Goal: Communication & Community: Answer question/provide support

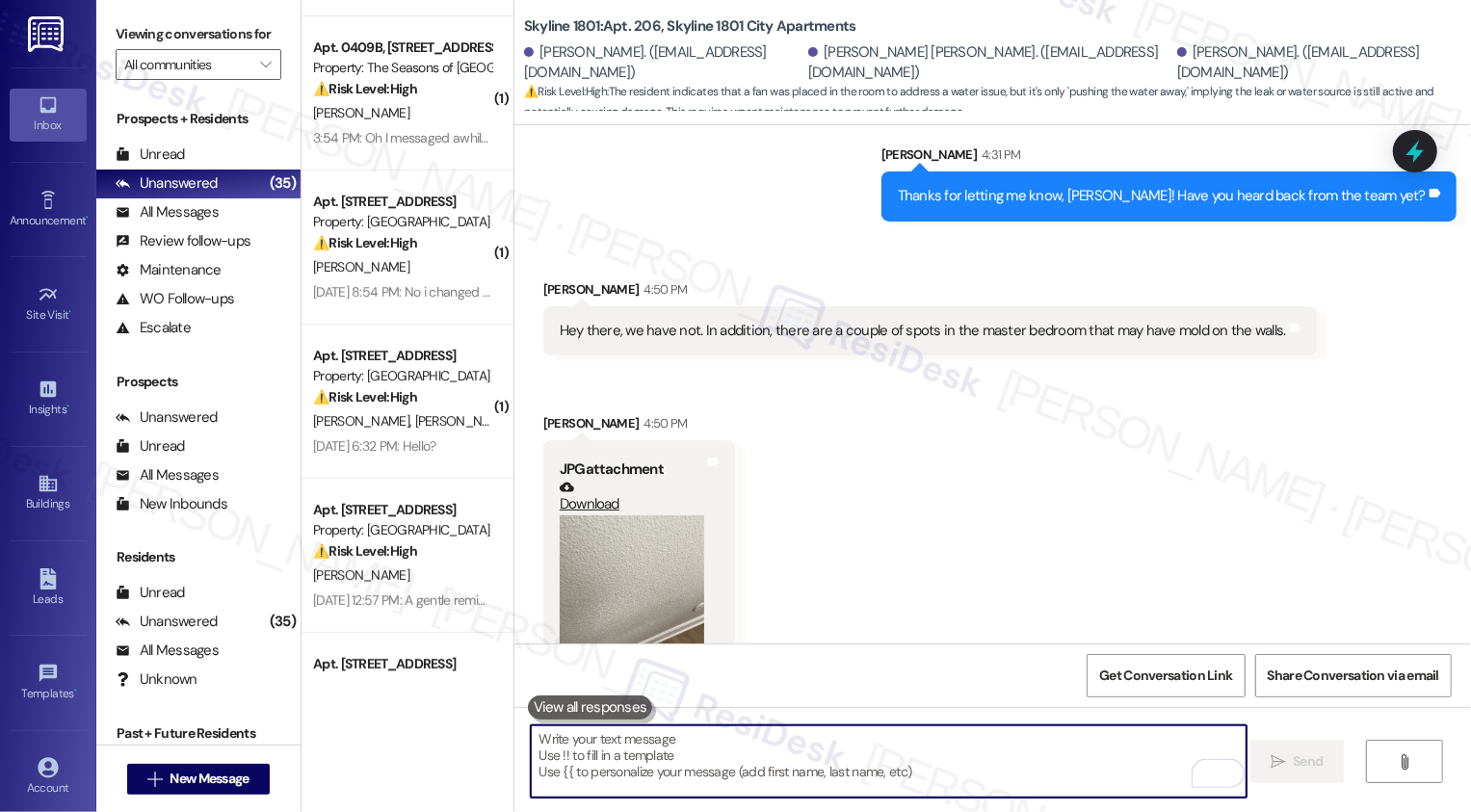
scroll to position [3709, 0]
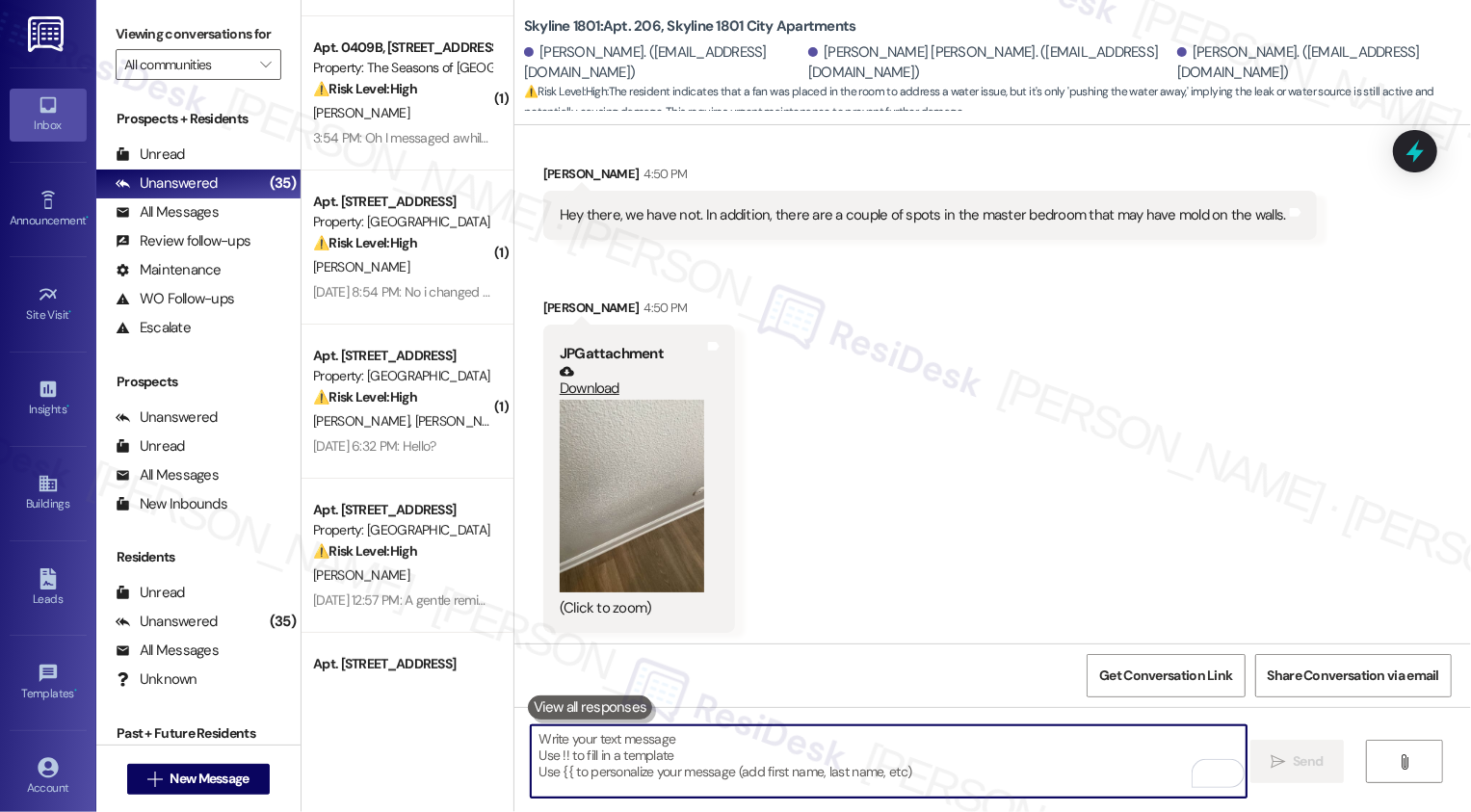
click at [624, 466] on button "Zoom image" at bounding box center [631, 496] width 145 height 193
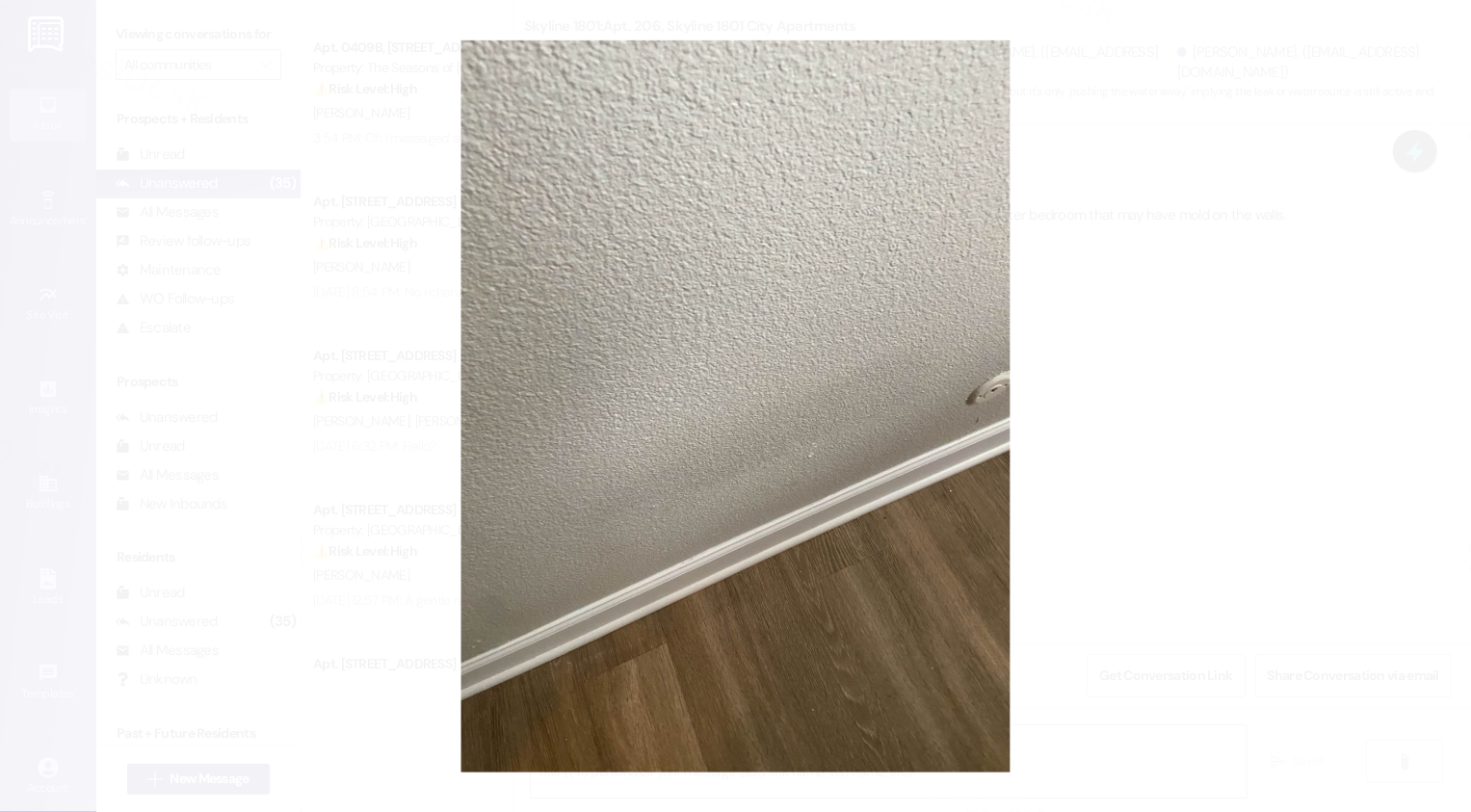
click at [1046, 488] on button "Unzoom image" at bounding box center [736, 406] width 1471 height 812
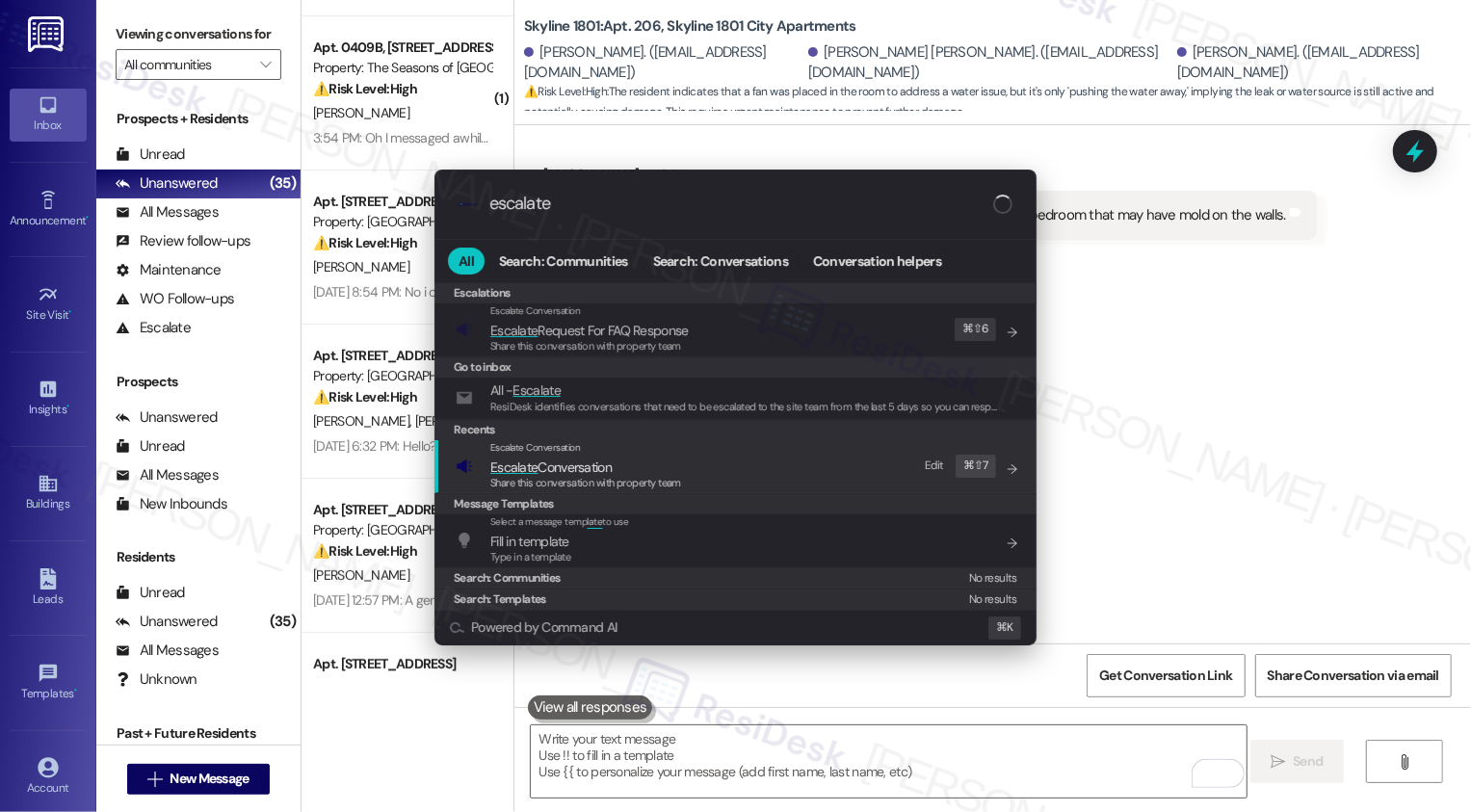
type input "escalate"
click at [618, 479] on span "Share this conversation with property team" at bounding box center [586, 483] width 191 height 14
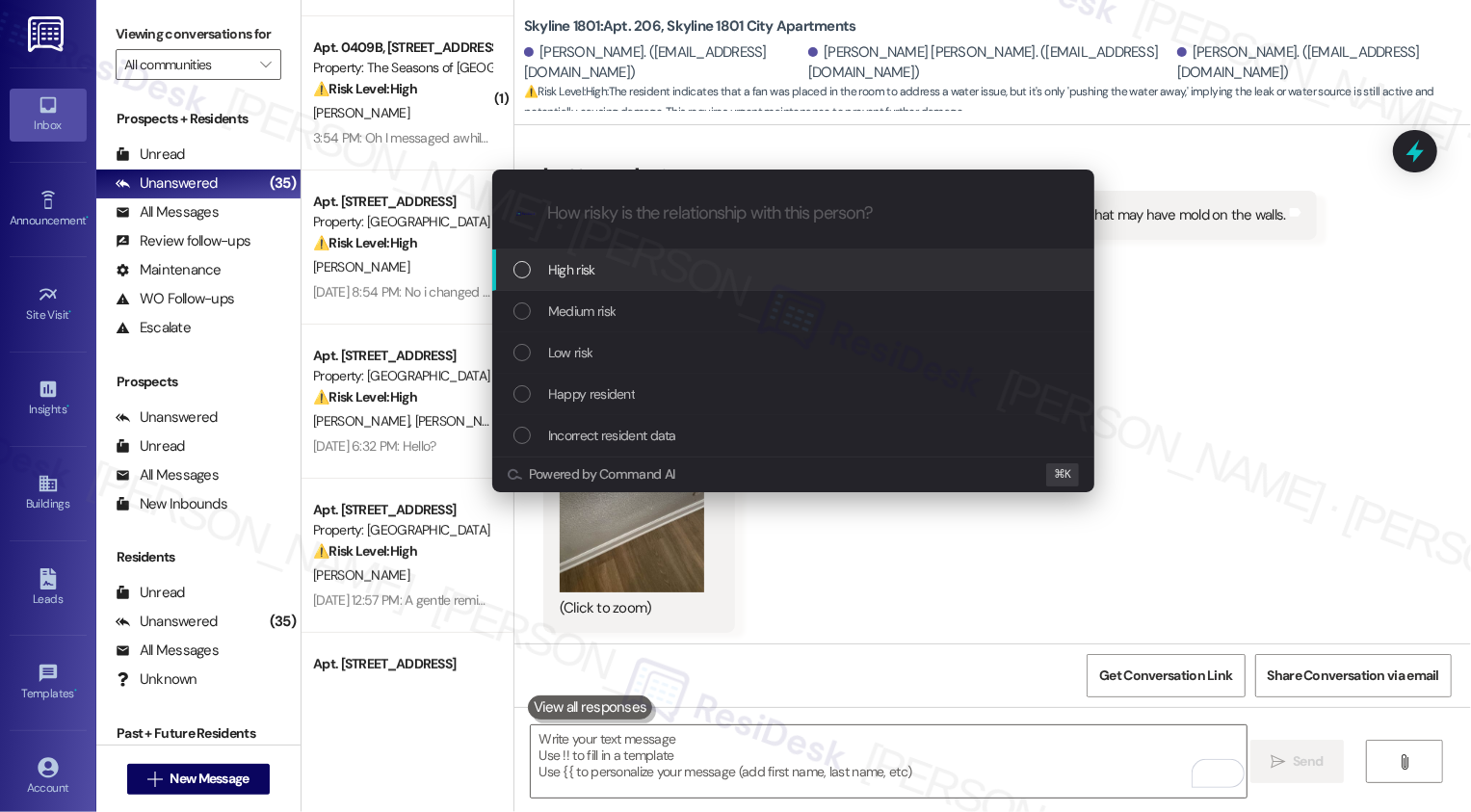
click at [560, 275] on span "High risk" at bounding box center [571, 270] width 47 height 22
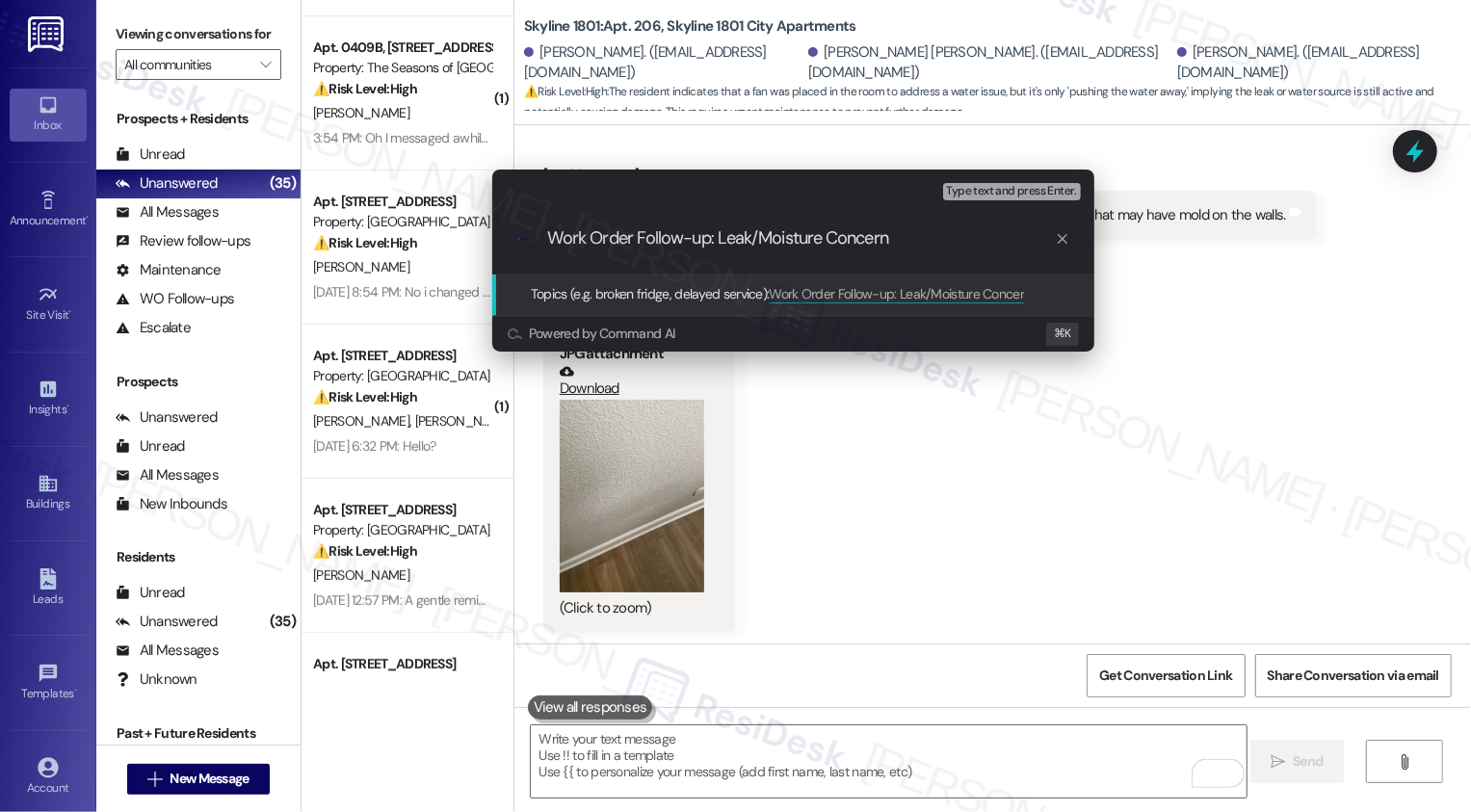
type input "Work Order Follow-up: Leak/Moisture Concerns"
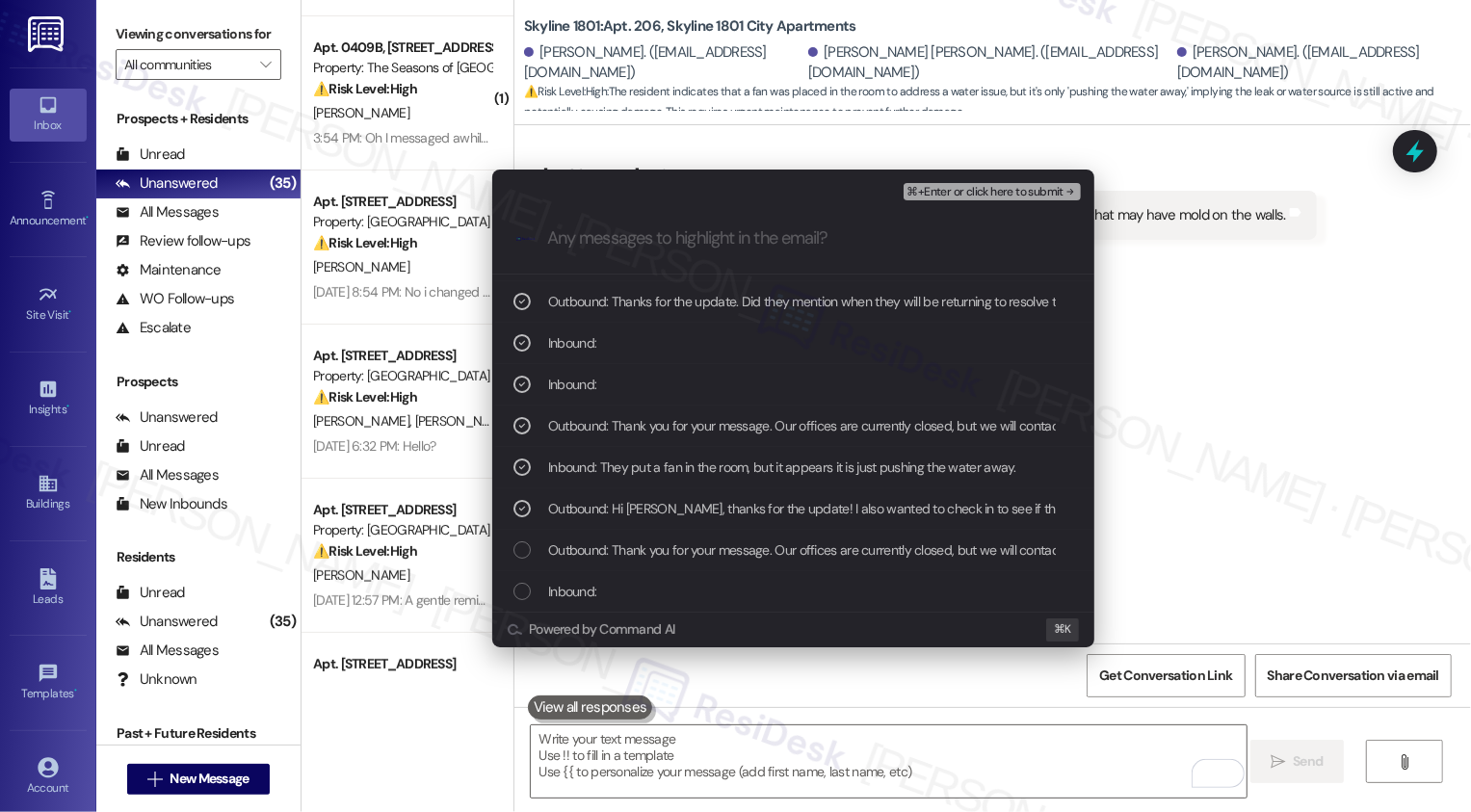
scroll to position [202, 0]
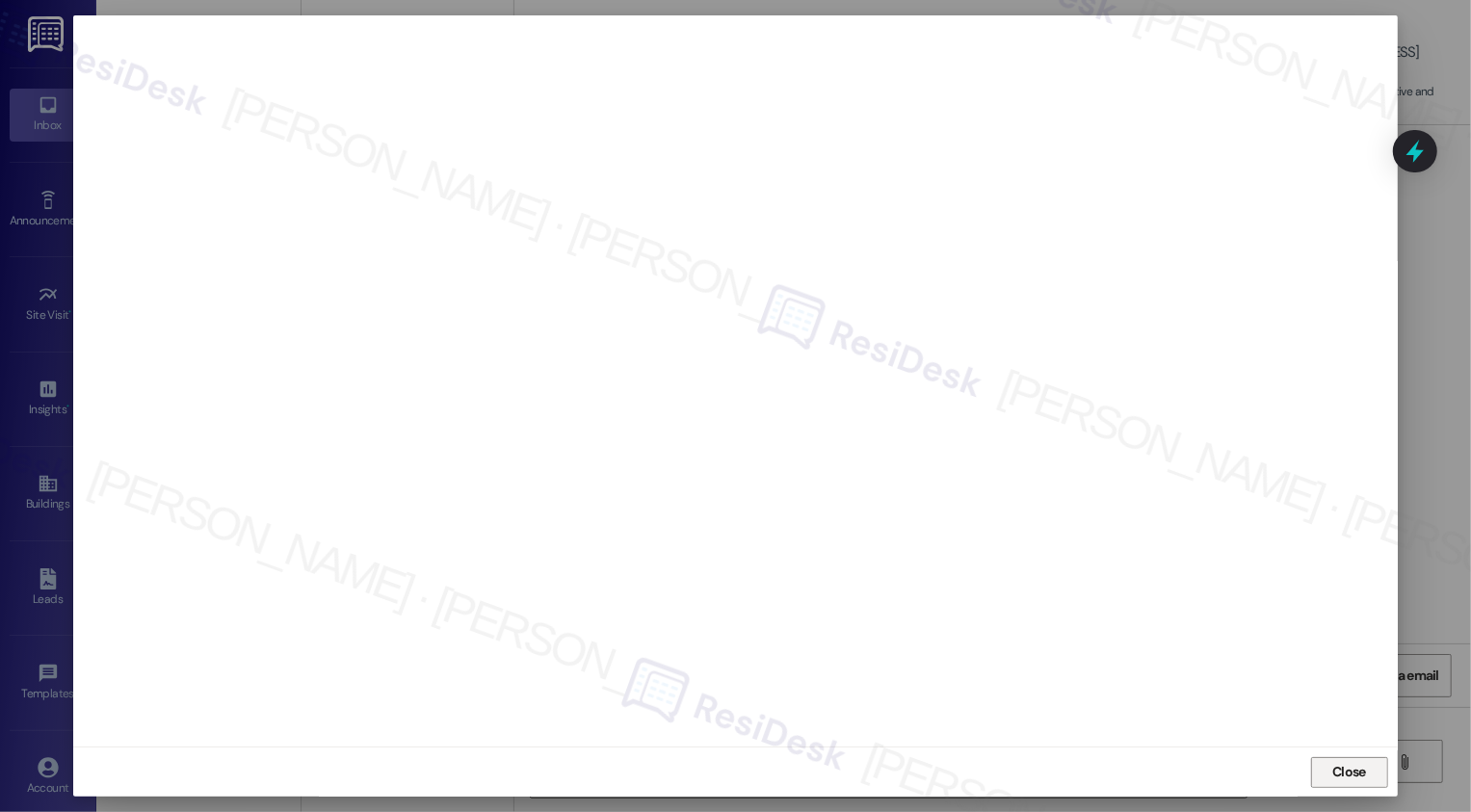
click at [1332, 763] on button "Close" at bounding box center [1349, 772] width 77 height 30
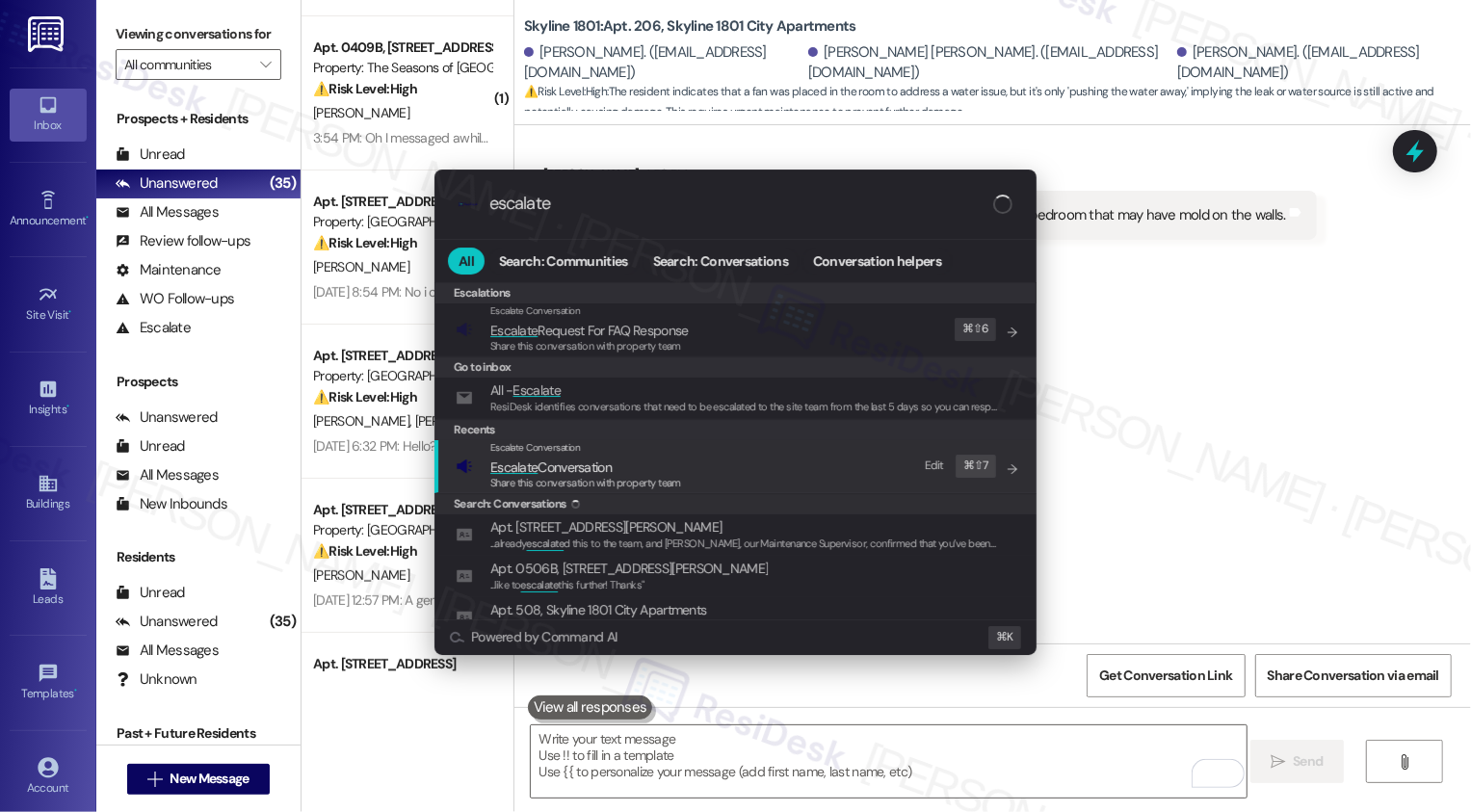
type input "escalate"
click at [533, 470] on span "Escalate" at bounding box center [514, 467] width 47 height 18
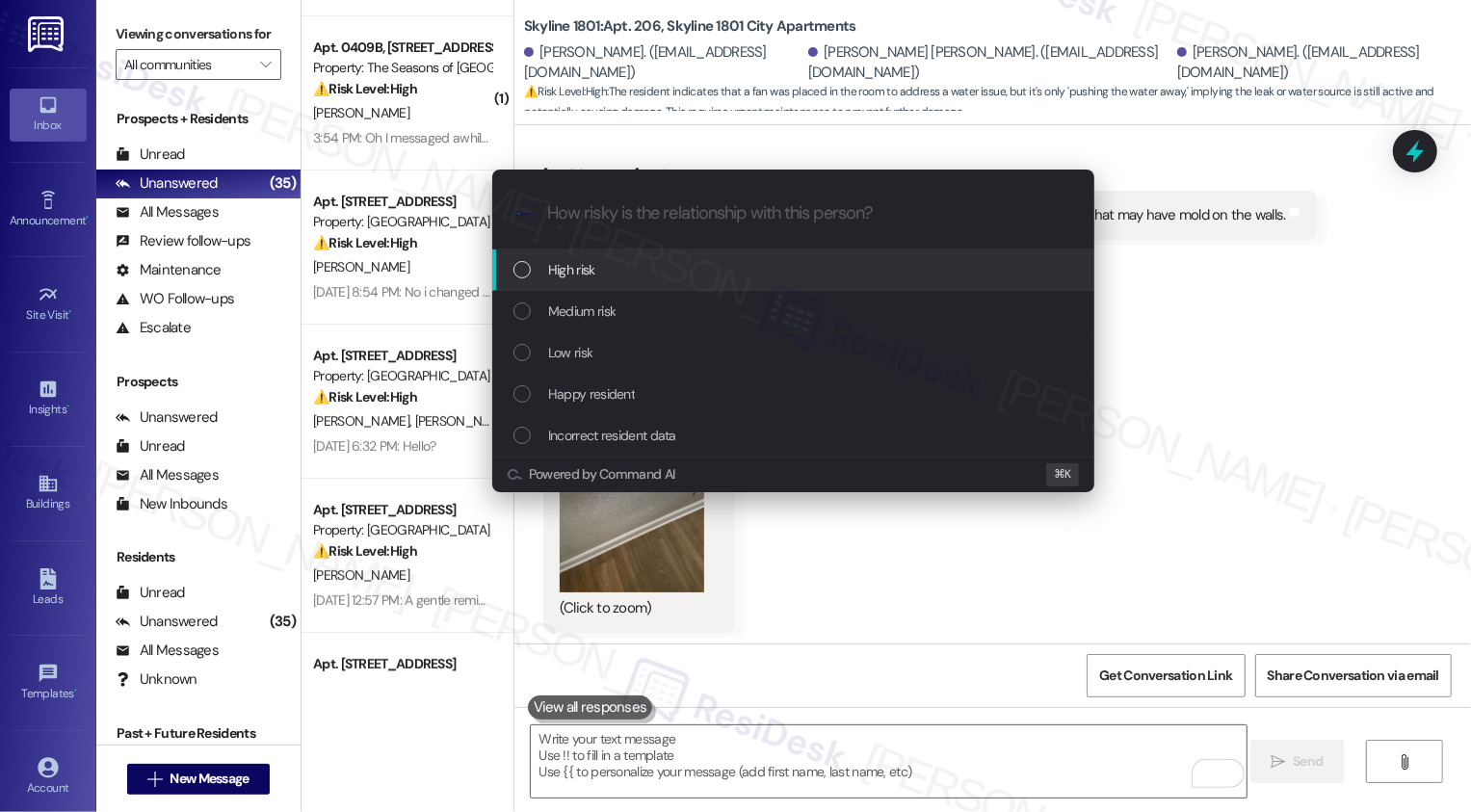
click at [524, 269] on div "List of options" at bounding box center [522, 269] width 18 height 18
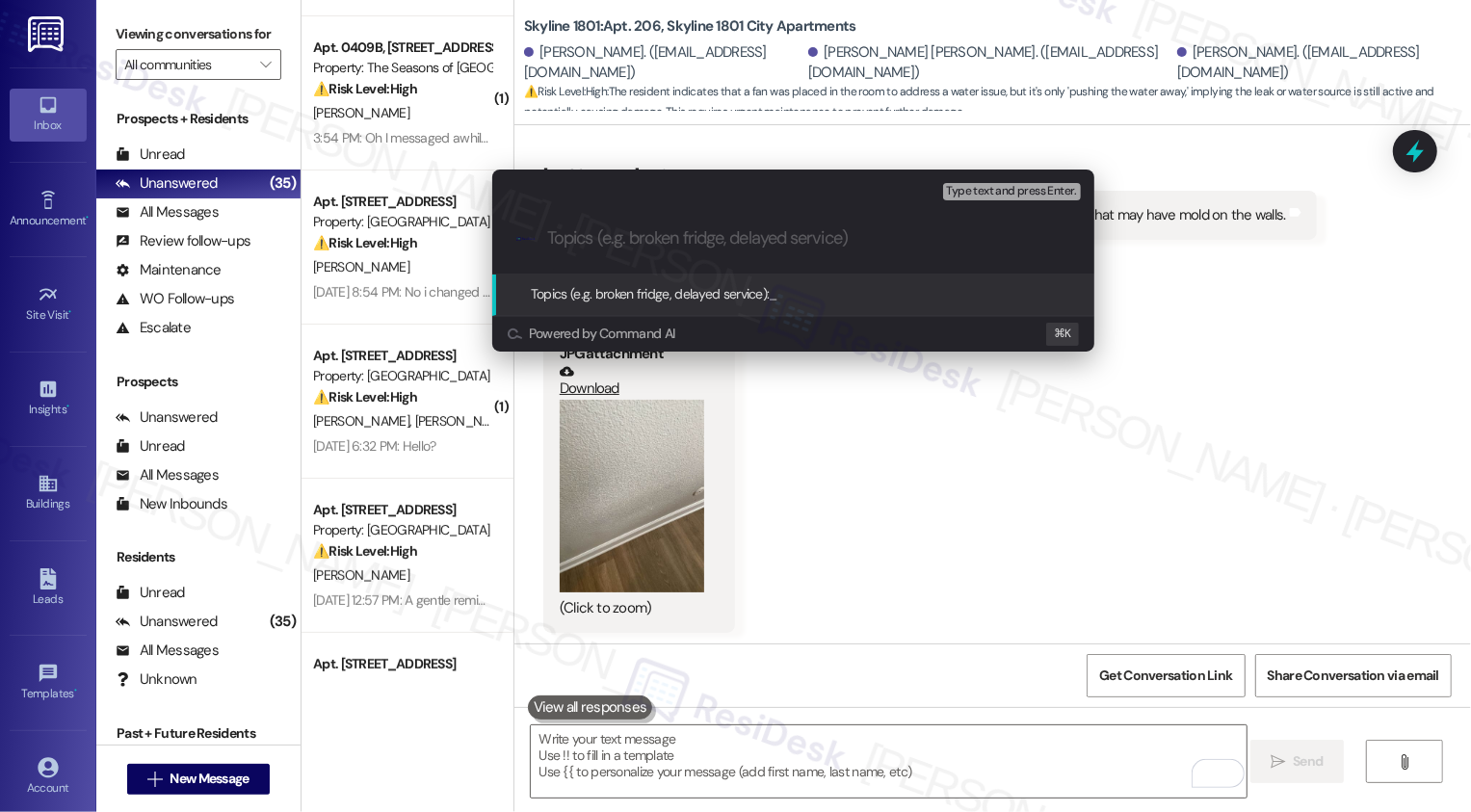
paste input "Work Order Follow-up: Leak/Moisture Concerns"
type input "Work Order Follow-up: Leak/Moisture Concerns"
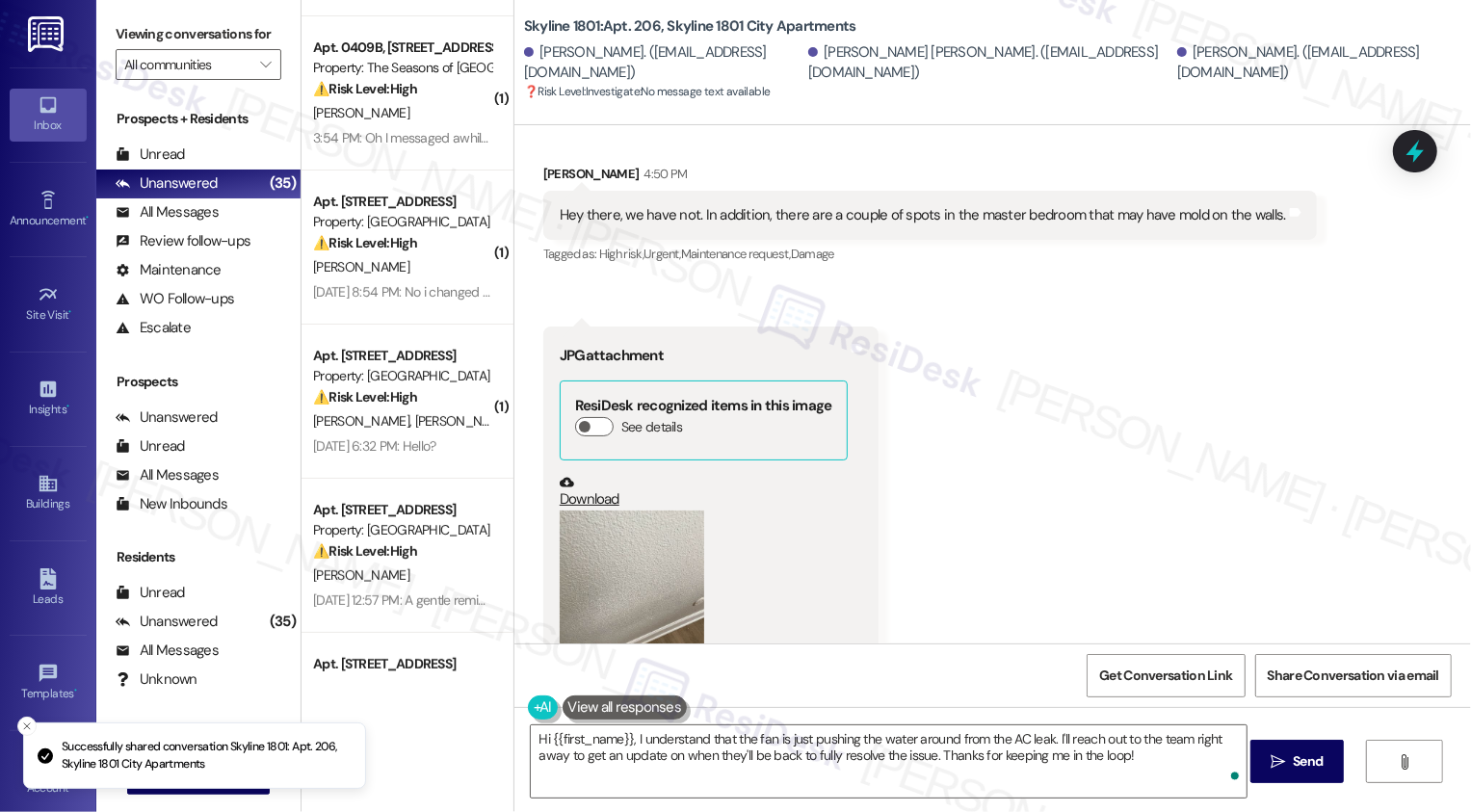
scroll to position [3876, 0]
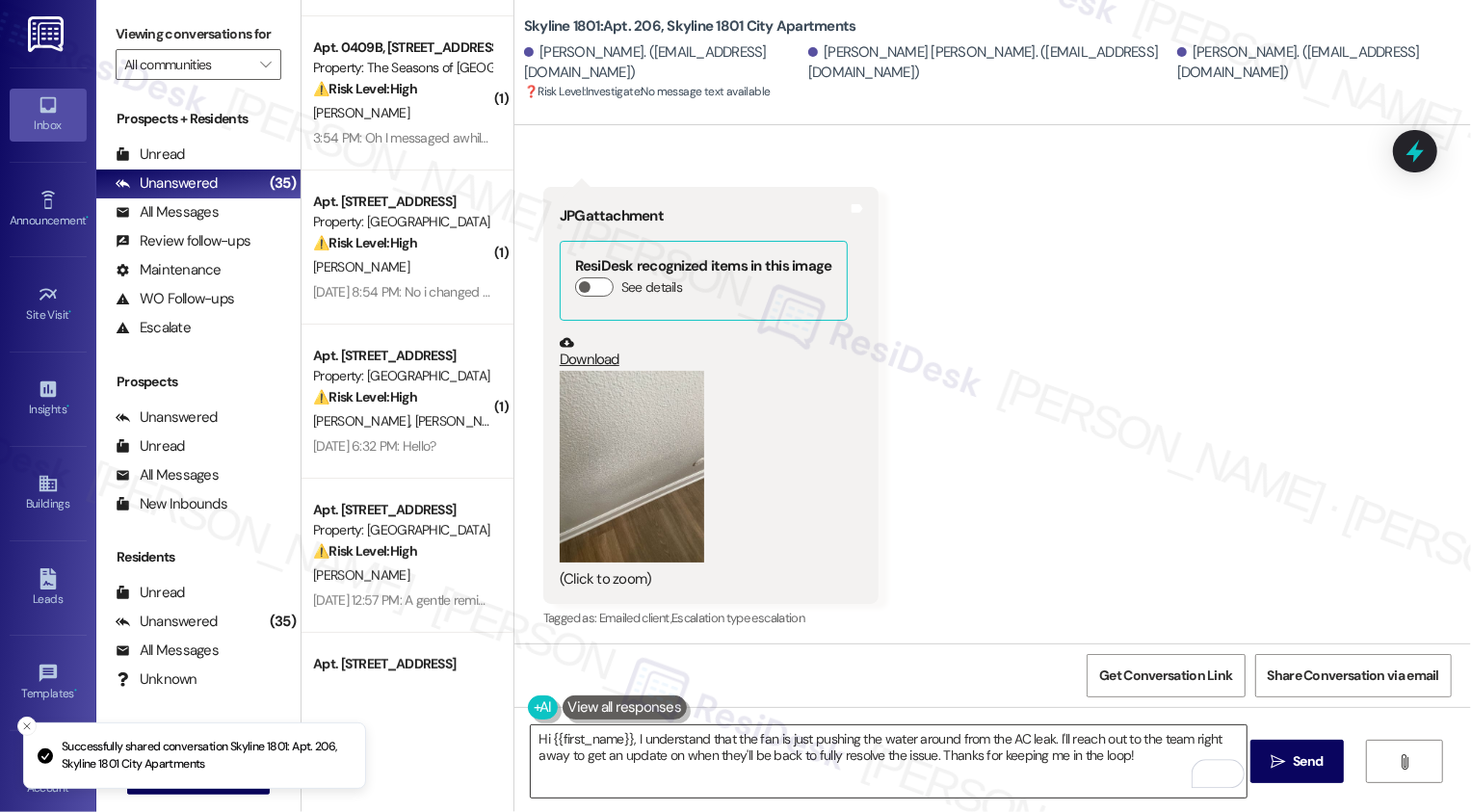
click at [720, 755] on textarea "Hi {{first_name}}, I understand that the fan is just pushing the water around f…" at bounding box center [889, 761] width 716 height 72
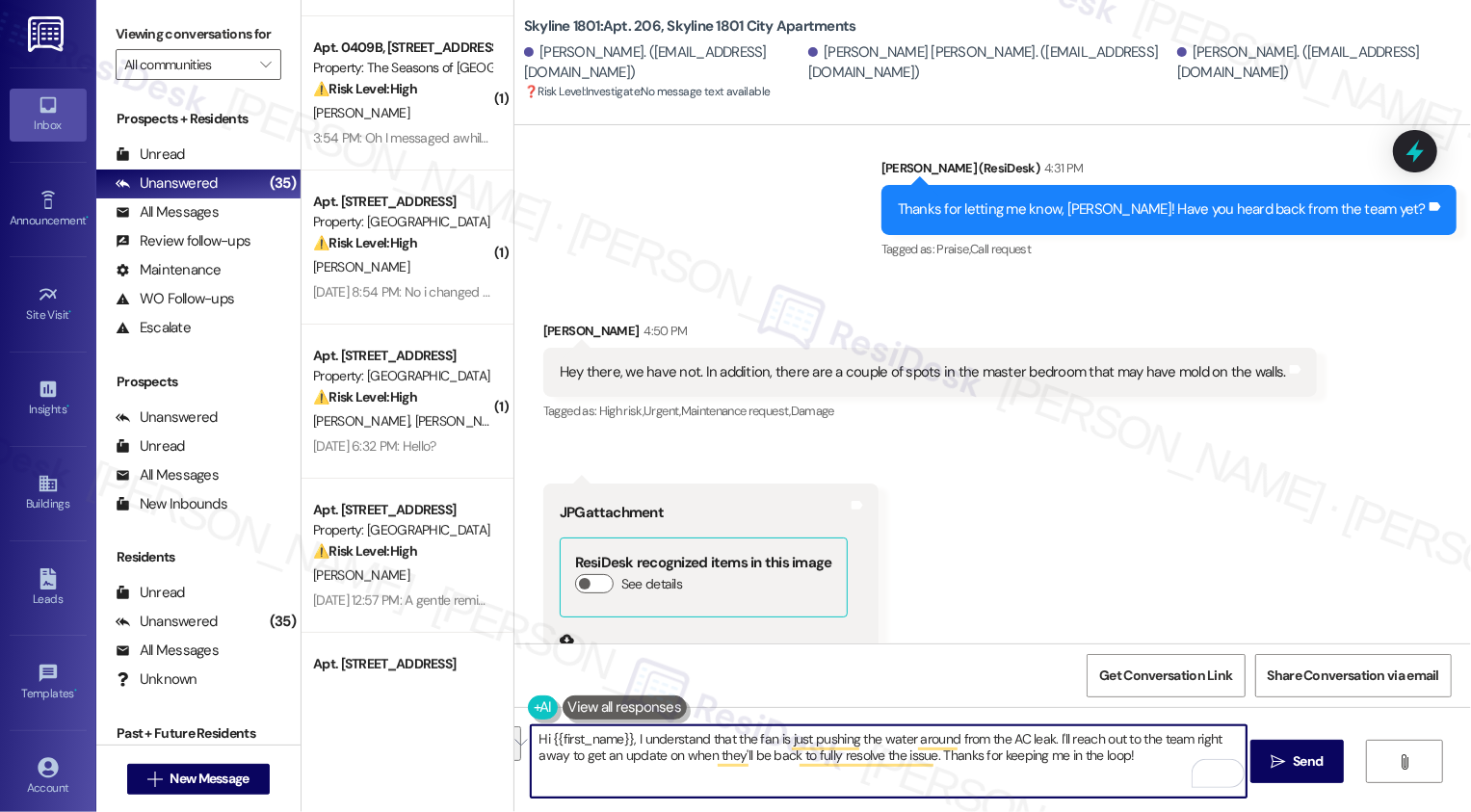
scroll to position [3539, 0]
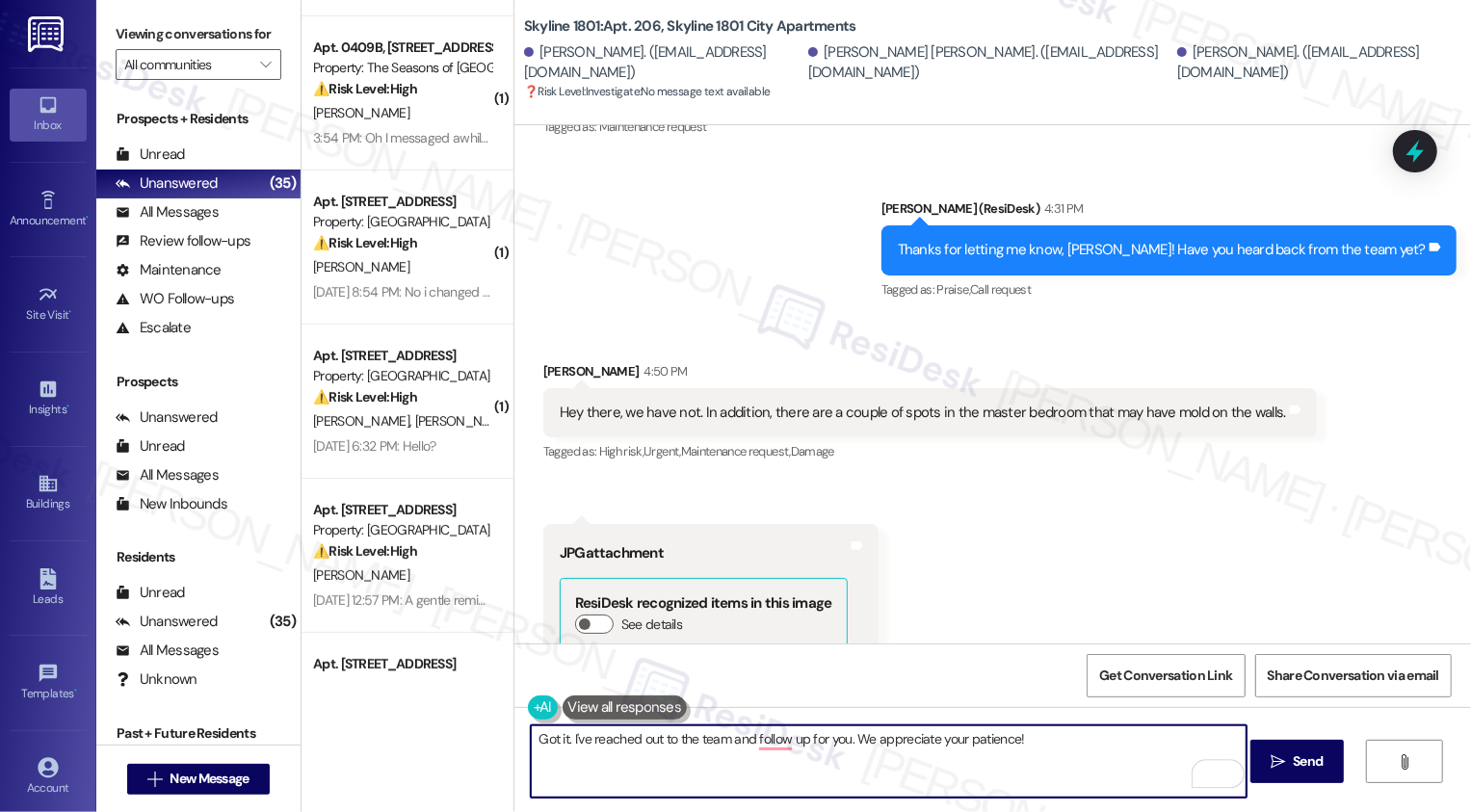
click at [772, 749] on textarea "Got it. I've reached out to the team and follow up for you. We appreciate your …" at bounding box center [889, 761] width 716 height 72
click at [753, 737] on textarea "Got it. I've reached out to the team and follow up for you. We appreciate your …" at bounding box center [889, 761] width 716 height 72
click at [699, 736] on textarea "Got it. I've reached out to the team and will follow up for you. We appreciate …" at bounding box center [889, 761] width 716 height 72
click at [770, 728] on textarea "Got it. I've reached out to the team and will follow up for you. We appreciate …" at bounding box center [889, 761] width 716 height 72
click at [752, 739] on textarea "Got it. I've reached out to the team and will follow up for you. We appreciate …" at bounding box center [889, 761] width 716 height 72
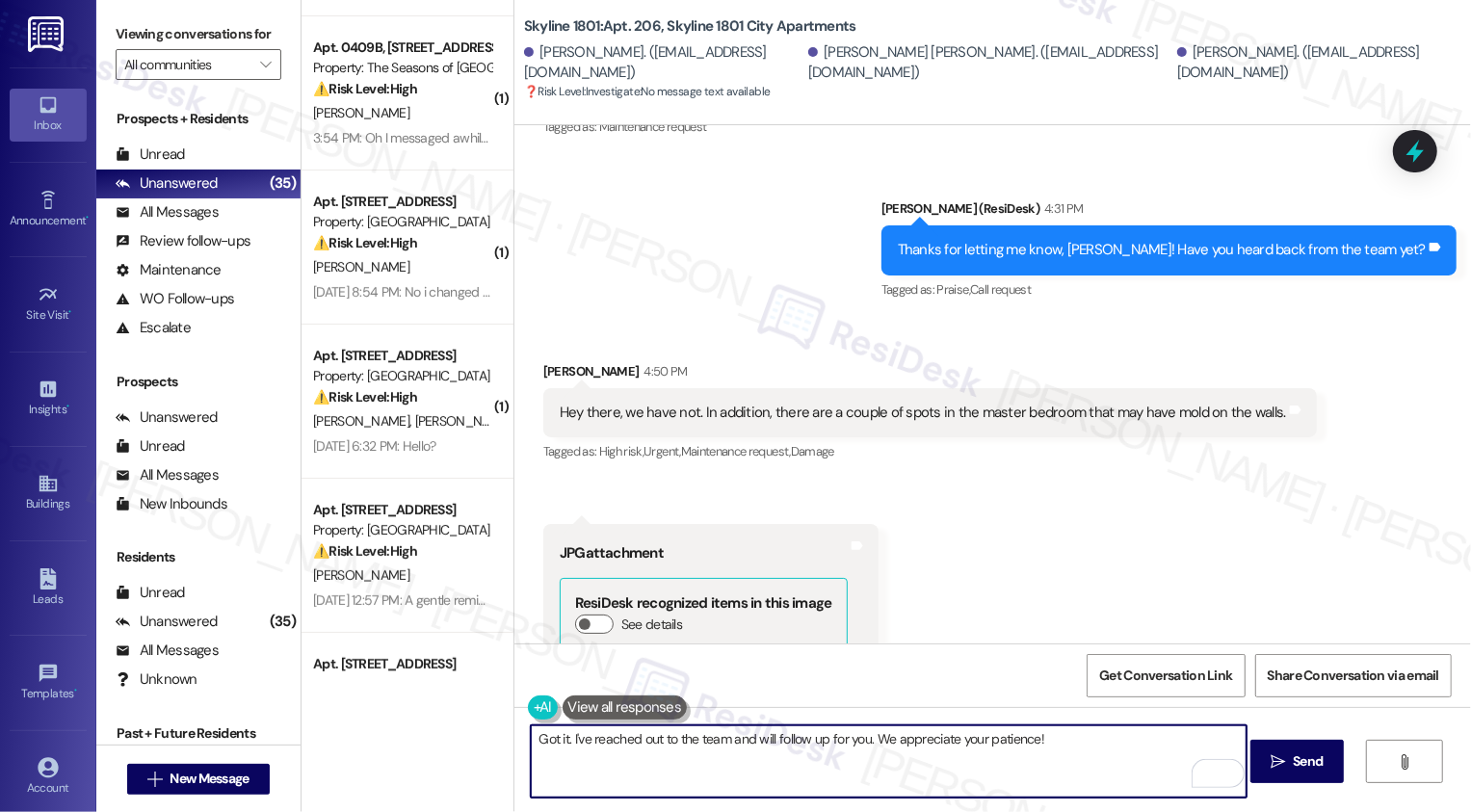
click at [752, 739] on textarea "Got it. I've reached out to the team and will follow up for you. We appreciate …" at bounding box center [889, 761] width 716 height 72
type textarea "Got it. I've reached out to the team and followed up on this. We appreciate you…"
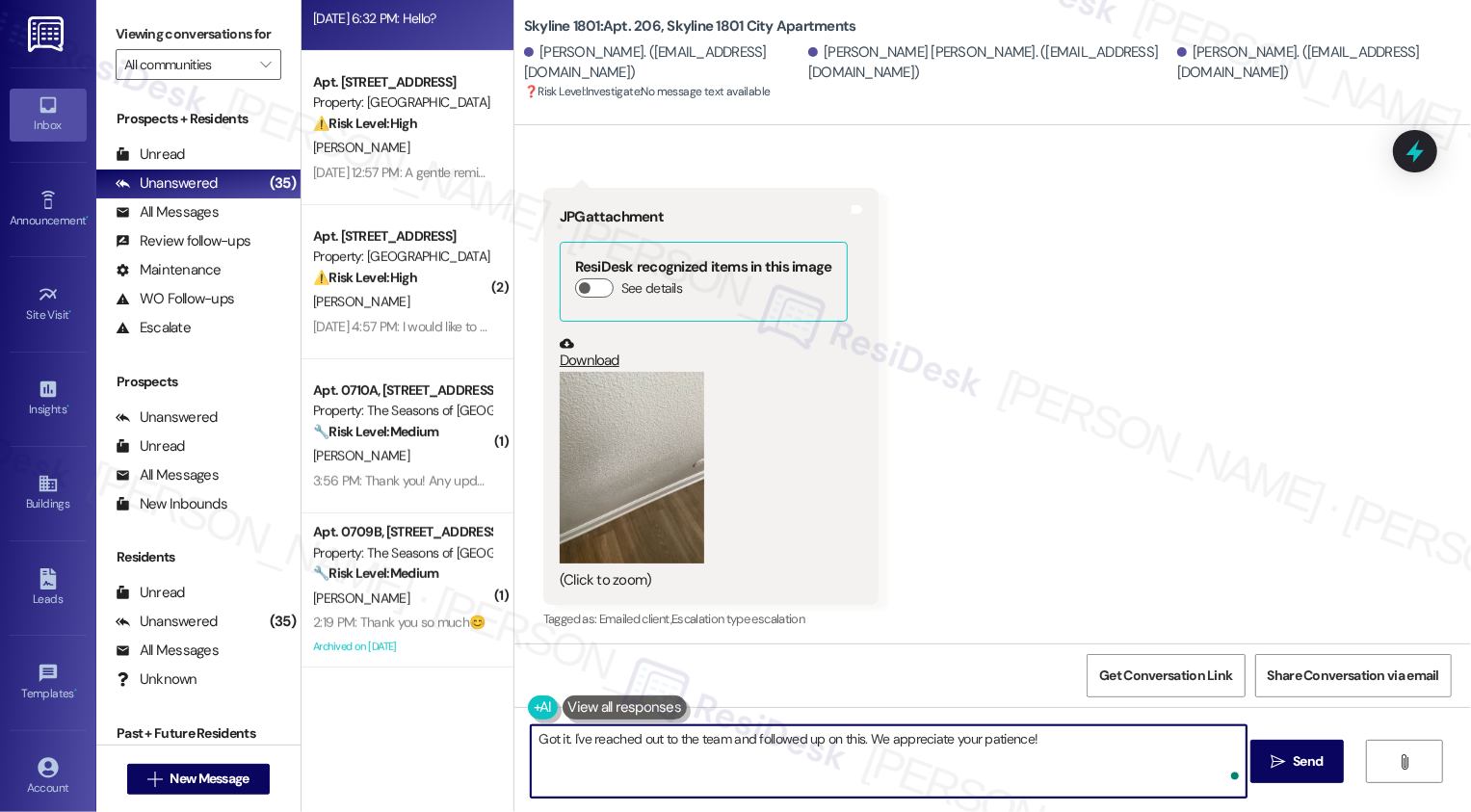
scroll to position [0, 0]
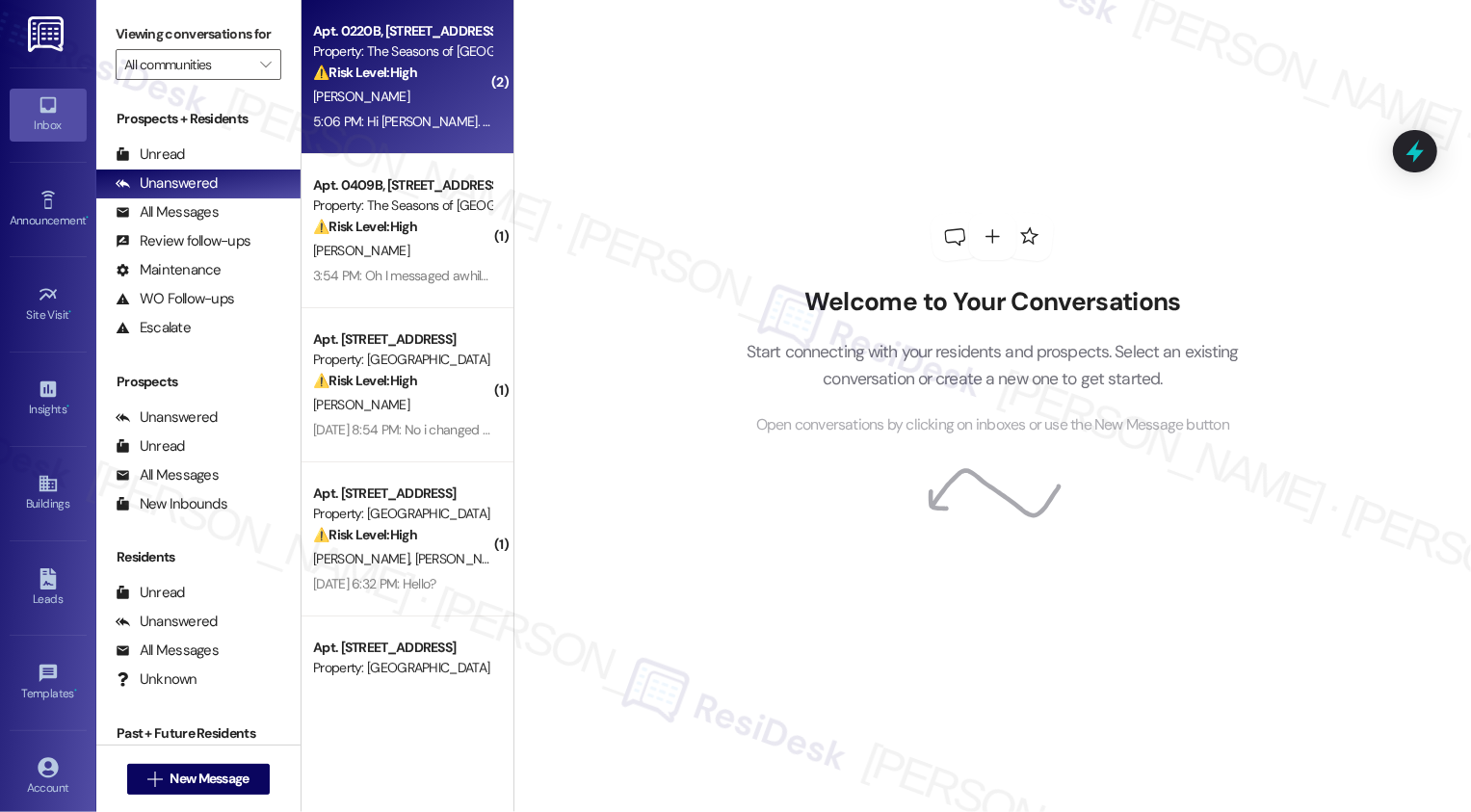
click at [409, 84] on div "Apt. 0220B, 3498 Seasons E Ellsworth Ave Property: The Seasons of Cherry Creek …" at bounding box center [401, 52] width 182 height 66
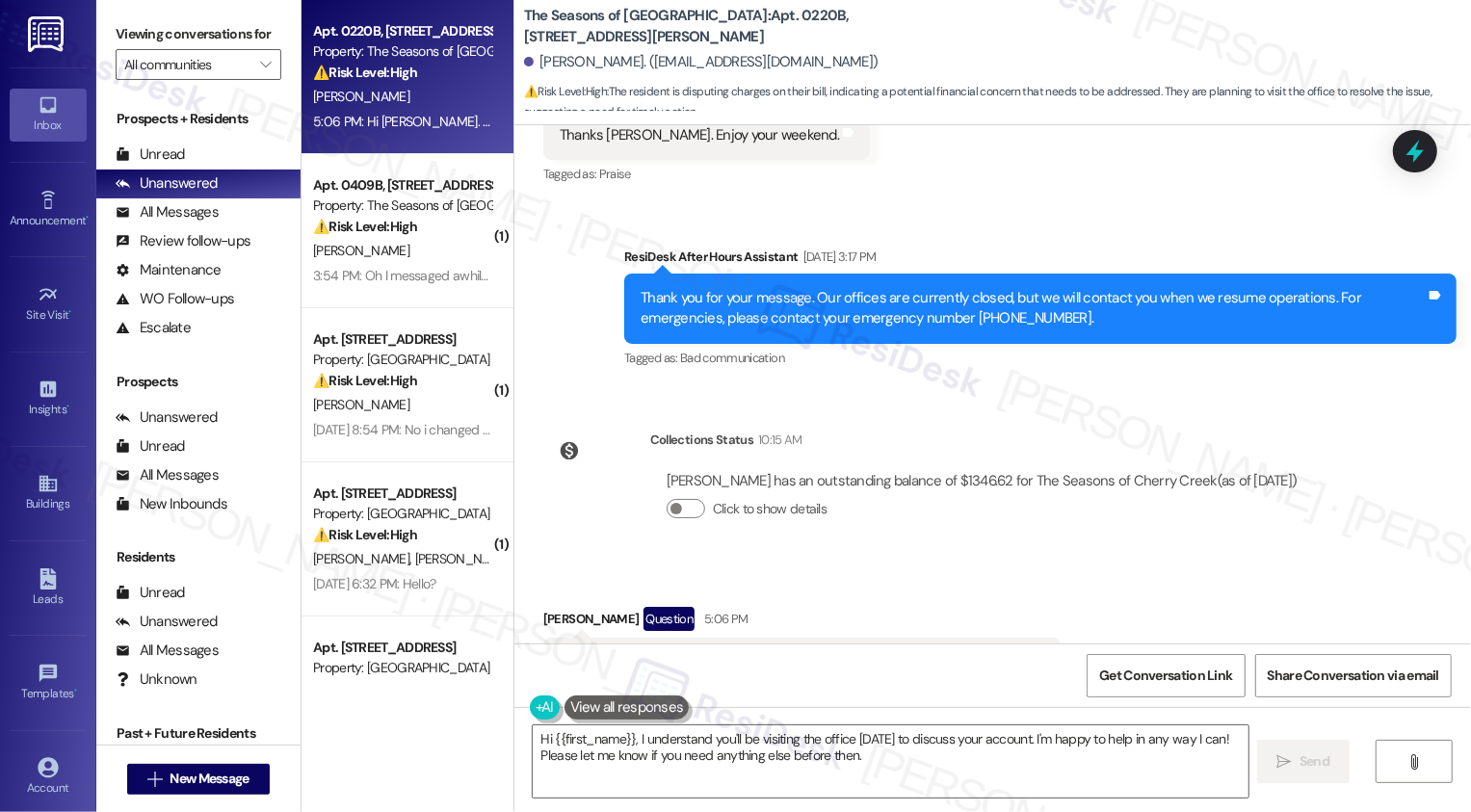
scroll to position [3154, 0]
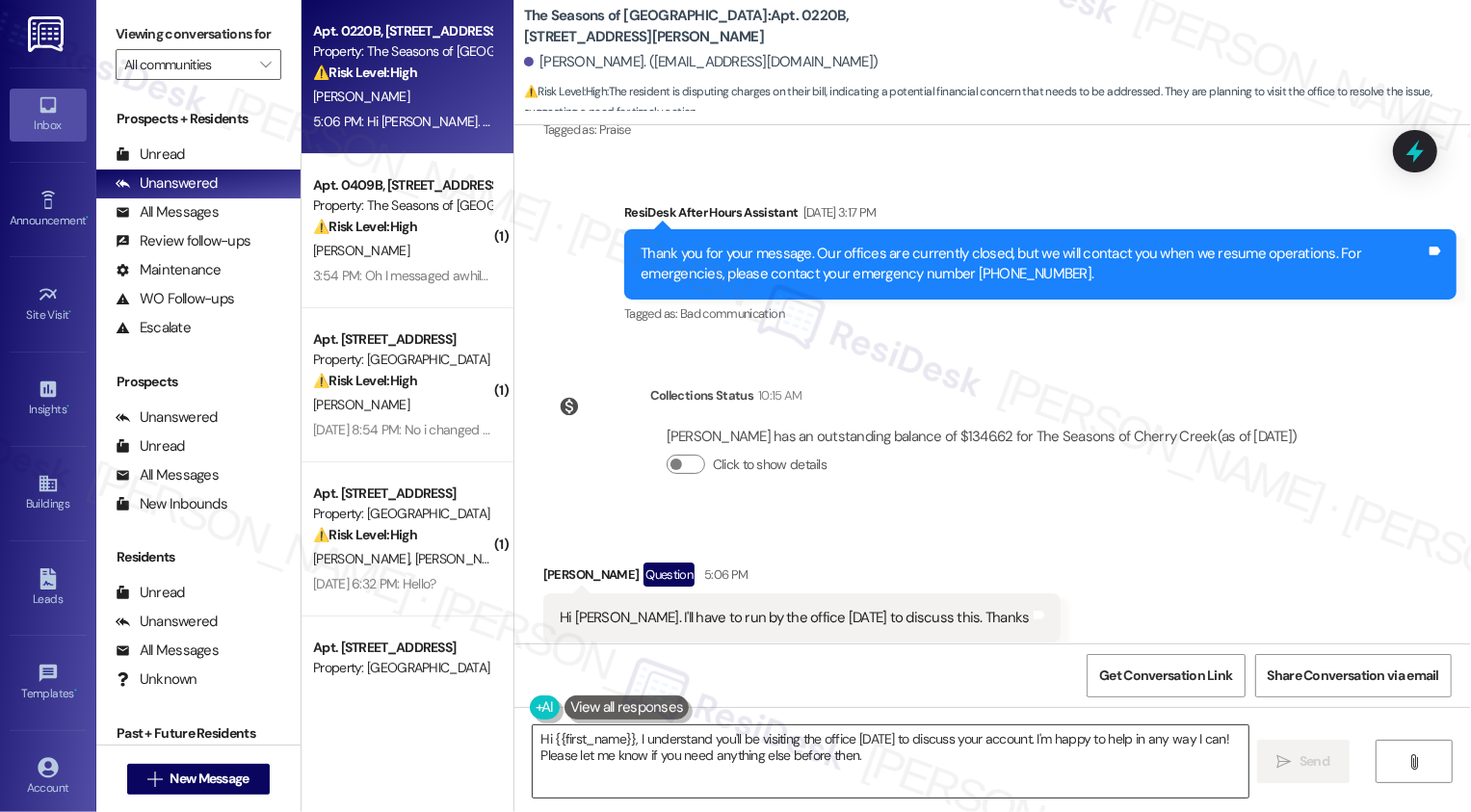
click at [618, 738] on textarea "Hi {{first_name}}, I understand you'll be visiting the office tomorrow to discu…" at bounding box center [891, 761] width 716 height 72
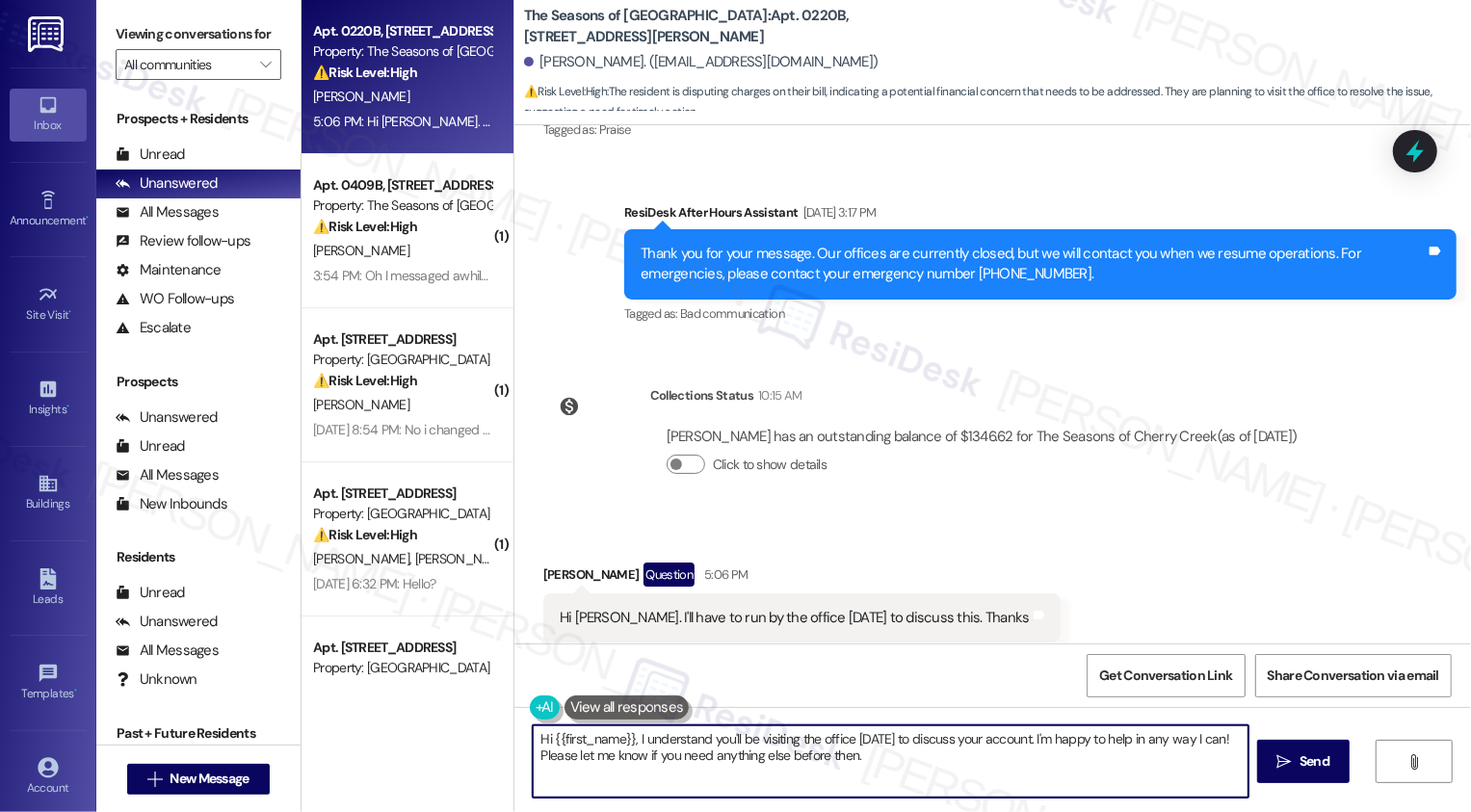
click at [843, 783] on textarea "Hi {{first_name}}, I understand you'll be visiting the office tomorrow to discu…" at bounding box center [891, 761] width 716 height 72
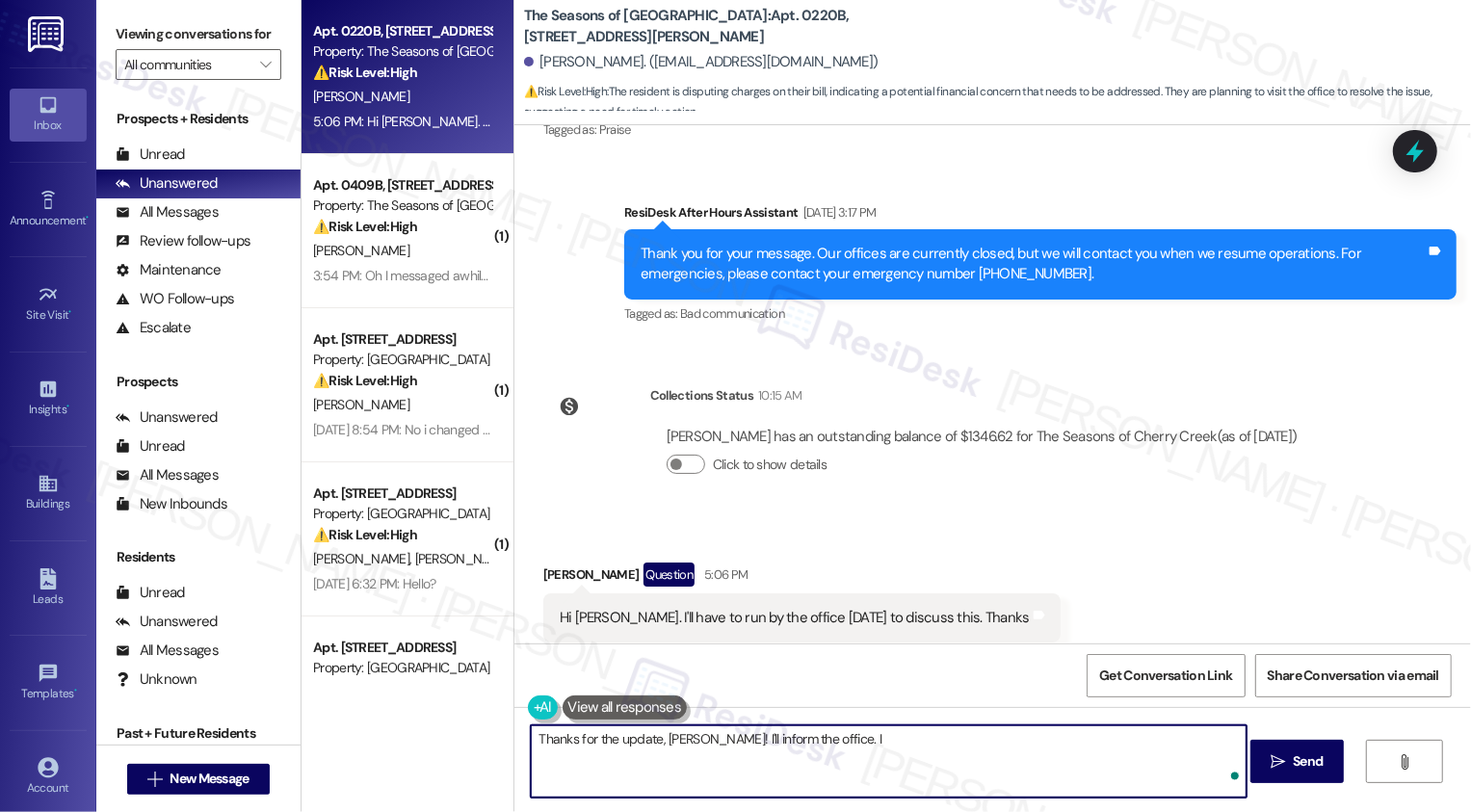
type textarea "Thanks for the update, Mary! I'll inform the office."
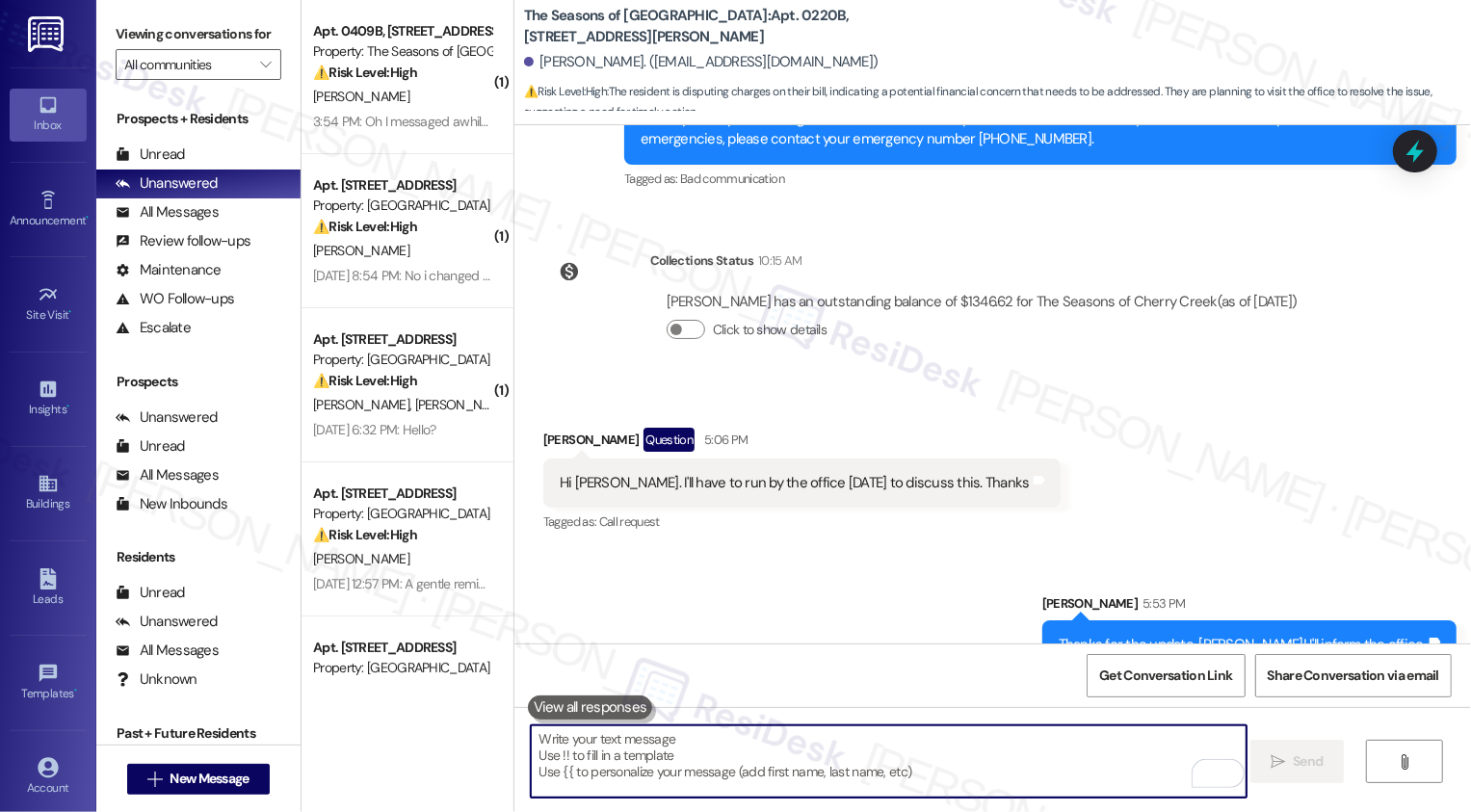
scroll to position [3285, 0]
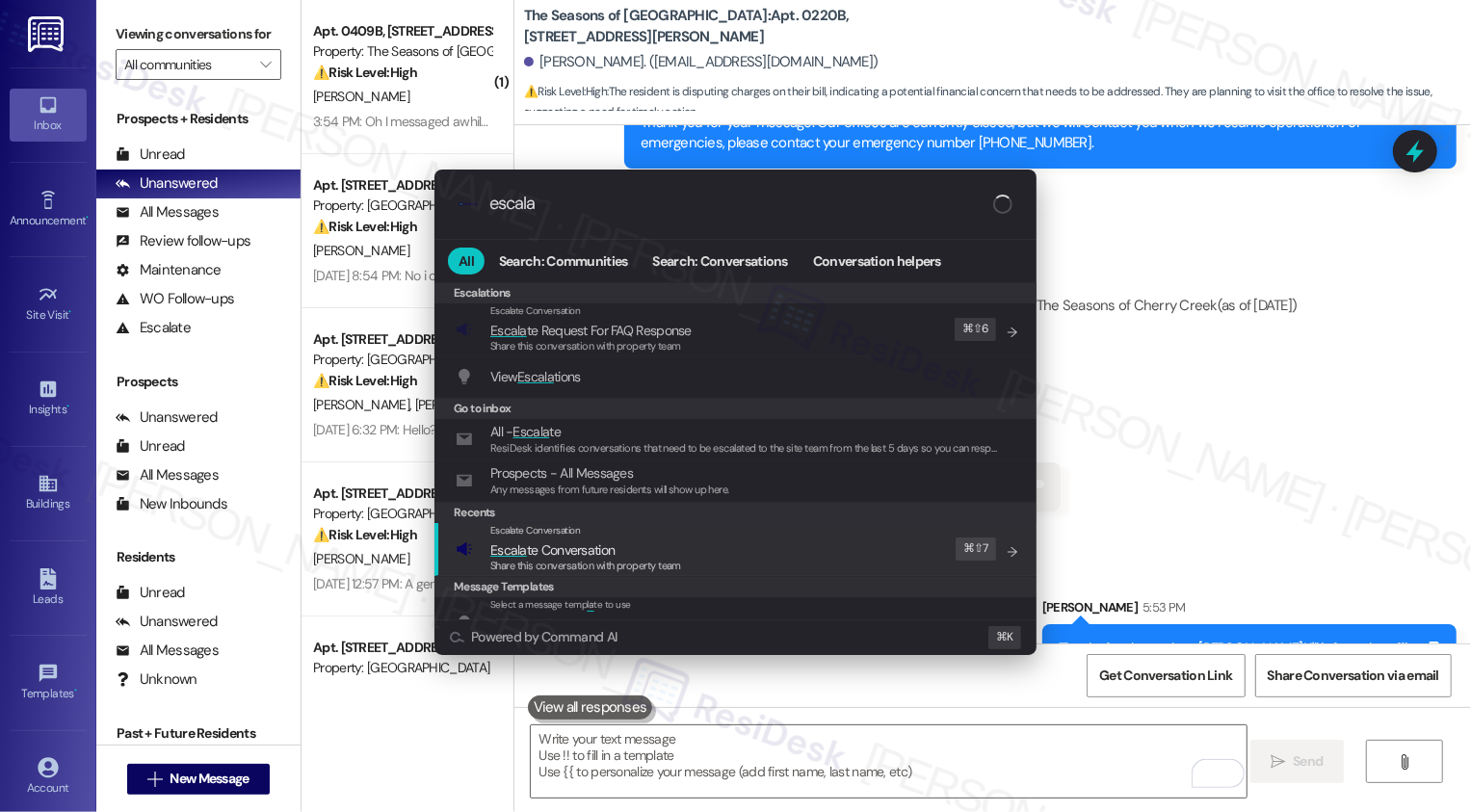
click at [1238, 348] on div ".cls-1{fill:#0a055f;}.cls-2{fill:#0cc4c4;} resideskLogoBlueOrange escala All Se…" at bounding box center [736, 406] width 1471 height 812
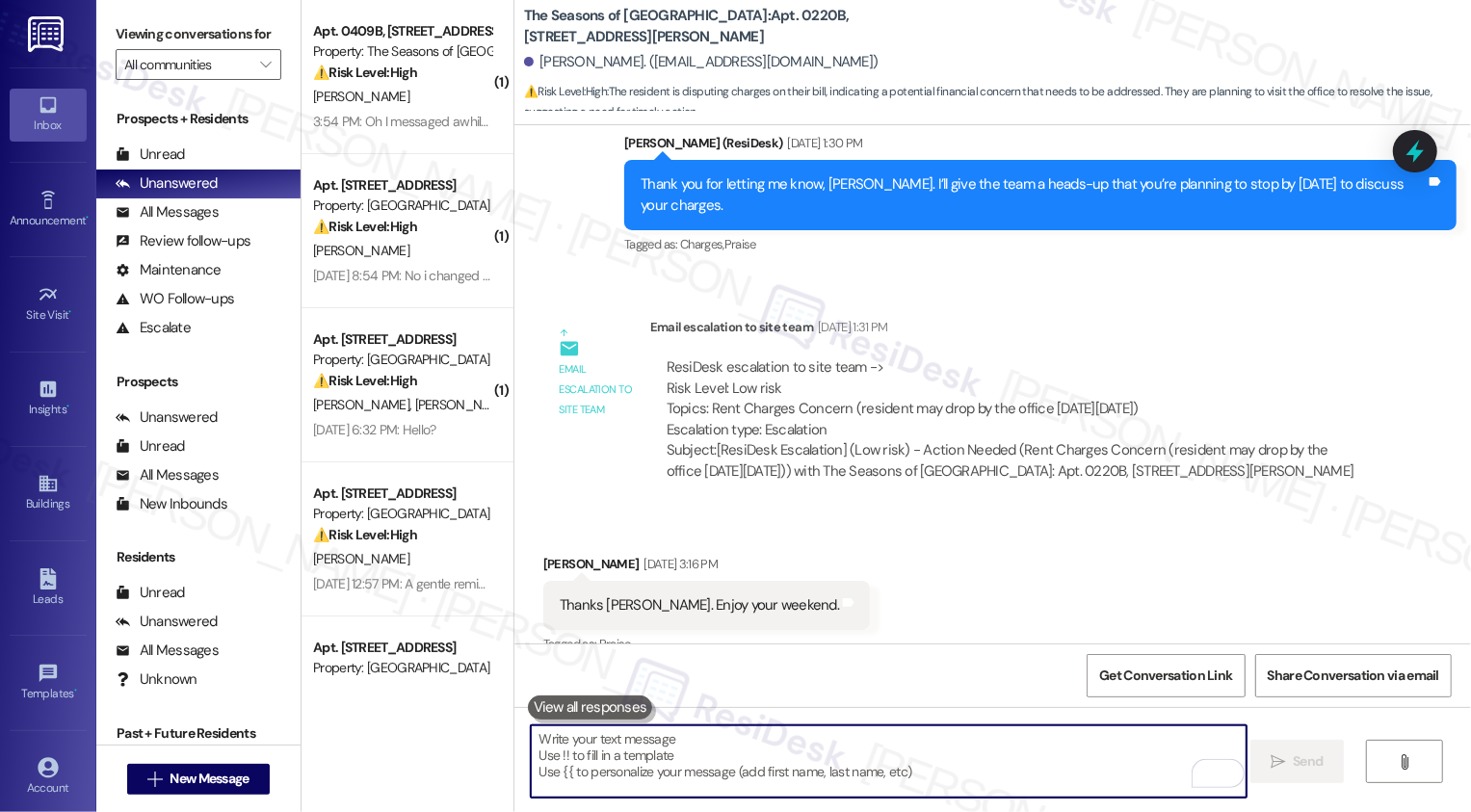
scroll to position [2467, 0]
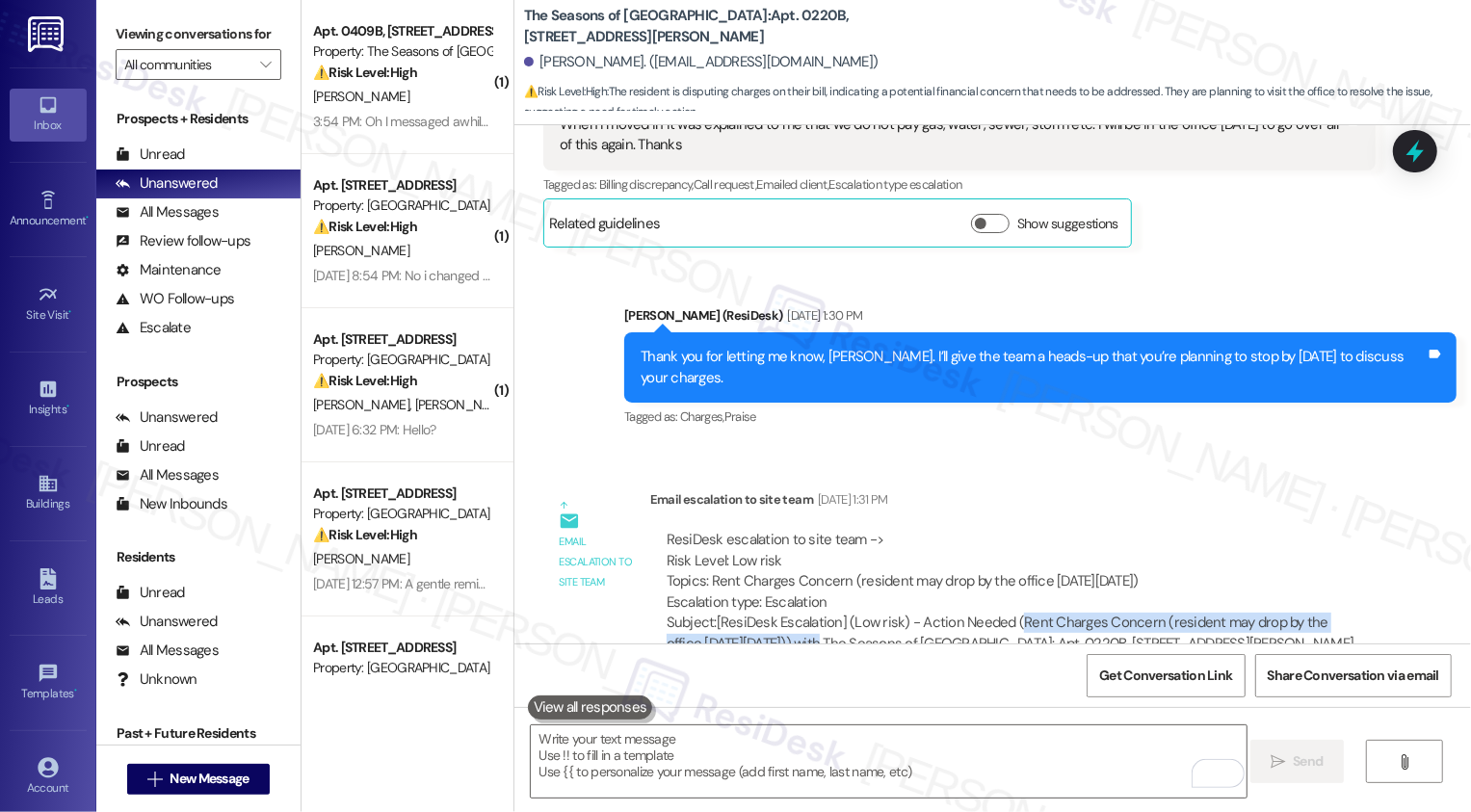
copy div "Rent Charges Concern (resident may drop by the office on Monday, Sept 15)"
drag, startPoint x: 1003, startPoint y: 581, endPoint x: 773, endPoint y: 603, distance: 231.0
click at [773, 612] on div "Subject: [ResiDesk Escalation] (Low risk) - Action Needed (Rent Charges Concern…" at bounding box center [1013, 633] width 692 height 41
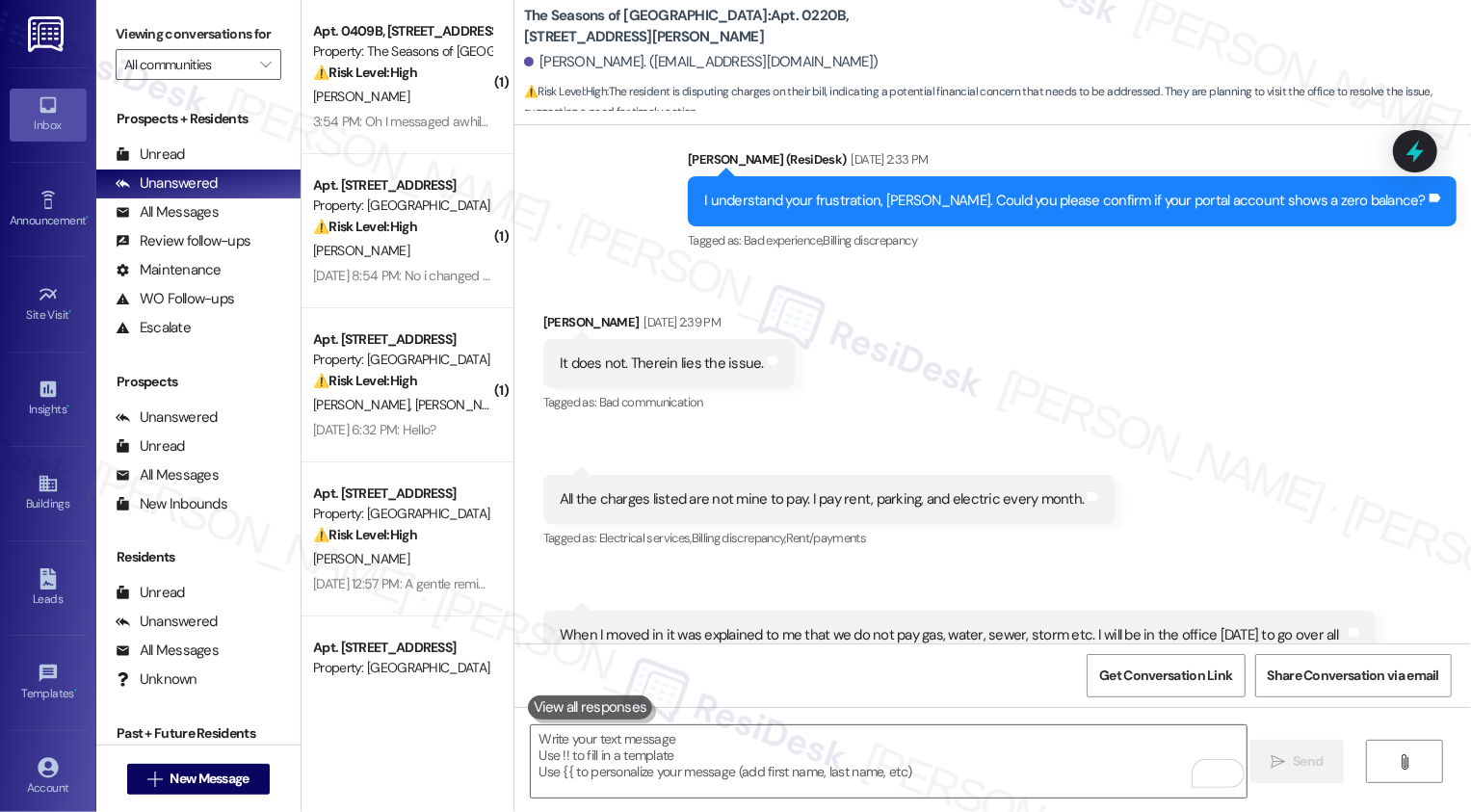
scroll to position [1965, 0]
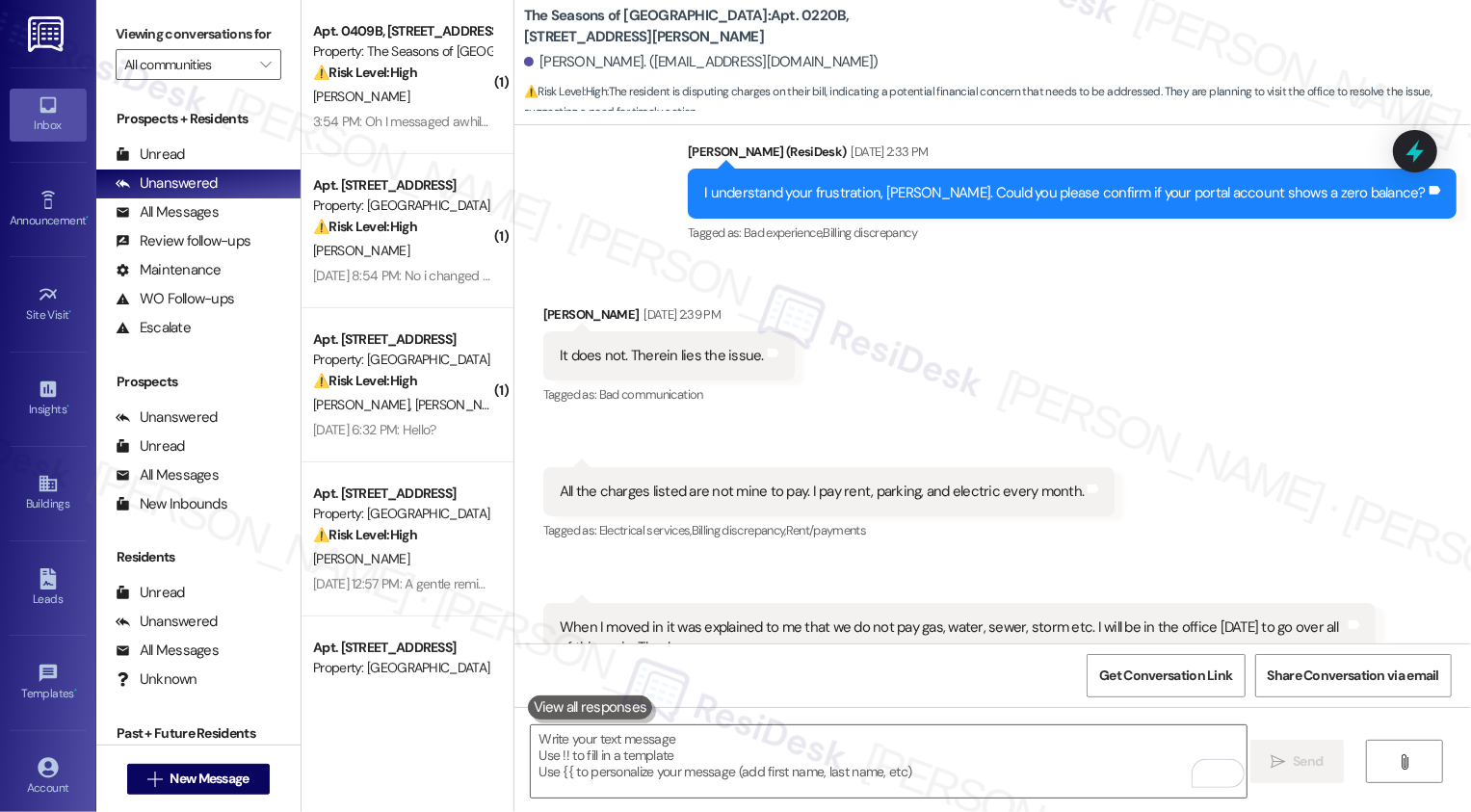
click at [848, 482] on div "All the charges listed are not mine to pay. I pay rent, parking, and electric e…" at bounding box center [822, 492] width 525 height 21
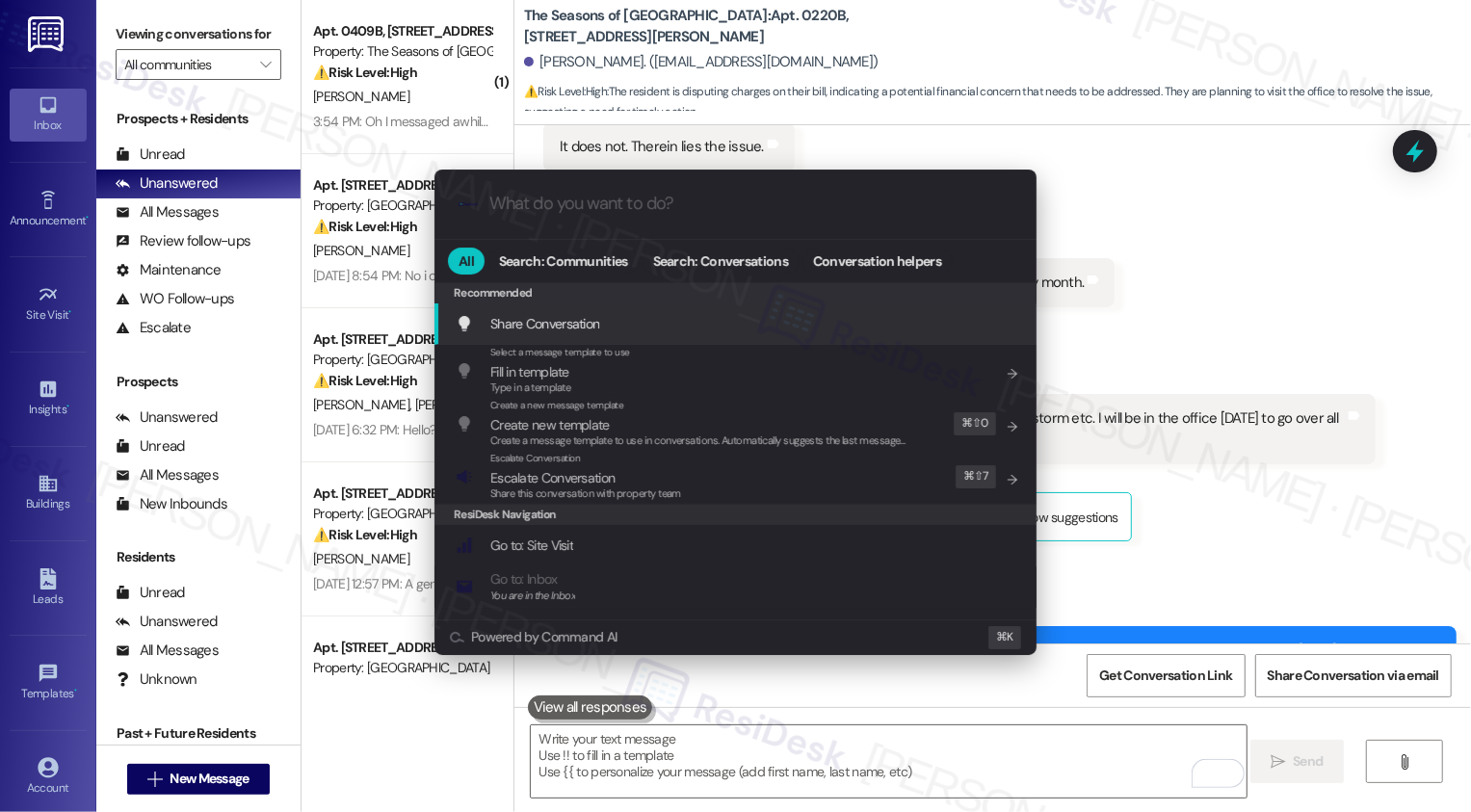
scroll to position [2209, 0]
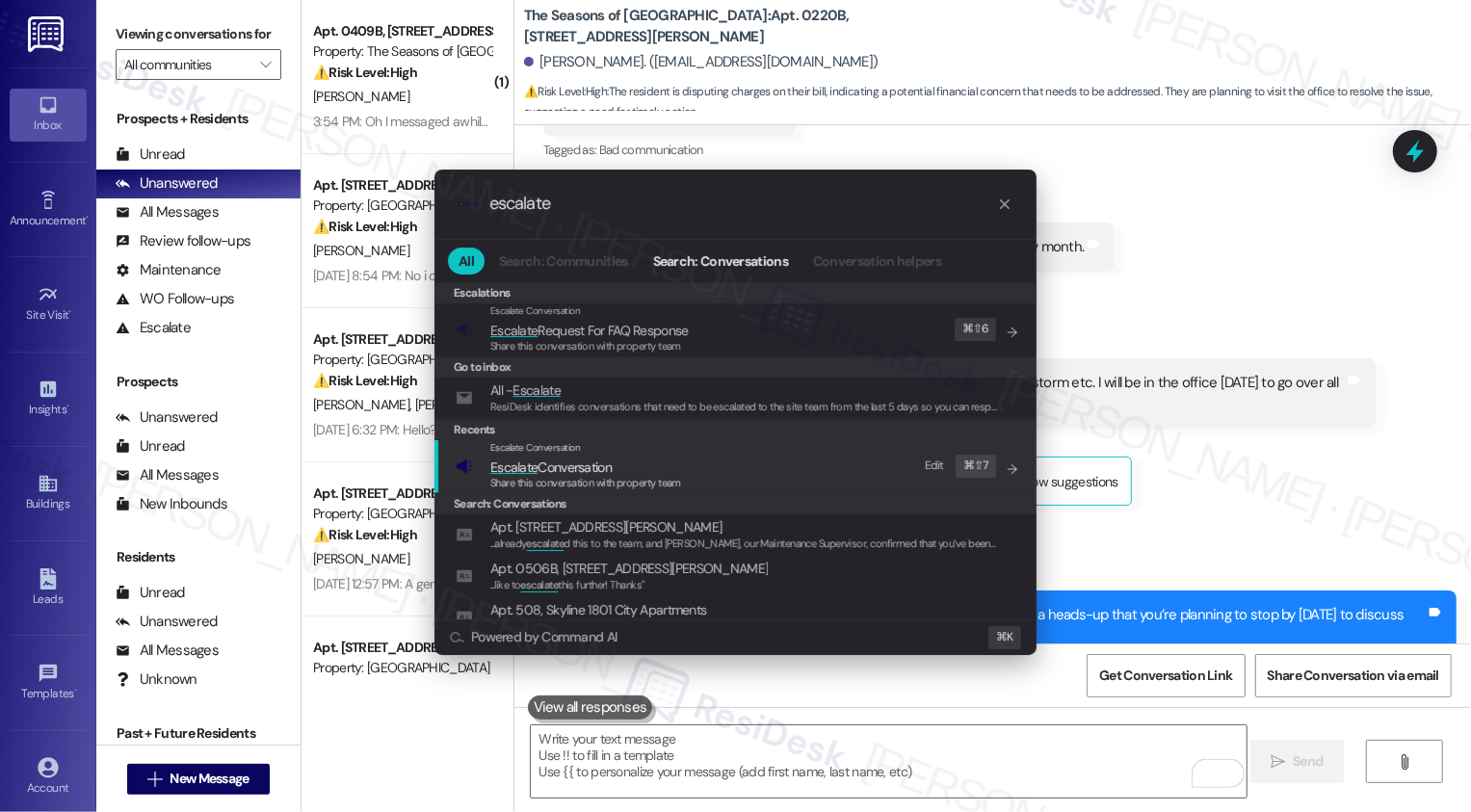
type input "escalate"
click at [541, 458] on span "Escalate Conversation" at bounding box center [551, 467] width 121 height 18
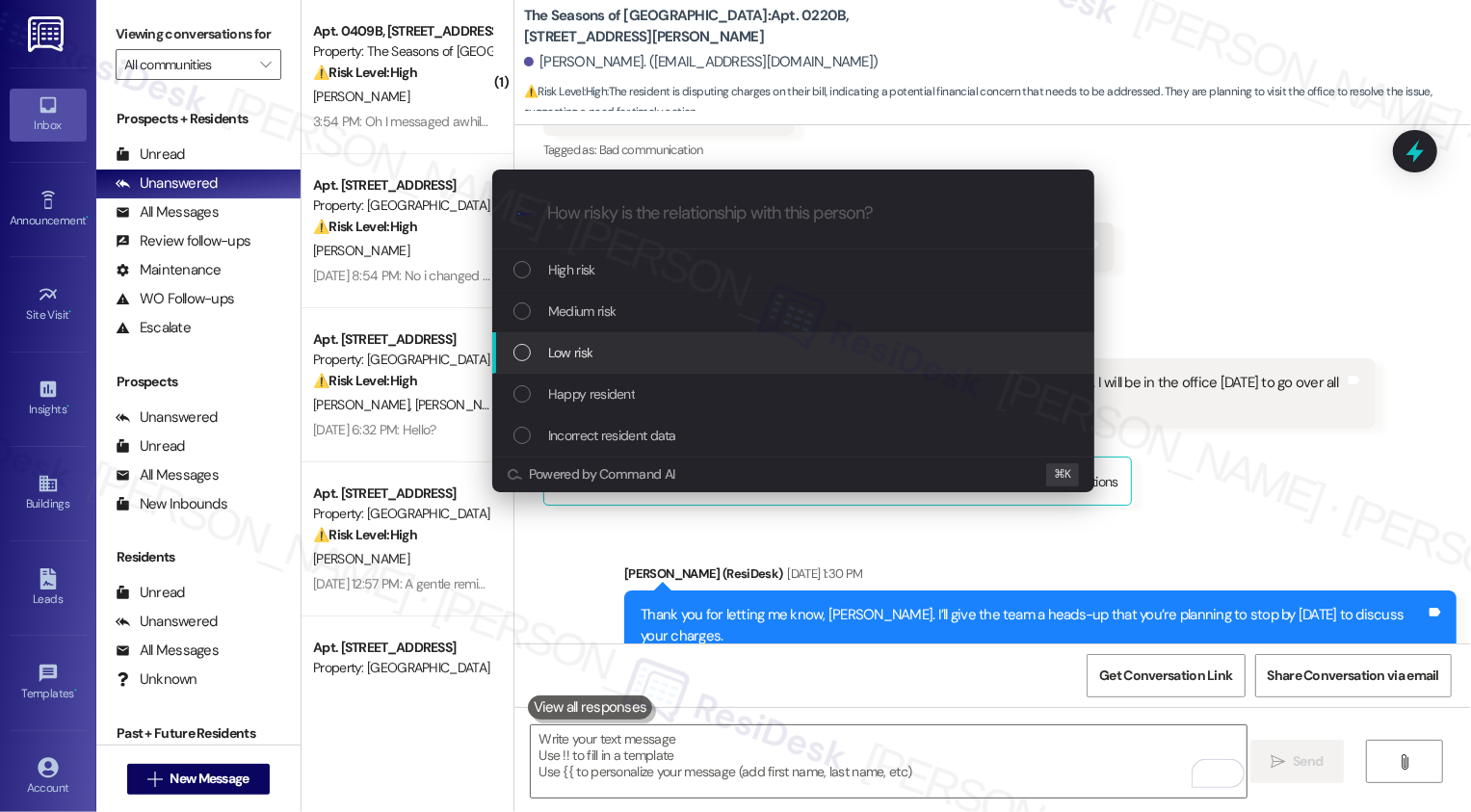
click at [546, 349] on div "Low risk" at bounding box center [794, 353] width 563 height 22
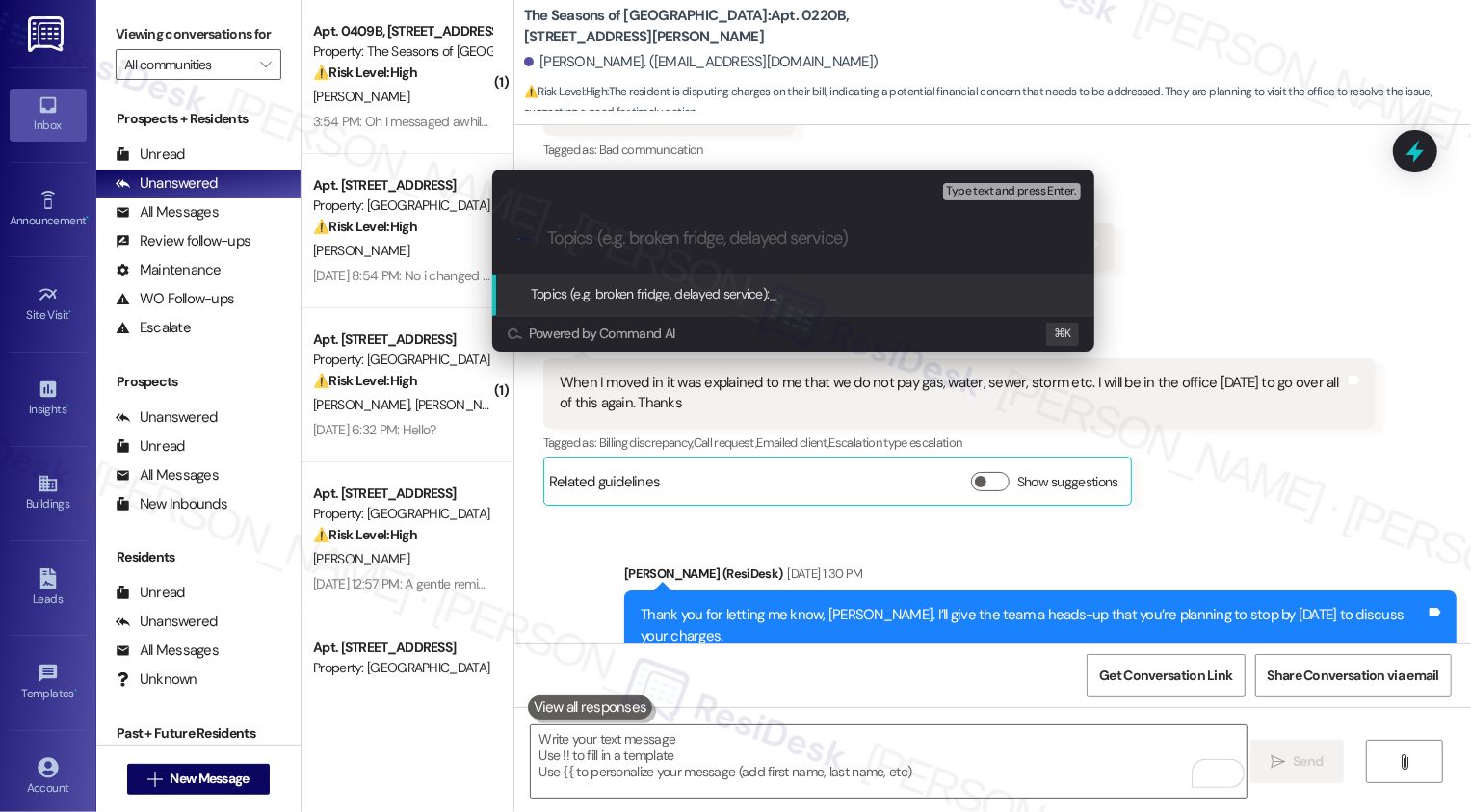
paste input "Rent Charges Concern (resident may drop by the office on Monday, Sept 15)"
click at [611, 237] on input "Rent Charges Concern (resident may drop by the office on Monday, Sept 15)" at bounding box center [800, 238] width 507 height 21
drag, startPoint x: 628, startPoint y: 243, endPoint x: 404, endPoint y: 247, distance: 224.0
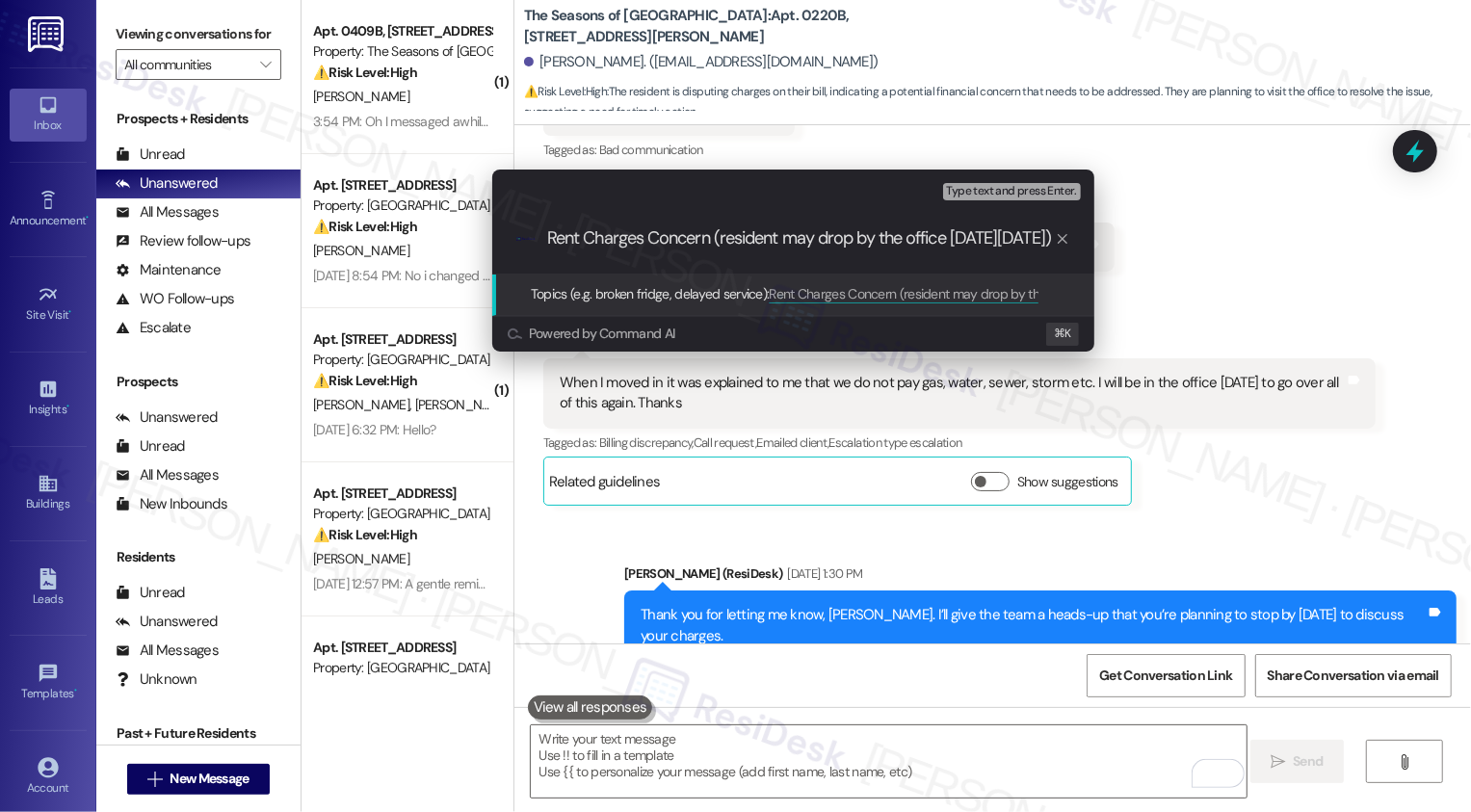
click at [404, 247] on div "Escalate Conversation Low risk Topics (e.g. broken fridge, delayed service) Any…" at bounding box center [736, 406] width 1471 height 812
click at [546, 240] on div ".cls-1{fill:#0a055f;}.cls-2{fill:#0cc4c4;} resideskLogoBlueOrange Rent Charges …" at bounding box center [794, 239] width 602 height 69
click at [547, 234] on input "Rent Charges Concern (resident may drop by the office on Monday, Sept 15)" at bounding box center [800, 238] width 507 height 21
drag, startPoint x: 992, startPoint y: 240, endPoint x: 1096, endPoint y: 239, distance: 104.0
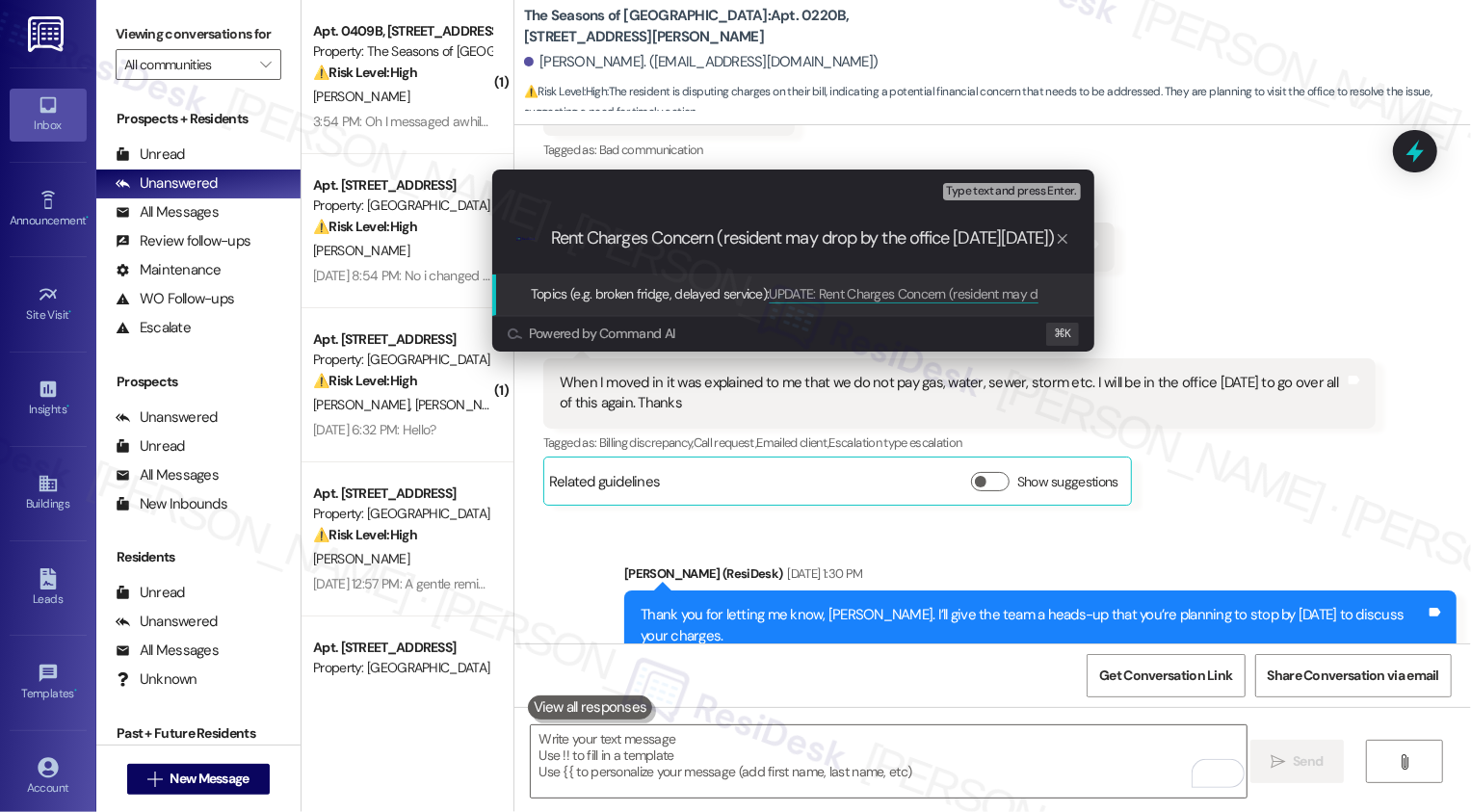
click at [1096, 239] on div "Escalate Conversation Low risk Topics (e.g. broken fridge, delayed service) Any…" at bounding box center [794, 260] width 612 height 181
click at [975, 244] on input "UPDATE: Rent Charges Concern (resident may drop by the office on Monday, Sept 1…" at bounding box center [800, 238] width 507 height 21
drag, startPoint x: 950, startPoint y: 241, endPoint x: 1218, endPoint y: 259, distance: 268.6
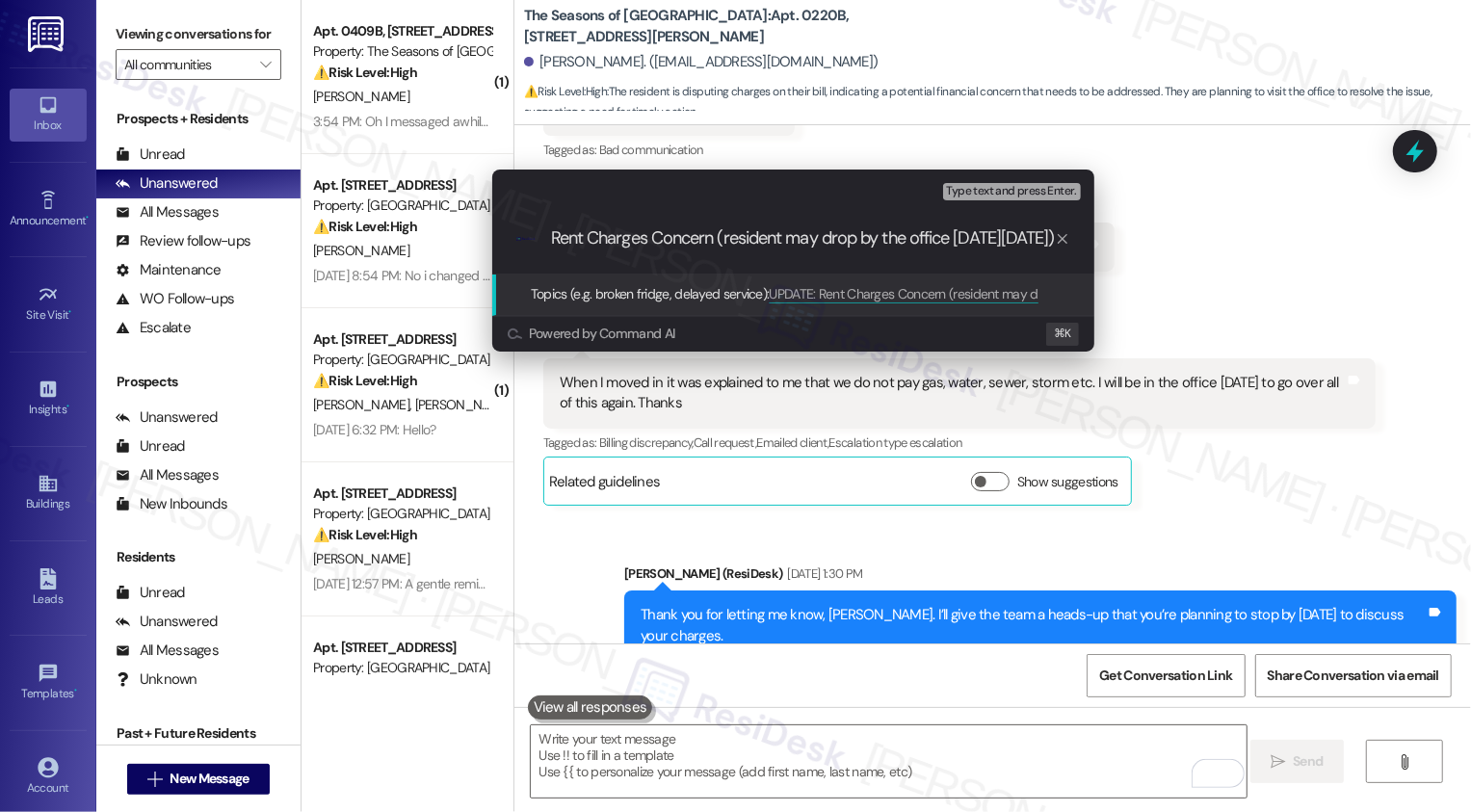
click at [1218, 259] on div "Escalate Conversation Low risk Topics (e.g. broken fridge, delayed service) Any…" at bounding box center [736, 406] width 1471 height 812
click at [1042, 241] on input "UPDATE: Rent Charges Concern (resident may drop by the office on Tuesday, Sept …" at bounding box center [800, 238] width 507 height 21
type input "UPDATE: Rent Charges Concern (resident may drop by the office on Tuesday, Sept …"
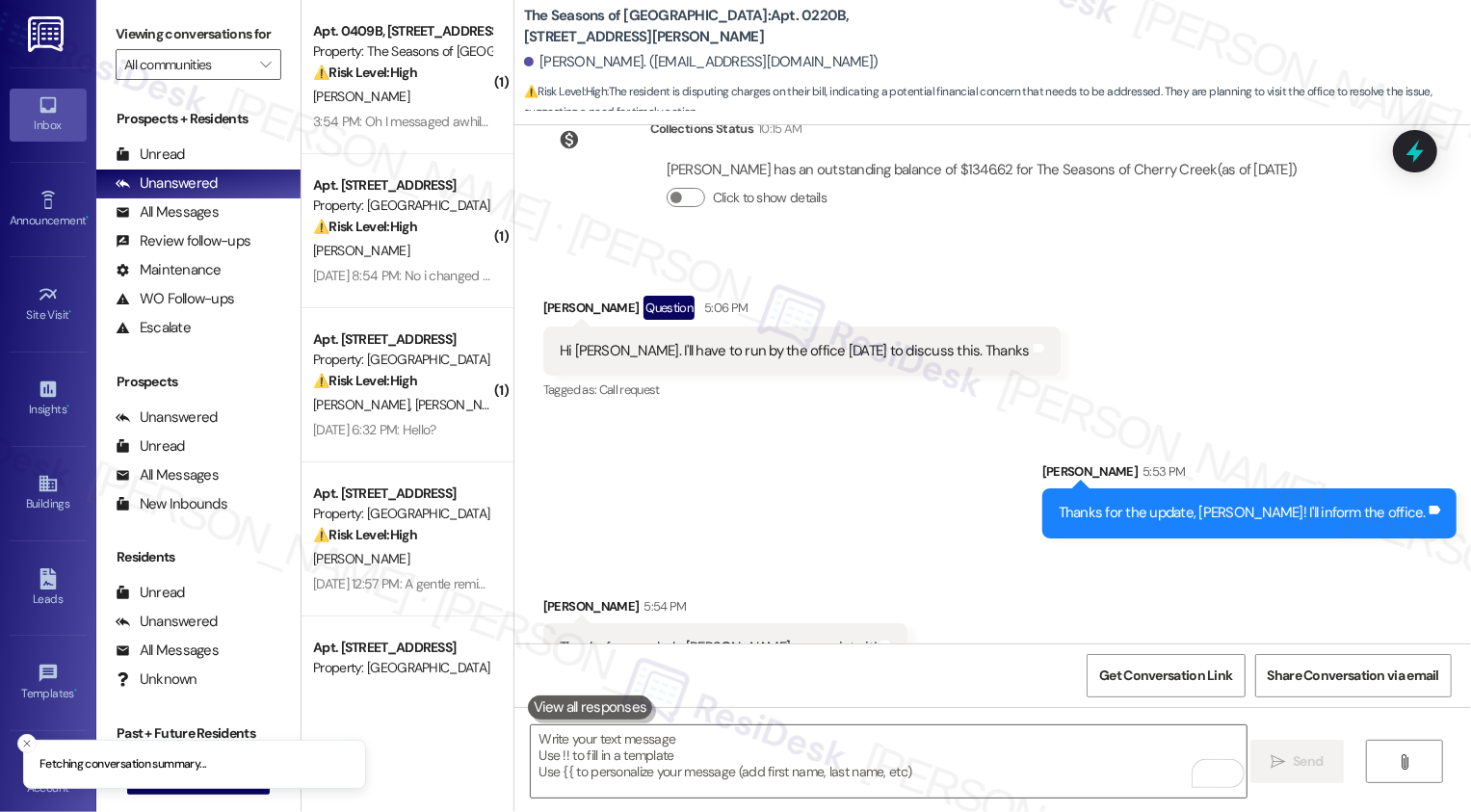
scroll to position [3422, 0]
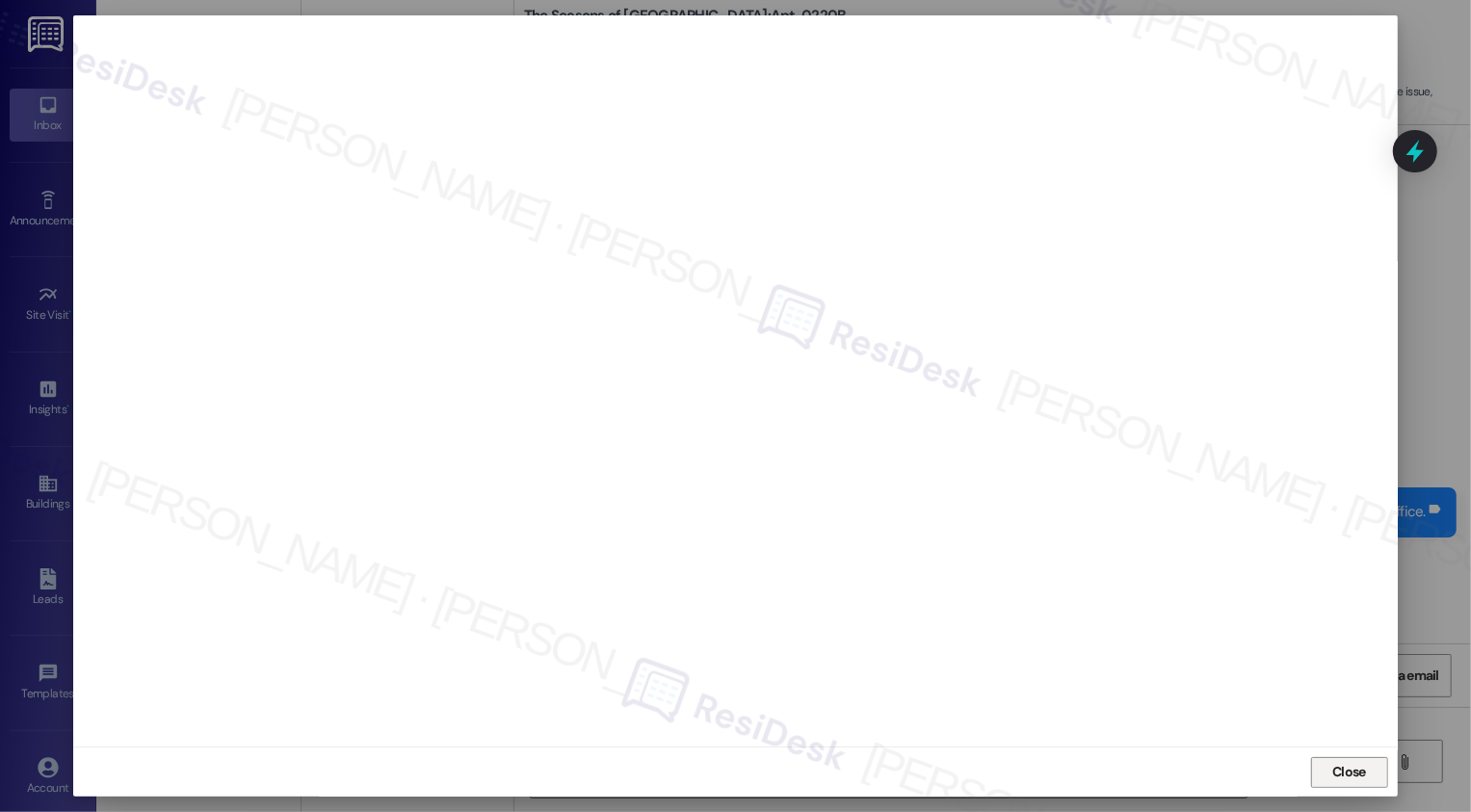
click at [1326, 769] on button "Close" at bounding box center [1349, 772] width 77 height 30
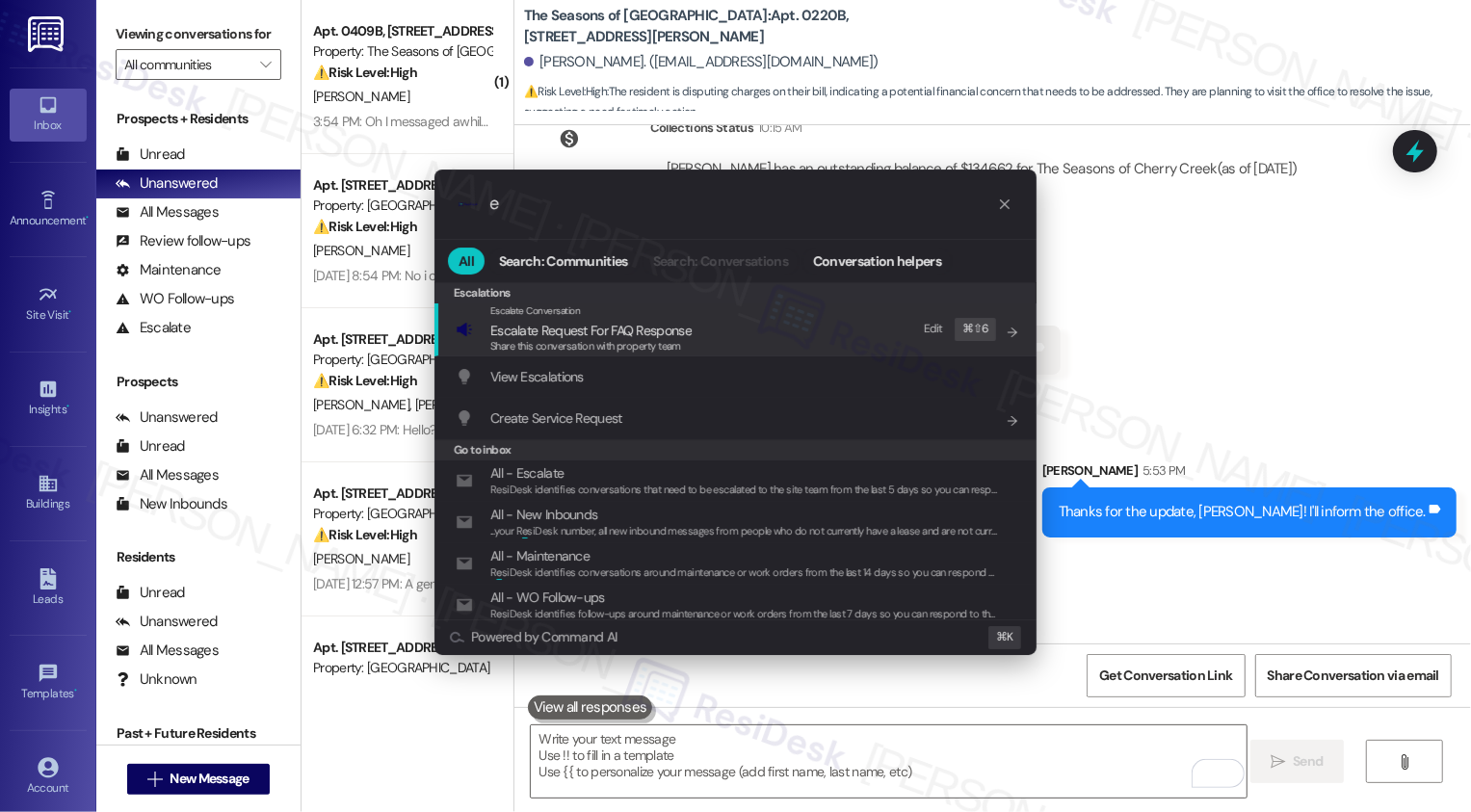
type input "e"
click at [1273, 565] on div ".cls-1{fill:#0a055f;}.cls-2{fill:#0cc4c4;} resideskLogoBlueOrange e All Search:…" at bounding box center [736, 406] width 1471 height 812
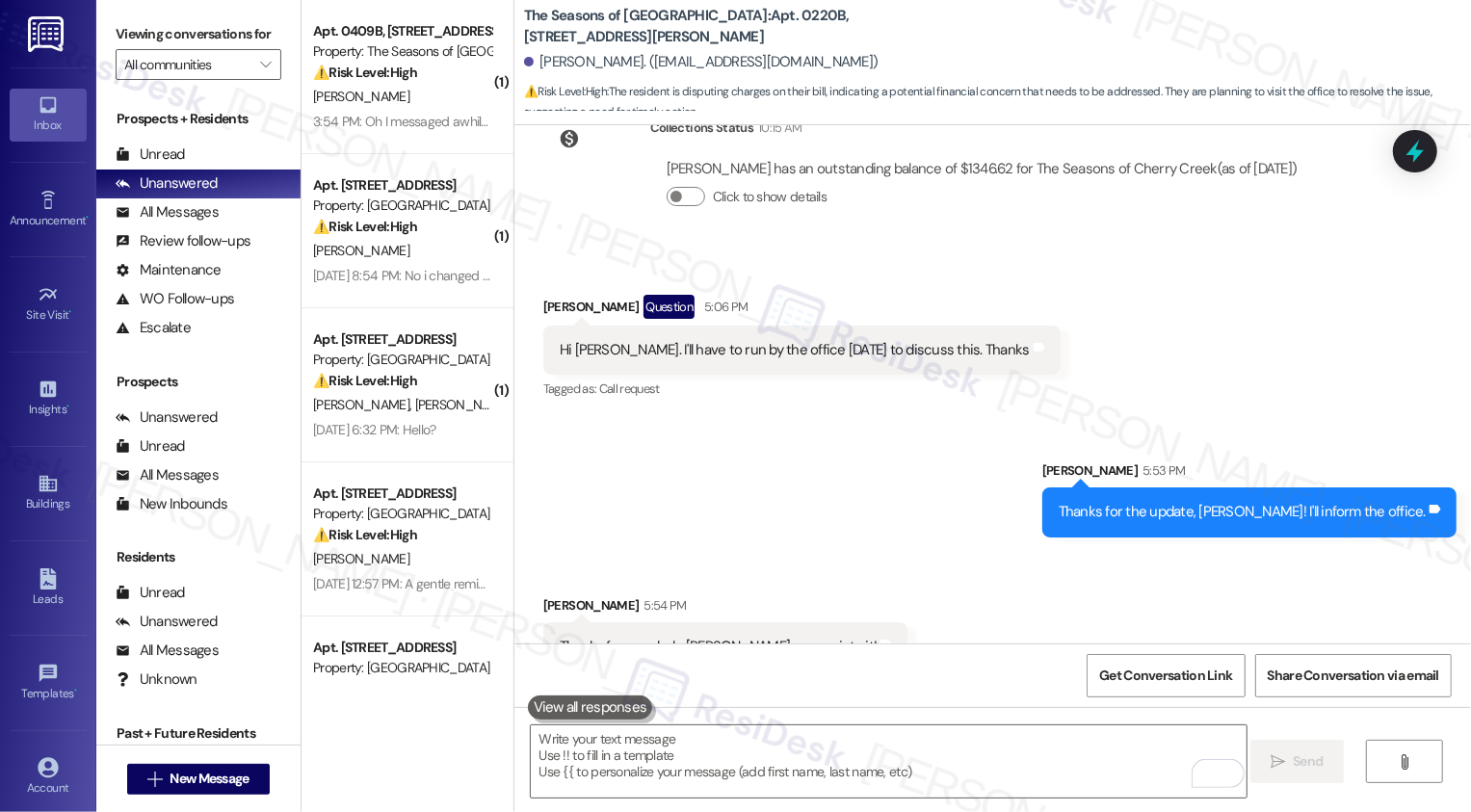
click at [1273, 565] on div "Received via SMS Mary Mercer 5:54 PM Thanks for your help Sarah, appreciate it!…" at bounding box center [992, 618] width 957 height 134
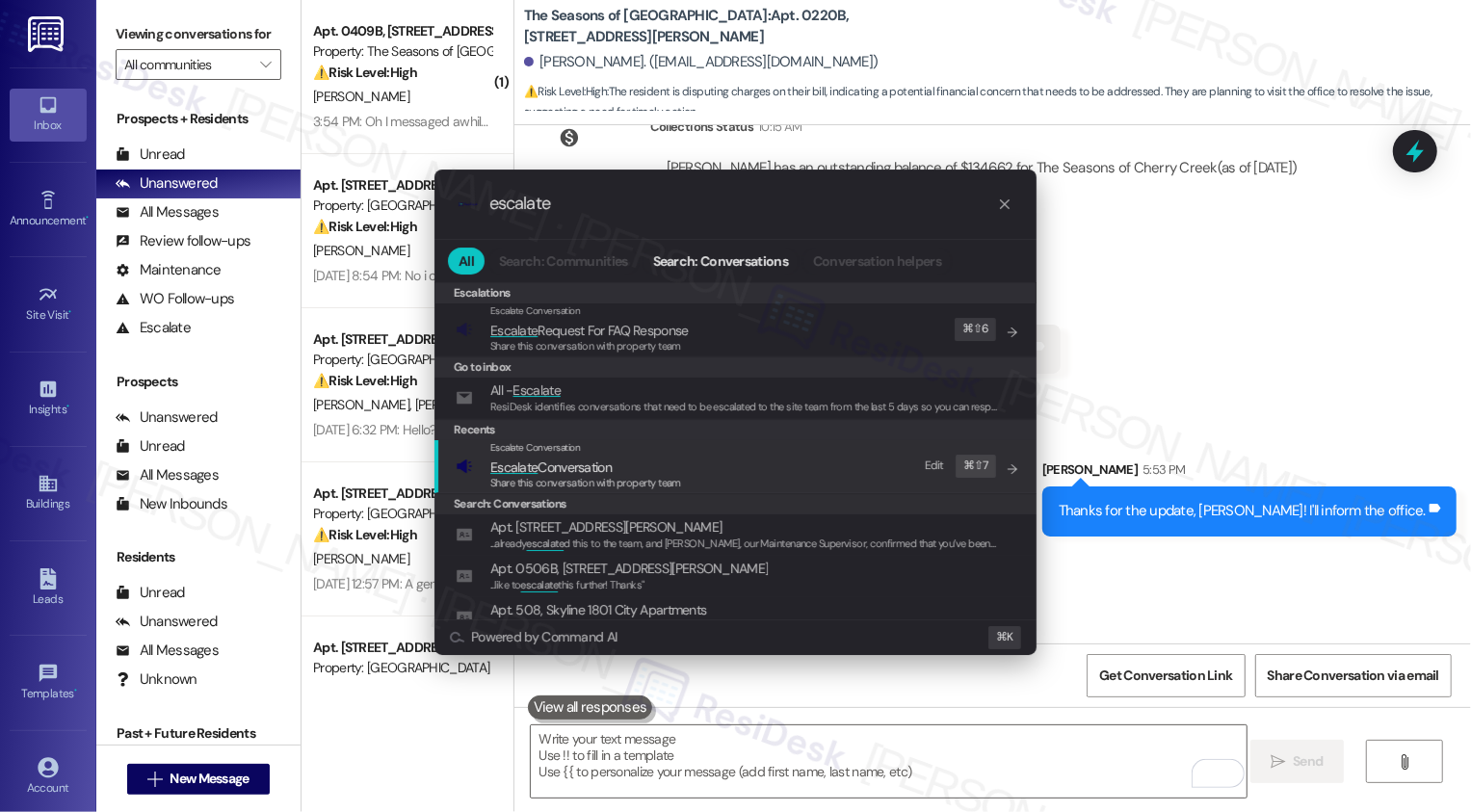
type input "escalate"
click at [672, 460] on span "Escalate Conversation" at bounding box center [586, 467] width 191 height 22
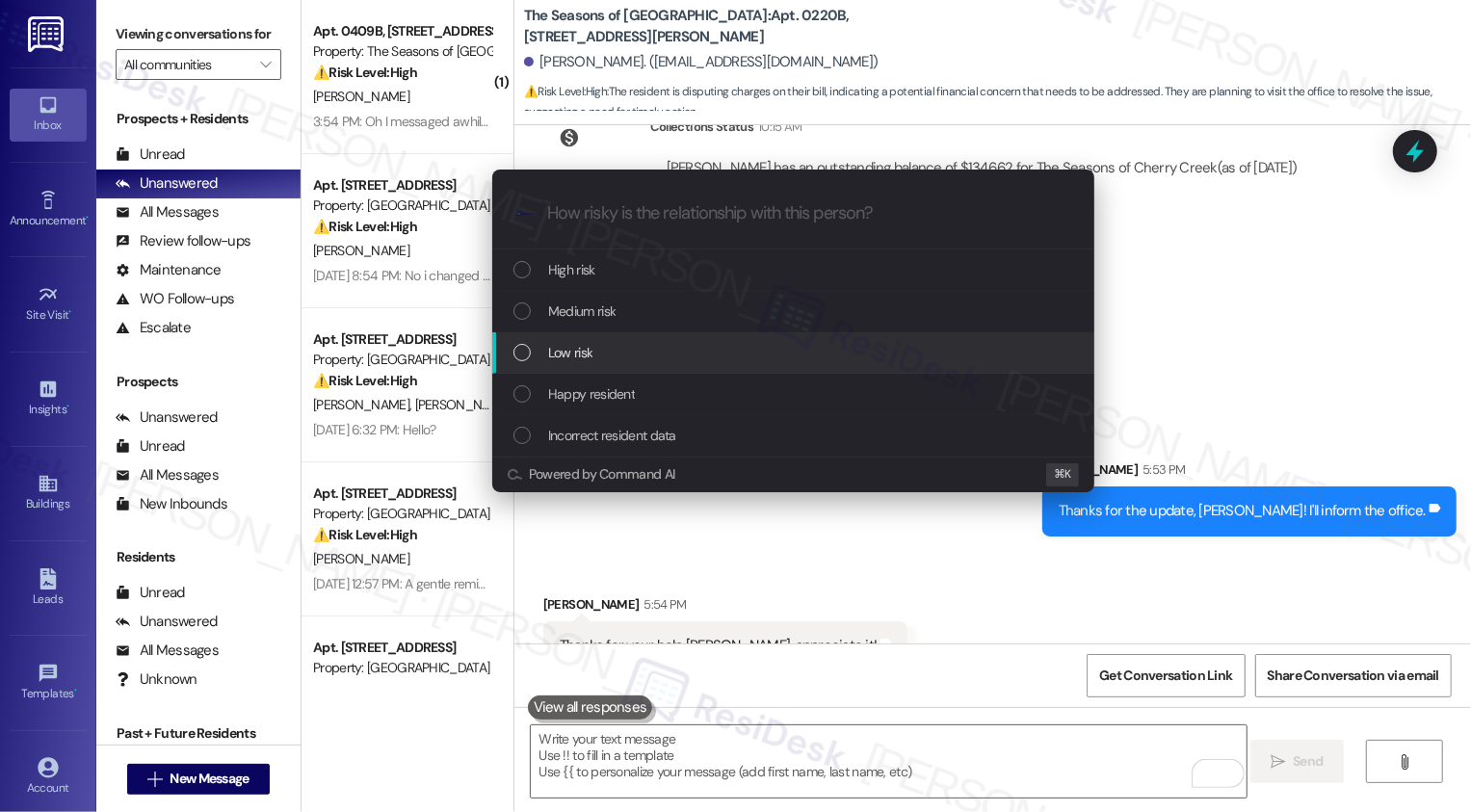
click at [598, 347] on div "Low risk" at bounding box center [794, 353] width 563 height 22
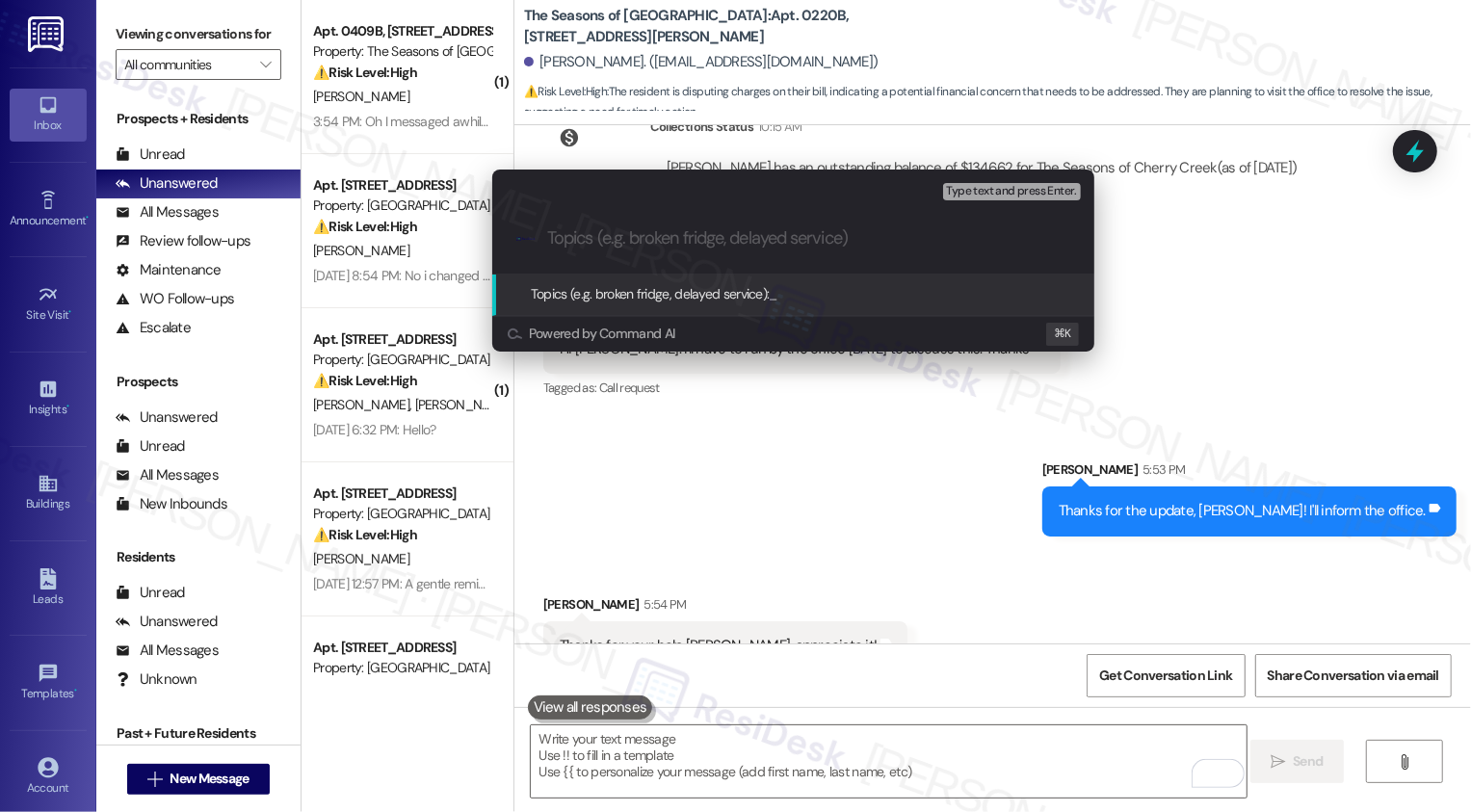
paste input "UPDATE: Rent Charges Concern (resident may drop by the office on Tuesday, Sept …"
type input "UPDATE: Rent Charges Concern (resident may drop by the office on Tuesday, Sept …"
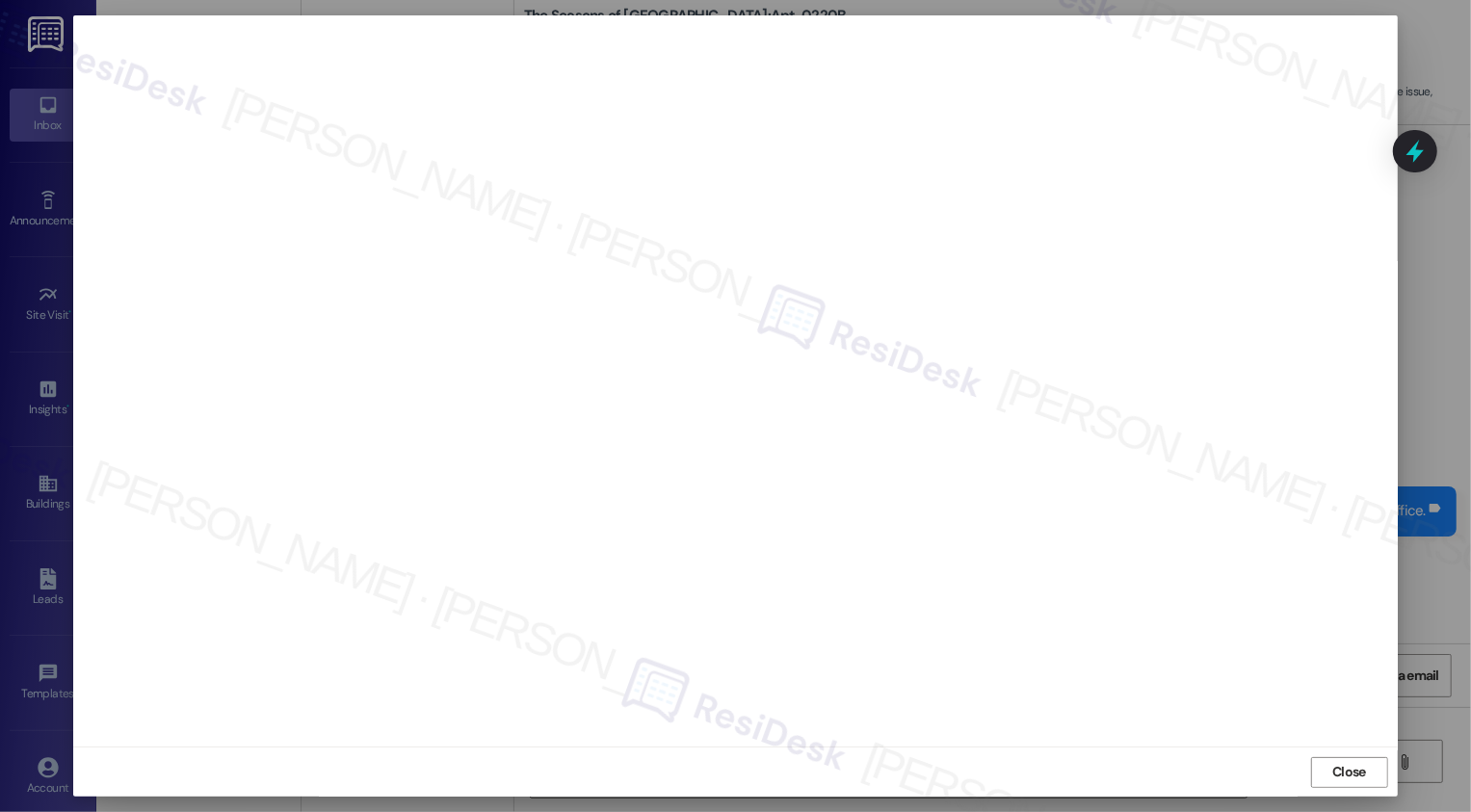
scroll to position [0, 0]
click at [1351, 776] on button "Close" at bounding box center [1349, 772] width 77 height 30
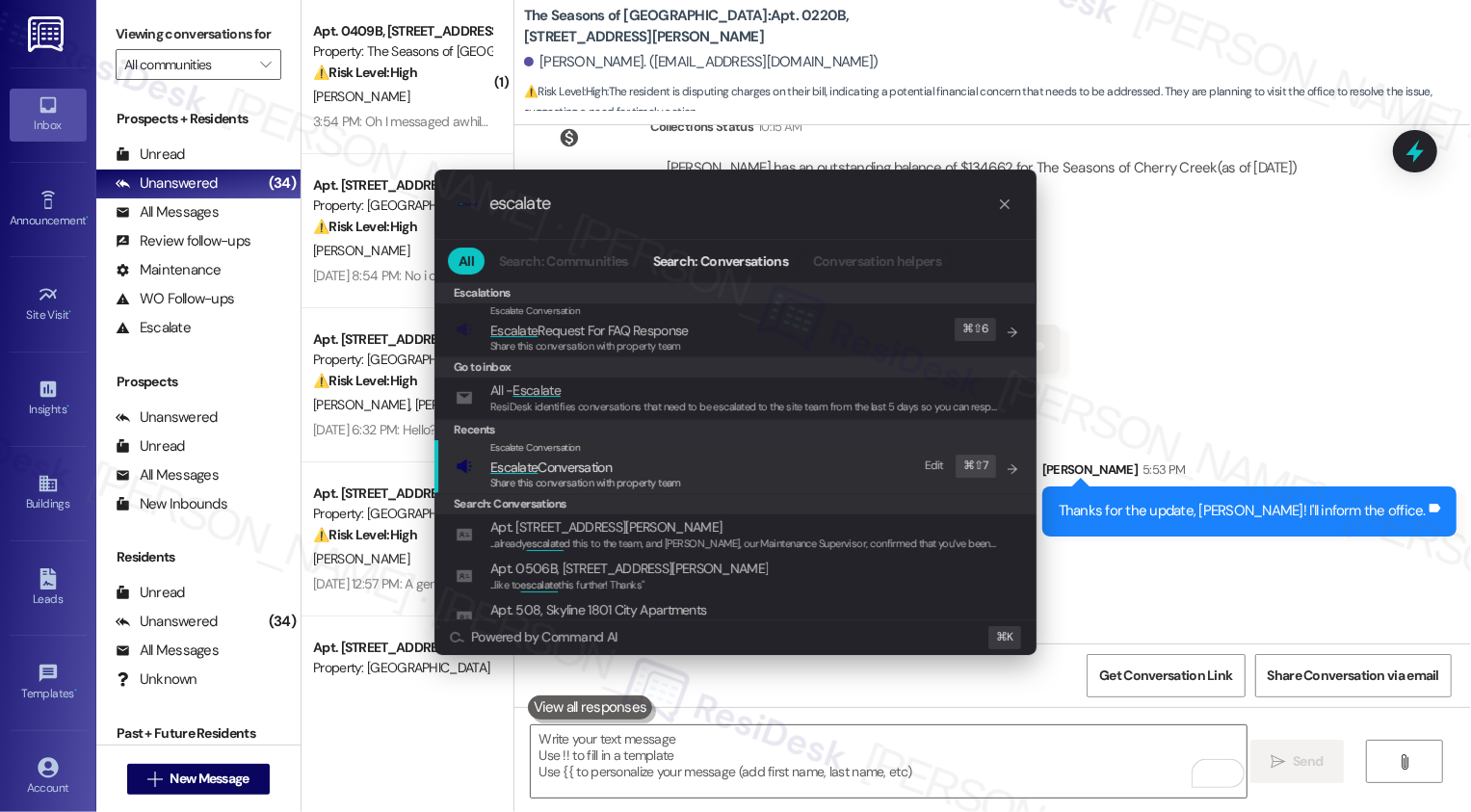
type input "escalate"
click at [560, 476] on span "Share this conversation with property team" at bounding box center [586, 483] width 191 height 14
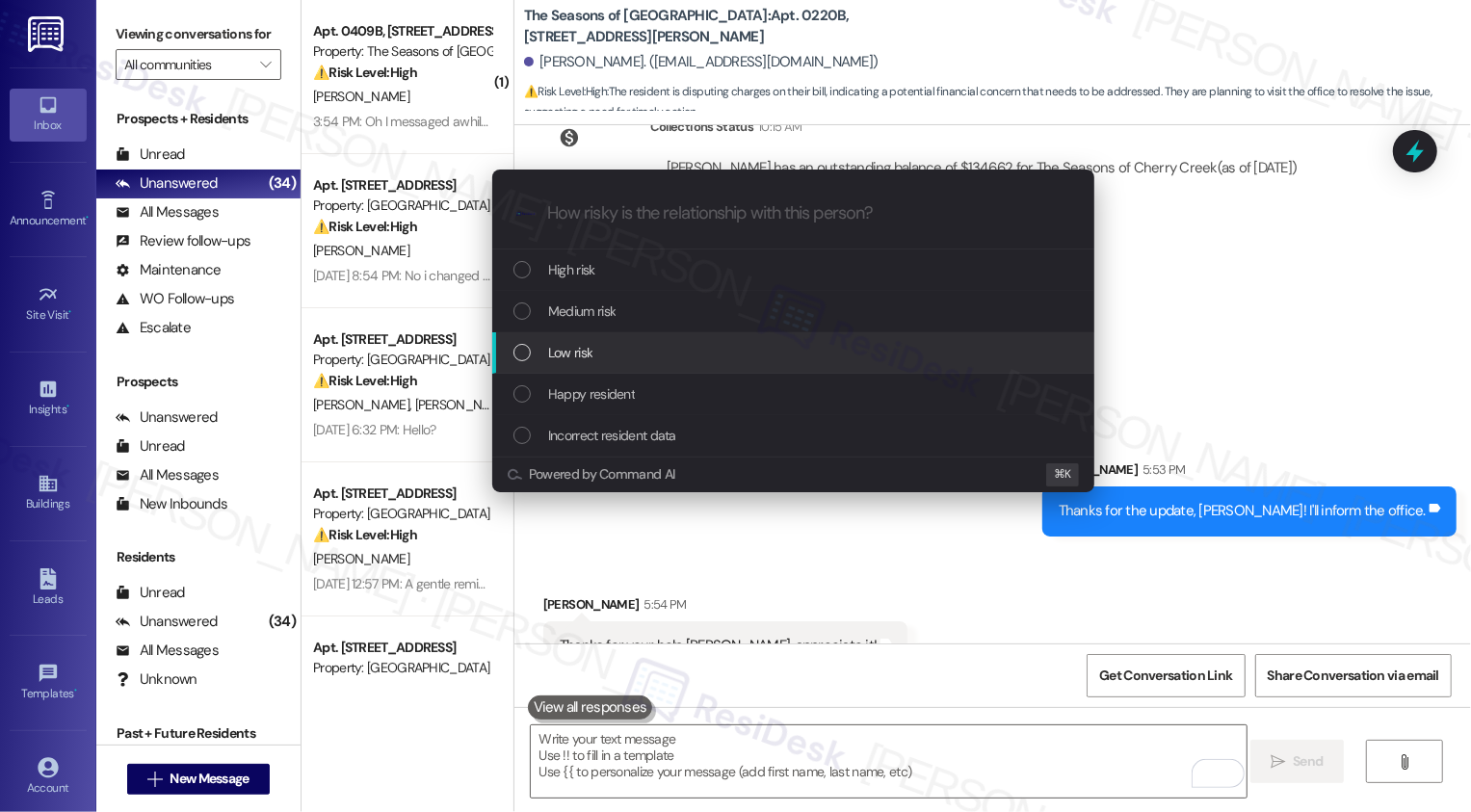
click at [577, 367] on div "Low risk" at bounding box center [794, 353] width 602 height 41
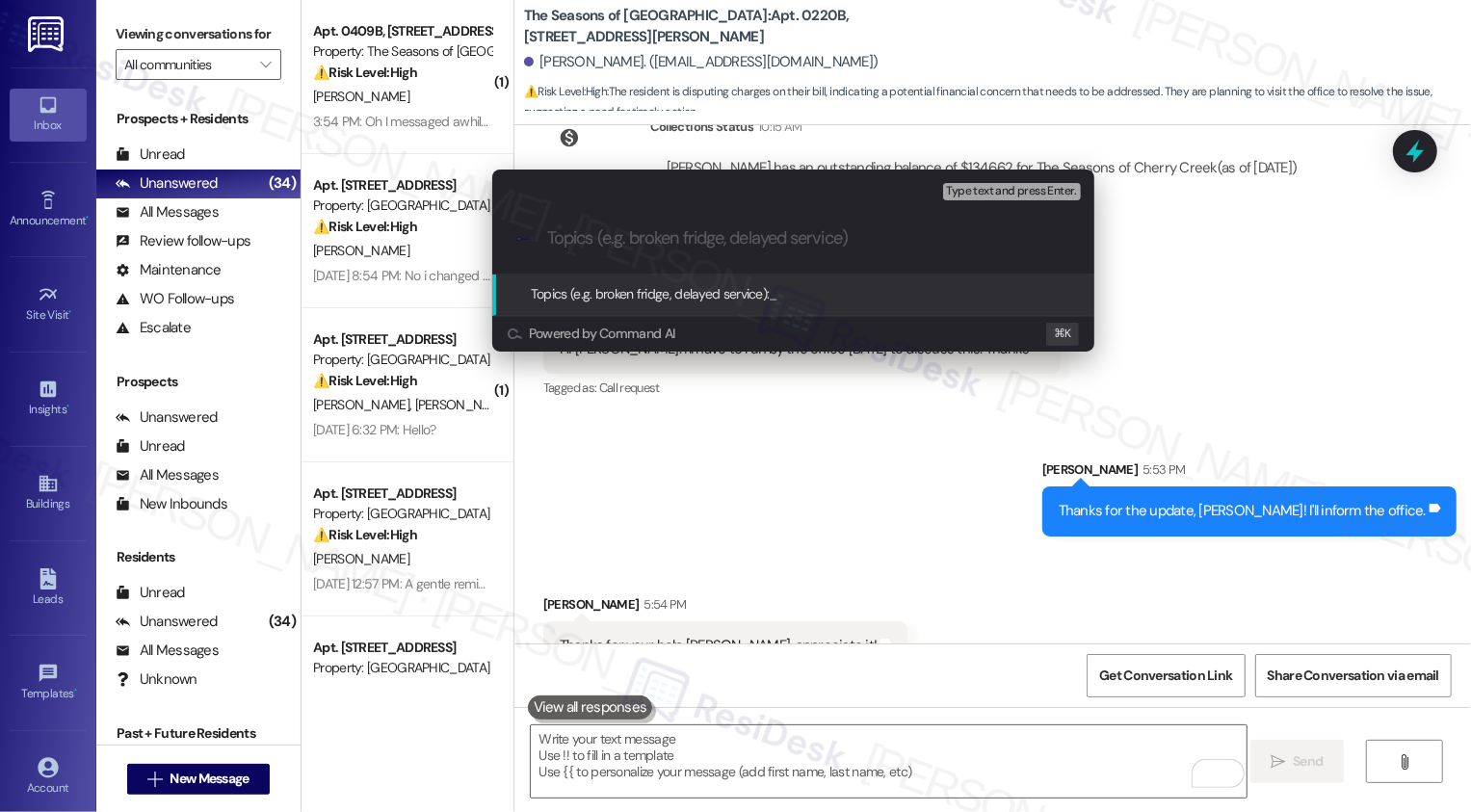
paste input "UPDATE: Rent Charges Concern (resident may drop by the office on Tuesday, Sept …"
type input "UPDATE: Rent Charges Concern (resident may drop by the office on Tuesday, Sept …"
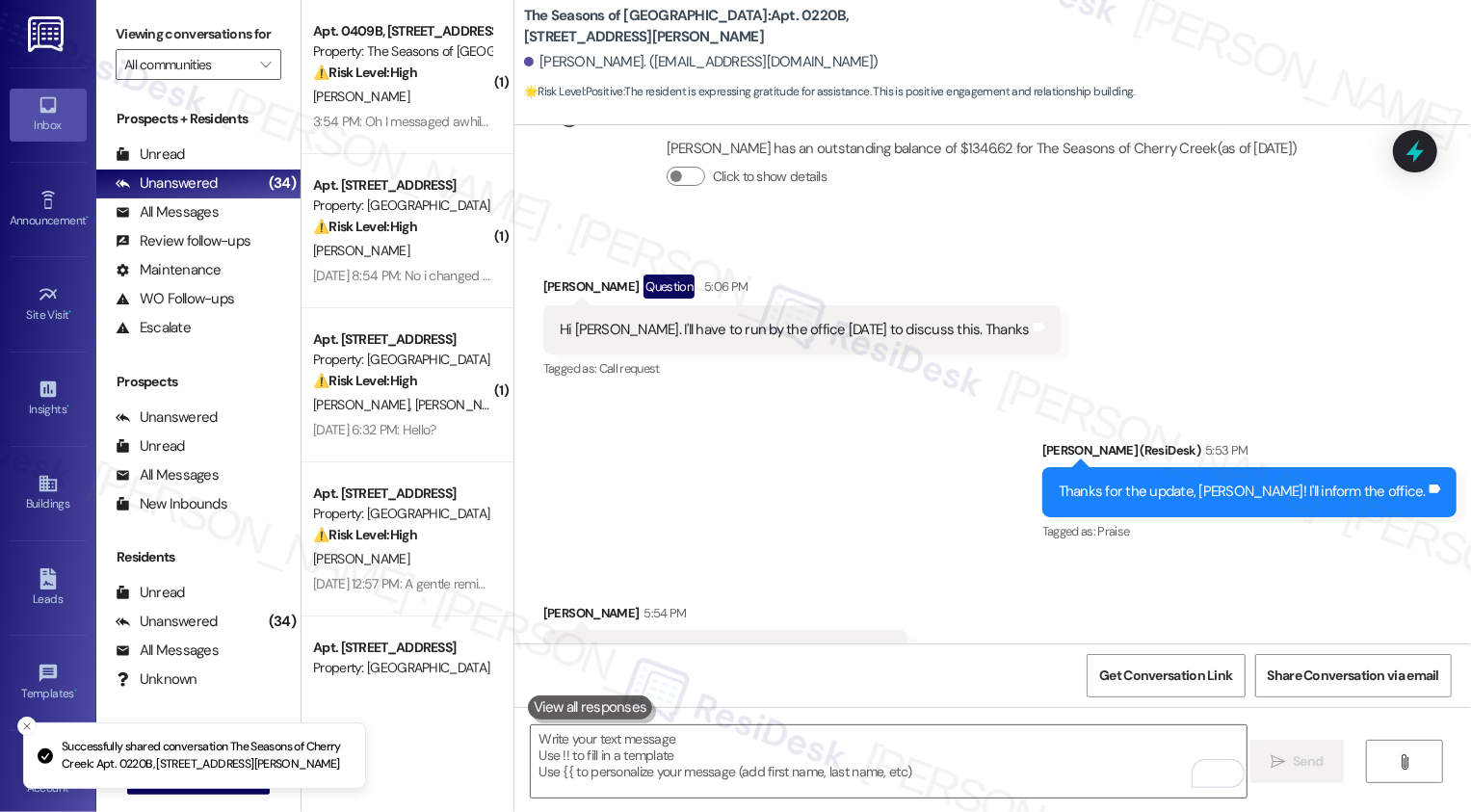
scroll to position [3480, 0]
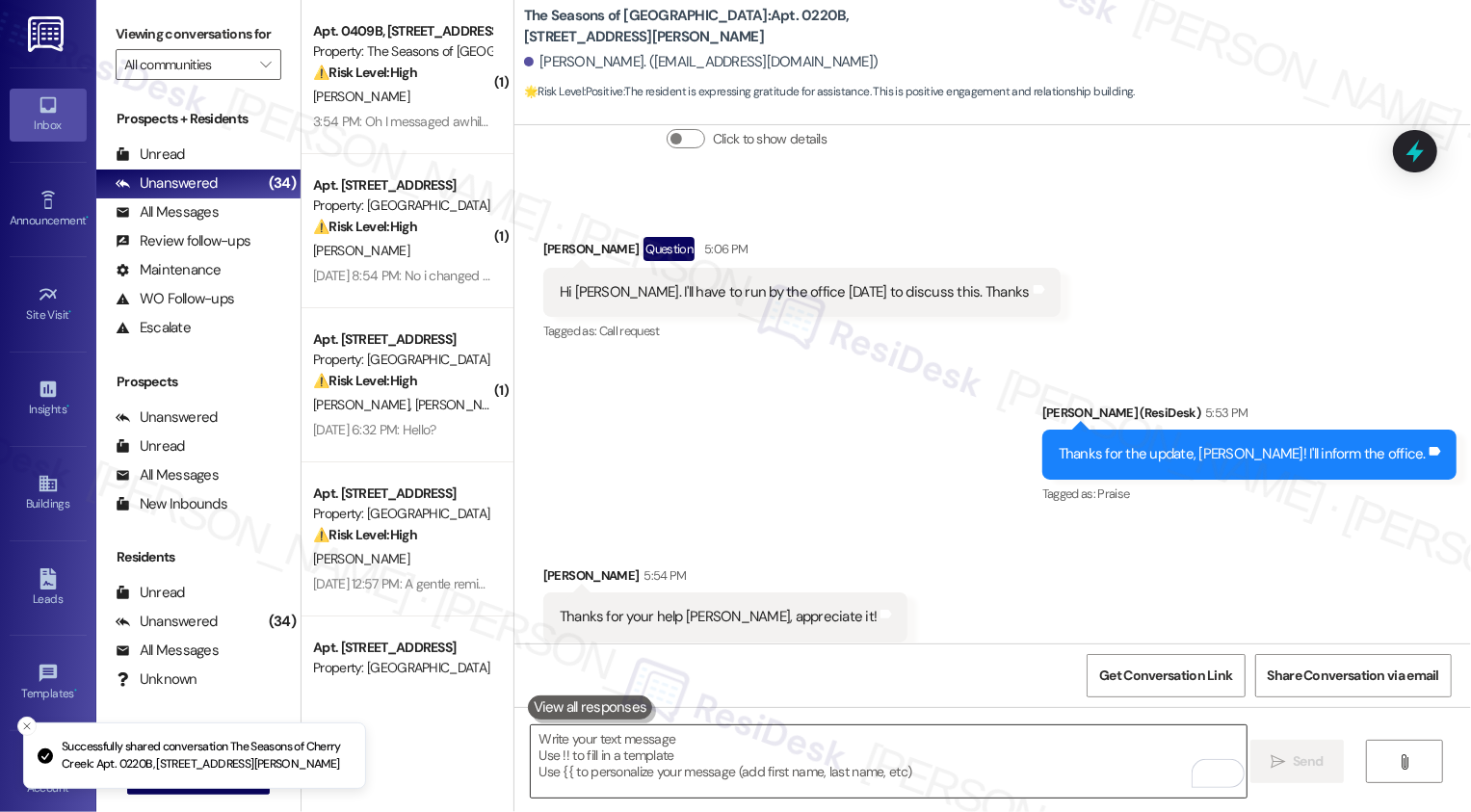
click at [860, 737] on textarea "To enrich screen reader interactions, please activate Accessibility in Grammarl…" at bounding box center [889, 761] width 716 height 72
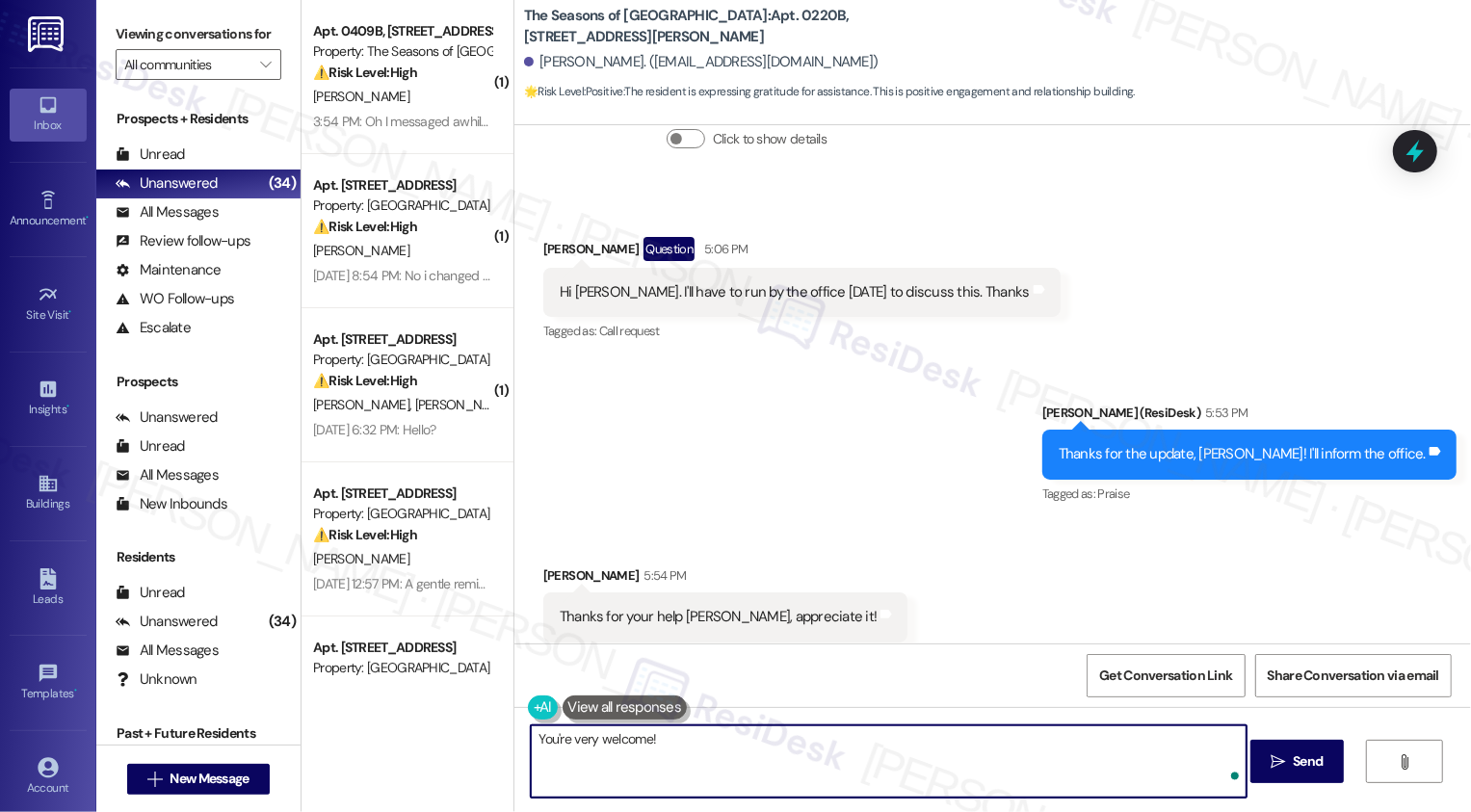
type textarea "You're very welcome!"
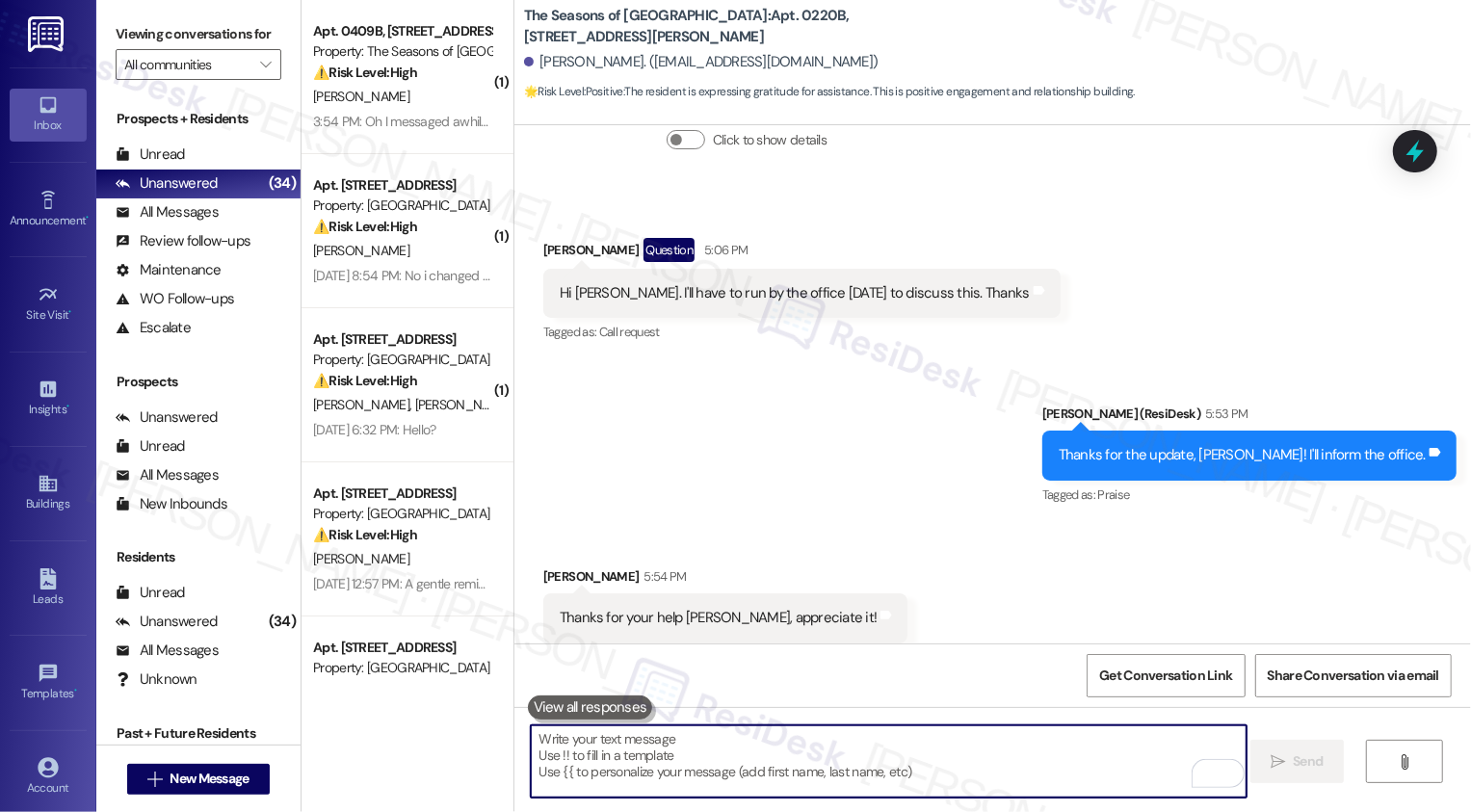
scroll to position [3614, 0]
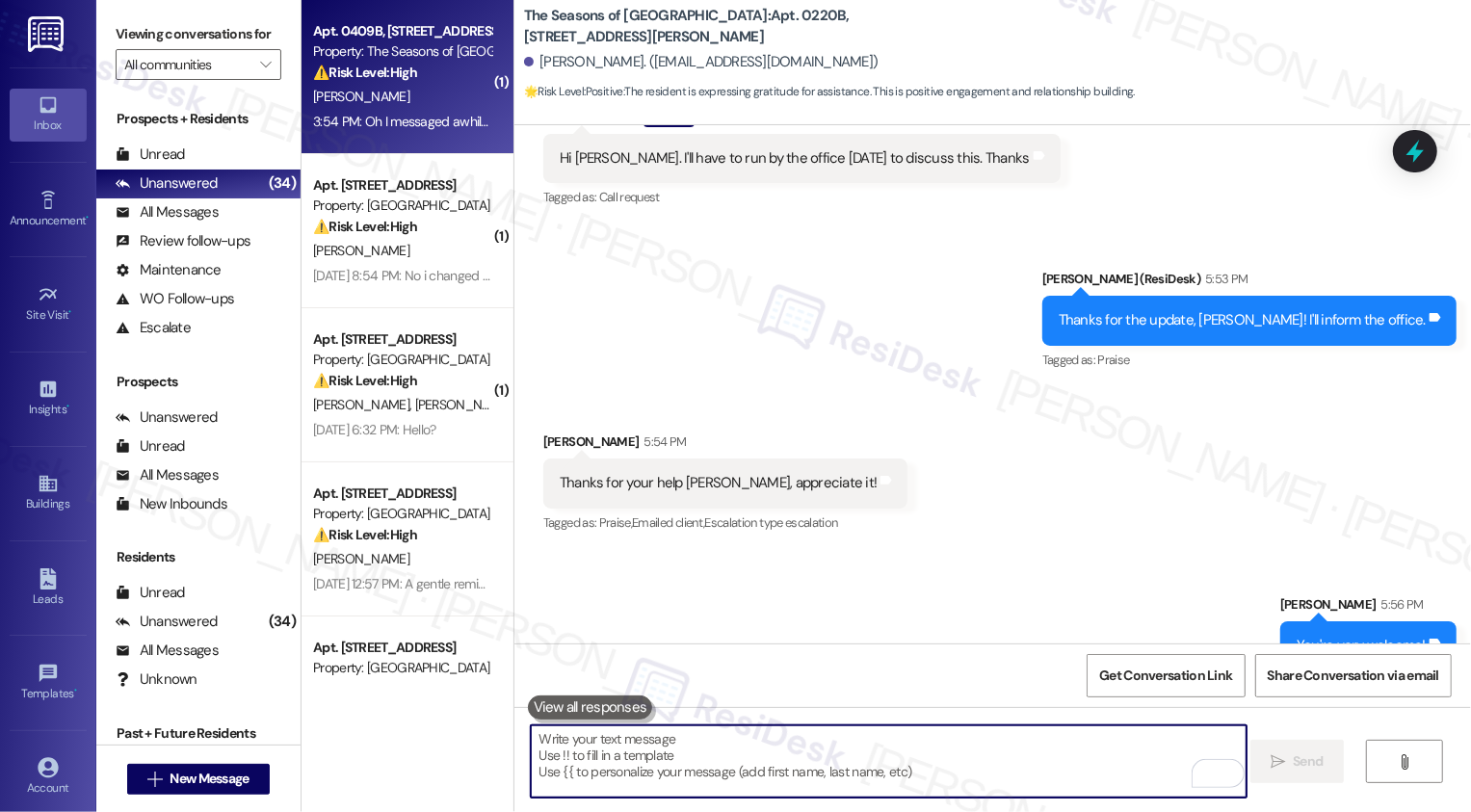
click at [402, 105] on div "J. Walker" at bounding box center [401, 96] width 182 height 24
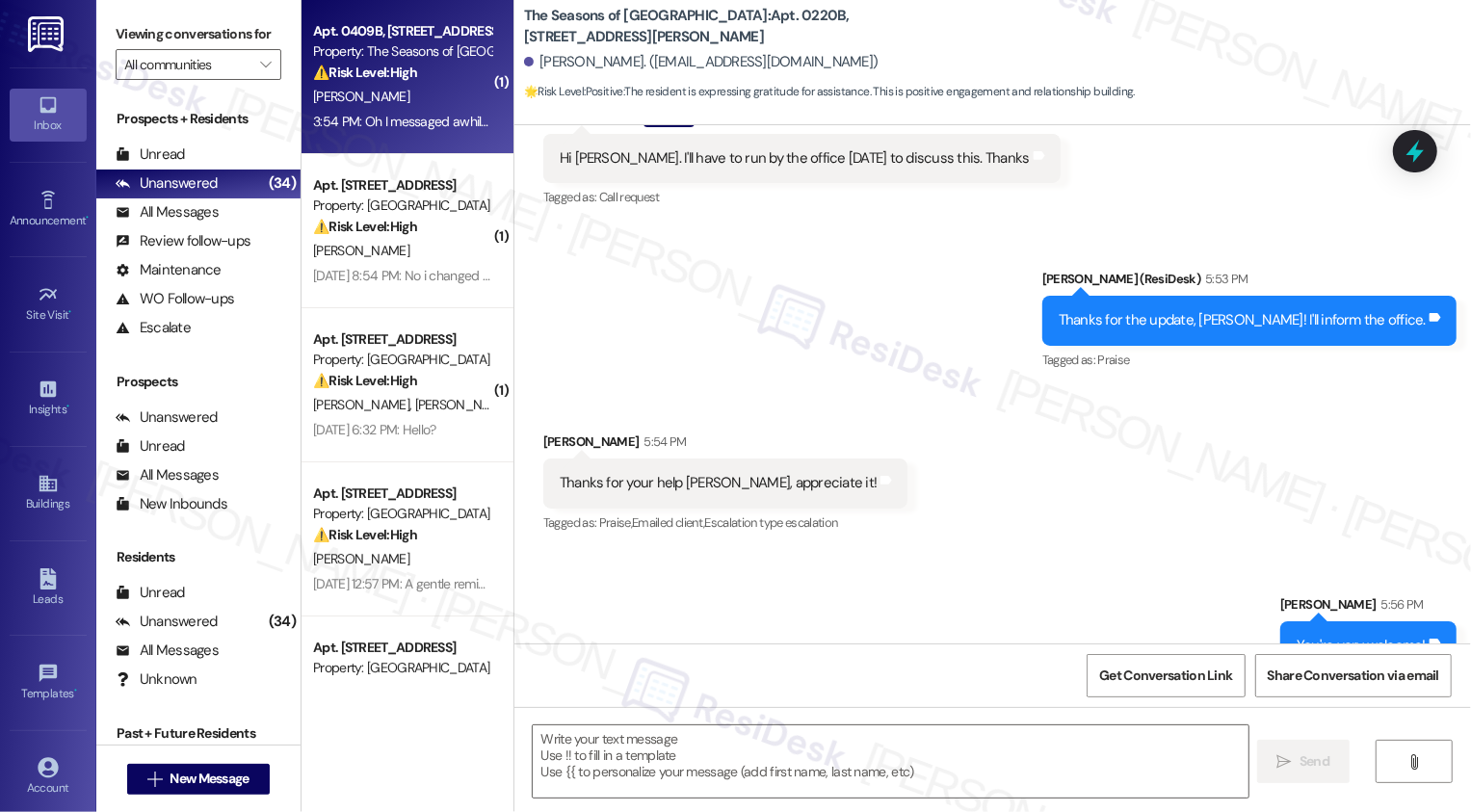
click at [402, 105] on div "J. Walker" at bounding box center [401, 96] width 182 height 24
type textarea "Fetching suggested responses. Please feel free to read through the conversation…"
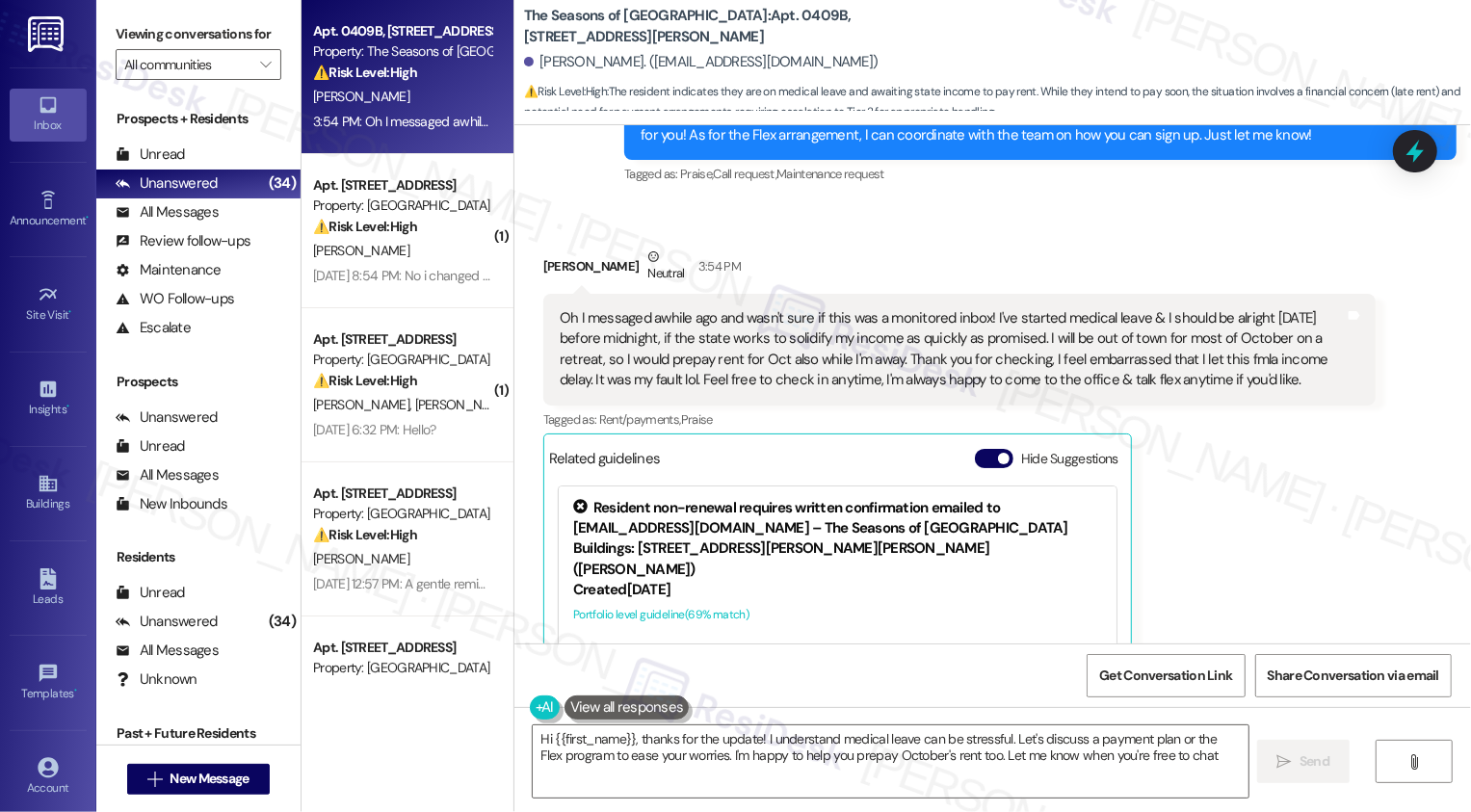
type textarea "Hi {{first_name}}, thanks for the update! I understand medical leave can be str…"
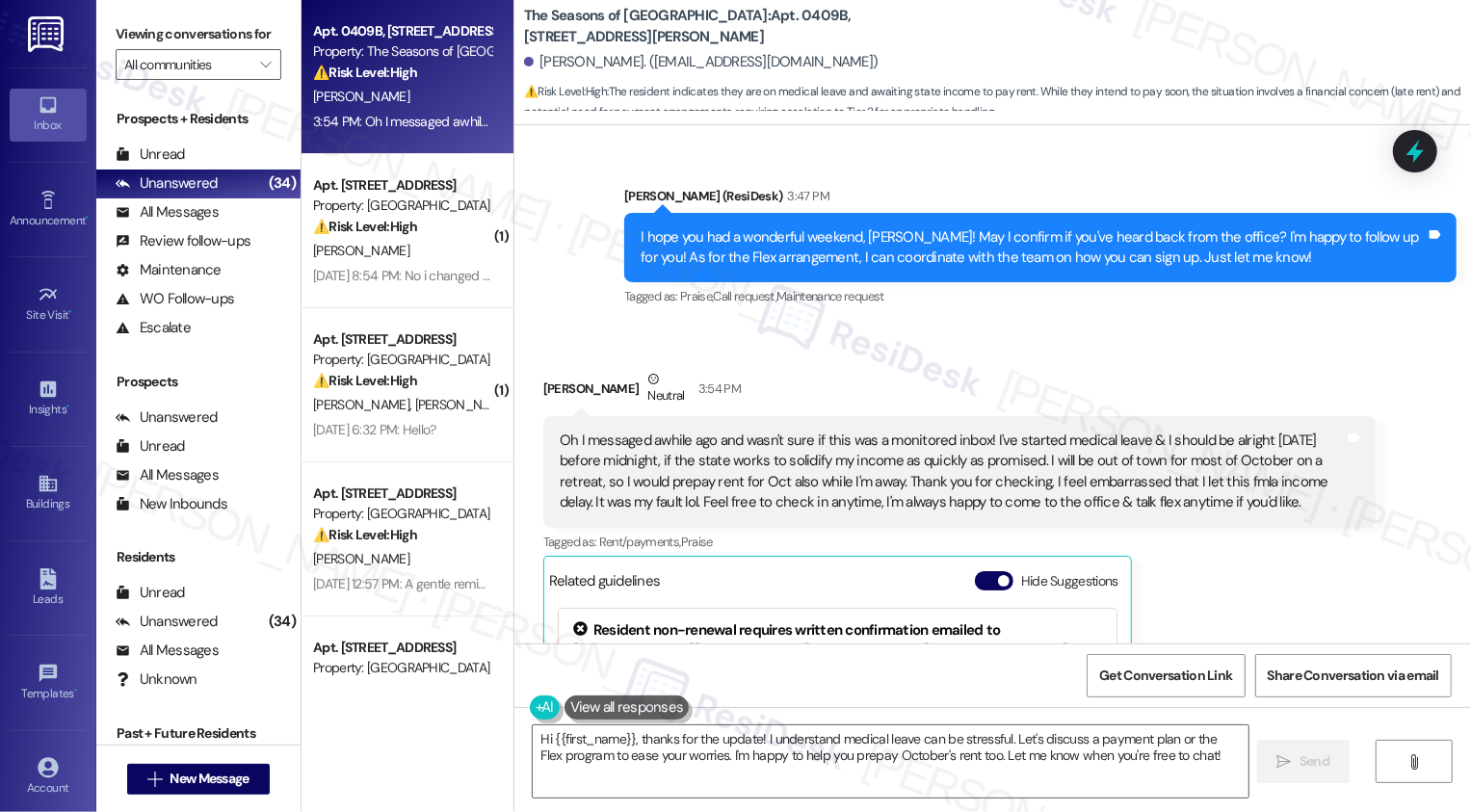
scroll to position [1121, 0]
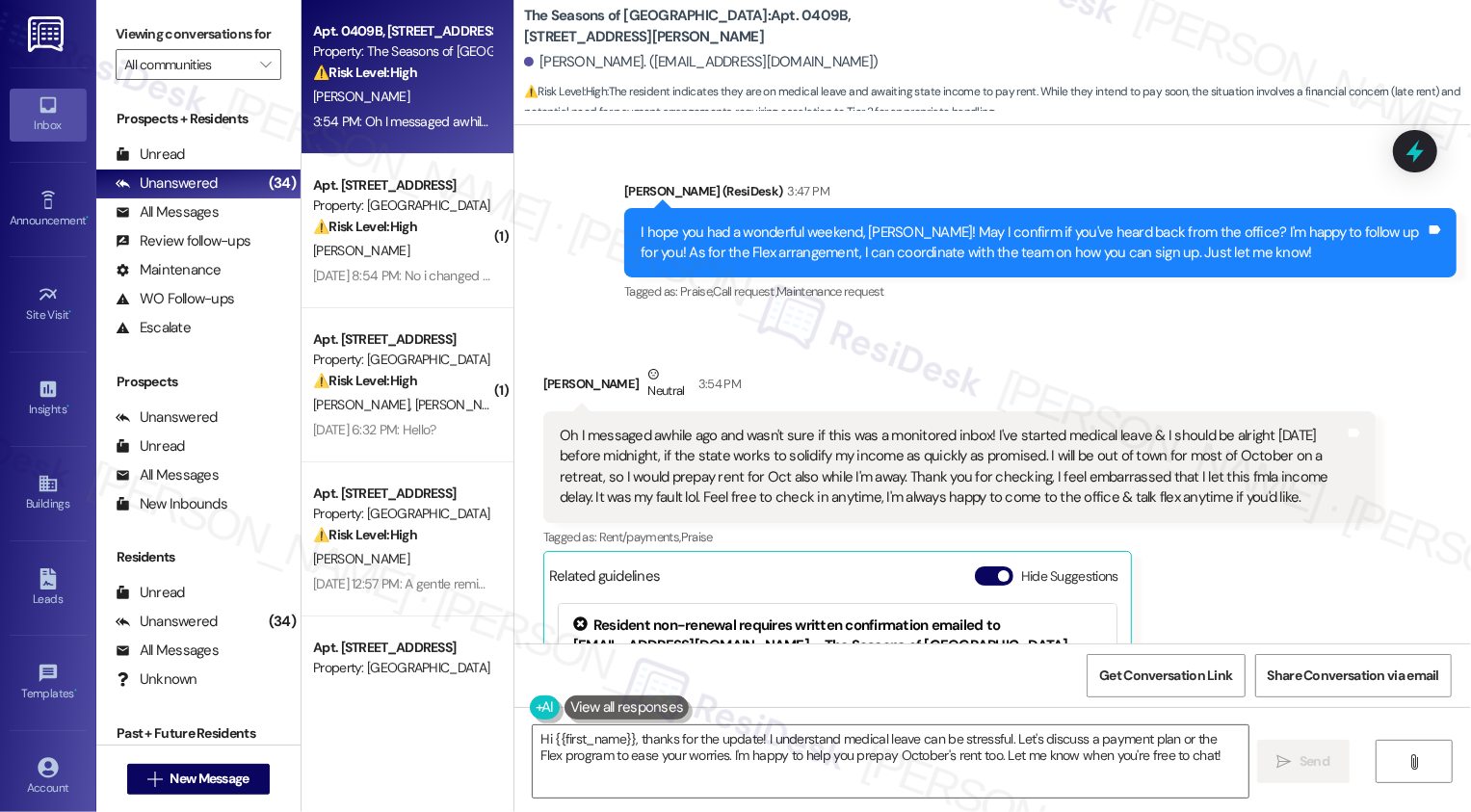
drag, startPoint x: 614, startPoint y: 185, endPoint x: 1280, endPoint y: 492, distance: 733.4
click at [1280, 492] on div "Lease started May 17, 2025 at 8:00 PM Survey, sent via SMS Residesk Automated S…" at bounding box center [992, 383] width 957 height 518
copy div "Sarah (ResiDesk) 3:47 PM I hope you had a wonderful weekend, Jason! May I confi…"
click at [687, 756] on textarea "Hi {{first_name}}, thanks for the update! I understand medical leave can be str…" at bounding box center [891, 761] width 716 height 72
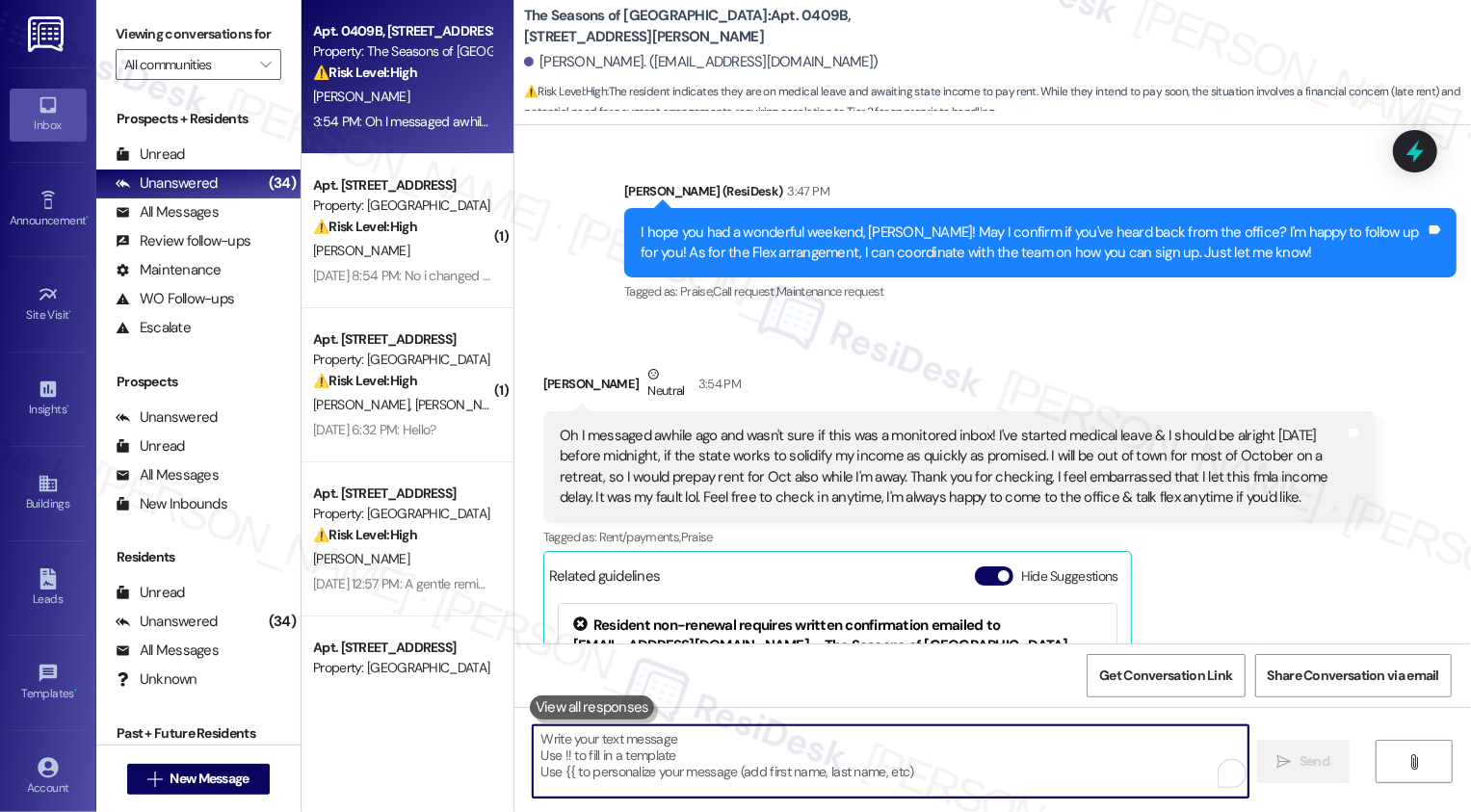
paste textarea "Hi Jason, thank you for sharing that with me—please don’t feel embarrassed at a…"
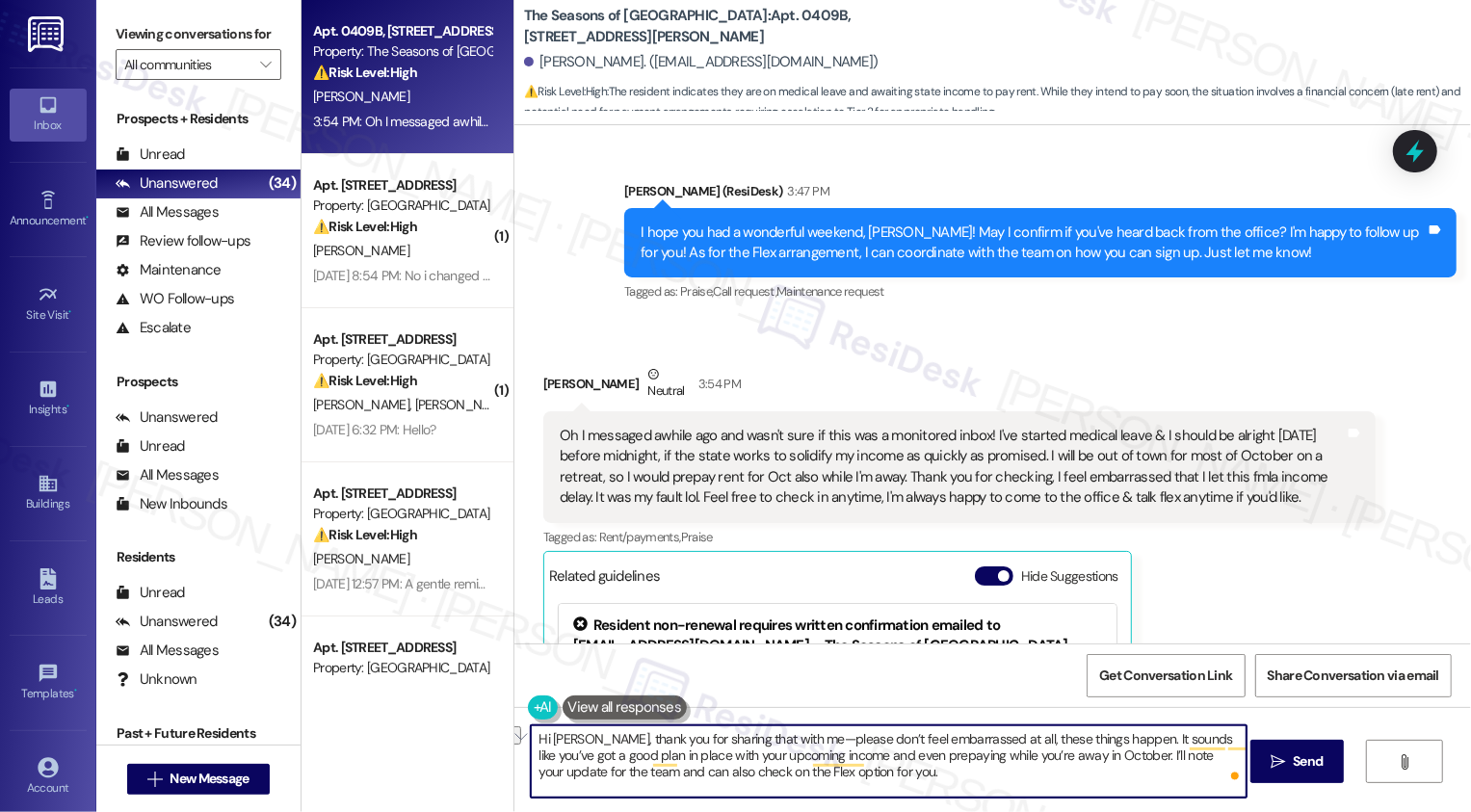
drag, startPoint x: 585, startPoint y: 738, endPoint x: 515, endPoint y: 732, distance: 70.3
click at [515, 732] on div "Hi Jason, thank you for sharing that with me—please don’t feel embarrassed at a…" at bounding box center [992, 779] width 957 height 145
click at [669, 740] on textarea "Thank you for sharing that with me—please don’t feel embarrassed at all, these …" at bounding box center [889, 761] width 716 height 72
click at [731, 740] on textarea "Thank you for sharing that with me—please don’t feel embarrassed at all, these …" at bounding box center [889, 761] width 716 height 72
click at [1043, 745] on textarea "Thank you for sharing that with me, please don’t feel embarrassed at all, these…" at bounding box center [889, 761] width 716 height 72
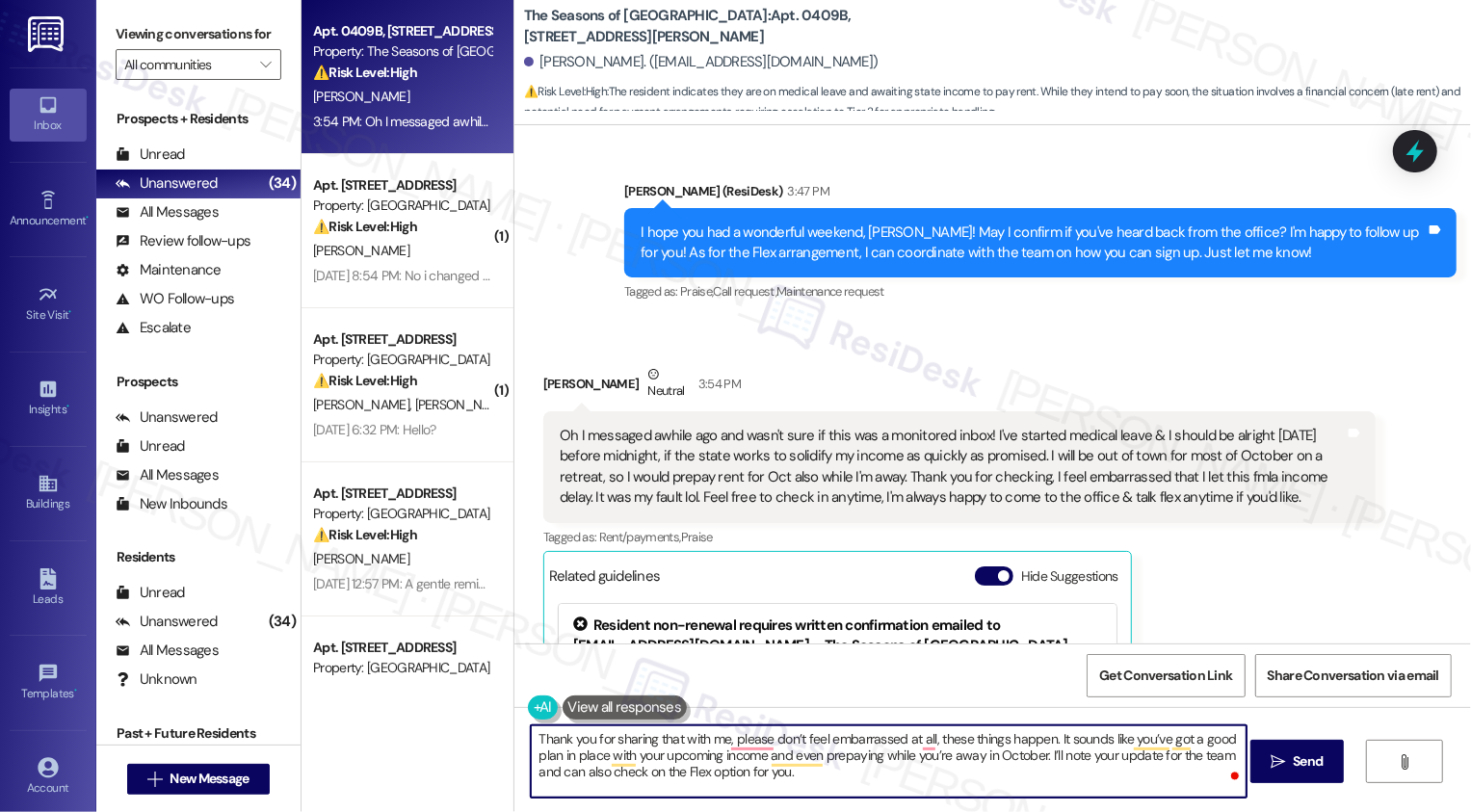
click at [934, 783] on textarea "Thank you for sharing that with me, please don’t feel embarrassed at all, these…" at bounding box center [889, 761] width 716 height 72
drag, startPoint x: 1047, startPoint y: 737, endPoint x: 1034, endPoint y: 750, distance: 18.4
click at [1034, 752] on textarea "Thank you for sharing that with me, please don’t feel embarrassed at all, these…" at bounding box center [889, 761] width 716 height 72
click at [805, 772] on textarea "Thank you for sharing that with me, please don’t feel embarrassed at all, these…" at bounding box center [889, 761] width 716 height 72
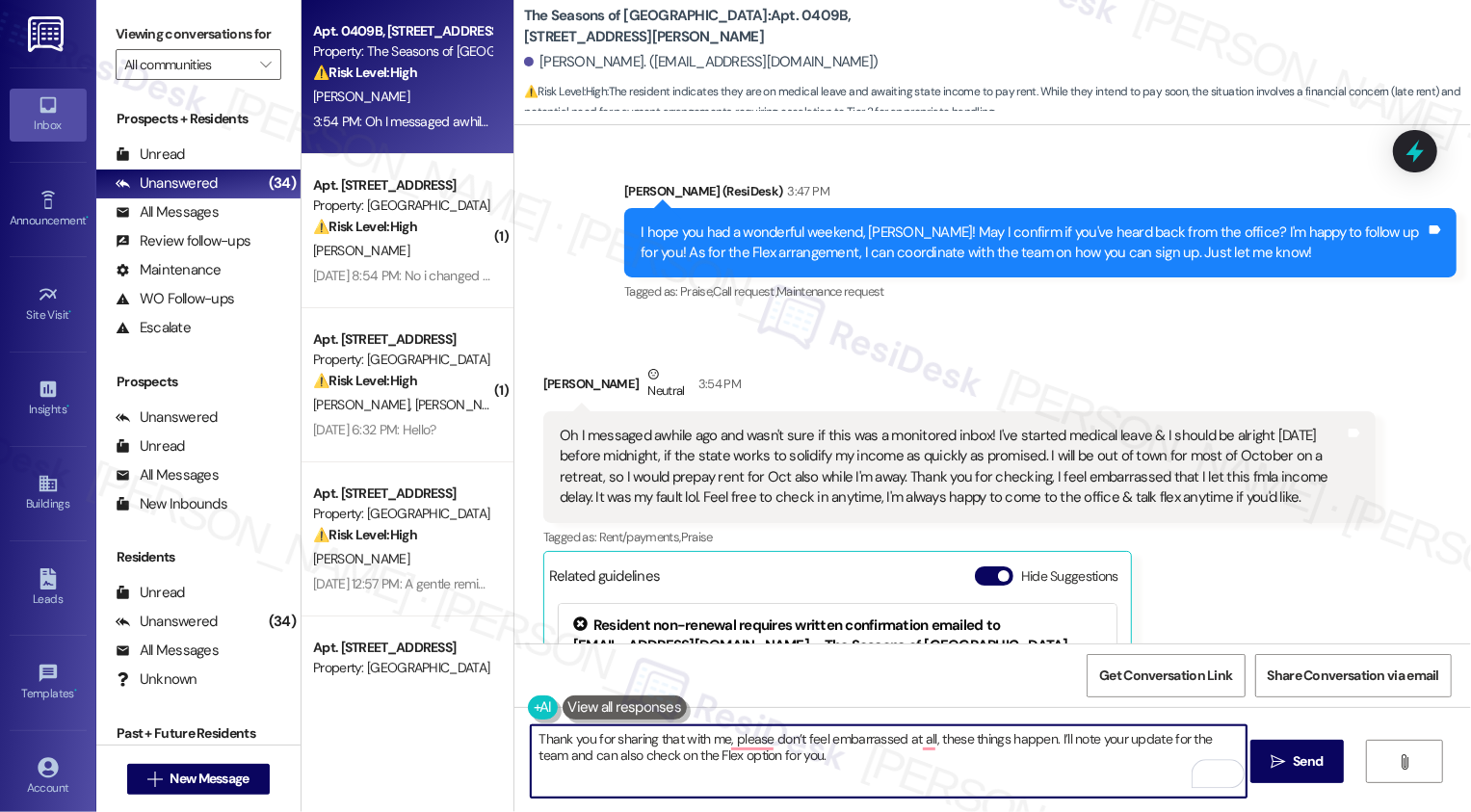
click at [561, 757] on textarea "Thank you for sharing that with me, please don’t feel embarrassed at all, these…" at bounding box center [889, 761] width 716 height 72
click at [810, 760] on textarea "Thank you for sharing that with me, please don’t feel embarrassed at all, these…" at bounding box center [889, 761] width 716 height 72
click at [758, 457] on div "Oh I messaged awhile ago and wasn't sure if this was a monitored inbox! I've st…" at bounding box center [952, 467] width 785 height 83
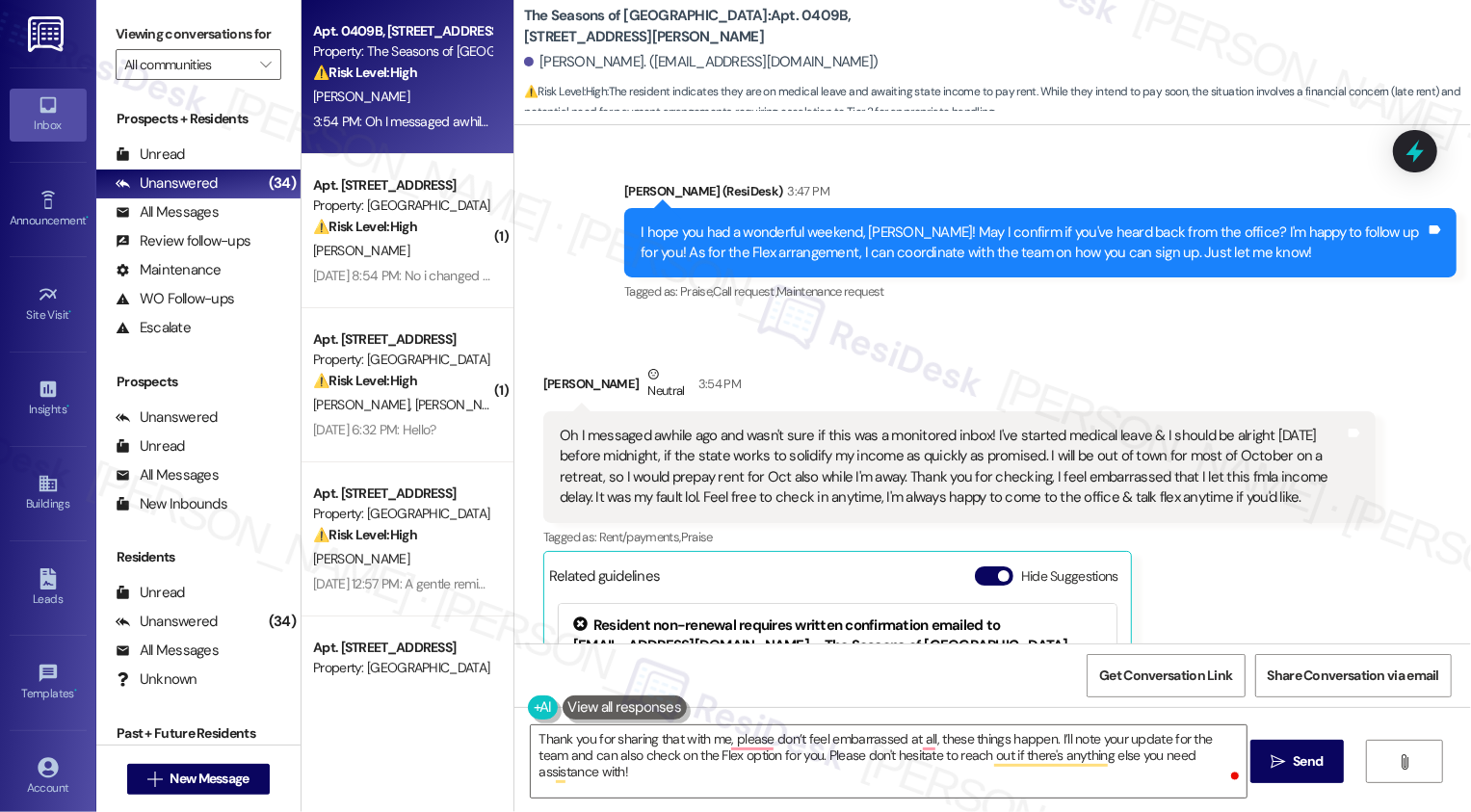
click at [824, 457] on div "Oh I messaged awhile ago and wasn't sure if this was a monitored inbox! I've st…" at bounding box center [952, 467] width 785 height 83
click at [906, 458] on div "Oh I messaged awhile ago and wasn't sure if this was a monitored inbox! I've st…" at bounding box center [952, 467] width 785 height 83
click at [950, 459] on div "Oh I messaged awhile ago and wasn't sure if this was a monitored inbox! I've st…" at bounding box center [952, 467] width 785 height 83
click at [1109, 459] on div "Oh I messaged awhile ago and wasn't sure if this was a monitored inbox! I've st…" at bounding box center [952, 467] width 785 height 83
click at [1029, 470] on div "Oh I messaged awhile ago and wasn't sure if this was a monitored inbox! I've st…" at bounding box center [952, 467] width 785 height 83
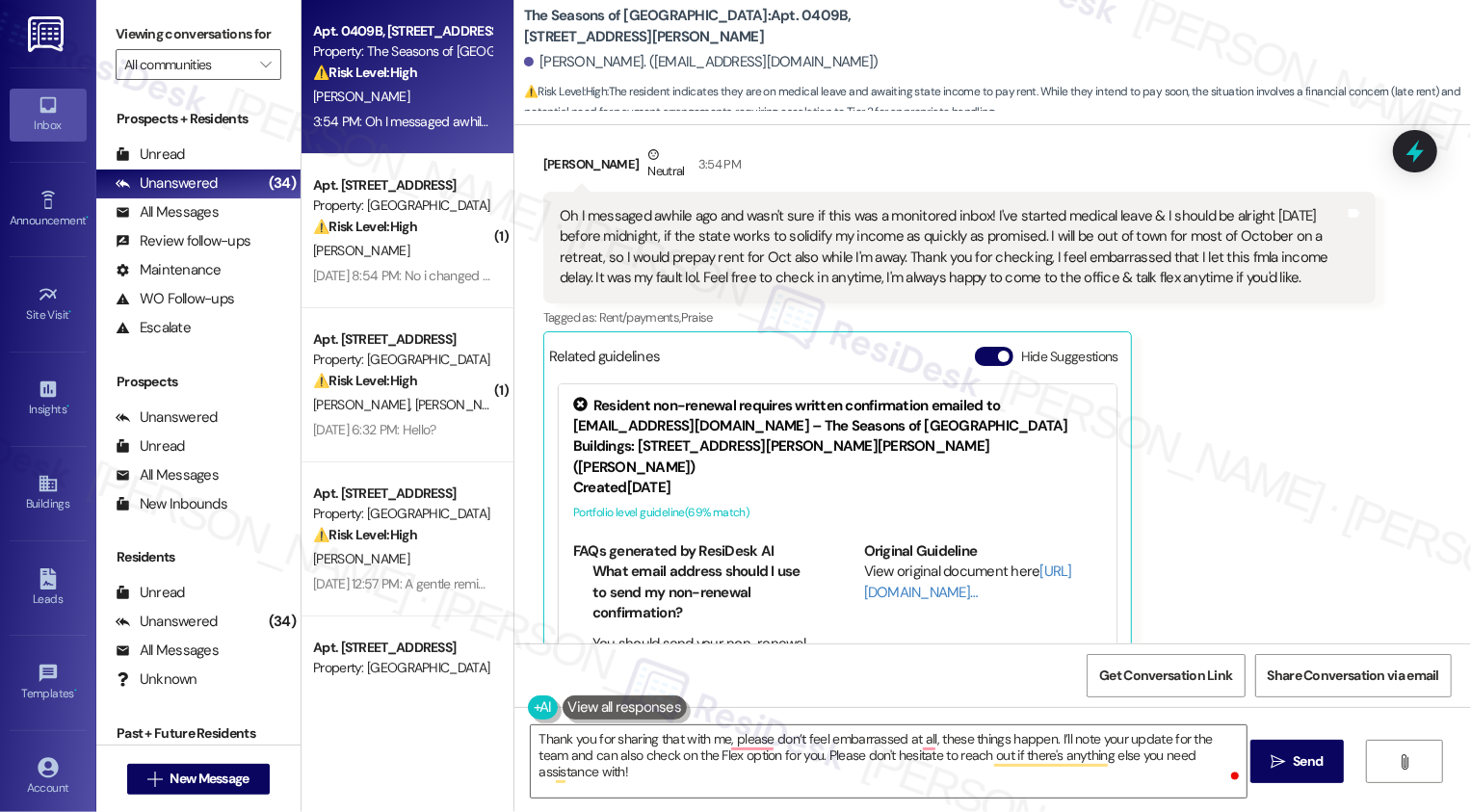
scroll to position [1417, 0]
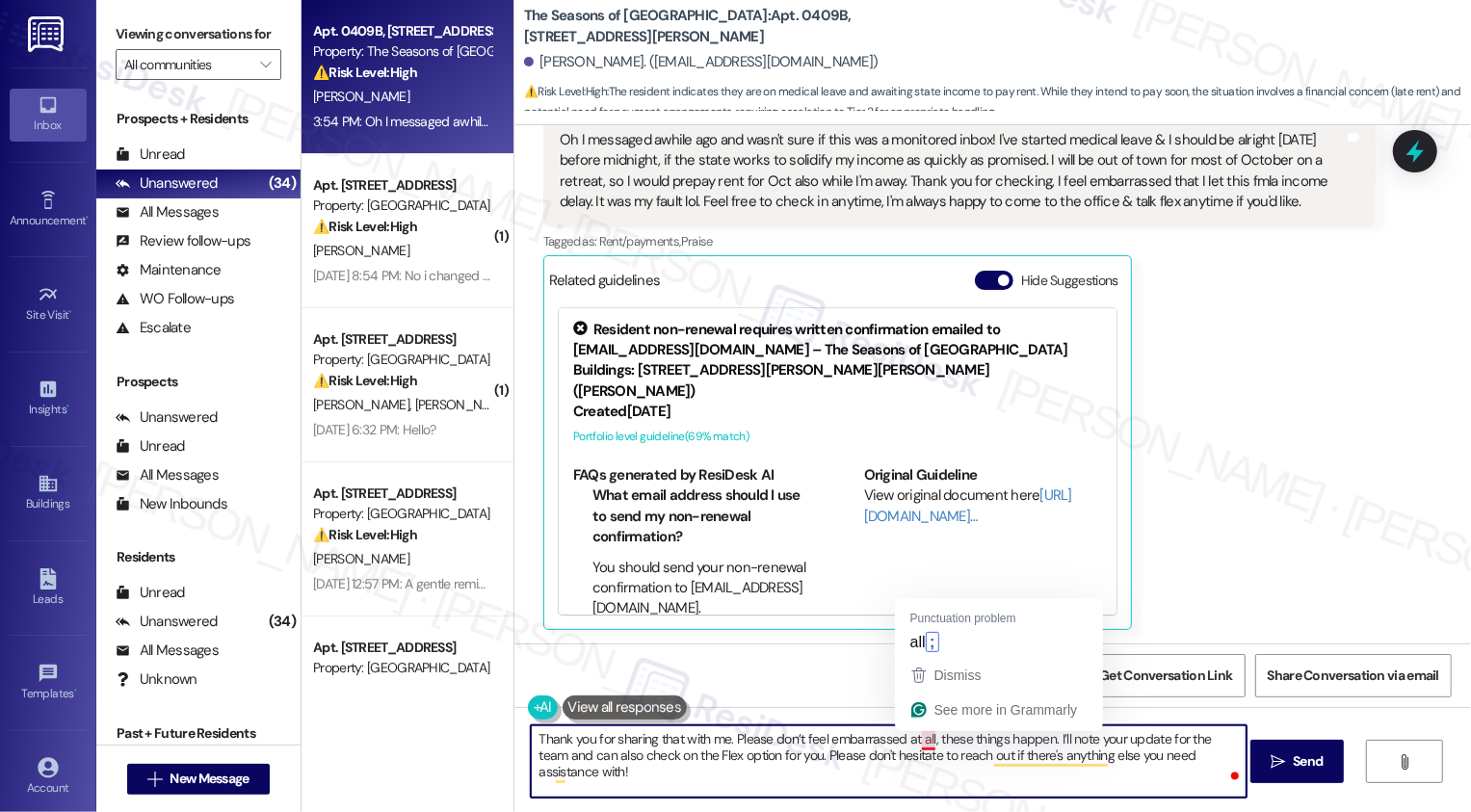
click at [917, 740] on textarea "Thank you for sharing that with me. Please don’t feel embarrassed at all, these…" at bounding box center [889, 761] width 716 height 72
click at [932, 750] on textarea "Thank you for sharing that with me. Please don’t feel embarrassed at all, these…" at bounding box center [889, 761] width 716 height 72
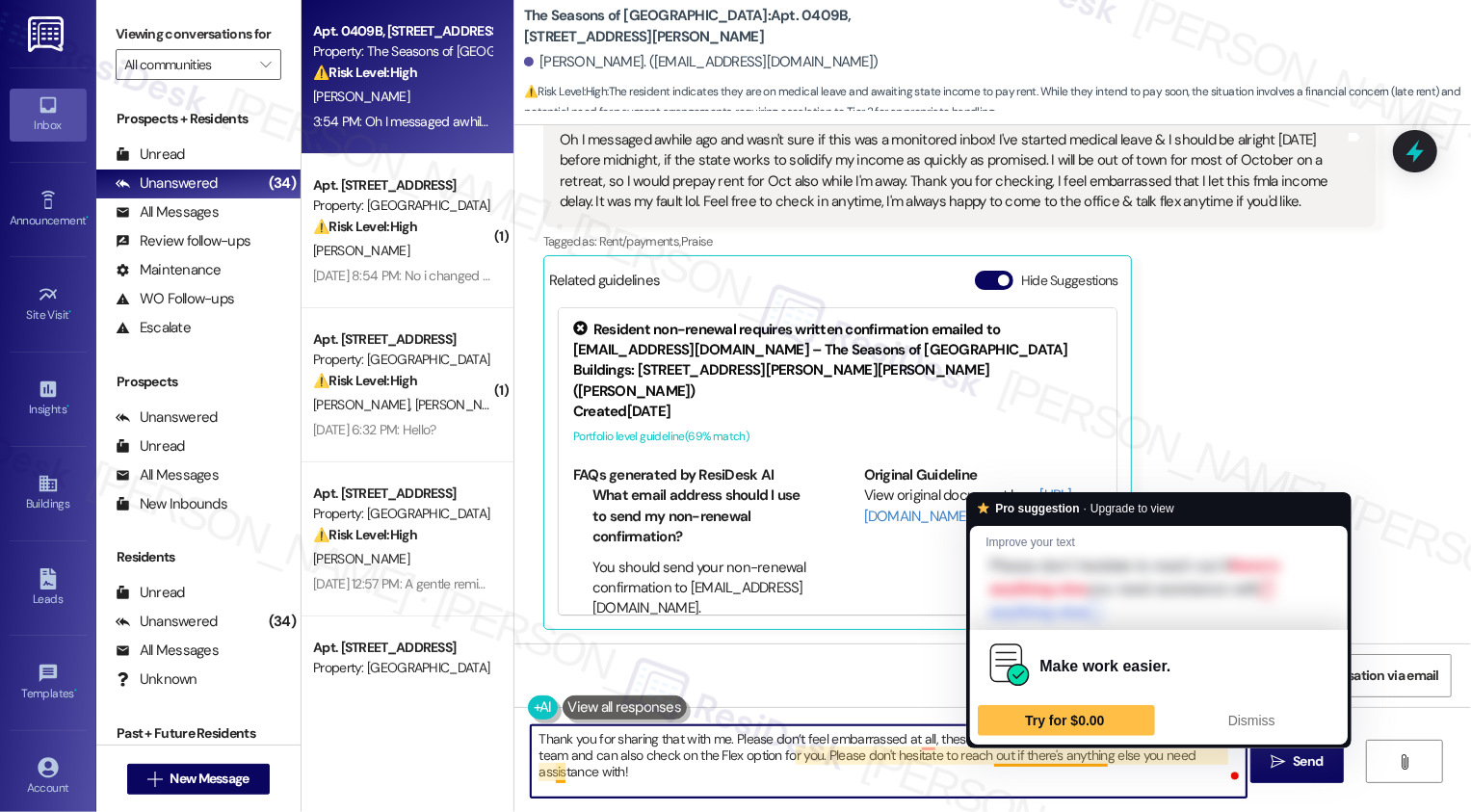
click at [858, 772] on textarea "Thank you for sharing that with me. Please don’t feel embarrassed at all, these…" at bounding box center [889, 761] width 716 height 72
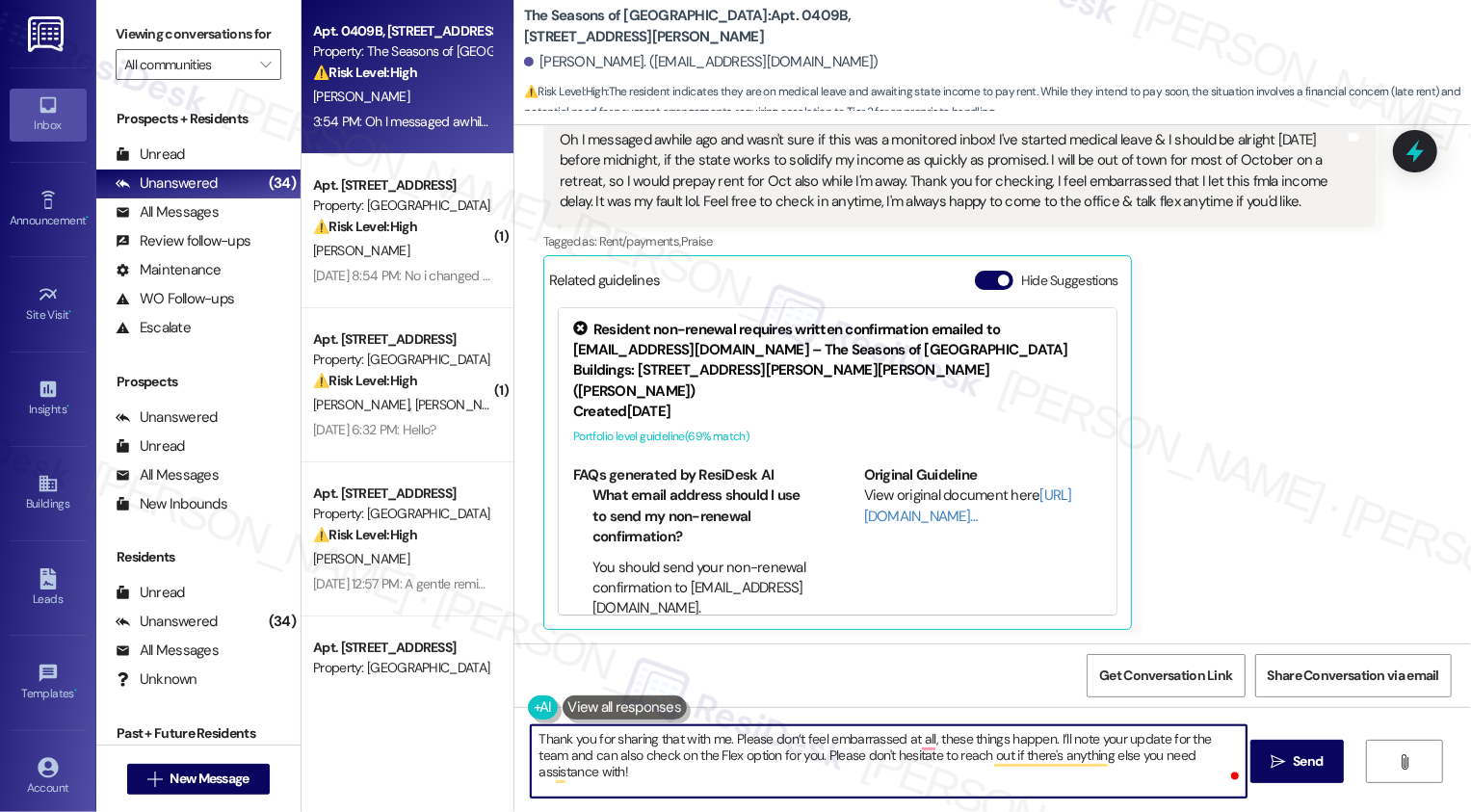
click at [621, 781] on textarea "Thank you for sharing that with me. Please don’t feel embarrassed at all, these…" at bounding box center [889, 761] width 716 height 72
click at [856, 775] on textarea "Thank you for sharing that with me. Please don’t feel embarrassed at all, these…" at bounding box center [889, 761] width 716 height 72
click at [805, 762] on textarea "Thank you for sharing that with me. Please don’t feel embarrassed at all, these…" at bounding box center [889, 761] width 716 height 72
type textarea "Thank you for sharing that with me. Please don’t feel embarrassed at all, these…"
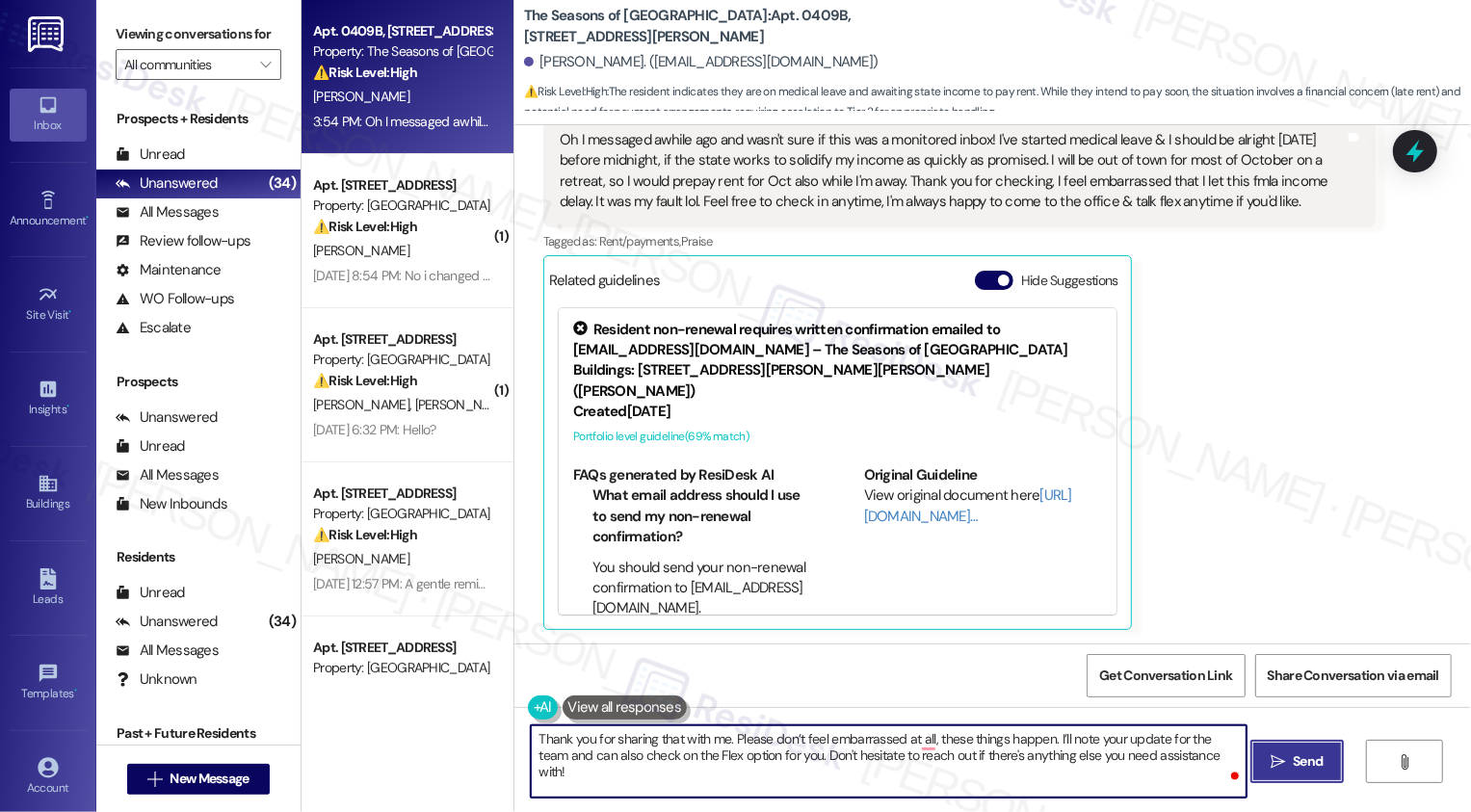
click at [1284, 764] on span " Send" at bounding box center [1297, 761] width 61 height 21
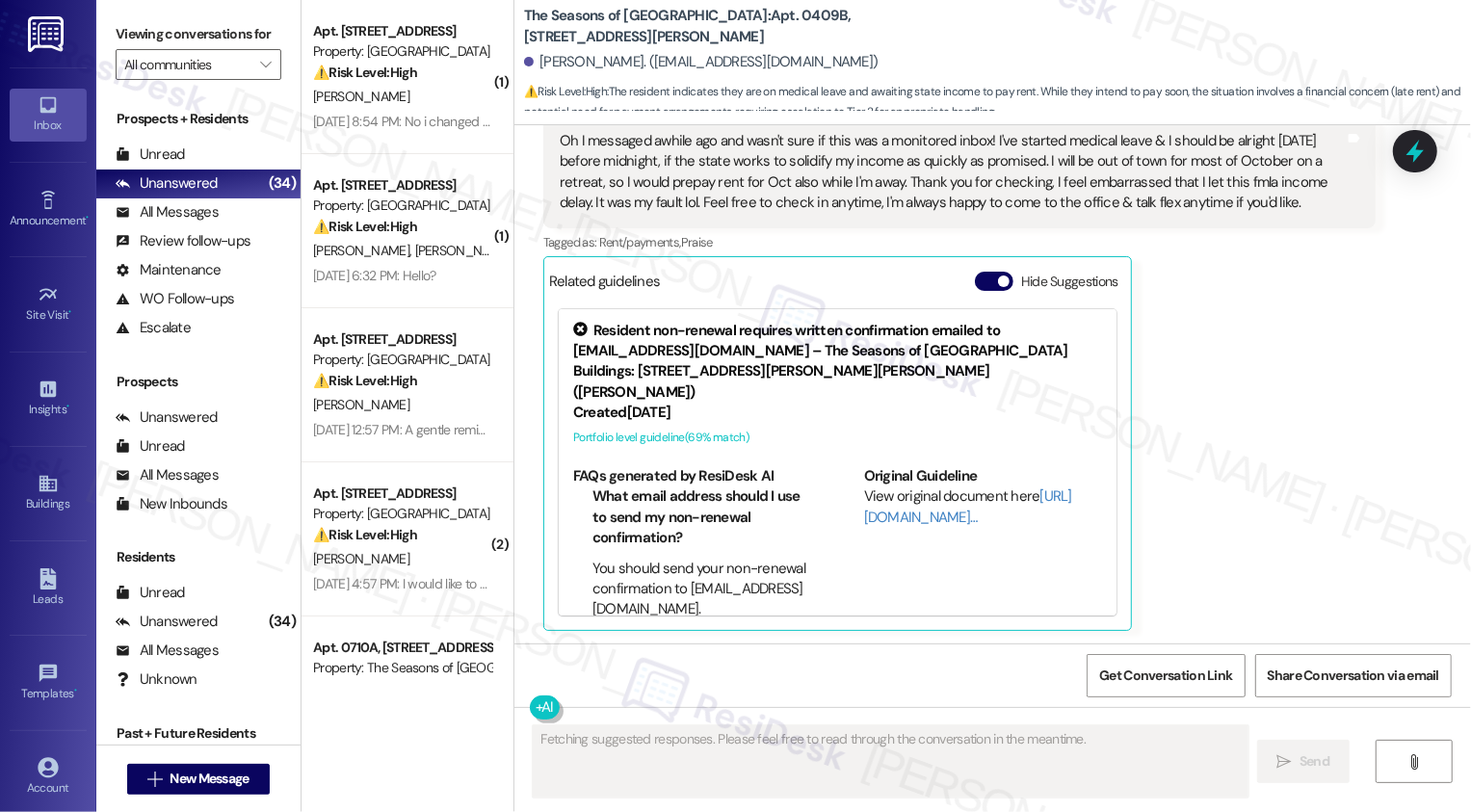
scroll to position [1572, 0]
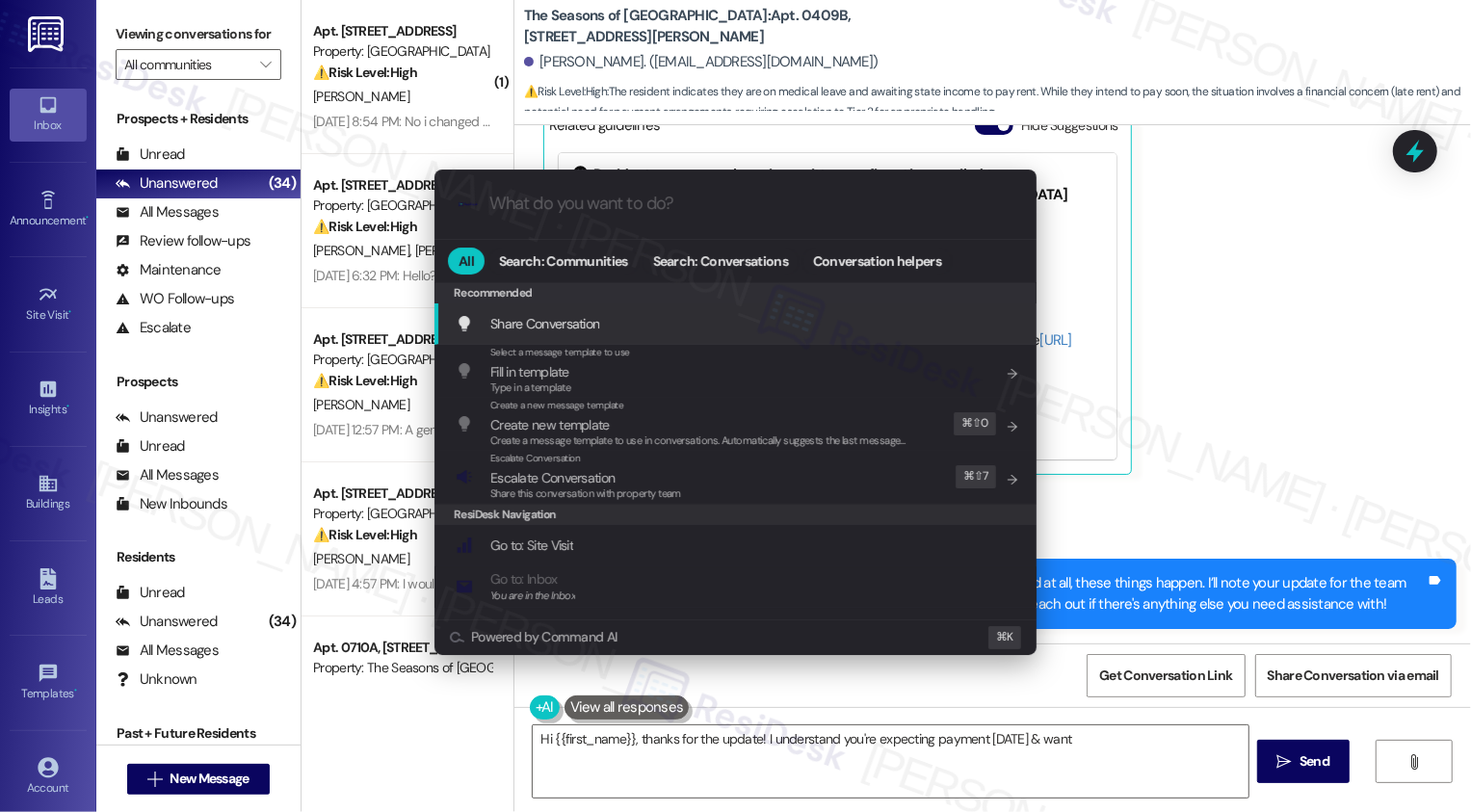
type textarea "Hi {{first_name}}, thanks for the update! I understand you're expecting payment…"
type input "e"
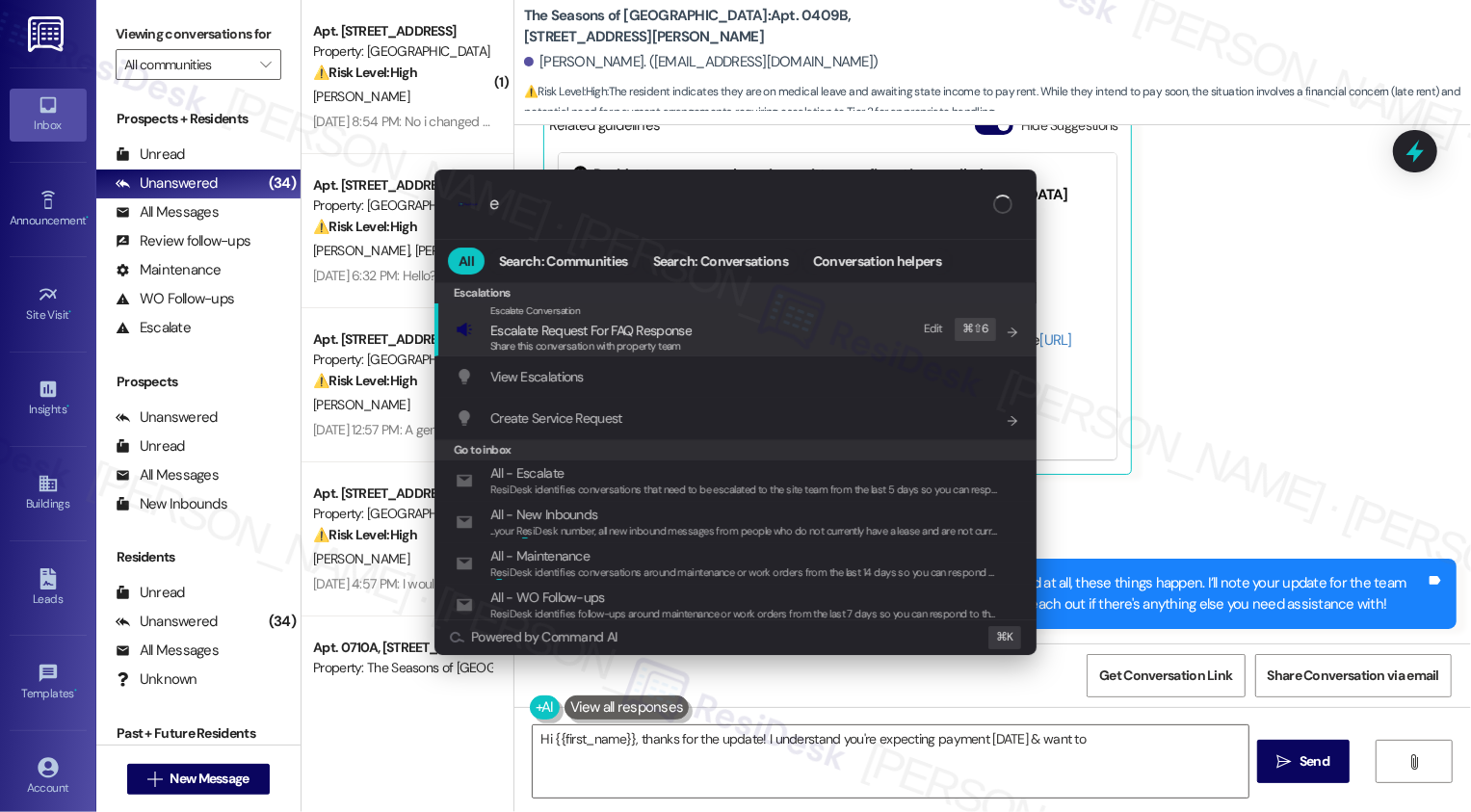
type textarea "Hi {{first_name}}, thanks for the update! I understand you're expecting payment…"
type input "es"
type textarea "Hi {{first_name}}, thanks for the update! I understand you're expecting payment…"
type input "escala"
type textarea "Hi {{first_name}}, thanks for the update! I understand you're expecting payment…"
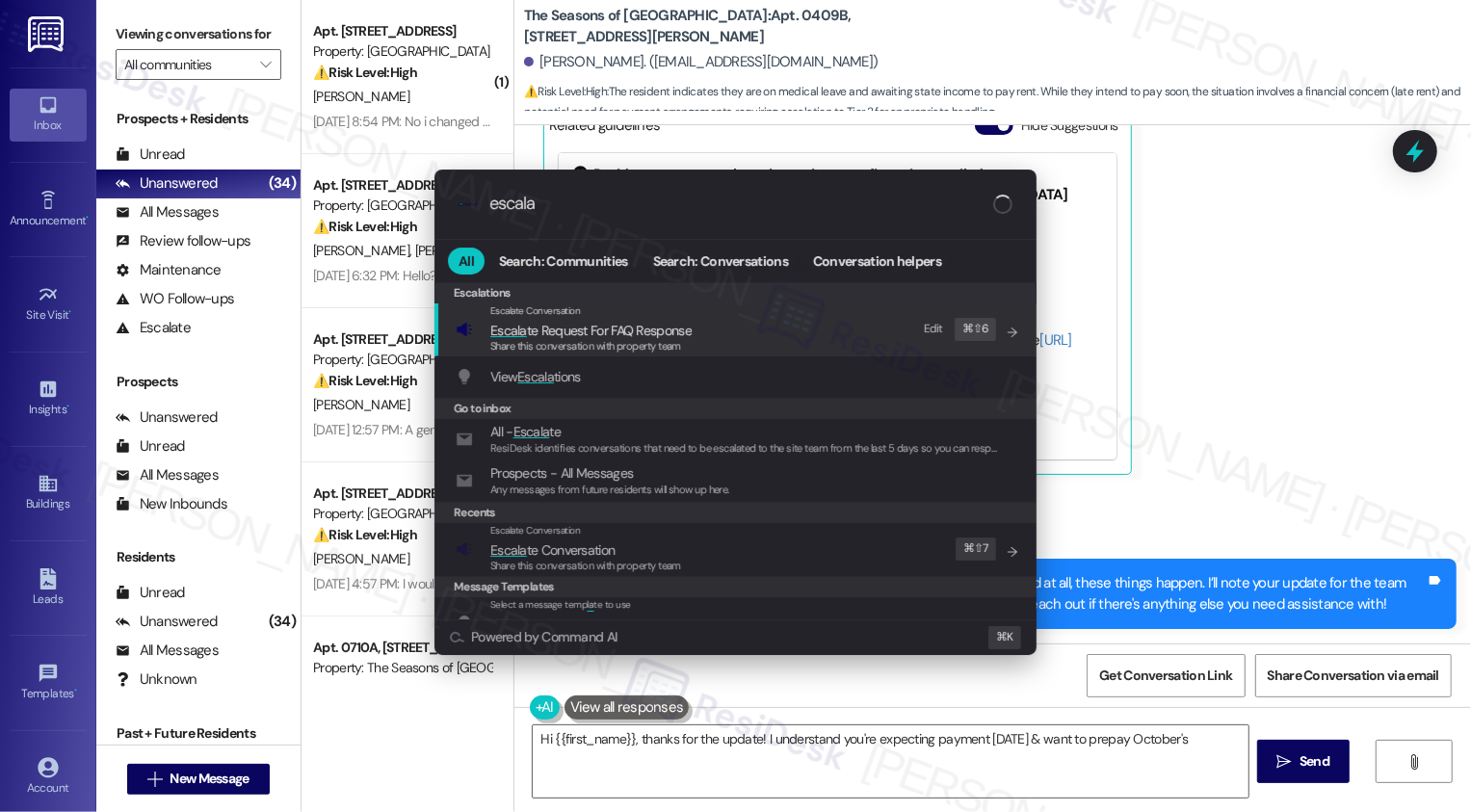
type input "escalat"
type textarea "Hi {{first_name}}, thanks for the update! I understand you're expecting payment…"
type input "escalate"
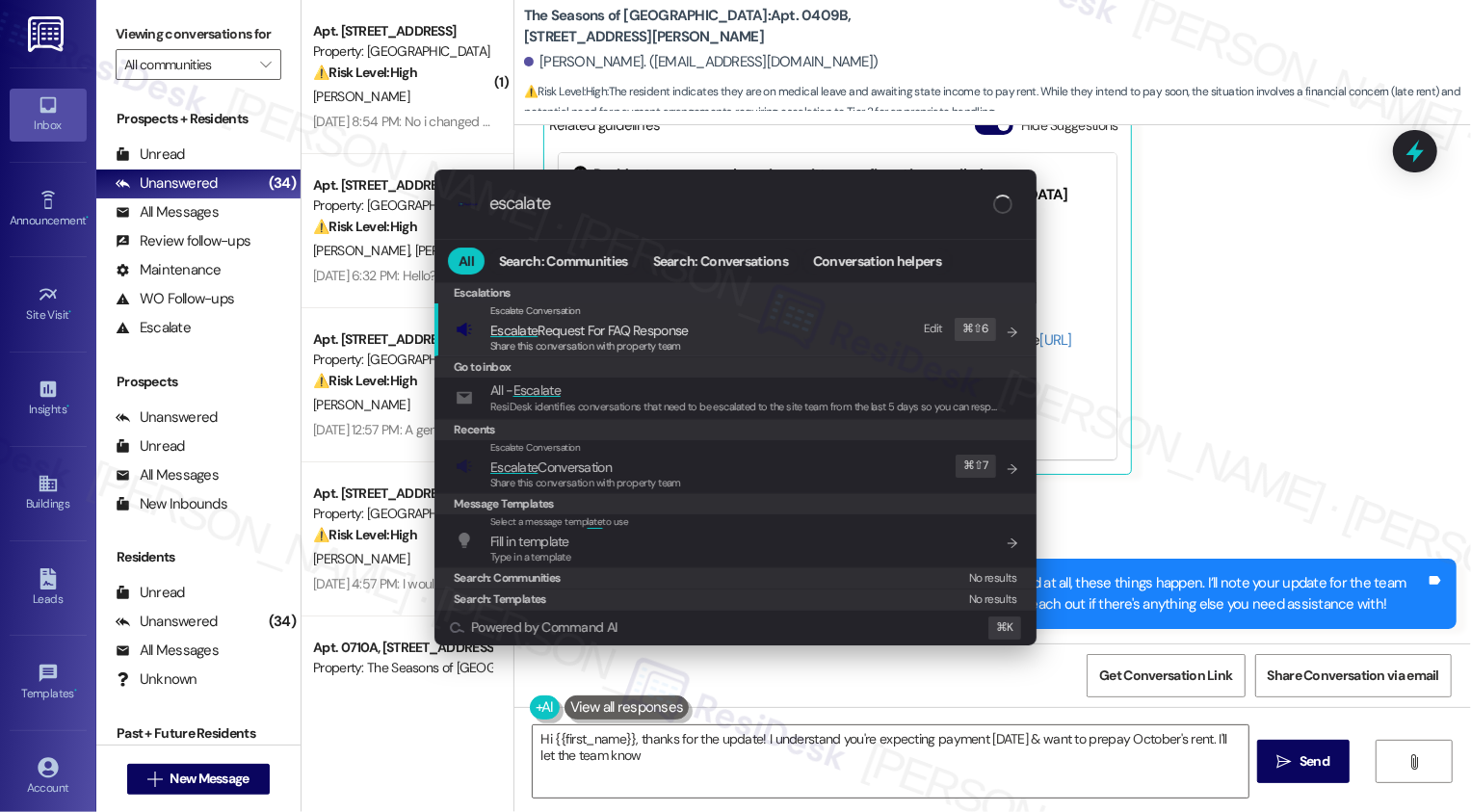
type textarea "Hi {{first_name}}, thanks for the update! I understand you're expecting payment…"
type input "escalate"
click at [759, 474] on div "Escalate Conversation Escalate Conversation Share this conversation with proper…" at bounding box center [736, 466] width 563 height 52
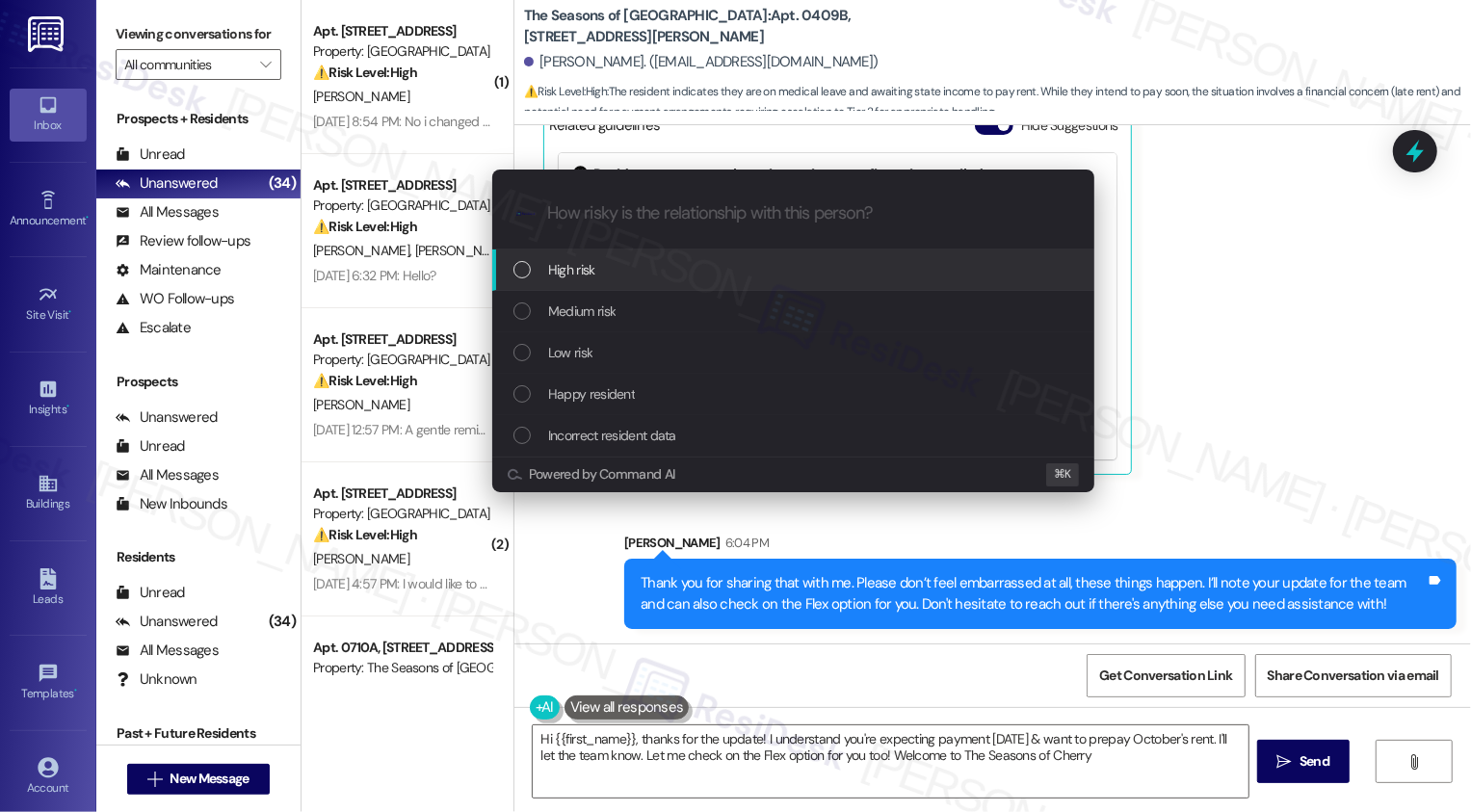
click at [596, 356] on div "Low risk" at bounding box center [794, 353] width 563 height 22
type textarea "Hi {{first_name}}, thanks for the update! I understand you're expecting payment…"
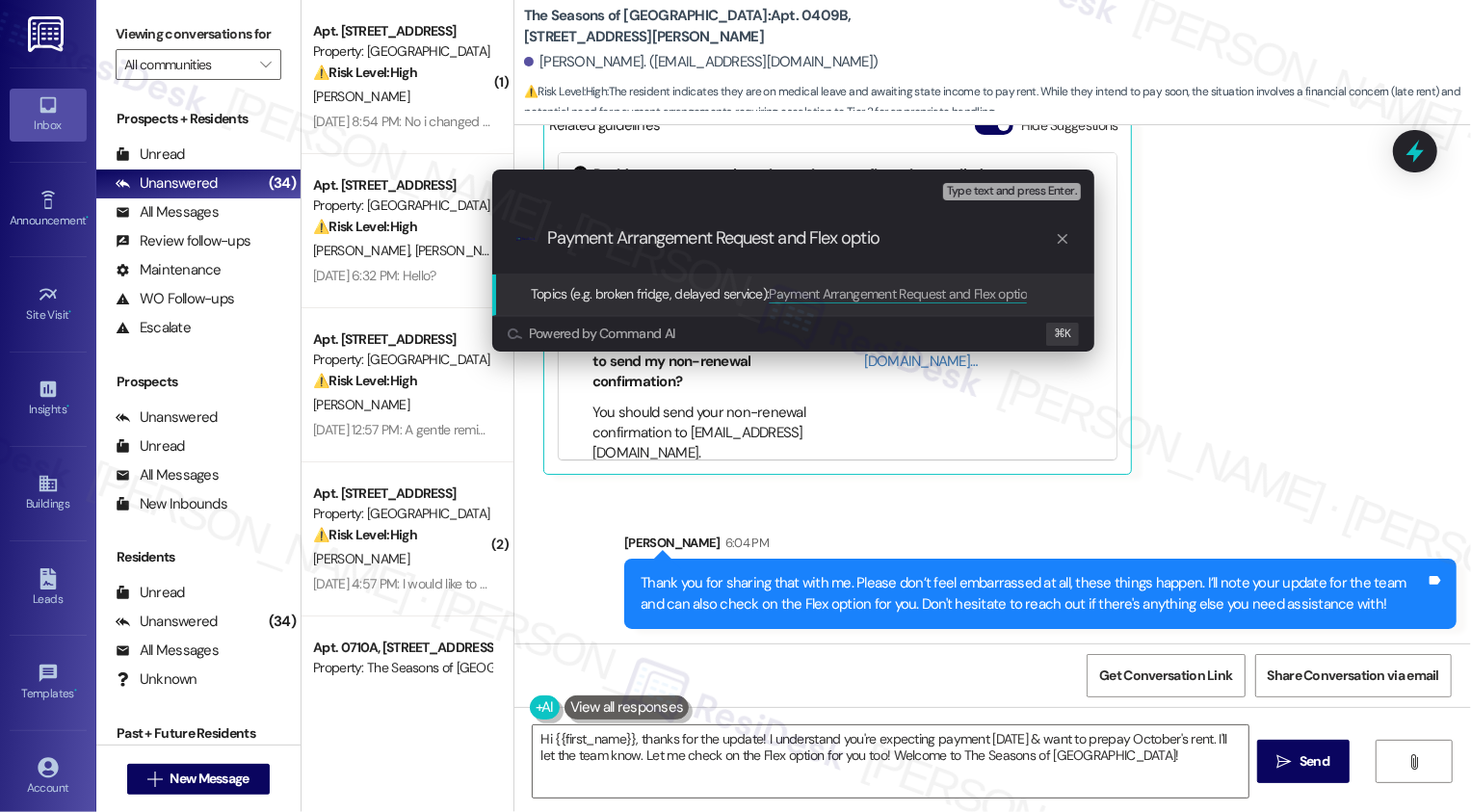
type input "Payment Arrangement Request and Flex option"
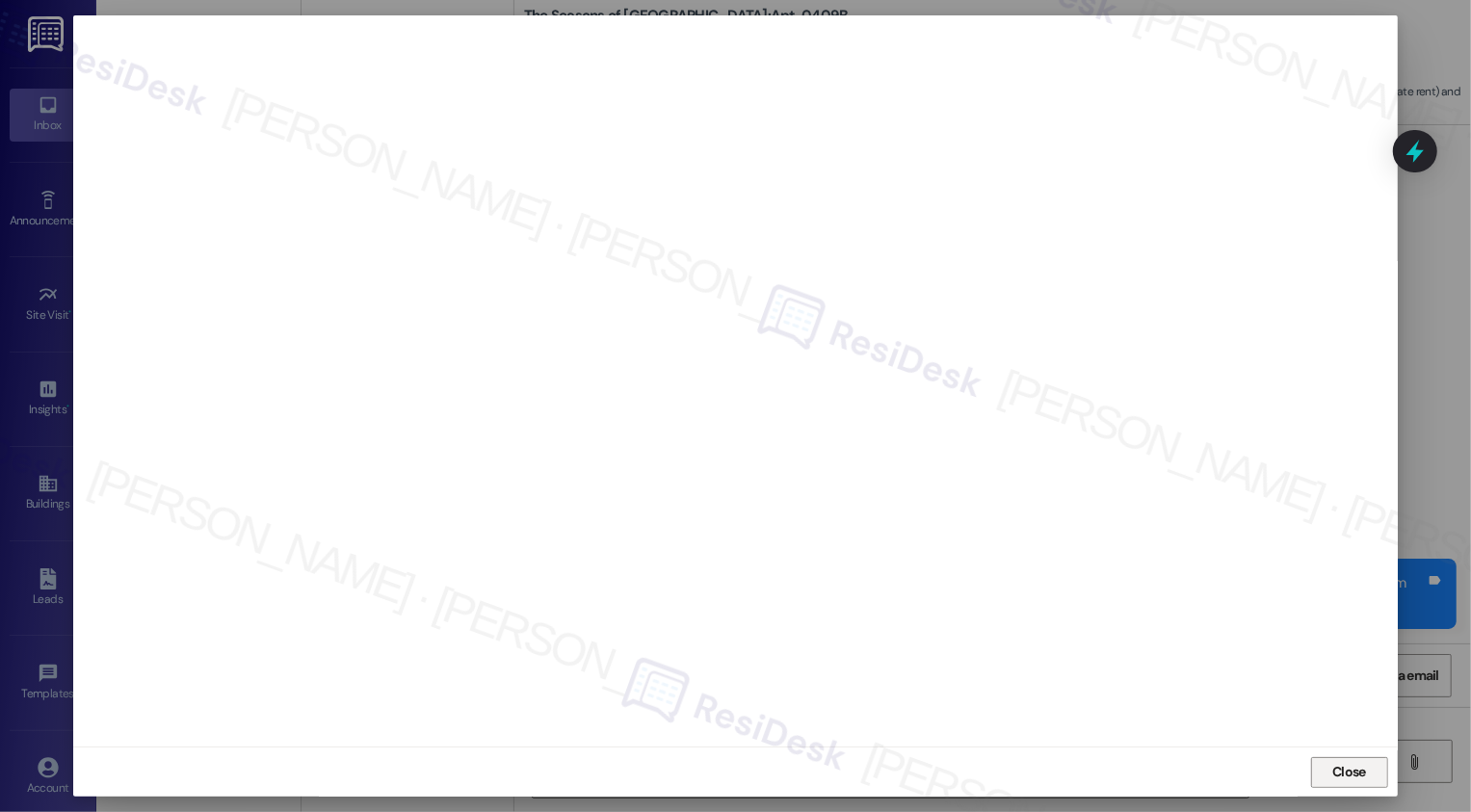
click at [1353, 776] on button "Close" at bounding box center [1349, 772] width 77 height 30
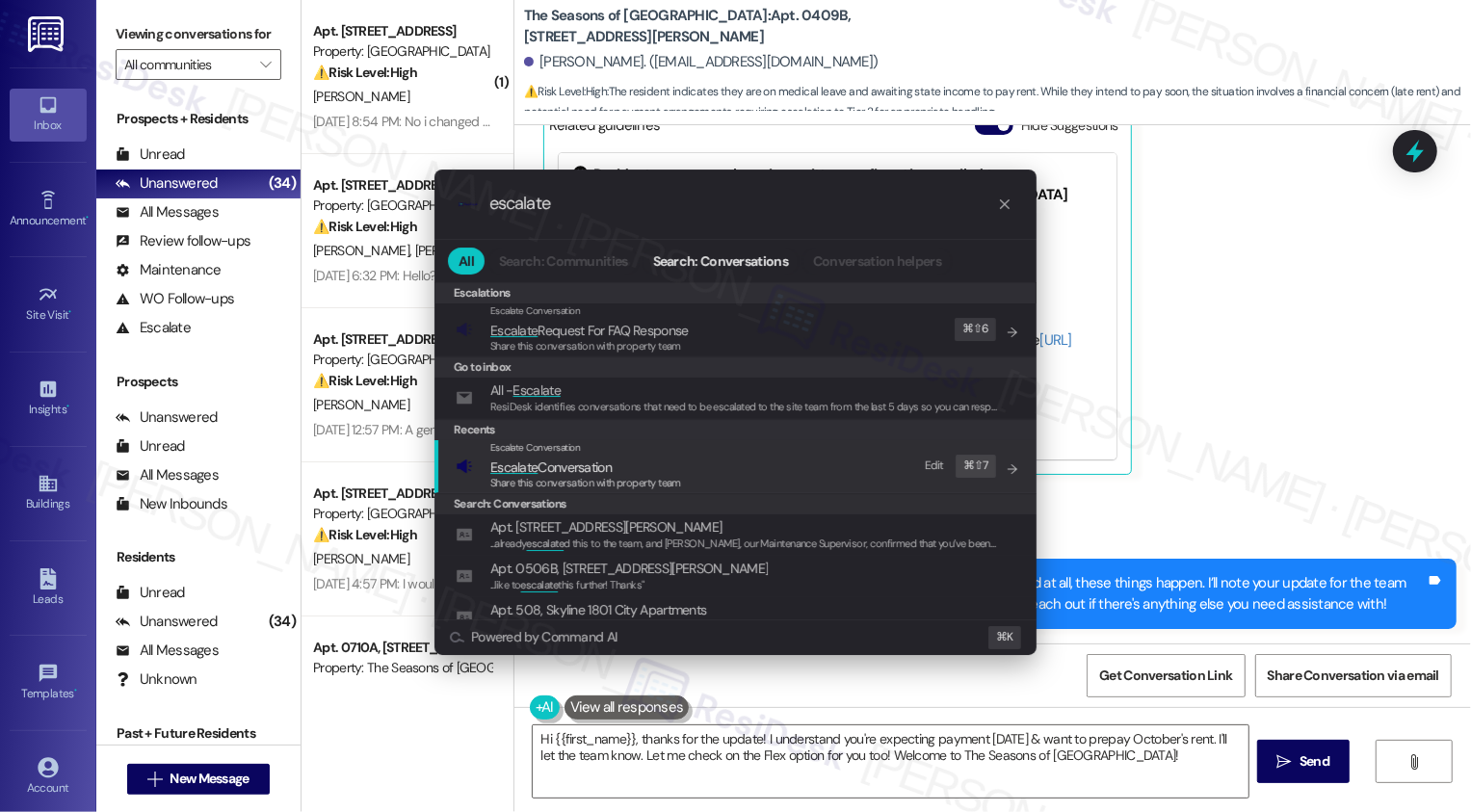
type input "escalate"
click at [597, 459] on span "Escalate Conversation" at bounding box center [551, 467] width 121 height 18
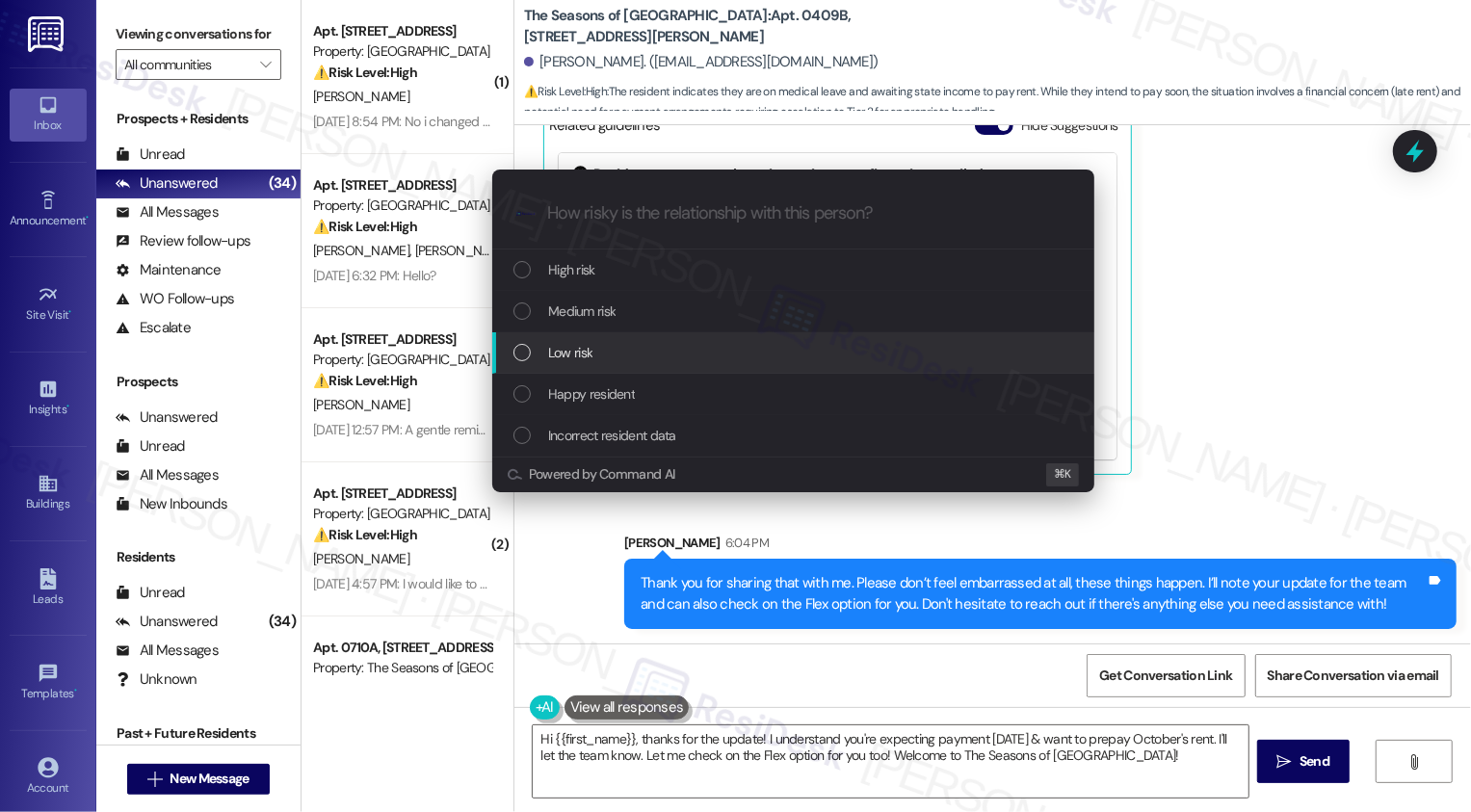
click at [584, 354] on span "Low risk" at bounding box center [569, 353] width 44 height 22
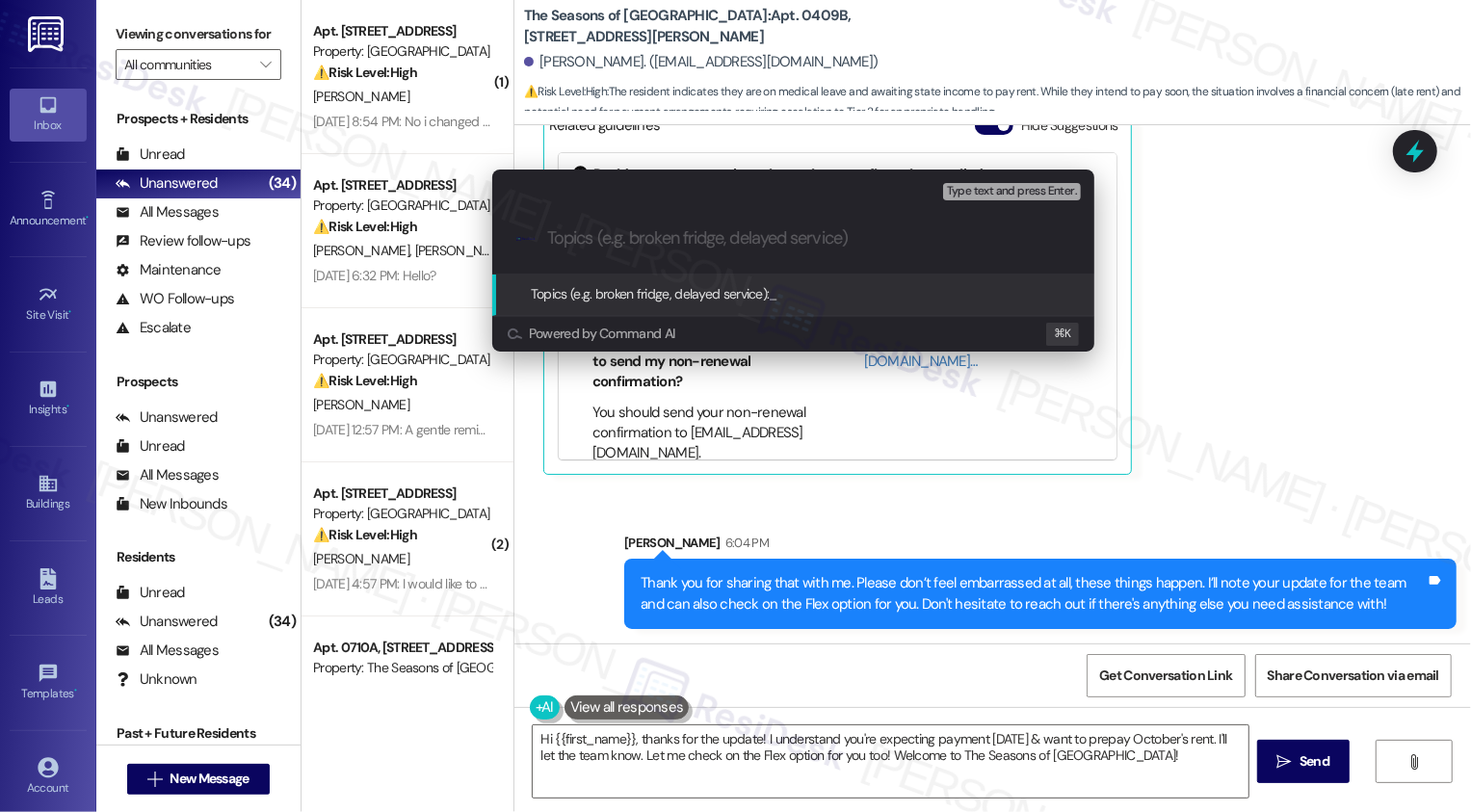
paste input "Payment Arrangement Request and Flex option"
type input "Payment Arrangement Request and Flex option"
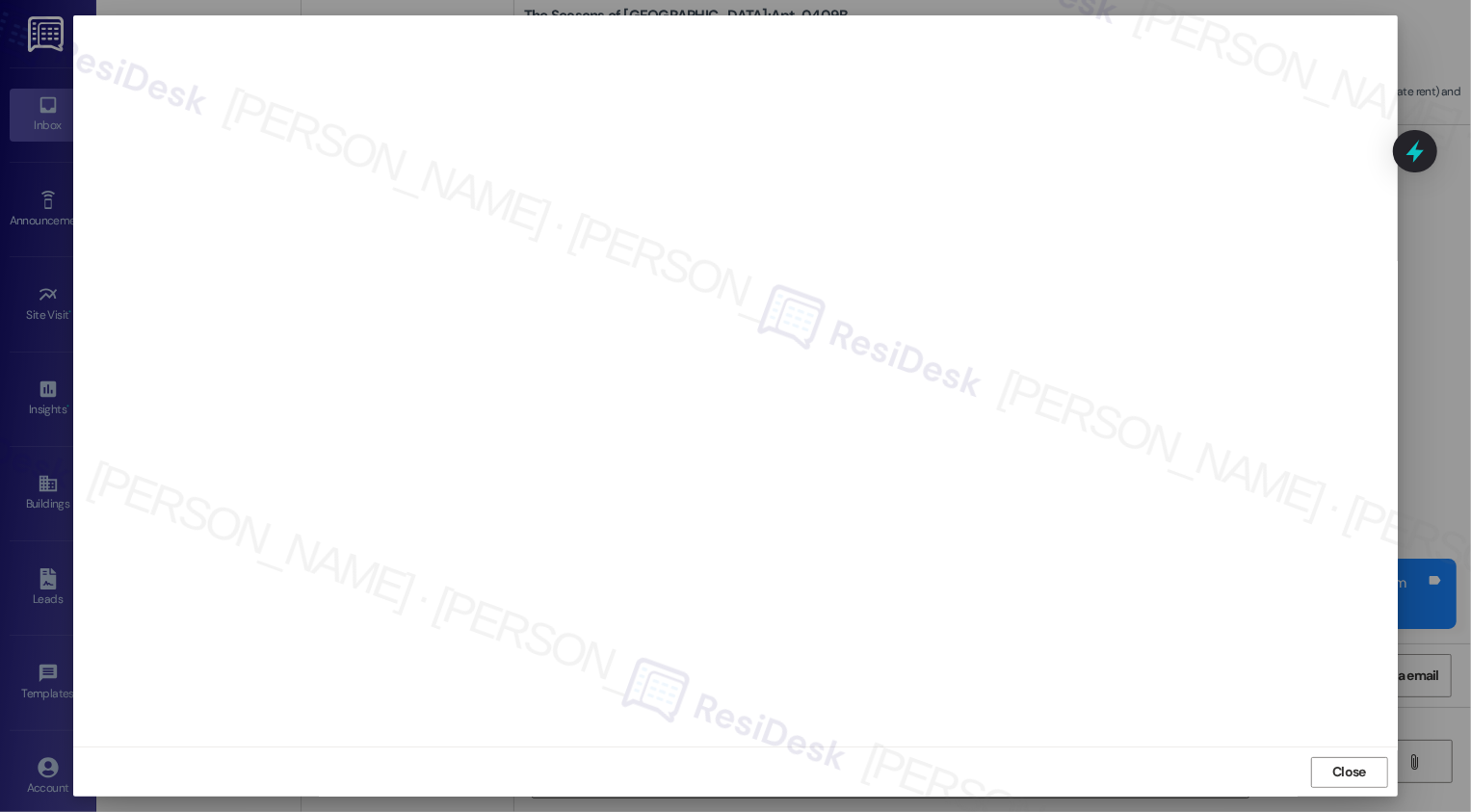
scroll to position [0, 0]
click at [1358, 772] on button "Close" at bounding box center [1349, 772] width 77 height 30
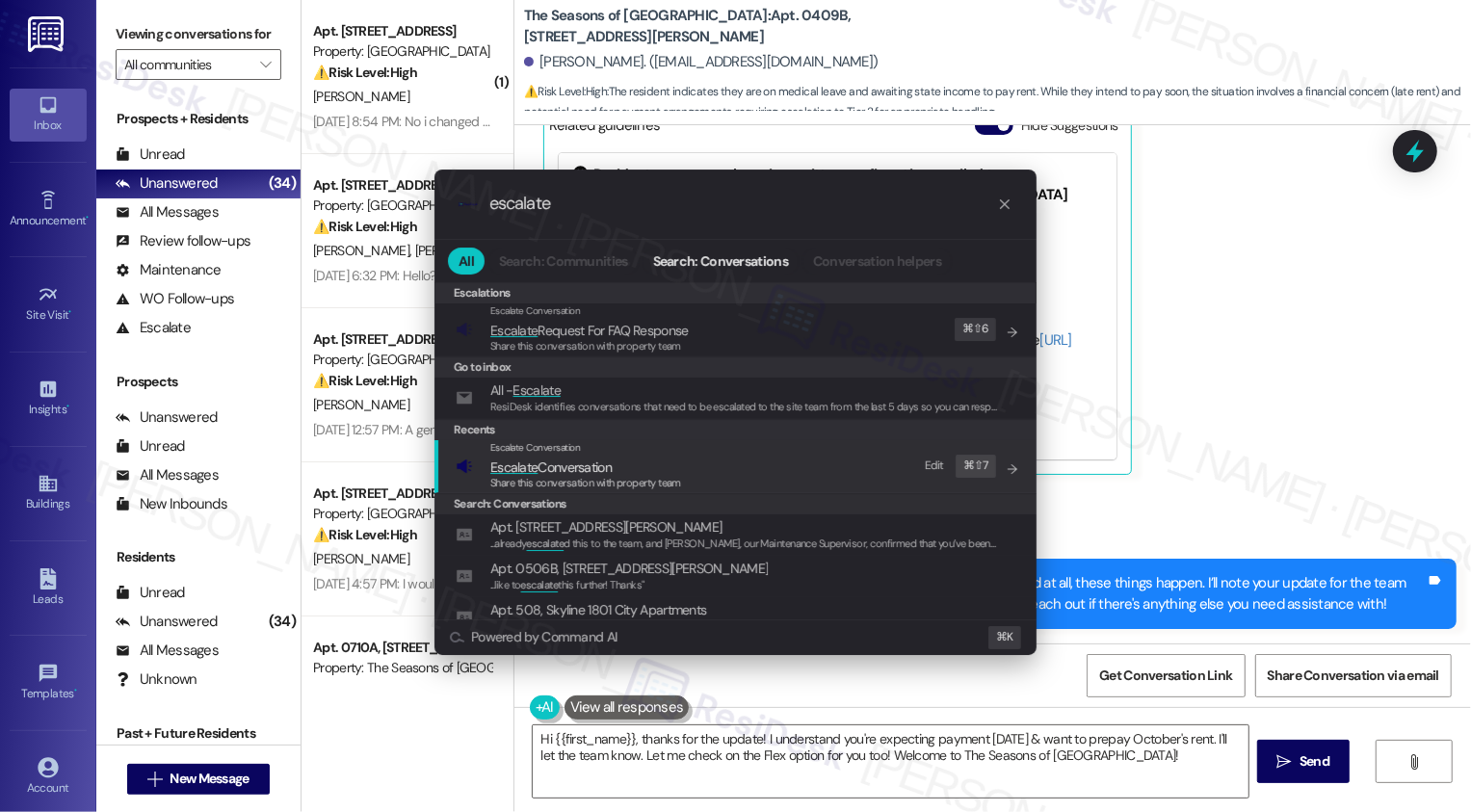
type input "escalate"
click at [661, 442] on div "Escalate Conversation" at bounding box center [586, 448] width 191 height 16
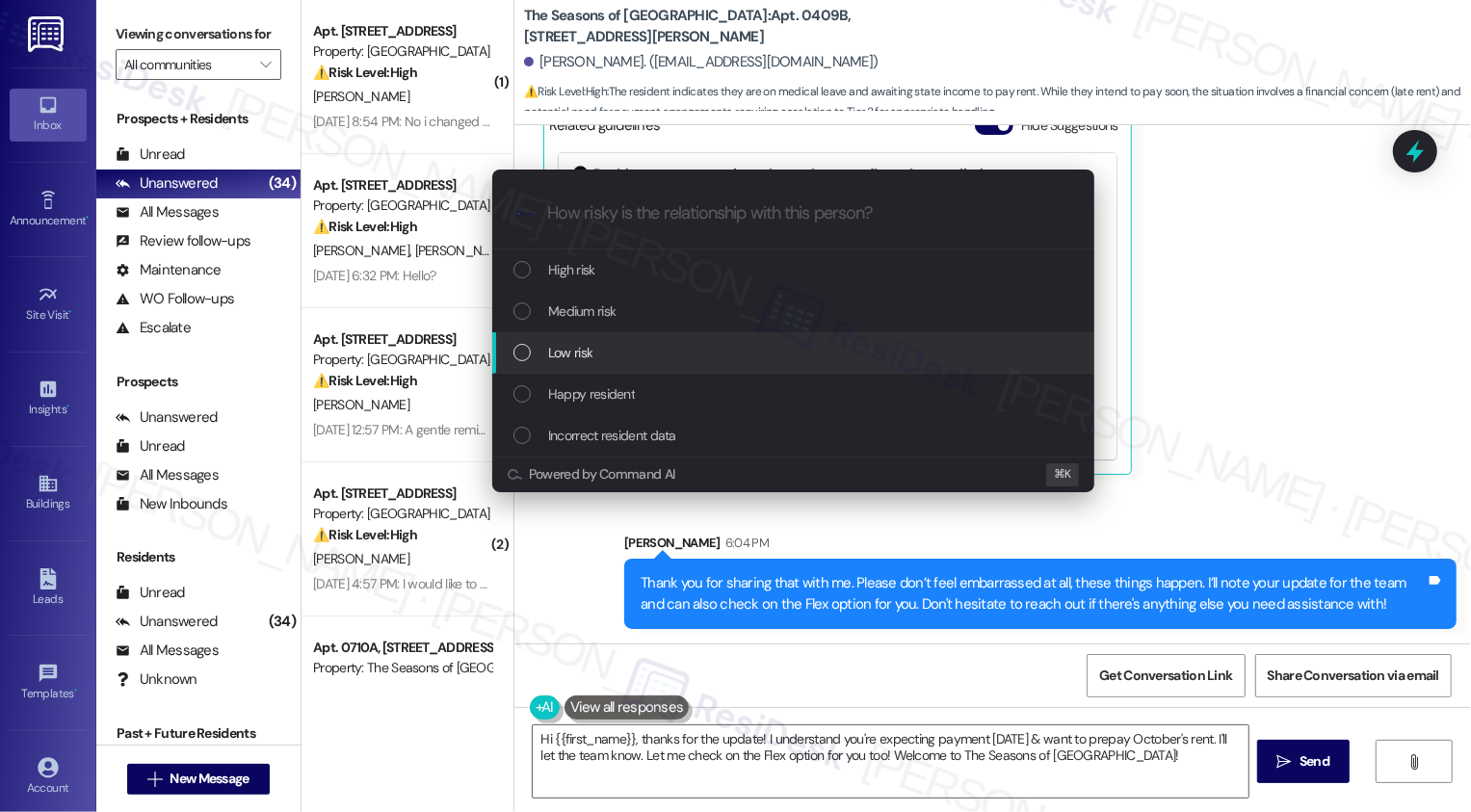
click at [654, 359] on div "Low risk" at bounding box center [794, 353] width 563 height 22
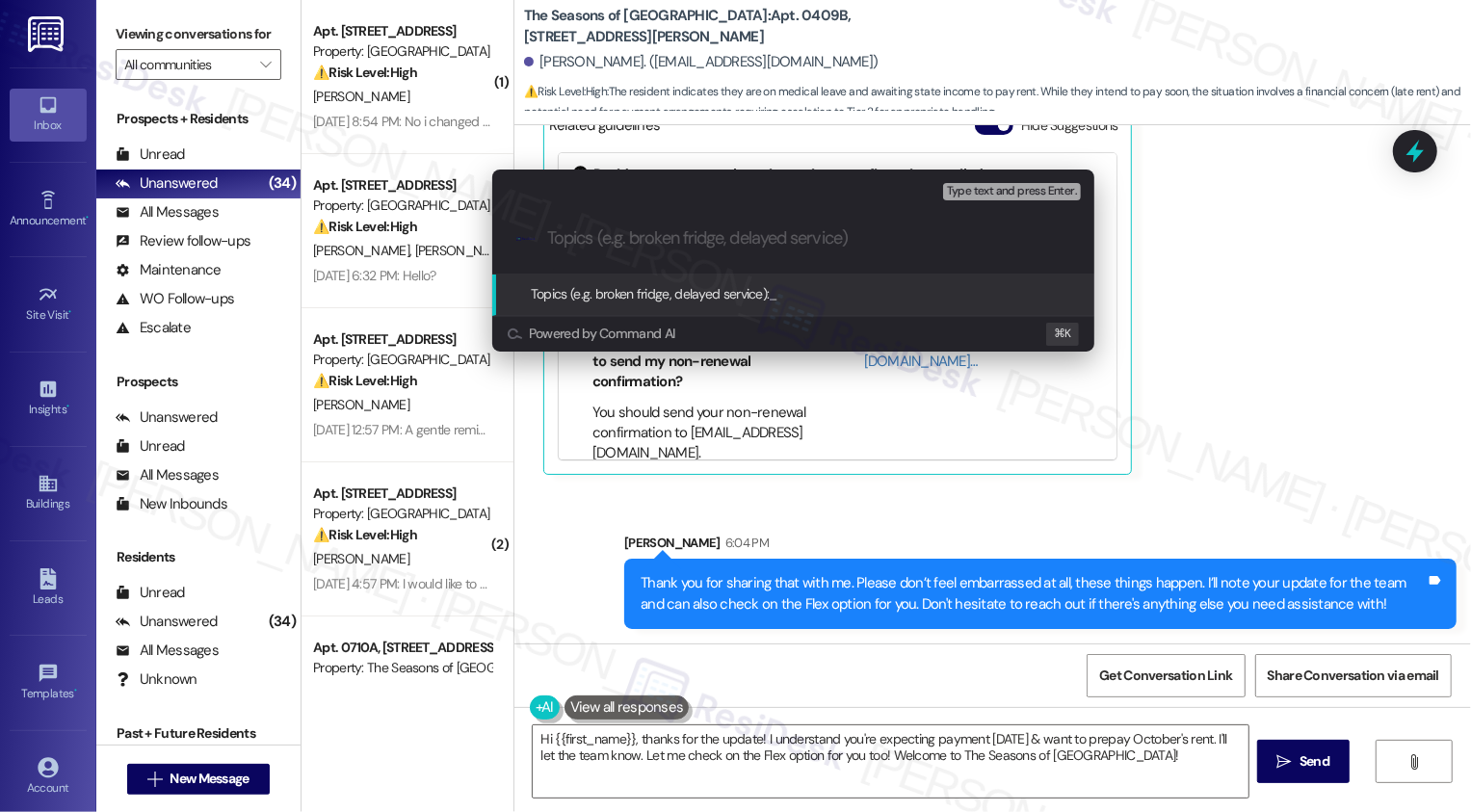
paste input "Payment Arrangement Request and Flex option"
type input "Payment Arrangement Request and Flex option"
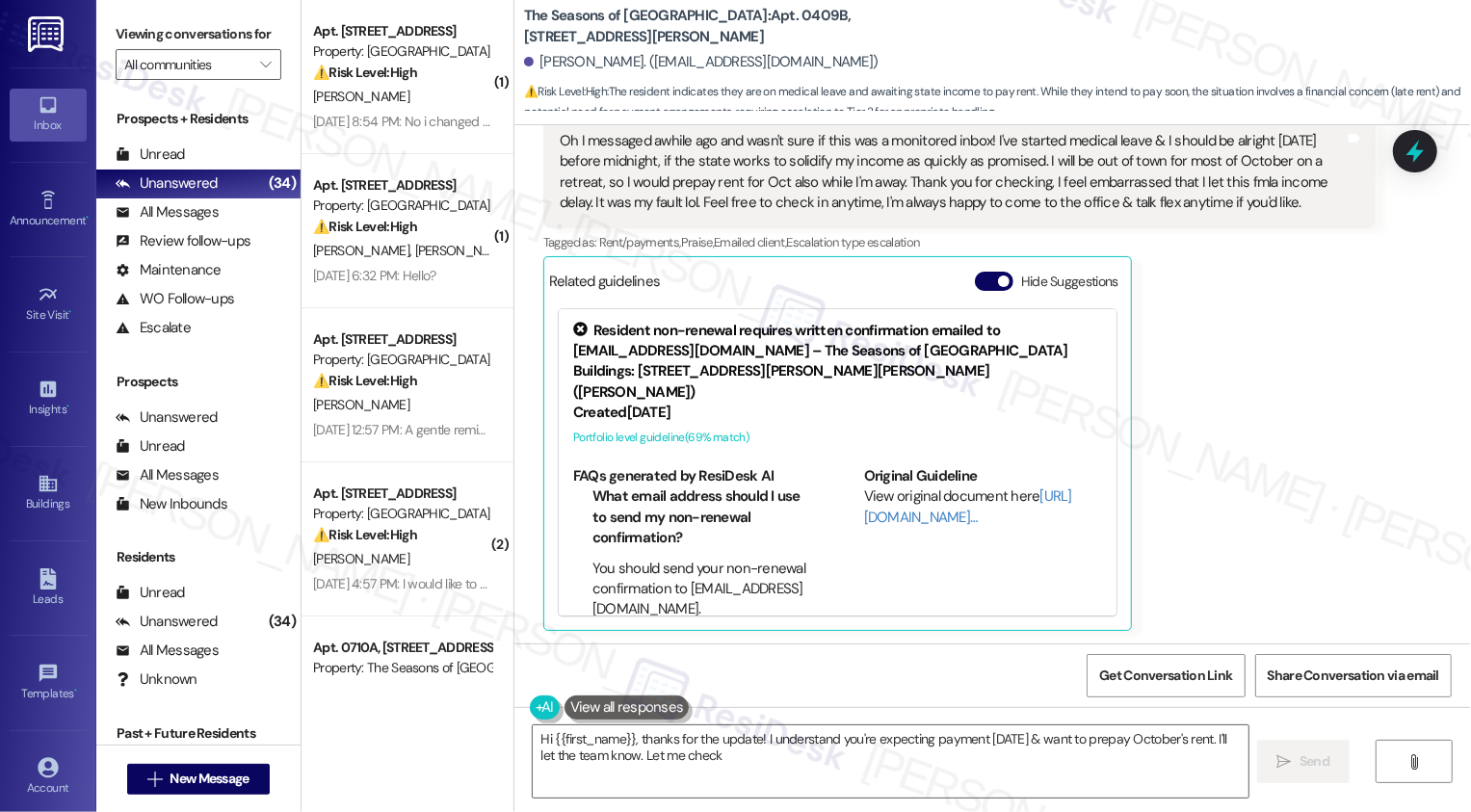
scroll to position [1600, 0]
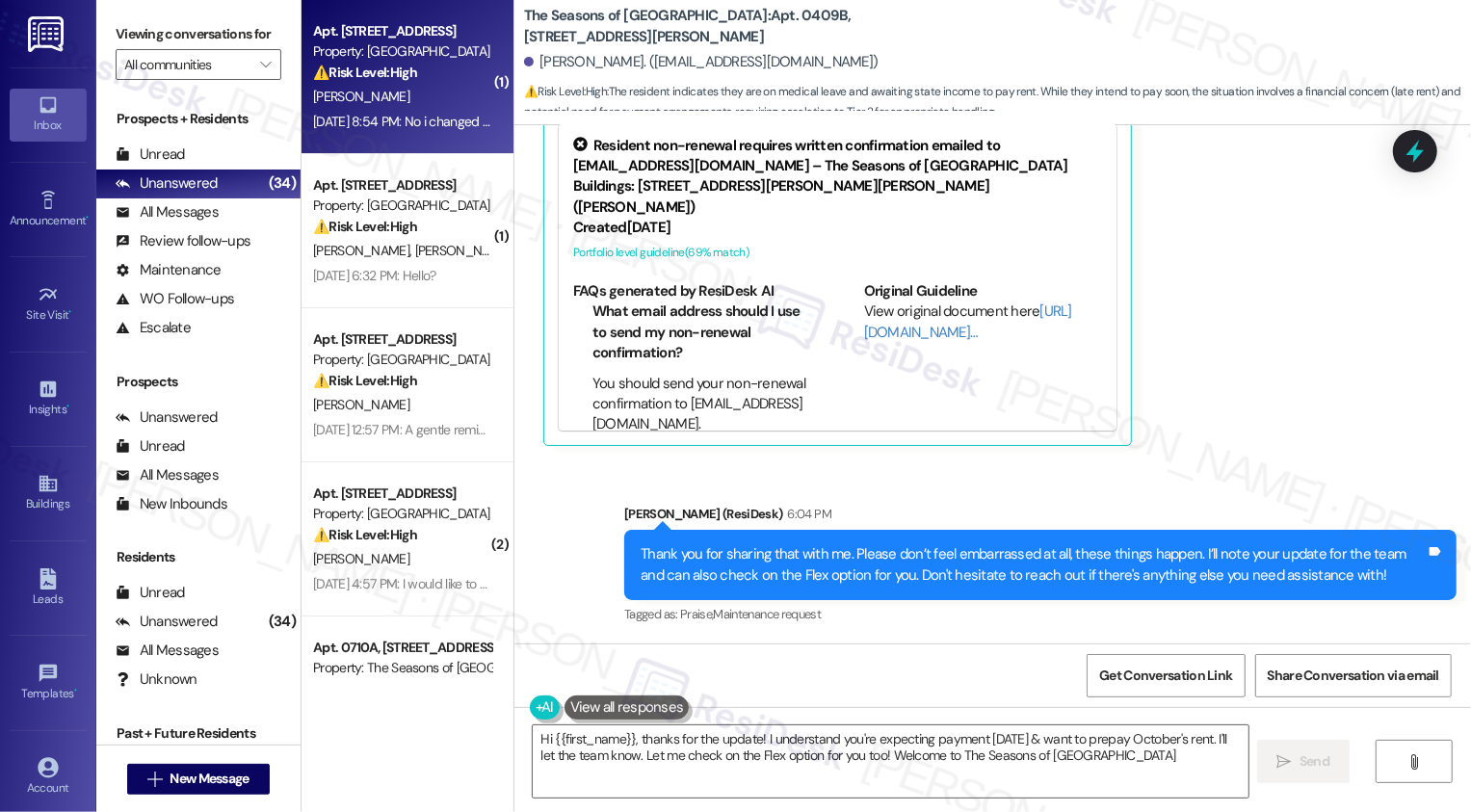
type textarea "Hi {{first_name}}, thanks for the update! I understand you're expecting payment…"
click at [451, 141] on div "Apt. E2607, 1101 East Bayaud Avenue Property: Country Club Towers ⚠️ Risk Level…" at bounding box center [408, 77] width 212 height 154
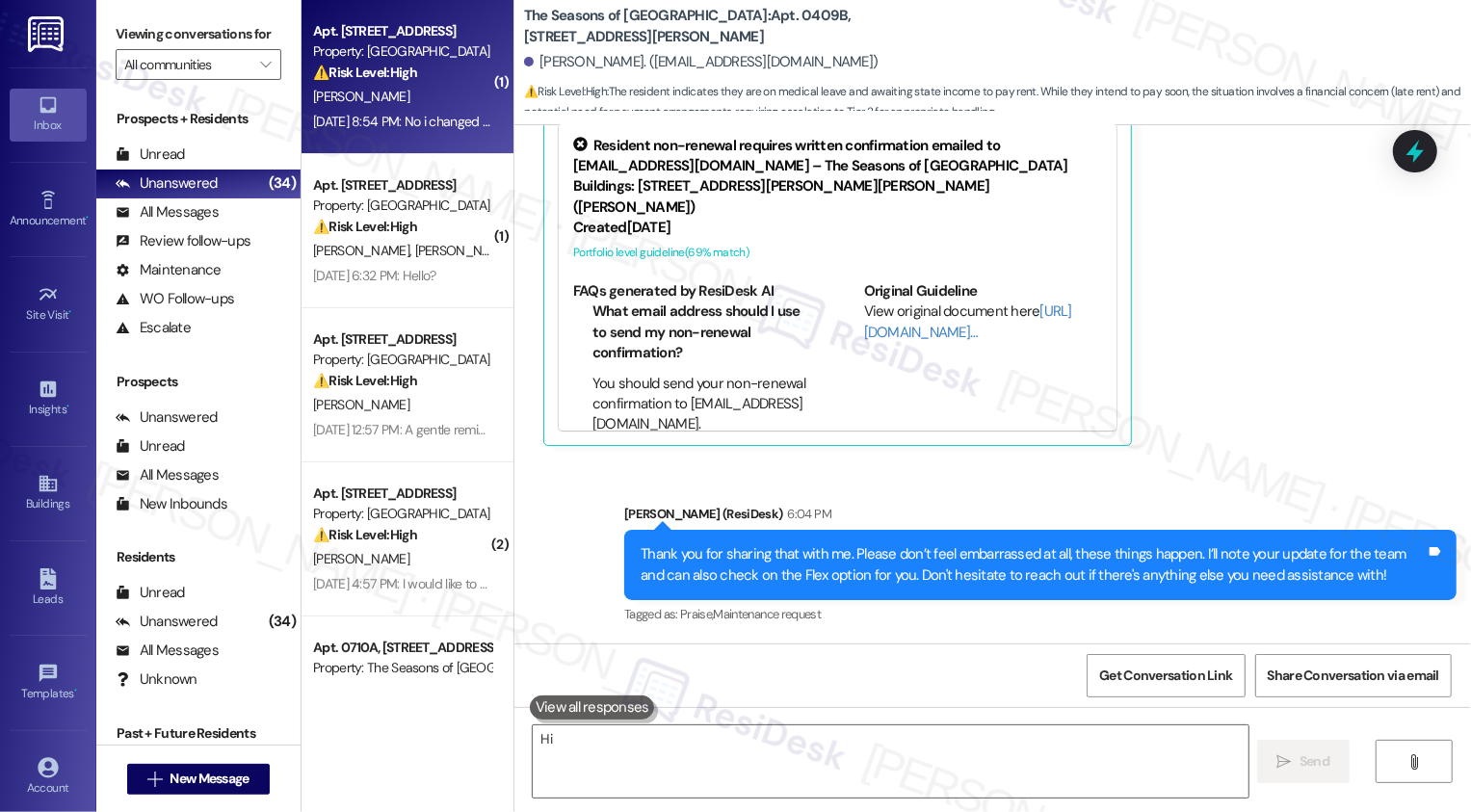
click at [451, 141] on div "Apt. E2607, 1101 East Bayaud Avenue Property: Country Club Towers ⚠️ Risk Level…" at bounding box center [408, 77] width 212 height 154
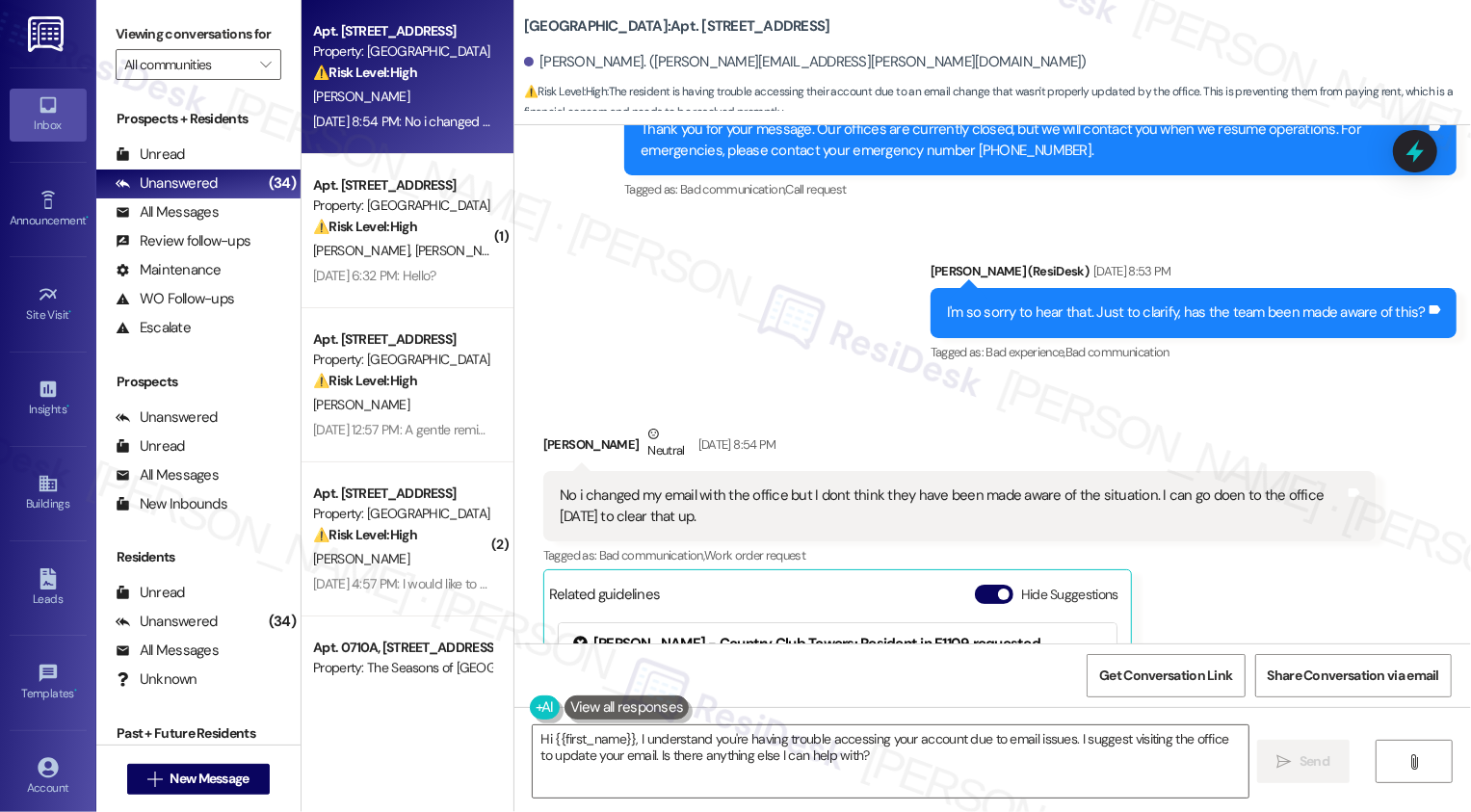
scroll to position [1234, 0]
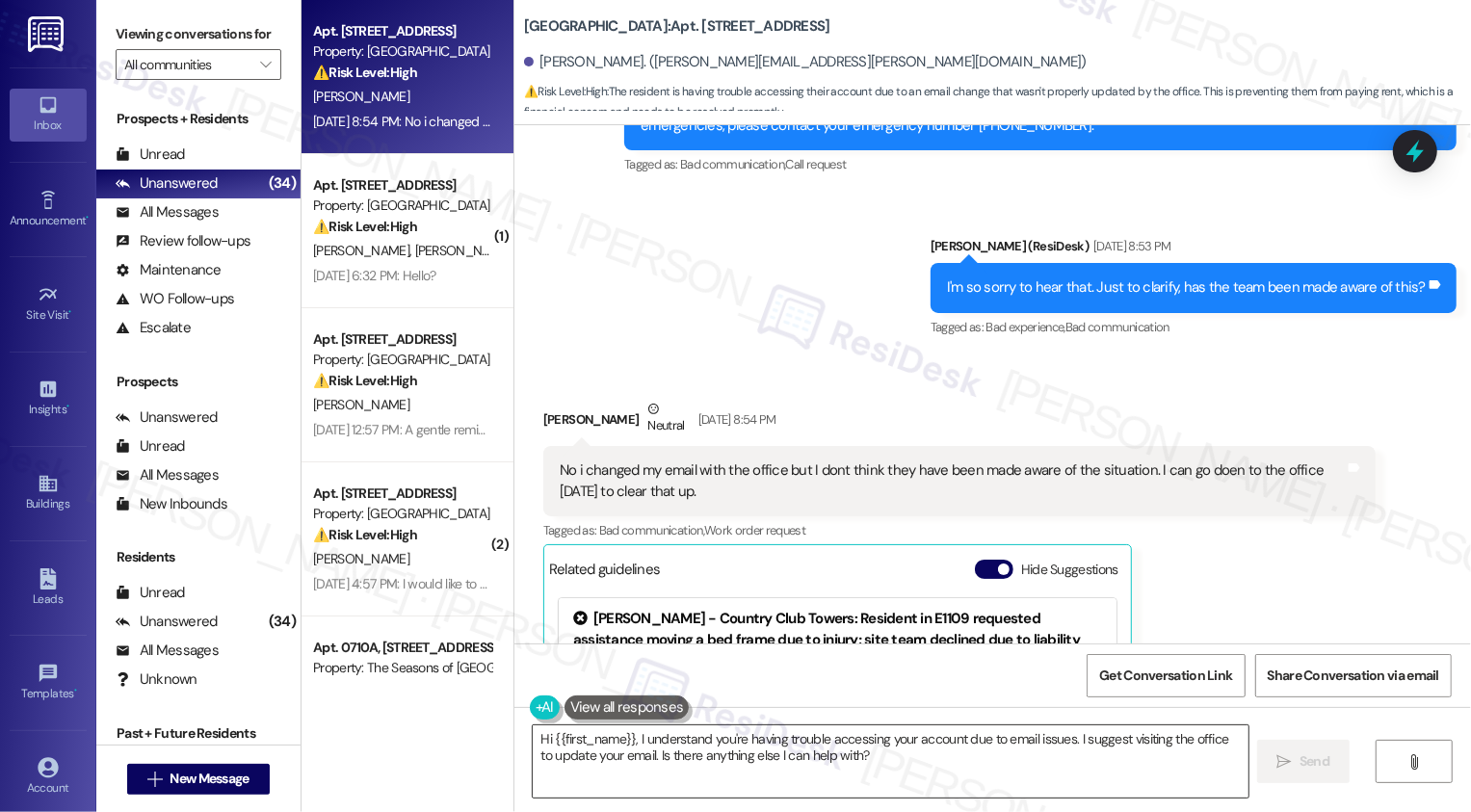
click at [663, 744] on textarea "Hi {{first_name}}, I understand you're having trouble accessing your account du…" at bounding box center [891, 761] width 716 height 72
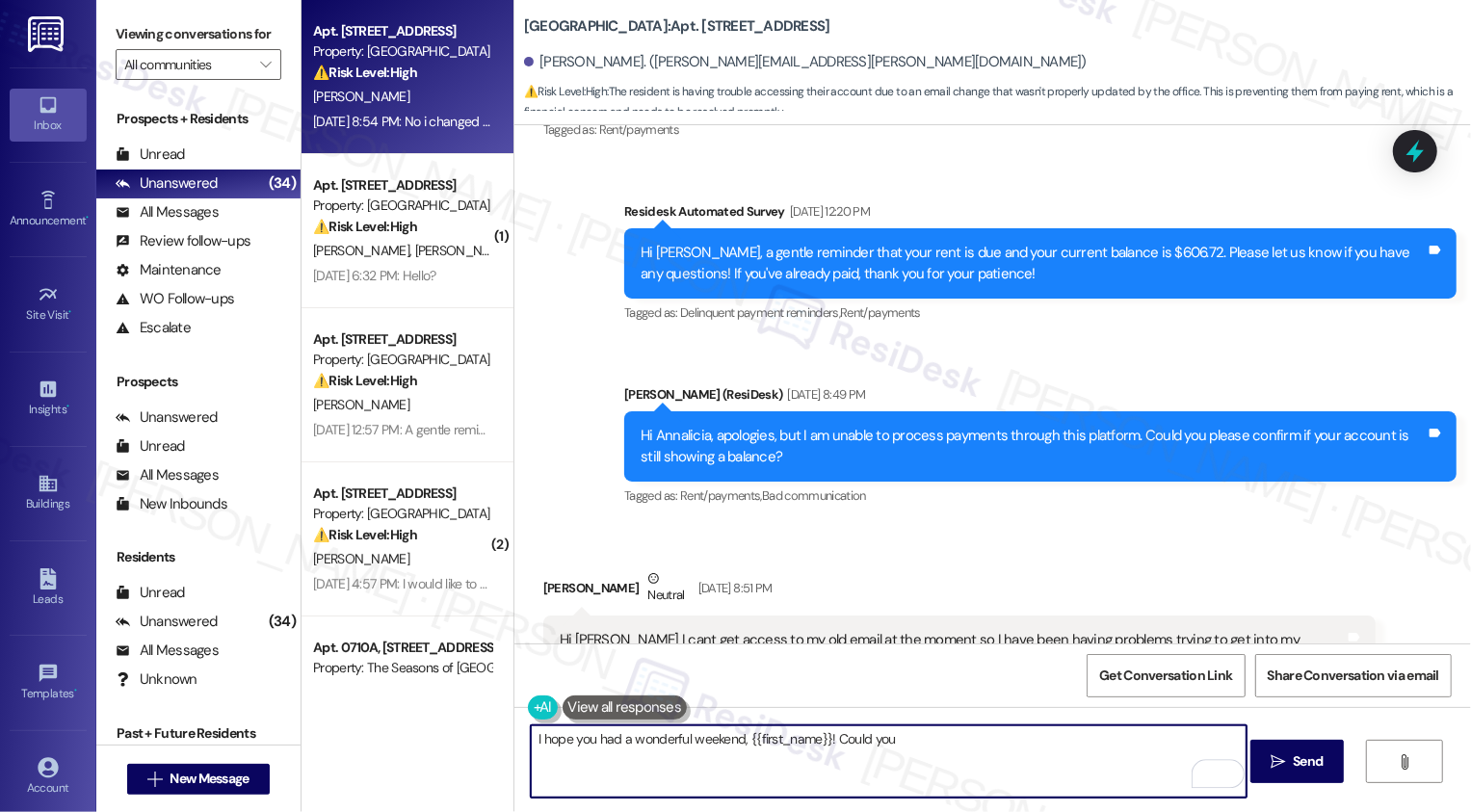
scroll to position [1680, 0]
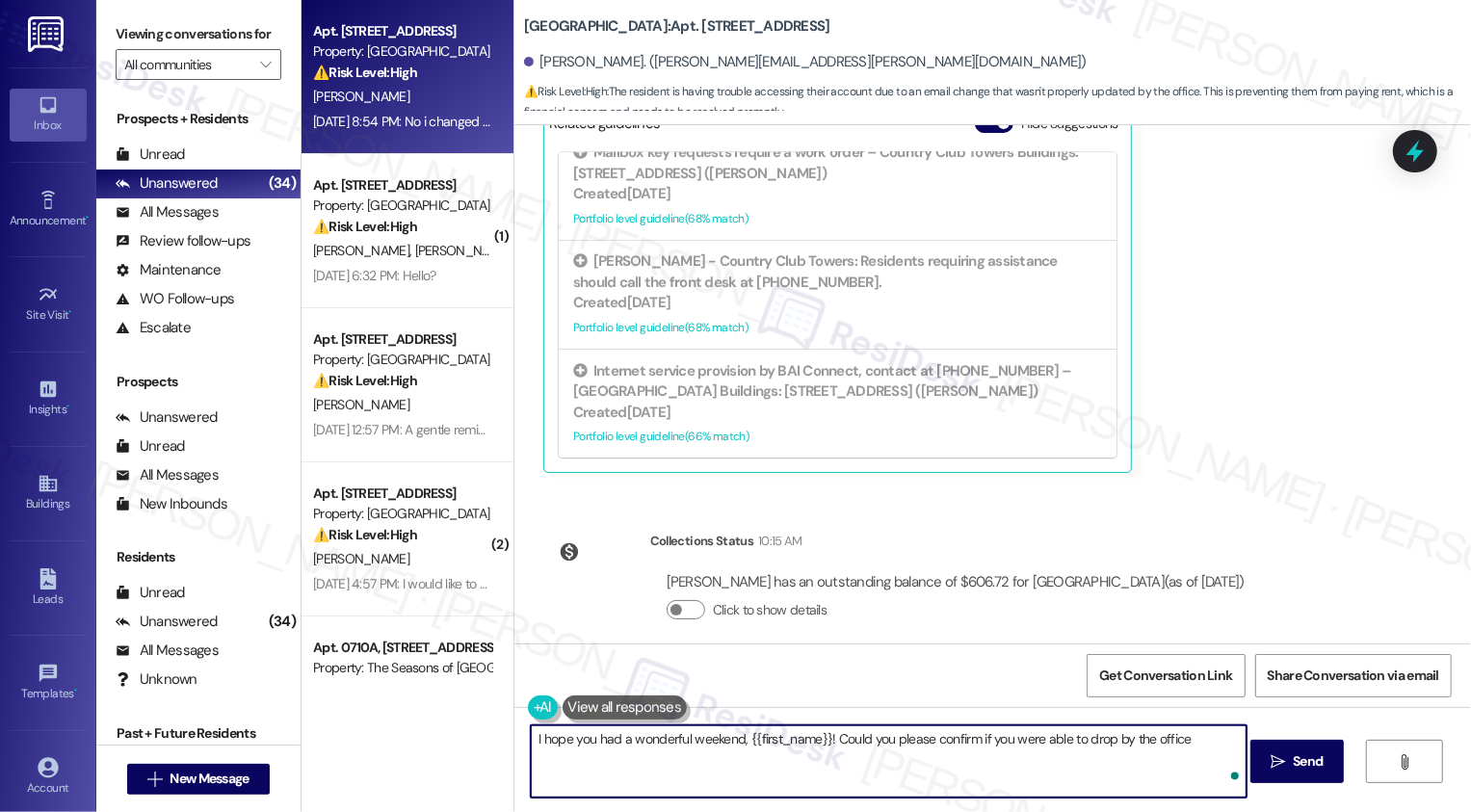
type textarea "I hope you had a wonderful weekend, {{first_name}}! Could you please confirm if…"
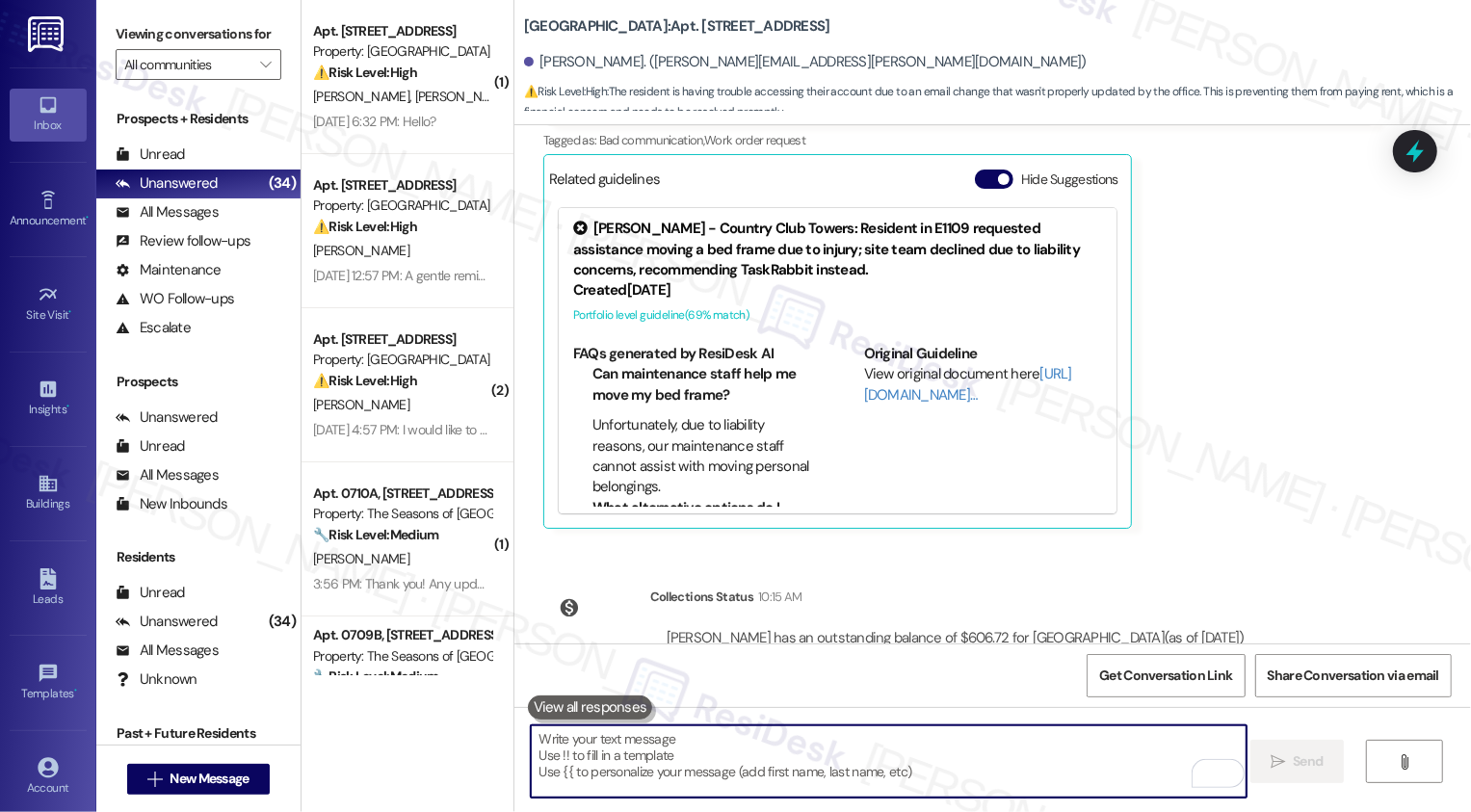
scroll to position [1795, 0]
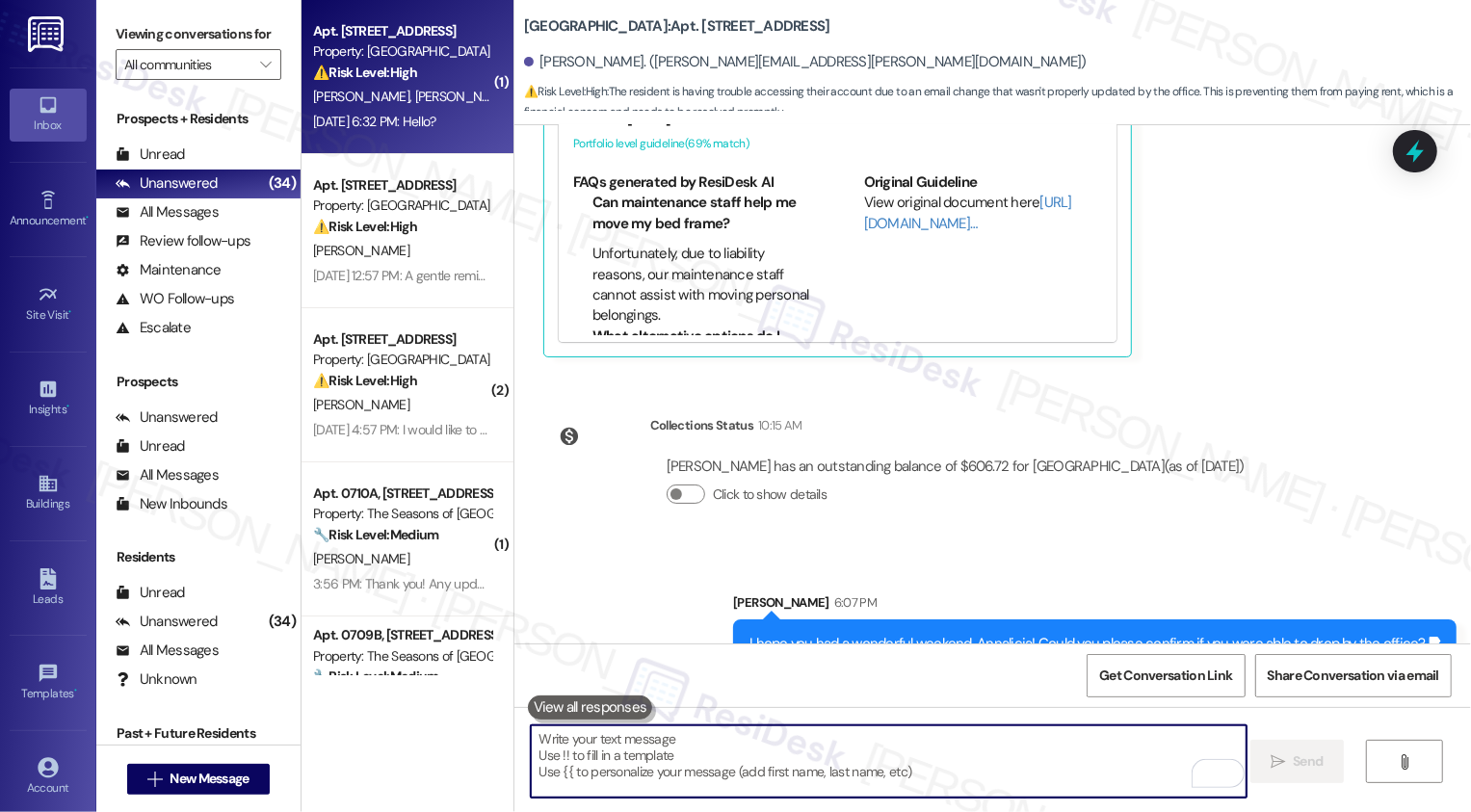
click at [391, 114] on div "Sep 12, 2025 at 6:32 PM: Hello? Sep 12, 2025 at 6:32 PM: Hello?" at bounding box center [374, 122] width 123 height 18
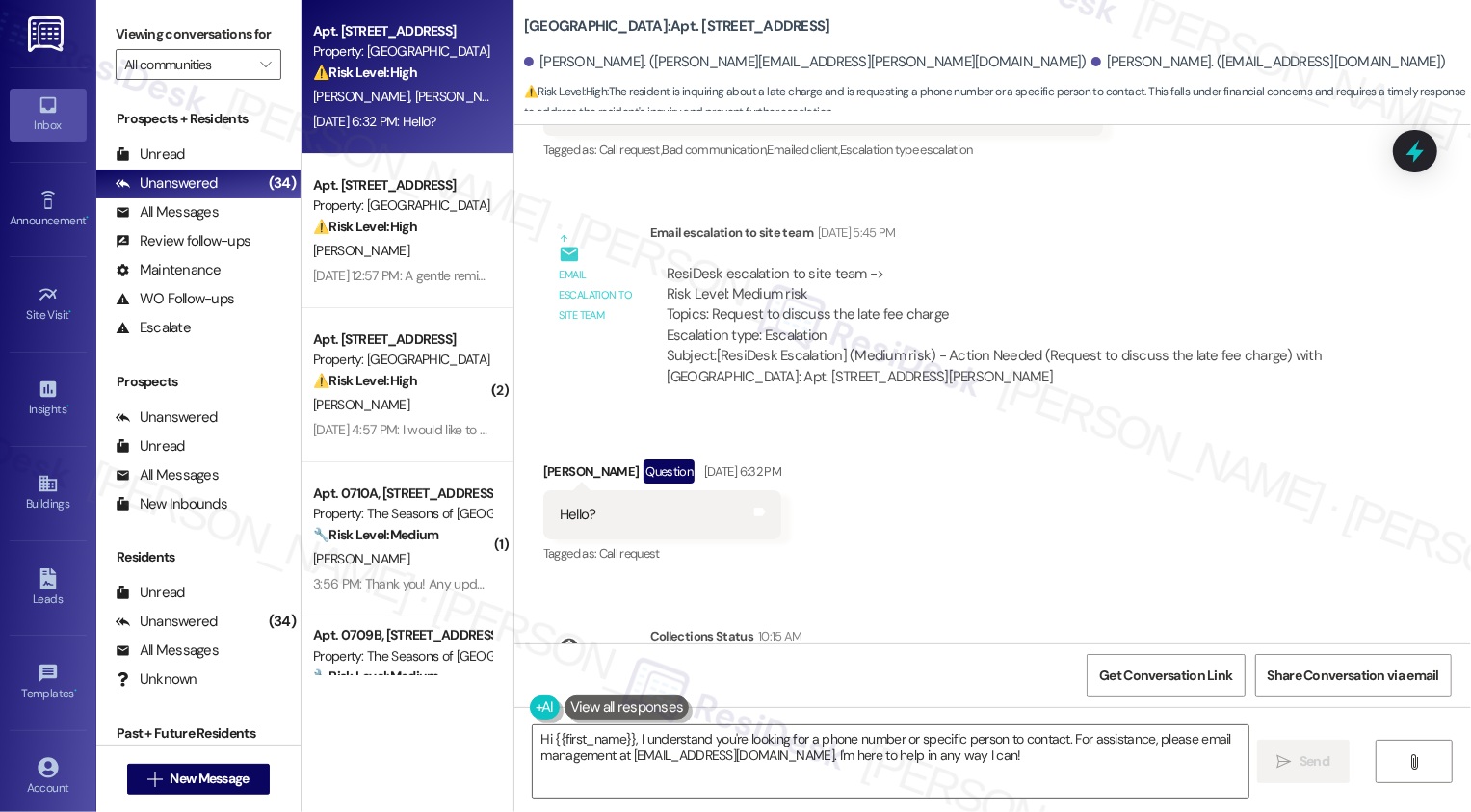
scroll to position [2061, 0]
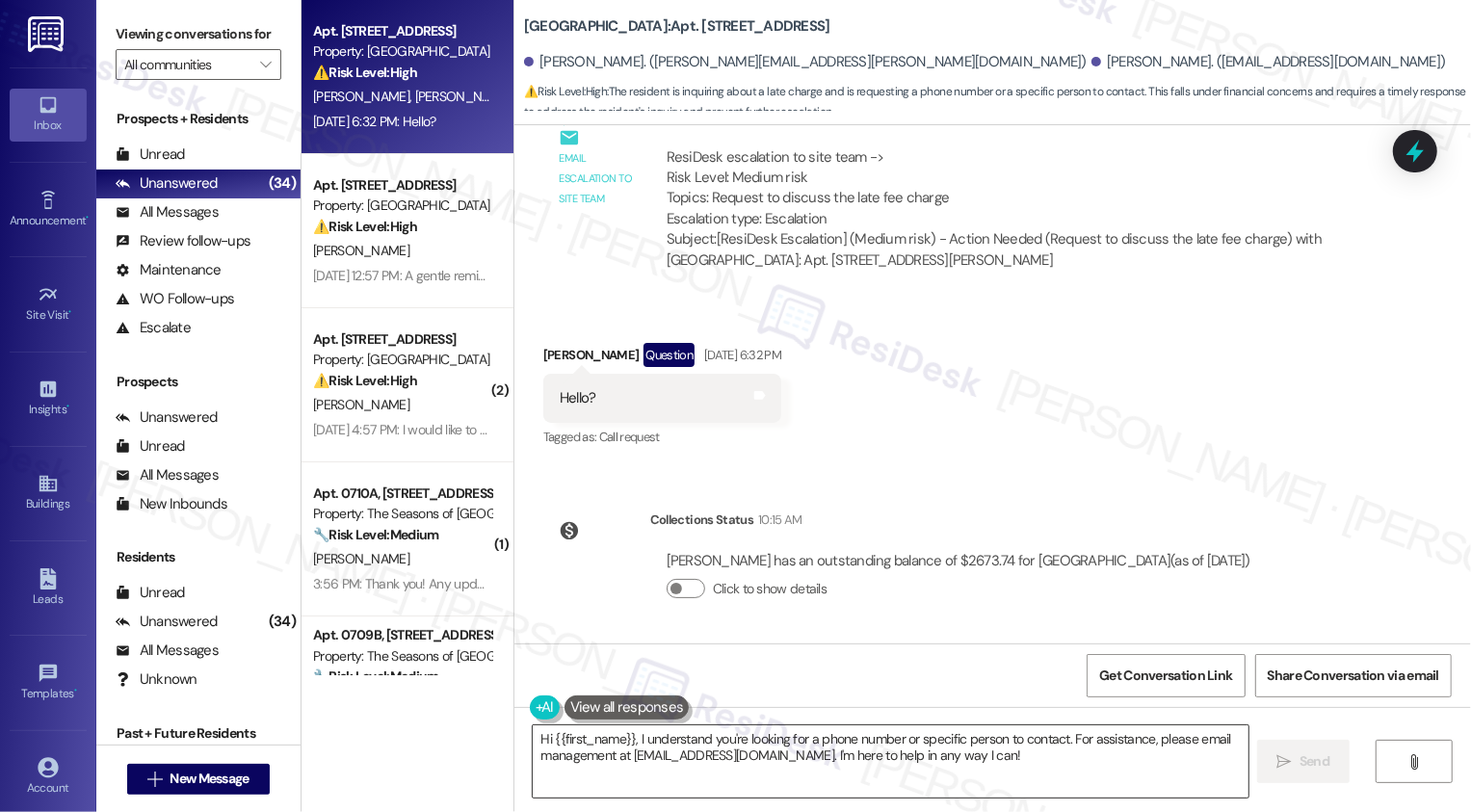
click at [779, 759] on textarea "Hi {{first_name}}, I understand you're looking for a phone number or specific p…" at bounding box center [891, 761] width 716 height 72
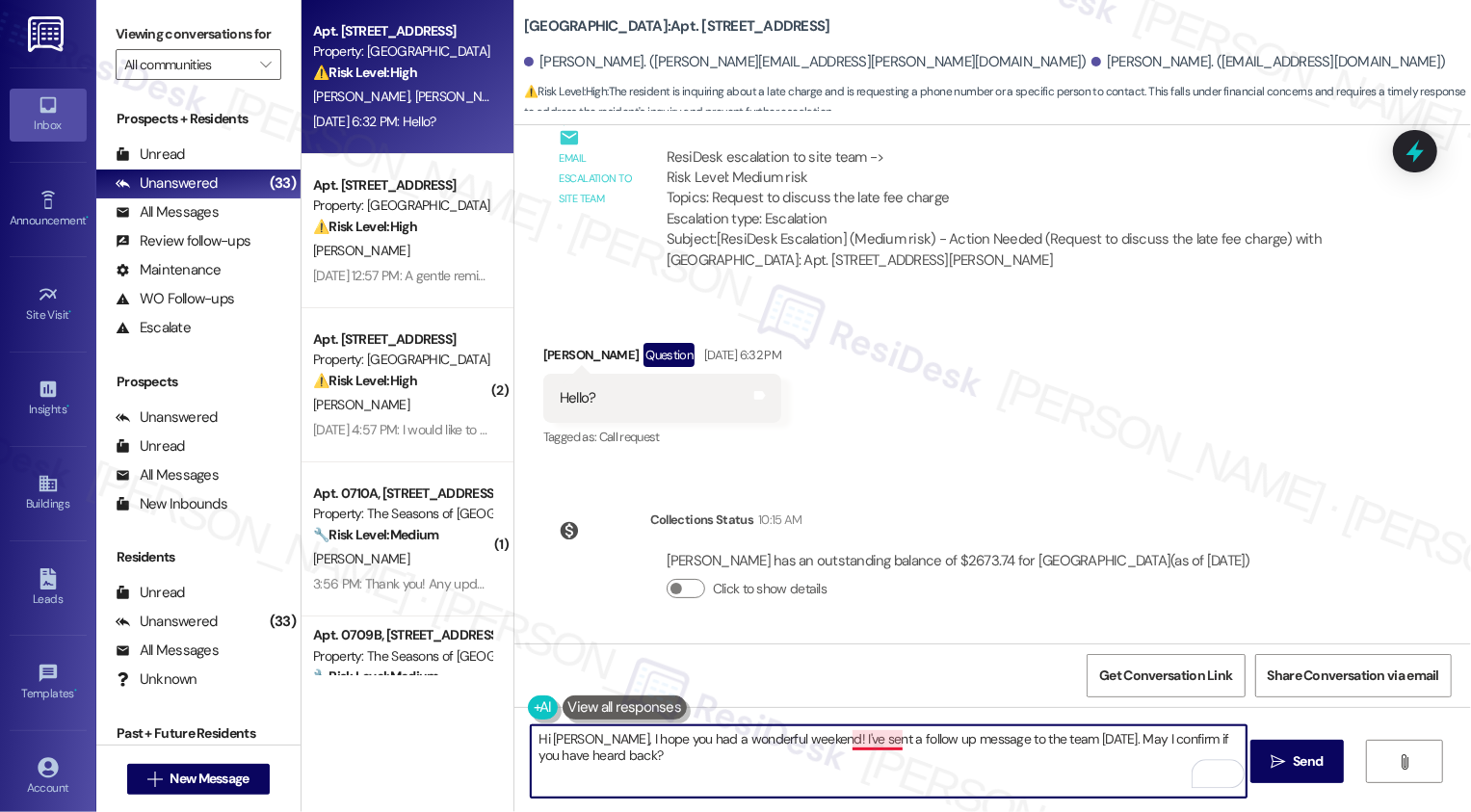
click at [875, 746] on textarea "Hi John, I hope you had a wonderful weekend! I've sent a follow up message to t…" at bounding box center [889, 761] width 716 height 72
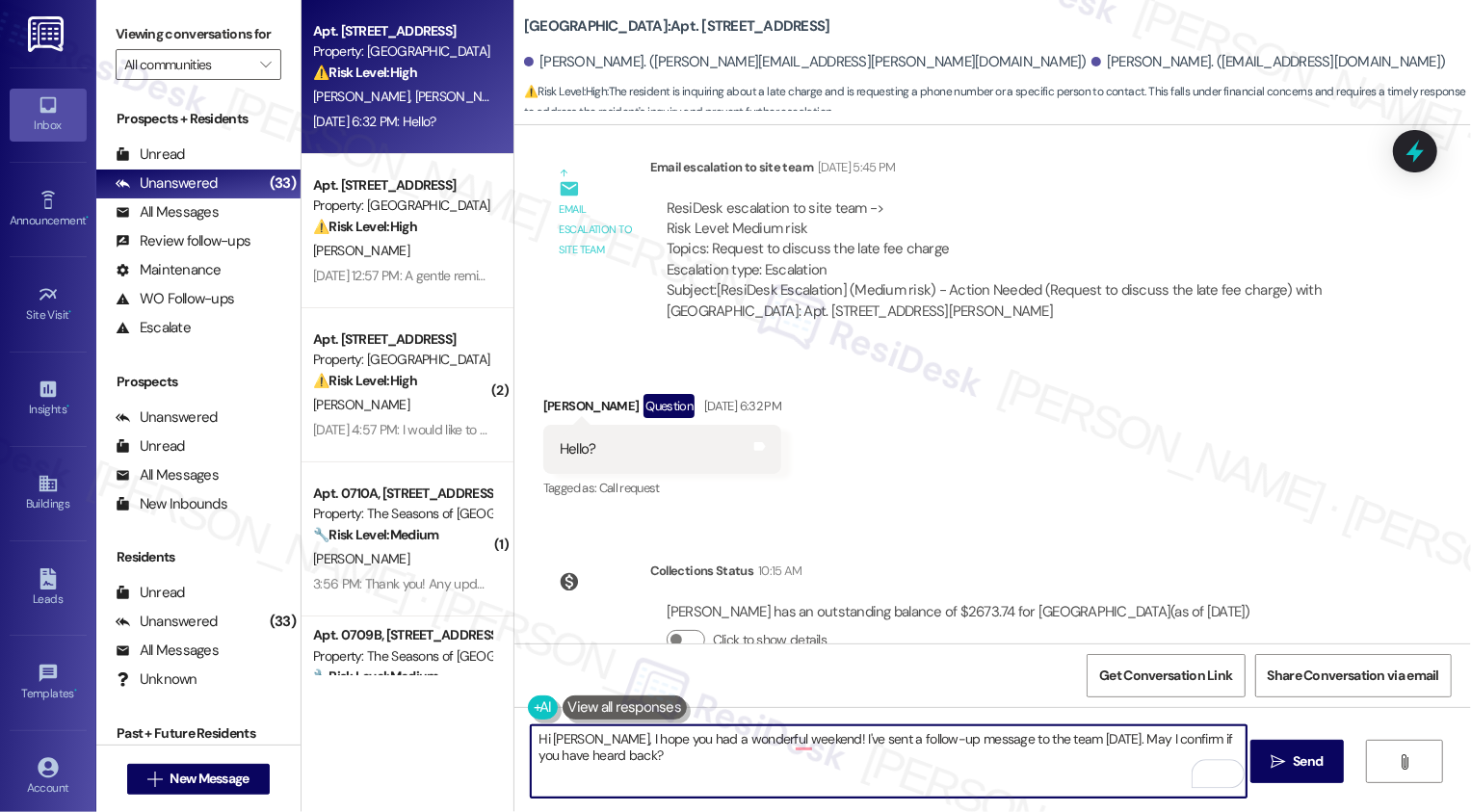
scroll to position [1947, 0]
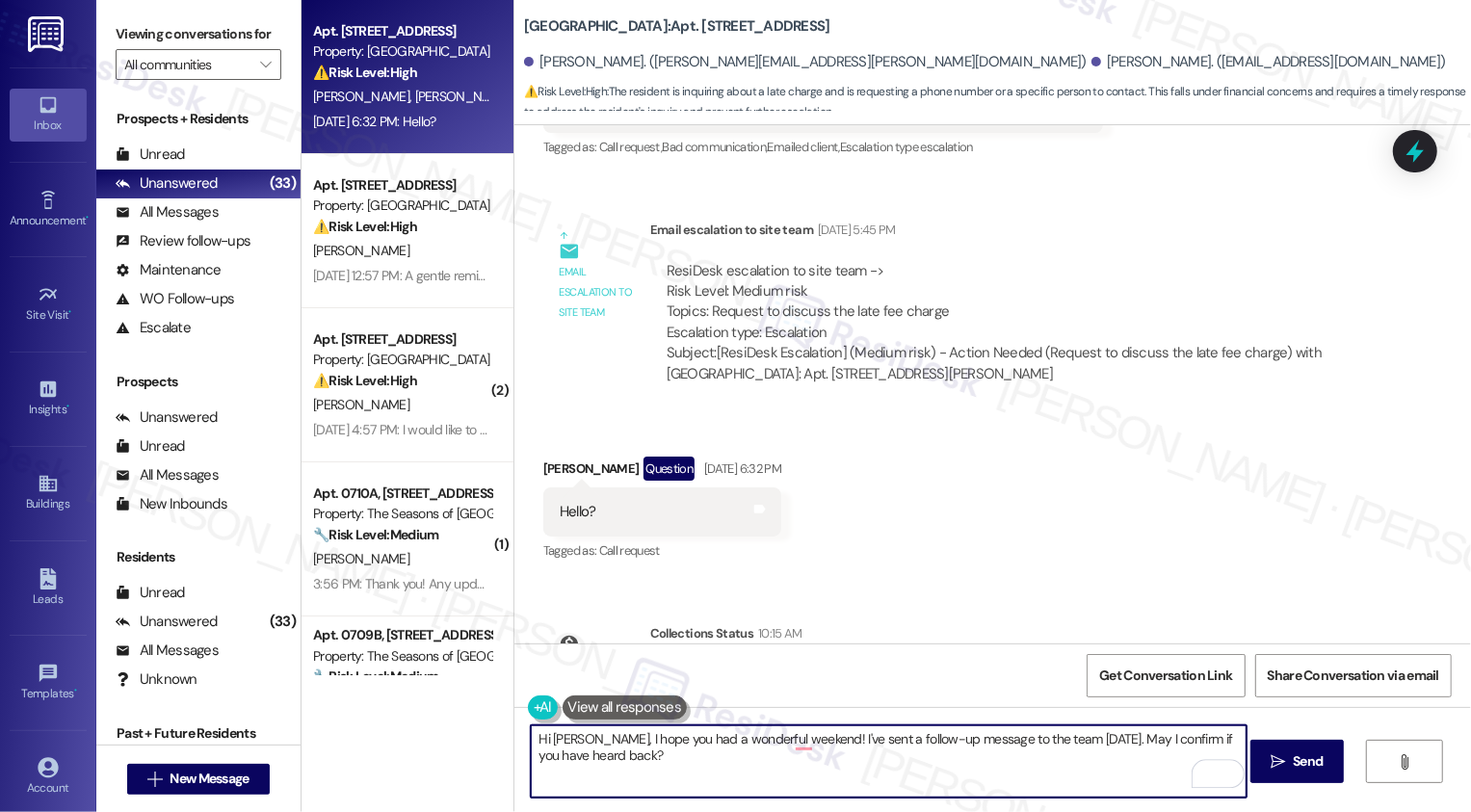
type textarea "Hi John, I hope you had a wonderful weekend! I've sent a follow-up message to t…"
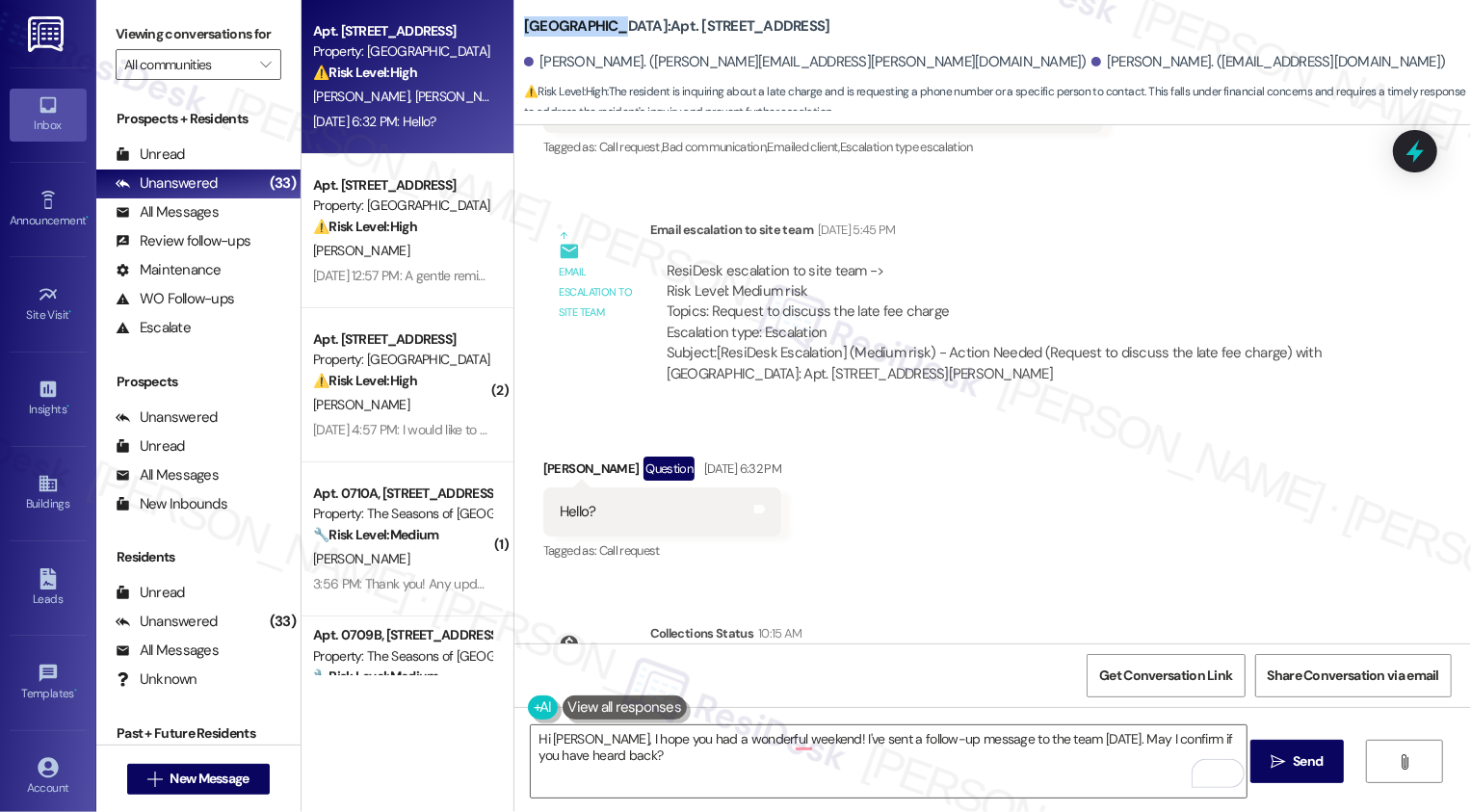
drag, startPoint x: 513, startPoint y: 27, endPoint x: 600, endPoint y: 28, distance: 87.0
click at [600, 28] on b "Bayaud Tower: Apt. 1403, 1001 E. Bayaud Ave" at bounding box center [677, 27] width 307 height 21
copy b "[GEOGRAPHIC_DATA]"
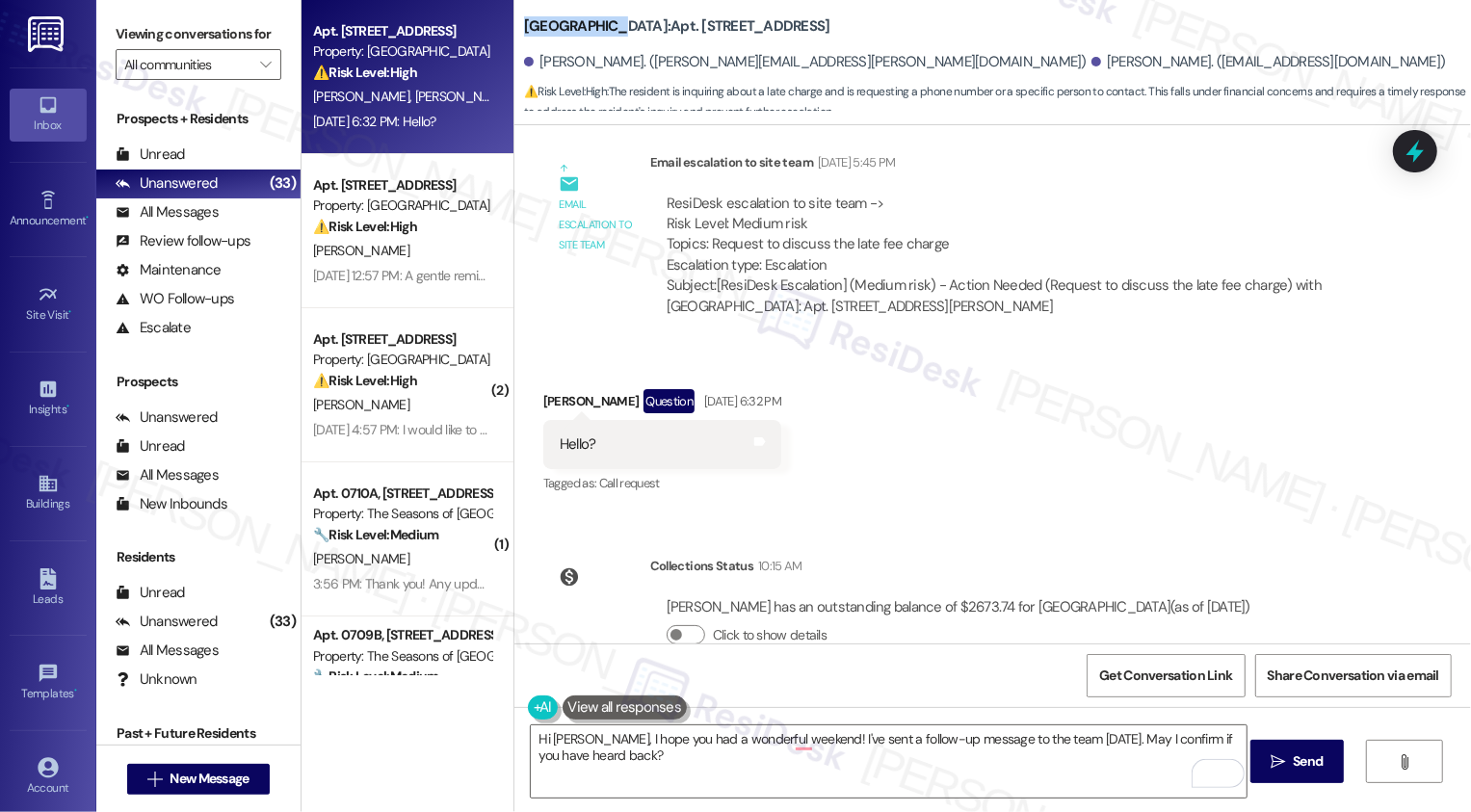
scroll to position [2061, 0]
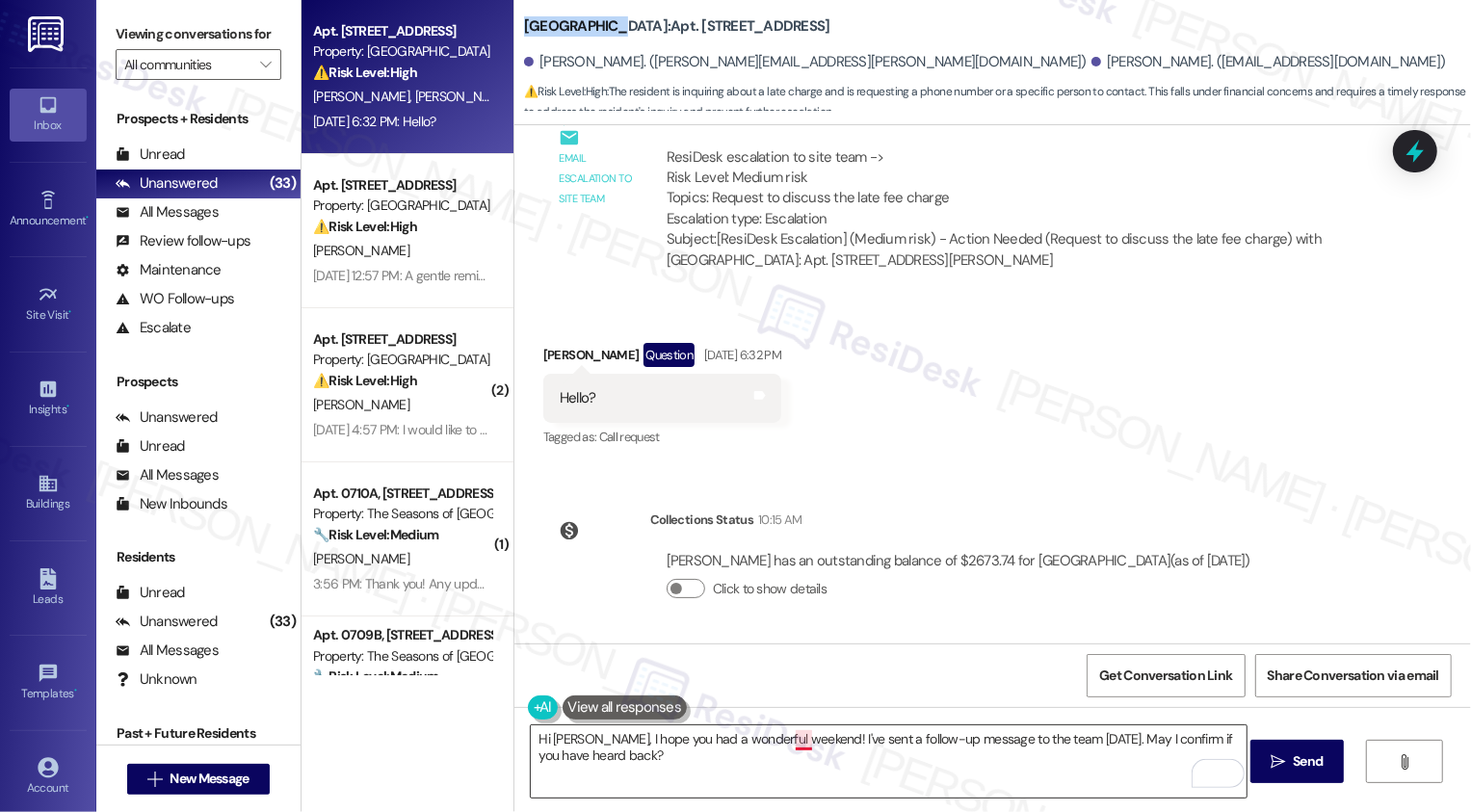
click at [794, 735] on textarea "Hi John, I hope you had a wonderful weekend! I've sent a follow-up message to t…" at bounding box center [889, 761] width 716 height 72
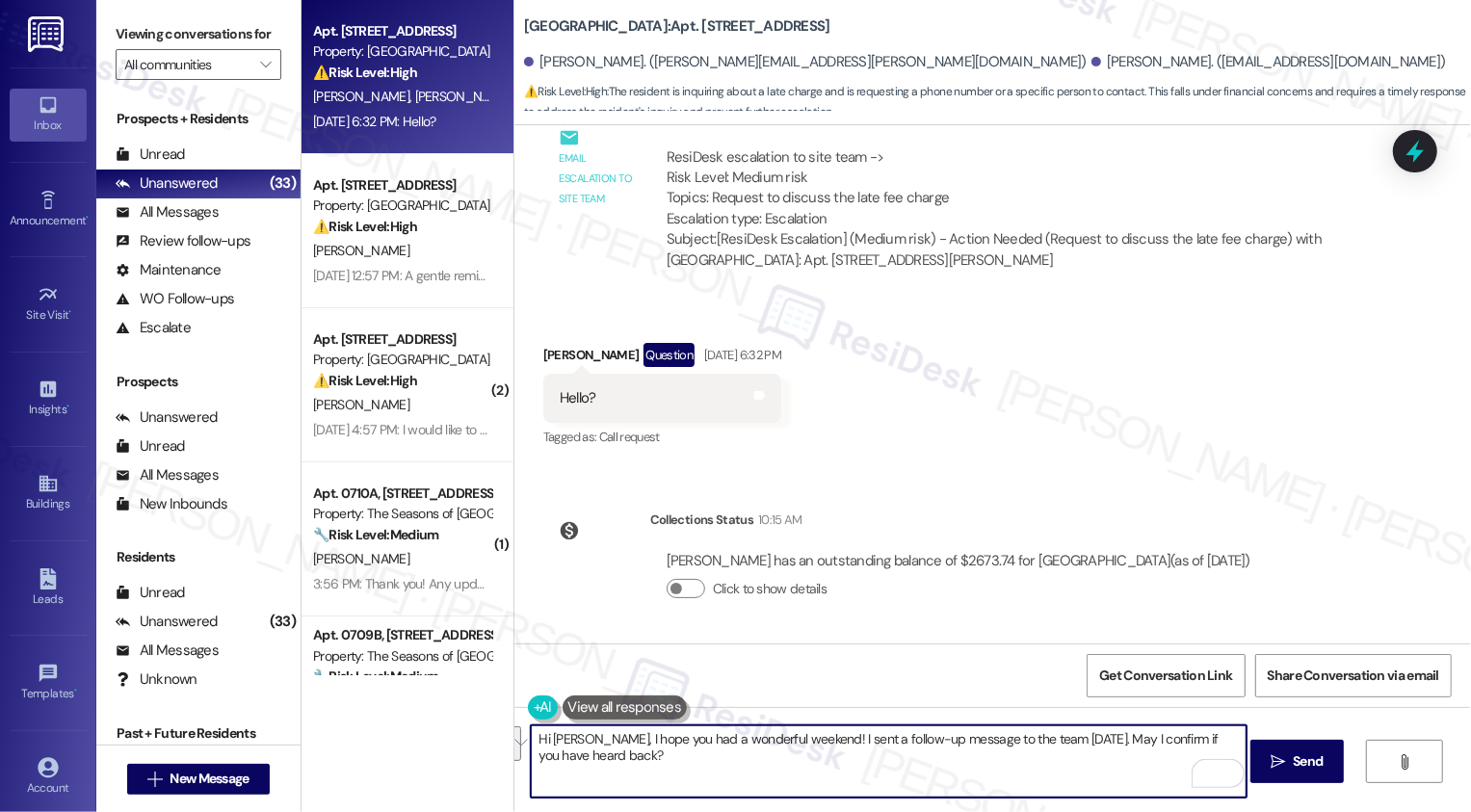
click at [626, 761] on textarea "Hi John, I hope you had a wonderful weekend! I sent a follow-up message to the …" at bounding box center [889, 761] width 716 height 72
type textarea "Hi John, I hope you had a wonderful weekend! I sent a follow-up message to the …"
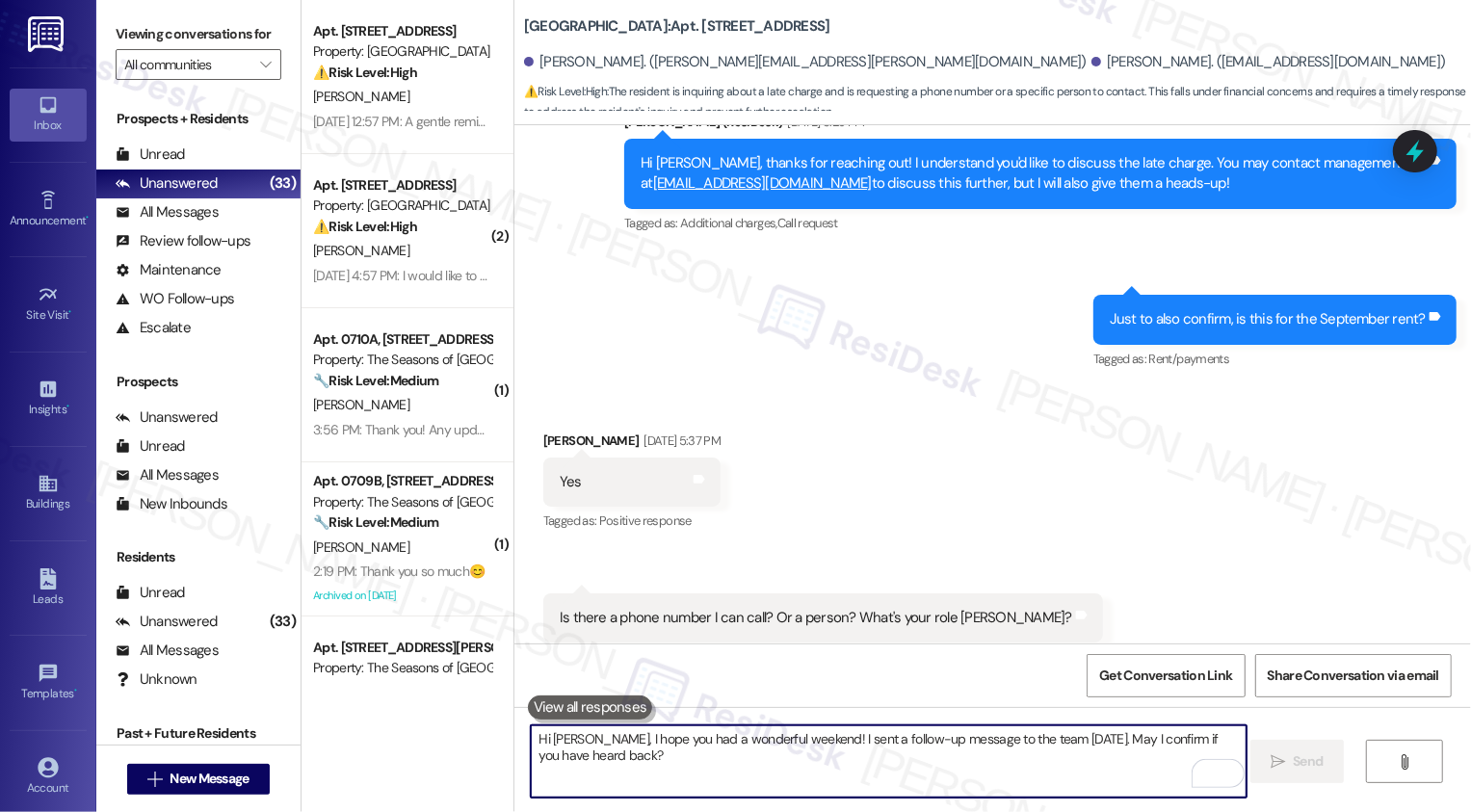
scroll to position [909, 0]
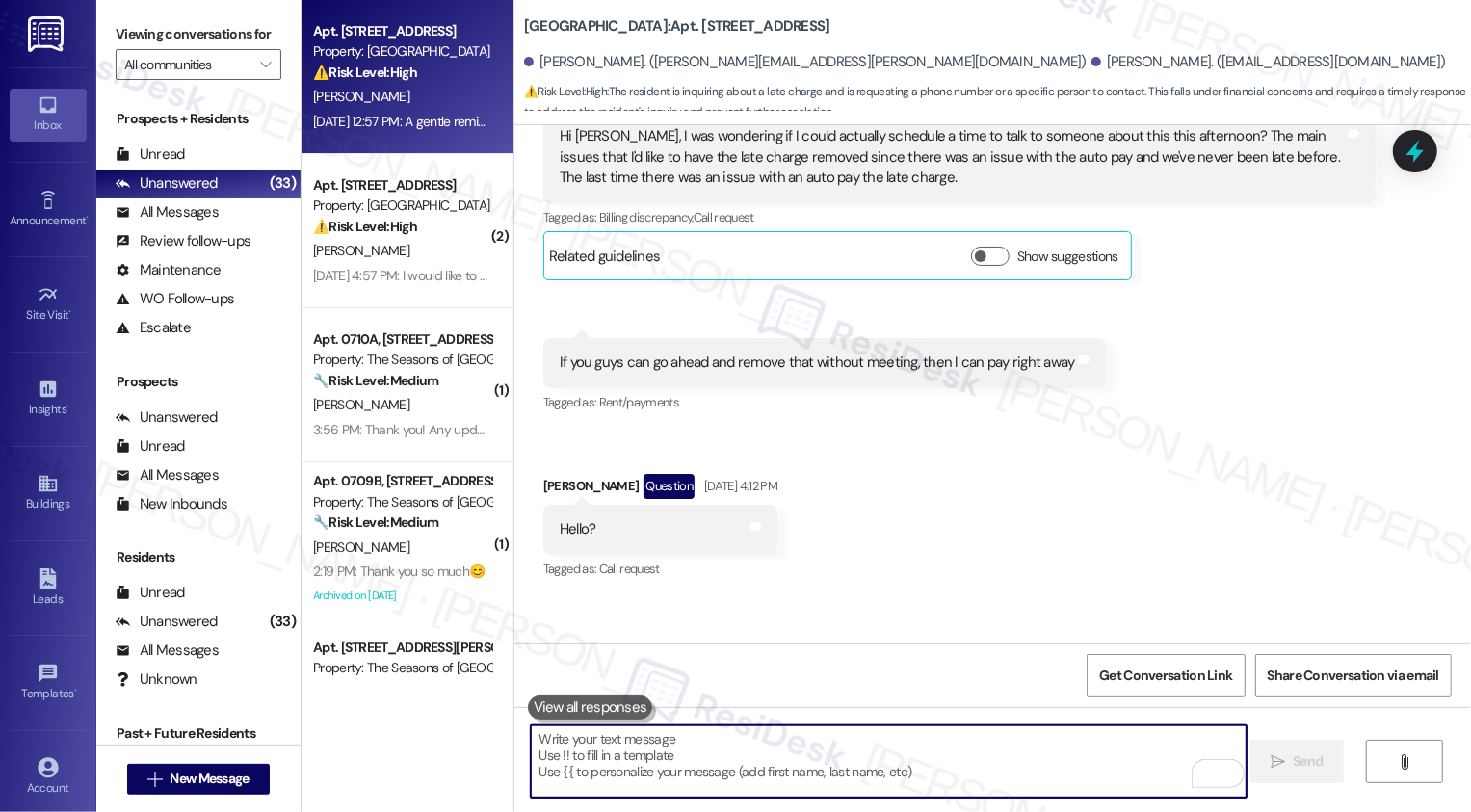
click at [403, 125] on div "Sep 12, 2025 at 12:57 PM: A gentle reminder to you - I haven't heard back re ap…" at bounding box center [578, 122] width 531 height 18
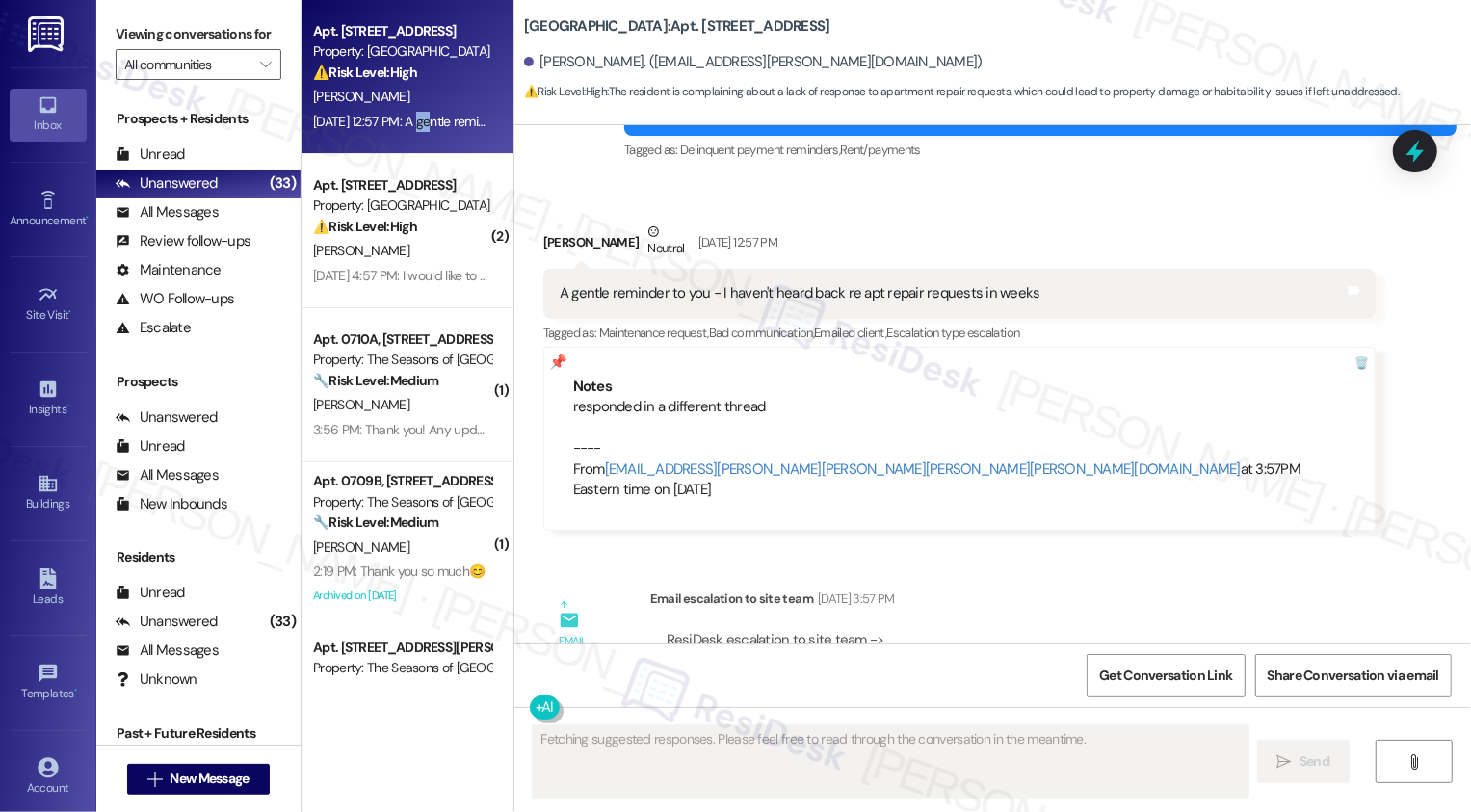
scroll to position [559, 0]
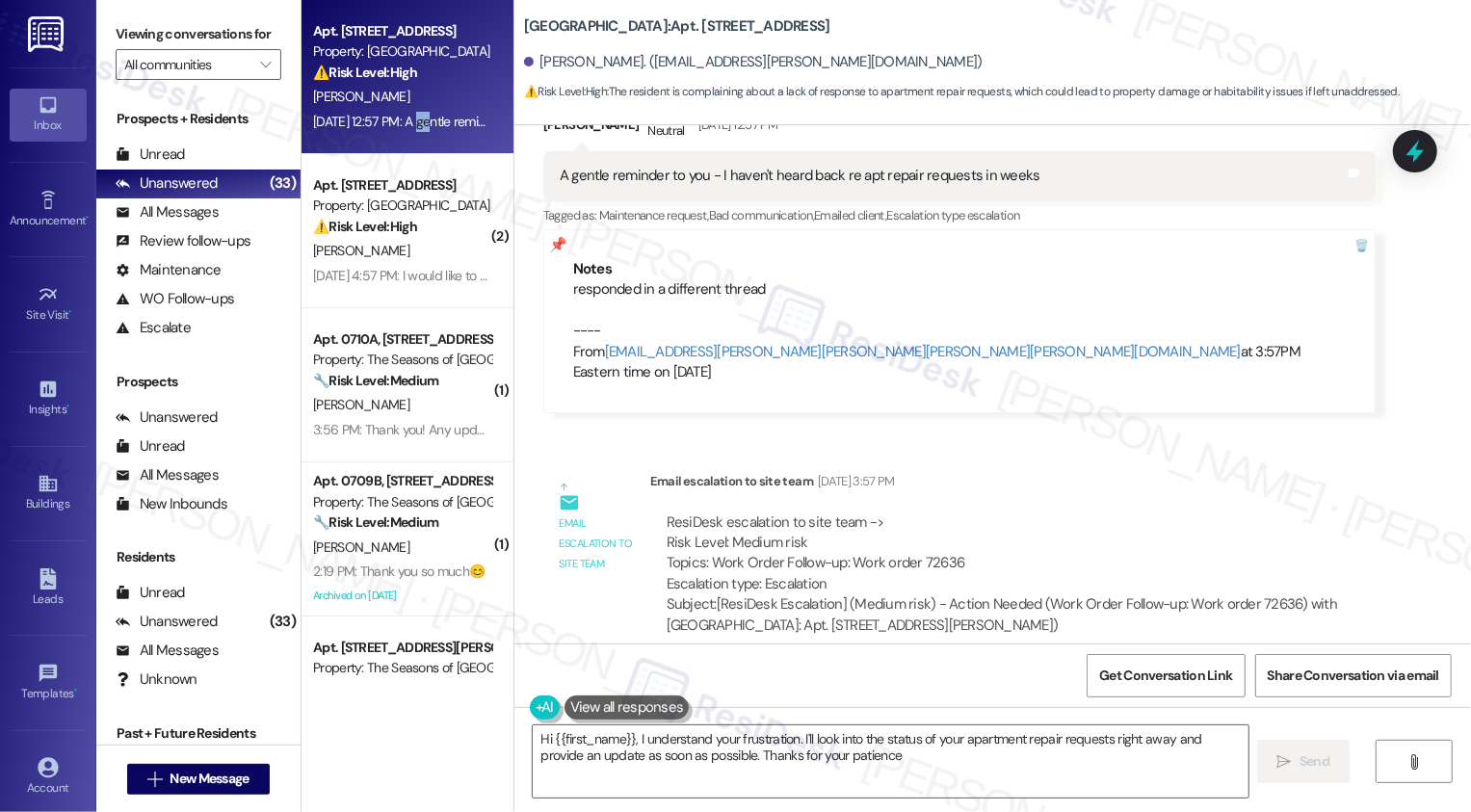
type textarea "Hi {{first_name}}, I understand your frustration. I'll look into the status of …"
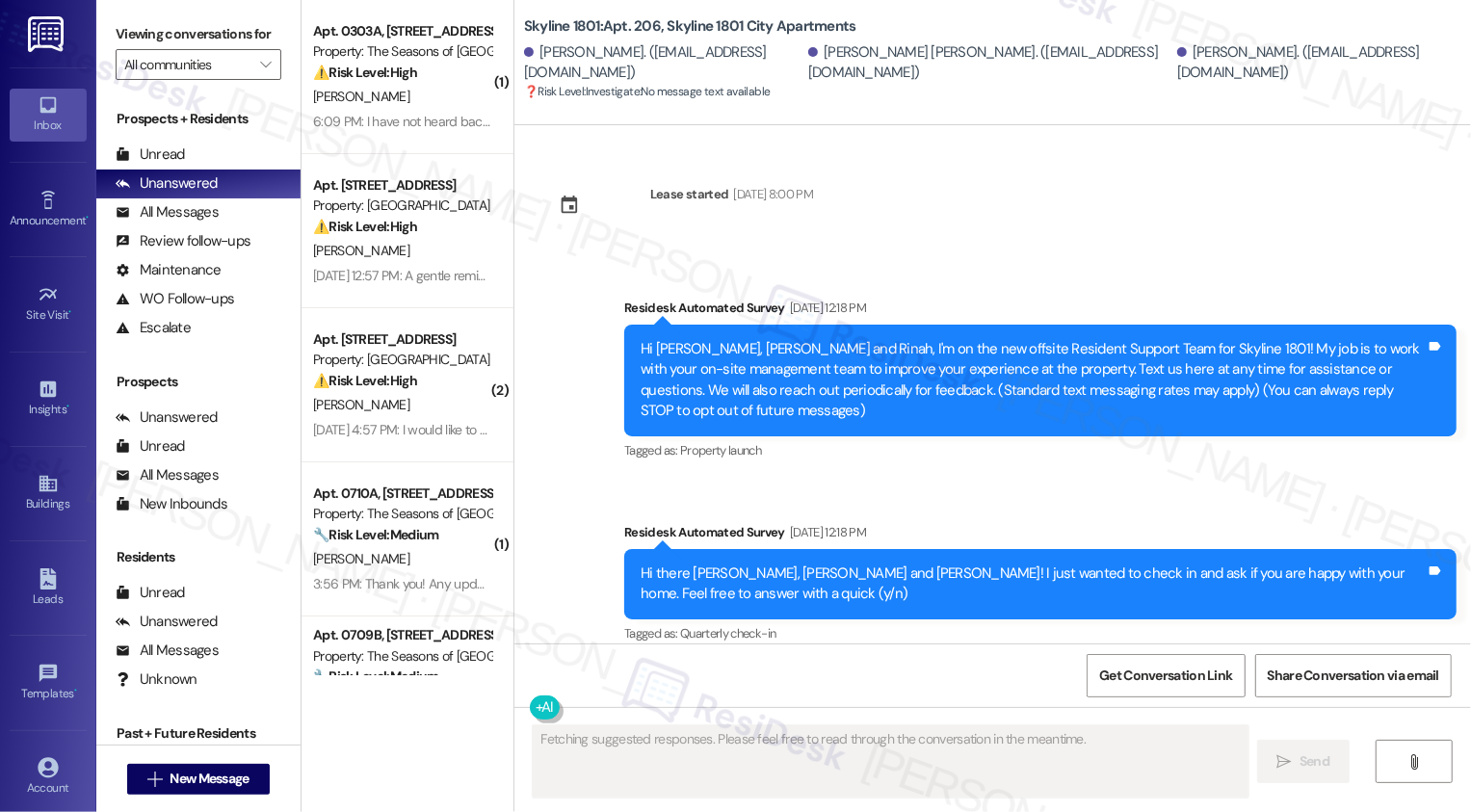
scroll to position [4451, 0]
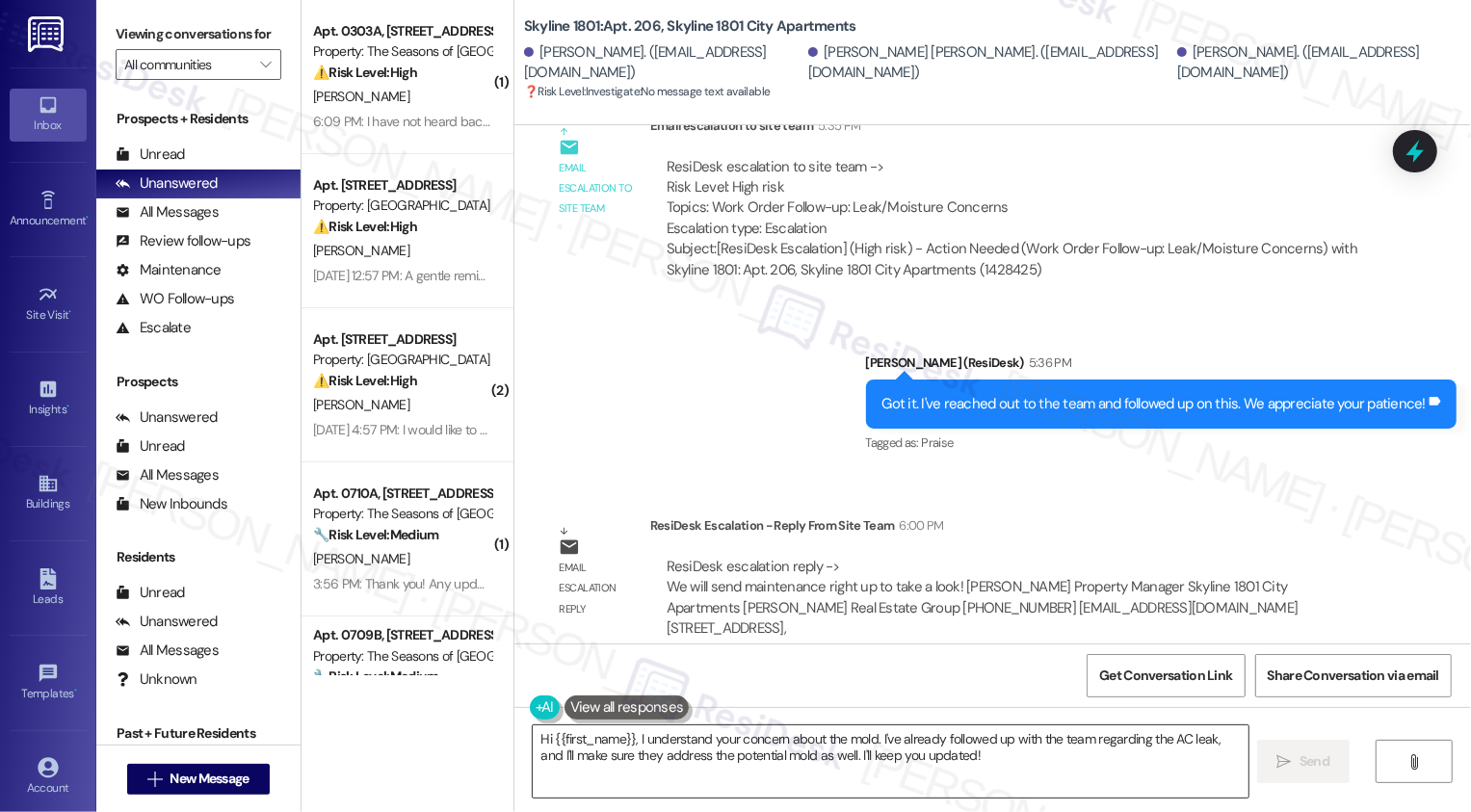
click at [750, 769] on textarea "Hi {{first_name}}, I understand your concern about the mold. I've already follo…" at bounding box center [891, 761] width 716 height 72
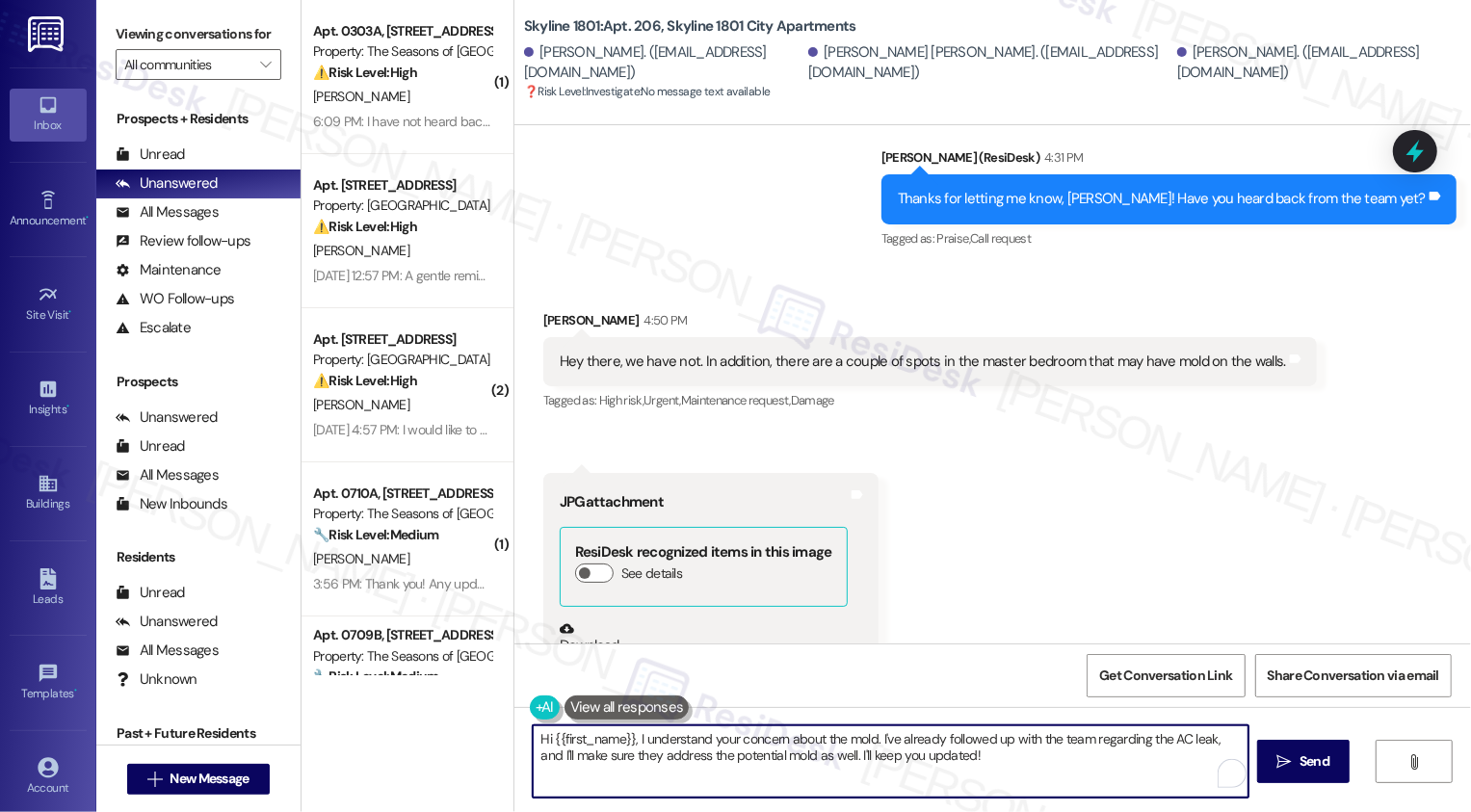
scroll to position [3539, 0]
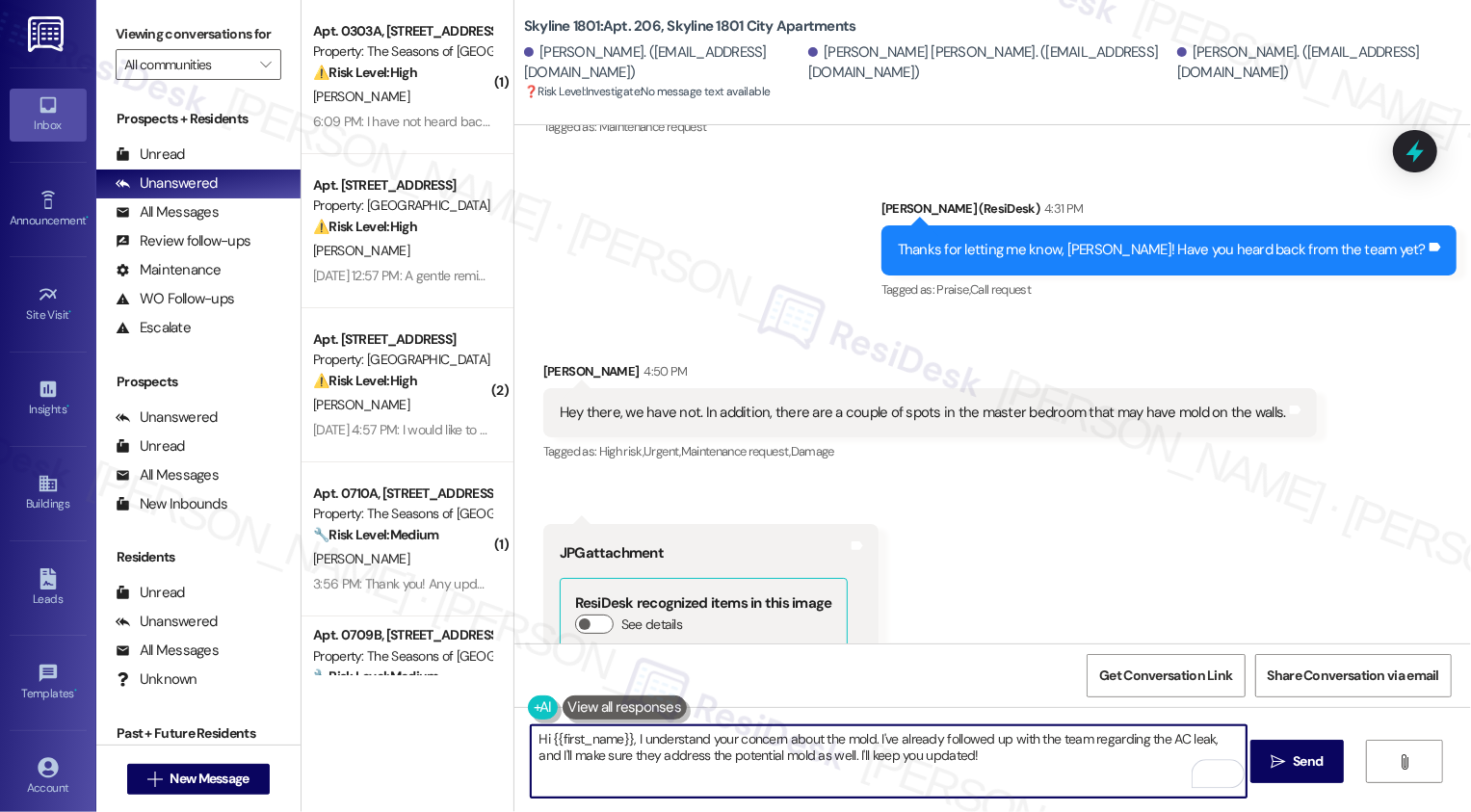
click at [554, 375] on div "Joshua Simon 4:50 PM" at bounding box center [930, 374] width 774 height 27
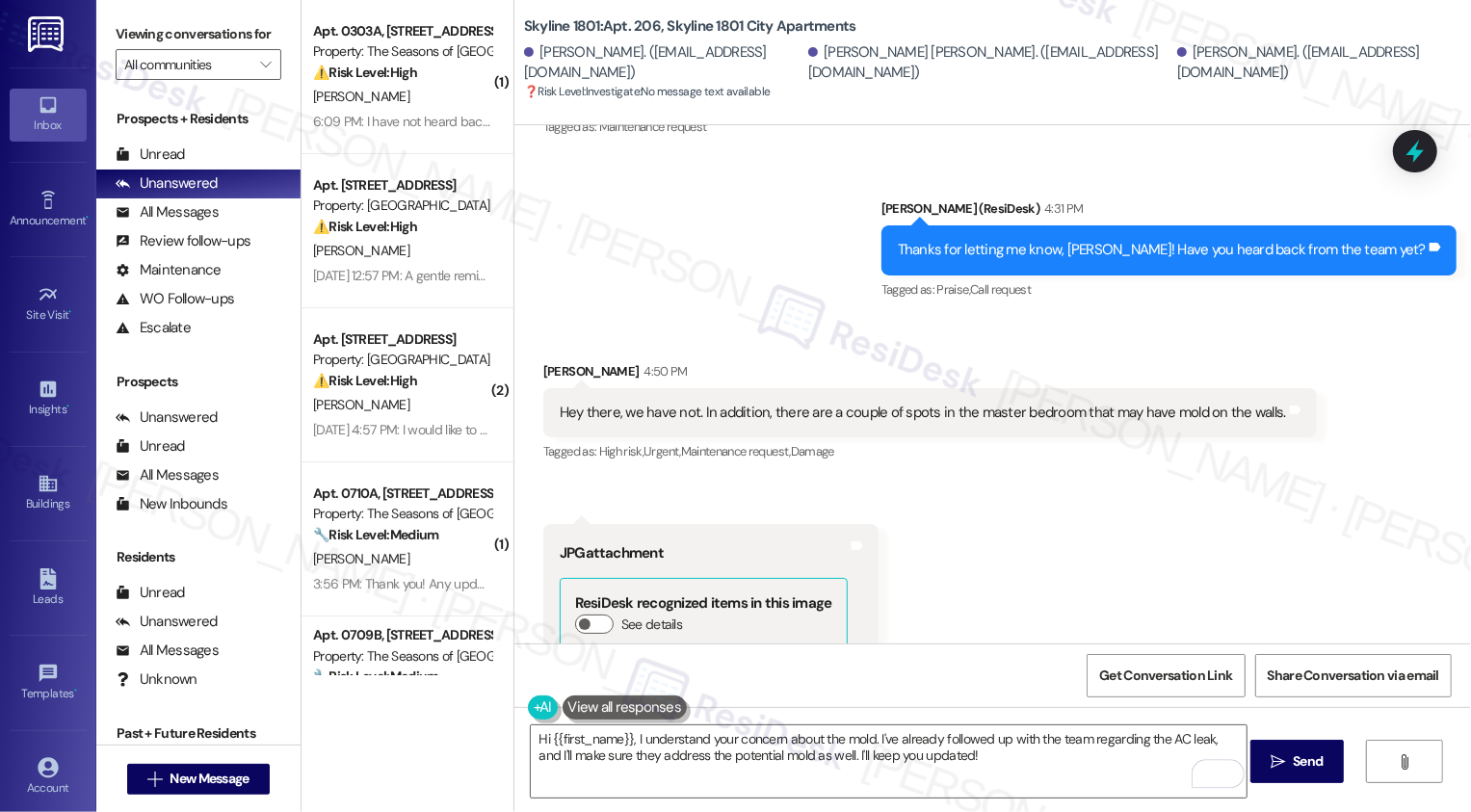
click at [554, 375] on div "Joshua Simon 4:50 PM" at bounding box center [930, 374] width 774 height 27
copy div "Joshua"
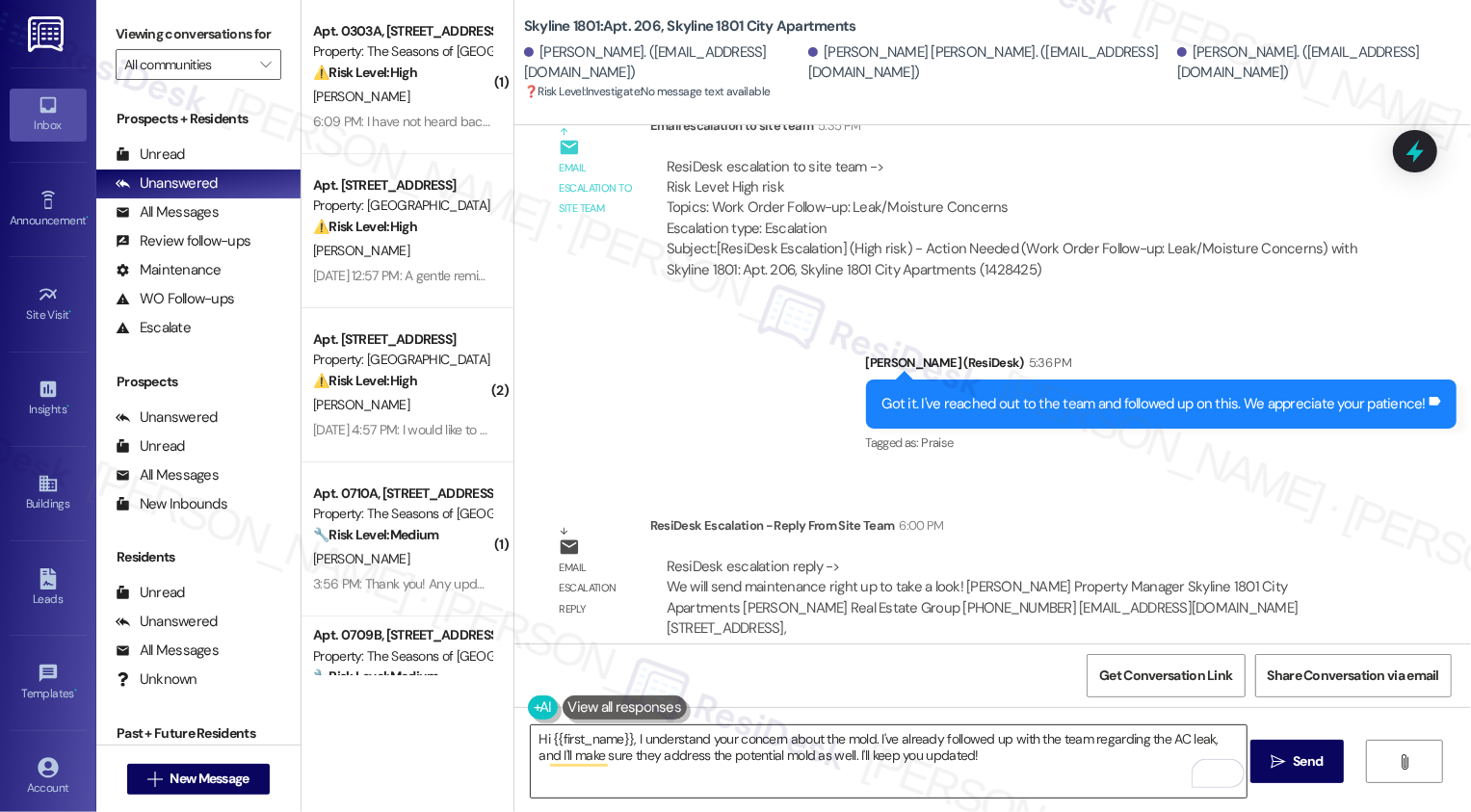
click at [594, 756] on textarea "Hi {{first_name}}, I understand your concern about the mold. I've already follo…" at bounding box center [889, 761] width 716 height 72
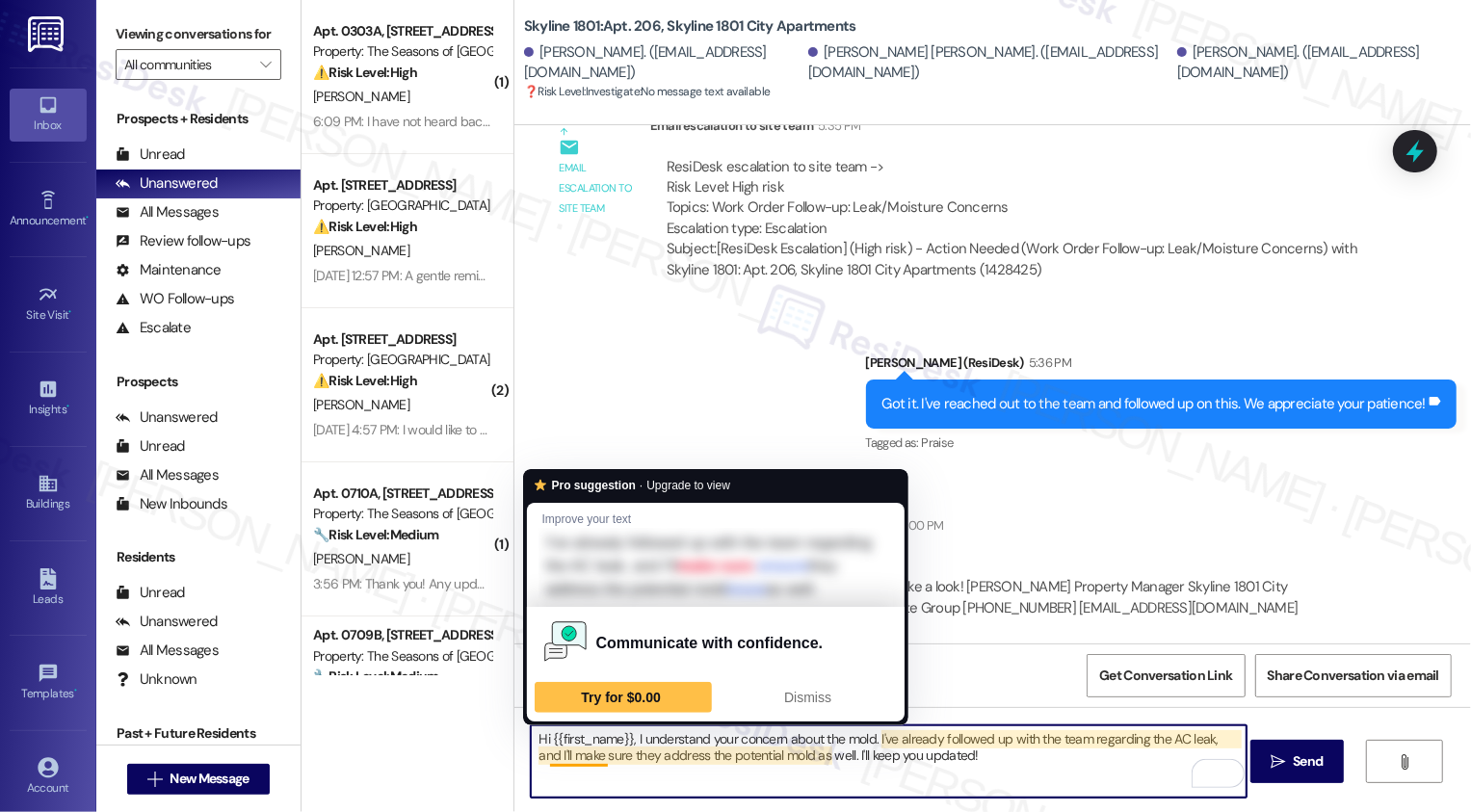
click at [551, 759] on textarea "Hi {{first_name}}, I understand your concern about the mold. I've already follo…" at bounding box center [889, 761] width 716 height 72
click at [1008, 766] on textarea "Hi {{first_name}}, I understand your concern about the mold. I've already follo…" at bounding box center [889, 761] width 716 height 72
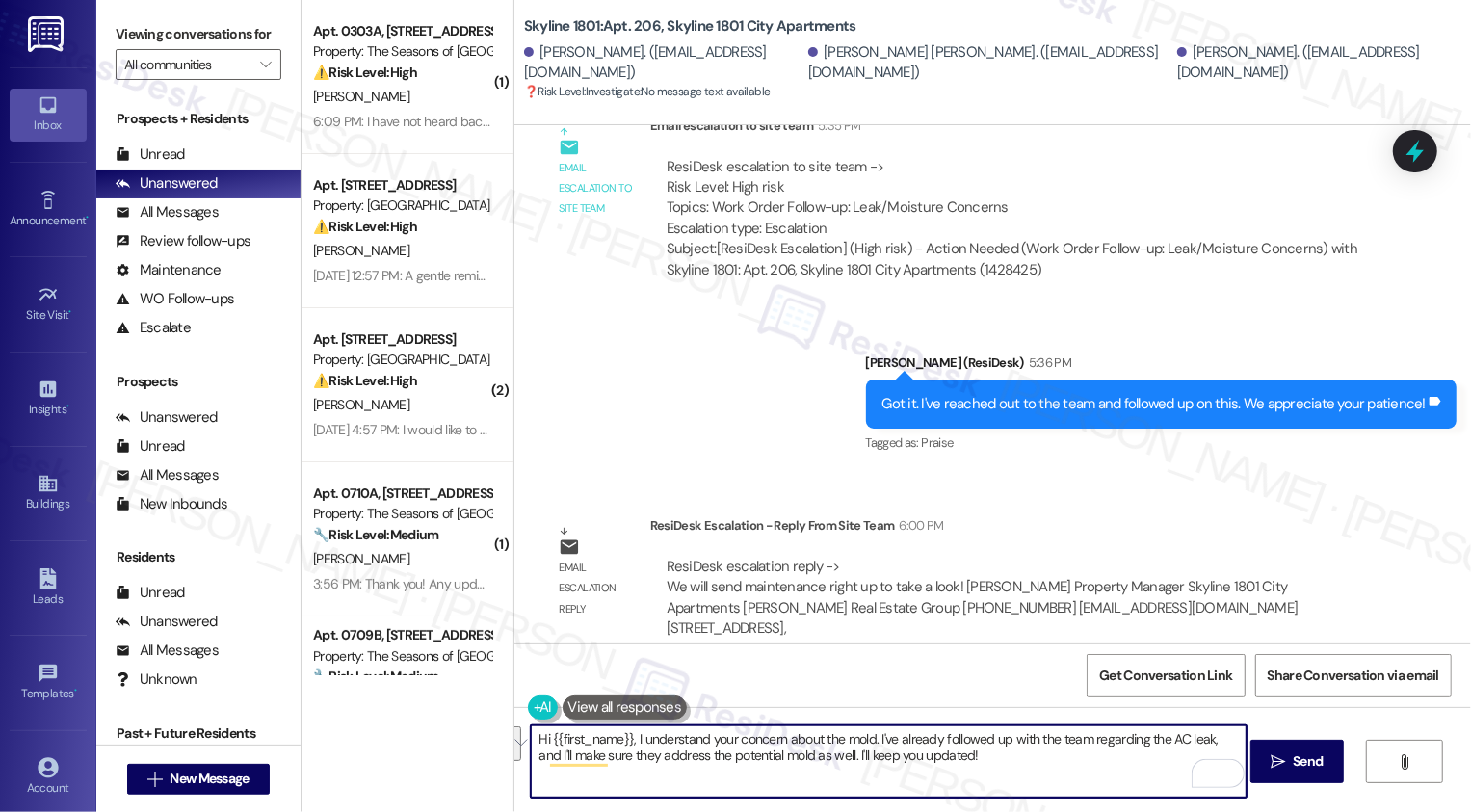
drag, startPoint x: 542, startPoint y: 738, endPoint x: 972, endPoint y: 778, distance: 431.9
click at [972, 779] on textarea "Hi {{first_name}}, I understand your concern about the mold. I've already follo…" at bounding box center [889, 761] width 716 height 72
paste textarea "Joshua"
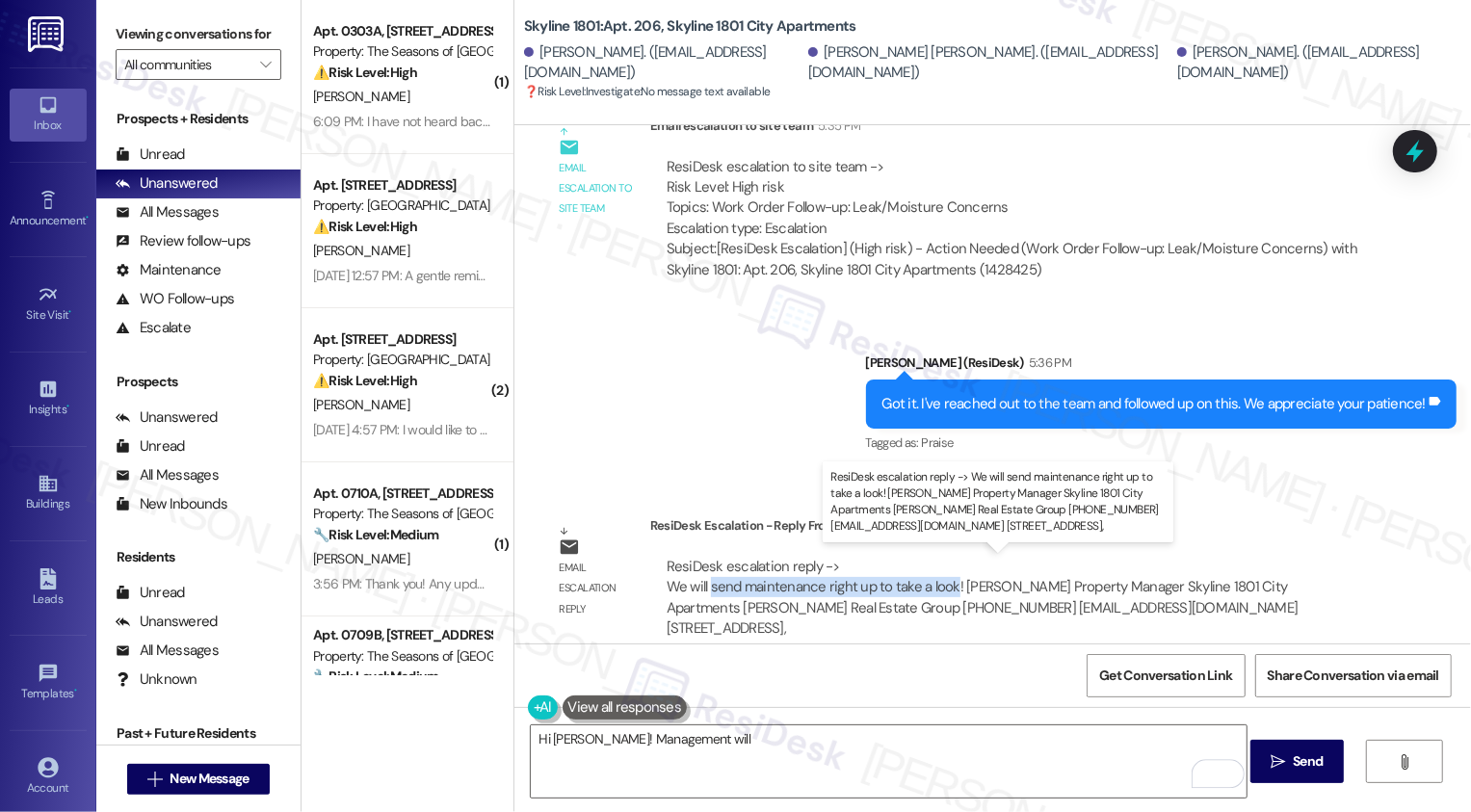
drag, startPoint x: 700, startPoint y: 582, endPoint x: 942, endPoint y: 577, distance: 242.1
click at [943, 577] on div "ResiDesk escalation reply -> We will send maintenance right up to take a look! …" at bounding box center [982, 597] width 632 height 81
copy div "send maintenance right up to take a look"
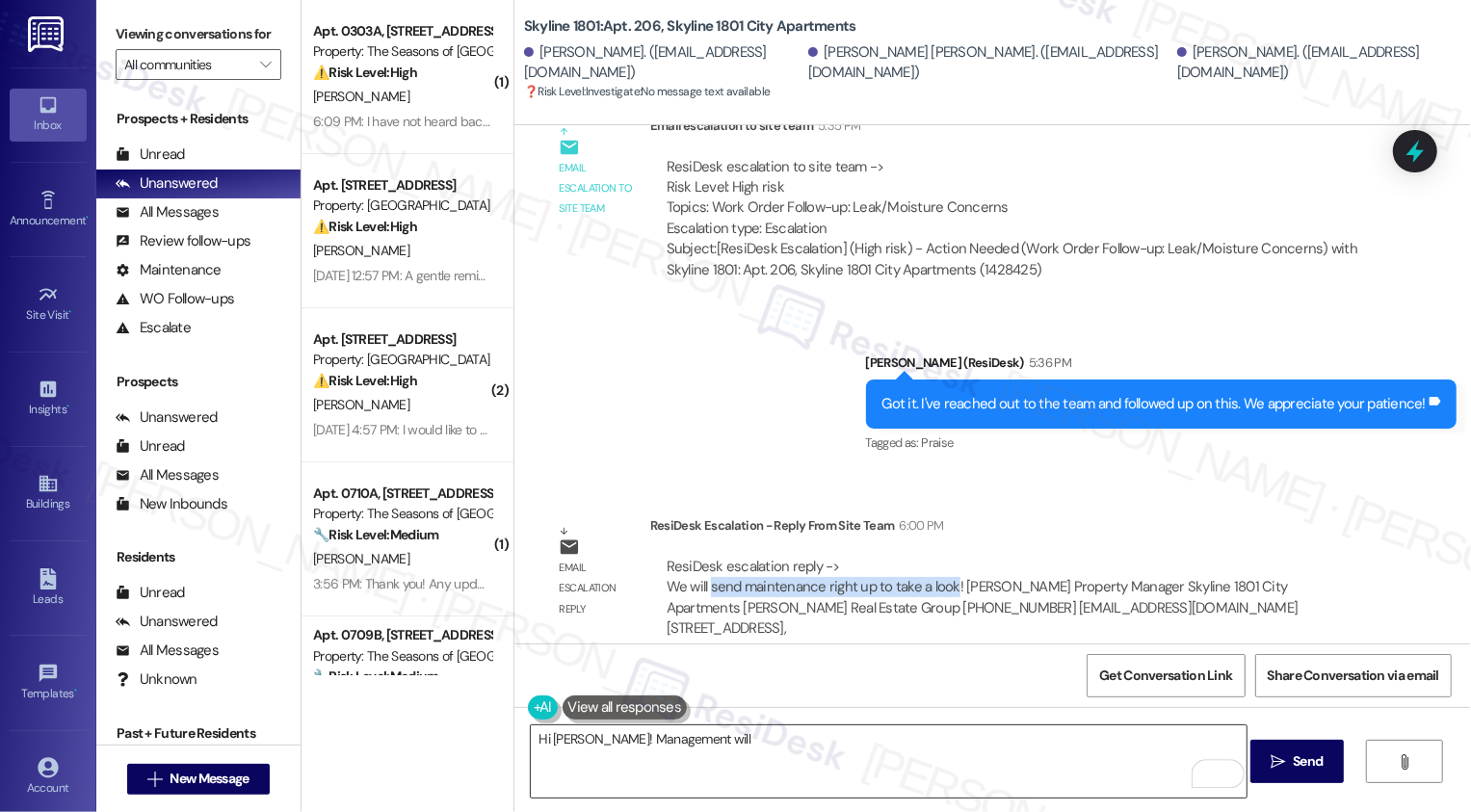
click at [817, 753] on textarea "Hi Joshua! Management will" at bounding box center [889, 761] width 716 height 72
paste textarea "send maintenance right up to take a look"
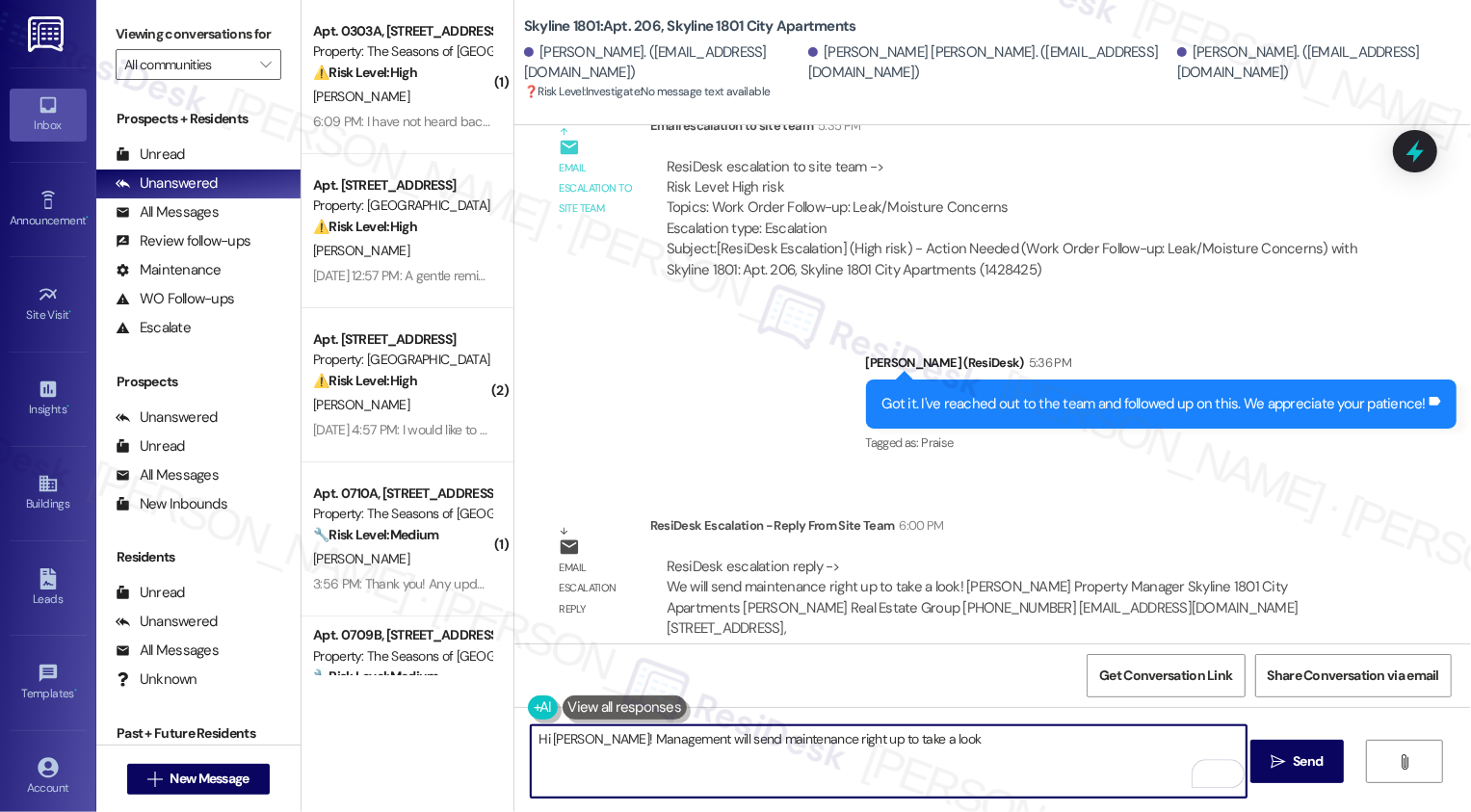
click at [956, 745] on textarea "Hi Joshua! Management will send maintenance right up to take a look" at bounding box center [889, 761] width 716 height 72
type textarea "Hi Joshua! Management will send maintenance right up to take a look."
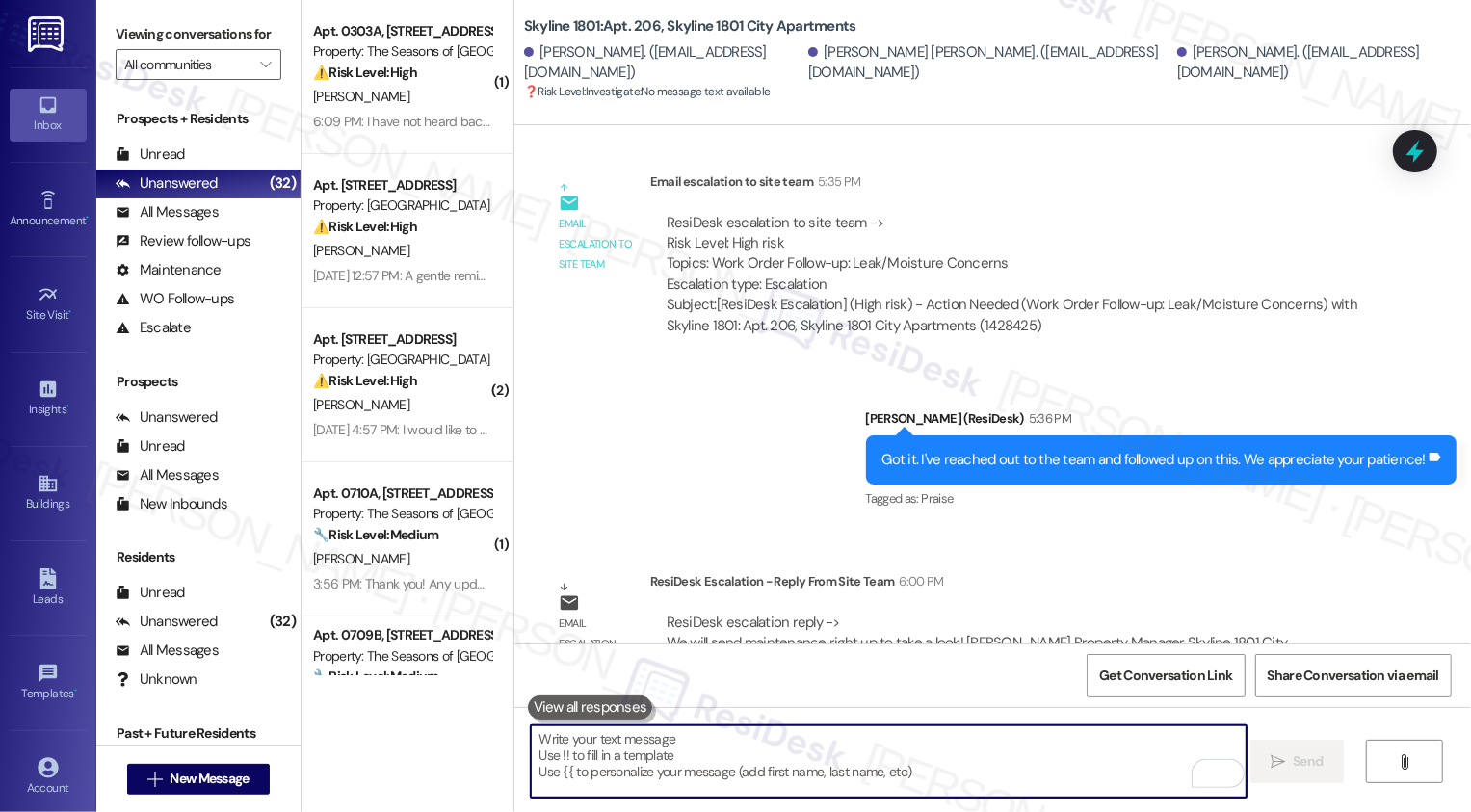
scroll to position [4585, 0]
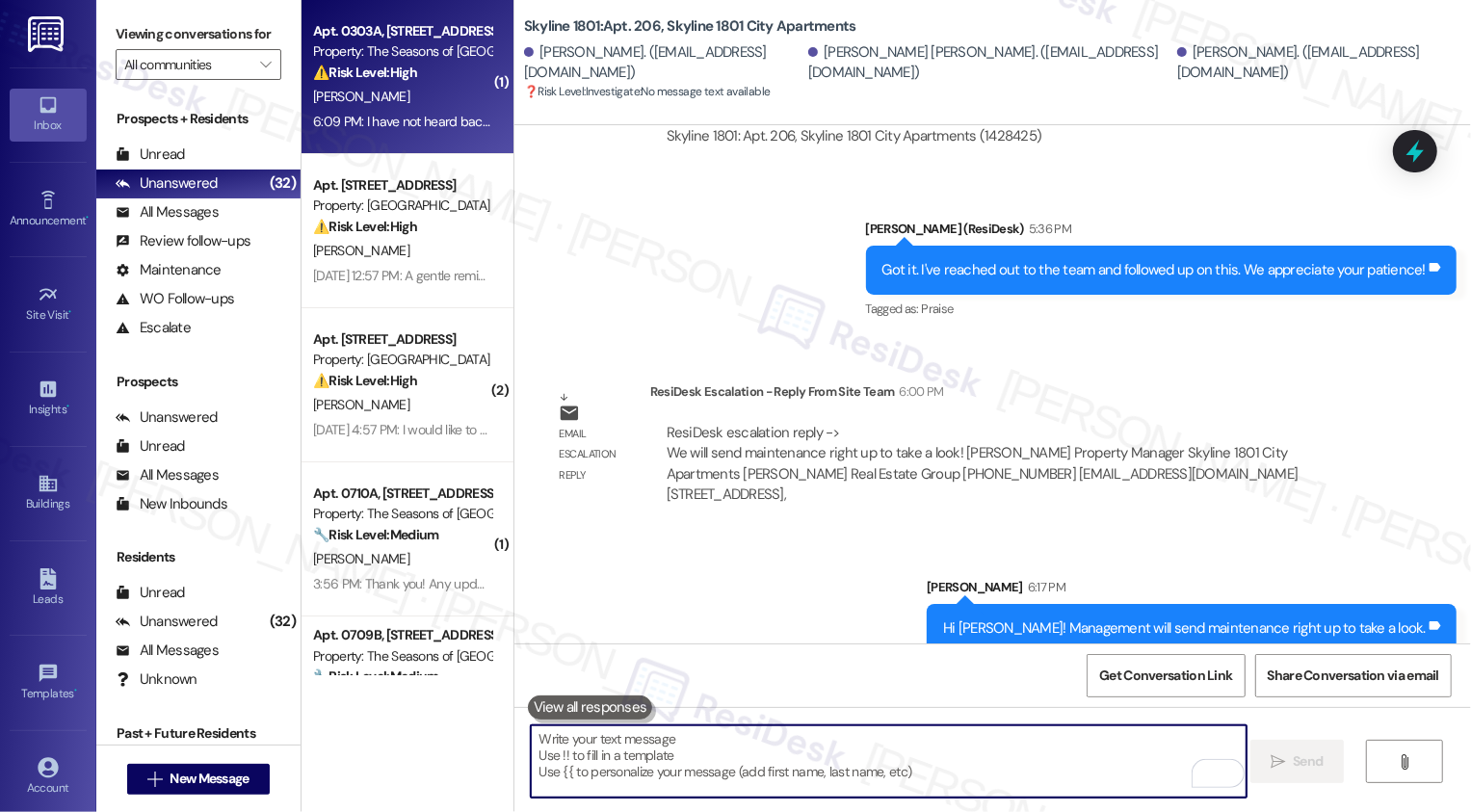
click at [411, 114] on div "6:09 PM: I have not heard back from them! My payment will be in the latest by t…" at bounding box center [620, 122] width 616 height 18
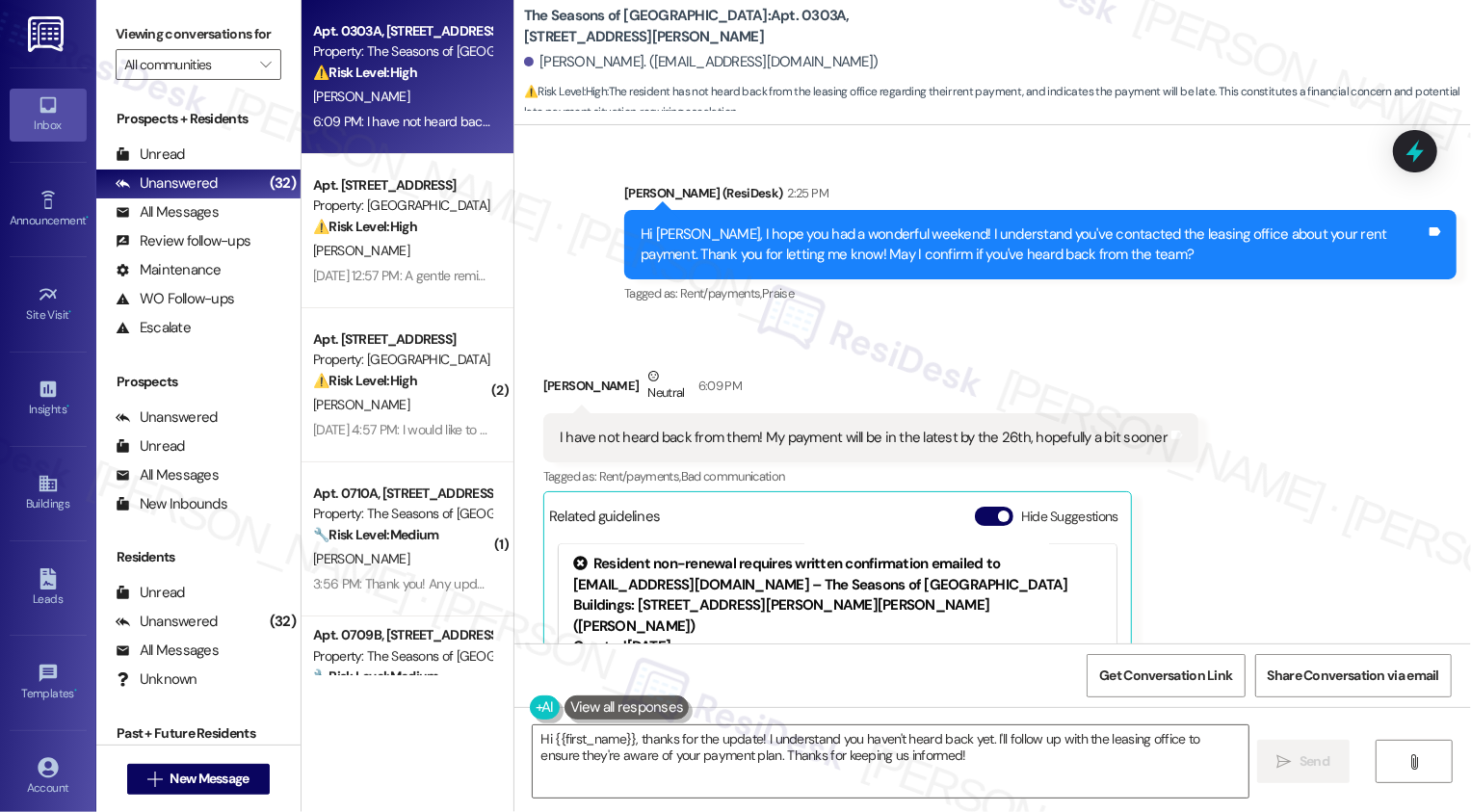
scroll to position [2788, 0]
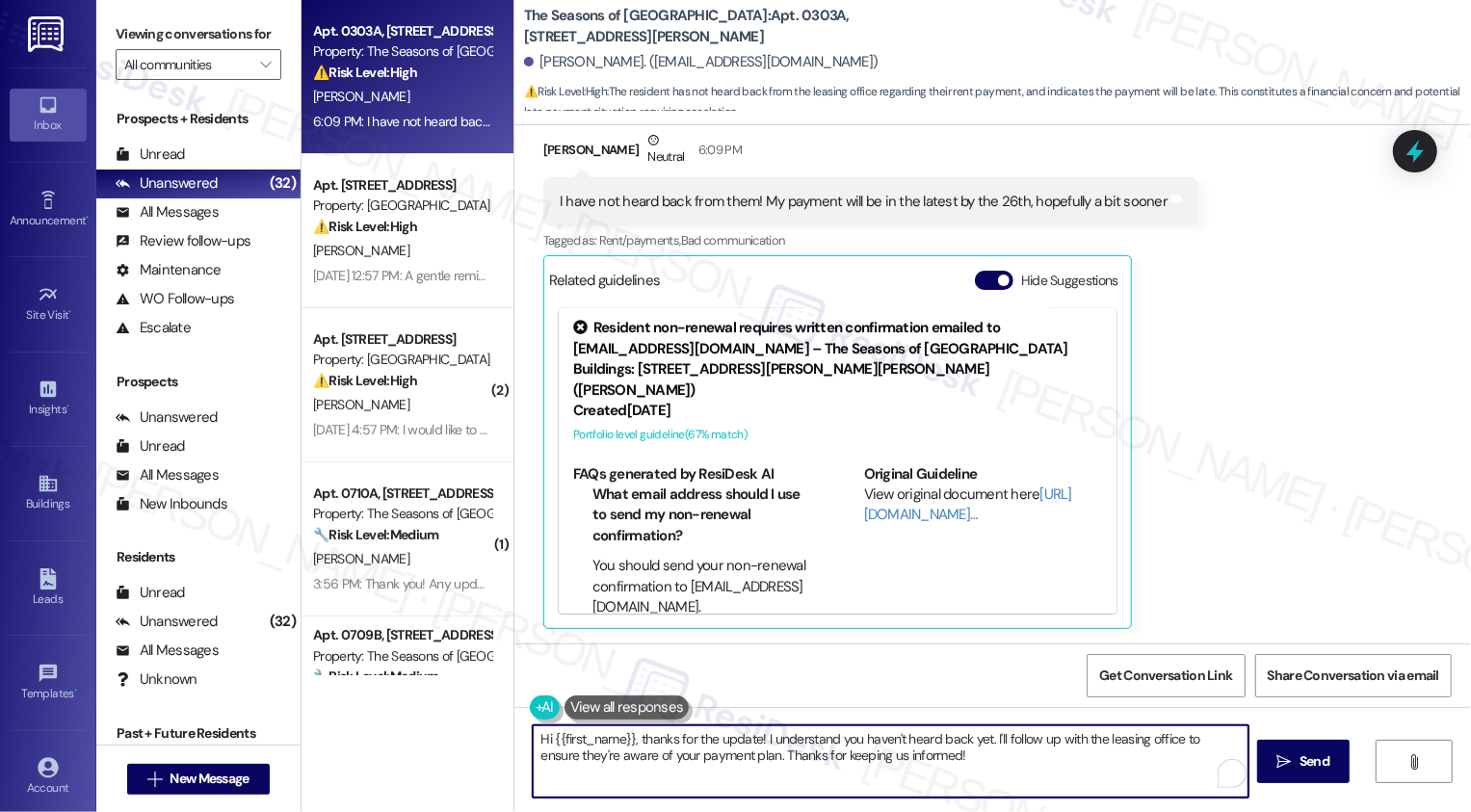
drag, startPoint x: 634, startPoint y: 738, endPoint x: 472, endPoint y: 739, distance: 162.0
click at [471, 739] on div "Apt. 0303A, 3498 Seasons E Ellsworth Ave Property: The Seasons of Cherry Creek …" at bounding box center [886, 406] width 1169 height 812
click at [811, 752] on textarea "Thanks for the update! I understand you haven't heard back yet. I'll follow up …" at bounding box center [889, 761] width 716 height 72
click at [896, 755] on textarea "Thanks for the update! I understand you haven't heard back yet. I'll follow up …" at bounding box center [889, 761] width 716 height 72
drag, startPoint x: 653, startPoint y: 738, endPoint x: 877, endPoint y: 740, distance: 224.0
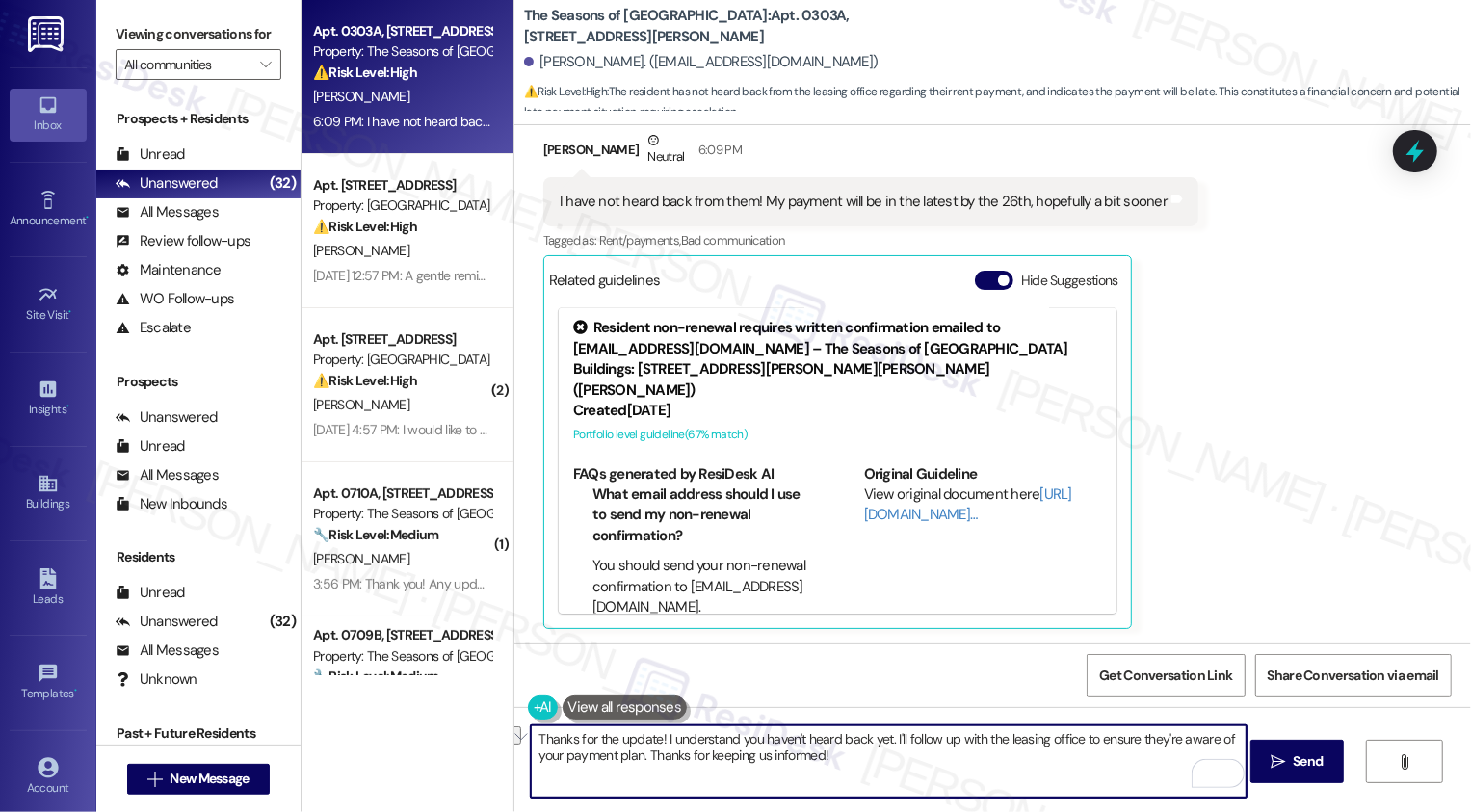
click at [877, 740] on textarea "Thanks for the update! I understand you haven't heard back yet. I'll follow up …" at bounding box center [889, 761] width 716 height 72
click at [983, 756] on textarea "Thanks for the update! I'll follow up with the leasing office to ensure they're…" at bounding box center [889, 761] width 716 height 72
click at [955, 762] on textarea "Thanks for the update! I'll follow up with the leasing office to ensure they're…" at bounding box center [889, 761] width 716 height 72
type textarea "Thanks for the update! I'll follow up with the leasing office to ensure they're…"
click at [1289, 772] on span "Send" at bounding box center [1308, 761] width 37 height 21
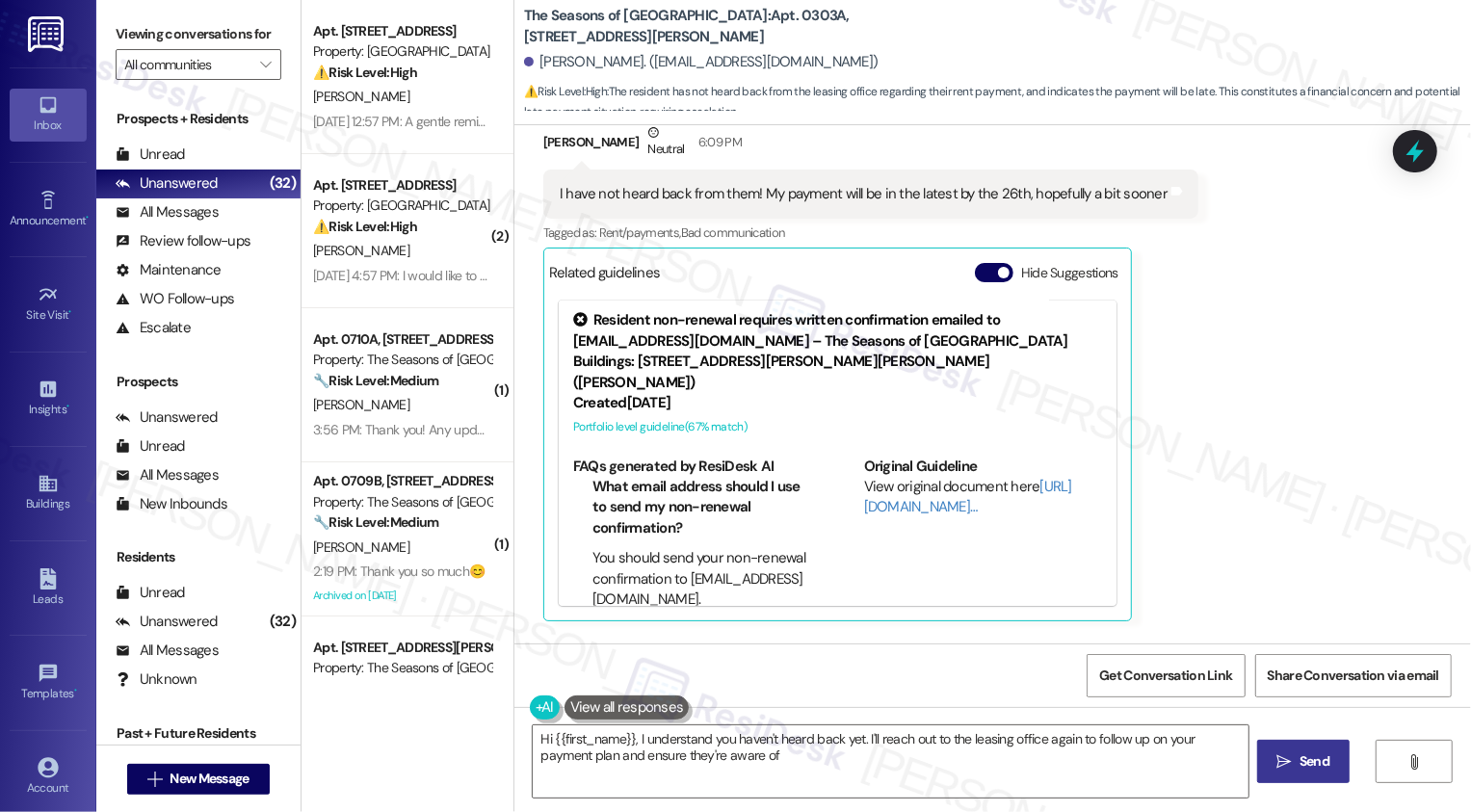
scroll to position [2943, 0]
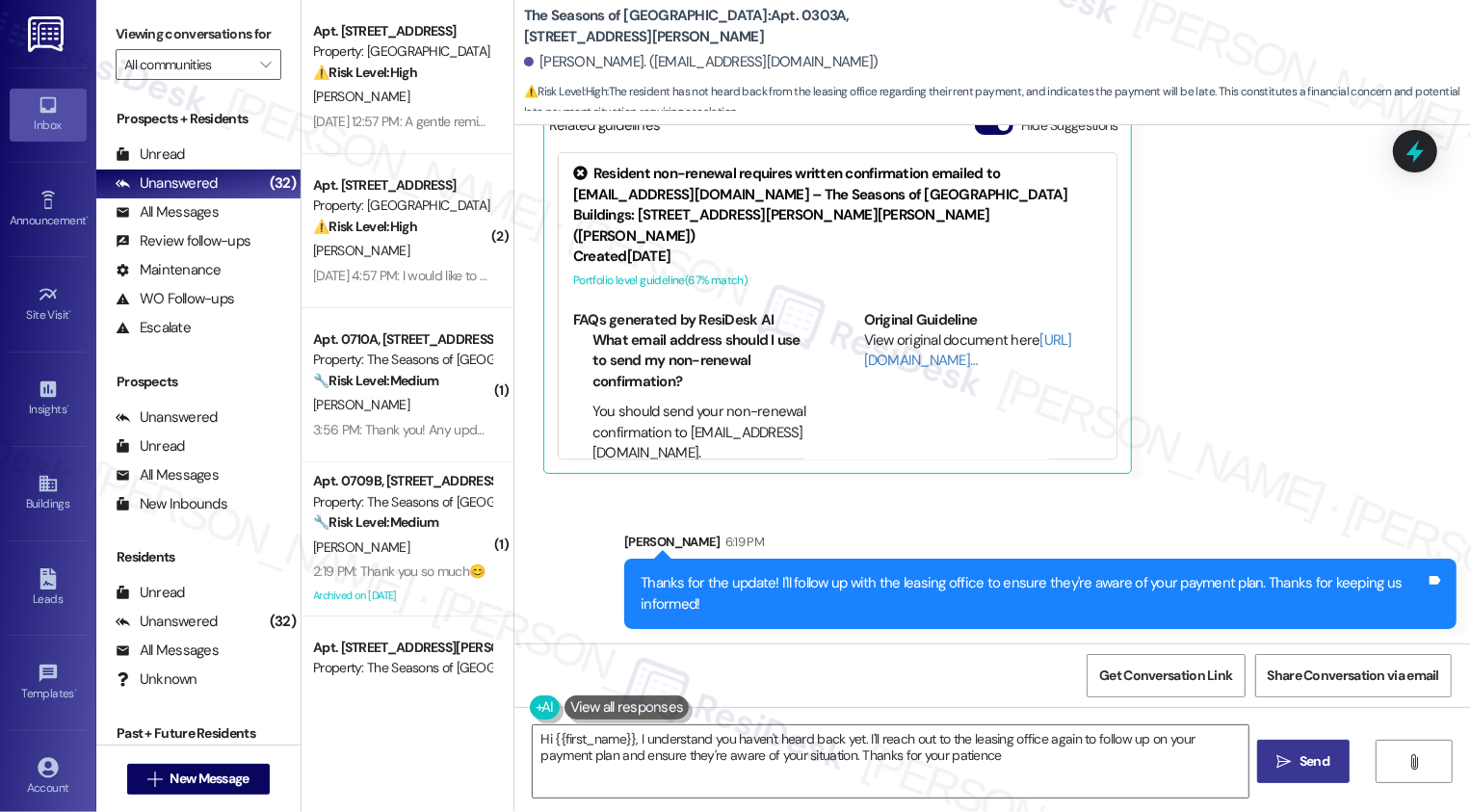
type textarea "Hi {{first_name}}, I understand you haven't heard back yet. I'll reach out to t…"
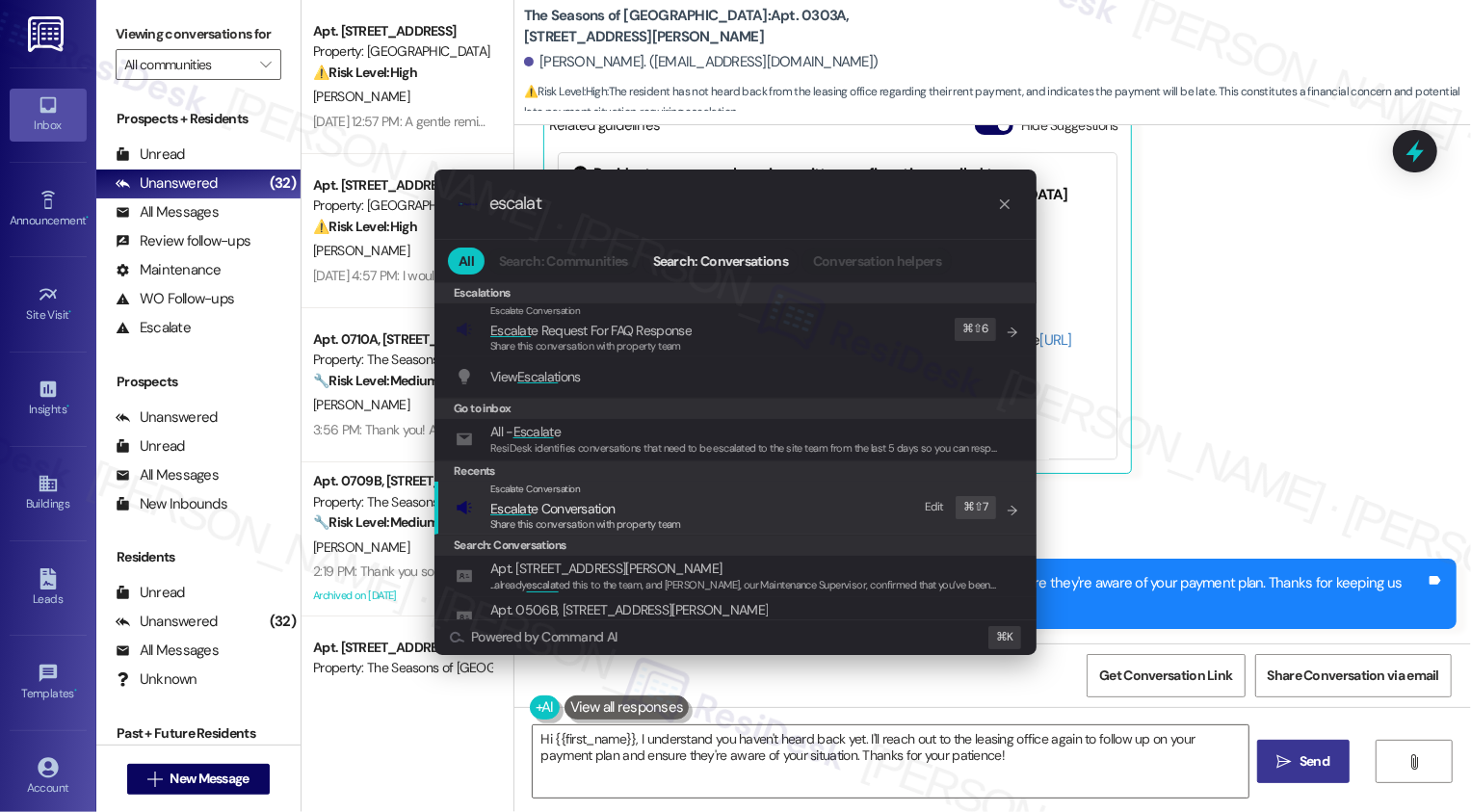
type input "escalat"
click at [634, 516] on div "Share this conversation with property team" at bounding box center [586, 525] width 191 height 18
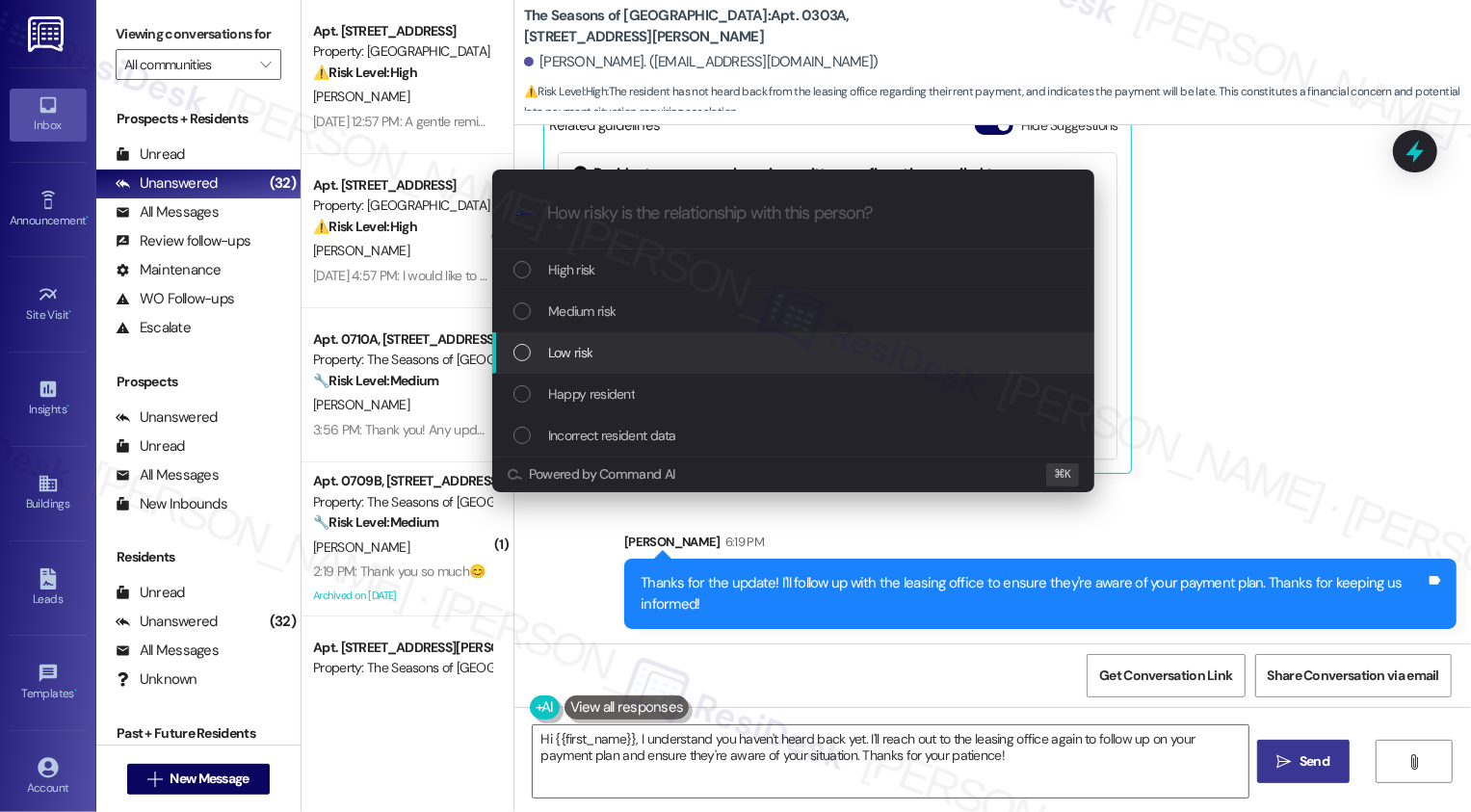
click at [575, 339] on div "Low risk" at bounding box center [794, 353] width 602 height 41
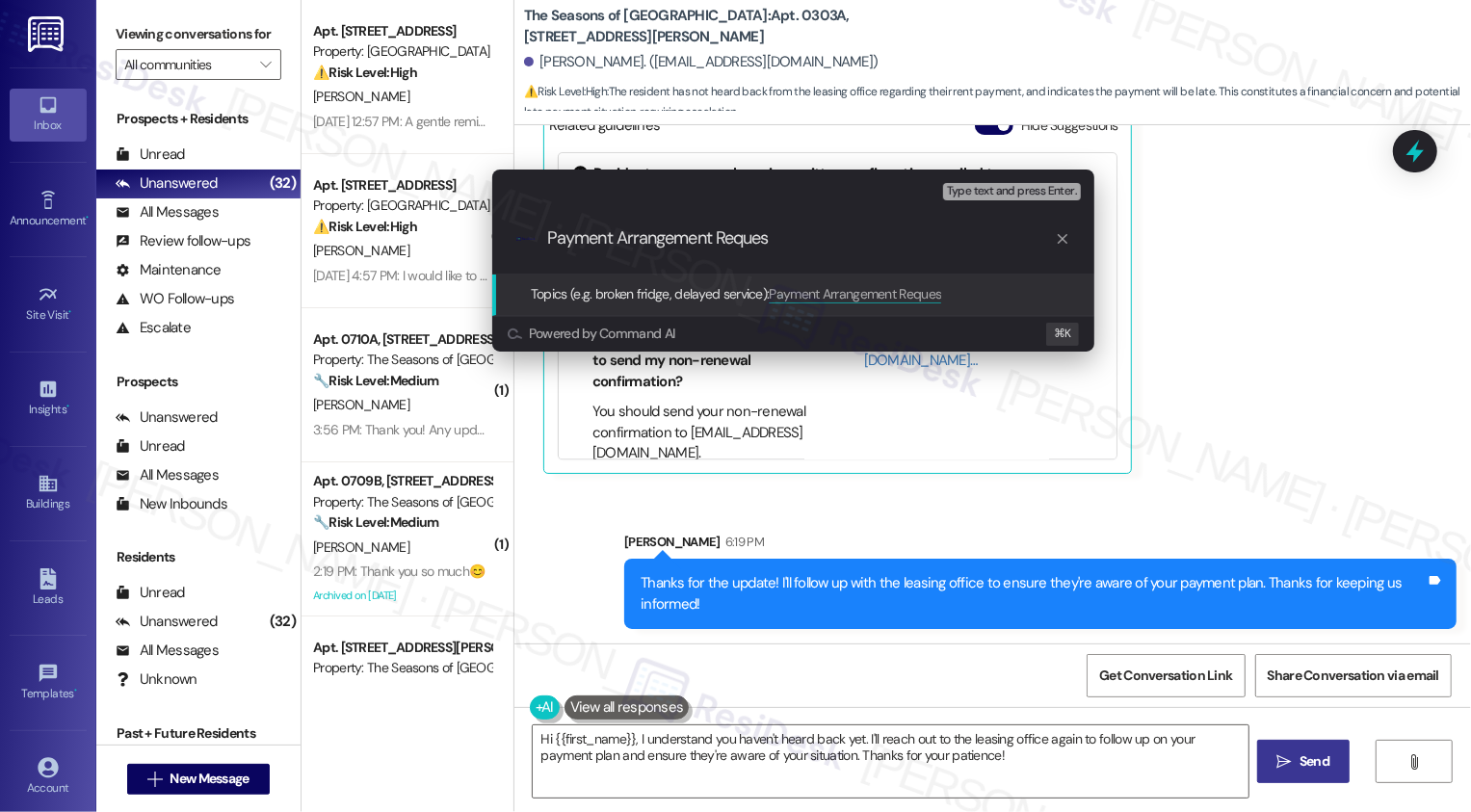
type input "Payment Arrangement Request"
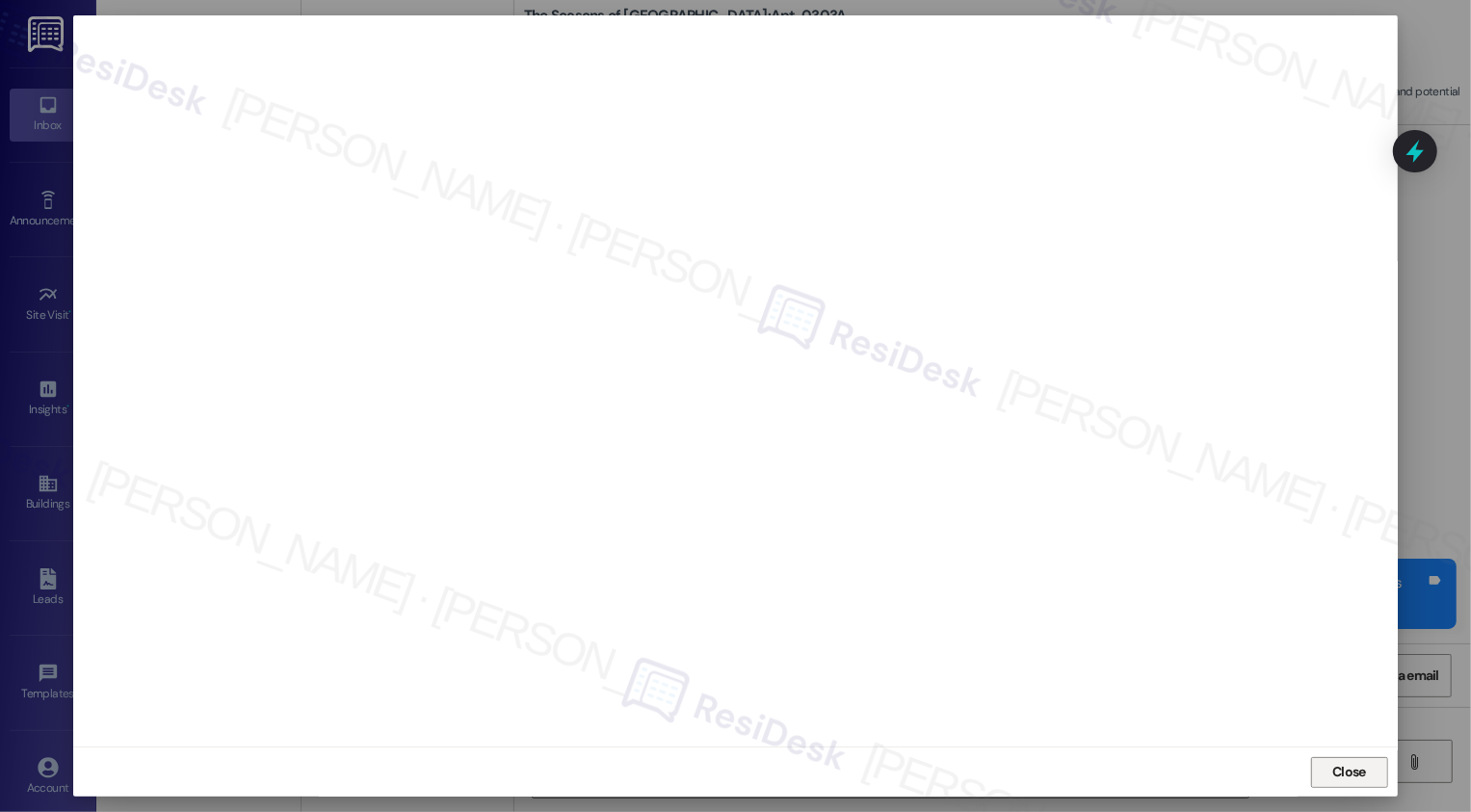
click at [1344, 762] on button "Close" at bounding box center [1349, 772] width 77 height 30
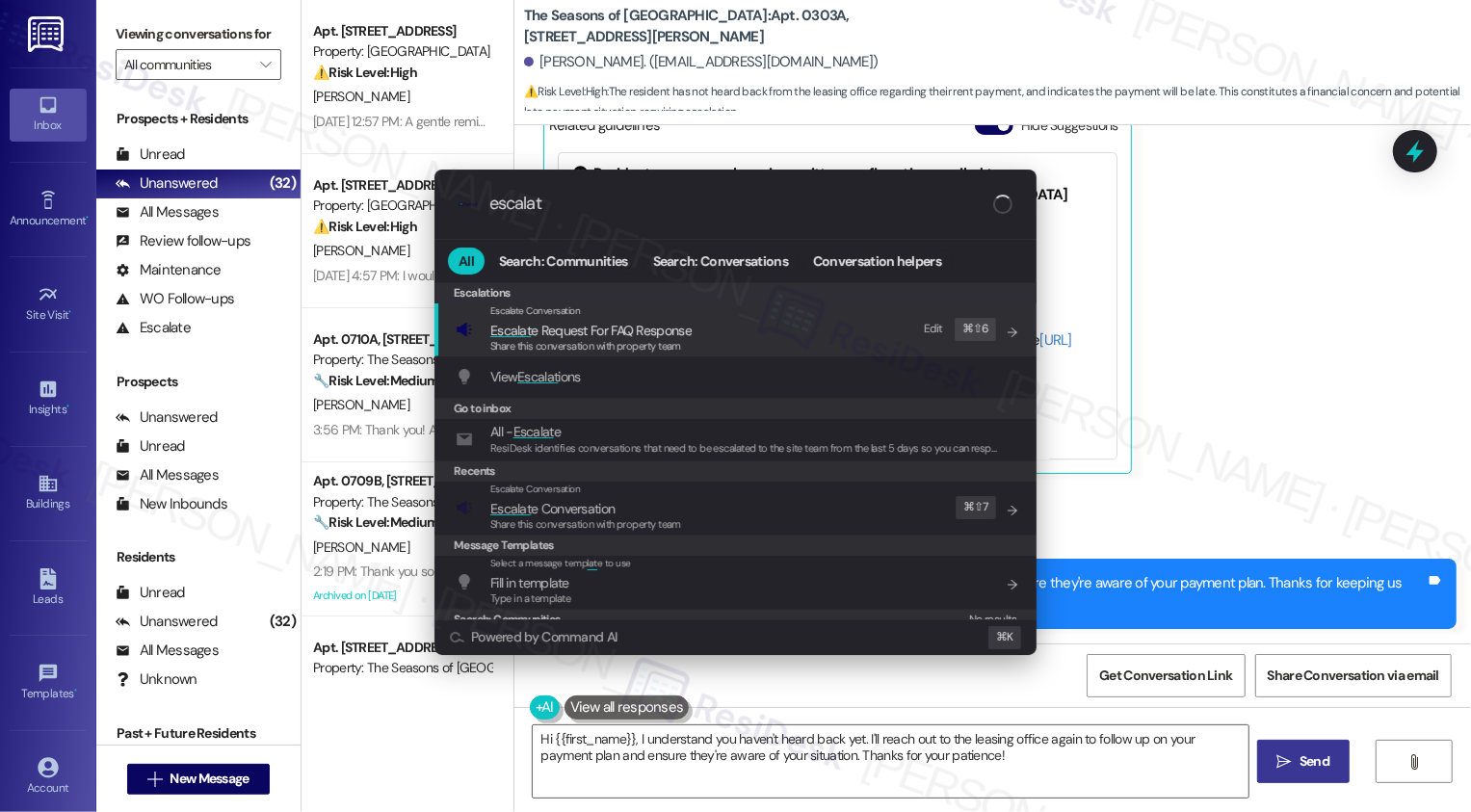
type input "escalat"
click at [697, 502] on div "Escalate Conversation Escalat e Conversation Share this conversation with prope…" at bounding box center [736, 507] width 563 height 52
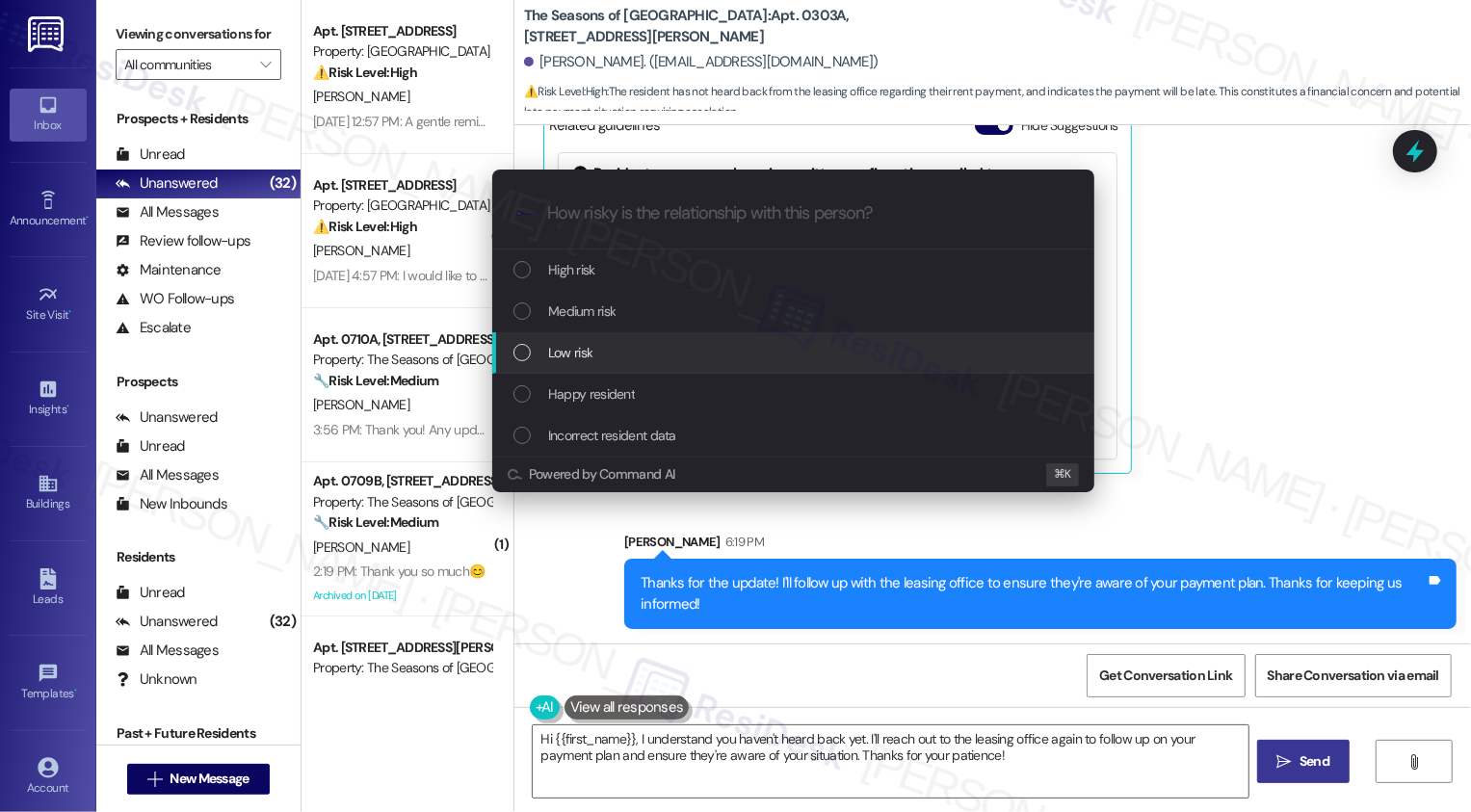
click at [575, 349] on span "Low risk" at bounding box center [569, 353] width 44 height 22
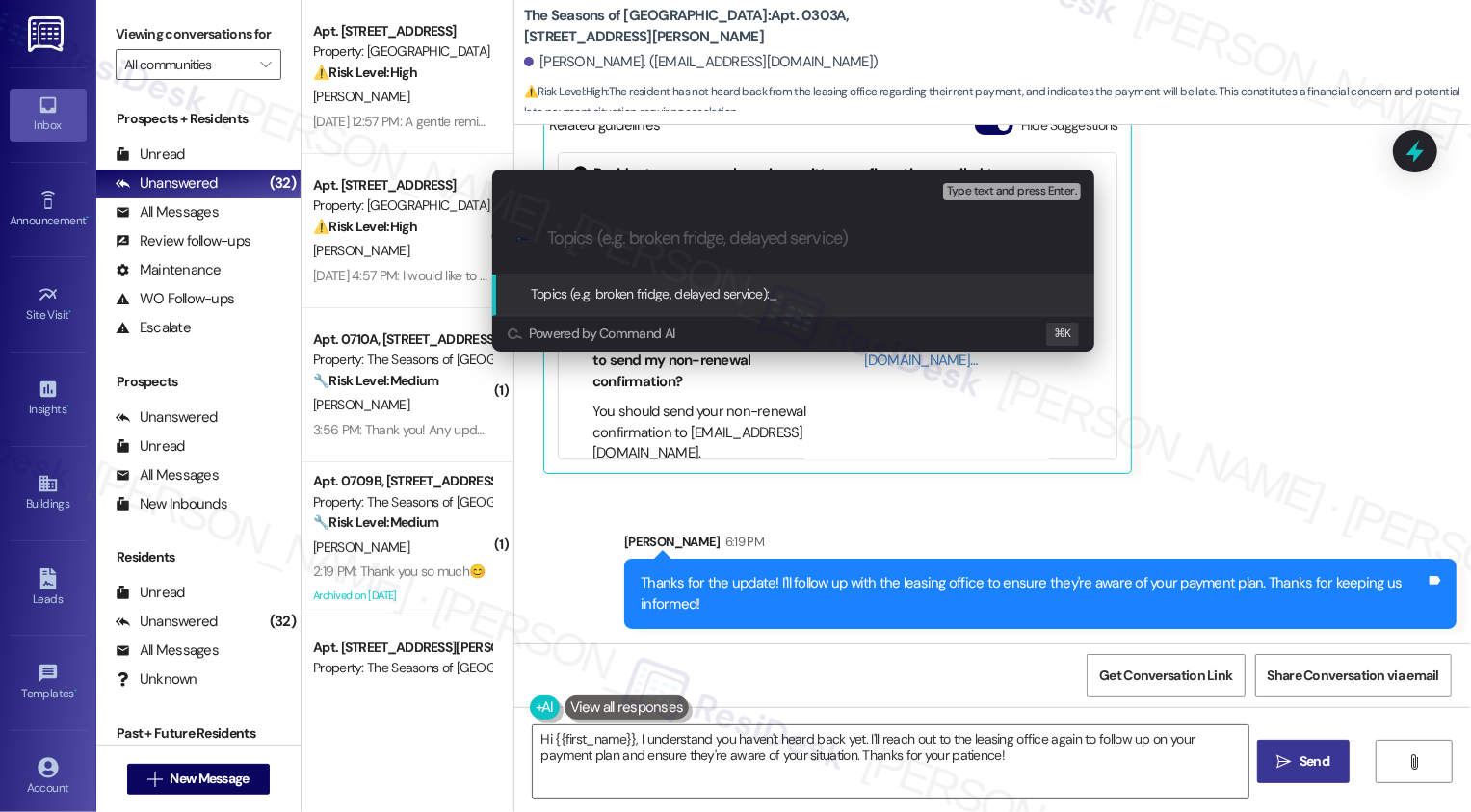
paste input "Payment Arrangement Request"
type input "Payment Arrangement Request"
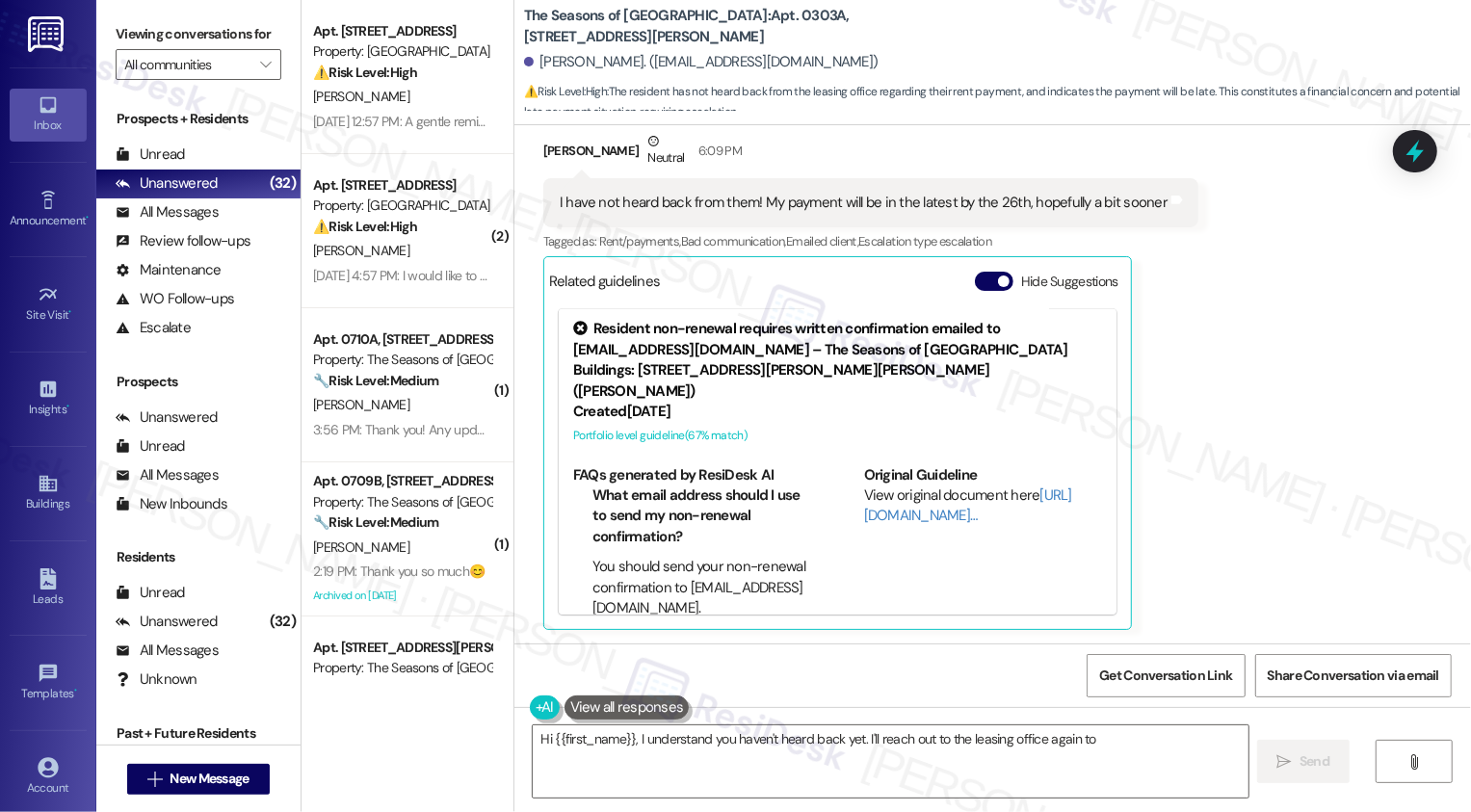
scroll to position [2971, 0]
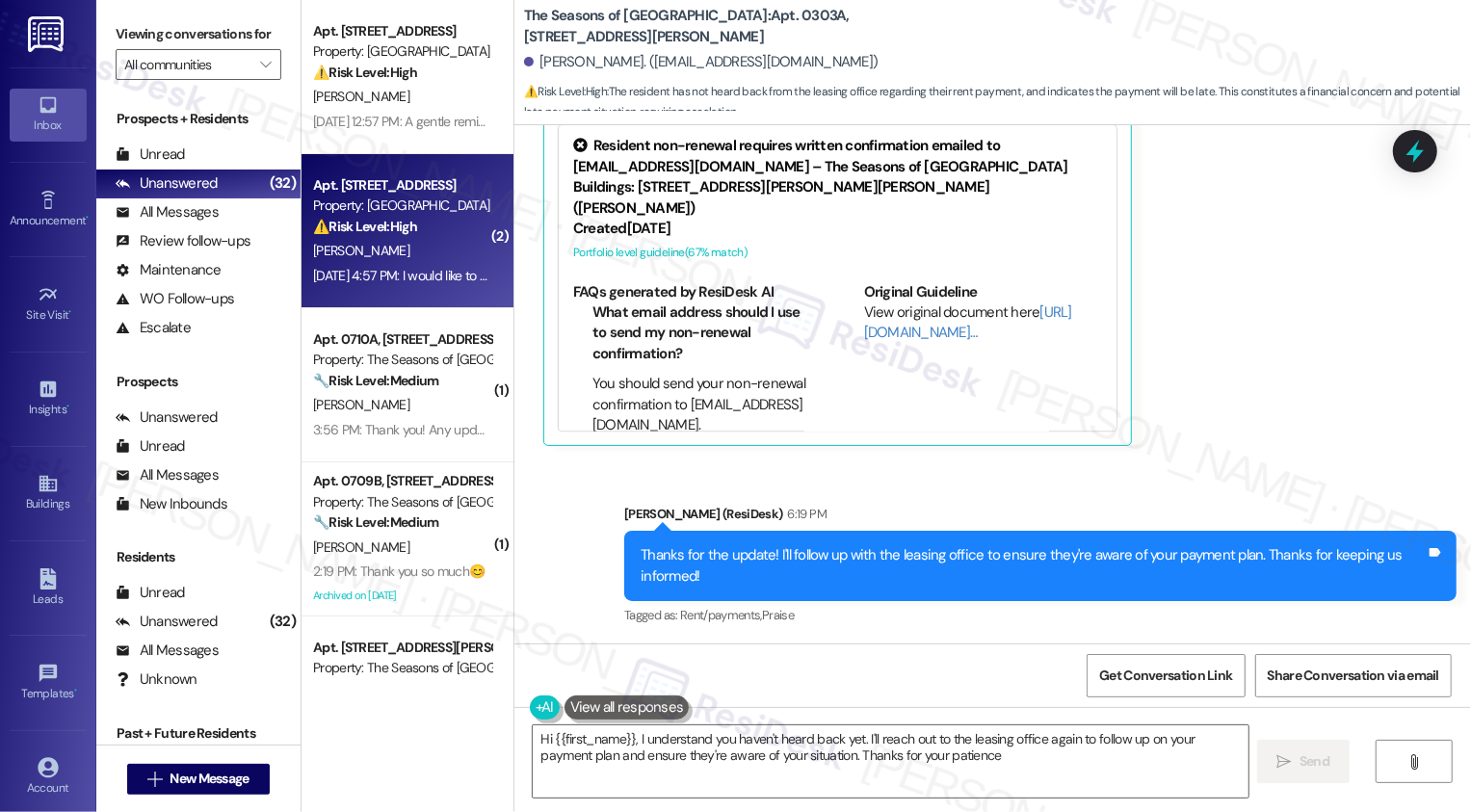
type textarea "Hi {{first_name}}, I understand you haven't heard back yet. I'll reach out to t…"
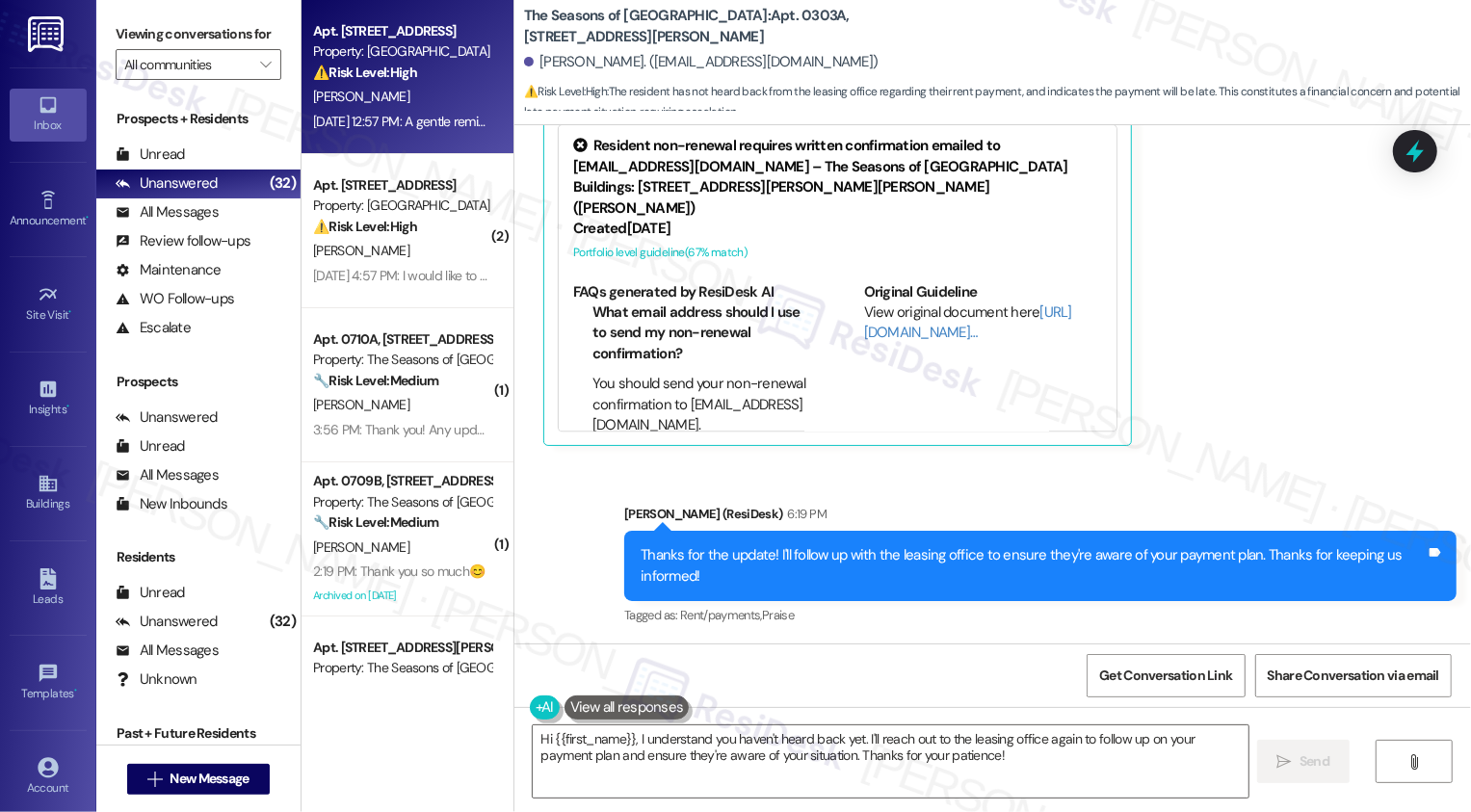
click at [302, 82] on div "Apt. 403, 1001 E. Bayaud Ave Property: Bayaud Tower ⚠️ Risk Level: High The res…" at bounding box center [408, 77] width 212 height 154
type textarea "Hi {{first_name}}, I understand you haven't heard back yet. I'll reach out to t…"
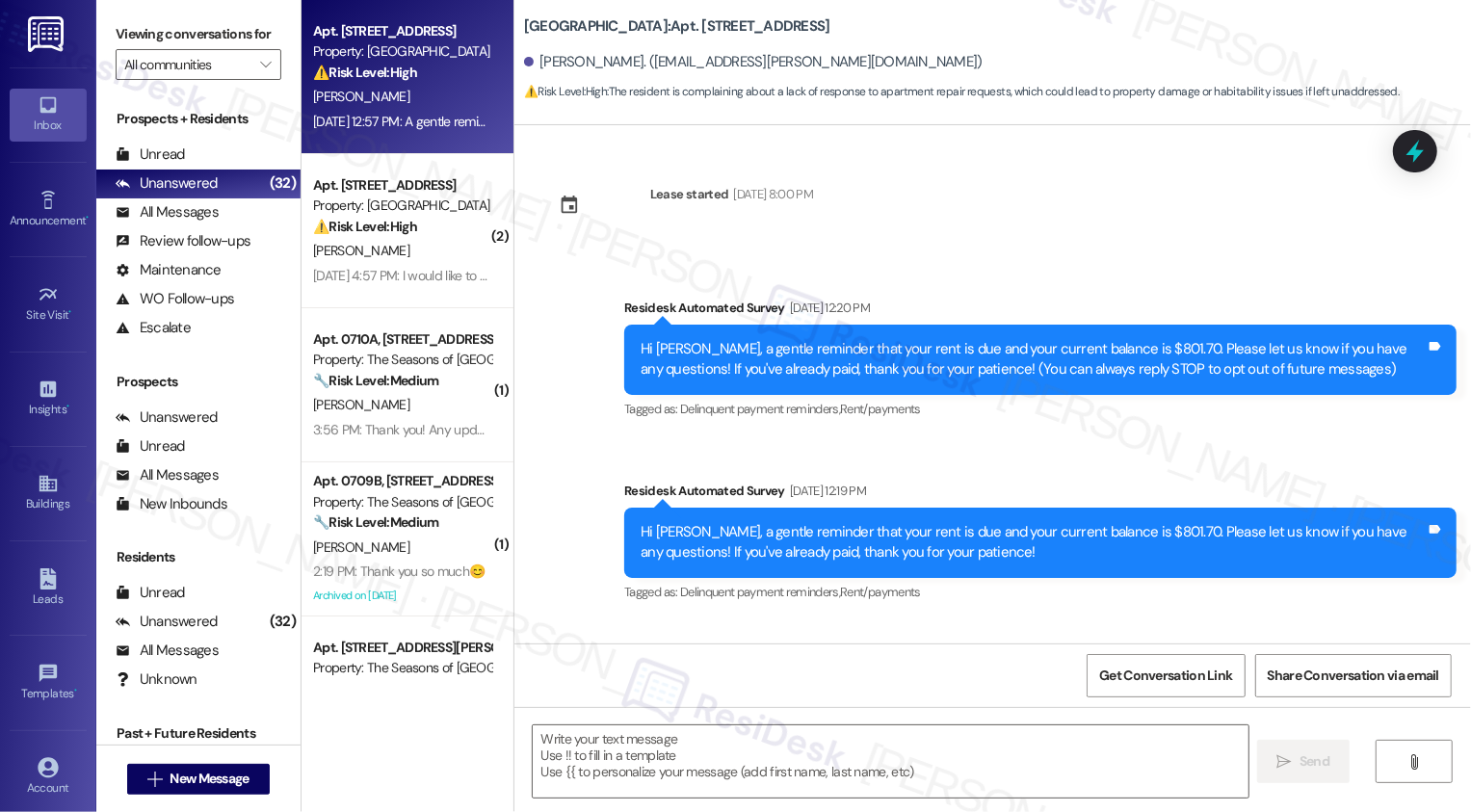
click at [322, 86] on div "L. Welkowitz" at bounding box center [401, 96] width 182 height 24
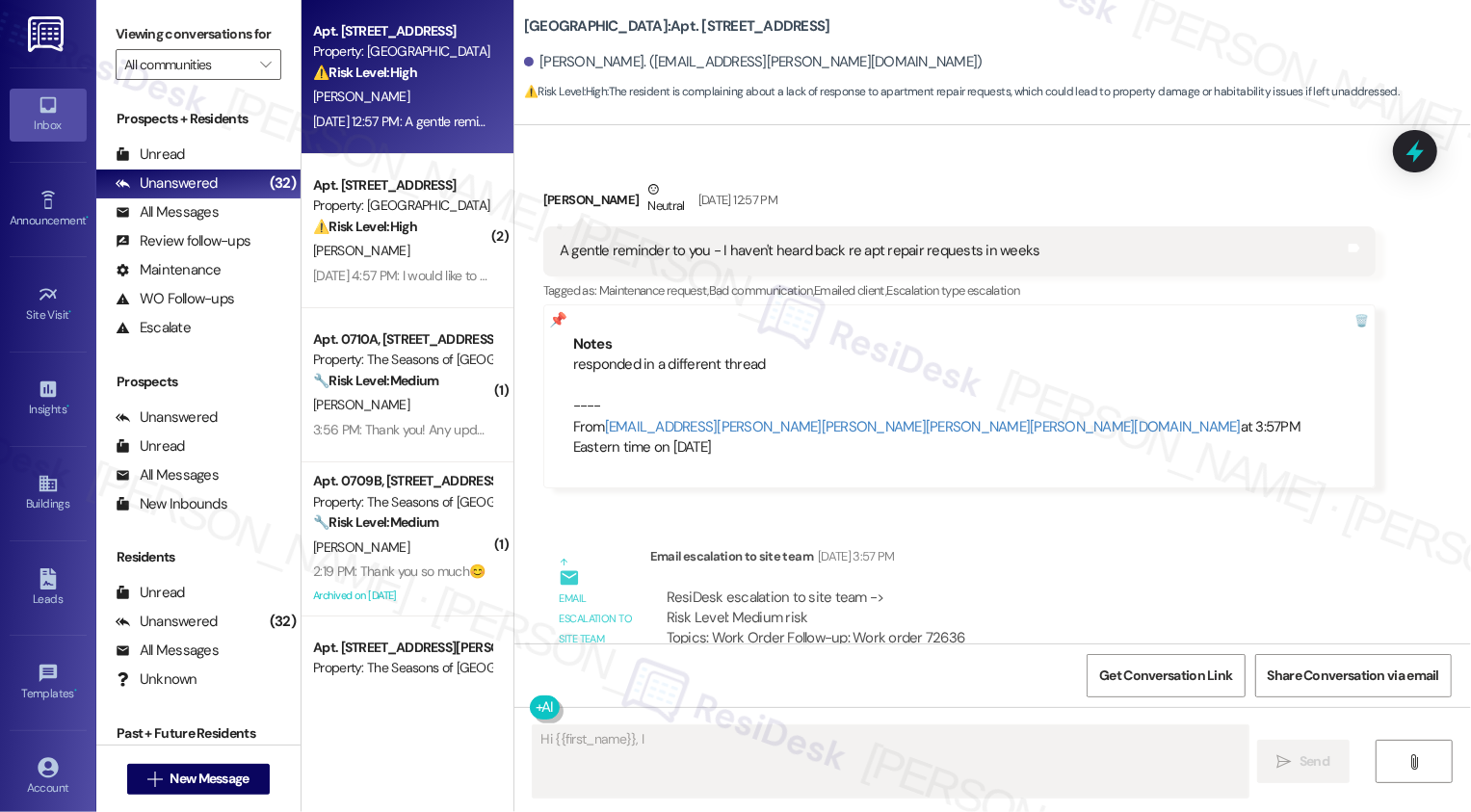
scroll to position [450, 0]
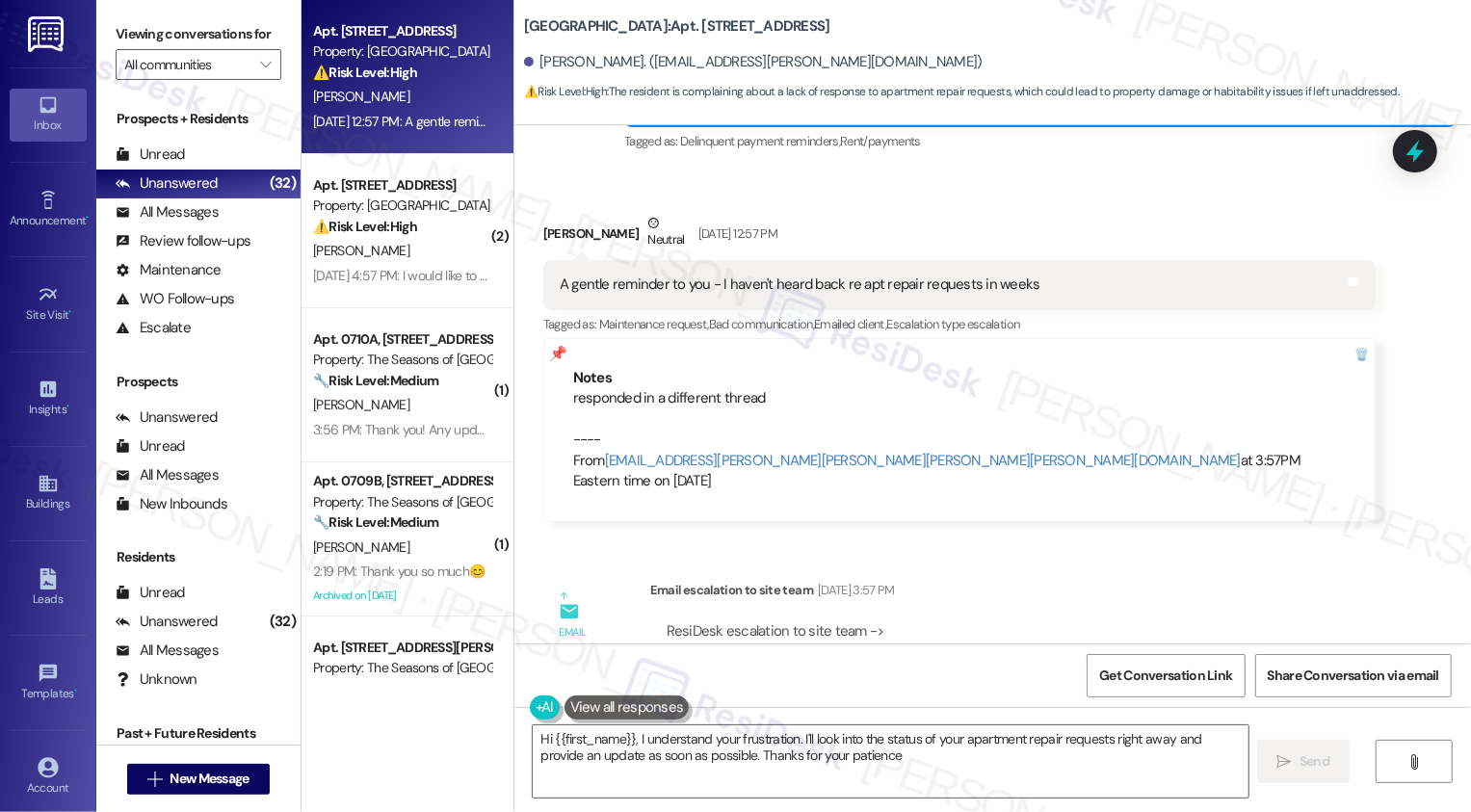
type textarea "Hi {{first_name}}, I understand your frustration. I'll look into the status of …"
click at [767, 745] on textarea "Hi {{first_name}}, I understand your frustration. I'll look into the status of …" at bounding box center [891, 761] width 716 height 72
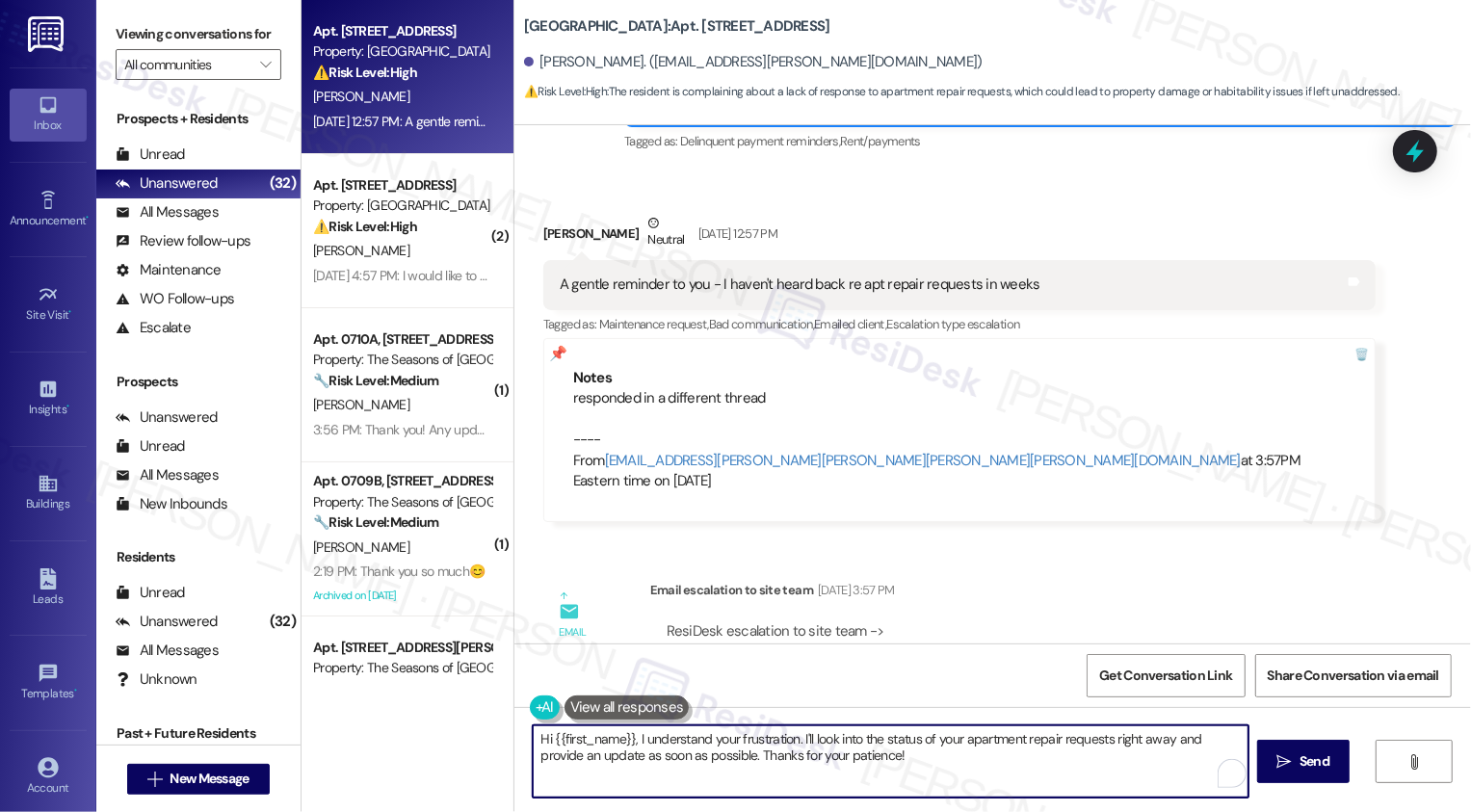
scroll to position [559, 0]
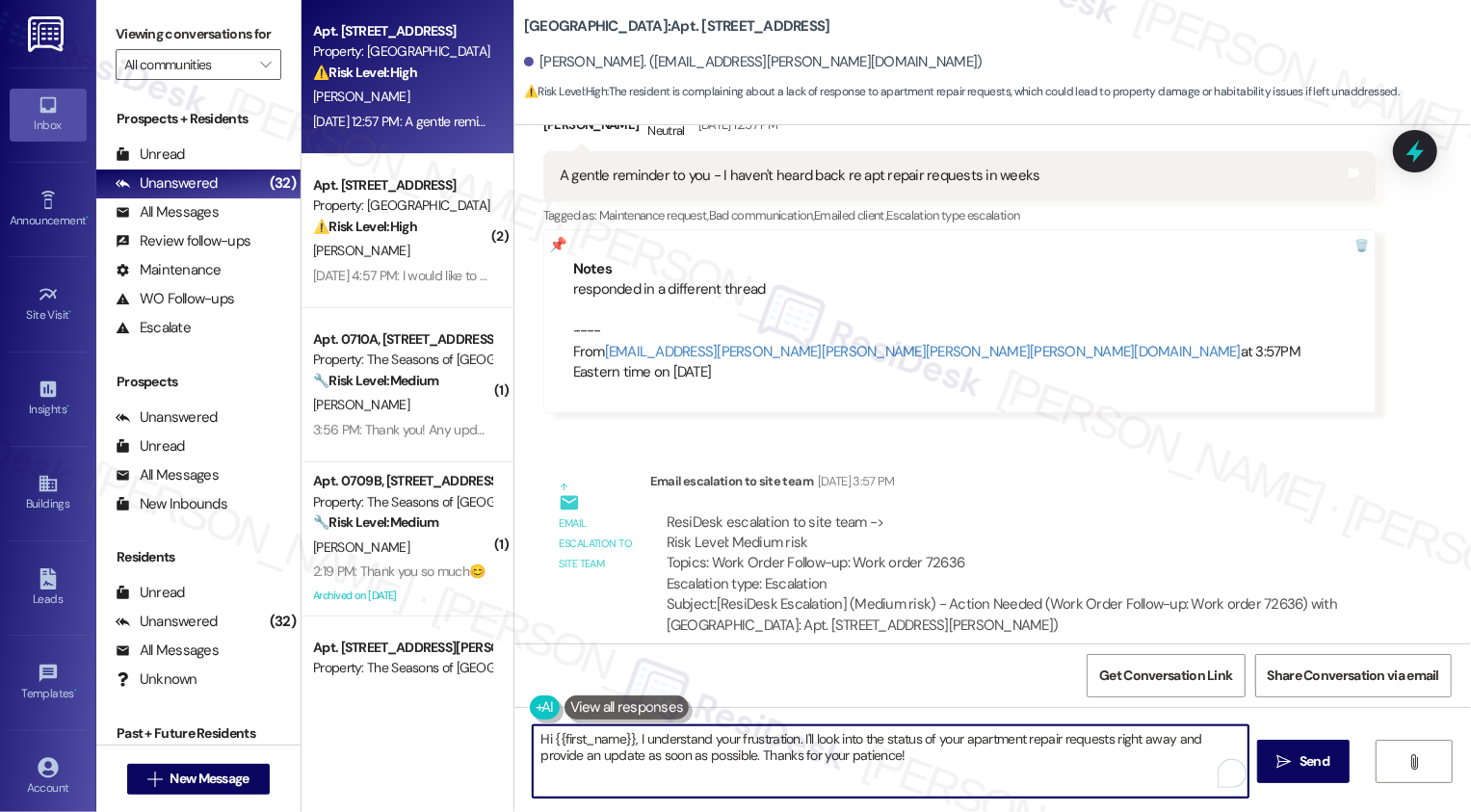
click at [1104, 513] on div "ResiDesk escalation to site team -> Risk Level: Medium risk Topics: Work Order …" at bounding box center [1013, 553] width 692 height 83
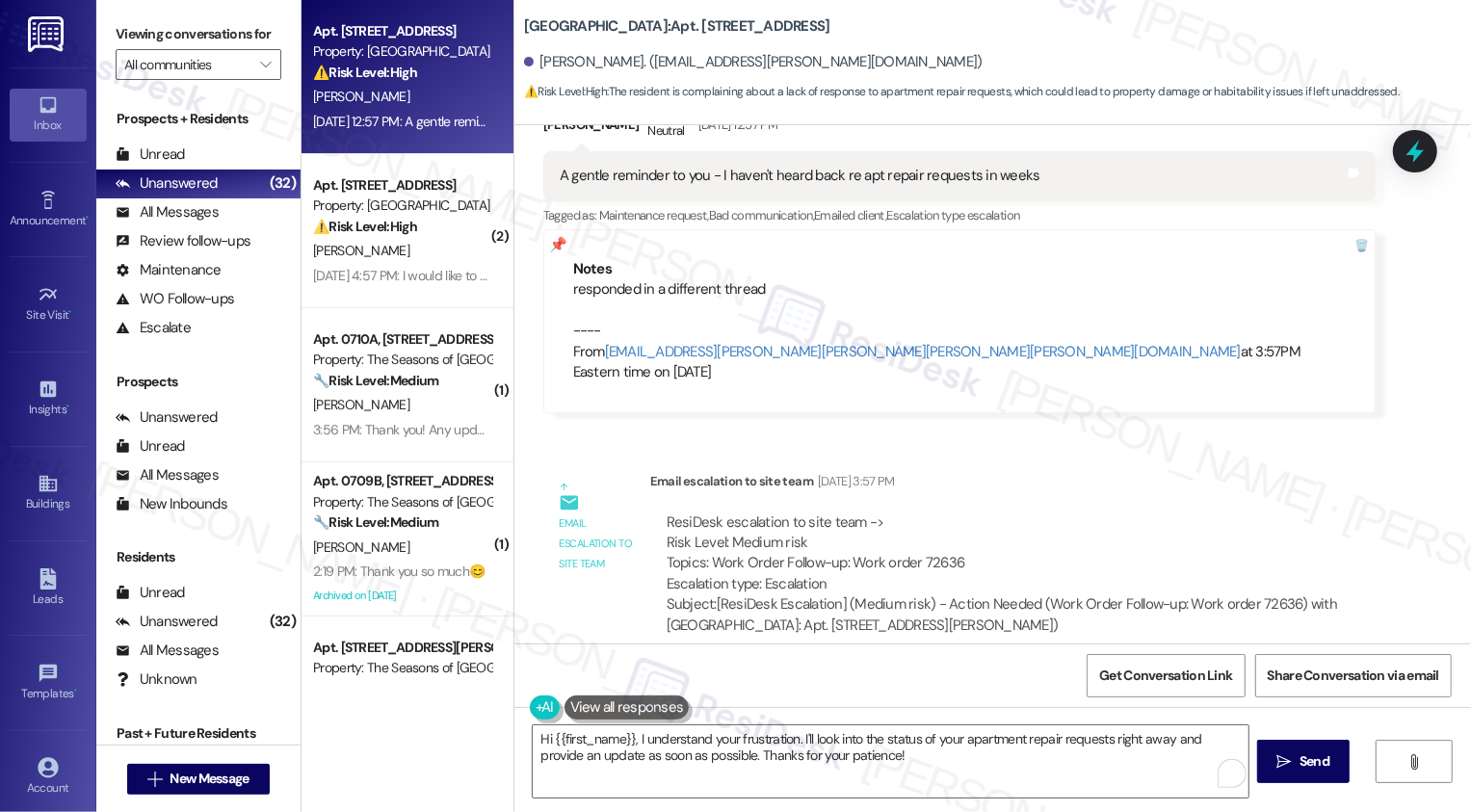
click at [924, 541] on div "ResiDesk escalation to site team -> Risk Level: Medium risk Topics: Work Order …" at bounding box center [1013, 553] width 692 height 83
copy div "72636"
click at [1178, 528] on div "ResiDesk escalation to site team -> Risk Level: Medium risk Topics: Work Order …" at bounding box center [1013, 553] width 692 height 83
click at [917, 544] on div "ResiDesk escalation to site team -> Risk Level: Medium risk Topics: Work Order …" at bounding box center [1013, 553] width 692 height 83
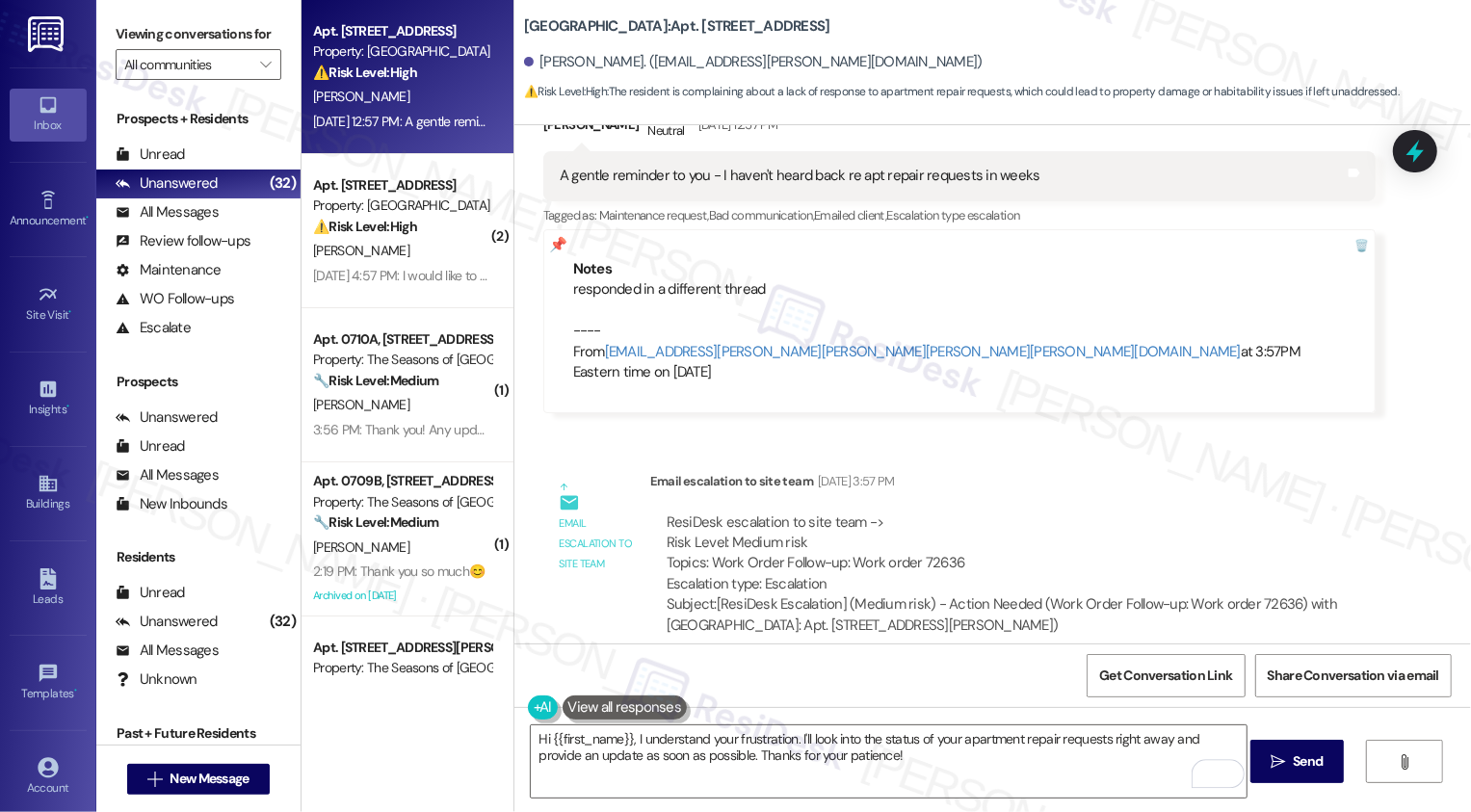
click at [917, 544] on div "ResiDesk escalation to site team -> Risk Level: Medium risk Topics: Work Order …" at bounding box center [1013, 553] width 692 height 83
copy div "72636"
click at [1113, 527] on div "ResiDesk escalation to site team -> Risk Level: Medium risk Topics: Work Order …" at bounding box center [1013, 553] width 692 height 83
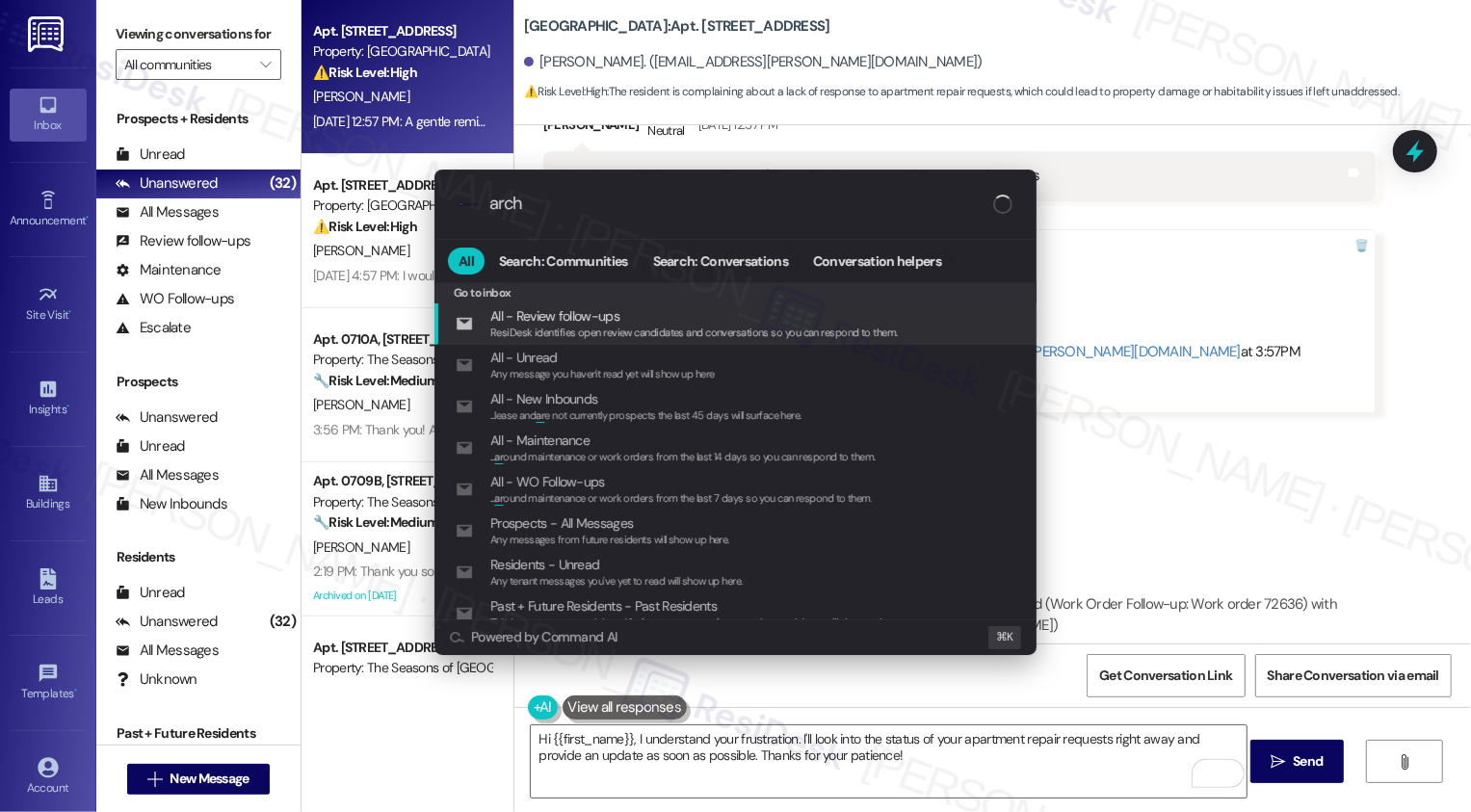
type input "archi"
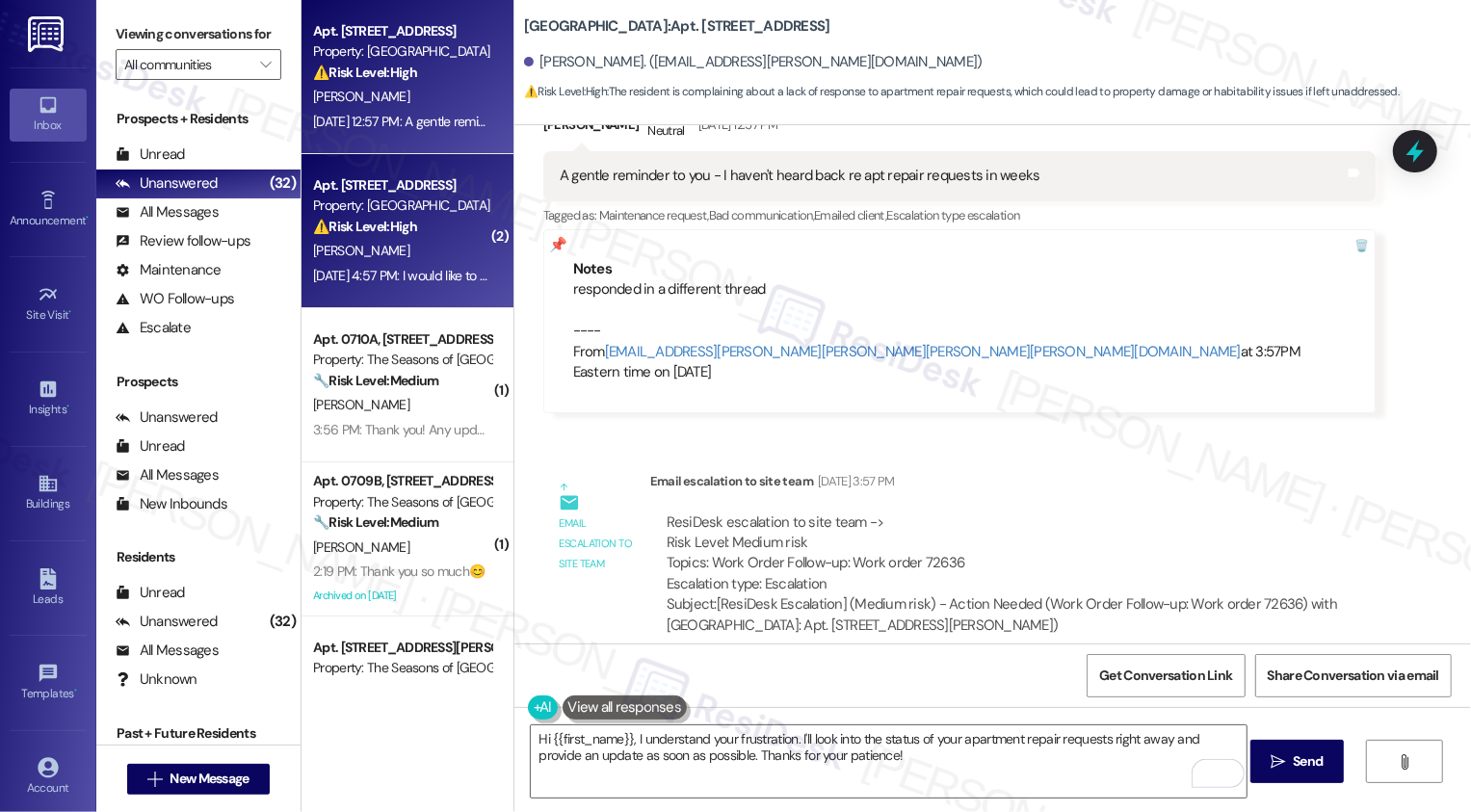
click at [424, 258] on div "M. Draper" at bounding box center [401, 251] width 182 height 24
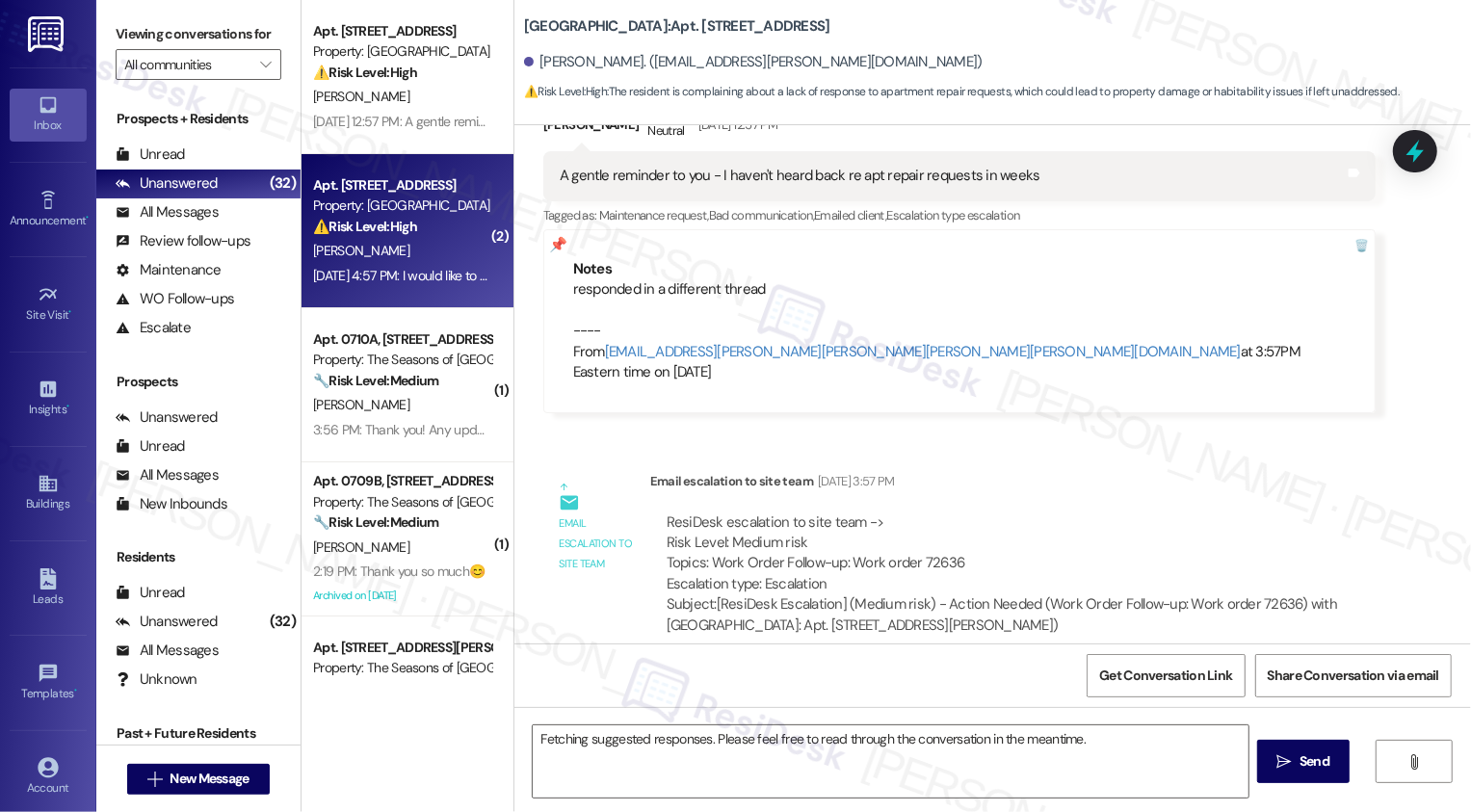
click at [424, 258] on div "M. Draper" at bounding box center [401, 251] width 182 height 24
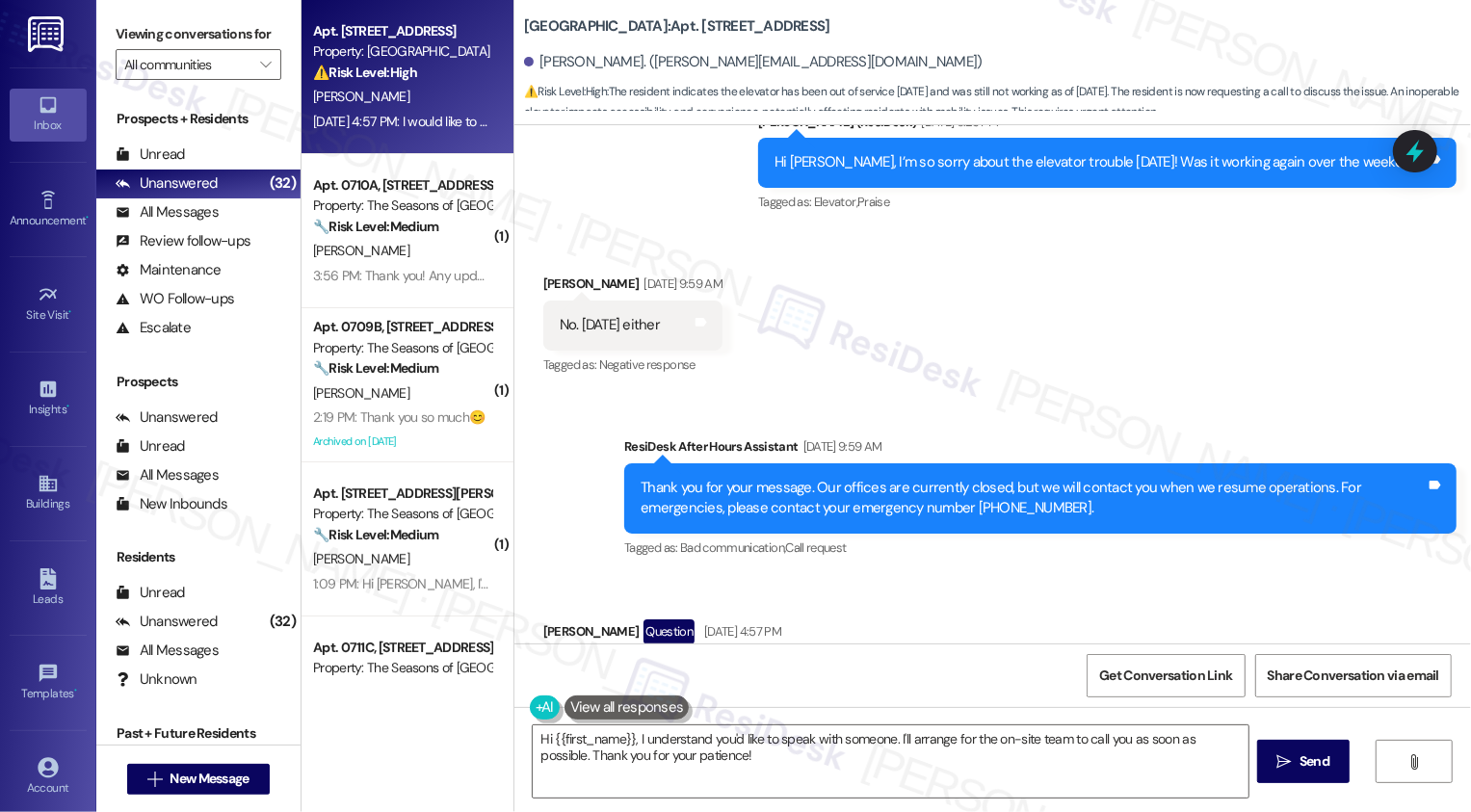
scroll to position [1113, 0]
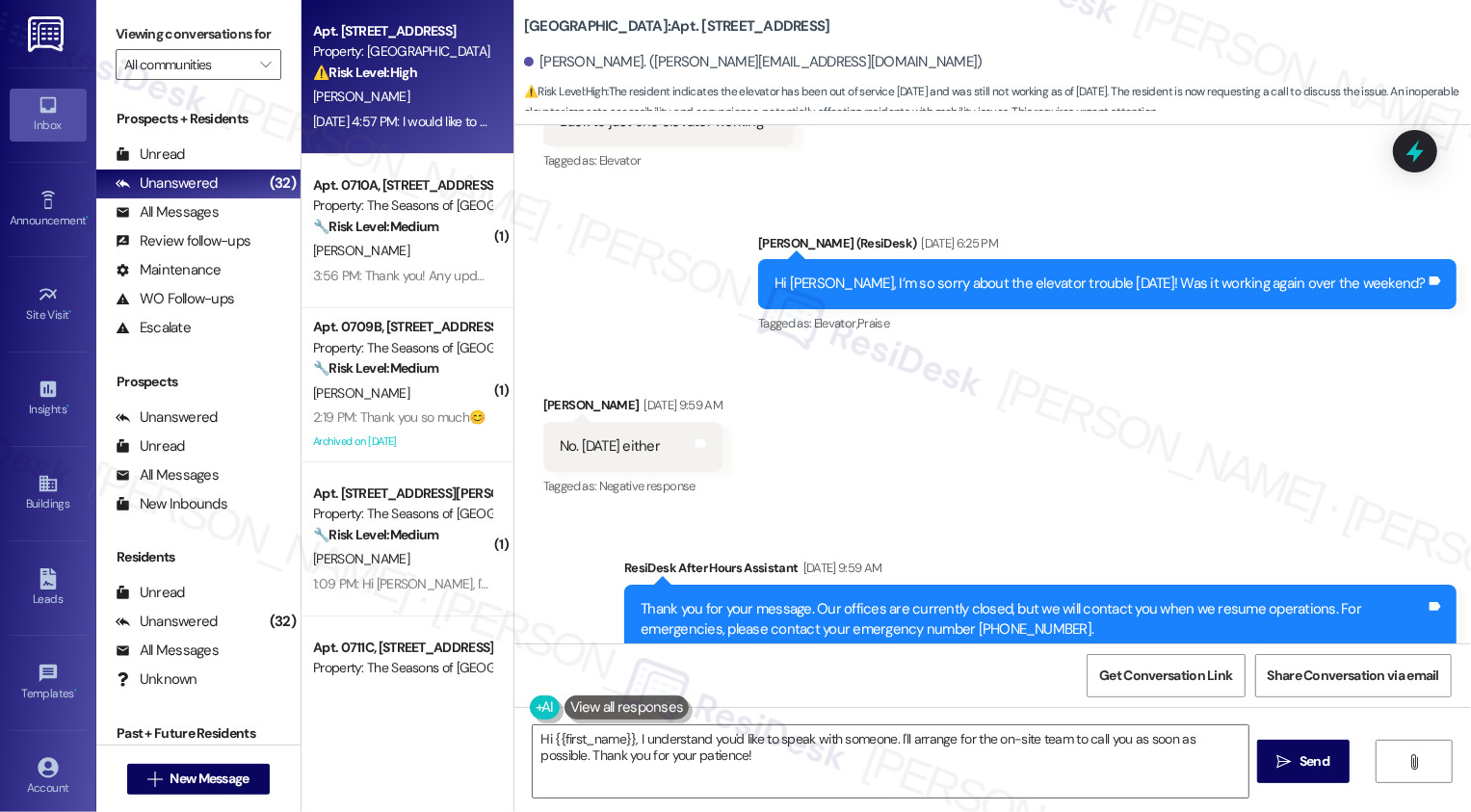
drag, startPoint x: 510, startPoint y: 24, endPoint x: 641, endPoint y: 21, distance: 131.0
click at [641, 21] on b "Country Club Towers: Apt. E2405, 1101 East Bayaud Avenue" at bounding box center [677, 27] width 307 height 21
copy b "[GEOGRAPHIC_DATA]"
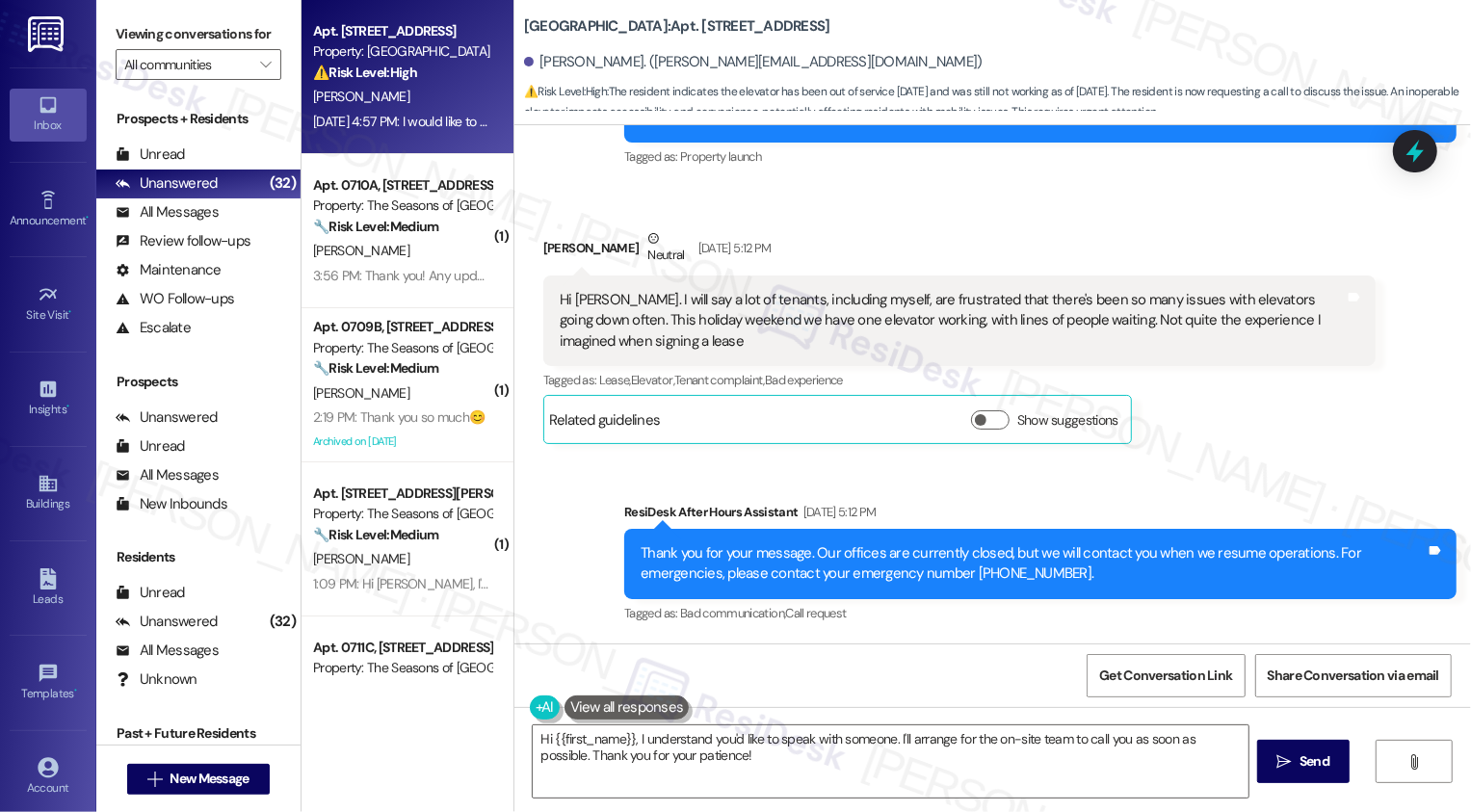
scroll to position [236, 0]
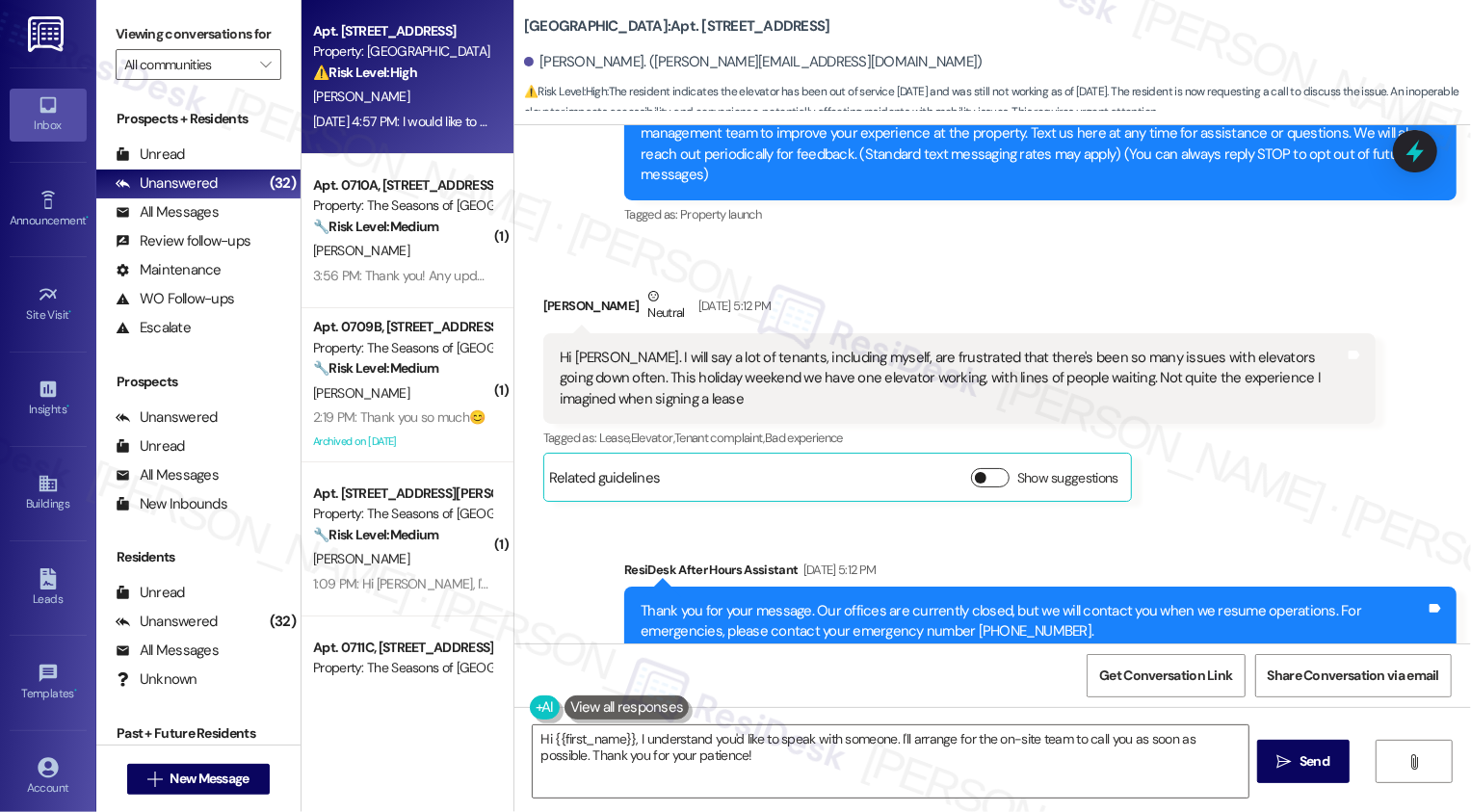
click at [982, 468] on button "Show suggestions" at bounding box center [990, 478] width 38 height 20
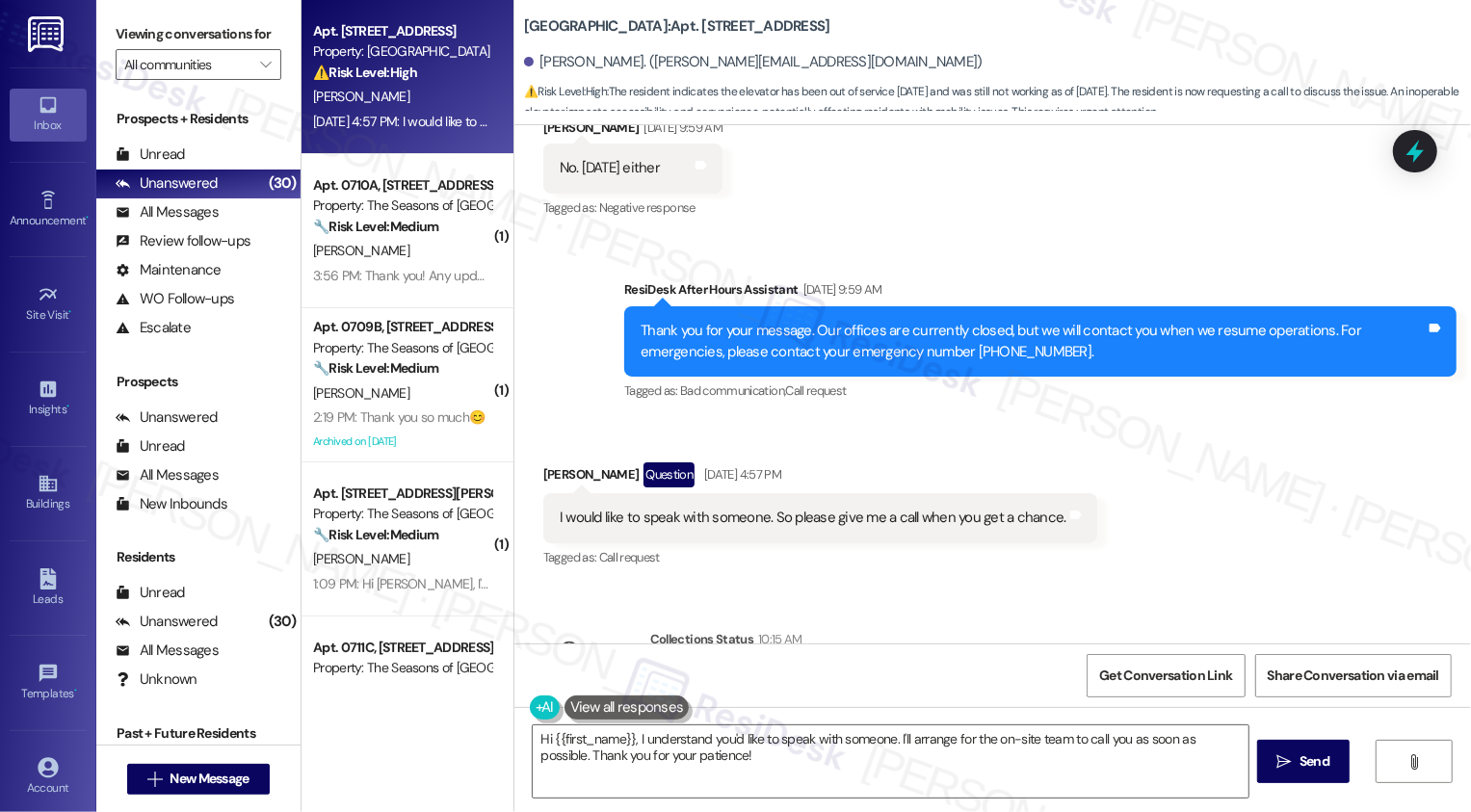
scroll to position [1815, 0]
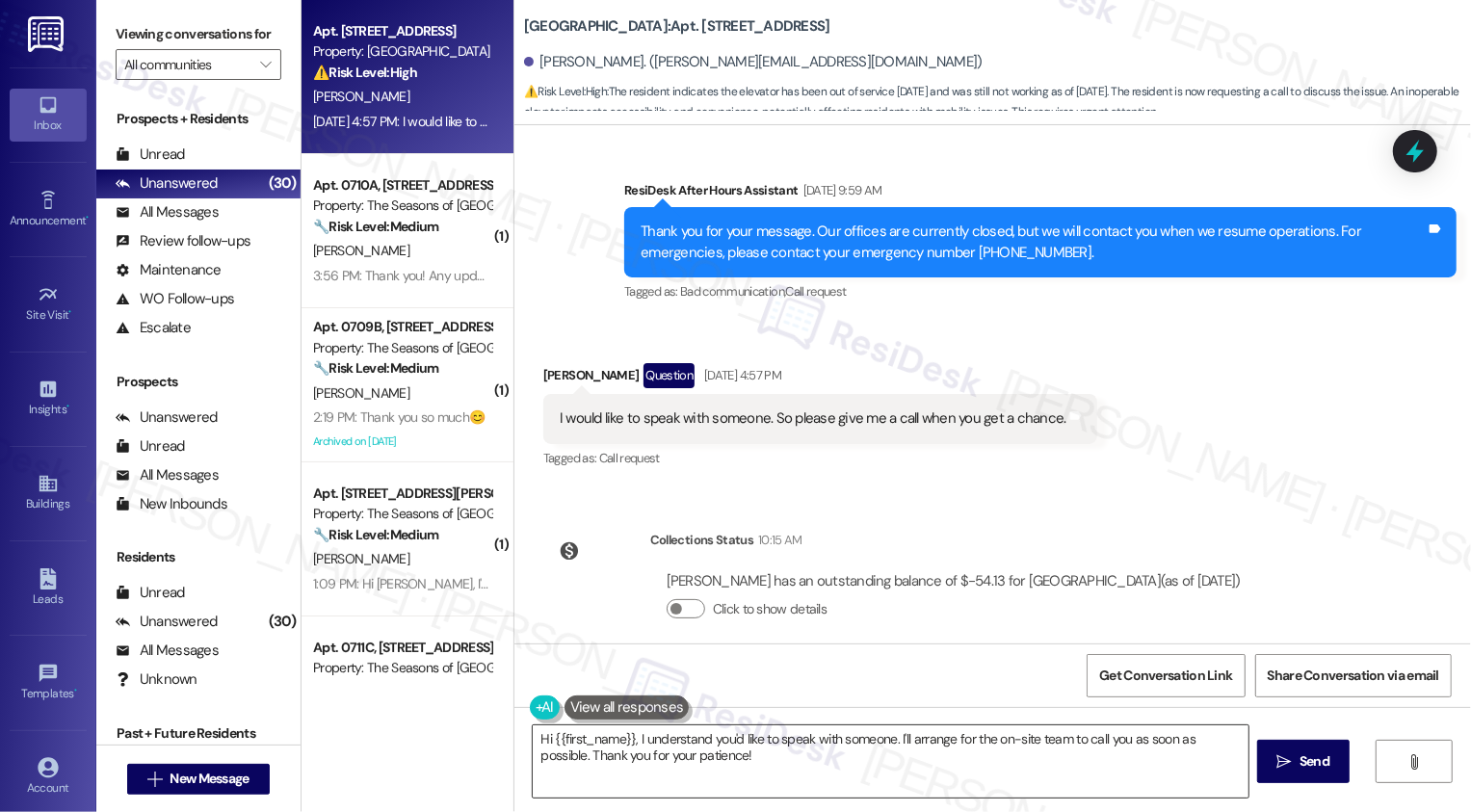
click at [868, 762] on textarea "Hi {{first_name}}, I understand you'd like to speak with someone. I'll arrange …" at bounding box center [891, 761] width 716 height 72
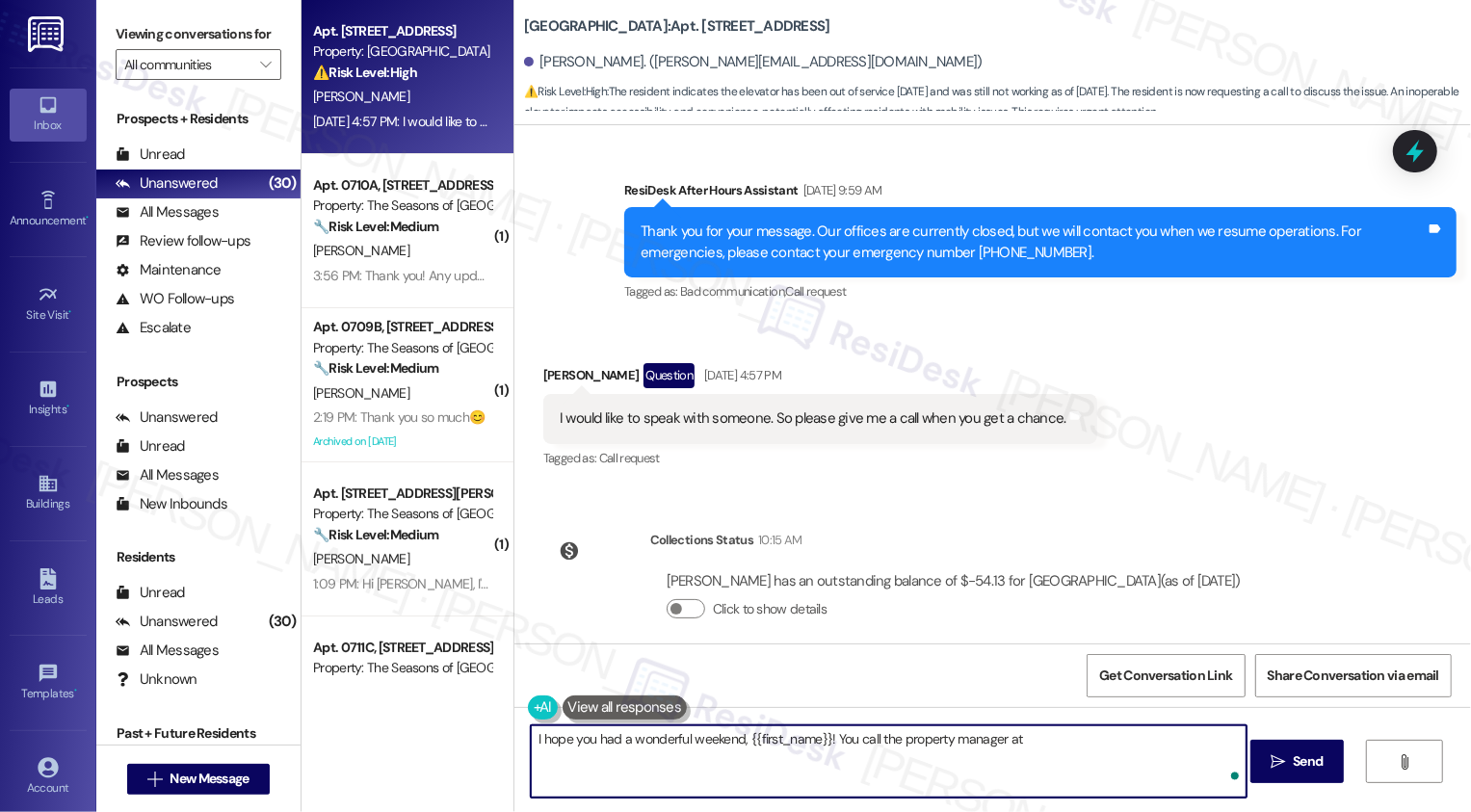
paste textarea "720.773.7496 EXT. 7062"
click at [1031, 736] on textarea "I hope you had a wonderful weekend, {{first_name}}! You call the property manag…" at bounding box center [889, 761] width 716 height 72
click at [1059, 737] on textarea "I hope you had a wonderful weekend, {{first_name}}! You call the property manag…" at bounding box center [889, 761] width 716 height 72
click at [1160, 746] on textarea "I hope you had a wonderful weekend, {{first_name}}! You call the property manag…" at bounding box center [889, 761] width 716 height 72
paste textarea "urgent matters they need to call our emergency on call line at : (720) 625-8462"
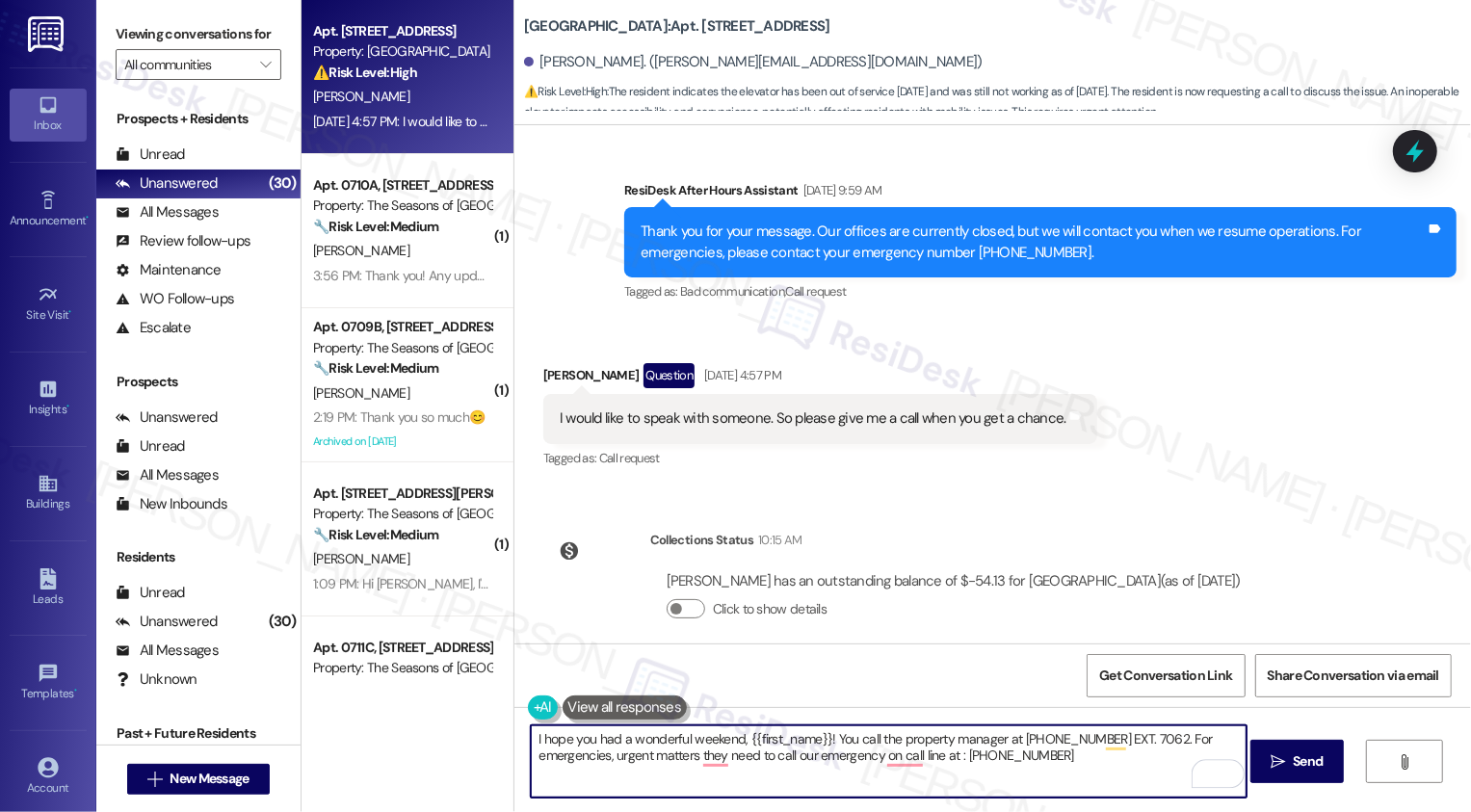
click at [607, 758] on textarea "I hope you had a wonderful weekend, {{first_name}}! You call the property manag…" at bounding box center [889, 761] width 716 height 72
click at [844, 739] on textarea "I hope you had a wonderful weekend, {{first_name}}! You call the property manag…" at bounding box center [889, 761] width 716 height 72
click at [659, 734] on textarea "I hope you had a wonderful weekend, {{first_name}}! You can call the property m…" at bounding box center [889, 761] width 716 height 72
click at [698, 736] on textarea "I hope you had a wonderful weekend, {{first_name}}! You can call the property m…" at bounding box center [889, 761] width 716 height 72
click at [828, 741] on textarea "I hope you had a wonderful weekend, {{first_name}}! You can call the property m…" at bounding box center [889, 761] width 716 height 72
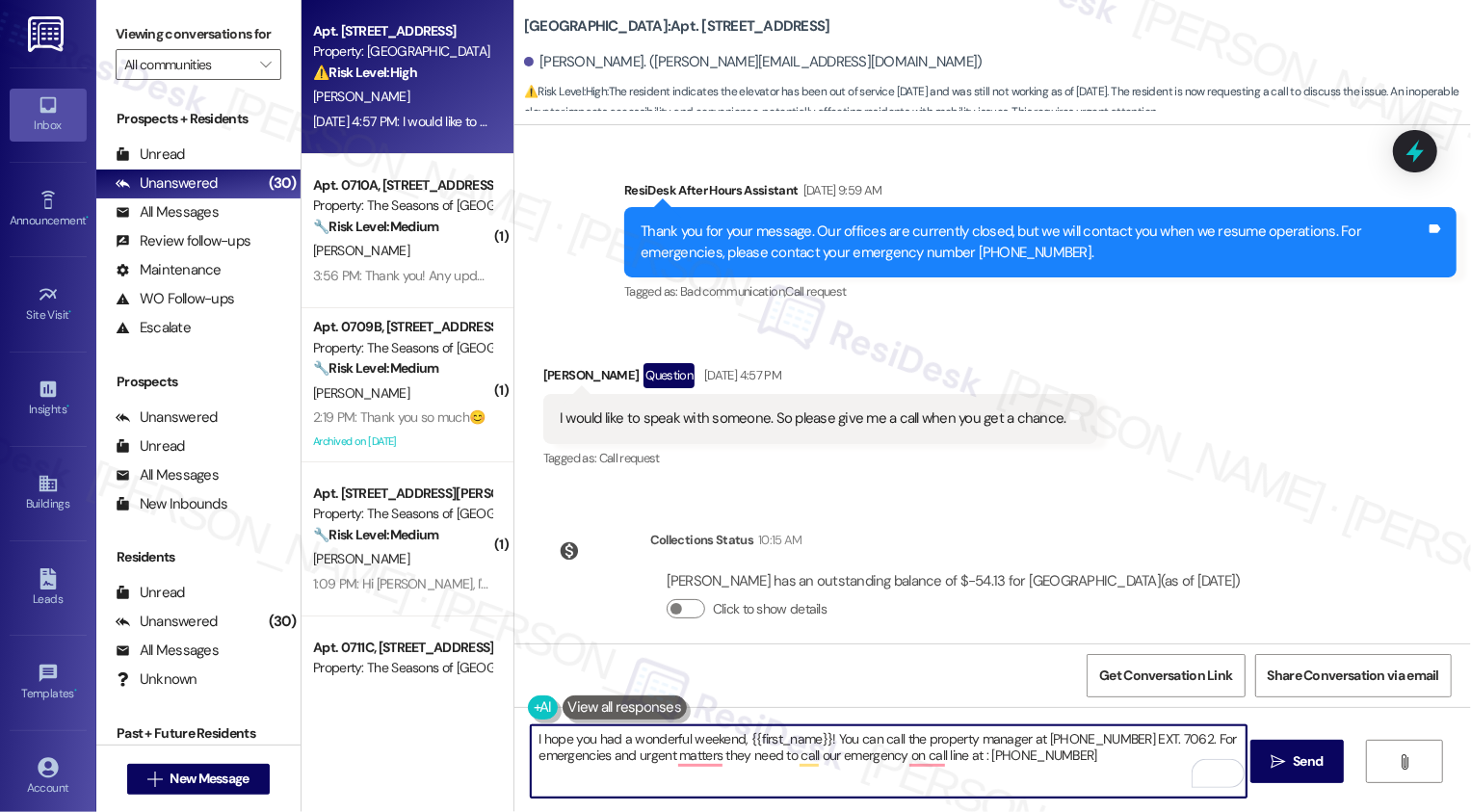
click at [912, 746] on textarea "I hope you had a wonderful weekend, {{first_name}}! You can call the property m…" at bounding box center [889, 761] width 716 height 72
click at [982, 758] on textarea "I hope you had a wonderful weekend, {{first_name}}! You can call the property m…" at bounding box center [889, 761] width 716 height 72
click at [937, 734] on textarea "I hope you had a wonderful weekend, {{first_name}}! You can call the property m…" at bounding box center [889, 761] width 716 height 72
drag, startPoint x: 912, startPoint y: 737, endPoint x: 1039, endPoint y: 738, distance: 127.0
click at [1039, 739] on textarea "I hope you had a wonderful weekend, {{first_name}}! You can call the property m…" at bounding box center [889, 761] width 716 height 72
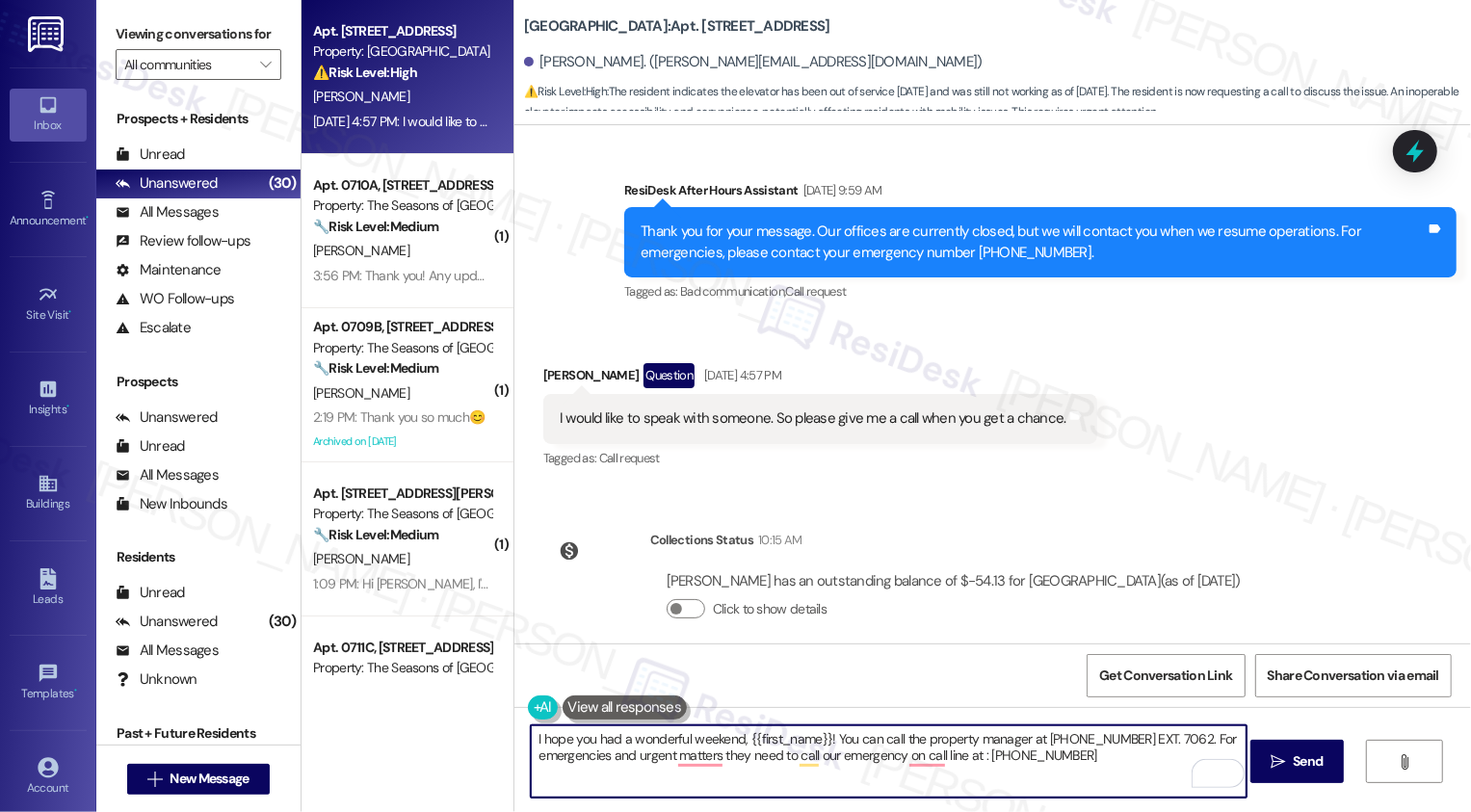
click at [1015, 736] on textarea "I hope you had a wonderful weekend, {{first_name}}! You can call the property m…" at bounding box center [889, 761] width 716 height 72
drag, startPoint x: 960, startPoint y: 735, endPoint x: 1040, endPoint y: 735, distance: 80.0
click at [1040, 735] on textarea "I hope you had a wonderful weekend, {{first_name}}! You can call the office at …" at bounding box center [889, 761] width 716 height 72
click at [736, 760] on textarea "I hope you had a wonderful weekend, {{first_name}}! You can call the office at …" at bounding box center [889, 761] width 716 height 72
click at [945, 751] on textarea "I hope you had a wonderful weekend, {{first_name}}! You can call the office at …" at bounding box center [889, 761] width 716 height 72
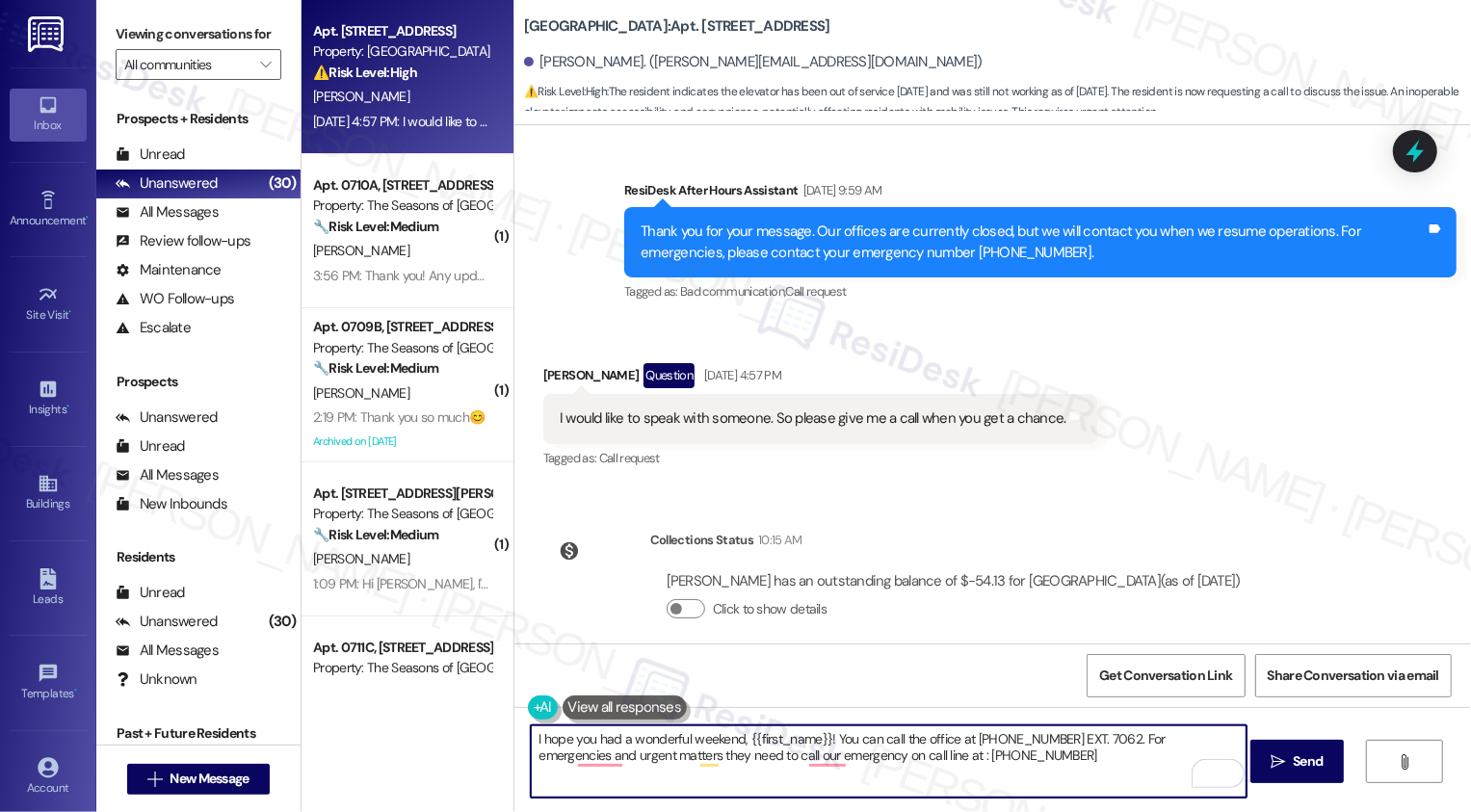
click at [1070, 735] on textarea "I hope you had a wonderful weekend, {{first_name}}! You can call the office at …" at bounding box center [889, 761] width 716 height 72
click at [599, 756] on textarea "I hope you had a wonderful weekend, {{first_name}}! You can call the office at …" at bounding box center [889, 761] width 716 height 72
click at [621, 756] on textarea "I hope you had a wonderful weekend, {{first_name}}! You can call the office at …" at bounding box center [889, 761] width 716 height 72
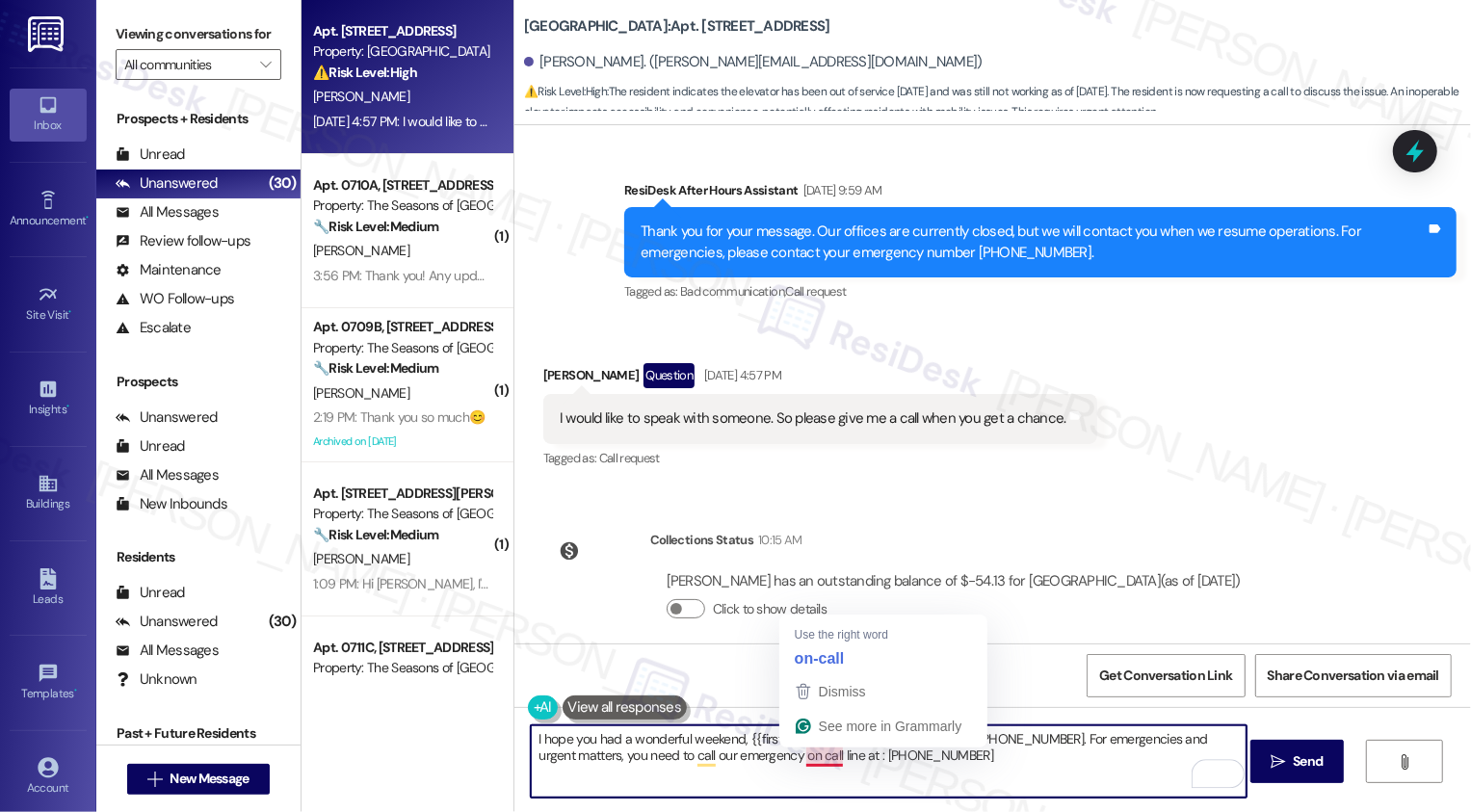
click at [809, 759] on textarea "I hope you had a wonderful weekend, {{first_name}}! You can call the office at …" at bounding box center [889, 761] width 716 height 72
click at [875, 753] on textarea "I hope you had a wonderful weekend, {{first_name}}! You can call the office at …" at bounding box center [889, 761] width 716 height 72
click at [906, 757] on textarea "I hope you had a wonderful weekend, {{first_name}}! You can call the office at …" at bounding box center [889, 761] width 716 height 72
click at [1000, 773] on textarea "I hope you had a wonderful weekend, {{first_name}}! You can call the office at …" at bounding box center [889, 761] width 716 height 72
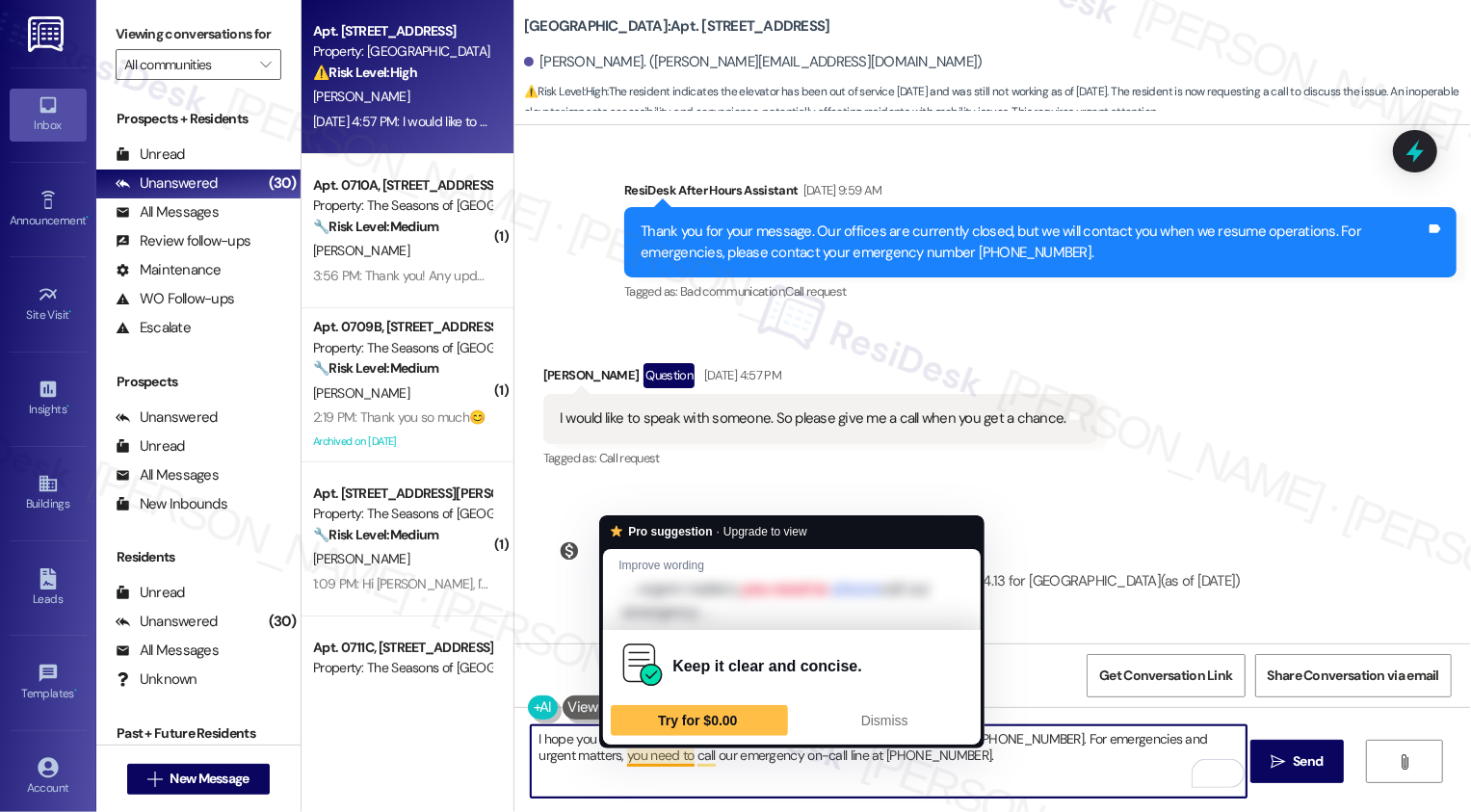
click at [616, 758] on textarea "I hope you had a wonderful weekend, {{first_name}}! You can call the office at …" at bounding box center [889, 761] width 716 height 72
click at [703, 762] on textarea "I hope you had a wonderful weekend, {{first_name}}! You can call the office at …" at bounding box center [889, 761] width 716 height 72
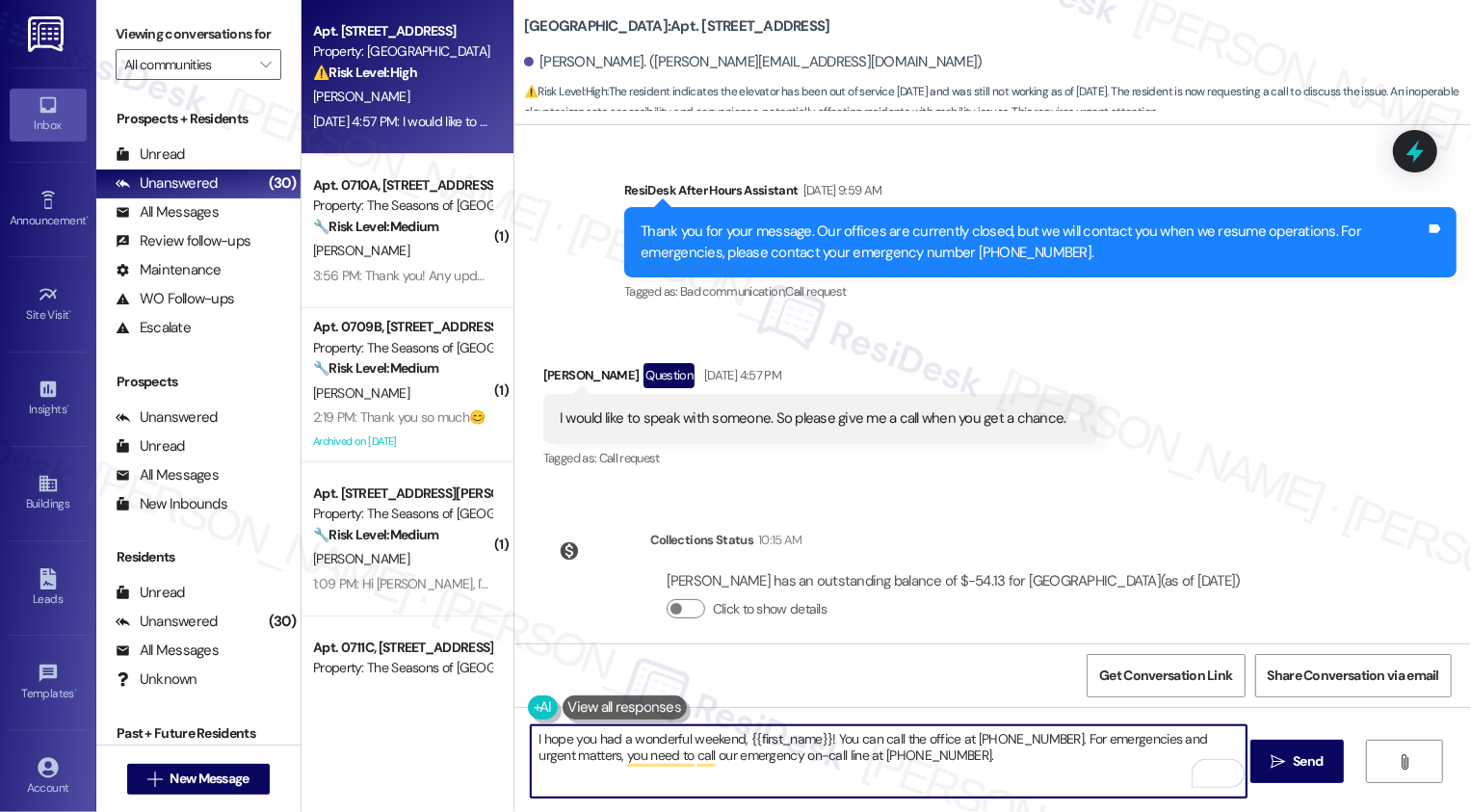
click at [800, 765] on textarea "I hope you had a wonderful weekend, {{first_name}}! You can call the office at …" at bounding box center [889, 761] width 716 height 72
click at [1057, 772] on textarea "I hope you had a wonderful weekend, {{first_name}}! You can call the office at …" at bounding box center [889, 761] width 716 height 72
click at [1015, 780] on textarea "I hope you had a wonderful weekend, {{first_name}}! You can call the office at …" at bounding box center [889, 761] width 716 height 72
type textarea "I hope you had a wonderful weekend, {{first_name}}! You can call the office at …"
click at [1271, 765] on icon "" at bounding box center [1277, 762] width 15 height 16
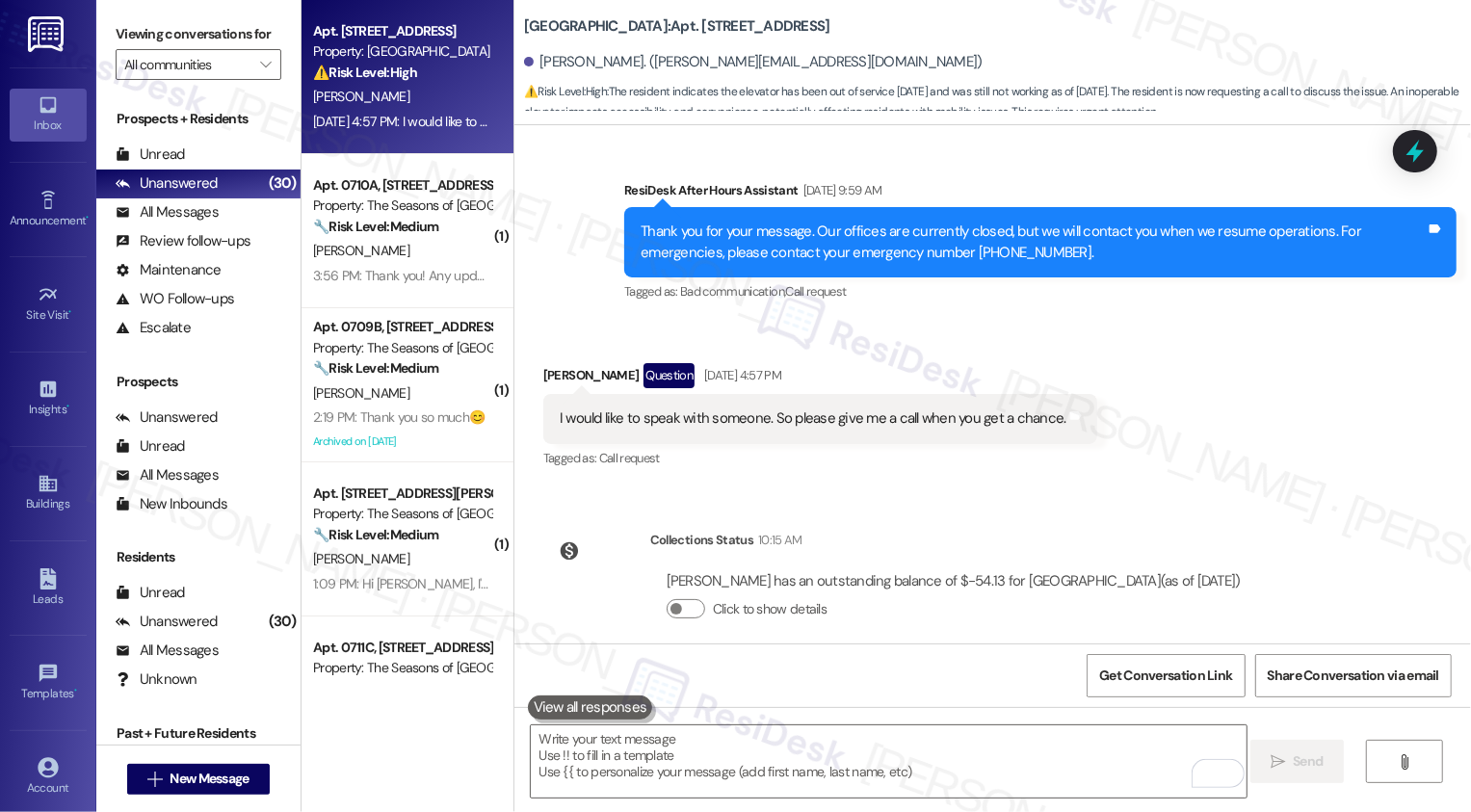
scroll to position [1636, 0]
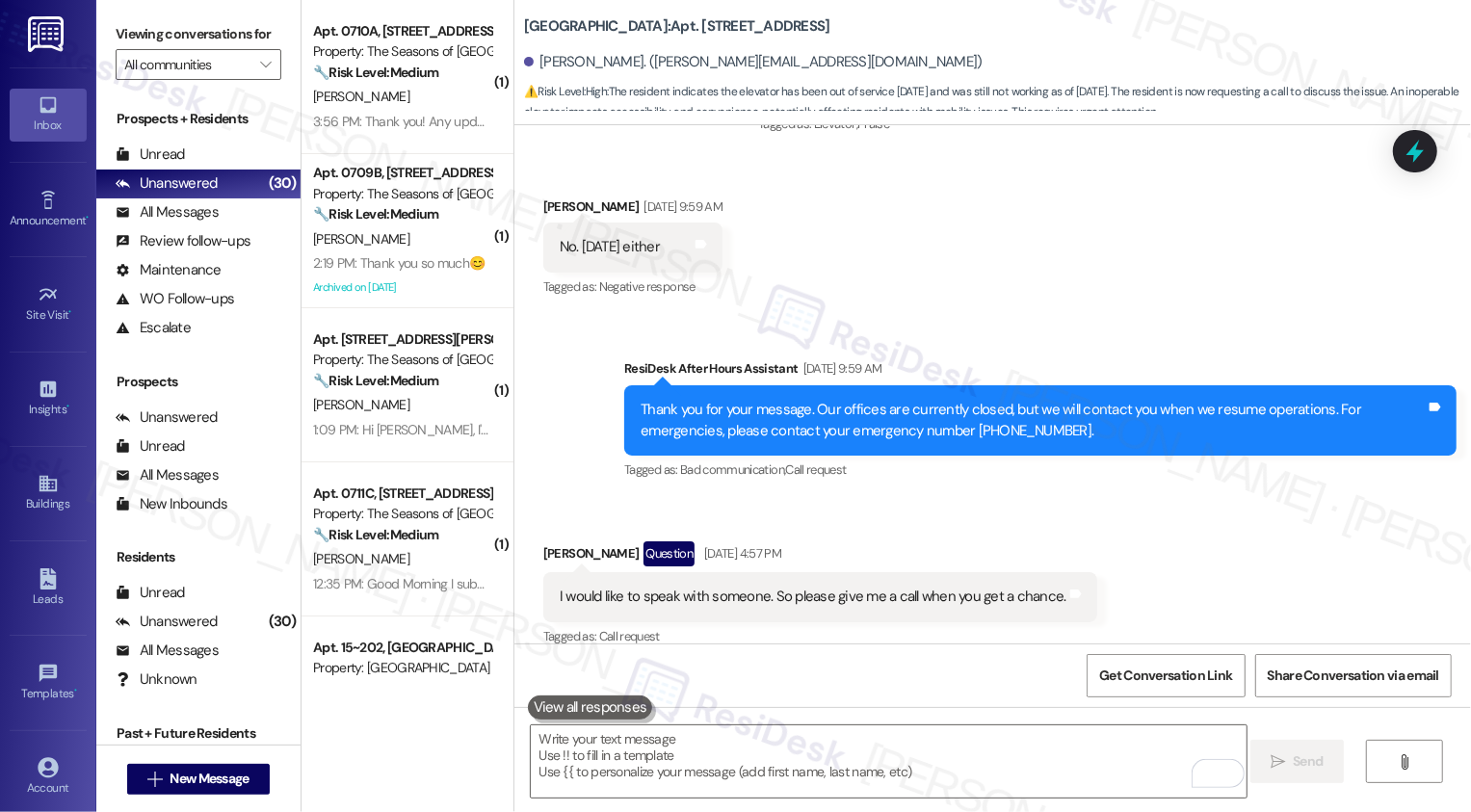
scroll to position [1969, 0]
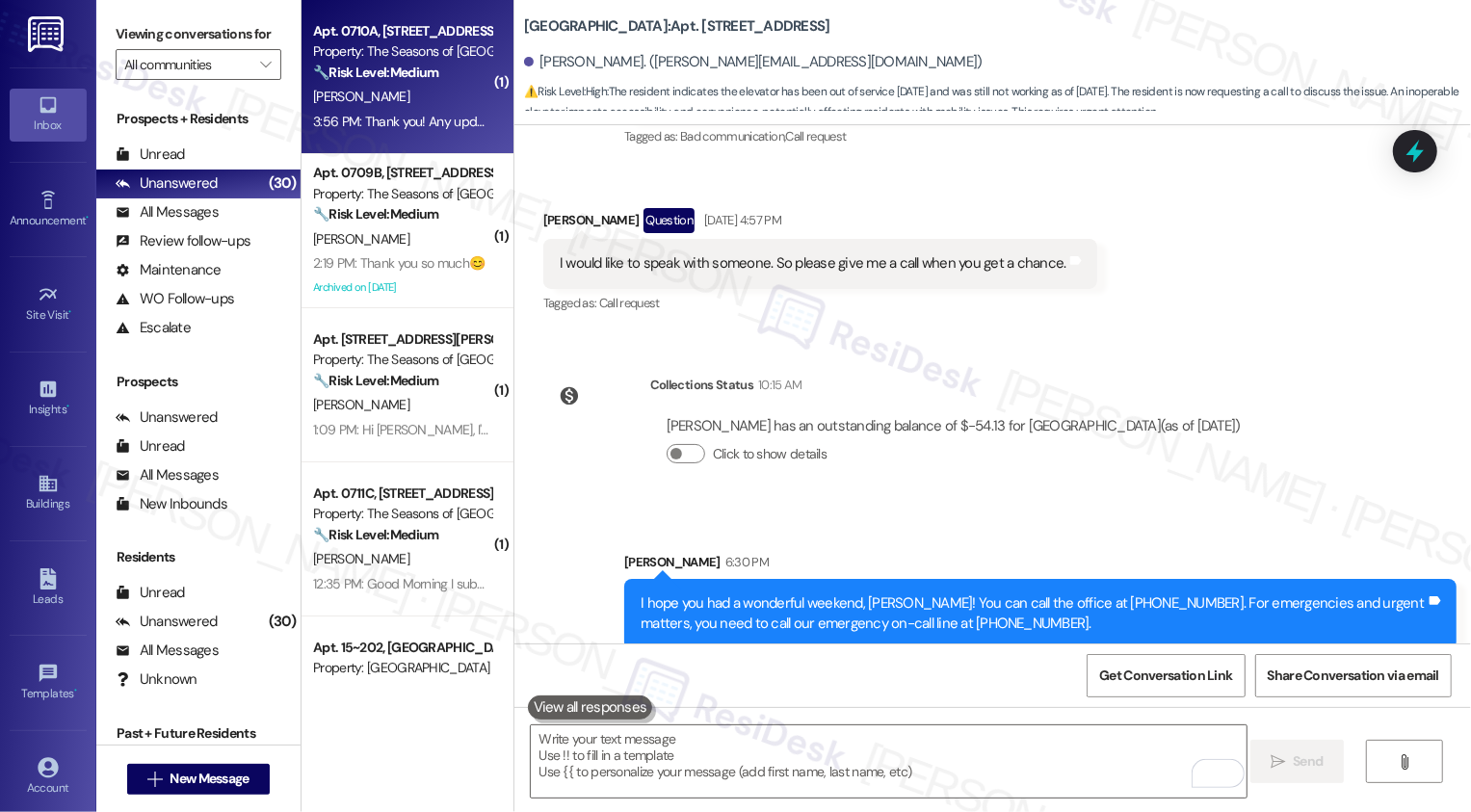
click at [356, 49] on div "Property: The Seasons of [GEOGRAPHIC_DATA]" at bounding box center [401, 51] width 178 height 21
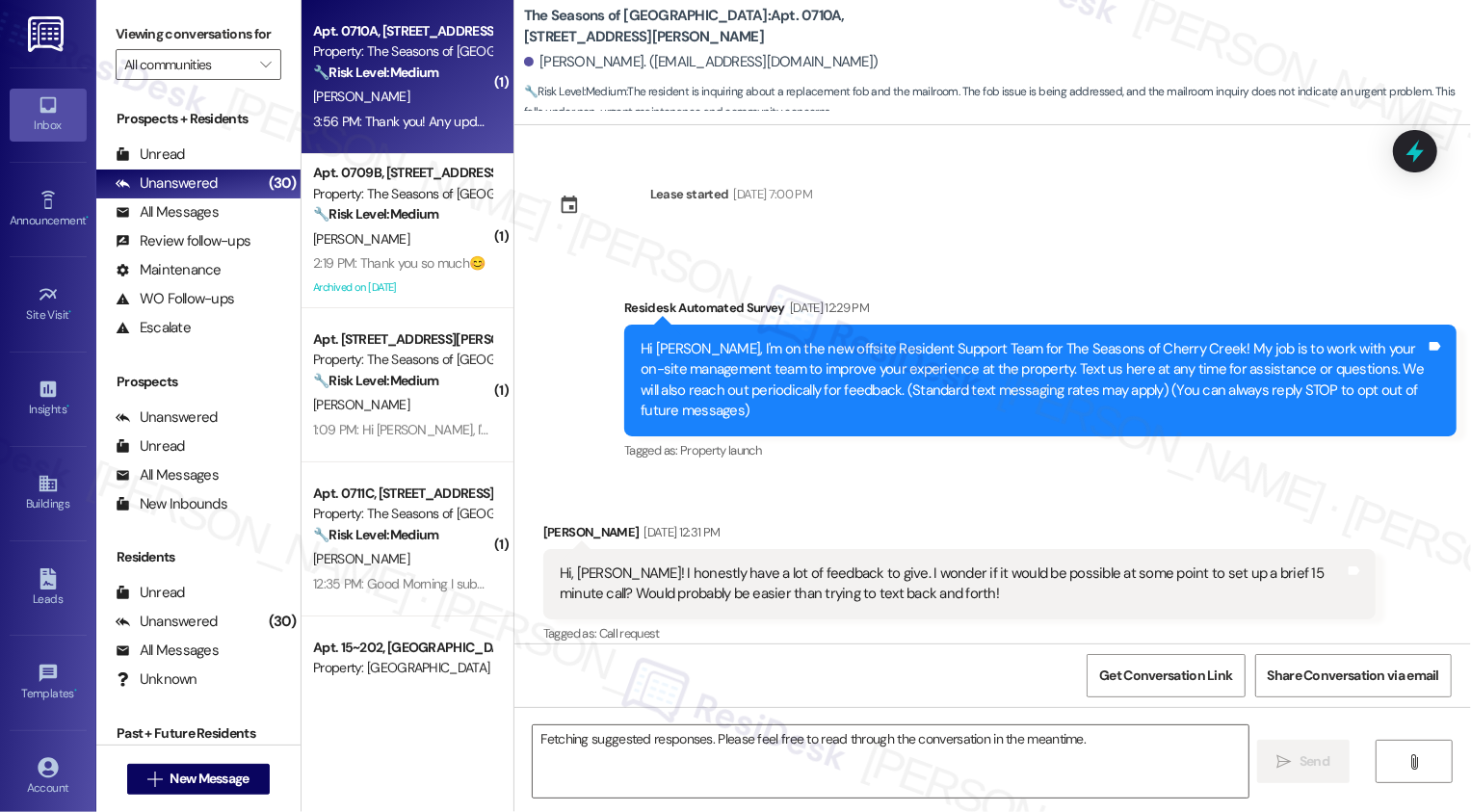
scroll to position [5045, 0]
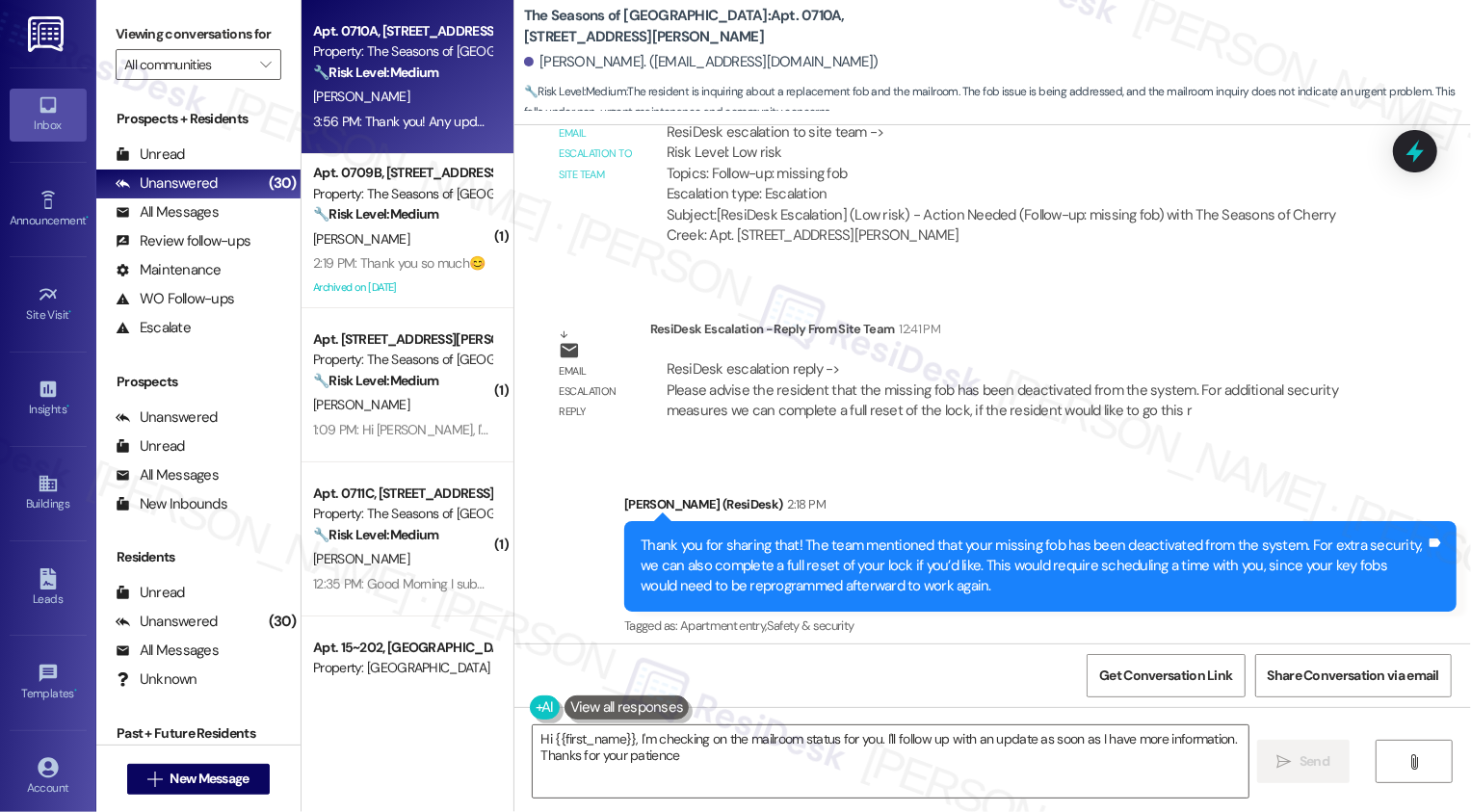
type textarea "Hi {{first_name}}, I'm checking on the mailroom status for you. I'll follow up …"
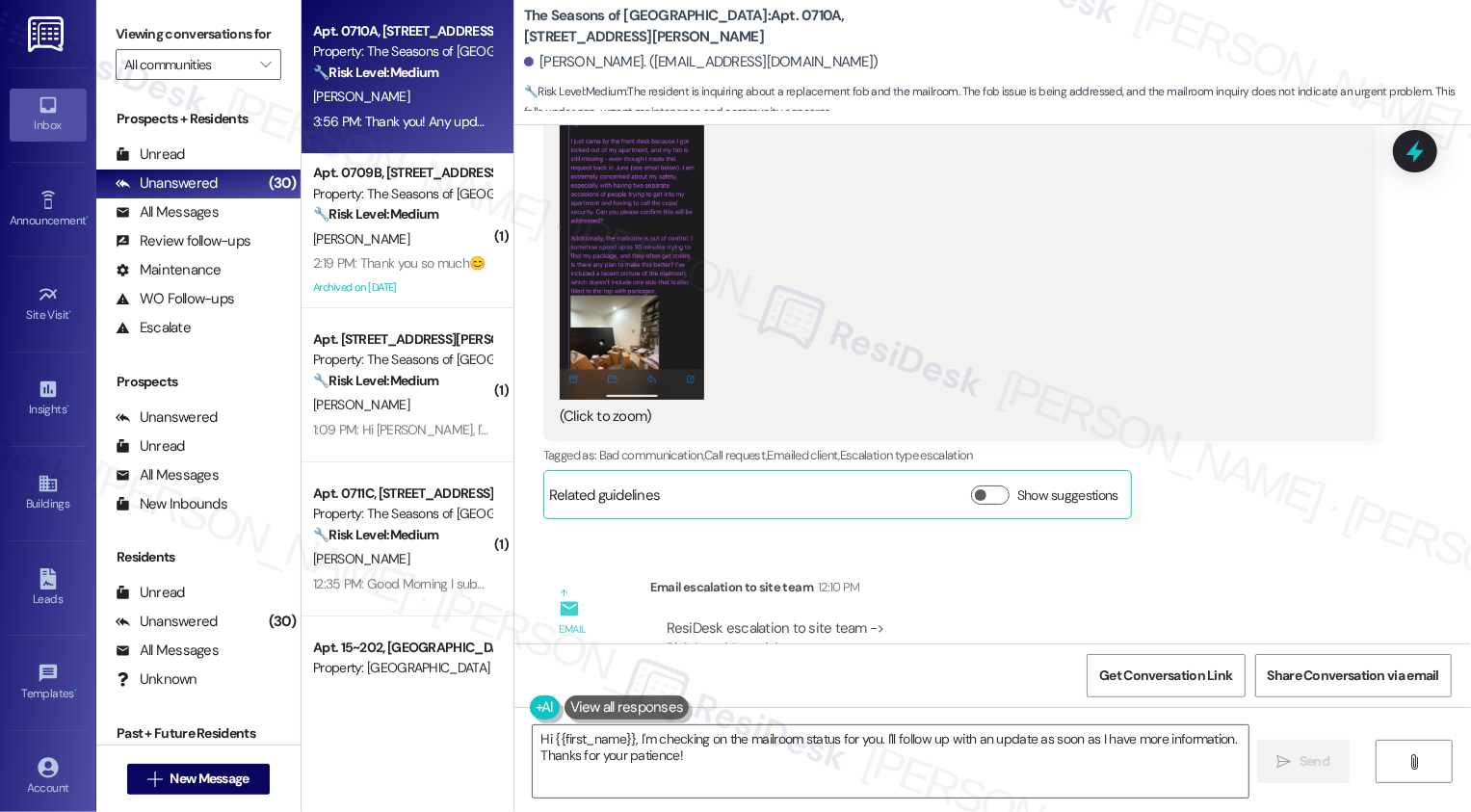
scroll to position [3239, 0]
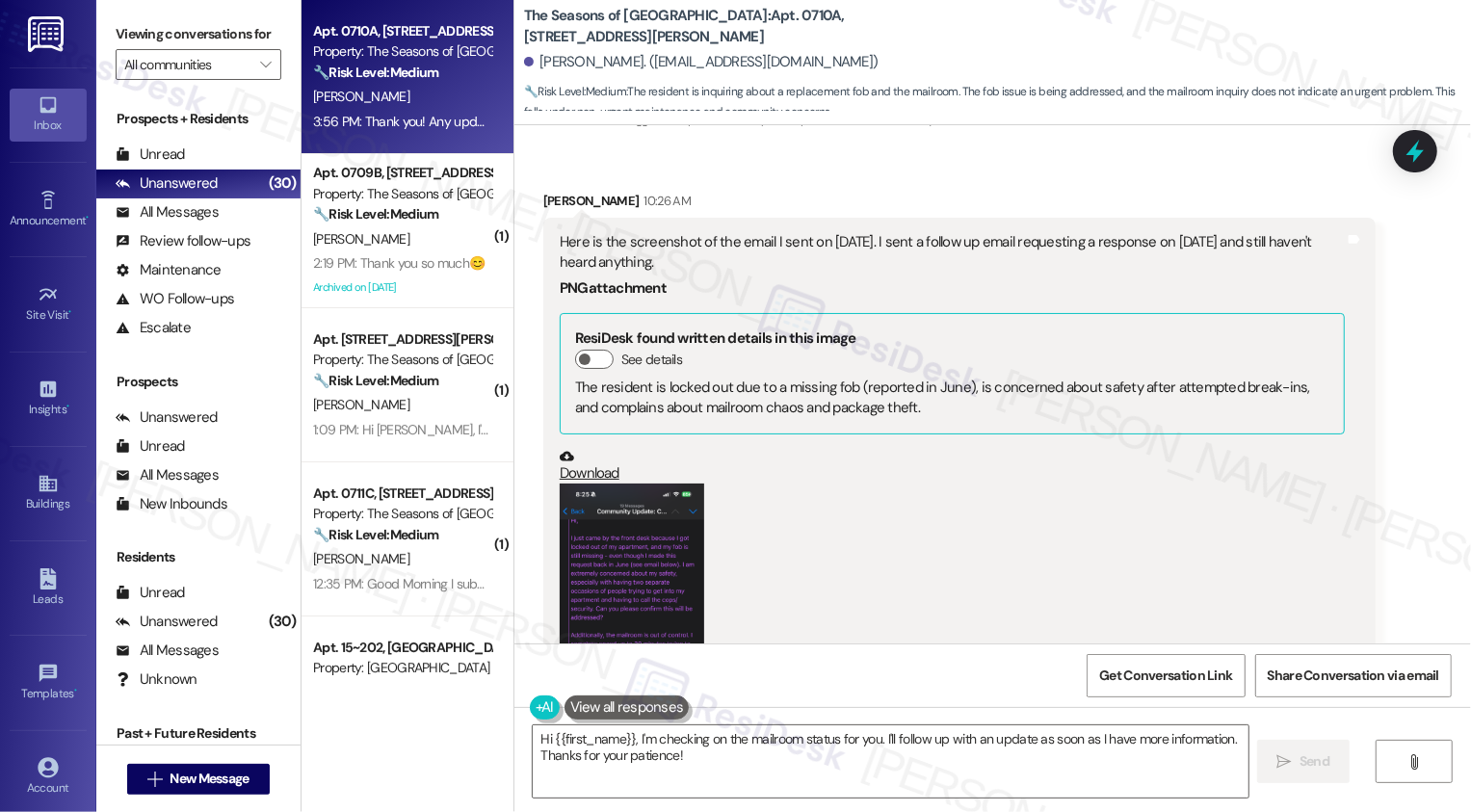
click at [640, 611] on button "Zoom image" at bounding box center [631, 640] width 145 height 313
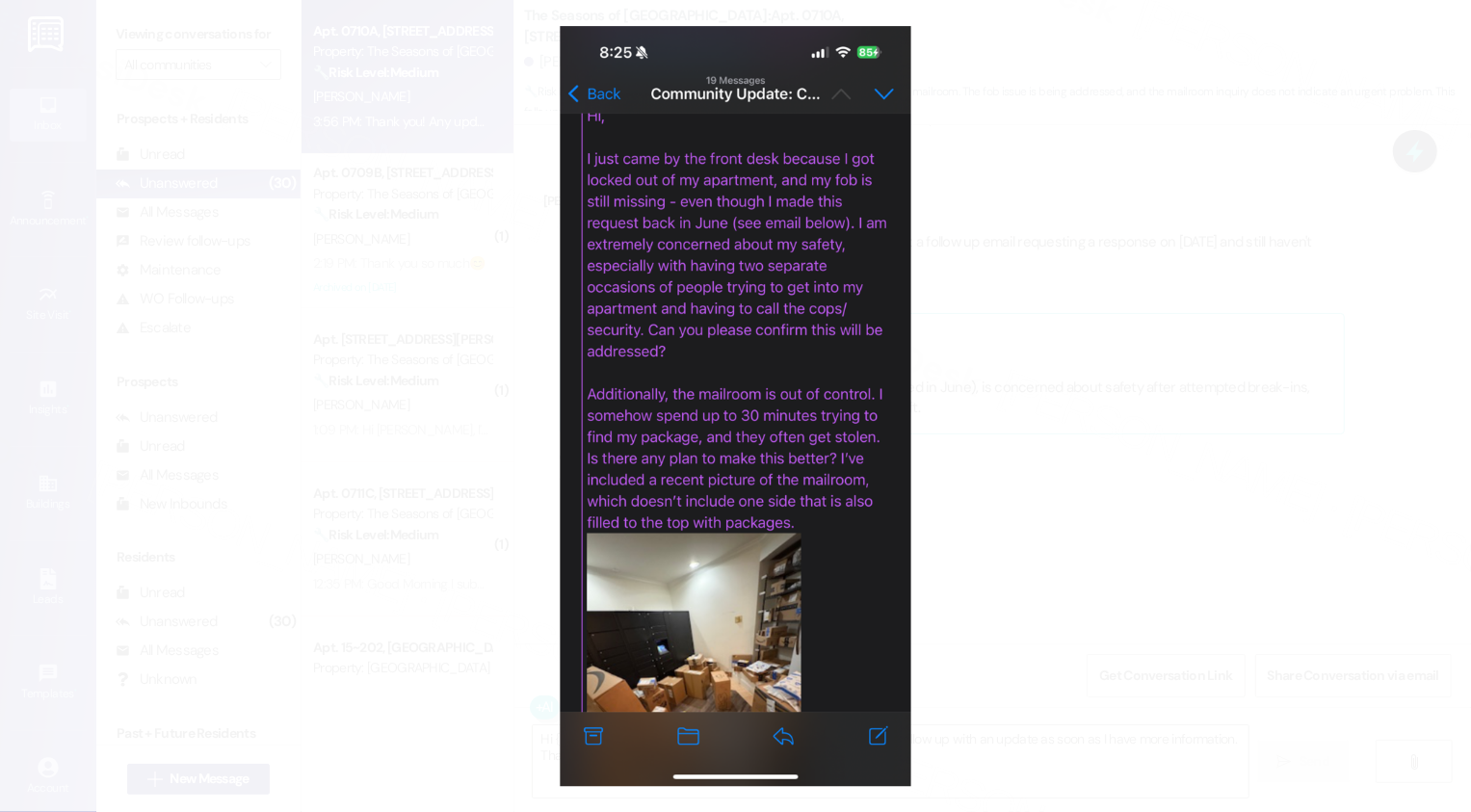
click at [1066, 652] on button "Unzoom image" at bounding box center [736, 406] width 1471 height 812
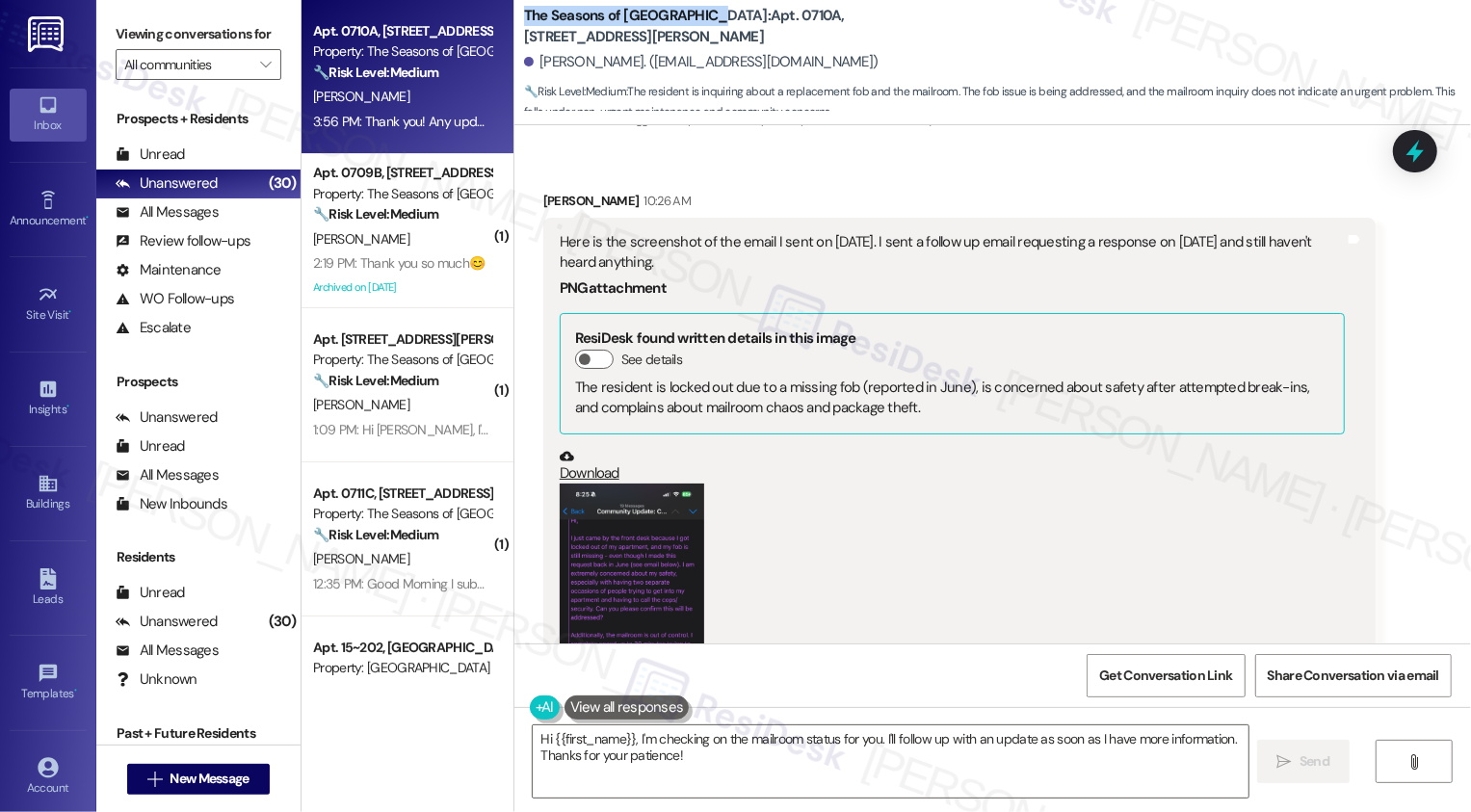
drag, startPoint x: 513, startPoint y: 15, endPoint x: 693, endPoint y: 22, distance: 180.1
click at [693, 22] on b "The Seasons of Cherry Creek: Apt. 0710A, 3498 Seasons E Ellsworth Ave" at bounding box center [717, 27] width 385 height 41
copy b "The Seasons of Cherry Creek"
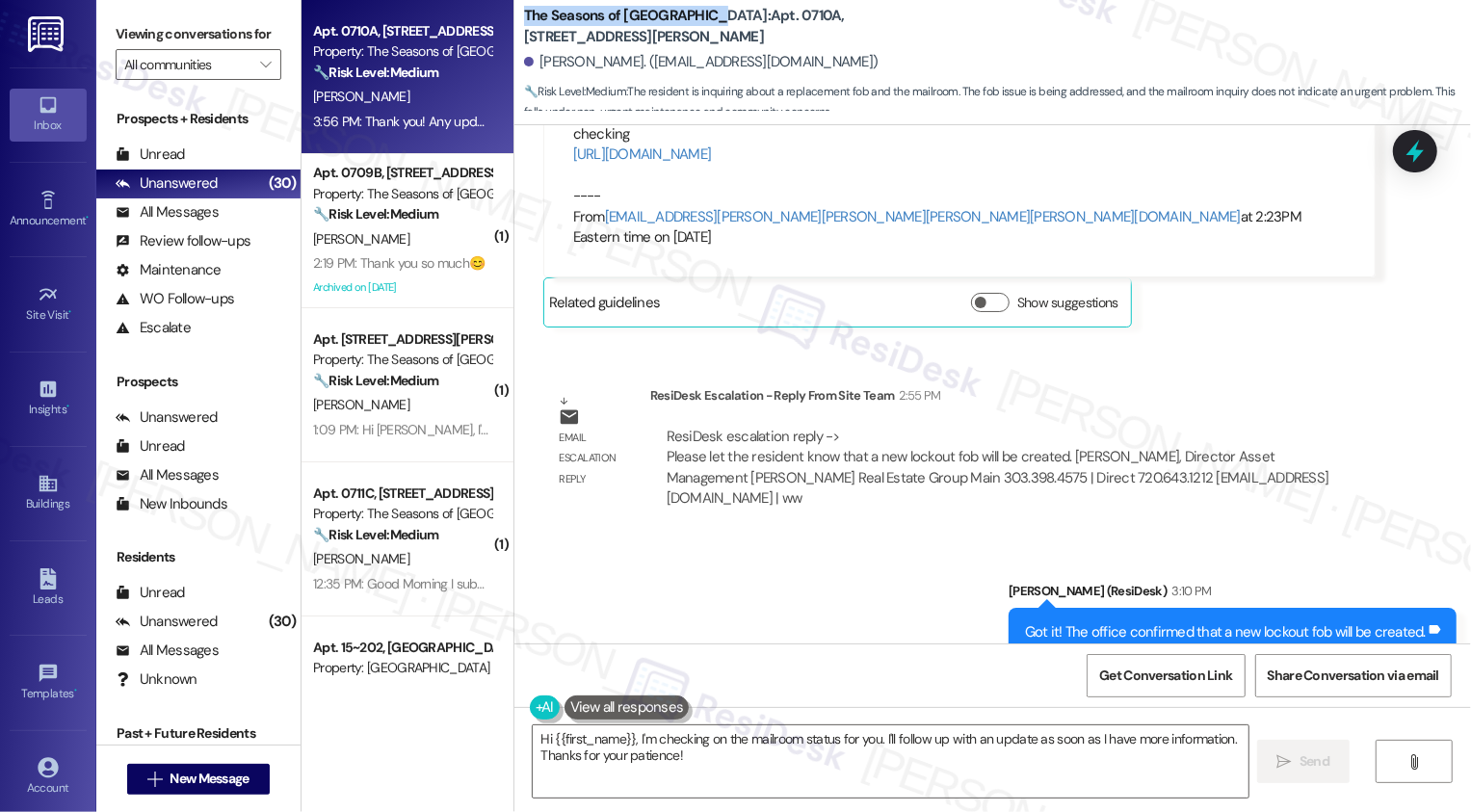
scroll to position [5045, 0]
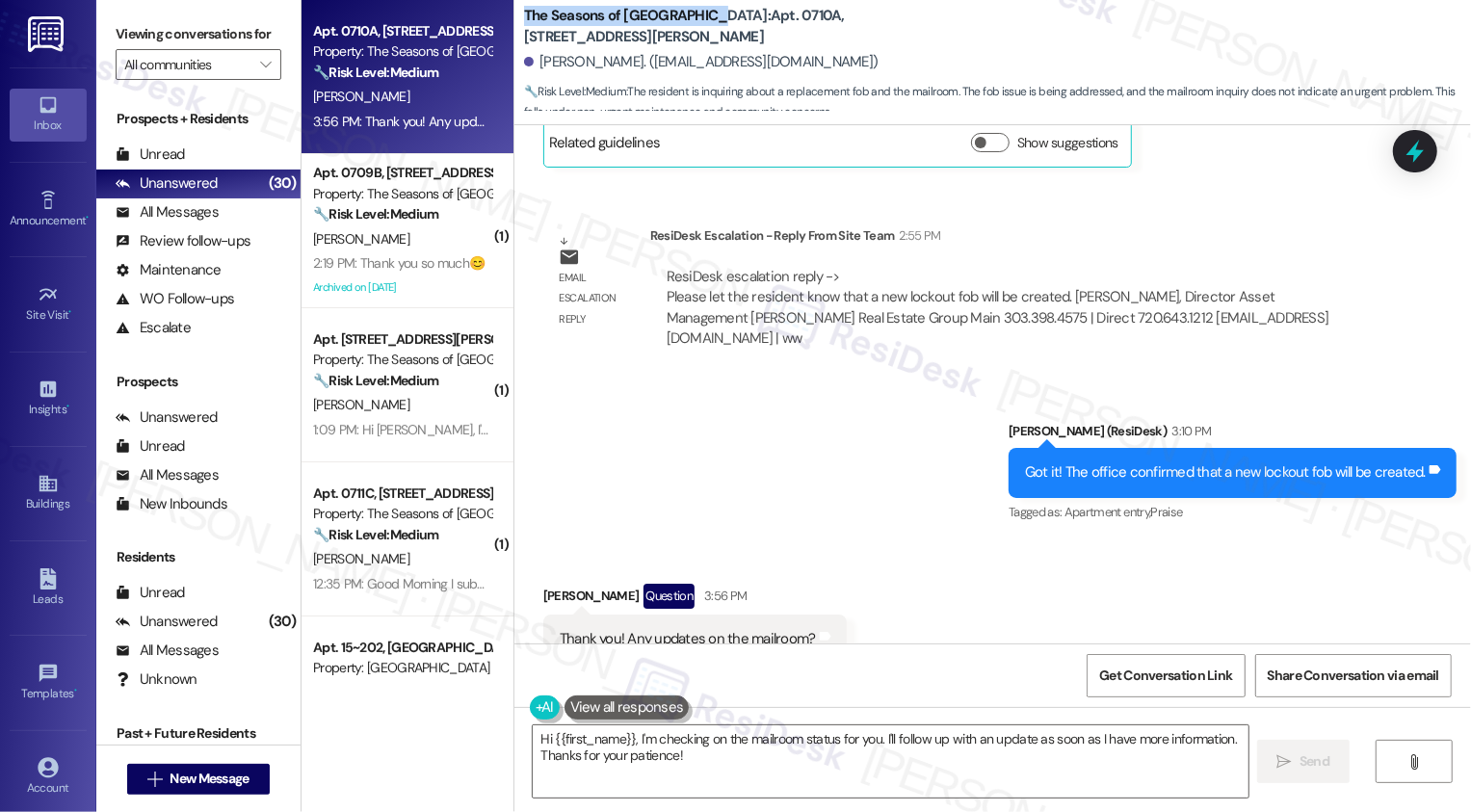
click at [894, 460] on div "Sent via SMS Sarah (ResiDesk) 3:10 PM Got it! The office confirmed that a new l…" at bounding box center [992, 459] width 957 height 163
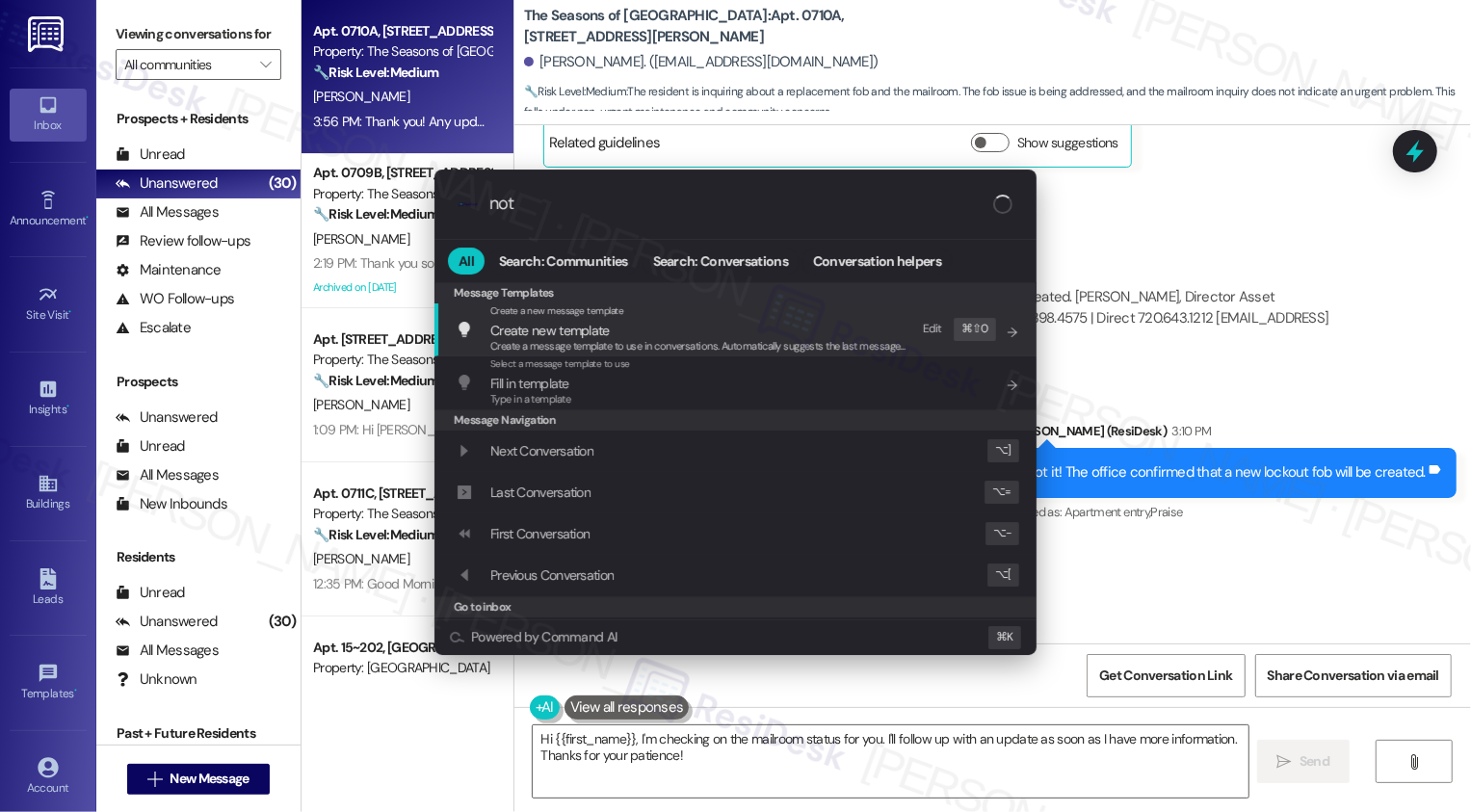
type input "note"
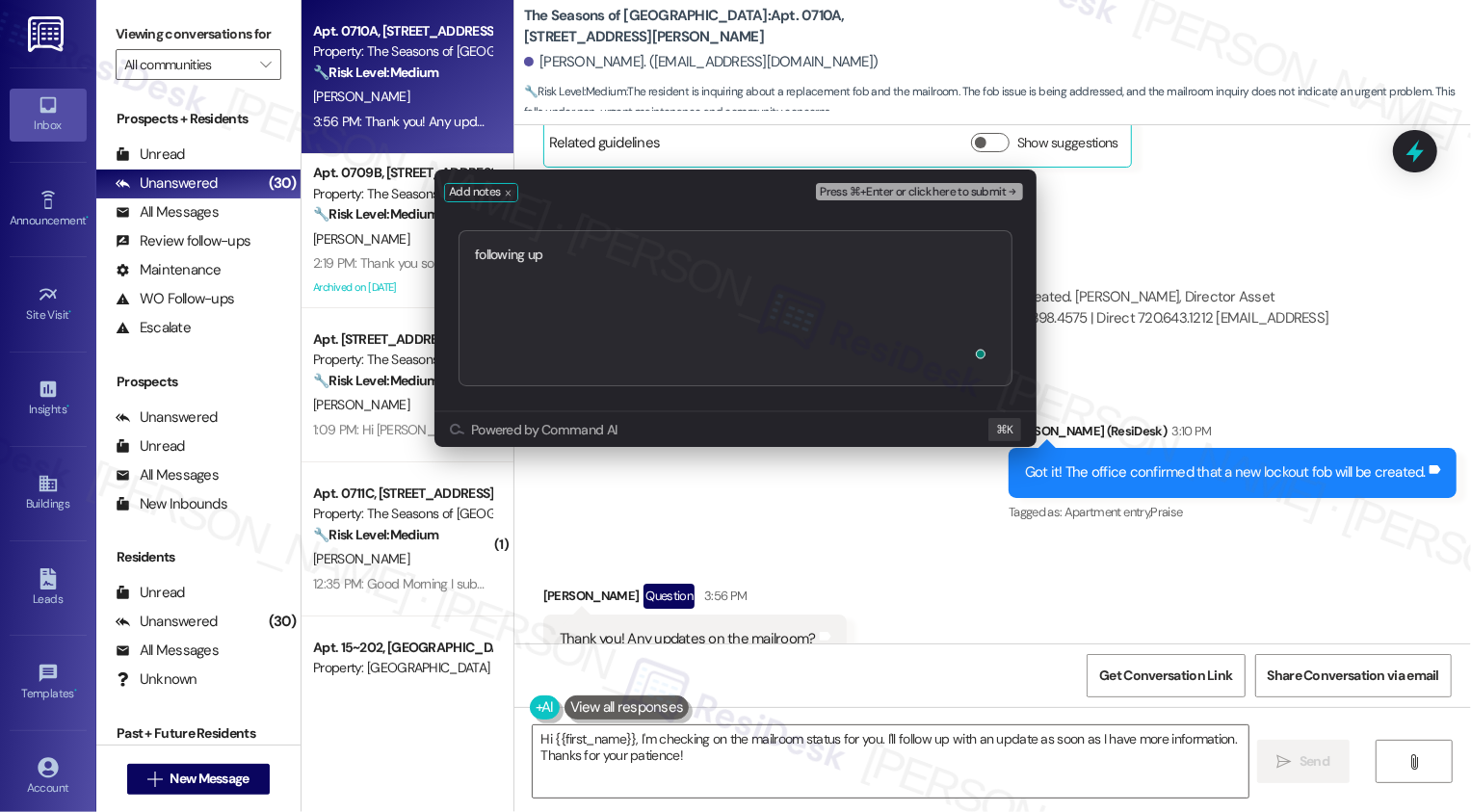
type textarea "following up https://residesk.slack.com/archives/C094PQXJKKP/p1757976109967589?…"
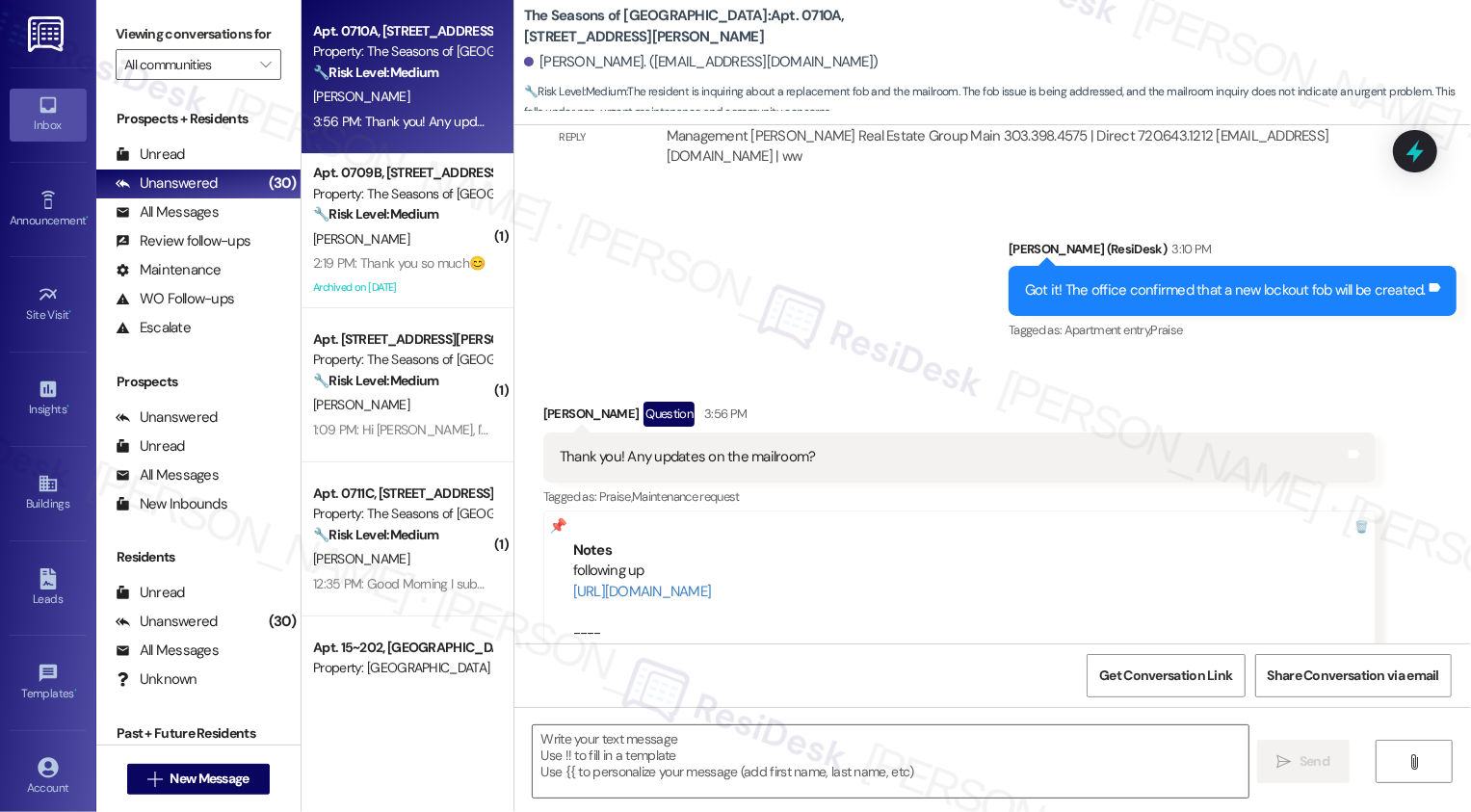
type textarea "Fetching suggested responses. Please feel free to read through the conversation…"
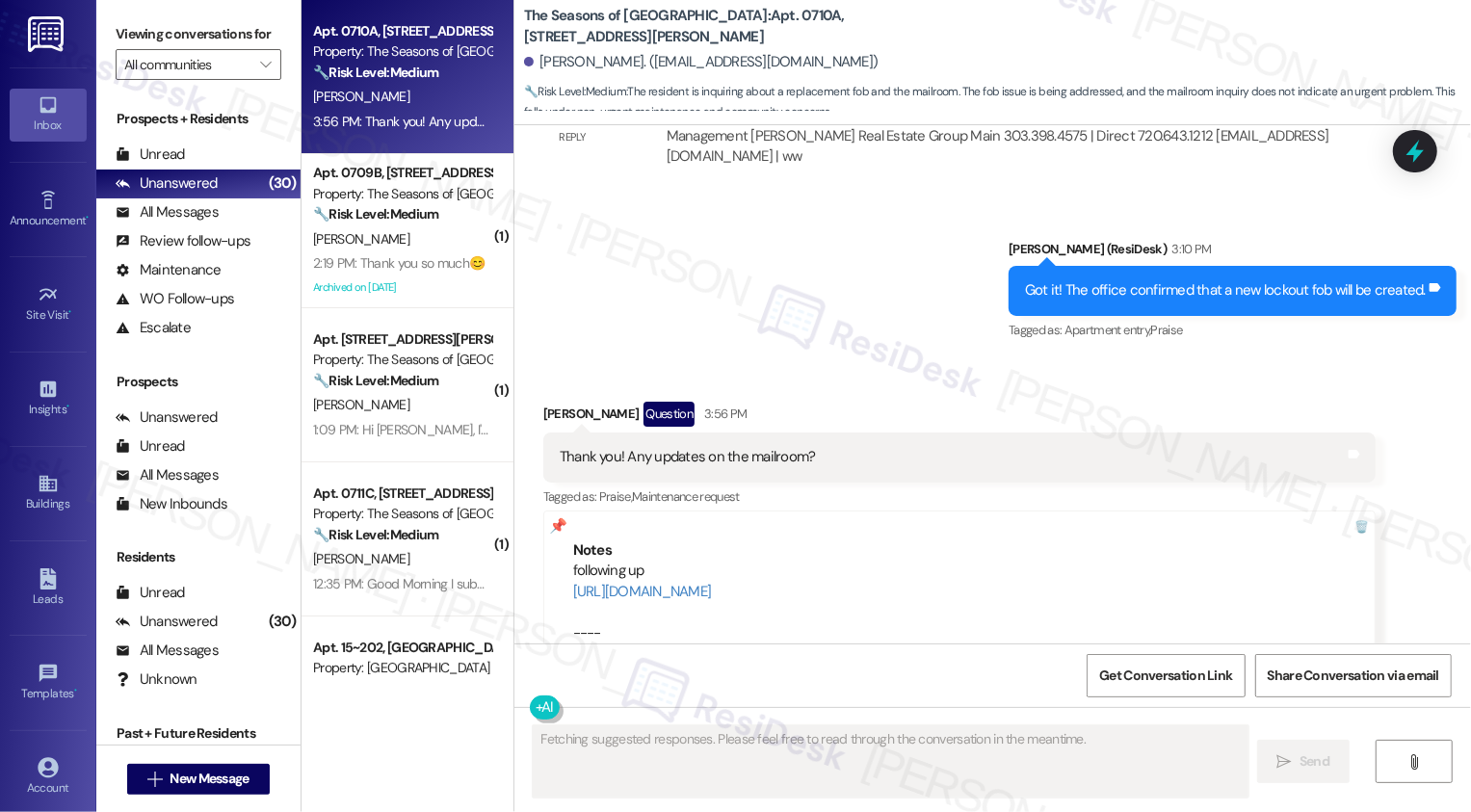
scroll to position [5228, 0]
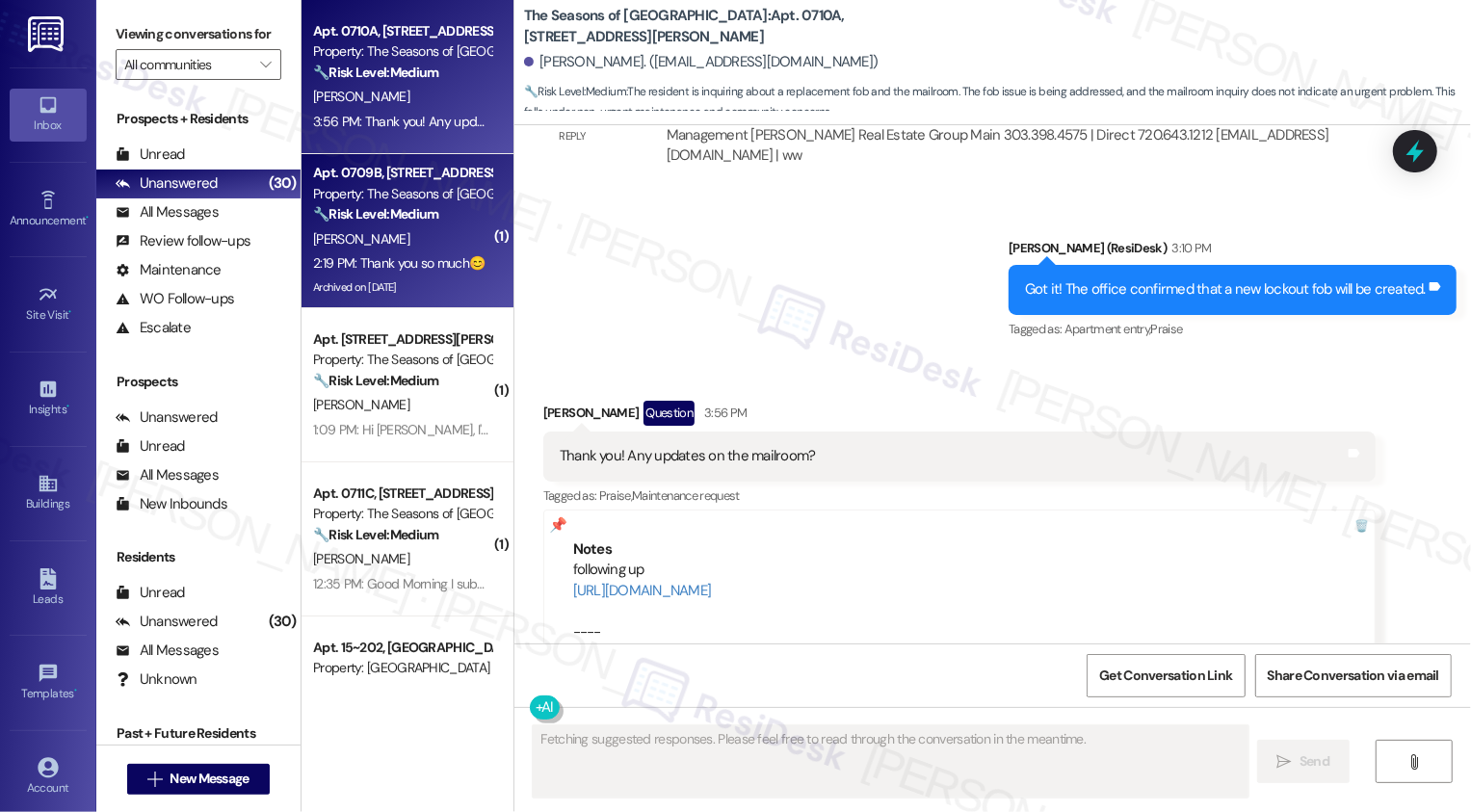
click at [397, 220] on strong "🔧 Risk Level: Medium" at bounding box center [375, 214] width 125 height 18
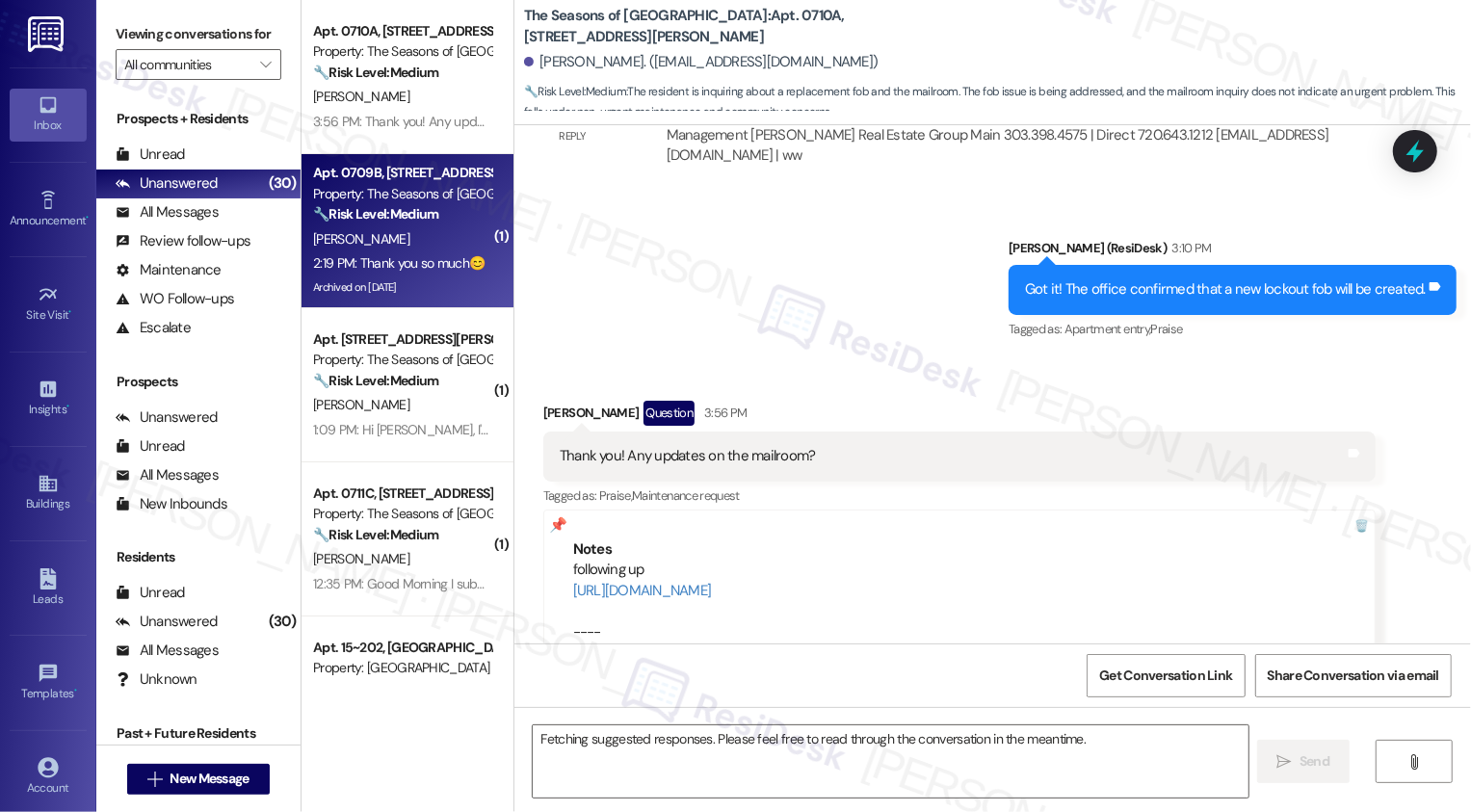
click at [397, 220] on strong "🔧 Risk Level: Medium" at bounding box center [375, 214] width 125 height 18
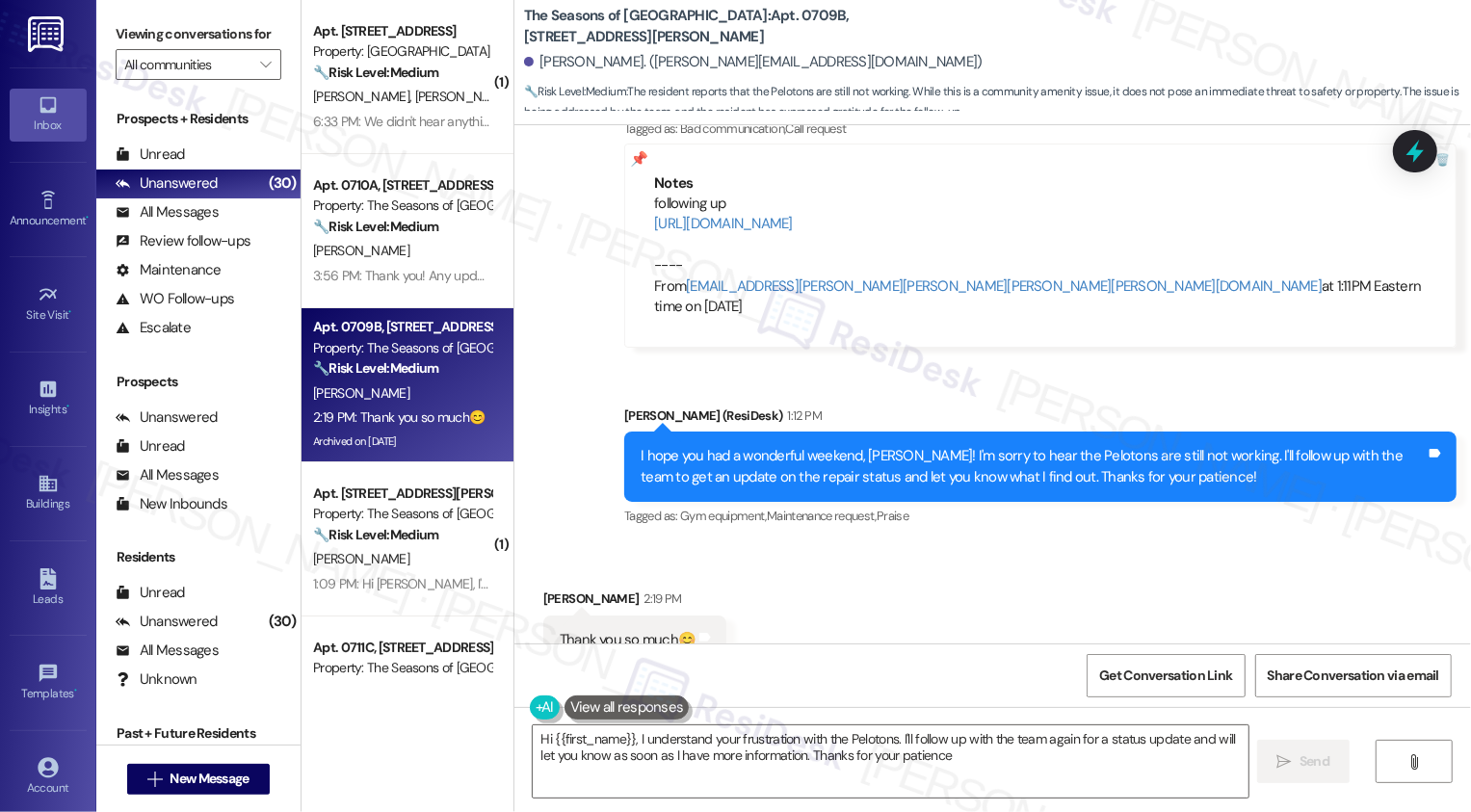
scroll to position [4258, 0]
click at [671, 748] on textarea "Hi {{first_name}}, I understand your frustration with the Pelotons. I'll follow…" at bounding box center [891, 761] width 716 height 72
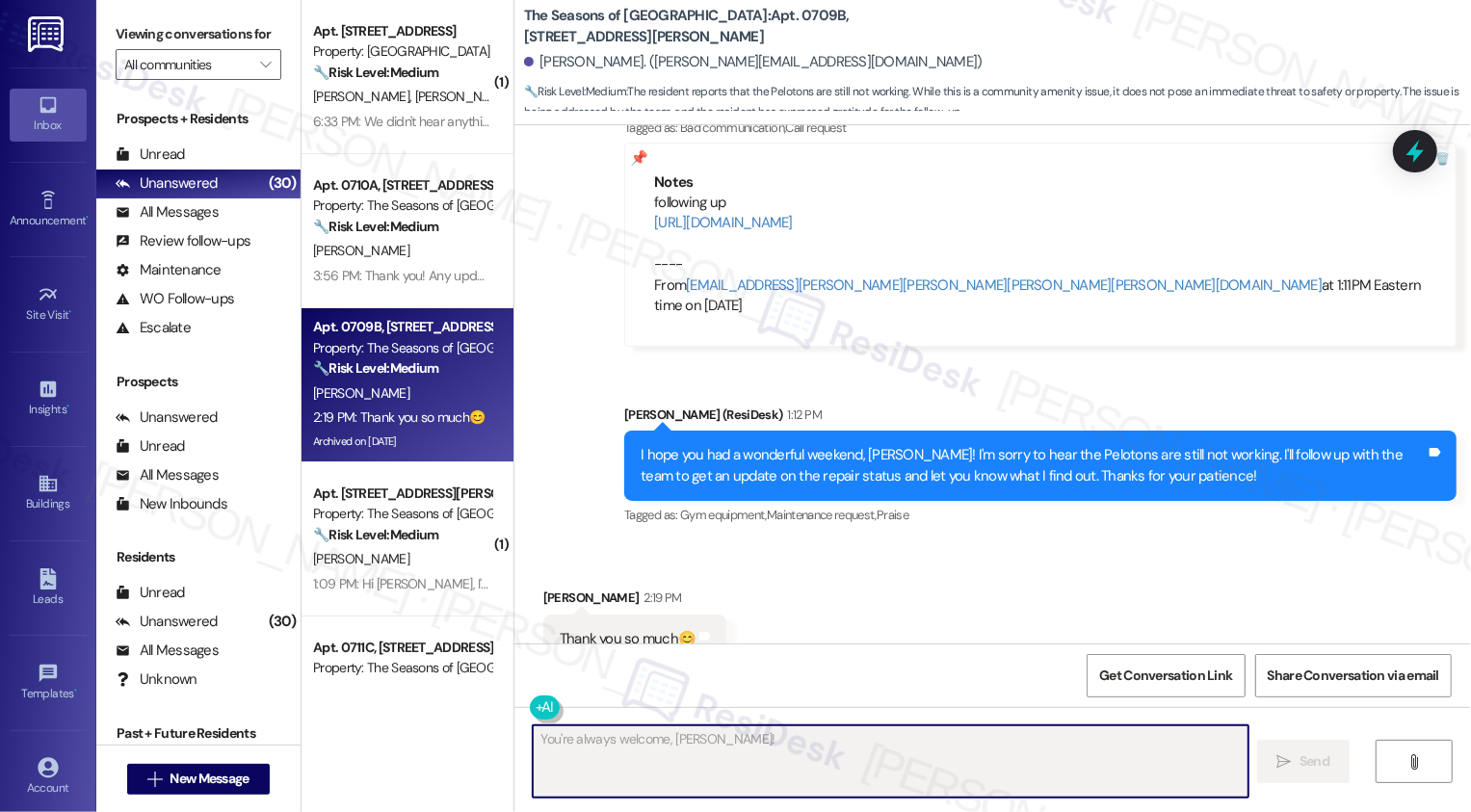
type textarea "Fetching suggested responses. Please feel free to read through the conversation…"
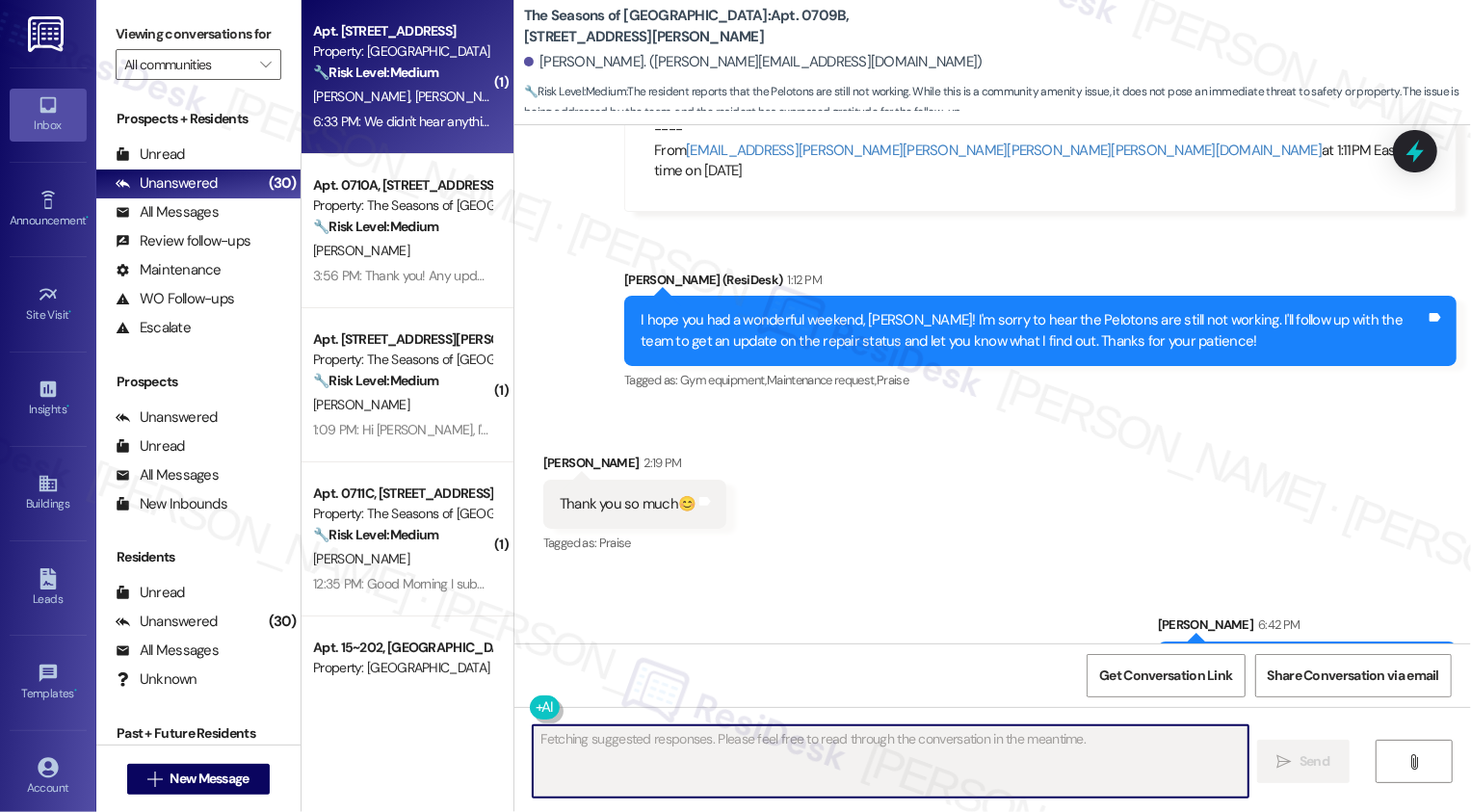
click at [415, 131] on div "6:33 PM: We didn't hear anything, are we in contact with a person on the team o…" at bounding box center [401, 122] width 182 height 24
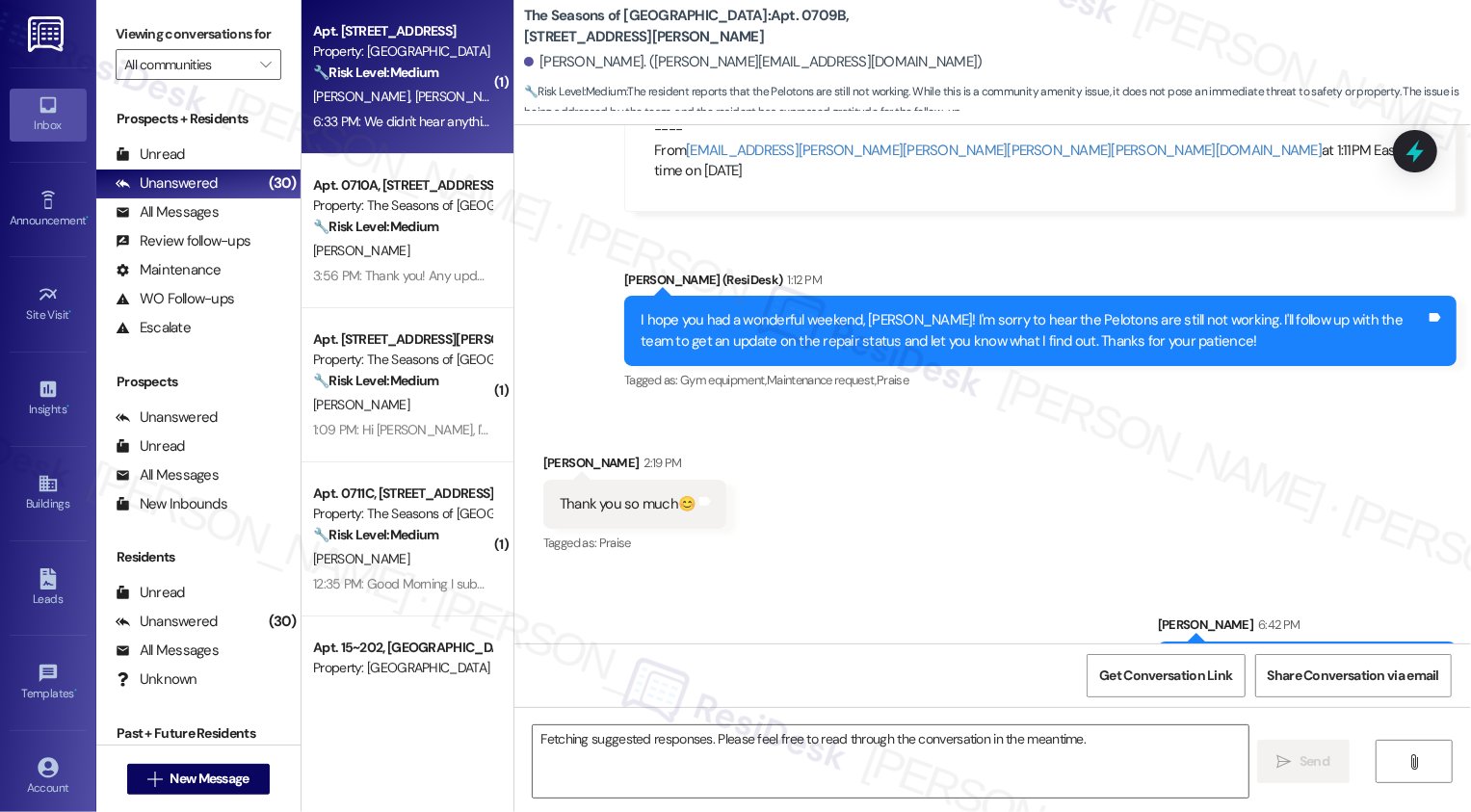
click at [415, 131] on div "6:33 PM: We didn't hear anything, are we in contact with a person on the team o…" at bounding box center [401, 122] width 182 height 24
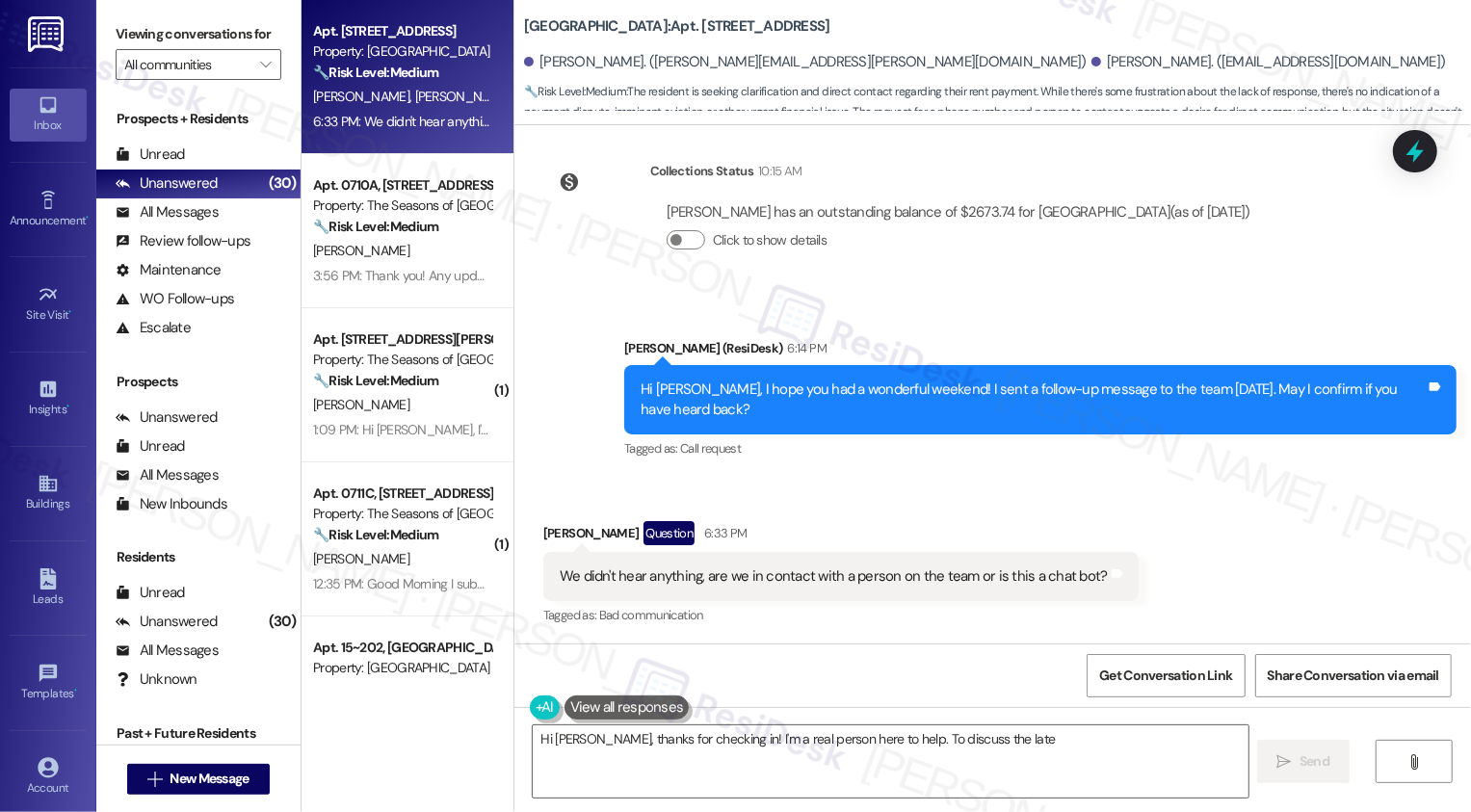
scroll to position [2398, 0]
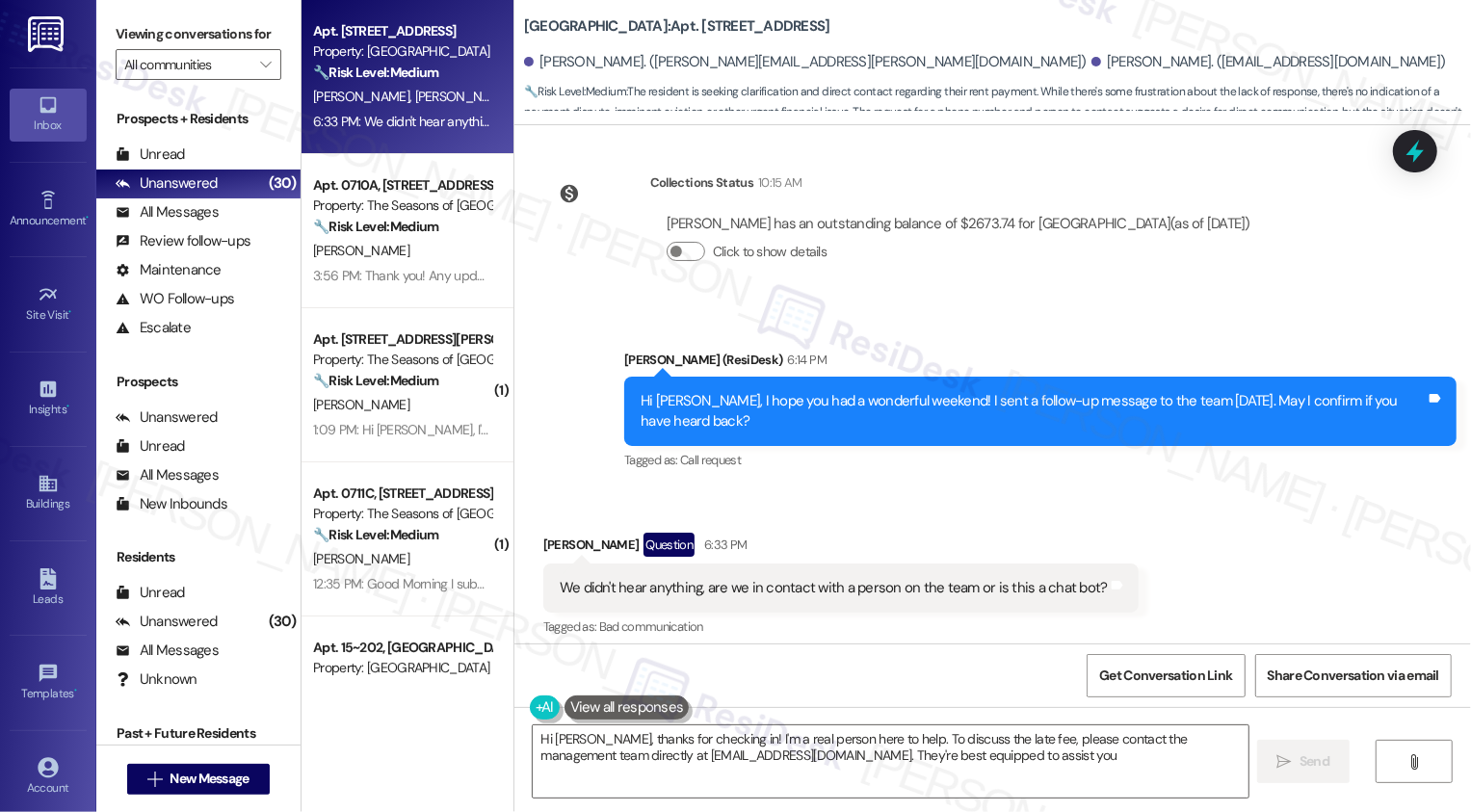
type textarea "Hi John, thanks for checking in! I'm a real person here to help. To discuss the…"
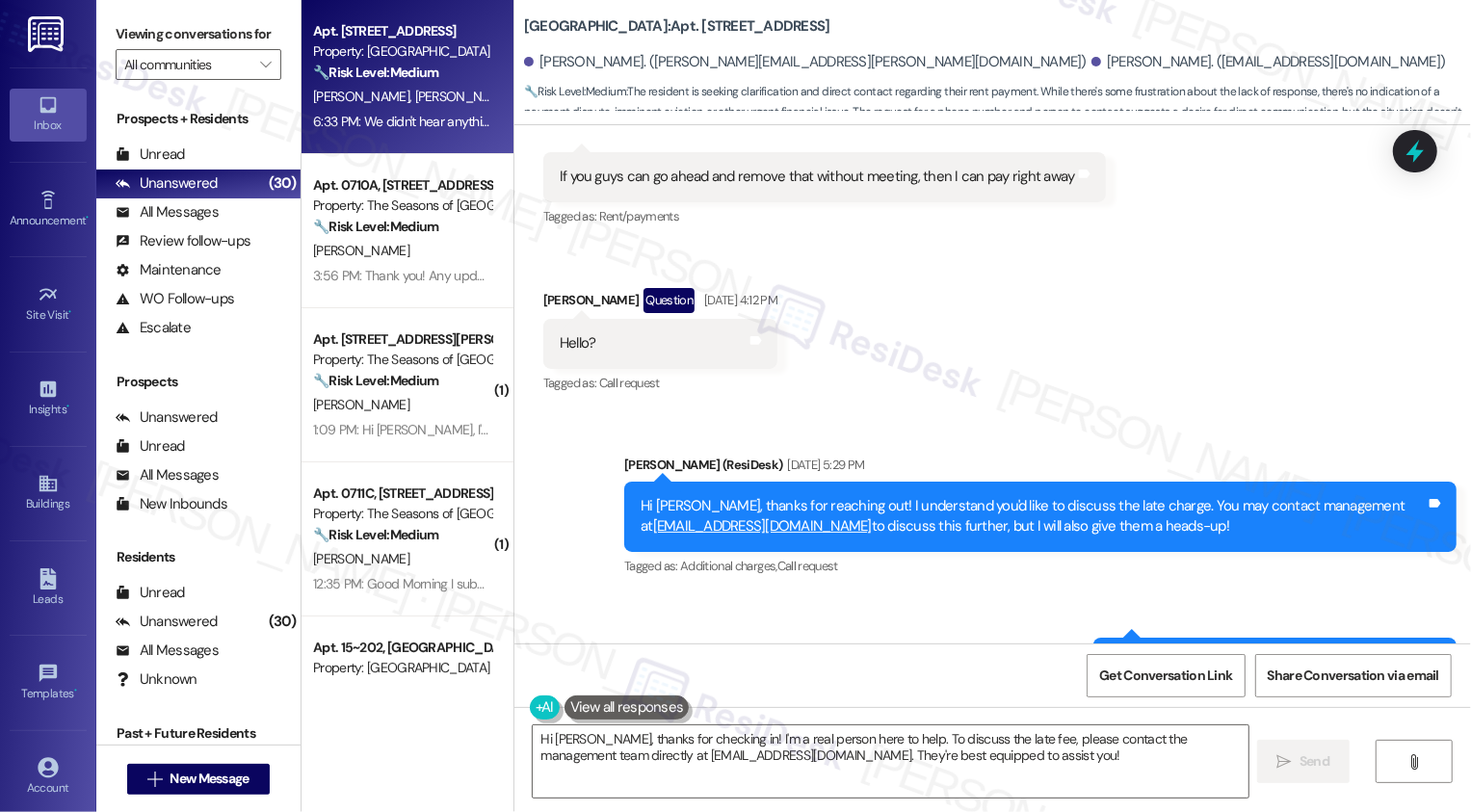
scroll to position [736, 0]
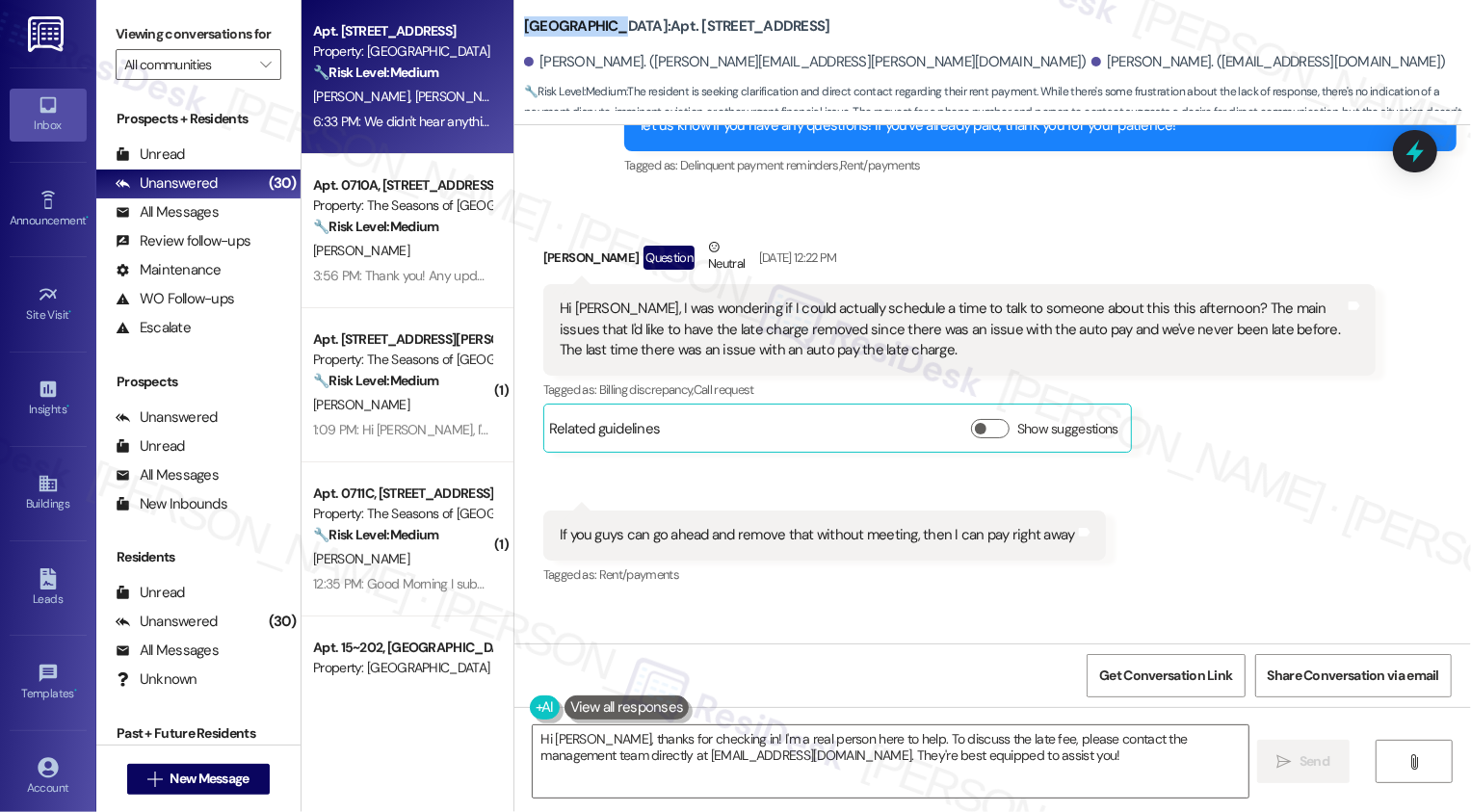
drag, startPoint x: 510, startPoint y: 26, endPoint x: 600, endPoint y: 27, distance: 90.0
click at [600, 27] on b "Bayaud Tower: Apt. 1403, 1001 E. Bayaud Ave" at bounding box center [677, 27] width 307 height 21
copy b "[GEOGRAPHIC_DATA]"
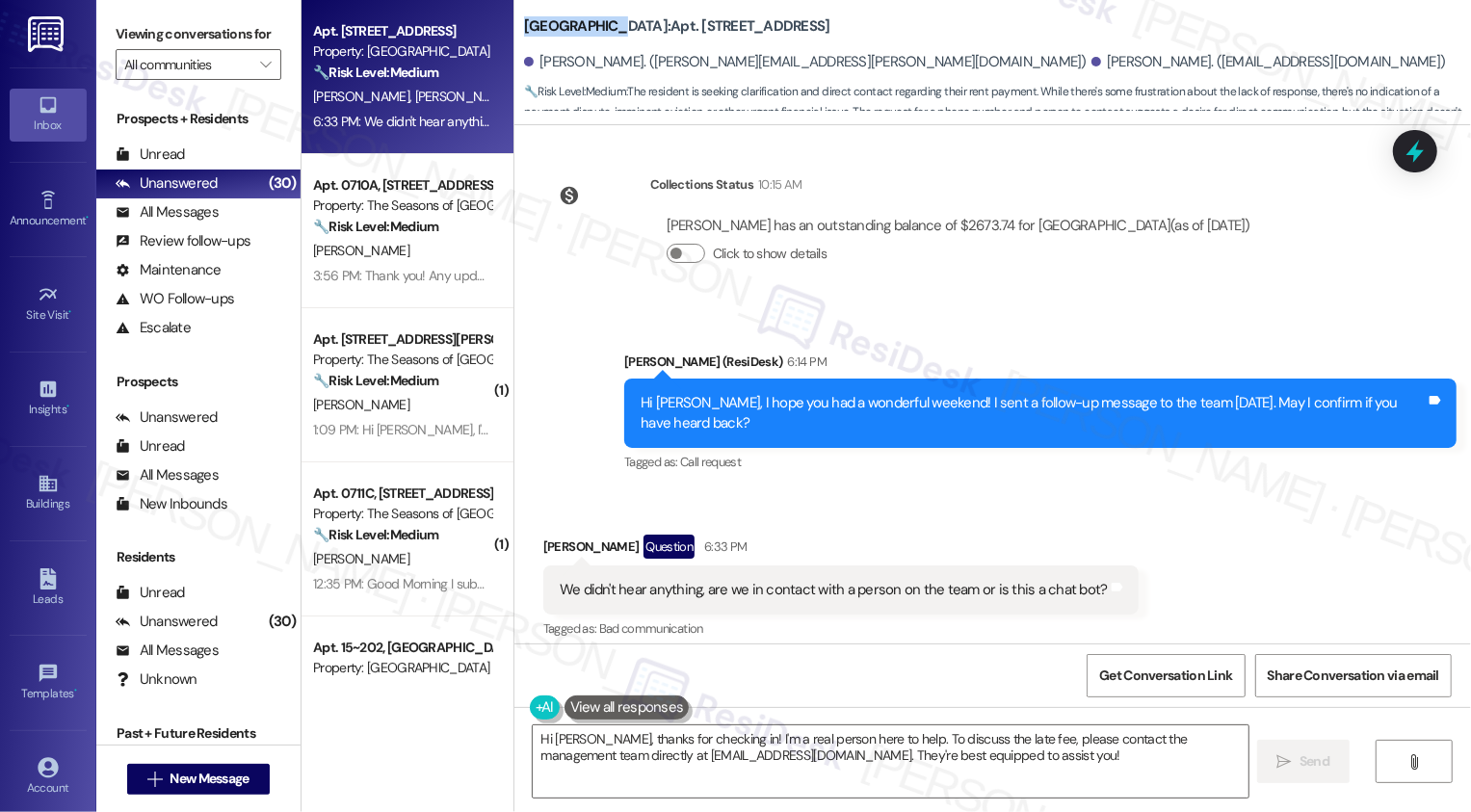
scroll to position [2409, 0]
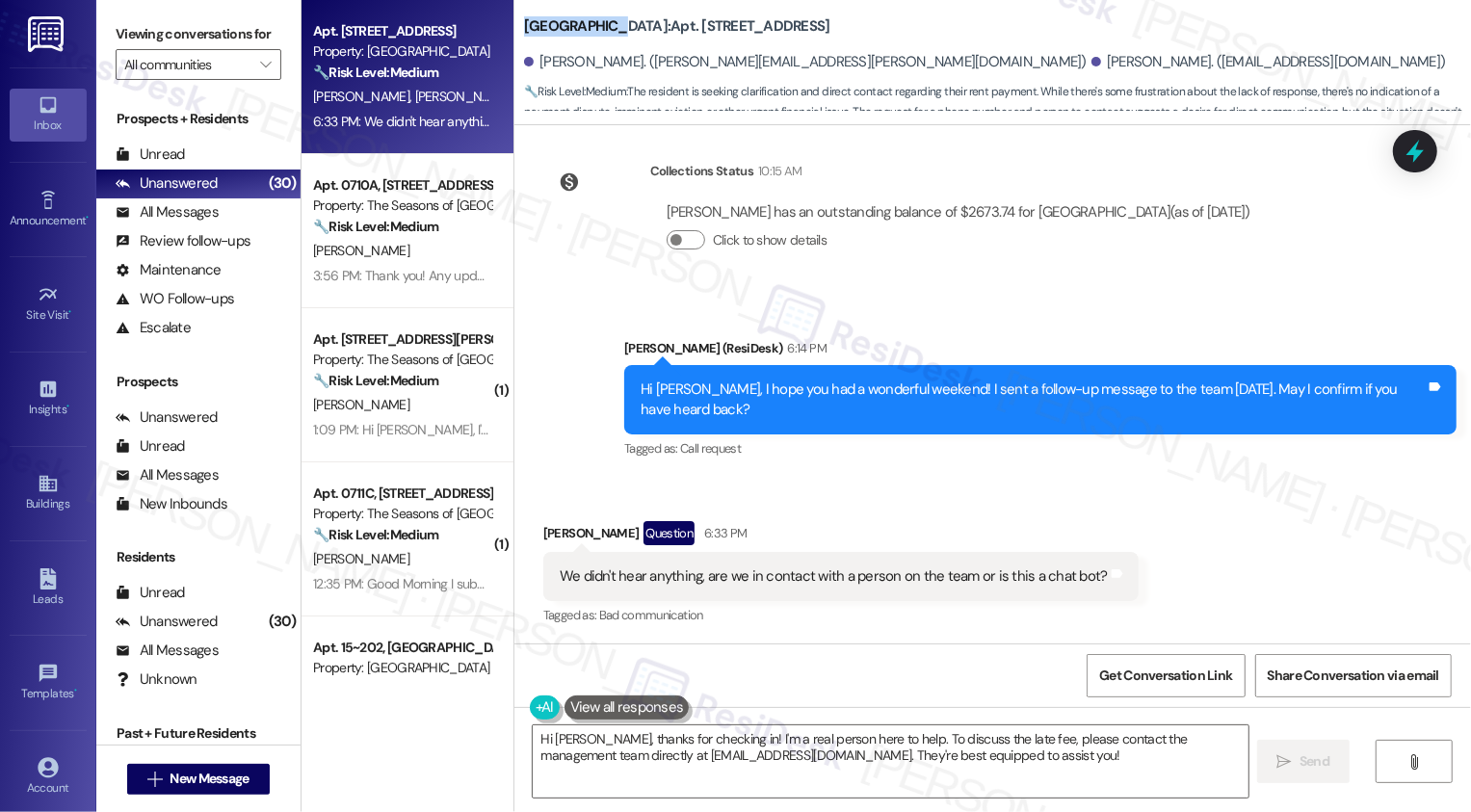
click at [674, 582] on div "We didn't hear anything, are we in contact with a person on the team or is this…" at bounding box center [833, 576] width 548 height 21
click at [757, 577] on div "We didn't hear anything, are we in contact with a person on the team or is this…" at bounding box center [833, 576] width 548 height 21
click at [873, 583] on div "We didn't hear anything, are we in contact with a person on the team or is this…" at bounding box center [833, 576] width 548 height 21
click at [920, 576] on div "We didn't hear anything, are we in contact with a person on the team or is this…" at bounding box center [833, 576] width 548 height 21
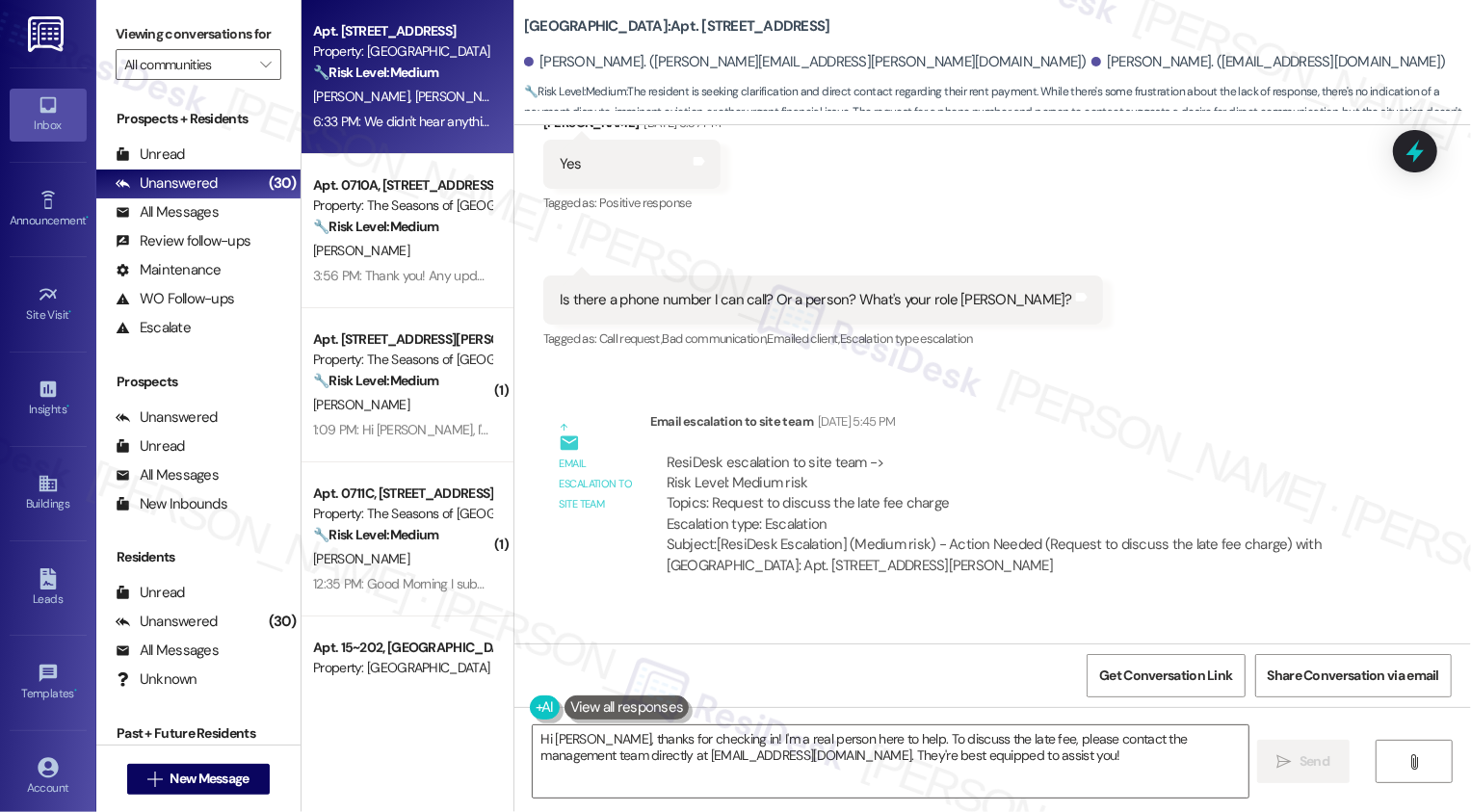
scroll to position [1631, 0]
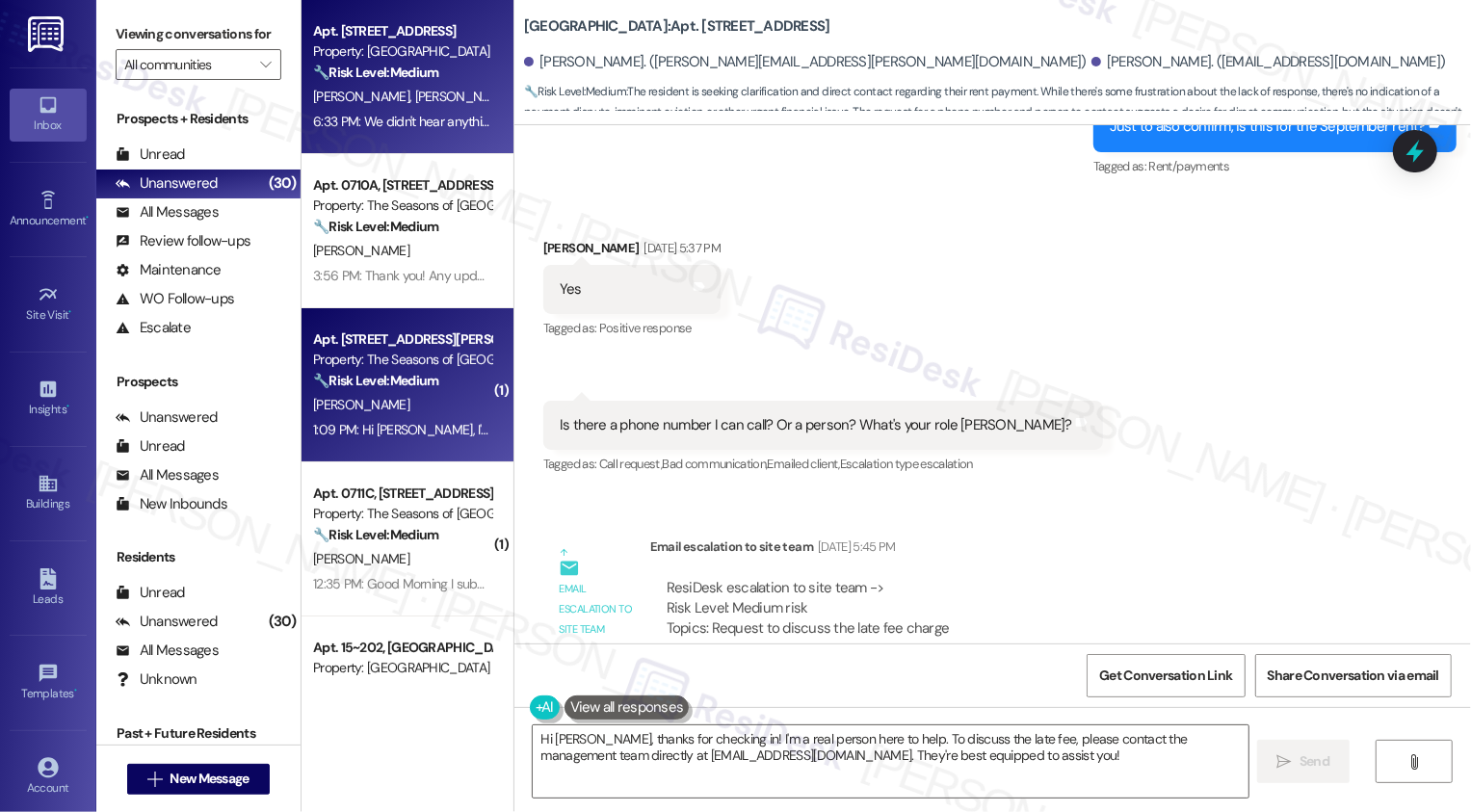
click at [417, 392] on div "Apt. 0211B, 3498 Seasons E Ellsworth Ave Property: The Seasons of Cherry Creek …" at bounding box center [401, 360] width 182 height 66
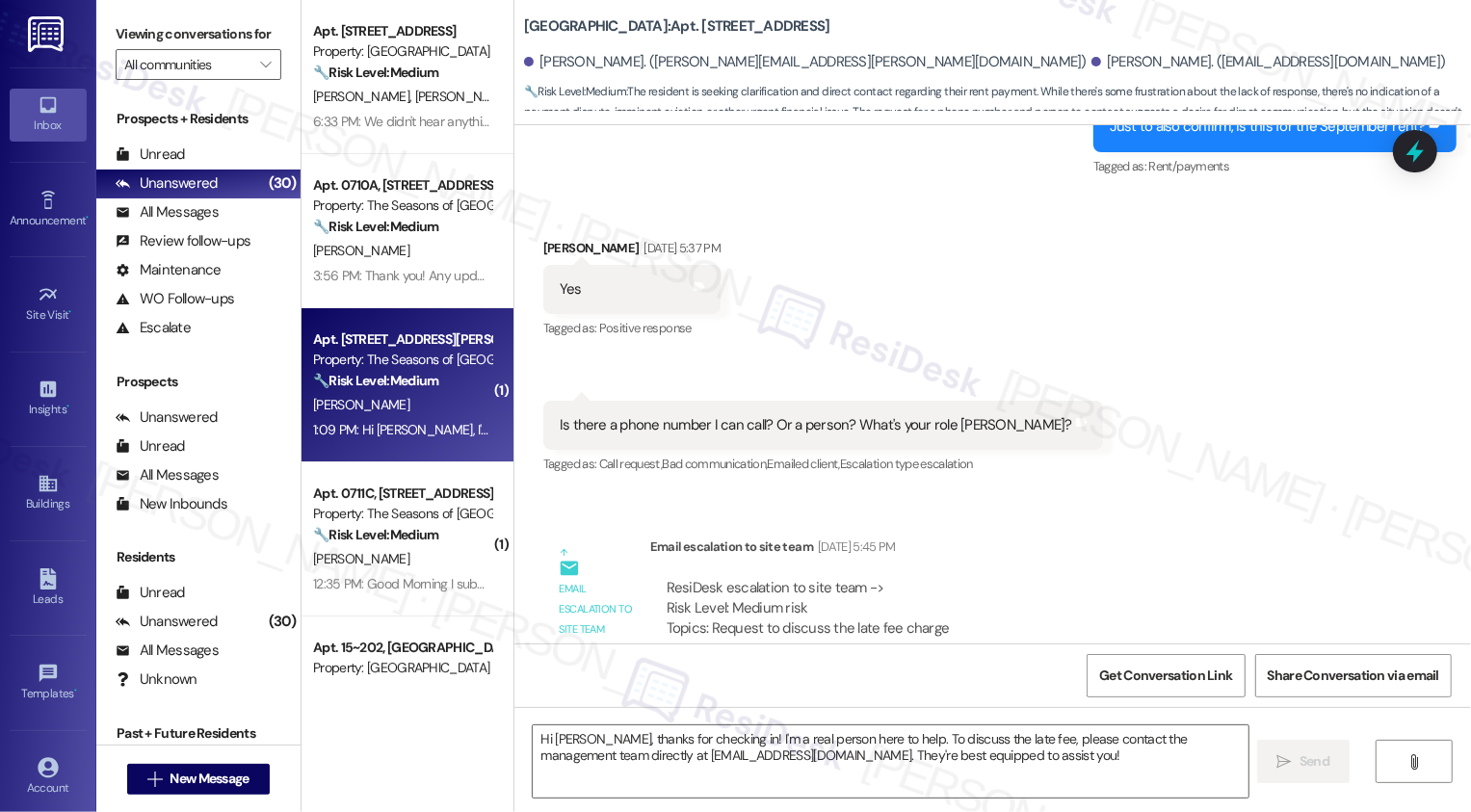
click at [417, 392] on div "Apt. 0211B, 3498 Seasons E Ellsworth Ave Property: The Seasons of Cherry Creek …" at bounding box center [401, 360] width 182 height 66
type textarea "Fetching suggested responses. Please feel free to read through the conversation…"
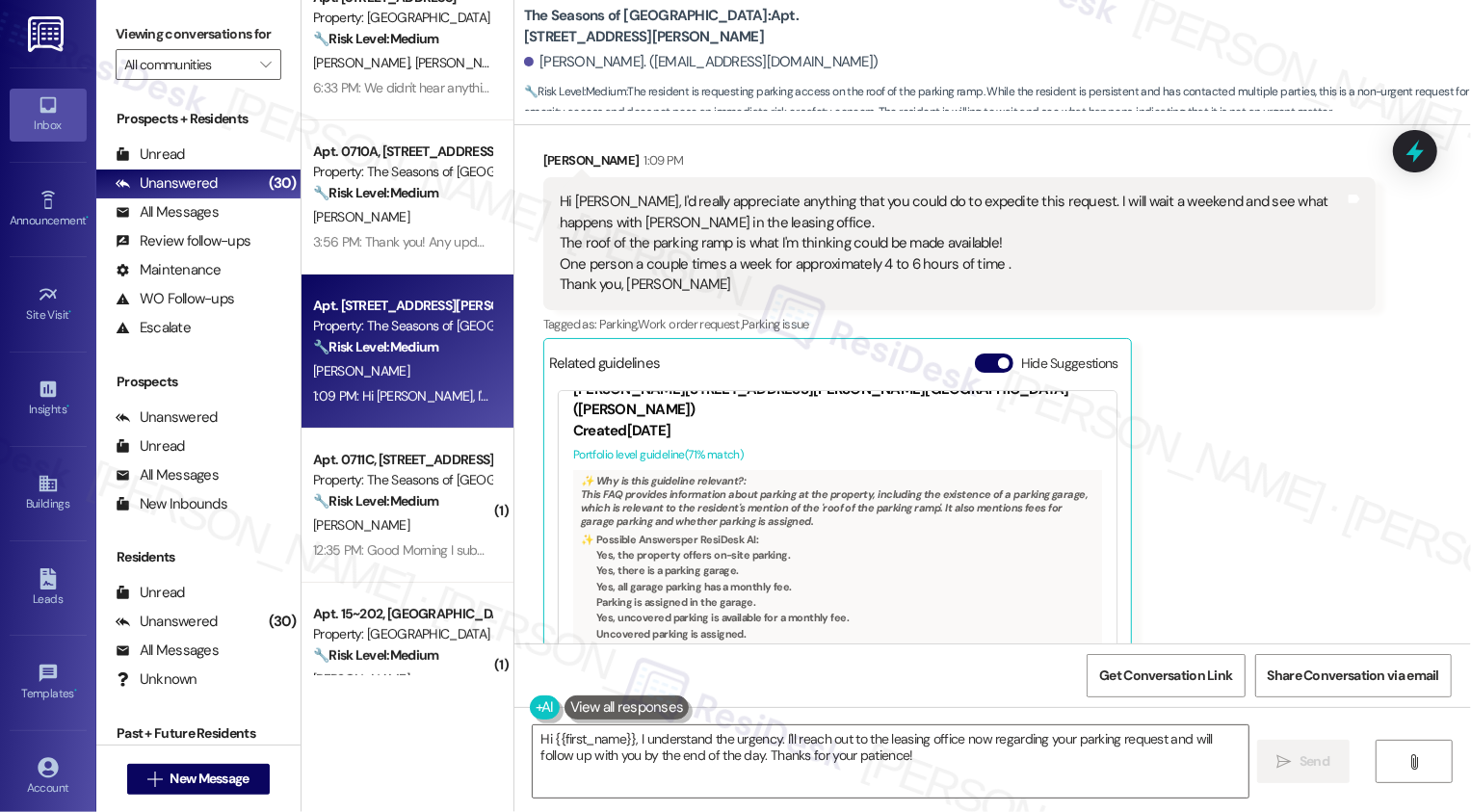
scroll to position [182, 0]
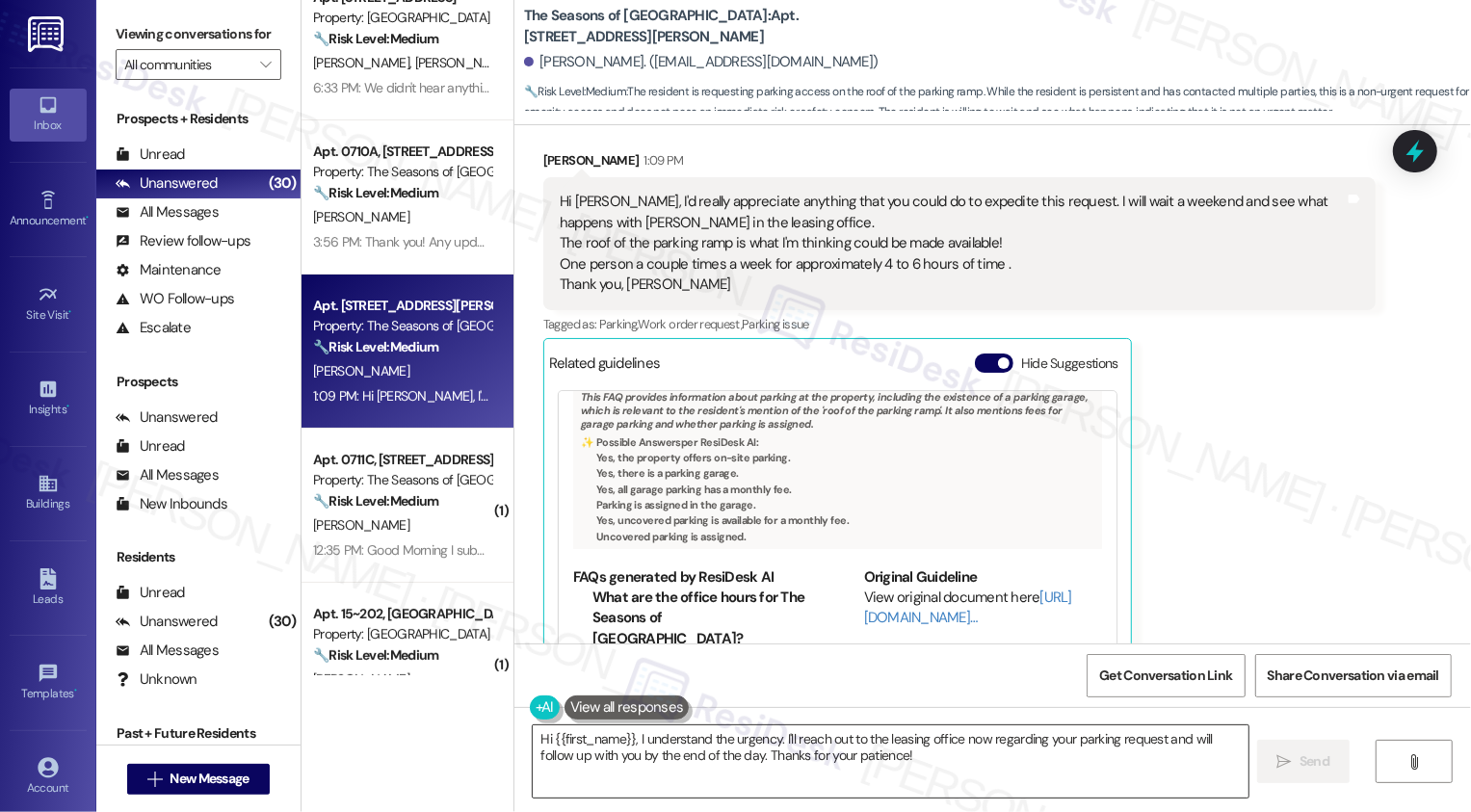
click at [693, 778] on textarea "Hi {{first_name}}, I understand the urgency. I'll reach out to the leasing offi…" at bounding box center [891, 761] width 716 height 72
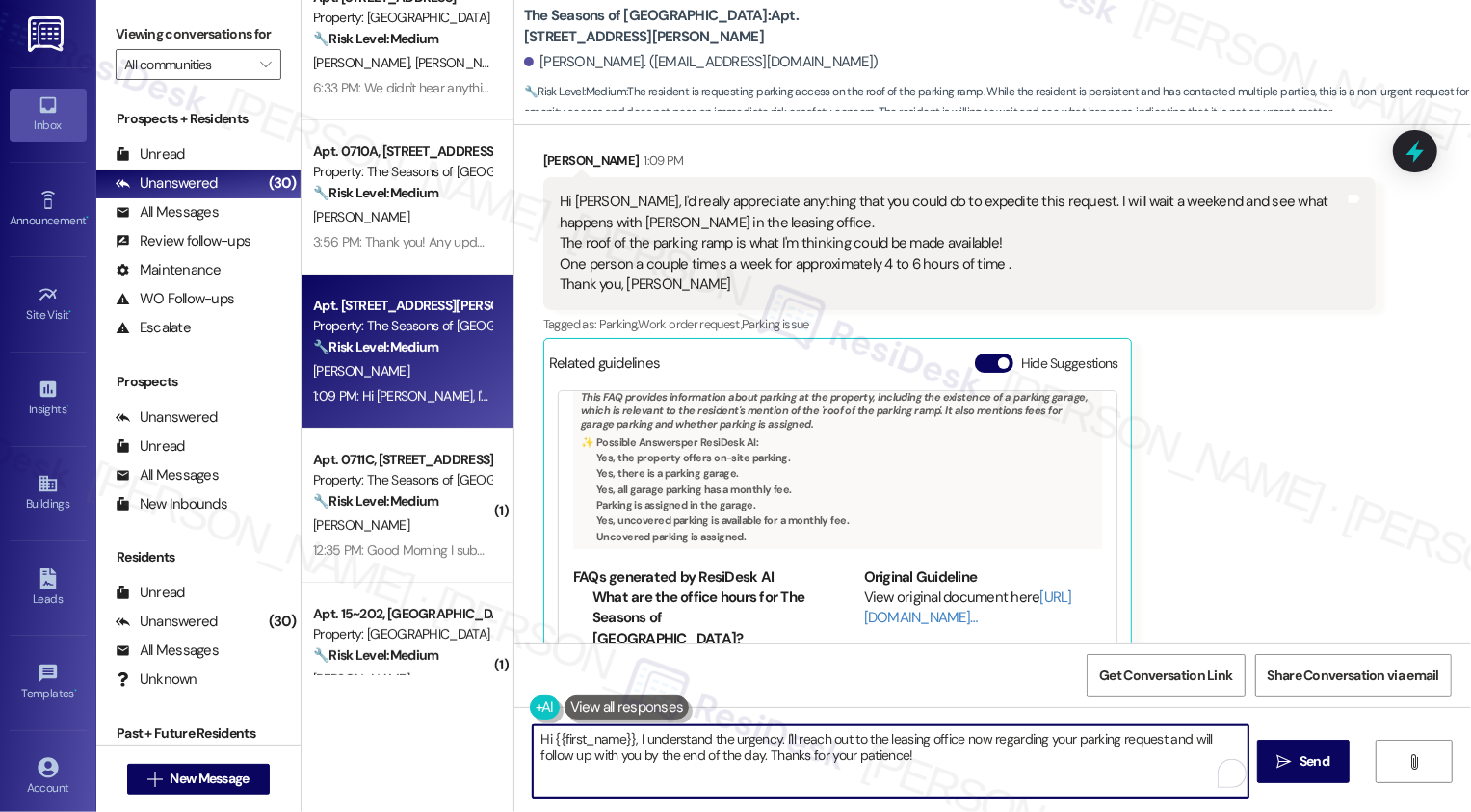
drag, startPoint x: 628, startPoint y: 740, endPoint x: 527, endPoint y: 740, distance: 101.0
click at [533, 740] on textarea "Hi {{first_name}}, I understand the urgency. I'll reach out to the leasing offi…" at bounding box center [891, 761] width 716 height 72
click at [777, 755] on textarea "I understand the urgency. I'll reach out to the leasing office now regarding yo…" at bounding box center [891, 761] width 716 height 72
click at [907, 762] on textarea "I understand the urgency. I'll reach out to the leasing office now regarding yo…" at bounding box center [889, 761] width 716 height 72
drag, startPoint x: 669, startPoint y: 736, endPoint x: 888, endPoint y: 777, distance: 222.8
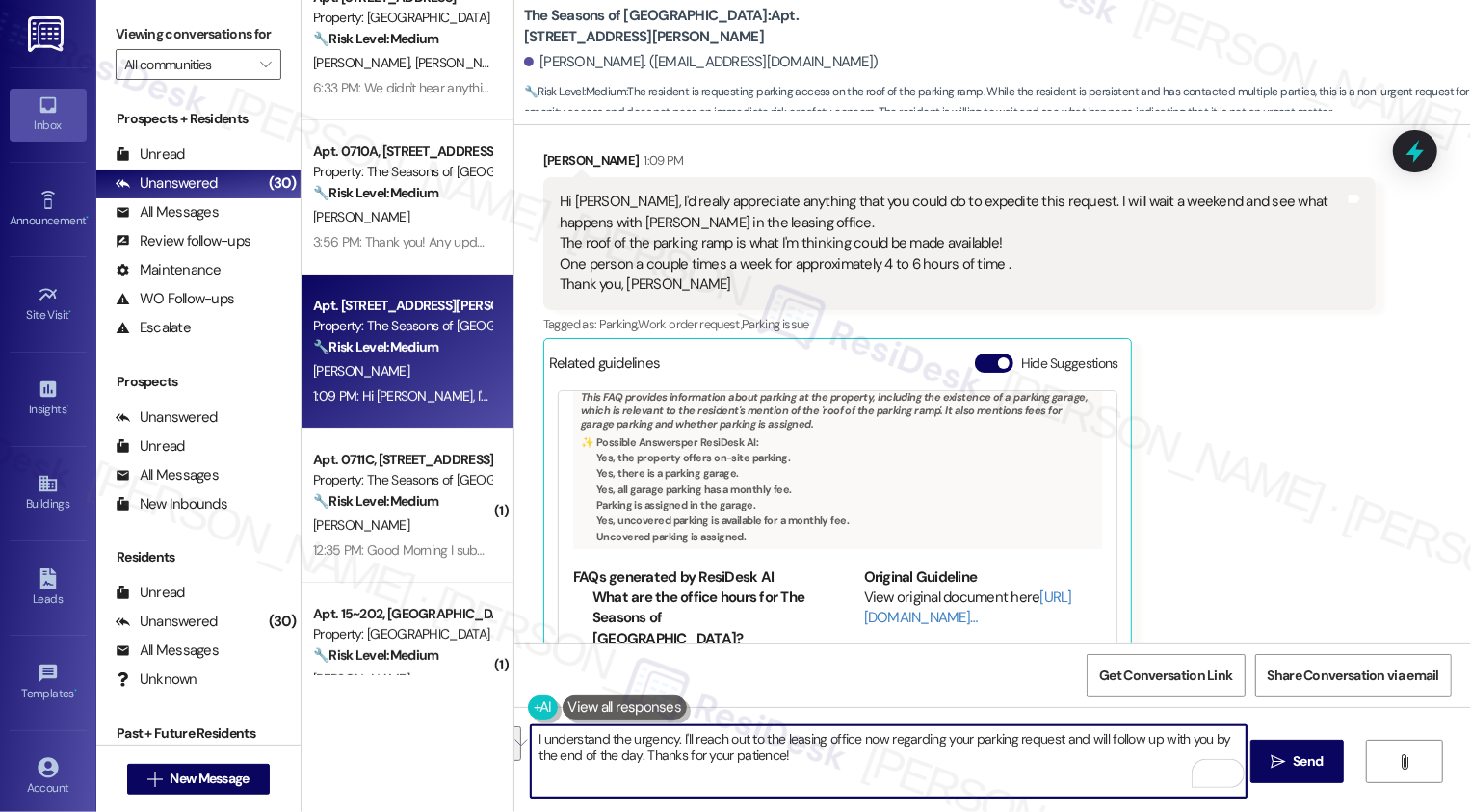
click at [888, 777] on textarea "I understand the urgency. I'll reach out to the leasing office now regarding yo…" at bounding box center [889, 761] width 716 height 72
click at [838, 768] on textarea "I understand the urgency. I'll reach out to the leasing office now regarding yo…" at bounding box center [889, 761] width 716 height 72
click at [562, 737] on textarea "Got it, I understand the urgen" at bounding box center [889, 761] width 716 height 72
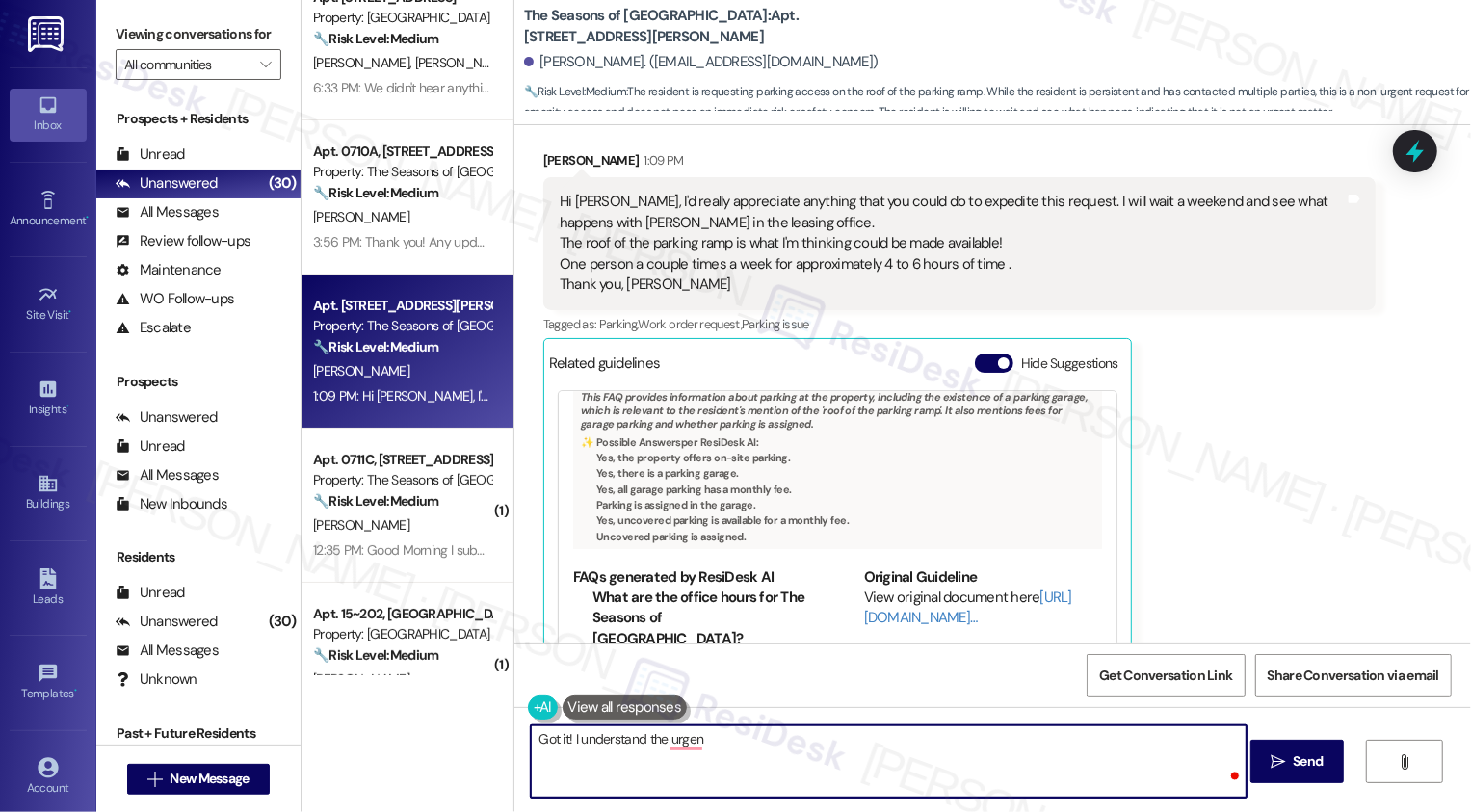
click at [721, 743] on textarea "Got it! I understand the urgen" at bounding box center [889, 761] width 716 height 72
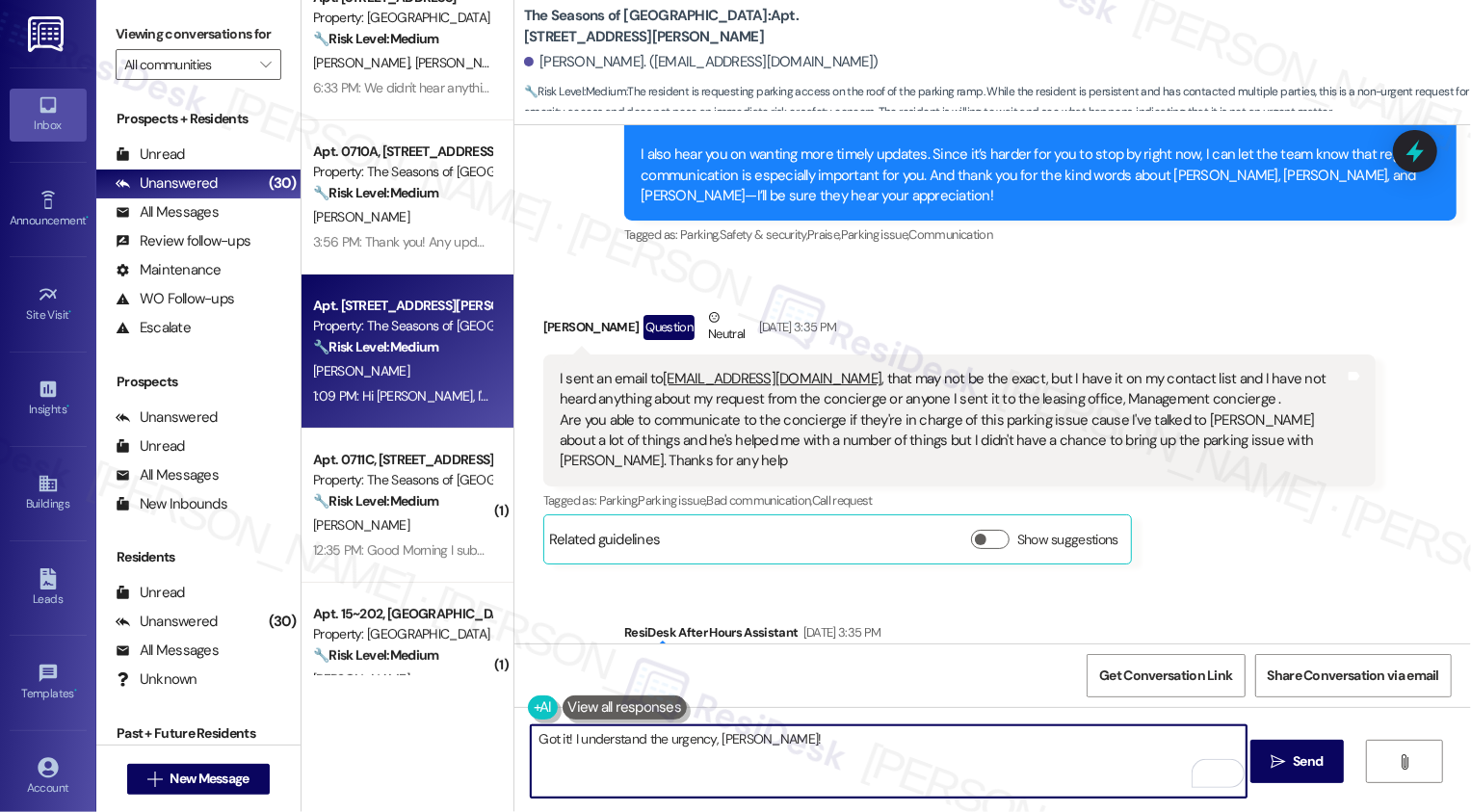
scroll to position [1936, 0]
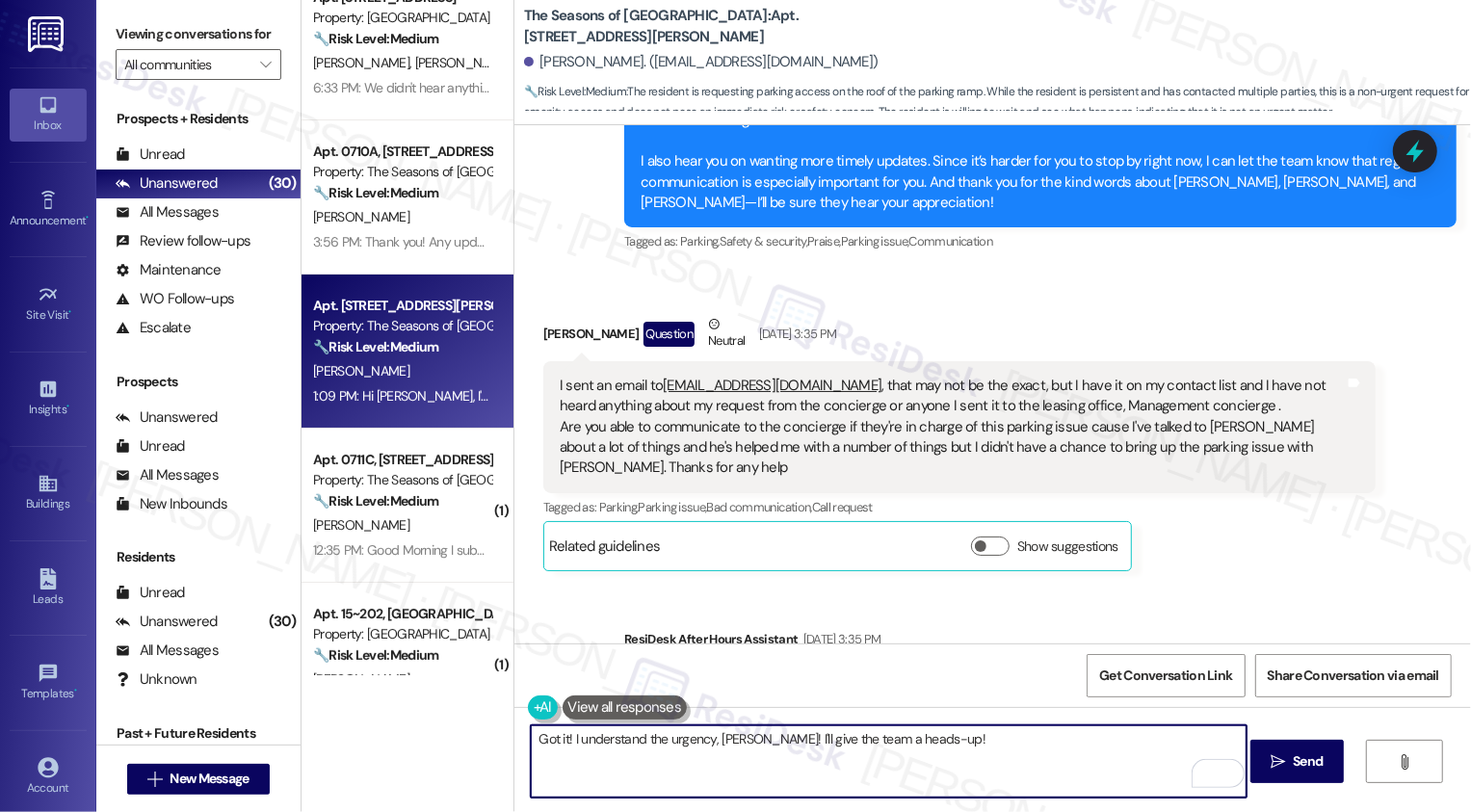
click at [734, 741] on textarea "Got it! I understand the urgency, Jane! I'll give the team a heads-up!" at bounding box center [889, 761] width 716 height 72
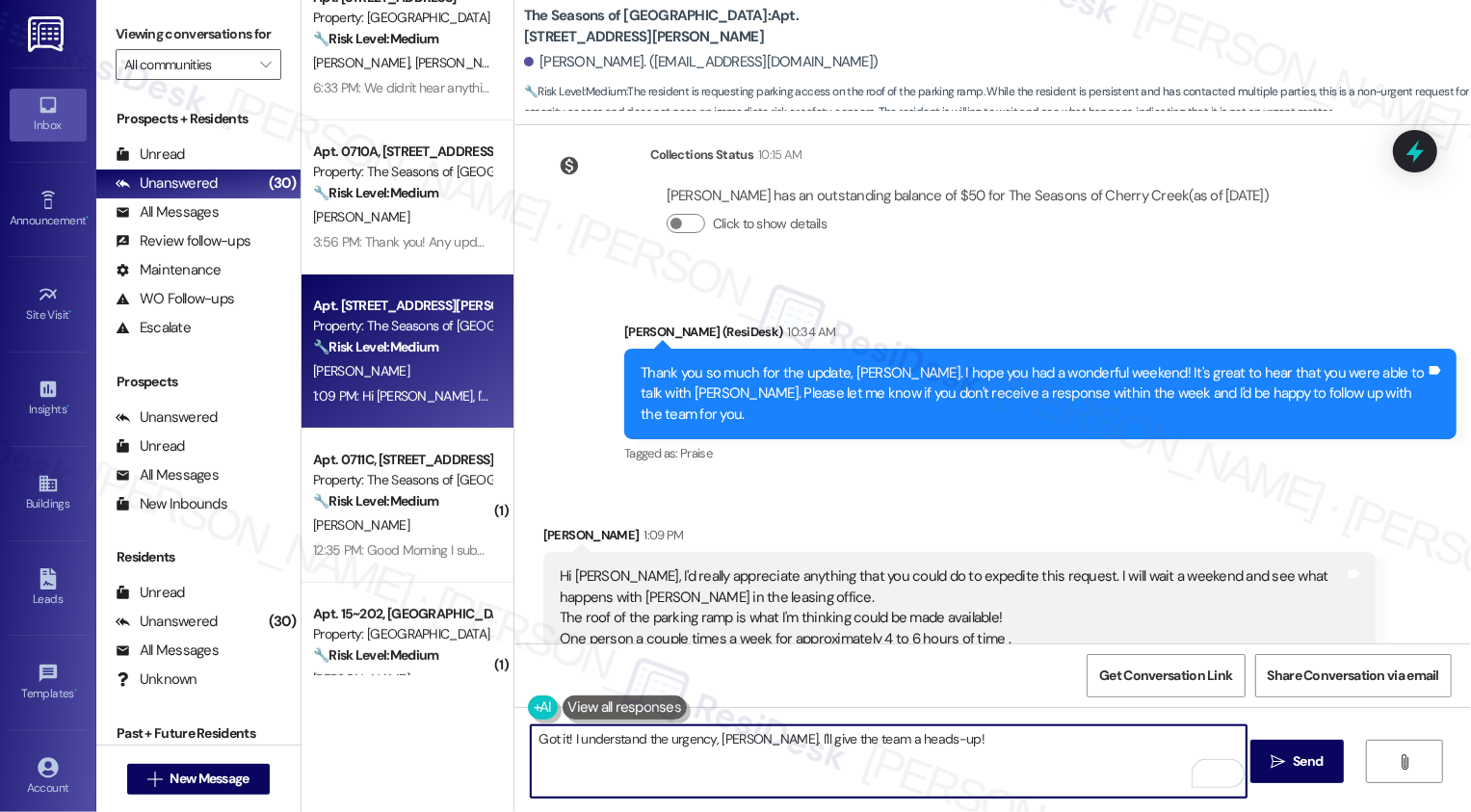
scroll to position [3071, 0]
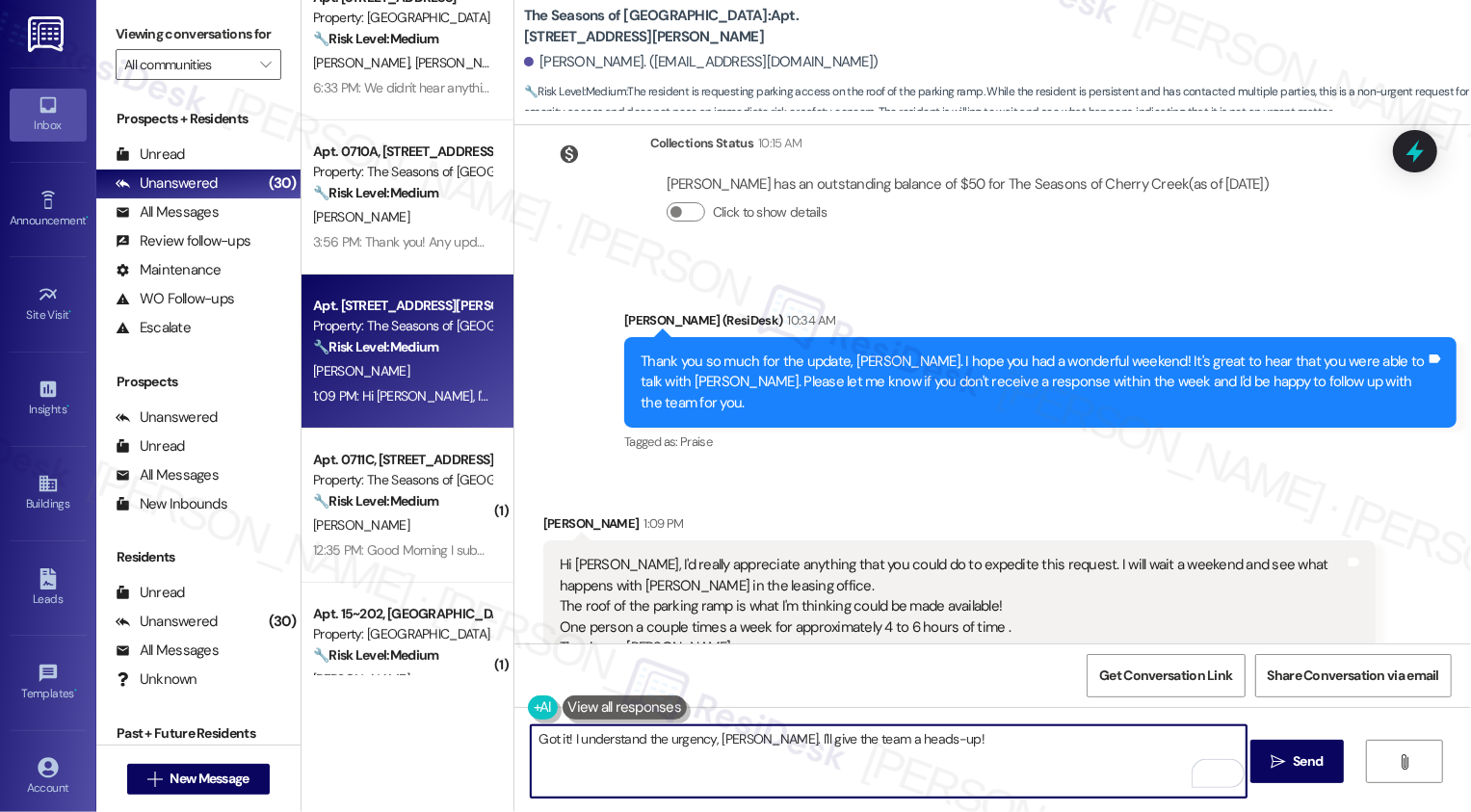
drag, startPoint x: 742, startPoint y: 736, endPoint x: 969, endPoint y: 735, distance: 227.0
click at [970, 737] on textarea "Got it! I understand the urgency, Jane. I'll give the team a heads-up!" at bounding box center [889, 761] width 716 height 72
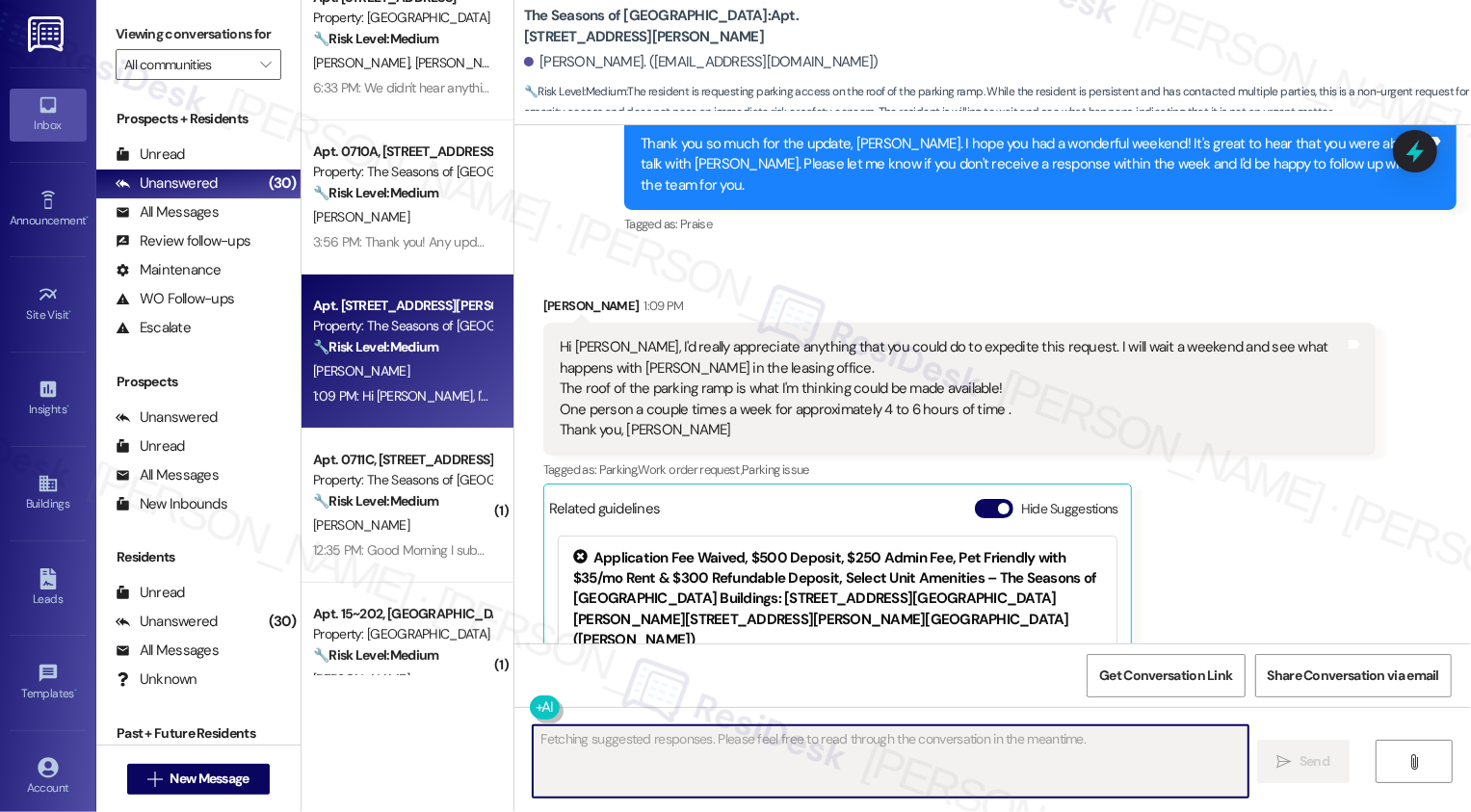
scroll to position [3434, 0]
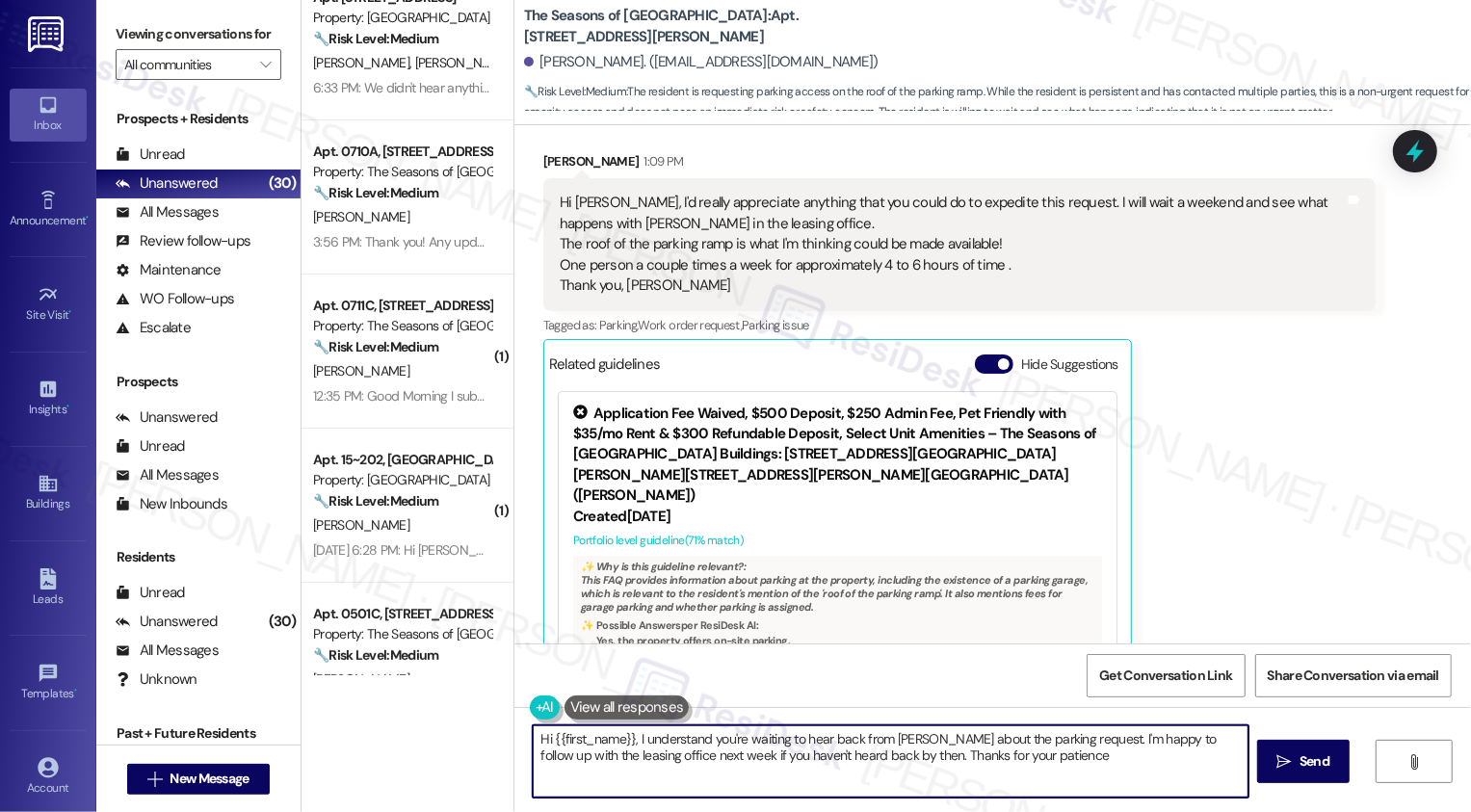
type textarea "Hi {{first_name}}, I understand you're waiting to hear back from Lauren about t…"
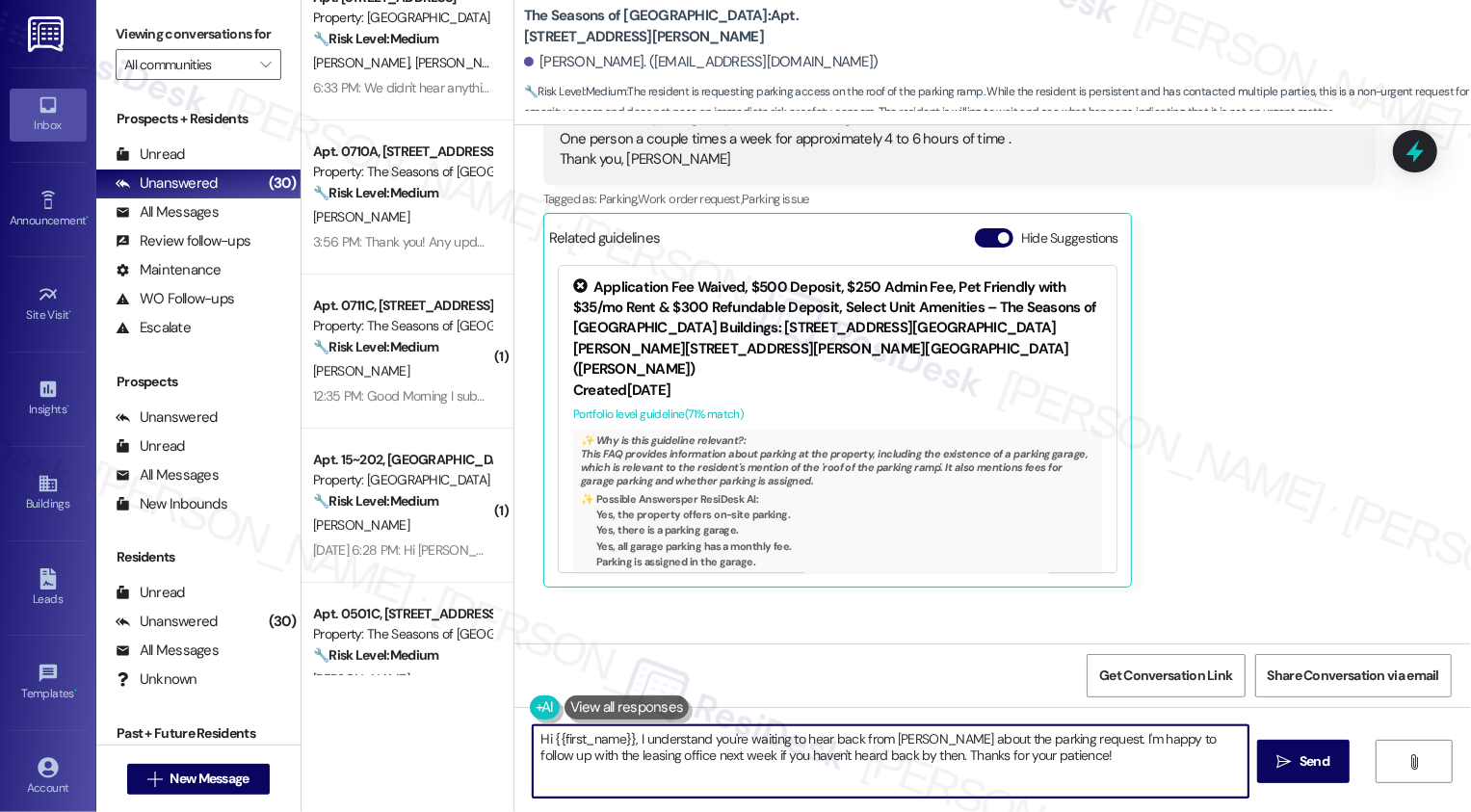
scroll to position [3569, 0]
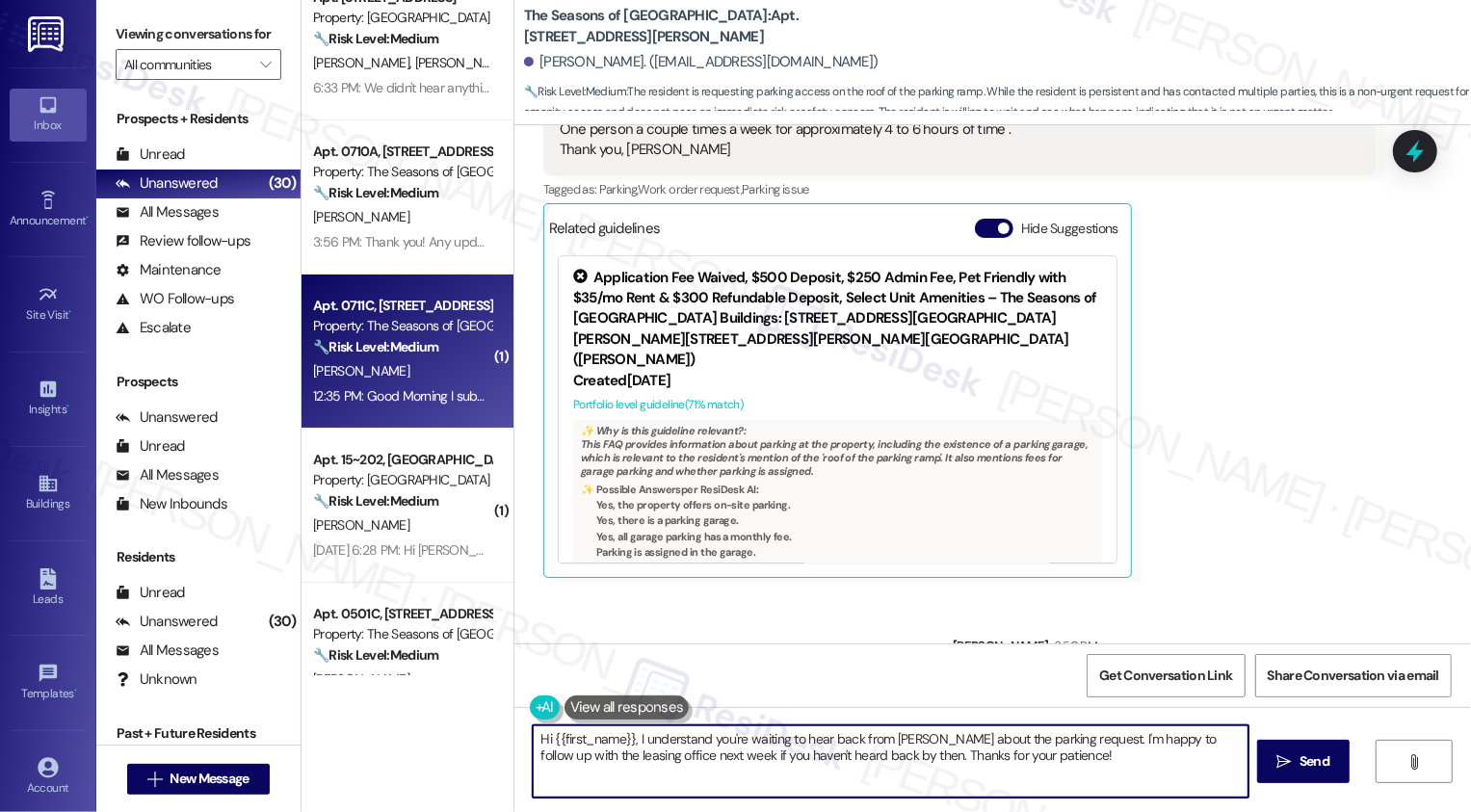
click at [400, 319] on div "Property: The Seasons of [GEOGRAPHIC_DATA]" at bounding box center [401, 325] width 178 height 21
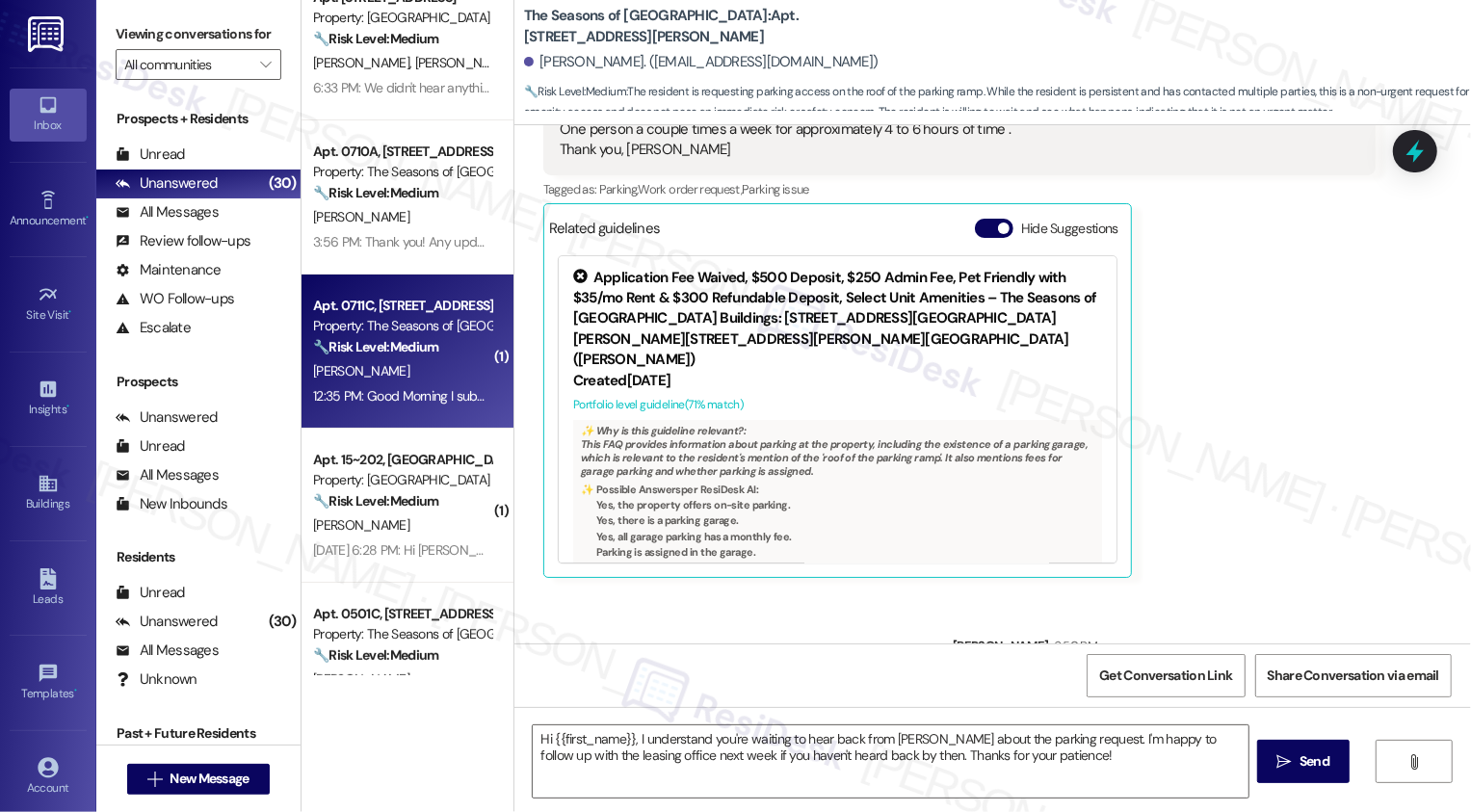
click at [400, 319] on div "Property: The Seasons of [GEOGRAPHIC_DATA]" at bounding box center [401, 325] width 178 height 21
type textarea "Fetching suggested responses. Please feel free to read through the conversation…"
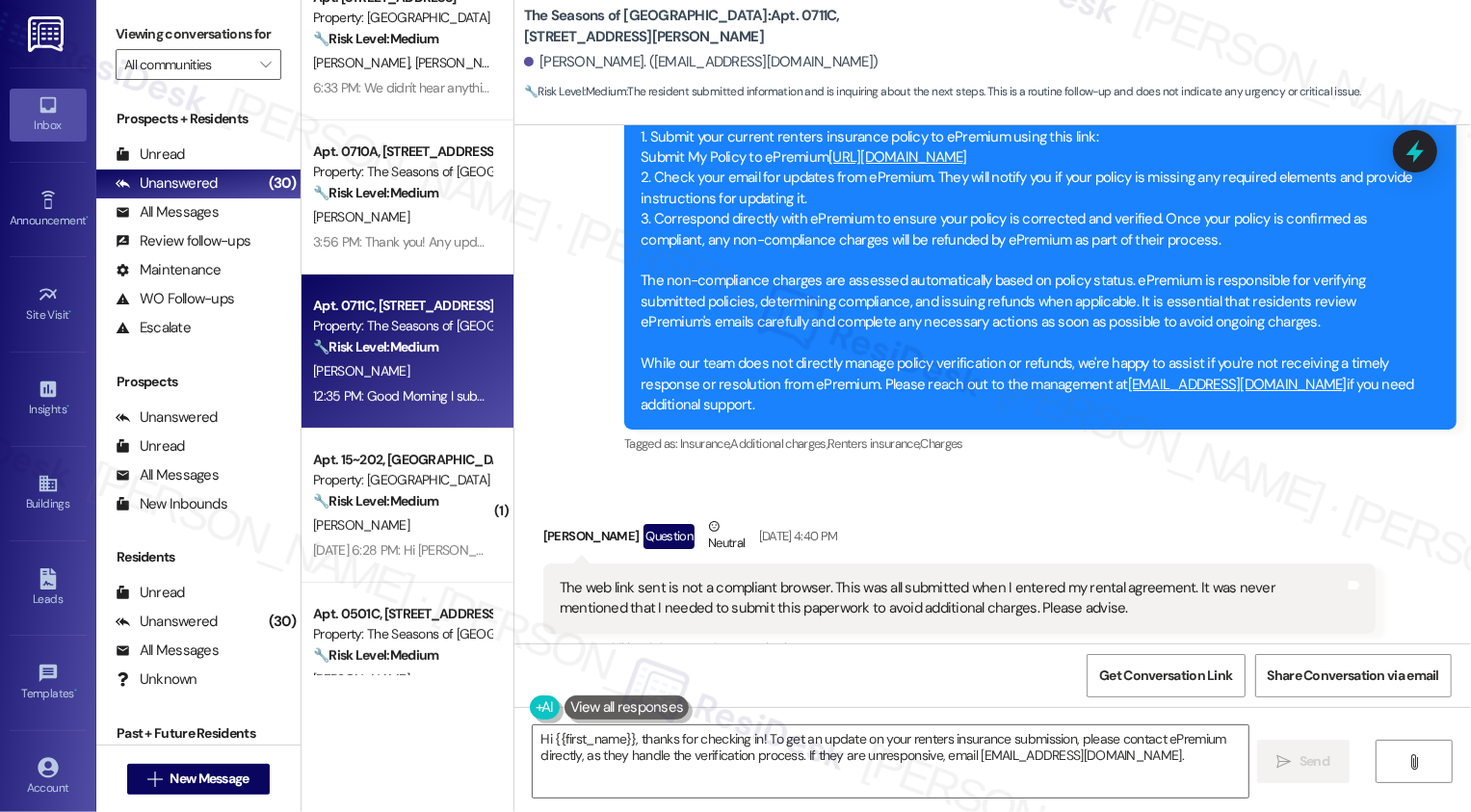
scroll to position [3940, 0]
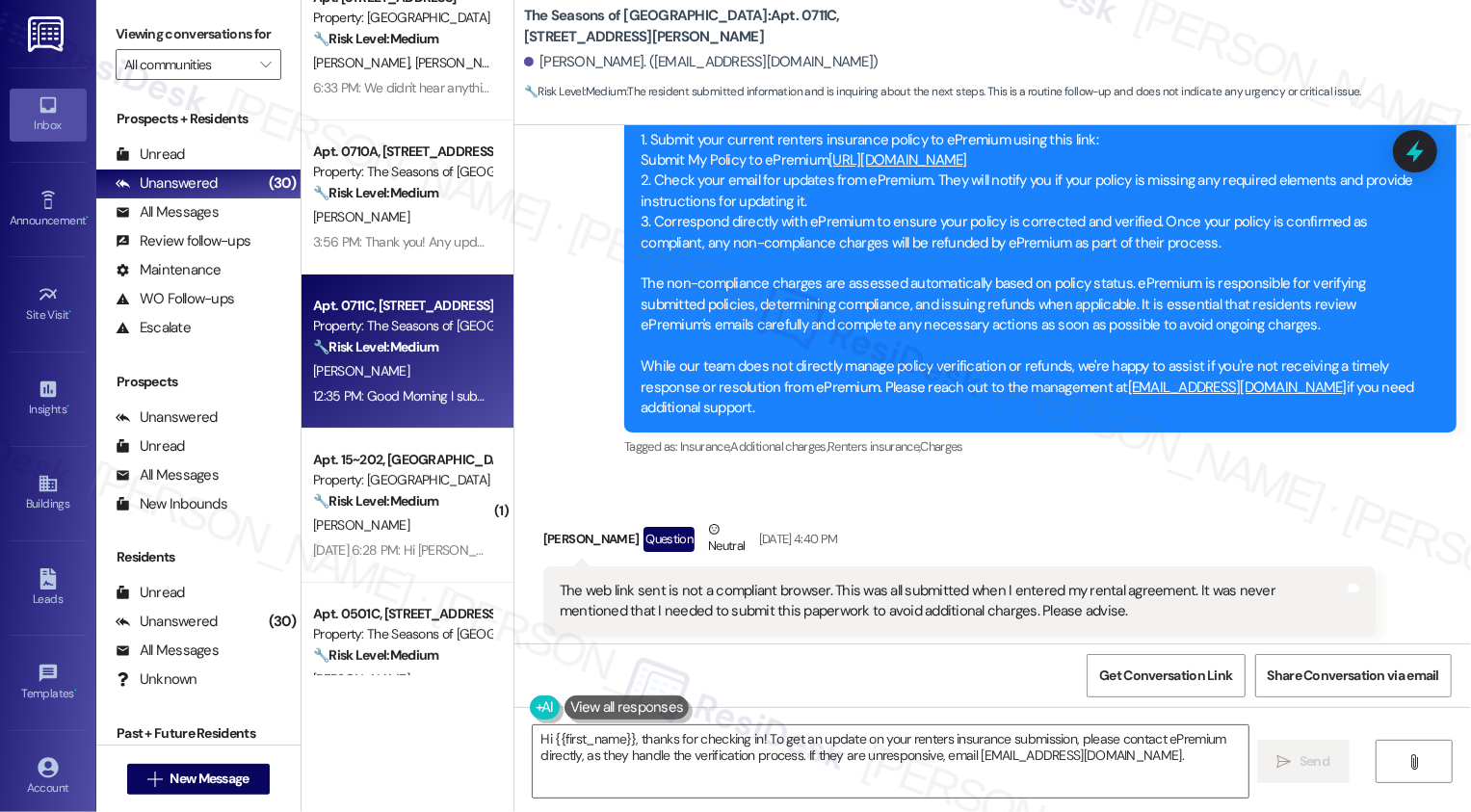
drag, startPoint x: 644, startPoint y: 198, endPoint x: 792, endPoint y: 224, distance: 150.3
click at [792, 224] on div "To resolve non-compliance charges and bring your policy into alignment: 1. Subm…" at bounding box center [1032, 254] width 785 height 330
click at [881, 197] on div "To resolve non-compliance charges and bring your policy into alignment: 1. Subm…" at bounding box center [1032, 254] width 785 height 330
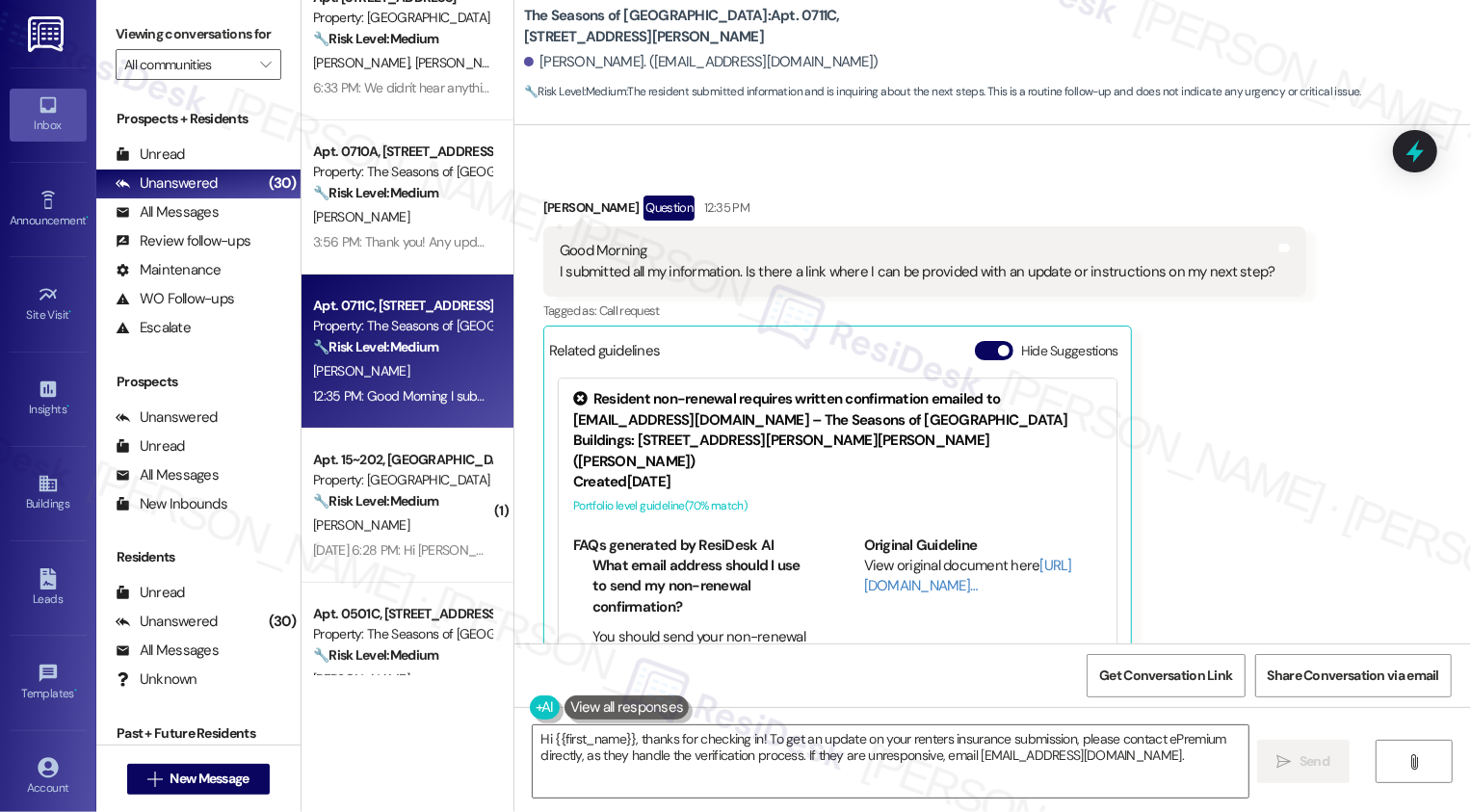
scroll to position [4945, 0]
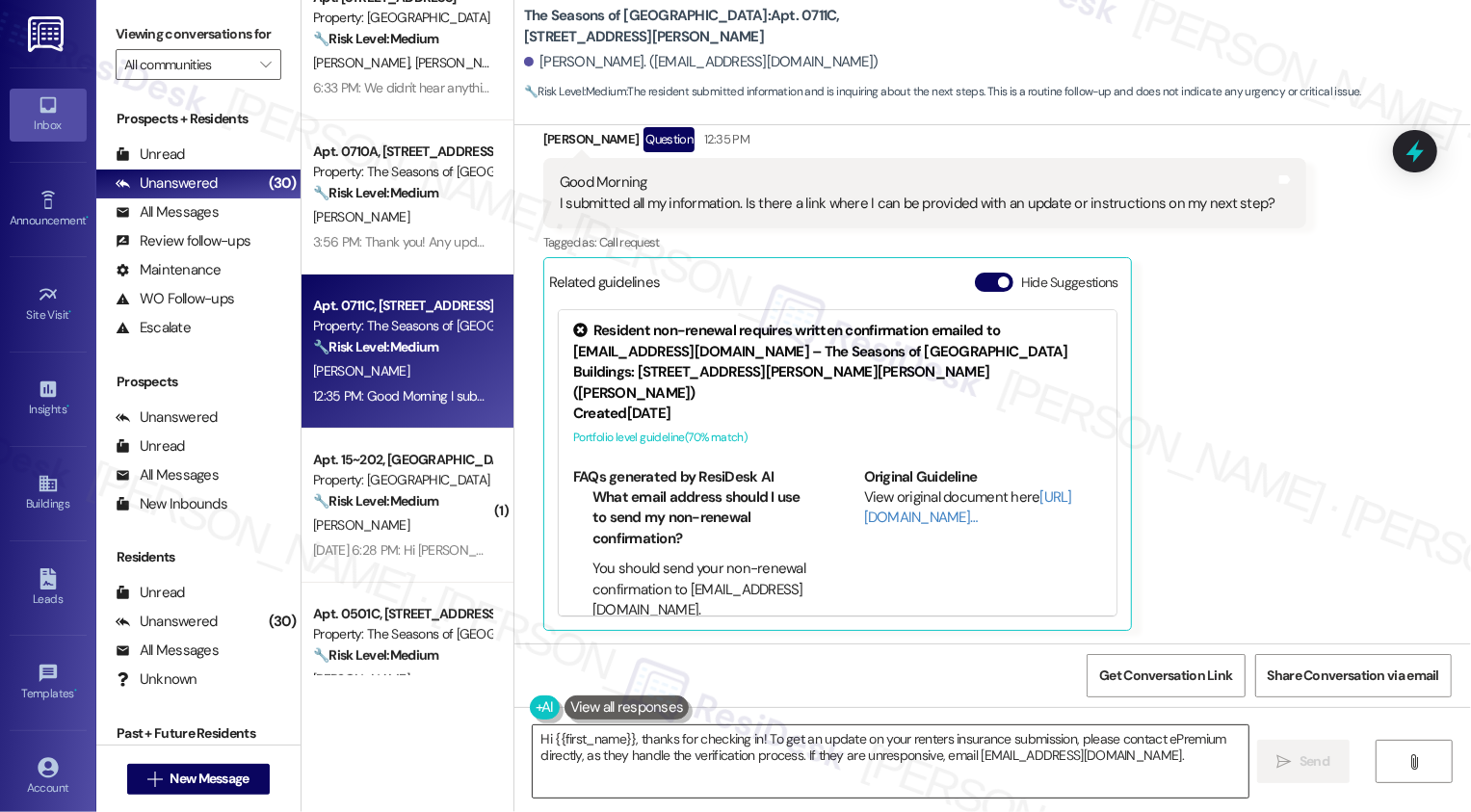
click at [708, 745] on textarea "Hi {{first_name}}, thanks for checking in! To get an update on your renters ins…" at bounding box center [891, 761] width 716 height 72
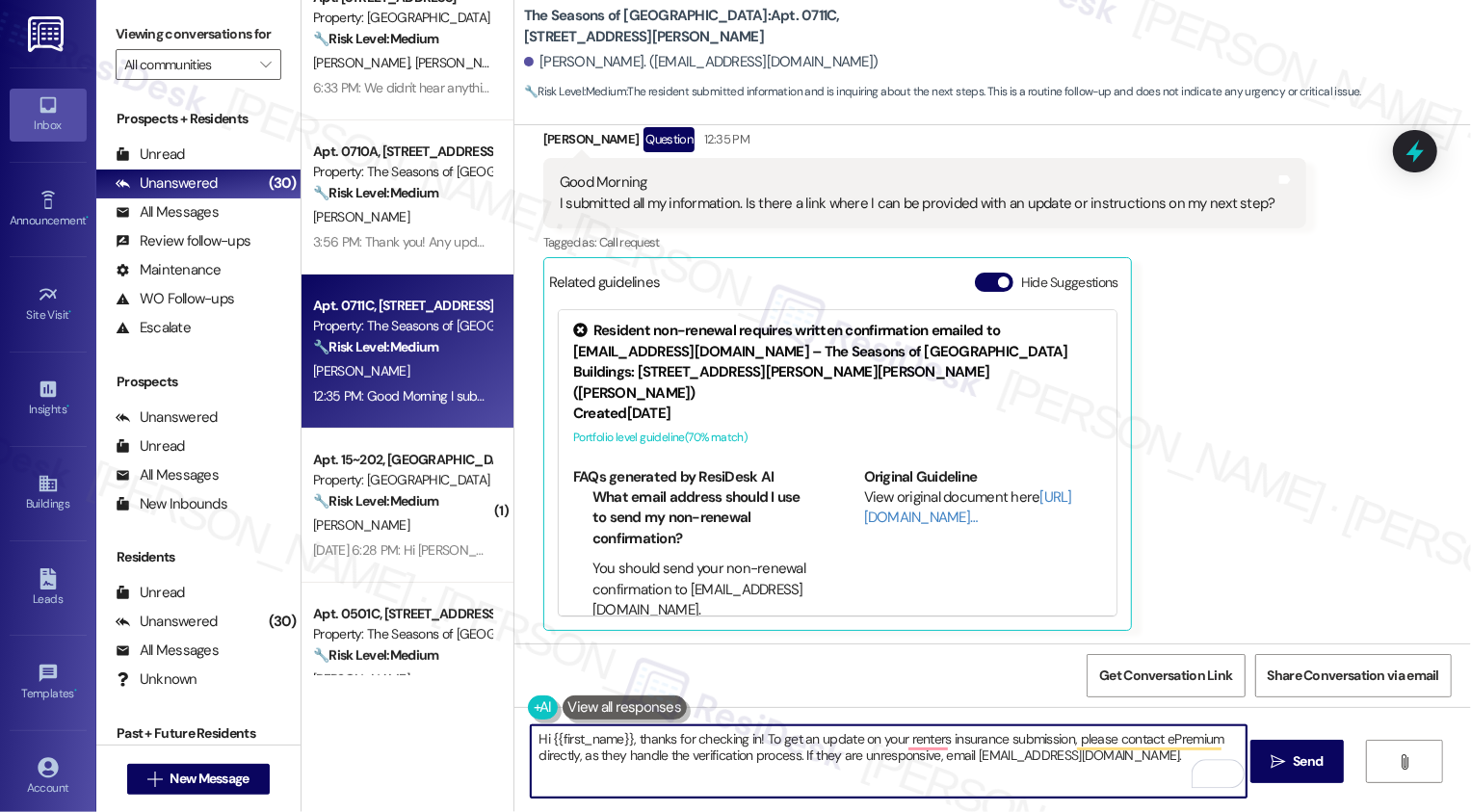
drag, startPoint x: 752, startPoint y: 739, endPoint x: 829, endPoint y: 790, distance: 92.4
click at [829, 790] on textarea "Hi {{first_name}}, thanks for checking in! To get an update on your renters ins…" at bounding box center [889, 761] width 716 height 72
click at [793, 759] on textarea "Hi {{first_name}}, thanks for checking in! To get an update on your renters ins…" at bounding box center [889, 761] width 716 height 72
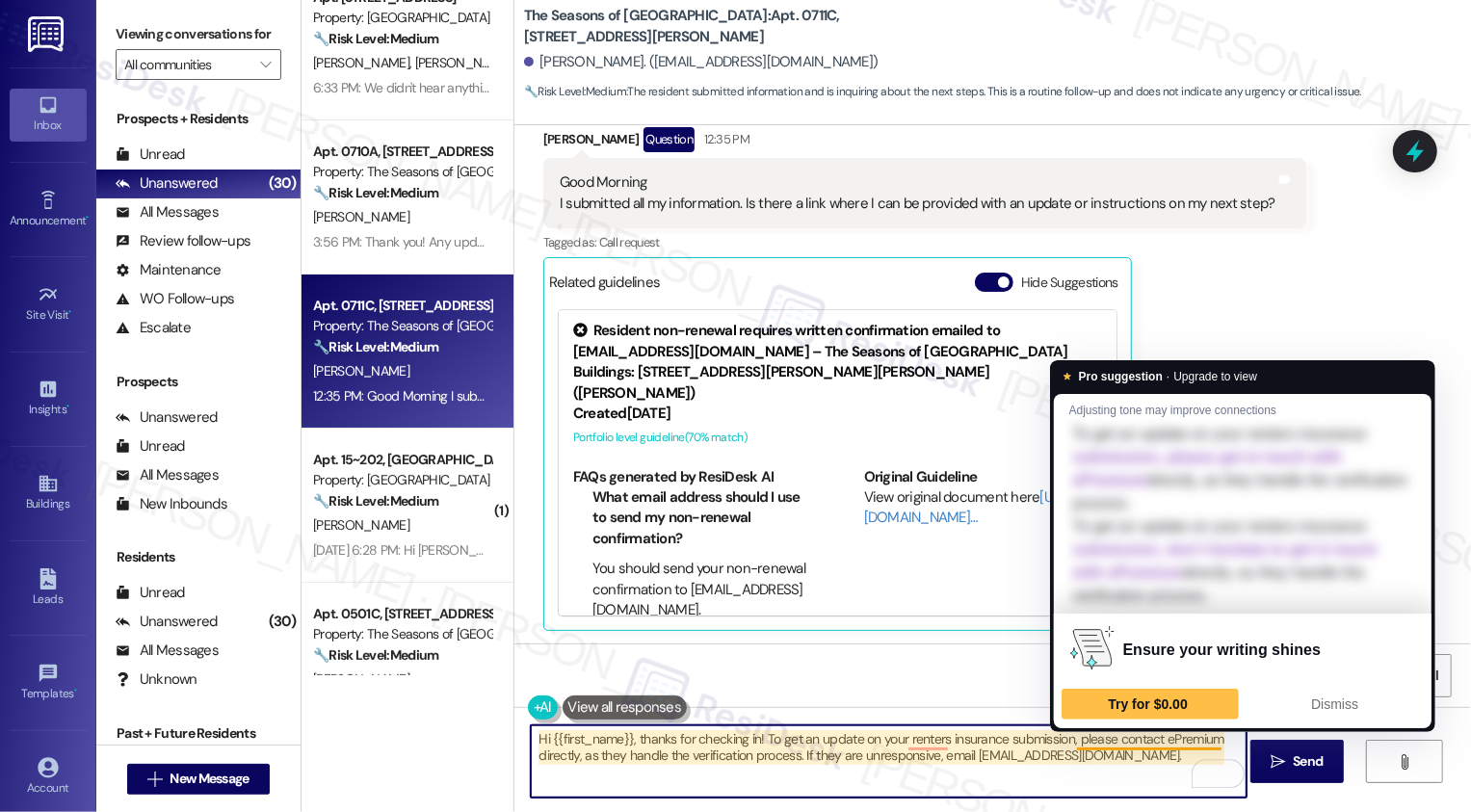
drag, startPoint x: 755, startPoint y: 737, endPoint x: 1149, endPoint y: 734, distance: 394.0
click at [1149, 734] on textarea "Hi {{first_name}}, thanks for checking in! To get an update on your renters ins…" at bounding box center [889, 761] width 716 height 72
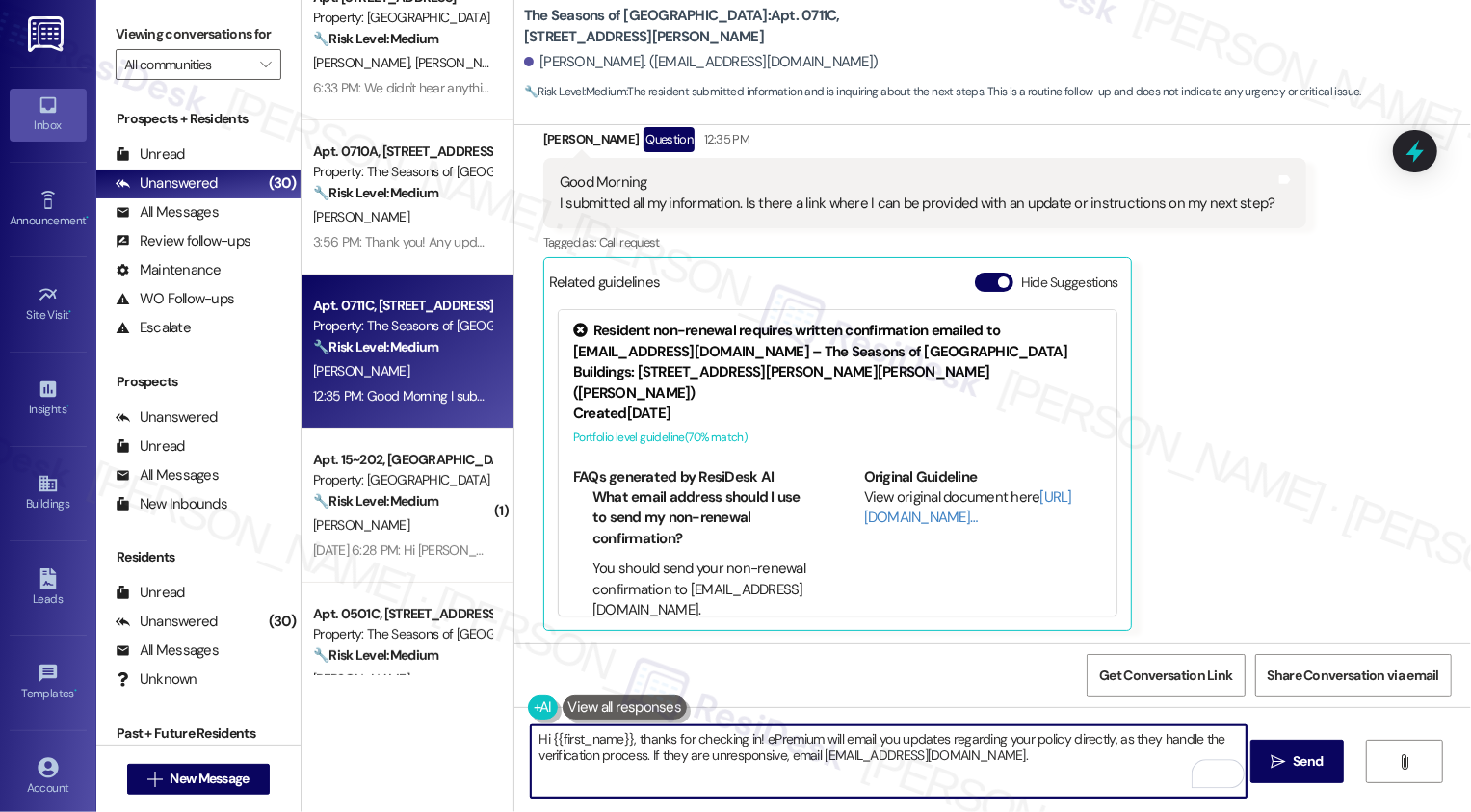
click at [640, 760] on textarea "Hi {{first_name}}, thanks for checking in! ePremium will email you updates rega…" at bounding box center [889, 761] width 716 height 72
click at [794, 767] on textarea "Hi {{first_name}}, thanks for checking in! ePremium will email you updates rega…" at bounding box center [889, 761] width 716 height 72
click at [783, 757] on textarea "Hi {{first_name}}, thanks for checking in! ePremium will email you updates rega…" at bounding box center [889, 761] width 716 height 72
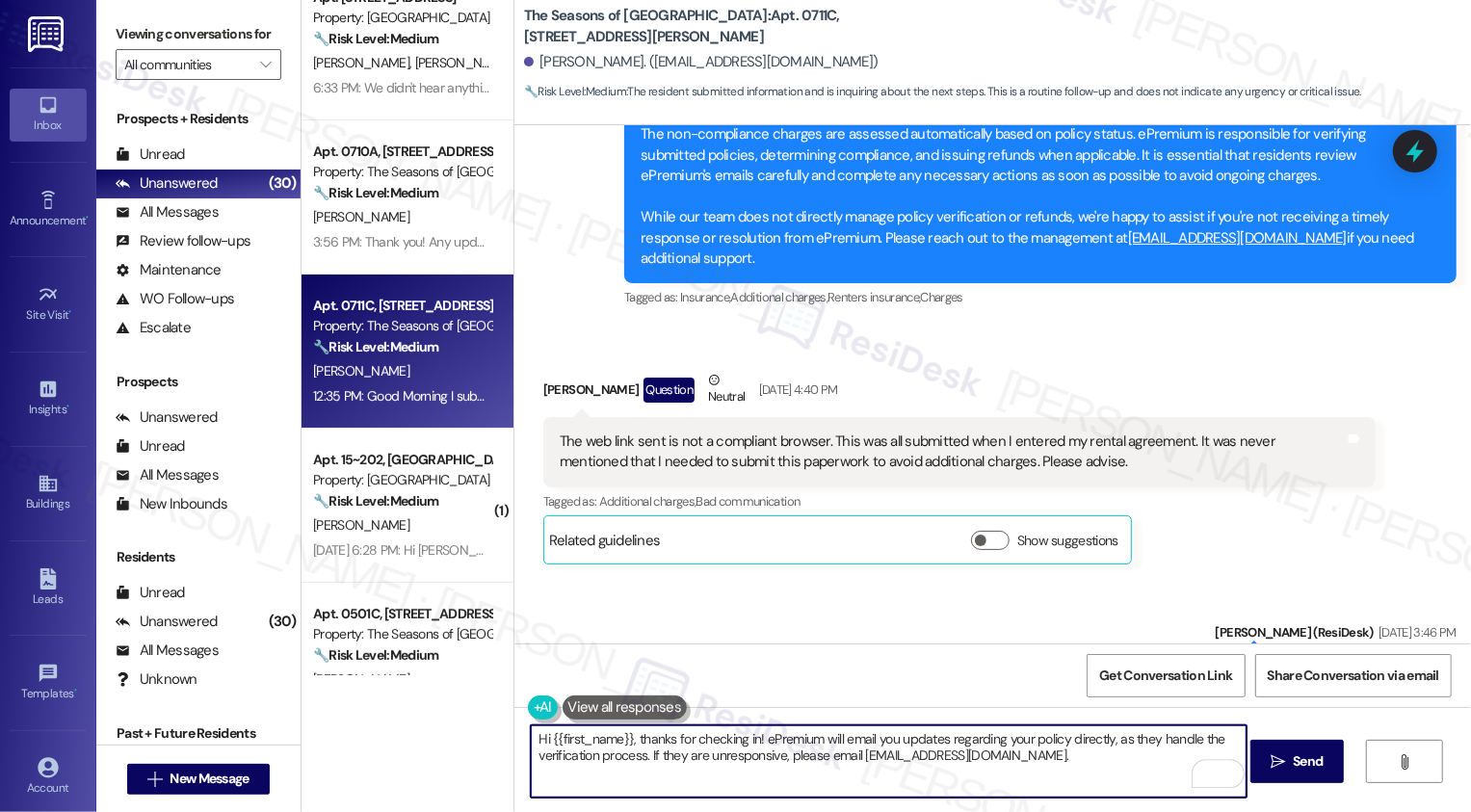
scroll to position [4084, 0]
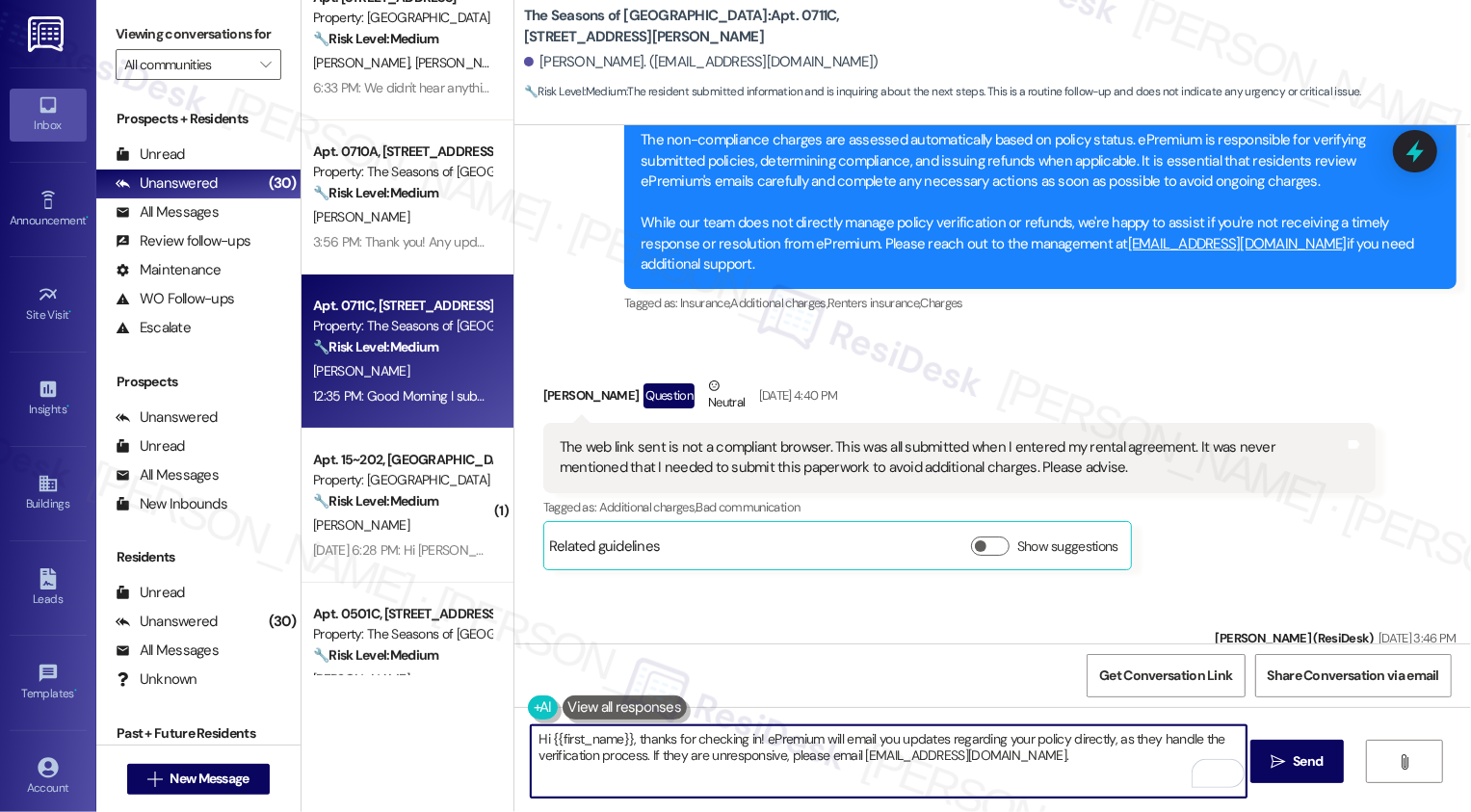
click at [1034, 752] on textarea "Hi {{first_name}}, thanks for checking in! ePremium will email you updates rega…" at bounding box center [889, 761] width 716 height 72
paste textarea "directly regarding your policy since they handle the verification process. If y…"
click at [531, 775] on textarea "Hi {{first_name}}, thanks for checking in! ePremium will email you updates dire…" at bounding box center [889, 761] width 716 height 72
click at [592, 778] on textarea "Hi {{first_name}}, thanks for checking in! ePremium will email you updates dire…" at bounding box center [889, 761] width 716 height 72
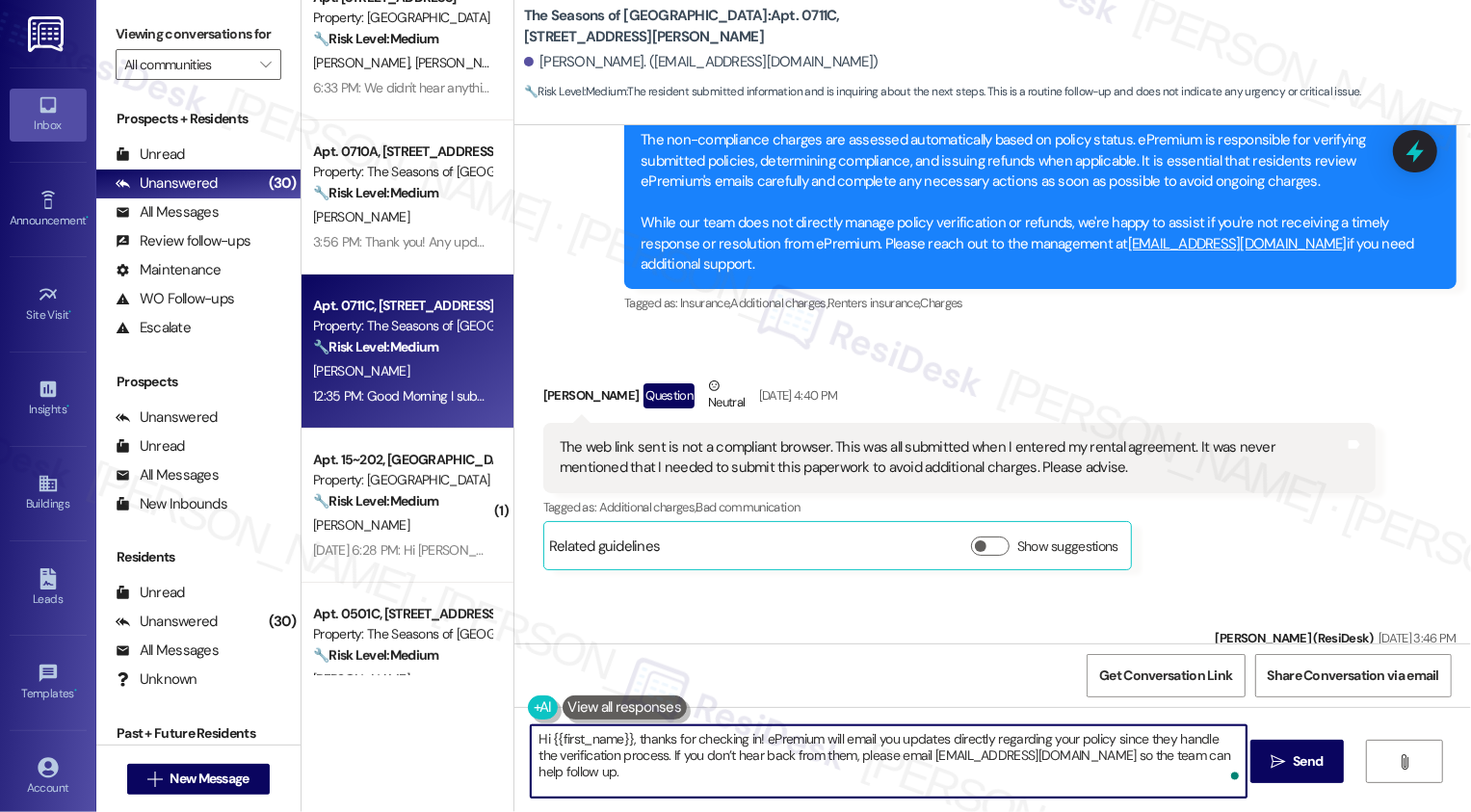
click at [677, 774] on textarea "Hi {{first_name}}, thanks for checking in! ePremium will email you updates dire…" at bounding box center [889, 761] width 716 height 72
click at [675, 759] on textarea "Hi {{first_name}}, thanks for checking in! ePremium will email you updates dire…" at bounding box center [889, 761] width 716 height 72
type textarea "Hi {{first_name}}, thanks for checking in! ePremium will email you updates dire…"
click at [823, 756] on textarea "Hi {{first_name}}, thanks for checking in! ePremium will email you updates dire…" at bounding box center [889, 761] width 716 height 72
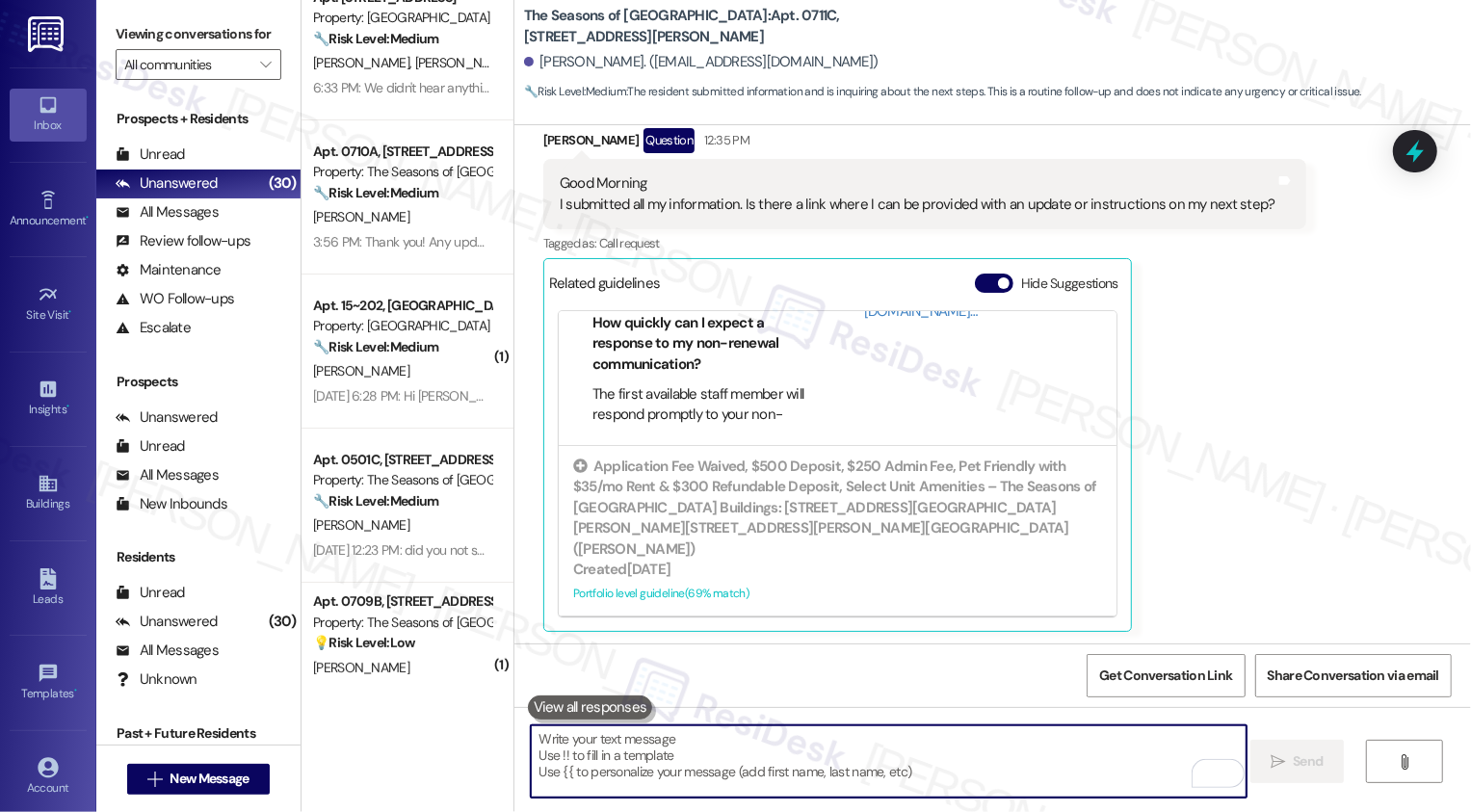
scroll to position [5099, 0]
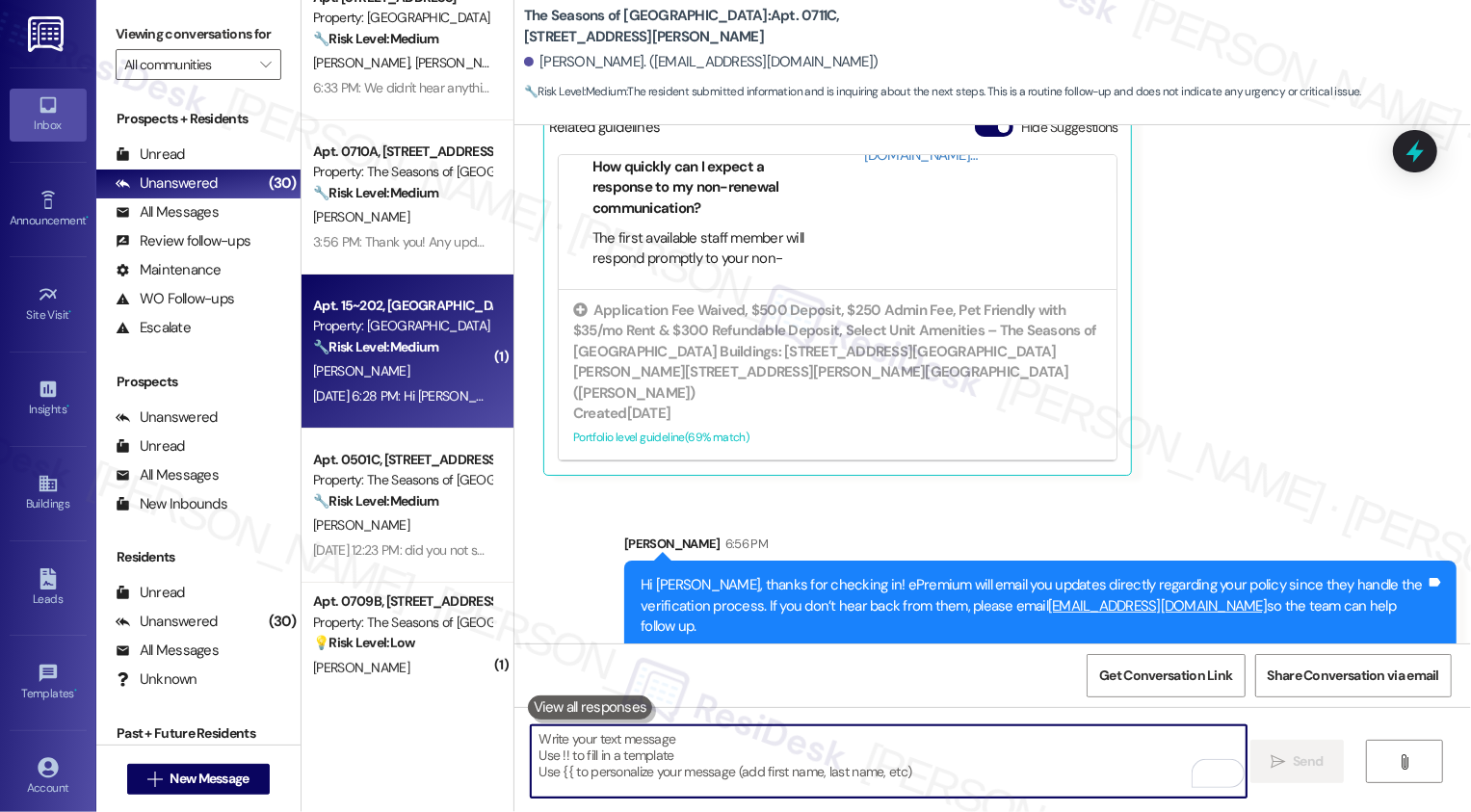
click at [422, 318] on div "Property: [GEOGRAPHIC_DATA]" at bounding box center [401, 325] width 178 height 21
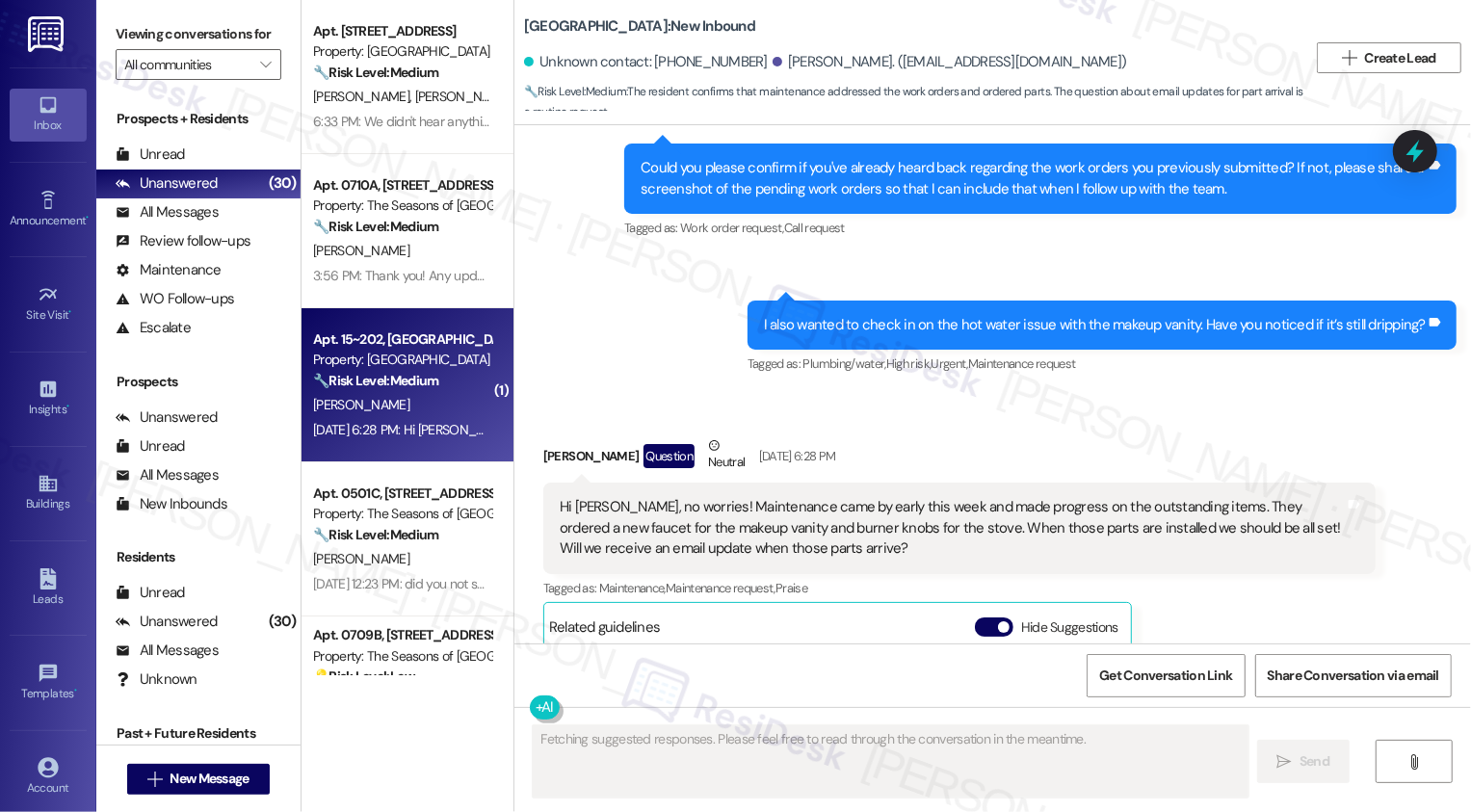
scroll to position [1934, 0]
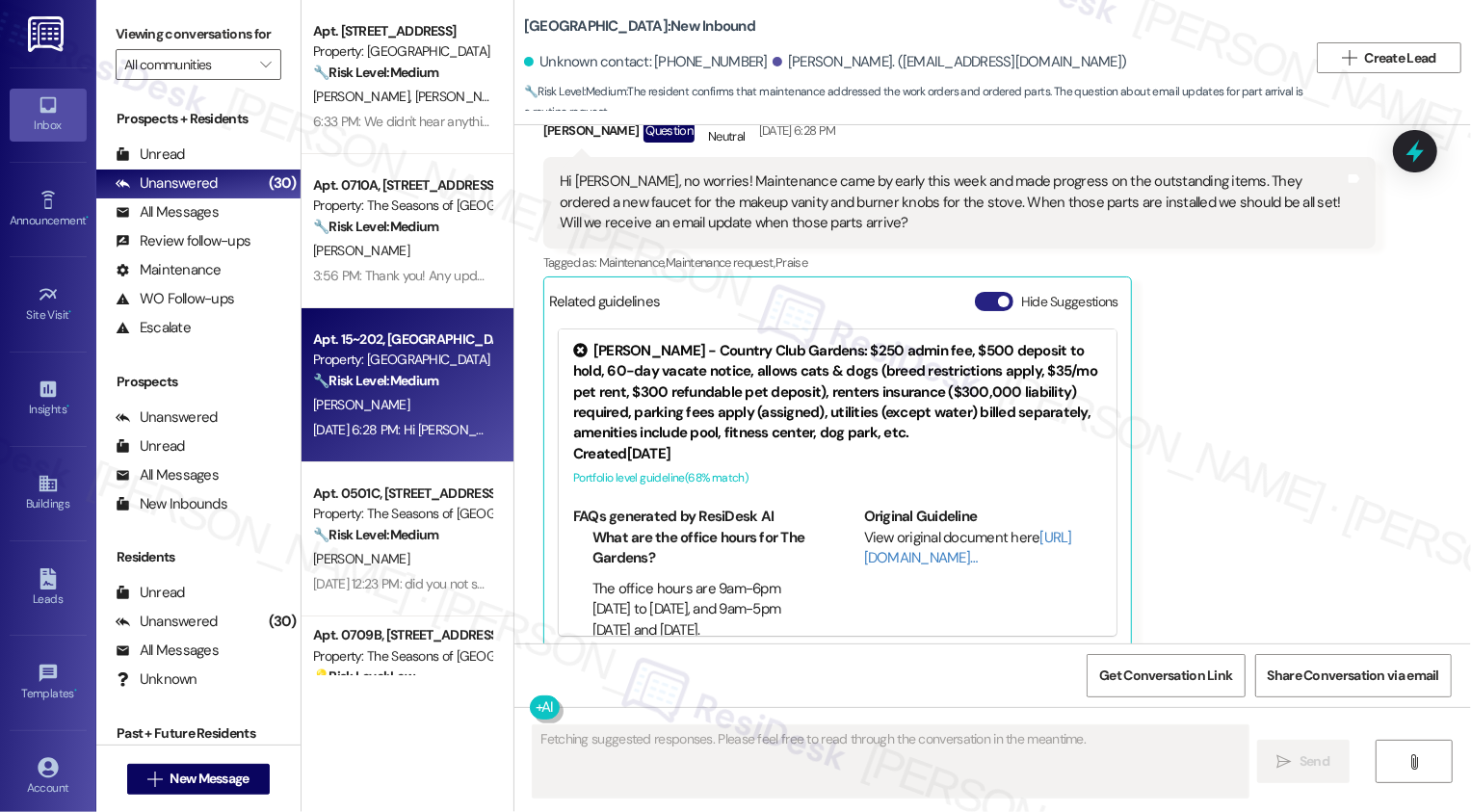
click at [998, 296] on span "button" at bounding box center [1004, 302] width 12 height 12
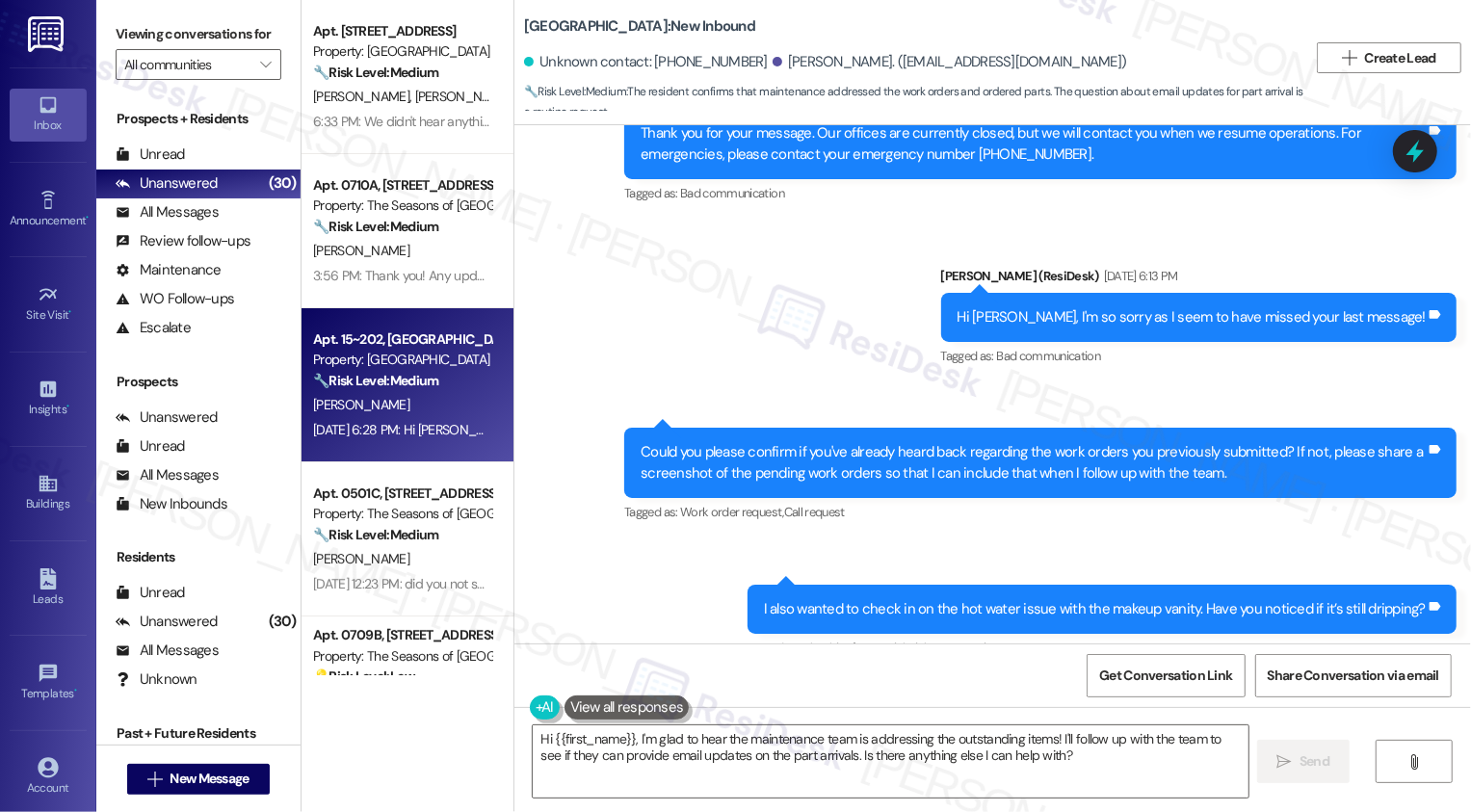
scroll to position [1292, 0]
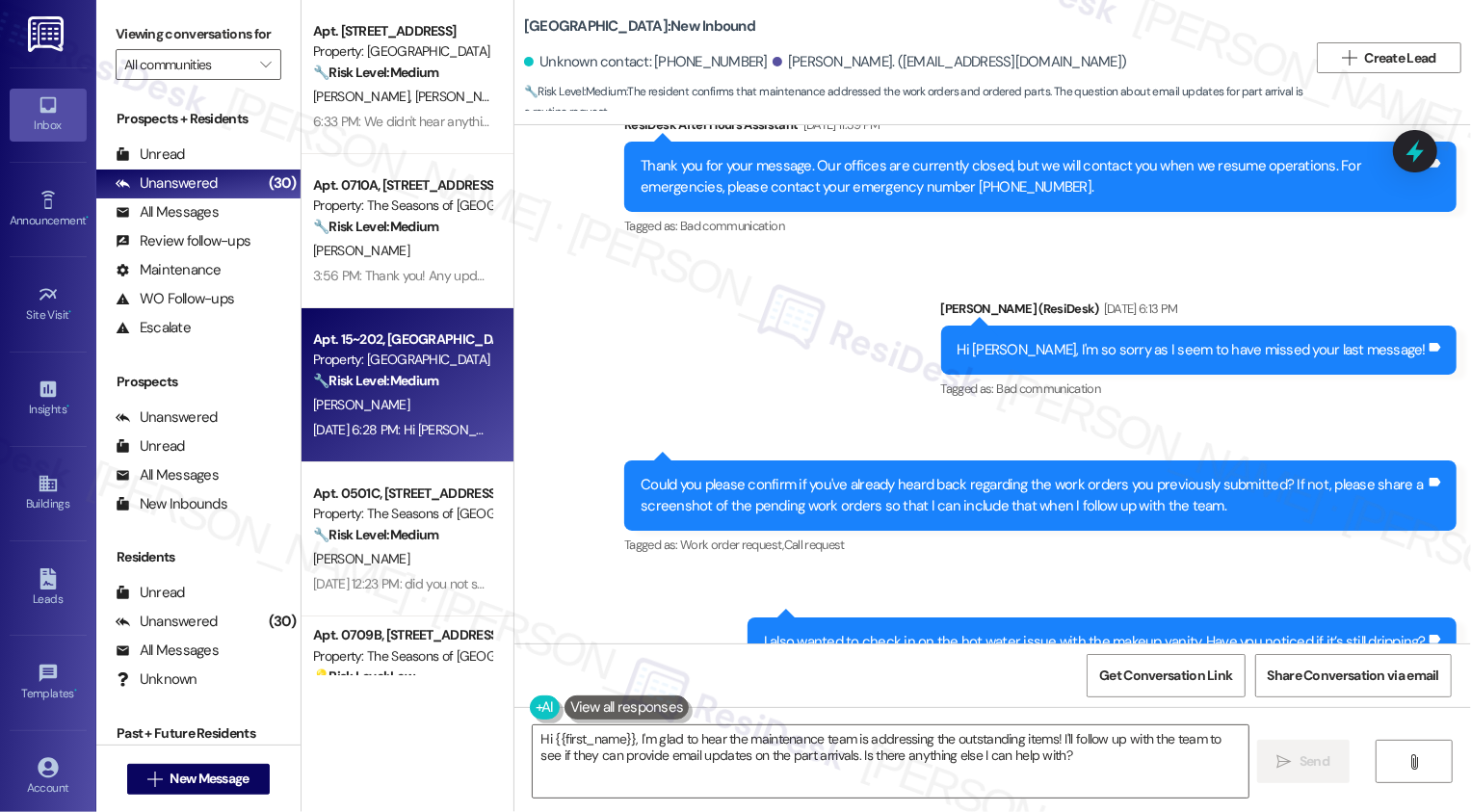
click at [1061, 576] on div "Sent via SMS ResiDesk After Hours Assistant Sep 04, 2025 at 11:39 PM Thank you …" at bounding box center [992, 389] width 957 height 638
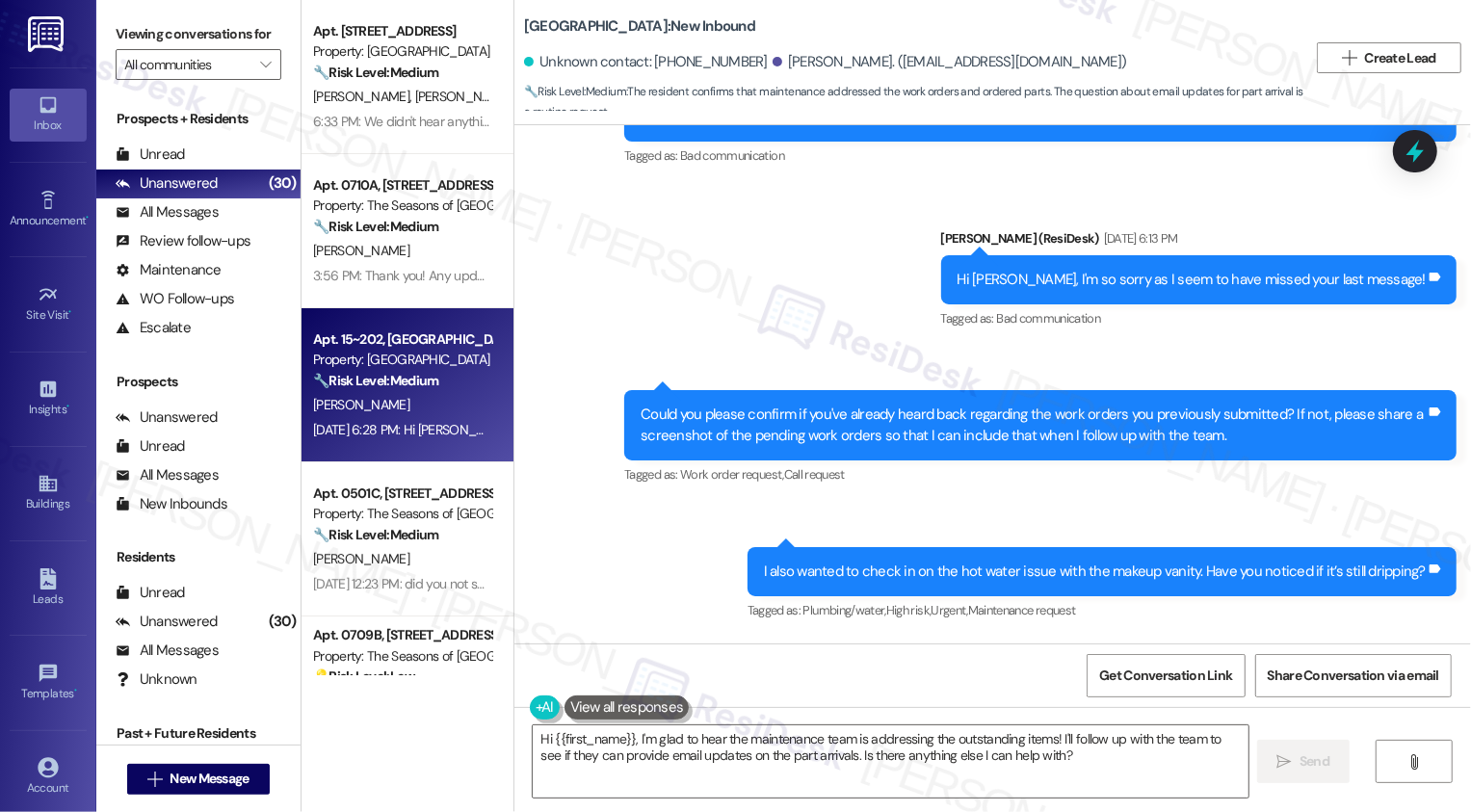
scroll to position [1610, 0]
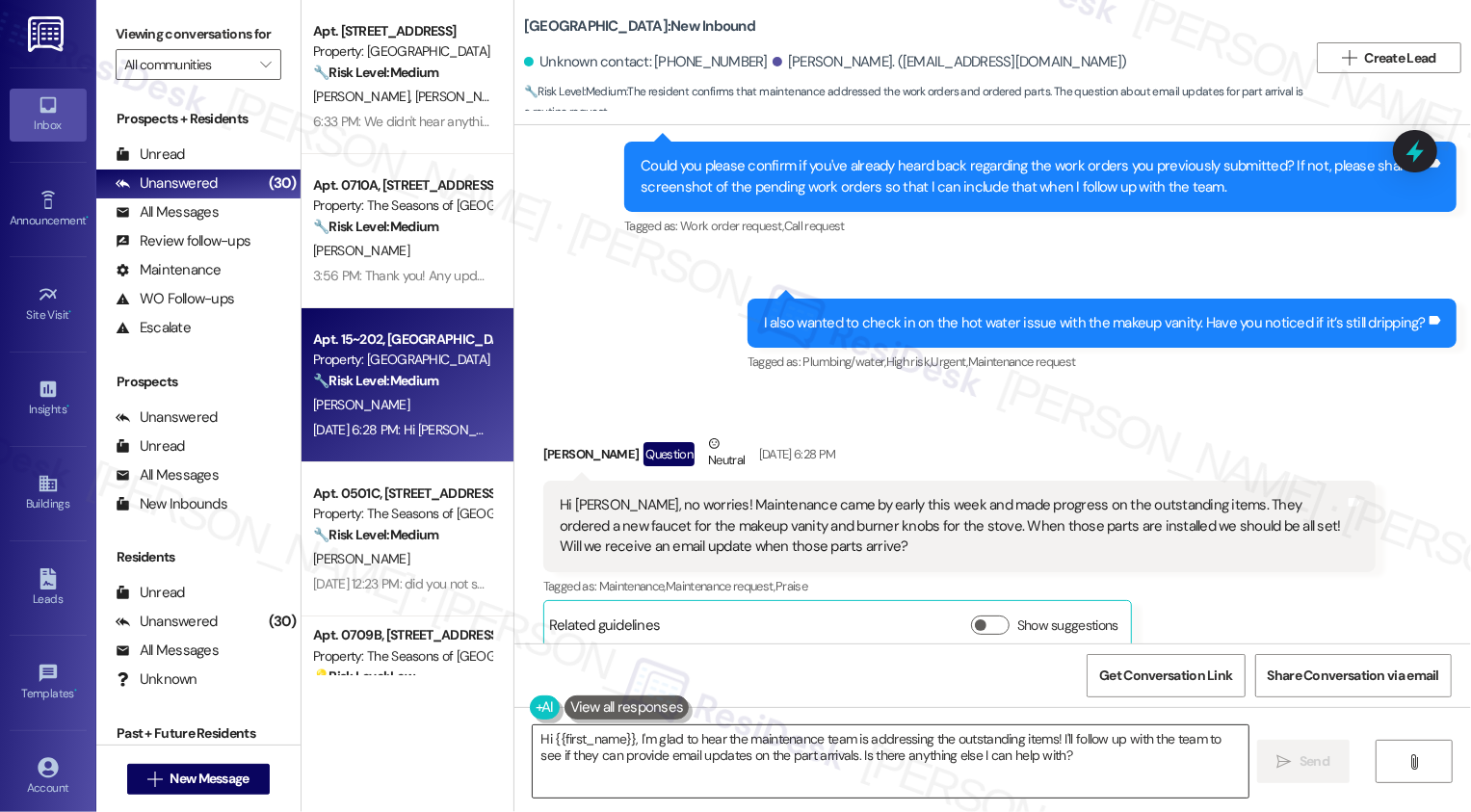
click at [610, 765] on textarea "Hi {{first_name}}, I'm glad to hear the maintenance team is addressing the outs…" at bounding box center [891, 761] width 716 height 72
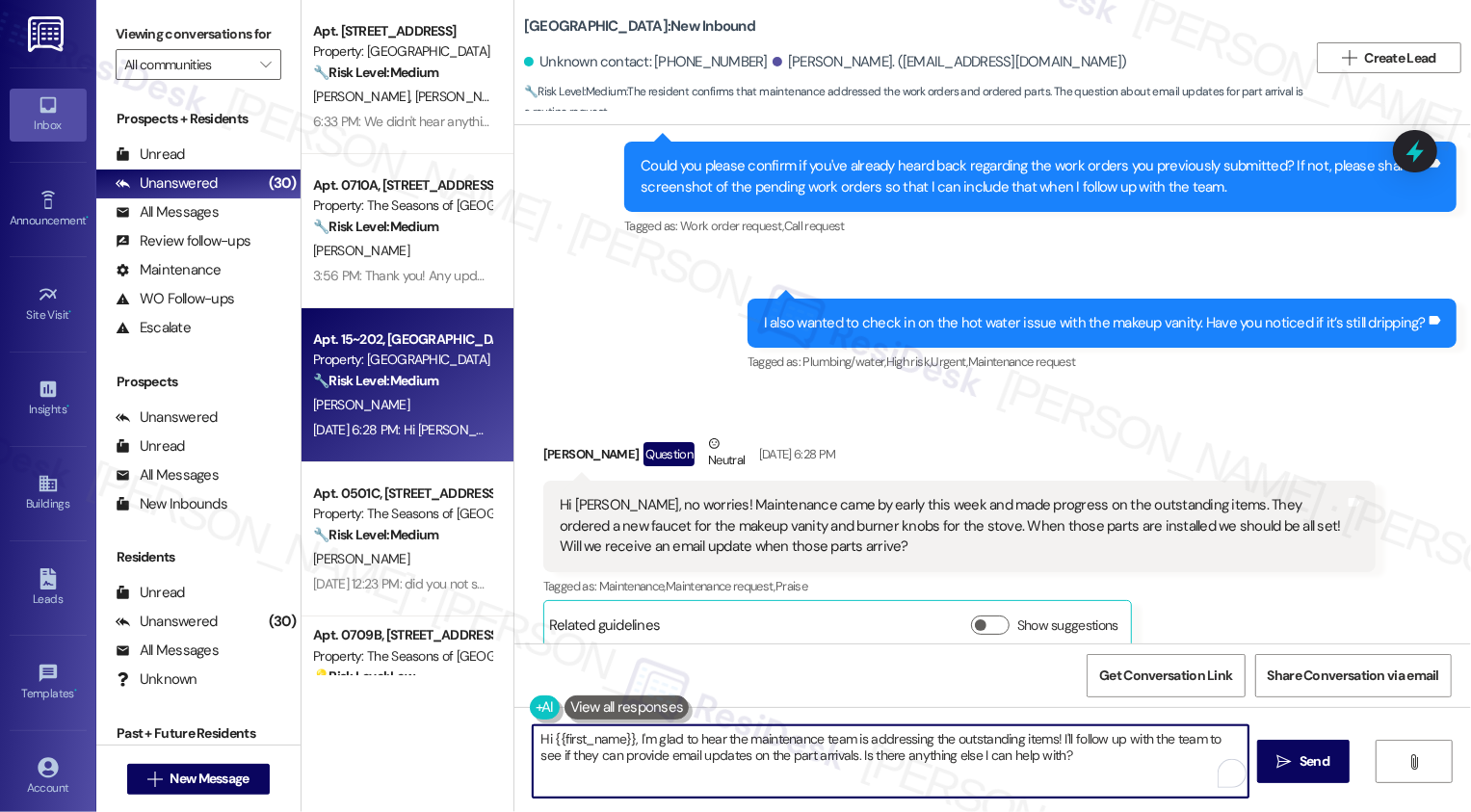
click at [618, 752] on textarea "Hi {{first_name}}, I'm glad to hear the maintenance team is addressing the outs…" at bounding box center [891, 761] width 716 height 72
click at [605, 747] on textarea "Hi {{first_name}}, I'm glad to hear the maintenance team is addressing the outs…" at bounding box center [889, 761] width 716 height 72
drag, startPoint x: 622, startPoint y: 738, endPoint x: 514, endPoint y: 738, distance: 108.0
click at [514, 738] on div "Hi {{first_name}}, I'm glad to hear the maintenance team is addressing the outs…" at bounding box center [992, 779] width 957 height 145
click at [948, 752] on textarea "I hope you had a wonderful weekend, William! I'm glad to hear the maintenance t…" at bounding box center [889, 761] width 716 height 72
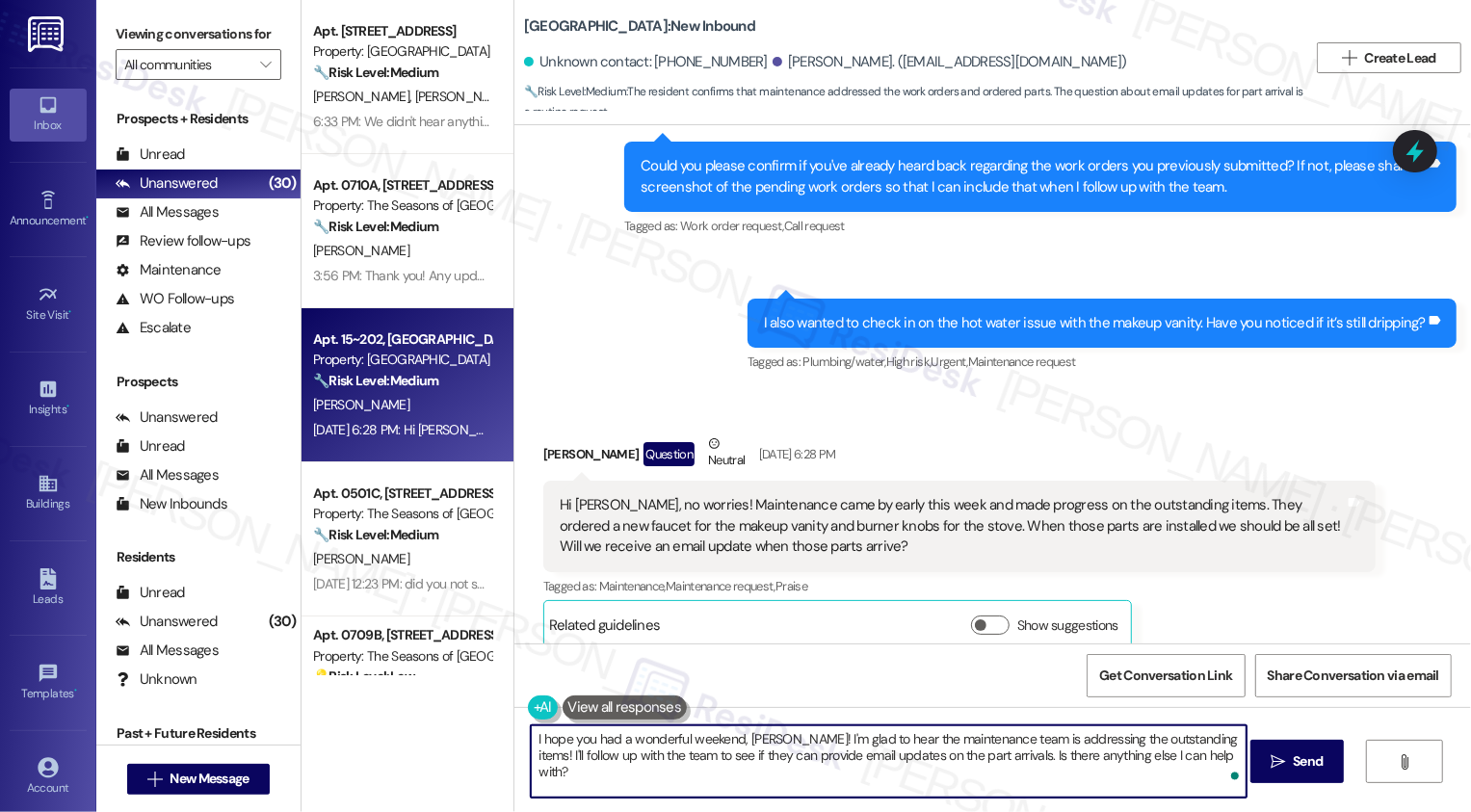
drag, startPoint x: 1207, startPoint y: 739, endPoint x: 1211, endPoint y: 785, distance: 46.2
click at [1211, 785] on textarea "I hope you had a wonderful weekend, William! I'm glad to hear the maintenance t…" at bounding box center [889, 761] width 716 height 72
click at [1076, 759] on textarea "I hope you had a wonderful weekend, William! I'm glad to hear the maintenance t…" at bounding box center [889, 761] width 716 height 72
type textarea "I hope you had a wonderful weekend, William! I'm glad to hear the maintenance t…"
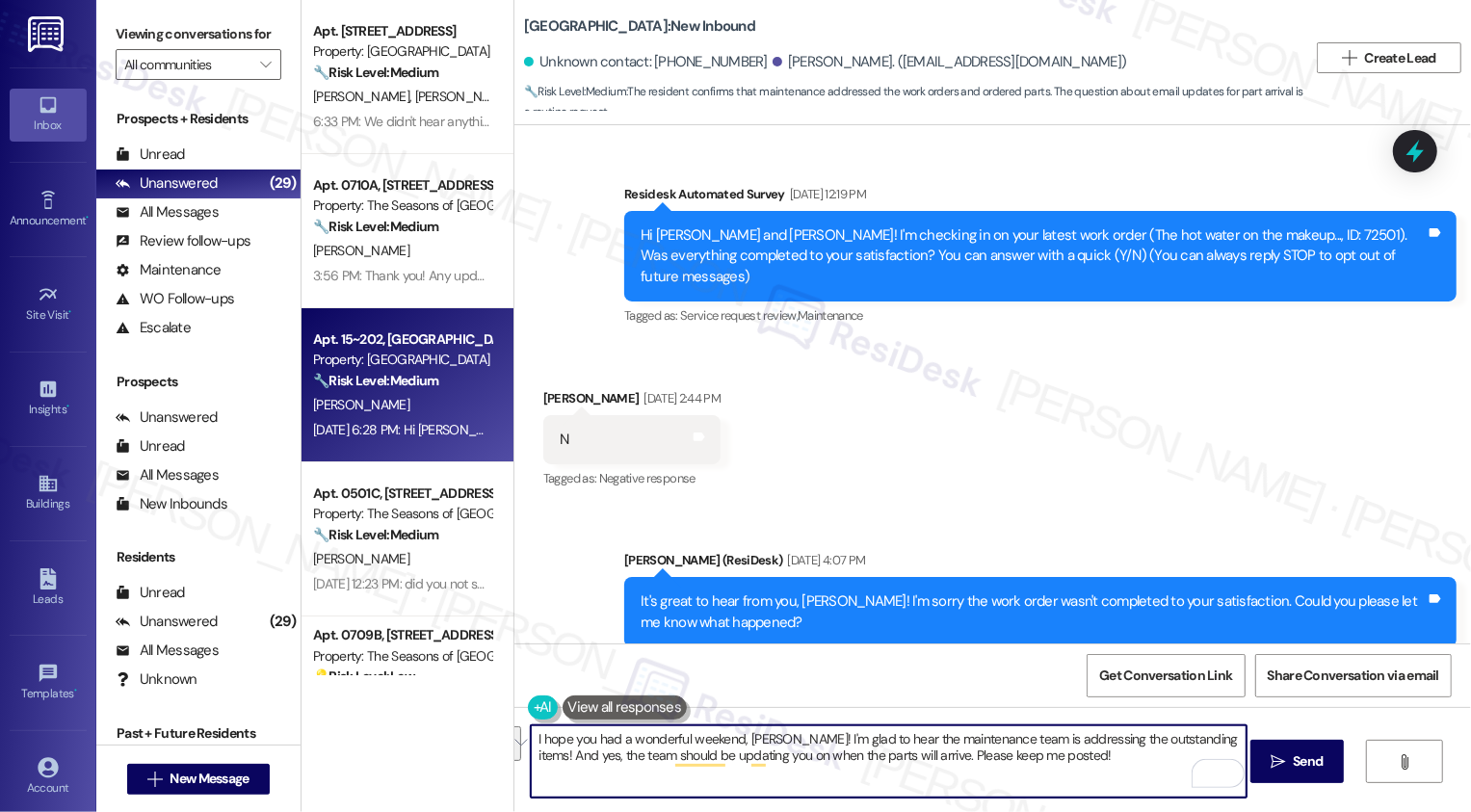
paste textarea "’m glad to hear the maintenance team is working on the outstanding items. And y…"
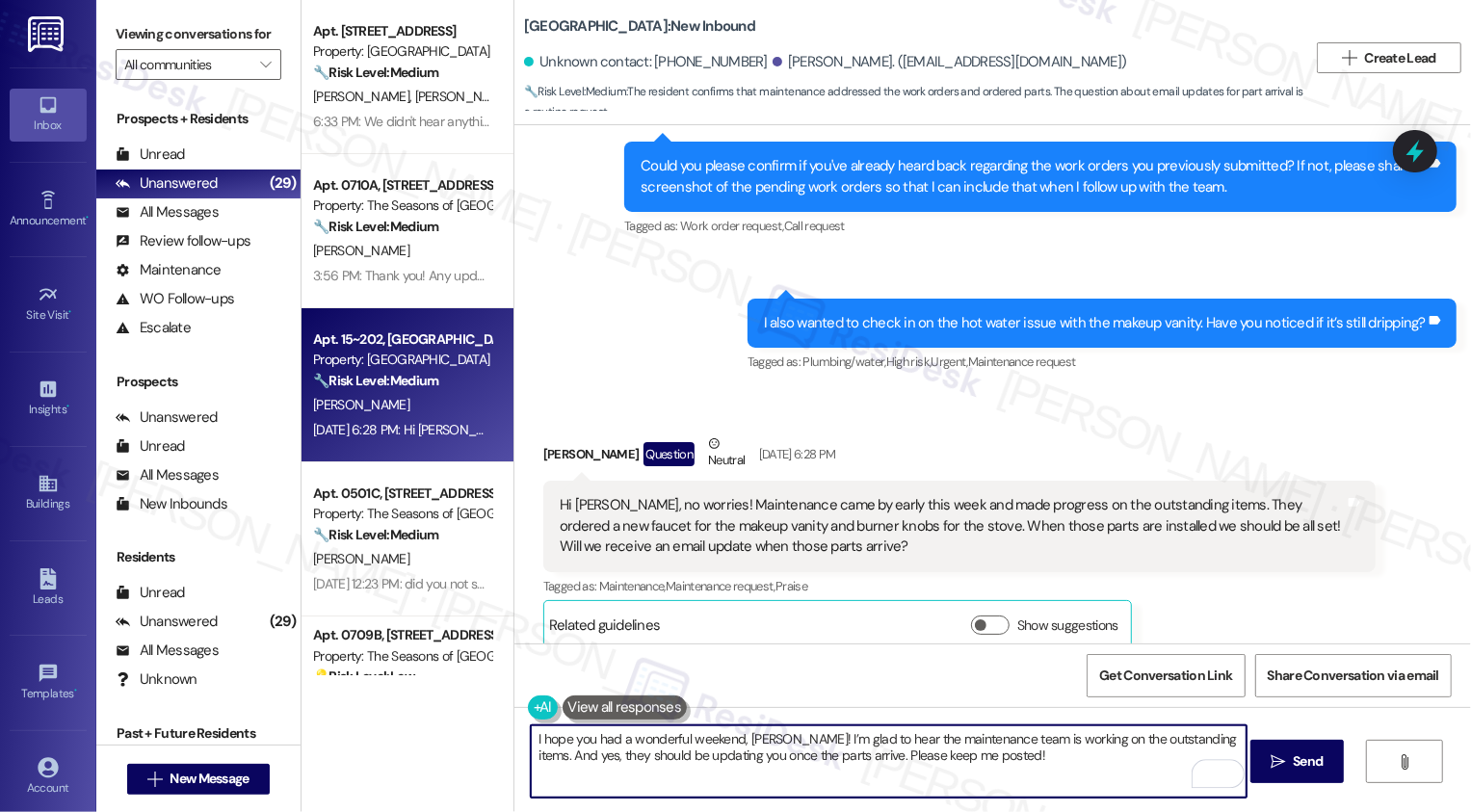
click at [754, 753] on textarea "I hope you had a wonderful weekend, [PERSON_NAME]! I’m glad to hear the mainten…" at bounding box center [889, 761] width 716 height 72
click at [955, 762] on textarea "I hope you had a wonderful weekend, [PERSON_NAME]! I’m glad to hear the mainten…" at bounding box center [889, 761] width 716 height 72
click at [1000, 766] on textarea "I hope you had a wonderful weekend, [PERSON_NAME]! I’m glad to hear the mainten…" at bounding box center [889, 761] width 716 height 72
type textarea "I hope you had a wonderful weekend, [PERSON_NAME]! I’m glad to hear the mainten…"
click at [1270, 761] on icon "" at bounding box center [1277, 762] width 15 height 16
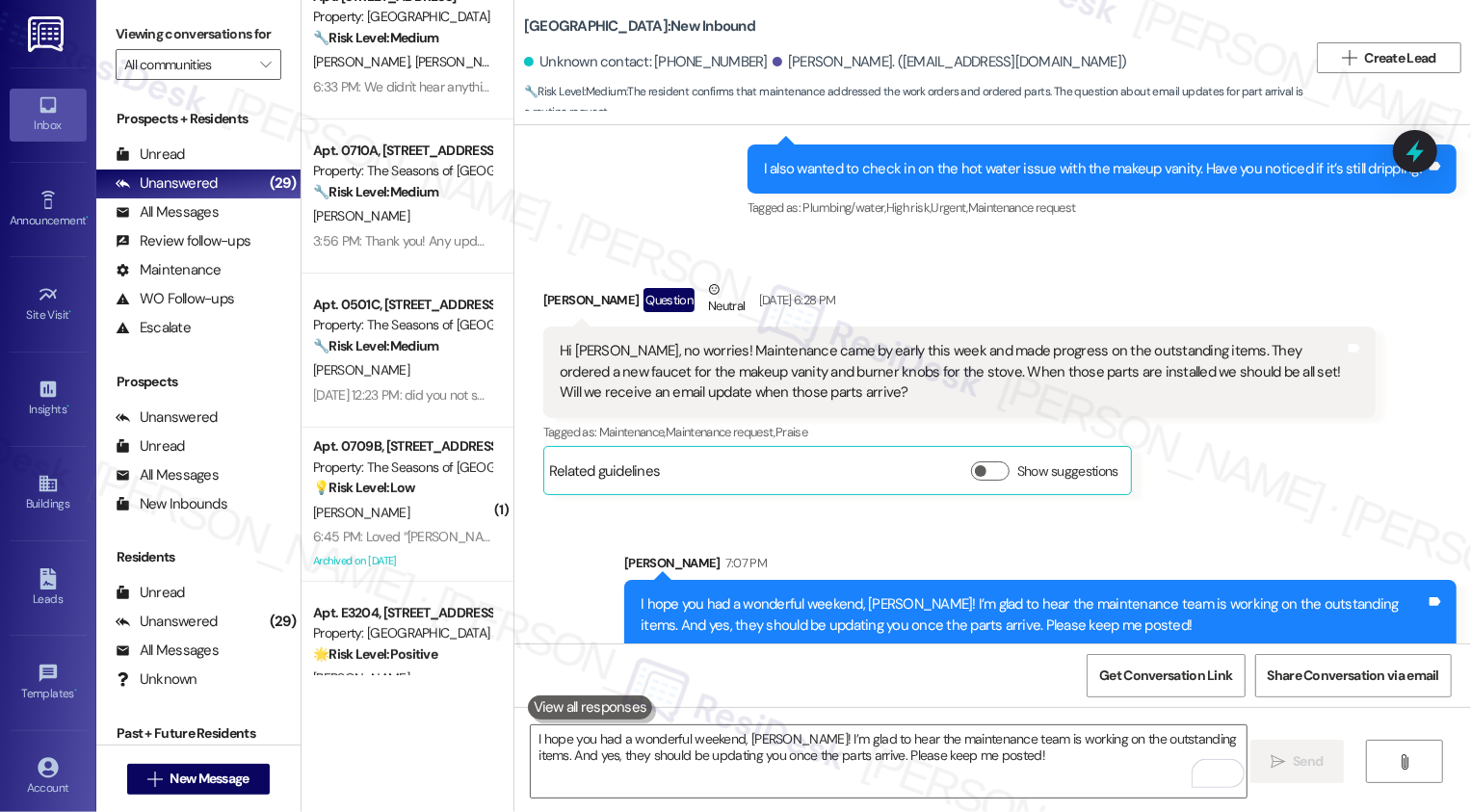
scroll to position [67, 0]
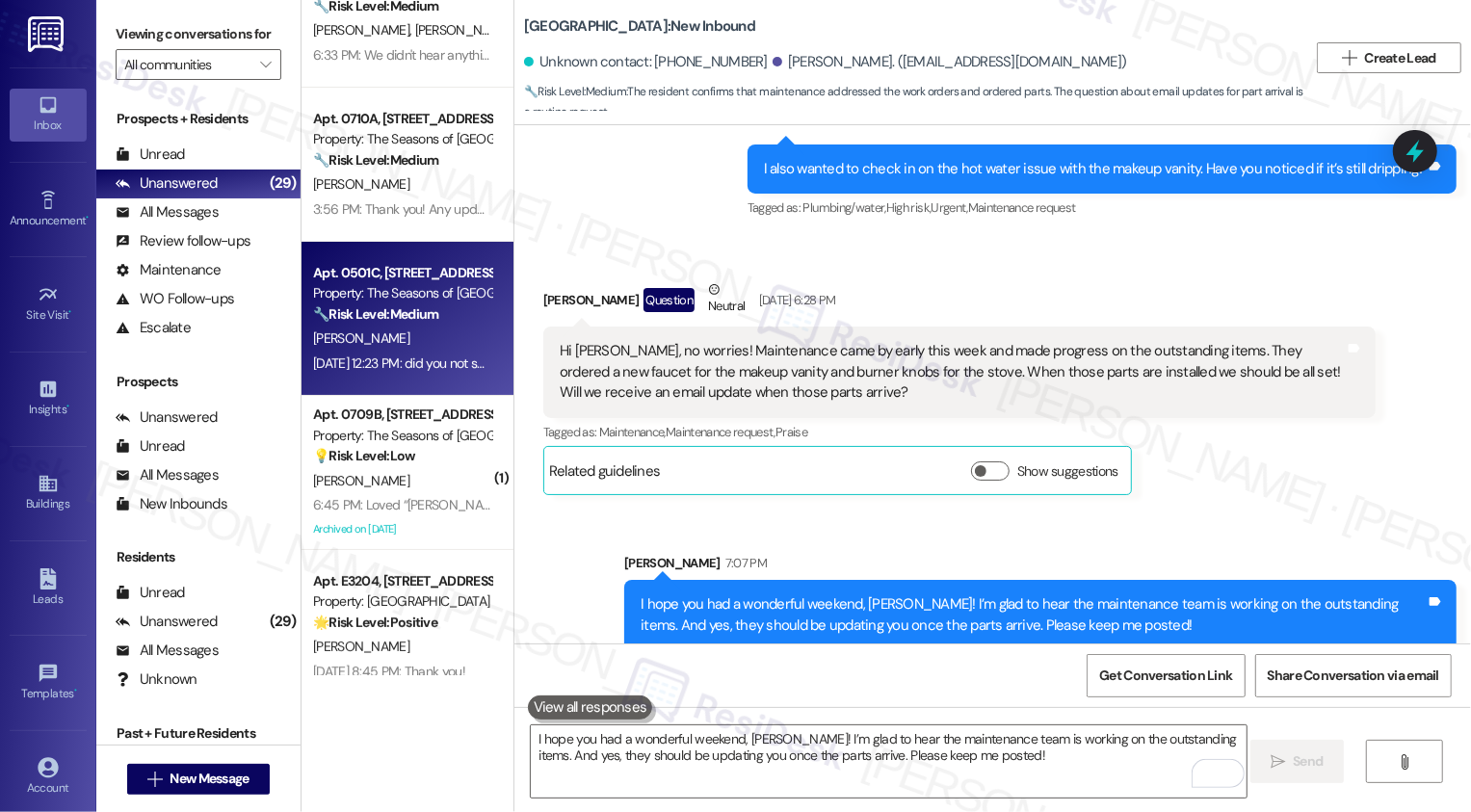
click at [401, 347] on div "[PERSON_NAME]" at bounding box center [401, 338] width 182 height 24
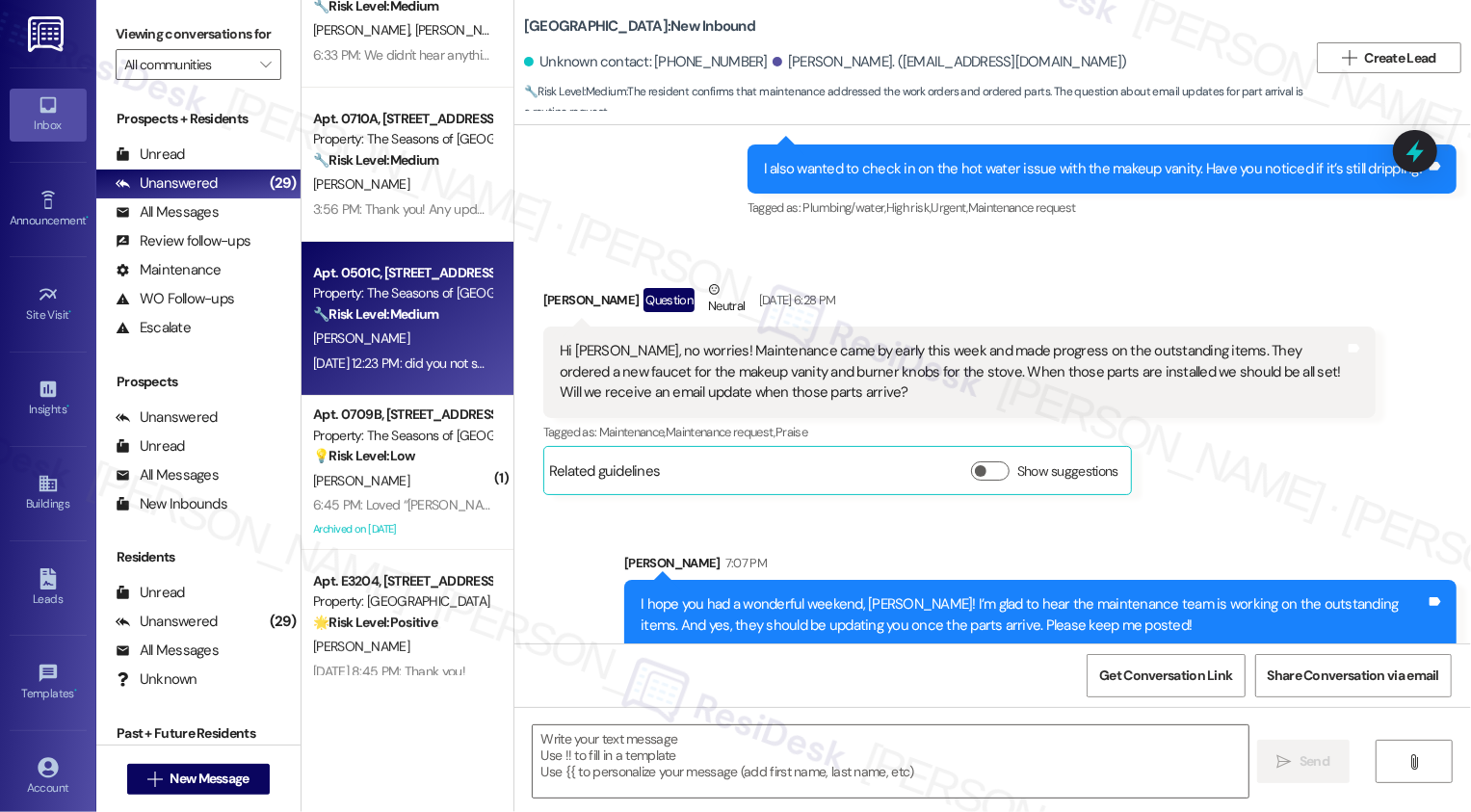
click at [401, 347] on div "[PERSON_NAME]" at bounding box center [401, 338] width 182 height 24
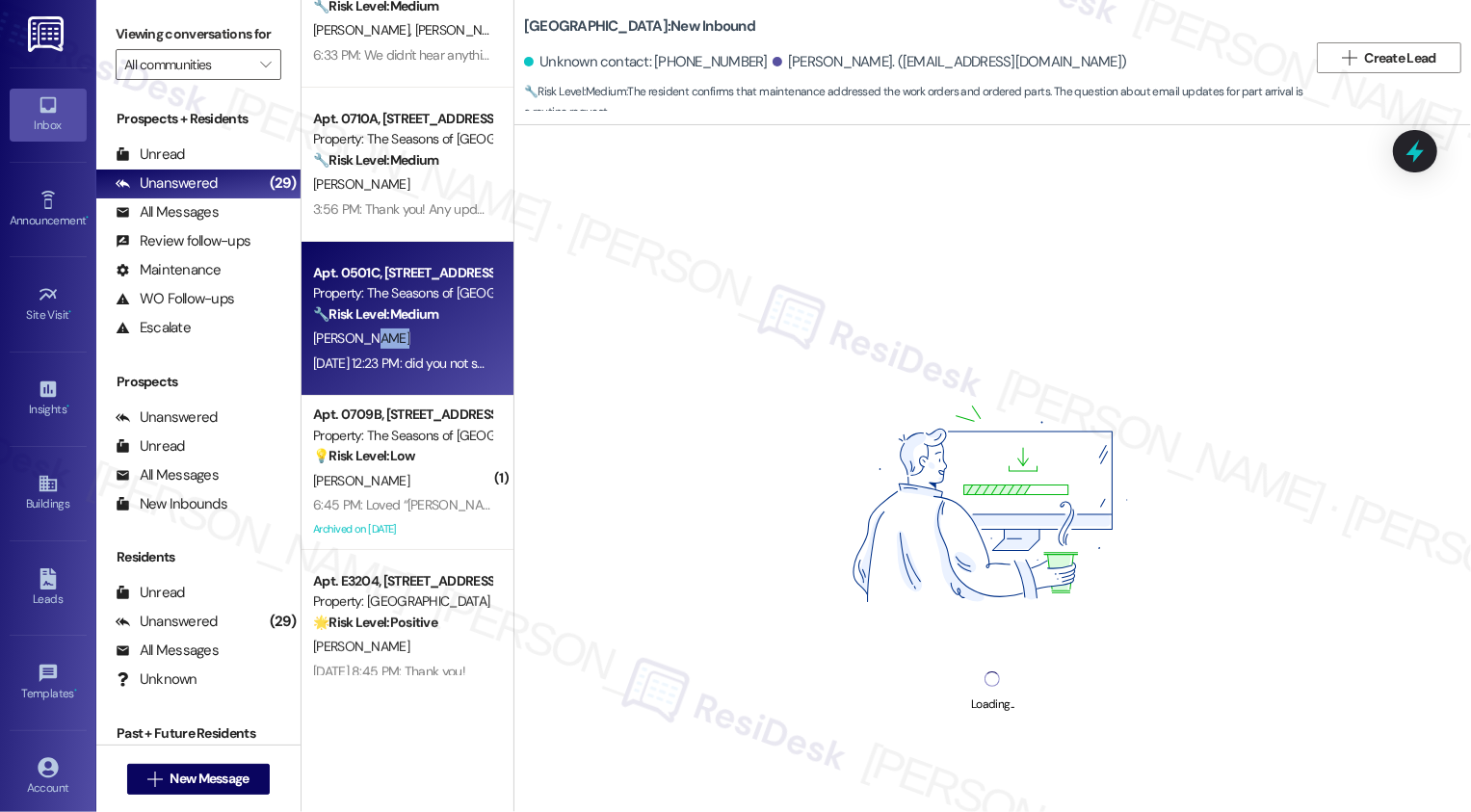
click at [401, 347] on div "[PERSON_NAME]" at bounding box center [401, 338] width 182 height 24
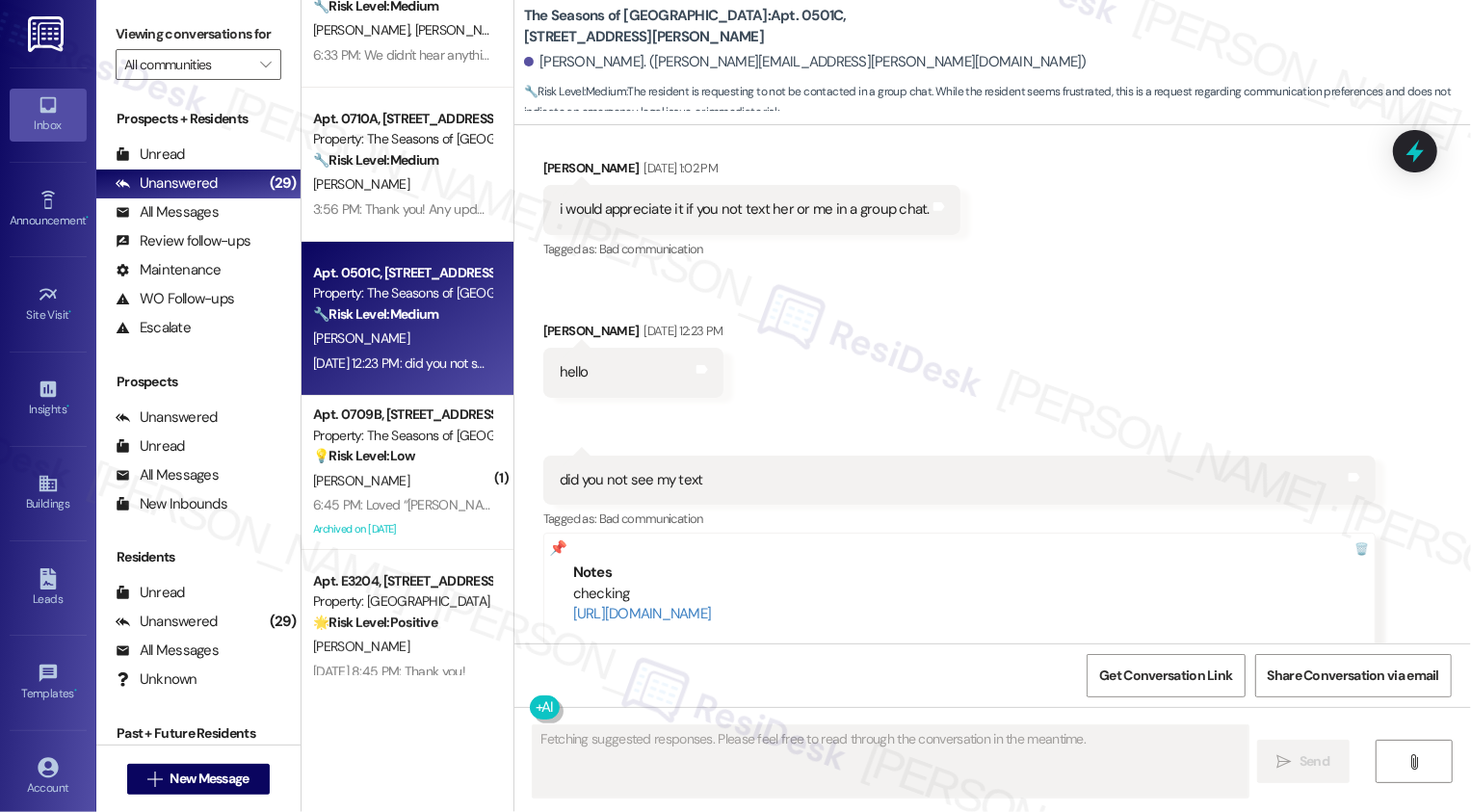
scroll to position [1372, 0]
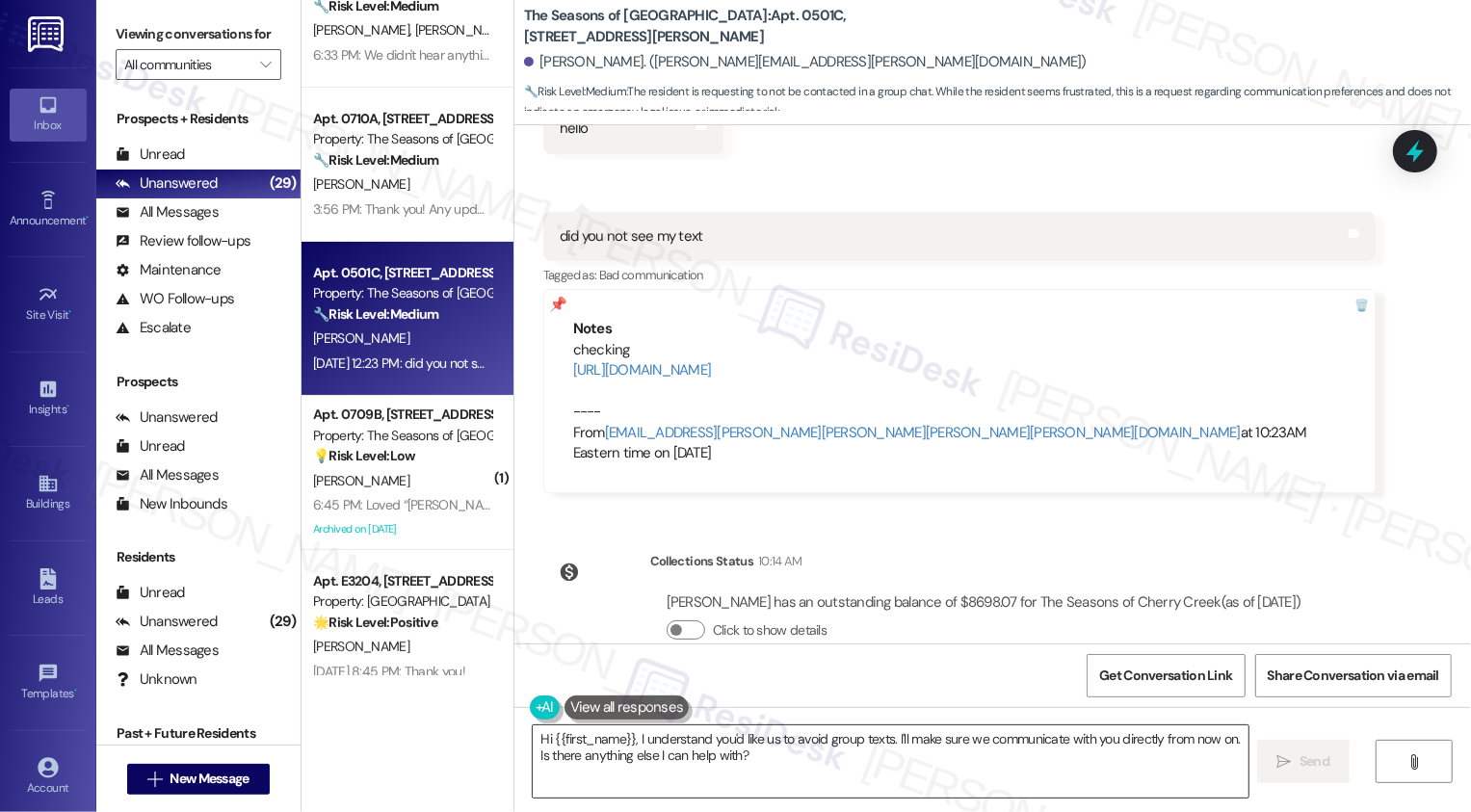
click at [686, 757] on textarea "Hi {{first_name}}, I understand you'd like us to avoid group texts. I'll make s…" at bounding box center [891, 761] width 716 height 72
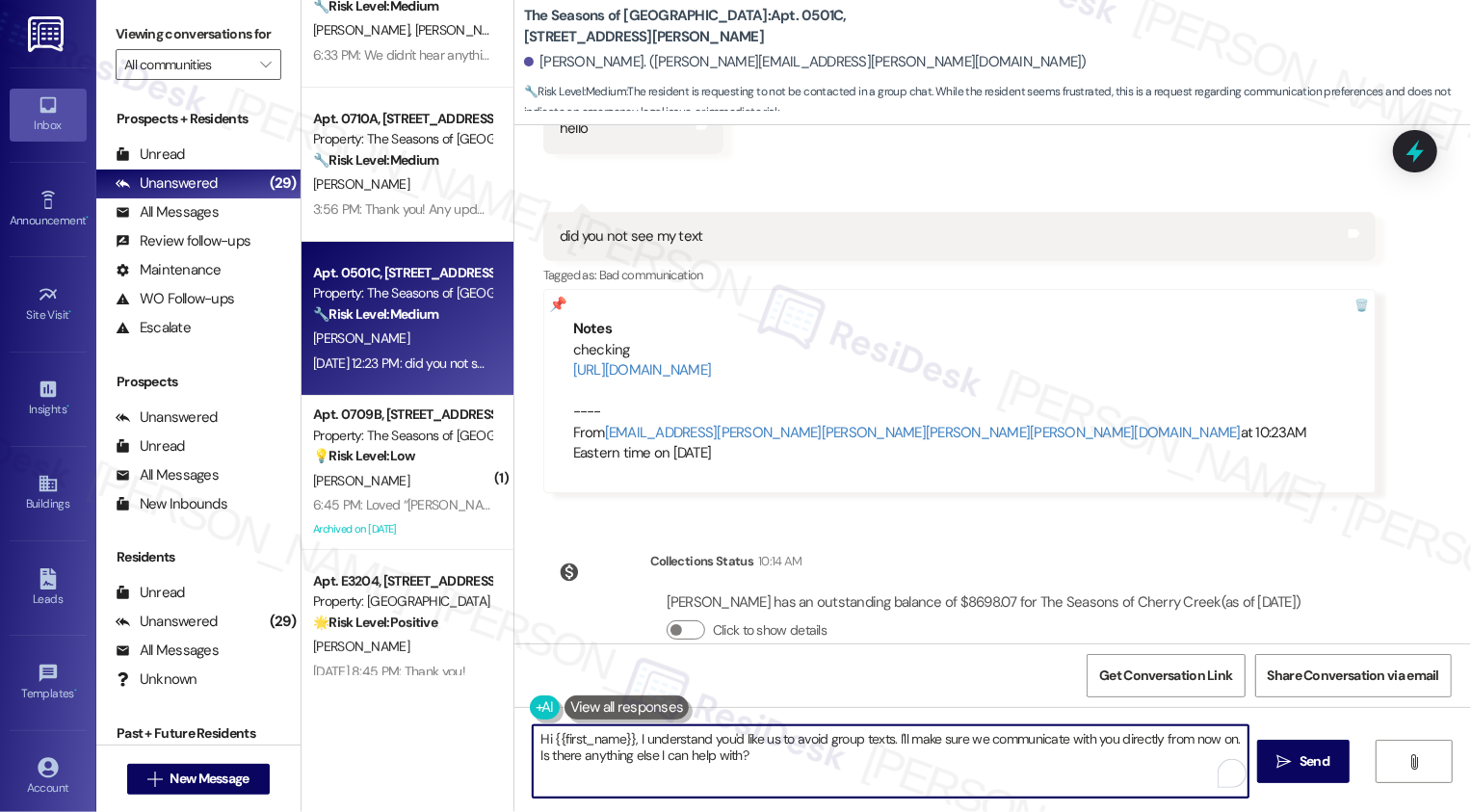
click at [634, 750] on textarea "Hi {{first_name}}, I understand you'd like us to avoid group texts. I'll make s…" at bounding box center [891, 761] width 716 height 72
click at [691, 753] on textarea "Hi {{first_name}}, I understand you'd like us to avoid group texts. I'll make s…" at bounding box center [891, 761] width 716 height 72
click at [829, 755] on textarea "Hi {{first_name}}, I understand you'd like us to avoid group texts. I'll make s…" at bounding box center [889, 761] width 716 height 72
click at [885, 762] on textarea "Hi {{first_name}}, I understand you'd like us to avoid group texts. I'll make s…" at bounding box center [889, 761] width 716 height 72
click at [986, 765] on textarea "Hi {{first_name}}, I understand you'd like us to avoid group texts. I'll make s…" at bounding box center [889, 761] width 716 height 72
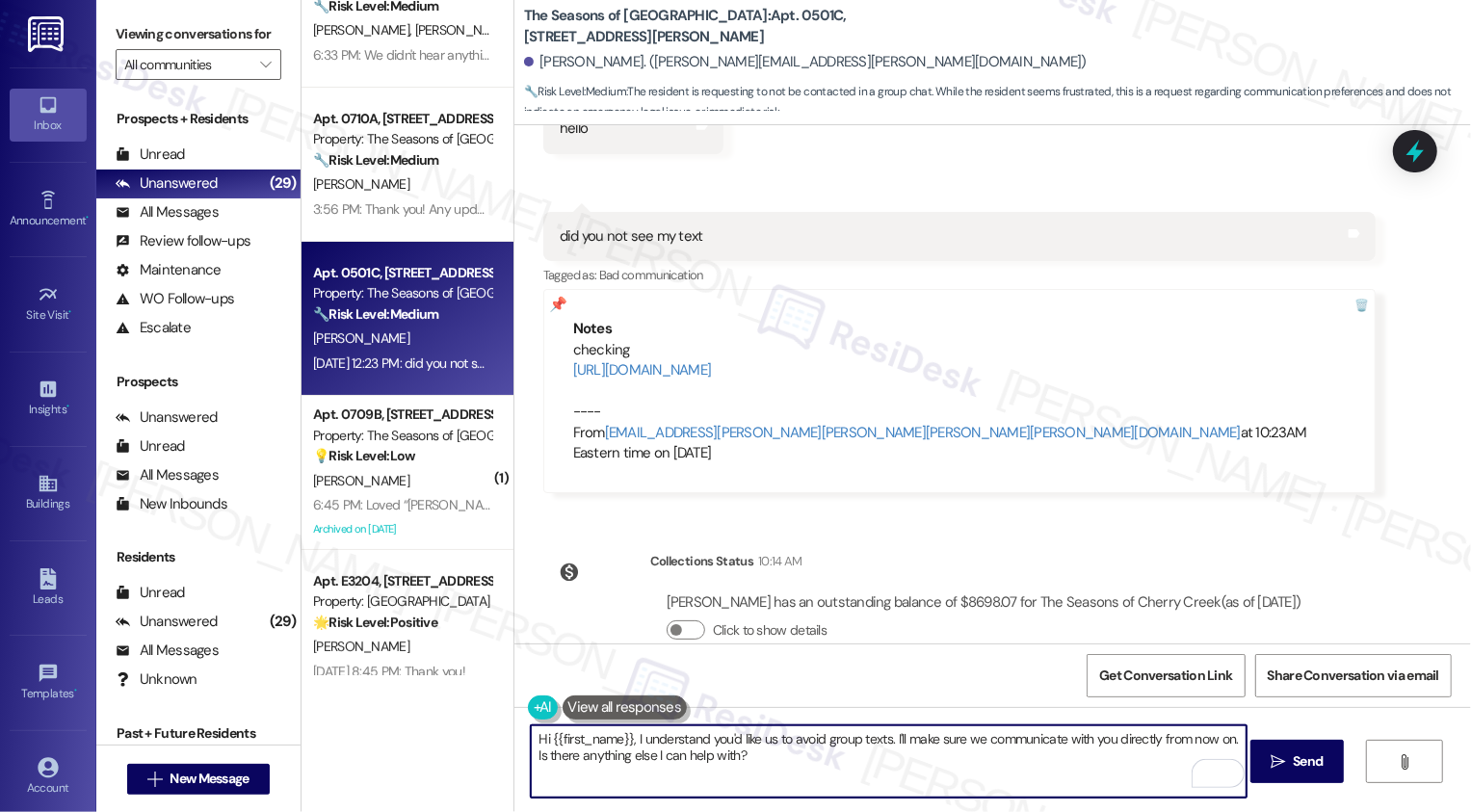
click at [1014, 765] on textarea "Hi {{first_name}}, I understand you'd like us to avoid group texts. I'll make s…" at bounding box center [889, 761] width 716 height 72
drag, startPoint x: 803, startPoint y: 761, endPoint x: 523, endPoint y: 757, distance: 280.0
click at [523, 757] on div "Hi {{first_name}}, I understand you'd like us to avoid group texts. I'll make s…" at bounding box center [992, 779] width 957 height 145
type textarea "Hi {{first_name}}, I understand you'd like us to avoid group texts. I'll make s…"
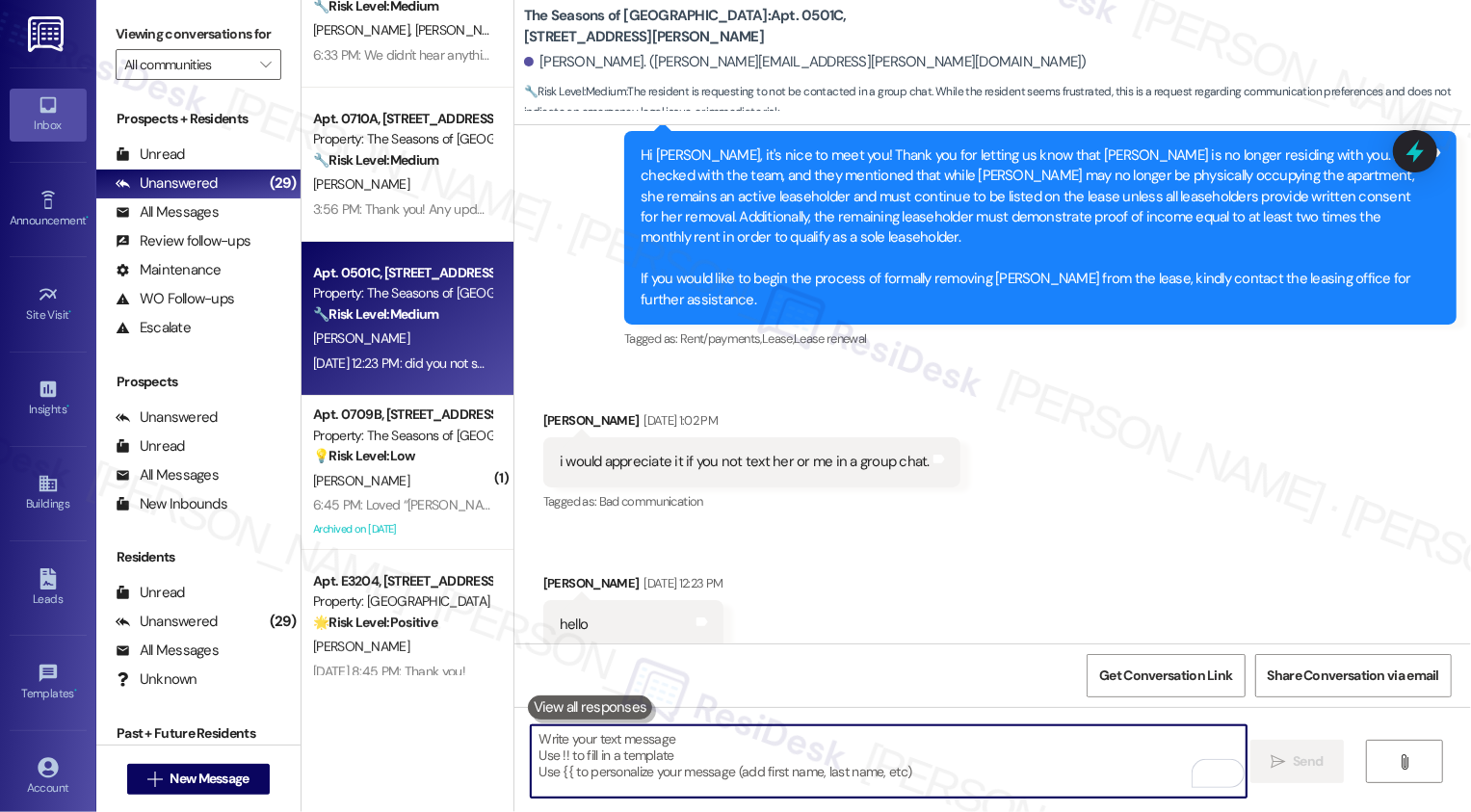
scroll to position [1194, 0]
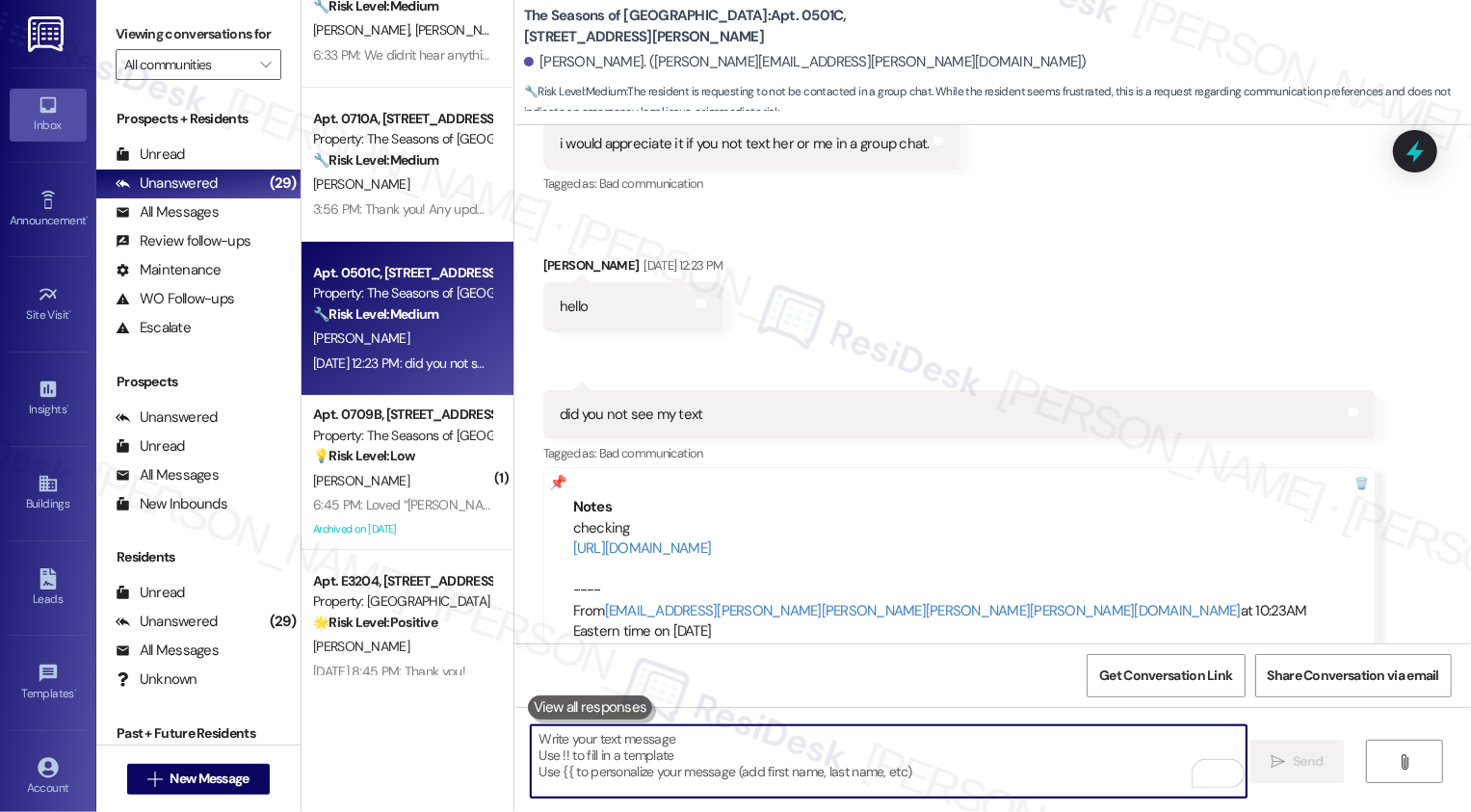
click at [736, 16] on b "The Seasons of Cherry Creek: Apt. 0501C, [STREET_ADDRESS][PERSON_NAME]" at bounding box center [717, 27] width 385 height 41
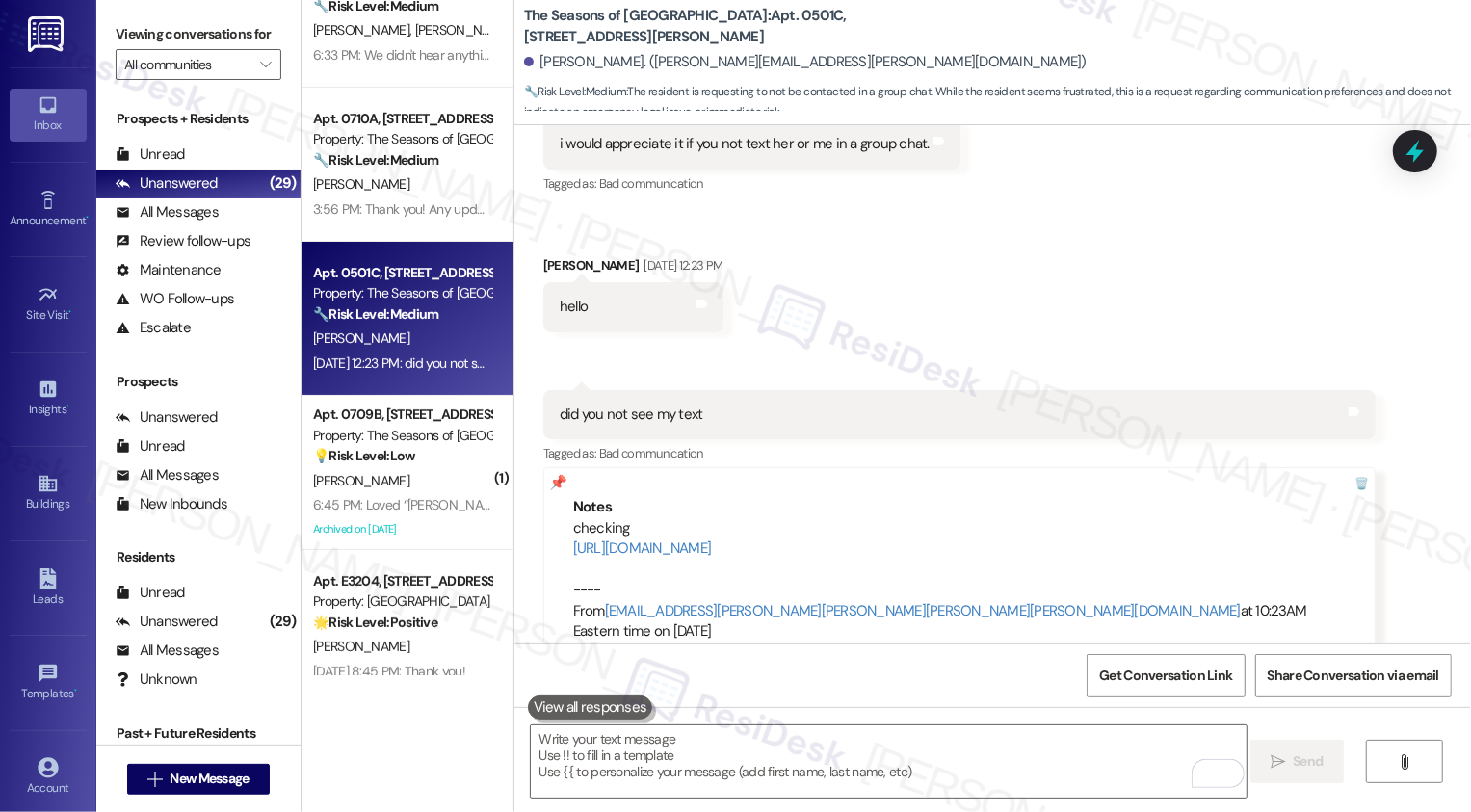
click at [736, 16] on b "The Seasons of Cherry Creek: Apt. 0501C, [STREET_ADDRESS][PERSON_NAME]" at bounding box center [717, 27] width 385 height 41
copy b "0501C"
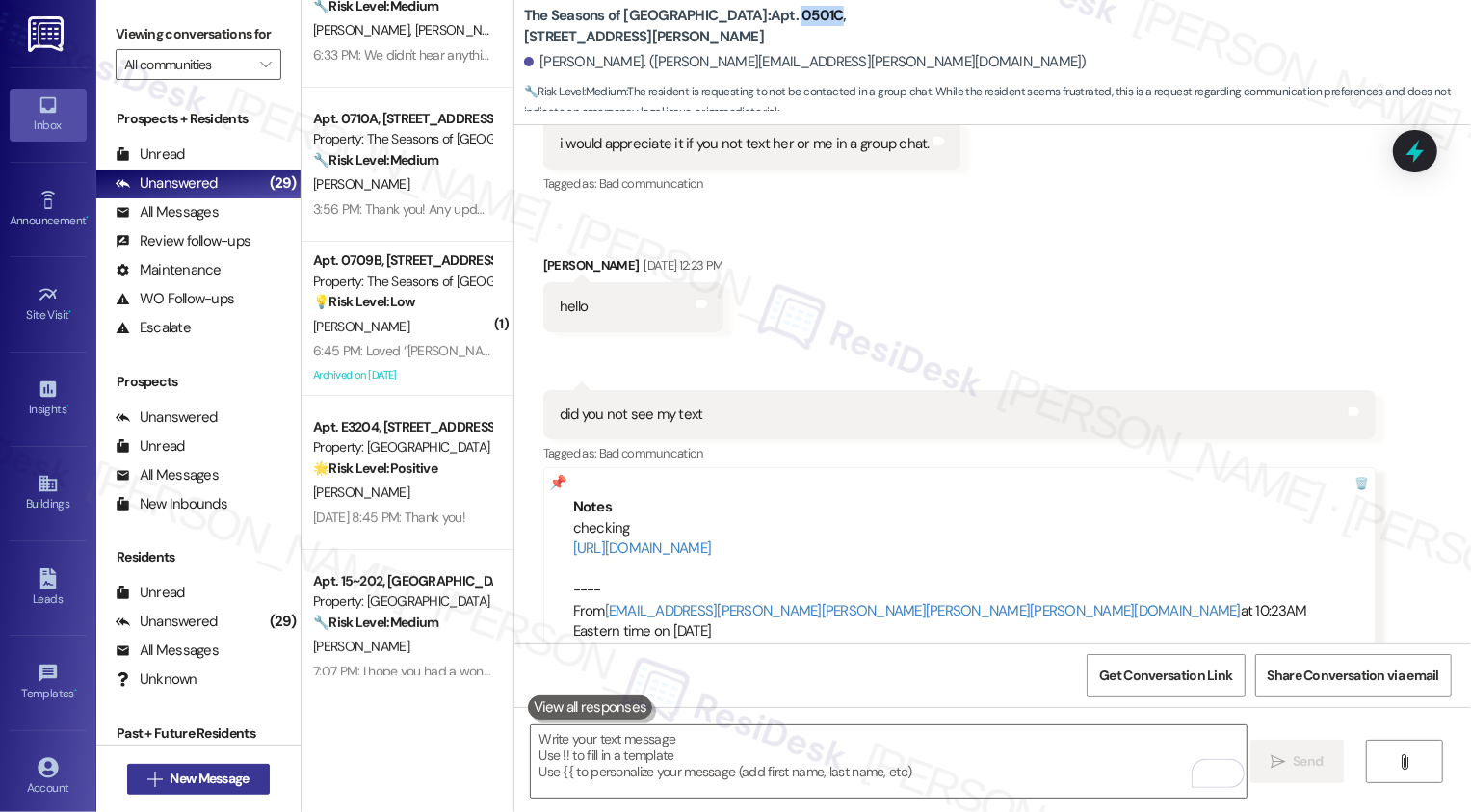
click at [218, 778] on span "New Message" at bounding box center [208, 779] width 79 height 21
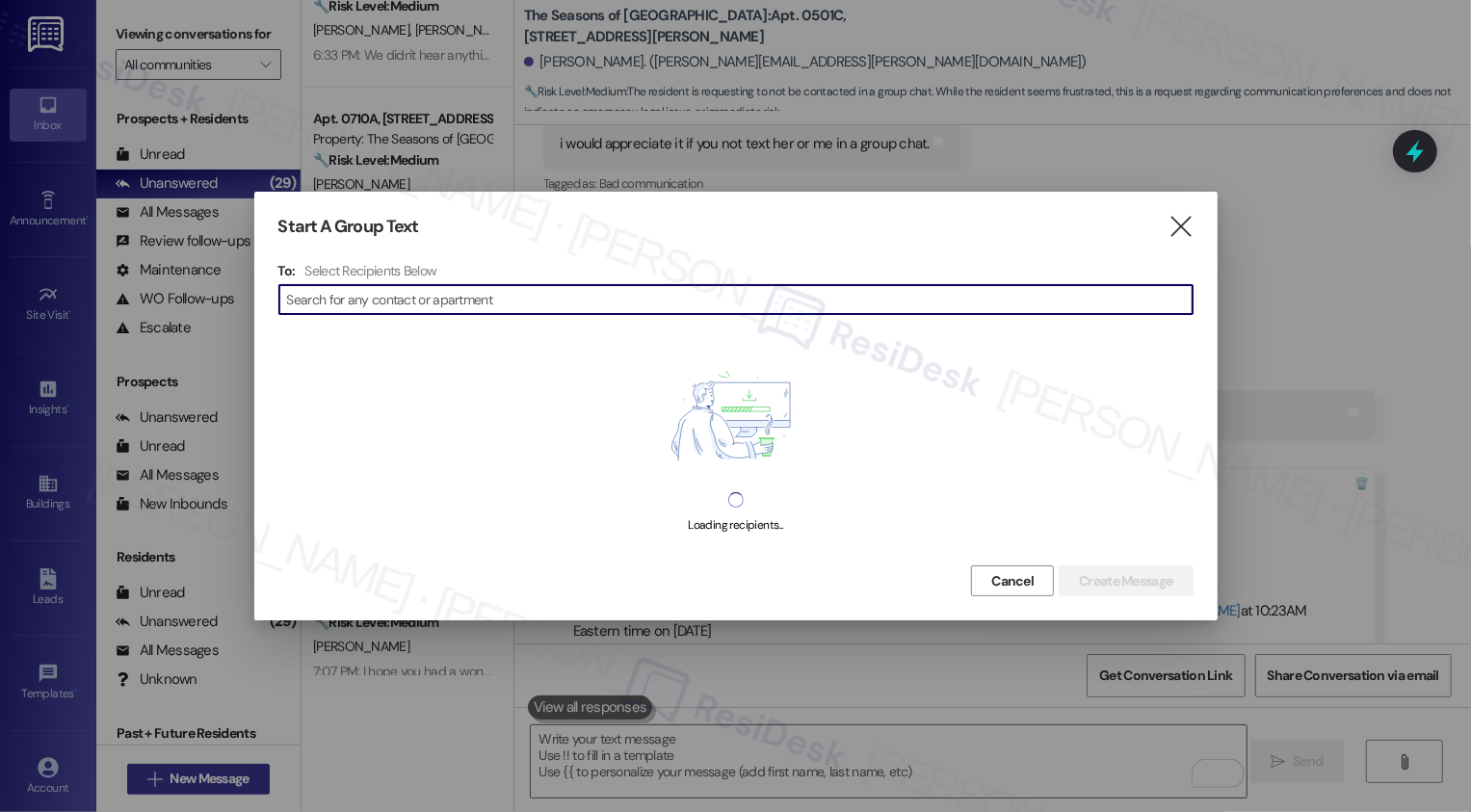
type input "0501C"
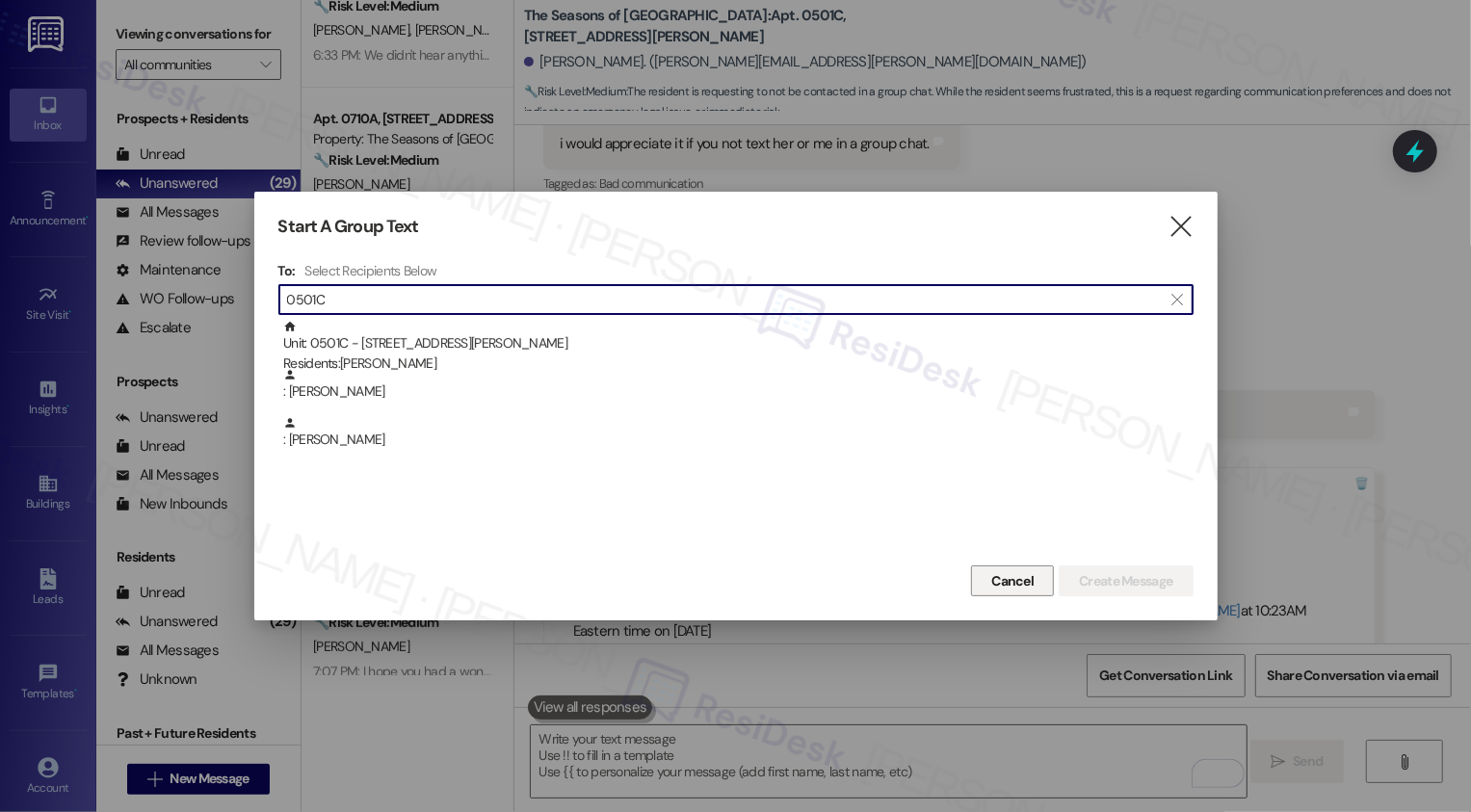
click at [999, 583] on span "Cancel" at bounding box center [1012, 581] width 42 height 21
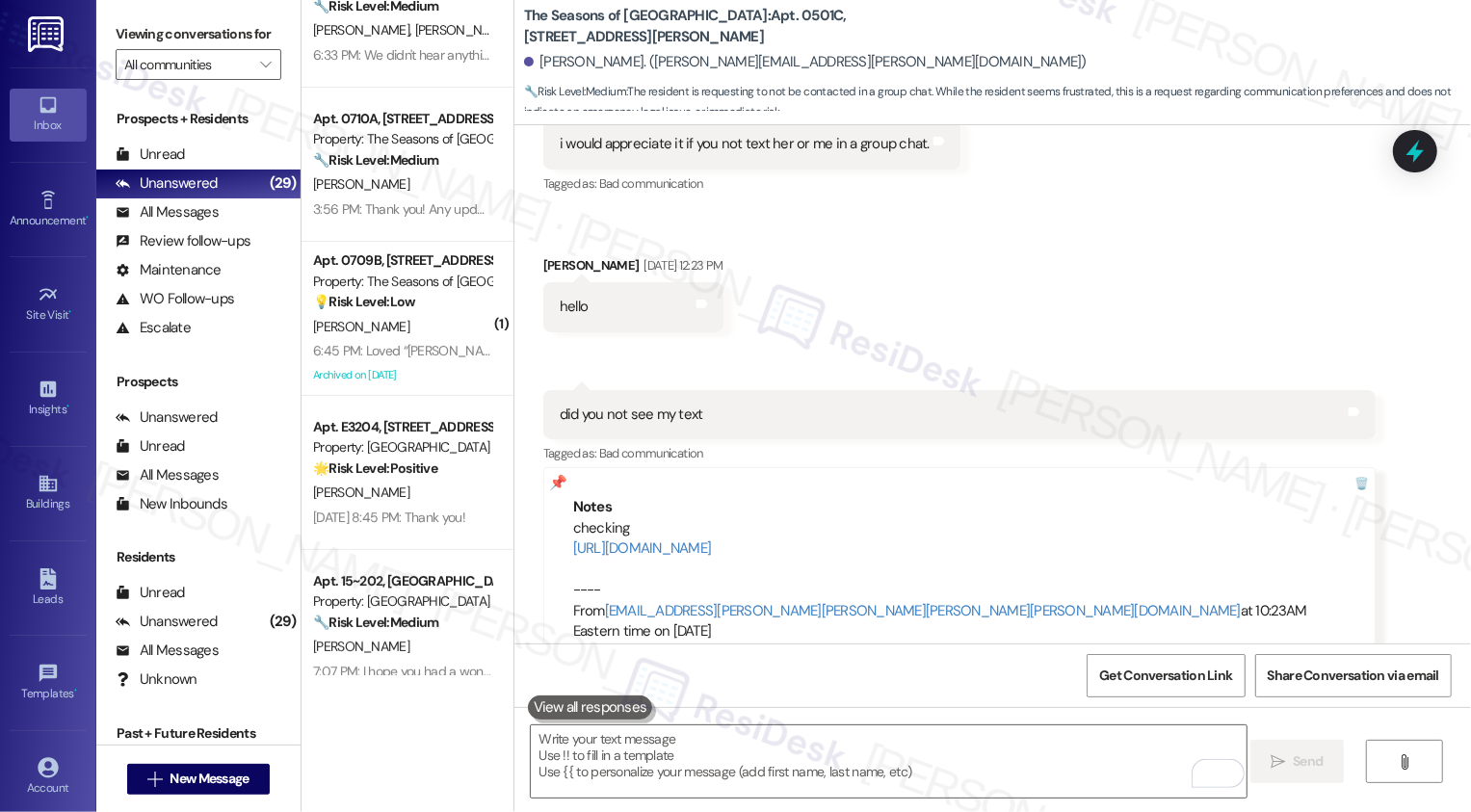
scroll to position [1507, 0]
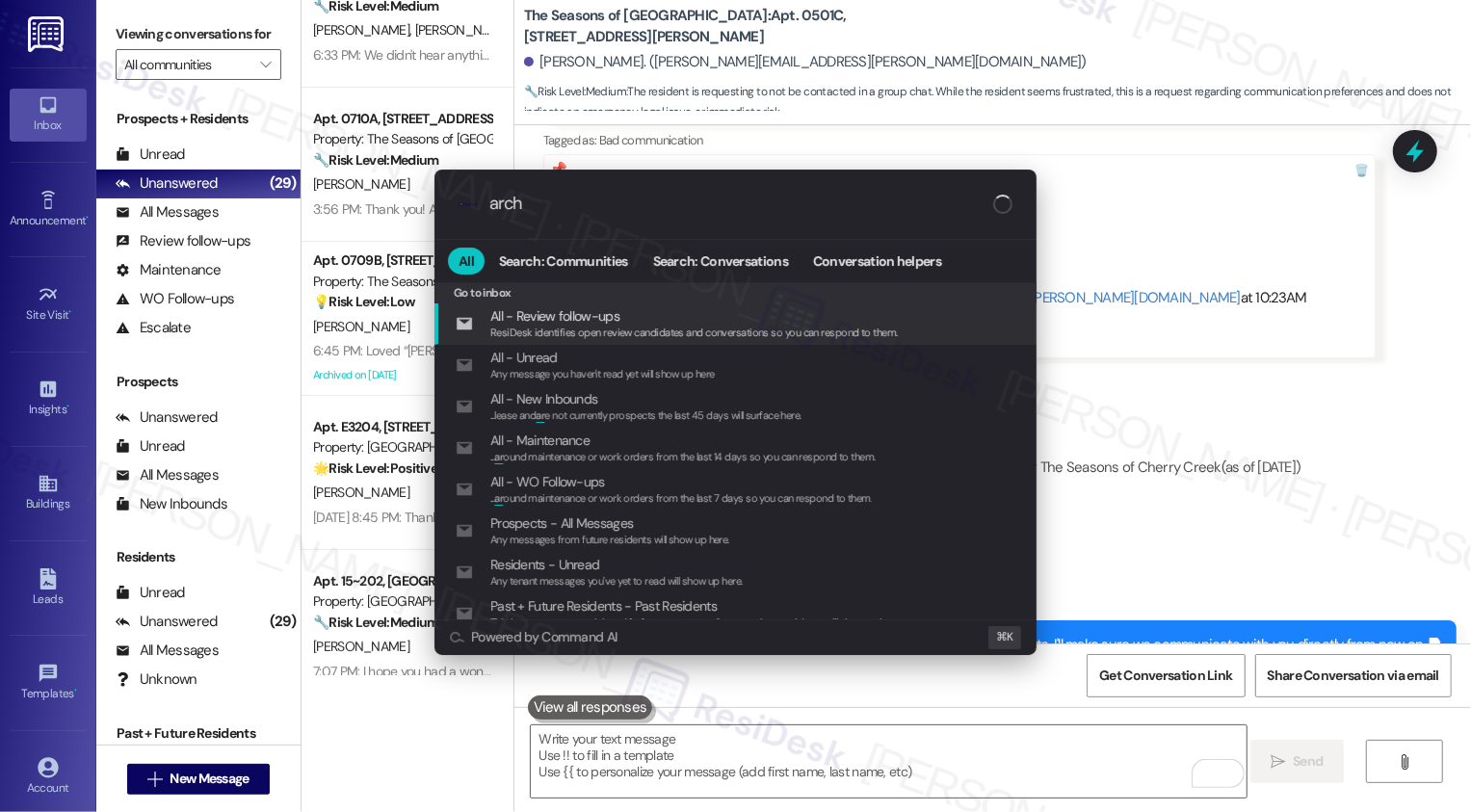
type input "archi"
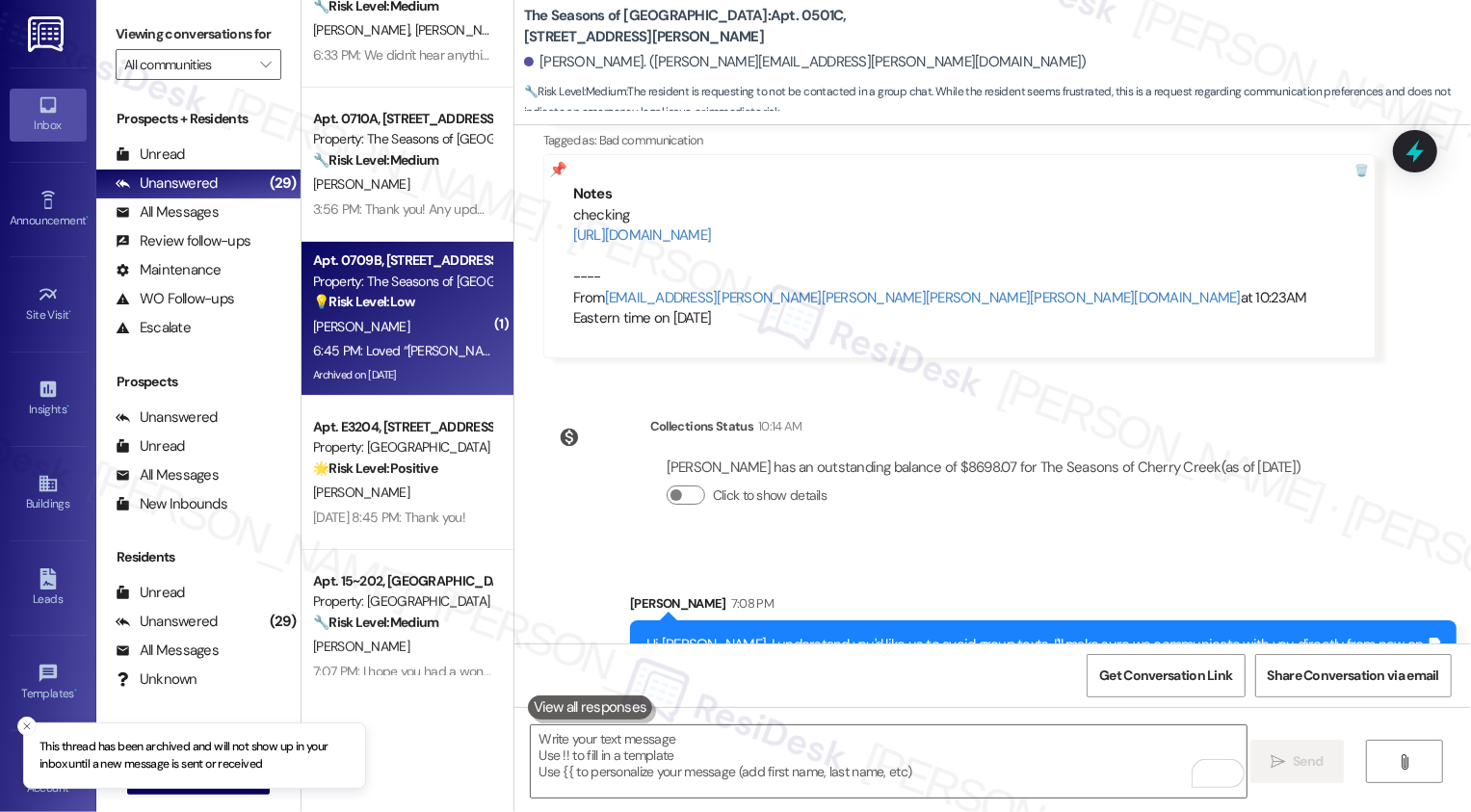
click at [473, 336] on div "[PERSON_NAME]" at bounding box center [401, 326] width 182 height 24
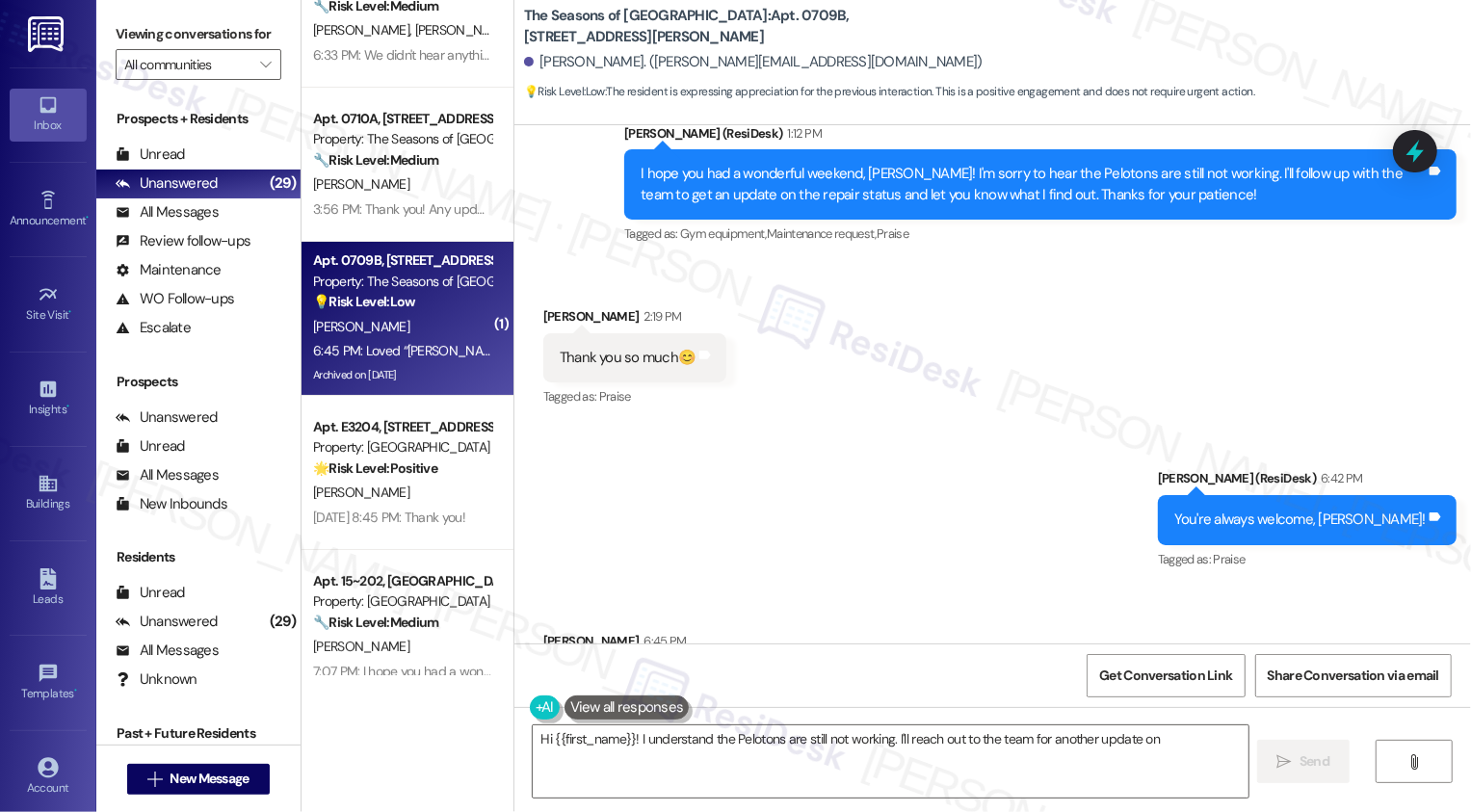
scroll to position [4582, 0]
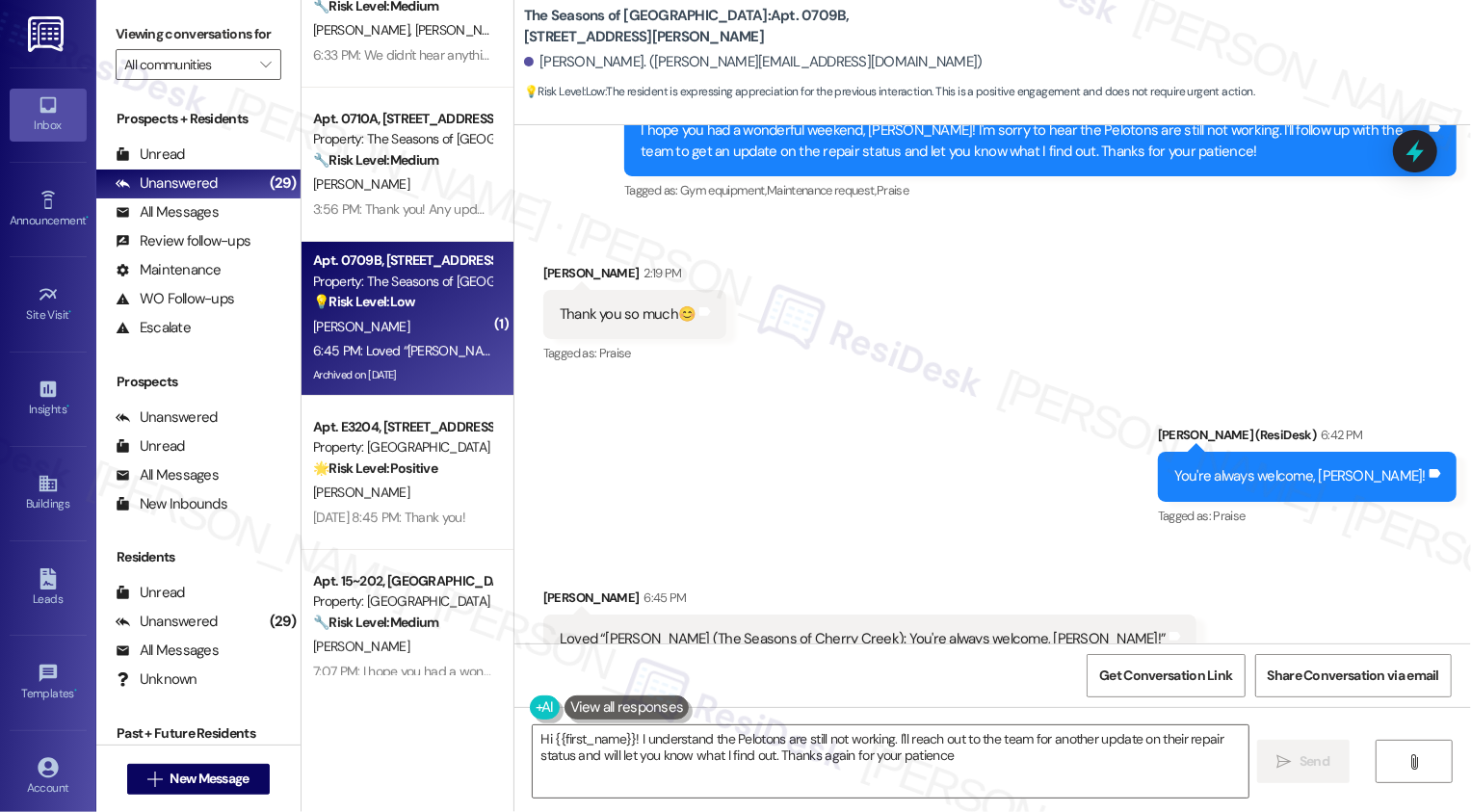
type textarea "Hi {{first_name}}! I understand the Pelotons are still not working. I'll reach …"
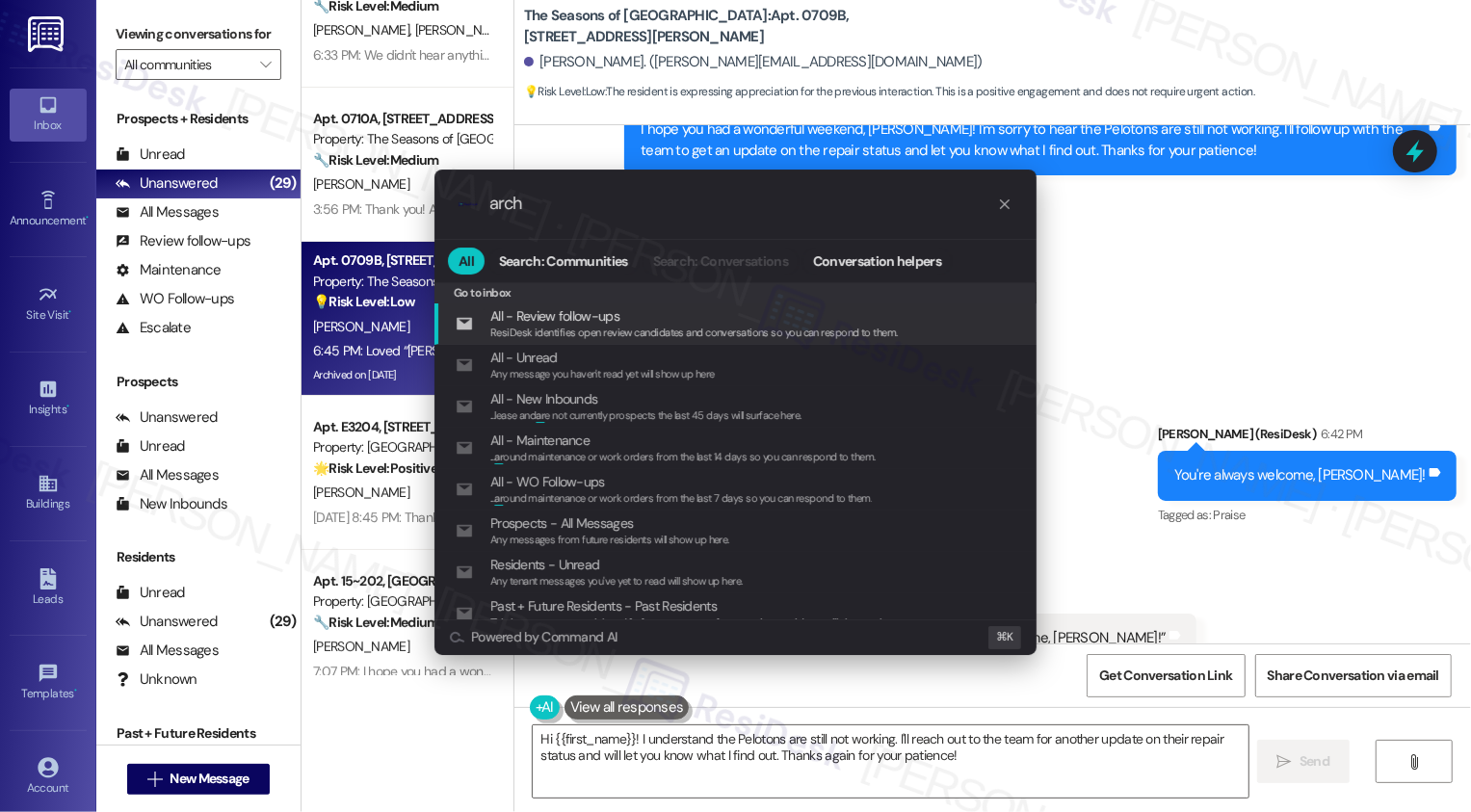
type input "archi"
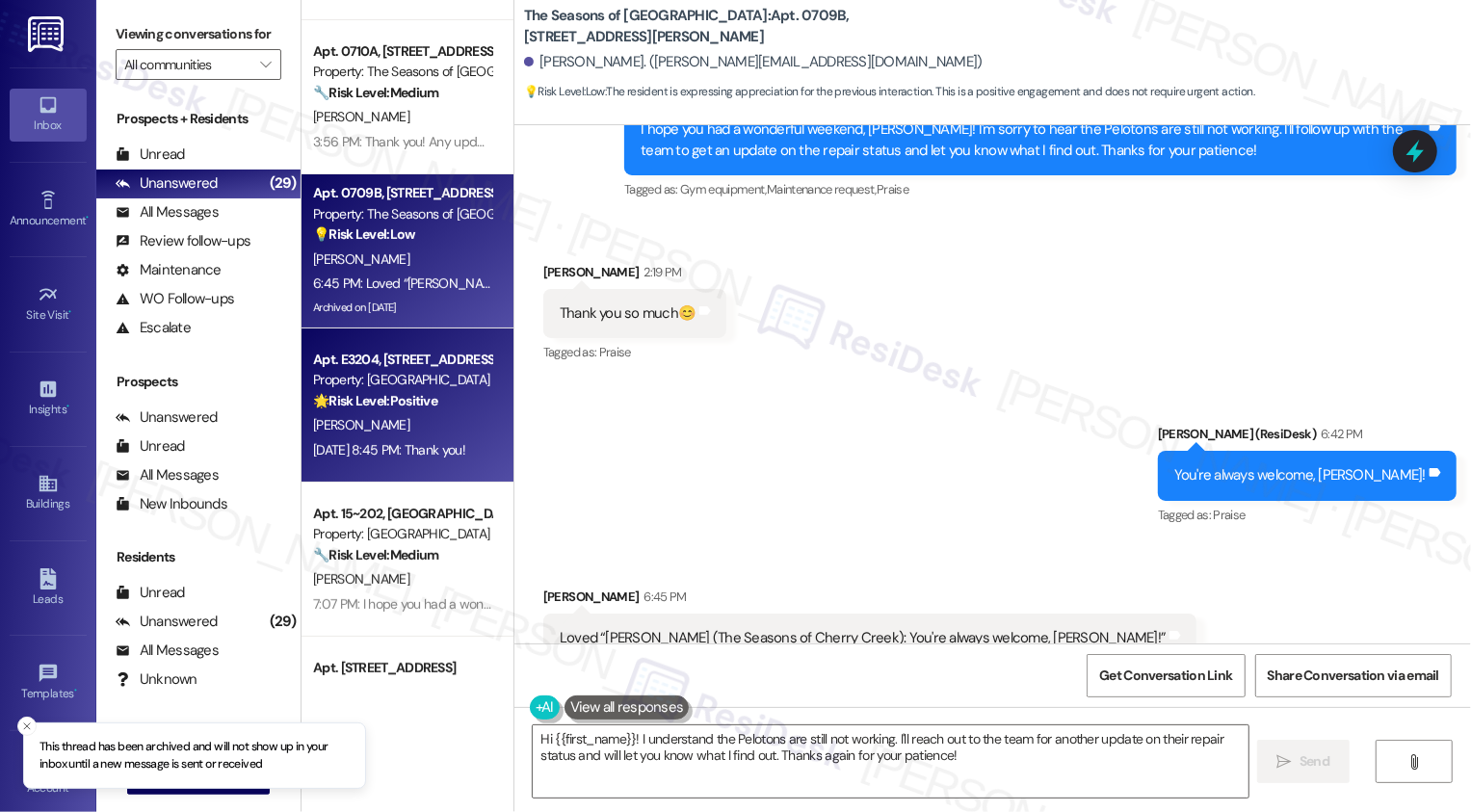
scroll to position [201, 0]
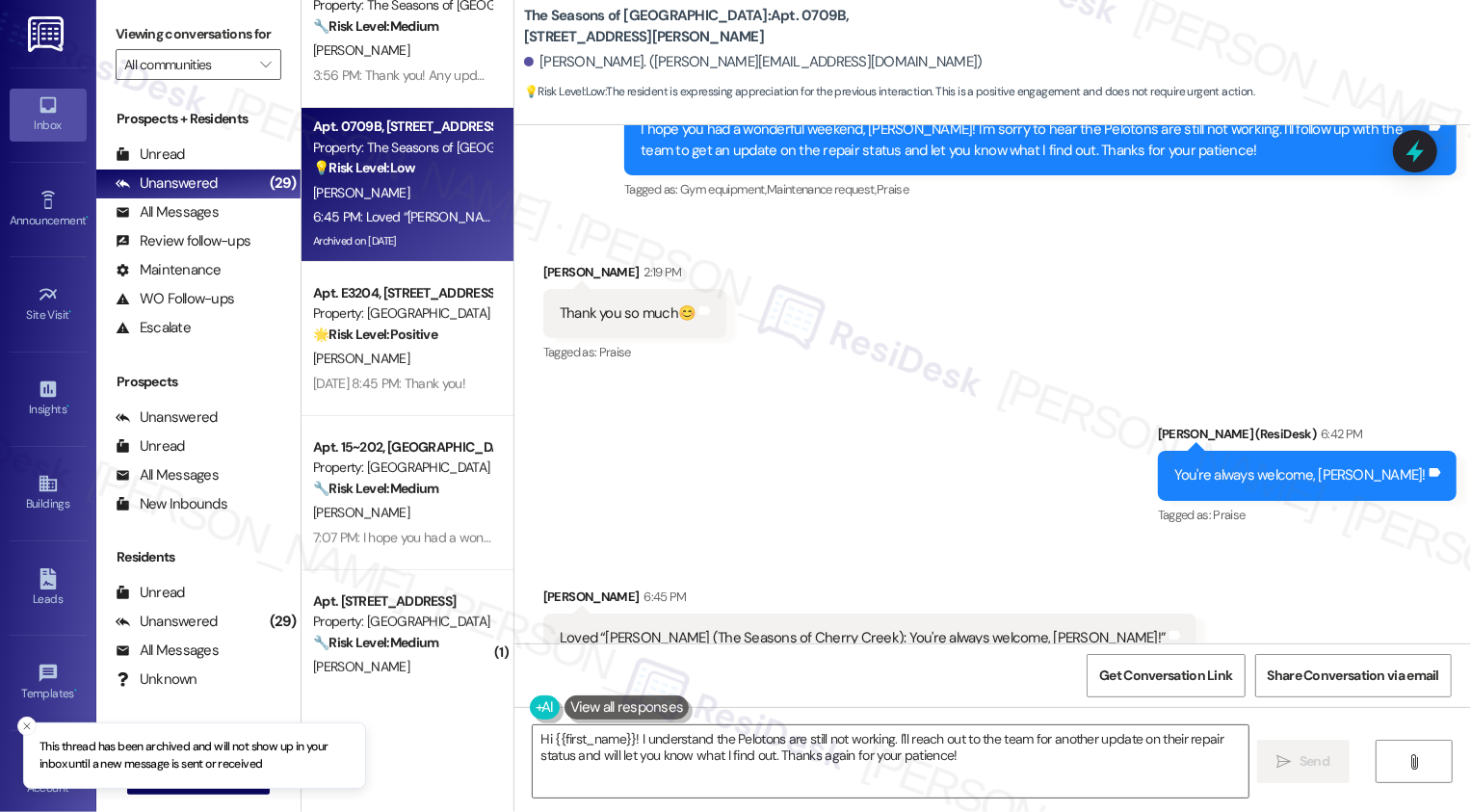
click at [365, 392] on div "[DATE] 8:45 PM: Thank you! [DATE] 8:45 PM: Thank you!" at bounding box center [401, 383] width 182 height 24
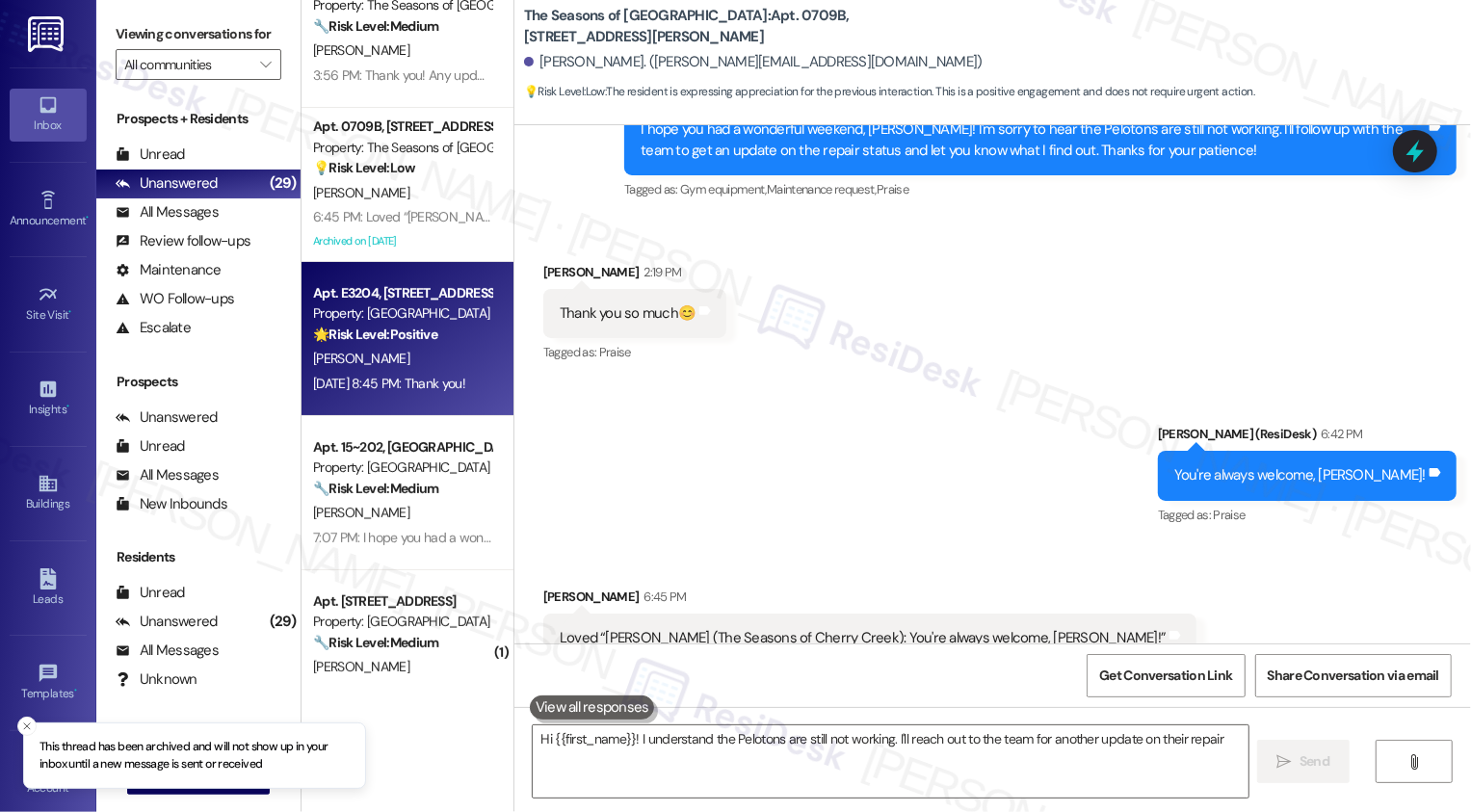
click at [365, 392] on div "[DATE] 8:45 PM: Thank you! [DATE] 8:45 PM: Thank you!" at bounding box center [401, 383] width 182 height 24
type textarea "Hi {{first_name}}! I understand the Pelotons are still not working. I'll reach …"
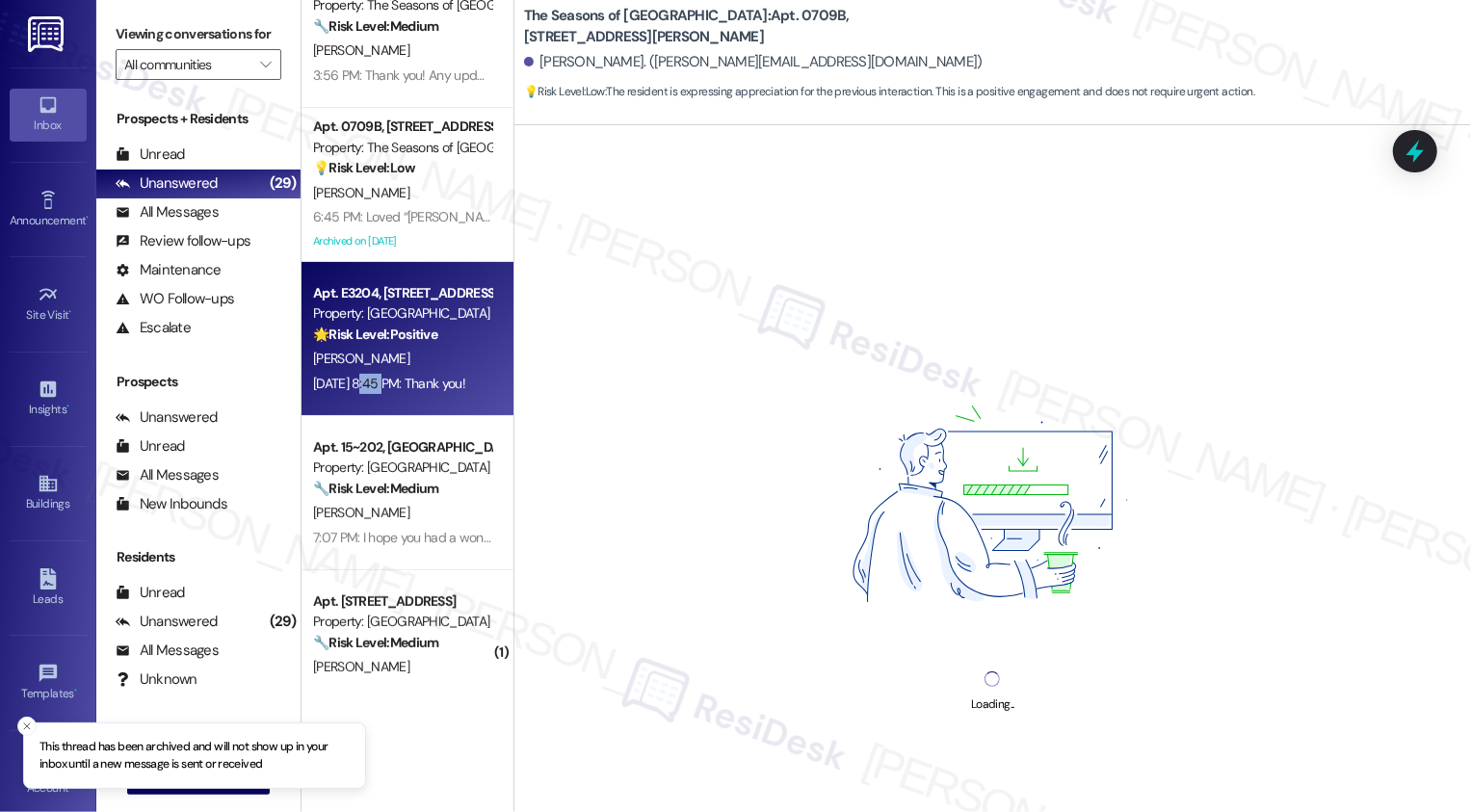
click at [365, 392] on div "[DATE] 8:45 PM: Thank you! [DATE] 8:45 PM: Thank you!" at bounding box center [401, 383] width 182 height 24
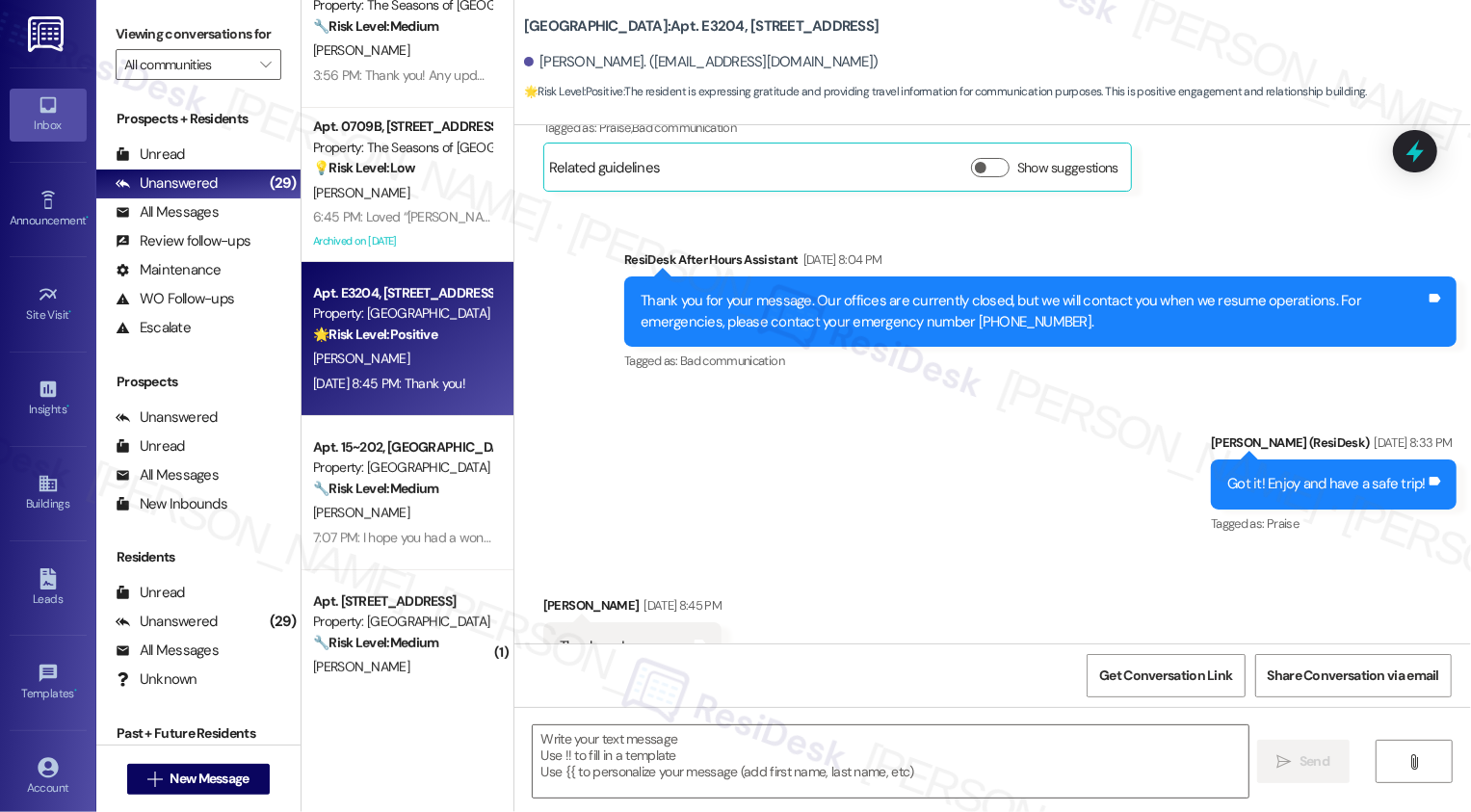
scroll to position [1734, 0]
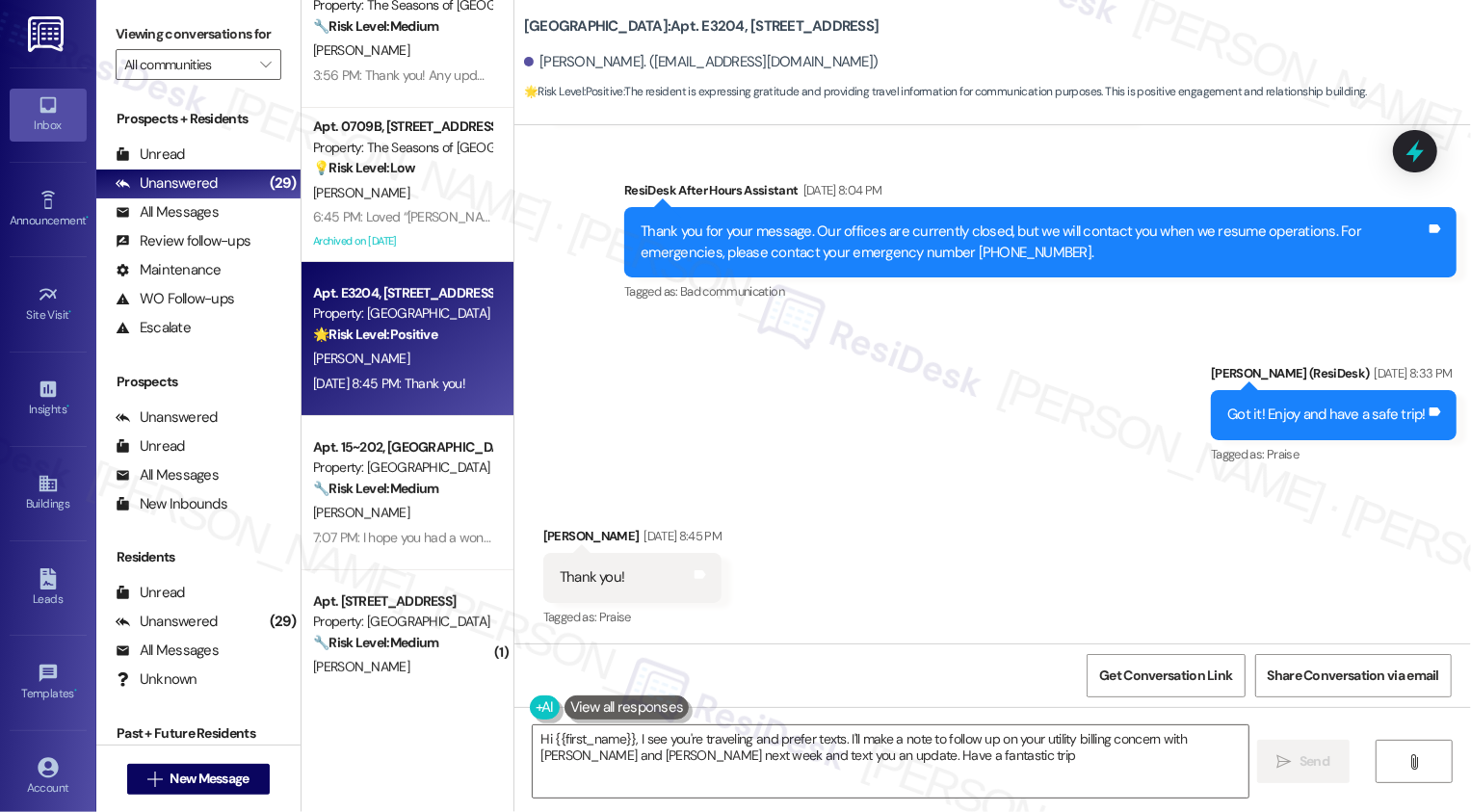
type textarea "Hi {{first_name}}, I see you're traveling and prefer texts. I'll make a note to…"
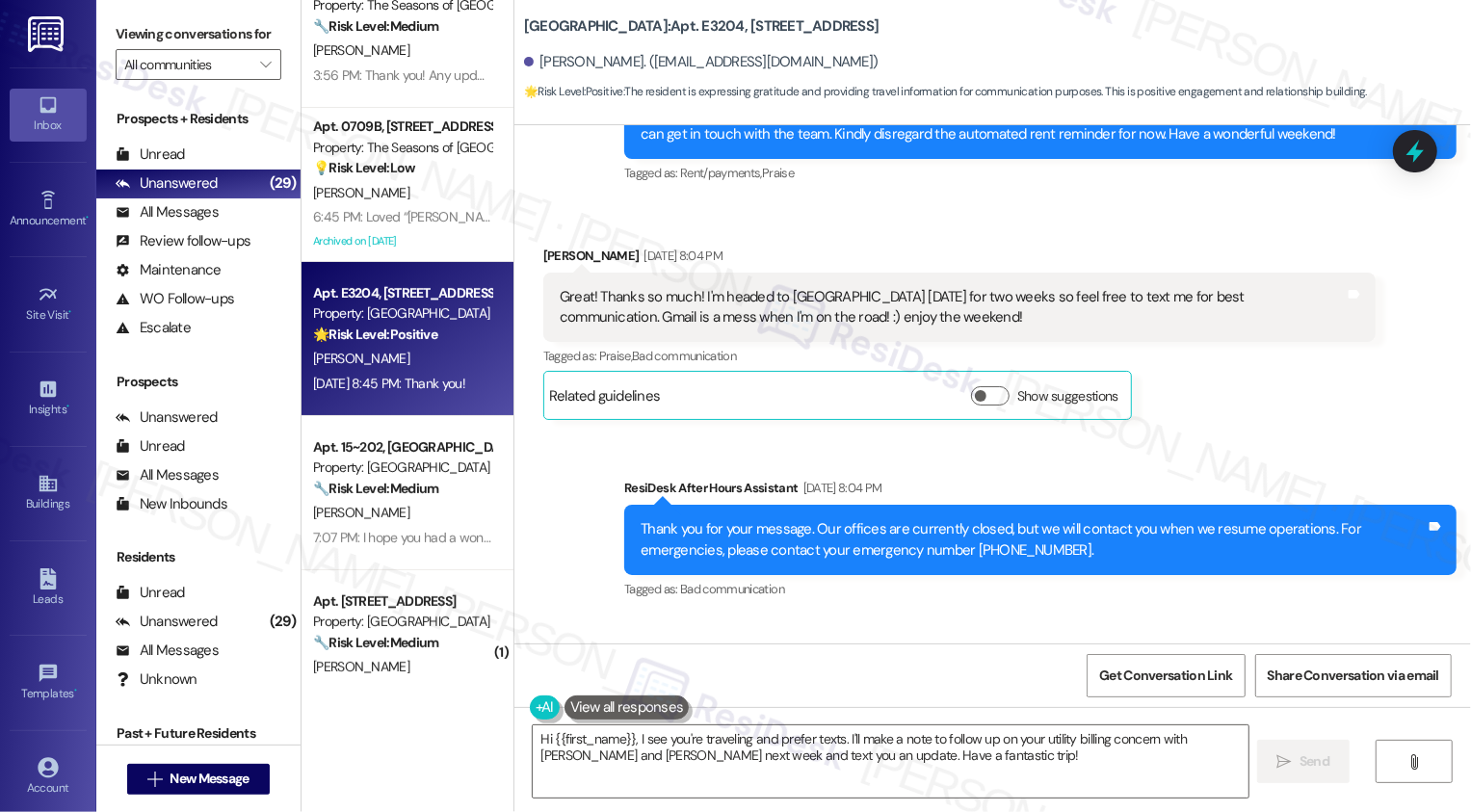
scroll to position [1913, 0]
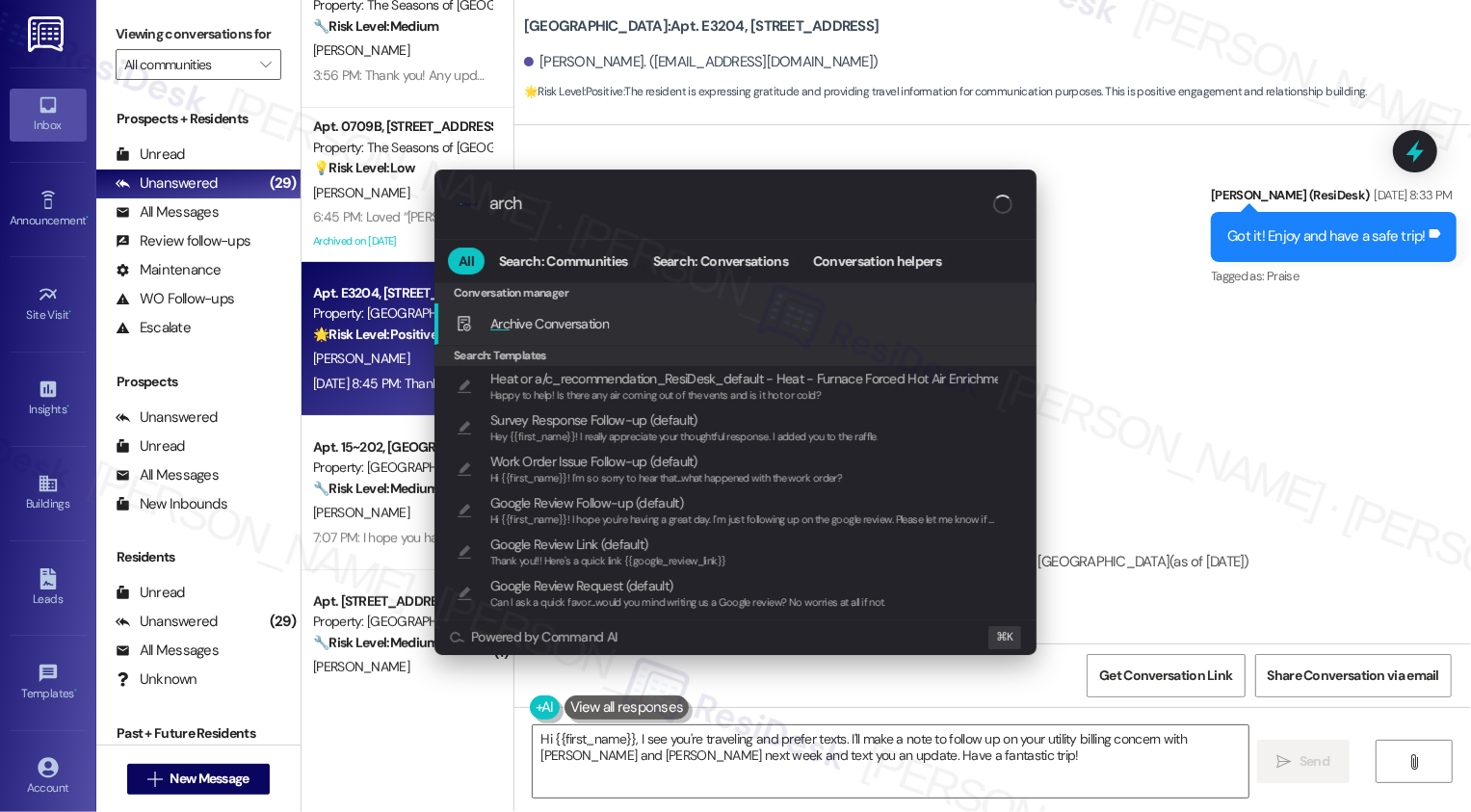
type input "archi"
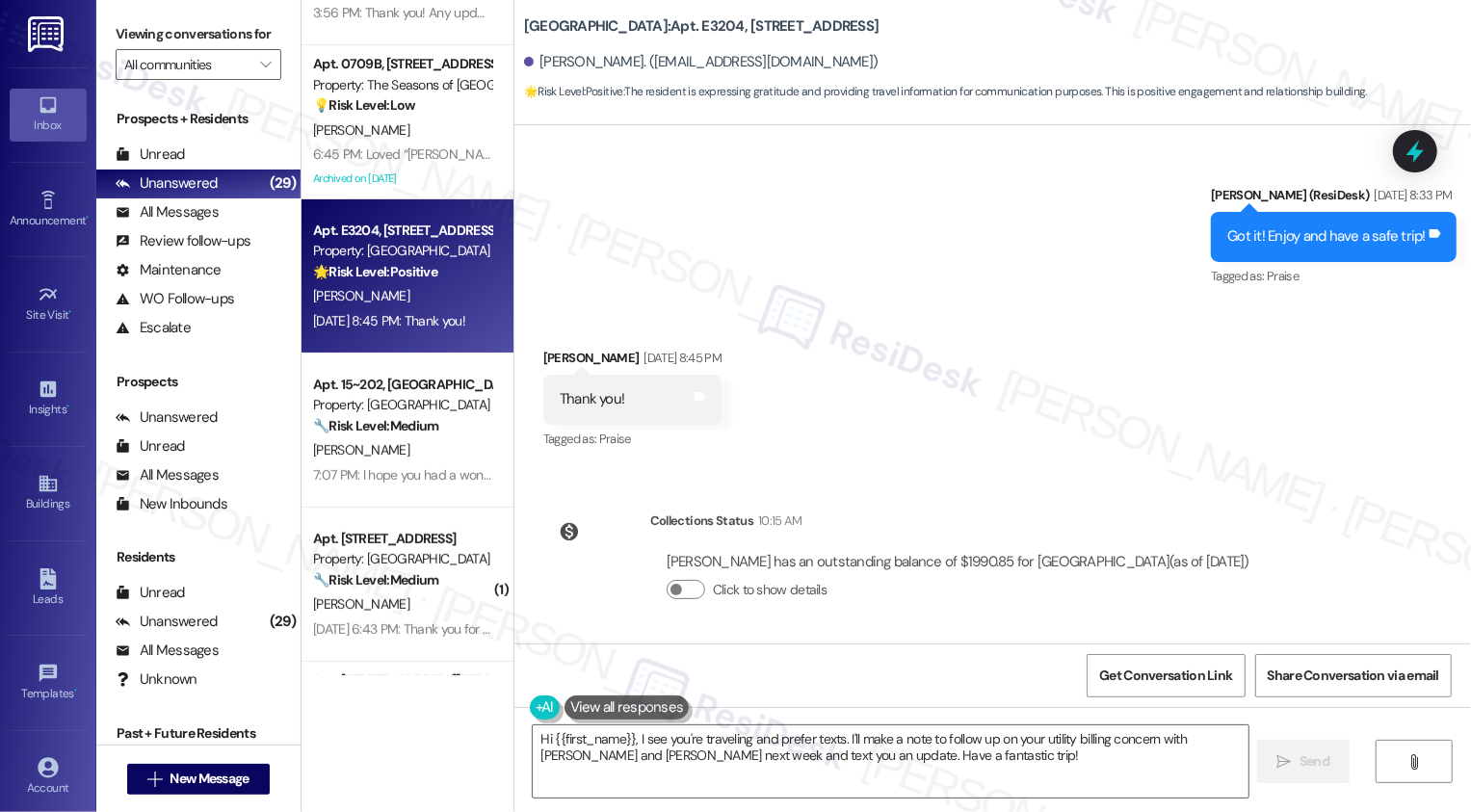
scroll to position [299, 0]
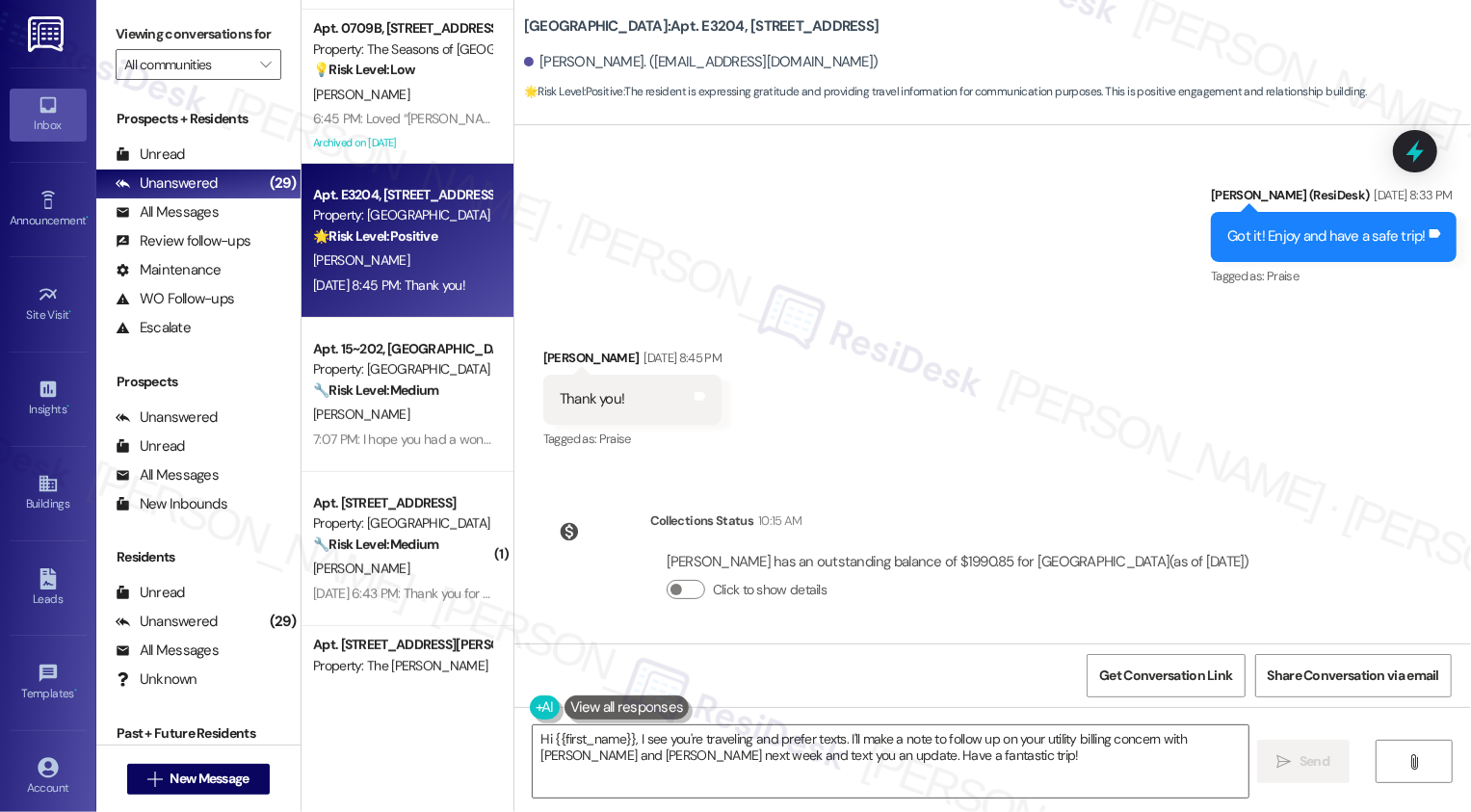
click at [421, 365] on div "Property: [GEOGRAPHIC_DATA]" at bounding box center [401, 369] width 178 height 21
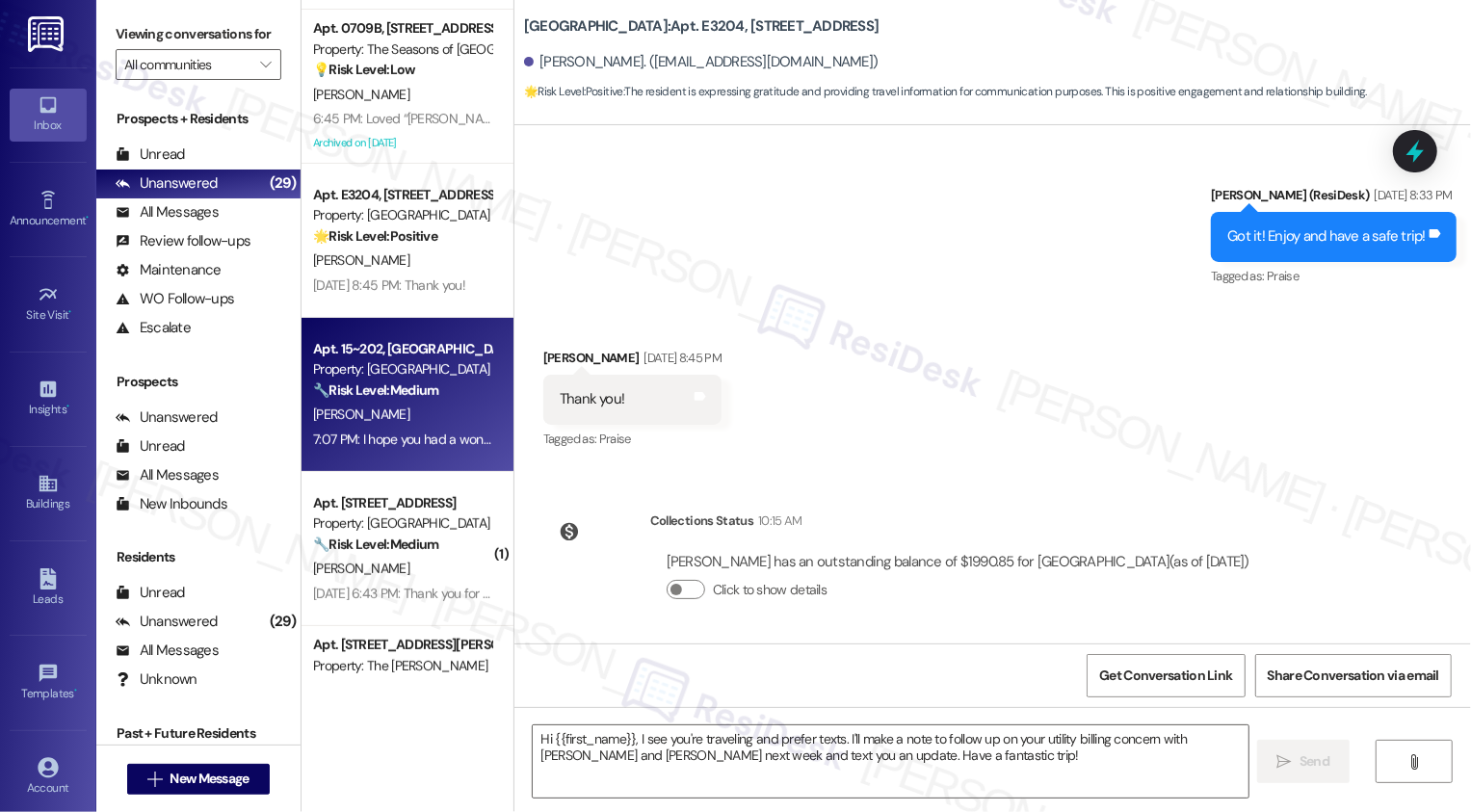
click at [421, 365] on div "Property: [GEOGRAPHIC_DATA]" at bounding box center [401, 369] width 178 height 21
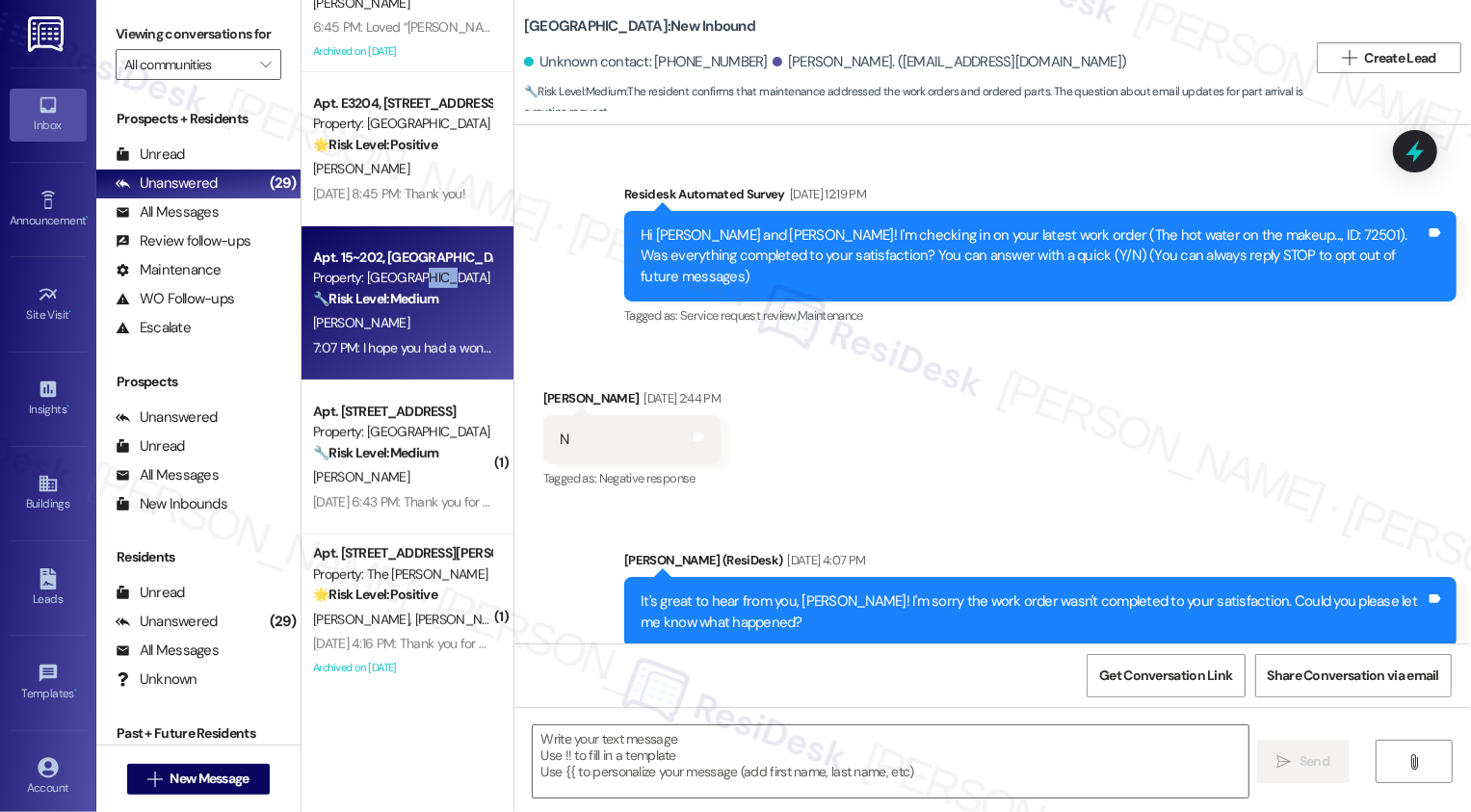
scroll to position [124, 0]
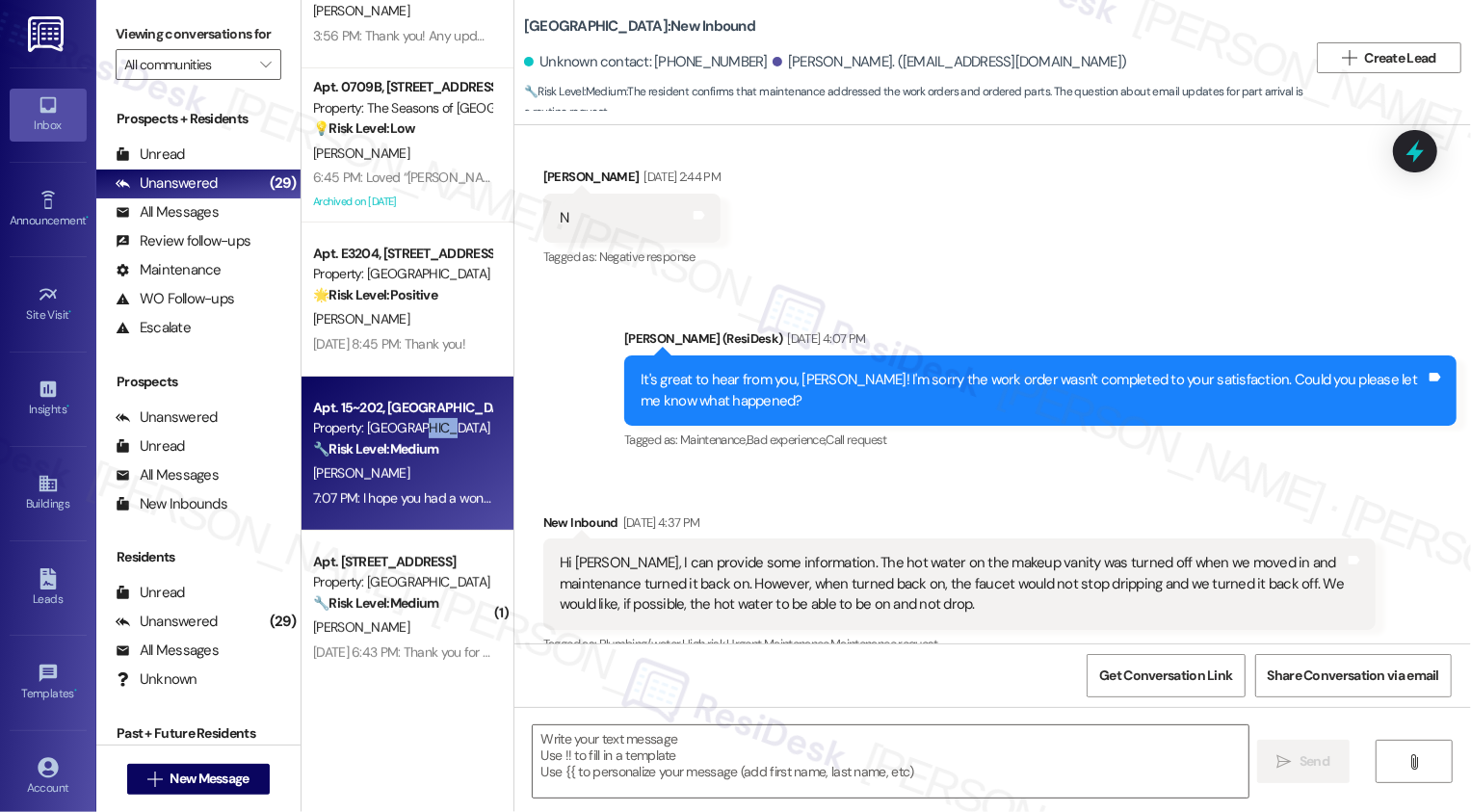
type textarea "Fetching suggested responses. Please feel free to read through the conversation…"
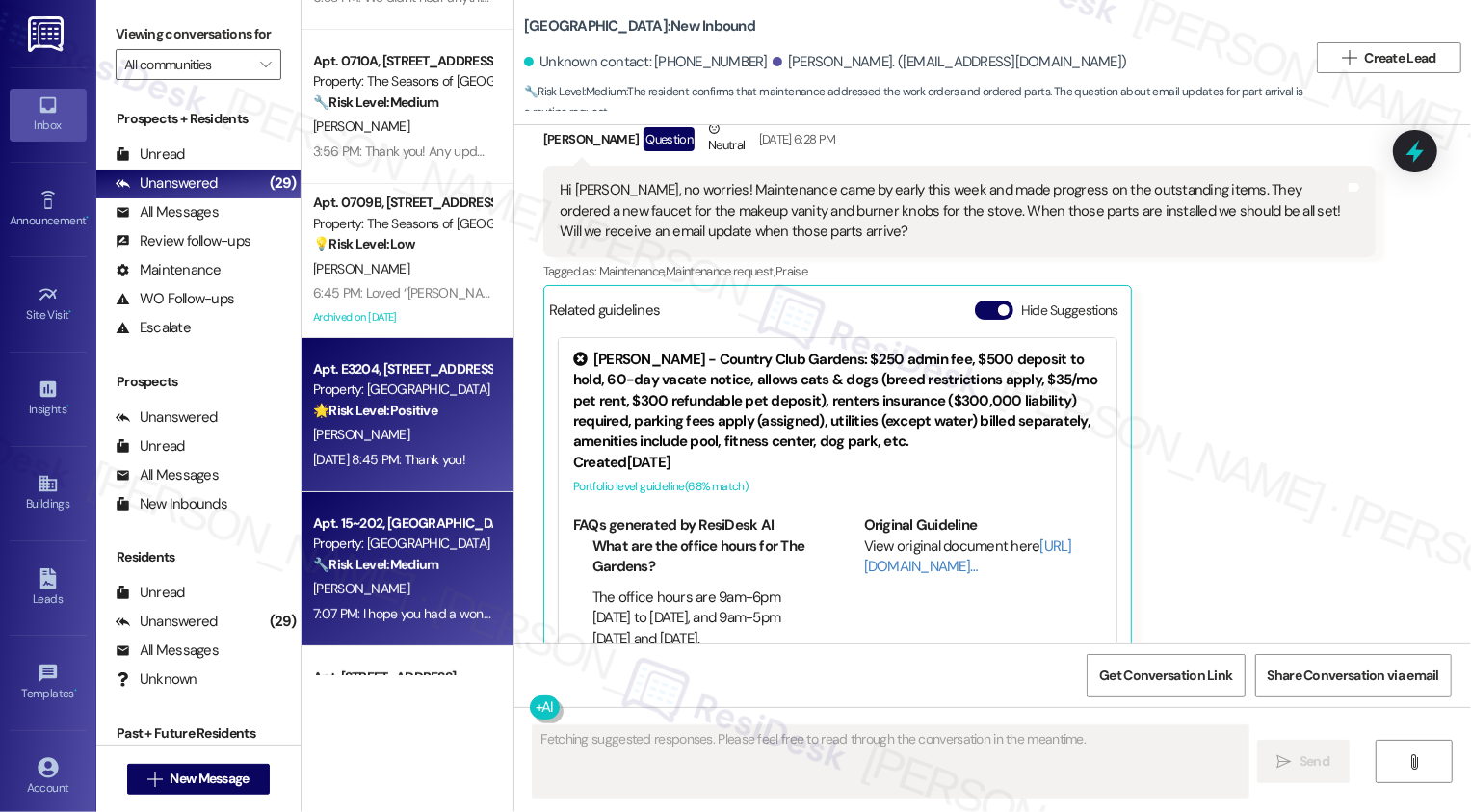
scroll to position [1934, 0]
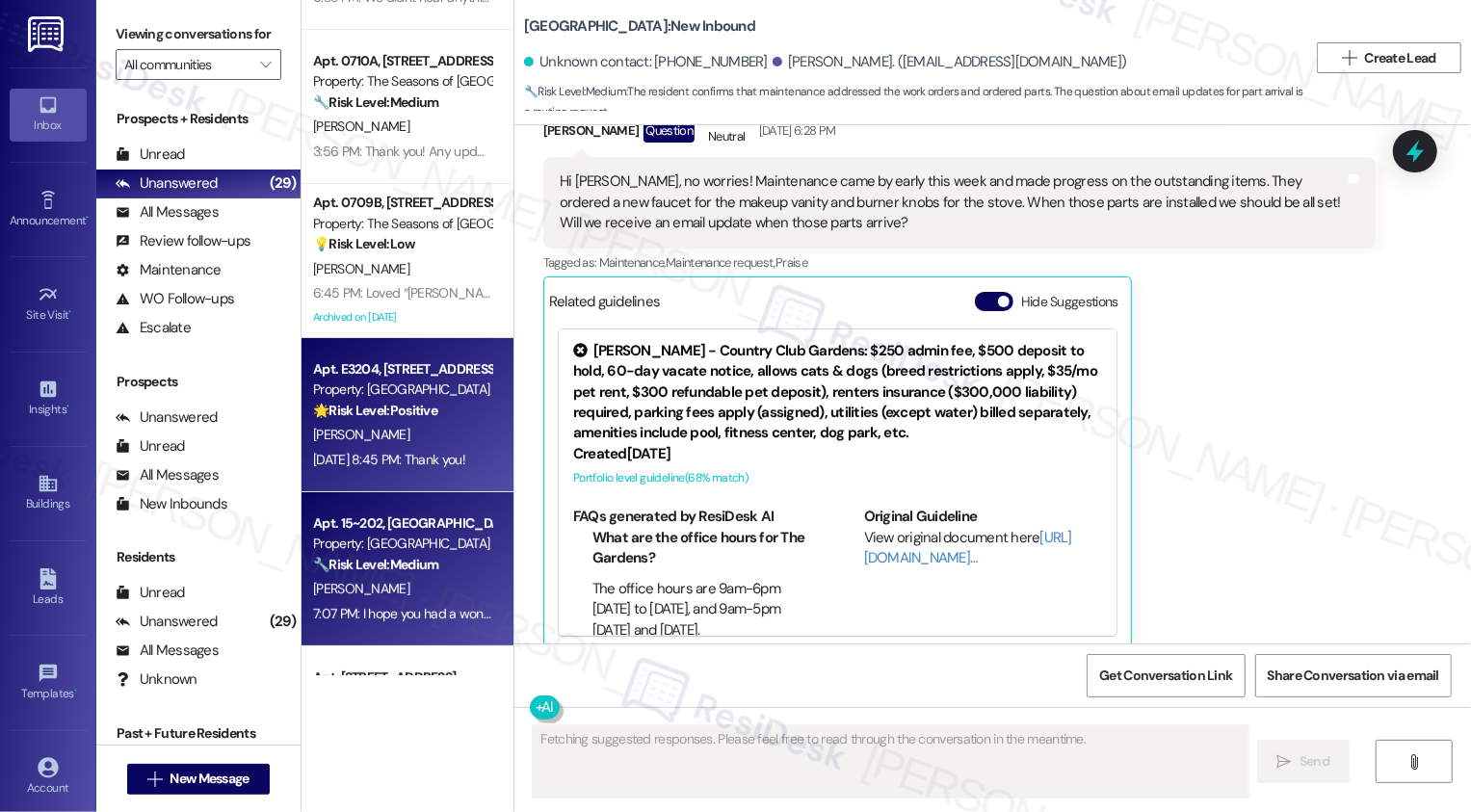
click at [421, 427] on div "[PERSON_NAME]" at bounding box center [401, 435] width 182 height 24
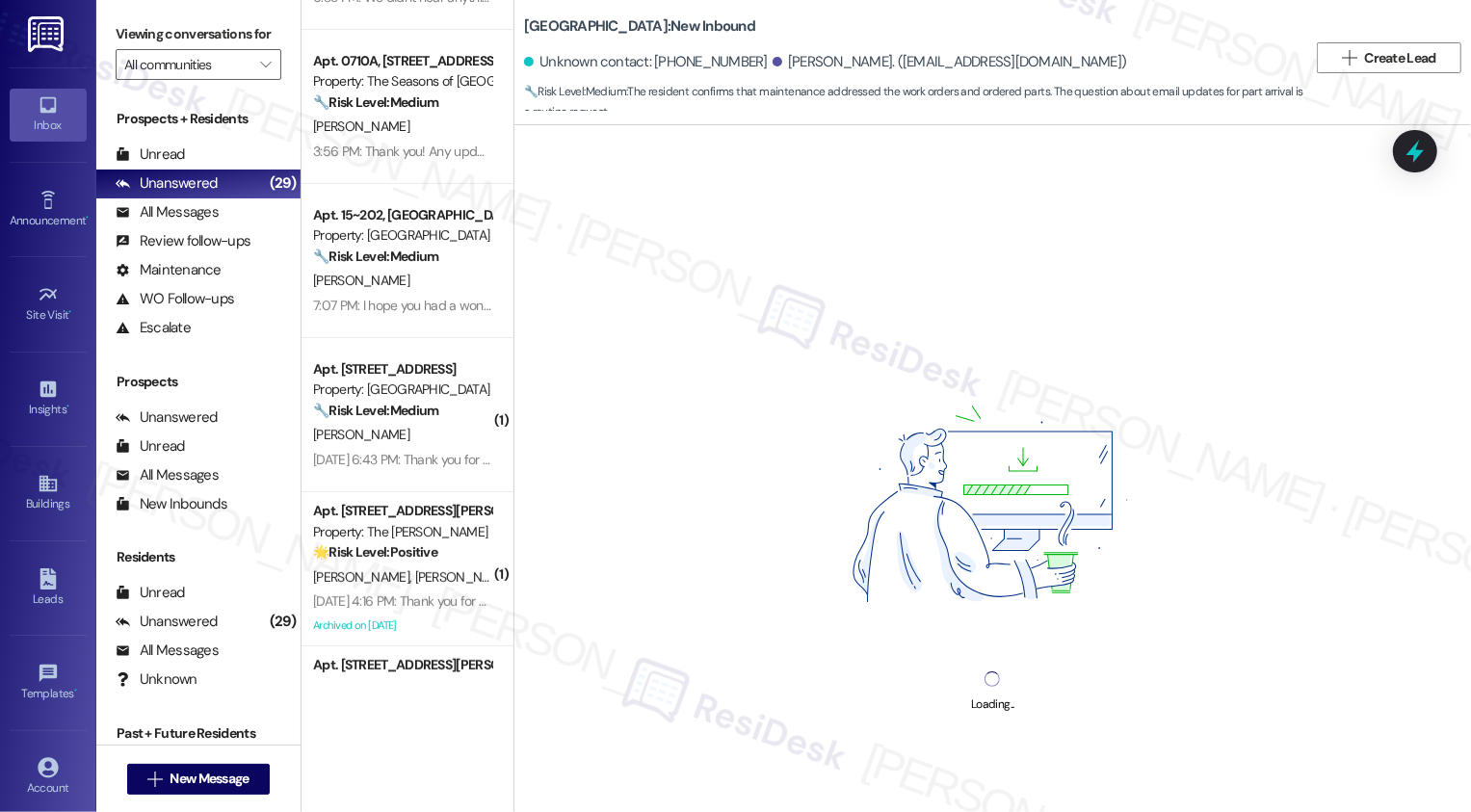
click at [421, 427] on div "[PERSON_NAME]" at bounding box center [401, 435] width 182 height 24
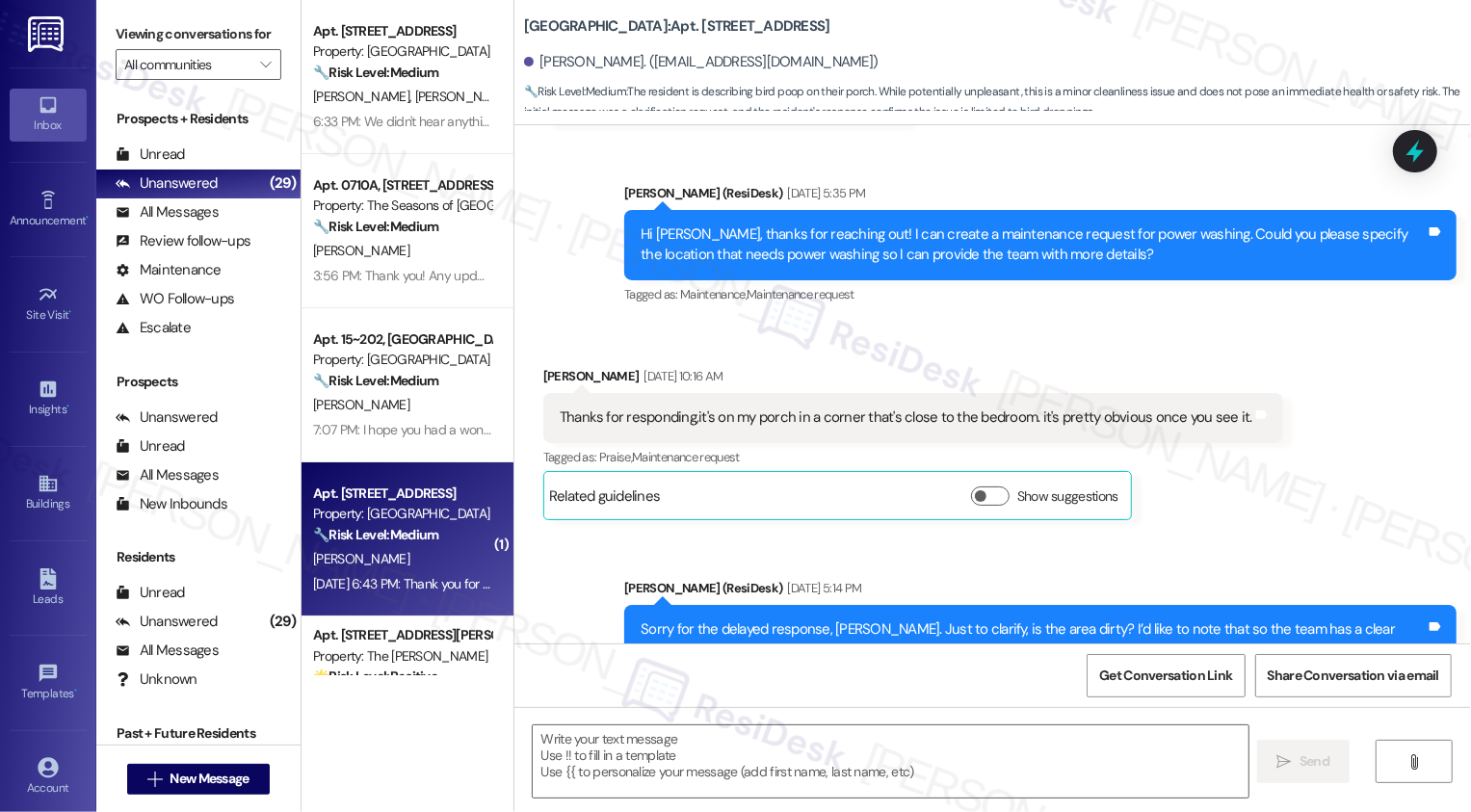
scroll to position [3898, 0]
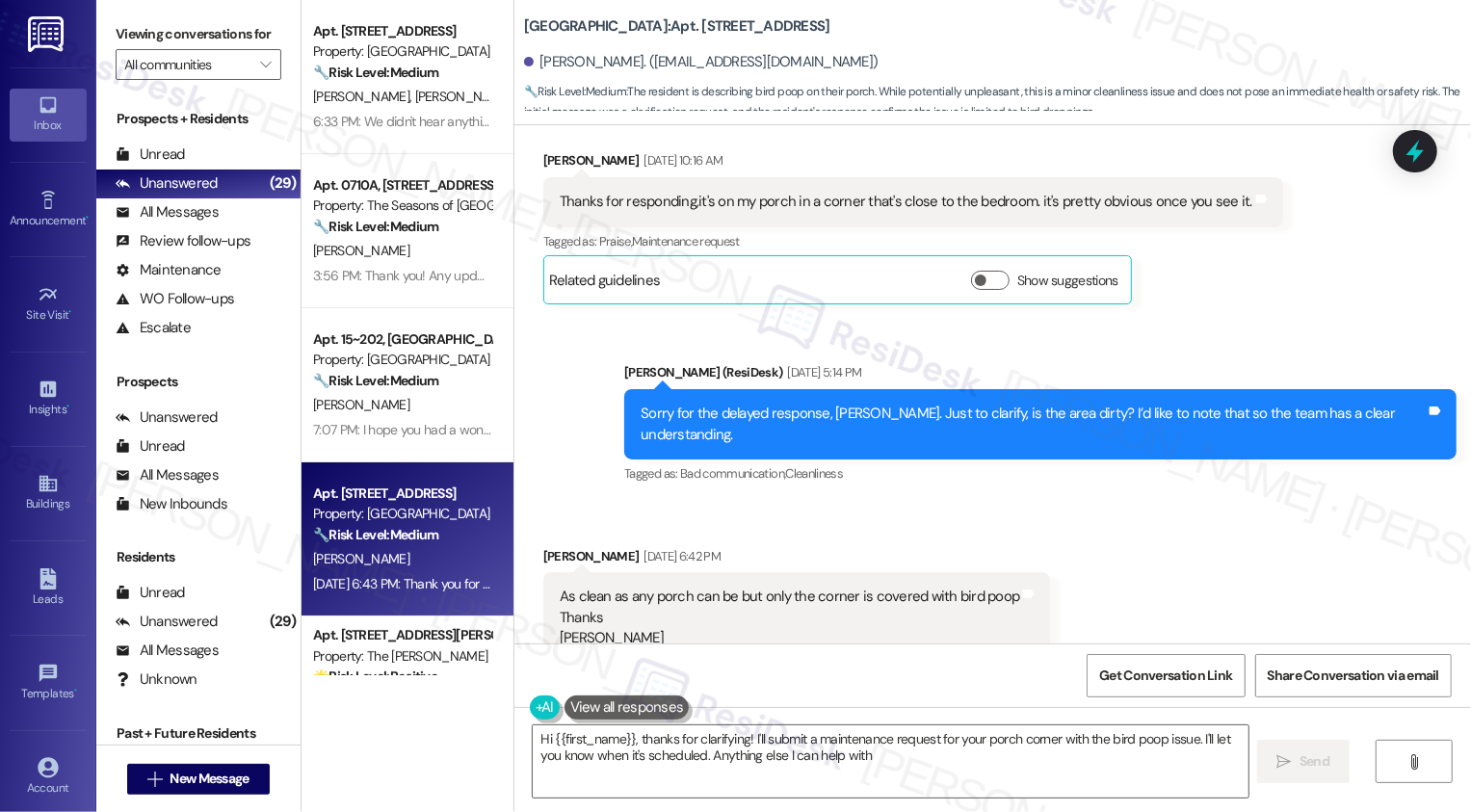
type textarea "Hi {{first_name}}, thanks for clarifying! I'll submit a maintenance request for…"
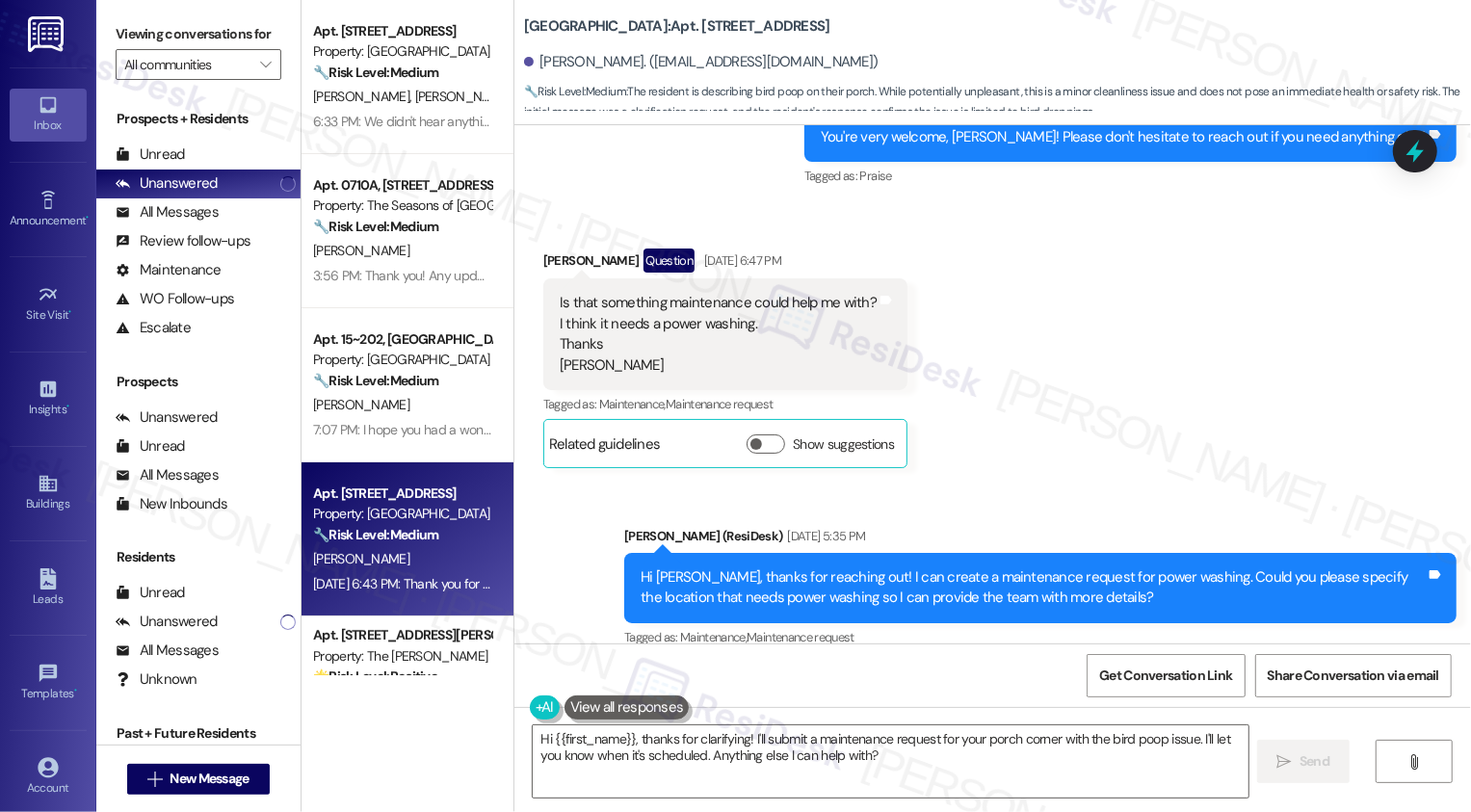
scroll to position [3338, 0]
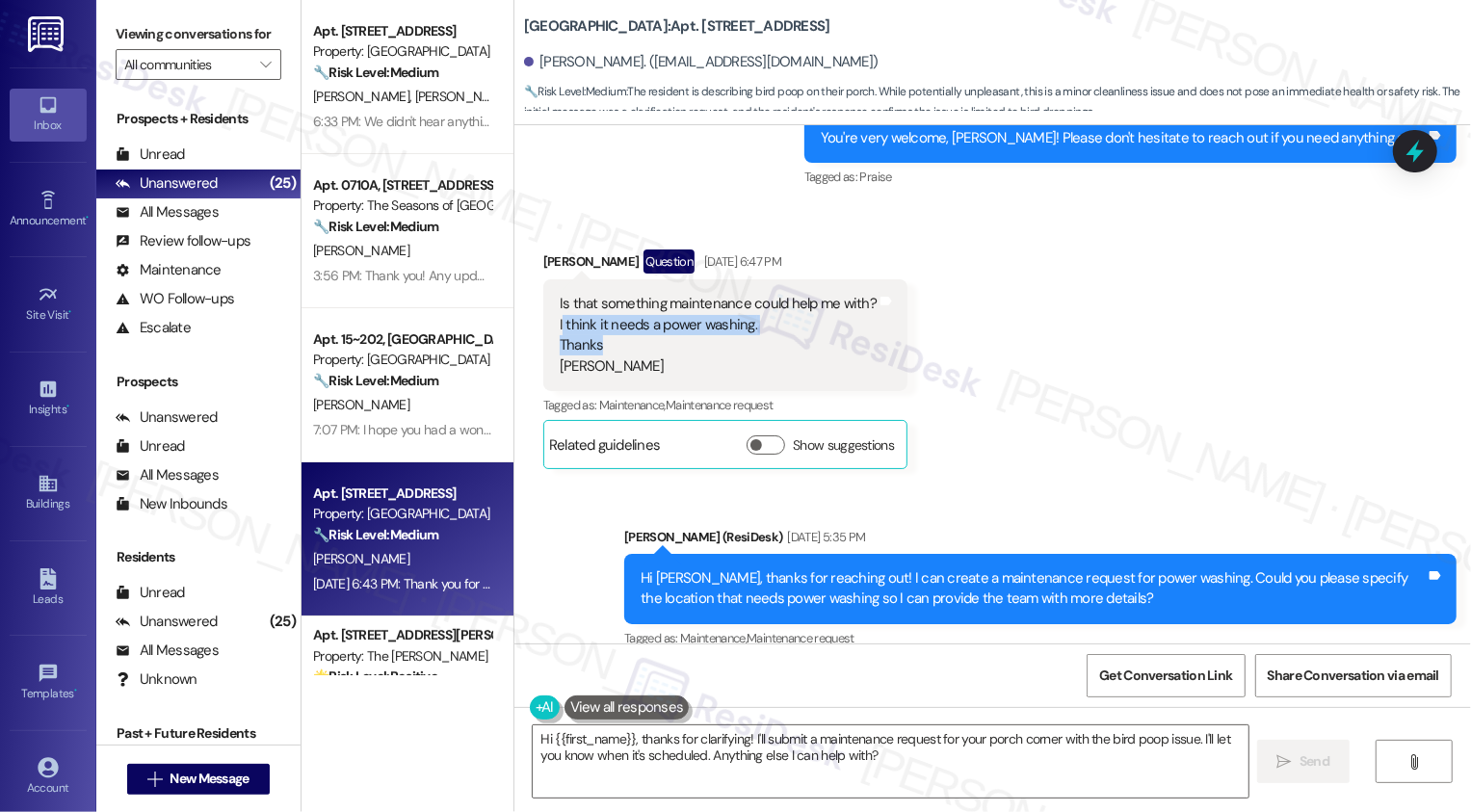
drag, startPoint x: 551, startPoint y: 280, endPoint x: 745, endPoint y: 297, distance: 194.7
click at [745, 297] on div "Is that something maintenance could help me with? I think it needs a power wash…" at bounding box center [718, 335] width 317 height 83
click at [589, 294] on div "Is that something maintenance could help me with? I think it needs a power wash…" at bounding box center [718, 335] width 317 height 83
drag, startPoint x: 546, startPoint y: 278, endPoint x: 739, endPoint y: 280, distance: 193.0
click at [743, 294] on div "Is that something maintenance could help me with? I think it needs a power wash…" at bounding box center [718, 335] width 317 height 83
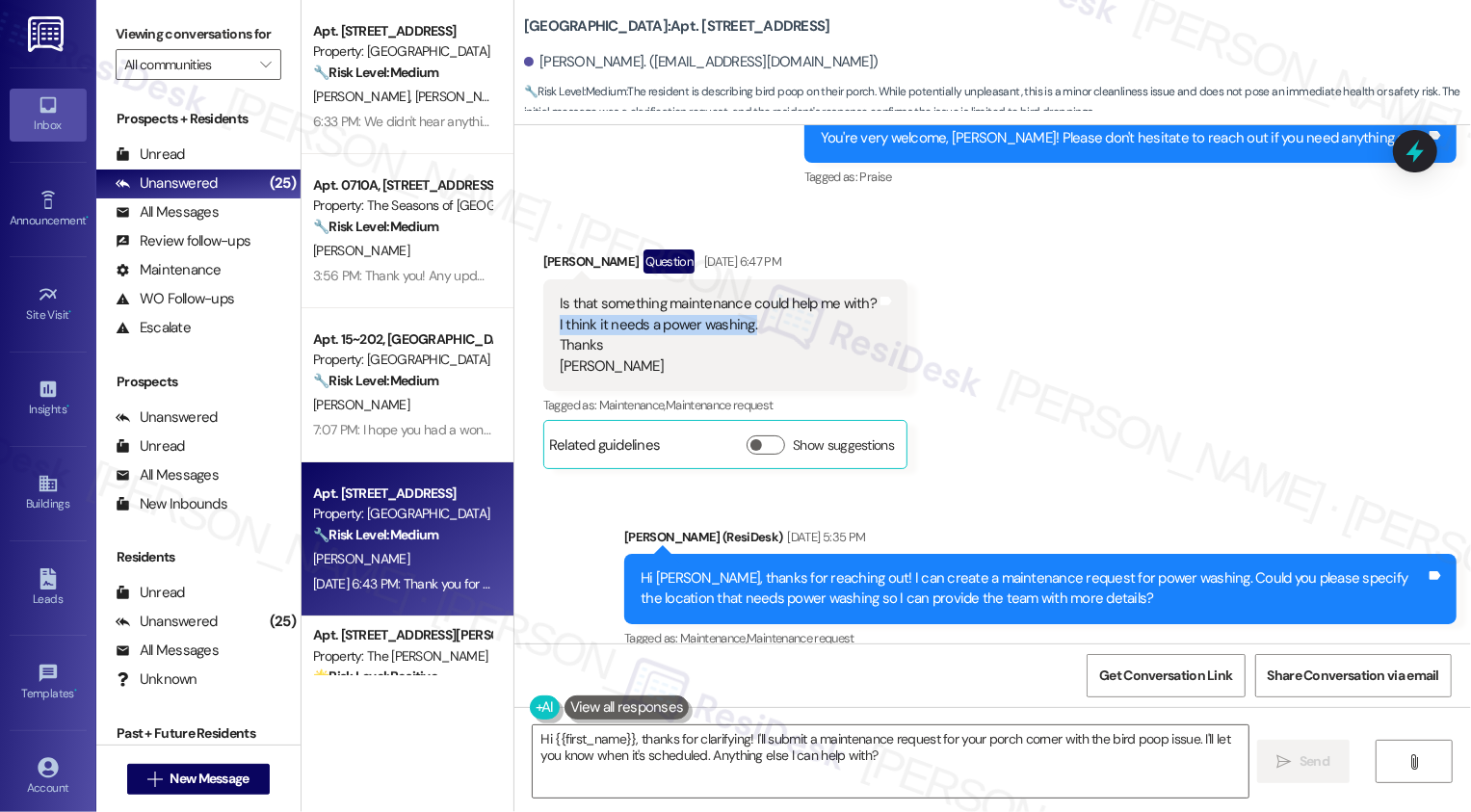
copy div "I think it needs a power washing."
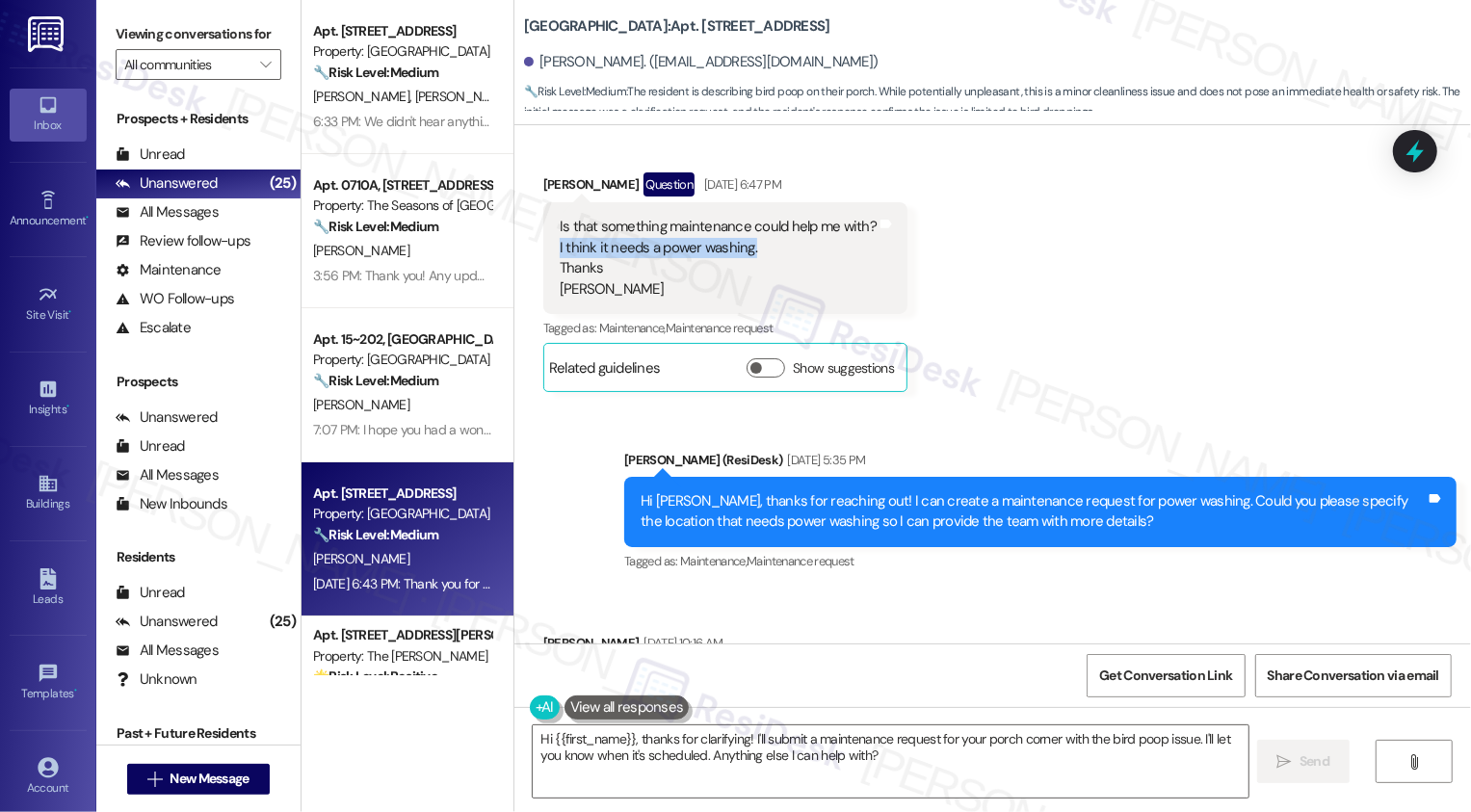
scroll to position [3697, 0]
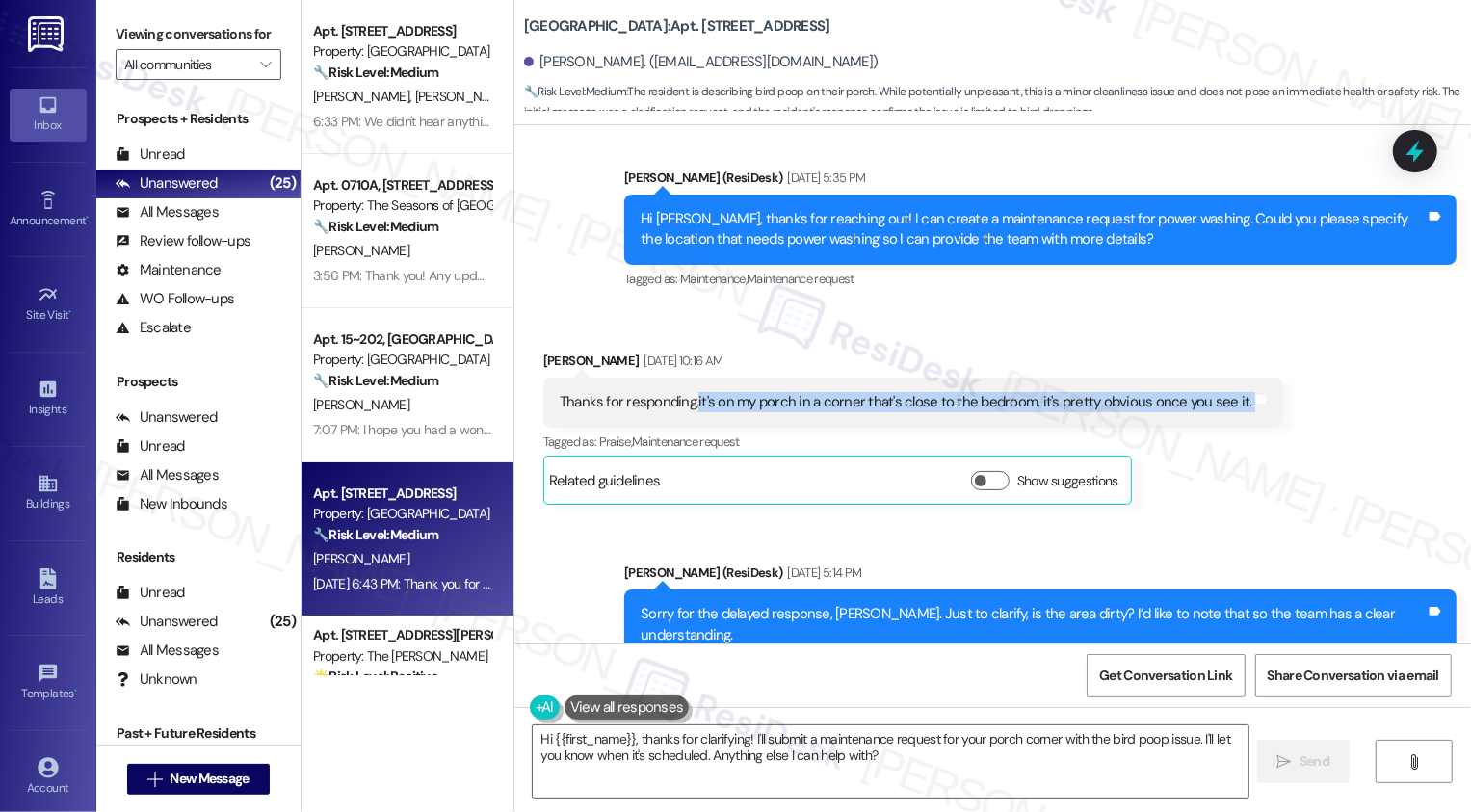
drag, startPoint x: 681, startPoint y: 360, endPoint x: 1239, endPoint y: 362, distance: 558.0
click at [1239, 377] on div "Thanks for responding,it's on my porch in a corner that's close to the bedroom.…" at bounding box center [913, 402] width 739 height 49
copy div "it's on my porch in a corner that's close to the bedroom. it's pretty obvious o…"
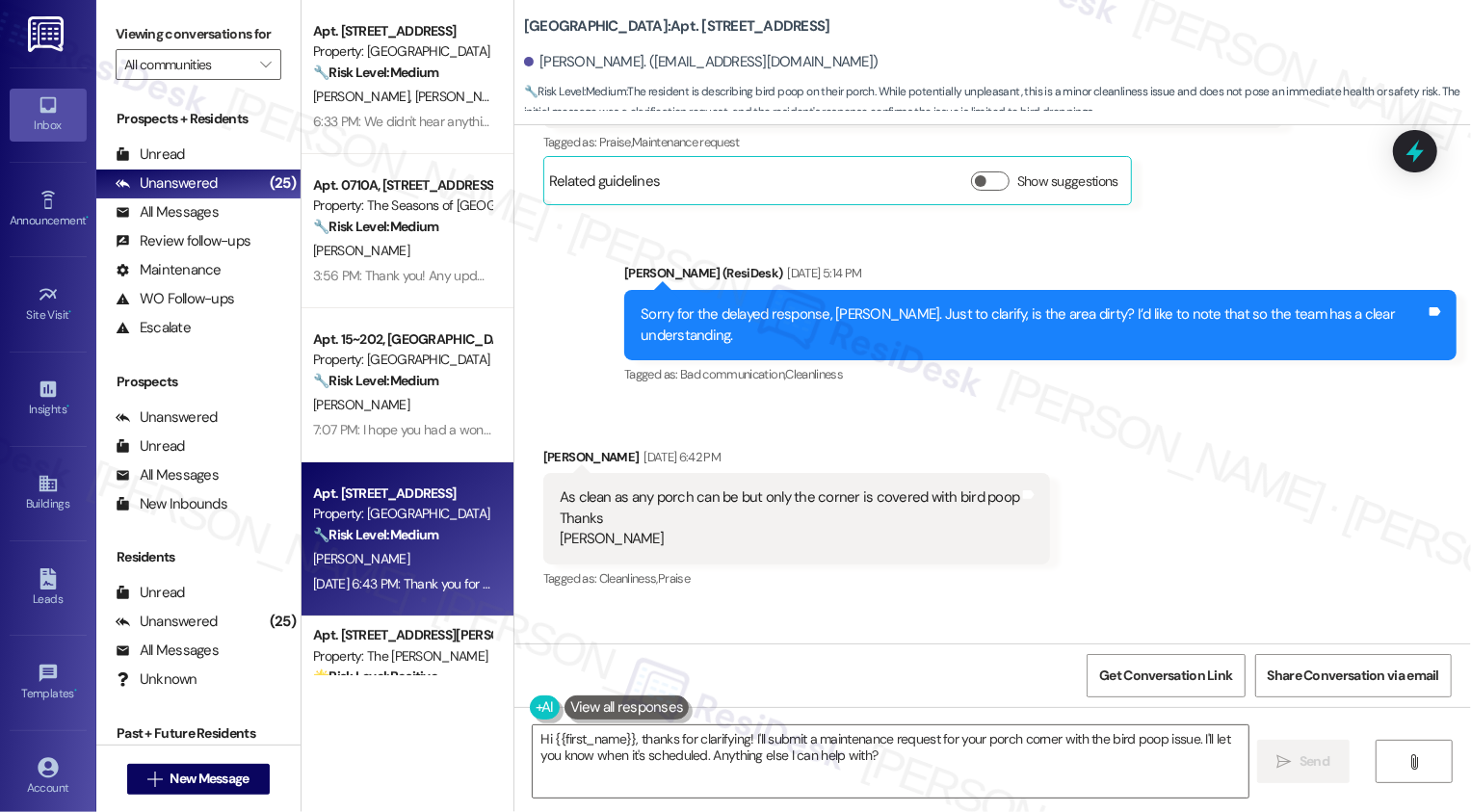
scroll to position [4082, 0]
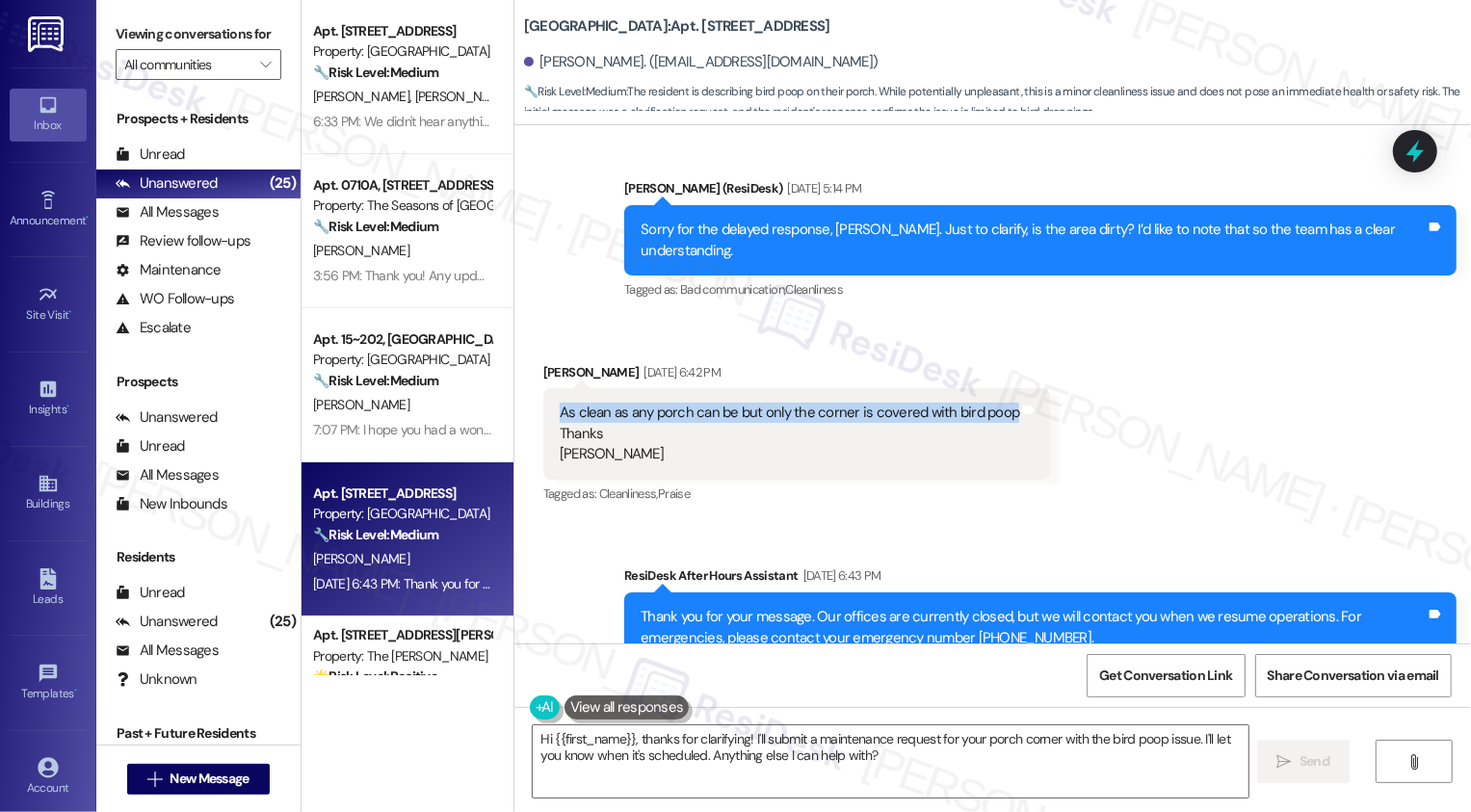
drag, startPoint x: 548, startPoint y: 351, endPoint x: 994, endPoint y: 357, distance: 446.0
click at [994, 403] on div "As clean as any porch can be but only the corner is covered with bird poop Than…" at bounding box center [790, 434] width 460 height 62
copy div "As clean as any porch can be but only the corner is covered with bird poop"
click at [646, 29] on b "[GEOGRAPHIC_DATA]: Apt. [STREET_ADDRESS]" at bounding box center [677, 27] width 307 height 21
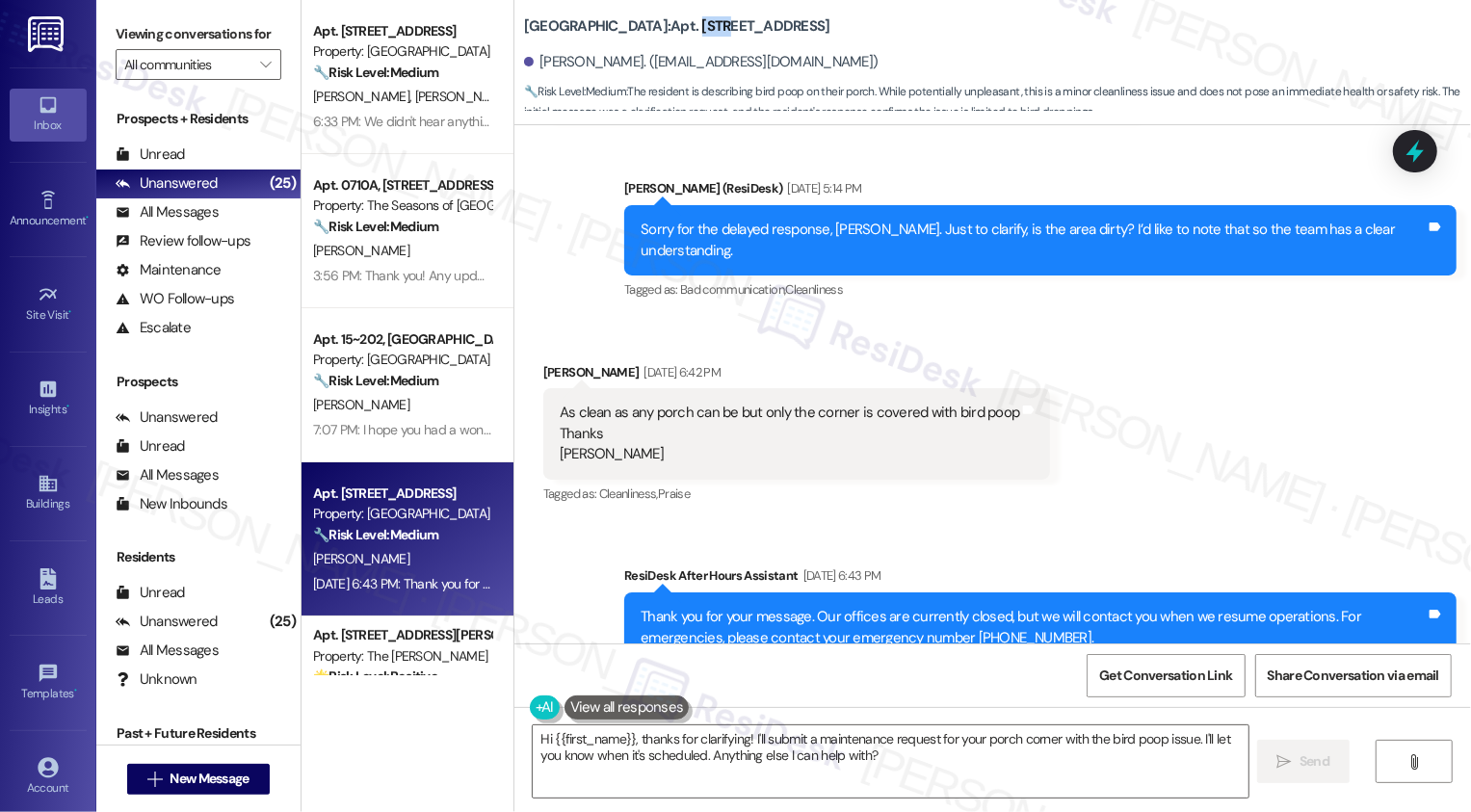
copy b "1207"
drag, startPoint x: 529, startPoint y: 63, endPoint x: 611, endPoint y: 71, distance: 82.4
click at [611, 71] on div "[PERSON_NAME]. ([EMAIL_ADDRESS][DOMAIN_NAME])" at bounding box center [701, 62] width 355 height 21
copy div "[PERSON_NAME]"
click at [796, 522] on div "Sent via SMS ResiDesk After Hours Assistant [DATE] 6:43 PM Thank you for your m…" at bounding box center [992, 613] width 957 height 183
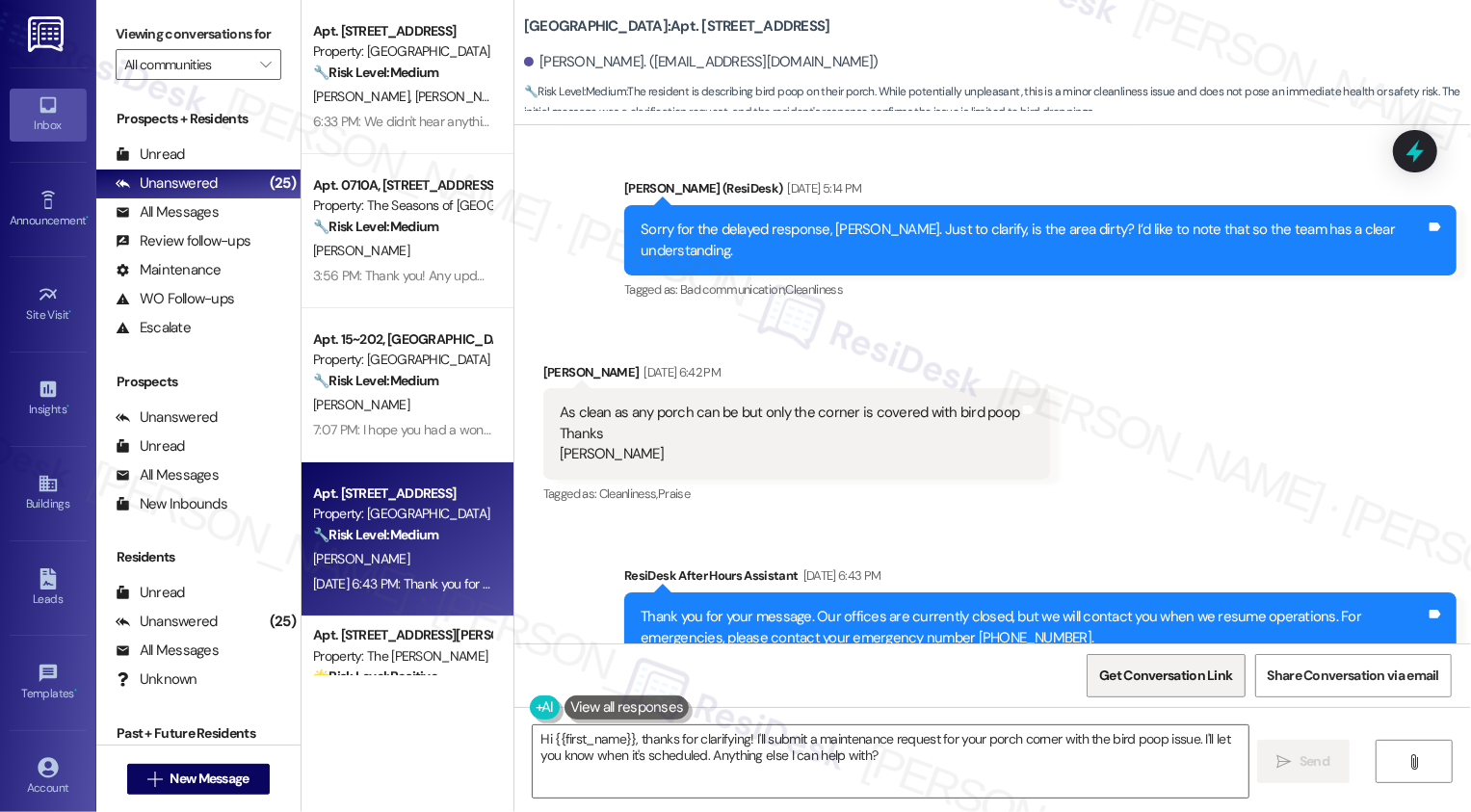
click at [1179, 681] on span "Get Conversation Link" at bounding box center [1165, 675] width 133 height 21
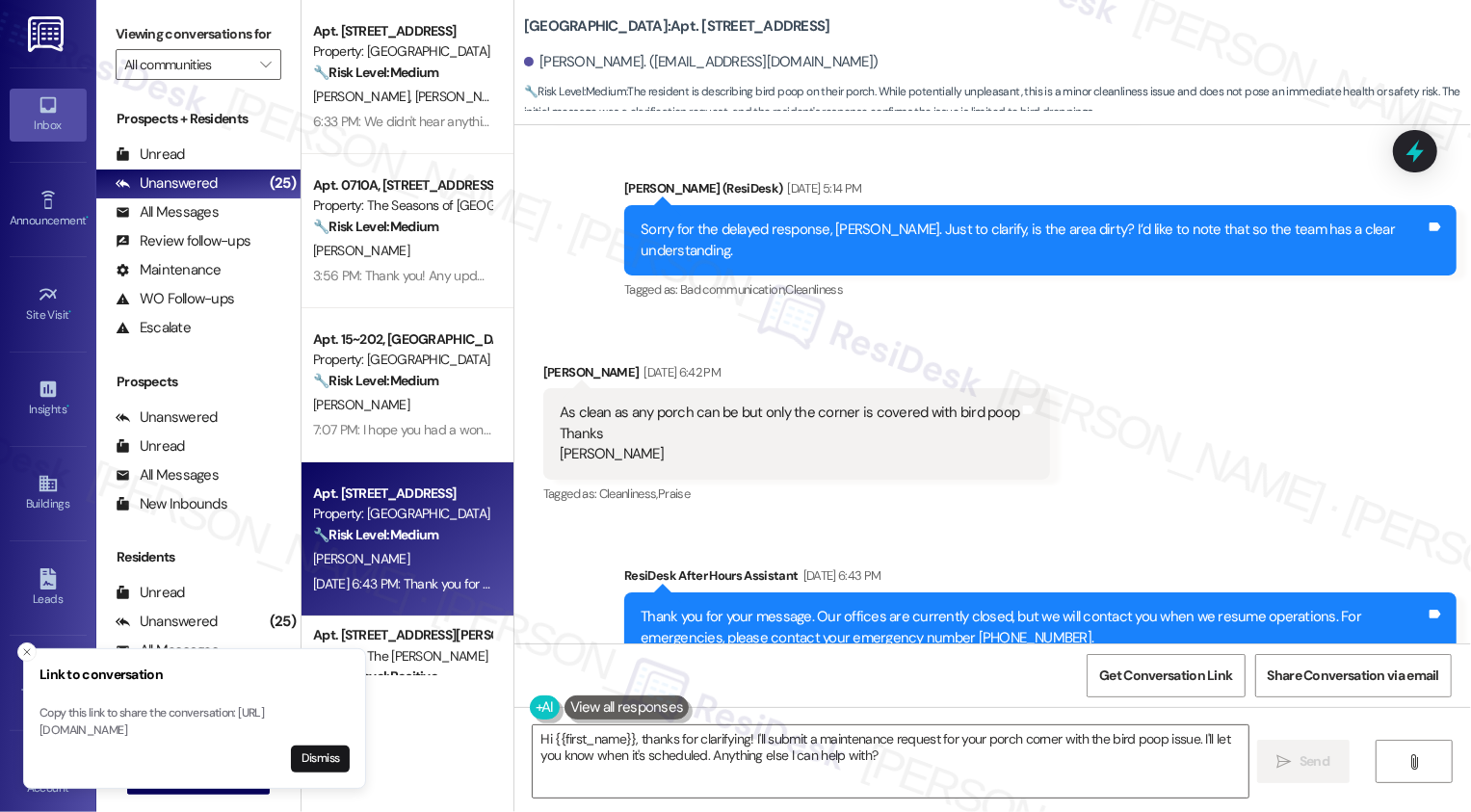
click at [577, 522] on div "Sent via SMS ResiDesk After Hours Assistant [DATE] 6:43 PM Thank you for your m…" at bounding box center [992, 613] width 957 height 183
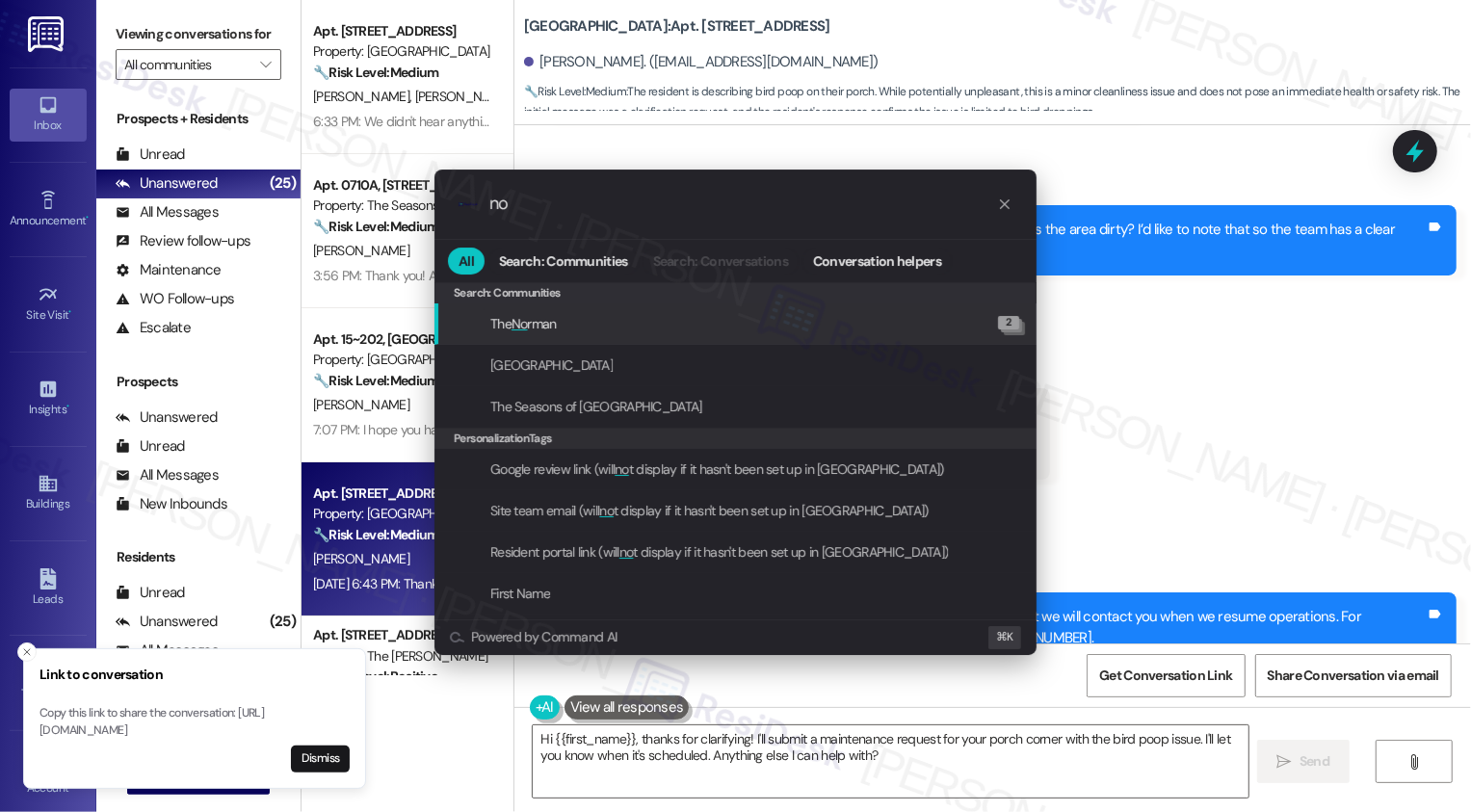
type input "n"
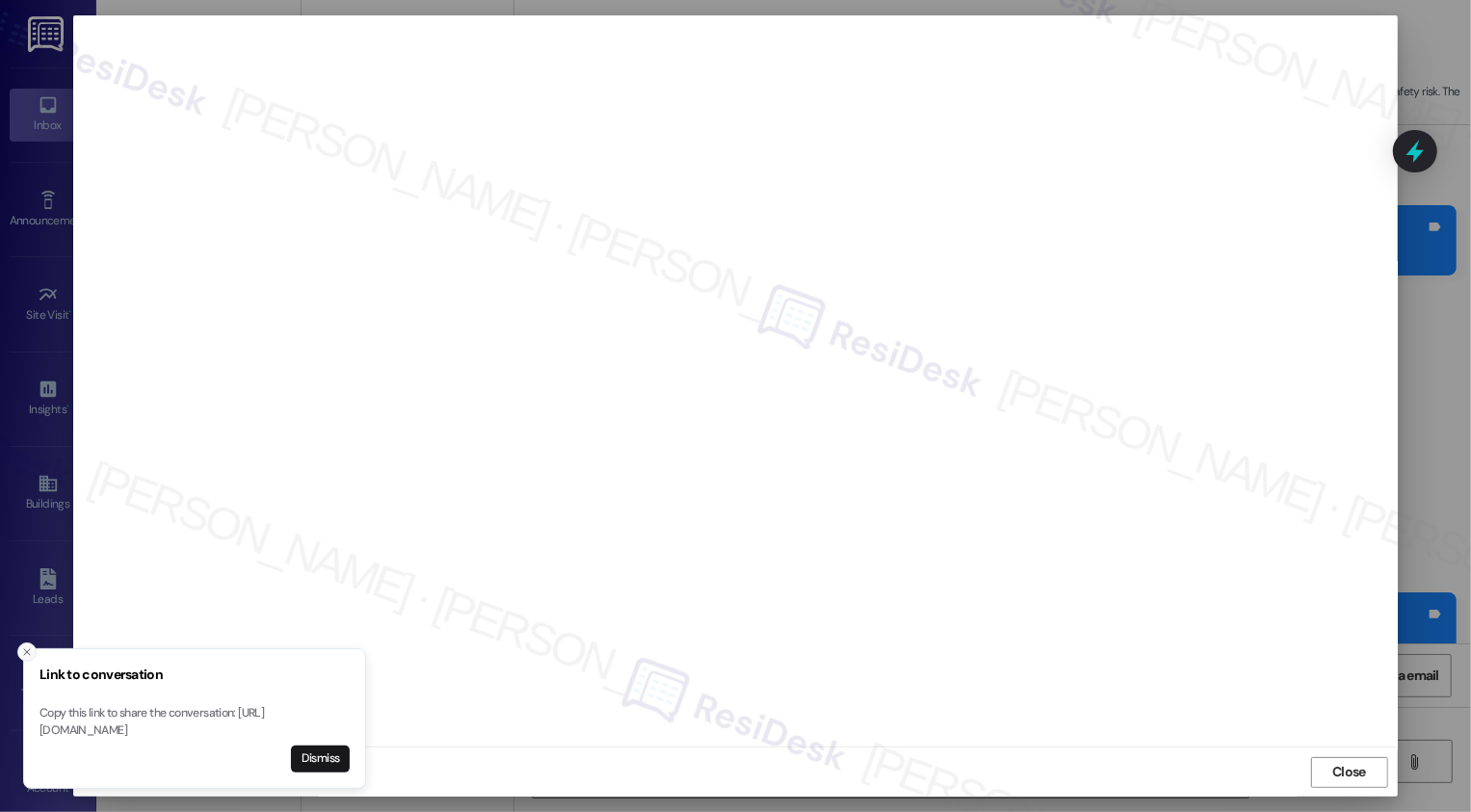
click at [24, 646] on icon "Close toast" at bounding box center [28, 652] width 12 height 12
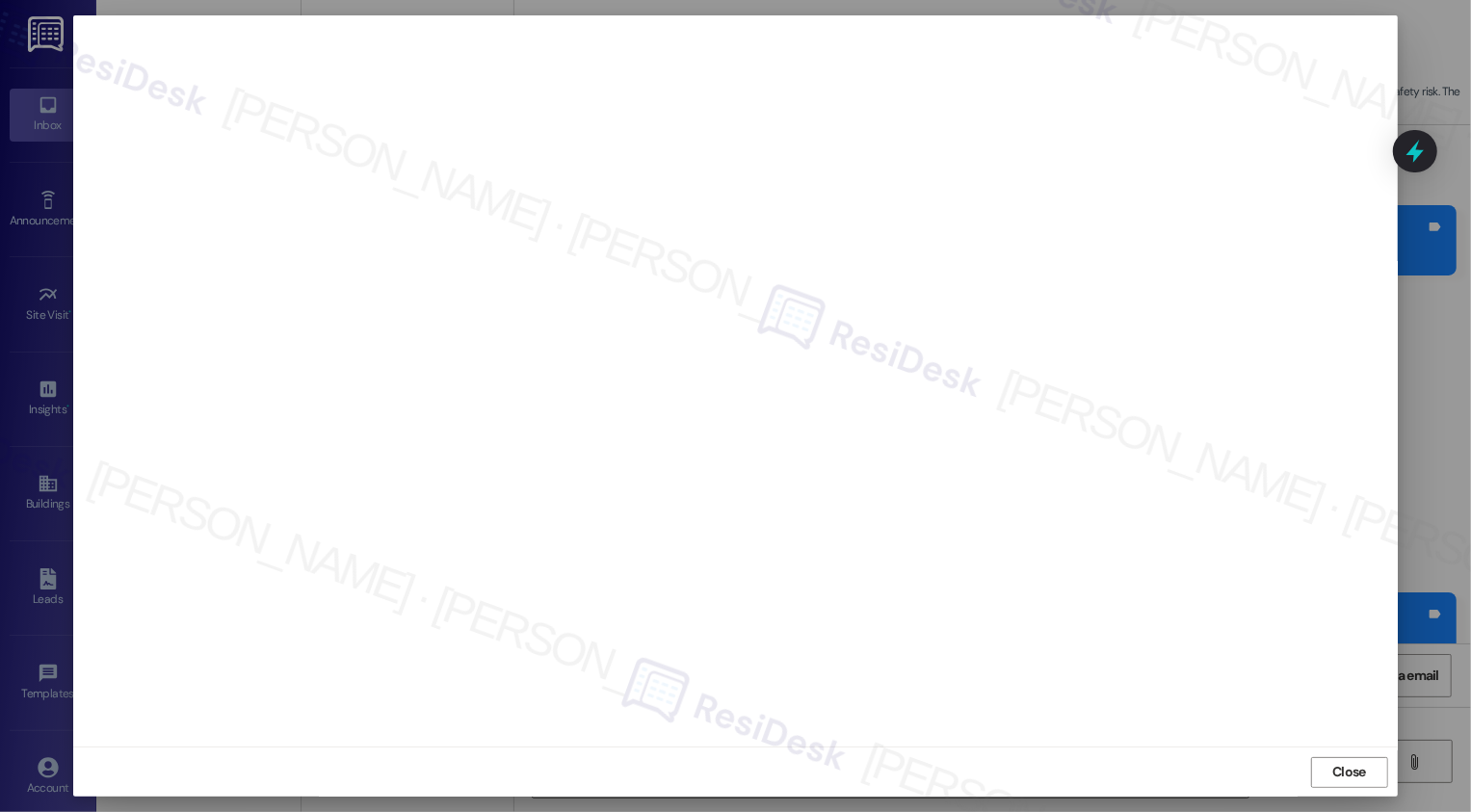
scroll to position [0, 0]
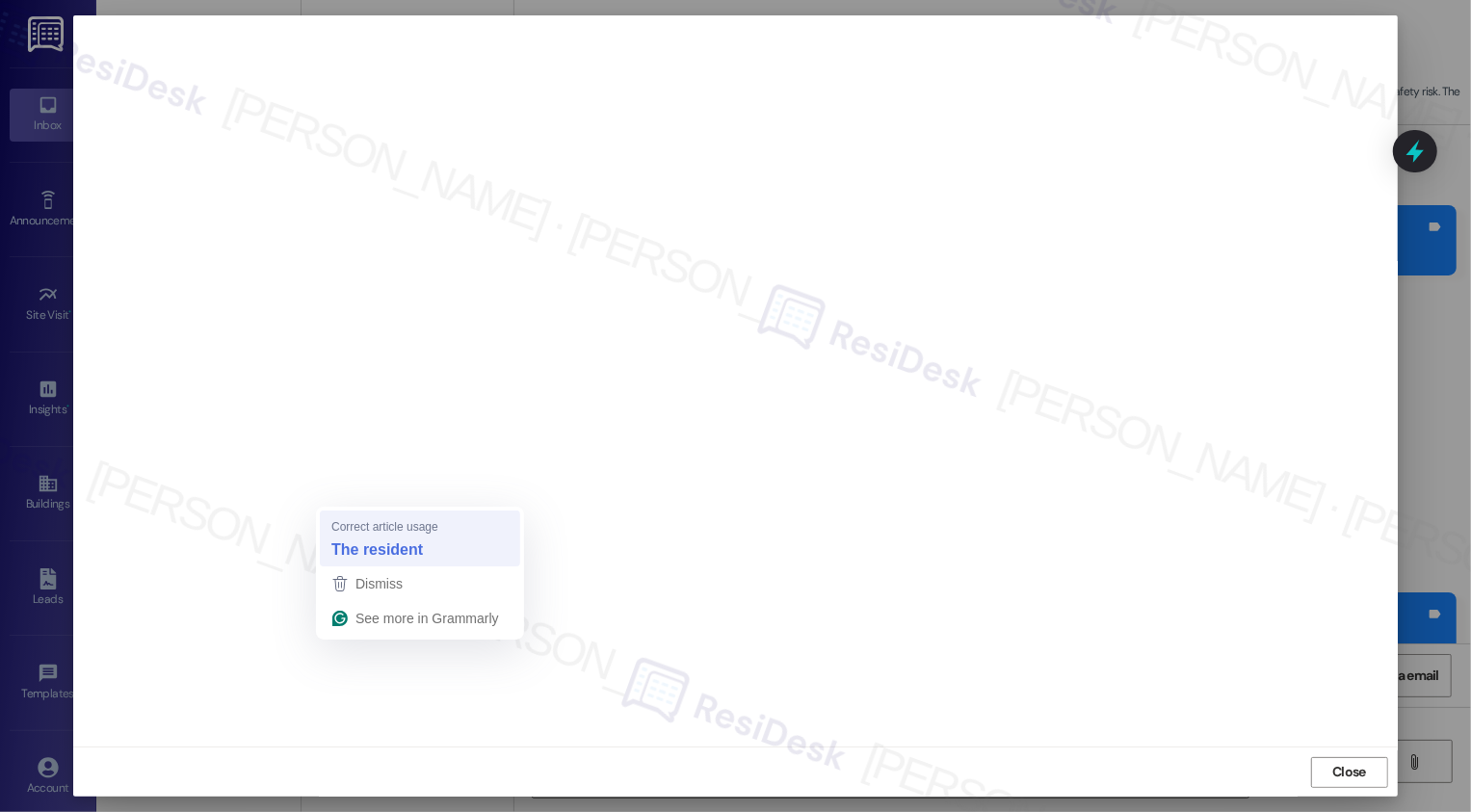
click at [374, 540] on strong "The resident" at bounding box center [377, 551] width 91 height 22
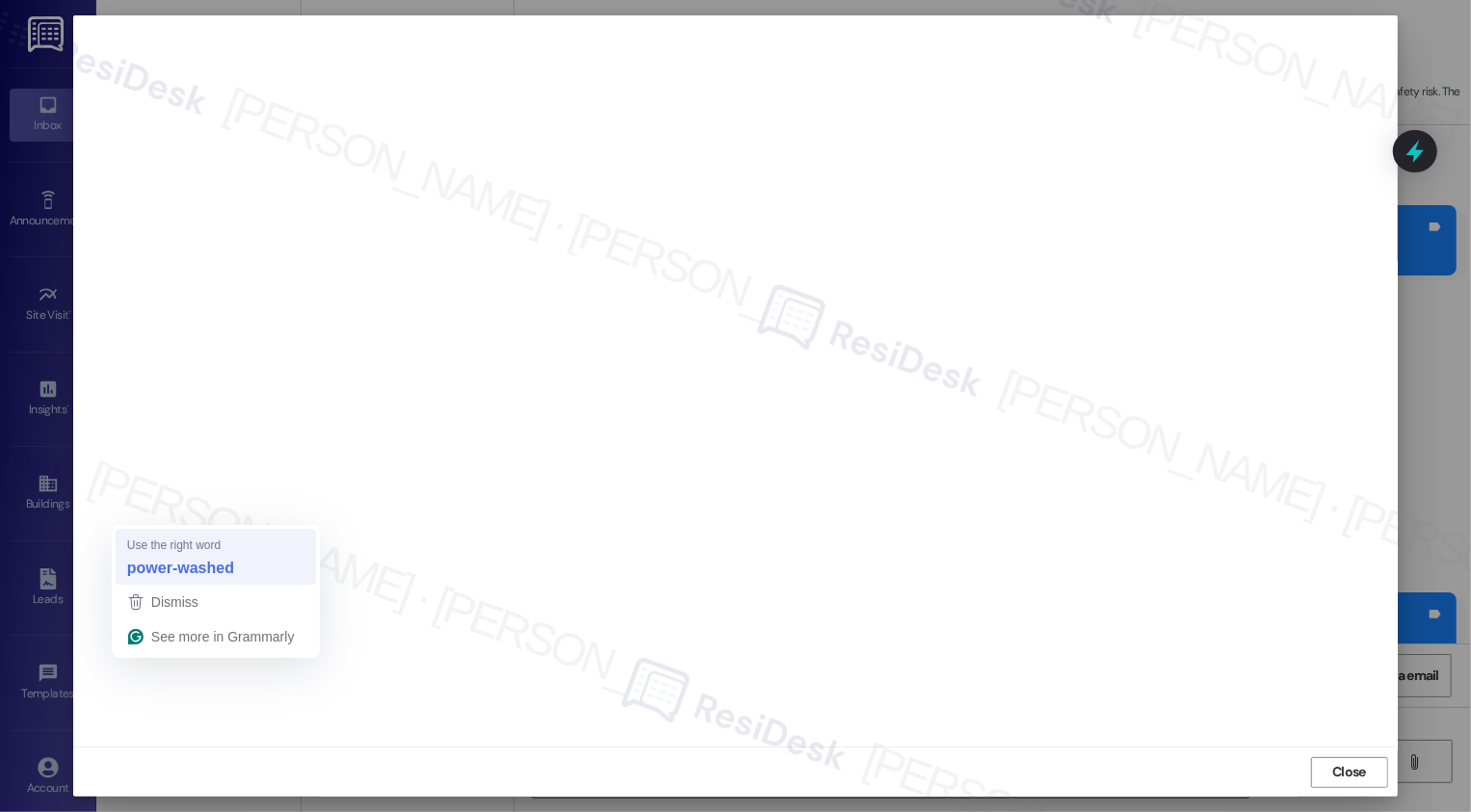
click at [202, 557] on strong "power-washed" at bounding box center [180, 568] width 107 height 22
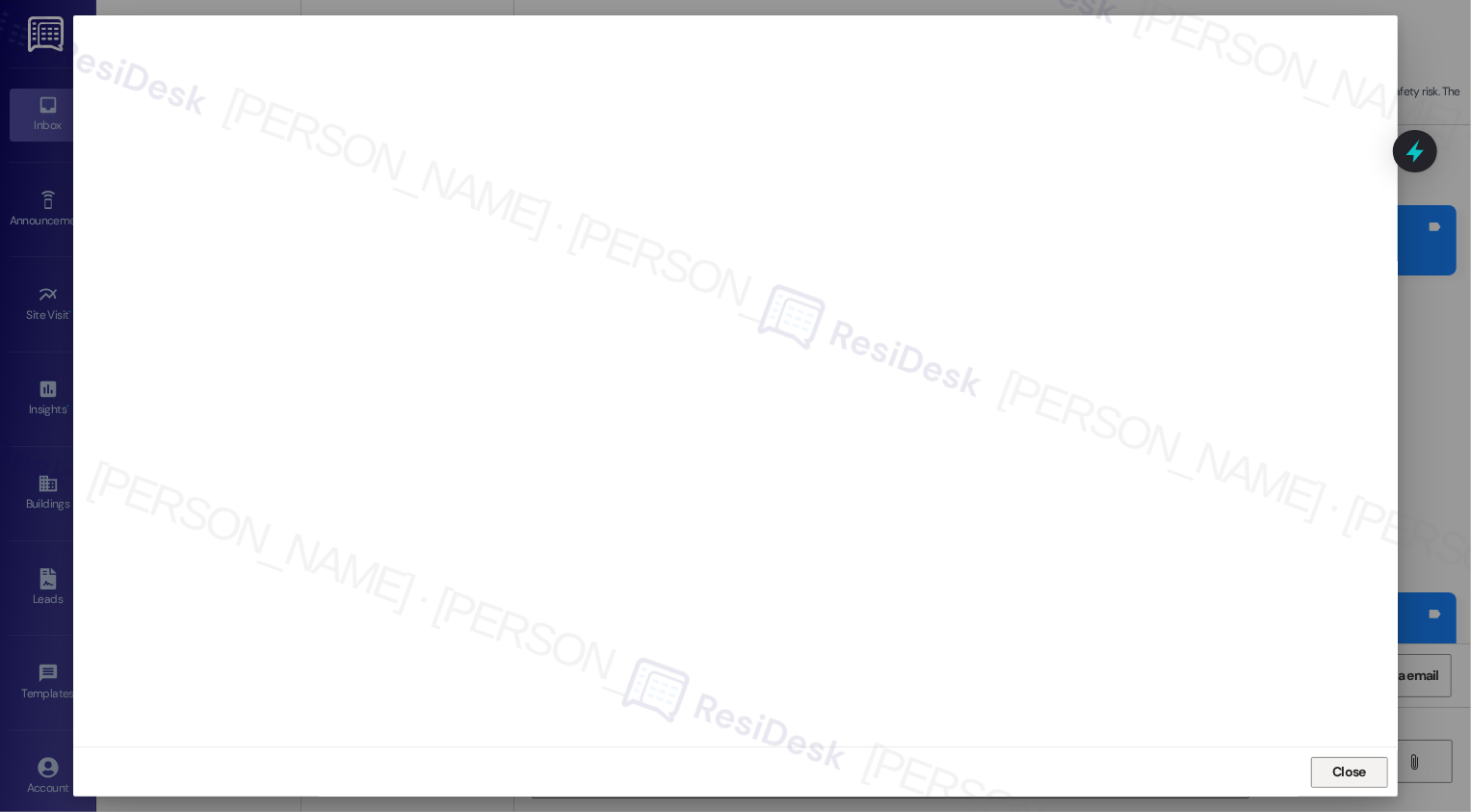
click at [1347, 759] on span "Close" at bounding box center [1349, 772] width 41 height 29
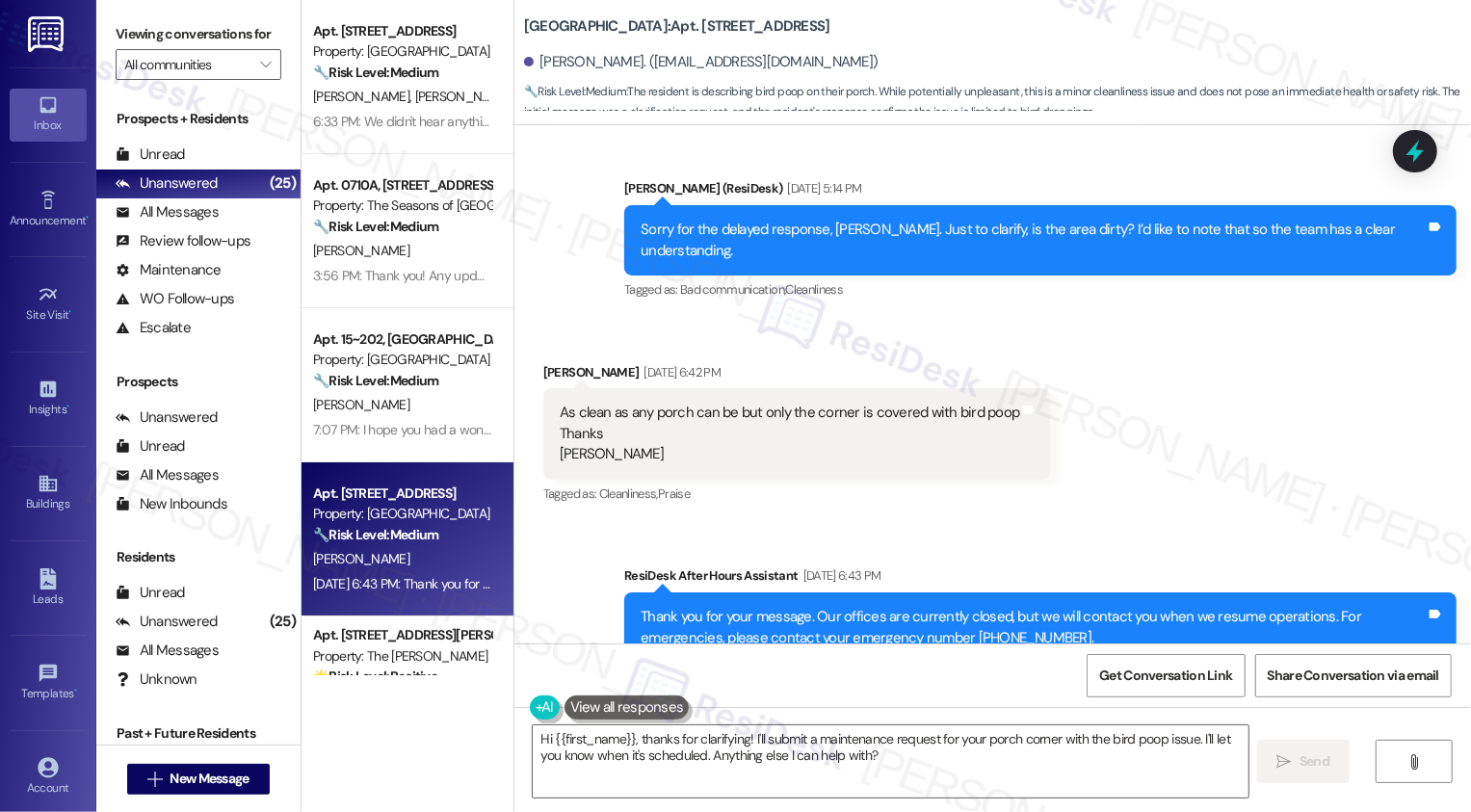
click at [1154, 415] on div "Received via SMS [PERSON_NAME] [DATE] 6:42 PM As clean as any porch can be but …" at bounding box center [992, 421] width 957 height 204
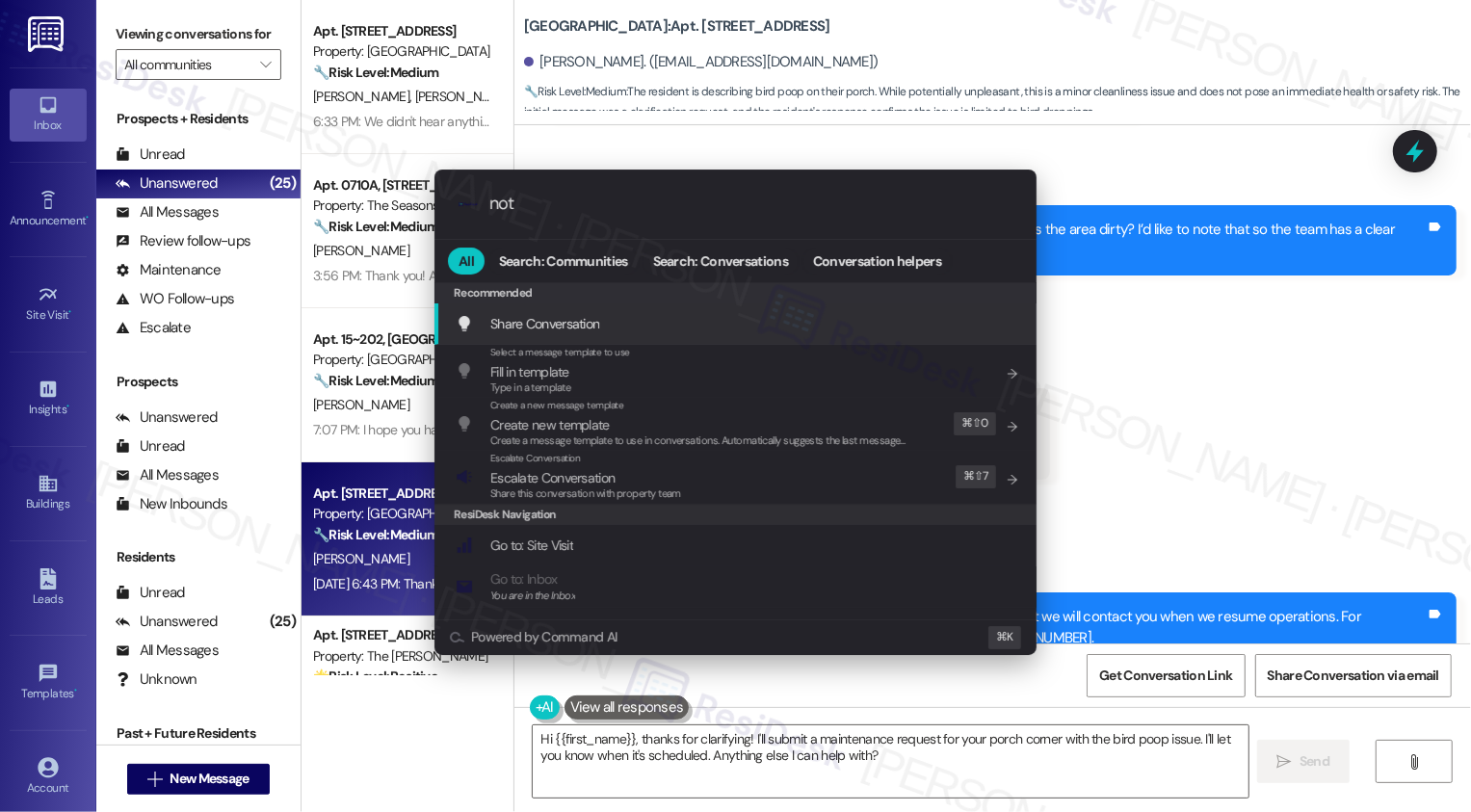
type input "note"
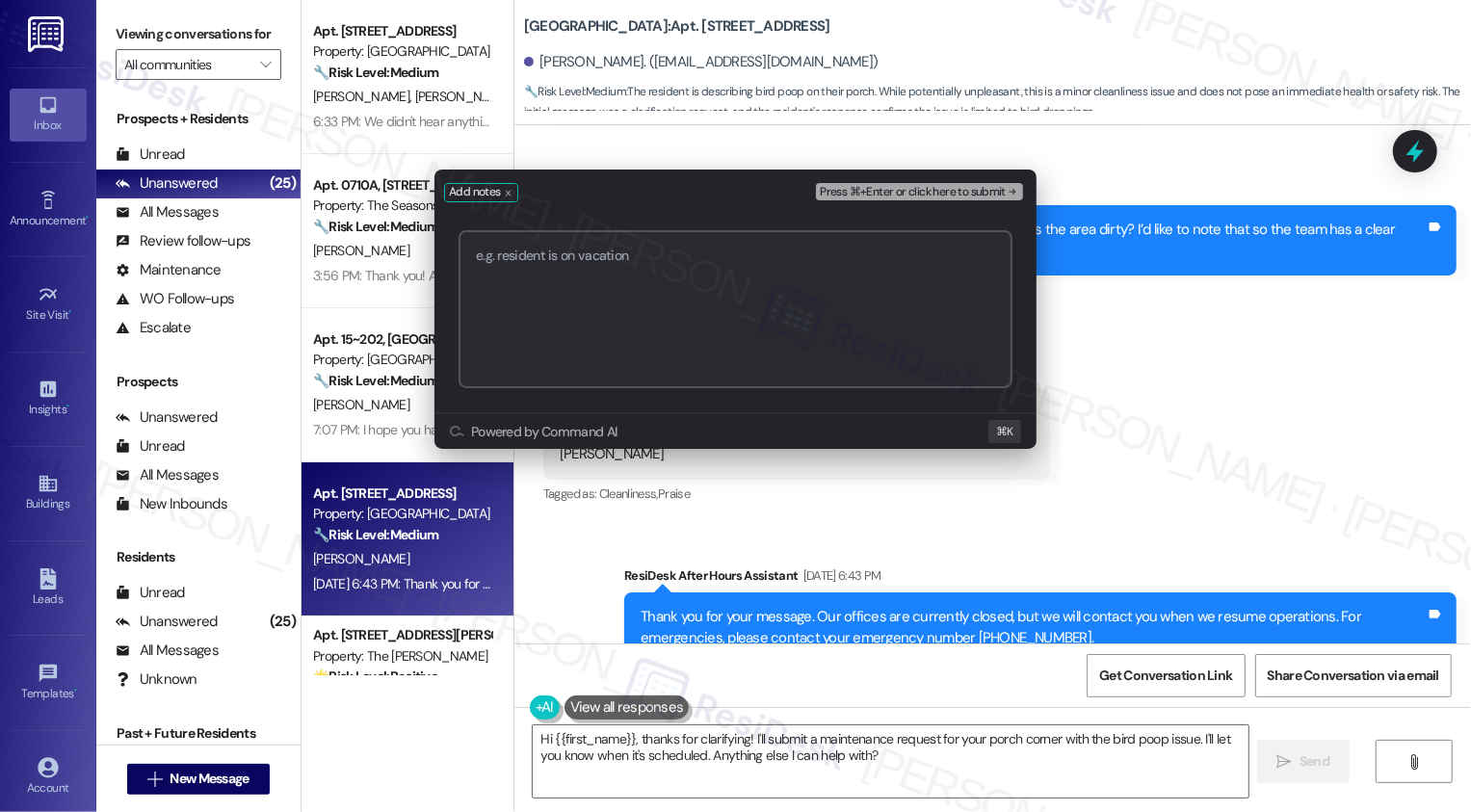
paste textarea "Work order 73198"
type textarea "Work order 73198"
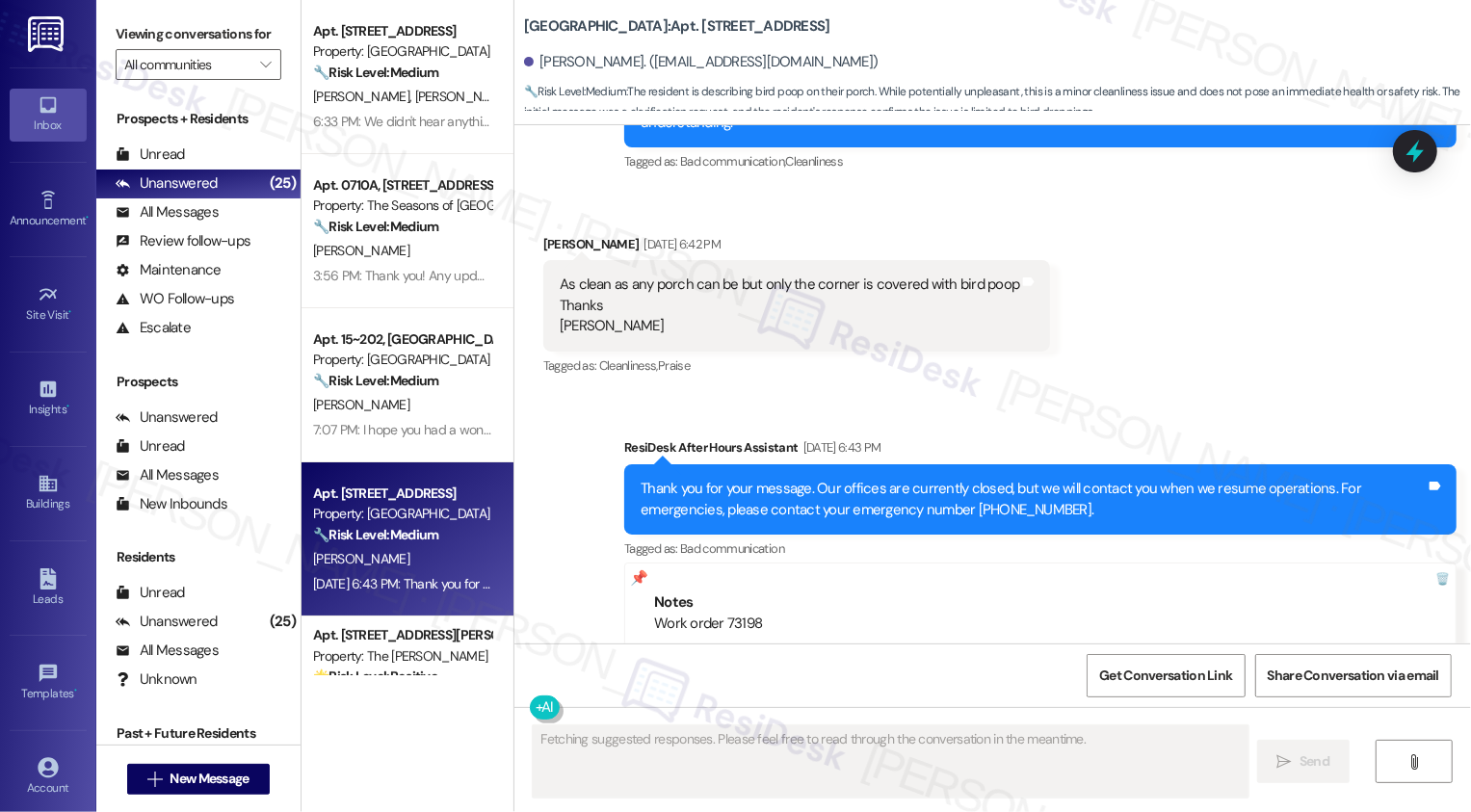
scroll to position [4244, 0]
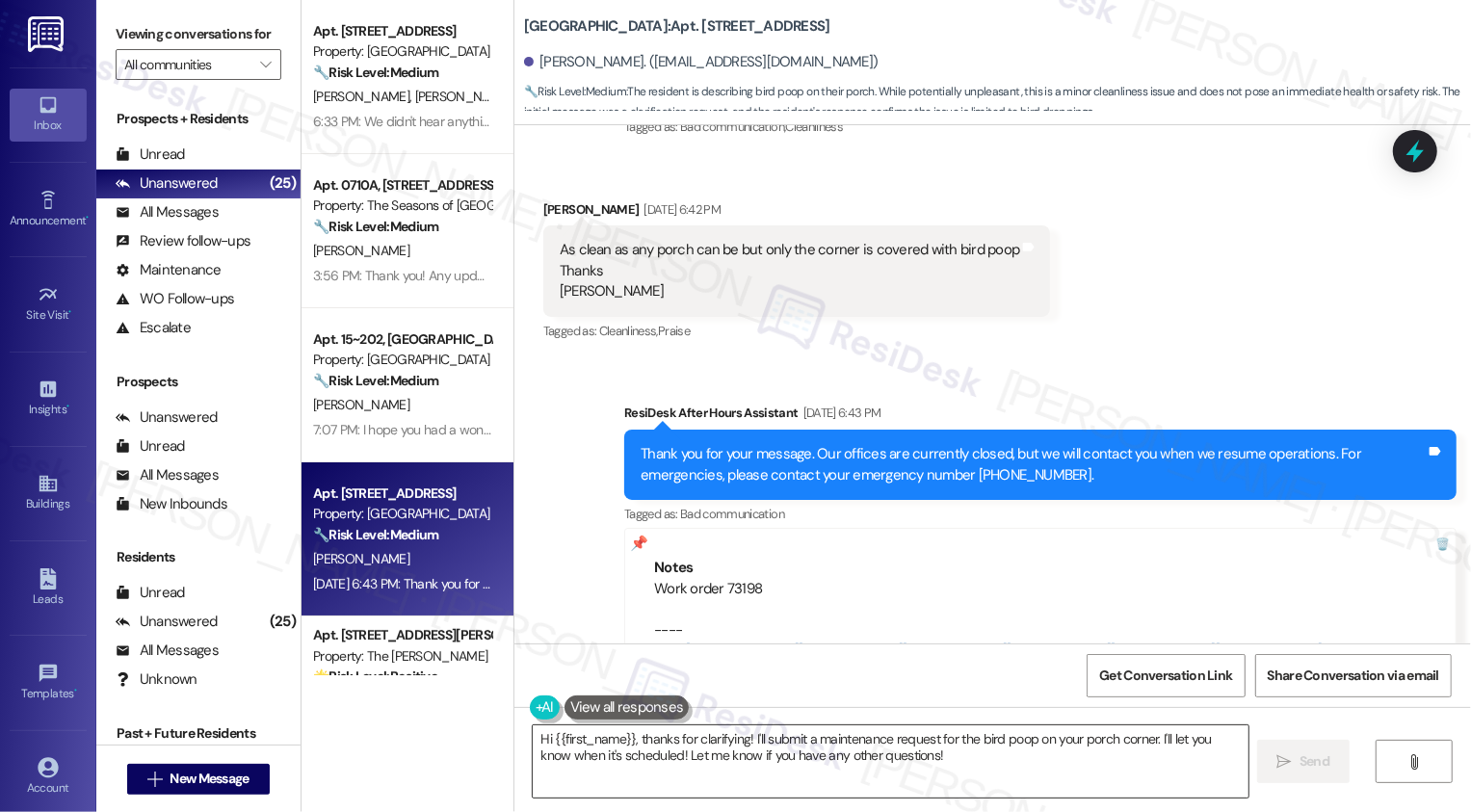
click at [788, 748] on textarea "Hi {{first_name}}, thanks for clarifying! I'll submit a maintenance request for…" at bounding box center [891, 761] width 716 height 72
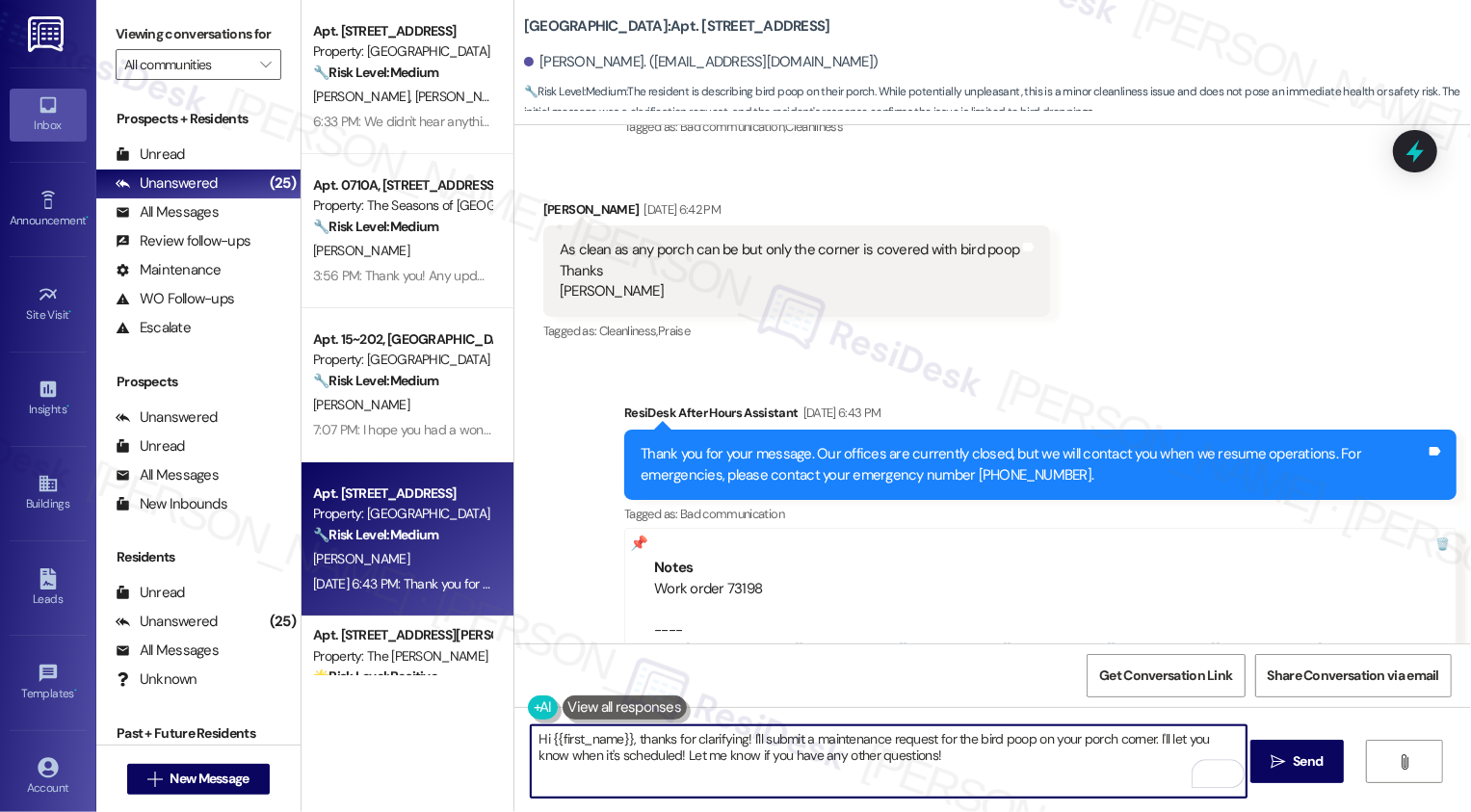
drag, startPoint x: 633, startPoint y: 737, endPoint x: 522, endPoint y: 735, distance: 111.0
click at [531, 735] on textarea "Hi {{first_name}}, thanks for clarifying! I'll submit a maintenance request for…" at bounding box center [889, 761] width 716 height 72
click at [664, 739] on textarea "Thanks for clarifying! I'll submit a maintenance request for the bird poop on y…" at bounding box center [889, 761] width 716 height 72
click at [855, 737] on textarea "Thanks for clarifying! I've submitted a maintenance request for the bird poop o…" at bounding box center [889, 761] width 716 height 72
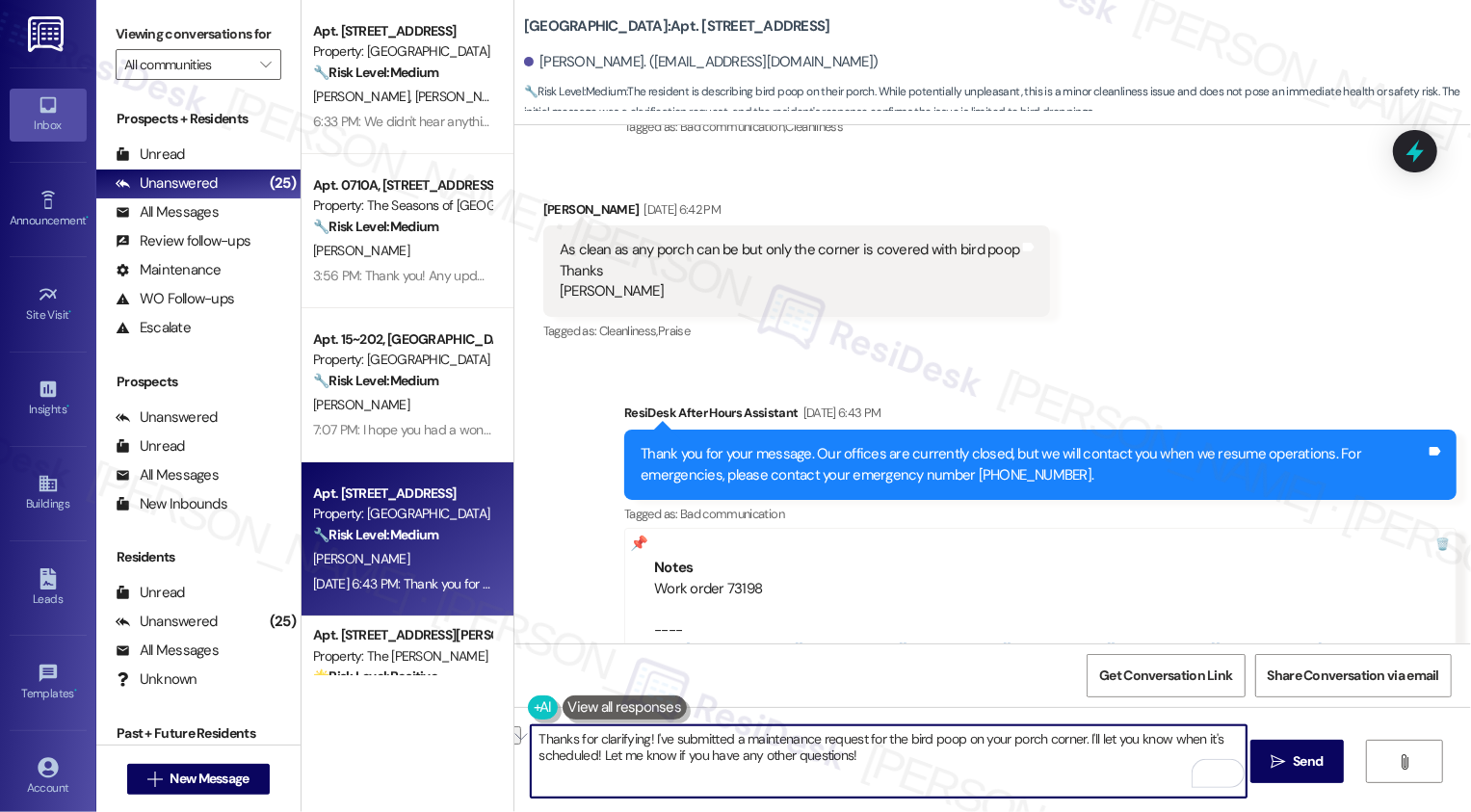
drag, startPoint x: 873, startPoint y: 737, endPoint x: 1070, endPoint y: 738, distance: 197.0
click at [1070, 739] on textarea "Thanks for clarifying! I've submitted a maintenance request for the bird poop o…" at bounding box center [889, 761] width 716 height 72
click at [1070, 738] on textarea "Thanks for clarifying! I've submitted a maintenance request for the bird poop o…" at bounding box center [889, 761] width 716 height 72
drag, startPoint x: 895, startPoint y: 739, endPoint x: 947, endPoint y: 793, distance: 75.0
click at [947, 793] on textarea "Thanks for clarifying! I've submitted a maintenance request for the bird poop o…" at bounding box center [889, 761] width 716 height 72
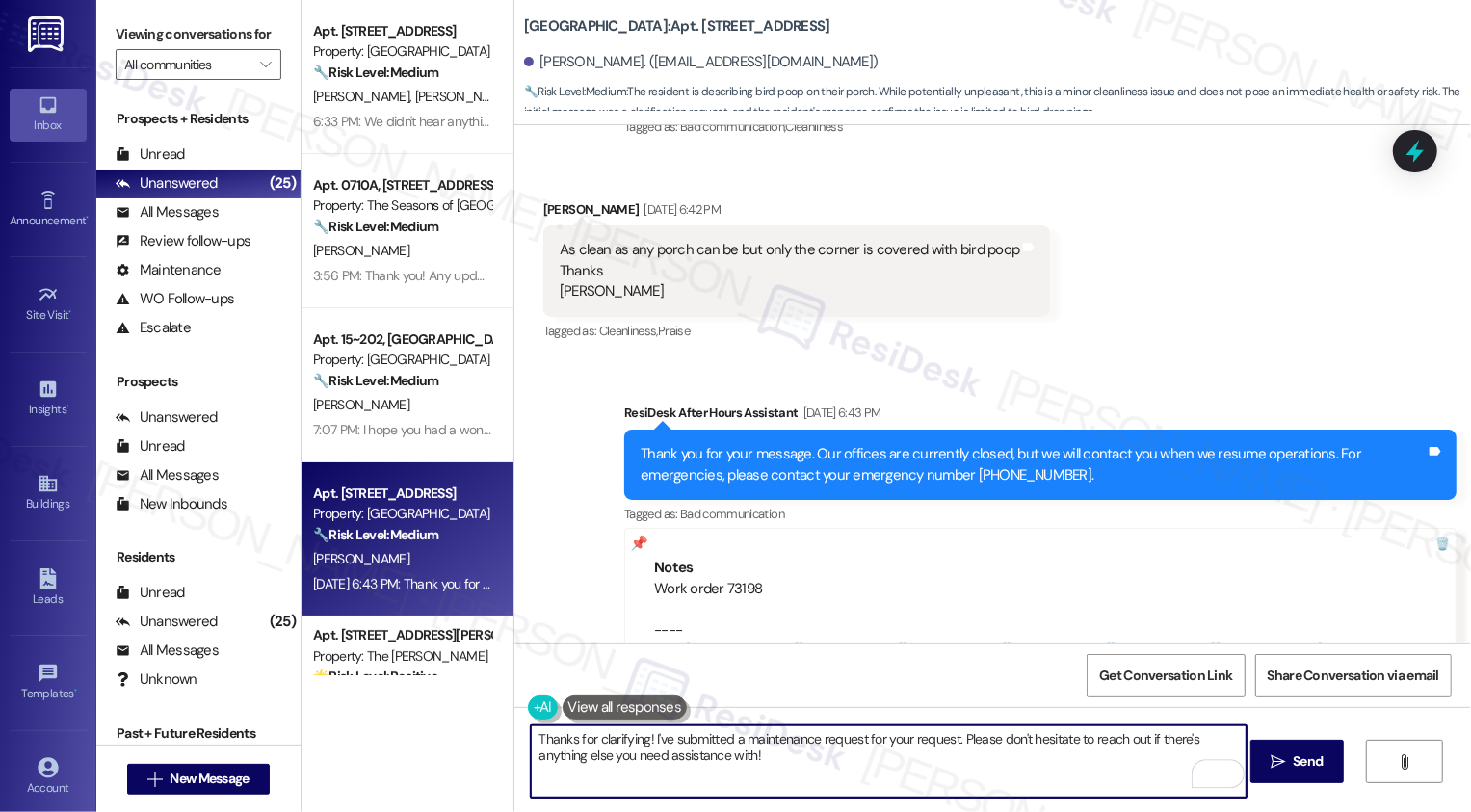
click at [818, 736] on textarea "Thanks for clarifying! I've submitted a maintenance request for your request. P…" at bounding box center [889, 761] width 716 height 72
click at [838, 769] on textarea "Thanks for clarifying! I've submitted a maintenance request for your request. P…" at bounding box center [889, 761] width 716 height 72
click at [832, 743] on textarea "Thanks for clarifying! I've submitted a maintenance request for your request. P…" at bounding box center [889, 761] width 716 height 72
click at [928, 740] on textarea "Thanks for clarifying! I've submitted a maintenance request for your request. P…" at bounding box center [889, 761] width 716 height 72
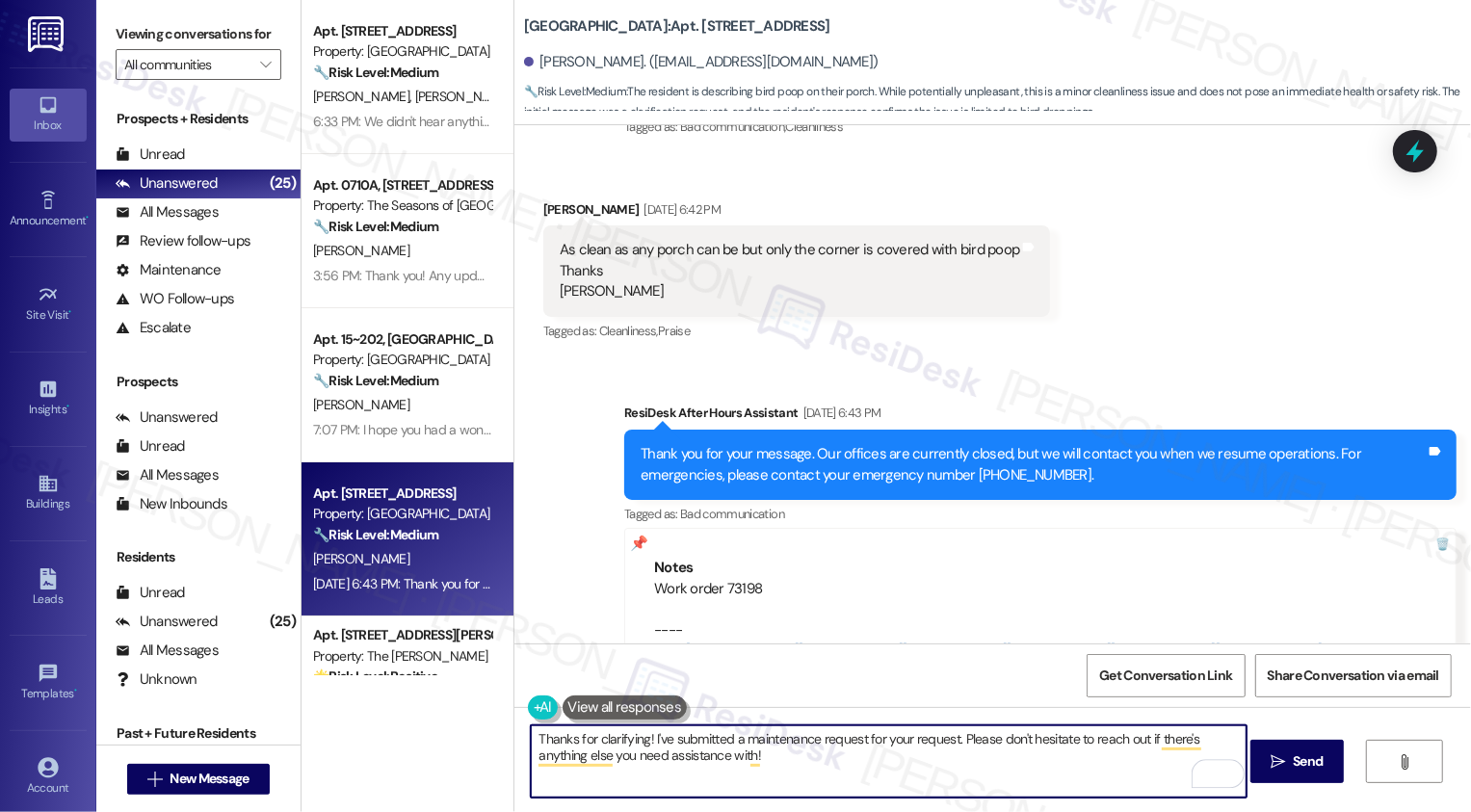
click at [928, 740] on textarea "Thanks for clarifying! I've submitted a maintenance request for your request. P…" at bounding box center [889, 761] width 716 height 72
type textarea "Thanks for clarifying! I've submitted a maintenance request for your porch. Ple…"
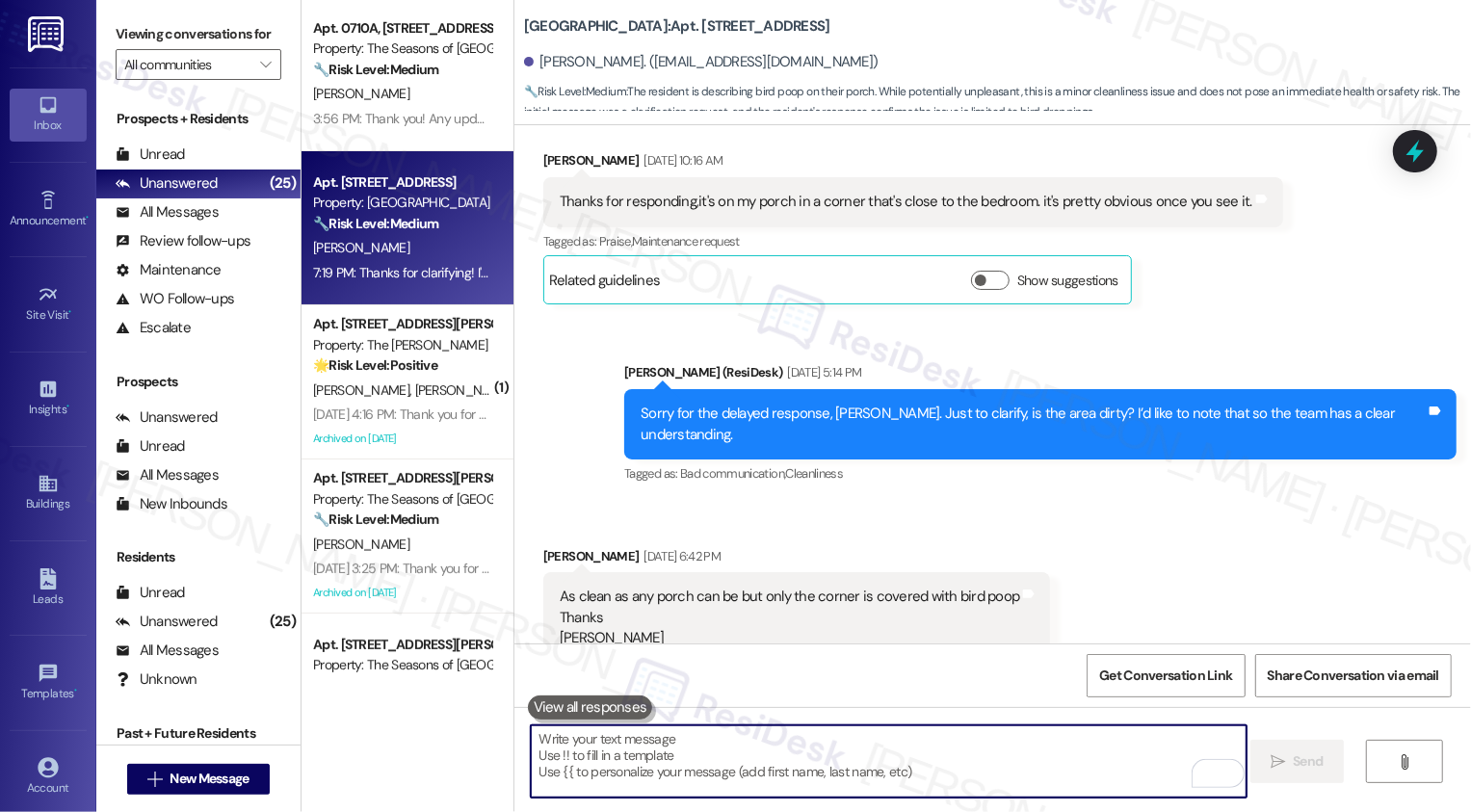
scroll to position [201, 0]
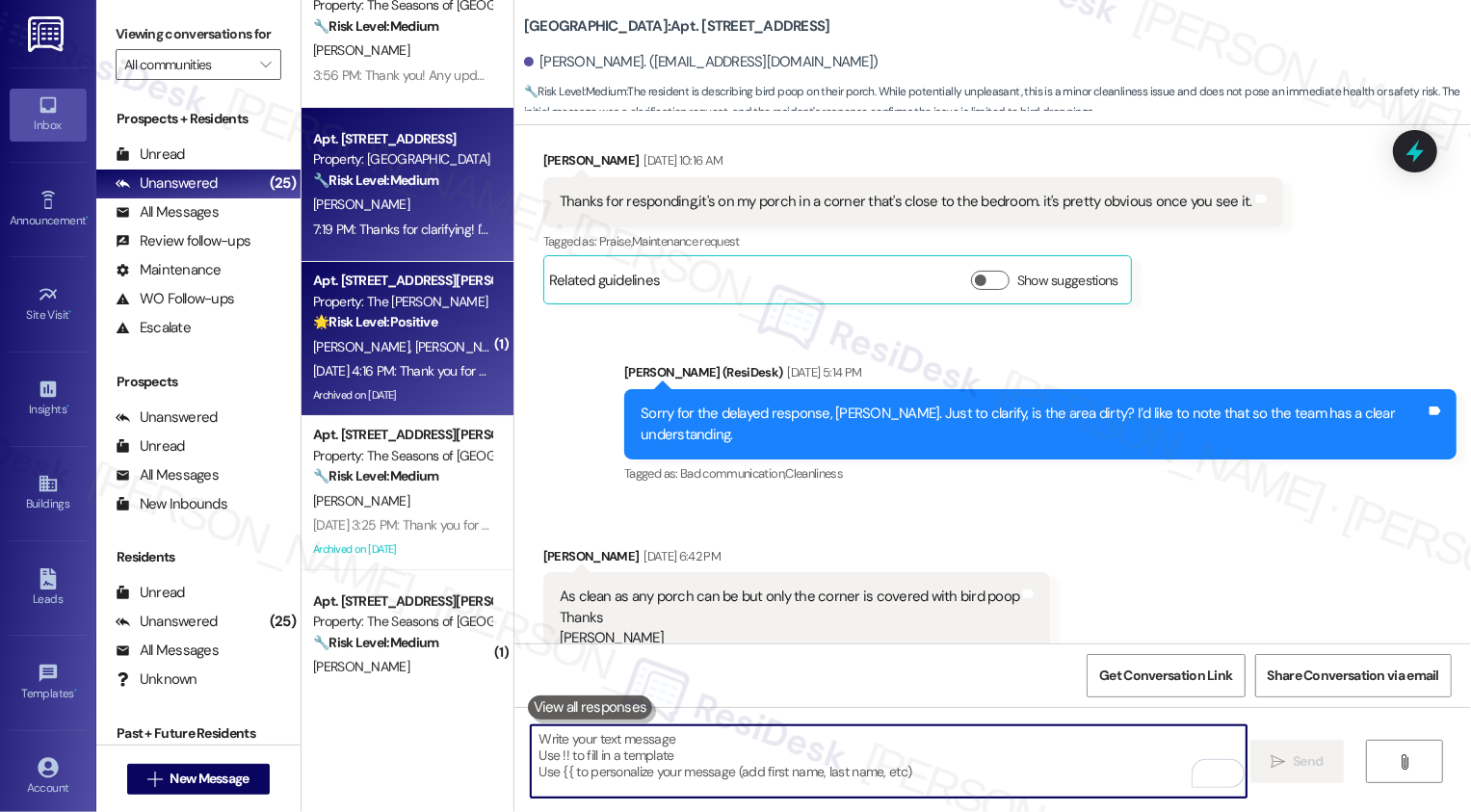
click at [392, 385] on div "Archived on [DATE]" at bounding box center [401, 395] width 182 height 24
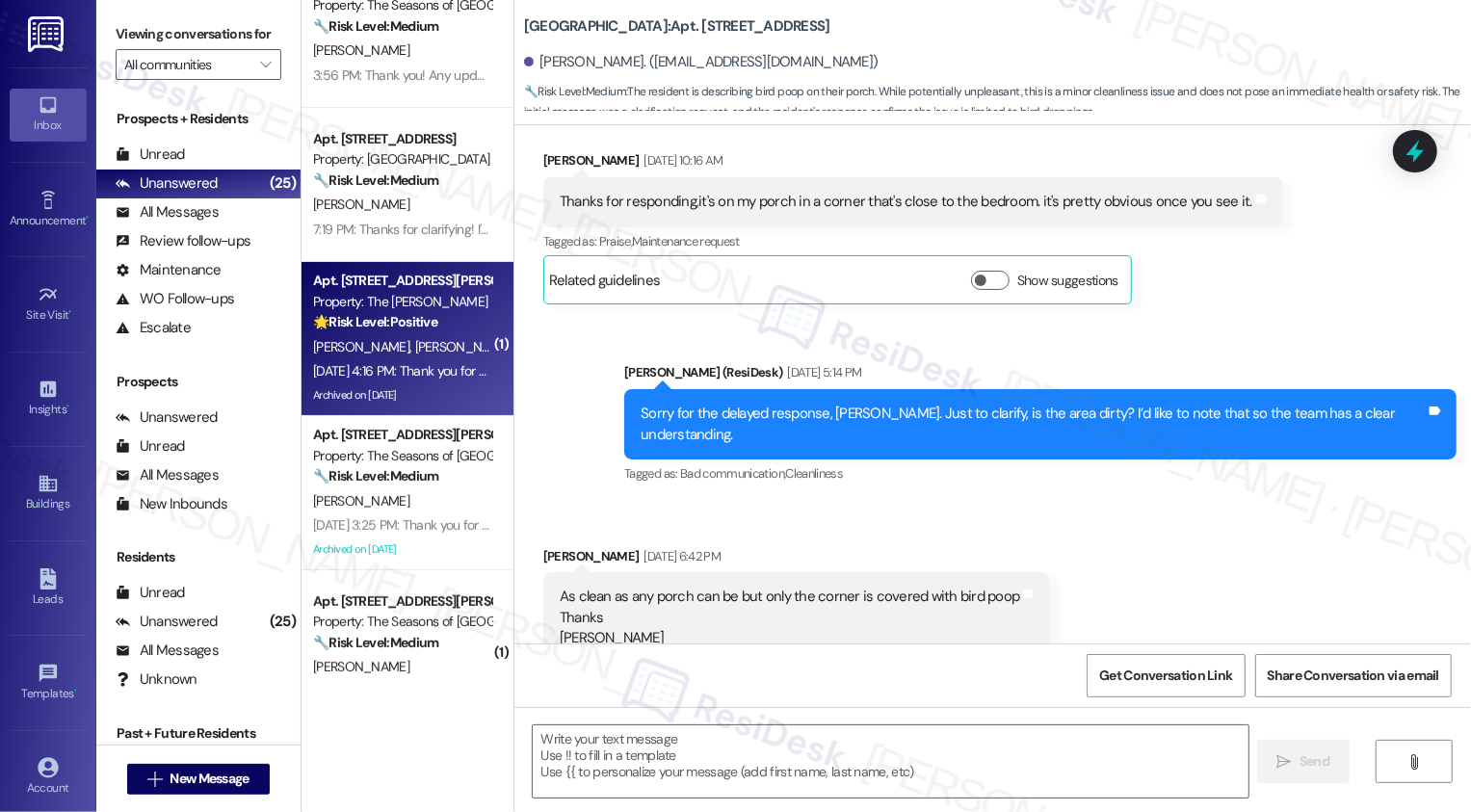
click at [392, 385] on div "Archived on [DATE]" at bounding box center [401, 395] width 182 height 24
type textarea "Fetching suggested responses. Please feel free to read through the conversation…"
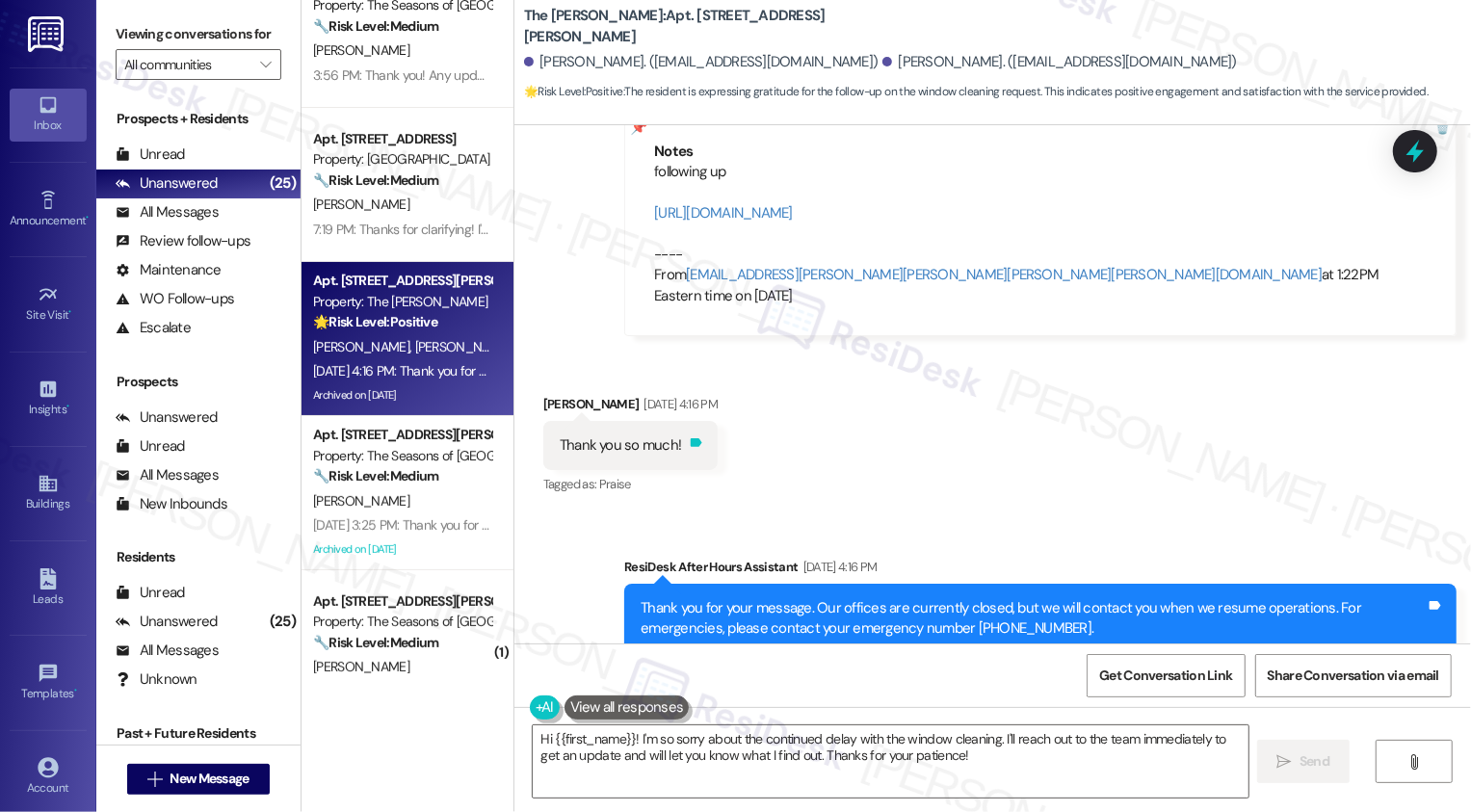
scroll to position [2629, 0]
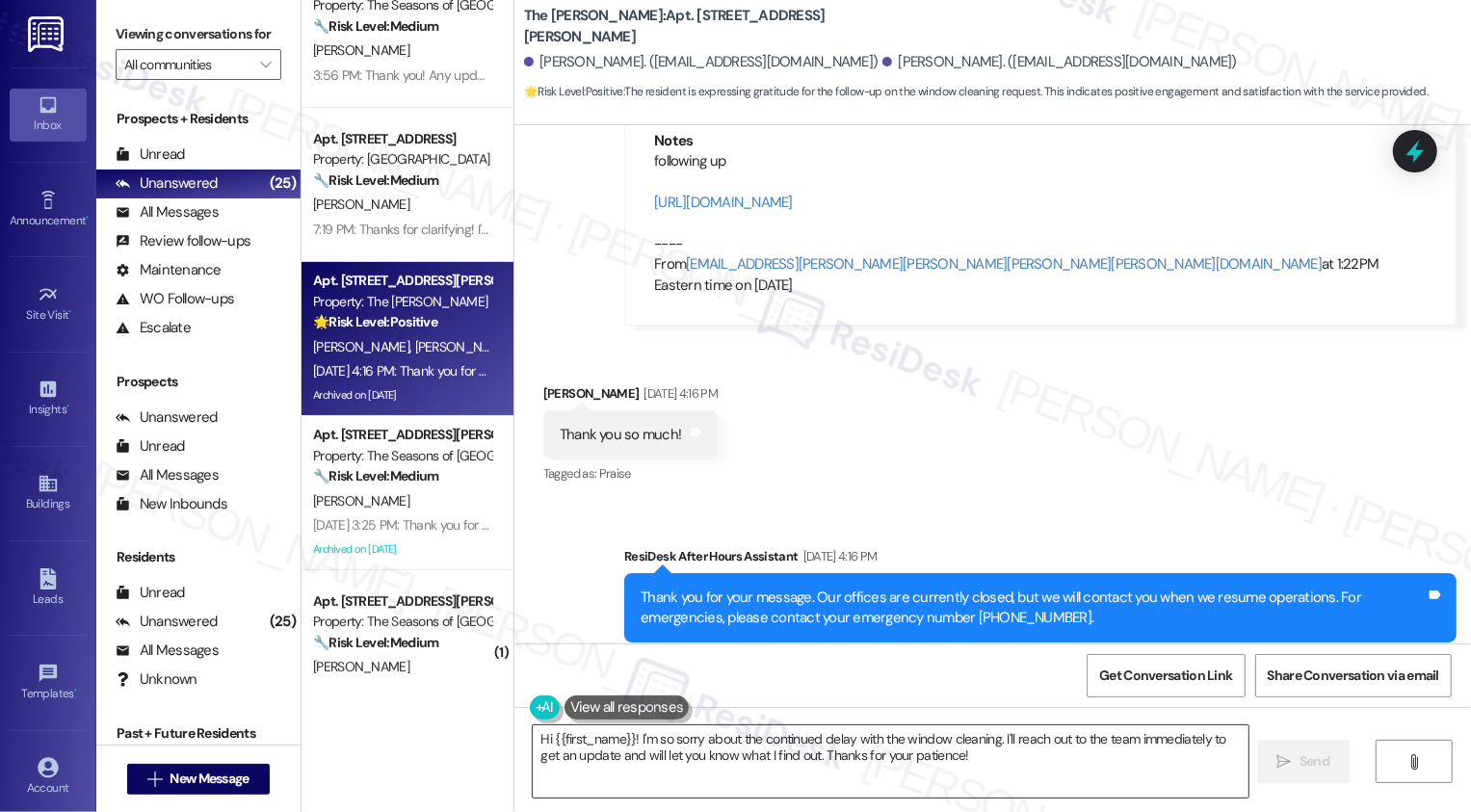
click at [666, 762] on textarea "Hi {{first_name}}! I'm so sorry about the continued delay with the window clean…" at bounding box center [891, 761] width 716 height 72
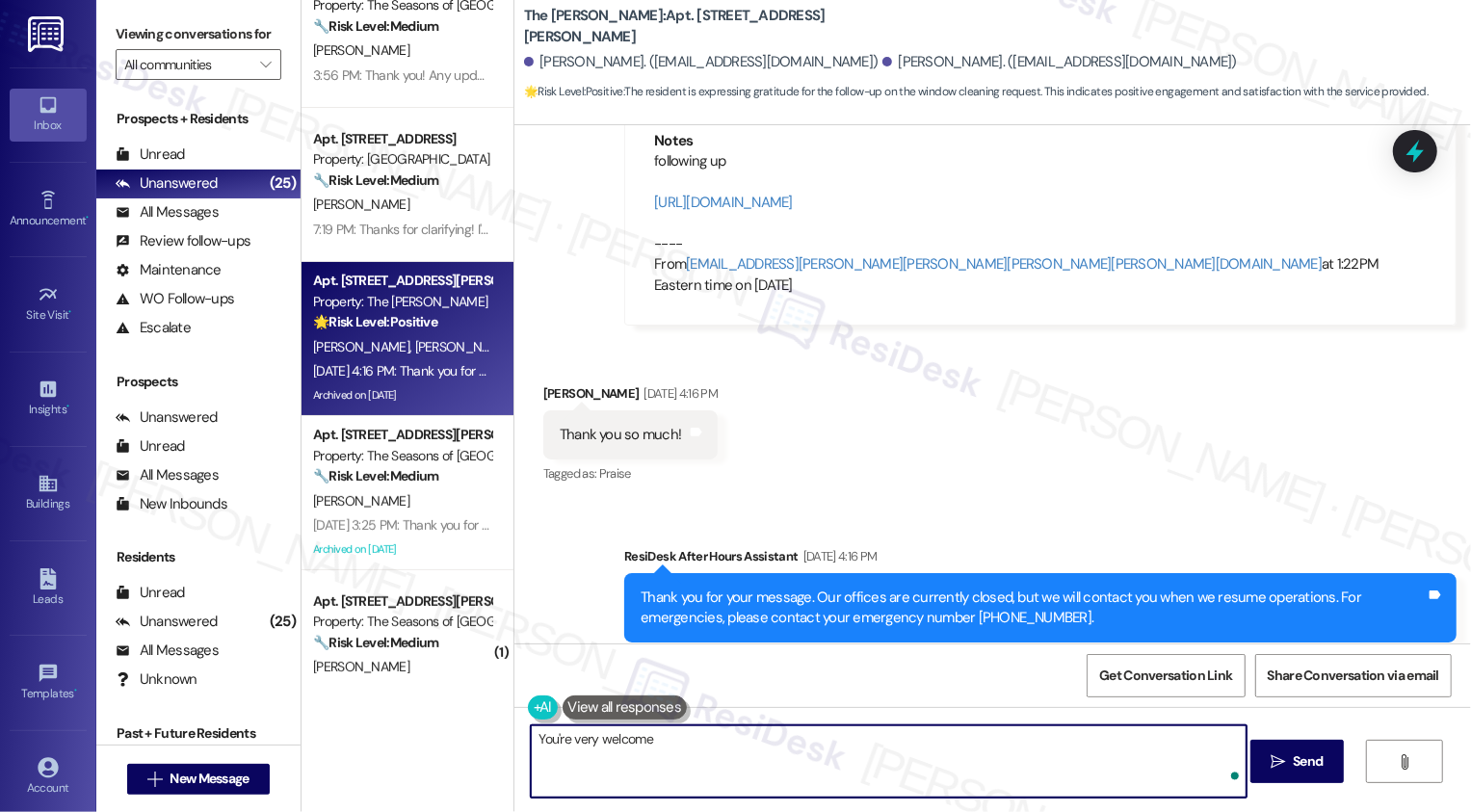
type textarea "You're very welcome!"
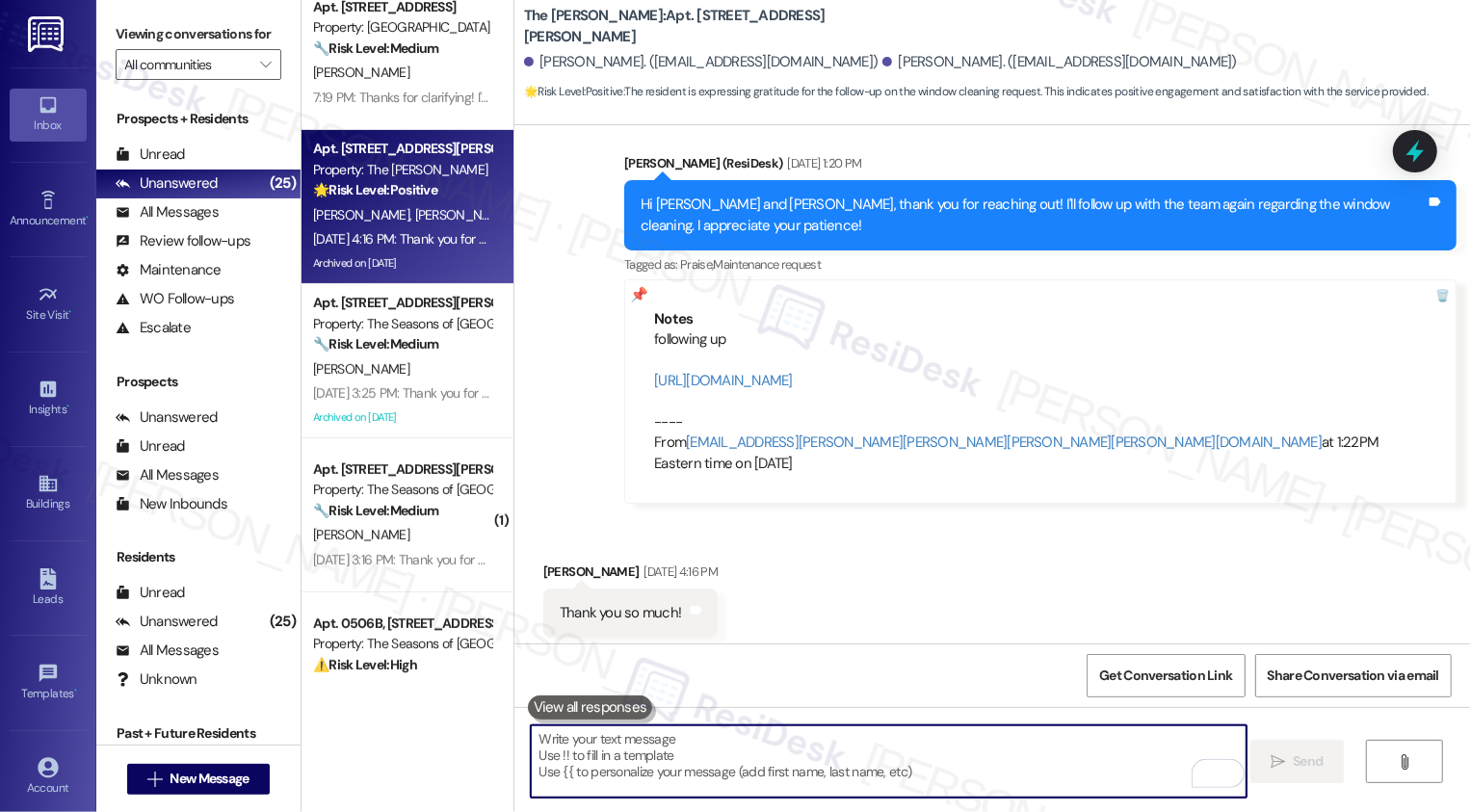
scroll to position [2444, 0]
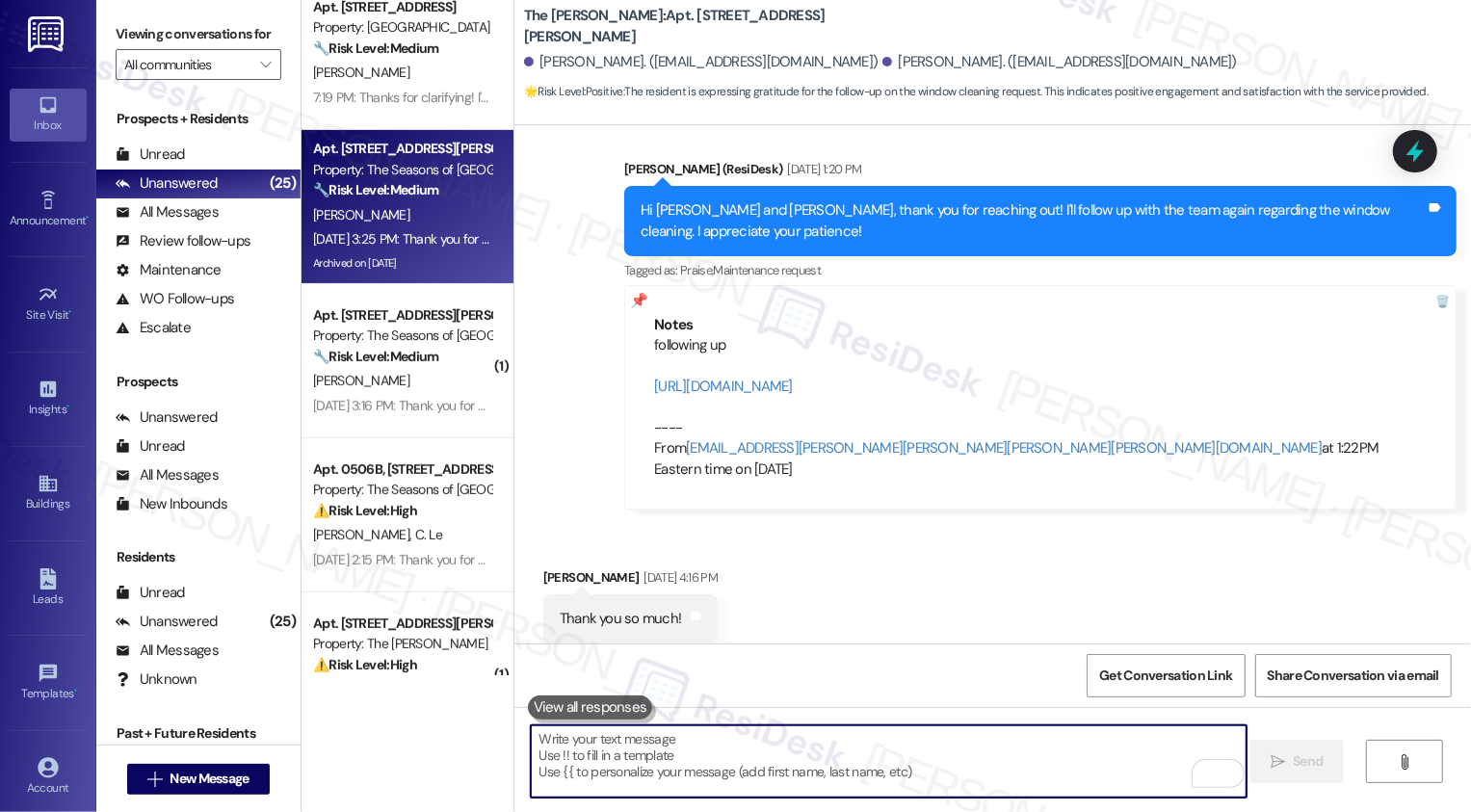
click at [435, 232] on div "[DATE] 3:25 PM: Thank you for your message. Our offices are currently closed, b…" at bounding box center [896, 239] width 1166 height 18
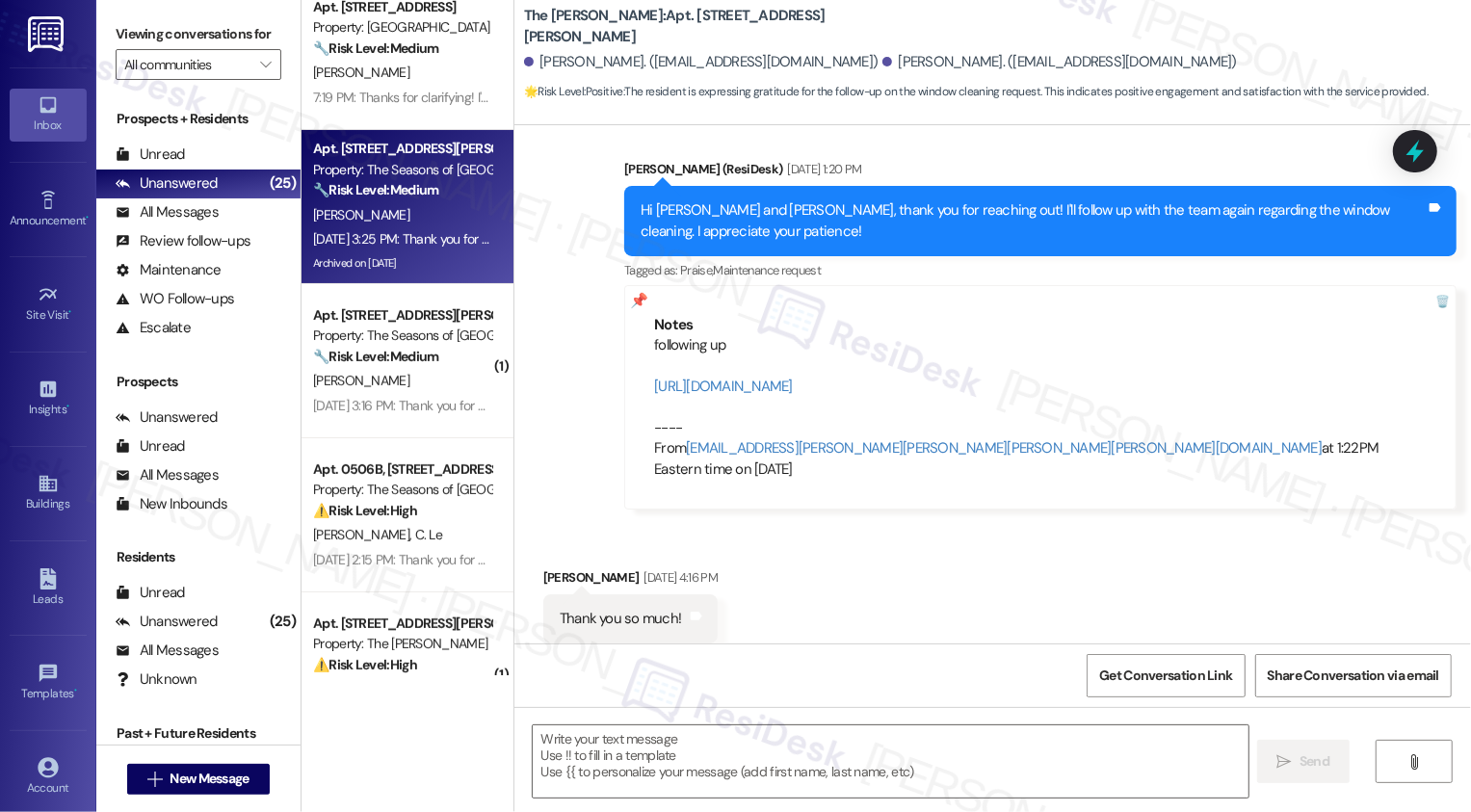
type textarea "Fetching suggested responses. Please feel free to read through the conversation…"
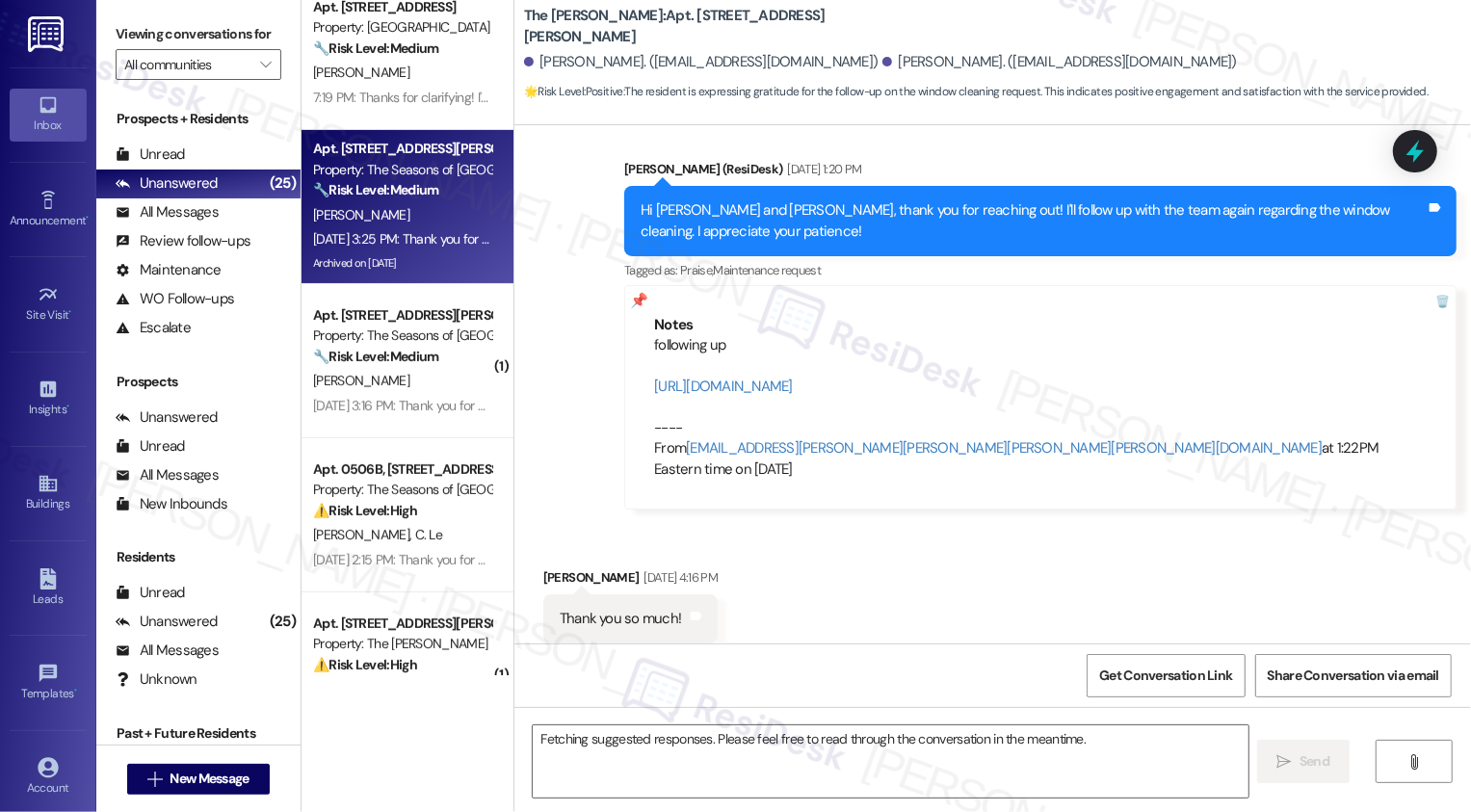
click at [435, 232] on div "[DATE] 3:25 PM: Thank you for your message. Our offices are currently closed, b…" at bounding box center [896, 239] width 1166 height 18
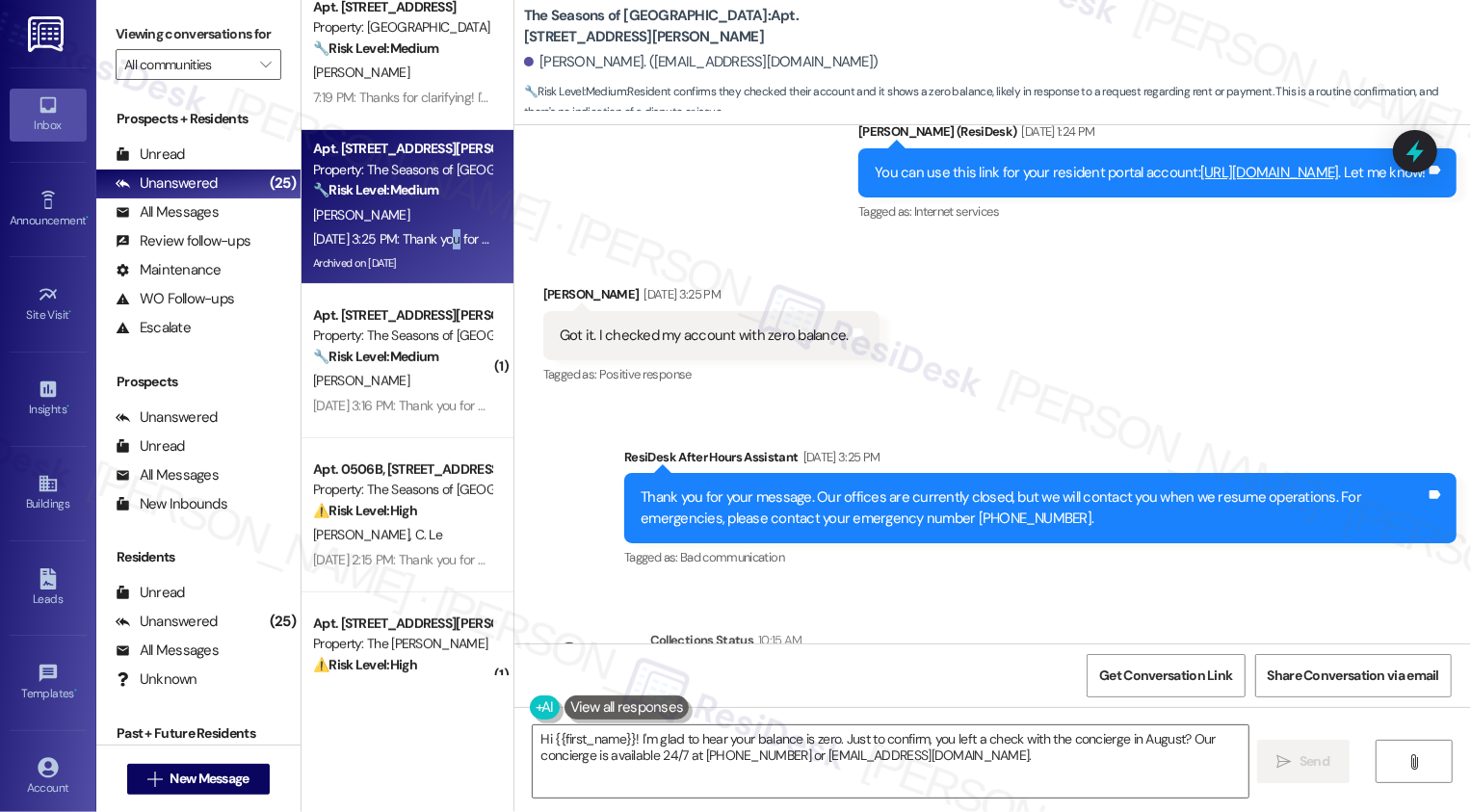
scroll to position [2107, 0]
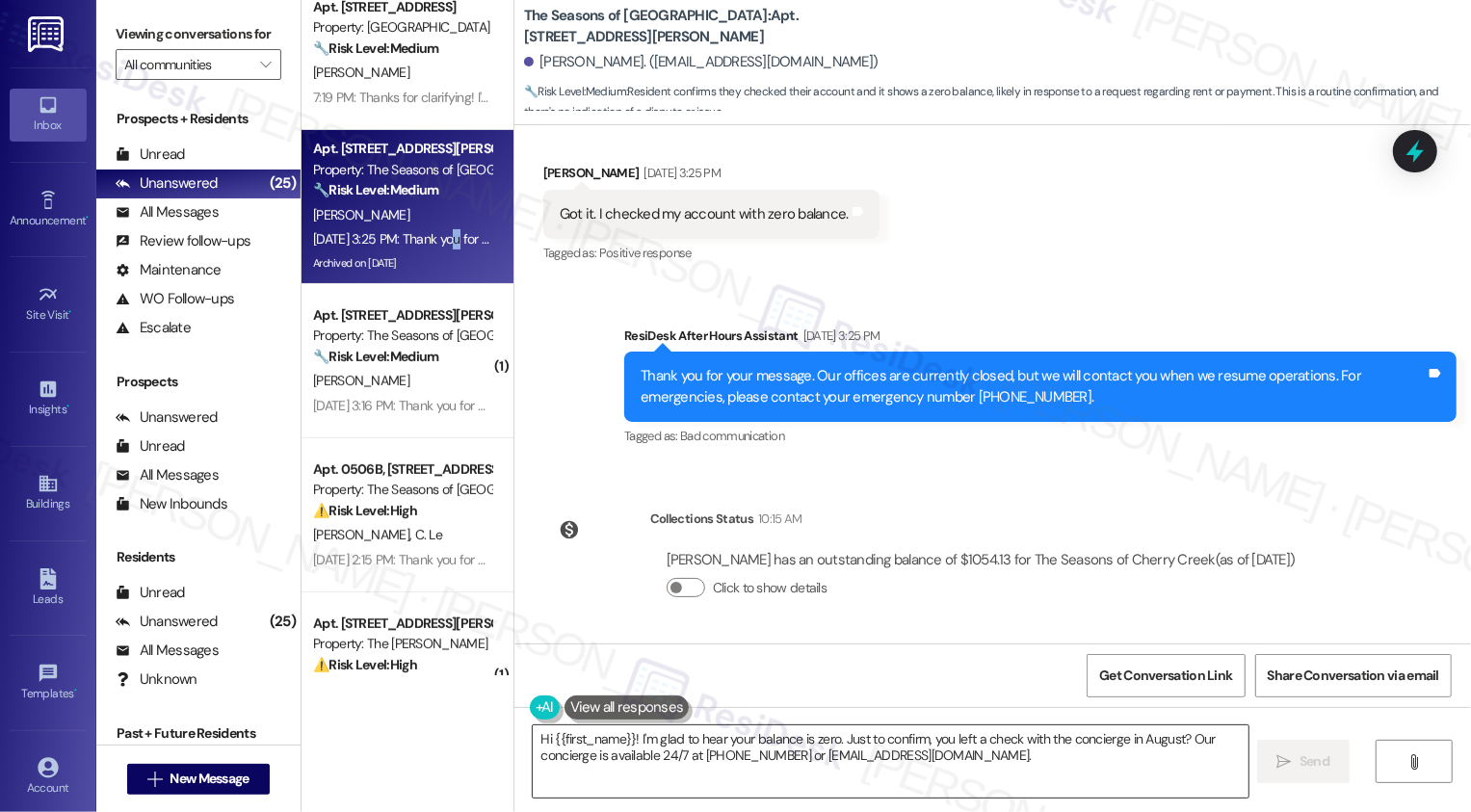
click at [755, 741] on textarea "Hi {{first_name}}! I'm glad to hear your balance is zero. Just to confirm, you …" at bounding box center [891, 761] width 716 height 72
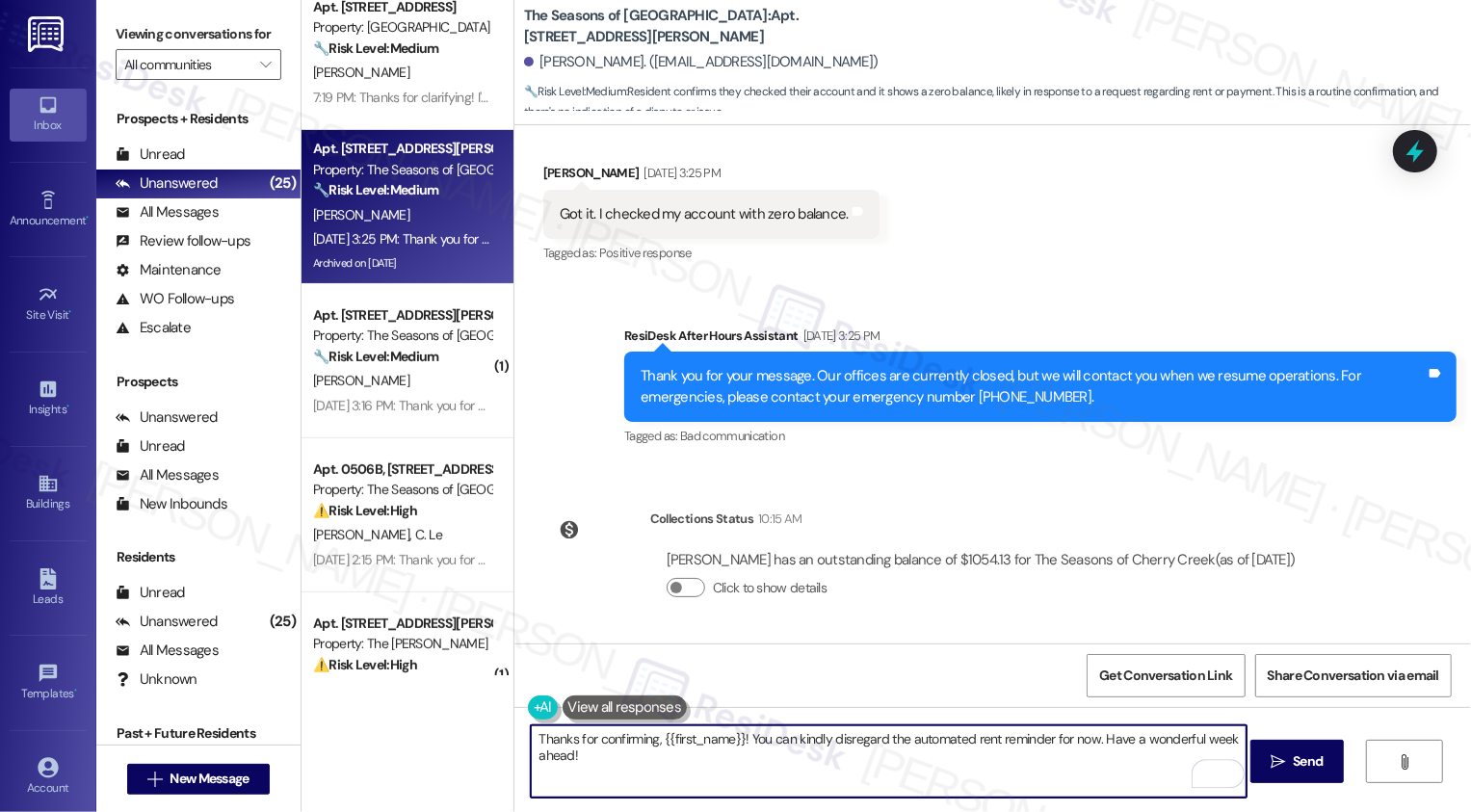
click at [775, 769] on textarea "Thanks for confirming, {{first_name}}! You can kindly disregard the automated r…" at bounding box center [889, 761] width 716 height 72
click at [932, 769] on textarea "Thanks for confirming, {{first_name}}! You can kindly disregard the automated r…" at bounding box center [889, 761] width 716 height 72
click at [1284, 775] on button " Send" at bounding box center [1297, 761] width 93 height 43
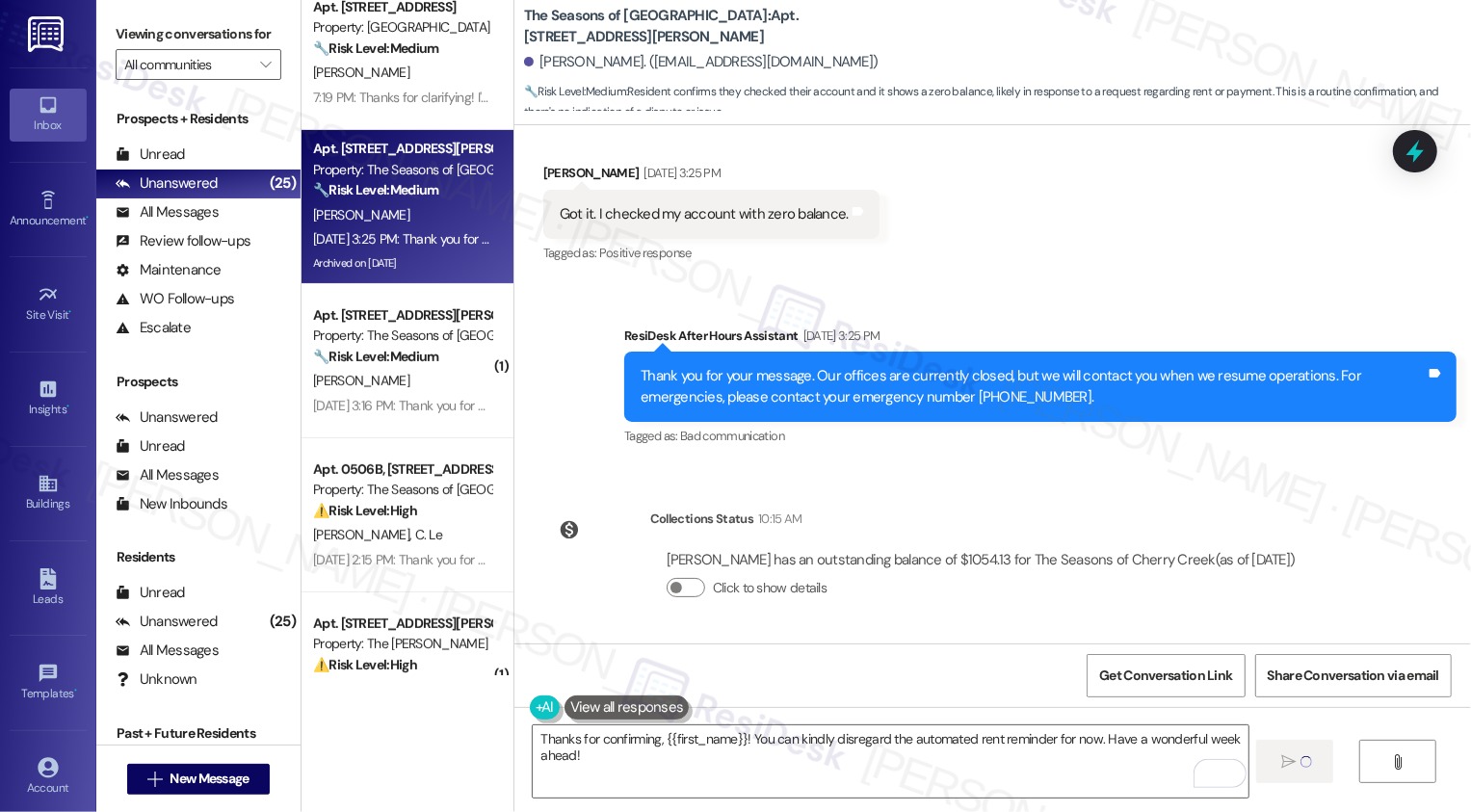
type textarea "Fetching suggested responses. Please feel free to read through the conversation…"
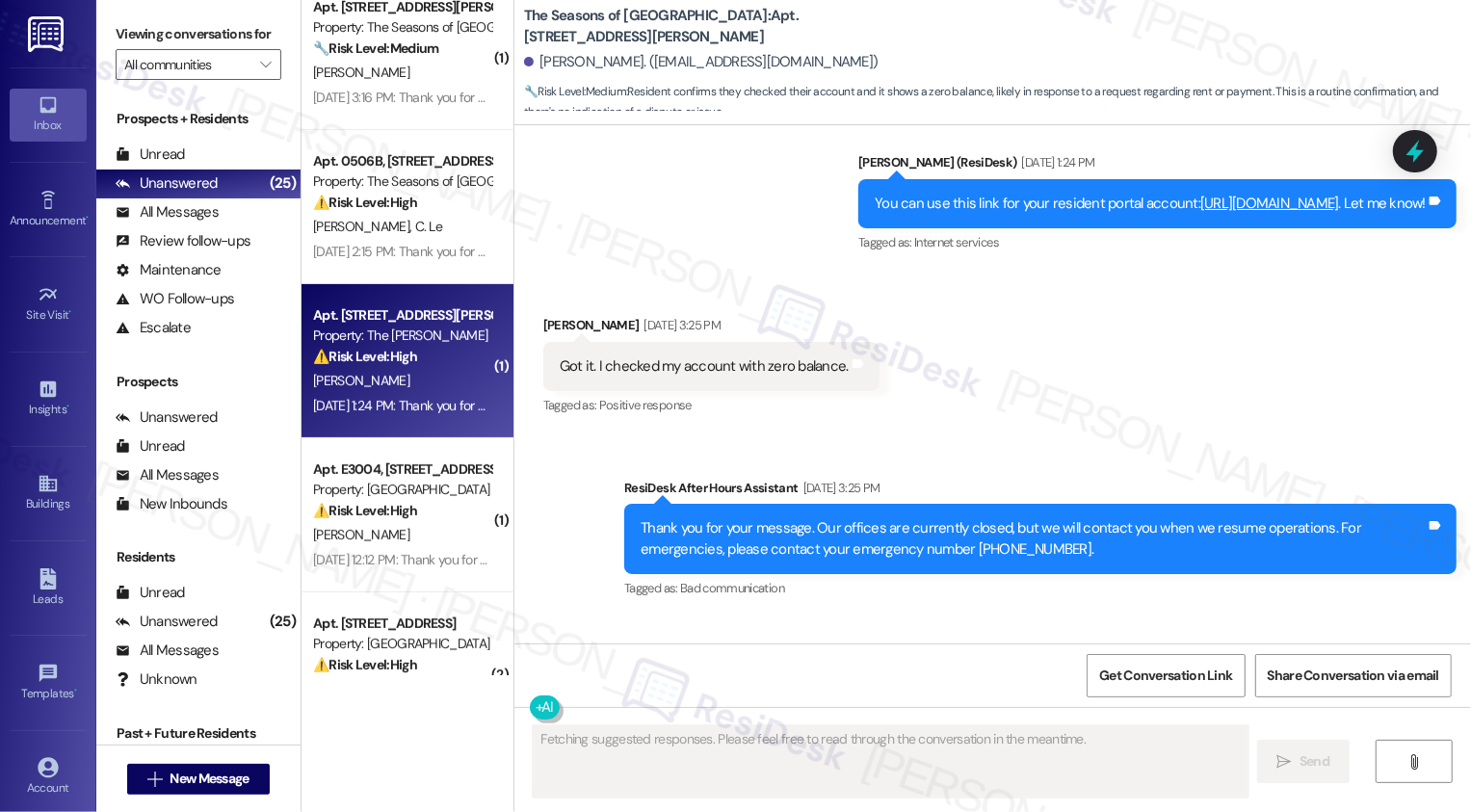
scroll to position [2240, 0]
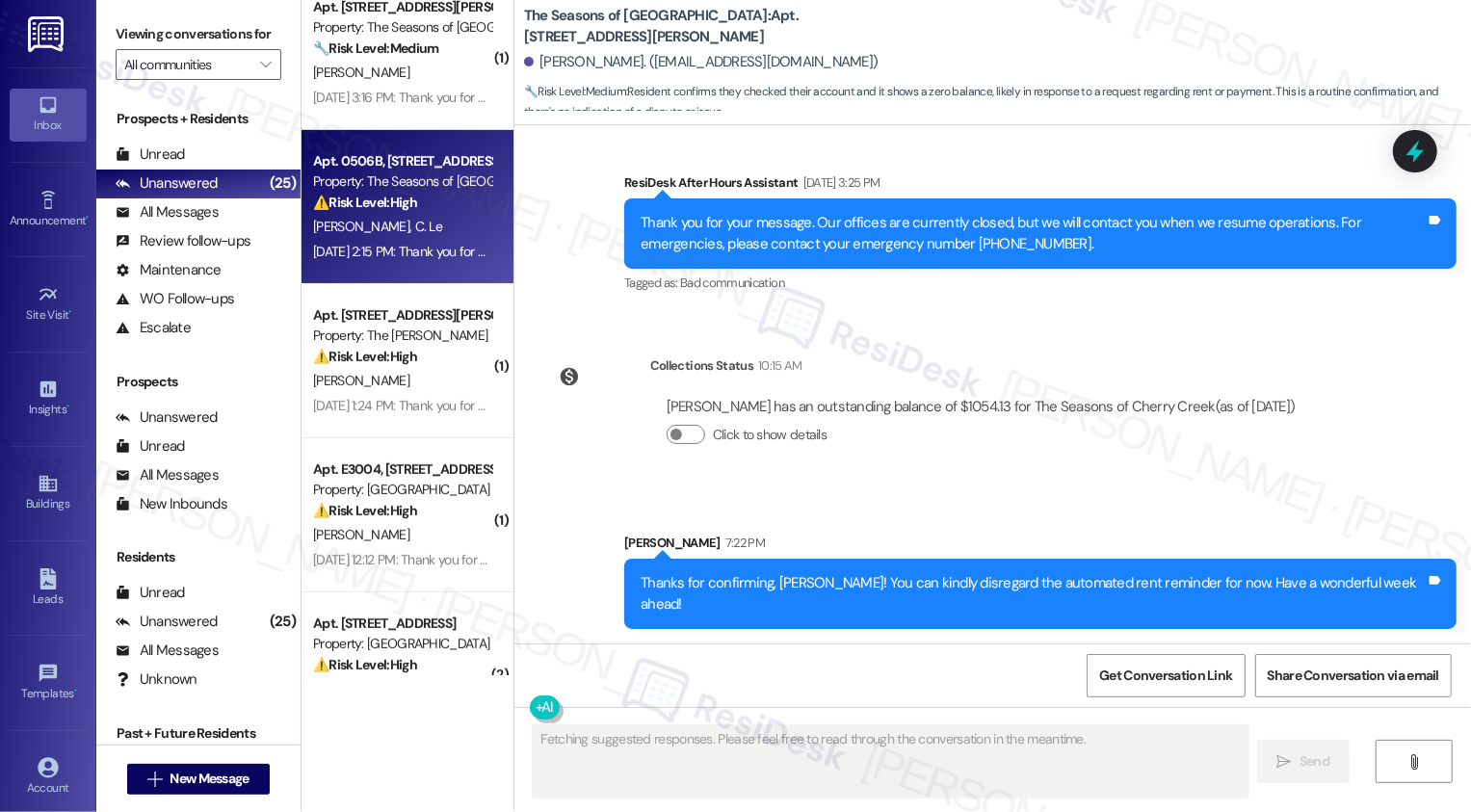
click at [429, 254] on div "[DATE] 2:15 PM: Thank you for your message. Our offices are currently closed, b…" at bounding box center [894, 252] width 1162 height 18
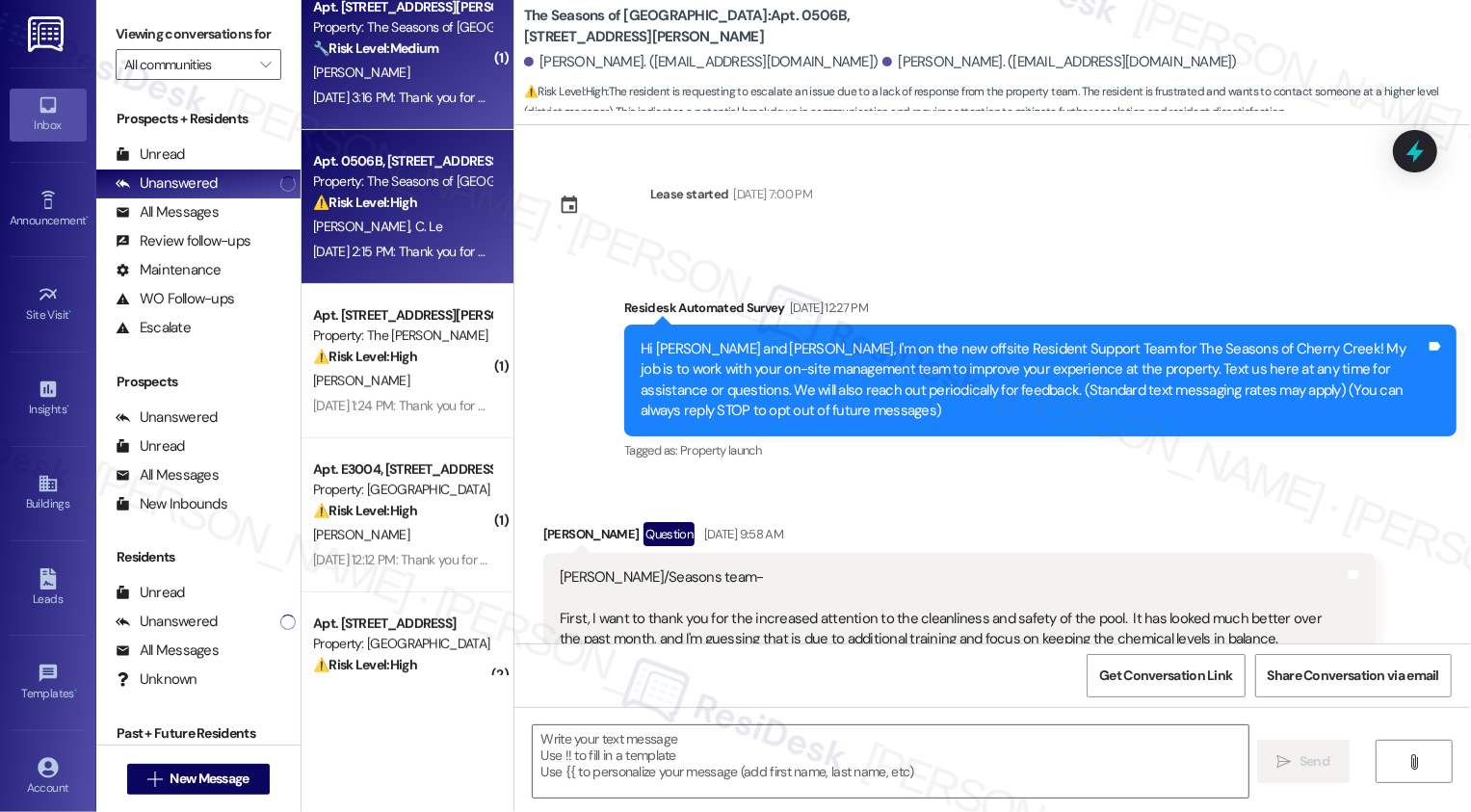
click at [421, 72] on div "[PERSON_NAME]" at bounding box center [401, 73] width 182 height 24
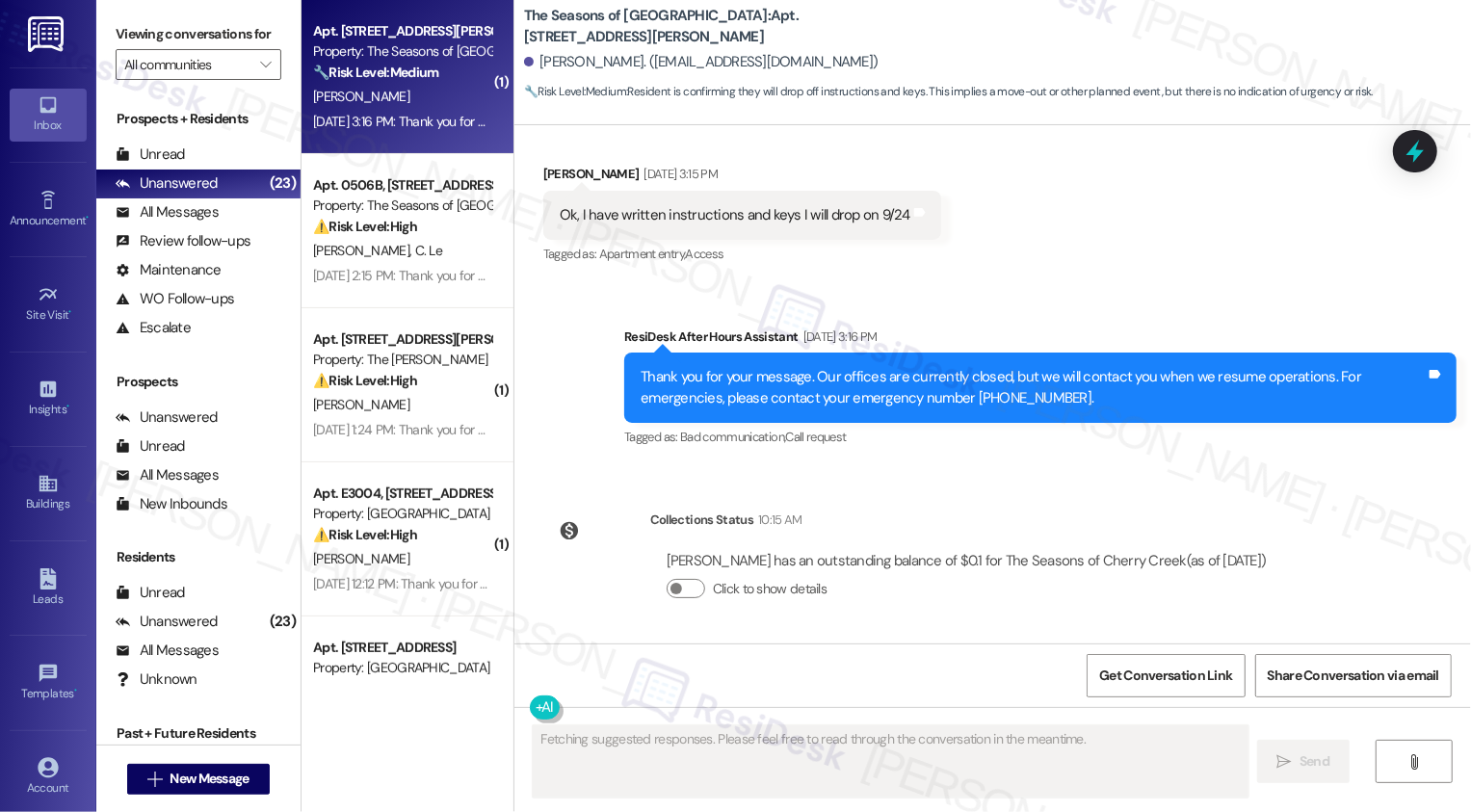
scroll to position [1555, 0]
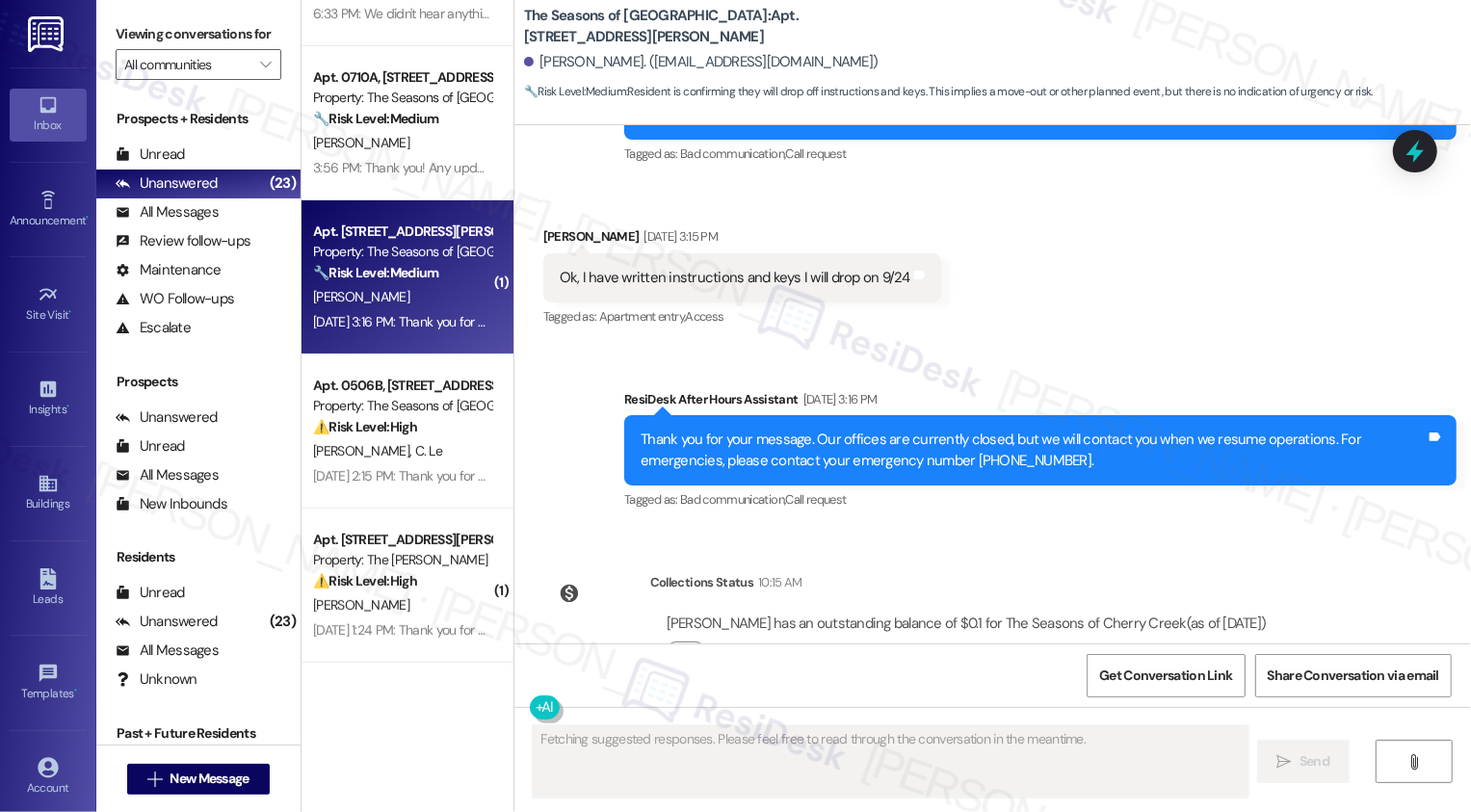
click at [430, 252] on div "Property: The Seasons of [GEOGRAPHIC_DATA]" at bounding box center [401, 252] width 178 height 21
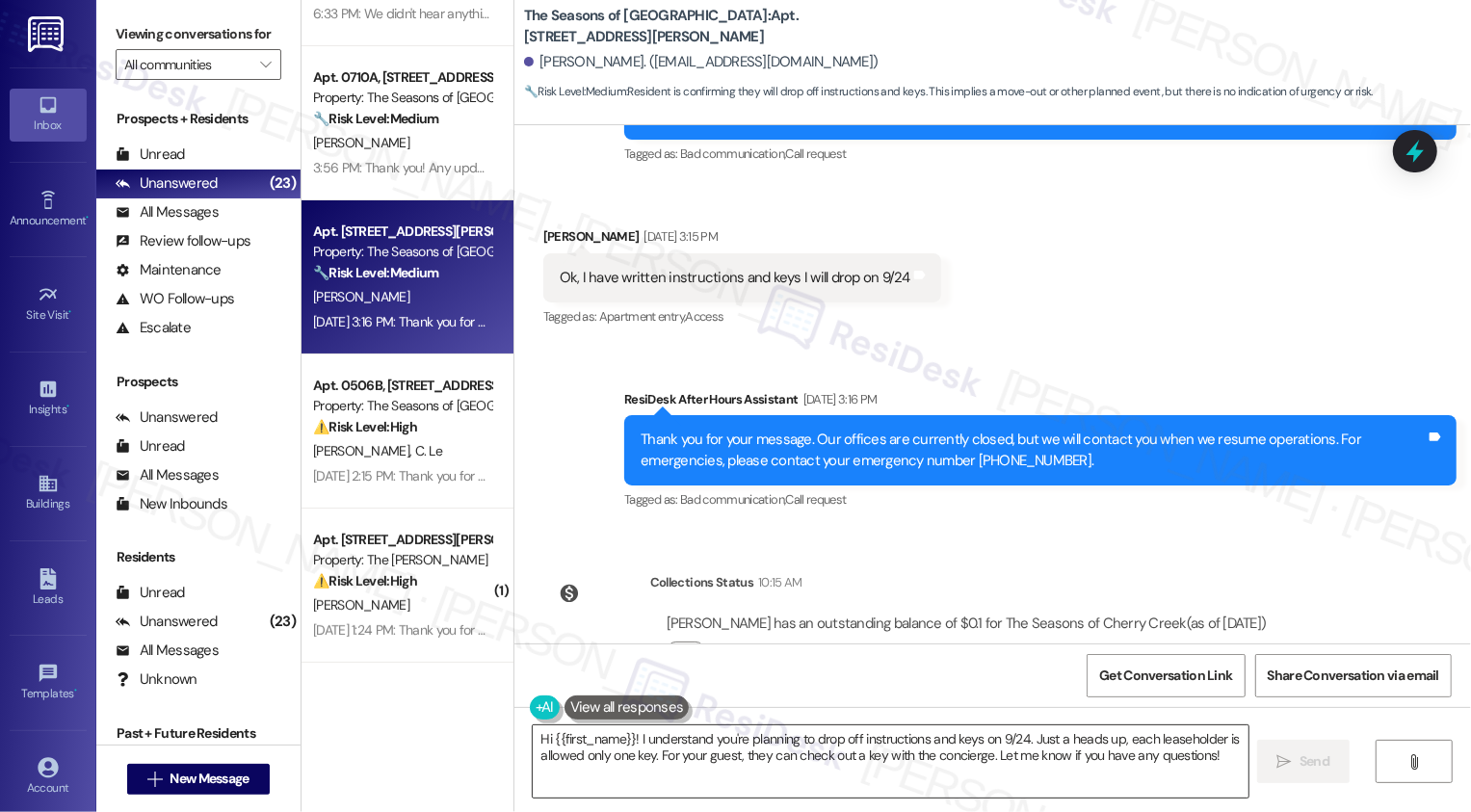
click at [669, 741] on textarea "Hi {{first_name}}! I understand you're planning to drop off instructions and ke…" at bounding box center [891, 761] width 716 height 72
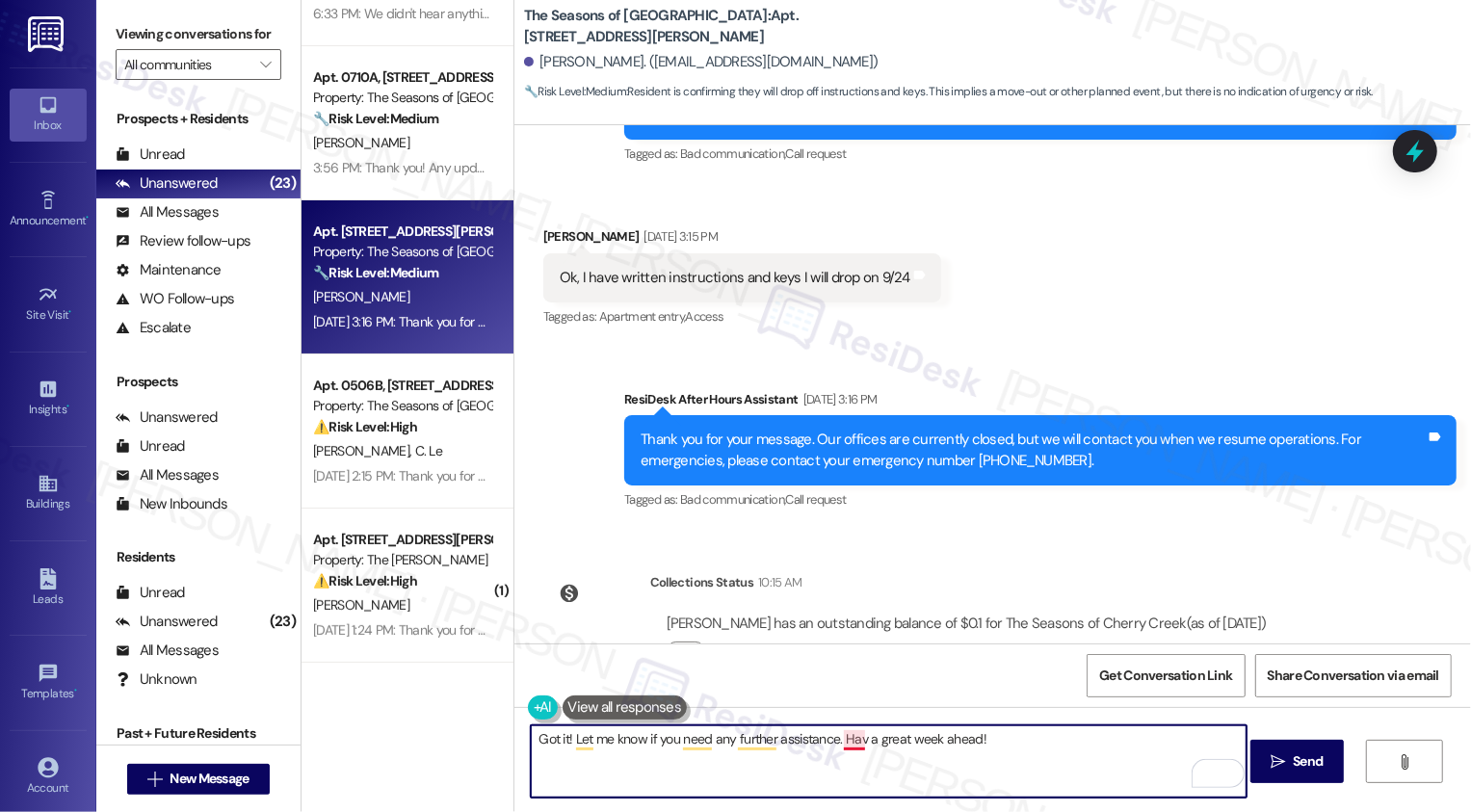
click at [843, 744] on textarea "Got it! Let me know if you need any further assistance. Hav a great week ahead!" at bounding box center [889, 761] width 716 height 72
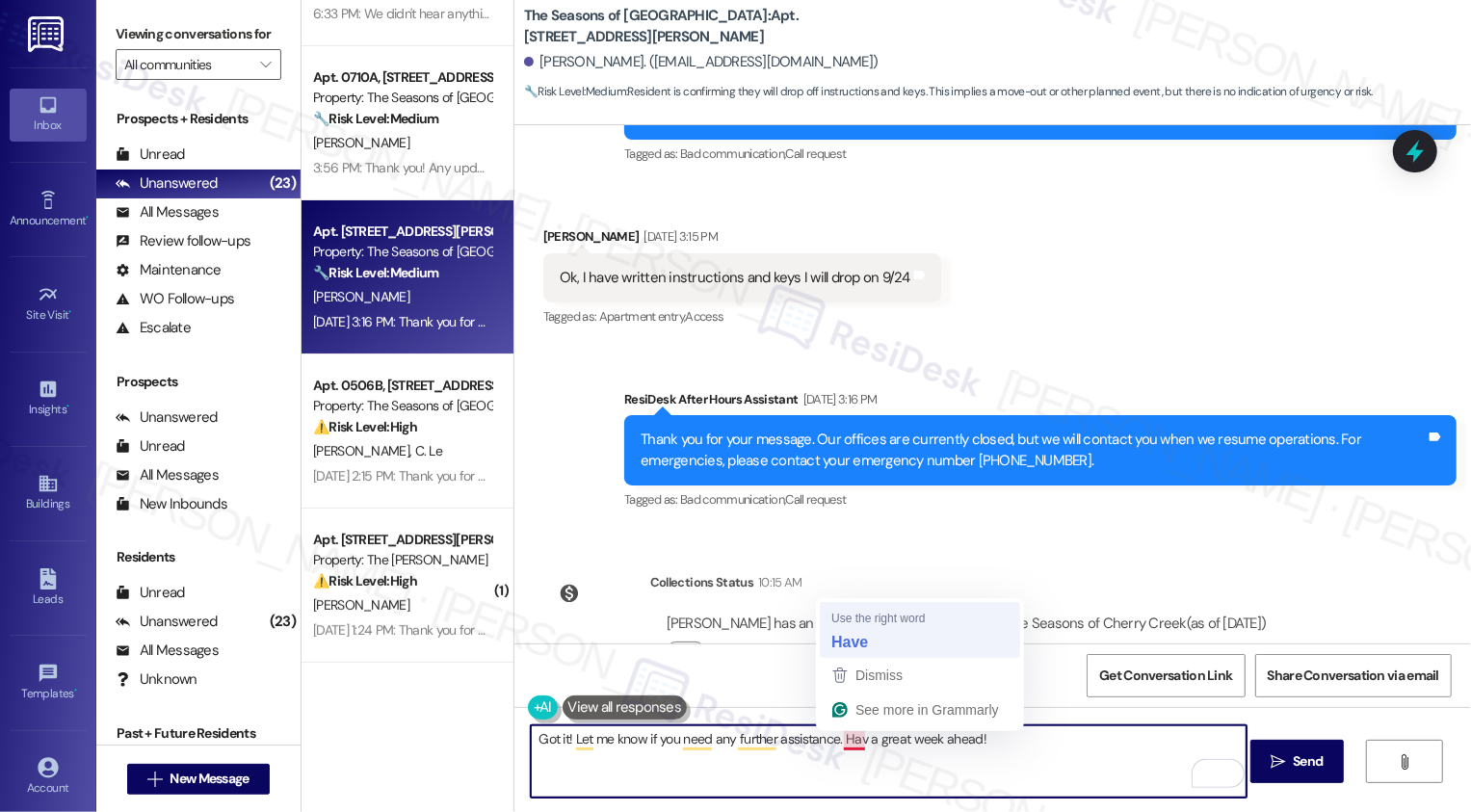
type textarea "Got it! Let me know if you need any further assistance. Hav a great week ahead!"
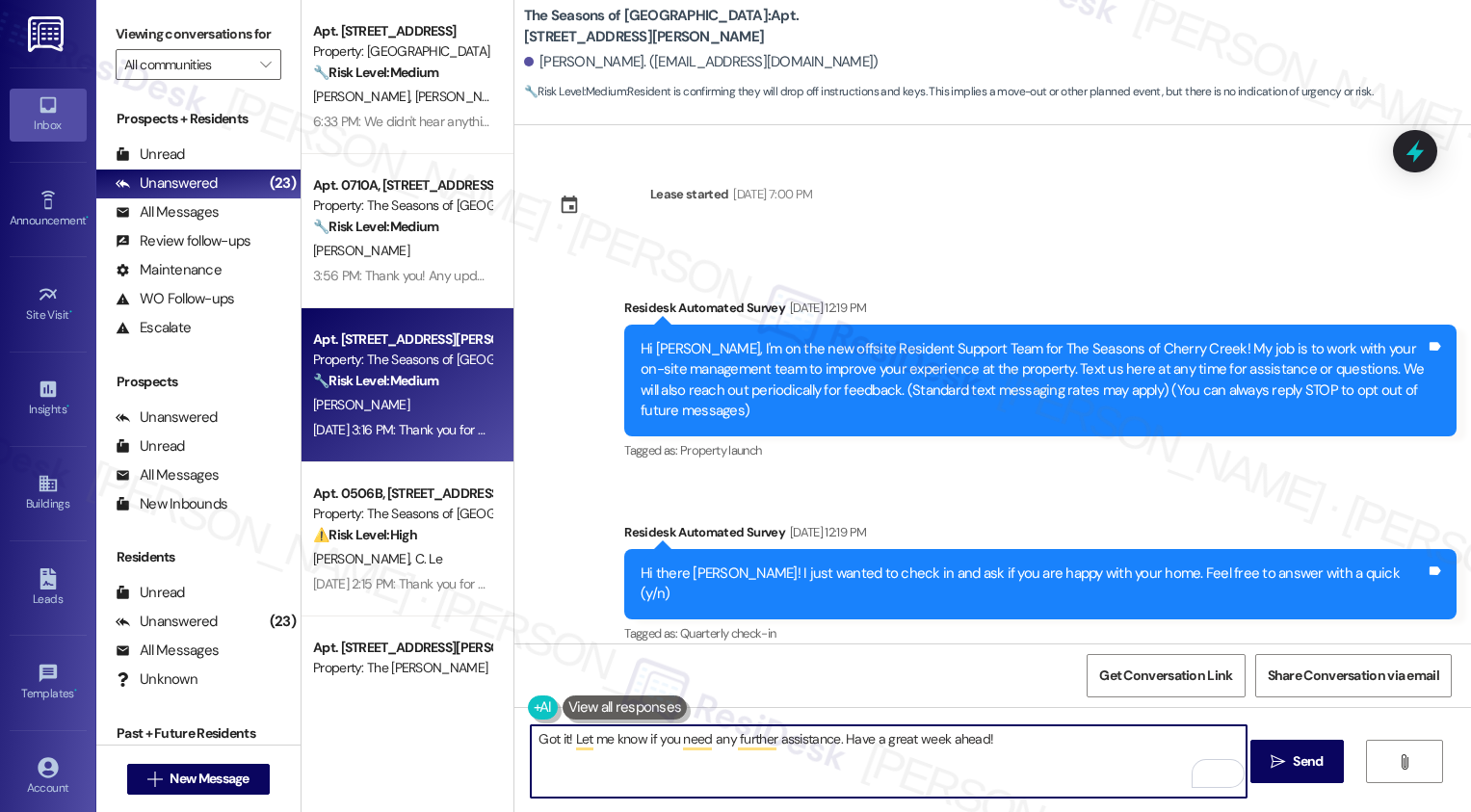
click at [971, 735] on textarea "Got it! Let me know if you need any further assistance. Have a great week ahead!" at bounding box center [889, 761] width 716 height 72
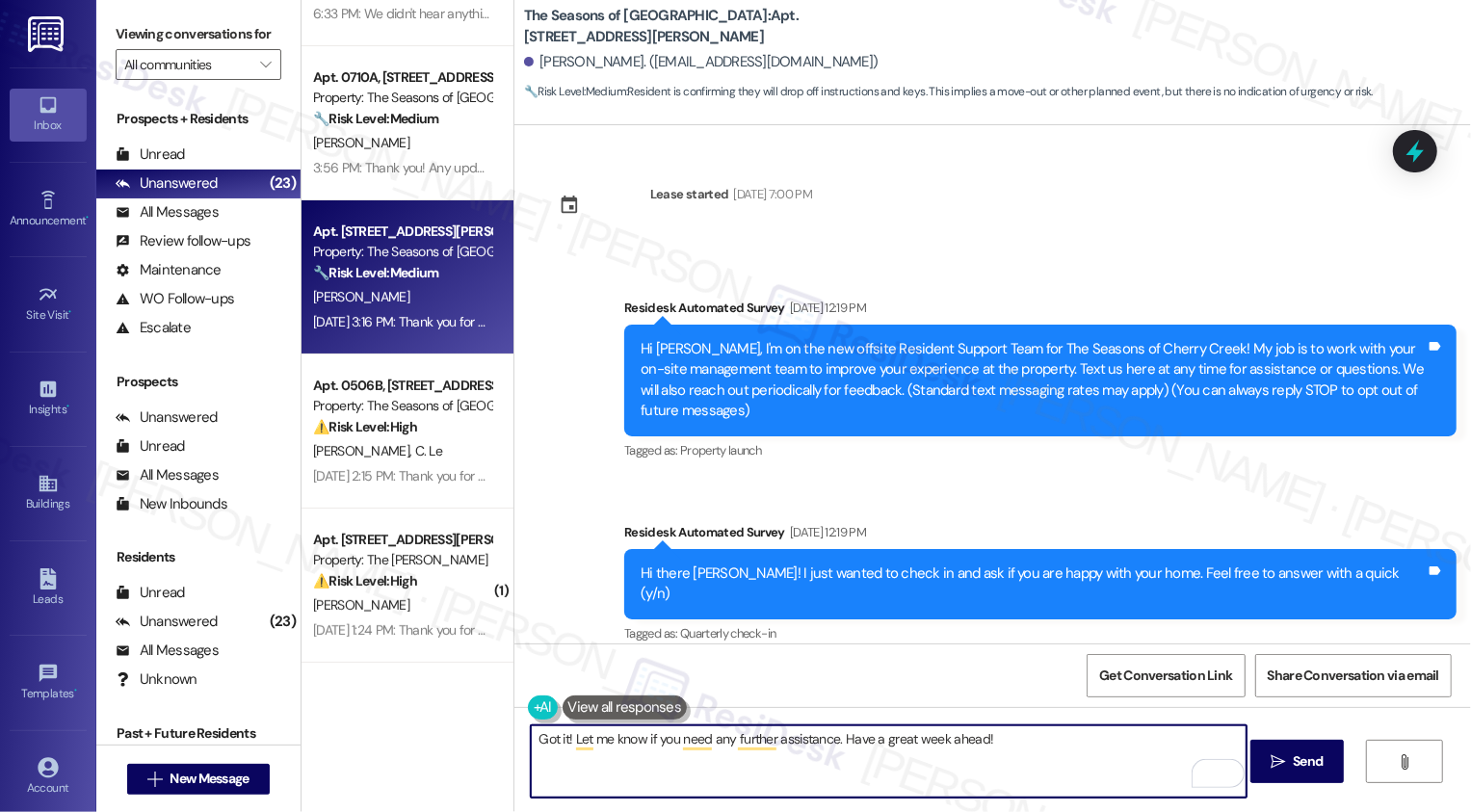
scroll to position [1555, 0]
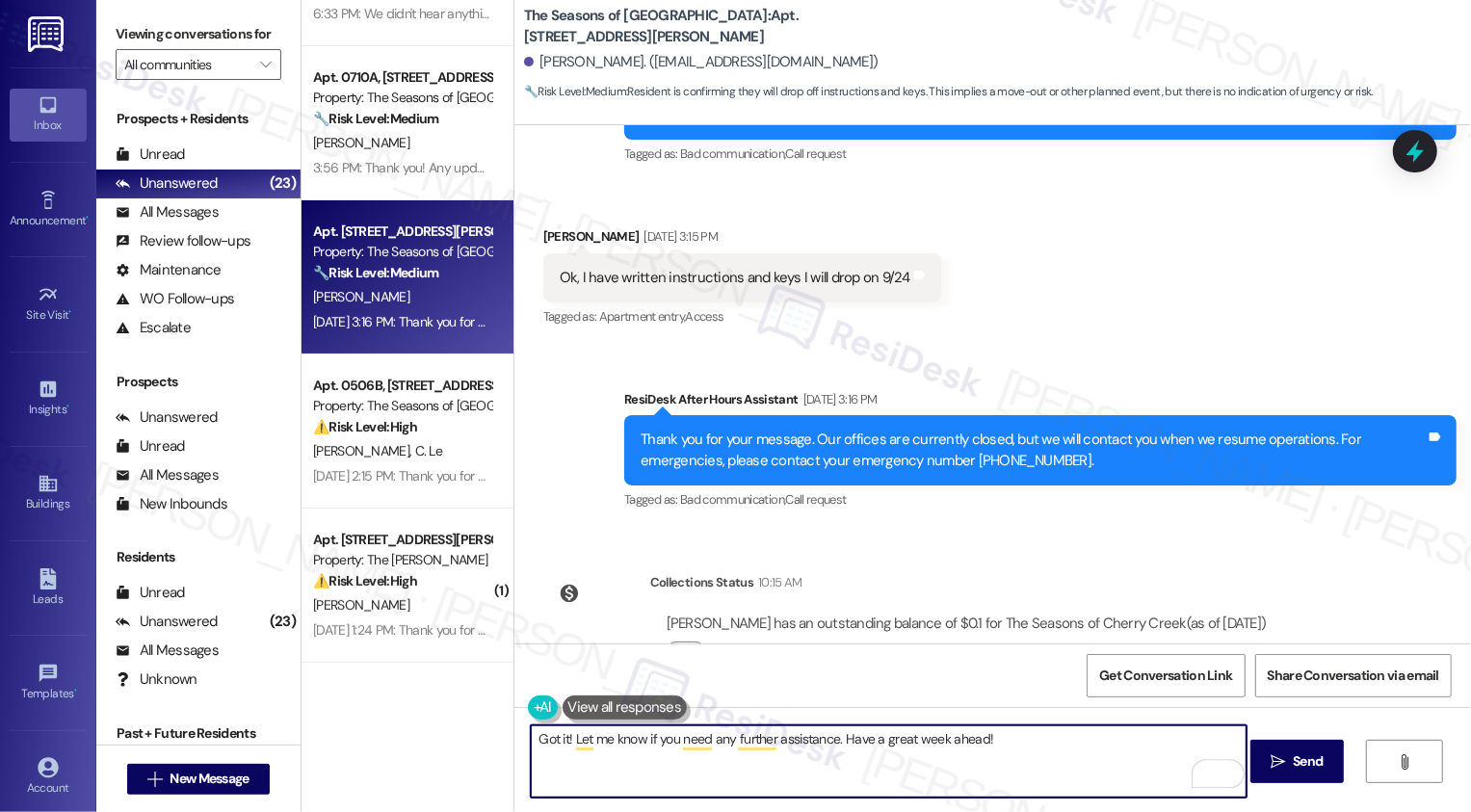
click at [559, 735] on textarea "Got it! Let me know if you need any further assistance. Have a great week ahead!" at bounding box center [889, 761] width 716 height 72
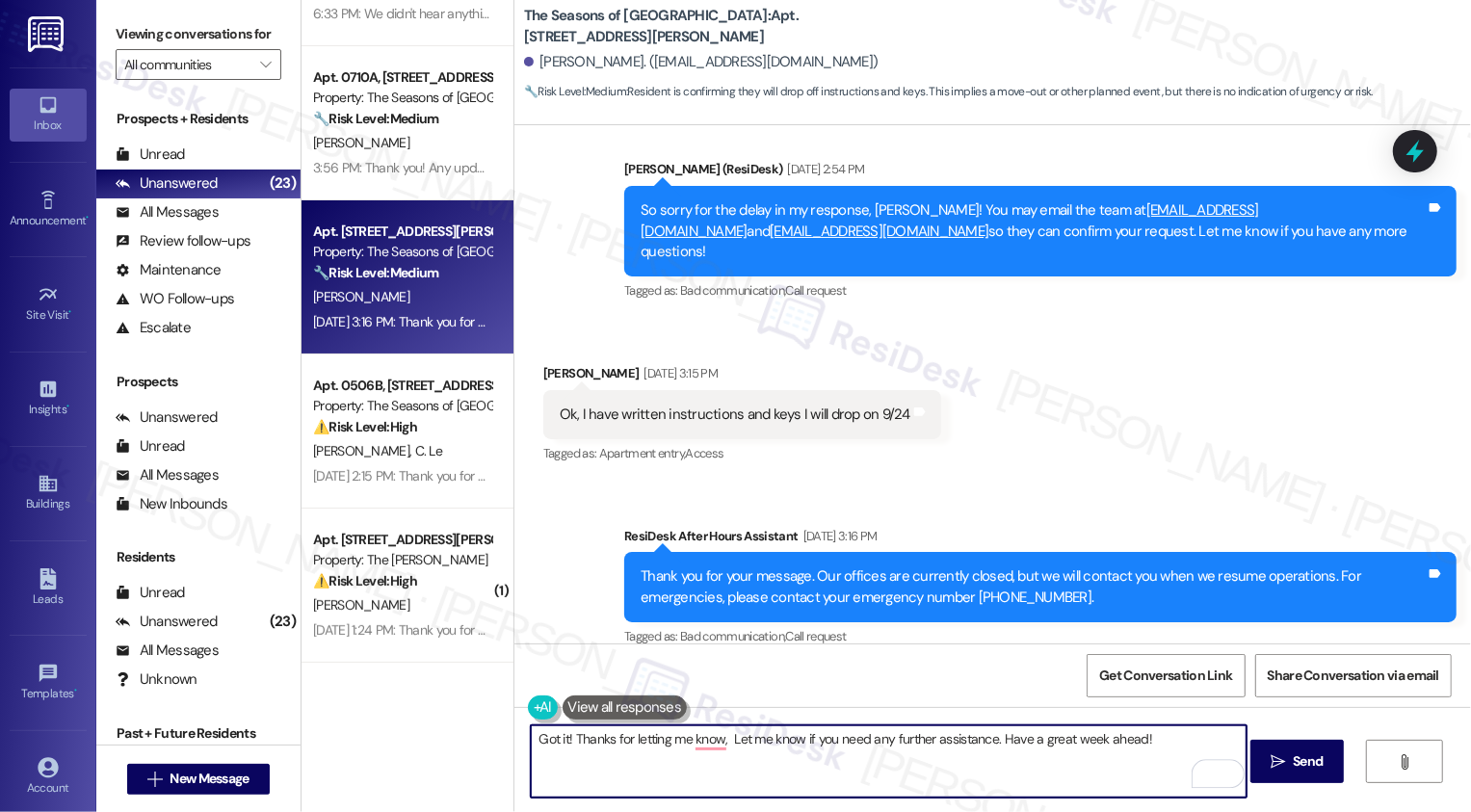
scroll to position [1351, 0]
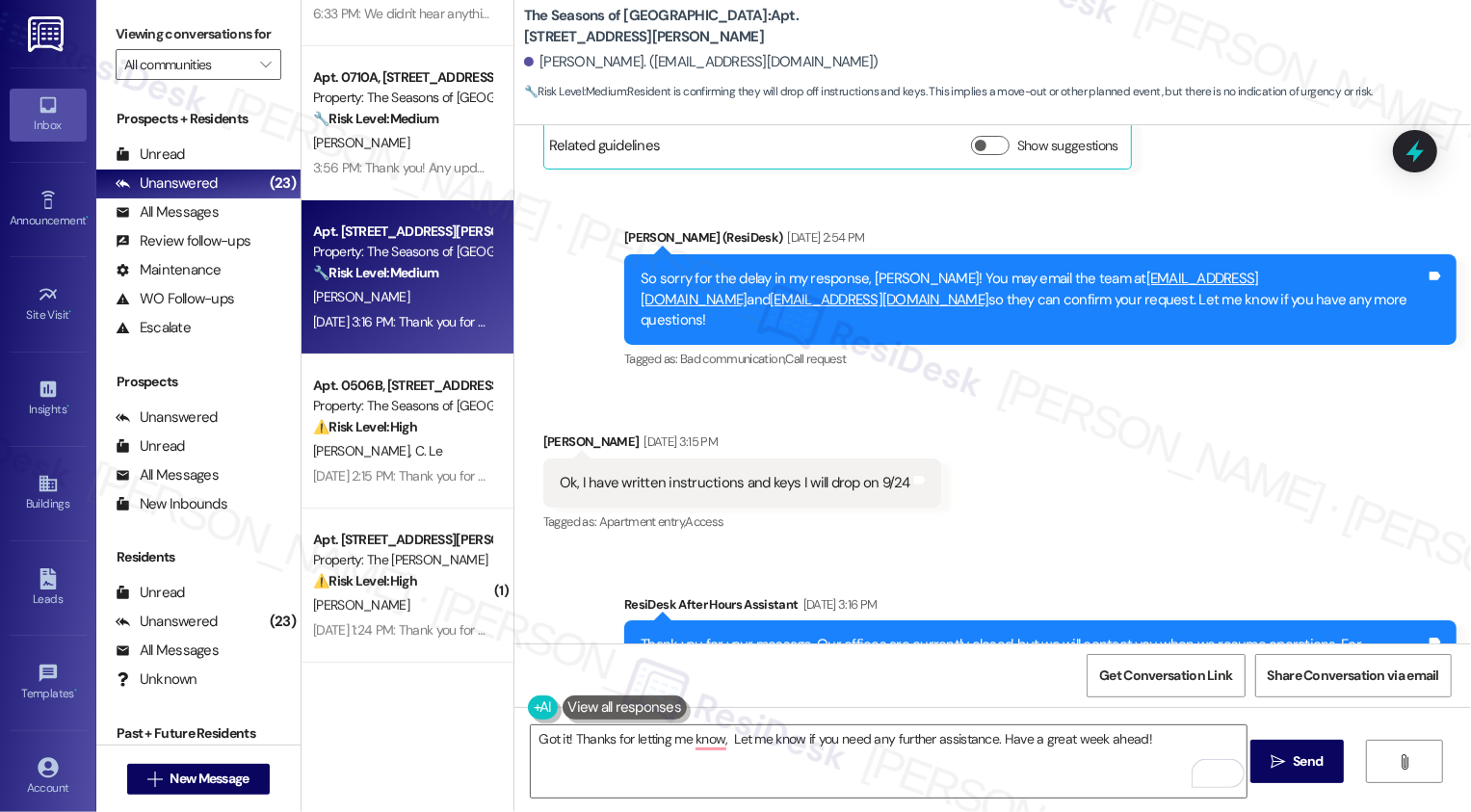
click at [860, 268] on div "So sorry for the delay in my response, Ming Suey! You may email the team at sea…" at bounding box center [1032, 299] width 785 height 62
drag, startPoint x: 859, startPoint y: 234, endPoint x: 917, endPoint y: 237, distance: 58.1
click at [917, 268] on div "So sorry for the delay in my response, Ming Suey! You may email the team at sea…" at bounding box center [1032, 299] width 785 height 62
copy div "Ming Suey"
click at [718, 741] on textarea "Got it! Thanks for letting me know, Let me know if you need any further assista…" at bounding box center [889, 761] width 716 height 72
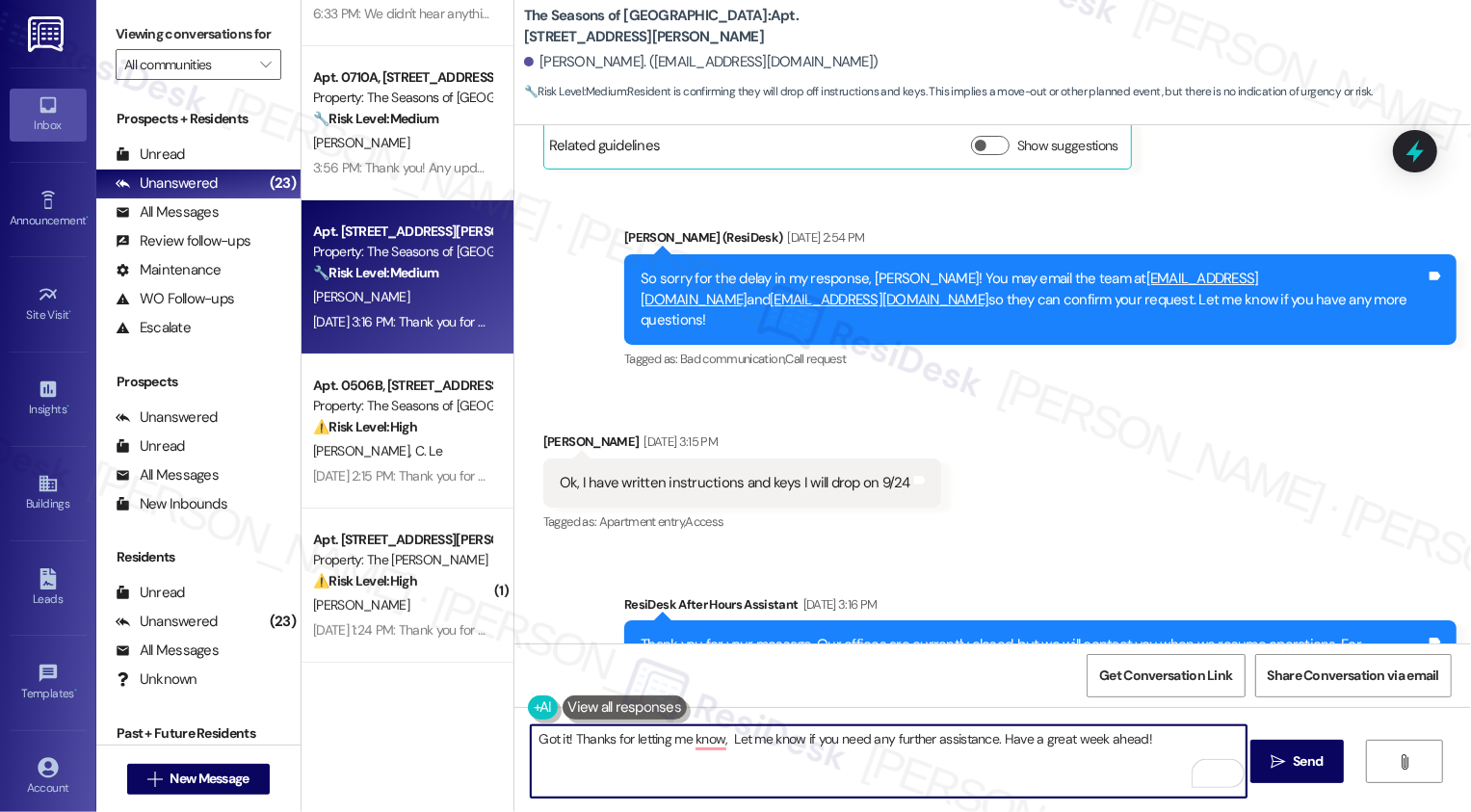
paste textarea "Ming Suey"
drag, startPoint x: 782, startPoint y: 737, endPoint x: 853, endPoint y: 736, distance: 71.0
click at [853, 737] on textarea "Got it! Thanks for letting me know, Ming Suey. Let me know if you need any furt…" at bounding box center [889, 761] width 716 height 72
type textarea "Got it! Thanks for letting me know, Ming Suey. Please feel free to reach out if…"
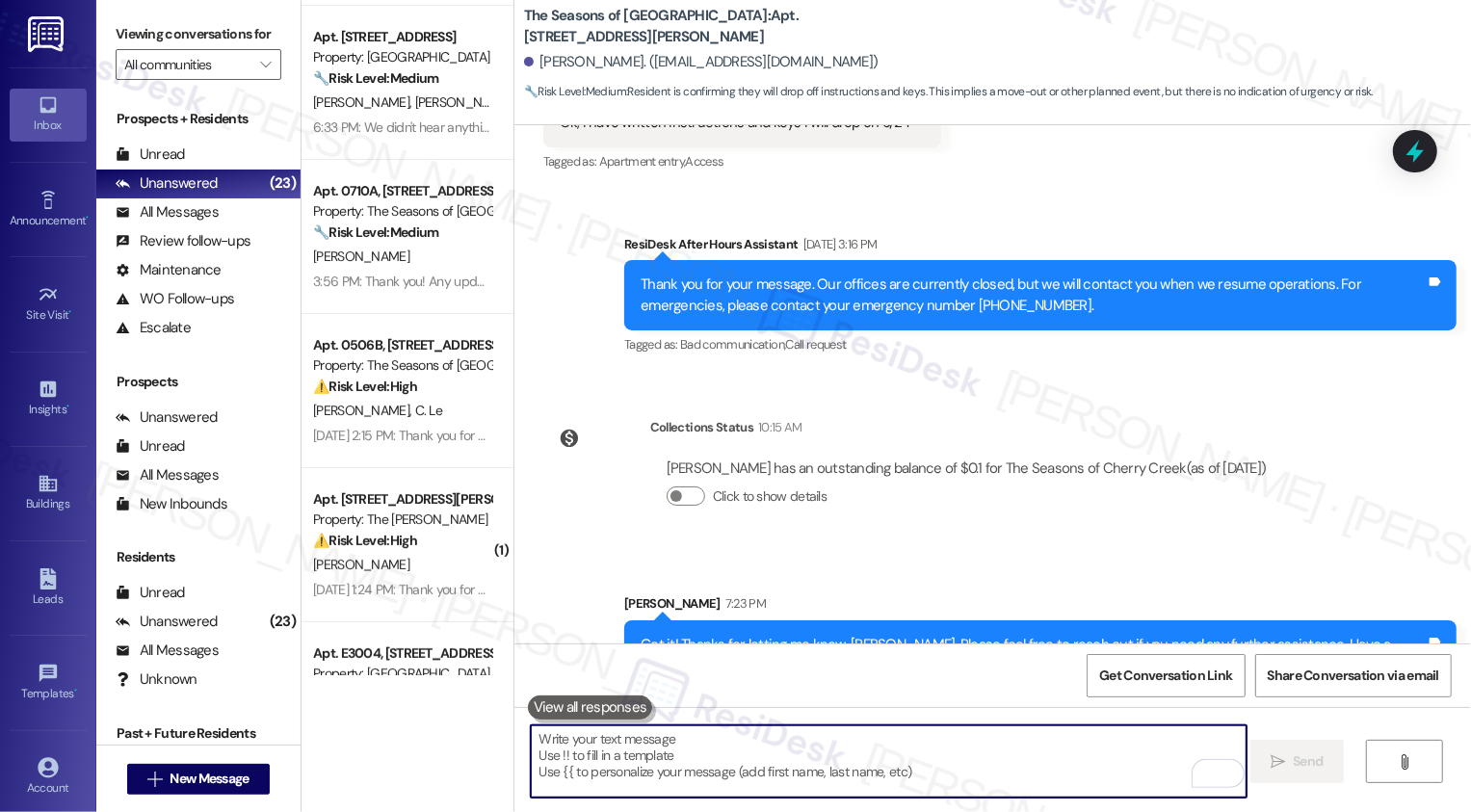
scroll to position [155, 0]
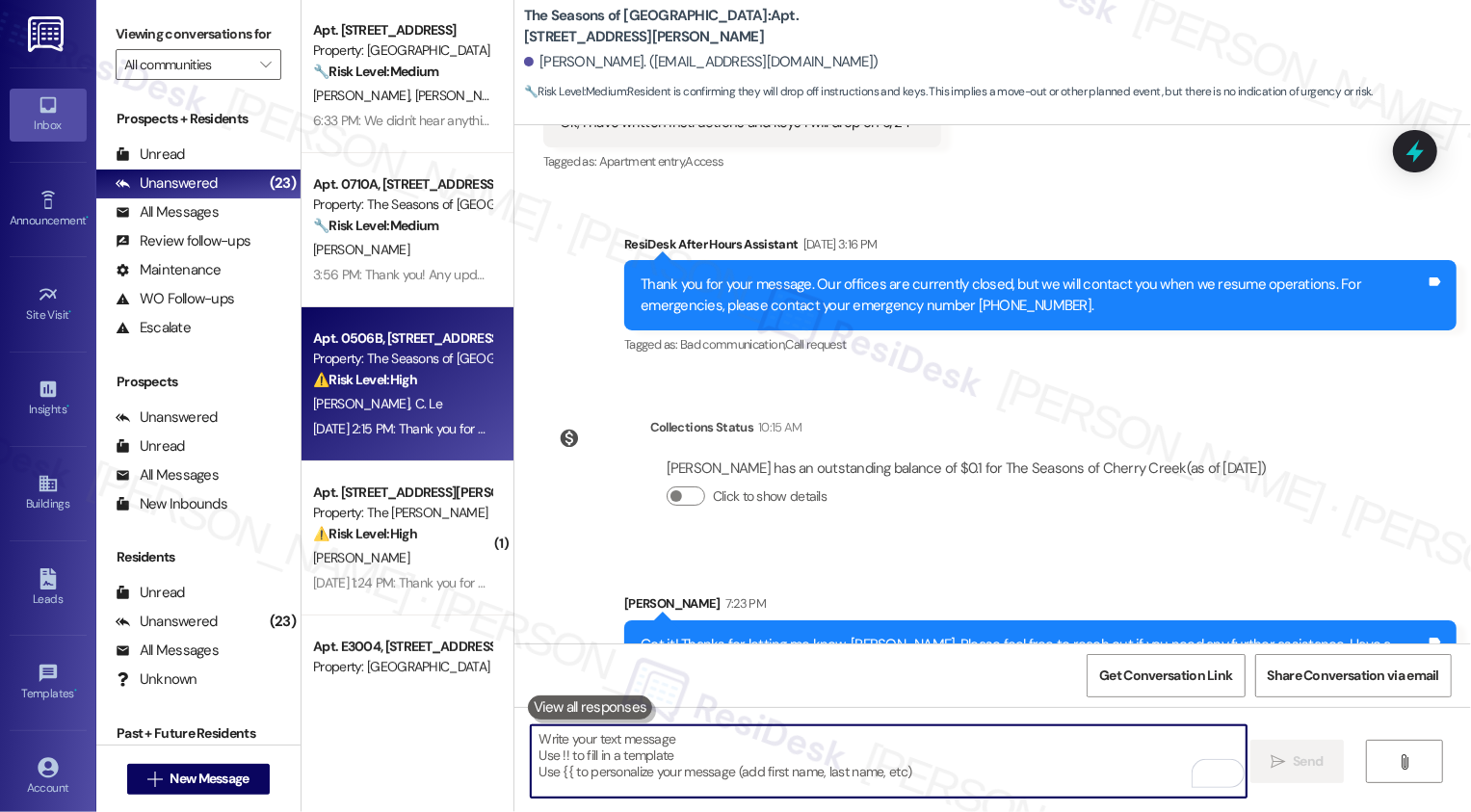
click at [383, 381] on strong "⚠️ Risk Level: High" at bounding box center [365, 379] width 104 height 18
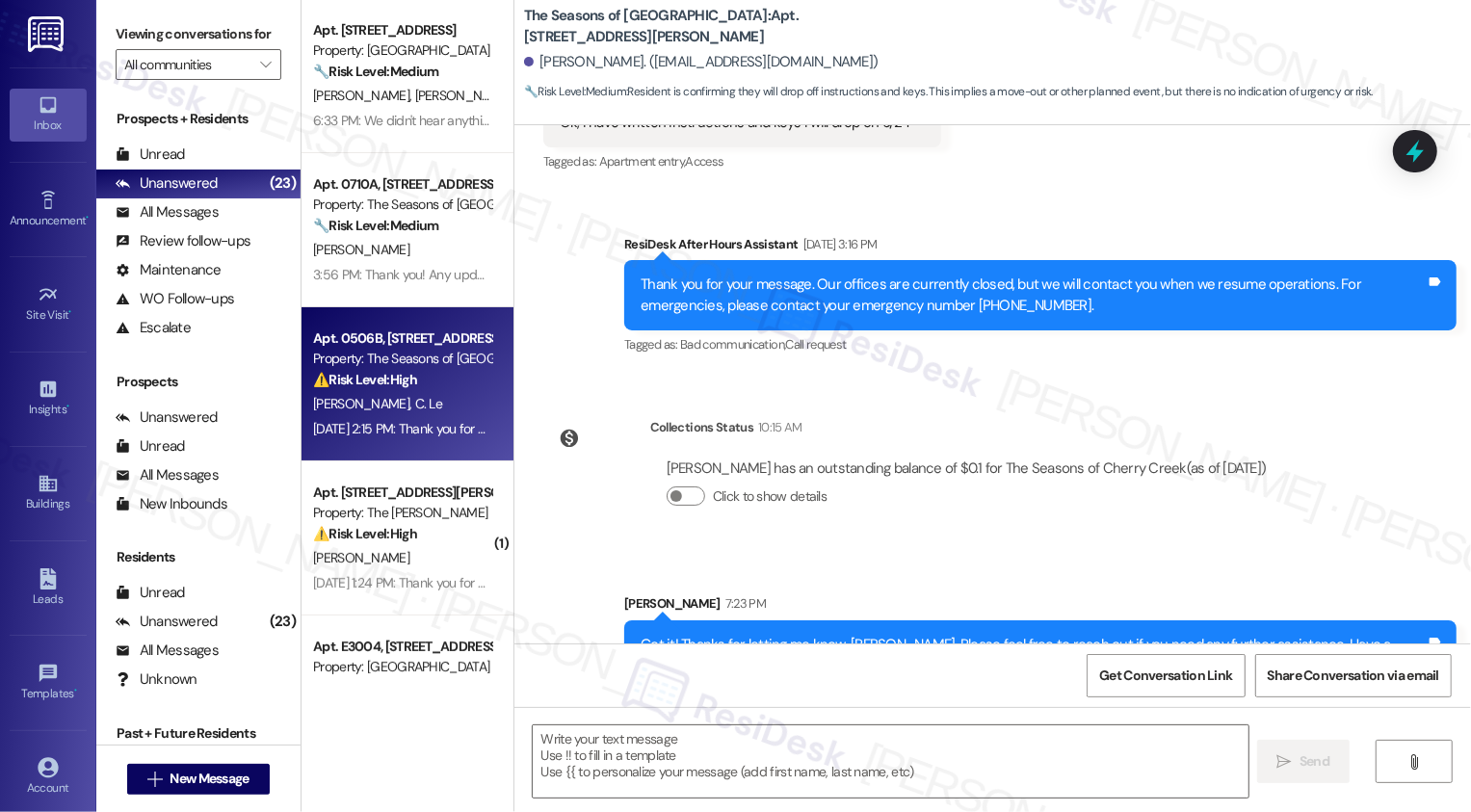
click at [383, 381] on strong "⚠️ Risk Level: High" at bounding box center [365, 379] width 104 height 18
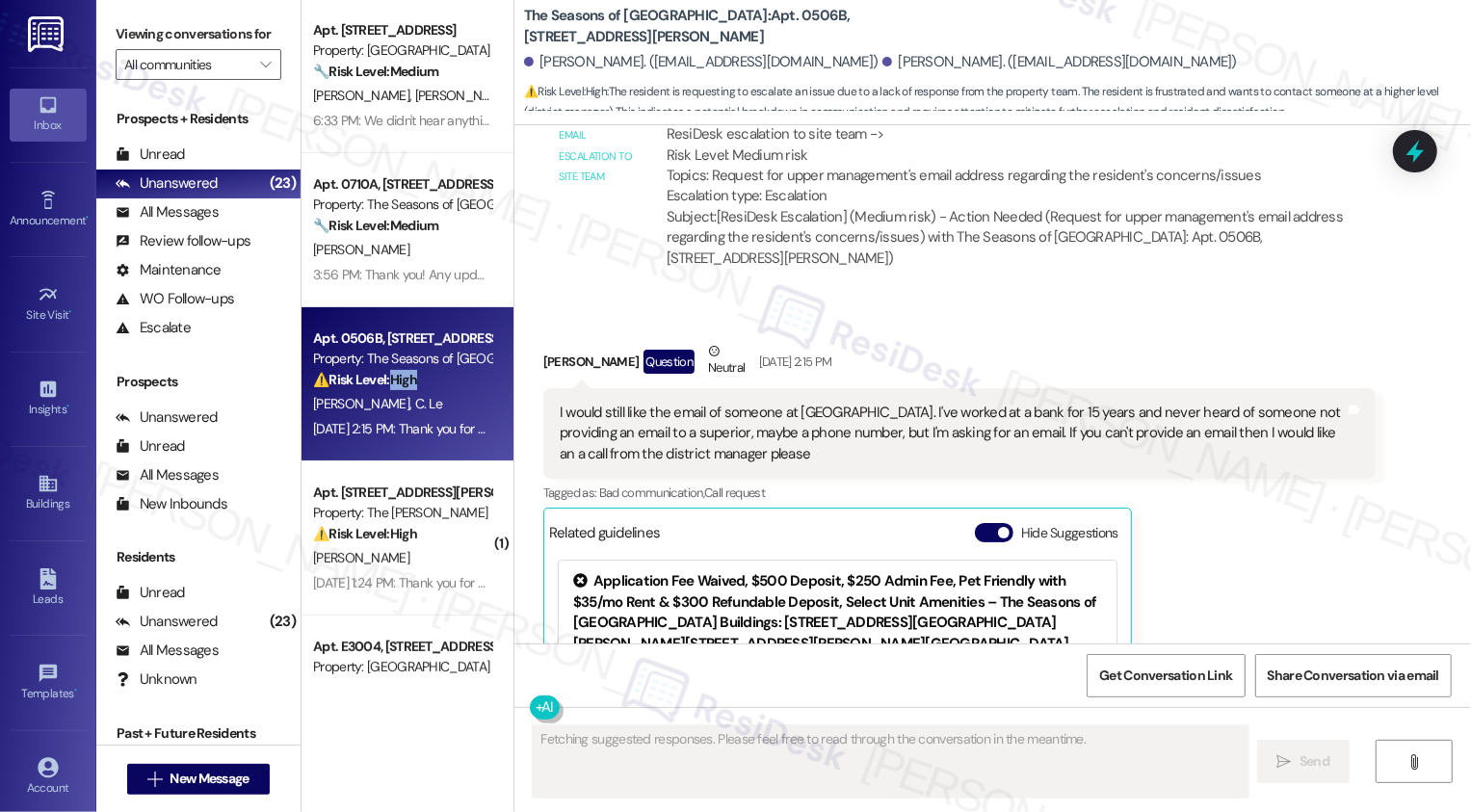
scroll to position [4921, 0]
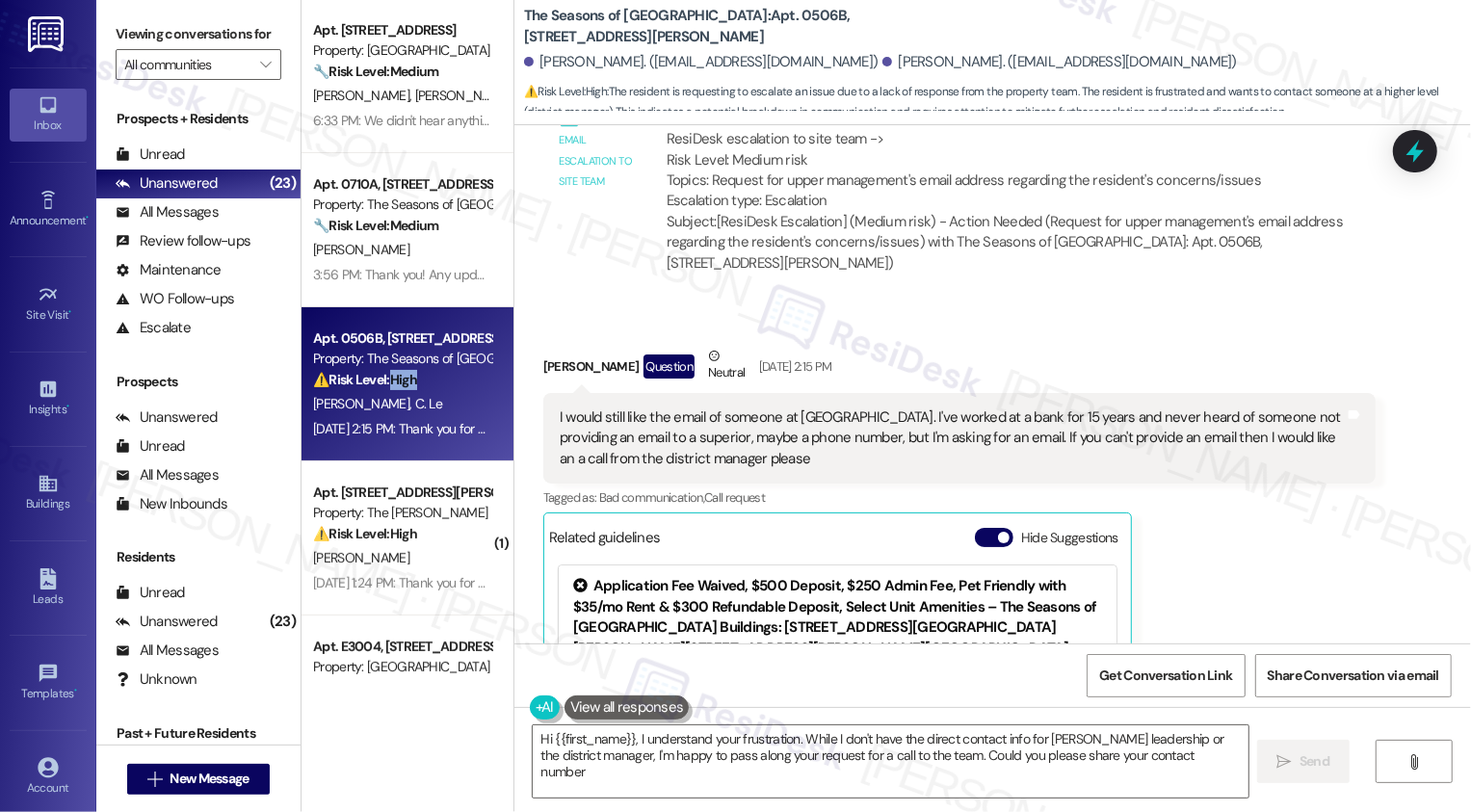
type textarea "Hi {{first_name}}, I understand your frustration. While I don't have the direct…"
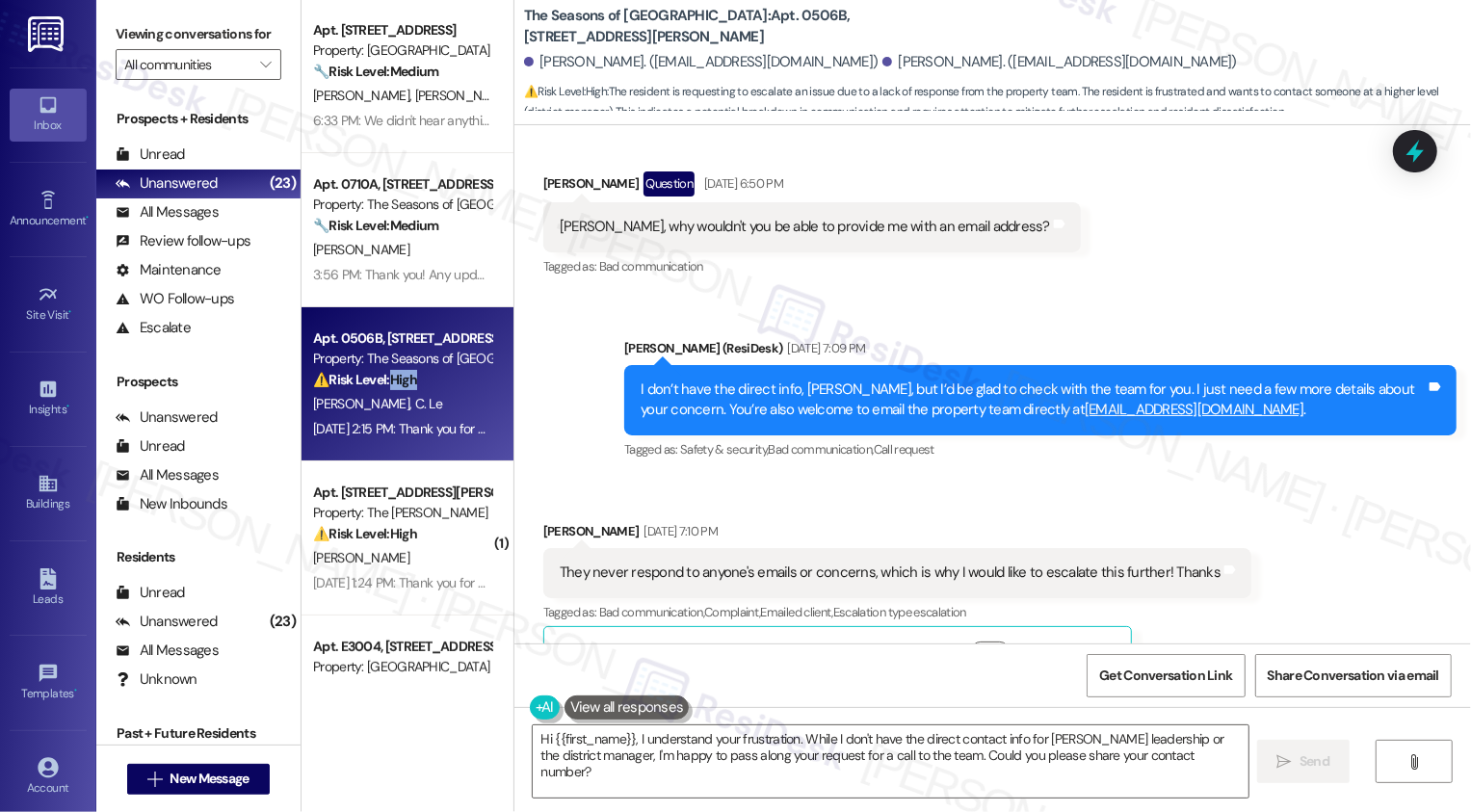
scroll to position [4055, 0]
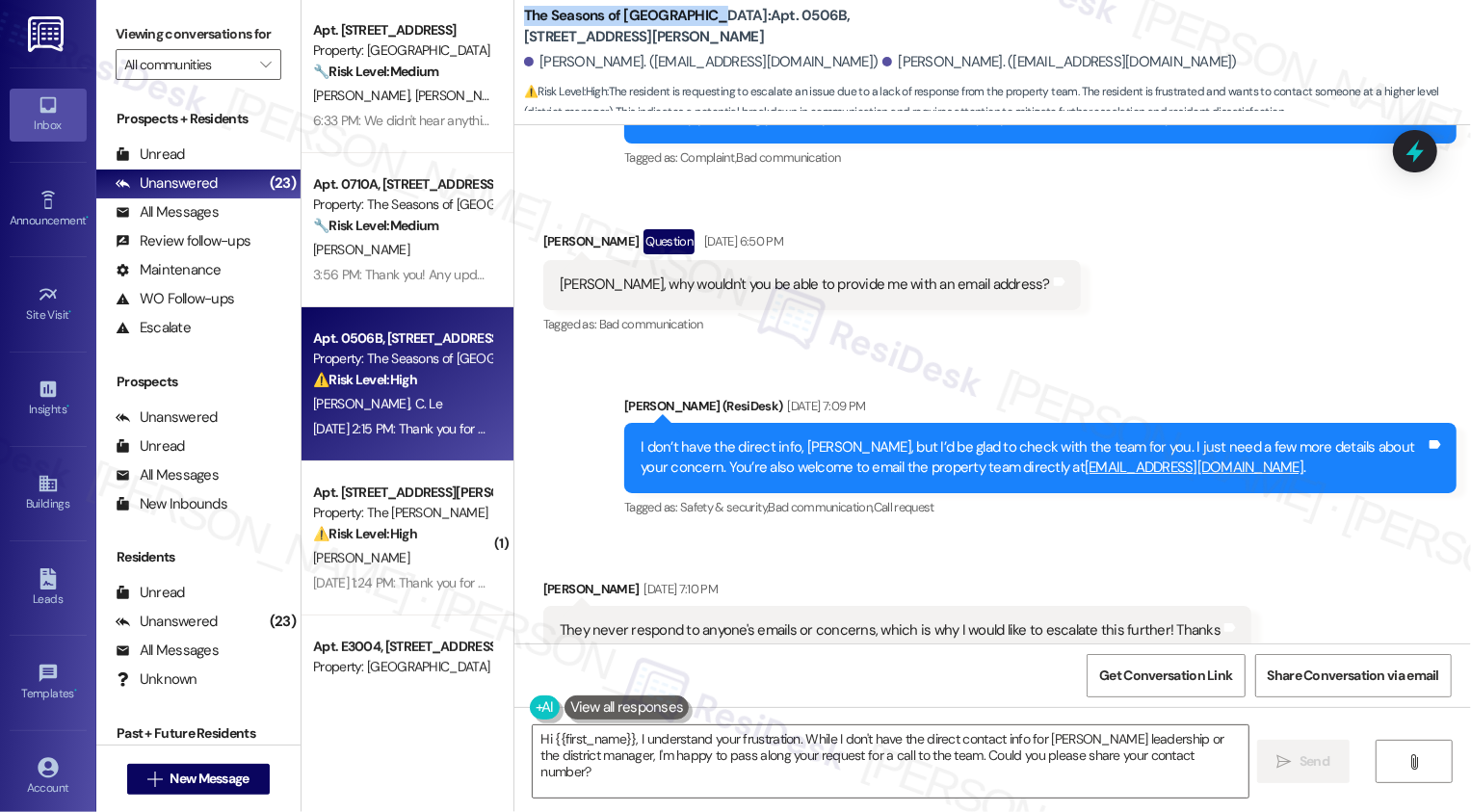
drag, startPoint x: 511, startPoint y: 13, endPoint x: 693, endPoint y: 18, distance: 182.1
click at [693, 18] on b "The Seasons of Cherry Creek: Apt. 0506B, 3498 Seasons E Ellsworth Ave" at bounding box center [717, 27] width 385 height 41
copy b "The Seasons of [GEOGRAPHIC_DATA]"
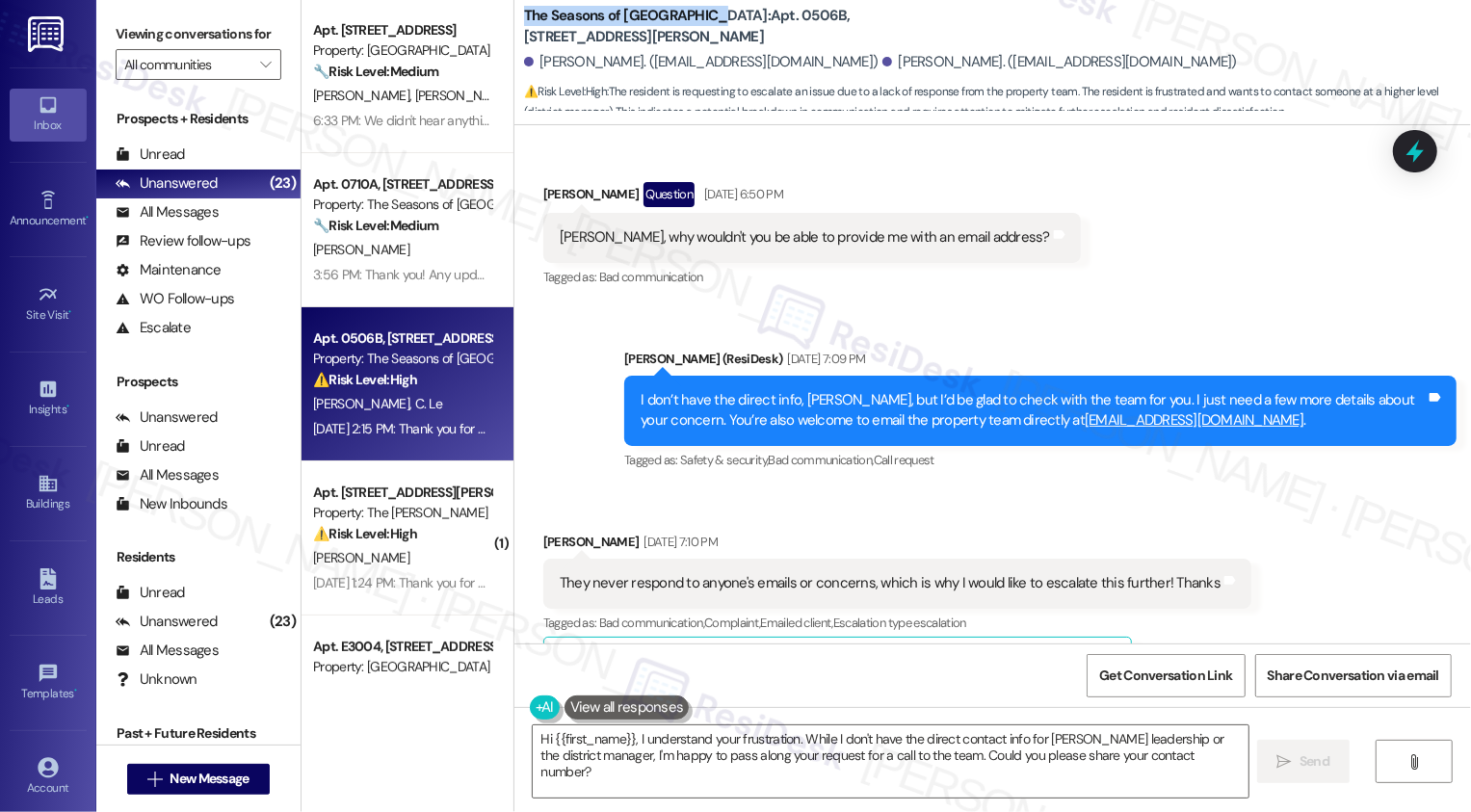
scroll to position [4057, 0]
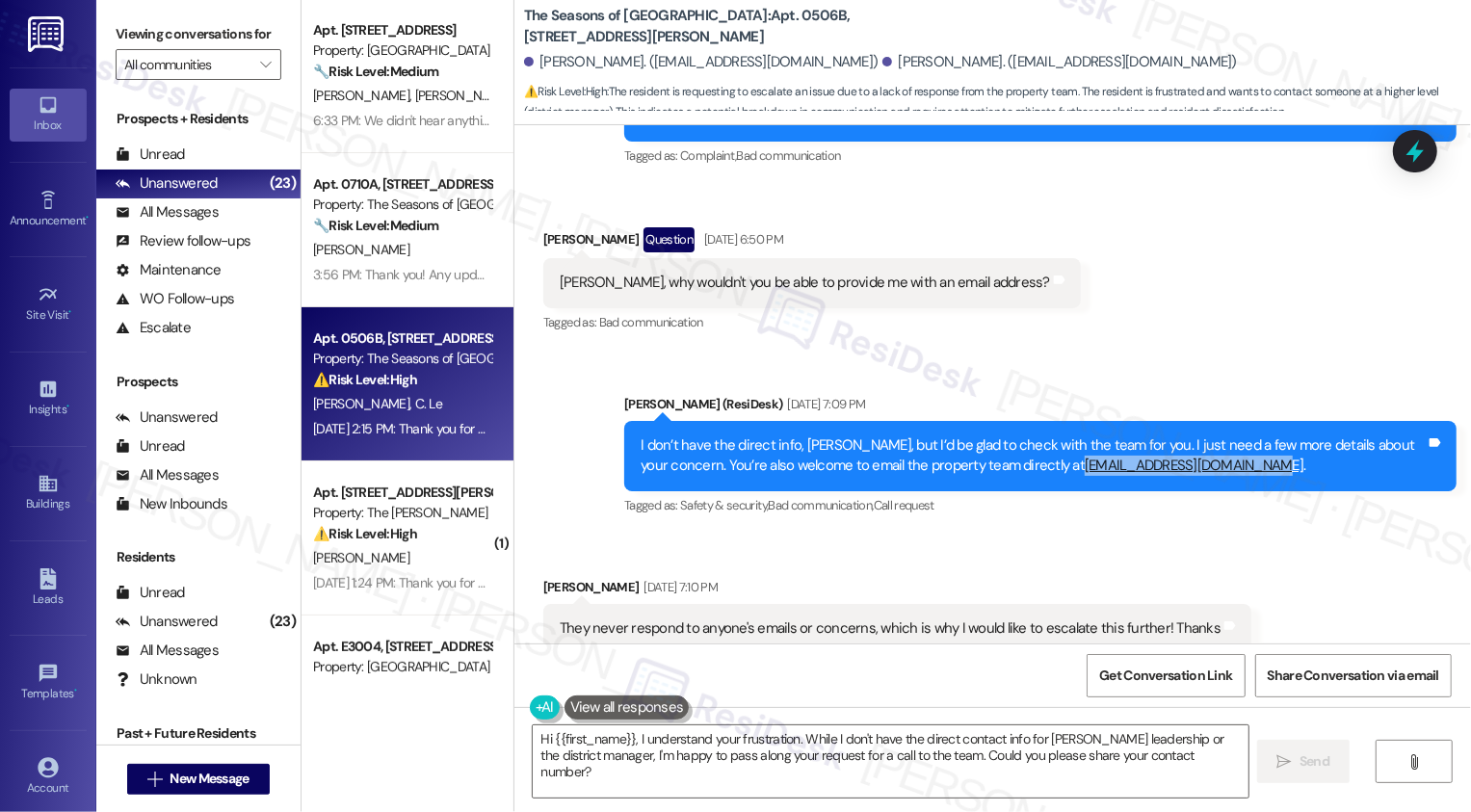
drag, startPoint x: 979, startPoint y: 406, endPoint x: 1152, endPoint y: 398, distance: 173.2
click at [1155, 435] on div "I don’t have the direct info, Mike, but I’d be glad to check with the team for …" at bounding box center [1032, 456] width 785 height 41
copy link "seasons@broerealestate.com"
click at [1257, 534] on div "Received via SMS Mike Campbell Sep 11, 2025 at 7:10 PM They never respond to an…" at bounding box center [992, 640] width 957 height 212
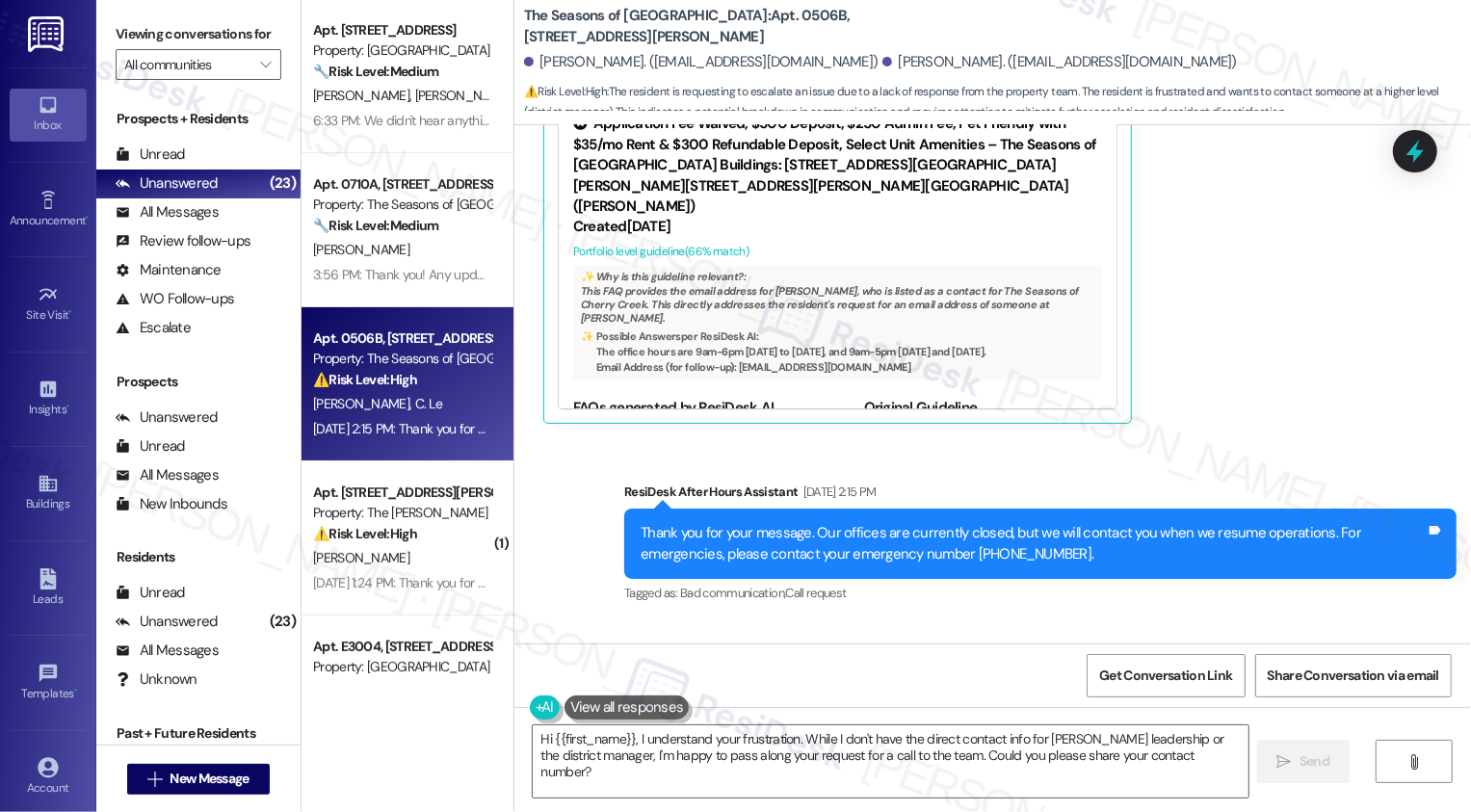
scroll to position [5477, 0]
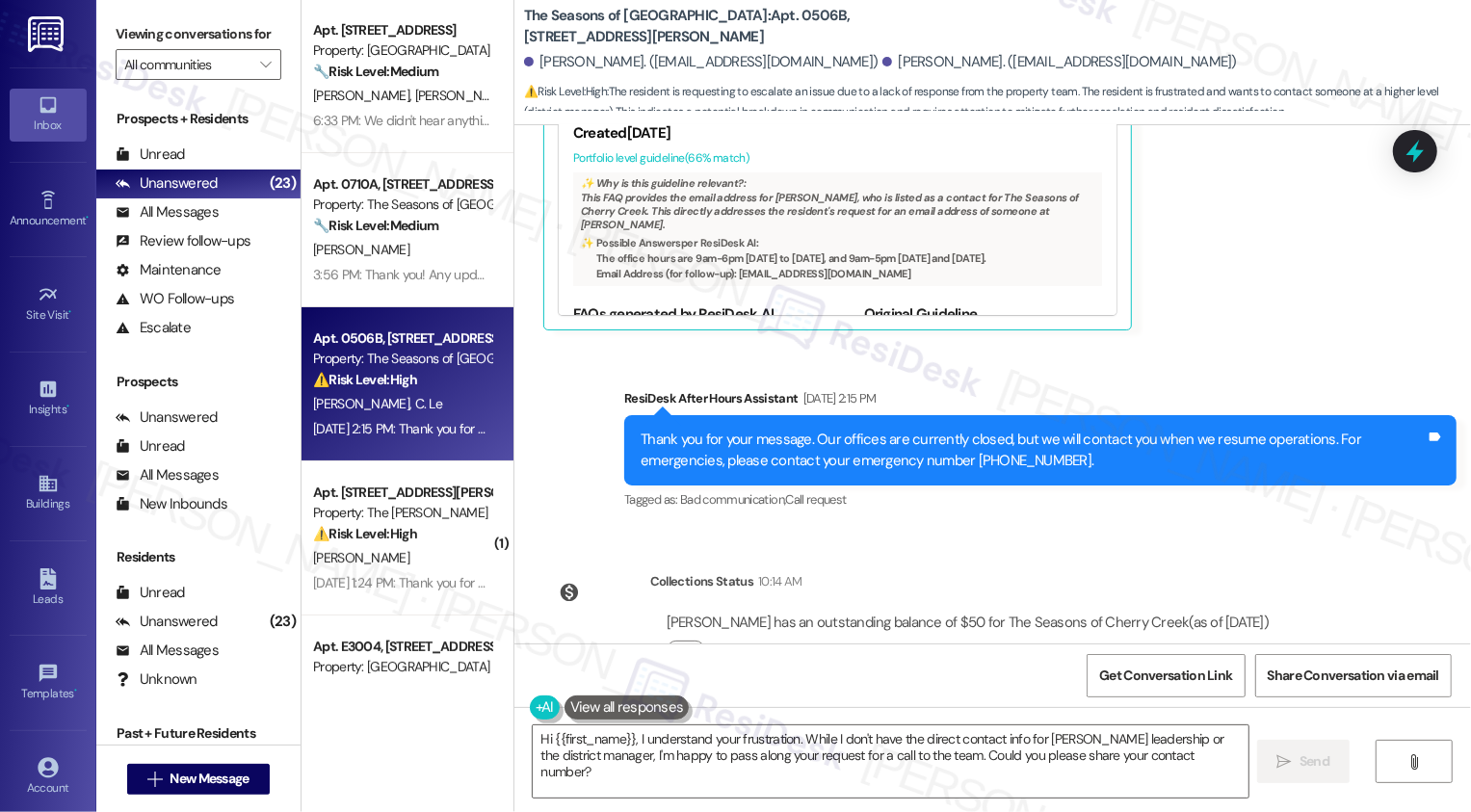
click at [1128, 486] on div "Lease started Nov 30, 2024 at 7:00 PM Survey, sent via SMS Residesk Automated S…" at bounding box center [992, 383] width 957 height 518
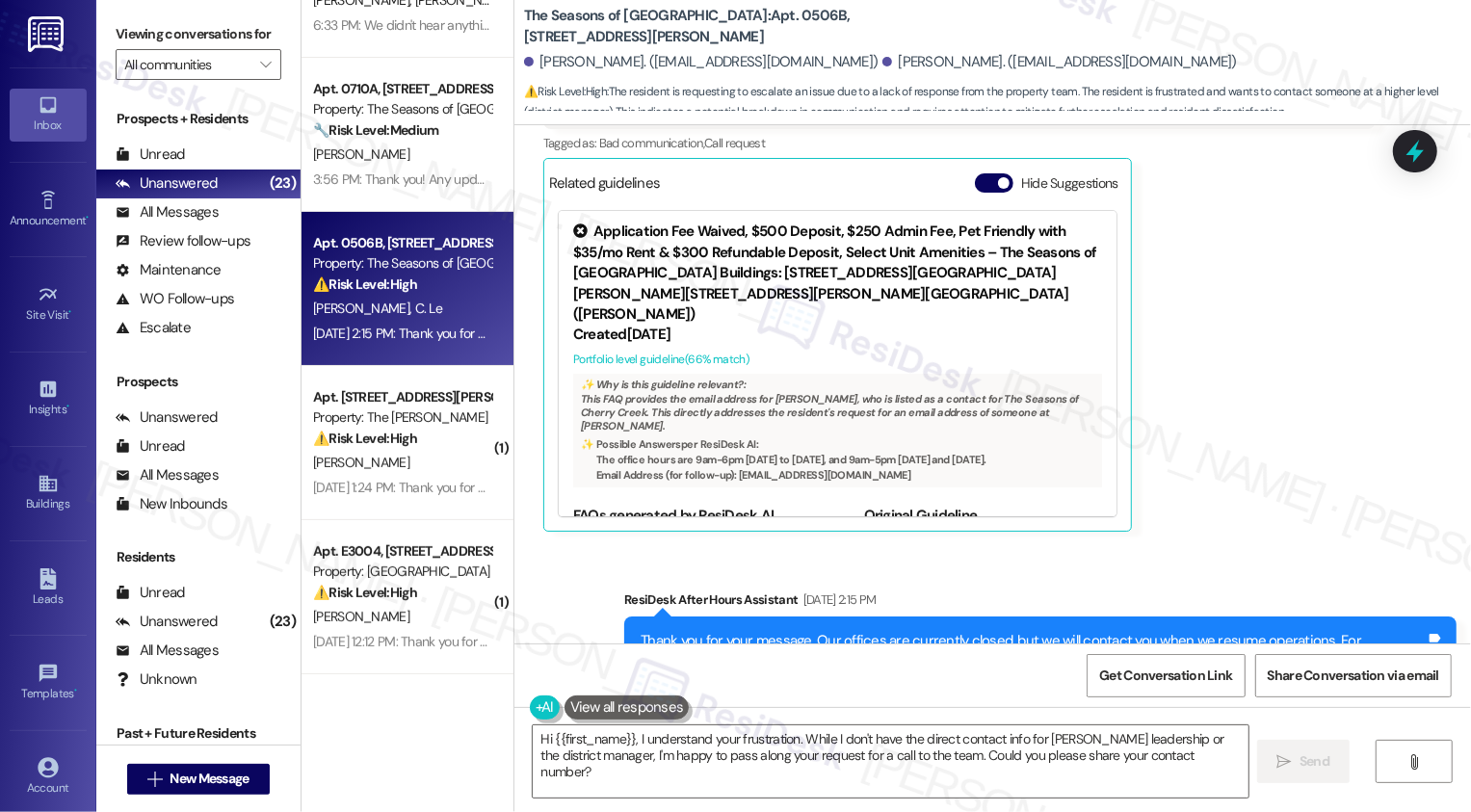
scroll to position [309, 0]
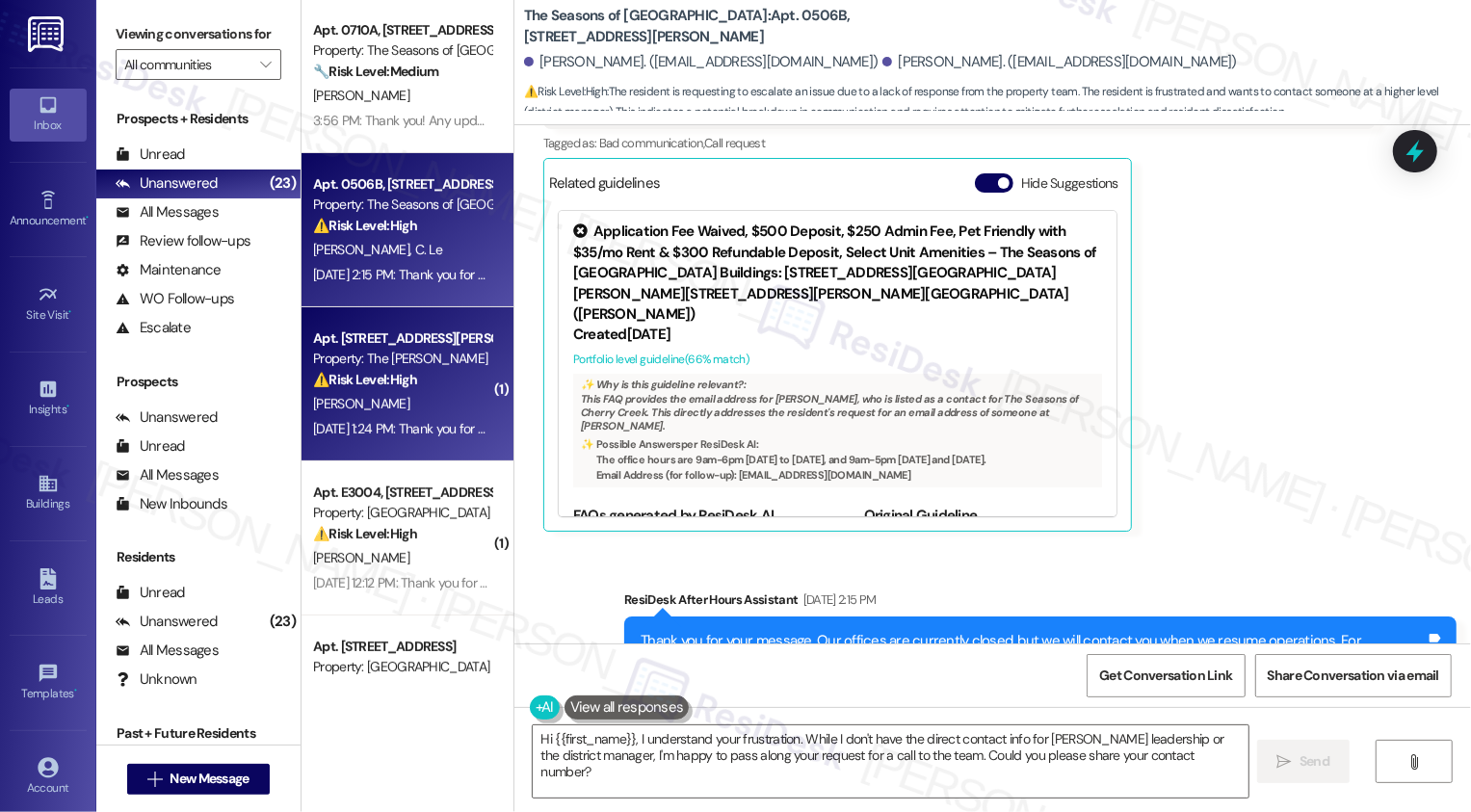
click at [431, 362] on div "Property: The Norman" at bounding box center [401, 359] width 178 height 21
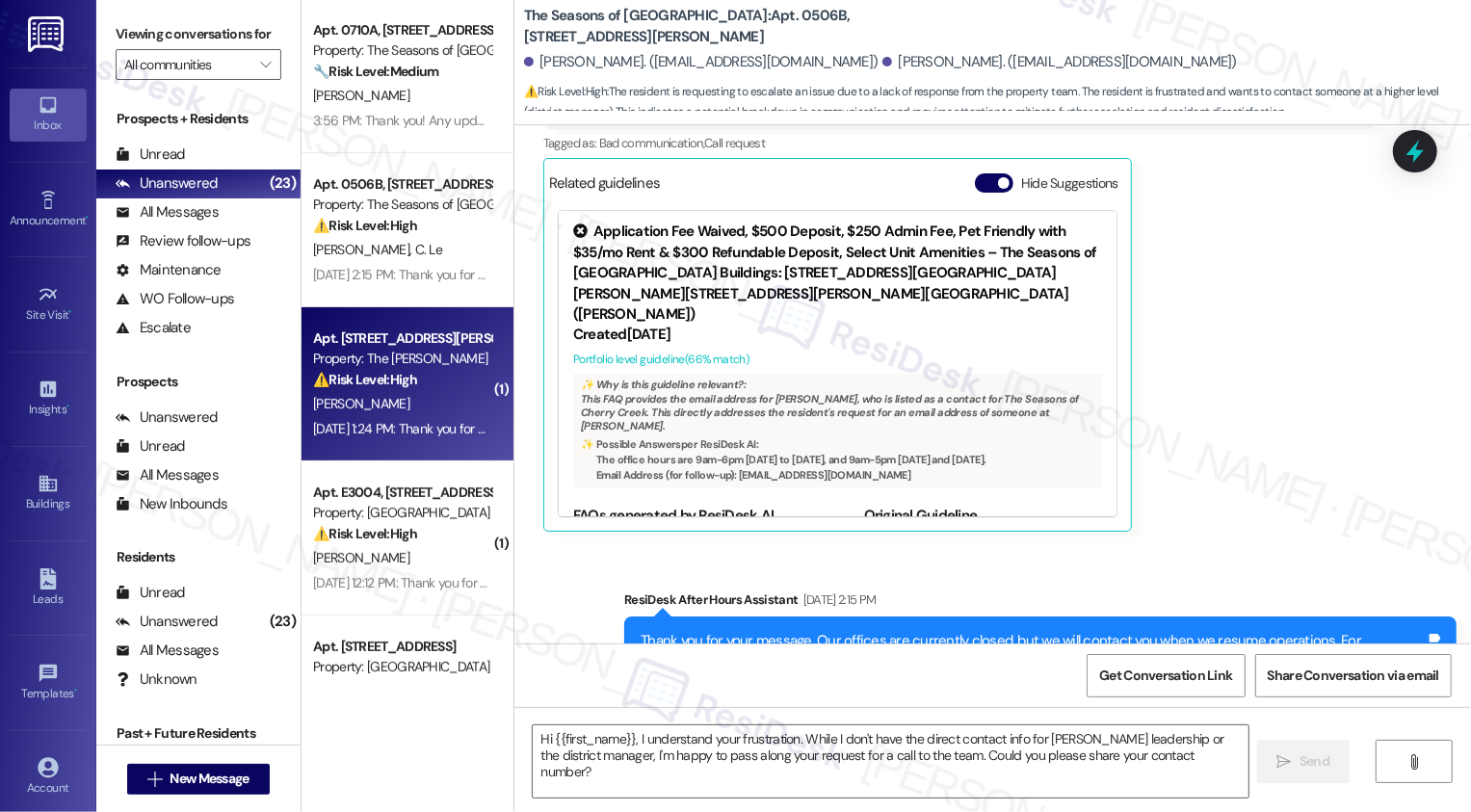
click at [431, 362] on div "Property: The Norman" at bounding box center [401, 359] width 178 height 21
type textarea "Fetching suggested responses. Please feel free to read through the conversation…"
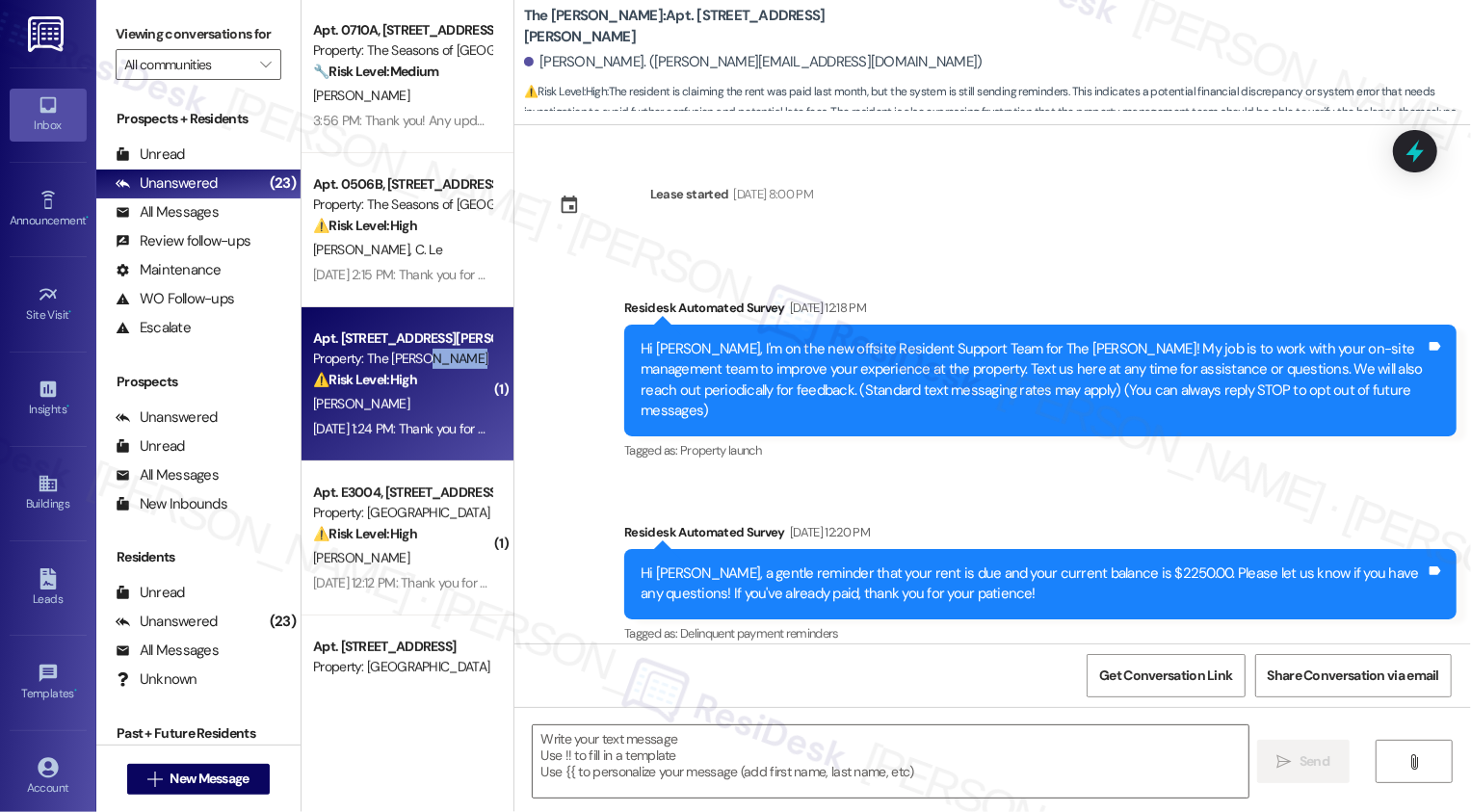
click at [431, 362] on div "Property: The Norman" at bounding box center [401, 359] width 178 height 21
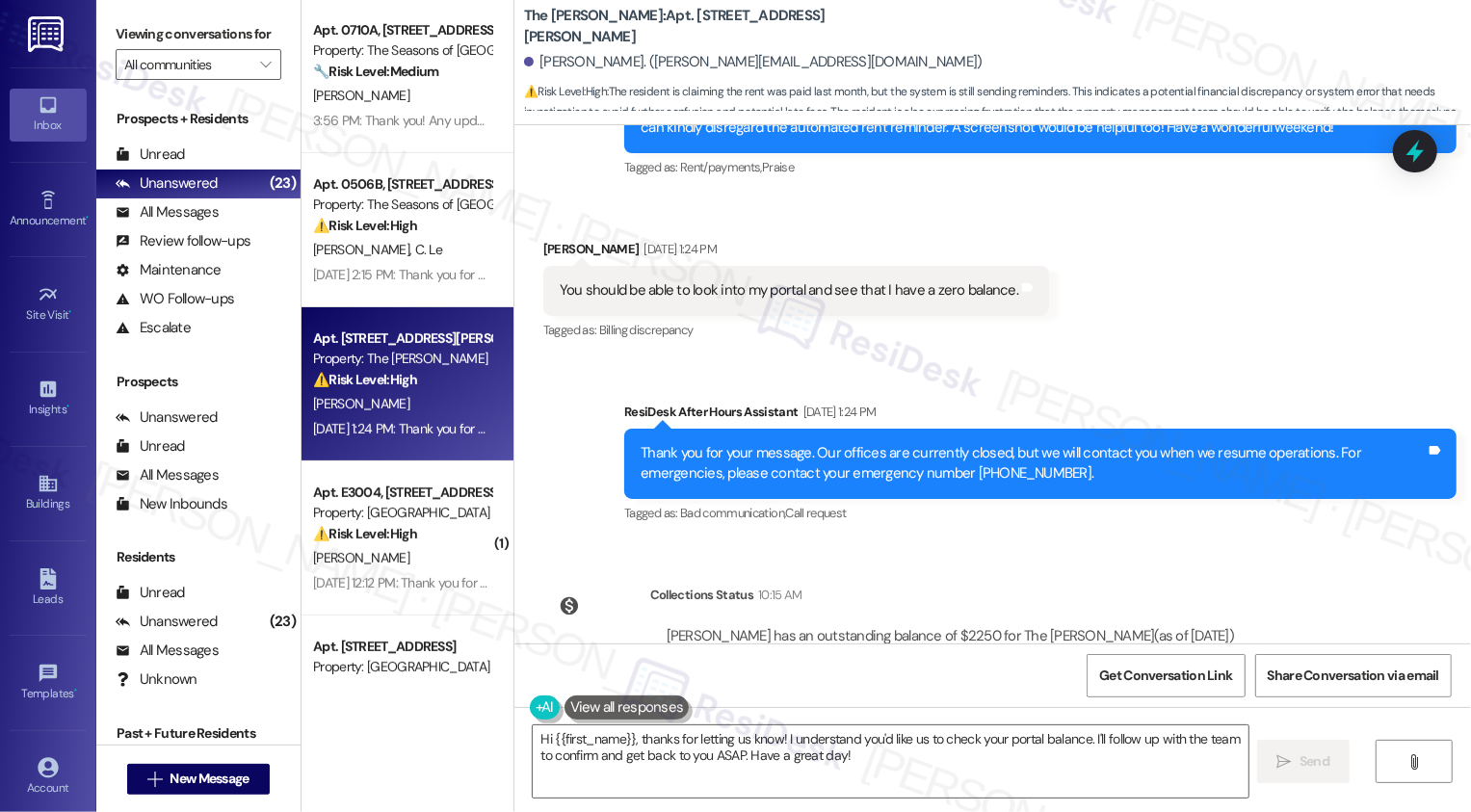
scroll to position [1050, 0]
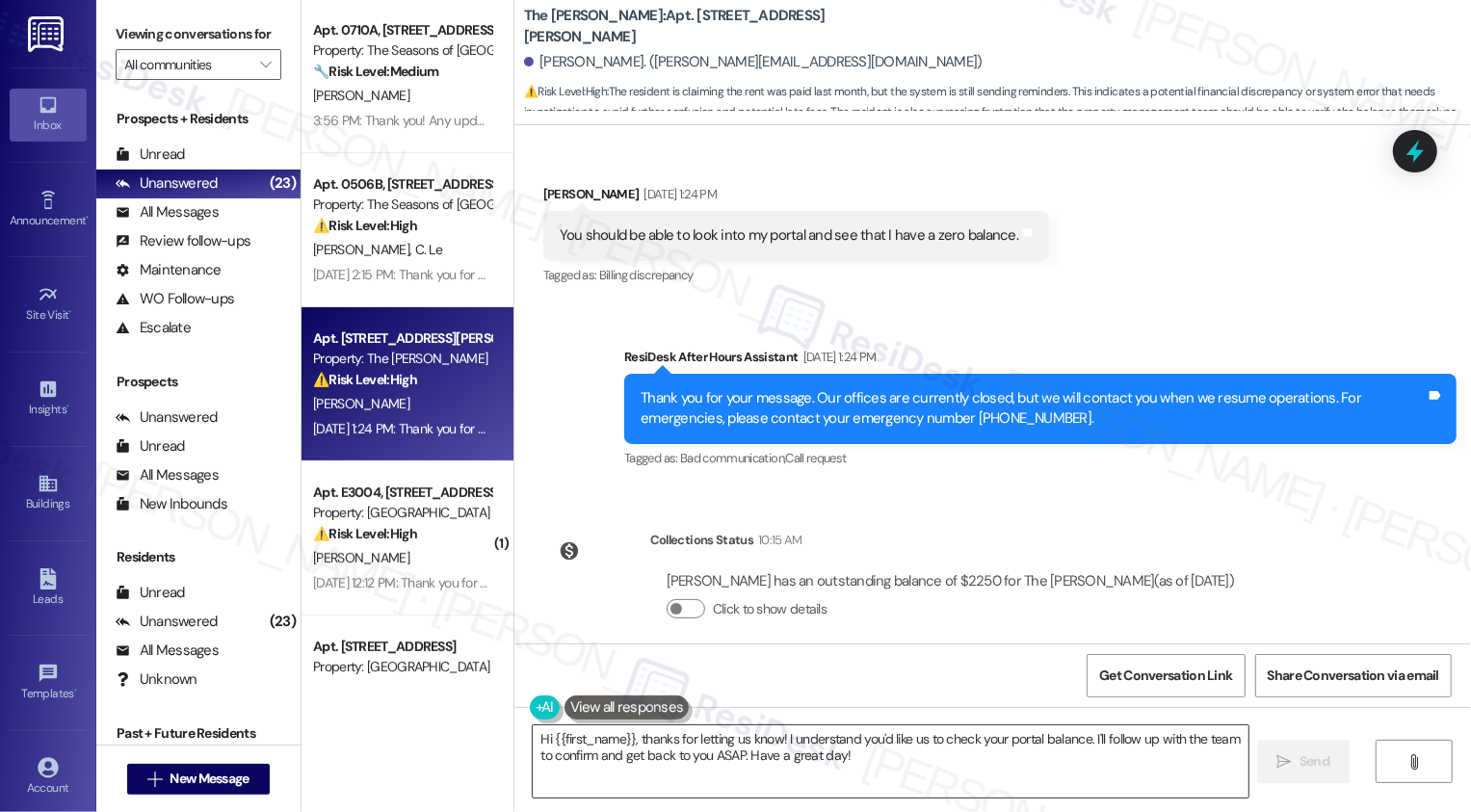
click at [618, 756] on textarea "Hi {{first_name}}, thanks for letting us know! I understand you'd like us to ch…" at bounding box center [891, 761] width 716 height 72
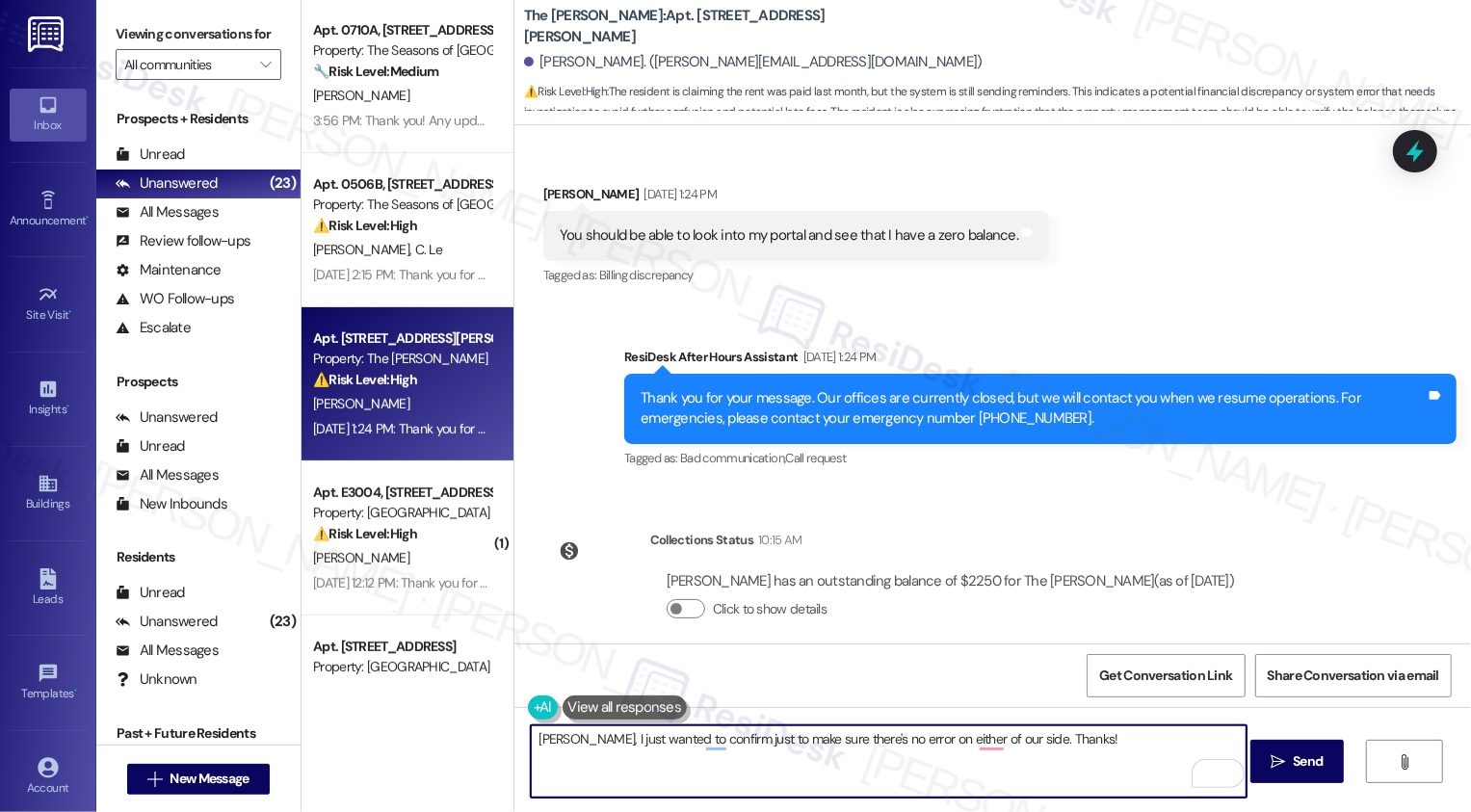
click at [954, 749] on textarea "Brian, I just wanted to confirm just to make sure there's no error on either of…" at bounding box center [889, 761] width 716 height 72
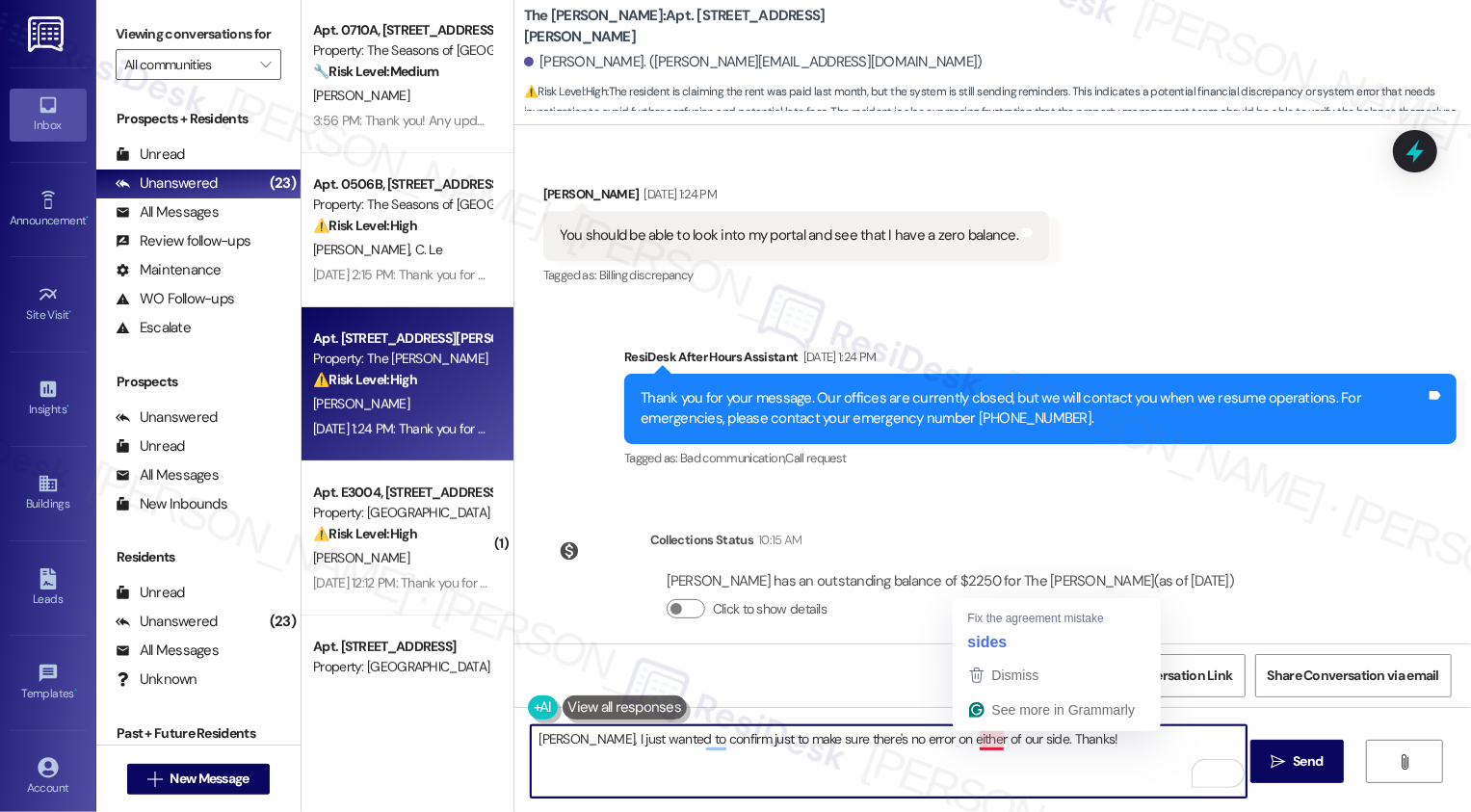
click at [972, 742] on textarea "Brian, I just wanted to confirm just to make sure there's no error on either of…" at bounding box center [889, 761] width 716 height 72
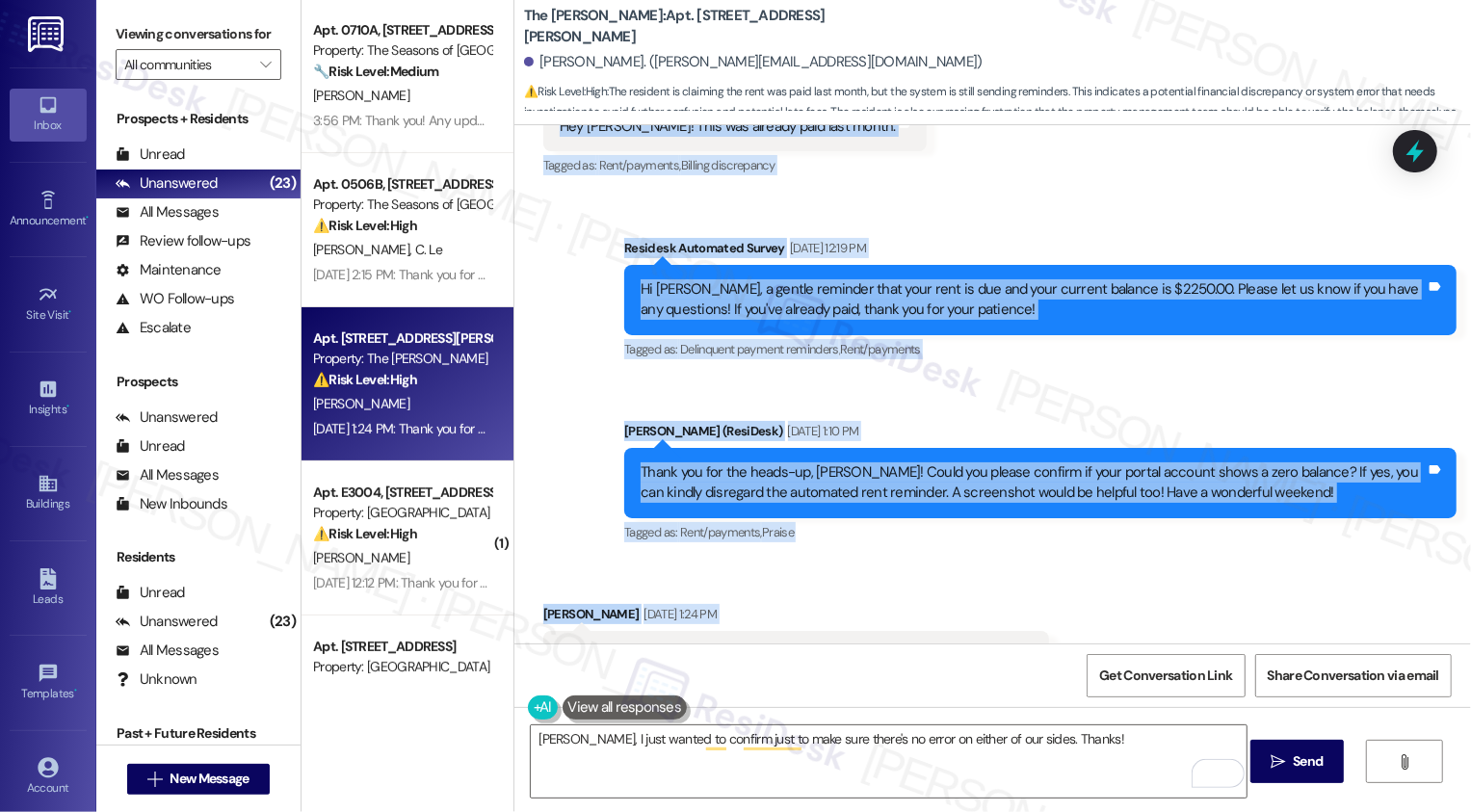
scroll to position [739, 0]
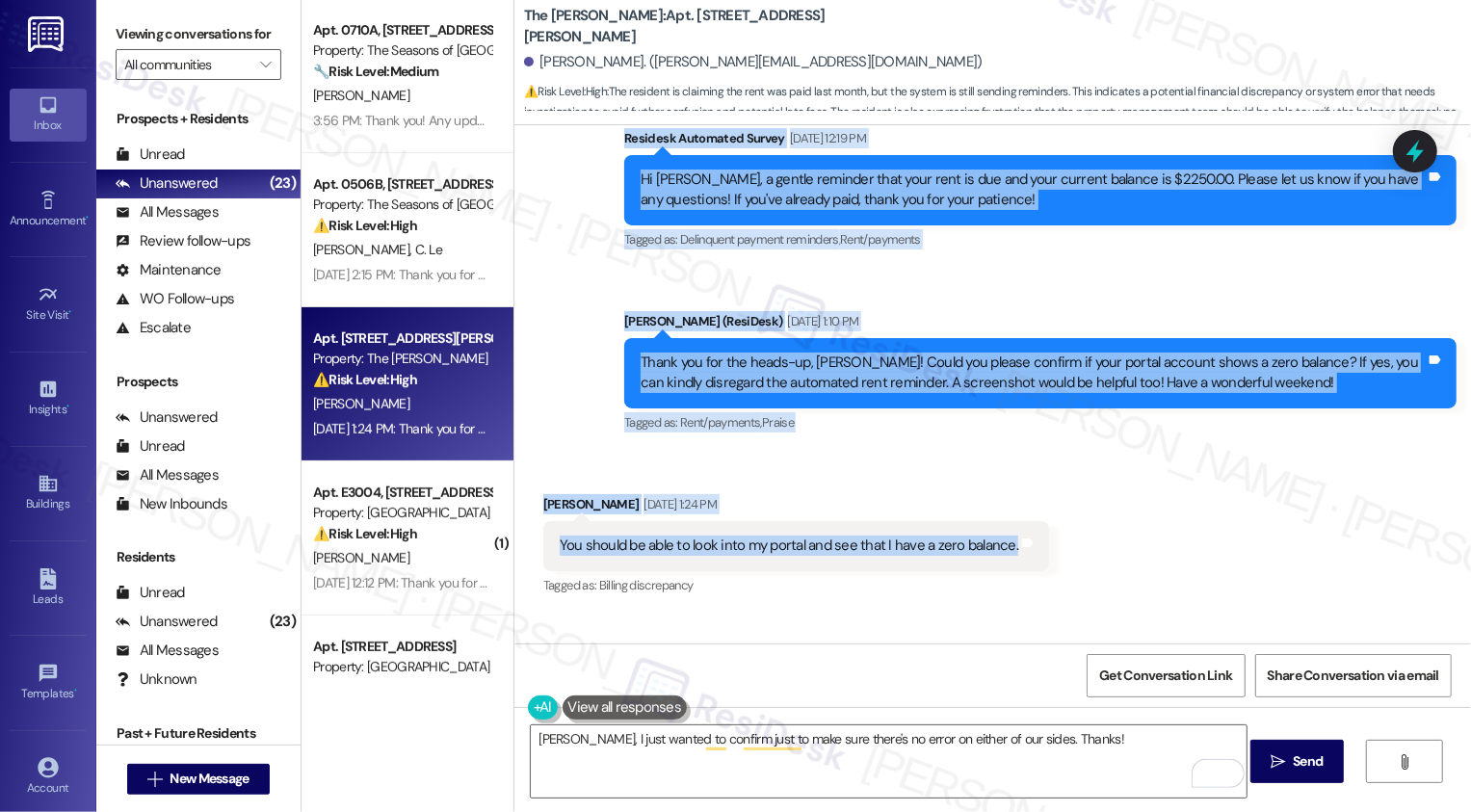
drag, startPoint x: 614, startPoint y: 136, endPoint x: 981, endPoint y: 547, distance: 551.0
click at [981, 547] on div "Lease started Jul 14, 2024 at 8:00 PM Survey, sent via SMS Residesk Automated S…" at bounding box center [992, 383] width 957 height 518
copy div "Residesk Automated Survey Sep 10, 2025 at 12:20 PM Hi Brian, a gentle reminder …"
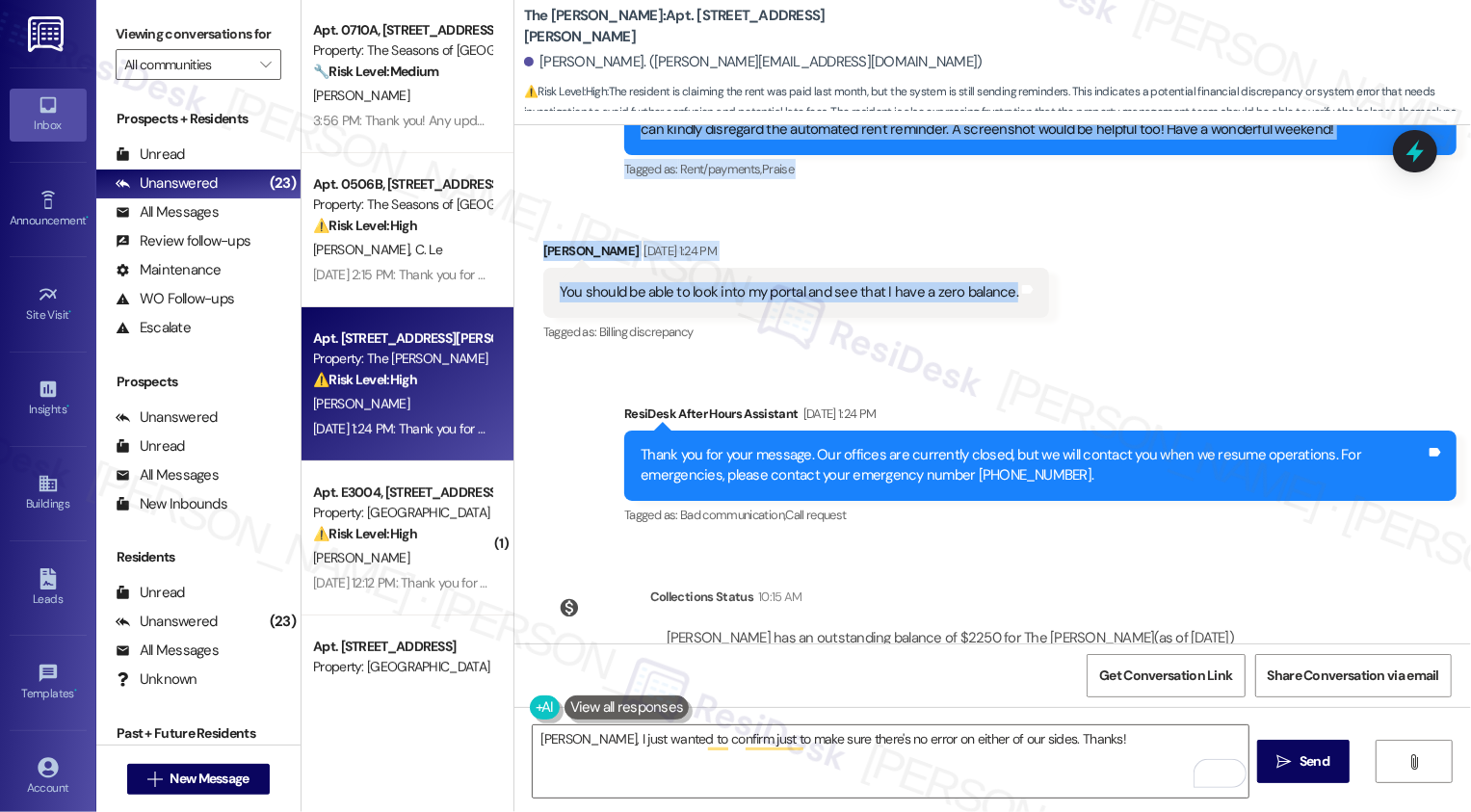
scroll to position [1050, 0]
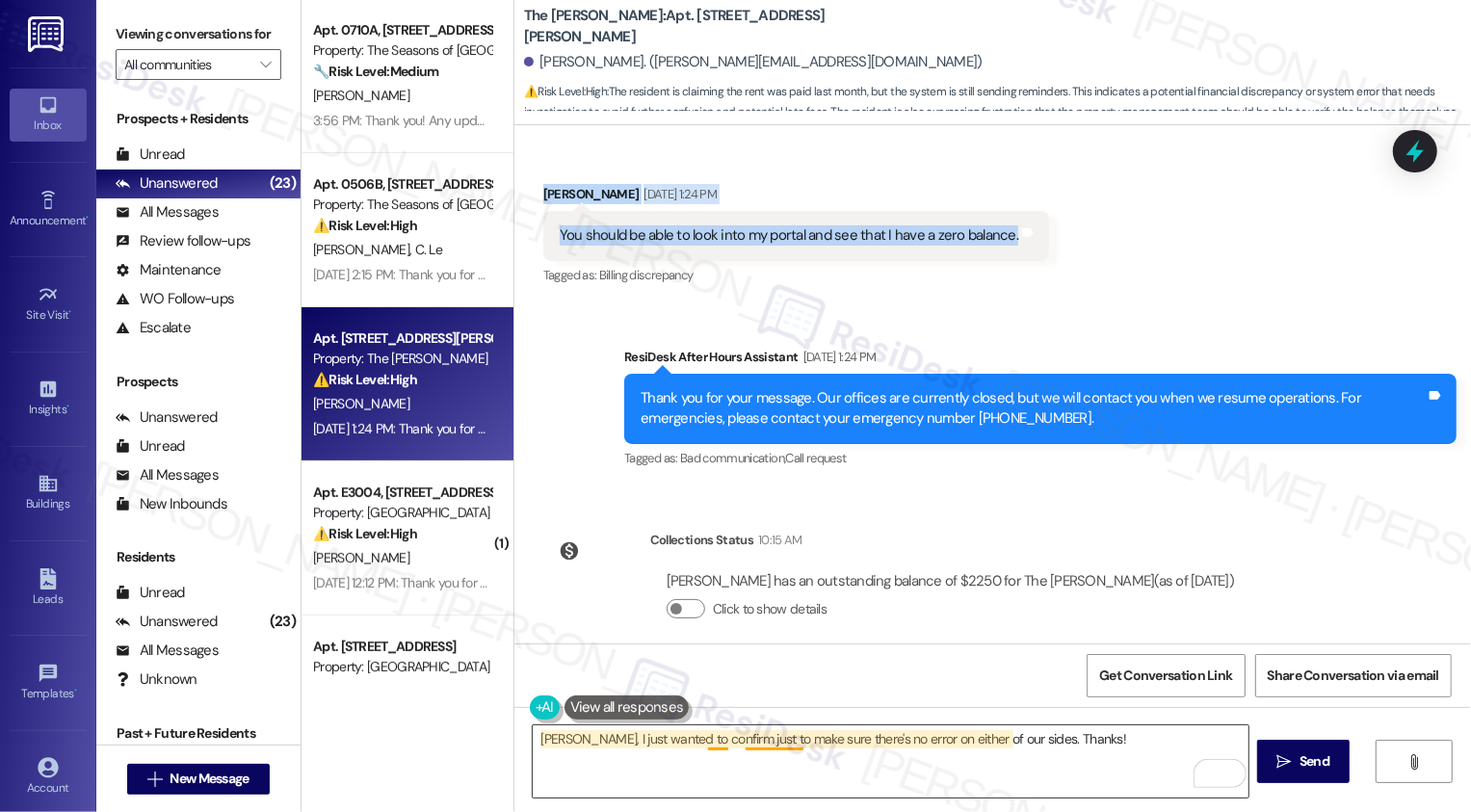
click at [738, 747] on textarea "Brian, I just wanted to confirm just to make sure there's no error on either of…" at bounding box center [891, 761] width 716 height 72
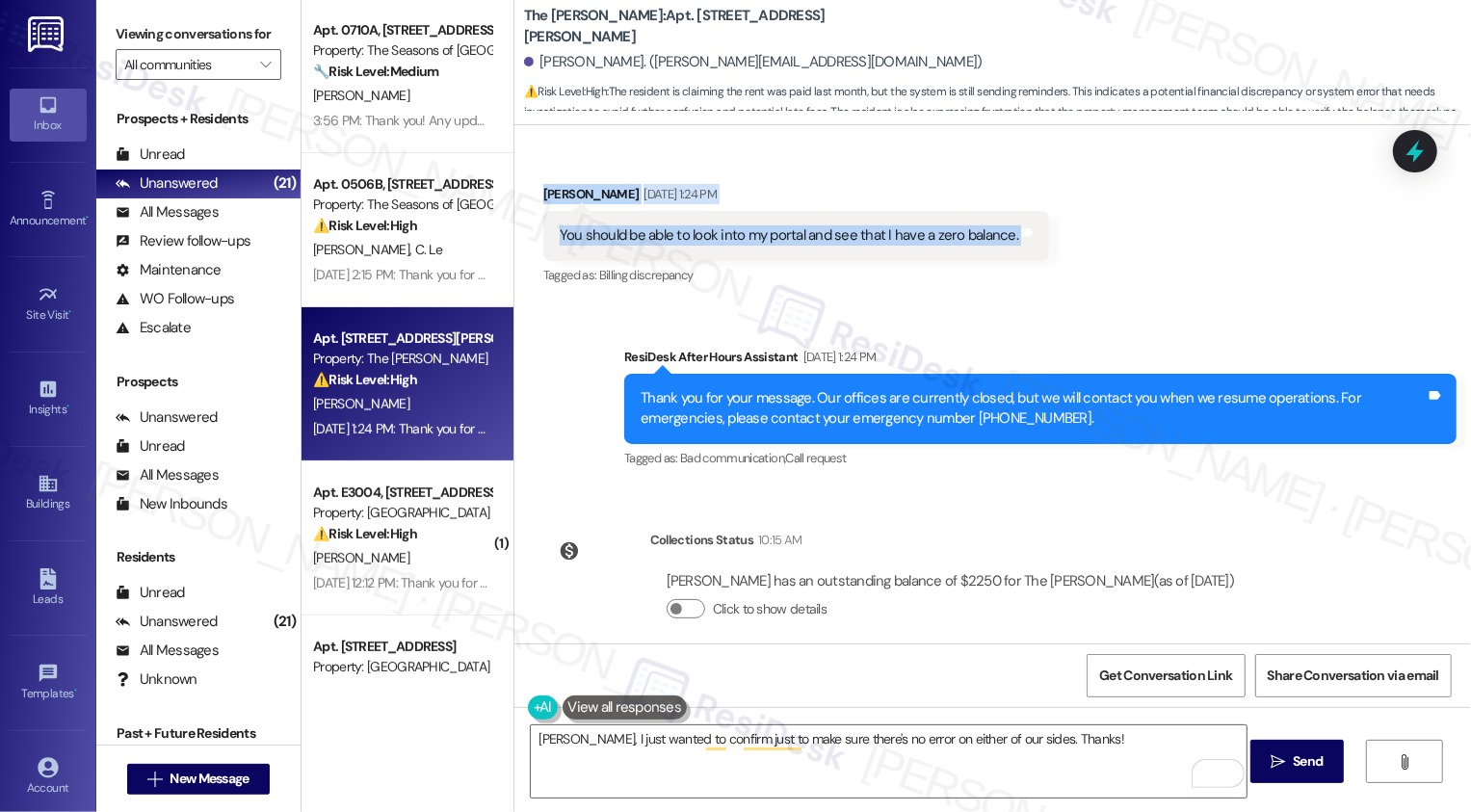
drag, startPoint x: 615, startPoint y: 371, endPoint x: 1032, endPoint y: 228, distance: 440.8
click at [1032, 230] on div "Lease started Jul 14, 2024 at 8:00 PM Survey, sent via SMS Residesk Automated S…" at bounding box center [992, 383] width 957 height 518
copy div "Residesk Automated Survey Sep 10, 2025 at 12:20 PM Hi Brian, a gentle reminder …"
click at [622, 748] on textarea "Brian, I just wanted to confirm just to make sure there's no error on either of…" at bounding box center [889, 761] width 716 height 72
copy div "Residesk Automated Survey Sep 10, 2025 at 12:20 PM Hi Brian, a gentle reminder …"
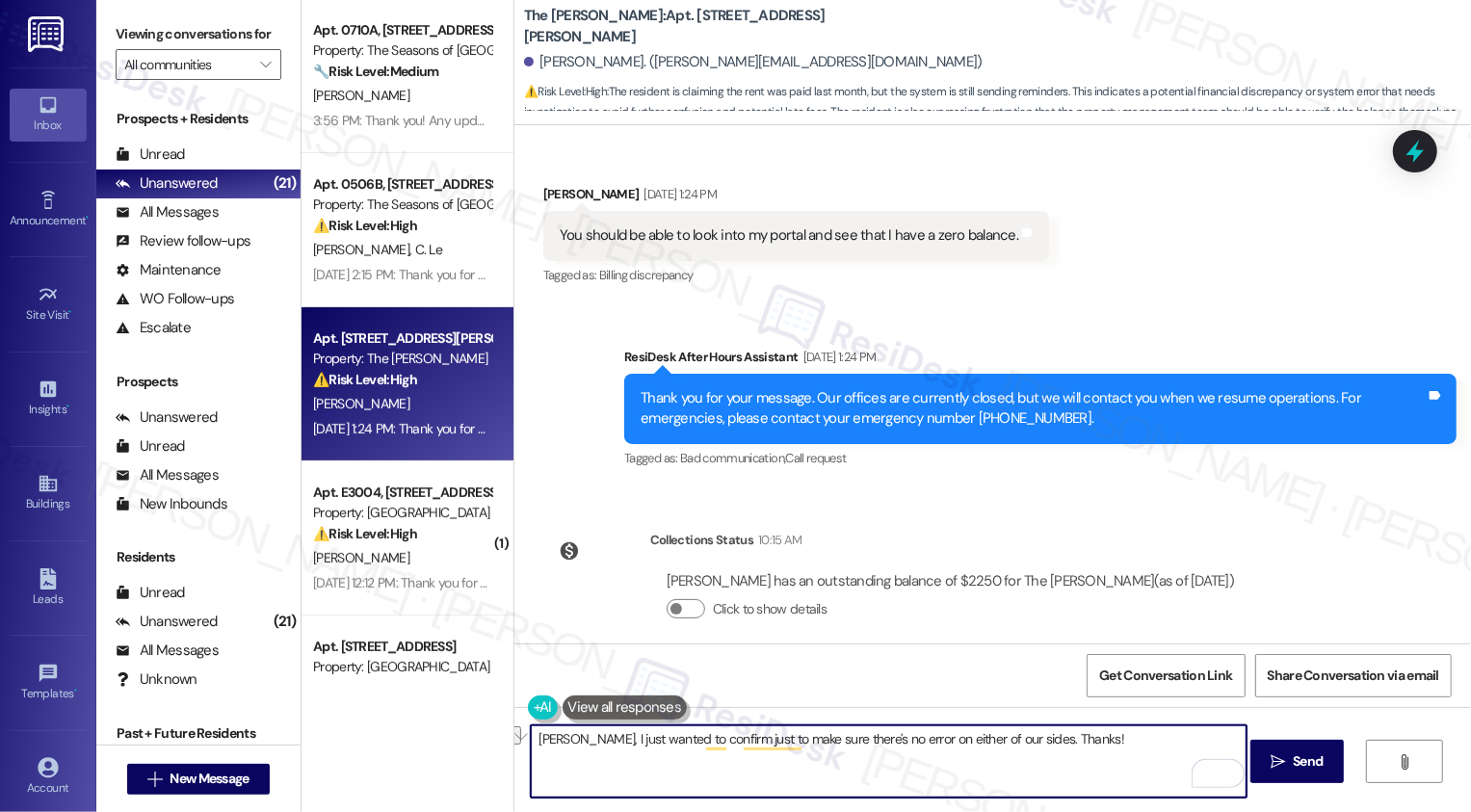
paste textarea "Hi Brian, thank you for clarifying! I just wanted to confirm so we’re both on t…"
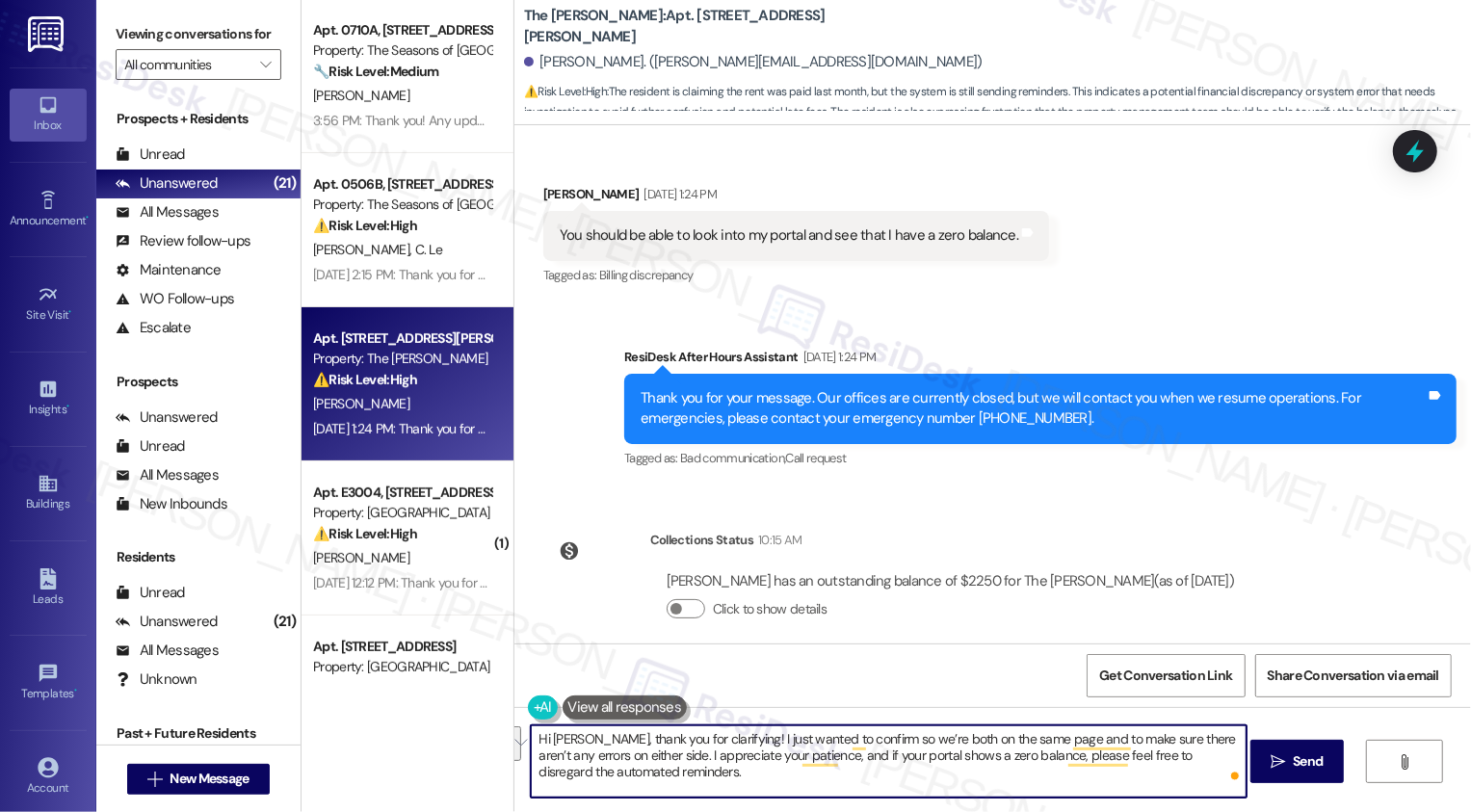
drag, startPoint x: 839, startPoint y: 739, endPoint x: 1021, endPoint y: 758, distance: 183.0
click at [1020, 758] on textarea "Hi Brian, thank you for clarifying! I just wanted to confirm so we’re both on t…" at bounding box center [889, 761] width 716 height 72
click at [1188, 750] on textarea "Hi Brian, thank you for clarifying! I just wanted to confirm. Please feel free …" at bounding box center [889, 761] width 716 height 72
type textarea "Hi Brian, thank you for clarifying! I just wanted to confirm. Please feel free …"
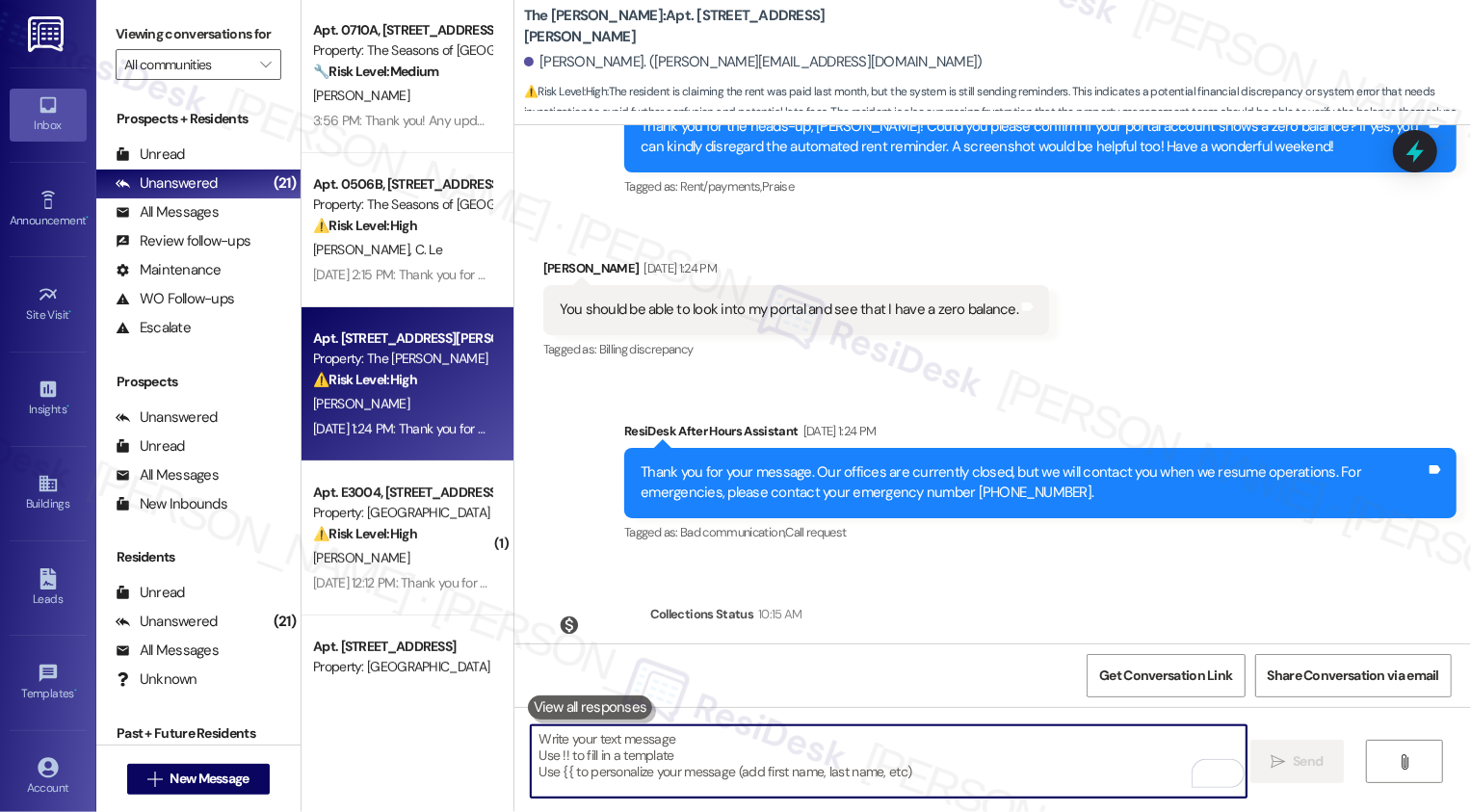
scroll to position [688, 0]
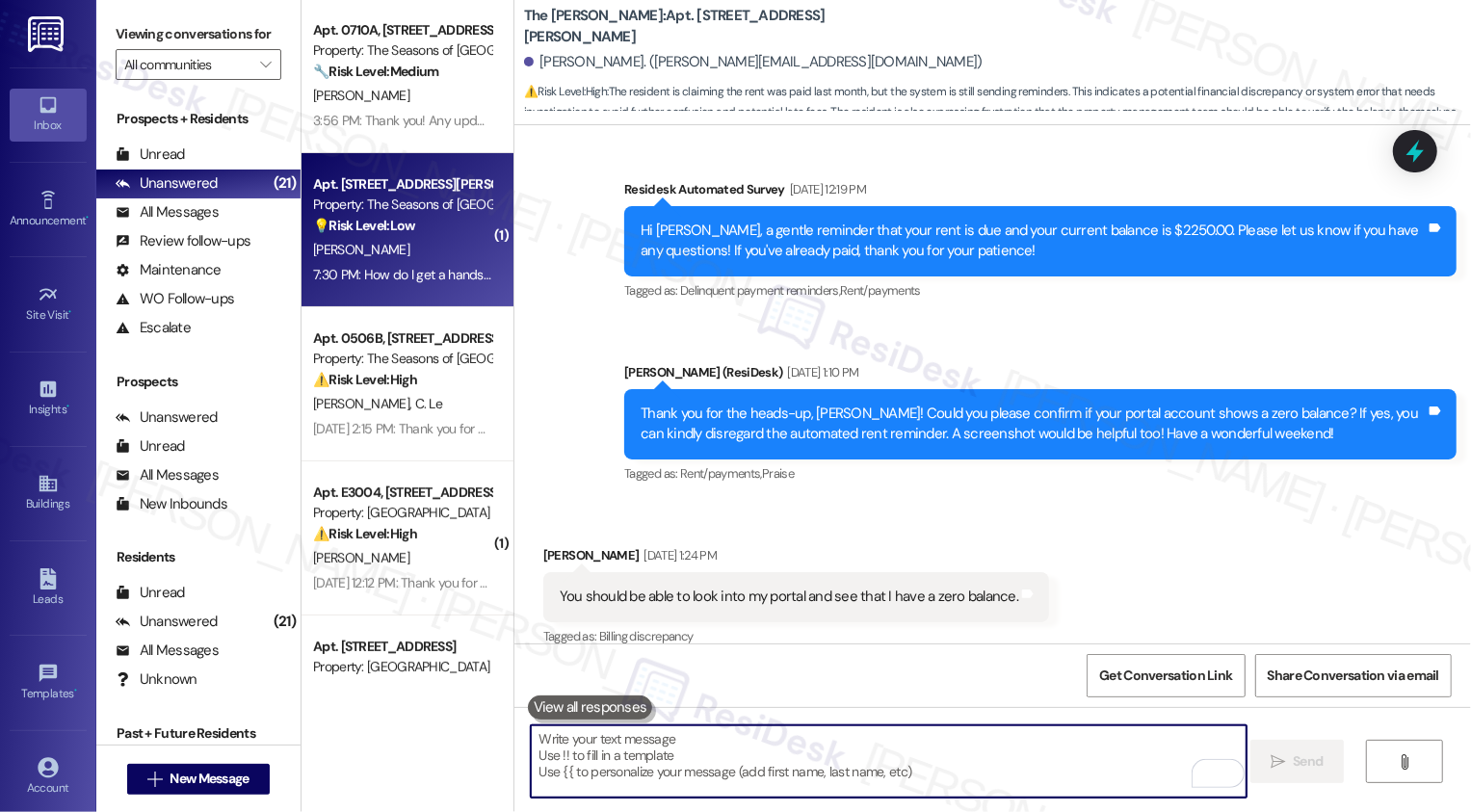
click at [378, 284] on div "7:30 PM: How do I get a hands-free access to the parking garage? 7:30 PM: How d…" at bounding box center [401, 274] width 182 height 24
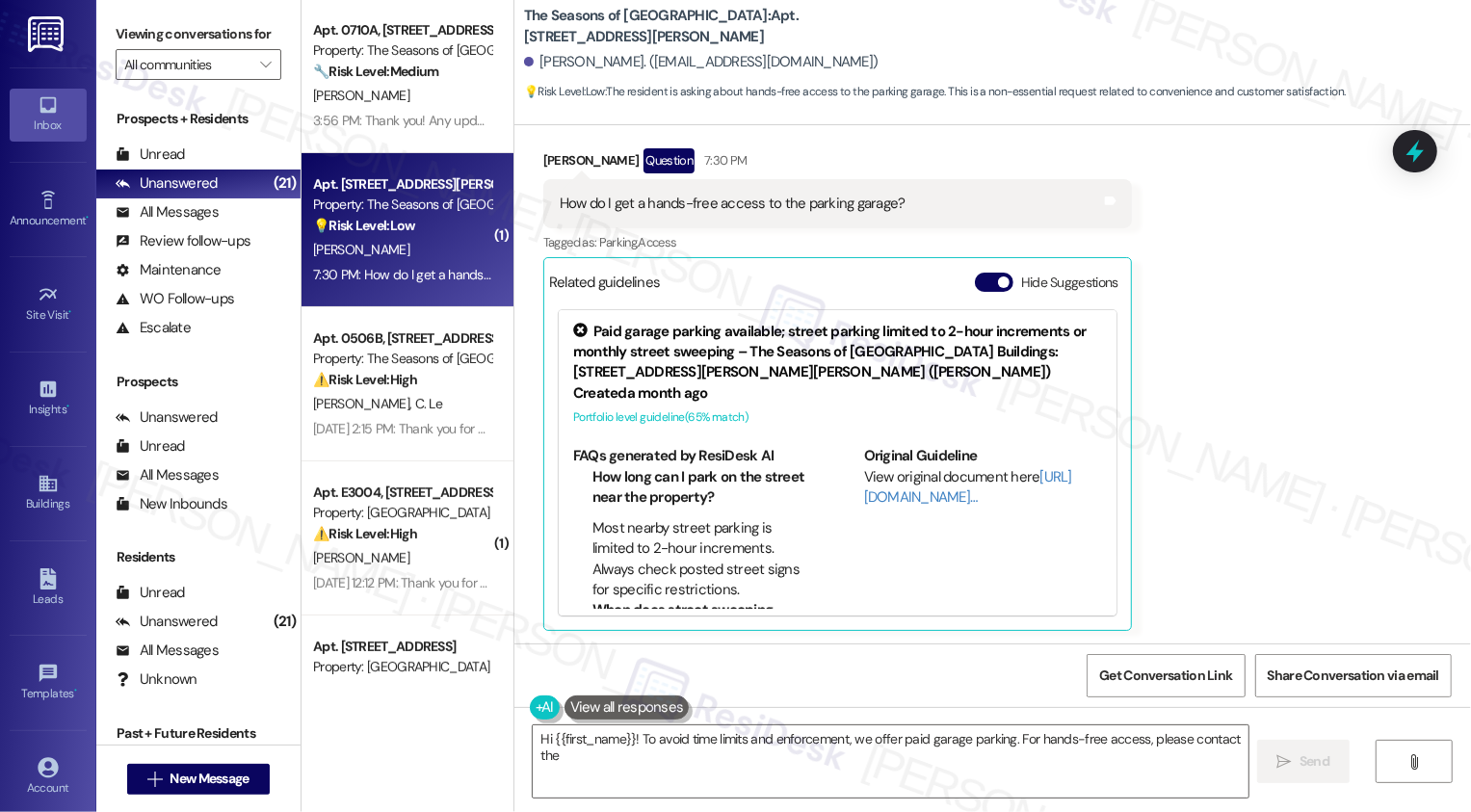
scroll to position [947, 0]
type textarea "Hi {{first_name}}! To avoid time limits and enforcement, we offer paid garage p…"
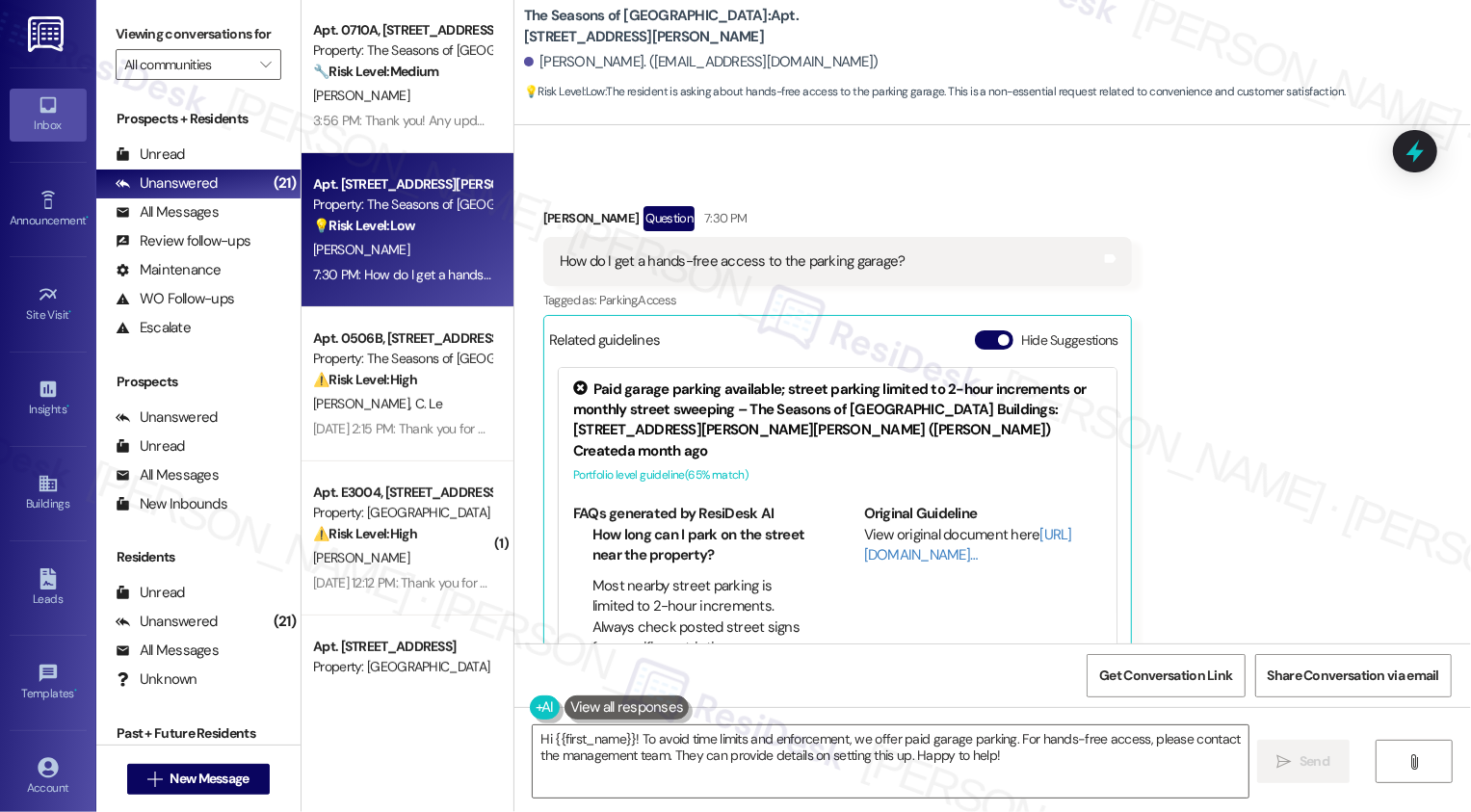
scroll to position [15, 0]
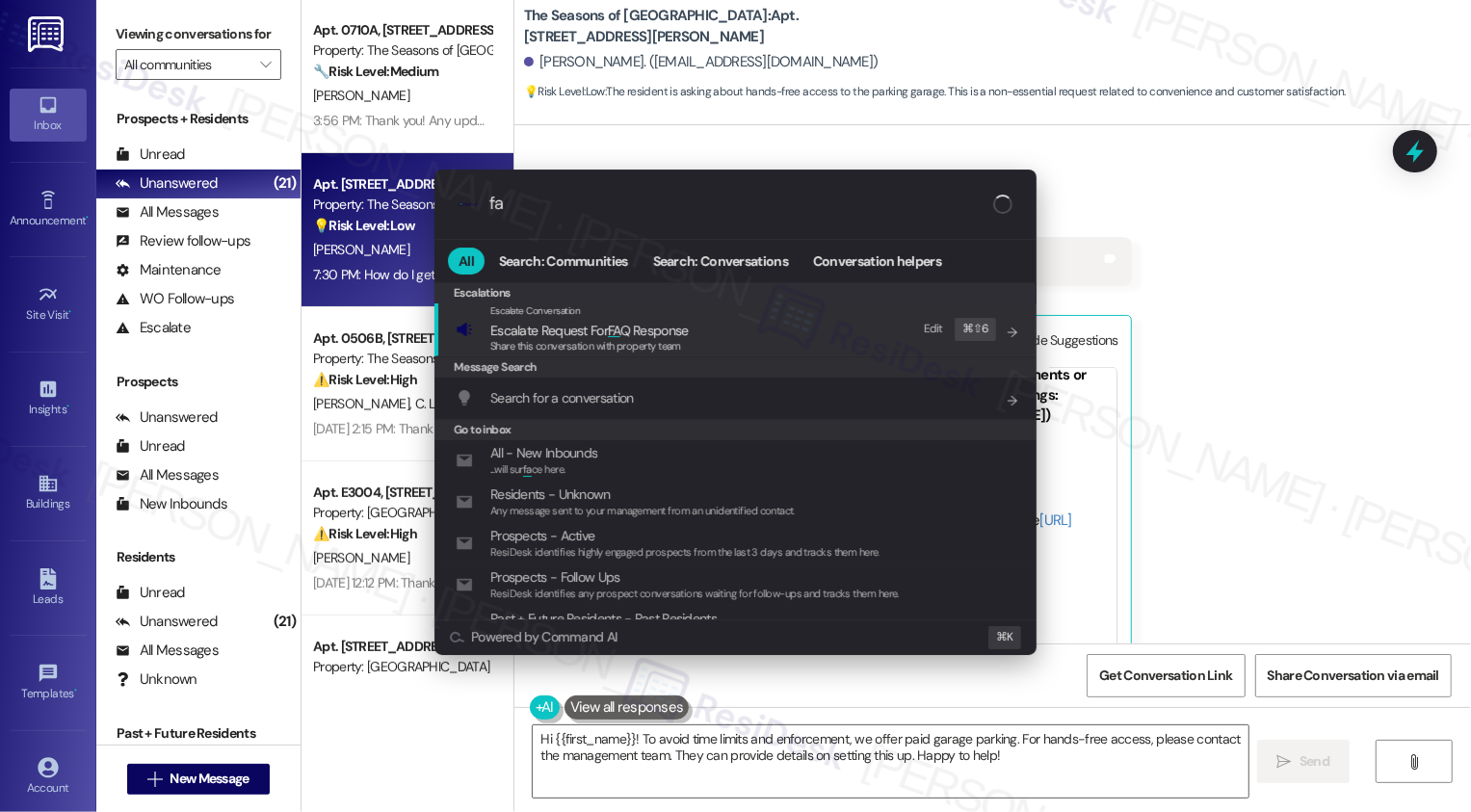
type input "faq"
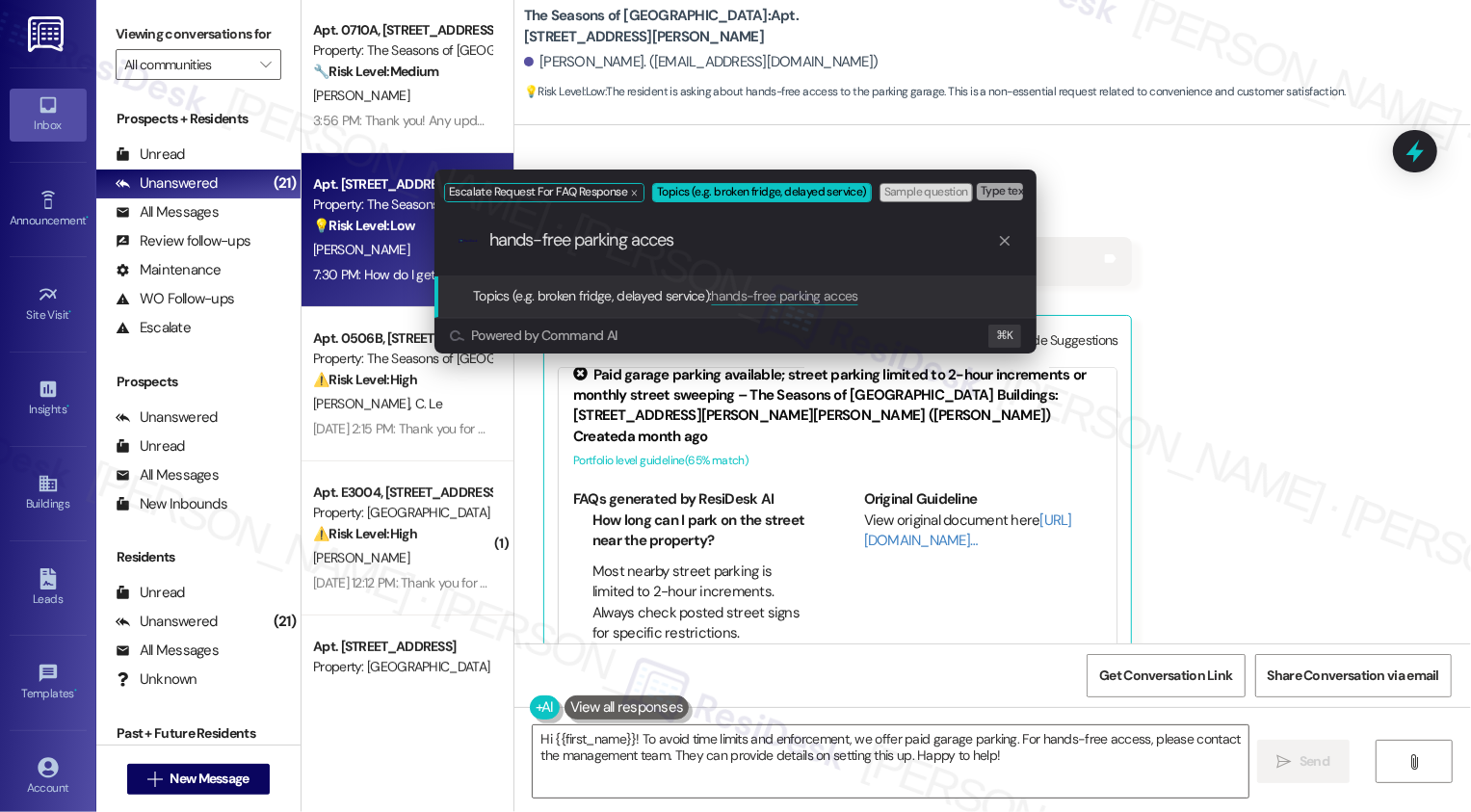
type input "hands-free parking access"
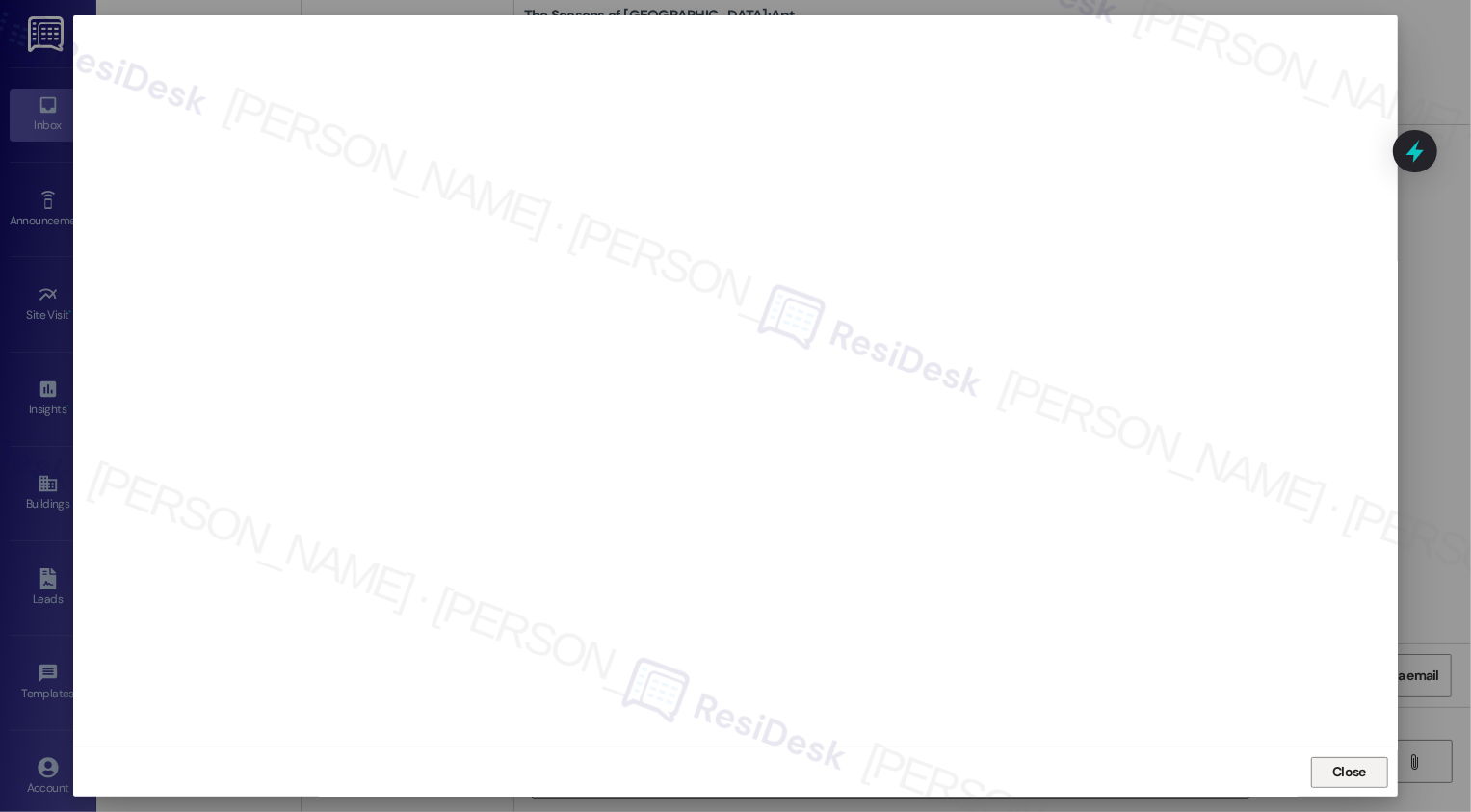
click at [1363, 769] on span "Close" at bounding box center [1349, 772] width 41 height 21
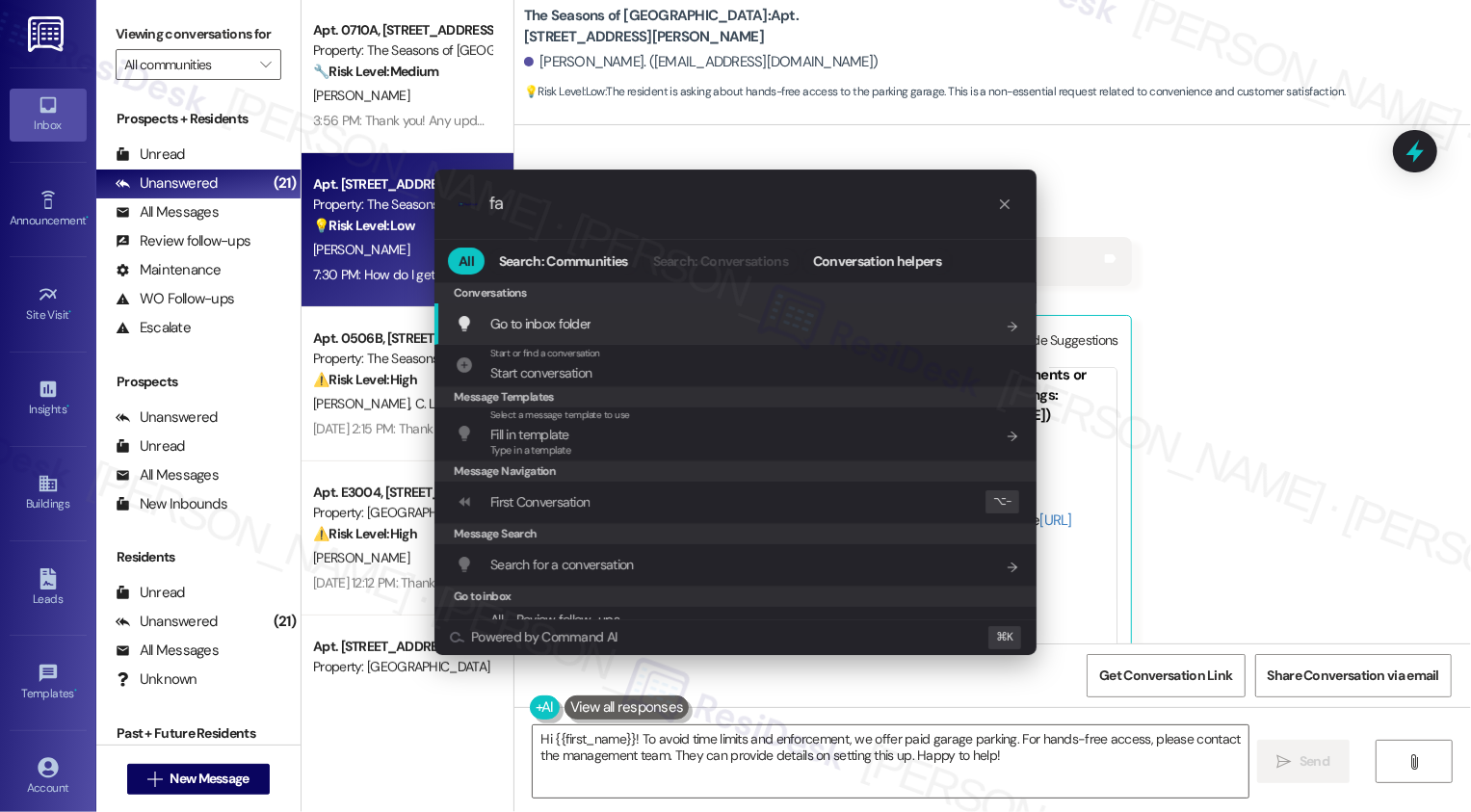
type input "faq"
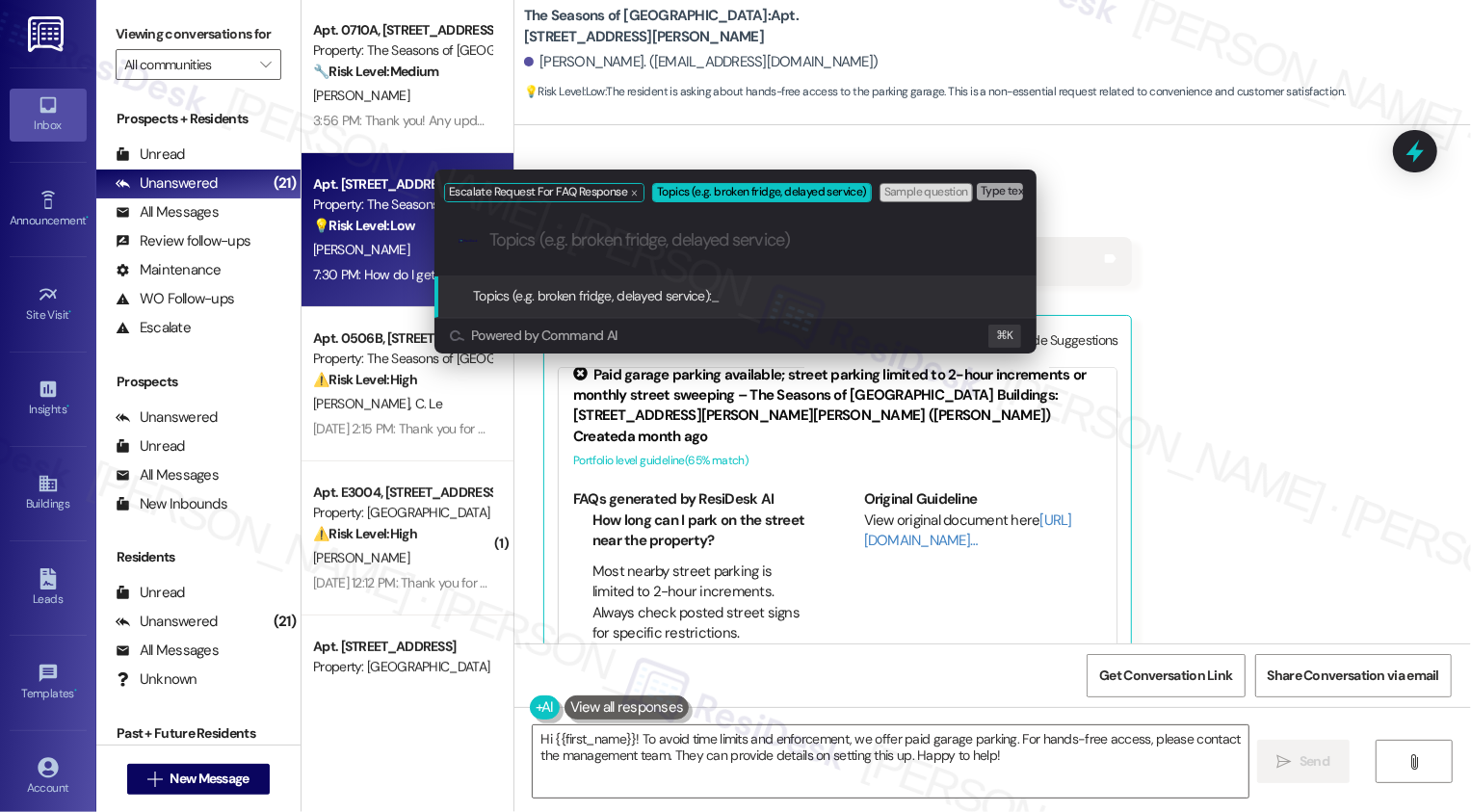
paste input "hands-free parking access"
type input "hands-free parking access"
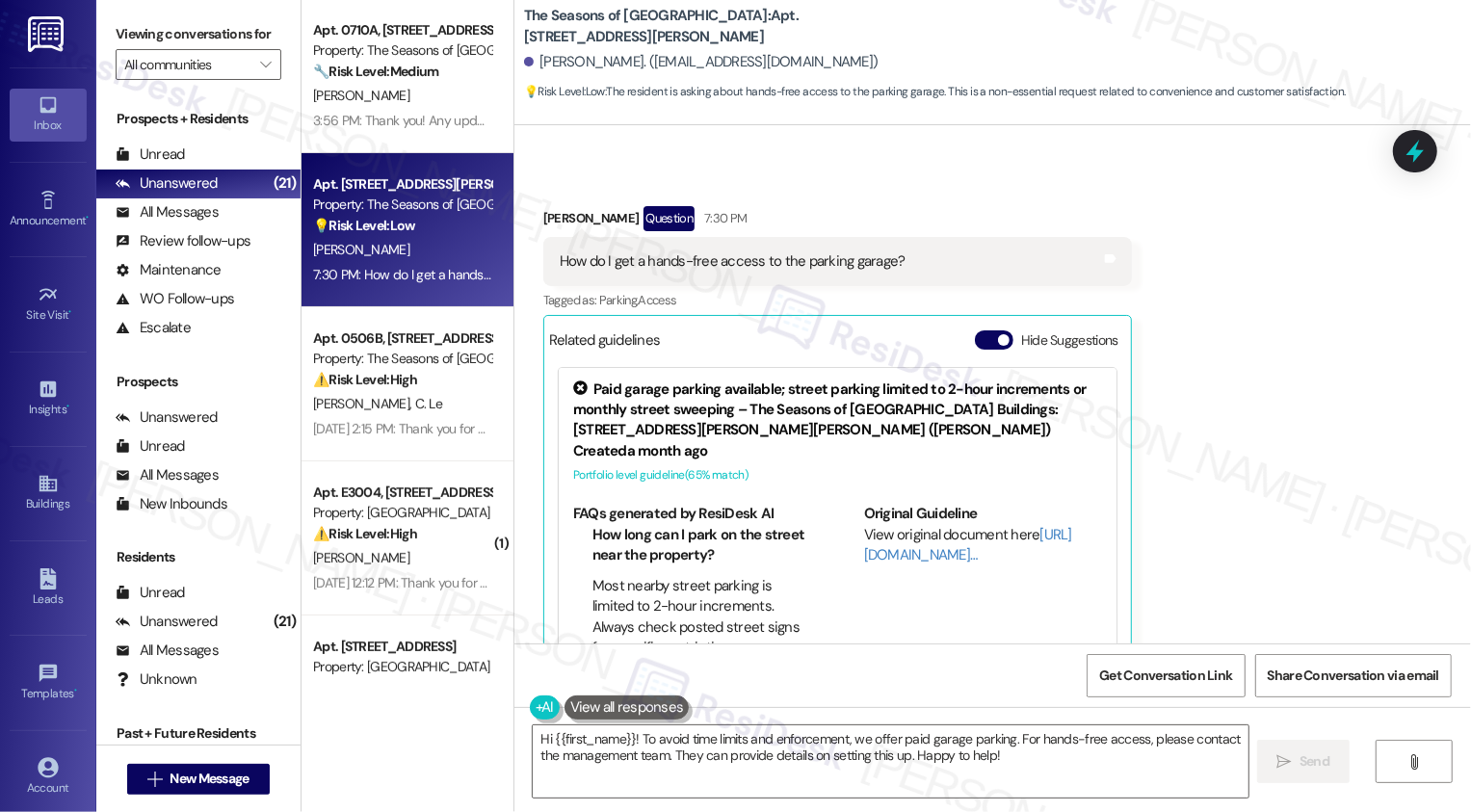
scroll to position [947, 0]
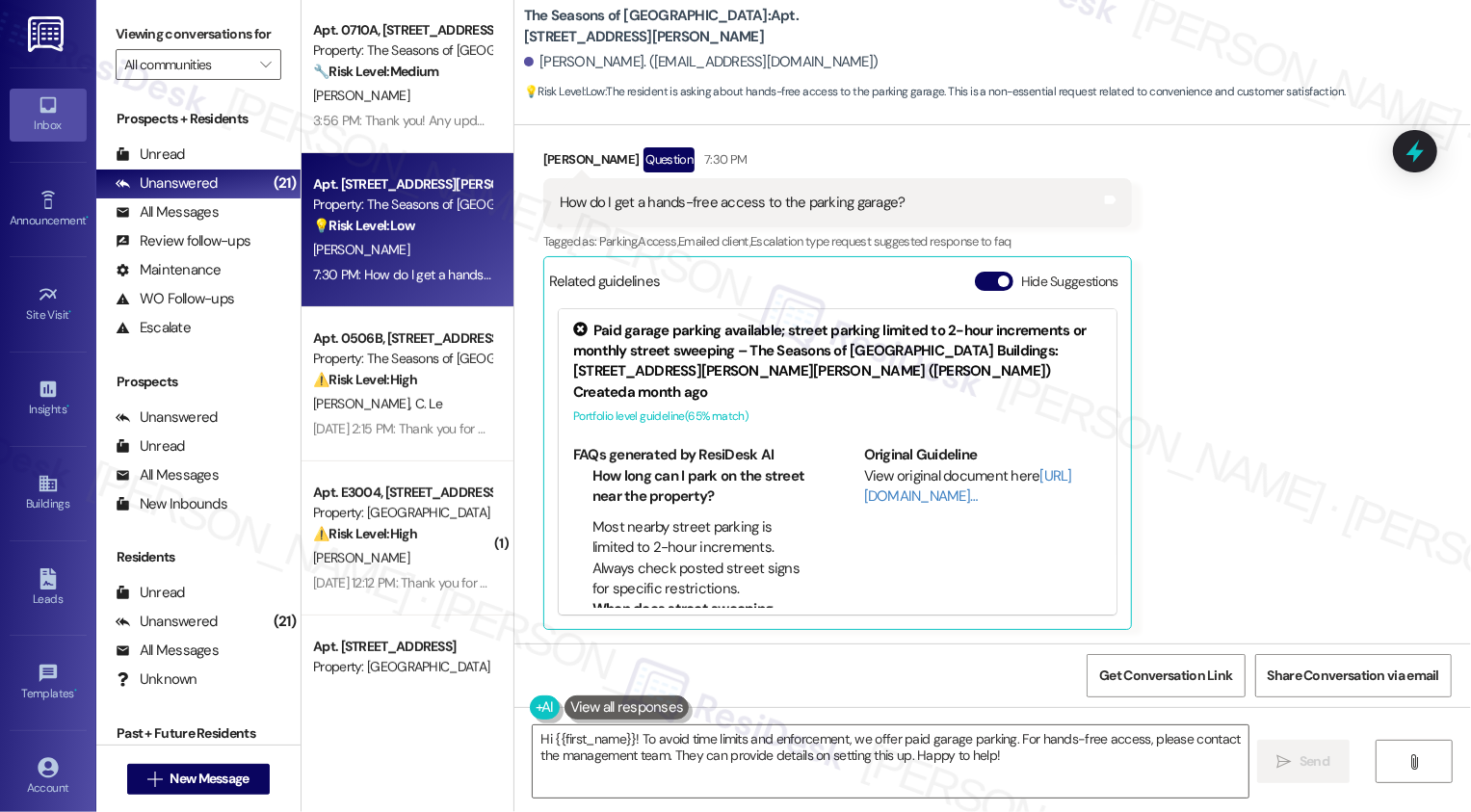
click at [391, 394] on div "M. Campbell C. Le" at bounding box center [401, 404] width 182 height 24
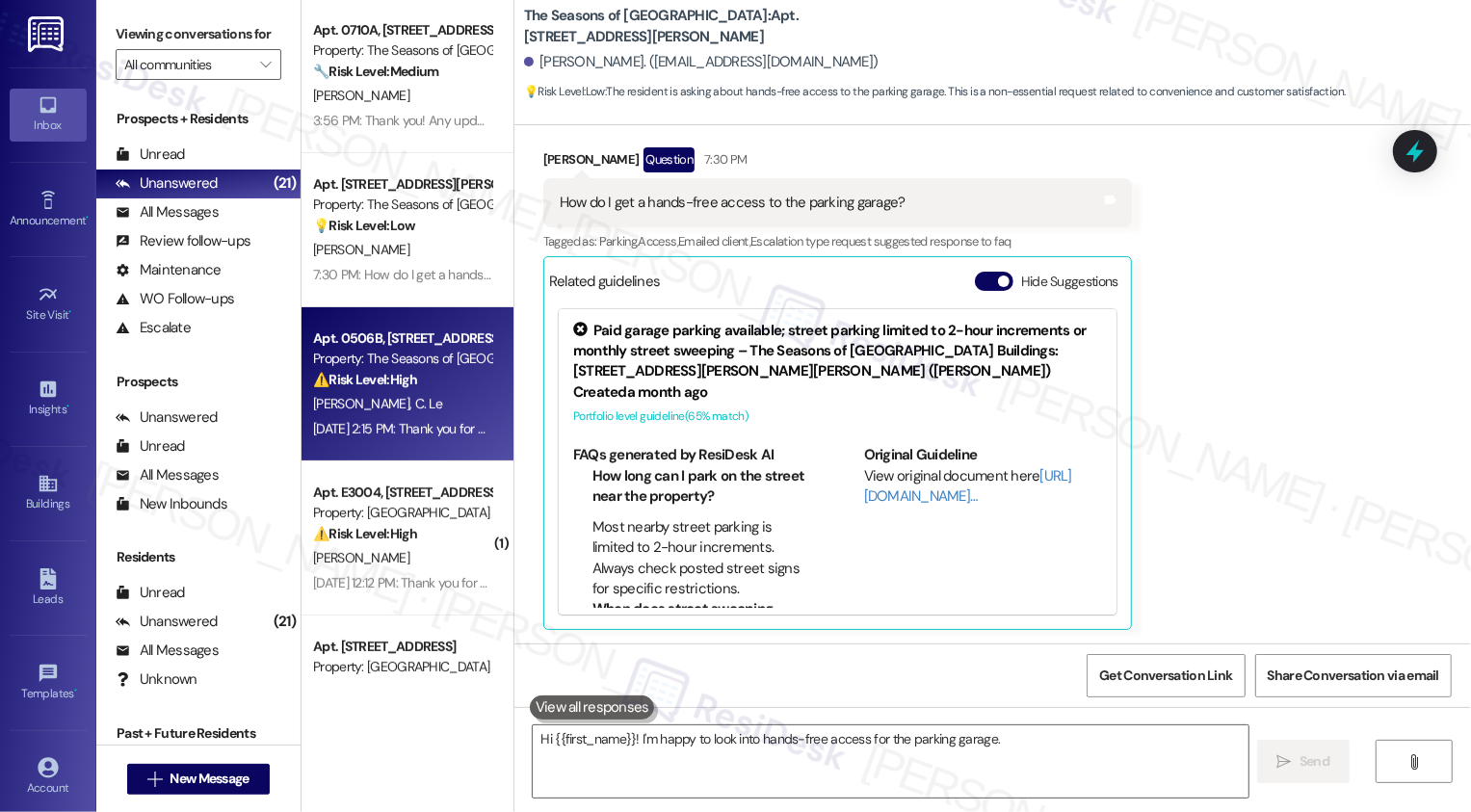
type textarea "Hi {{first_name}}! I'm happy to look into hands-free access for the parking gar…"
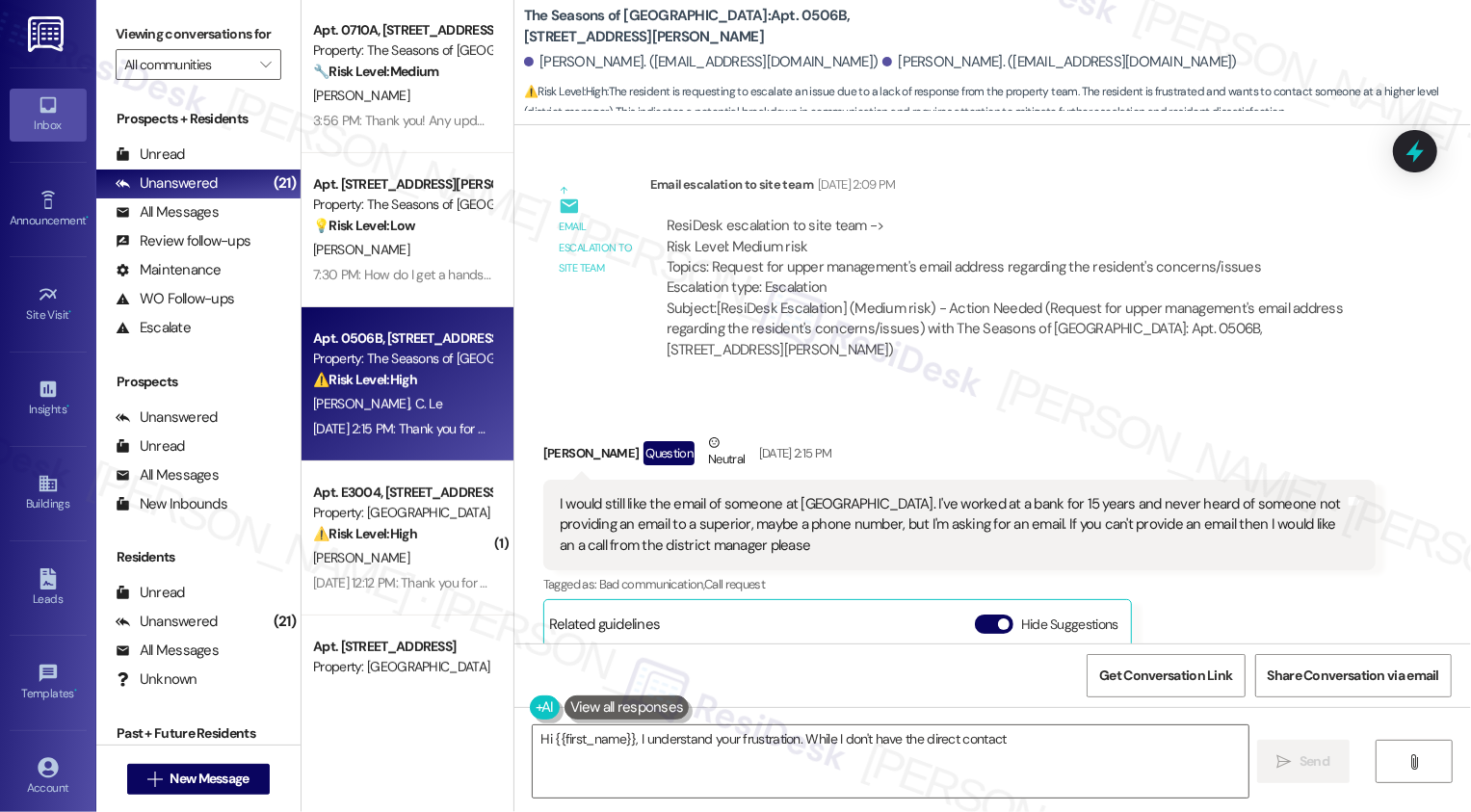
scroll to position [414, 0]
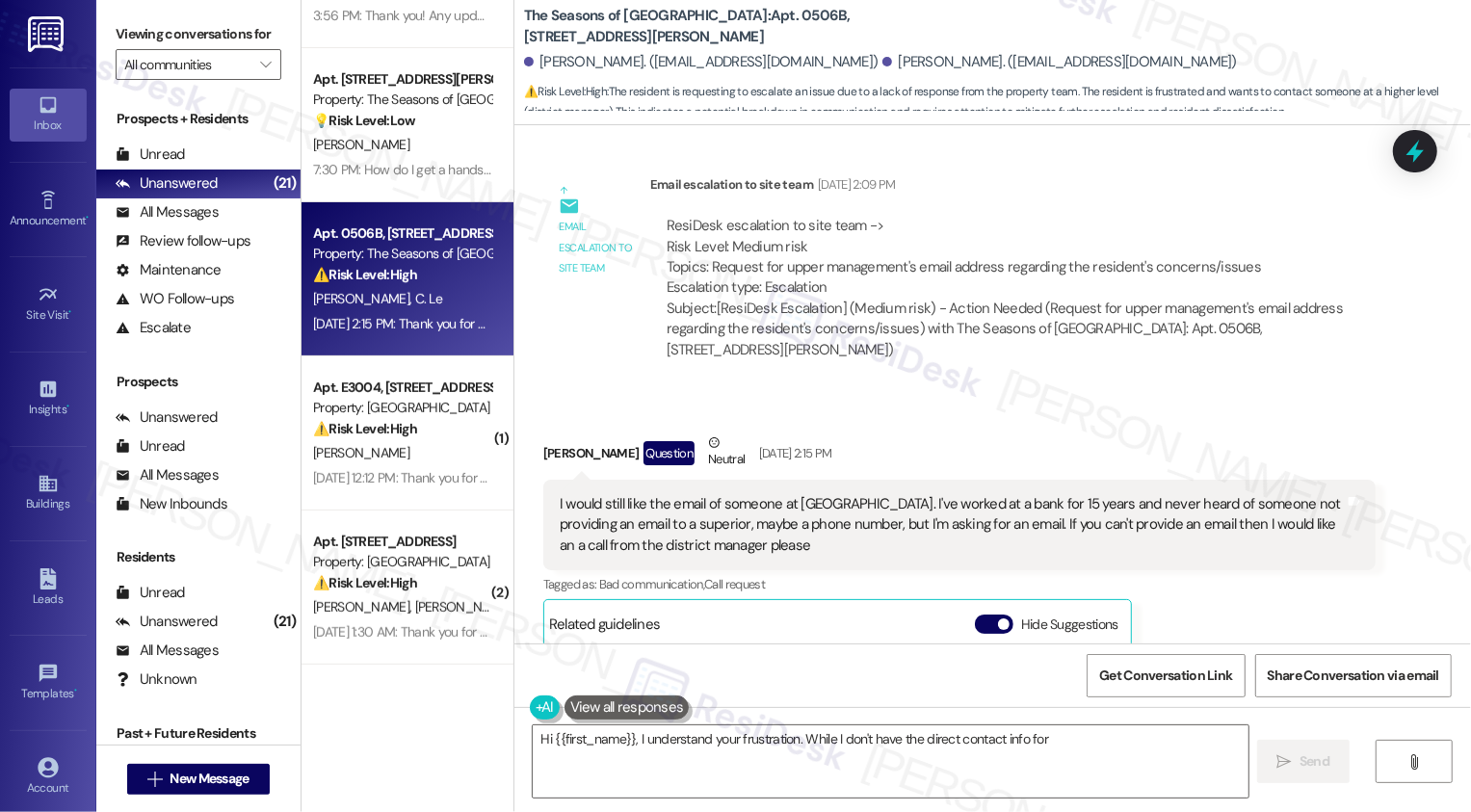
click at [385, 434] on div "Apt. 1403, 1001 E. Bayaud Ave Property: Bayaud Tower 🔧 Risk Level: Medium The r…" at bounding box center [408, 337] width 212 height 675
type textarea "Hi {{first_name}}, I understand your frustration. While I don't have the direct…"
click at [385, 434] on strong "⚠️ Risk Level: High" at bounding box center [365, 429] width 104 height 18
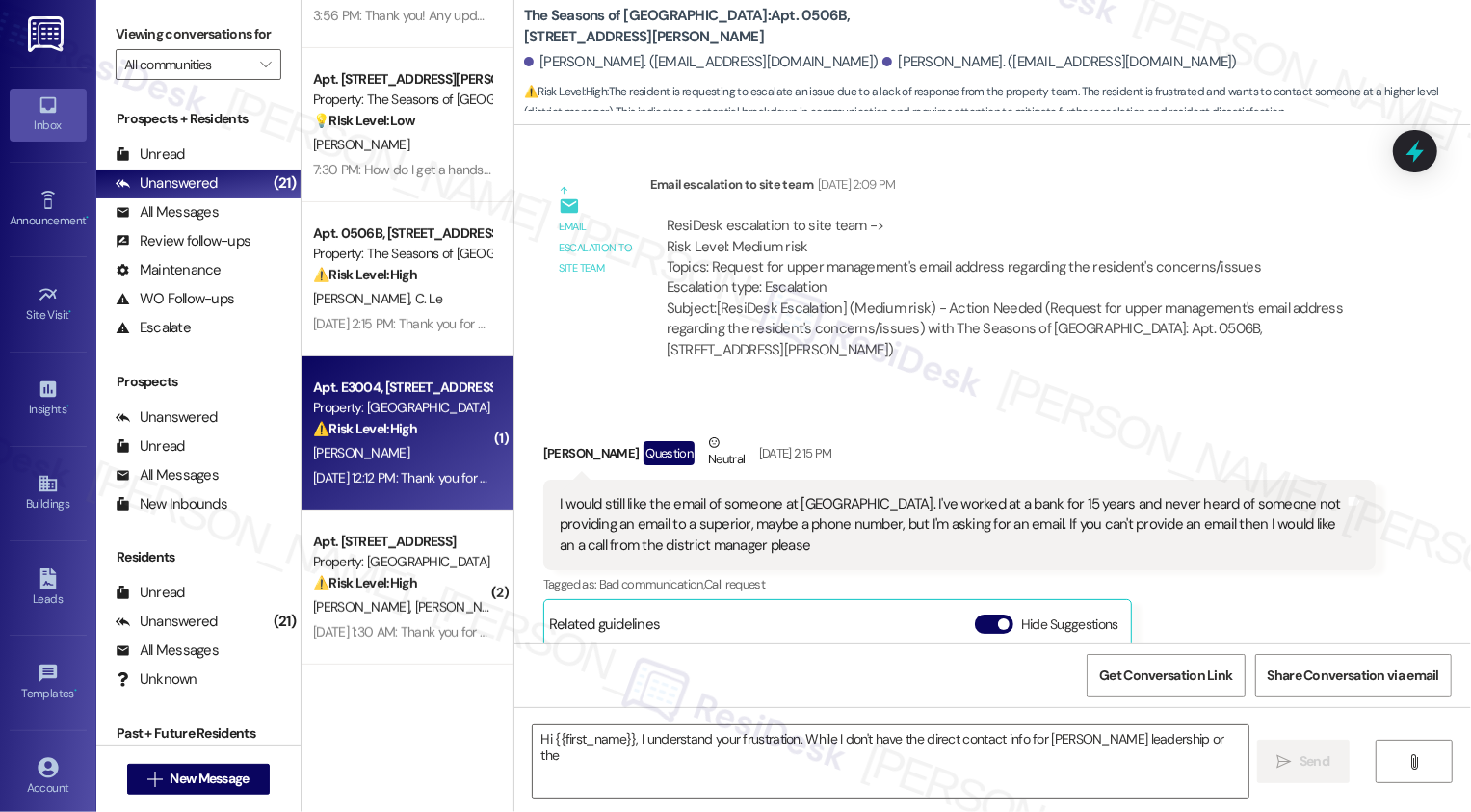
type textarea "Hi {{first_name}}, I understand your frustration. While I don't have the direct…"
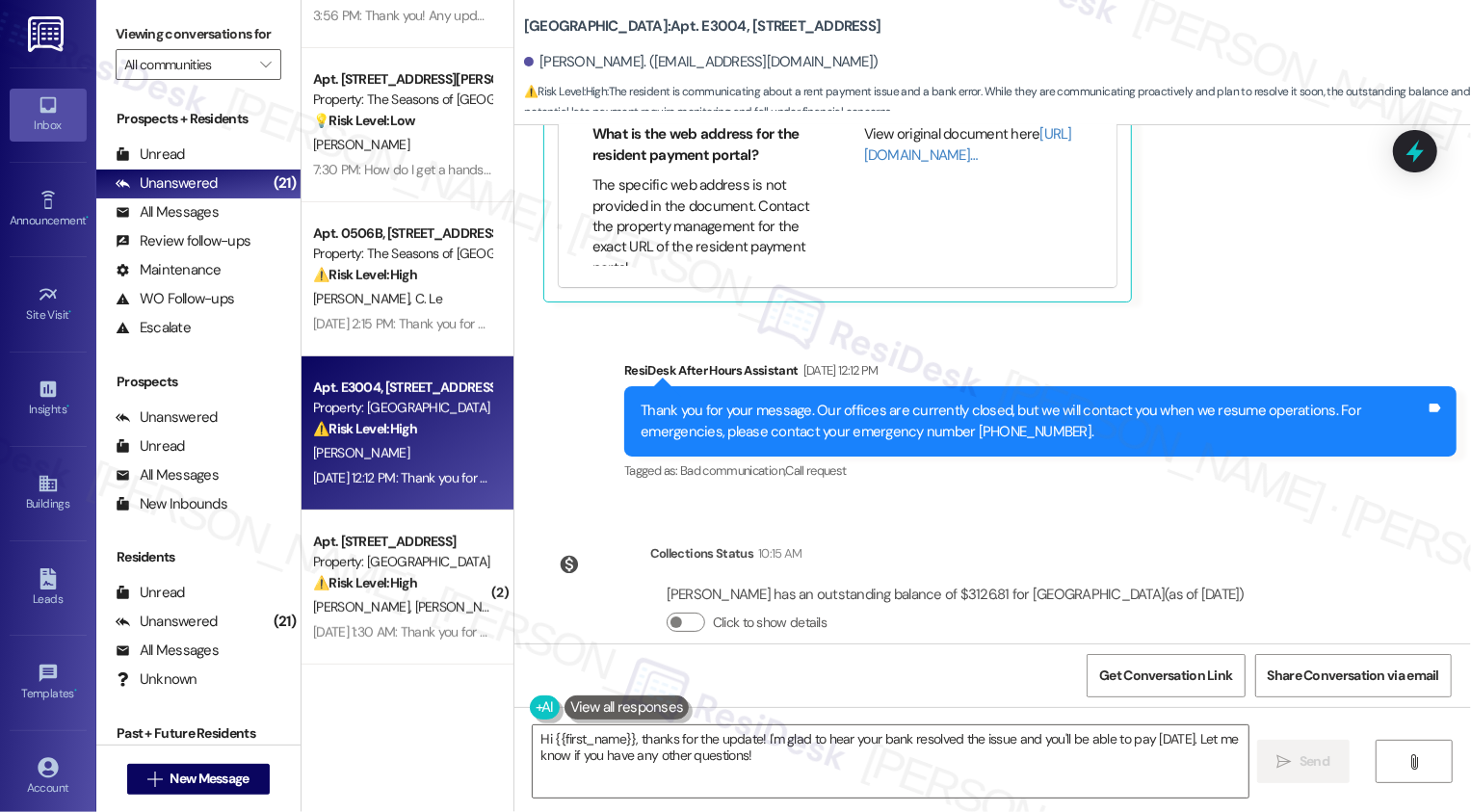
scroll to position [1730, 0]
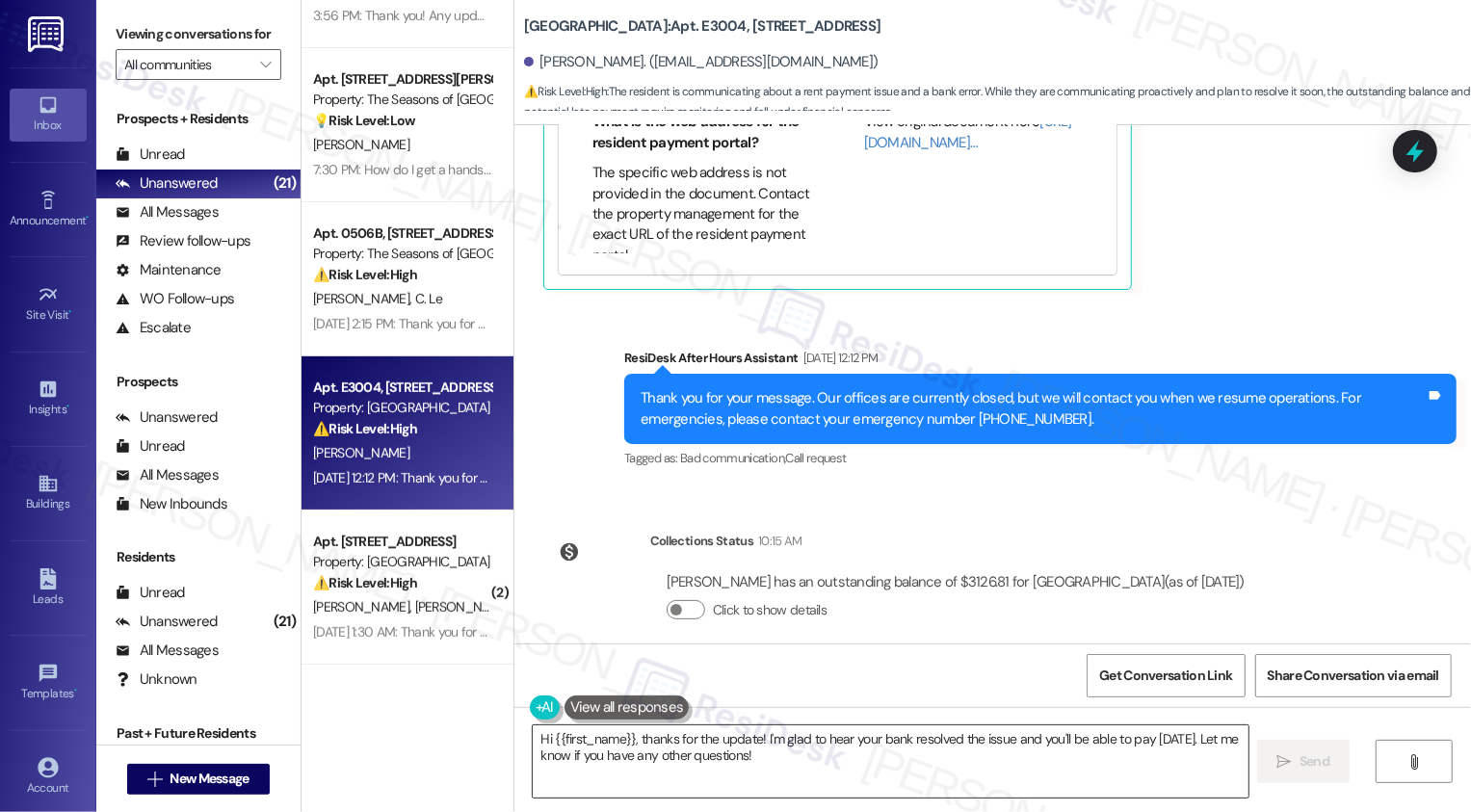
click at [652, 753] on textarea "Hi {{first_name}}, thanks for the update! I'm glad to hear your bank resolved t…" at bounding box center [891, 761] width 716 height 72
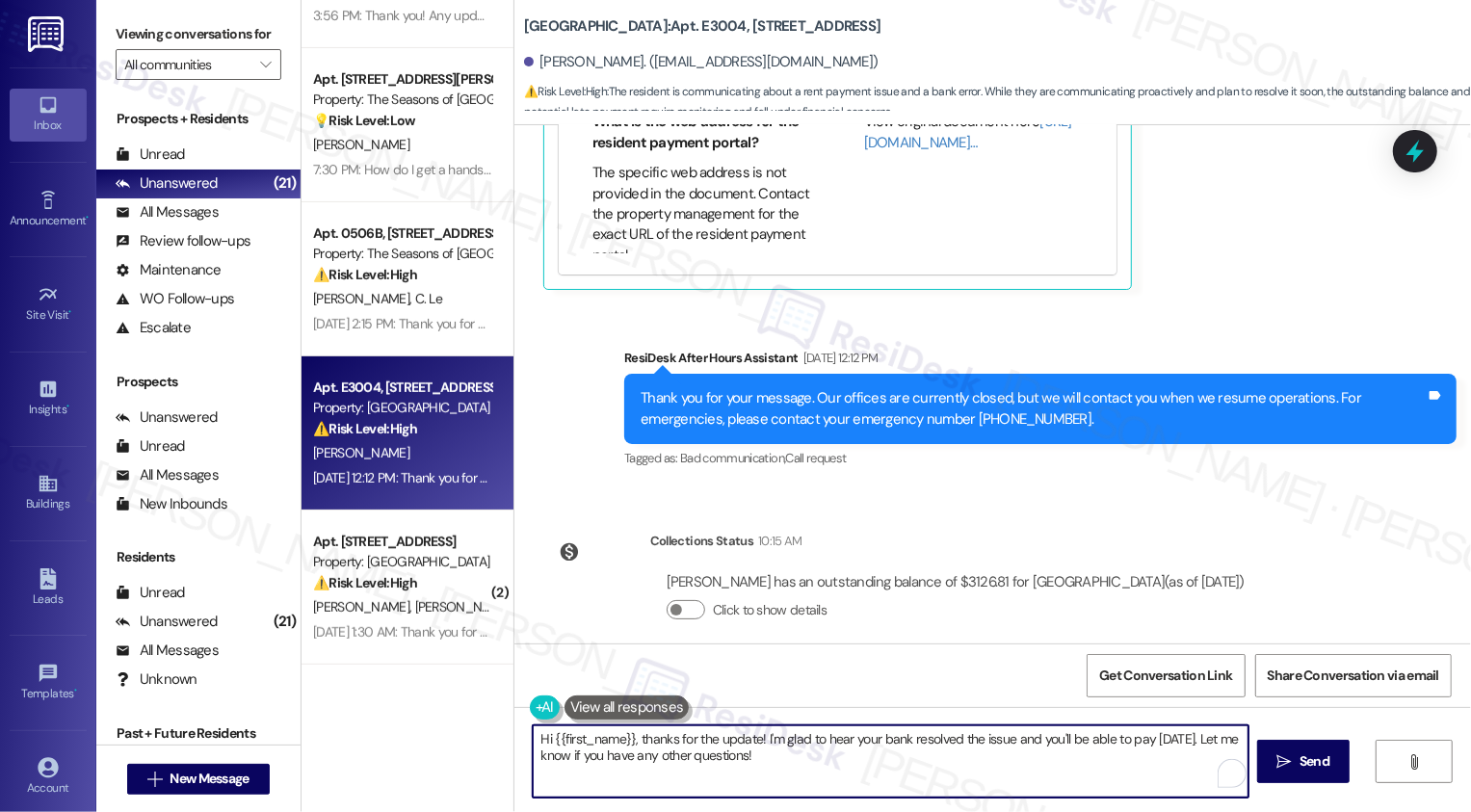
click at [990, 738] on textarea "Hi {{first_name}}, thanks for the update! I'm glad to hear your bank resolved t…" at bounding box center [891, 761] width 716 height 72
drag, startPoint x: 1144, startPoint y: 738, endPoint x: 1157, endPoint y: 767, distance: 31.8
click at [1157, 767] on textarea "Hi {{first_name}}, thanks for the update! I'm glad to hear your bank resolved t…" at bounding box center [889, 761] width 716 height 72
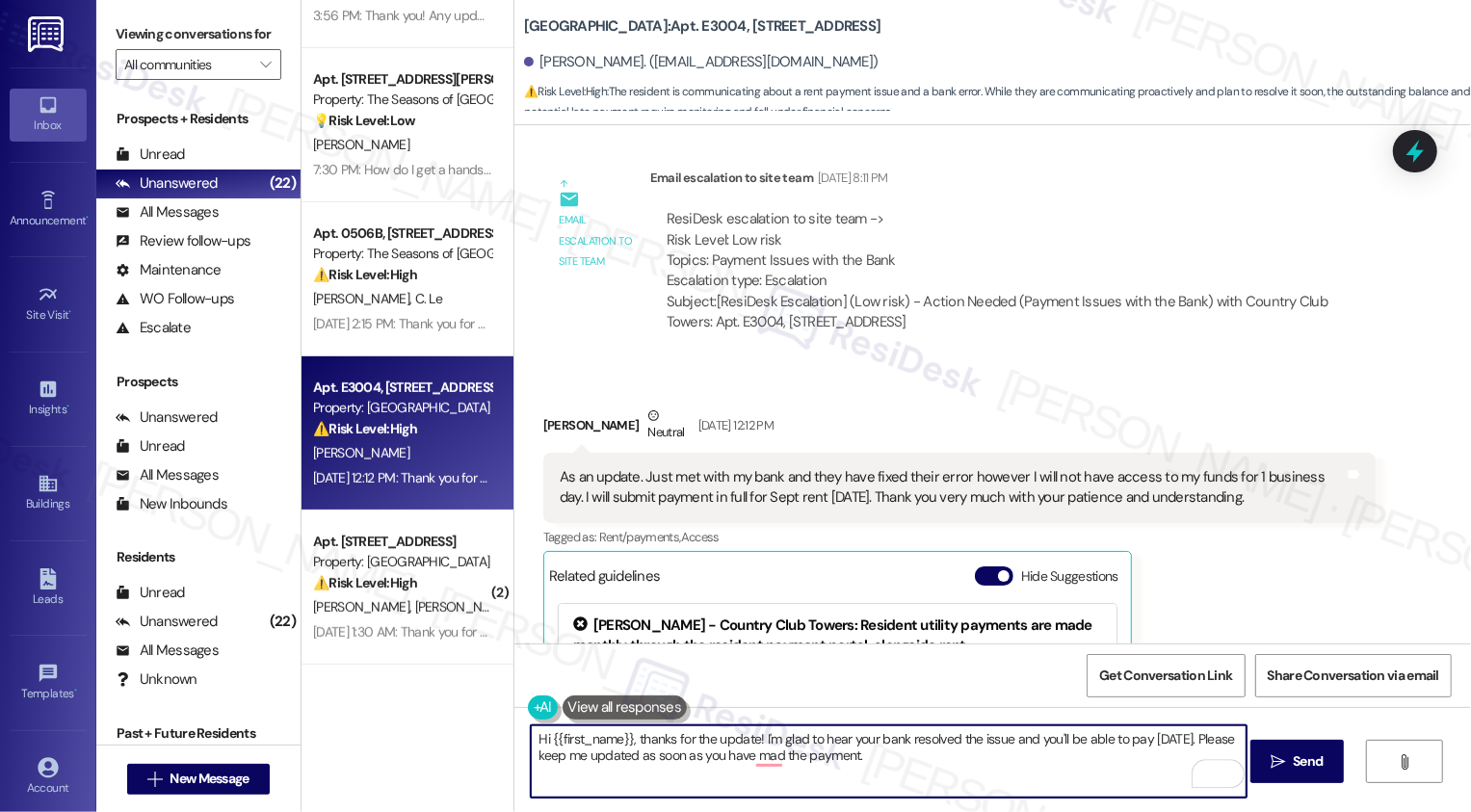
scroll to position [1088, 0]
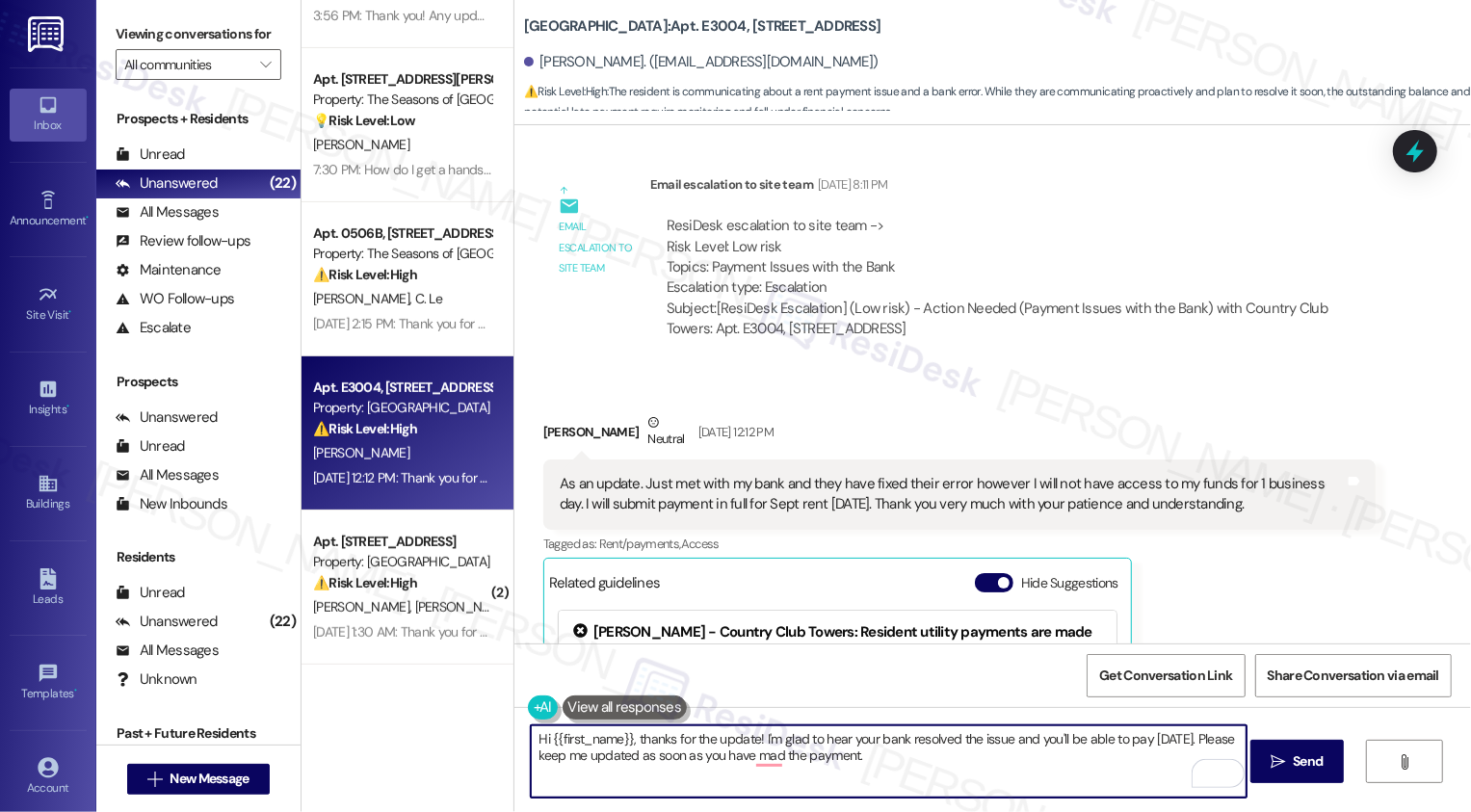
click at [880, 752] on textarea "Hi {{first_name}}, thanks for the update! I'm glad to hear your bank resolved t…" at bounding box center [889, 761] width 716 height 72
click at [1011, 763] on textarea "Hi {{first_name}}, thanks for the update! I'm glad to hear your bank resolved t…" at bounding box center [889, 761] width 716 height 72
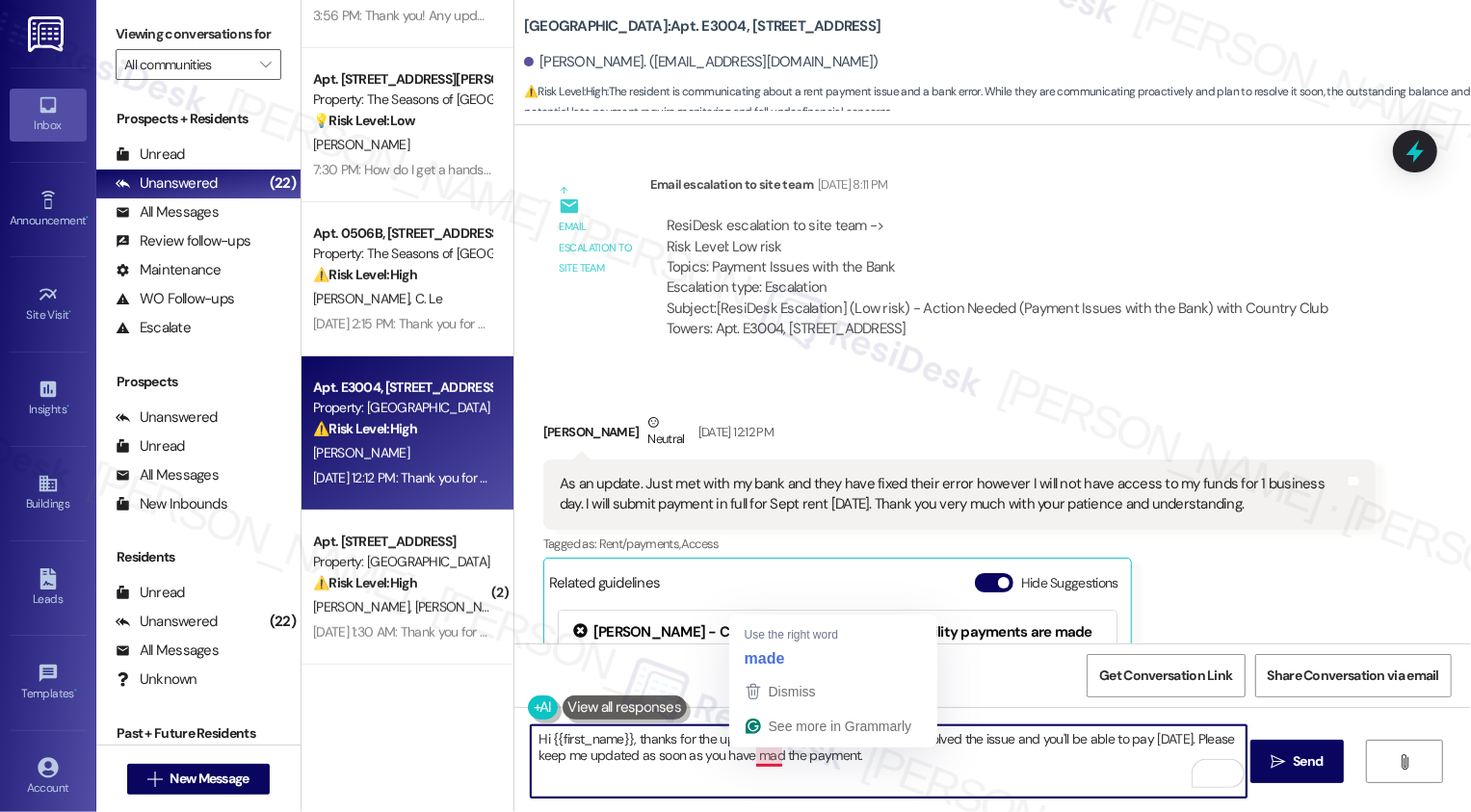
click at [761, 755] on textarea "Hi {{first_name}}, thanks for the update! I'm glad to hear your bank resolved t…" at bounding box center [889, 761] width 716 height 72
type textarea "Hi {{first_name}}, thanks for the update! I'm glad to hear your bank resolved t…"
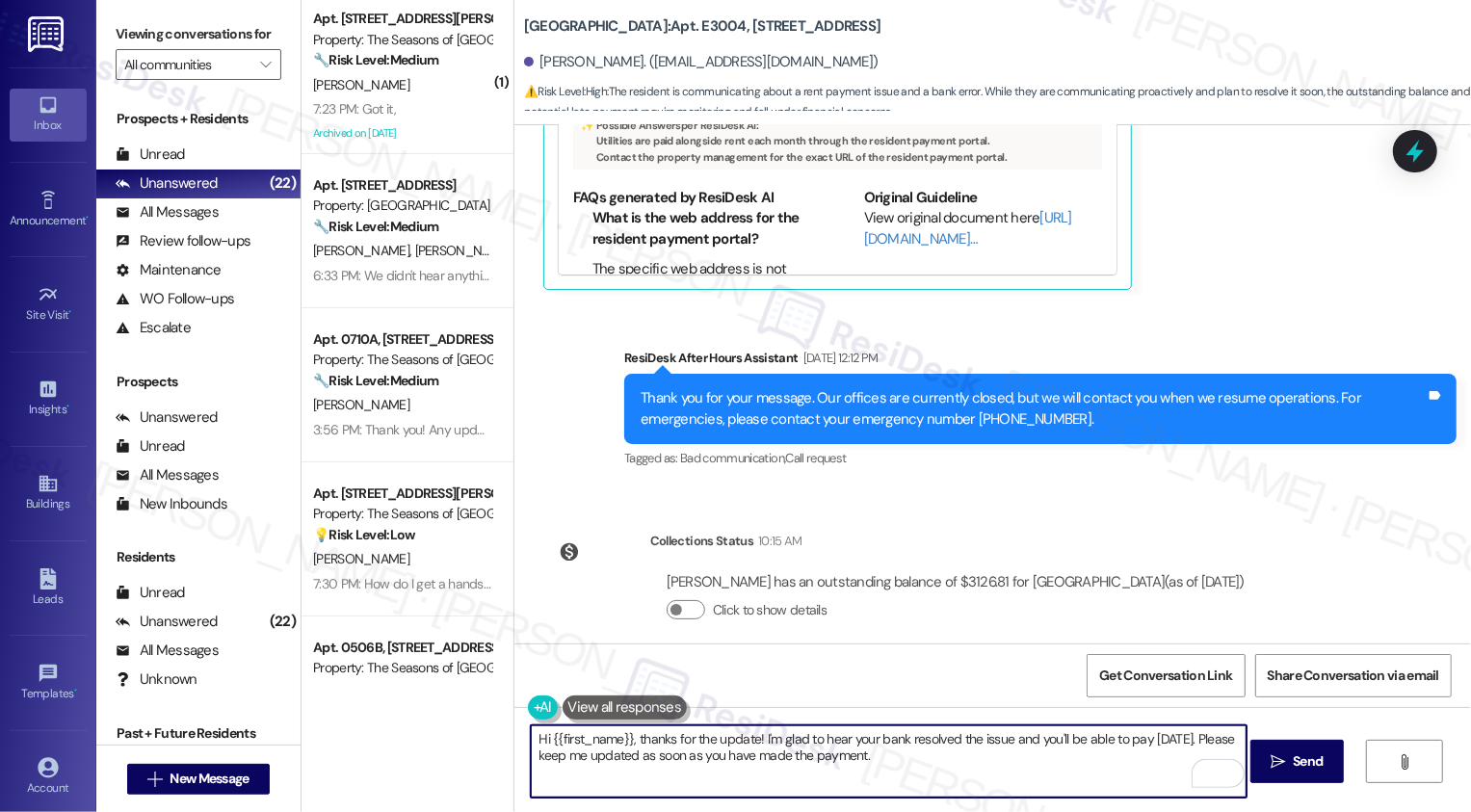
scroll to position [414, 0]
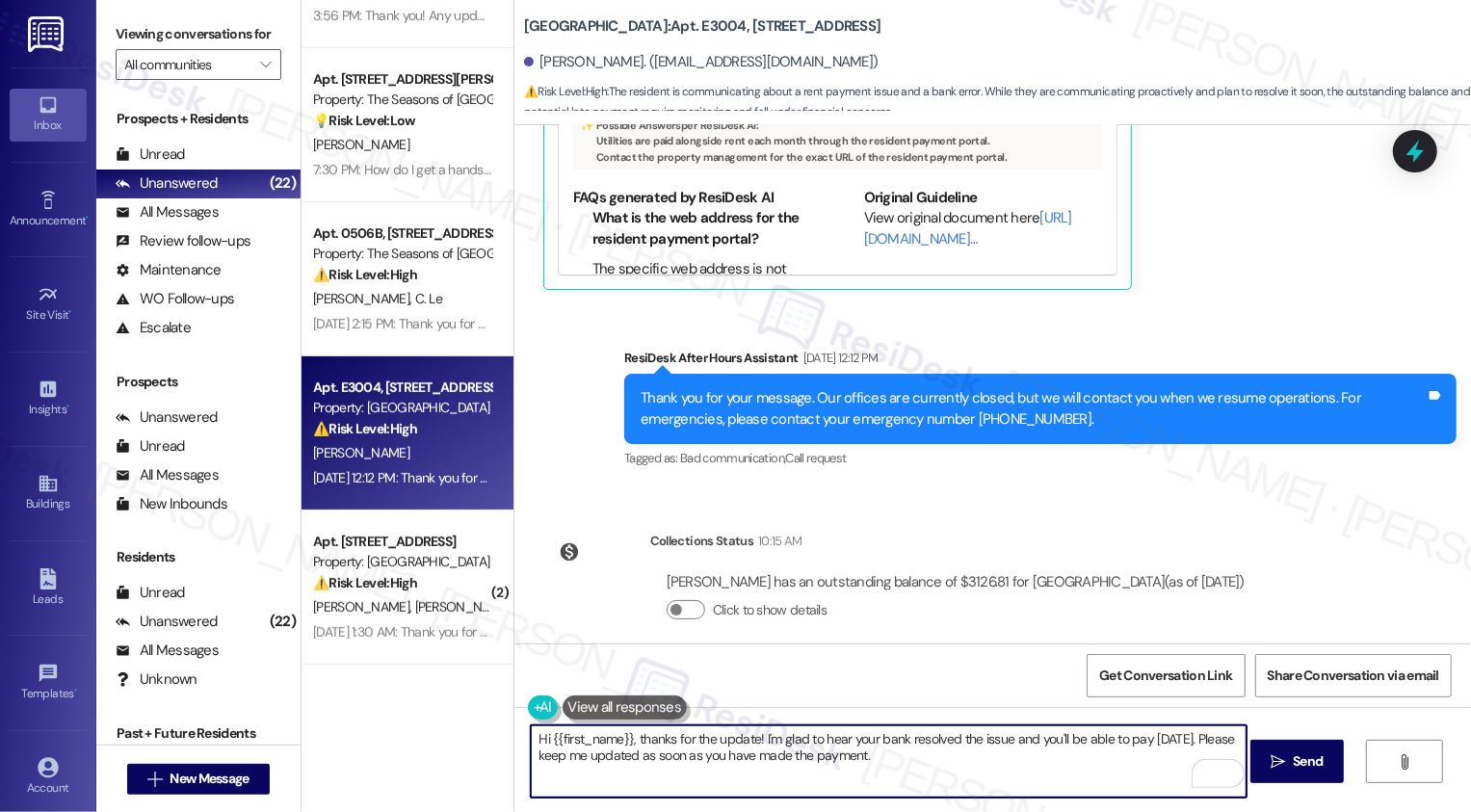
type textarea "Hi {{first_name}}, thanks for the update! I'm glad to hear your bank resolved t…"
click at [1283, 736] on div "Hi {{first_name}}, thanks for the update! I'm glad to hear your bank resolved t…" at bounding box center [992, 779] width 957 height 145
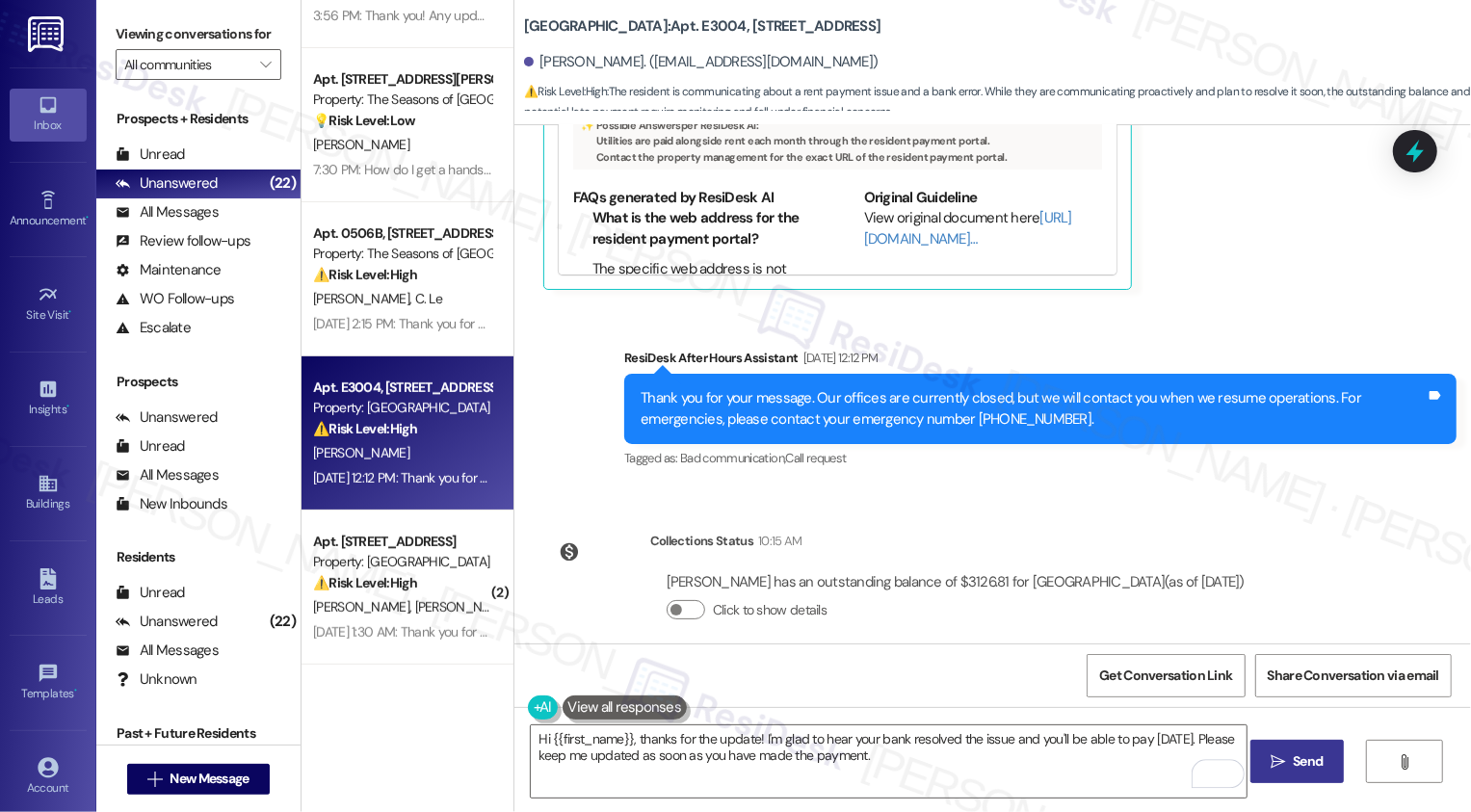
click at [1286, 759] on span " Send" at bounding box center [1297, 761] width 61 height 21
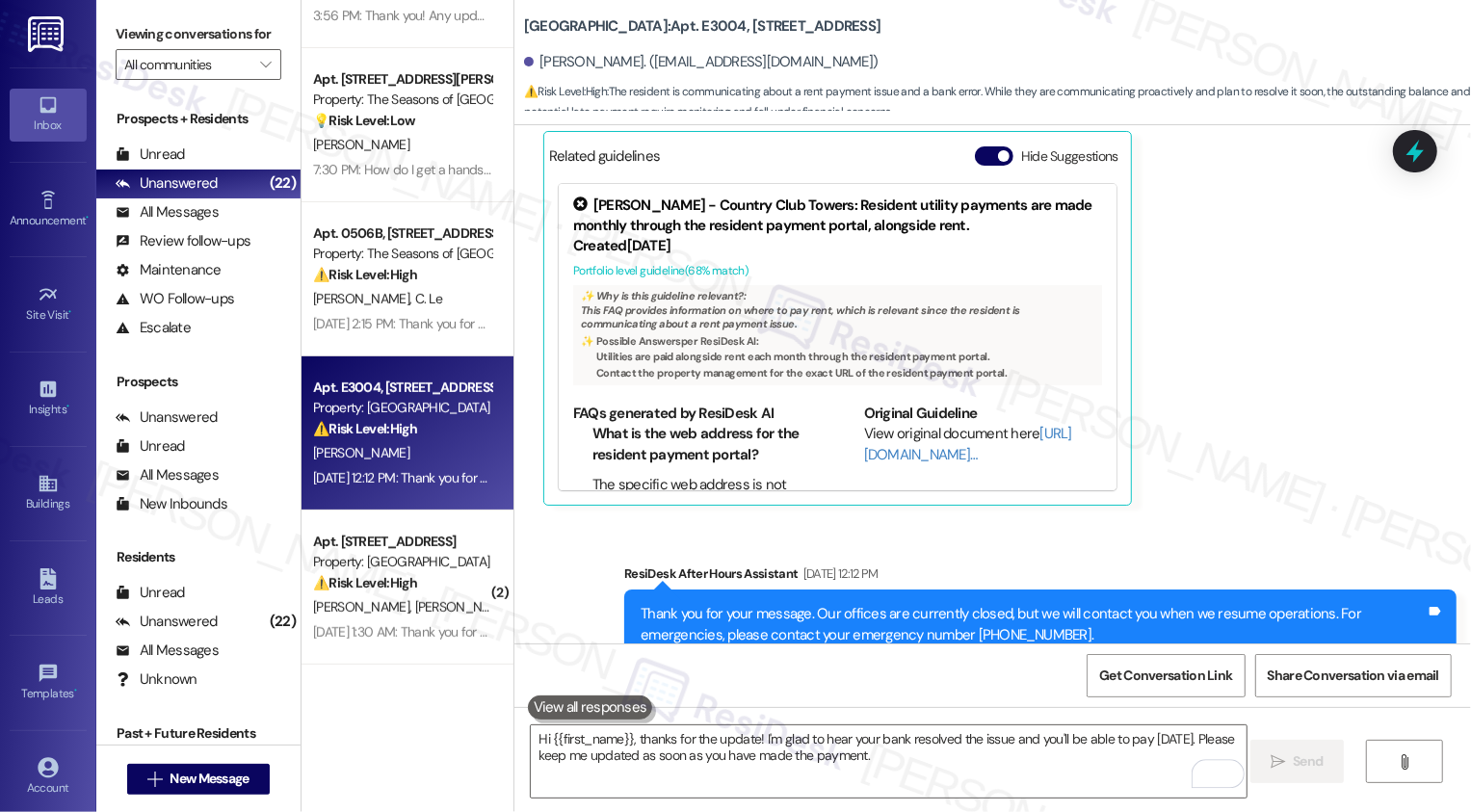
scroll to position [1369, 0]
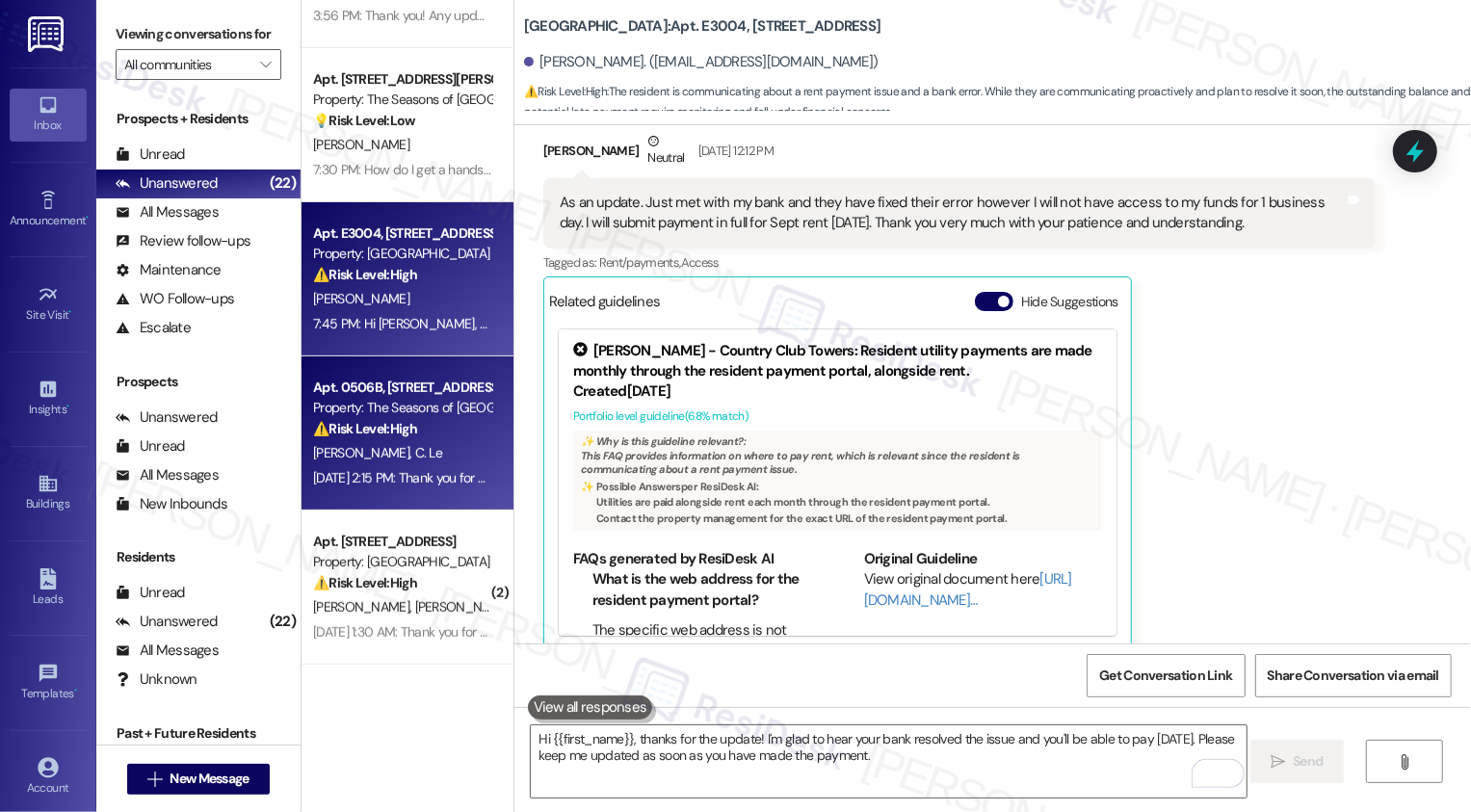
click at [369, 437] on div "⚠️ Risk Level: High The resident is requesting to escalate an issue due to a la…" at bounding box center [401, 429] width 178 height 21
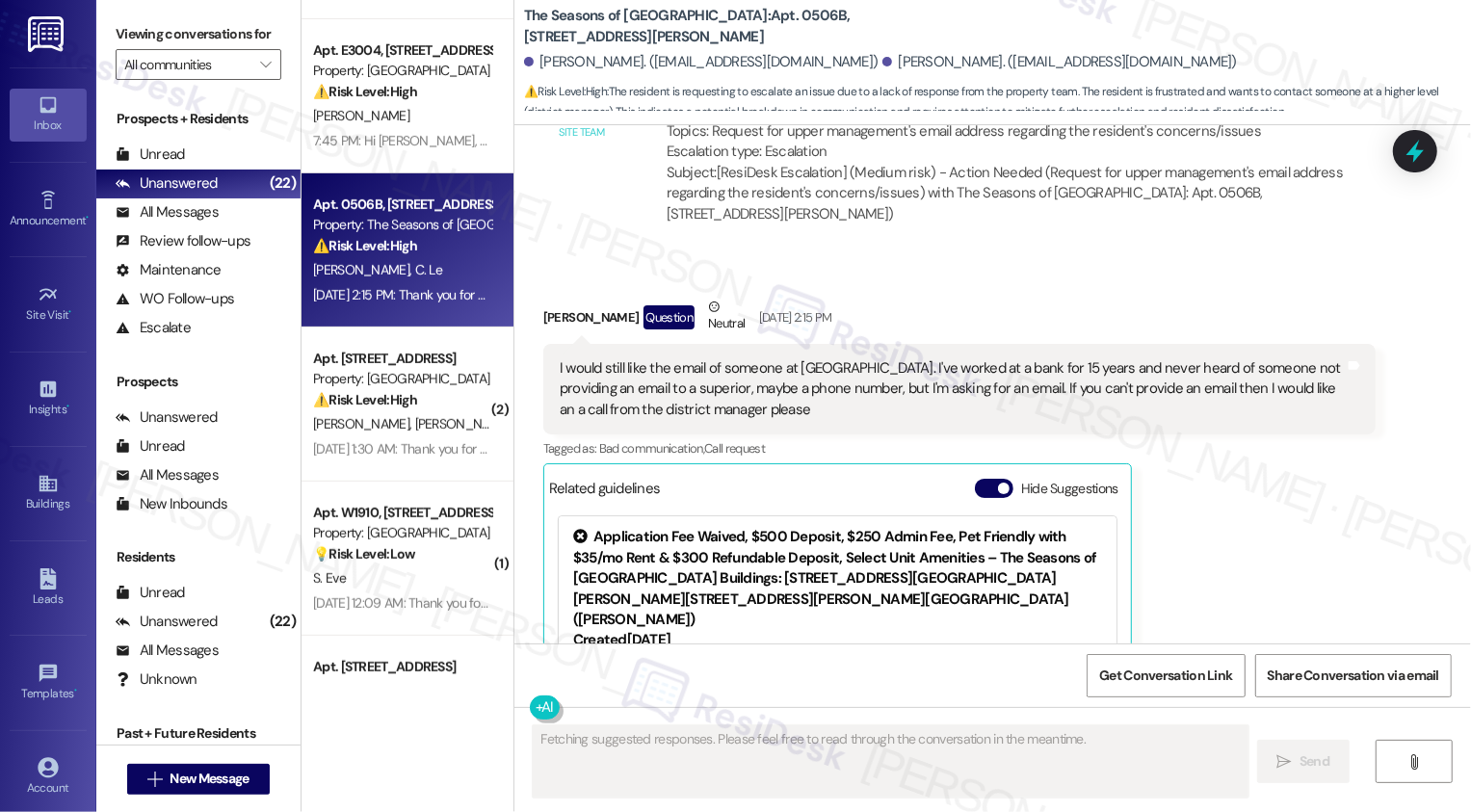
scroll to position [627, 0]
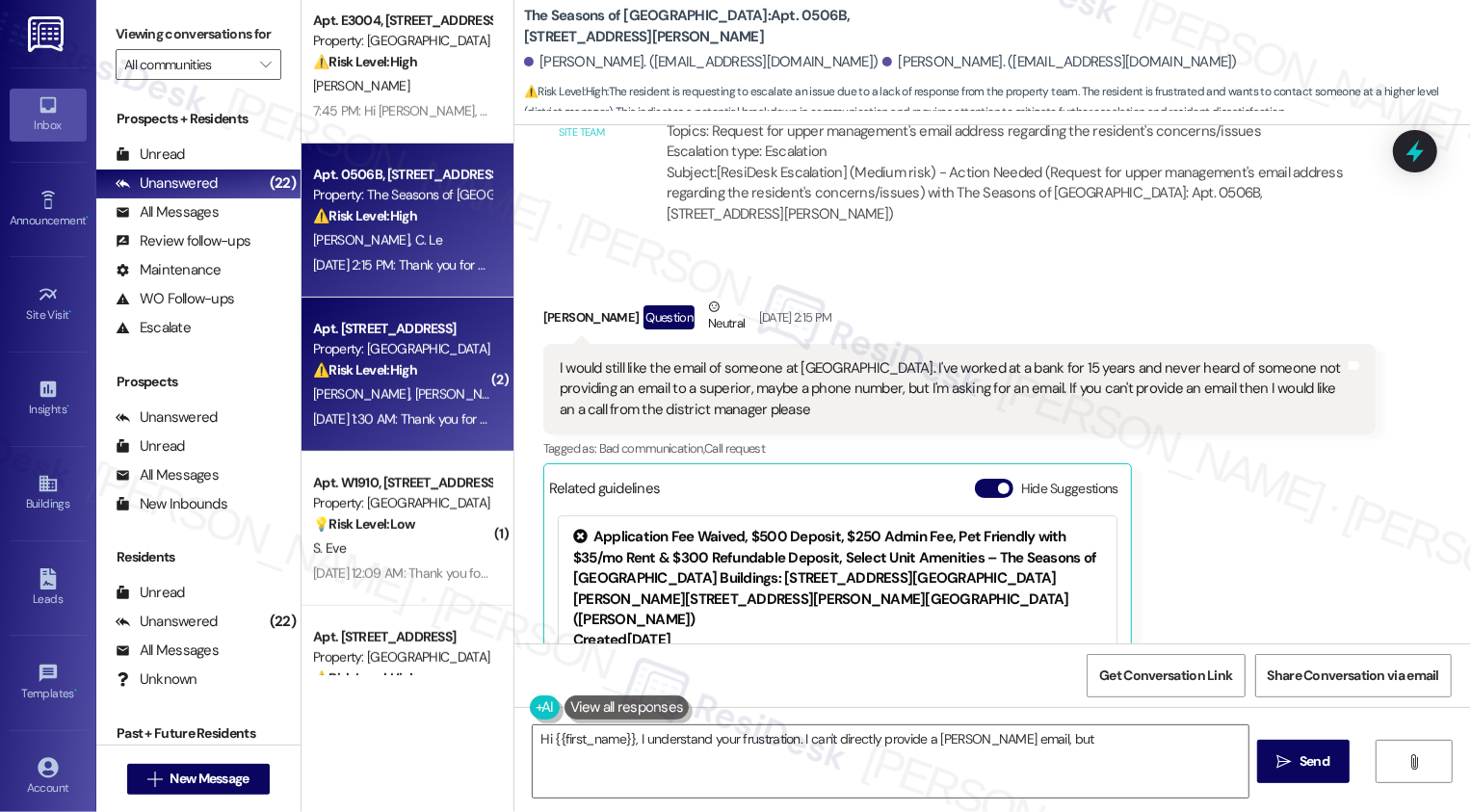
type textarea "Hi {{first_name}}, I understand your frustration. I can't directly provide a [P…"
click at [402, 348] on div "Property: [GEOGRAPHIC_DATA]" at bounding box center [401, 349] width 178 height 21
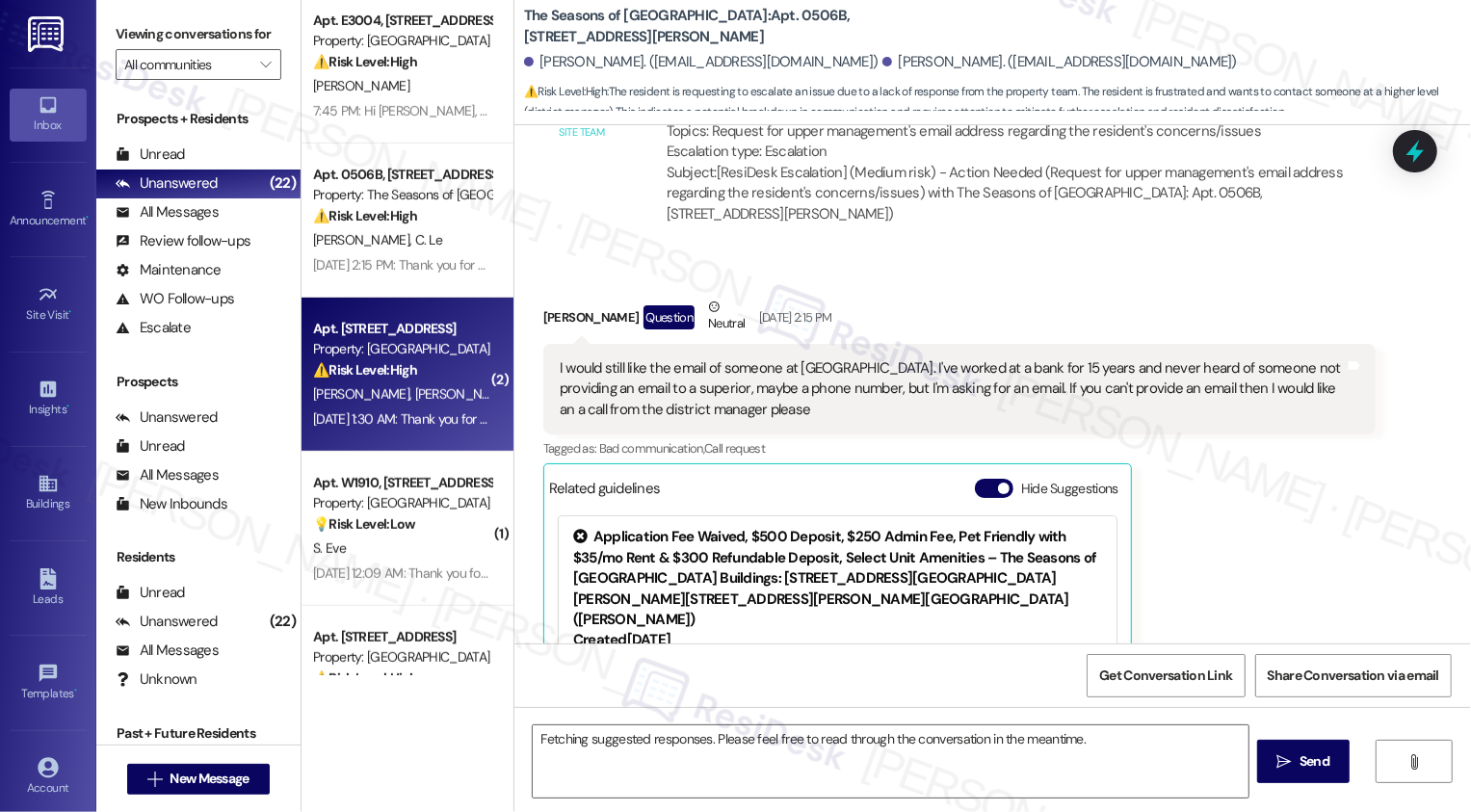
click at [402, 348] on div "Property: [GEOGRAPHIC_DATA]" at bounding box center [401, 349] width 178 height 21
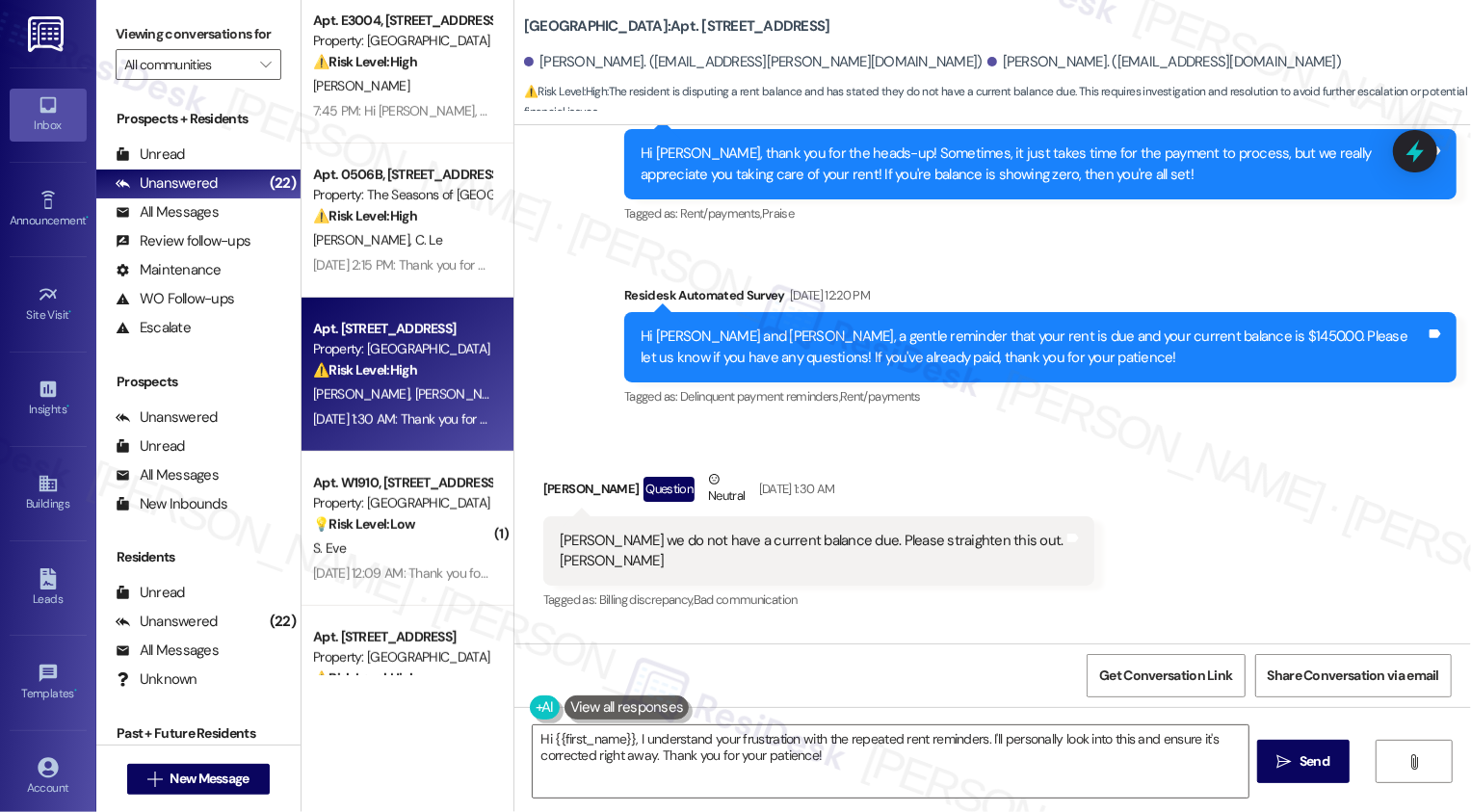
scroll to position [1152, 0]
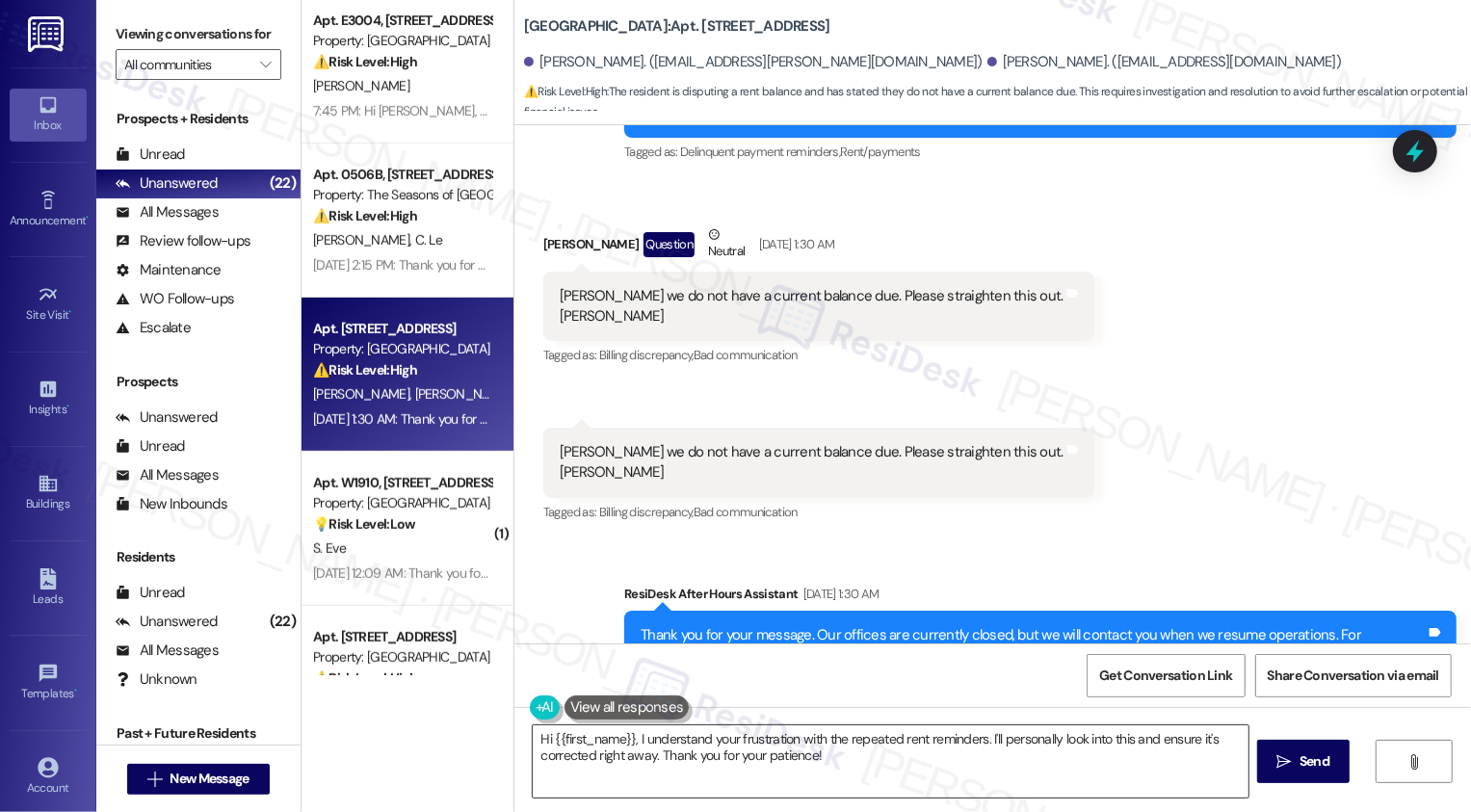
click at [881, 744] on textarea "Hi {{first_name}}, I understand your frustration with the repeated rent reminde…" at bounding box center [891, 761] width 716 height 72
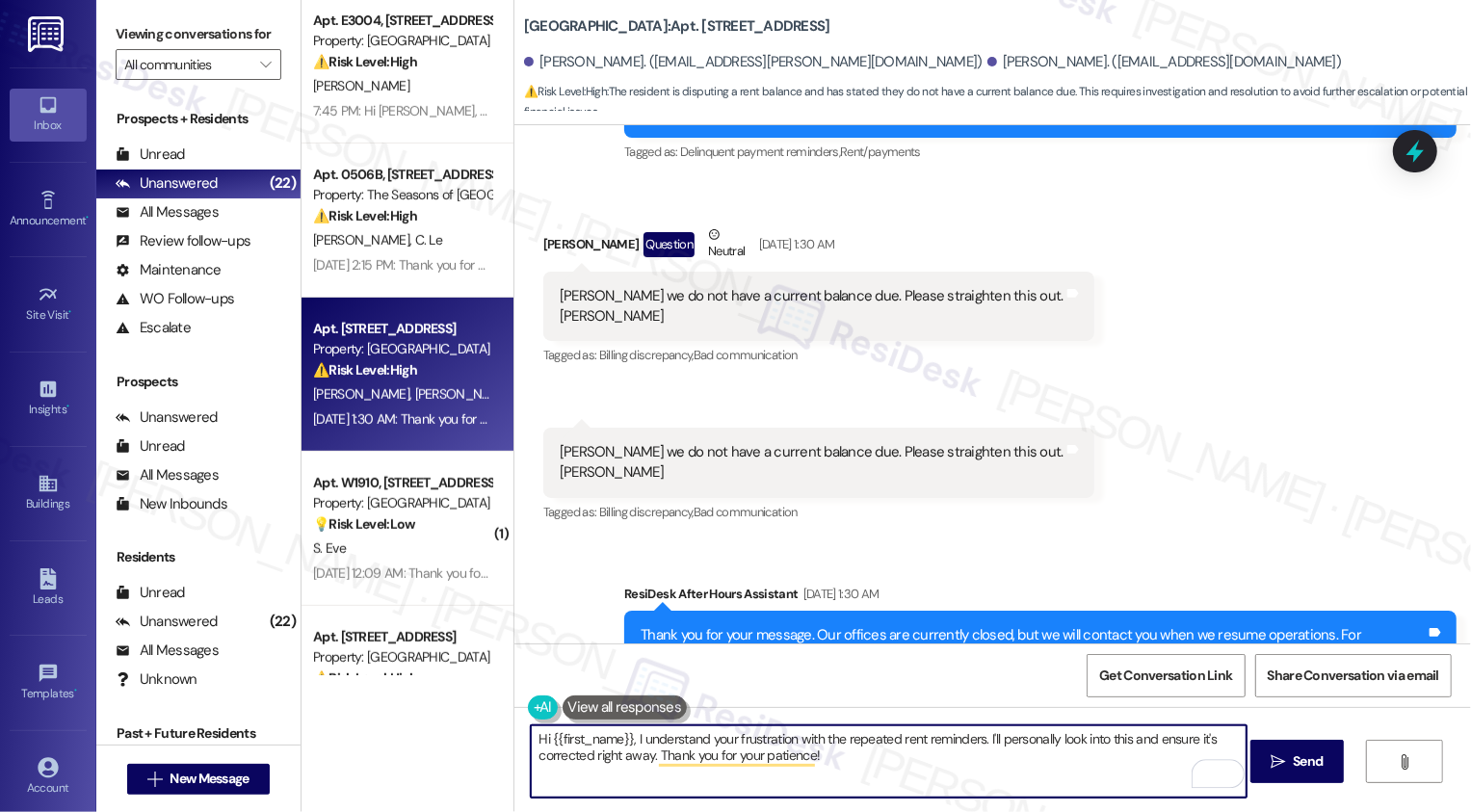
drag, startPoint x: 626, startPoint y: 735, endPoint x: 986, endPoint y: 806, distance: 366.9
click at [986, 806] on div "Hi {{first_name}}, I understand your frustration with the repeated rent reminde…" at bounding box center [992, 779] width 957 height 145
click at [573, 314] on div "[PERSON_NAME] we do not have a current balance due. Please straighten this out.…" at bounding box center [811, 307] width 503 height 41
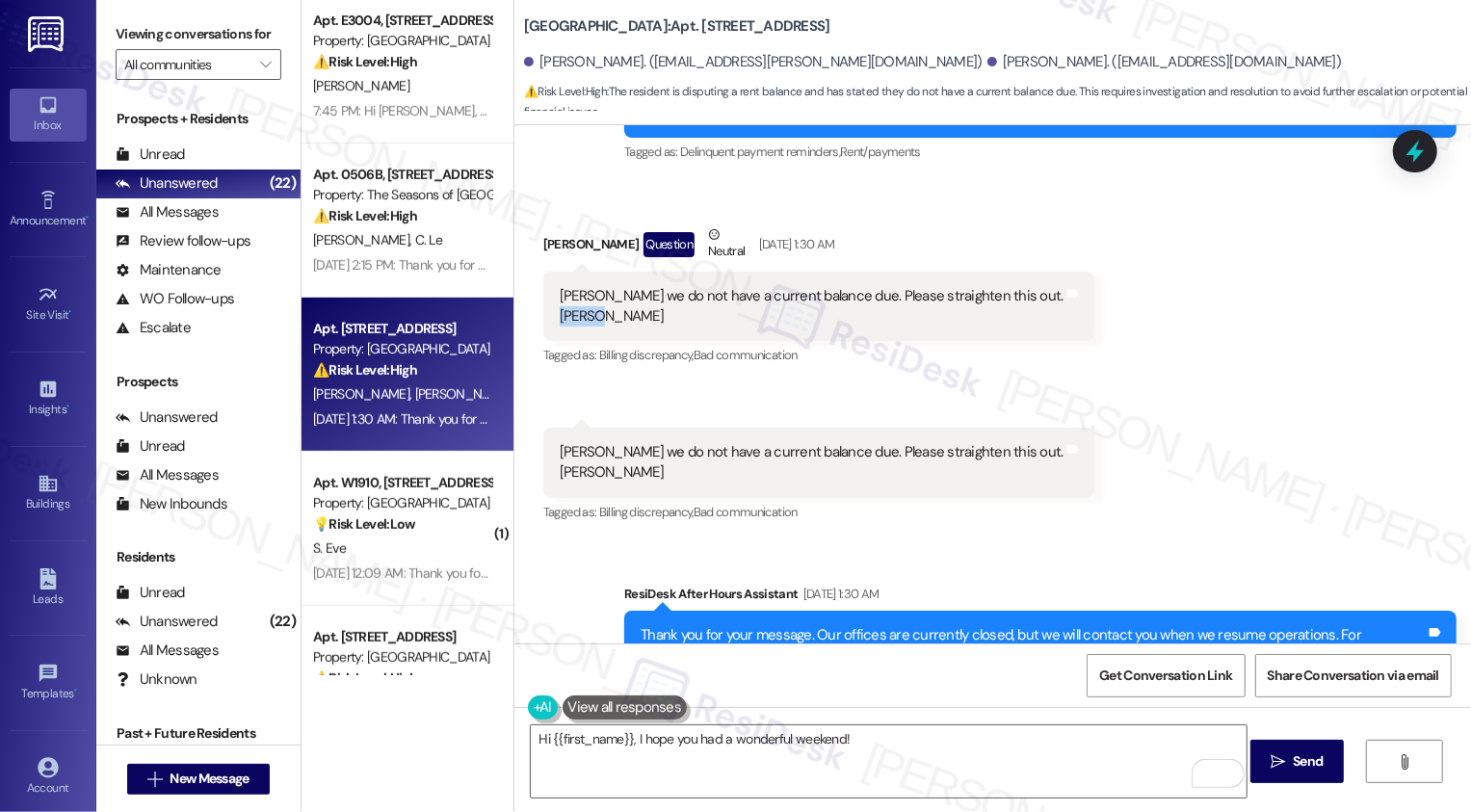
copy div "[PERSON_NAME]"
click at [581, 731] on textarea "Hi {{first_name}}, I hope you had a wonderful weekend!" at bounding box center [889, 761] width 716 height 72
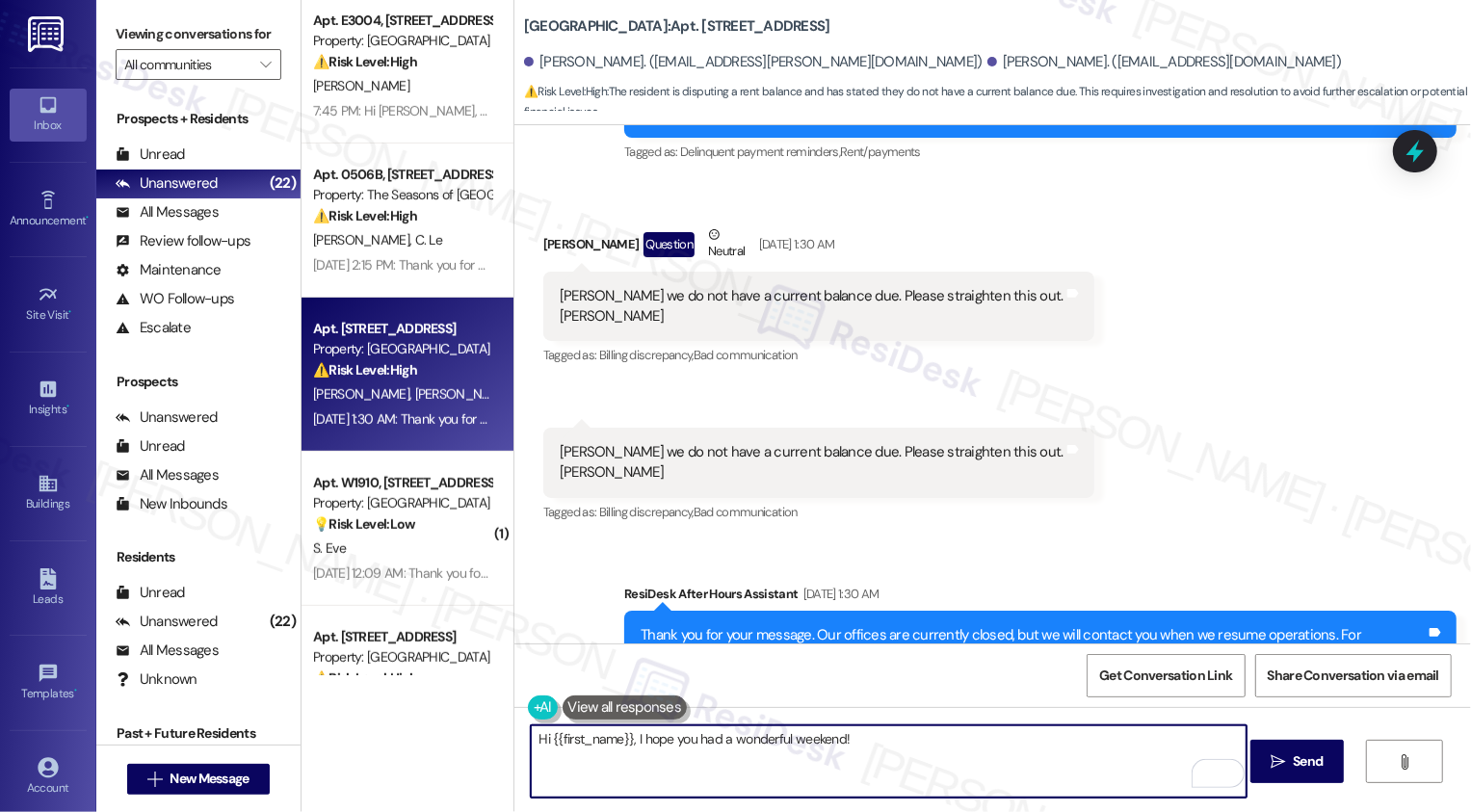
click at [581, 731] on textarea "Hi {{first_name}}, I hope you had a wonderful weekend!" at bounding box center [889, 761] width 716 height 72
paste textarea "[PERSON_NAME]"
click at [860, 743] on textarea "Hi [PERSON_NAME], I hope you had a wonderful weekend!" at bounding box center [889, 761] width 716 height 72
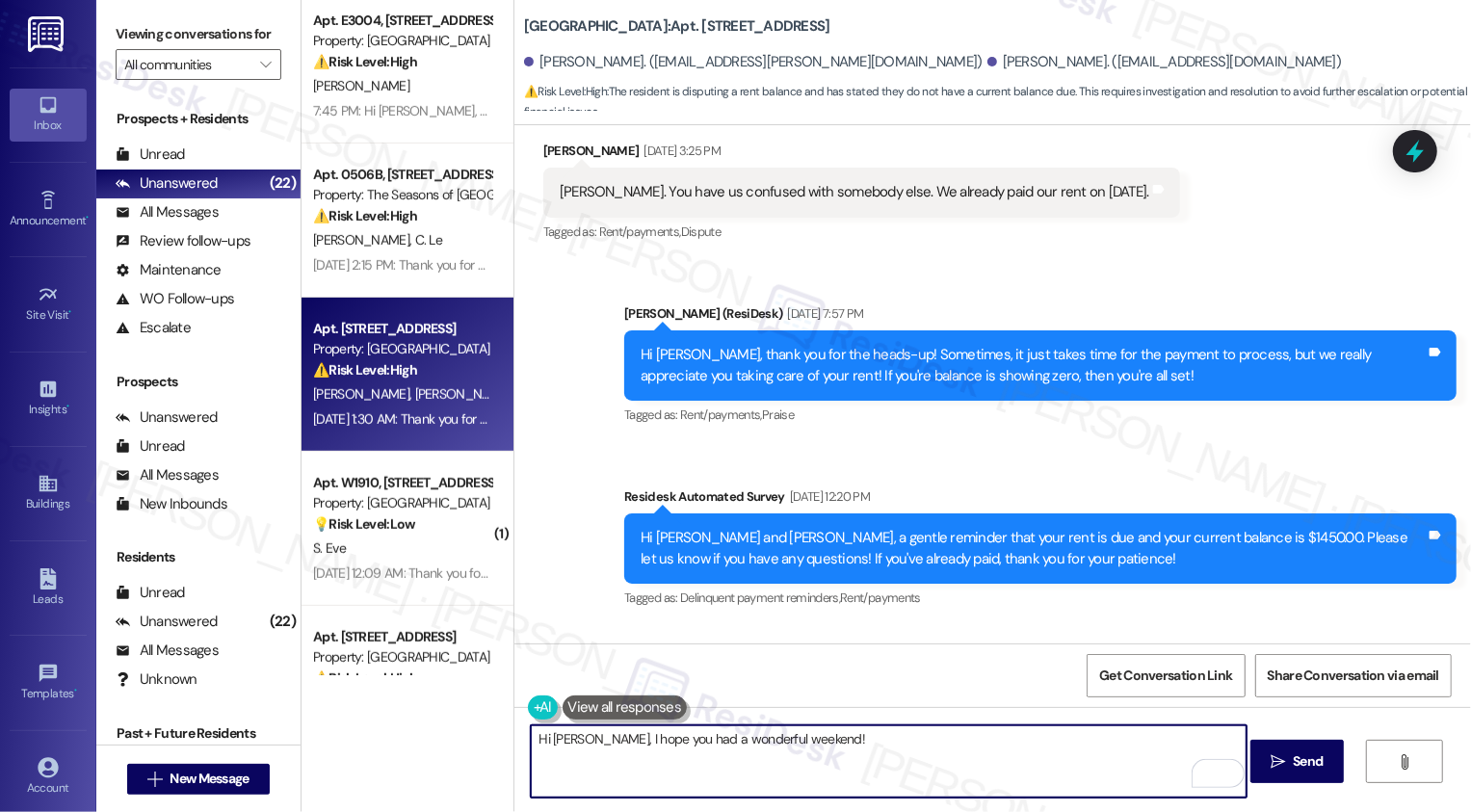
scroll to position [687, 0]
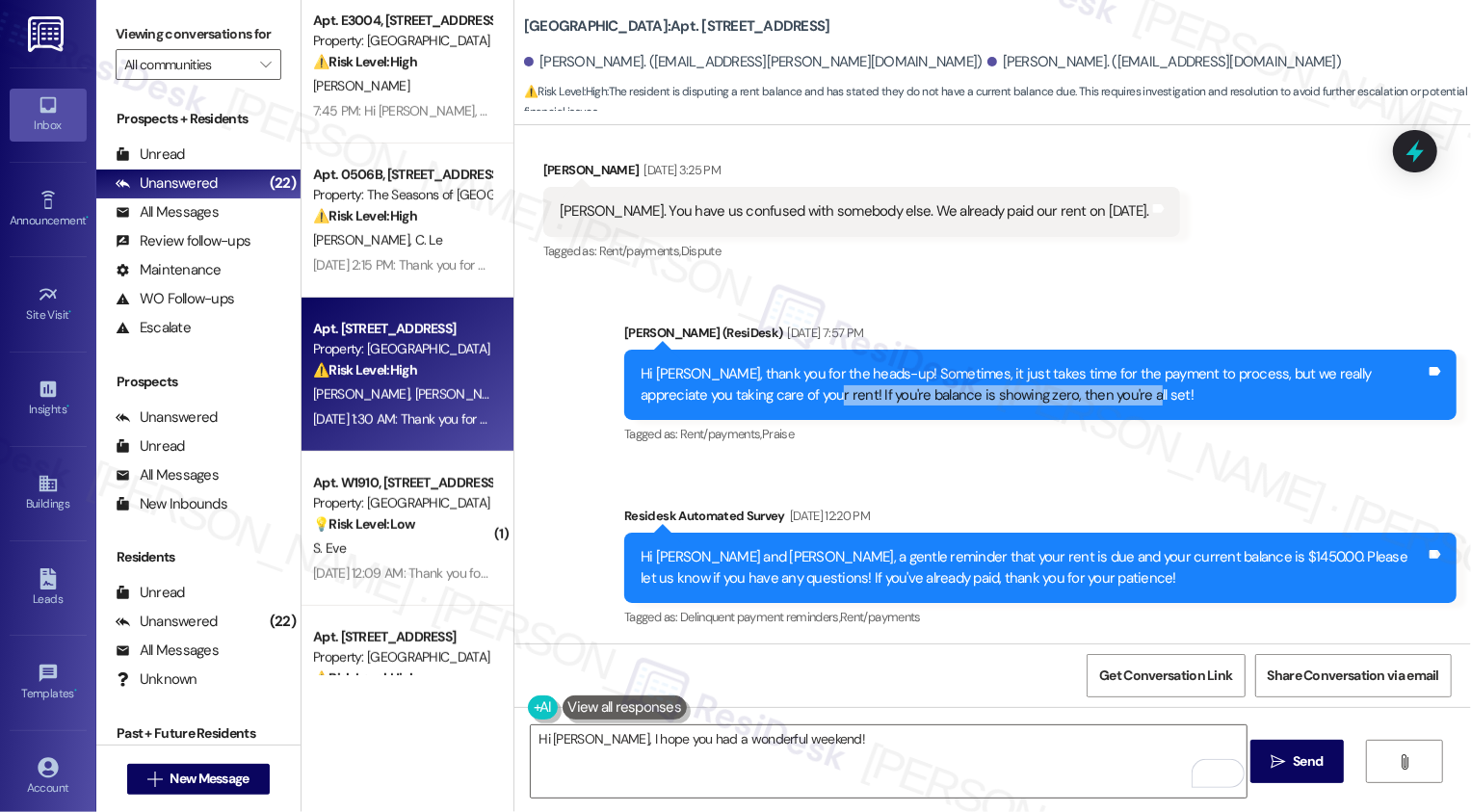
drag, startPoint x: 733, startPoint y: 393, endPoint x: 1044, endPoint y: 409, distance: 311.4
click at [1044, 409] on div "Hi [PERSON_NAME], thank you for the heads-up! Sometimes, it just takes time for…" at bounding box center [1040, 385] width 832 height 71
copy div "If you're balance is showing zero, then you're all set!"
click at [856, 754] on textarea "Hi [PERSON_NAME], I hope you had a wonderful weekend!" at bounding box center [889, 761] width 716 height 72
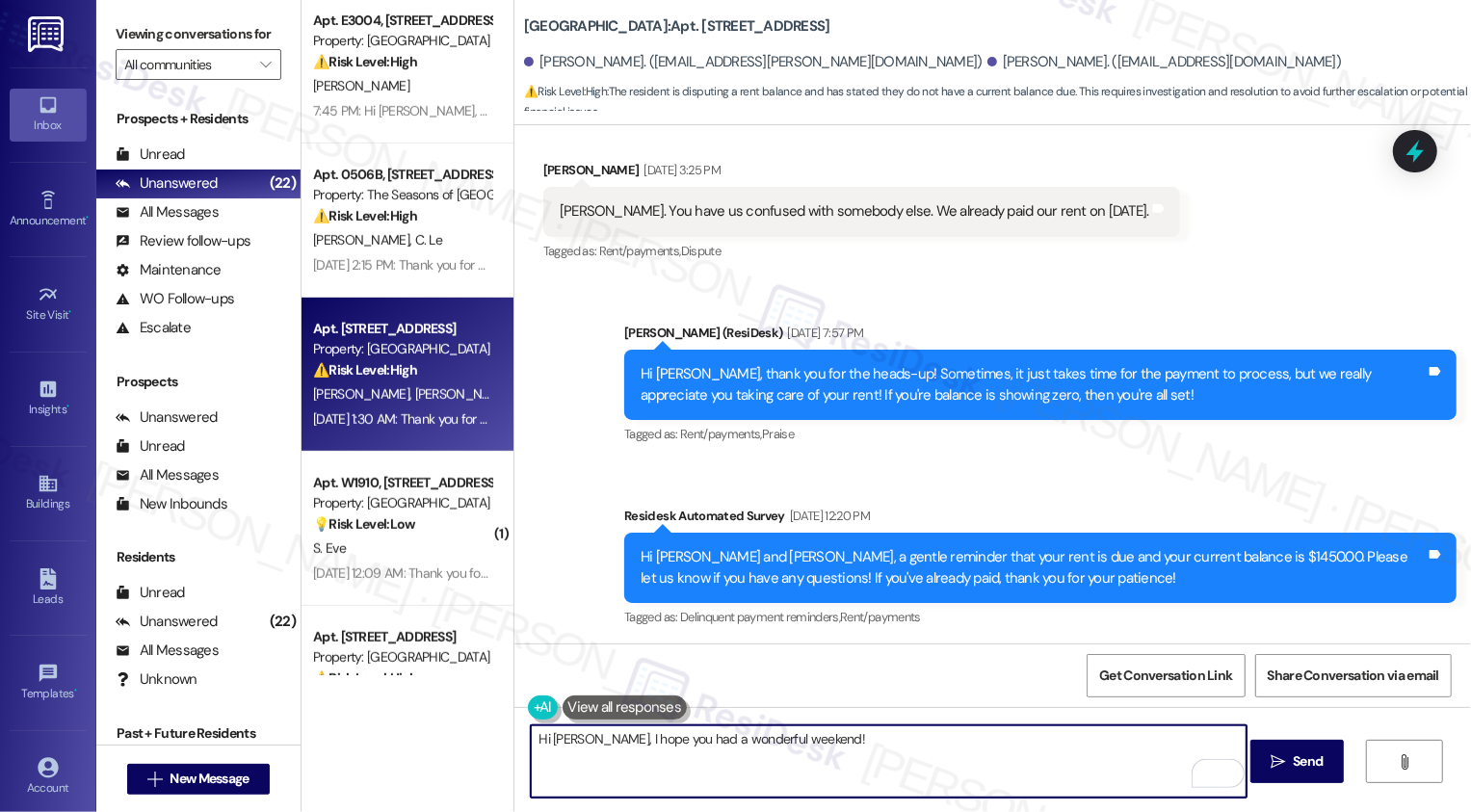
paste textarea "If you're balance is showing zero, then you're all set!"
click at [860, 731] on textarea "Hi [PERSON_NAME], I hope you had a wonderful weekend! If you're balance is show…" at bounding box center [889, 761] width 716 height 72
drag, startPoint x: 946, startPoint y: 739, endPoint x: 1007, endPoint y: 745, distance: 61.3
click at [1003, 745] on textarea "Hi [PERSON_NAME], I hope you had a wonderful weekend! If your account is showin…" at bounding box center [889, 761] width 716 height 72
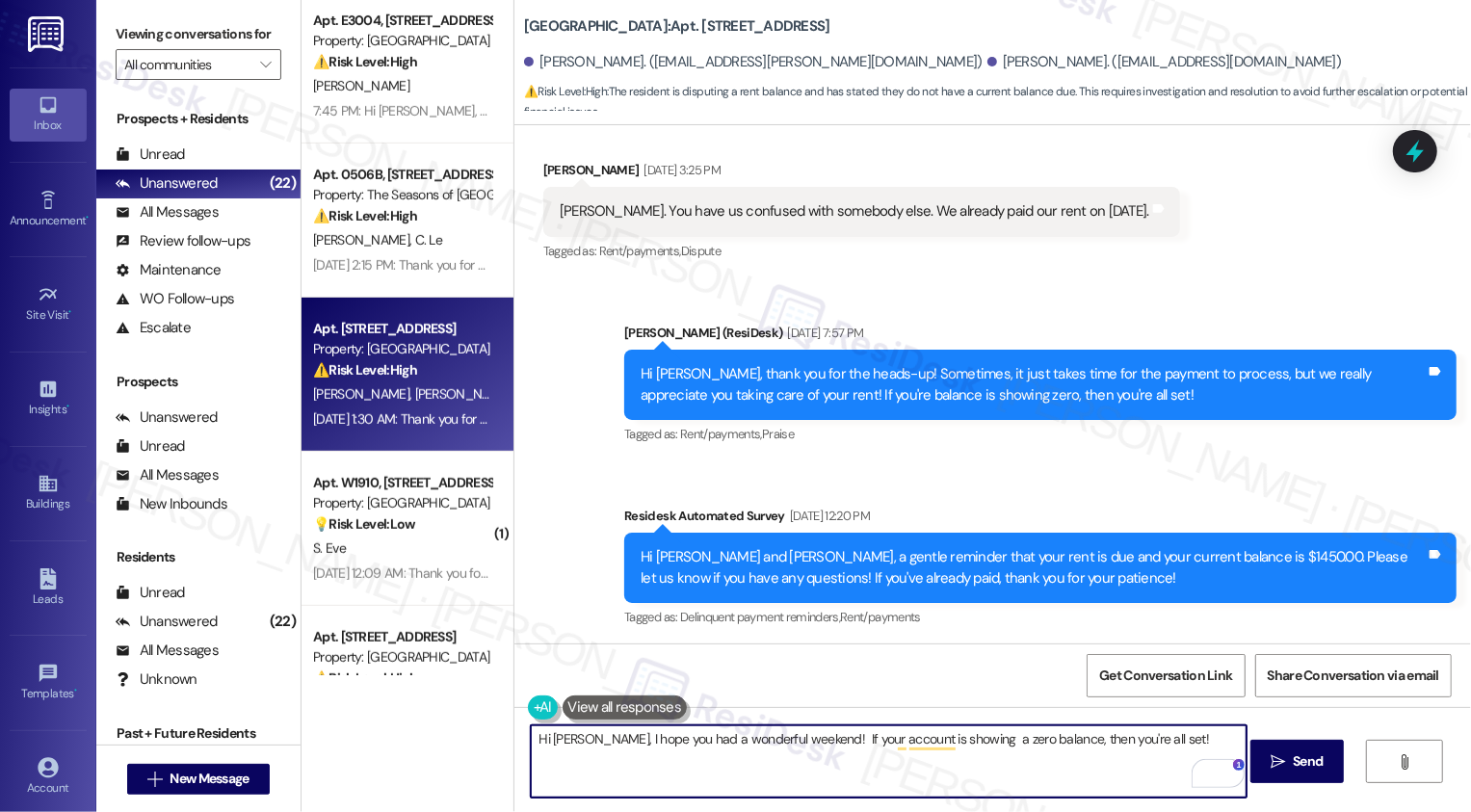
drag, startPoint x: 1034, startPoint y: 738, endPoint x: 1214, endPoint y: 744, distance: 180.1
click at [1214, 742] on textarea "Hi [PERSON_NAME], I hope you had a wonderful weekend! If your account is showin…" at bounding box center [889, 761] width 716 height 72
click at [813, 766] on textarea "Hi [PERSON_NAME], I hope you had a wonderful weekend! If your account is showin…" at bounding box center [889, 761] width 716 height 72
click at [796, 739] on textarea "Hi [PERSON_NAME], I hope you had a wonderful weekend! If your account is showin…" at bounding box center [889, 761] width 716 height 72
click at [833, 742] on textarea "Hi [PERSON_NAME], I hope you had a wonderful weekend! If your account is showin…" at bounding box center [889, 761] width 716 height 72
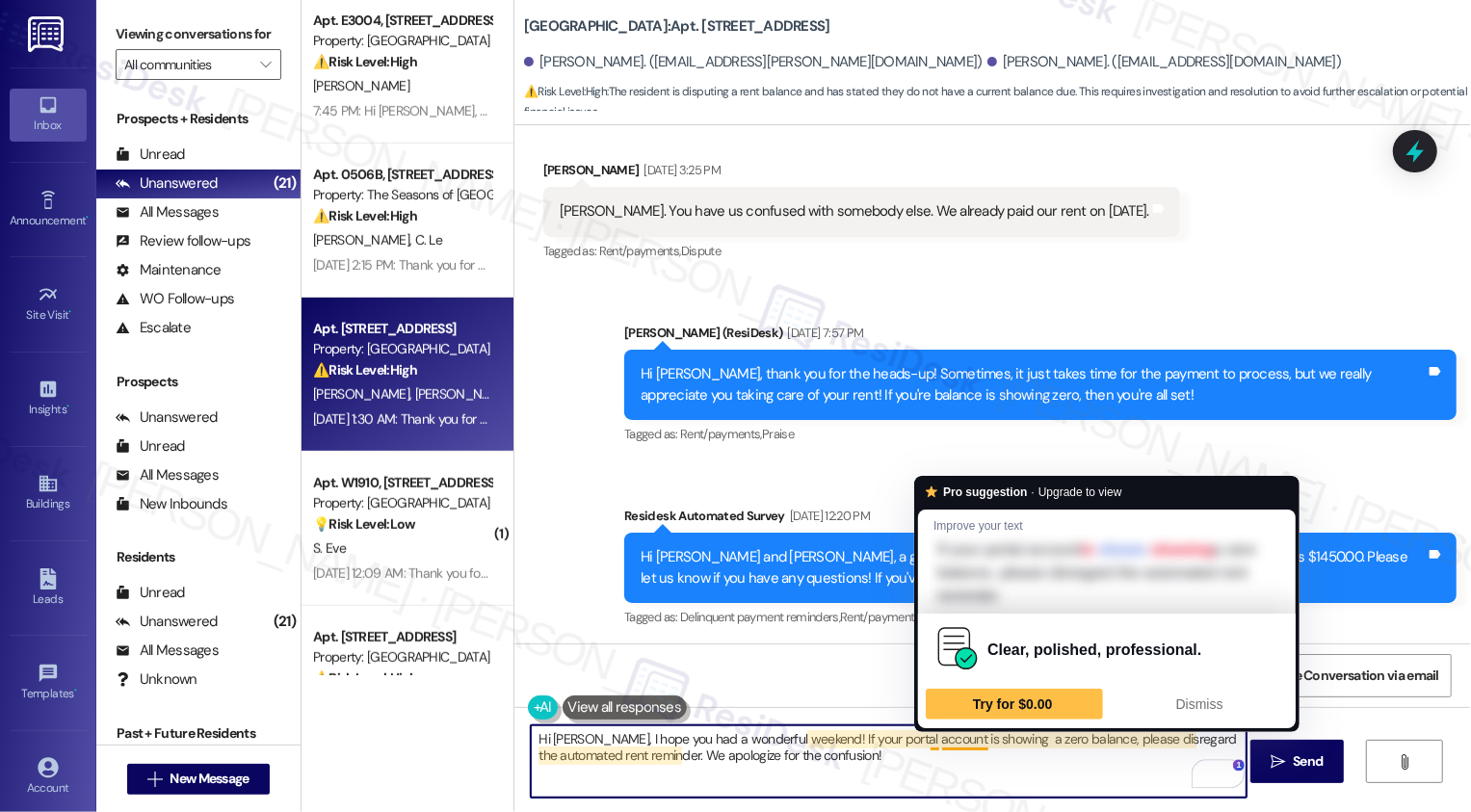
click at [951, 740] on textarea "Hi [PERSON_NAME], I hope you had a wonderful weekend! If your portal account is…" at bounding box center [889, 761] width 716 height 72
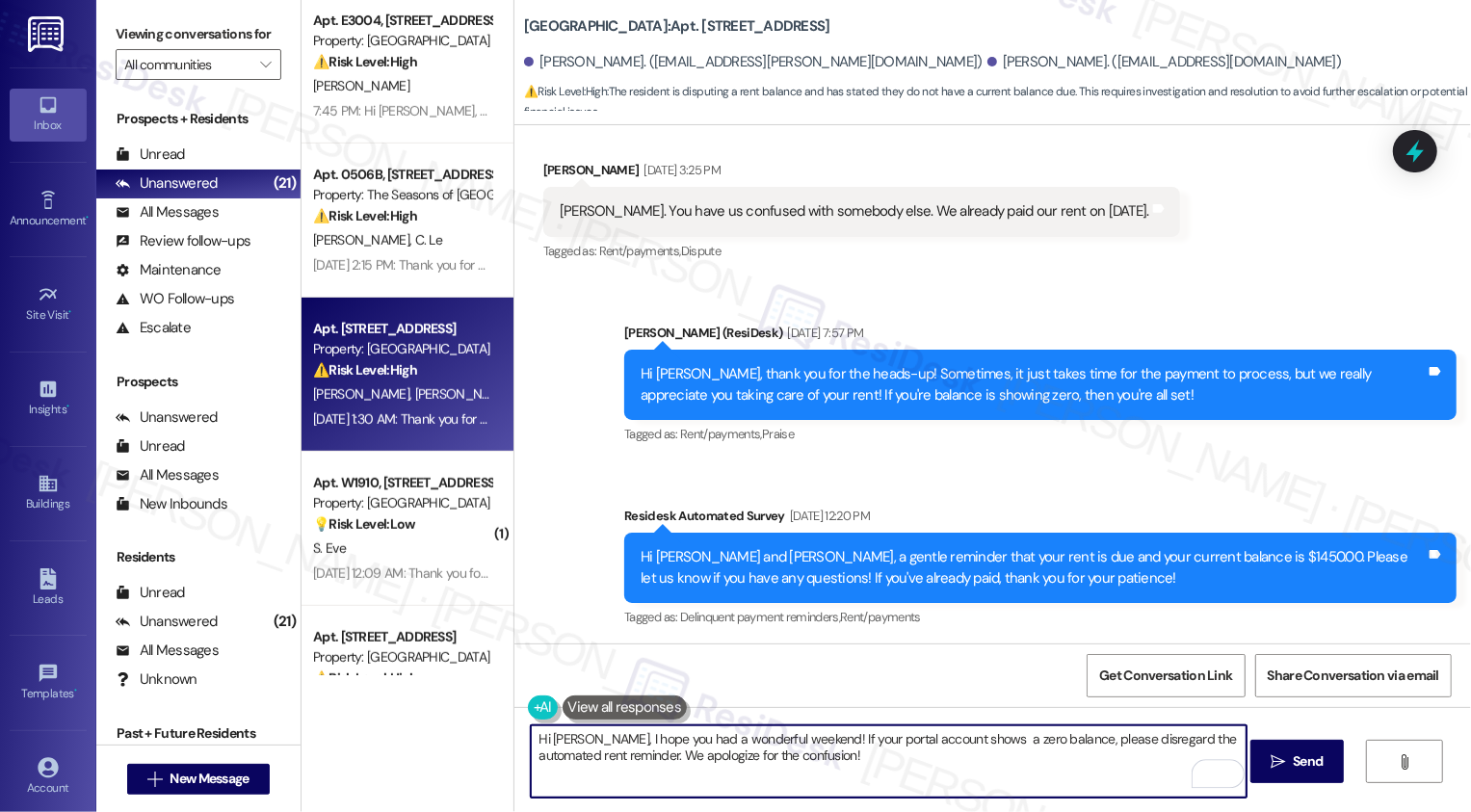
click at [975, 758] on textarea "Hi [PERSON_NAME], I hope you had a wonderful weekend! If your portal account sh…" at bounding box center [889, 761] width 716 height 72
click at [960, 739] on textarea "Hi [PERSON_NAME], I hope you had a wonderful weekend! If your portal account sh…" at bounding box center [889, 761] width 716 height 72
click at [952, 759] on textarea "Hi [PERSON_NAME], I hope you had a wonderful weekend! If your portal account sh…" at bounding box center [889, 761] width 716 height 72
click at [669, 757] on textarea "Hi [PERSON_NAME], I hope you had a wonderful weekend! If your portal account sh…" at bounding box center [889, 761] width 716 height 72
click at [857, 768] on textarea "Hi [PERSON_NAME], I hope you had a wonderful weekend! If your portal account sh…" at bounding box center [889, 761] width 716 height 72
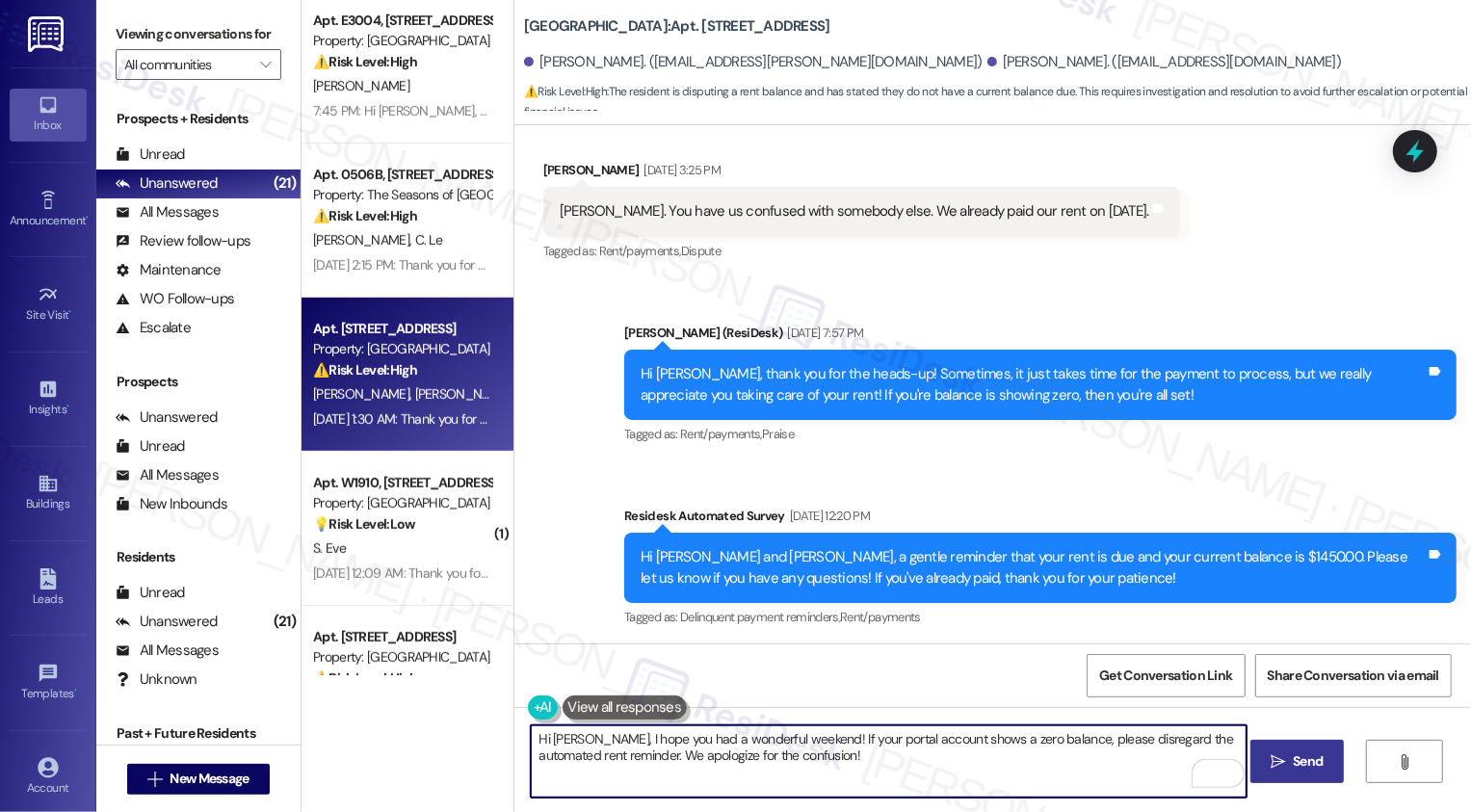
type textarea "Hi [PERSON_NAME], I hope you had a wonderful weekend! If your portal account sh…"
click at [1276, 773] on button " Send" at bounding box center [1297, 761] width 93 height 43
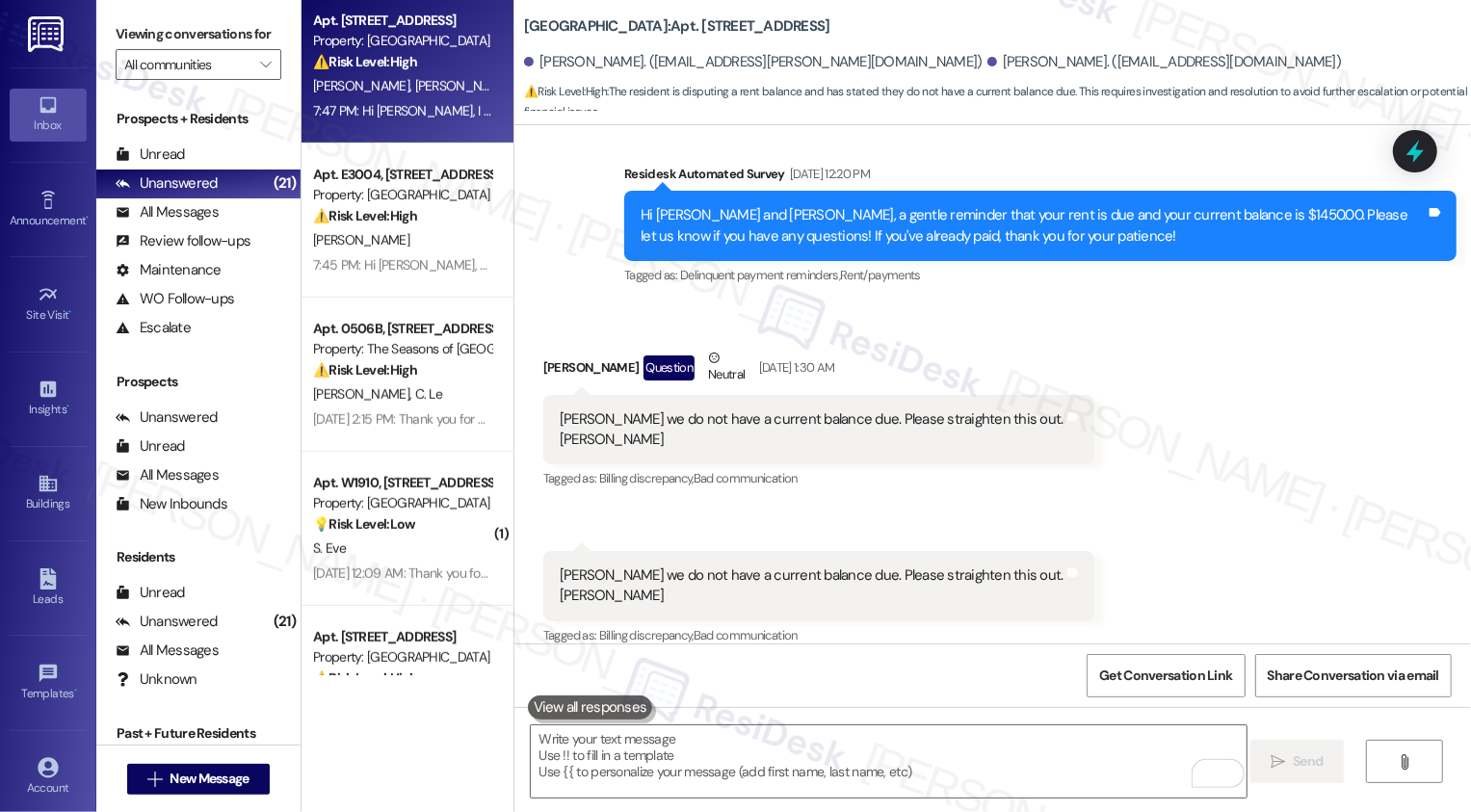
scroll to position [1048, 0]
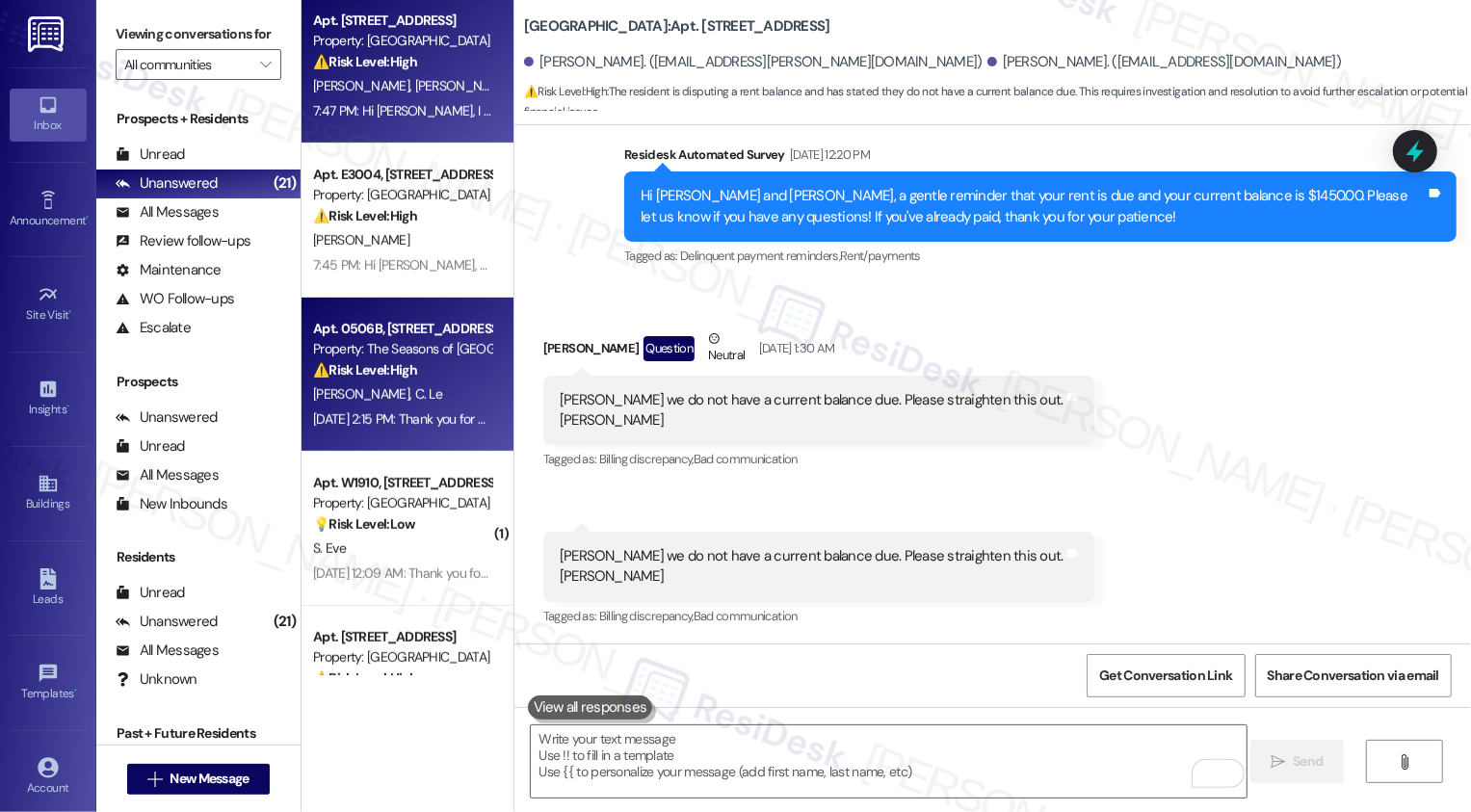
click at [441, 432] on div "Apt. 0506B, [STREET_ADDRESS][PERSON_NAME] Property: The Seasons of Cherry Creek…" at bounding box center [408, 375] width 212 height 154
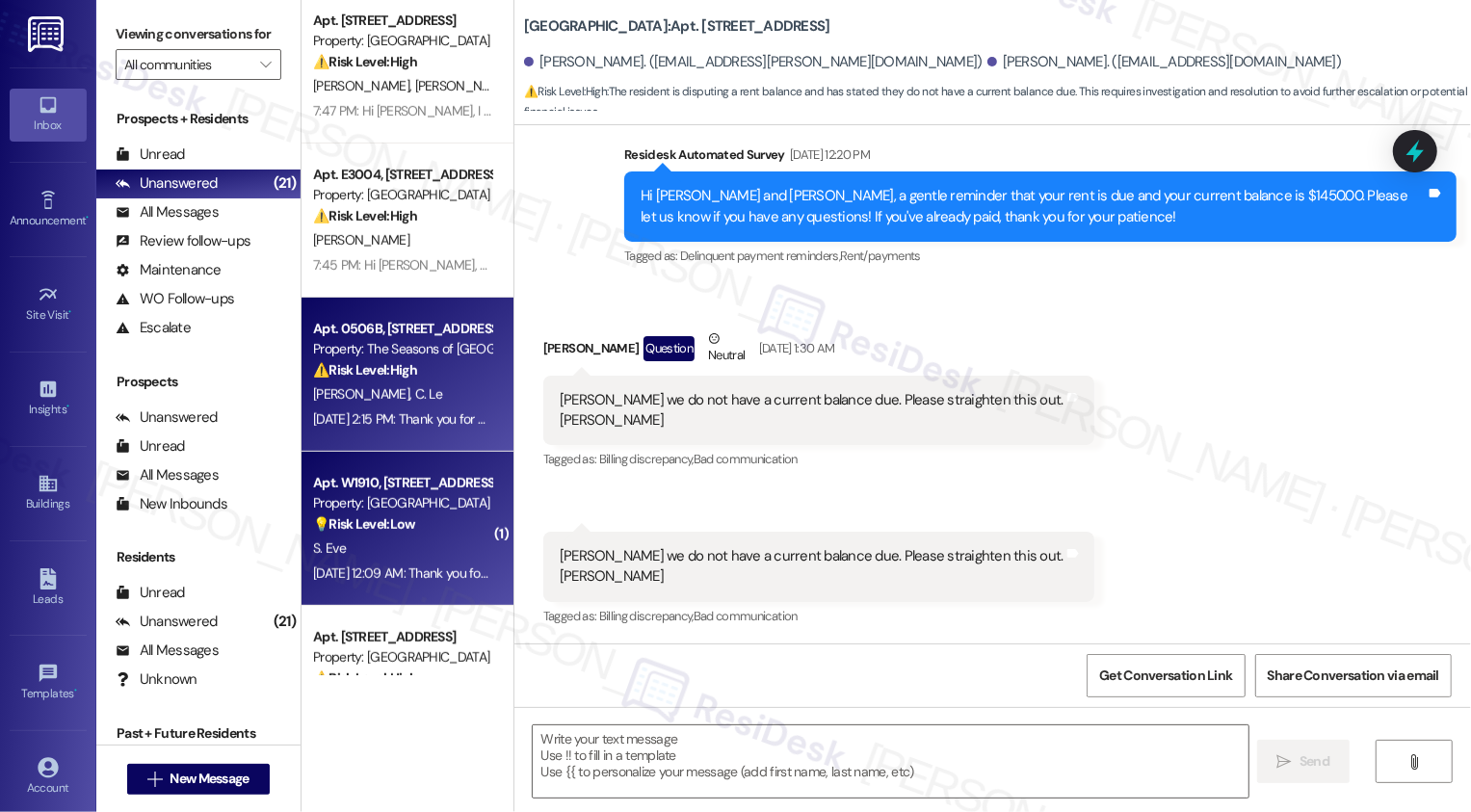
type textarea "Fetching suggested responses. Please feel free to read through the conversation…"
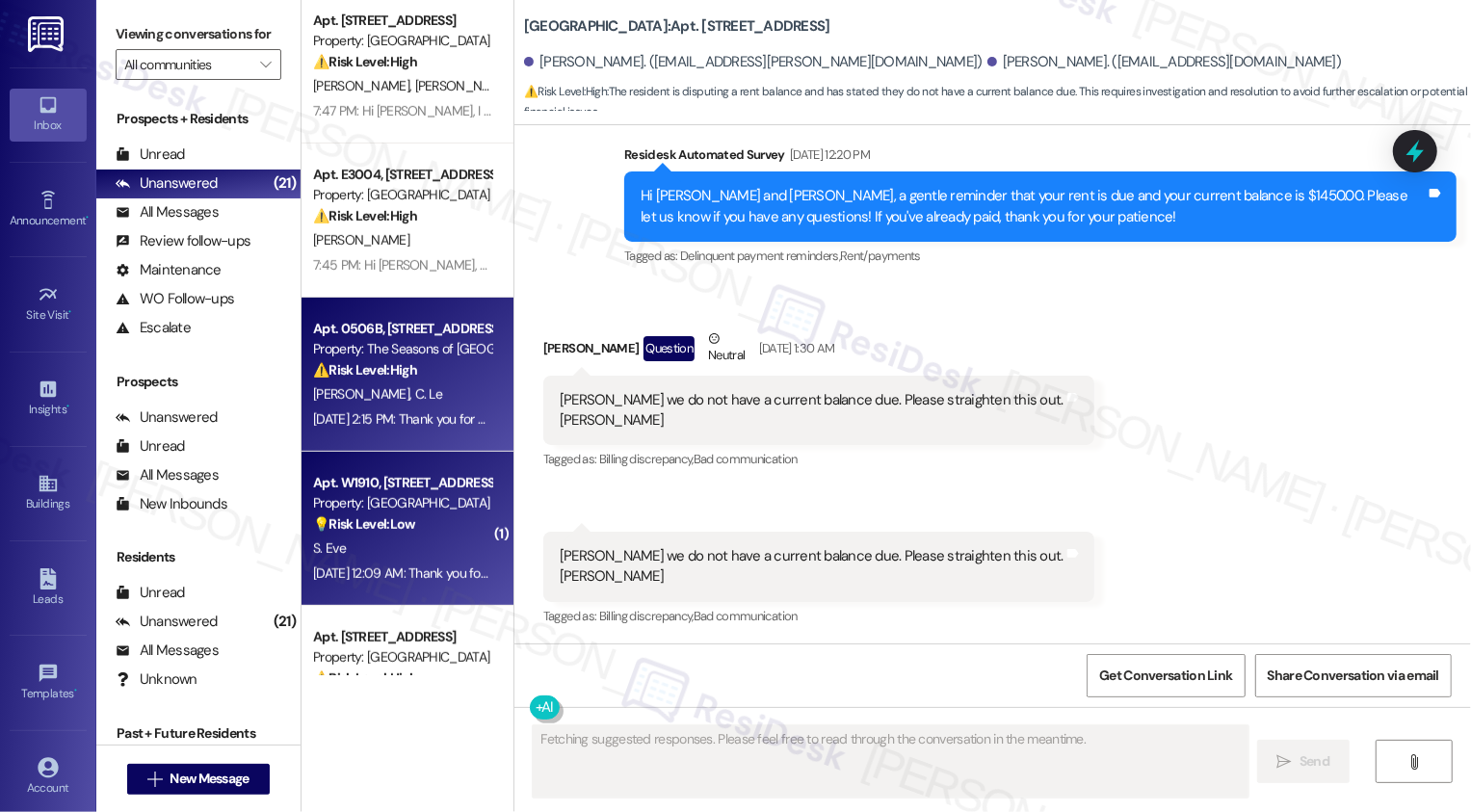
click at [440, 508] on div "Property: [GEOGRAPHIC_DATA]" at bounding box center [401, 503] width 178 height 21
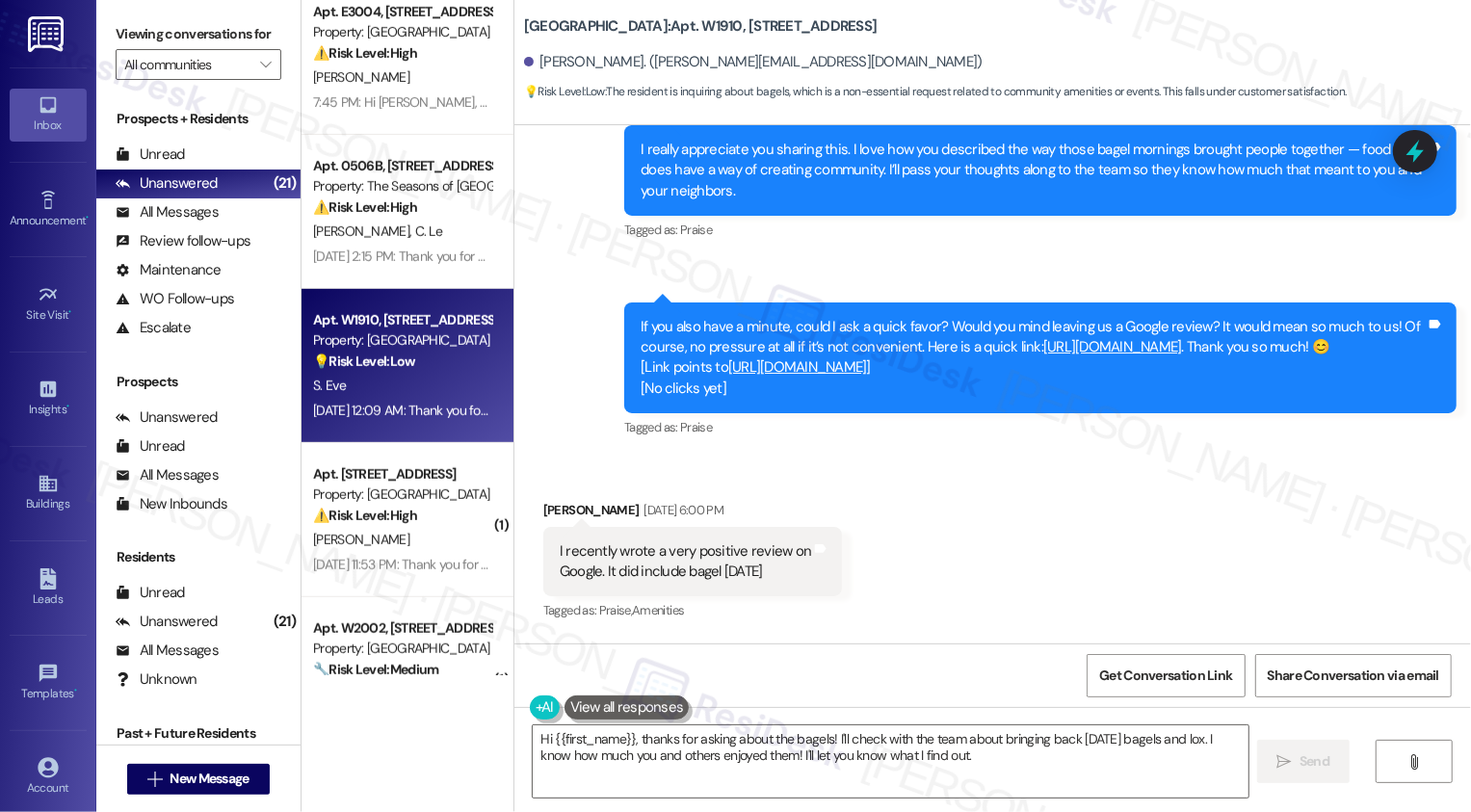
scroll to position [1400, 0]
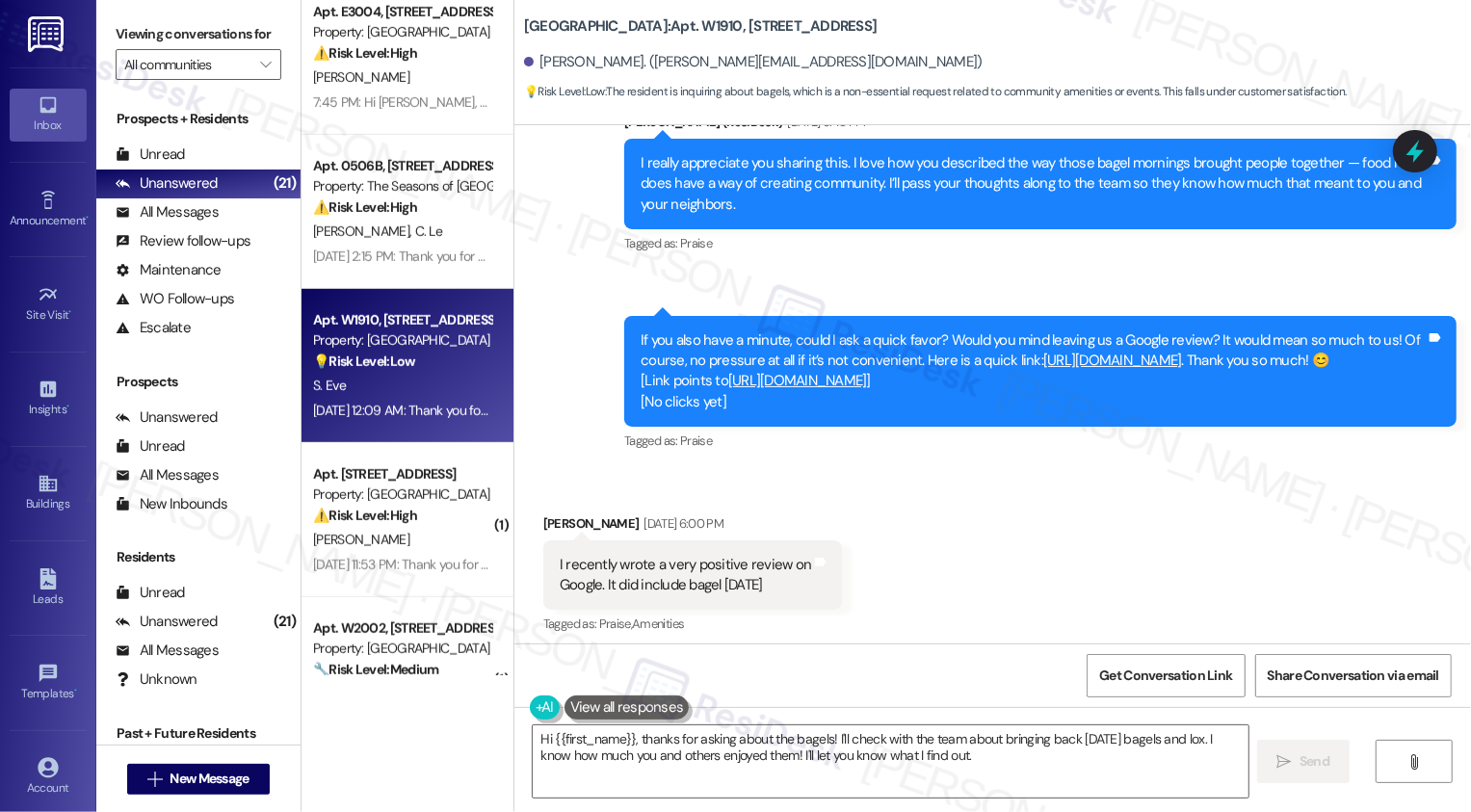
click at [845, 371] on link "[URL][DOMAIN_NAME]" at bounding box center [797, 380] width 139 height 20
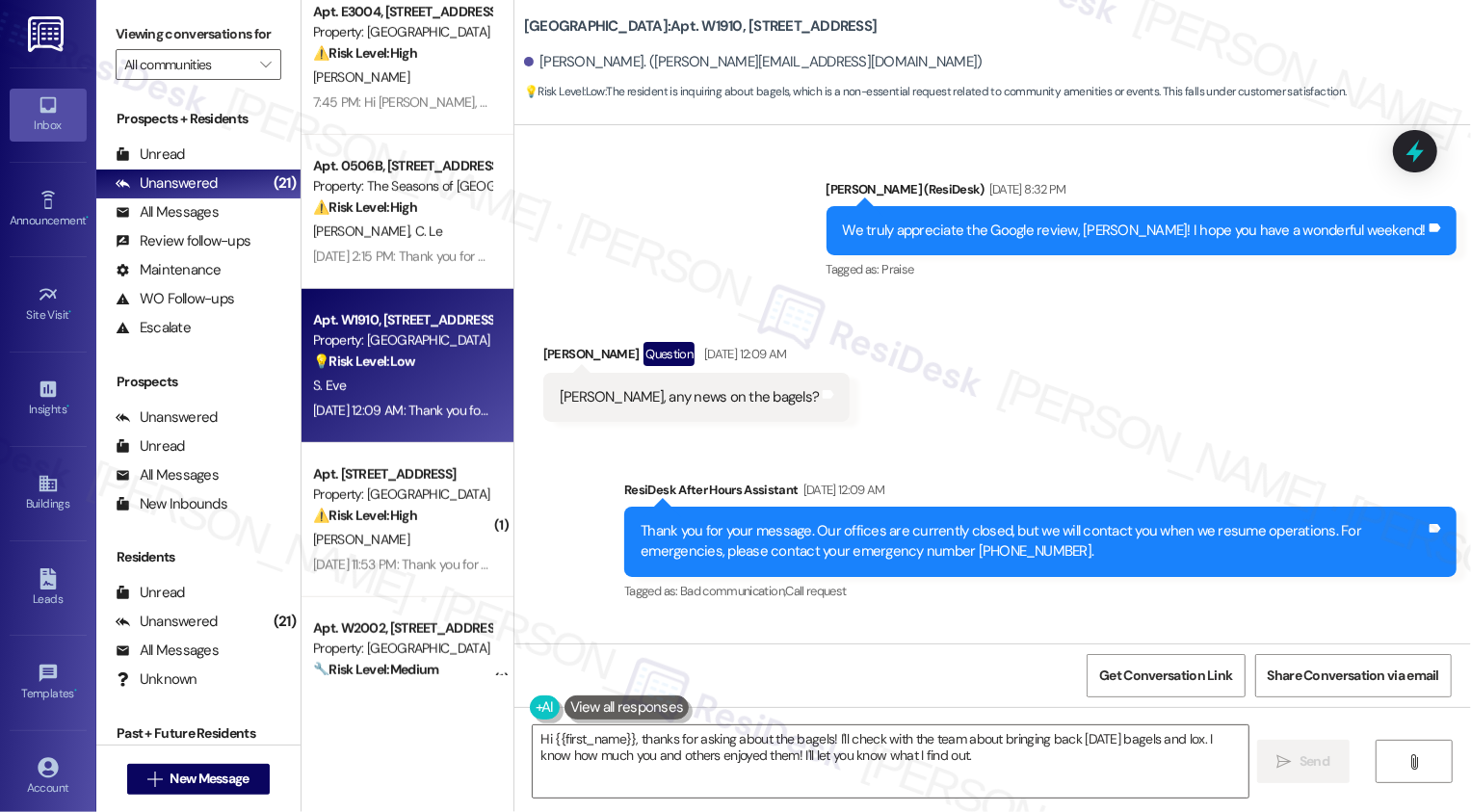
scroll to position [1844, 0]
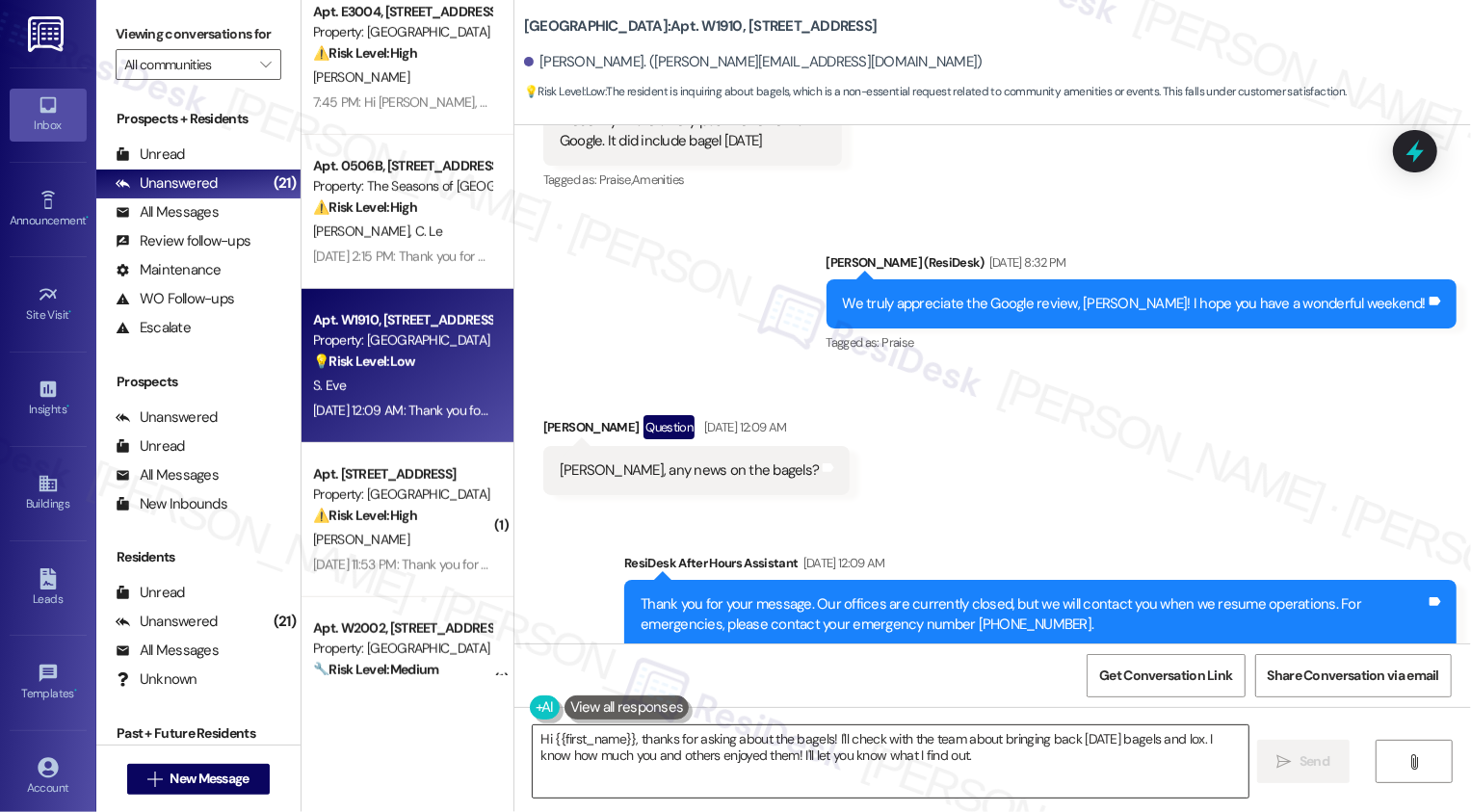
click at [732, 751] on textarea "Hi {{first_name}}, thanks for asking about the bagels! I'll check with the team…" at bounding box center [891, 761] width 716 height 72
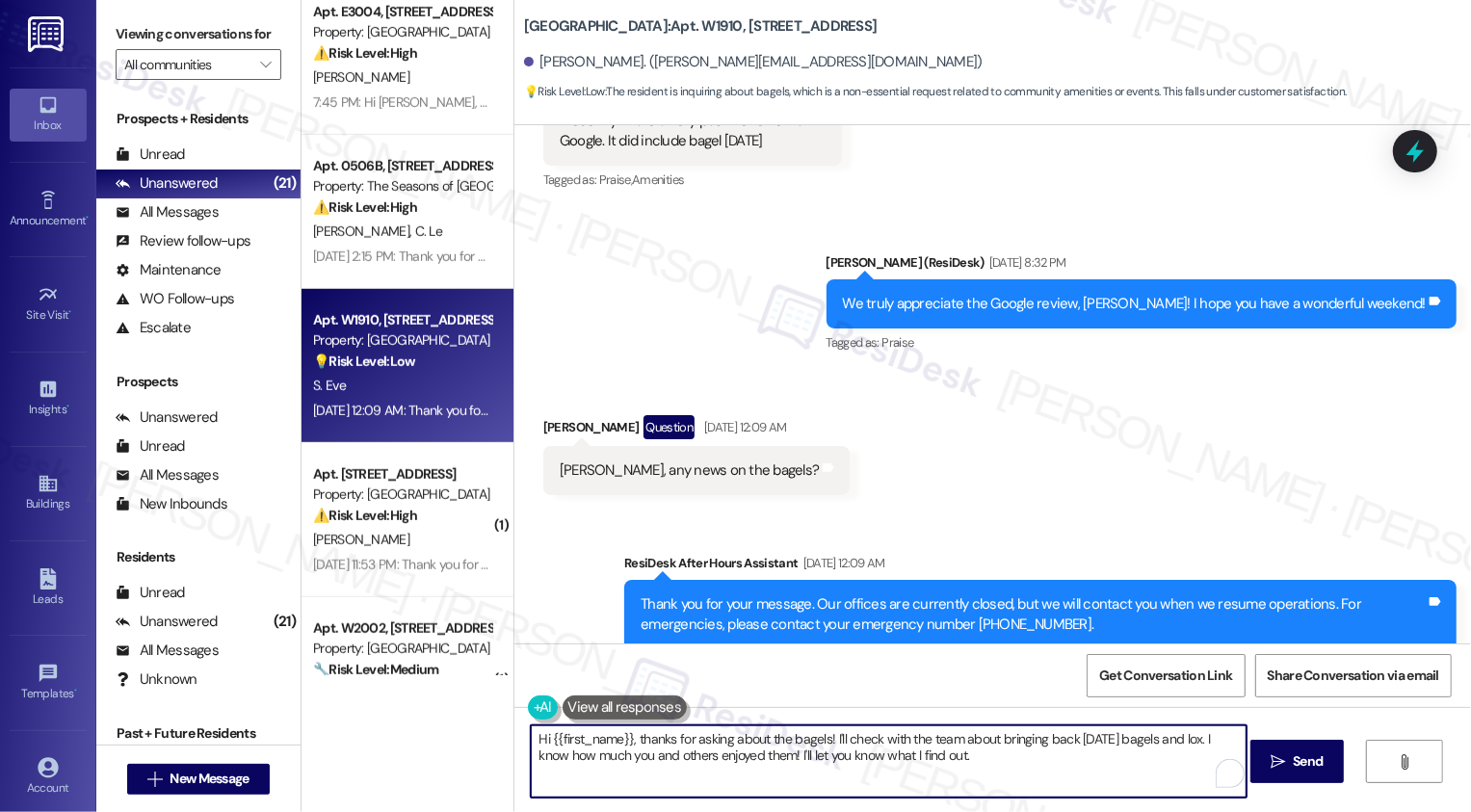
click at [1073, 753] on textarea "Hi {{first_name}}, thanks for asking about the bagels! I'll check with the team…" at bounding box center [889, 761] width 716 height 72
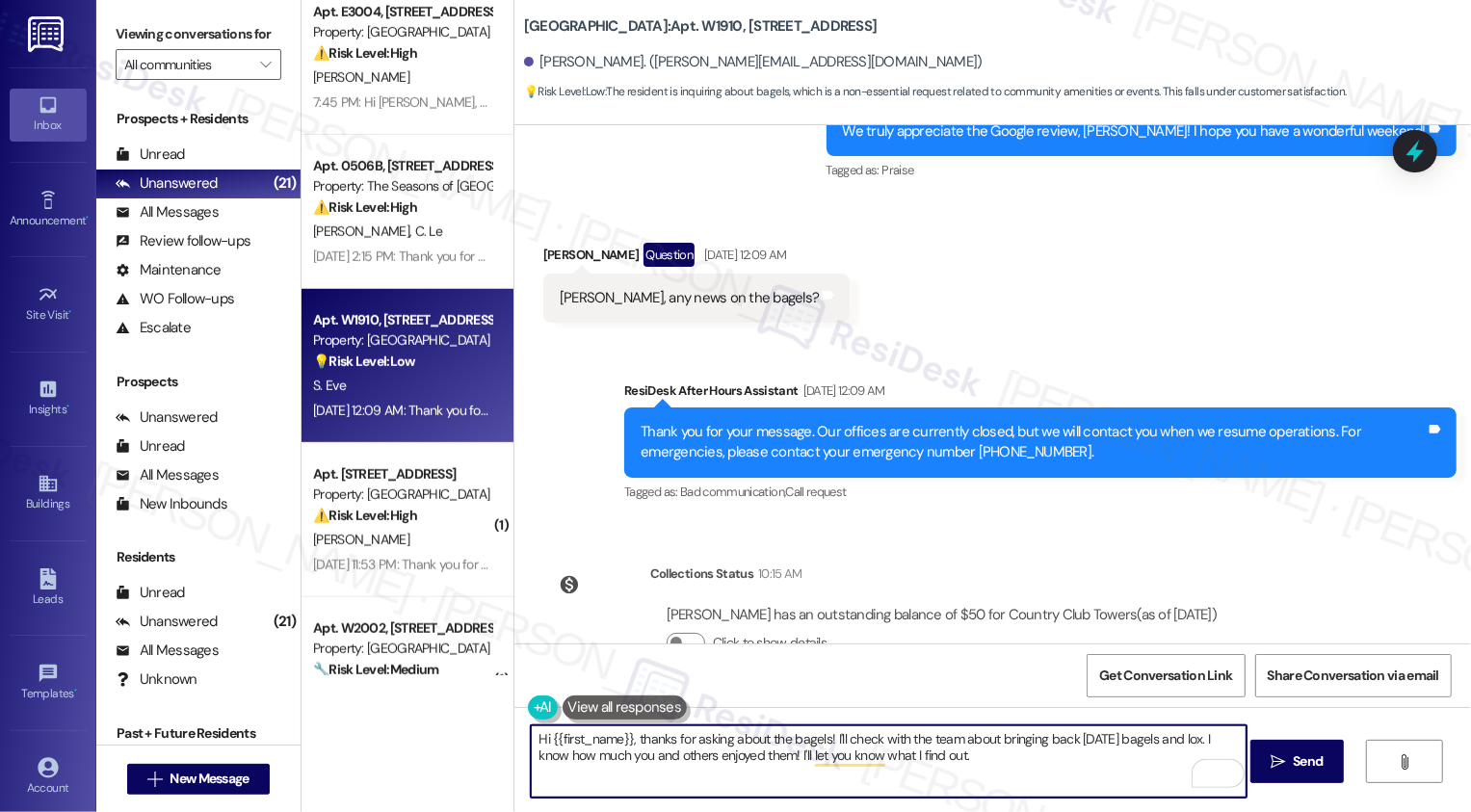
scroll to position [2021, 0]
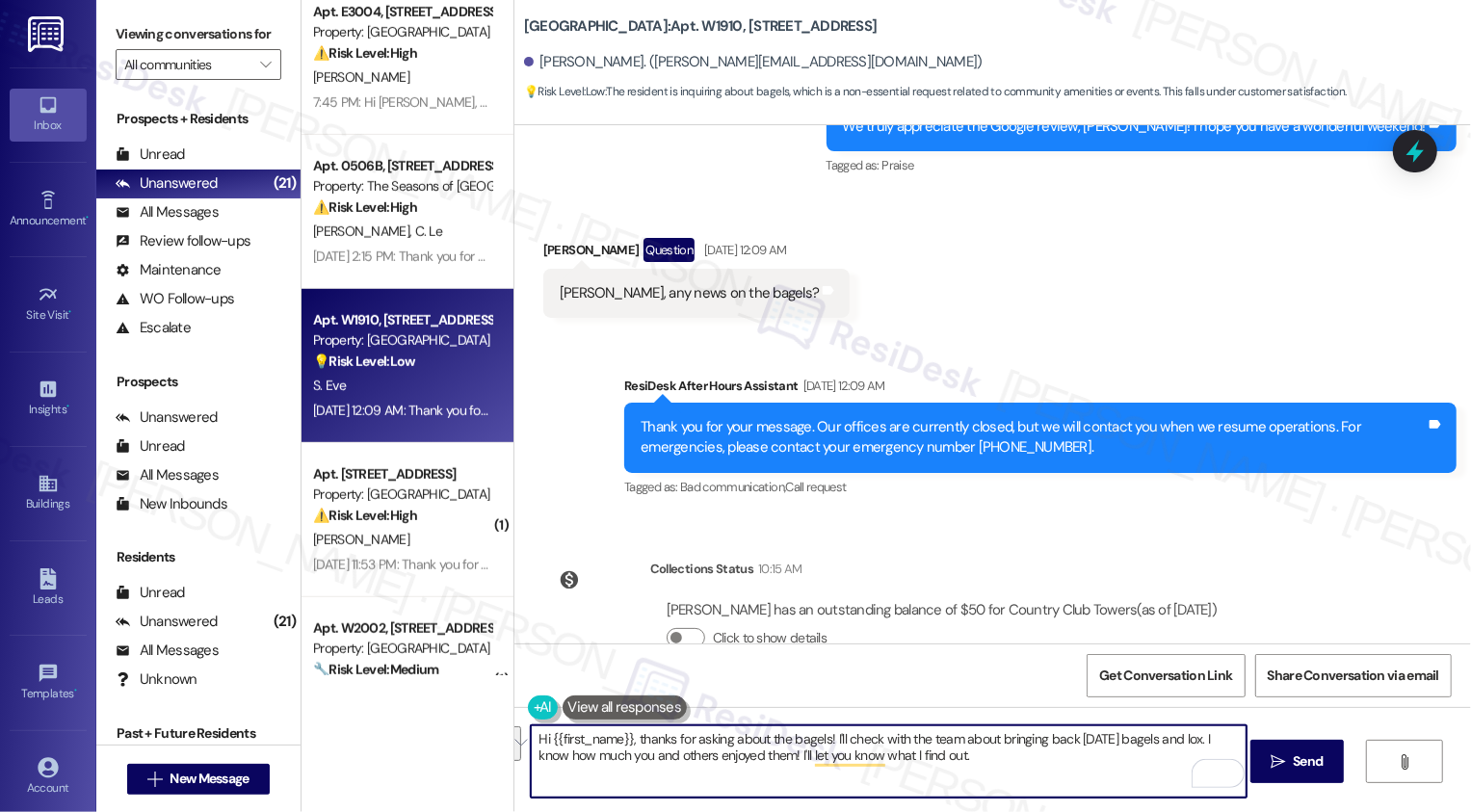
drag, startPoint x: 1202, startPoint y: 738, endPoint x: 780, endPoint y: 763, distance: 422.7
click at [781, 763] on textarea "Hi {{first_name}}, thanks for asking about the bagels! I'll check with the team…" at bounding box center [889, 761] width 716 height 72
click at [871, 736] on textarea "Hi {{first_name}}, thanks for asking about the bagels! I'll check with the team…" at bounding box center [889, 761] width 716 height 72
click at [969, 740] on textarea "Hi {{first_name}}, thanks for asking about the bagels! I'll check in with the t…" at bounding box center [889, 761] width 716 height 72
click at [816, 736] on textarea "Hi {{first_name}}, thanks for asking about the bagels! I'll check in with the t…" at bounding box center [889, 761] width 716 height 72
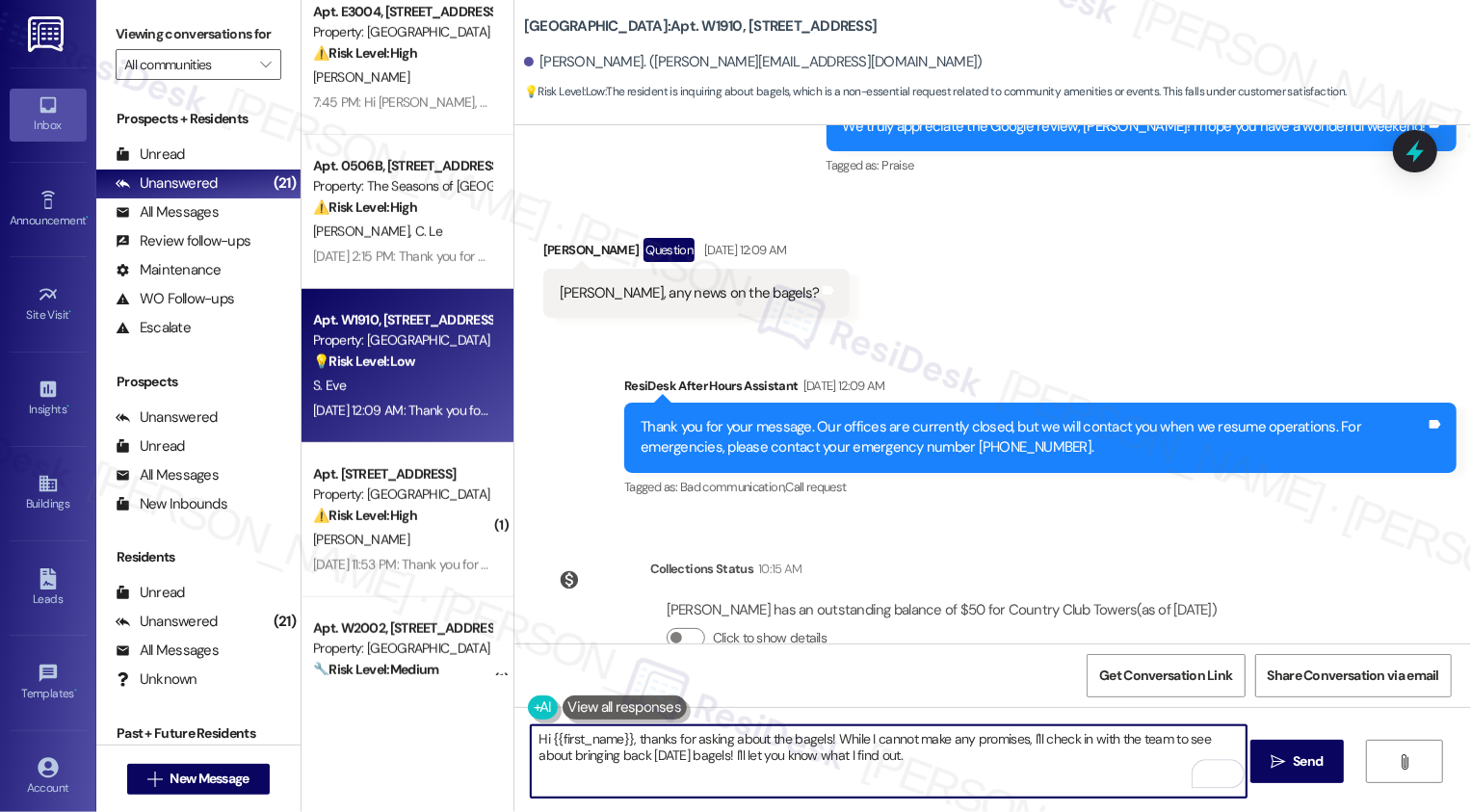
click at [872, 756] on textarea "Hi {{first_name}}, thanks for asking about the bagels! While I cannot make any …" at bounding box center [889, 761] width 716 height 72
click at [1058, 751] on textarea "Hi {{first_name}}, thanks for asking about the bagels! While I cannot make any …" at bounding box center [889, 761] width 716 height 72
click at [882, 749] on textarea "Hi {{first_name}}, thanks for asking about the bagels! While I cannot make any …" at bounding box center [889, 761] width 716 height 72
paste textarea "’t make any promises, I’ll check with the team about possibly bringing back [DA…"
type textarea "Hi {{first_name}}, thanks for asking about the bagels! While I can’t make any p…"
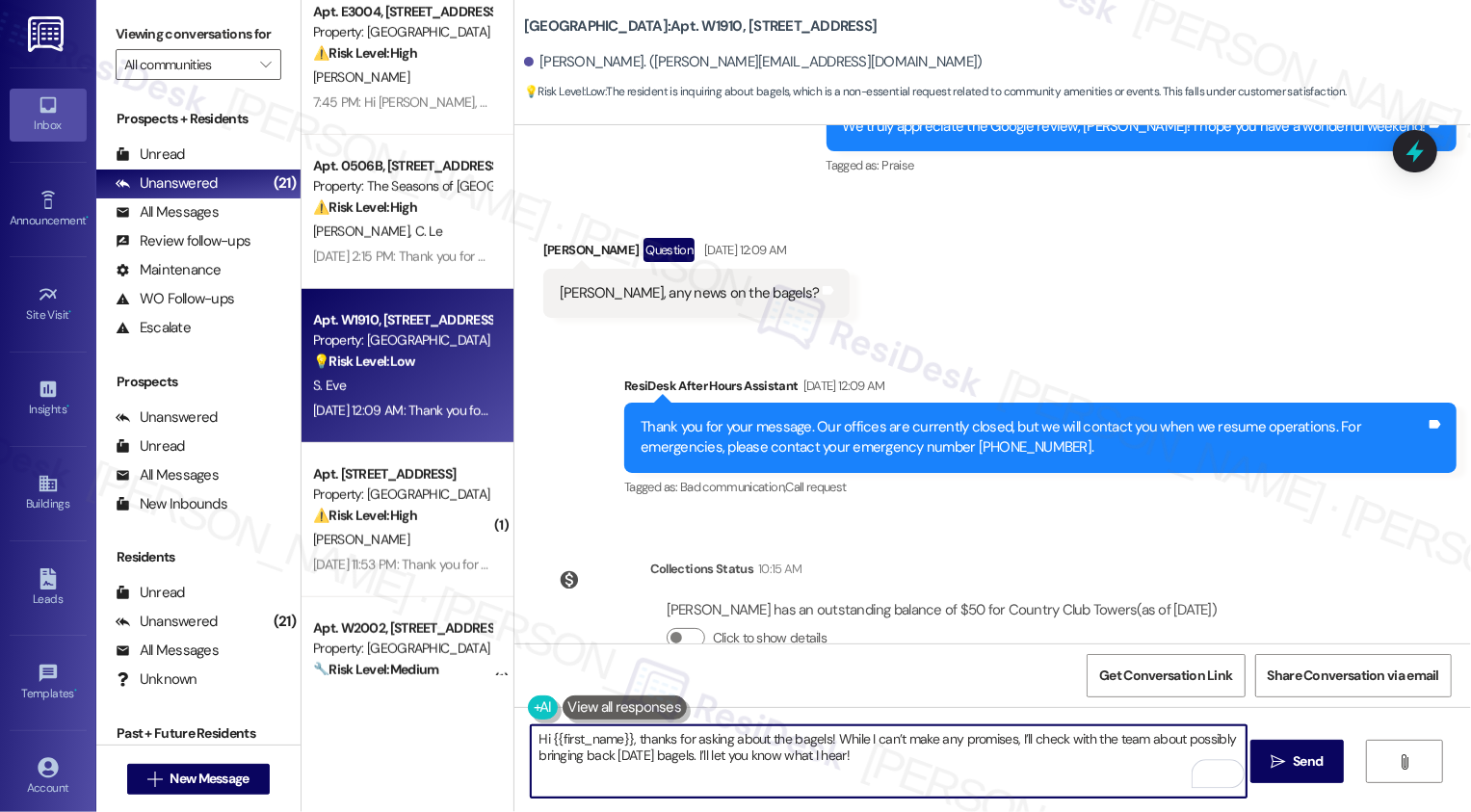
click at [883, 762] on textarea "Hi {{first_name}}, thanks for asking about the bagels! While I can’t make any p…" at bounding box center [889, 761] width 716 height 72
click at [881, 754] on textarea "Hi {{first_name}}, thanks for asking about the bagels! While I can’t make any p…" at bounding box center [889, 761] width 716 height 72
click at [715, 770] on textarea "Hi {{first_name}}, thanks for asking about the bagels! While I can’t make any p…" at bounding box center [889, 761] width 716 height 72
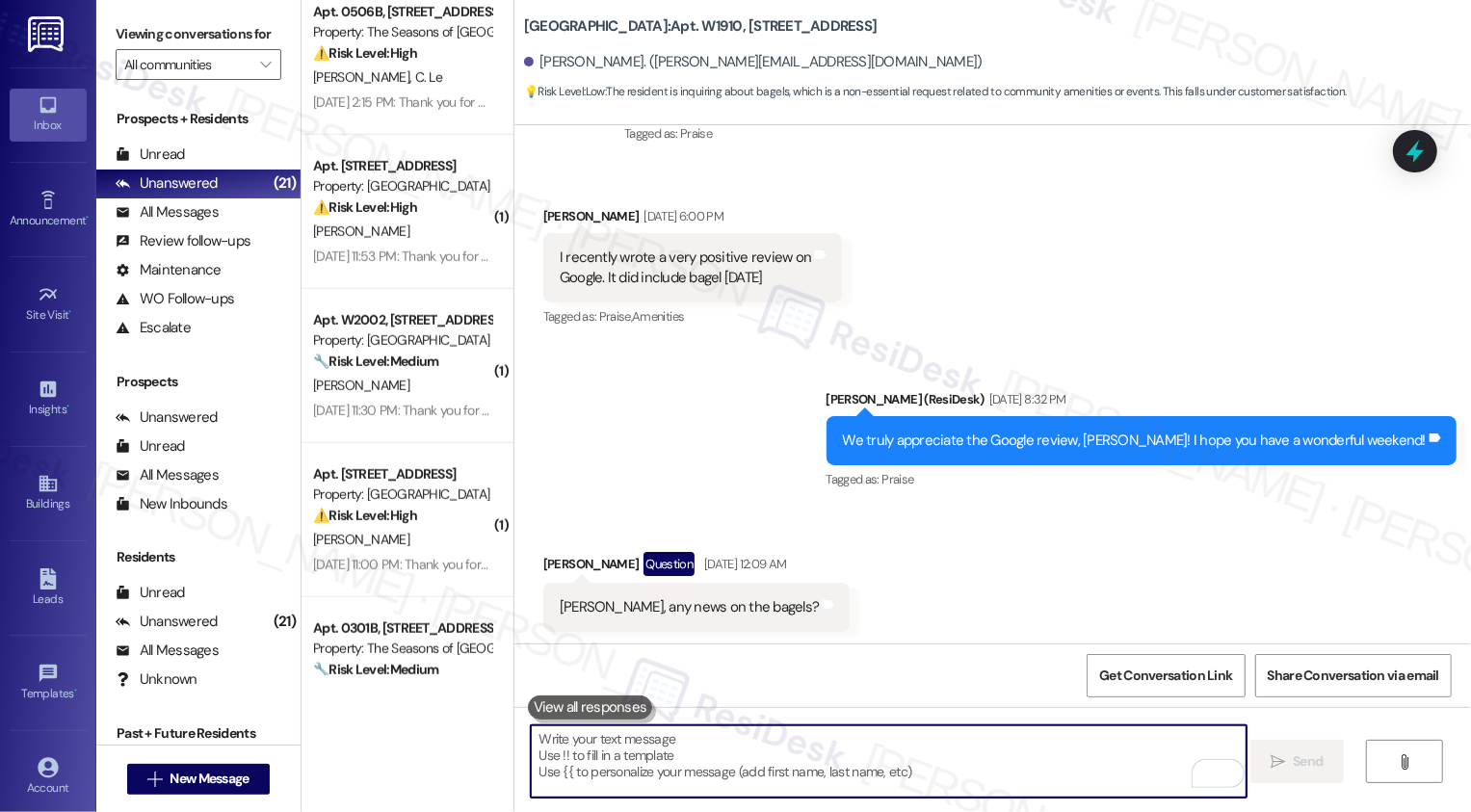
scroll to position [2204, 0]
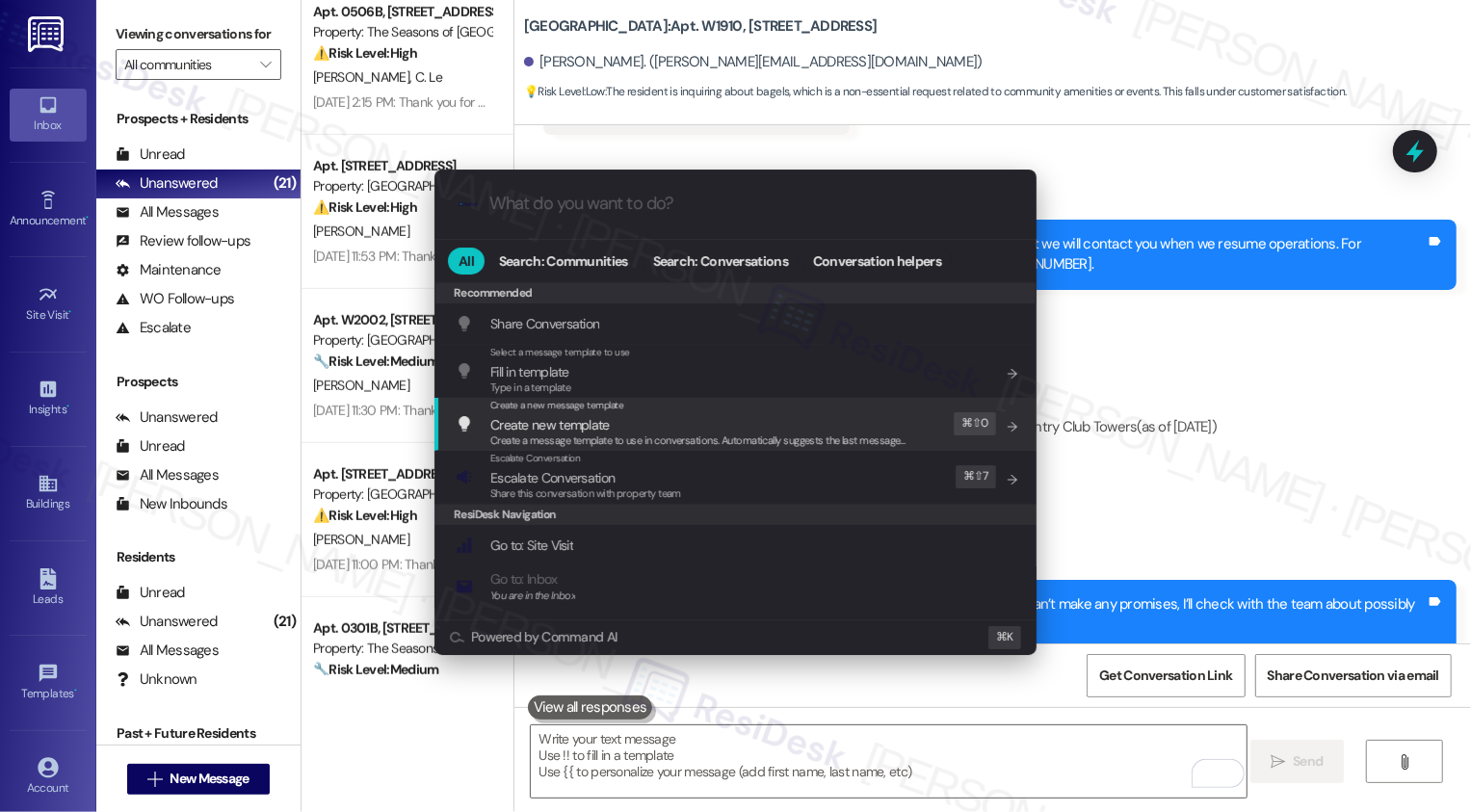
click at [1189, 377] on div ".cls-1{fill:#0a055f;}.cls-2{fill:#0cc4c4;} resideskLogoBlueOrange All Search: C…" at bounding box center [736, 406] width 1471 height 812
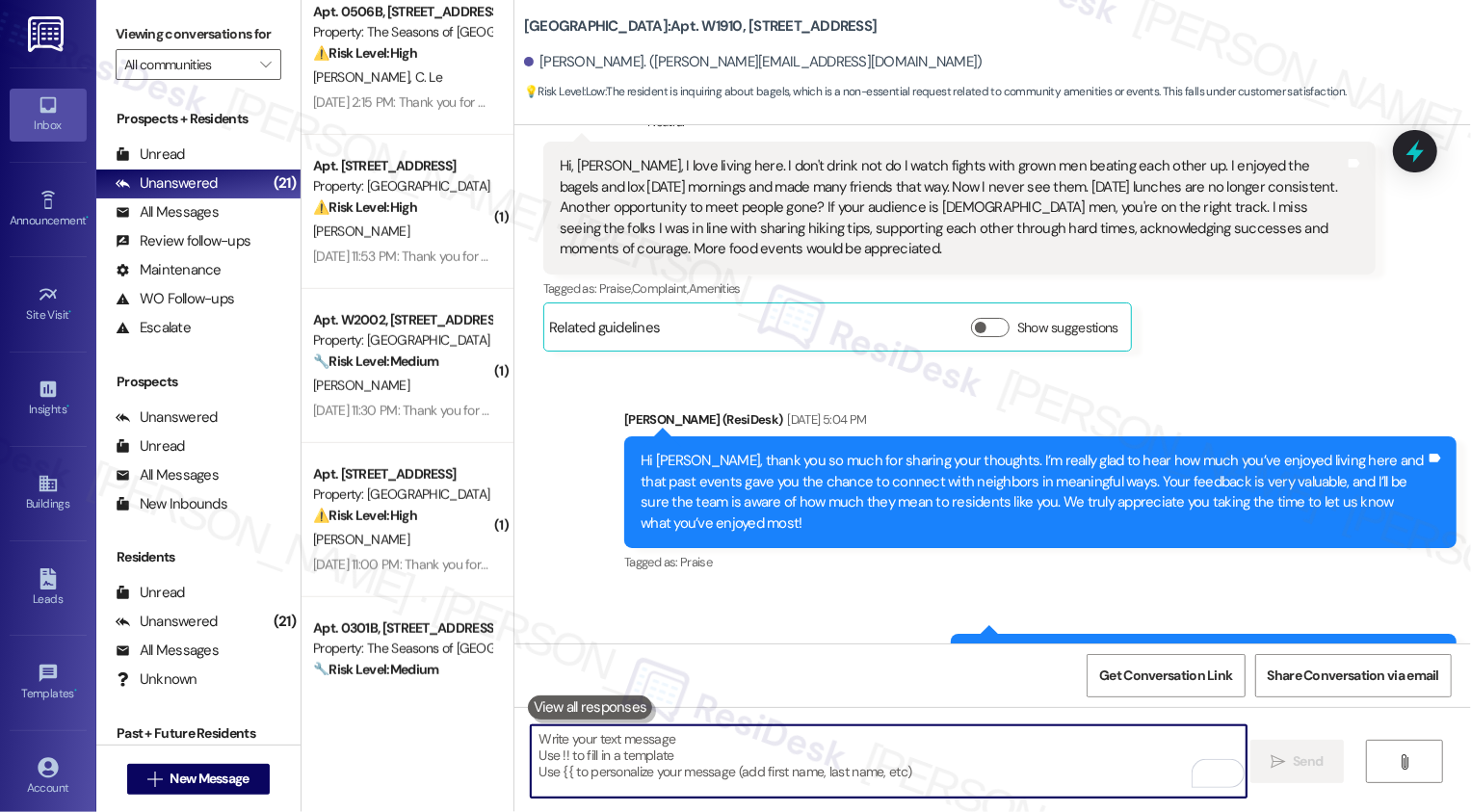
scroll to position [309, 0]
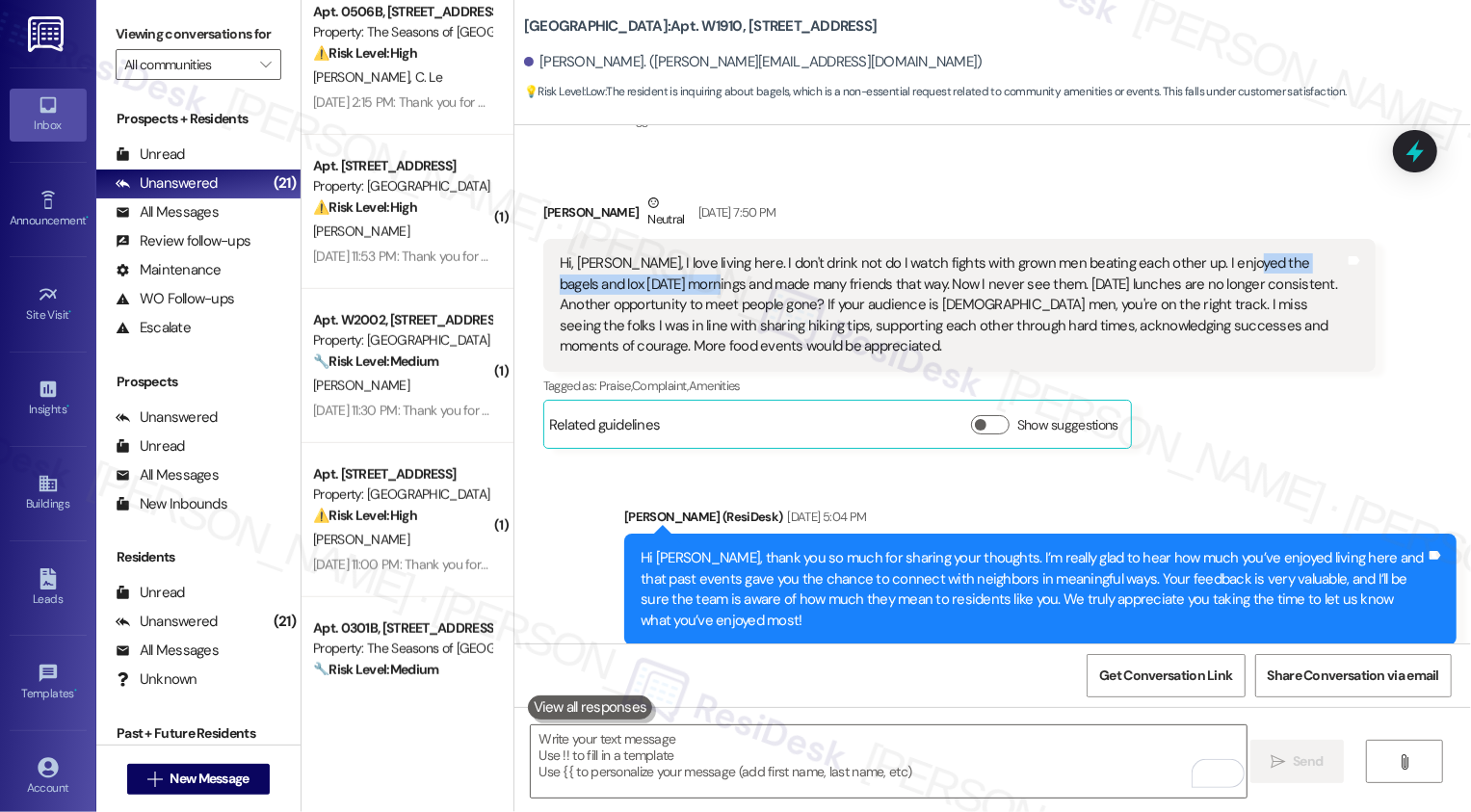
drag, startPoint x: 1213, startPoint y: 242, endPoint x: 658, endPoint y: 261, distance: 555.3
click at [657, 262] on div "Hi, [PERSON_NAME], I love living here. I don't drink not do I watch fights with…" at bounding box center [952, 305] width 785 height 103
copy div "bagels and lox [DATE] morning"
copy div "bagels and lox [DATE] mornings"
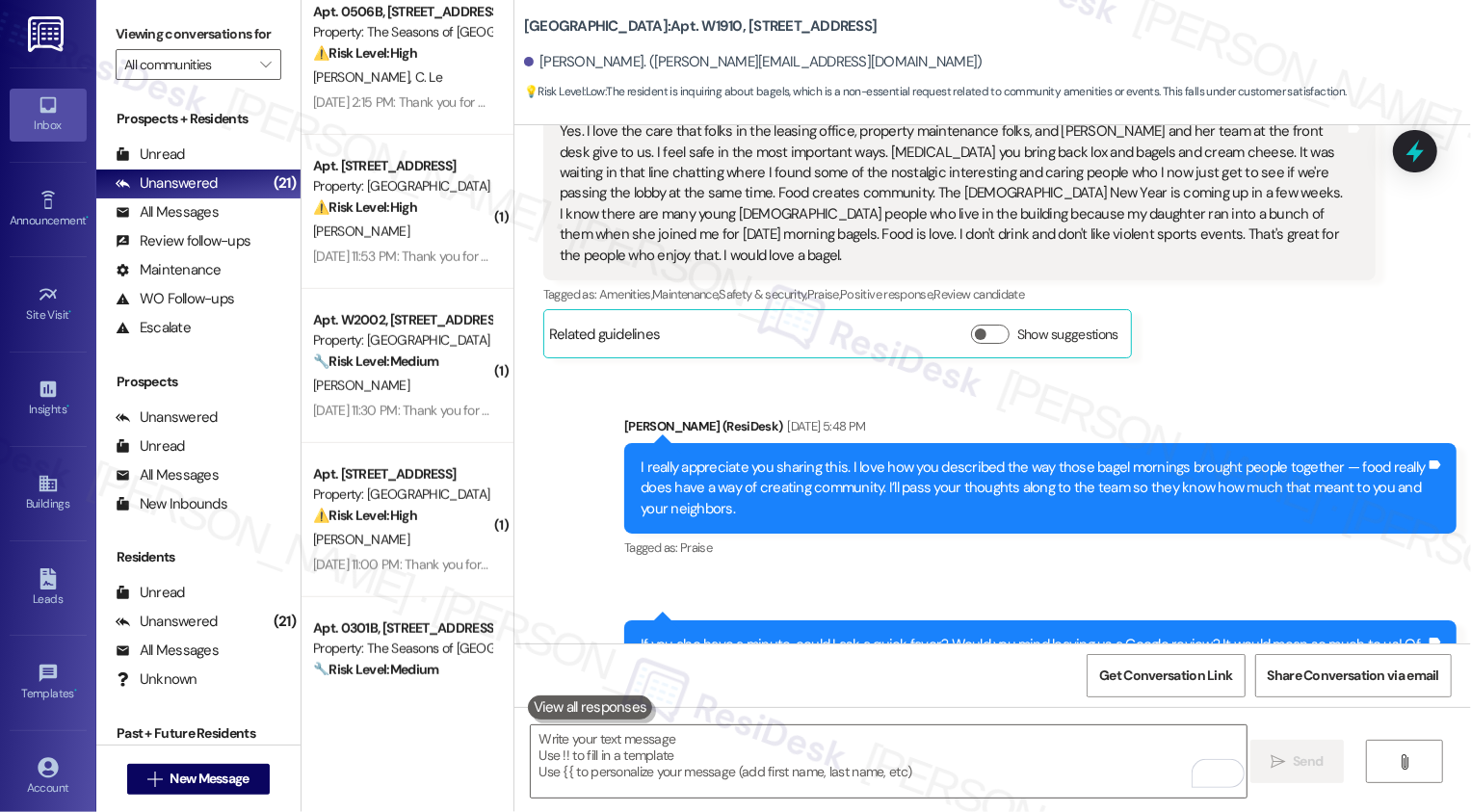
scroll to position [1509, 0]
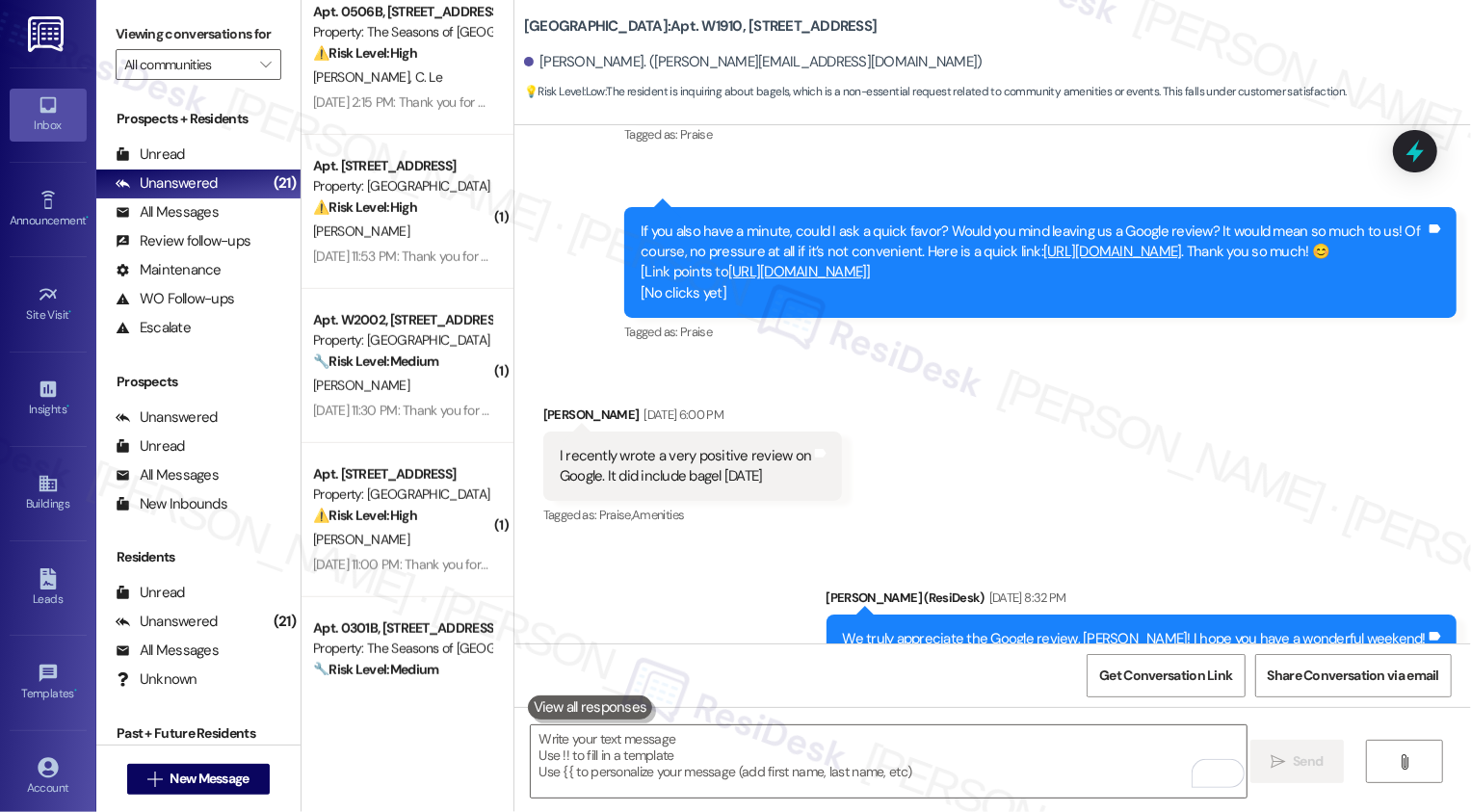
click at [870, 452] on div "Received via SMS [PERSON_NAME] [DATE] 6:00 PM I recently wrote a very positive …" at bounding box center [992, 452] width 957 height 183
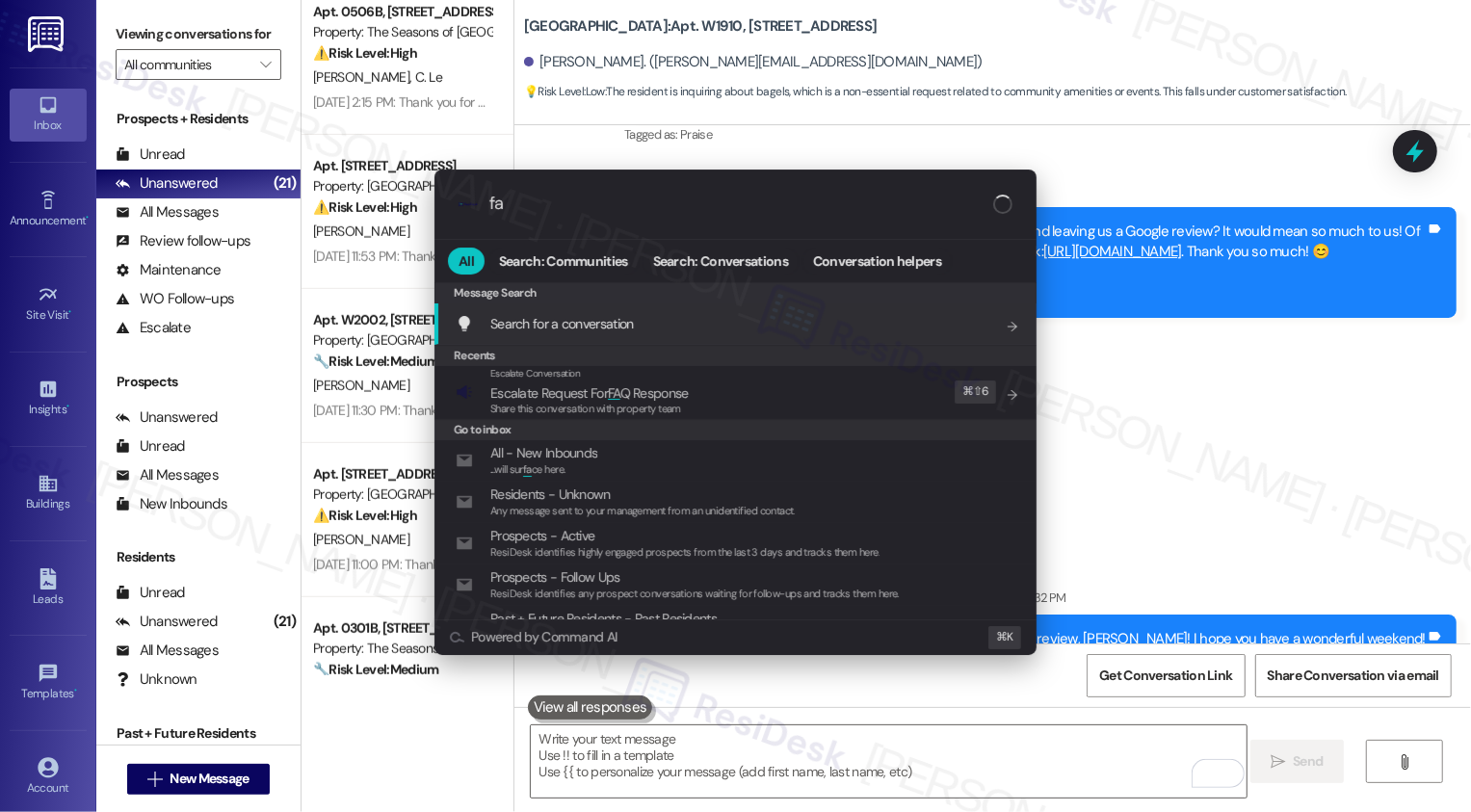
type input "faq"
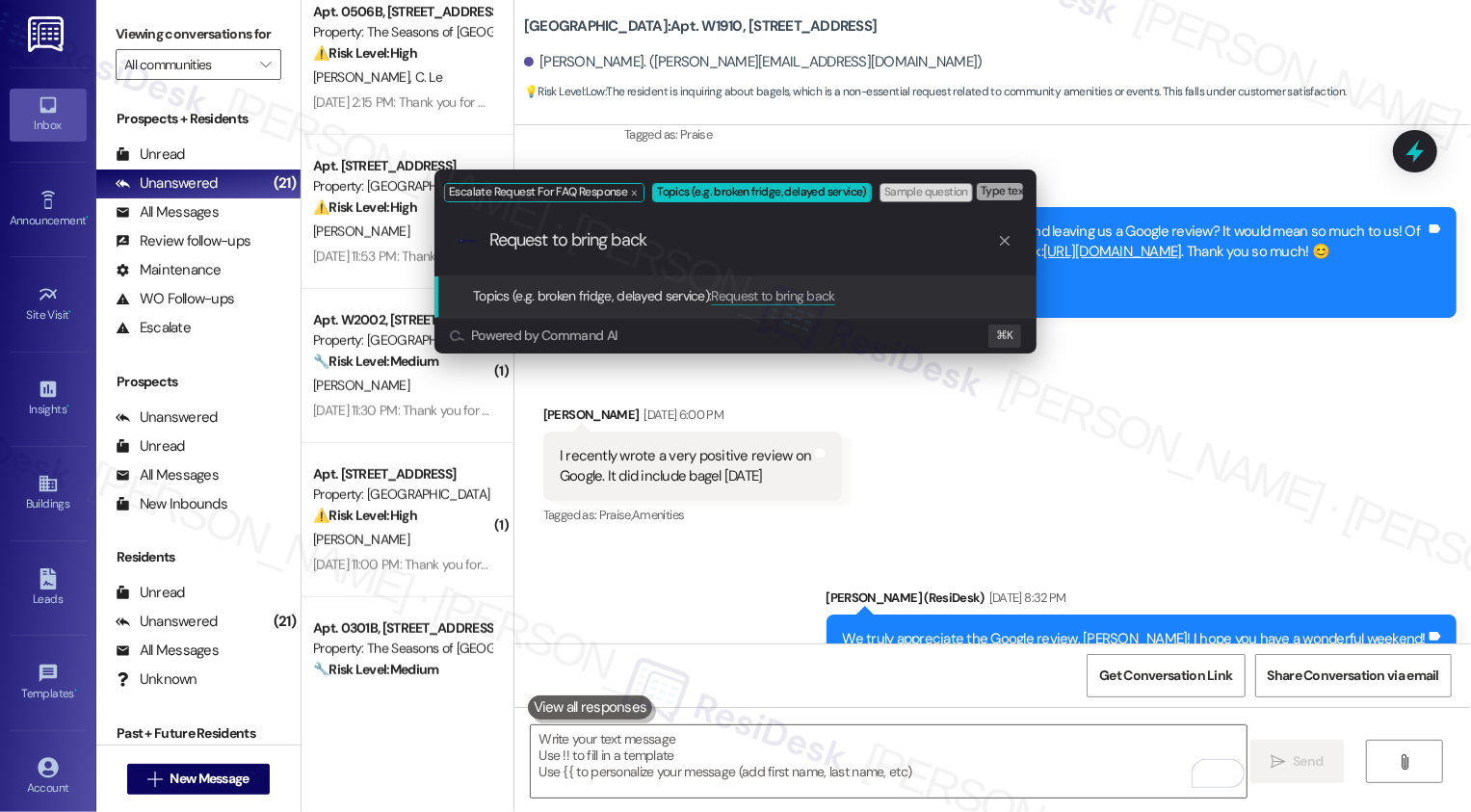
paste input "bagels and lox [DATE] mornings"
type input "Request to bring back bagels and lox [DATE] mornings"
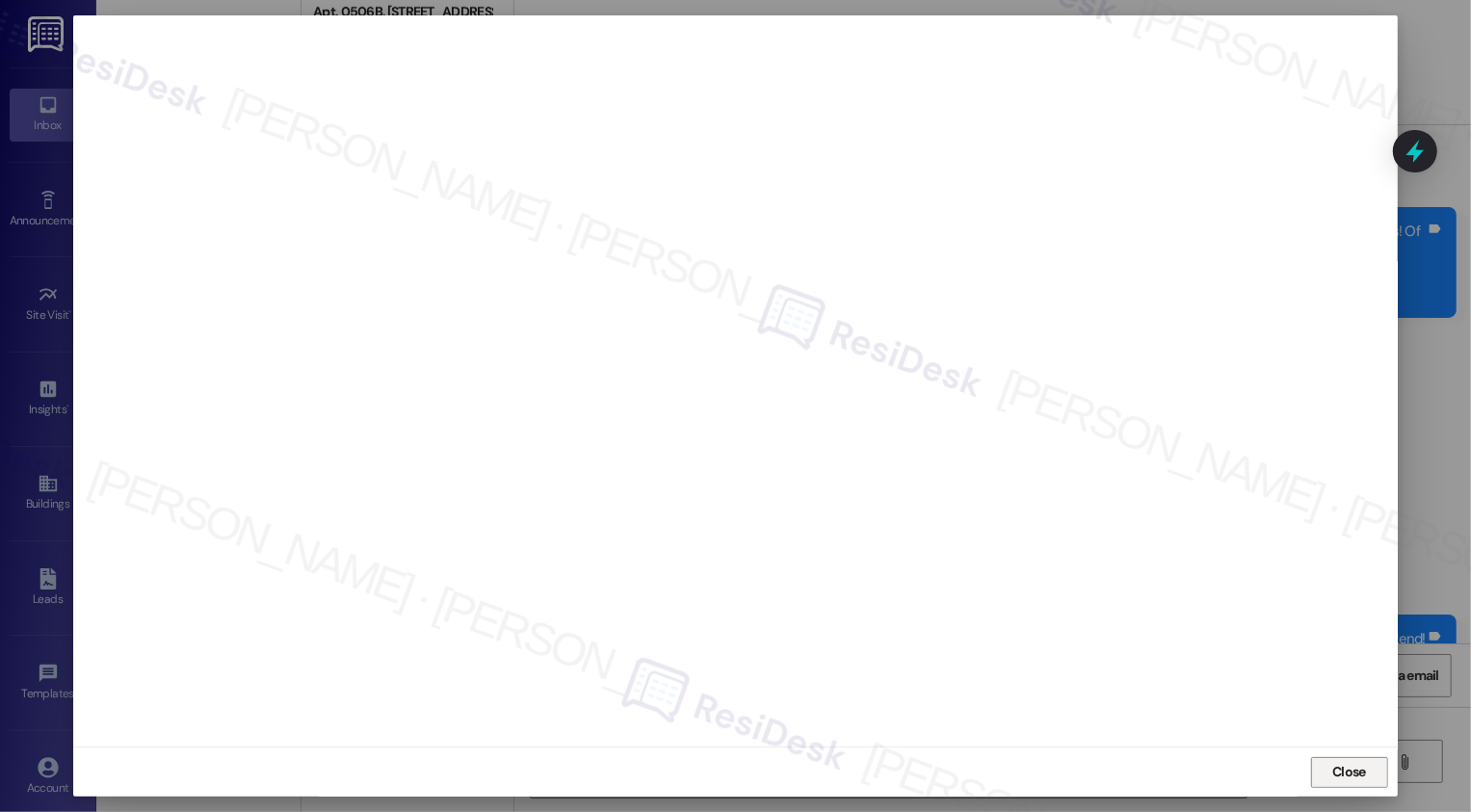
click at [1371, 778] on button "Close" at bounding box center [1349, 772] width 77 height 30
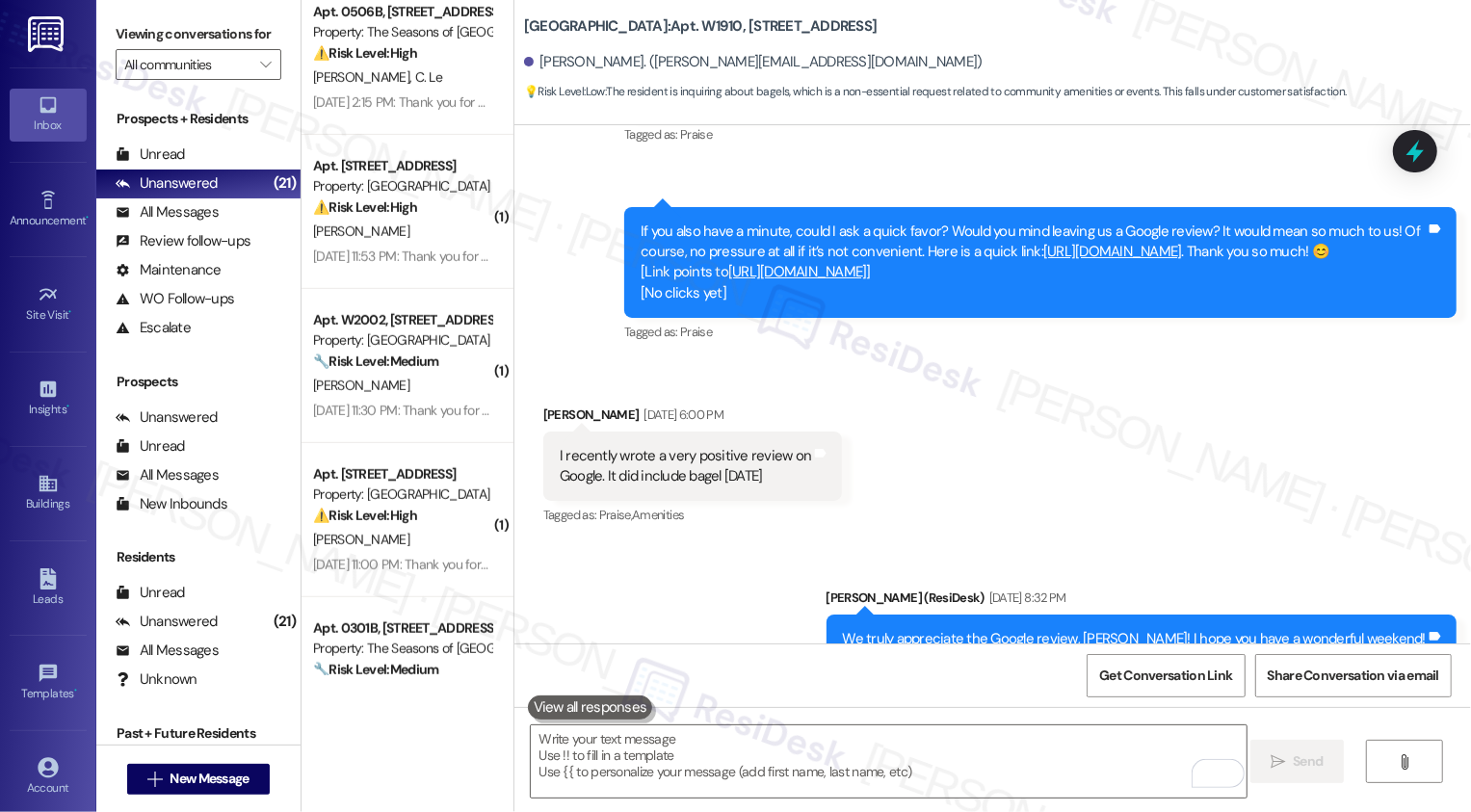
click at [1120, 448] on div "Received via SMS [PERSON_NAME] [DATE] 6:00 PM I recently wrote a very positive …" at bounding box center [992, 452] width 957 height 183
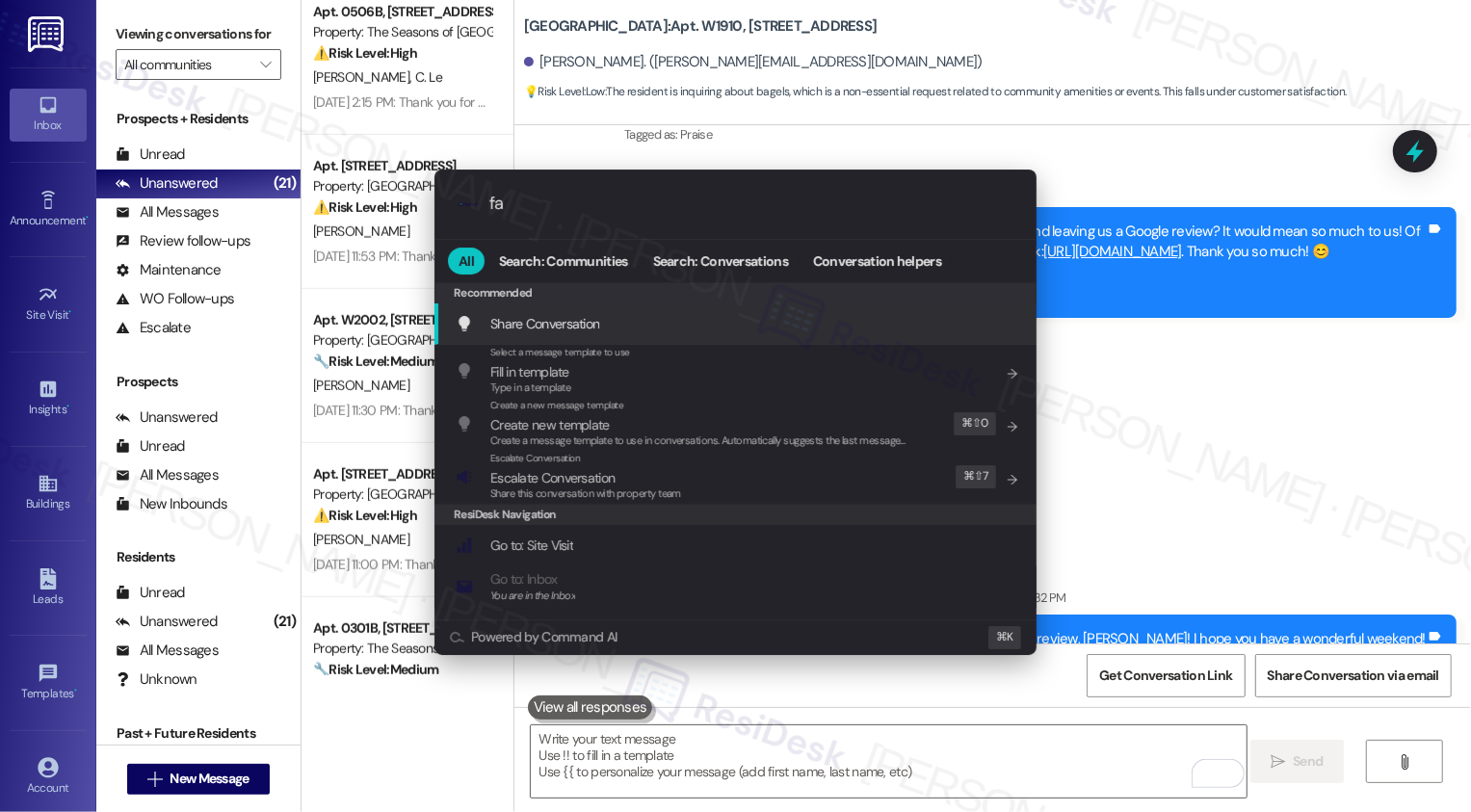
type input "faq"
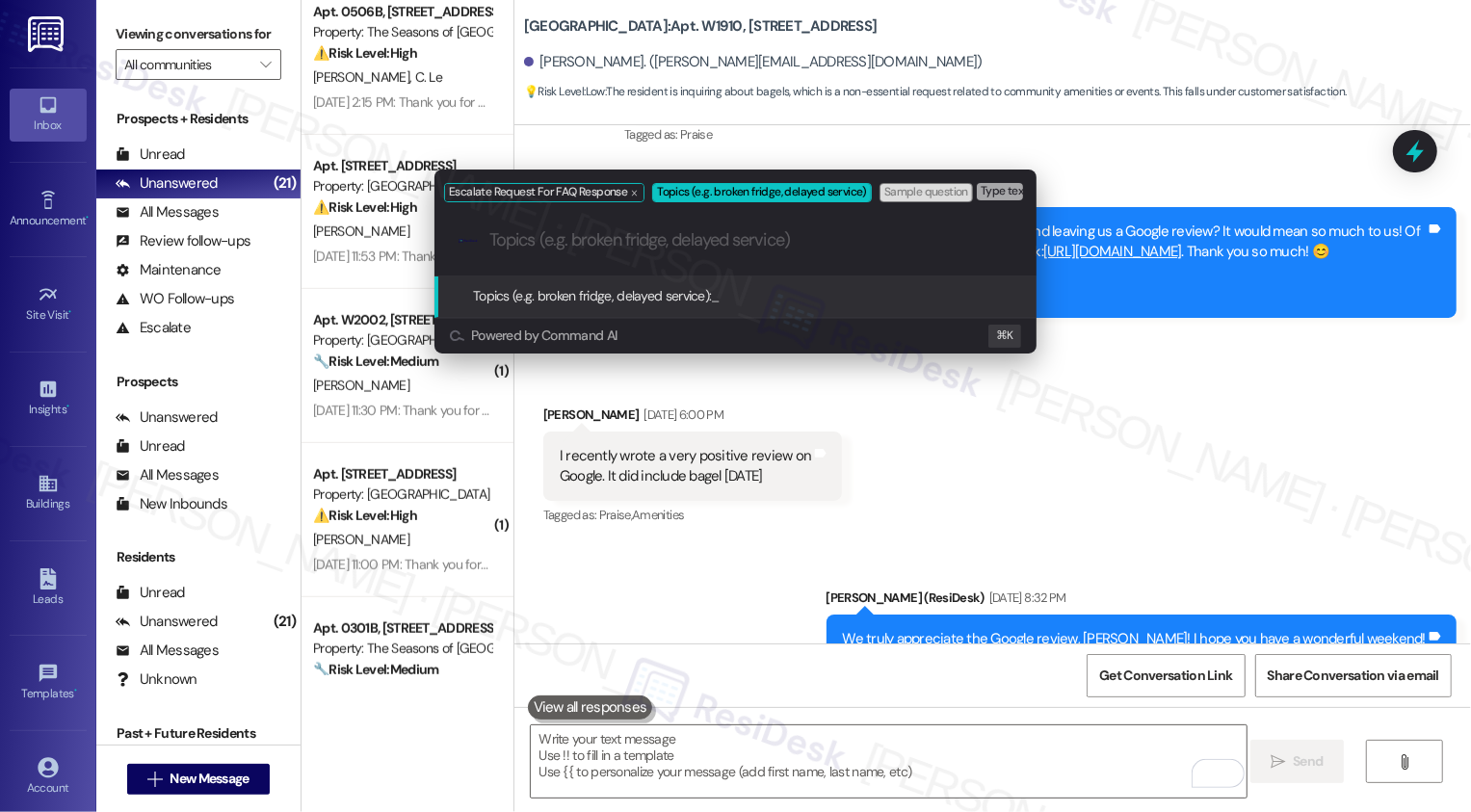
paste input "Request to bring back bagels and lox [DATE] mornings"
type input "Request to bring back bagels and lox [DATE] mornings"
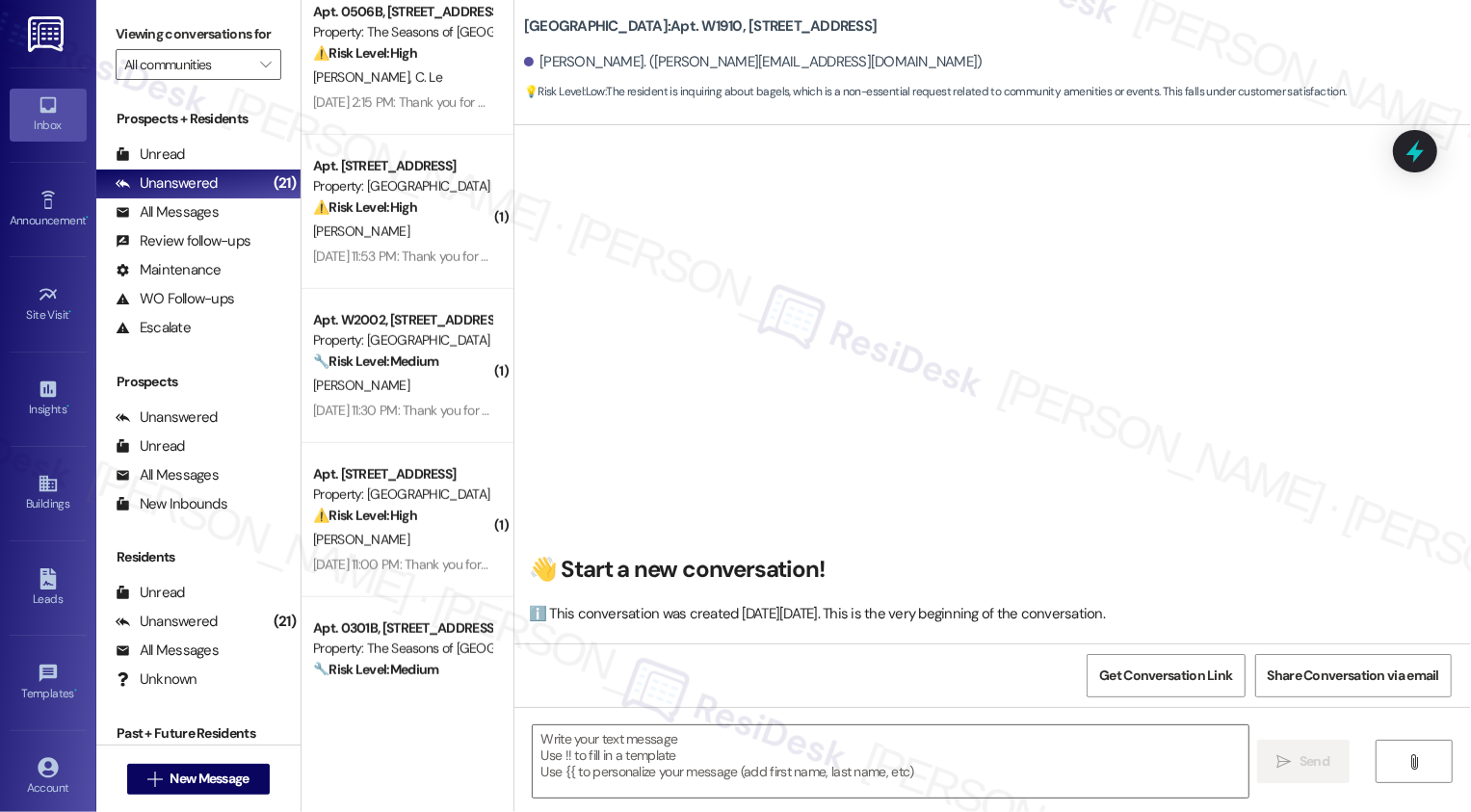
scroll to position [0, 0]
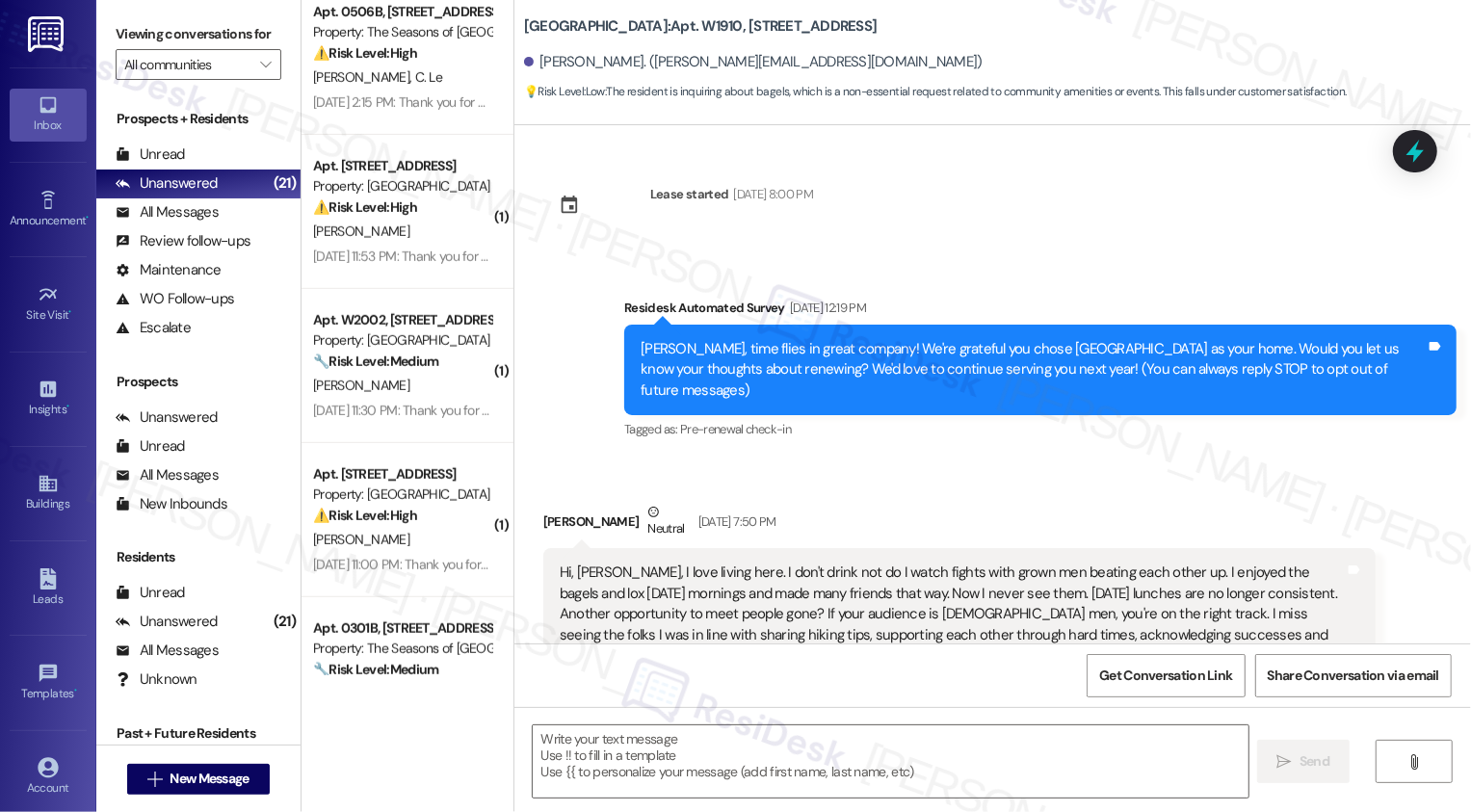
type textarea "Fetching suggested responses. Please feel free to read through the conversation…"
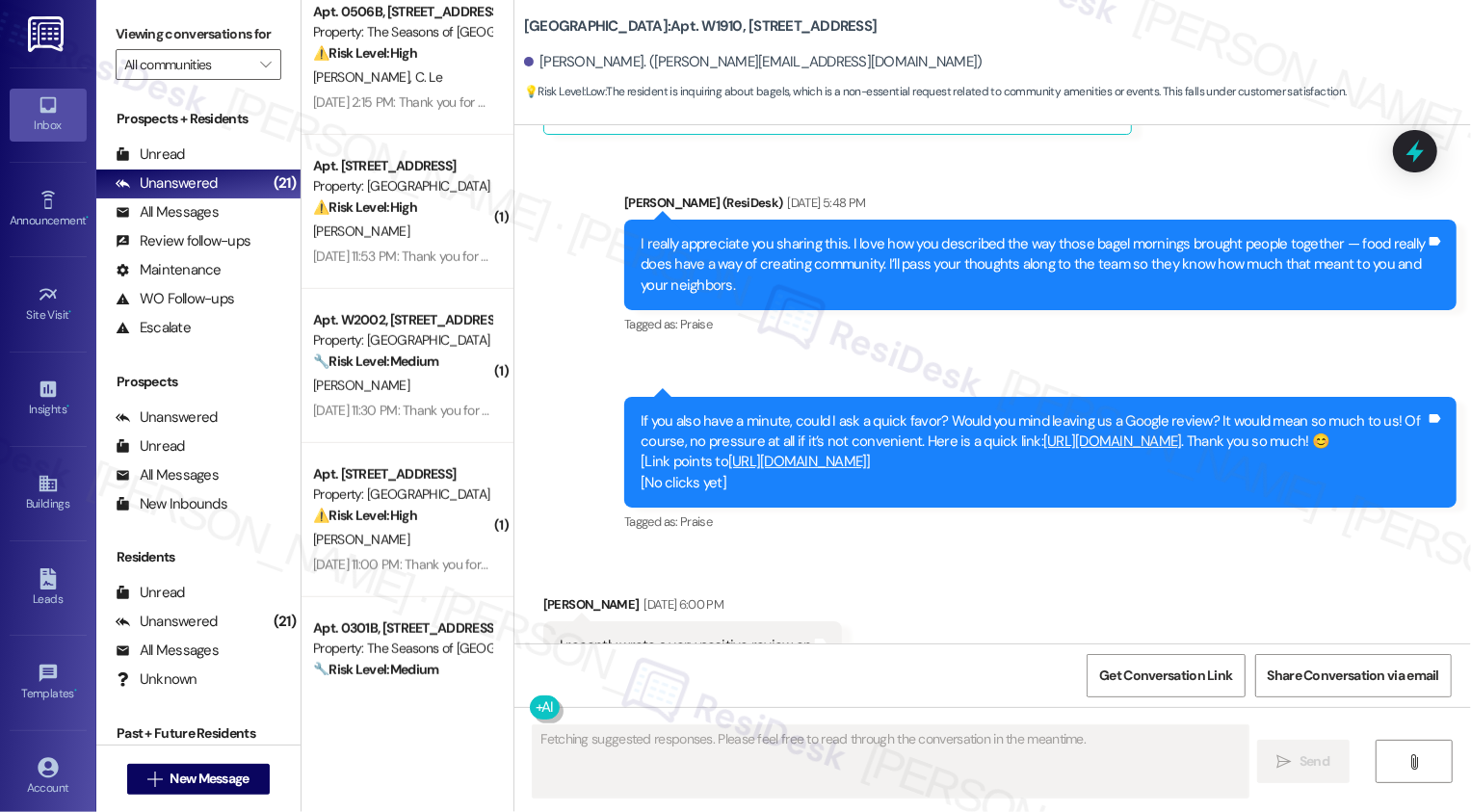
scroll to position [2261, 0]
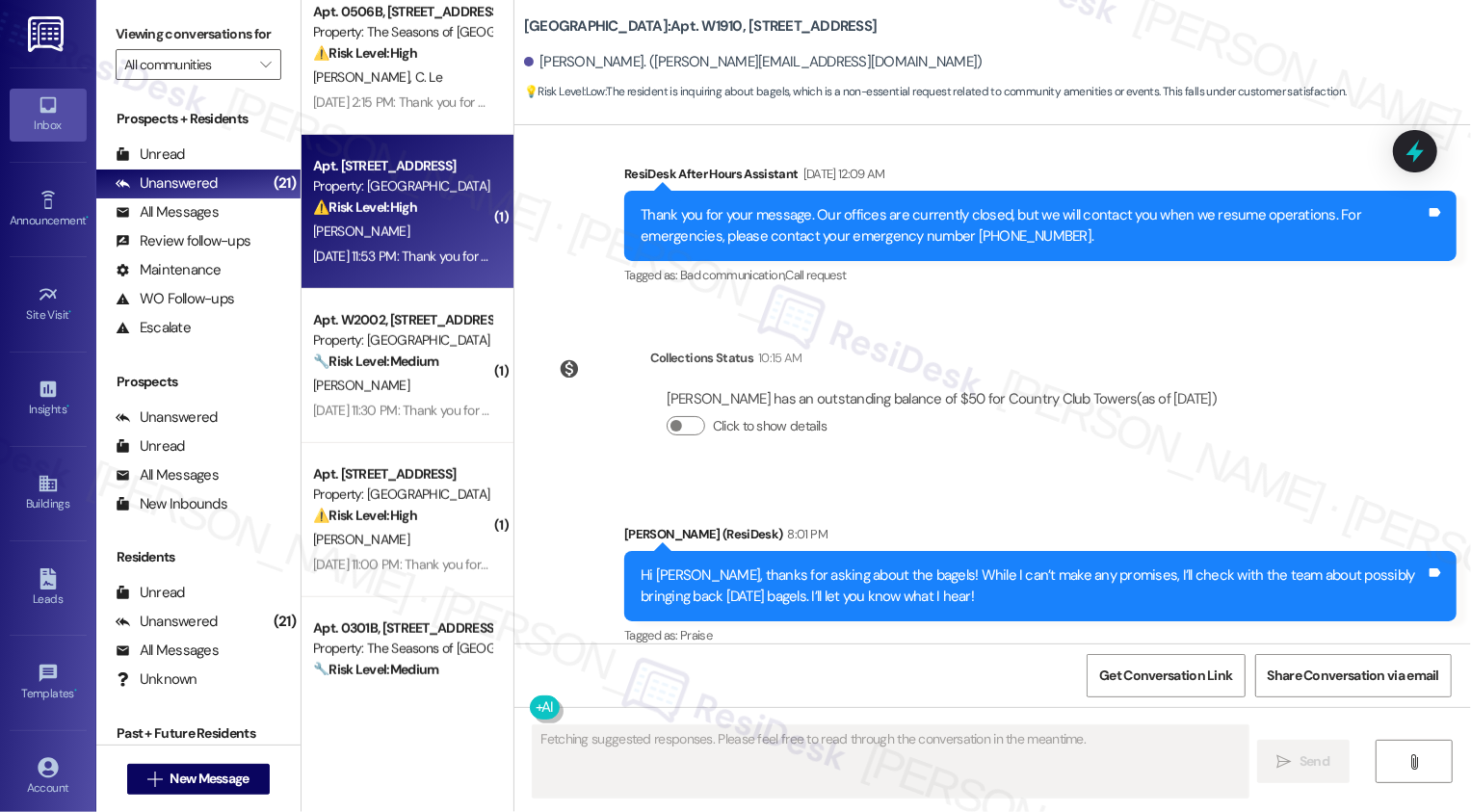
click at [389, 243] on div "[PERSON_NAME]" at bounding box center [401, 231] width 182 height 24
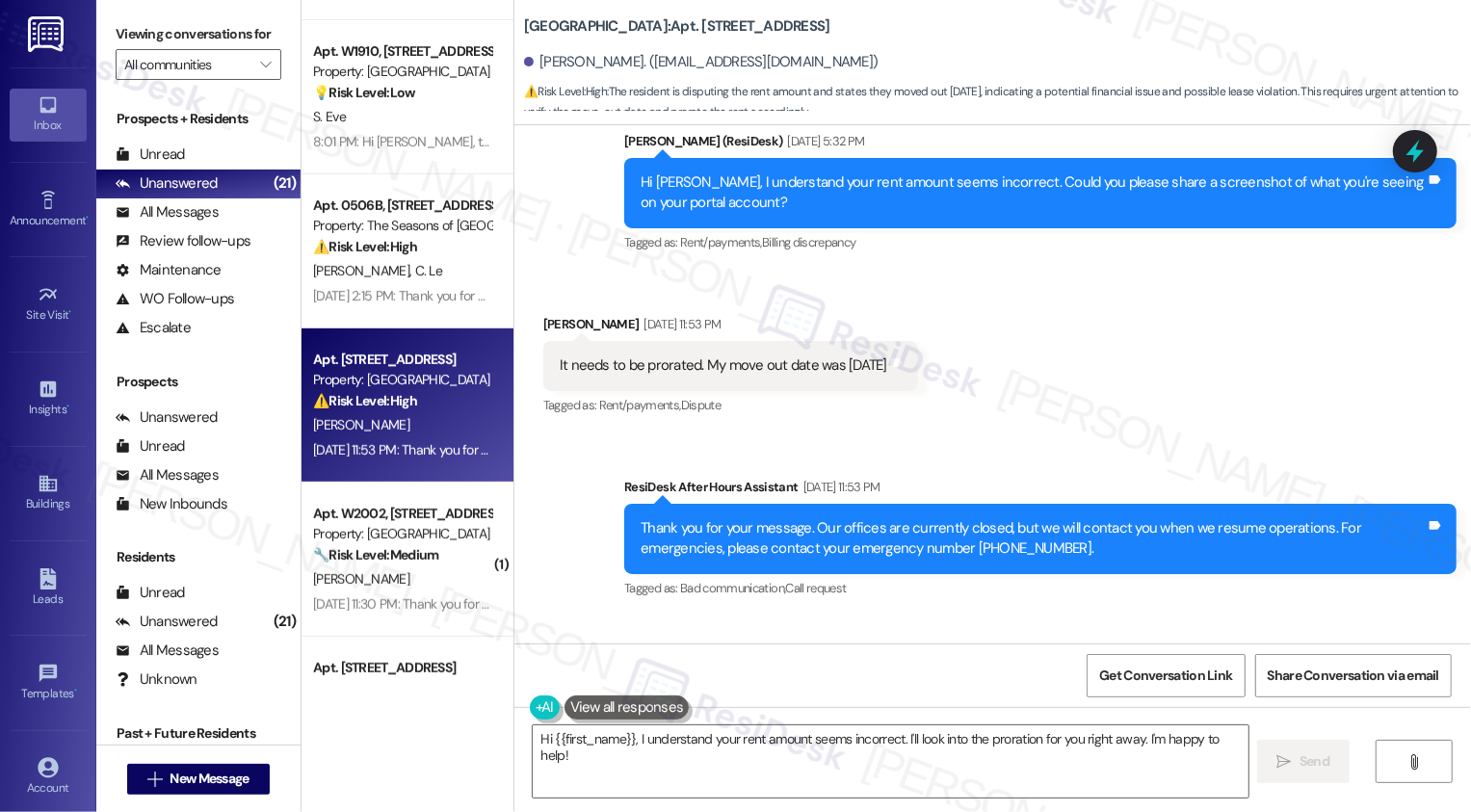
scroll to position [3823, 0]
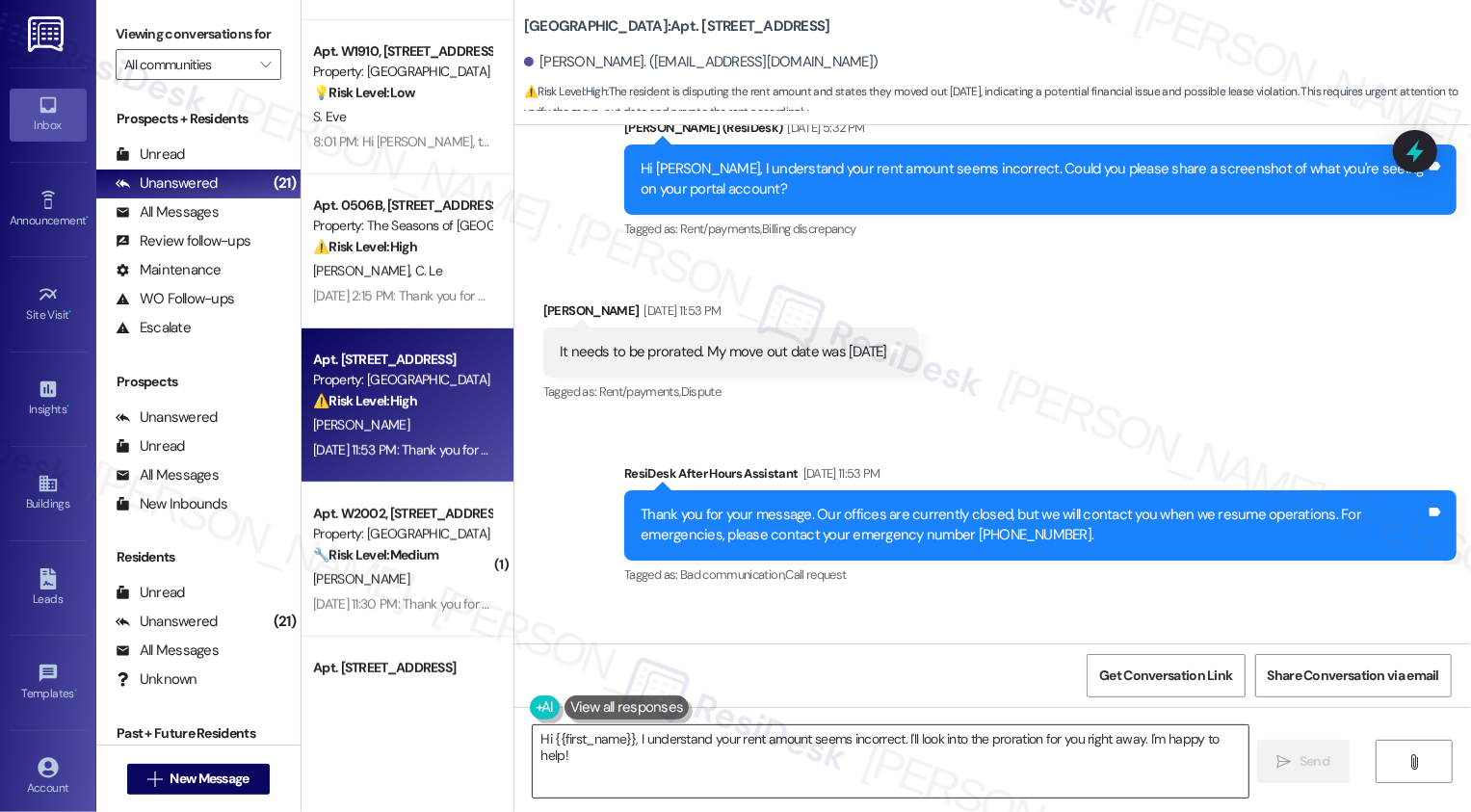
click at [774, 737] on textarea "Hi {{first_name}}, I understand your rent amount seems incorrect. I'll look int…" at bounding box center [891, 761] width 716 height 72
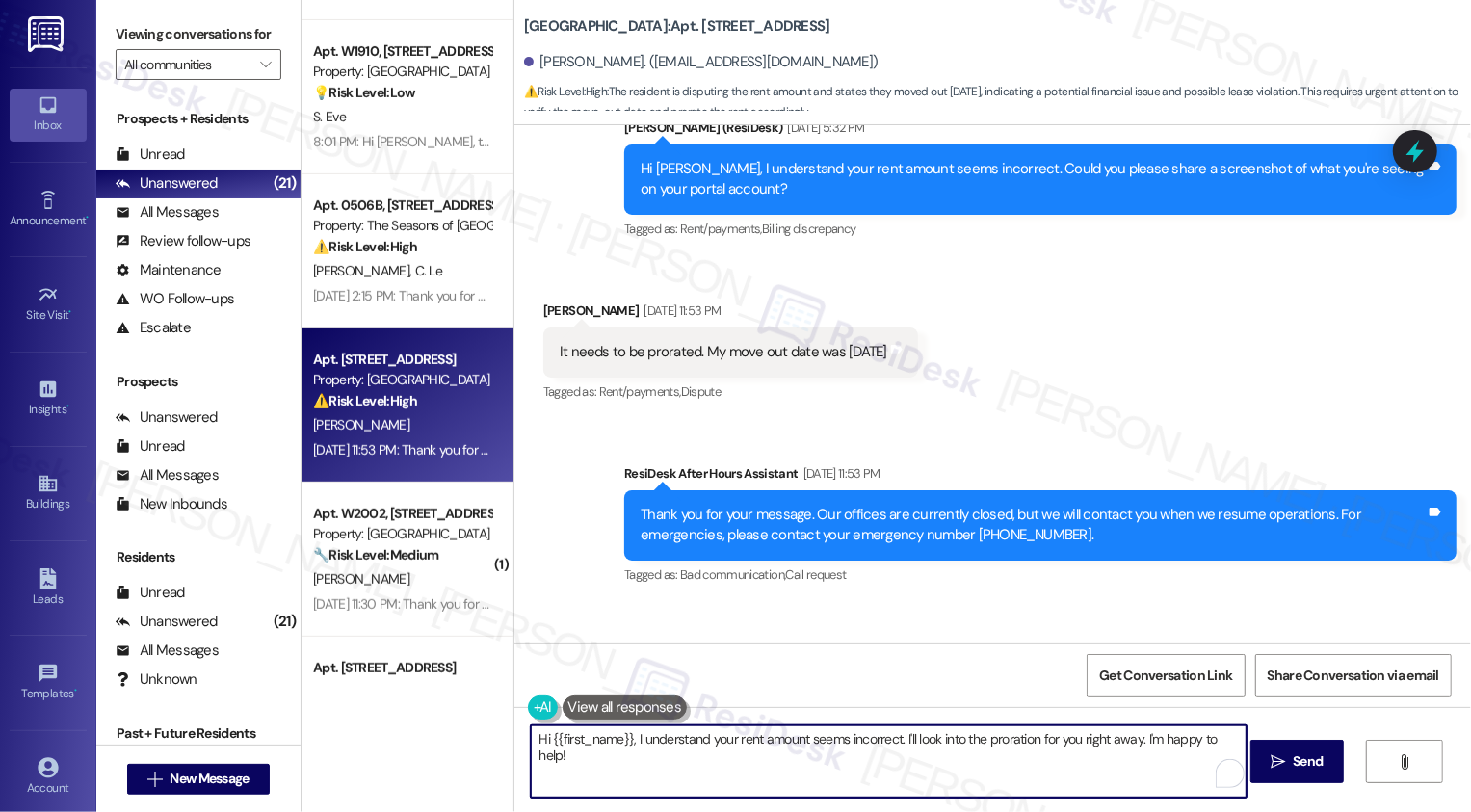
click at [661, 763] on textarea "Hi {{first_name}}, I understand your rent amount seems incorrect. I'll look int…" at bounding box center [889, 761] width 716 height 72
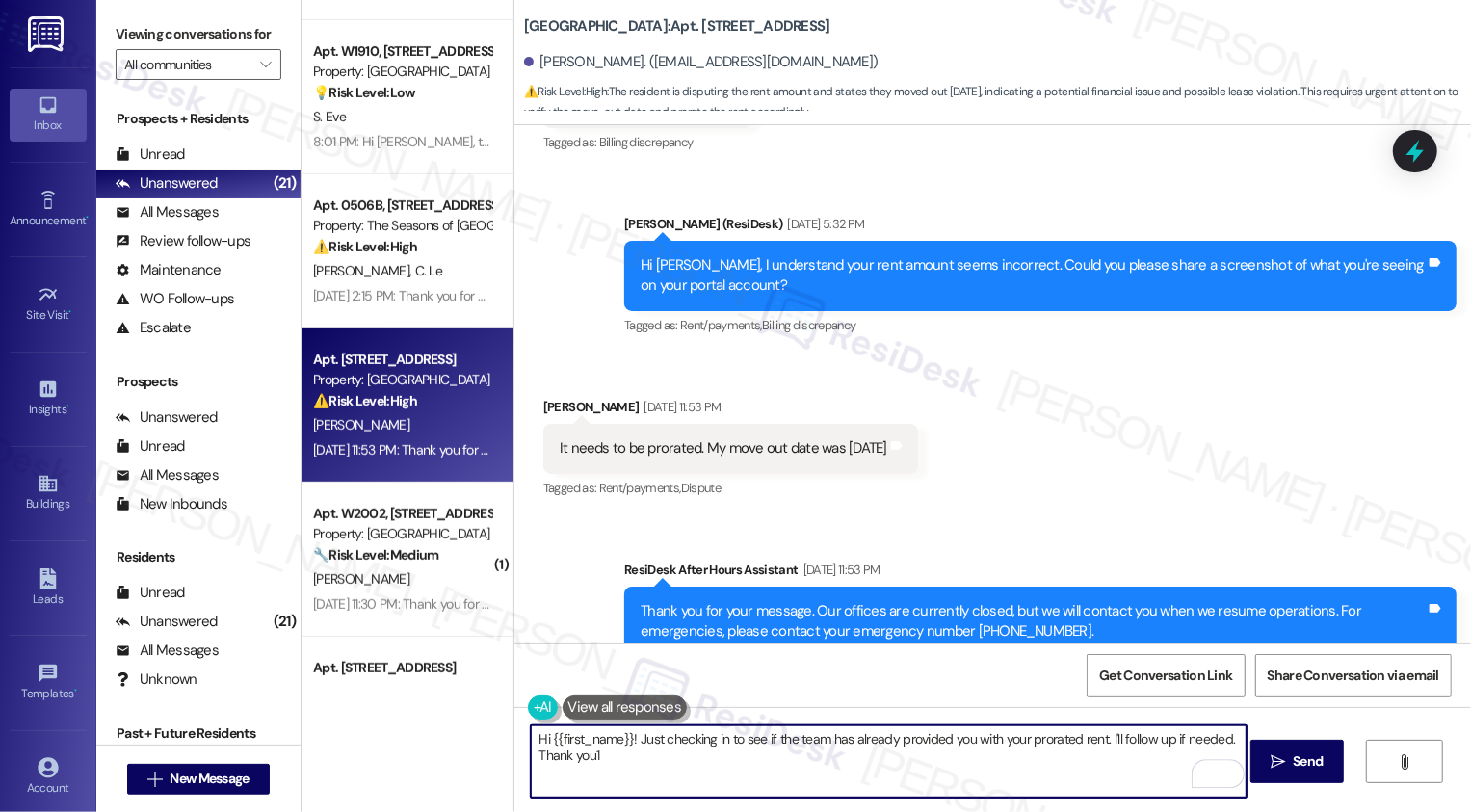
scroll to position [3731, 0]
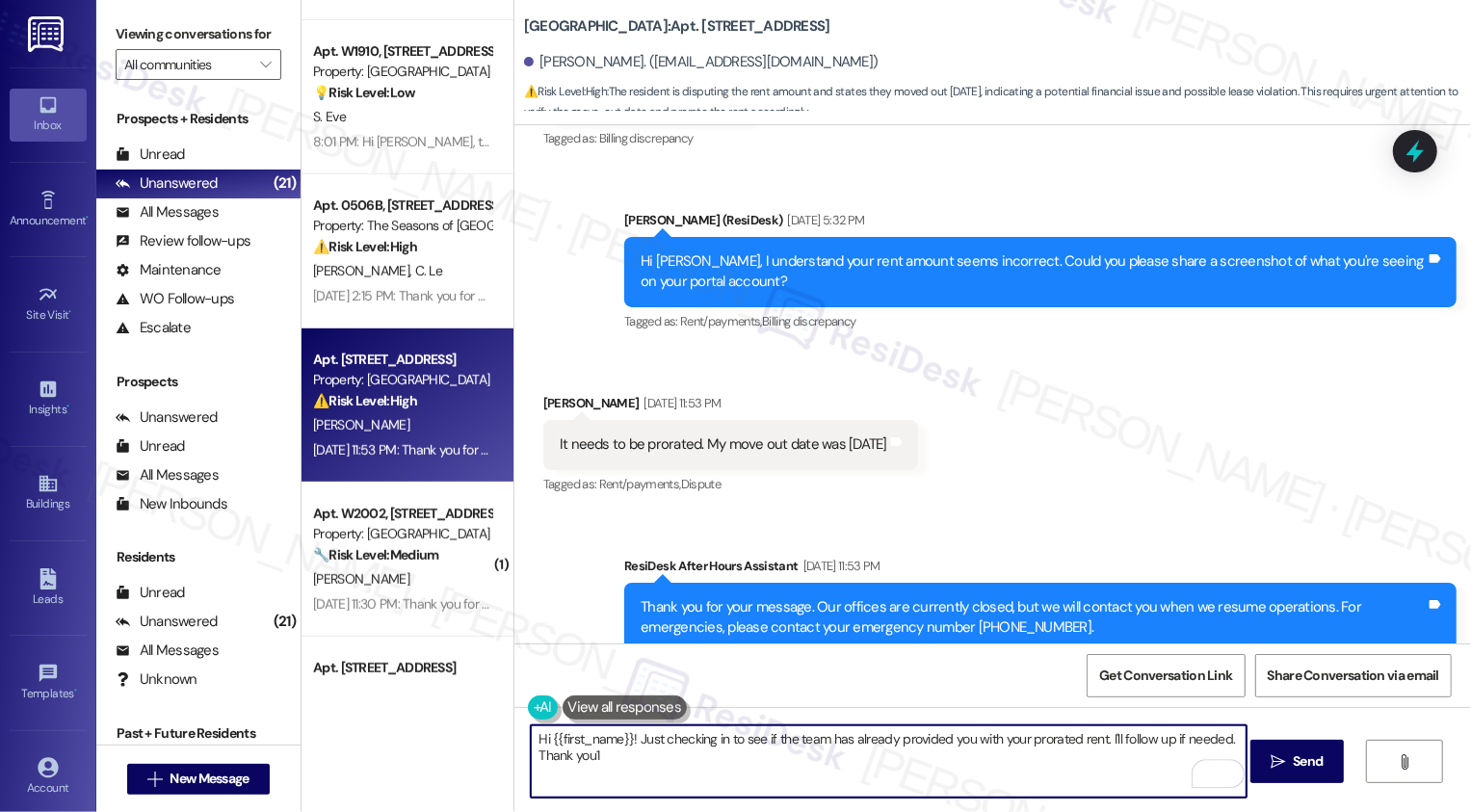
click at [743, 763] on textarea "Hi {{first_name}}! Just checking in to see if the team has already provided you…" at bounding box center [889, 761] width 716 height 72
click at [1050, 754] on textarea "Hi {{first_name}}! Just checking in to see if the team has already provided you…" at bounding box center [889, 761] width 716 height 72
click at [1008, 739] on textarea "Hi {{first_name}}! Just checking in to see if the team has already provided you…" at bounding box center [889, 761] width 716 height 72
click at [1012, 744] on textarea "Hi {{first_name}}! Just checking in to see if the team has already provided you…" at bounding box center [889, 761] width 716 height 72
click at [999, 739] on textarea "Hi {{first_name}}! Just checking in to see if the team has already provided you…" at bounding box center [889, 761] width 716 height 72
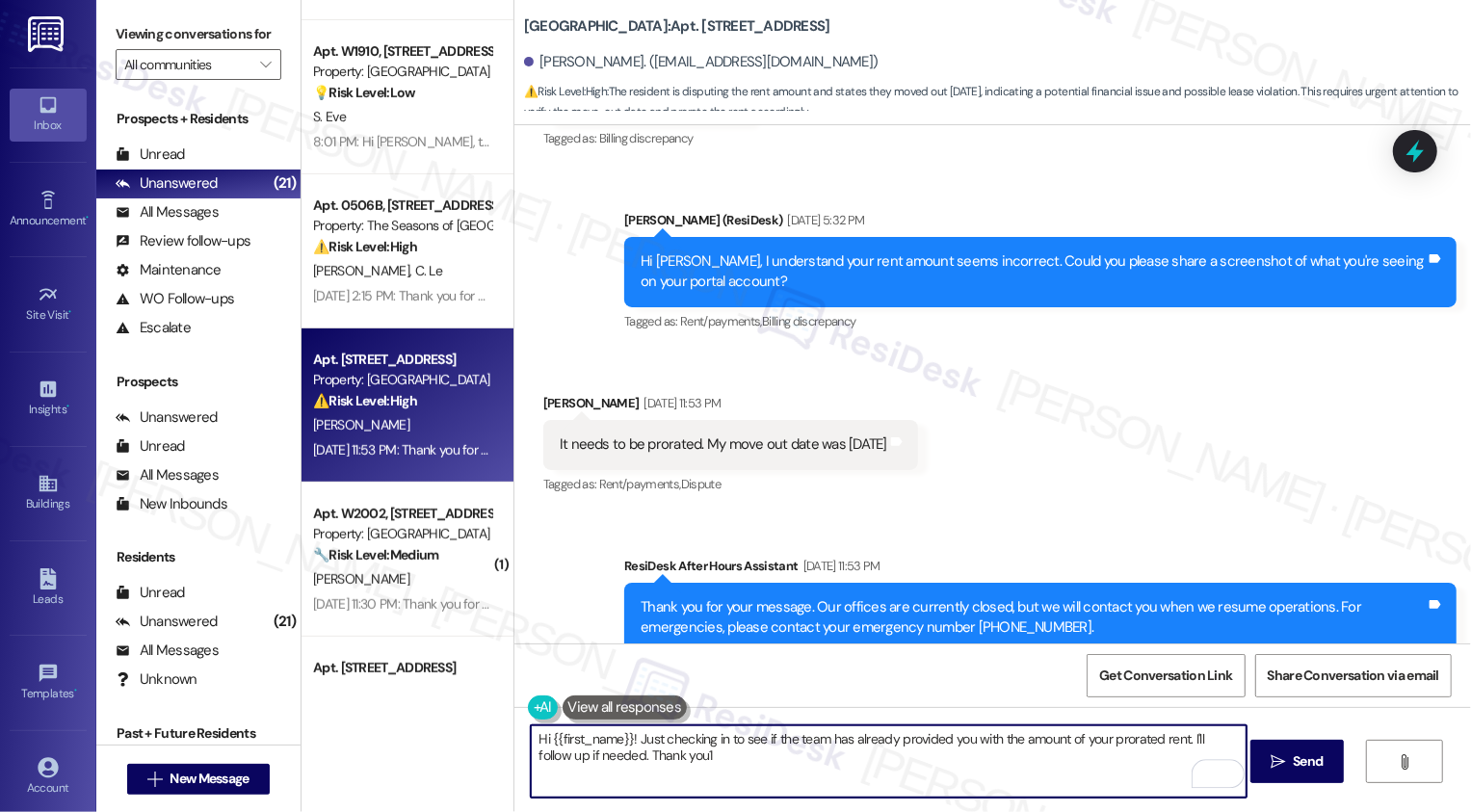
click at [1050, 750] on textarea "Hi {{first_name}}! Just checking in to see if the team has already provided you…" at bounding box center [889, 761] width 716 height 72
click at [1114, 746] on textarea "Hi {{first_name}}! Just checking in to see if the team has already provided you…" at bounding box center [889, 761] width 716 height 72
type textarea "Hi {{first_name}}! Just checking in to see if the team has already provided you…"
click at [1309, 756] on span "Send" at bounding box center [1308, 761] width 29 height 21
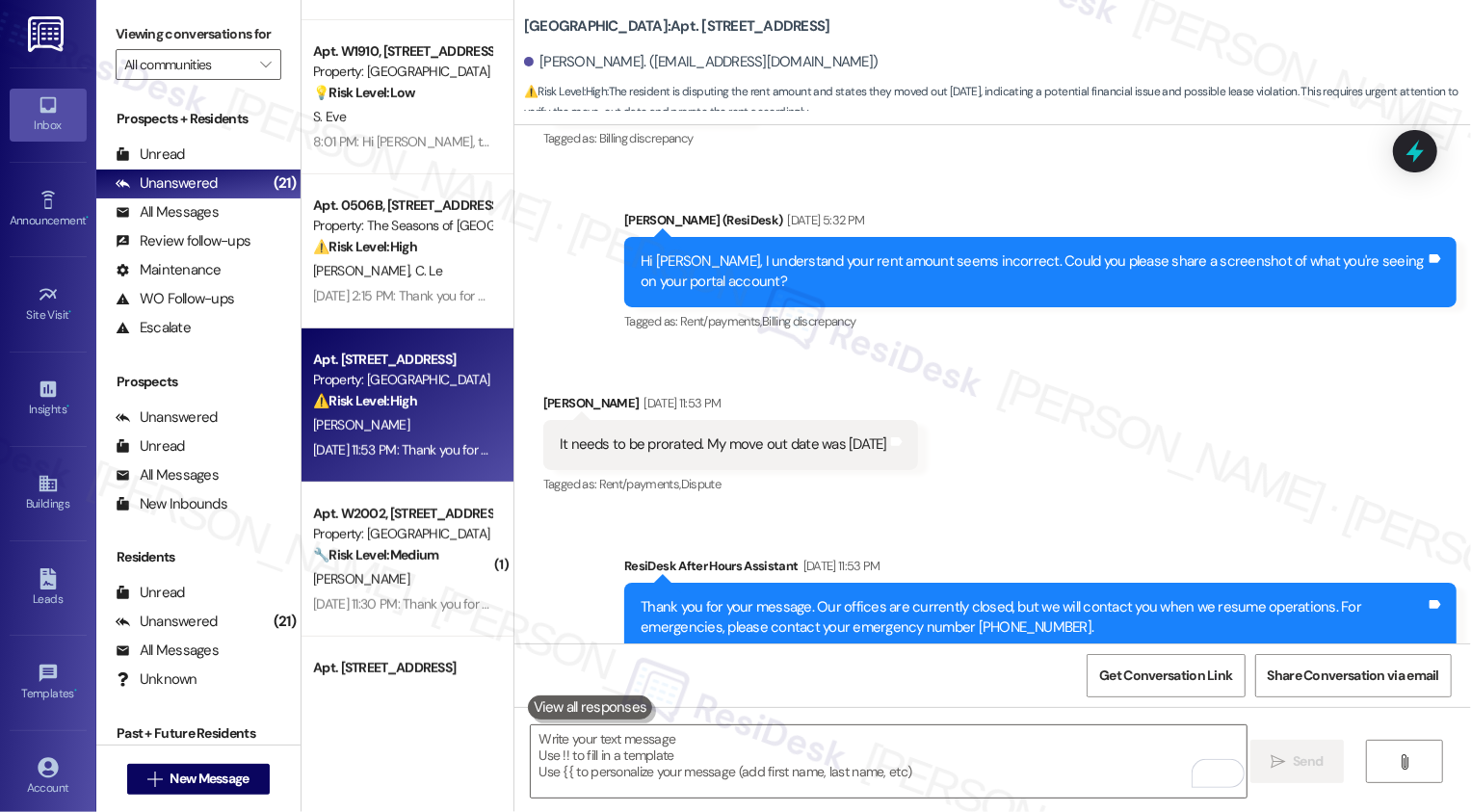
scroll to position [3558, 0]
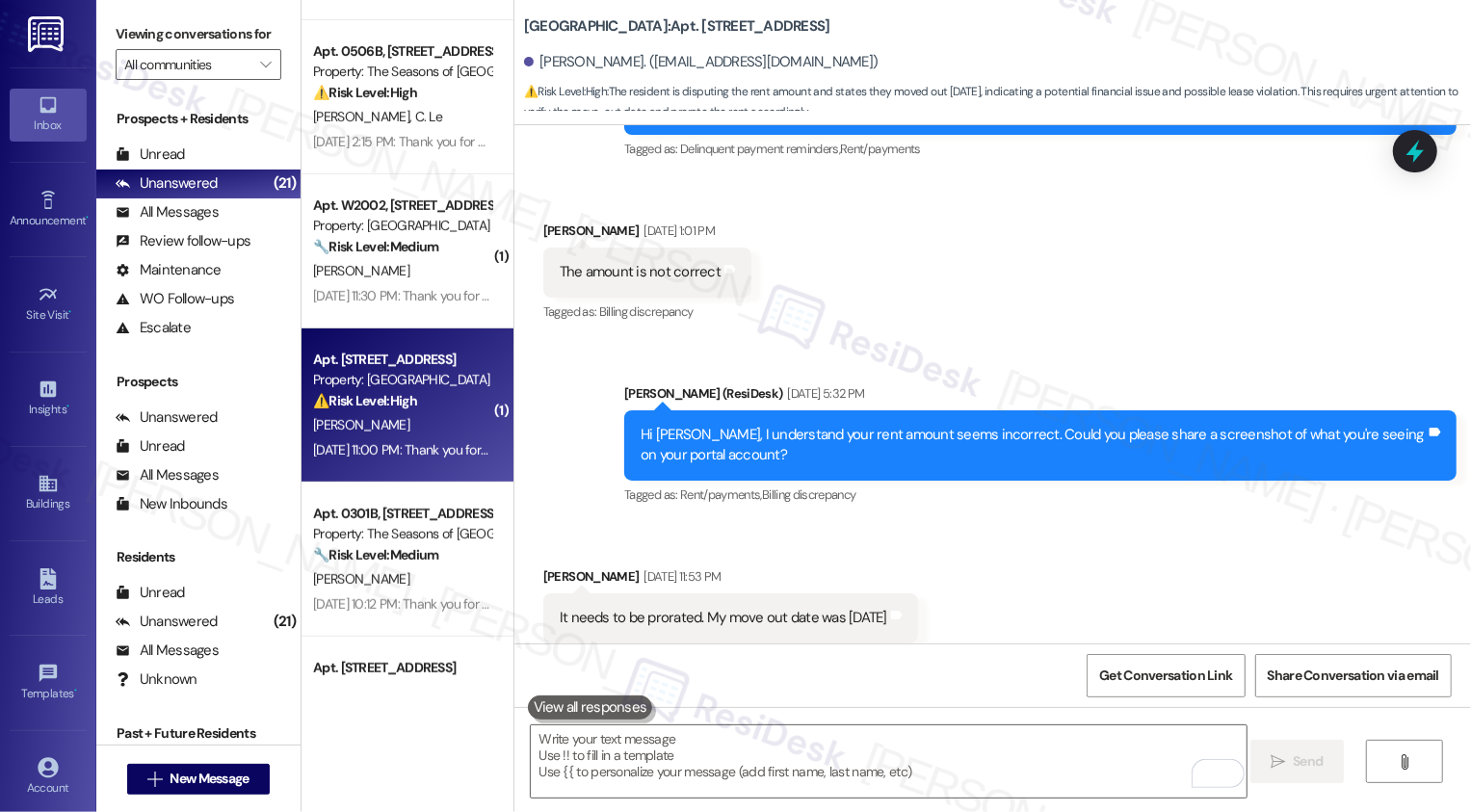
click at [388, 451] on div "[DATE] 11:00 PM: Thank you for your message. Our offices are currently closed, …" at bounding box center [897, 450] width 1169 height 18
type textarea "Fetching suggested responses. Please feel free to read through the conversation…"
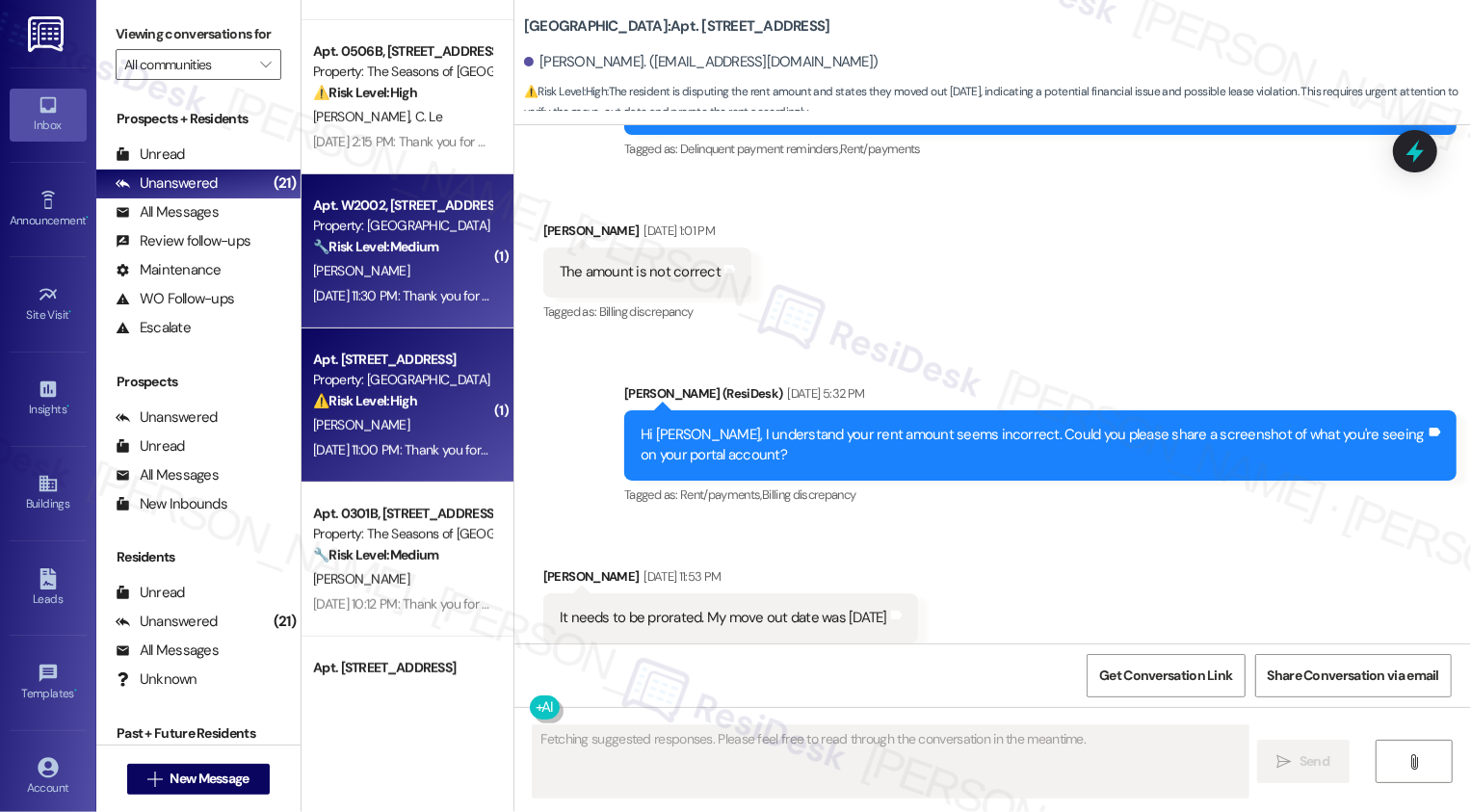
click at [386, 292] on div "[DATE] 11:30 PM: Thank you for your message. Our offices are currently closed, …" at bounding box center [896, 296] width 1167 height 18
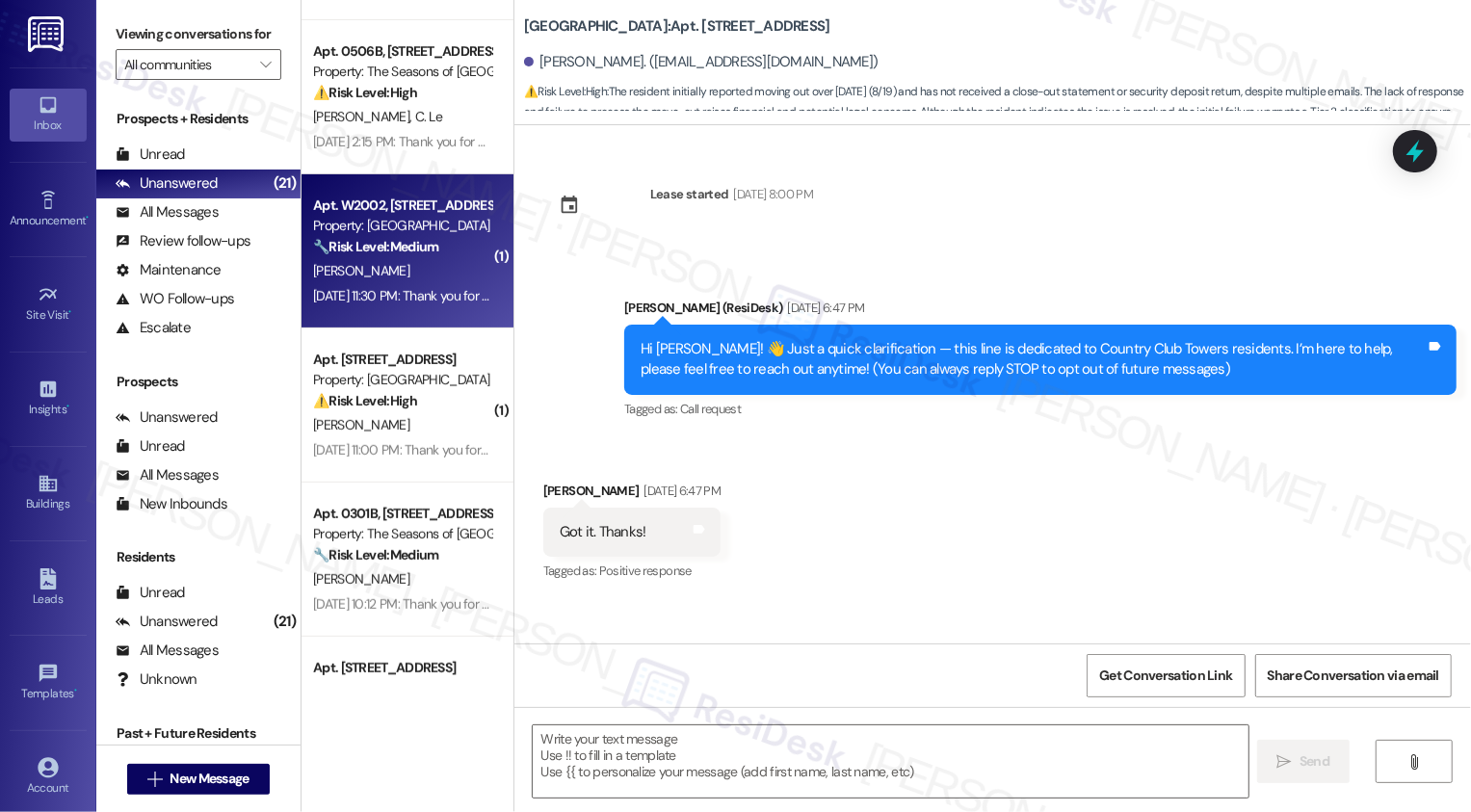
click at [386, 292] on div "[DATE] 11:30 PM: Thank you for your message. Our offices are currently closed, …" at bounding box center [896, 296] width 1167 height 18
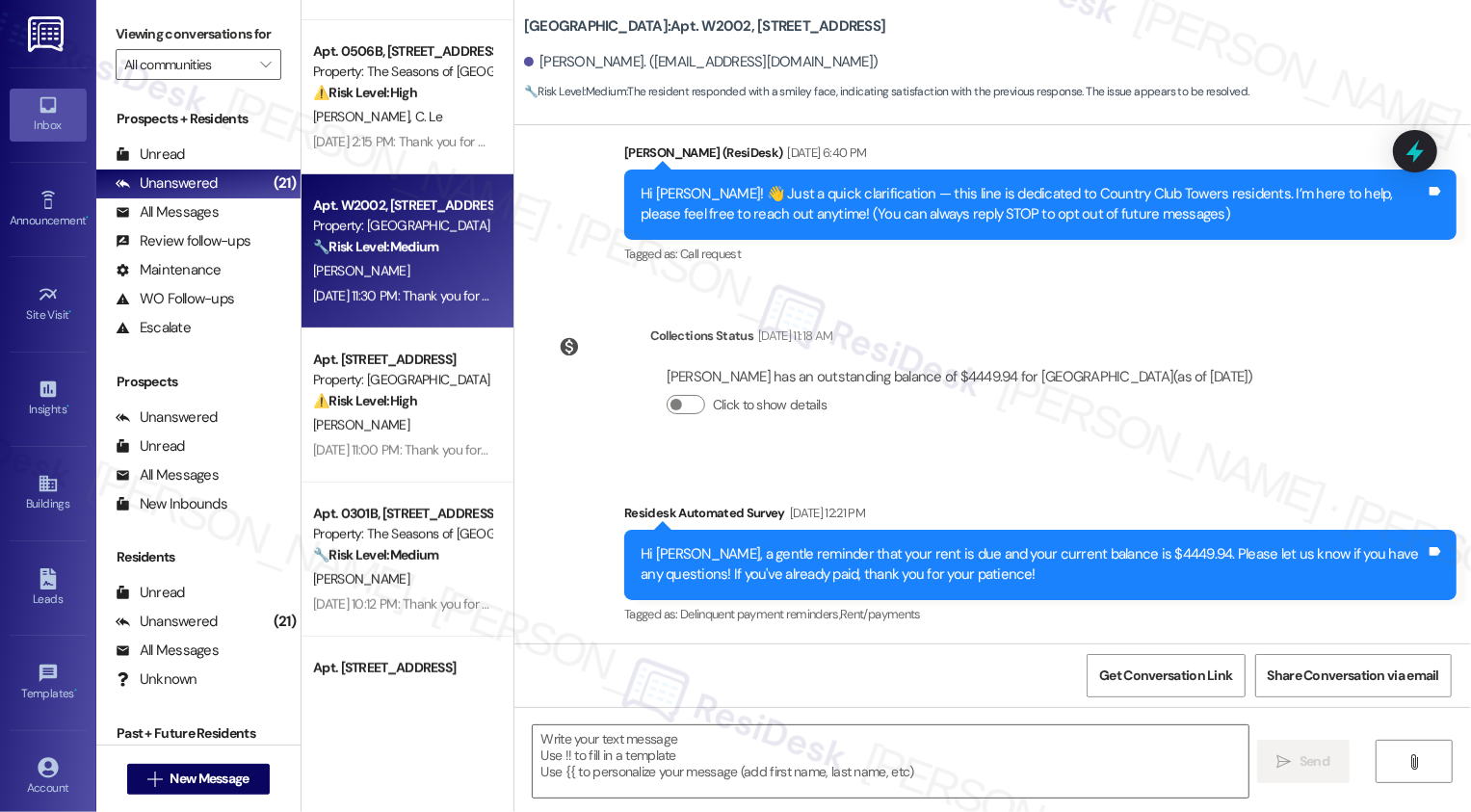
type textarea "Fetching suggested responses. Please feel free to read through the conversation…"
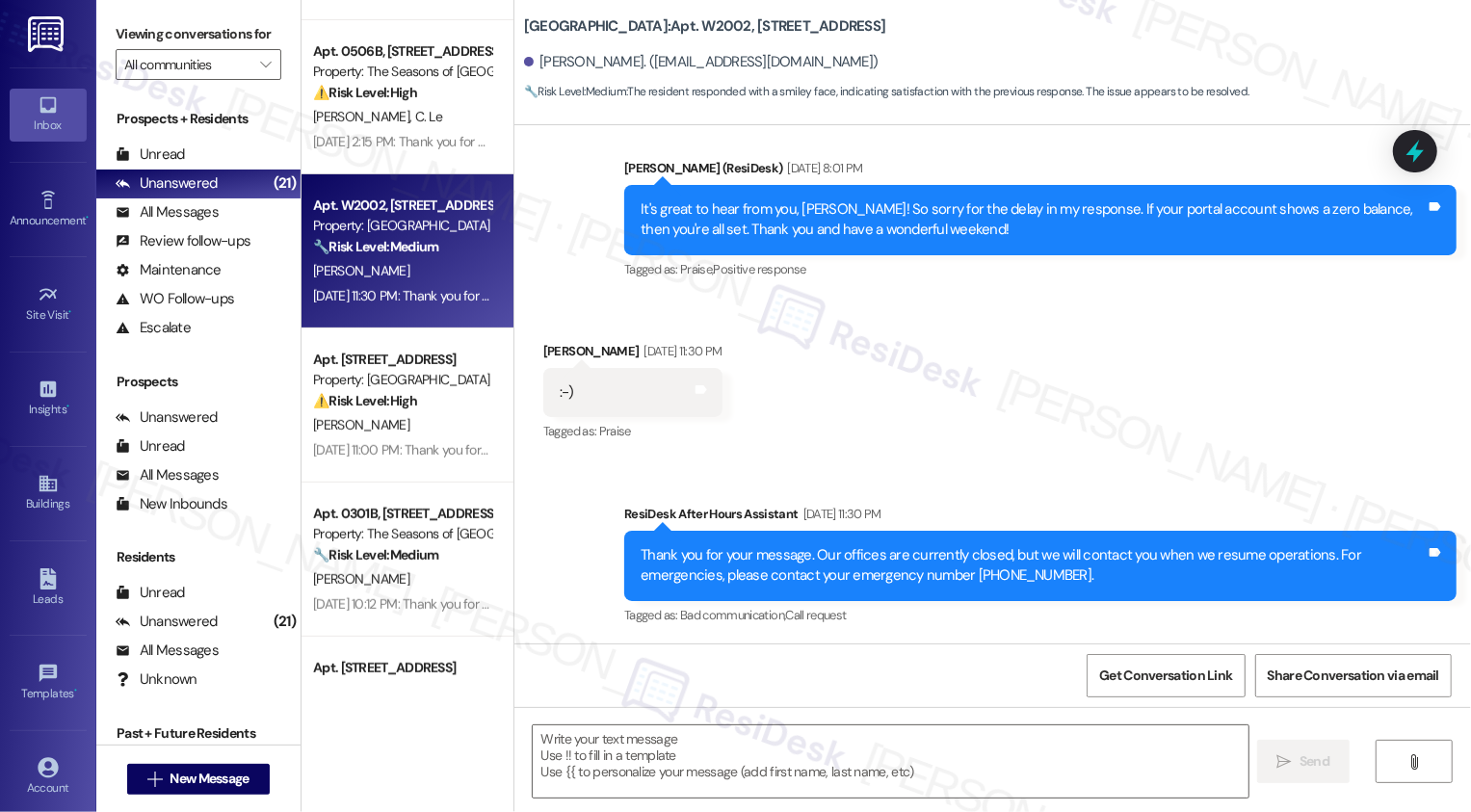
scroll to position [825, 0]
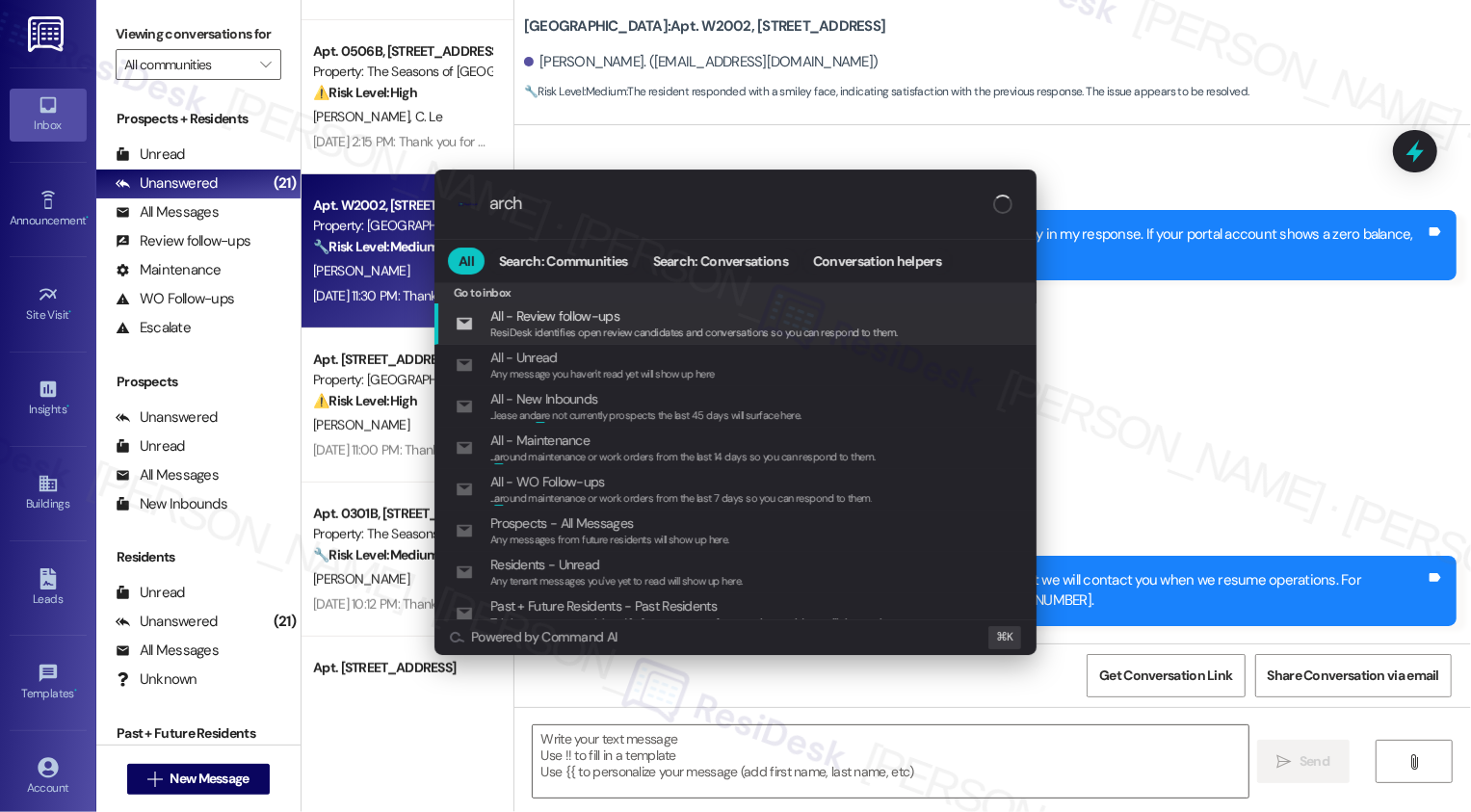
type input "archi"
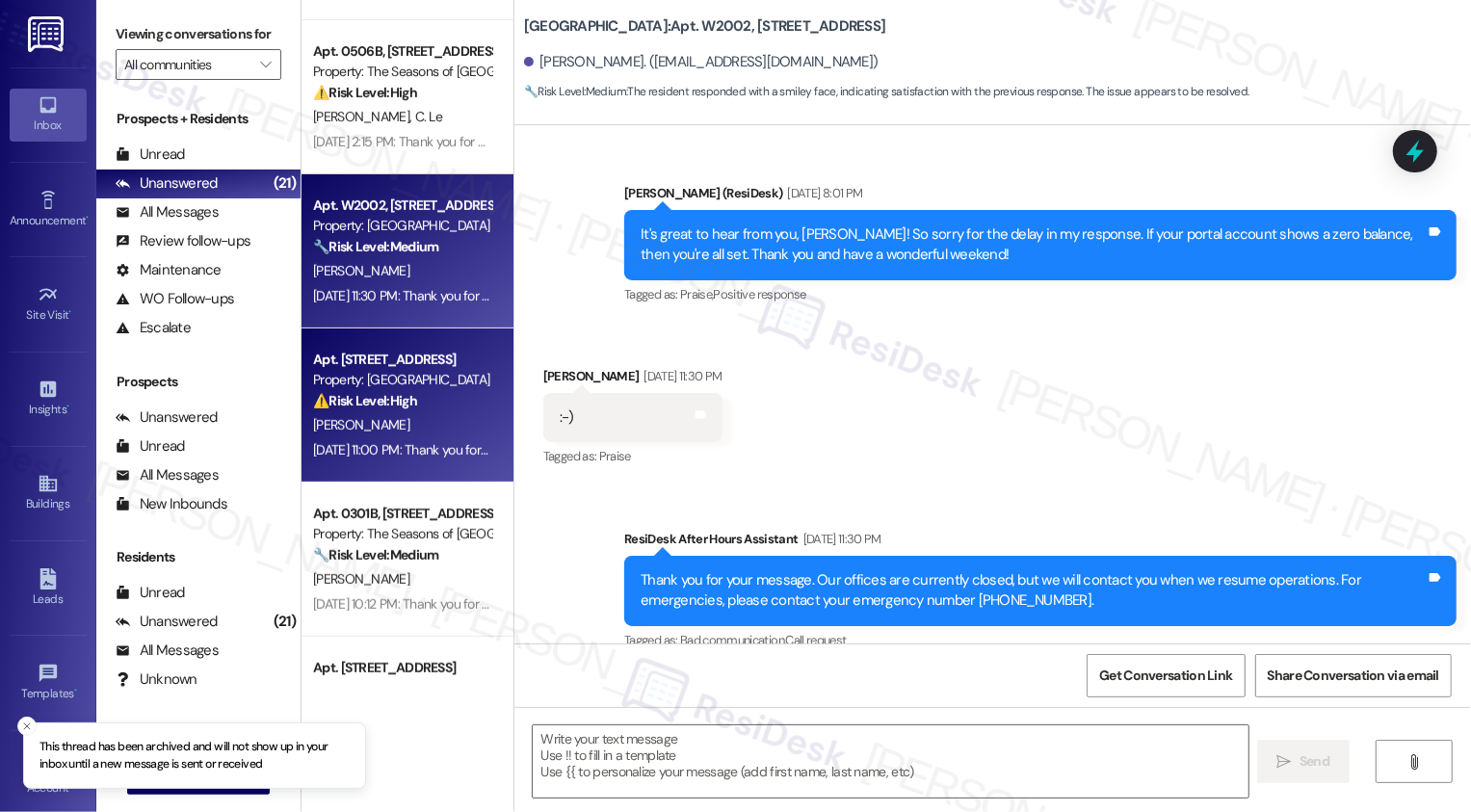
click at [353, 425] on div "[PERSON_NAME]" at bounding box center [401, 425] width 182 height 24
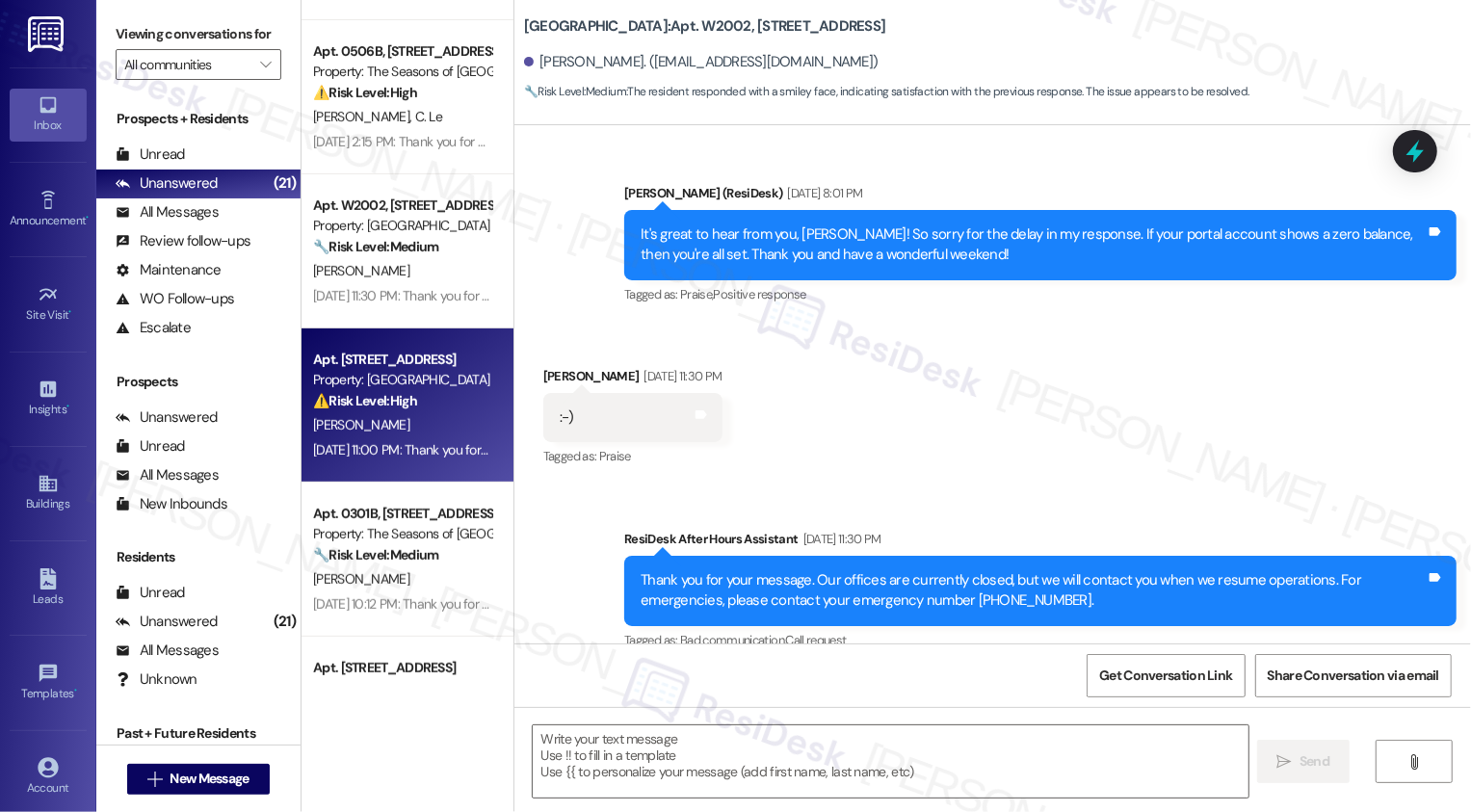
click at [353, 425] on div "[PERSON_NAME]" at bounding box center [401, 425] width 182 height 24
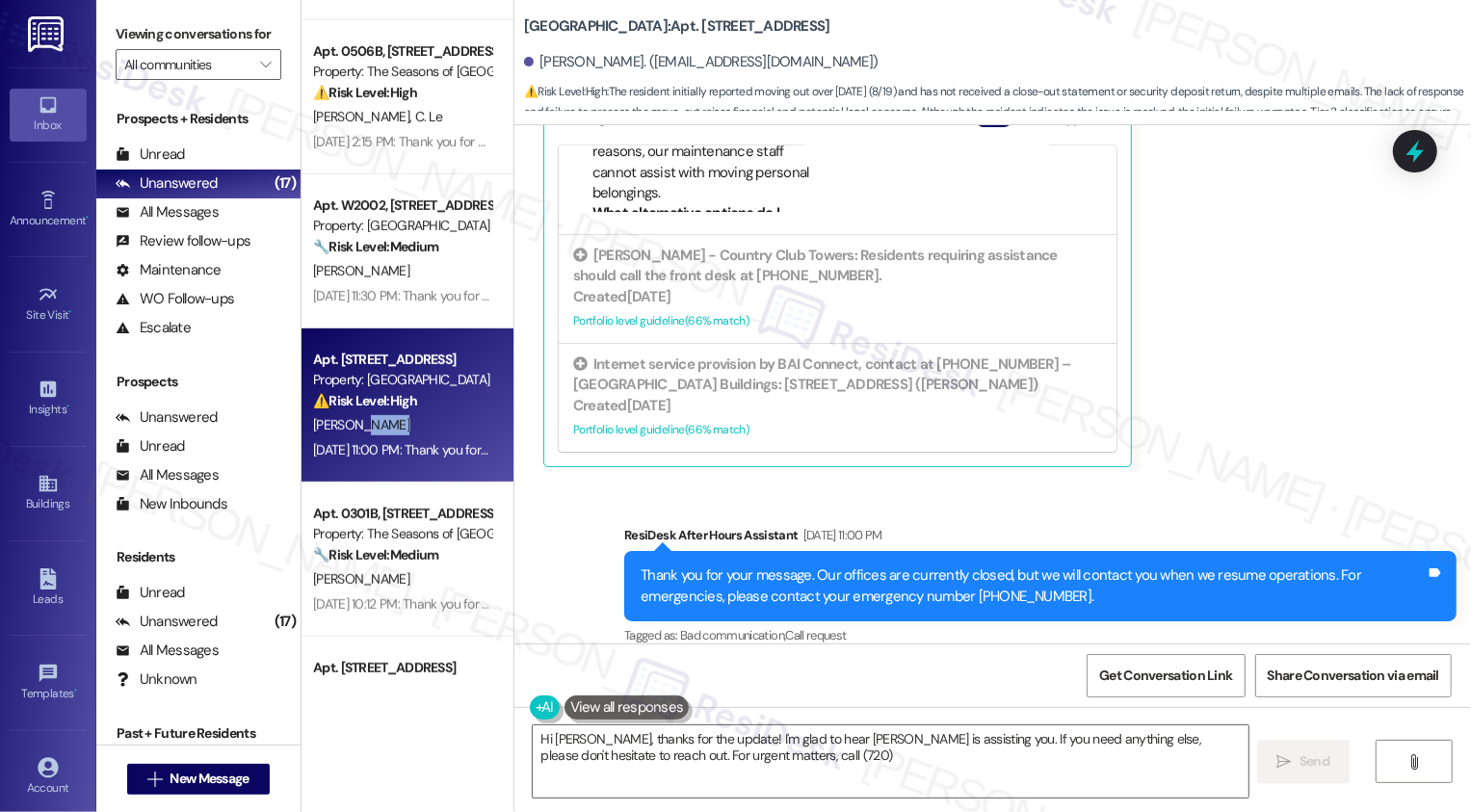
scroll to position [1418, 0]
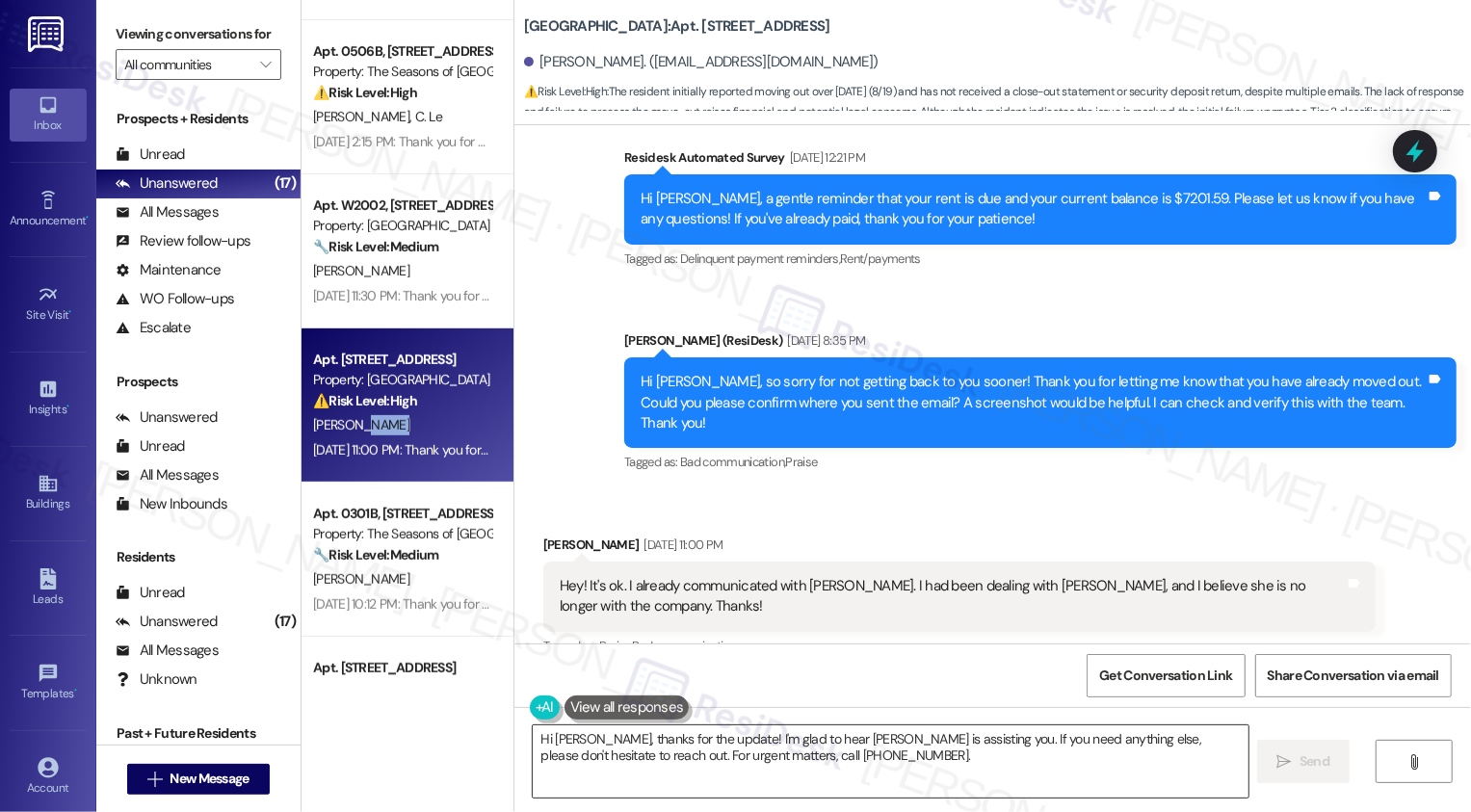
click at [931, 749] on textarea "Hi [PERSON_NAME], thanks for the update! I'm glad to hear [PERSON_NAME] is assi…" at bounding box center [891, 761] width 716 height 72
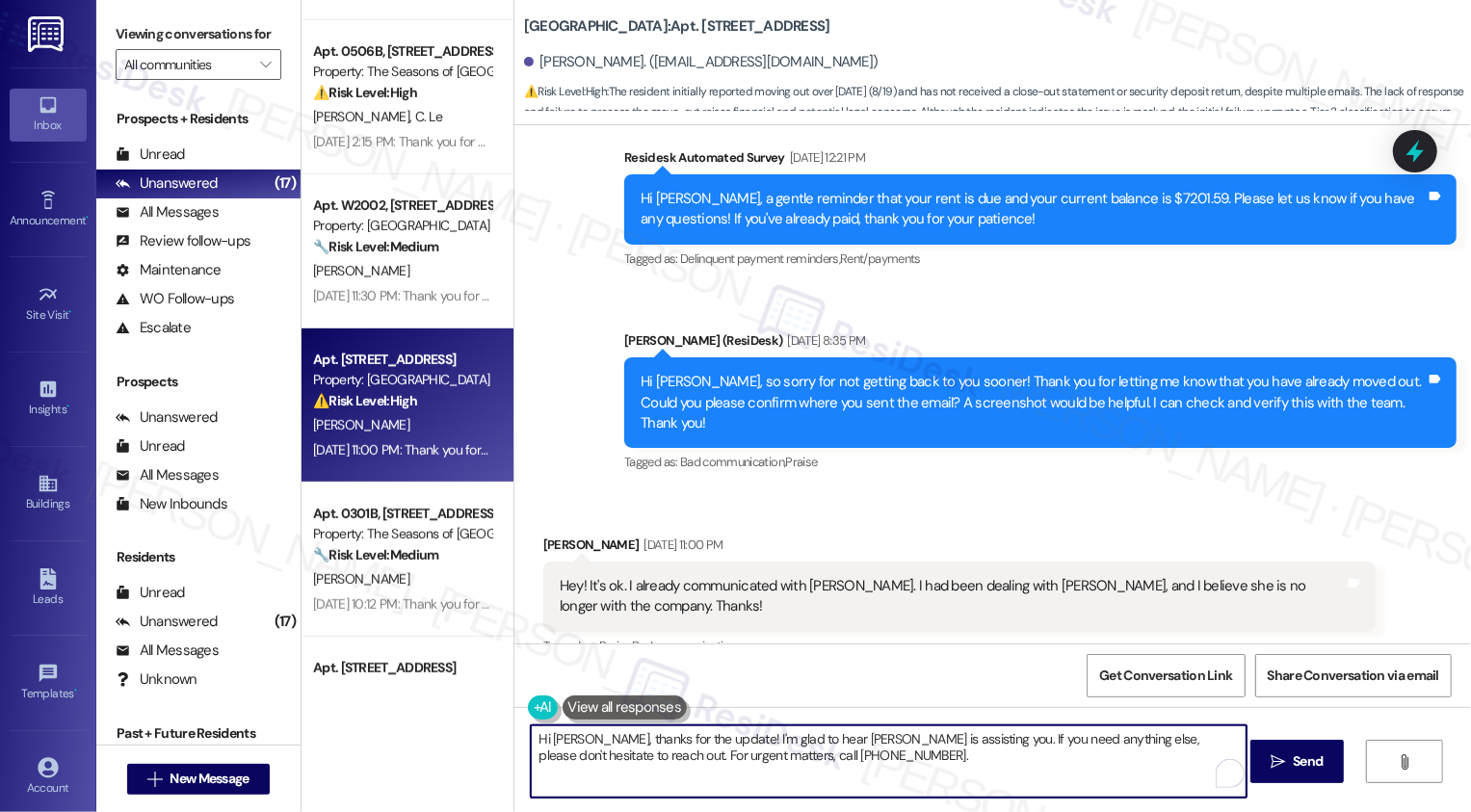
click at [894, 756] on textarea "Hi [PERSON_NAME], thanks for the update! I'm glad to hear [PERSON_NAME] is assi…" at bounding box center [889, 761] width 716 height 72
type textarea "Hi [PERSON_NAME], thanks for the update! I'm glad to hear [PERSON_NAME] is assi…"
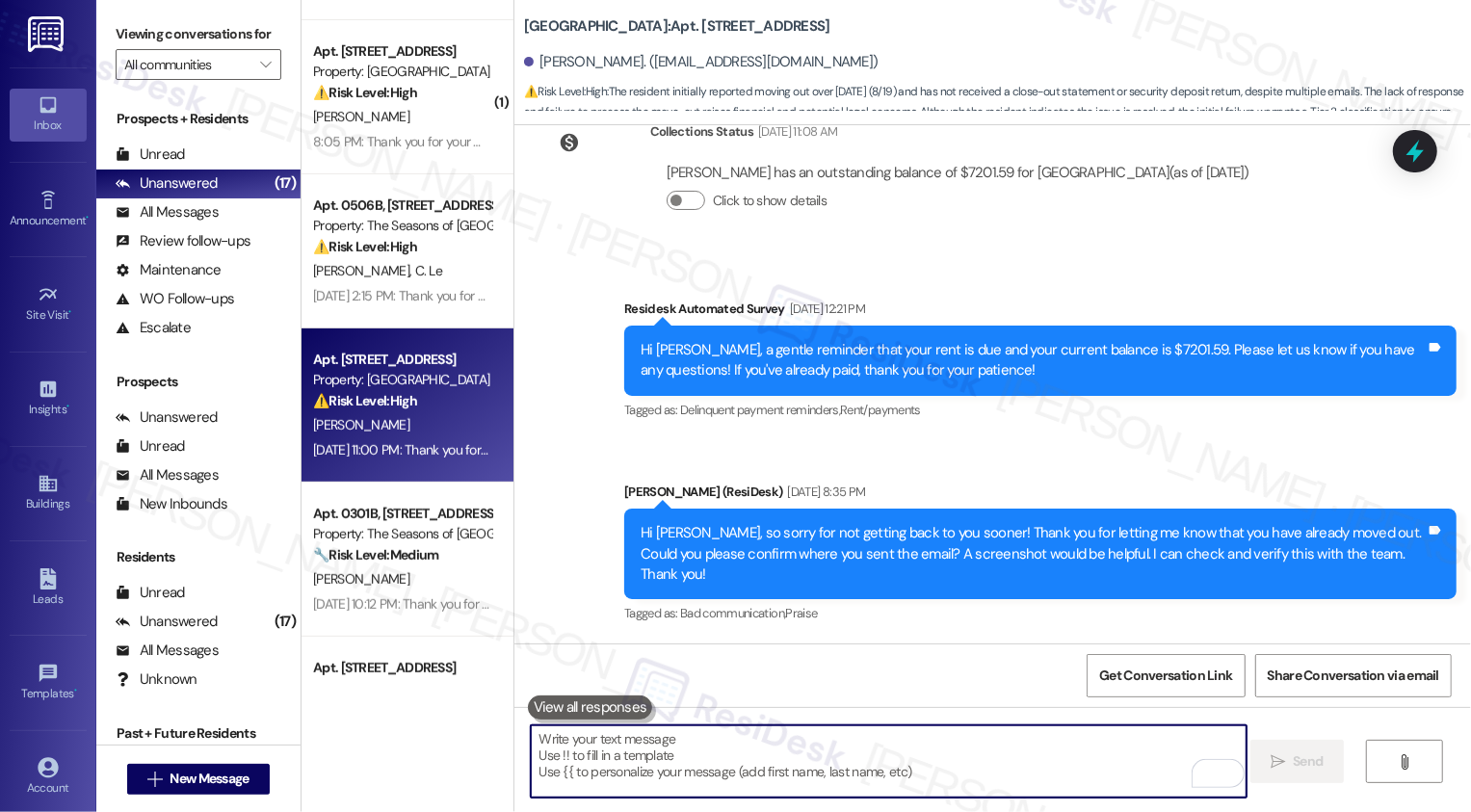
scroll to position [1244, 0]
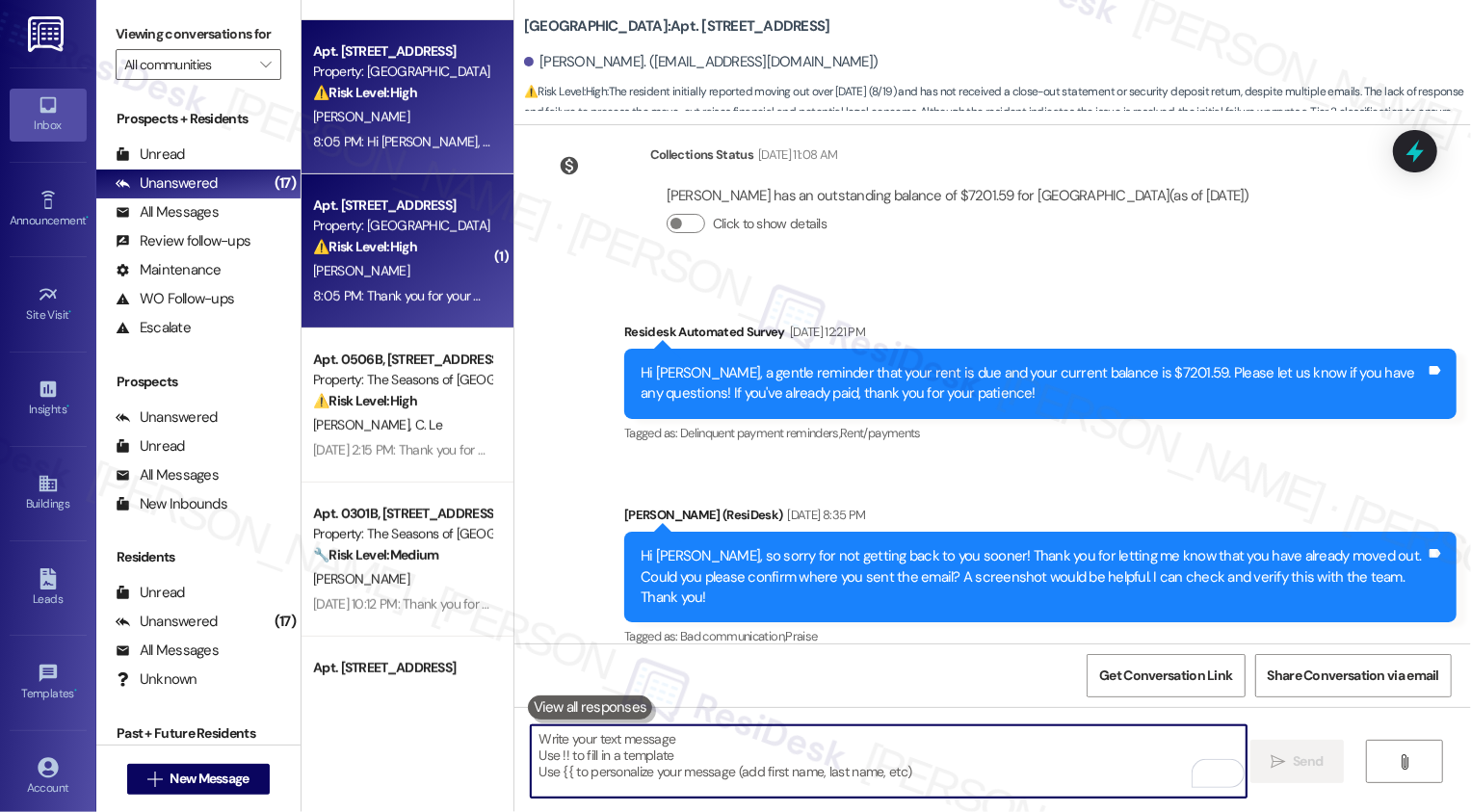
click at [416, 324] on div "Apt. [STREET_ADDRESS] Property: [GEOGRAPHIC_DATA] ⚠️ Risk Level: High The resid…" at bounding box center [408, 251] width 212 height 154
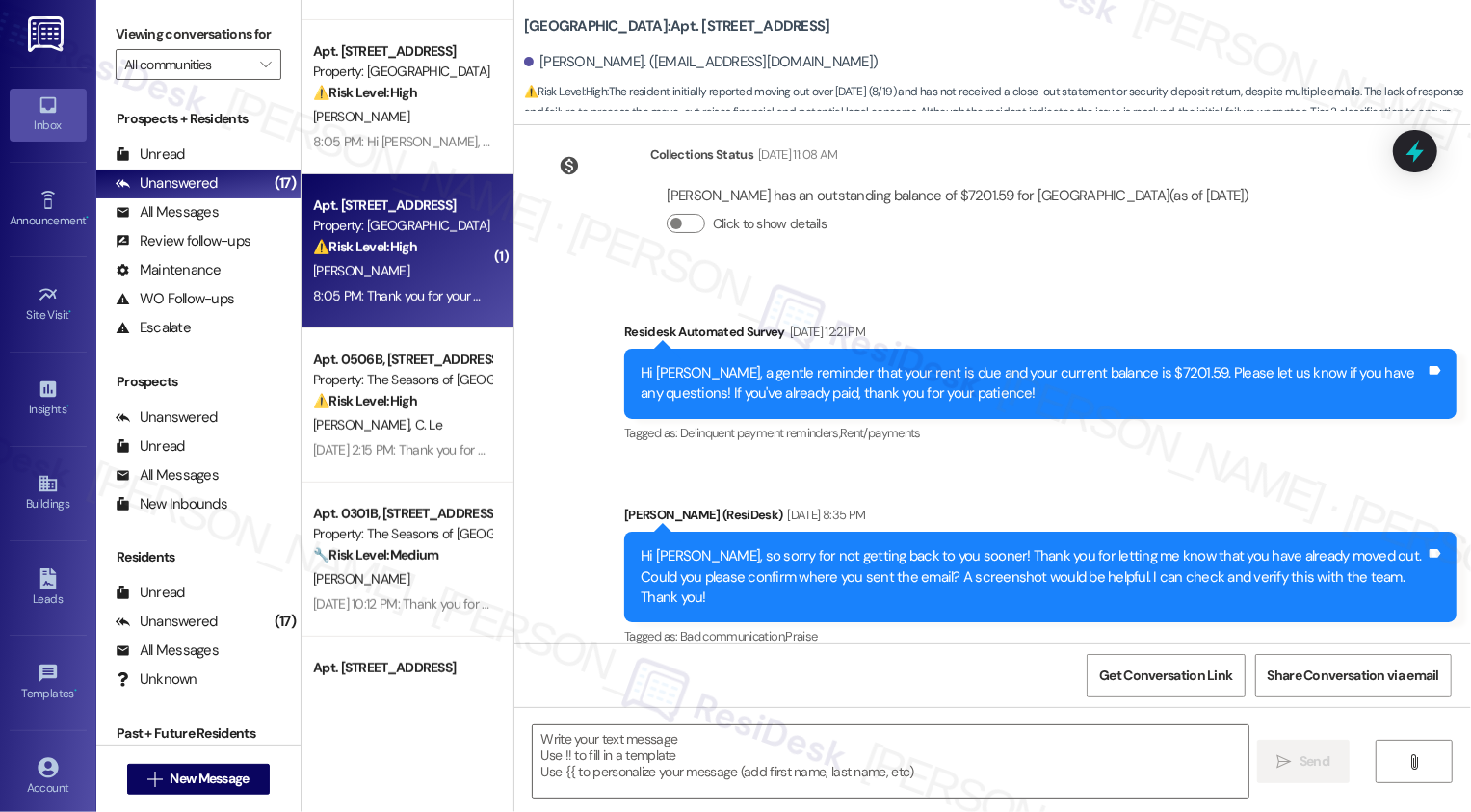
click at [416, 324] on div "Apt. [STREET_ADDRESS] Property: [GEOGRAPHIC_DATA] ⚠️ Risk Level: High The resid…" at bounding box center [408, 251] width 212 height 154
type textarea "Fetching suggested responses. Please feel free to read through the conversation…"
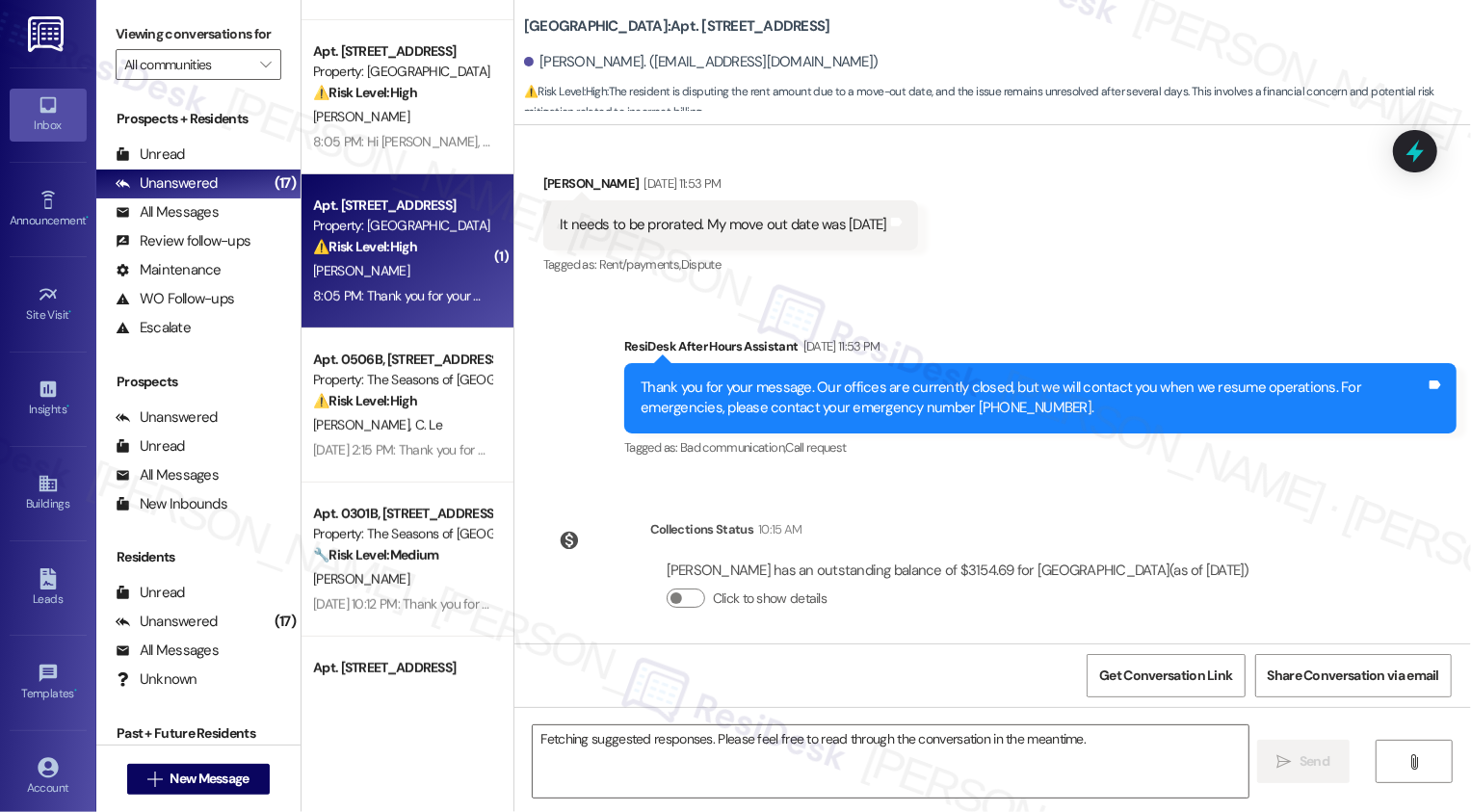
scroll to position [4263, 0]
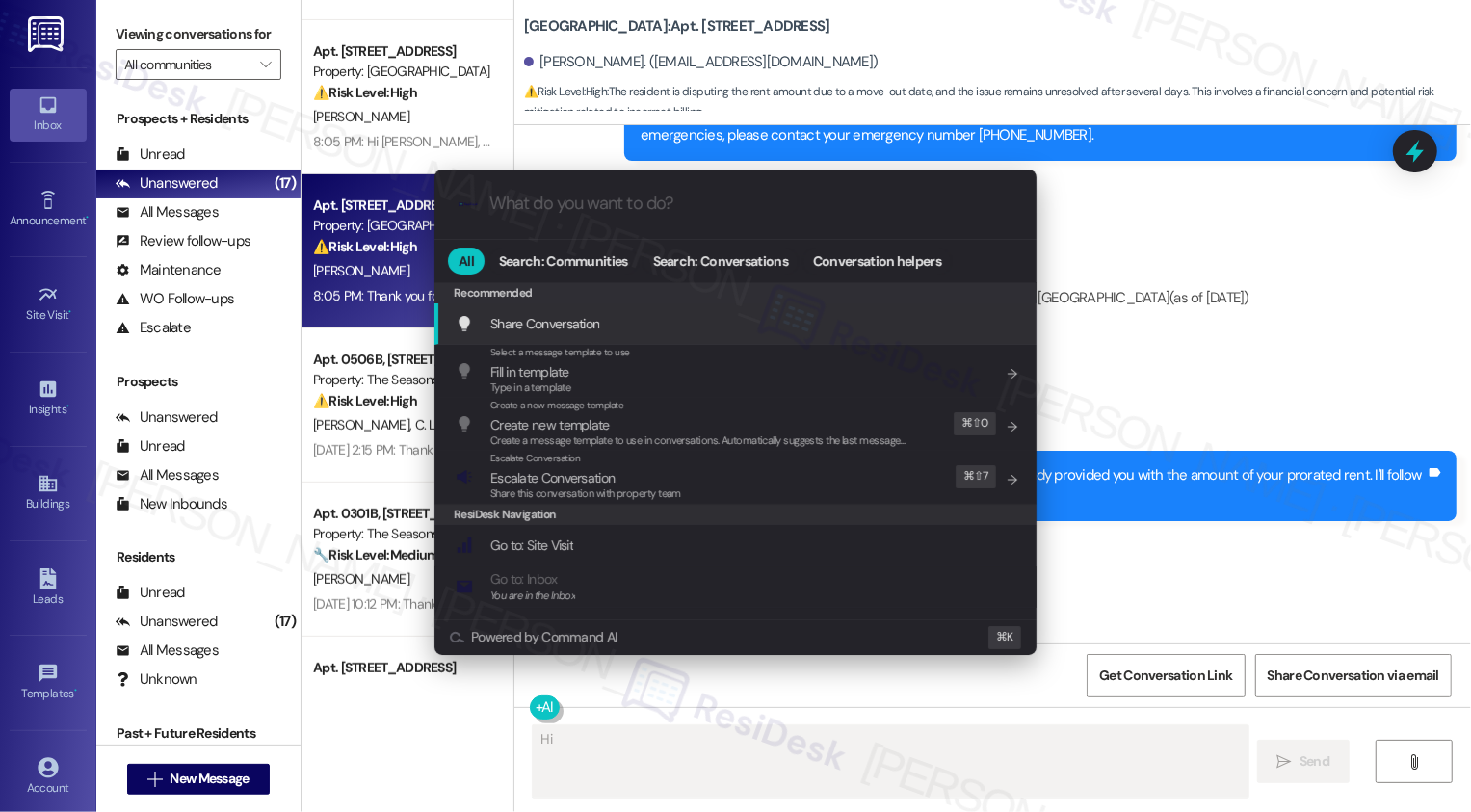
type textarea "Hi {{first_name}}"
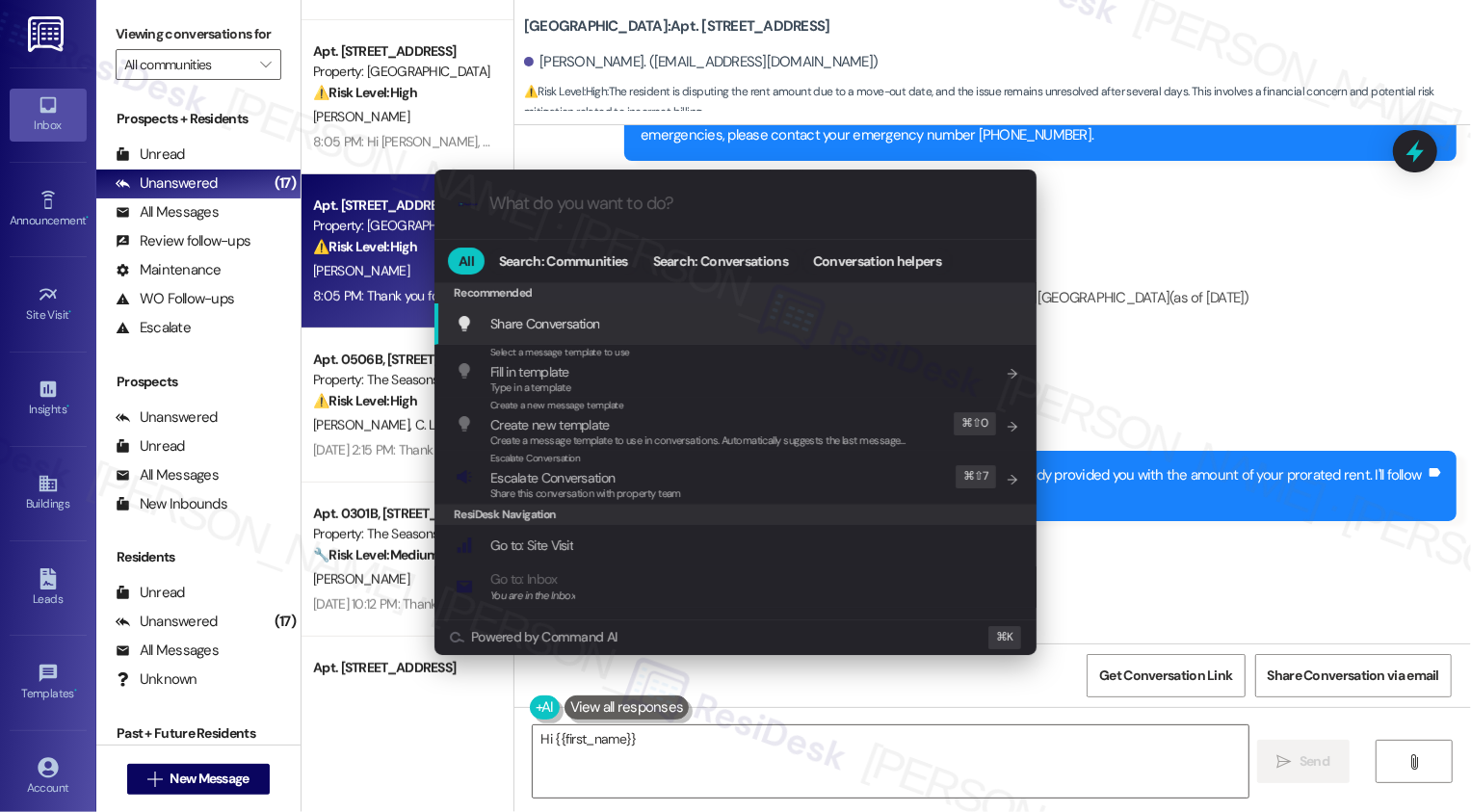
scroll to position [4220, 0]
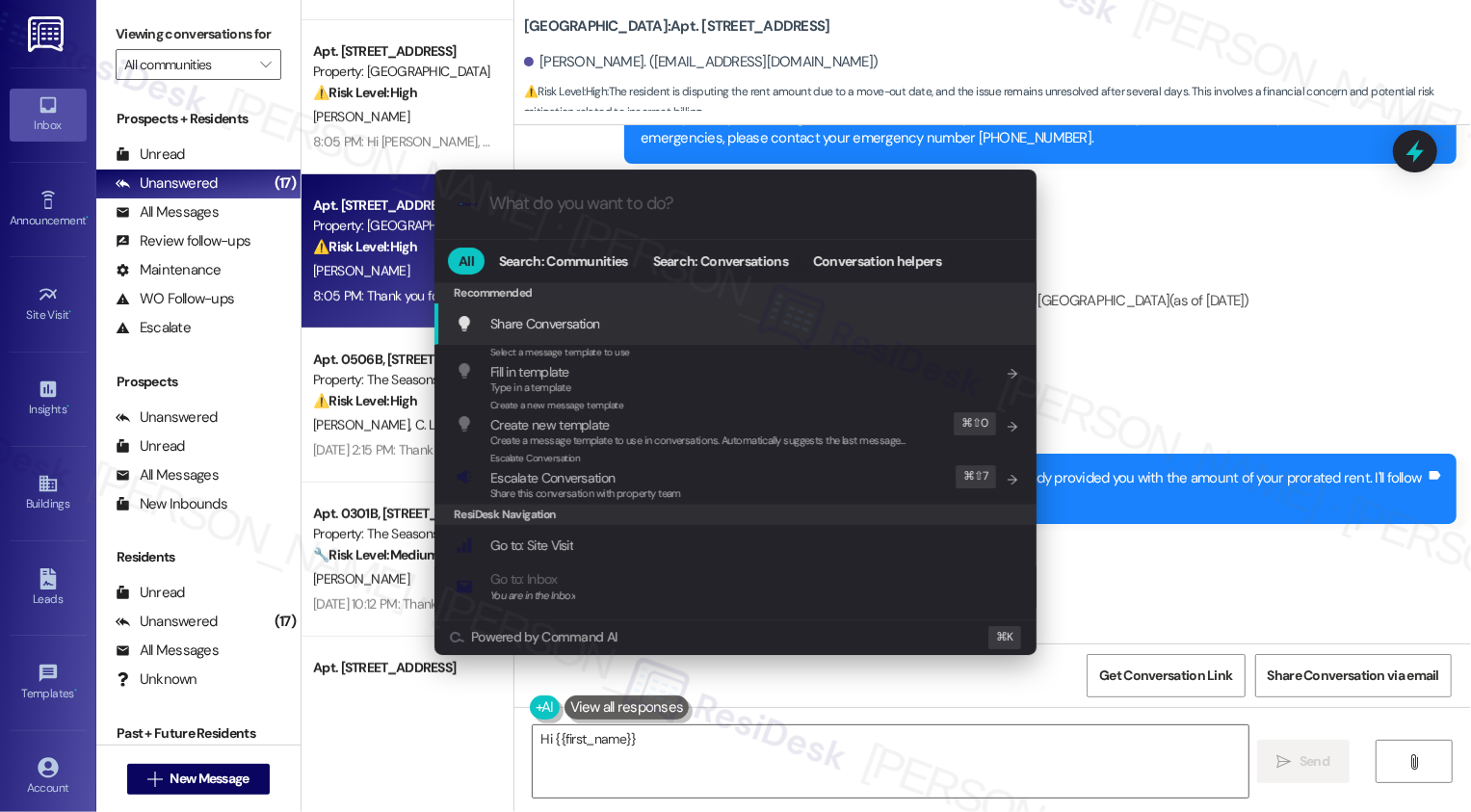
type input "e"
type textarea "Hi {{first_name}}, I"
type input "es"
type textarea "Hi {{first_name}}, I understand"
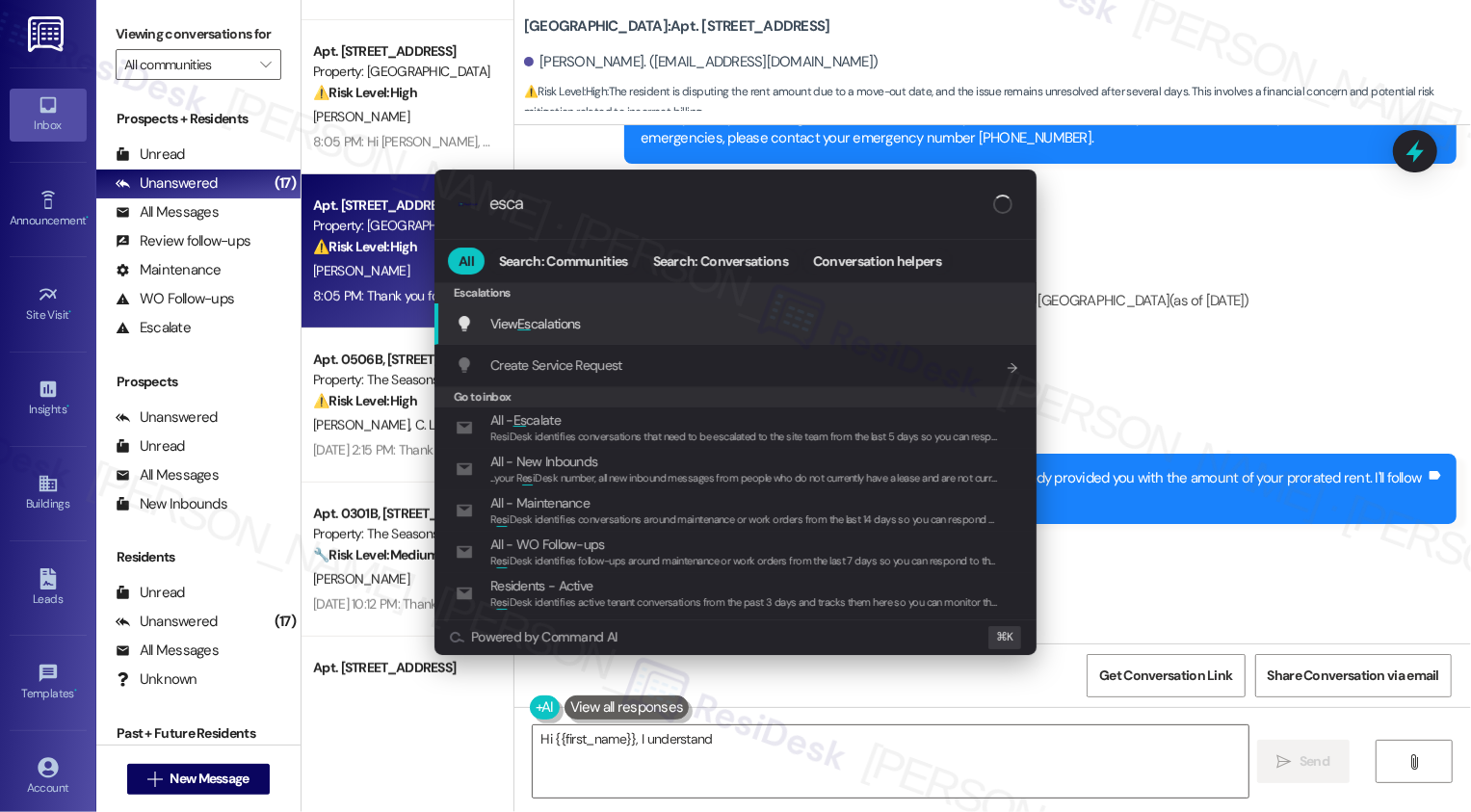
type input "escal"
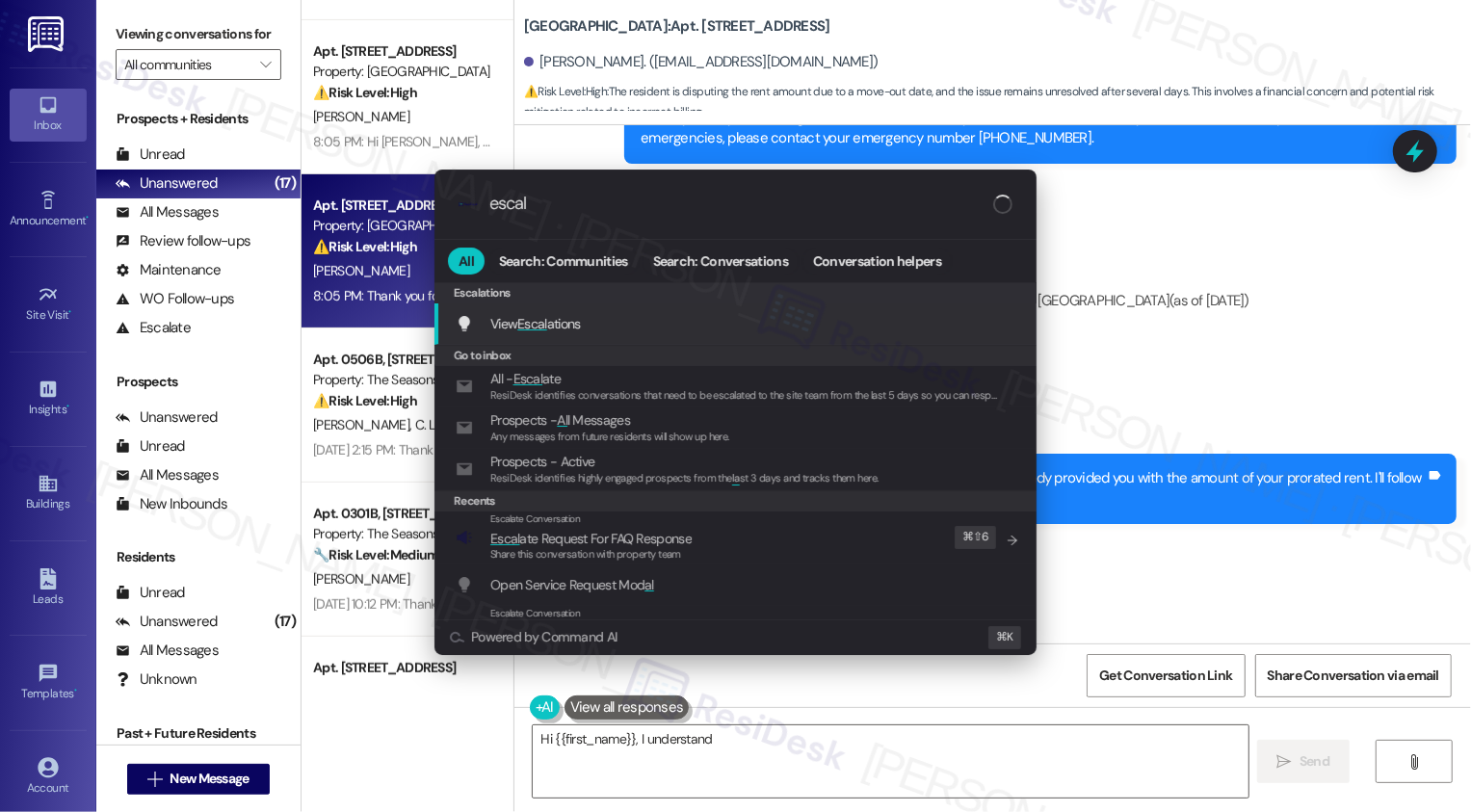
type textarea "Hi {{first_name}}, I understand you"
type input "escalat"
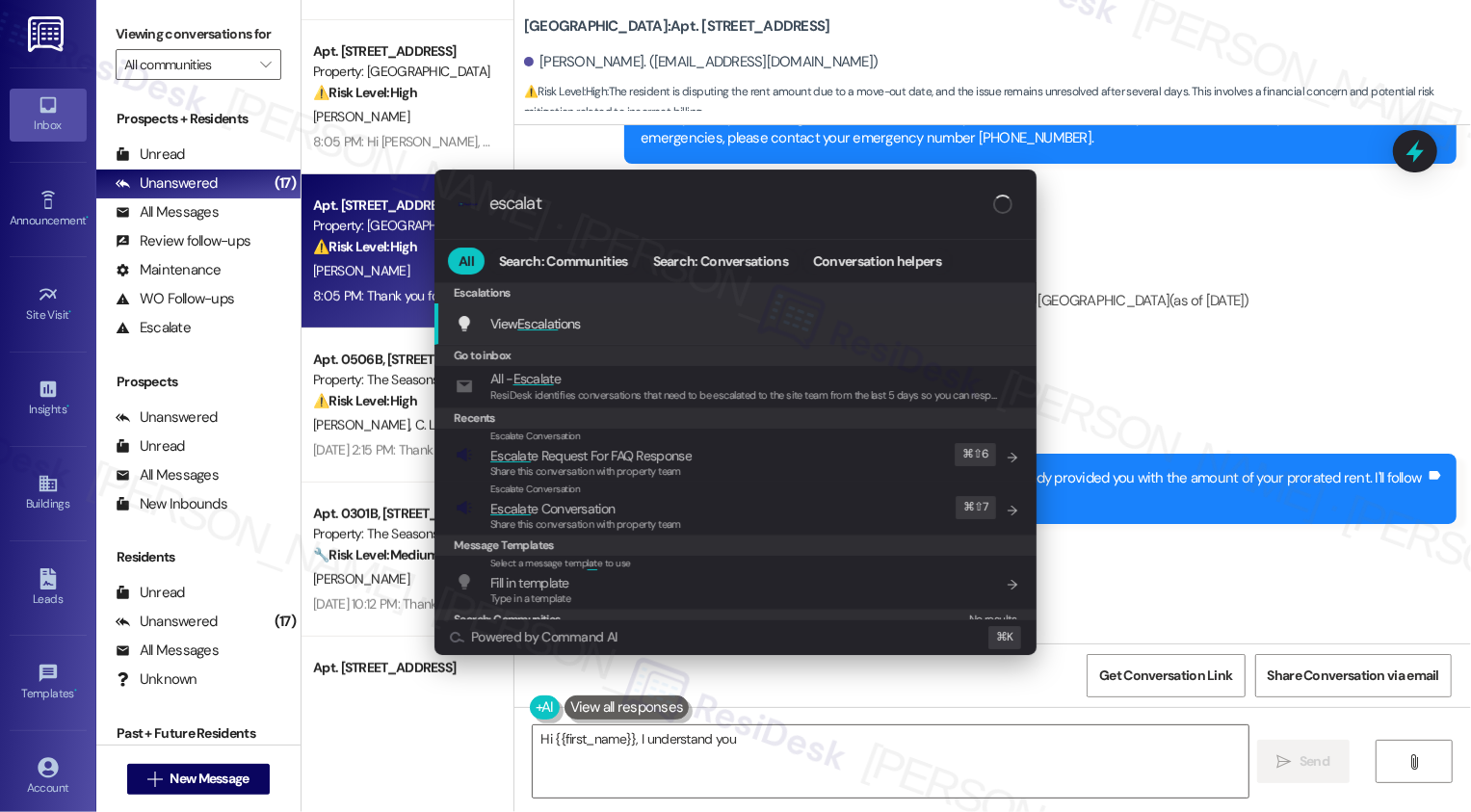
type textarea "Hi {{first_name}}, I understand you haven't"
type input "escalate"
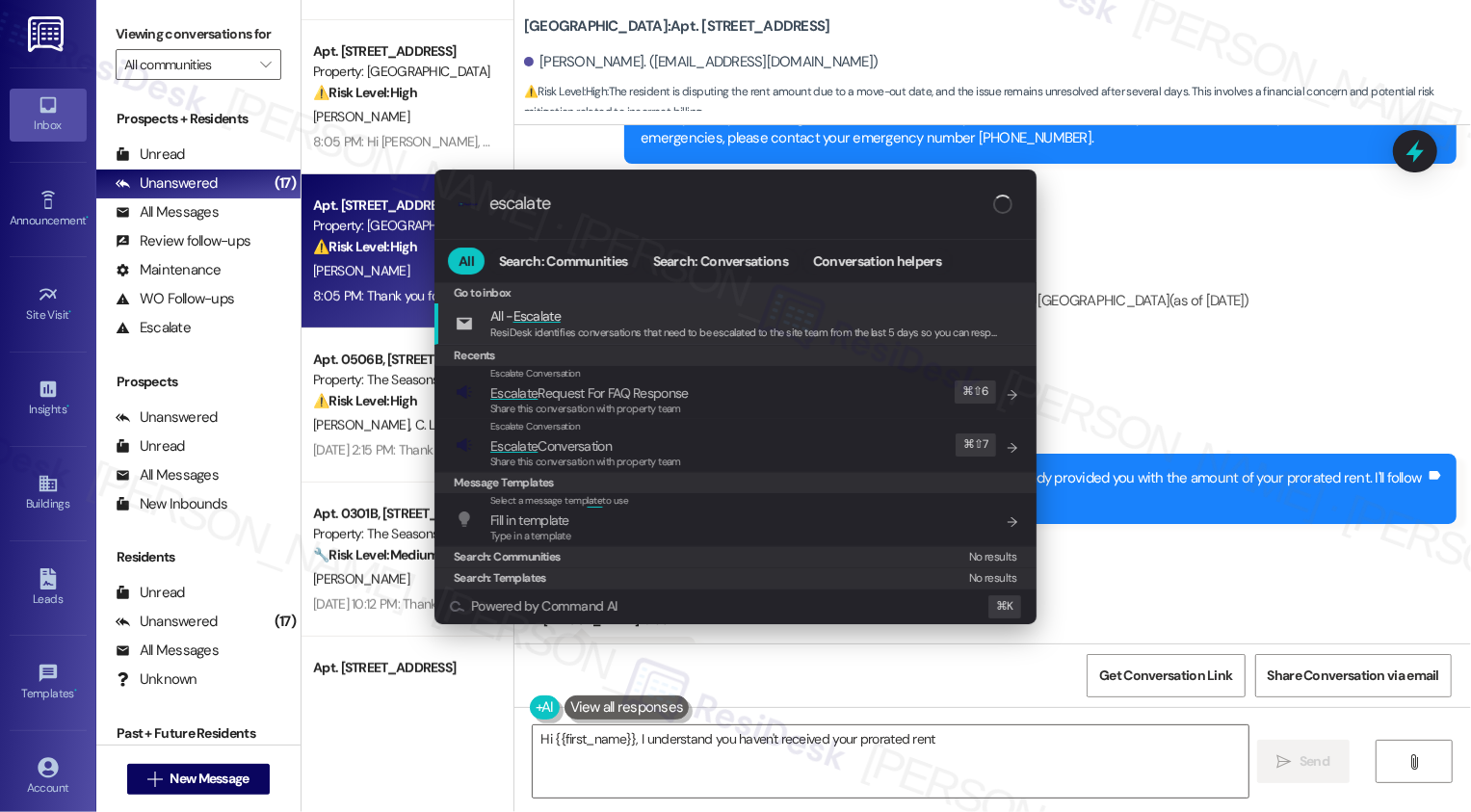
type textarea "Hi {{first_name}}, I understand you haven't received your prorated rent"
type input "escalate"
click at [564, 444] on span "Escalate Conversation" at bounding box center [551, 446] width 121 height 18
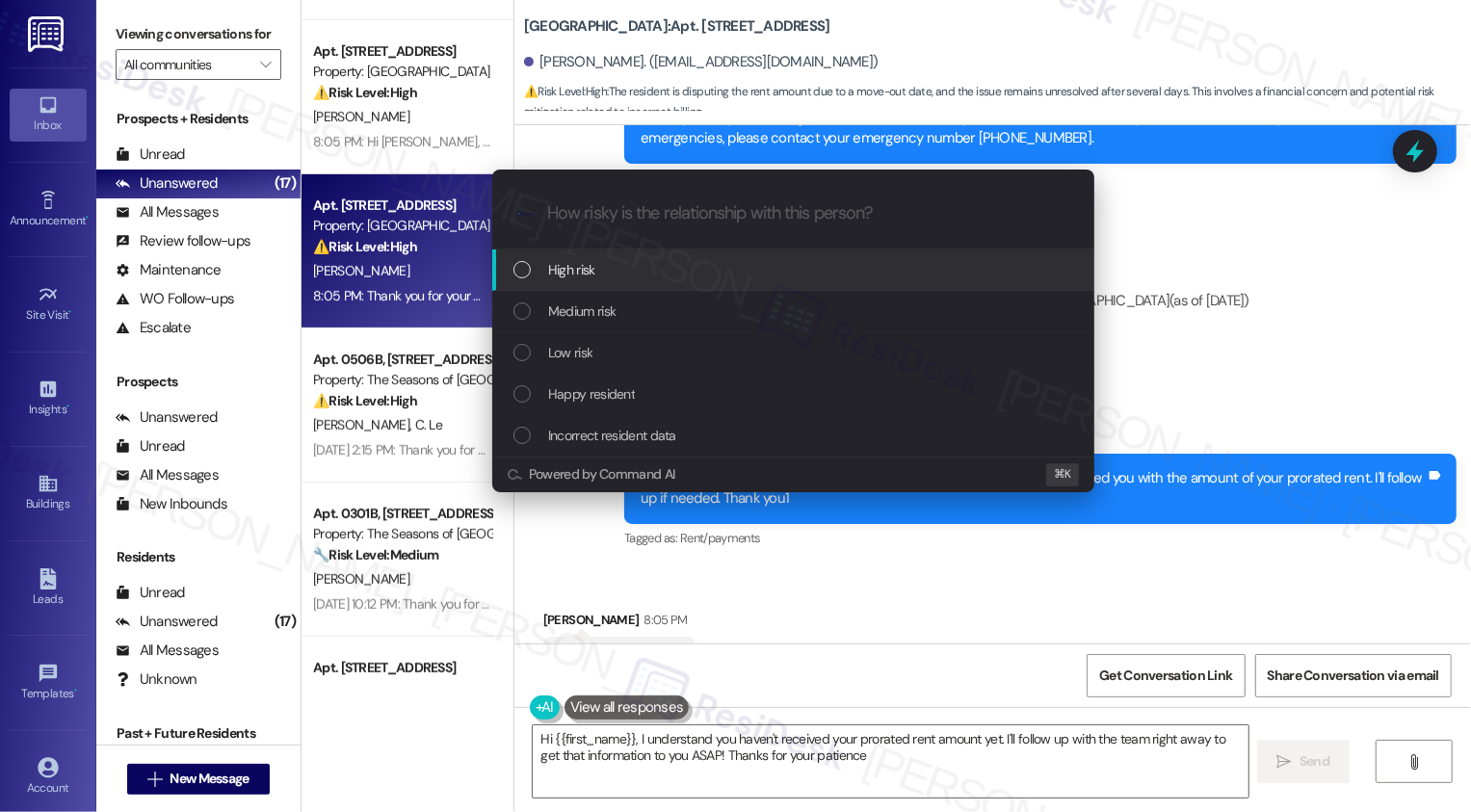
type textarea "Hi {{first_name}}, I understand you haven't received your prorated rent amount …"
click at [558, 319] on span "Medium risk" at bounding box center [581, 312] width 68 height 22
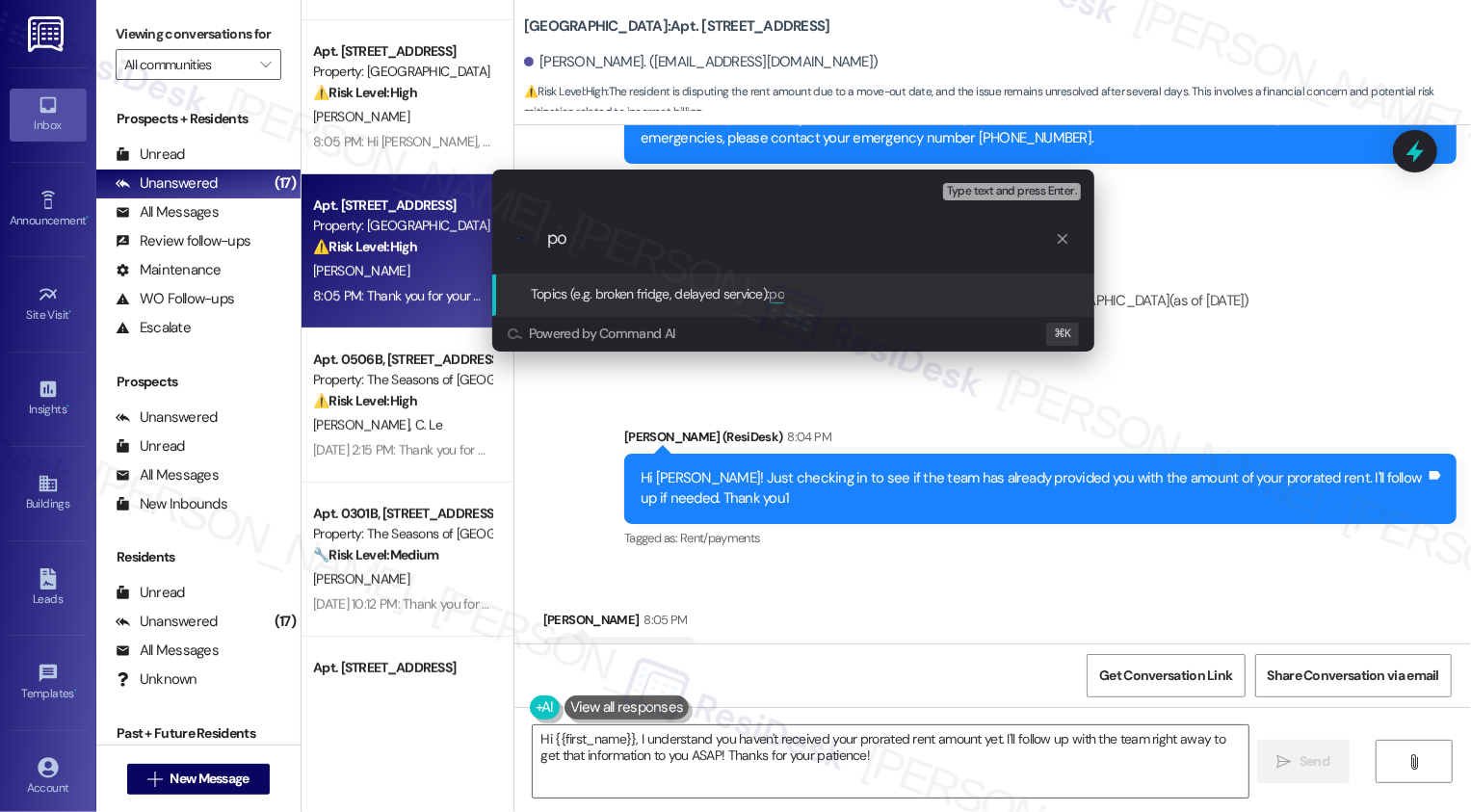
type input "p"
type input "Prop"
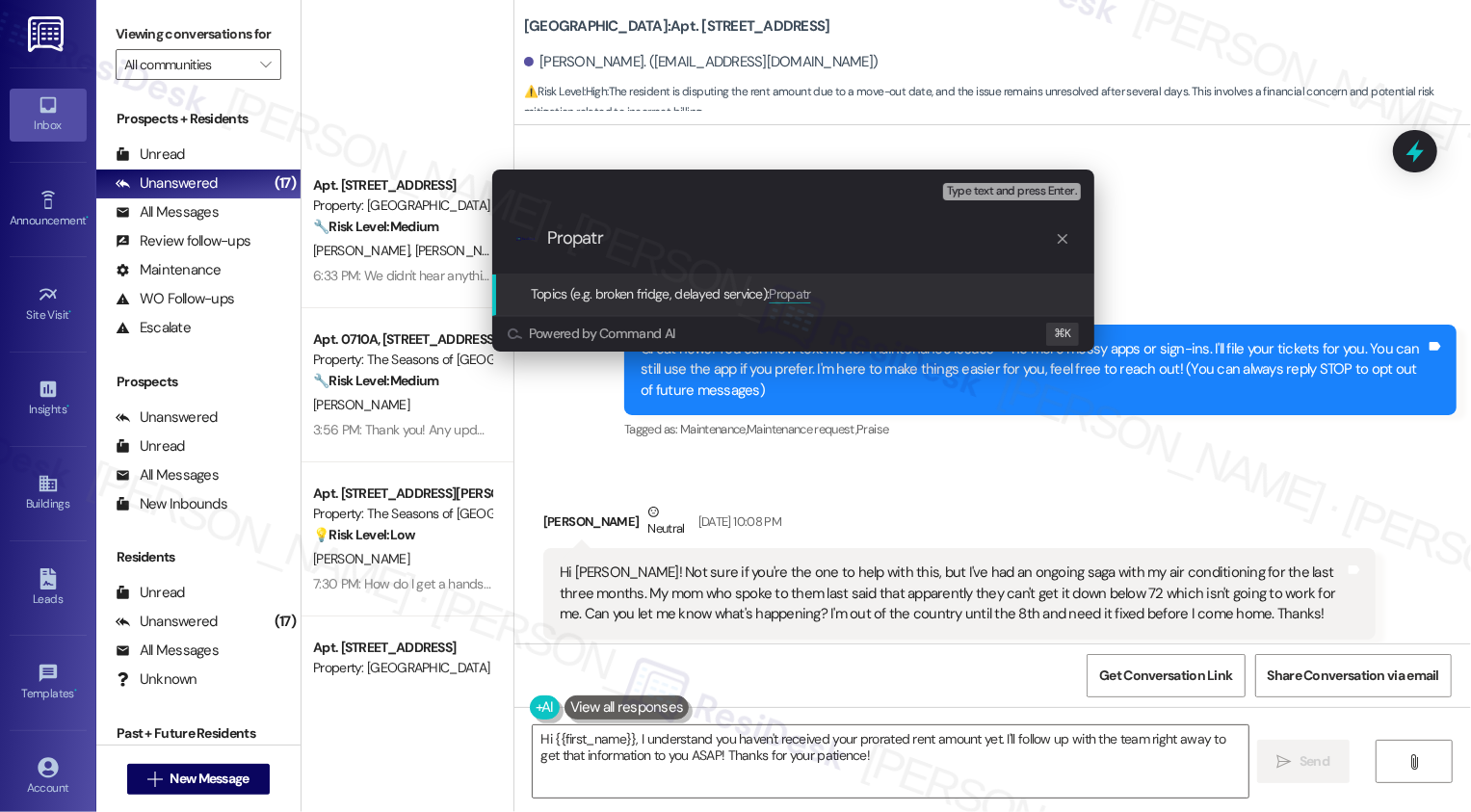
scroll to position [4220, 0]
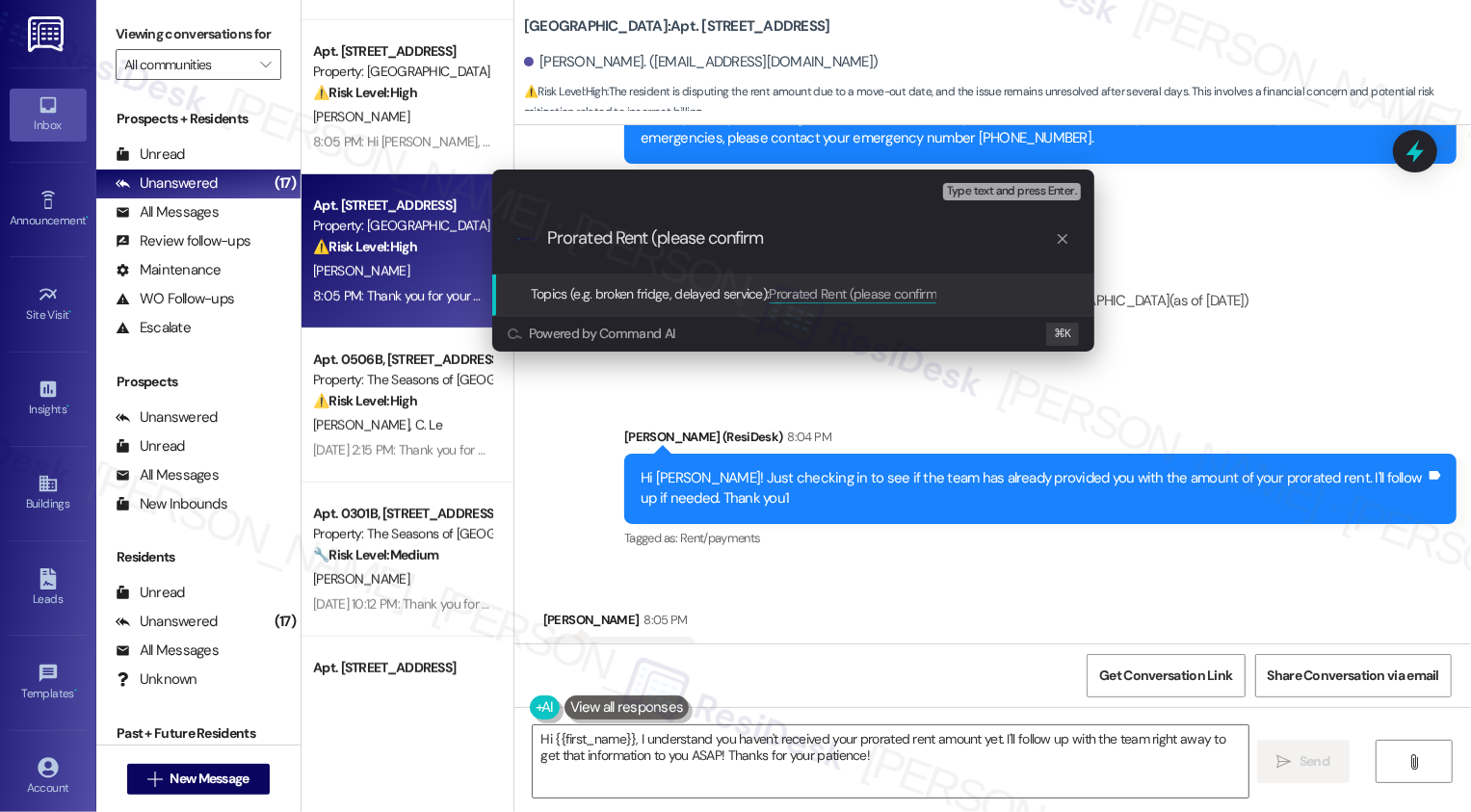
type input "Prorated Rent (please confirm)"
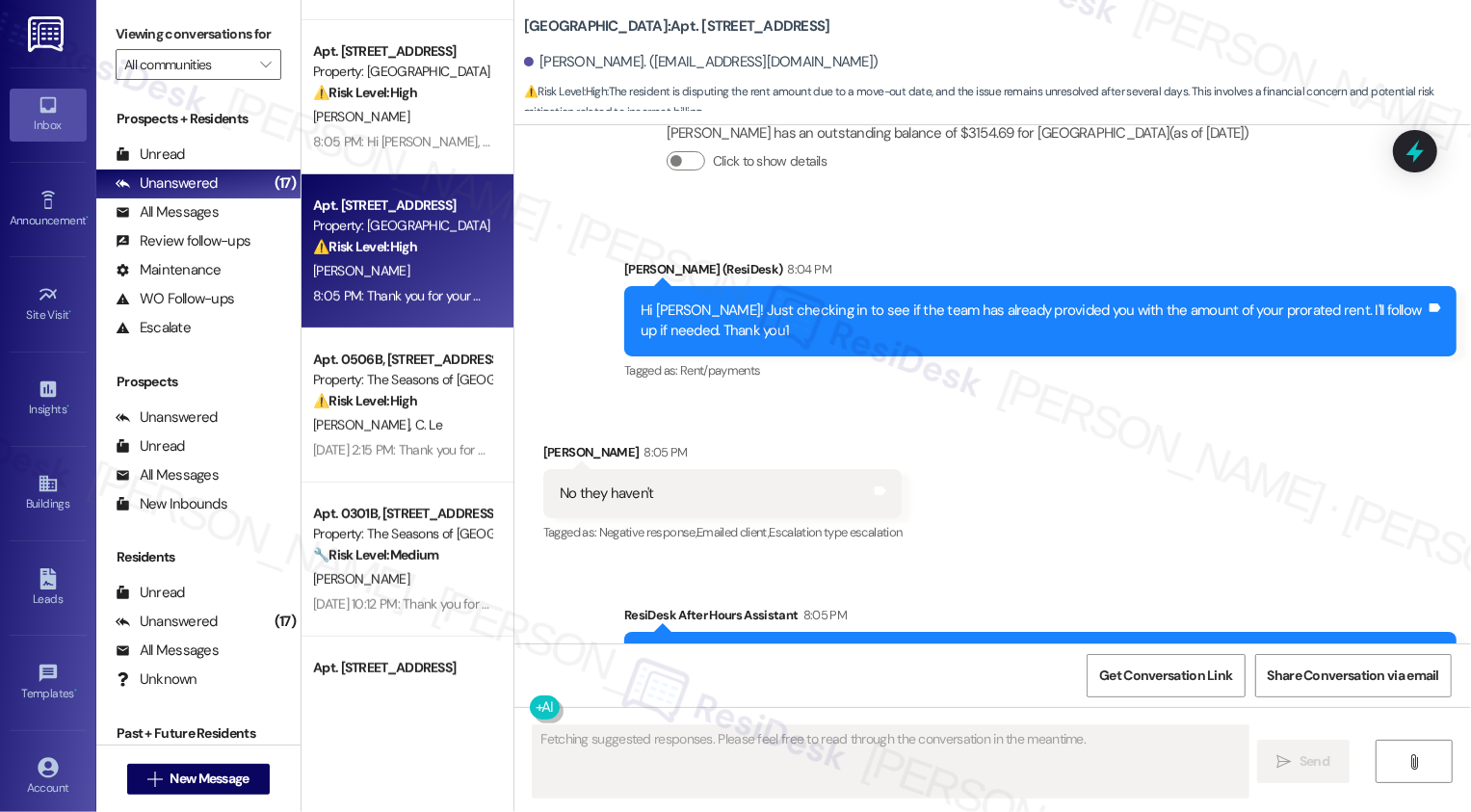
scroll to position [4447, 0]
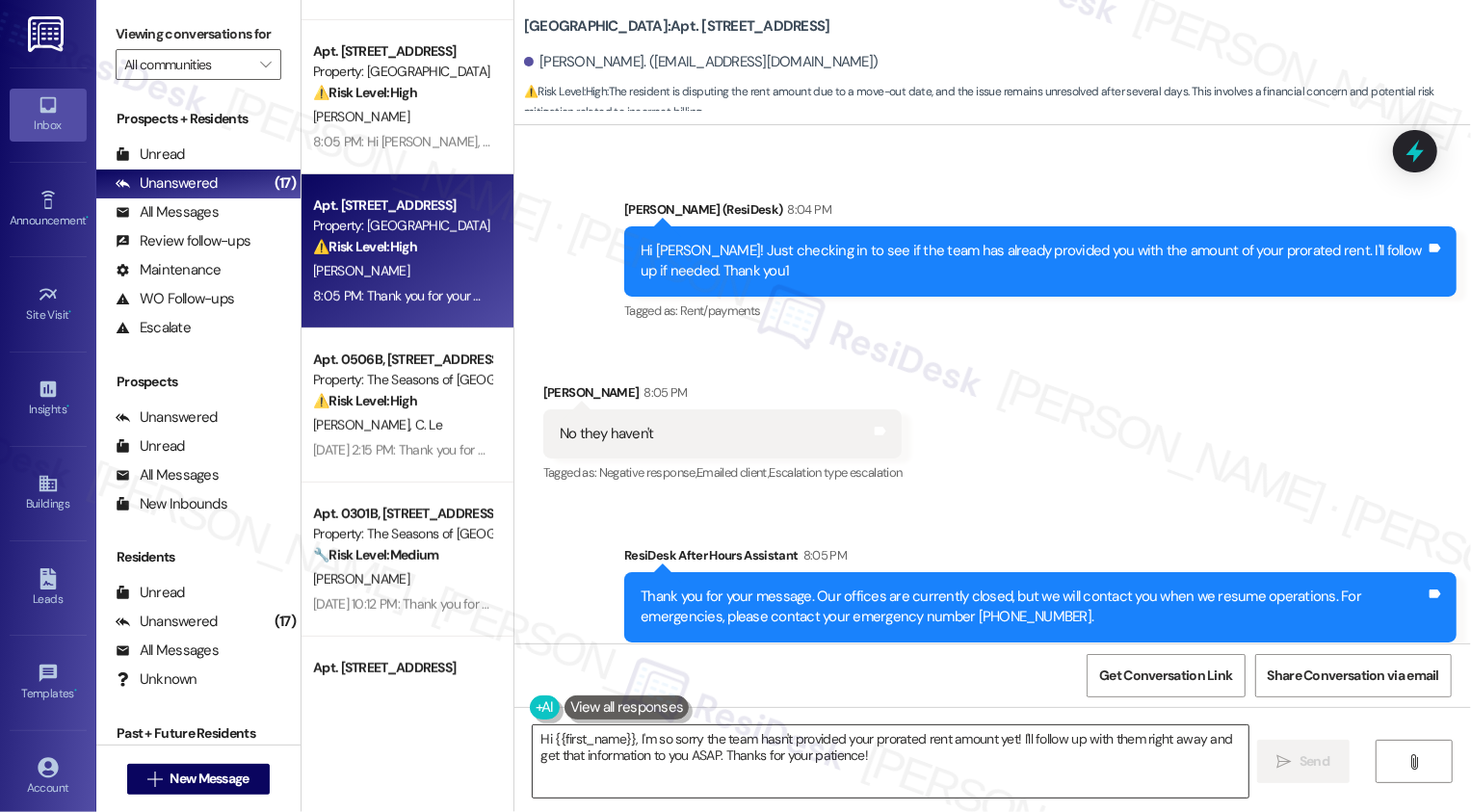
click at [665, 753] on textarea "Hi {{first_name}}, I'm so sorry the team hasn't provided your prorated rent amo…" at bounding box center [891, 761] width 716 height 72
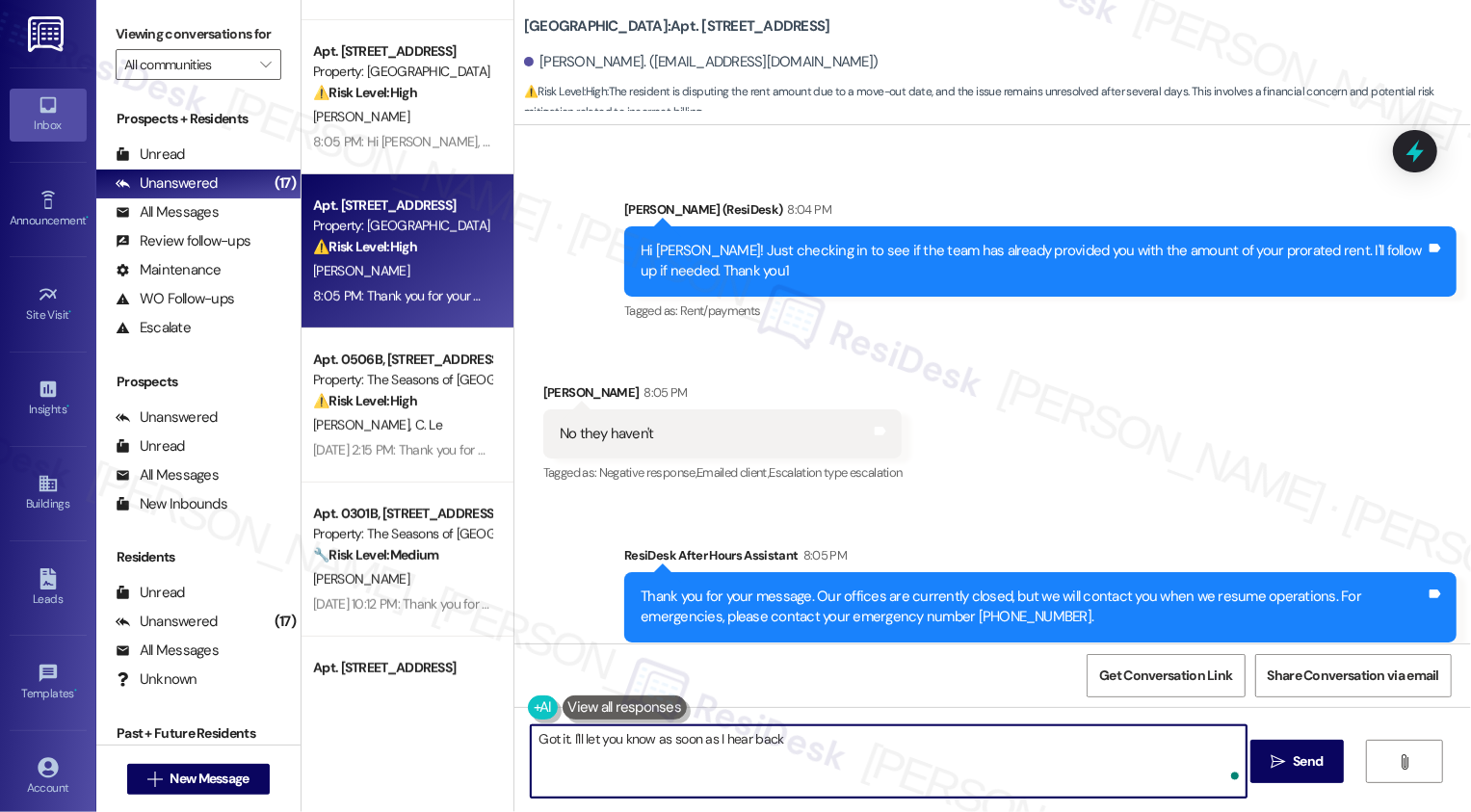
type textarea "Got it. I'll let you know as soon as I hear back."
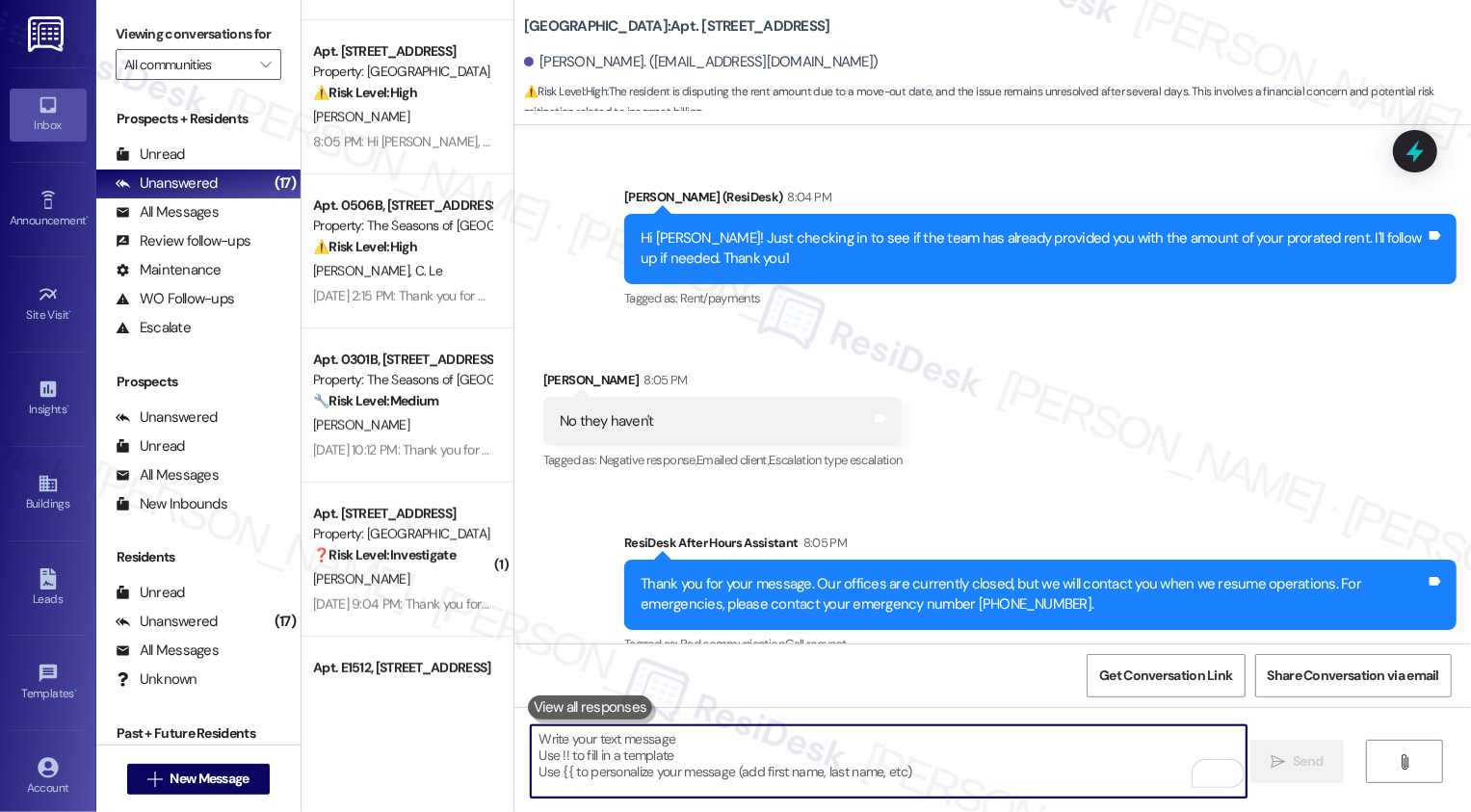
scroll to position [4581, 0]
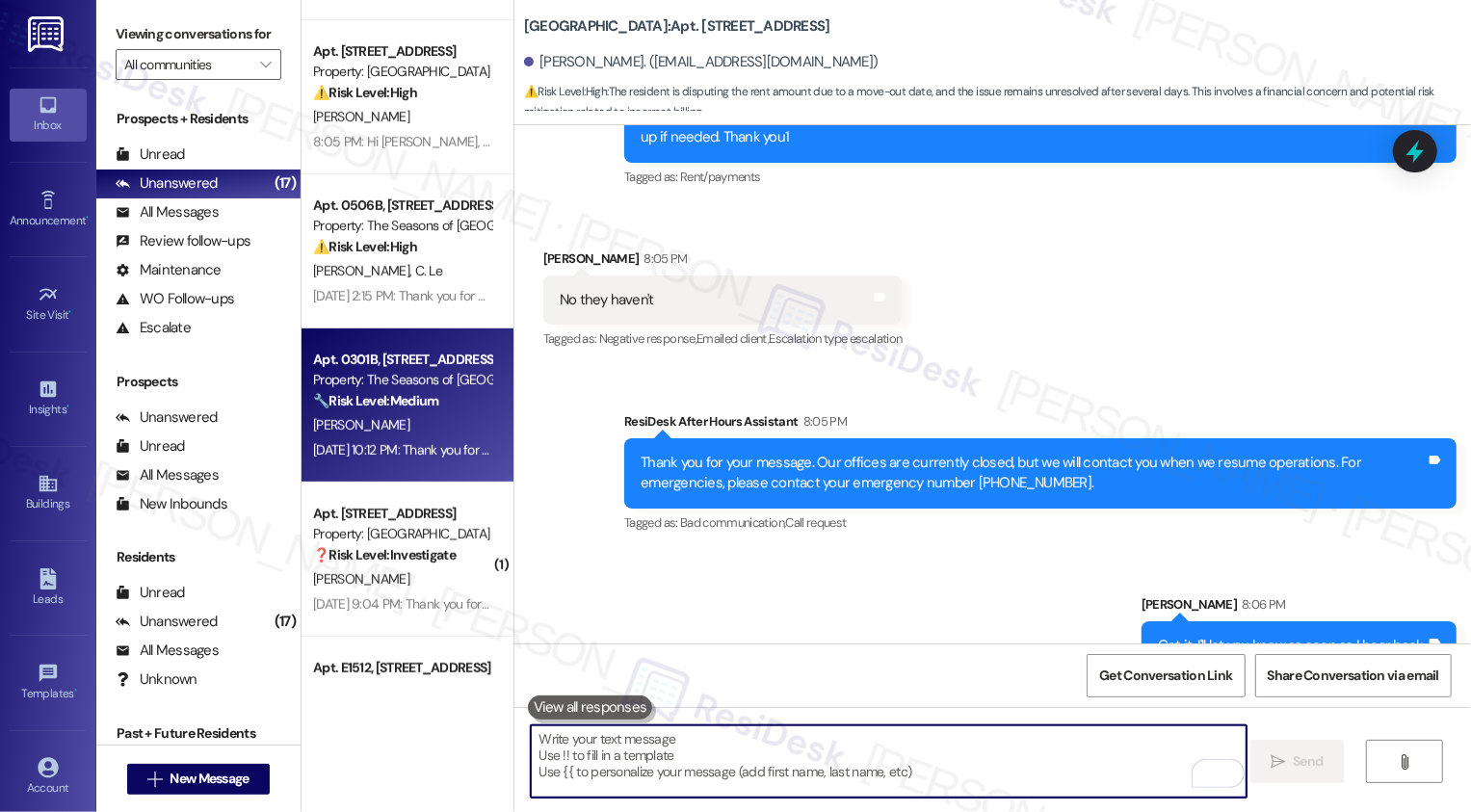
click at [437, 435] on div "[PERSON_NAME]" at bounding box center [401, 425] width 182 height 24
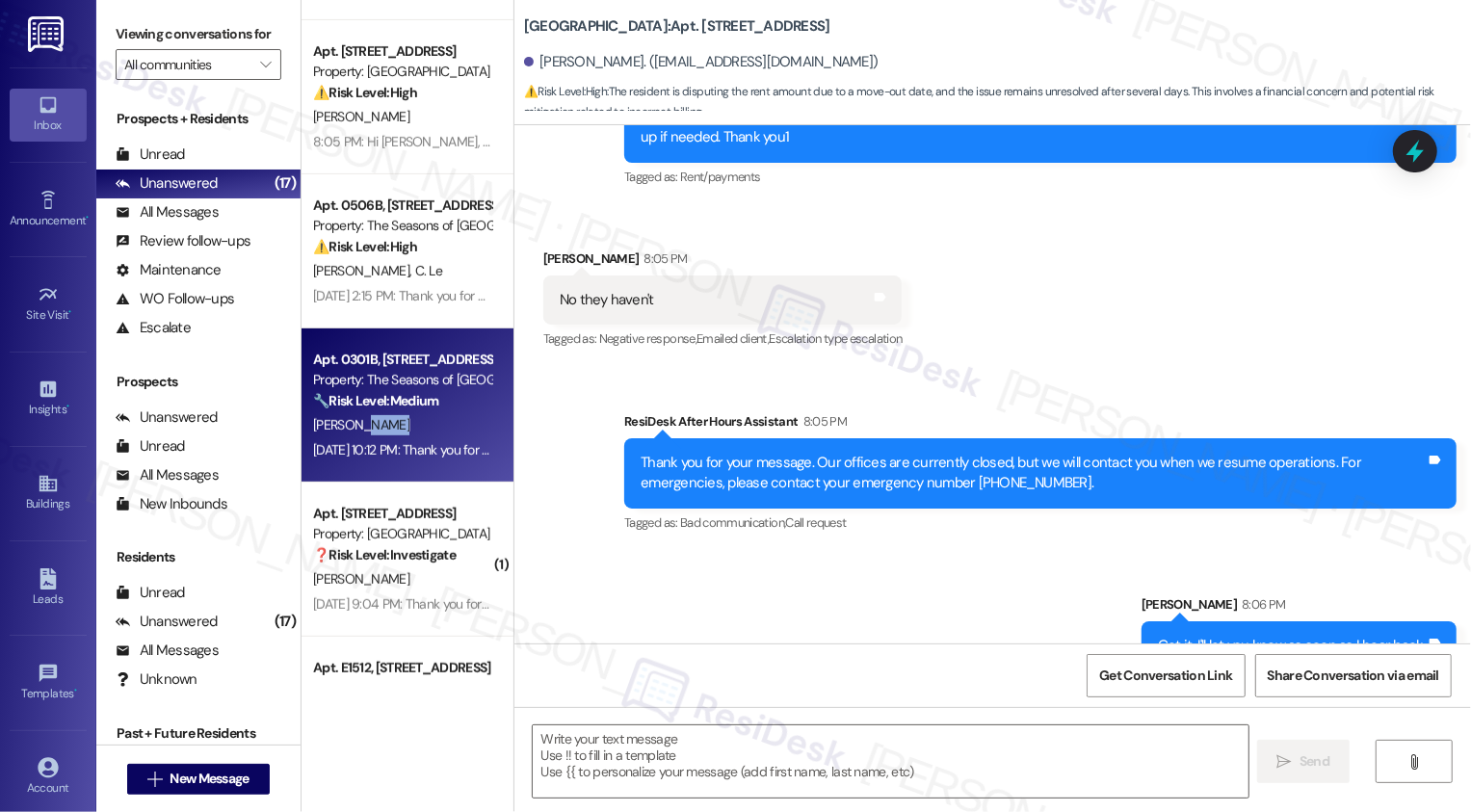
click at [437, 435] on div "[PERSON_NAME]" at bounding box center [401, 425] width 182 height 24
type textarea "Fetching suggested responses. Please feel free to read through the conversation…"
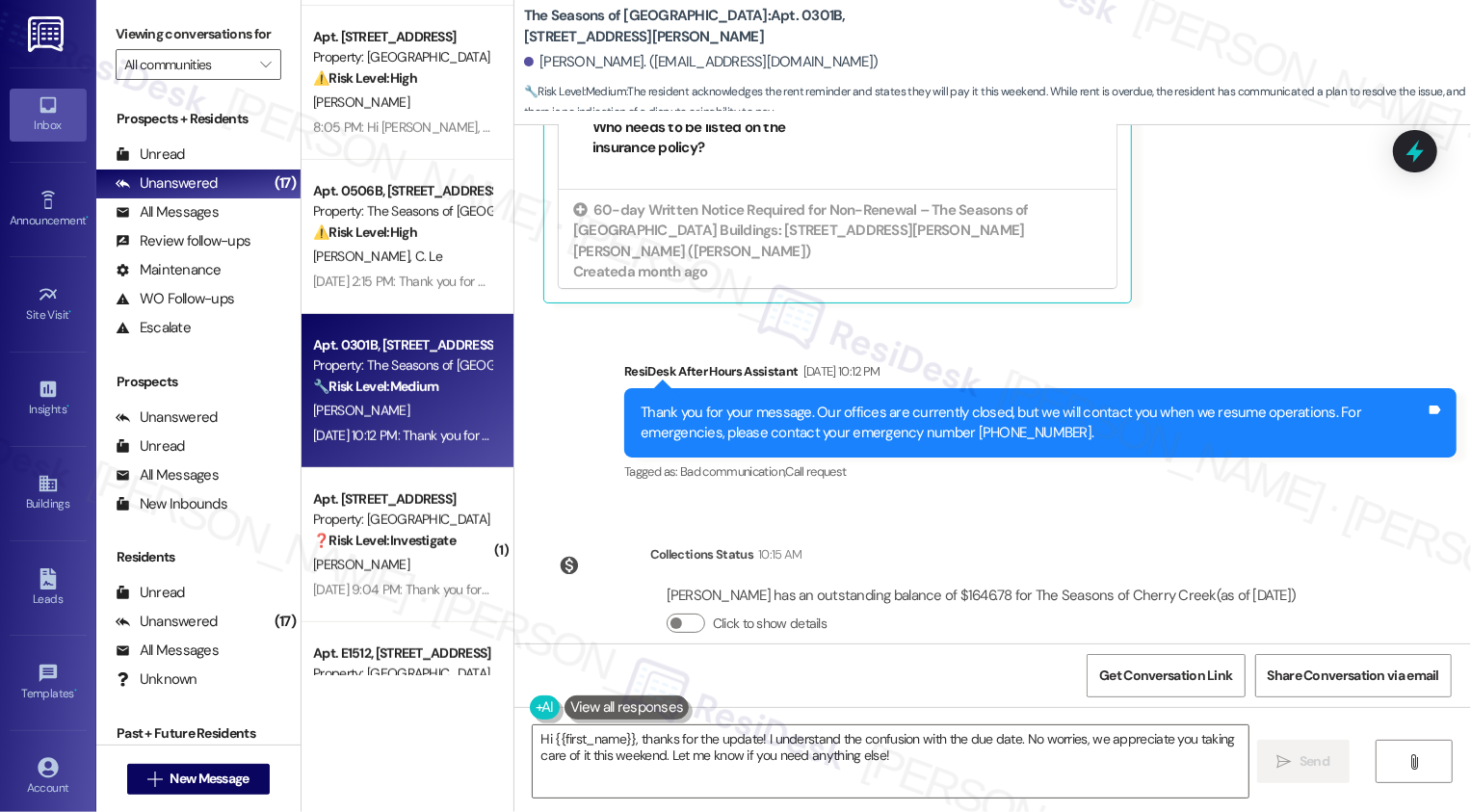
scroll to position [1099, 0]
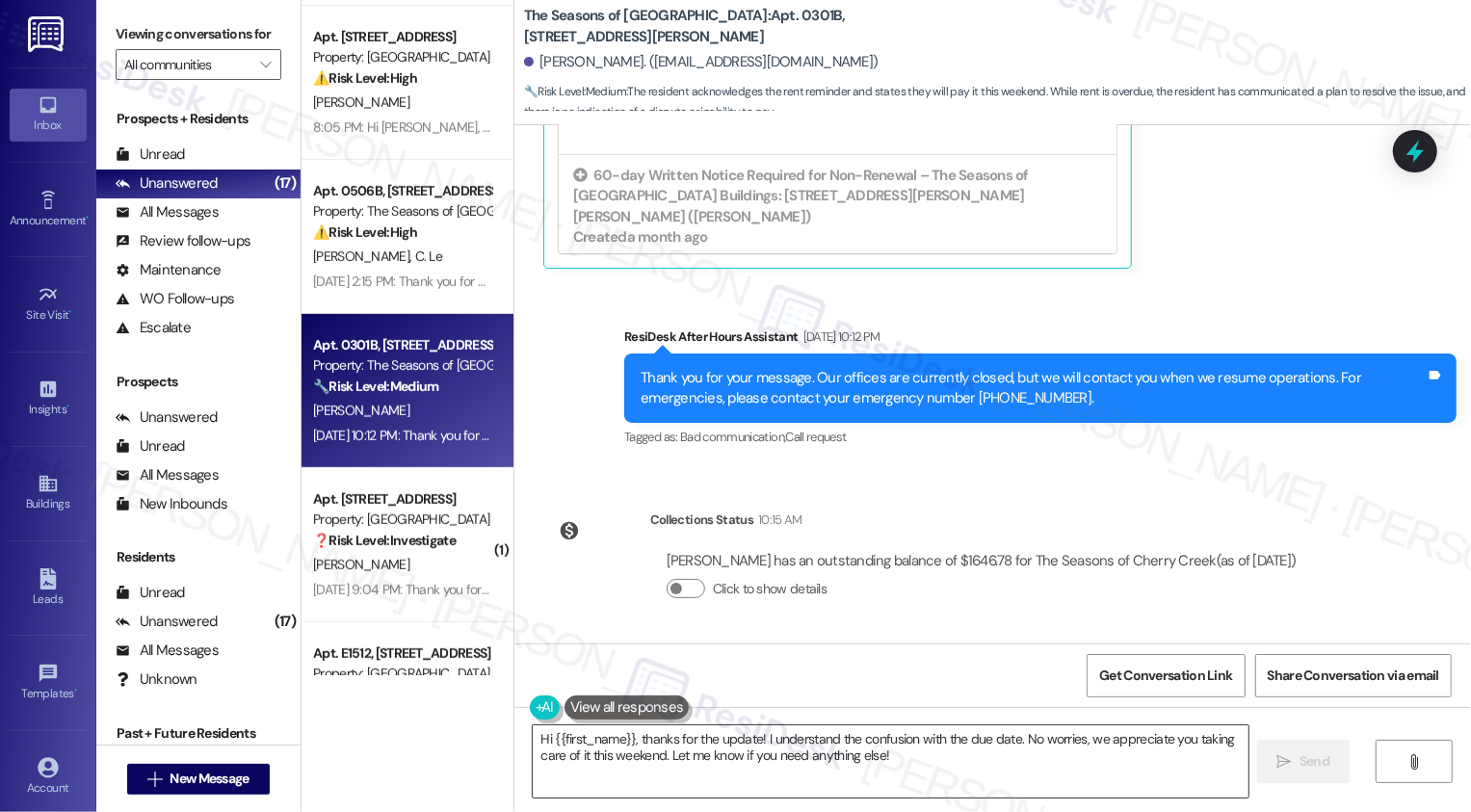
click at [682, 753] on textarea "Hi {{first_name}}, thanks for the update! I understand the confusion with the d…" at bounding box center [891, 761] width 716 height 72
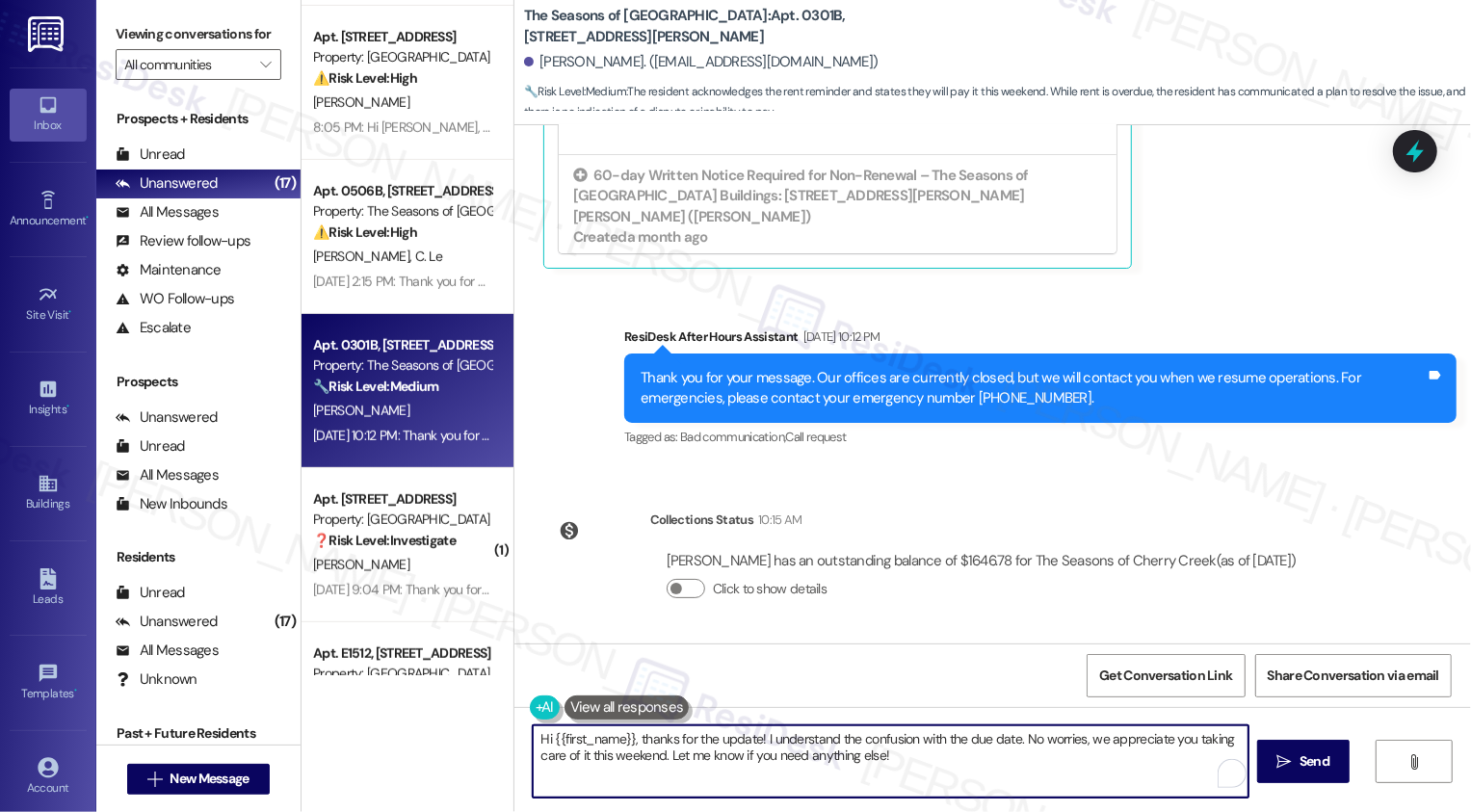
click at [791, 773] on textarea "Hi {{first_name}}, thanks for the update! I understand the confusion with the d…" at bounding box center [891, 761] width 716 height 72
drag, startPoint x: 1013, startPoint y: 737, endPoint x: 1033, endPoint y: 773, distance: 41.2
click at [1032, 772] on textarea "Hi {{first_name}}, thanks for the update! I understand the confusion with the d…" at bounding box center [889, 761] width 716 height 72
click at [734, 758] on textarea "Hi {{first_name}}, thanks for the update! I understand the confusion with the d…" at bounding box center [889, 761] width 716 height 72
click at [987, 755] on textarea "Hi {{first_name}}, thanks for the update! I understand the confusion with the d…" at bounding box center [889, 761] width 716 height 72
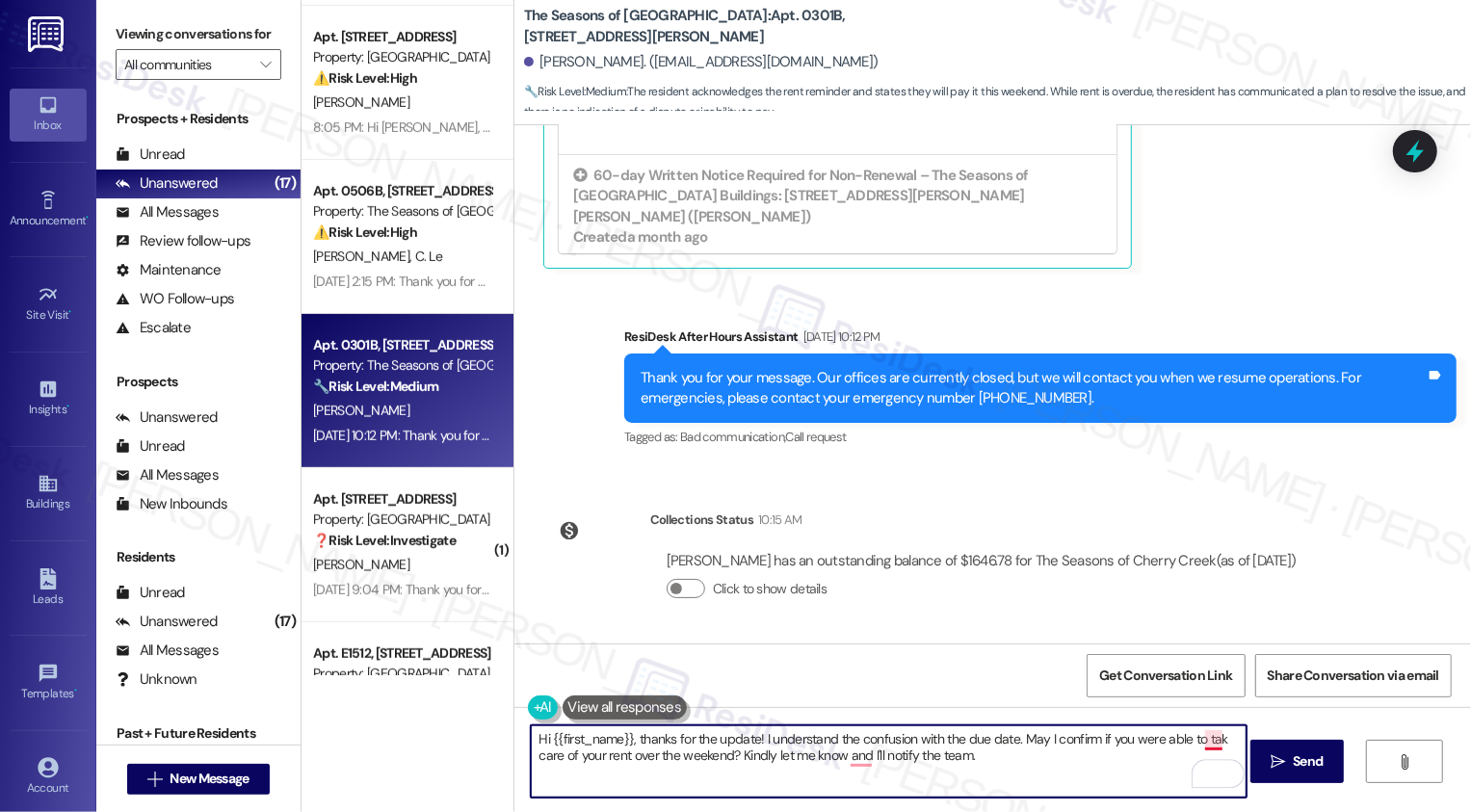
click at [1198, 738] on textarea "Hi {{first_name}}, thanks for the update! I understand the confusion with the d…" at bounding box center [889, 761] width 716 height 72
click at [717, 761] on textarea "Hi {{first_name}}, thanks for the update! I understand the confusion with the d…" at bounding box center [889, 761] width 716 height 72
click at [852, 757] on textarea "Hi {{first_name}}, thanks for the update! I understand the confusion with the d…" at bounding box center [889, 761] width 716 height 72
click at [993, 764] on textarea "Hi {{first_name}}, thanks for the update! I understand the confusion with the d…" at bounding box center [889, 761] width 716 height 72
type textarea "Hi {{first_name}}, thanks for the update! I understand the confusion with the d…"
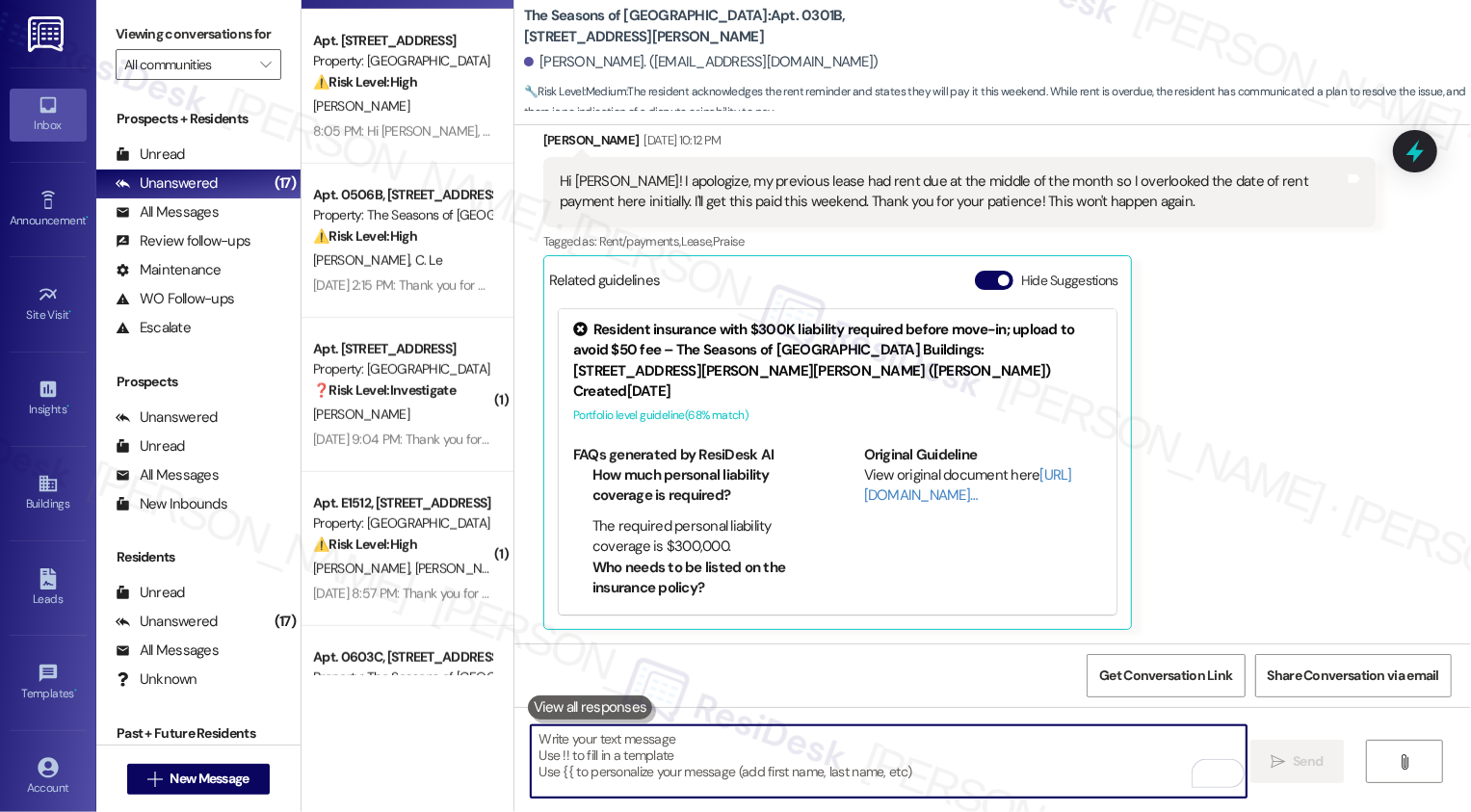
scroll to position [761, 0]
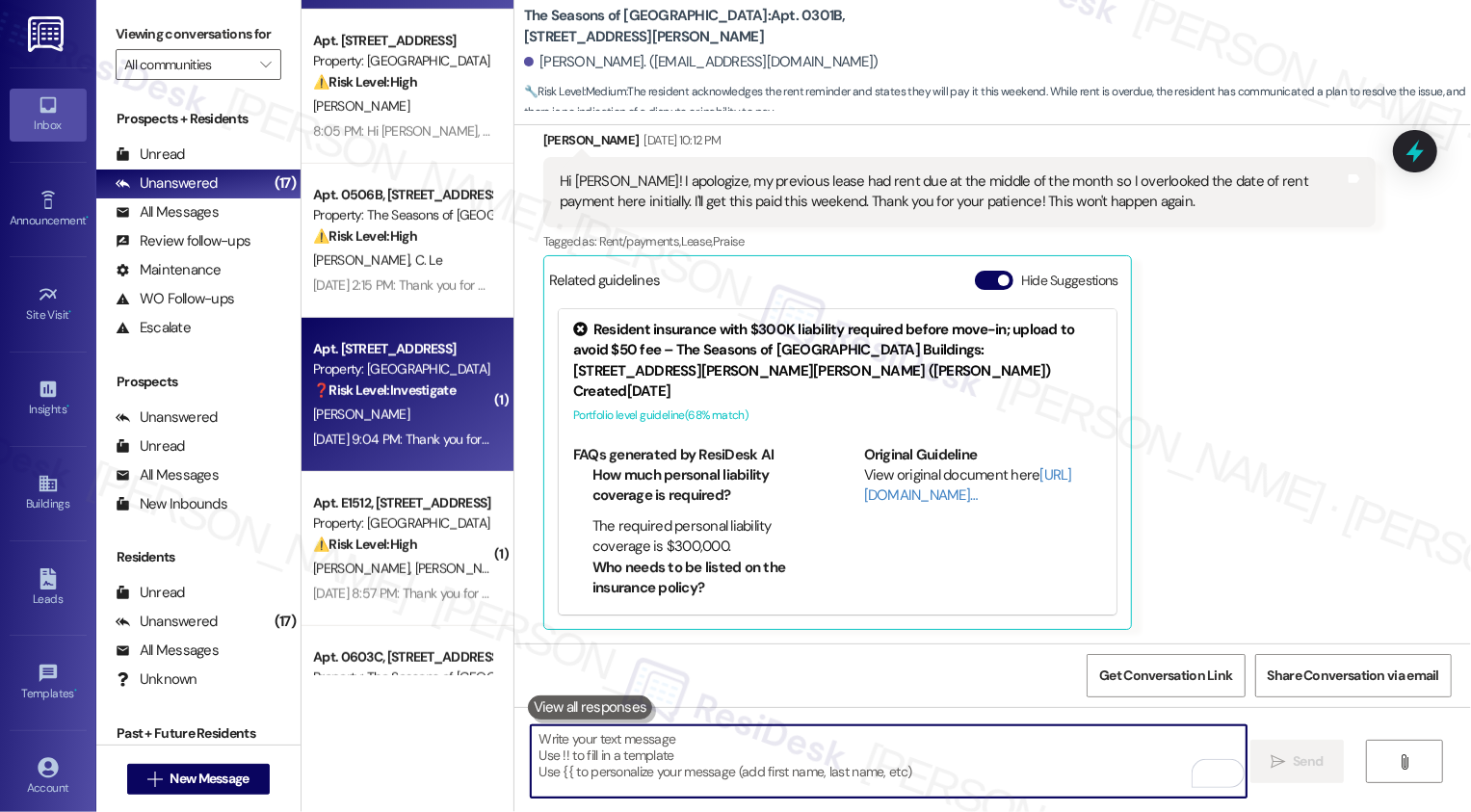
click at [421, 426] on div "[PERSON_NAME]" at bounding box center [401, 415] width 182 height 24
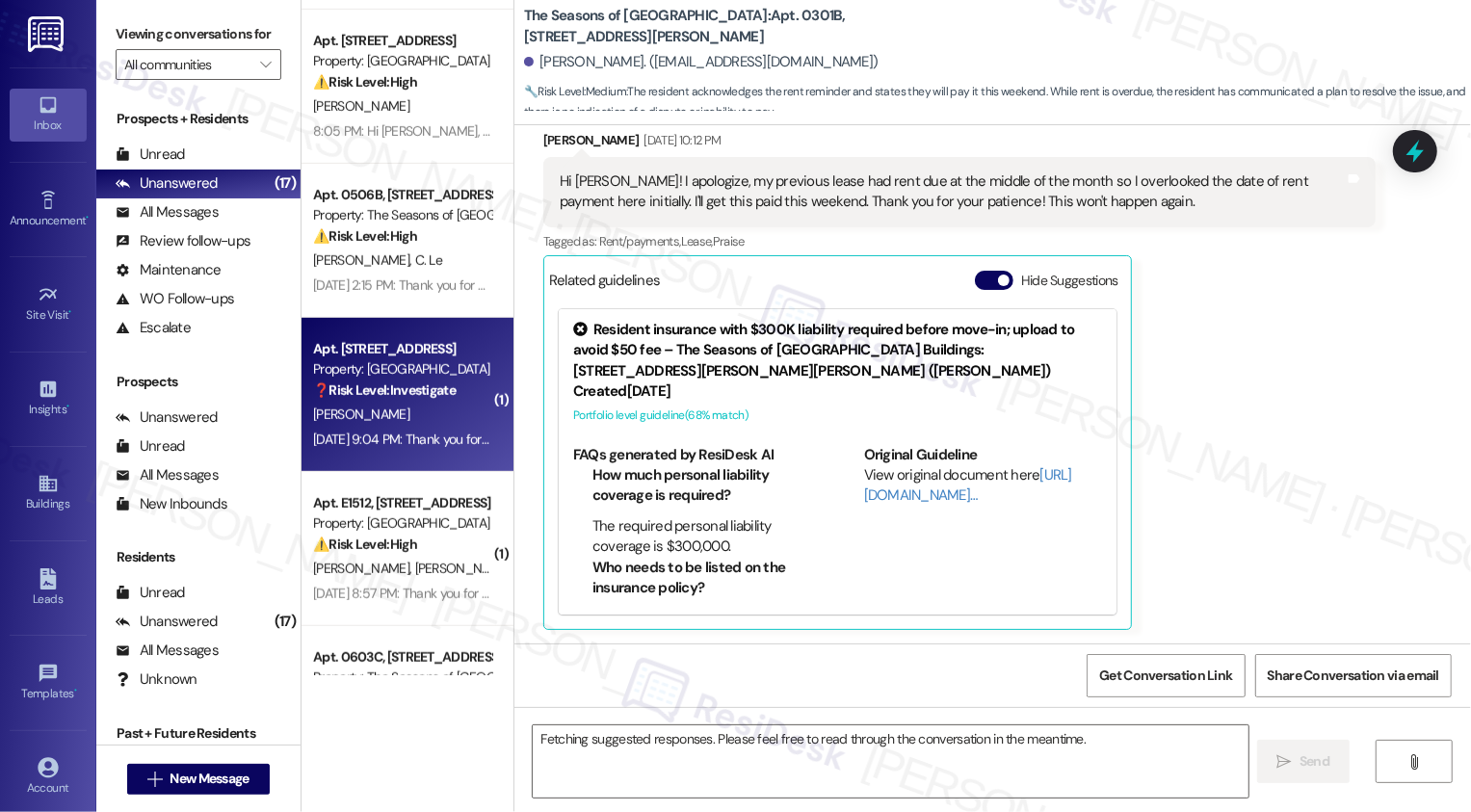
click at [421, 426] on div "[PERSON_NAME]" at bounding box center [401, 415] width 182 height 24
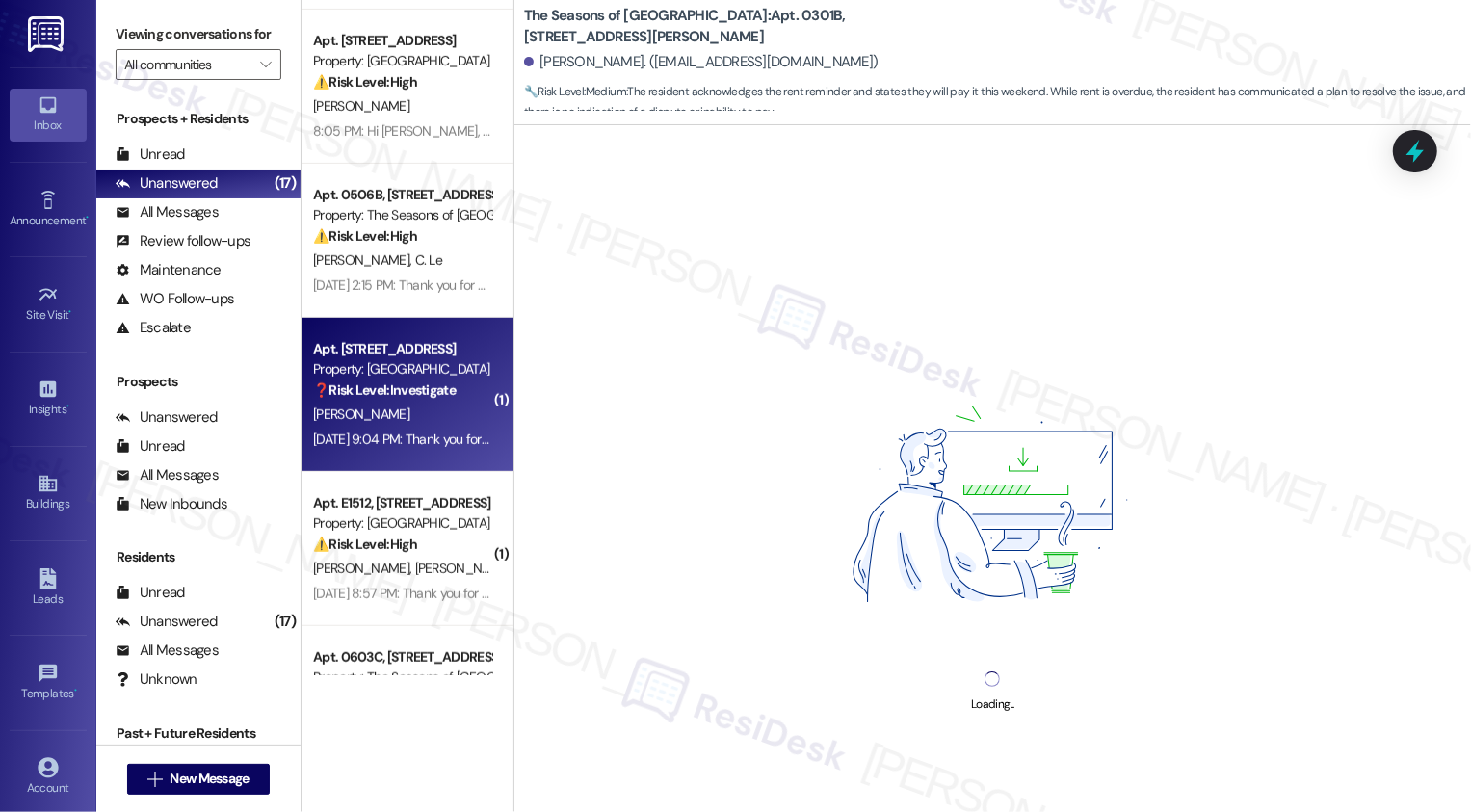
click at [421, 426] on div "[PERSON_NAME]" at bounding box center [401, 415] width 182 height 24
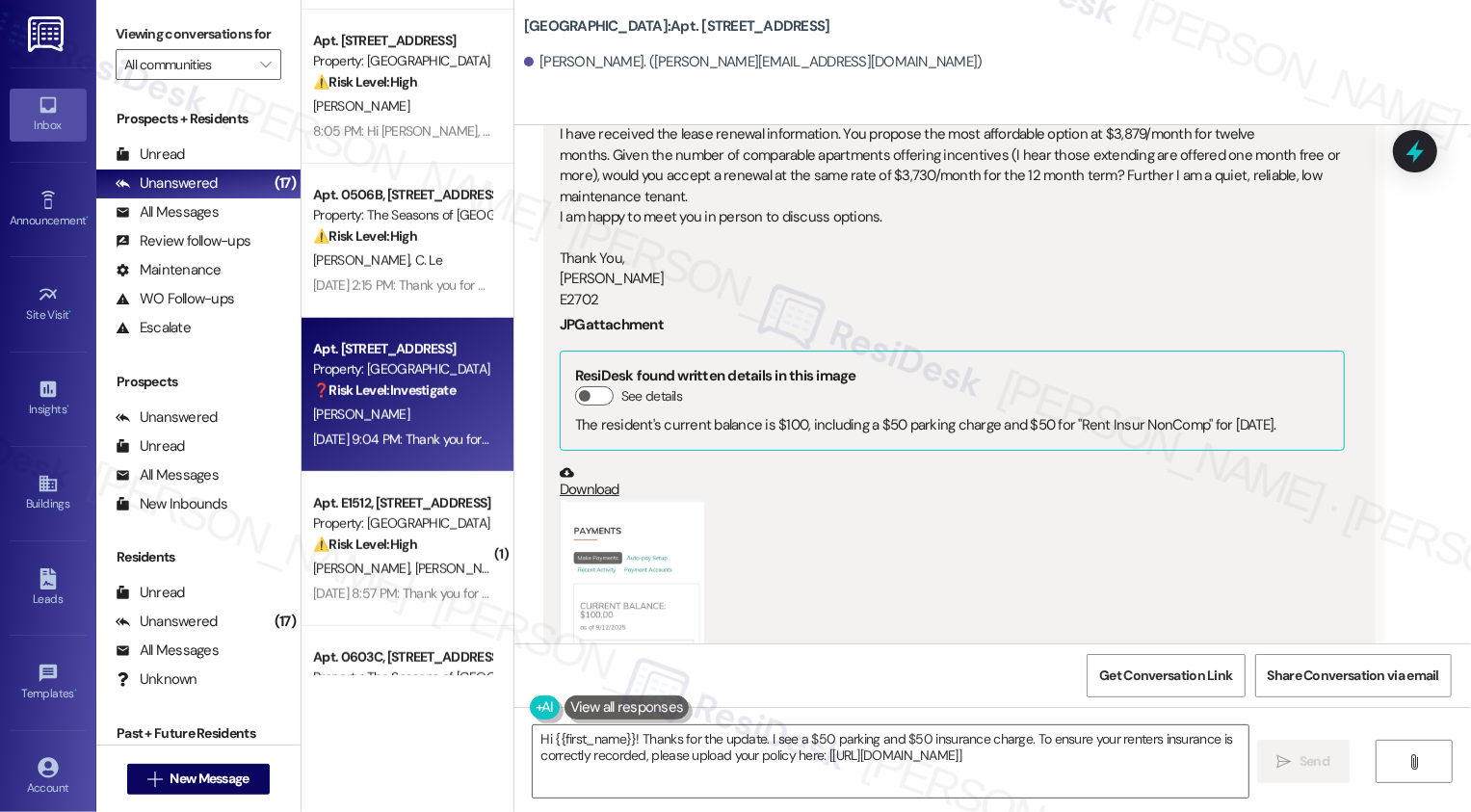
scroll to position [5328, 0]
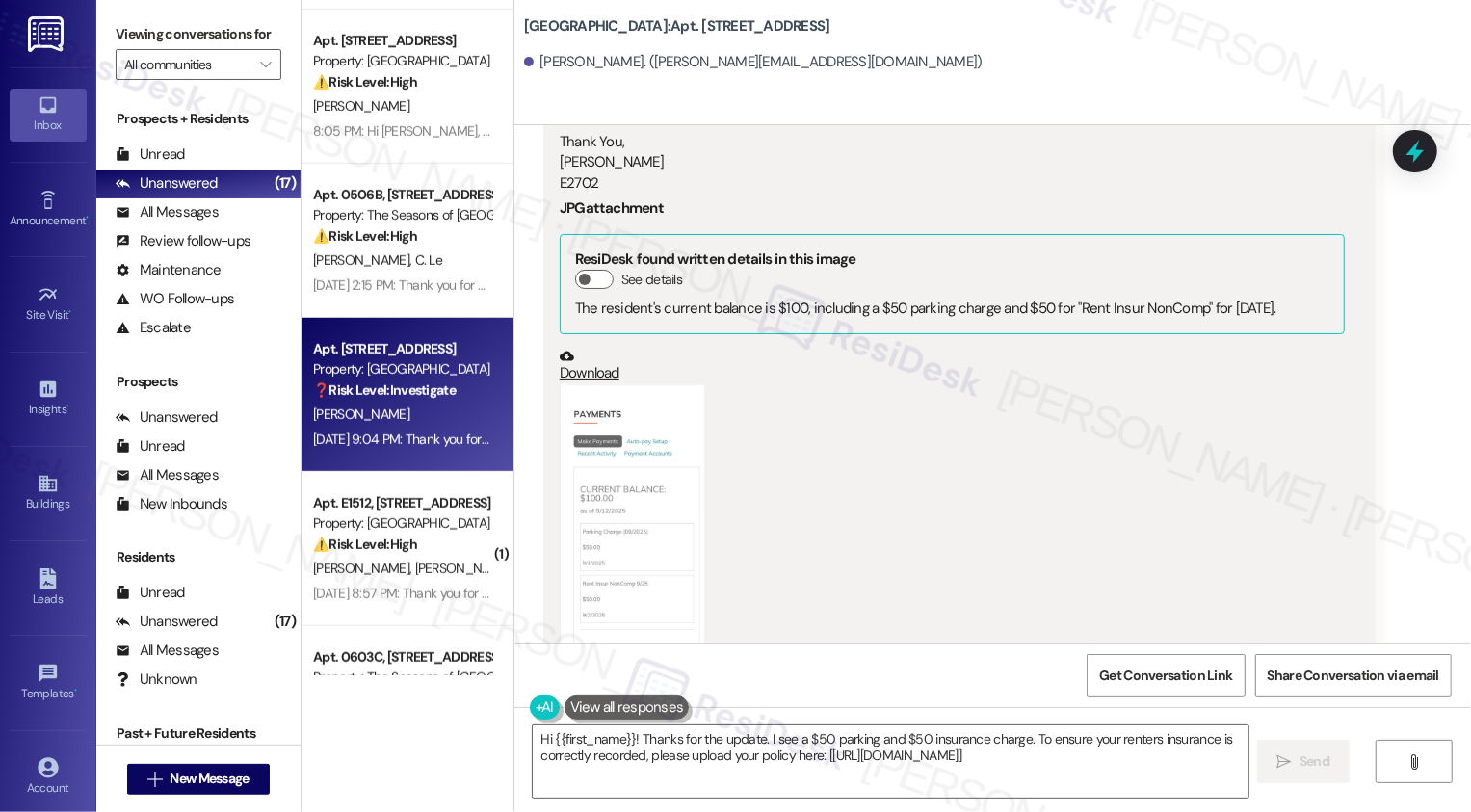
click at [563, 482] on button "Zoom image" at bounding box center [631, 513] width 145 height 261
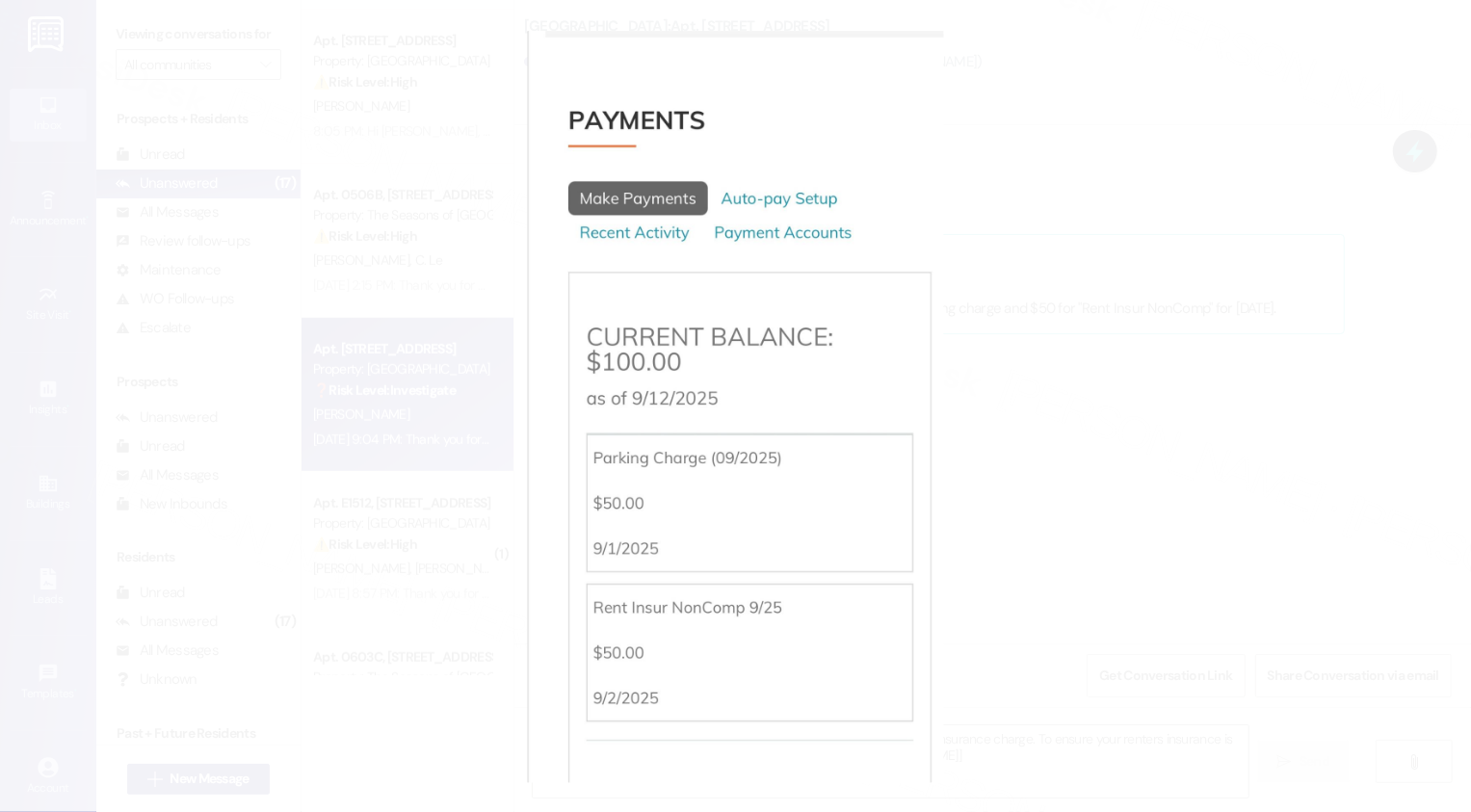
click at [1076, 488] on button "Unzoom image" at bounding box center [736, 406] width 1471 height 812
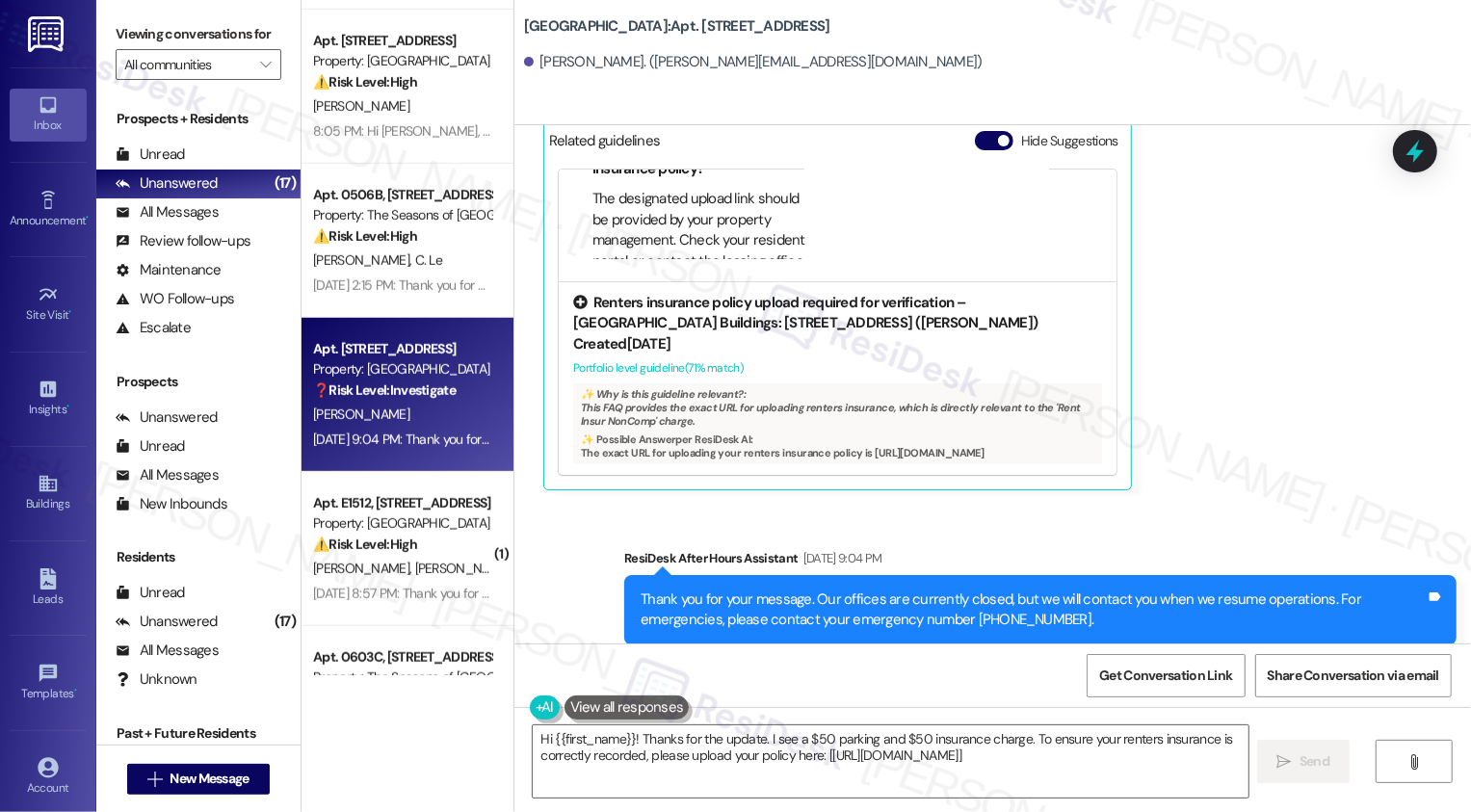
scroll to position [5936, 0]
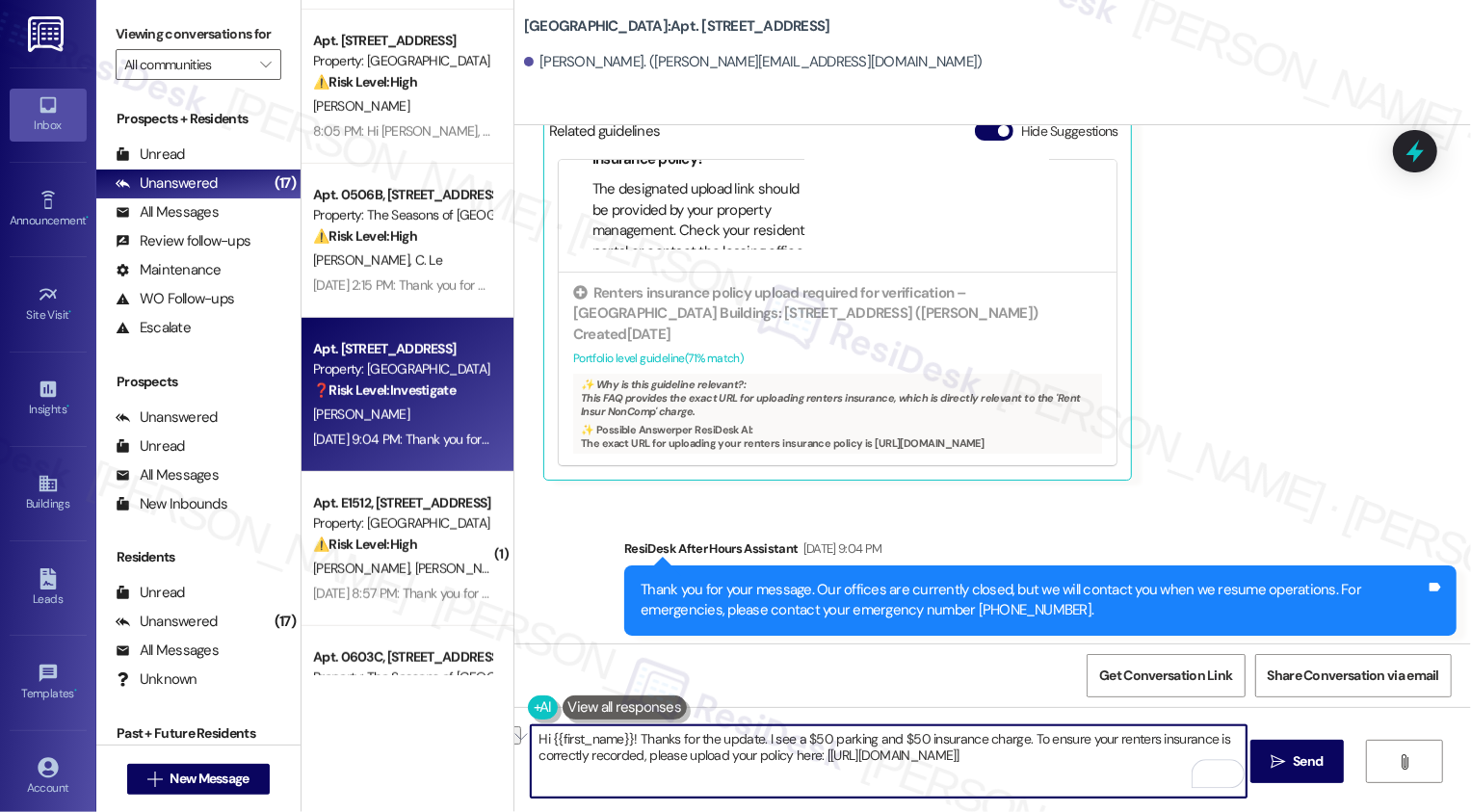
drag, startPoint x: 758, startPoint y: 738, endPoint x: 883, endPoint y: 737, distance: 125.0
click at [884, 737] on textarea "Hi {{first_name}}! Thanks for the update. I see a $50 parking and $50 insurance…" at bounding box center [889, 761] width 716 height 72
click at [982, 737] on textarea "Hi {{first_name}}! Thanks for the update regarding the $50 insurance charge. To…" at bounding box center [889, 761] width 716 height 72
drag, startPoint x: 960, startPoint y: 739, endPoint x: 584, endPoint y: 752, distance: 376.2
click at [584, 752] on textarea "Hi {{first_name}}! Thanks for the update regarding the $50 insurance charge. To…" at bounding box center [889, 761] width 716 height 72
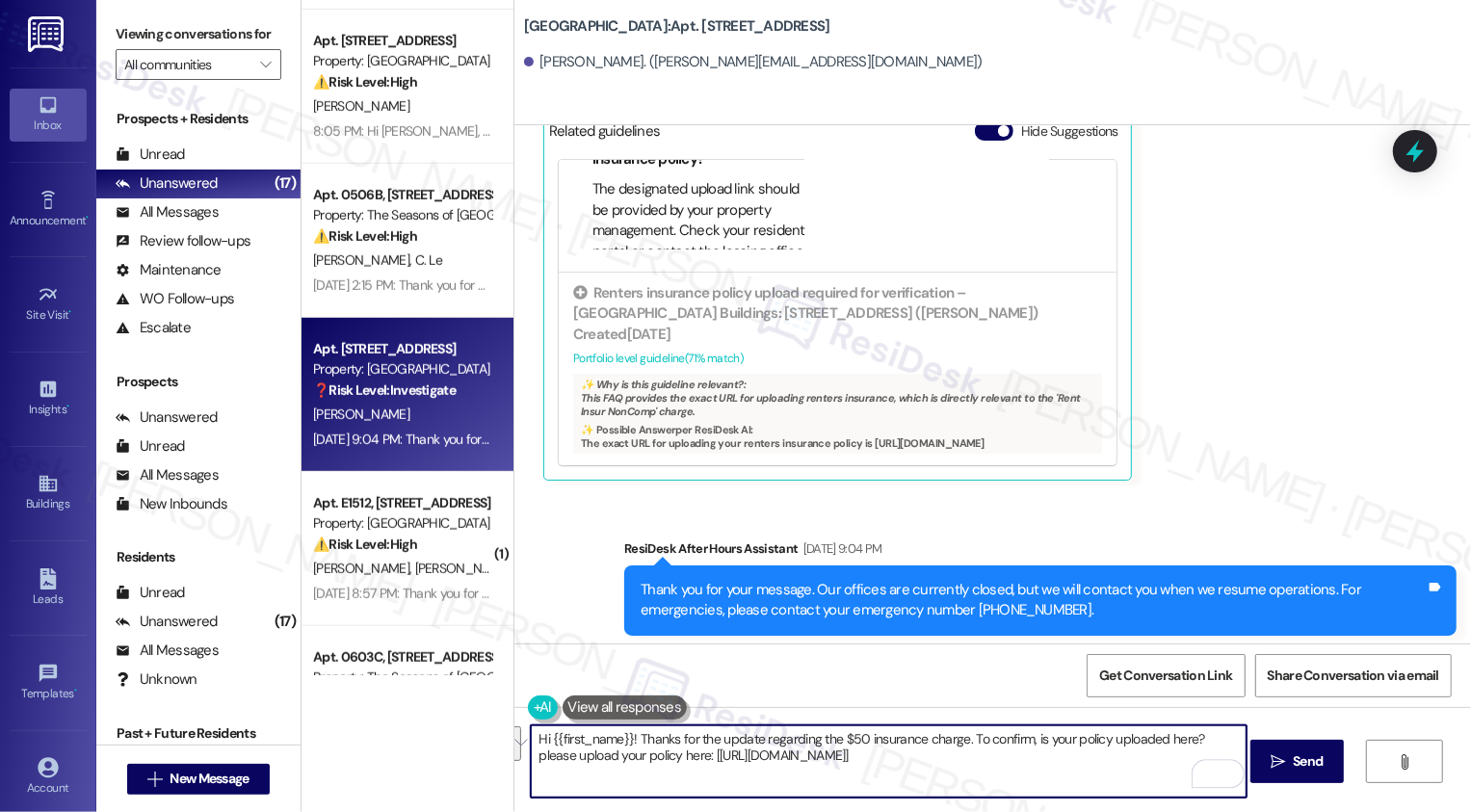
drag, startPoint x: 1190, startPoint y: 737, endPoint x: 659, endPoint y: 756, distance: 531.3
click at [659, 756] on textarea "Hi {{first_name}}! Thanks for the update regarding the $50 insurance charge. To…" at bounding box center [889, 761] width 716 height 72
click at [531, 754] on textarea "Hi {{first_name}}! Thanks for the update regarding the $50 insurance charge. To…" at bounding box center [889, 761] width 716 height 72
click at [1115, 761] on textarea "Hi {{first_name}}! Thanks for the update regarding the $50 insurance charge. To…" at bounding box center [889, 761] width 716 height 72
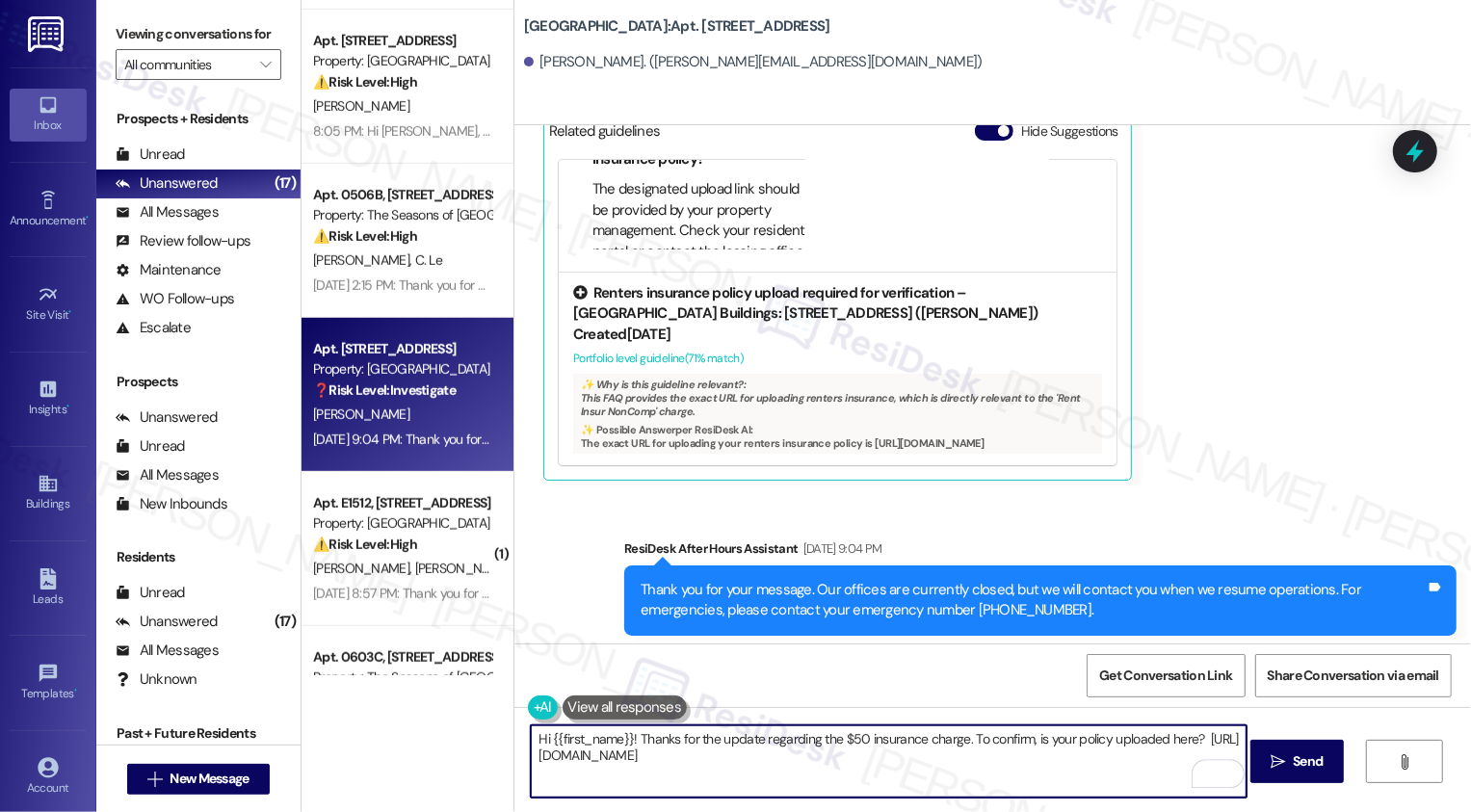
scroll to position [6016, 0]
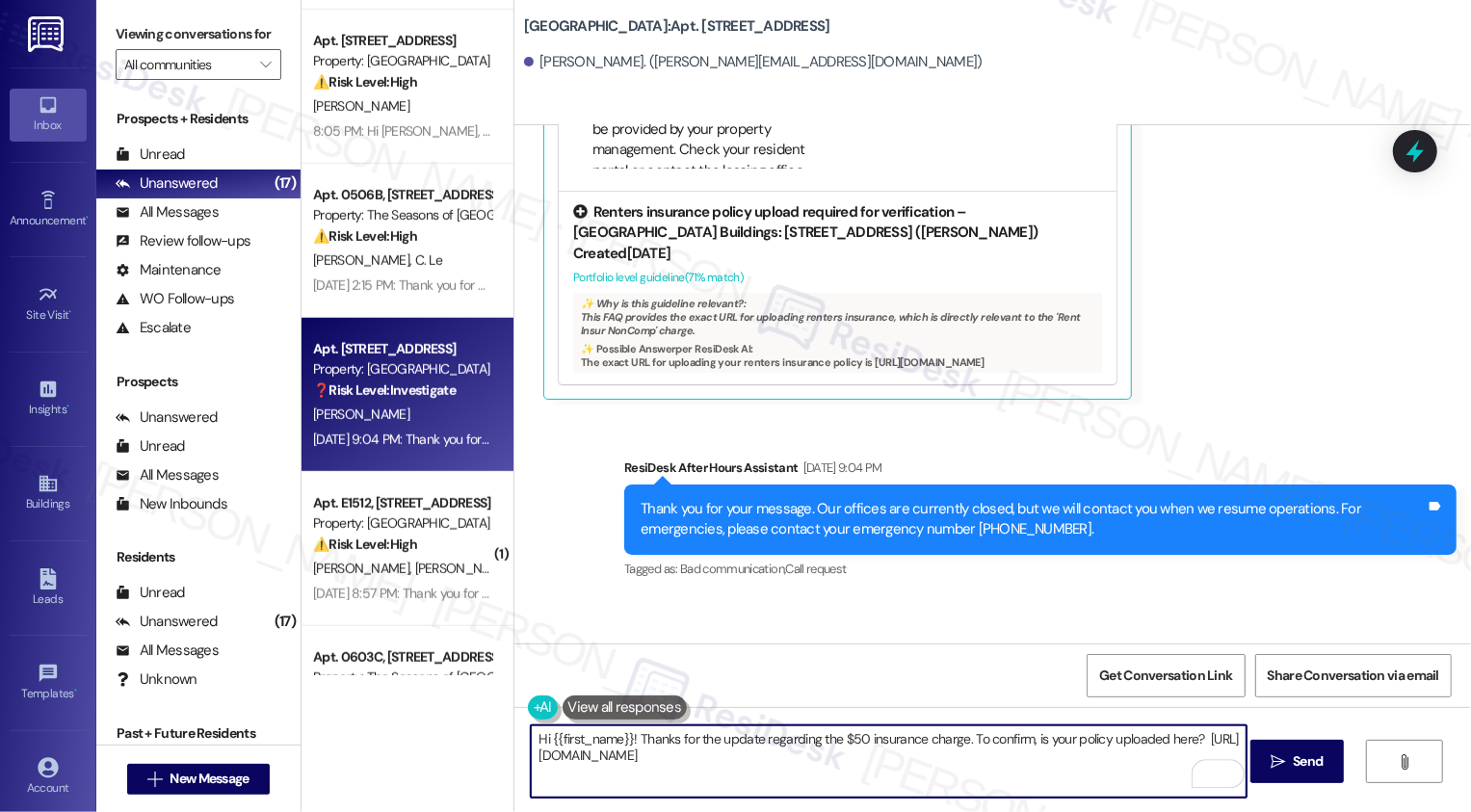
type textarea "Hi {{first_name}}! Thanks for the update regarding the $50 insurance charge. To…"
click at [692, 244] on div "Created [DATE]" at bounding box center [838, 254] width 529 height 21
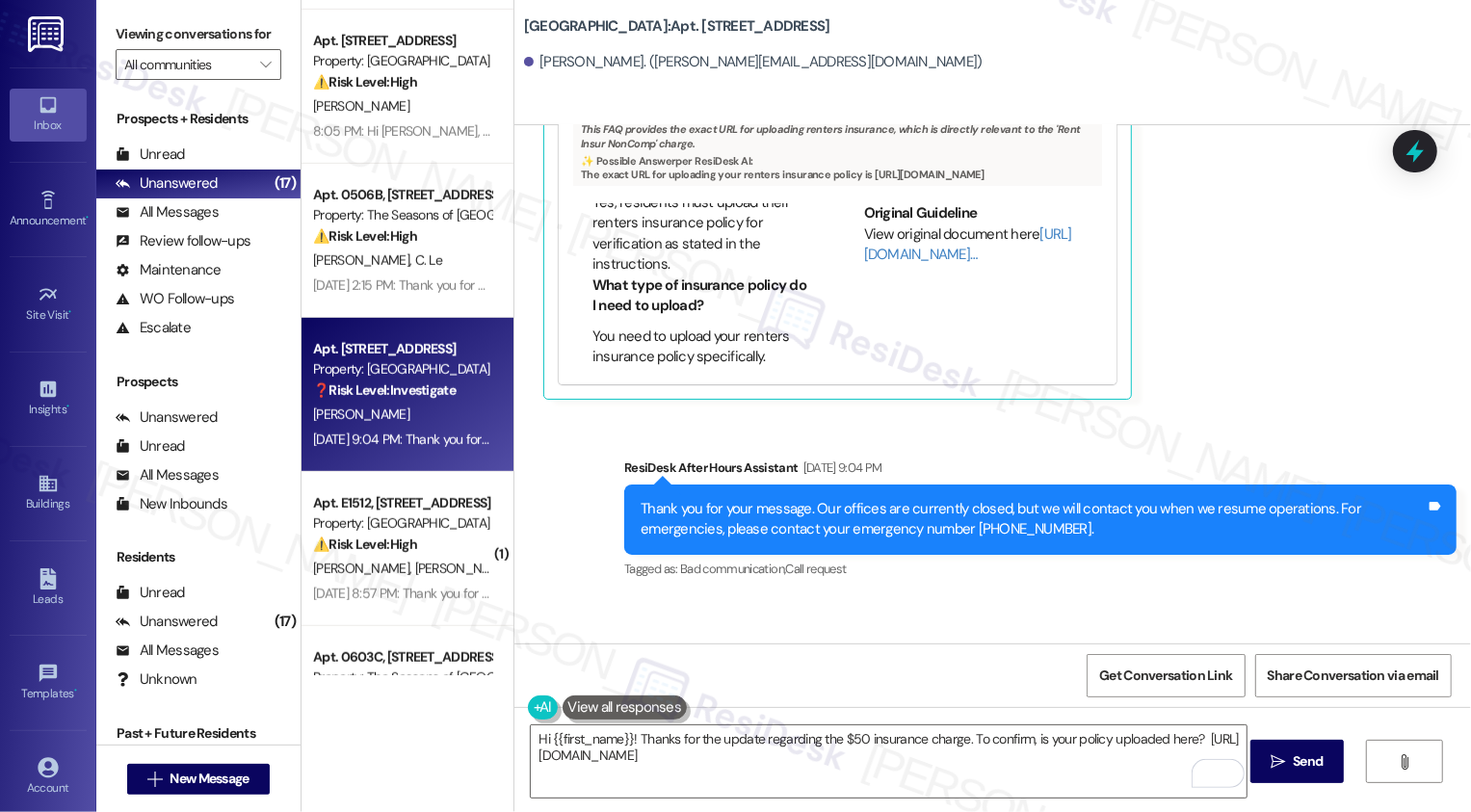
scroll to position [175, 0]
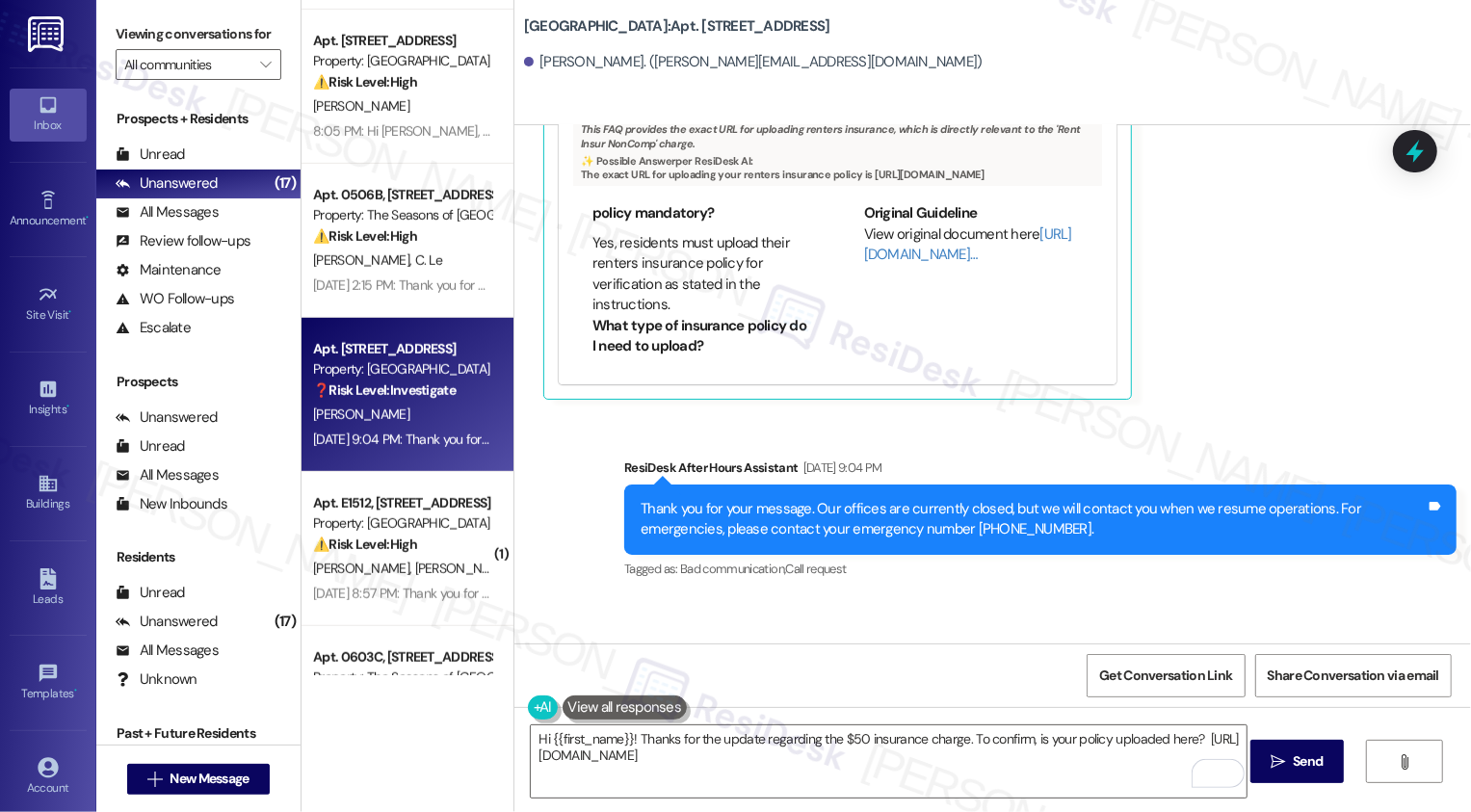
click at [593, 233] on li "Yes, residents must upload their renters insurance policy for verification as s…" at bounding box center [702, 274] width 218 height 83
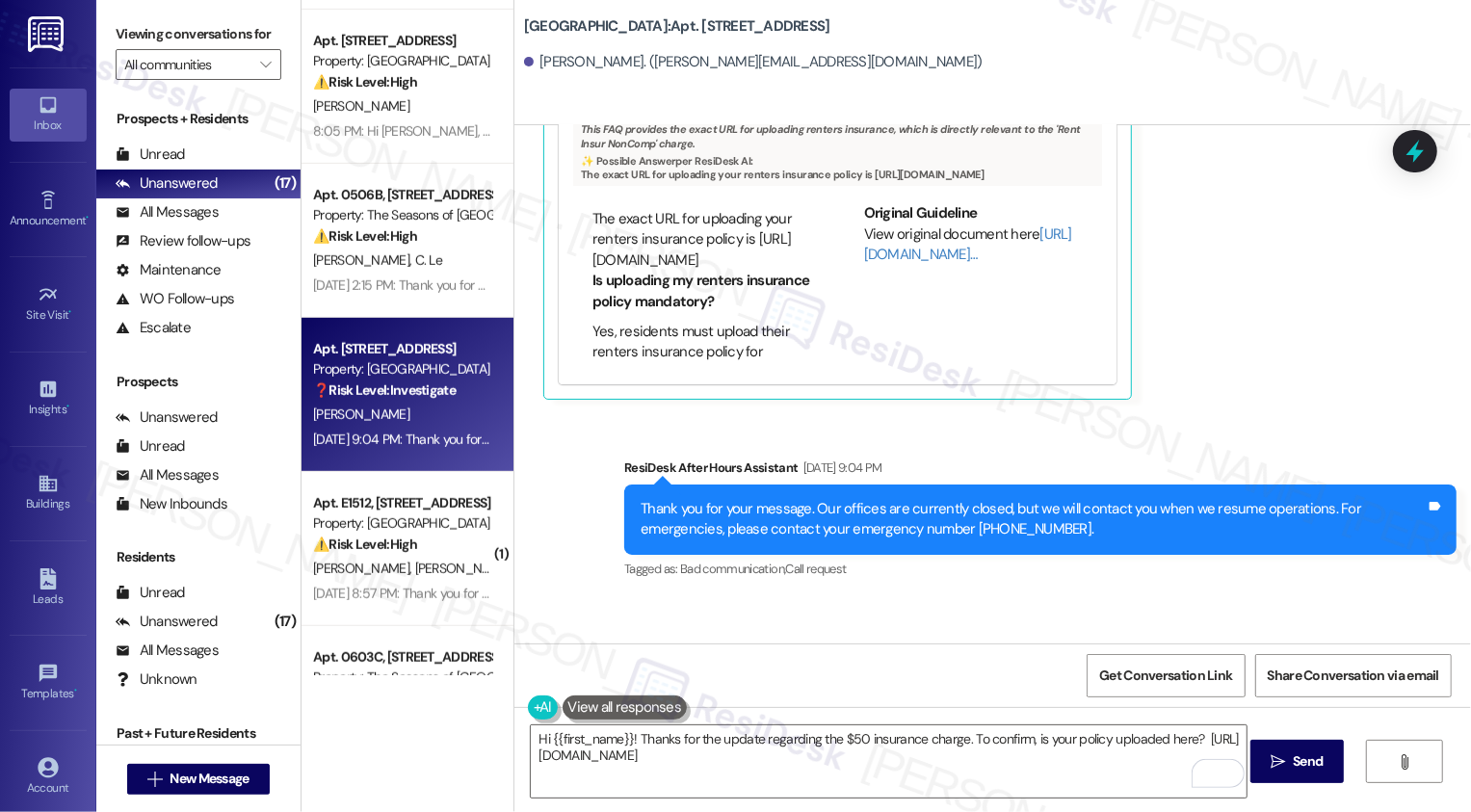
scroll to position [87, 128]
drag, startPoint x: 696, startPoint y: 222, endPoint x: 814, endPoint y: 220, distance: 118.0
click at [814, 220] on div "FAQs generated by ResiDesk AI What is the exact URL where I need to upload my r…" at bounding box center [838, 285] width 529 height 163
click at [687, 742] on textarea "Hi {{first_name}}! Thanks for the update regarding the $50 insurance charge. To…" at bounding box center [889, 761] width 716 height 72
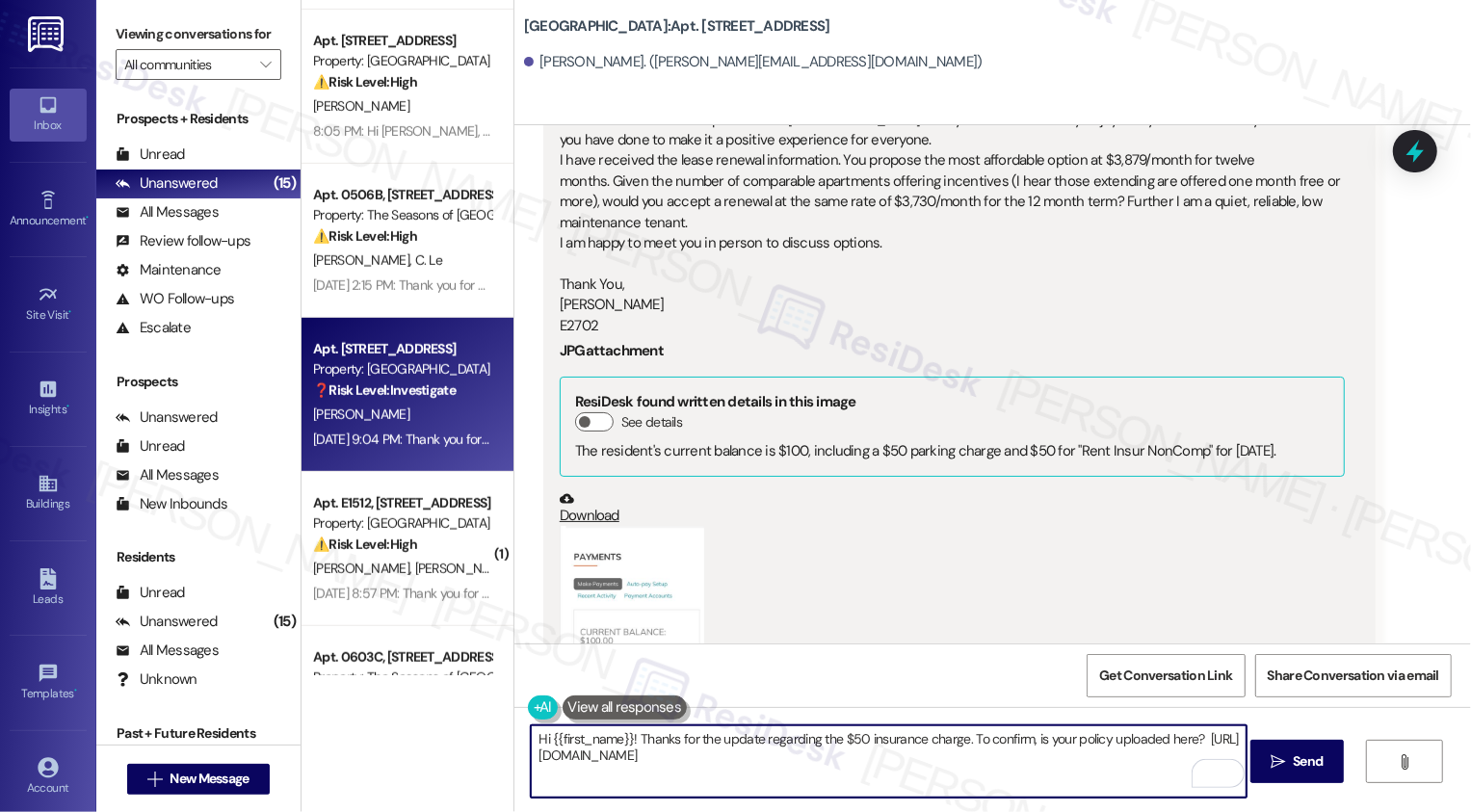
scroll to position [5305, 0]
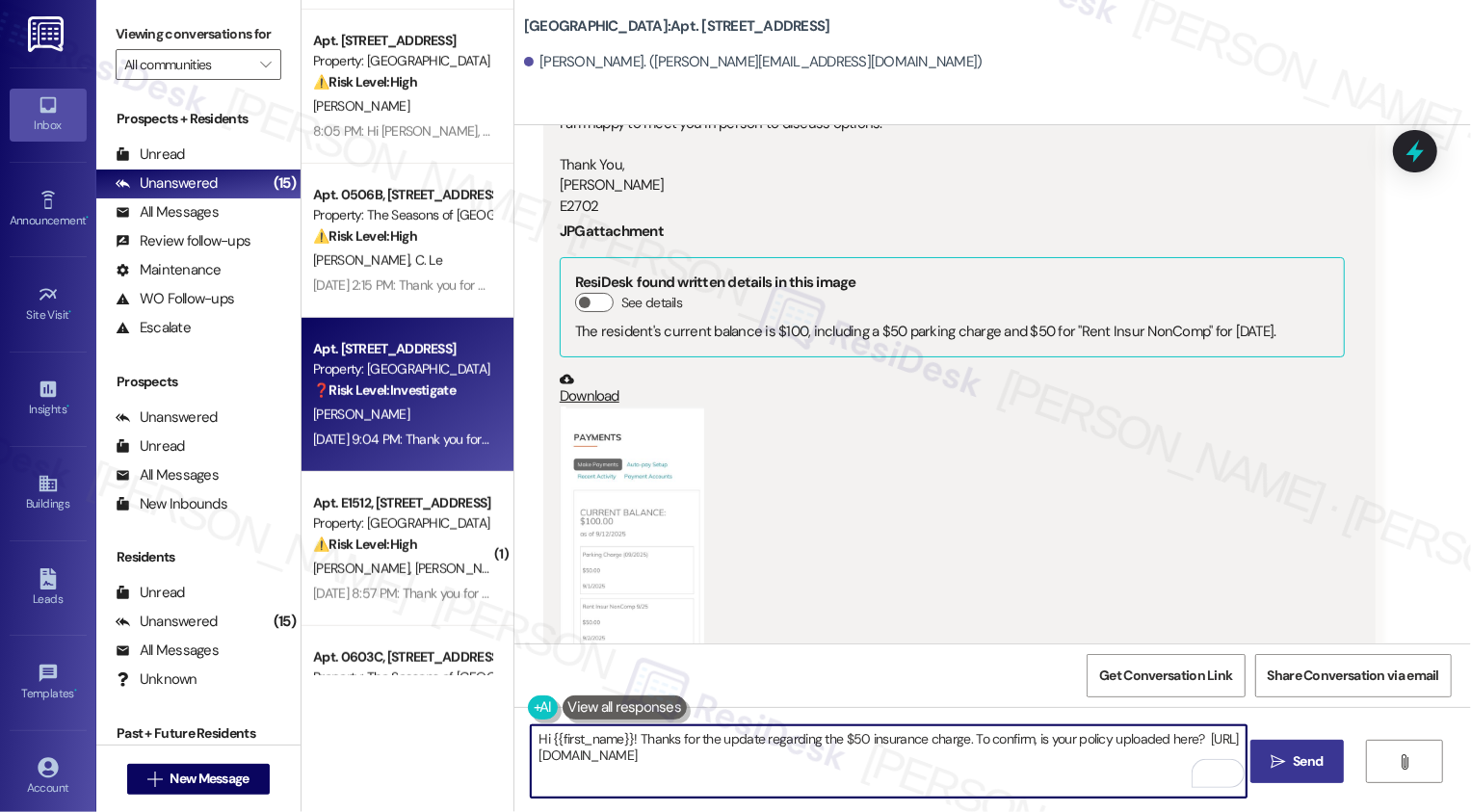
click at [1276, 769] on icon "" at bounding box center [1277, 762] width 15 height 16
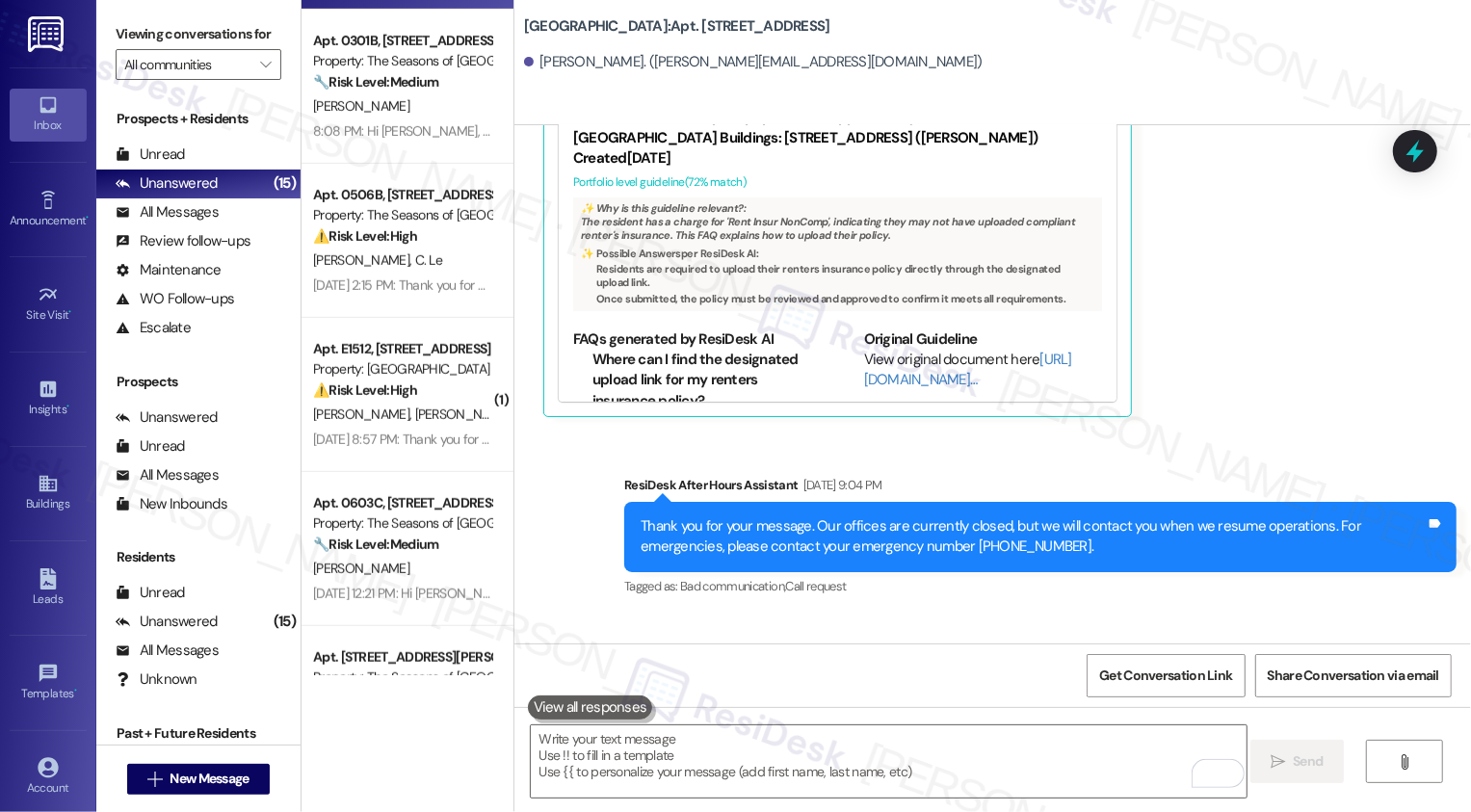
scroll to position [6236, 0]
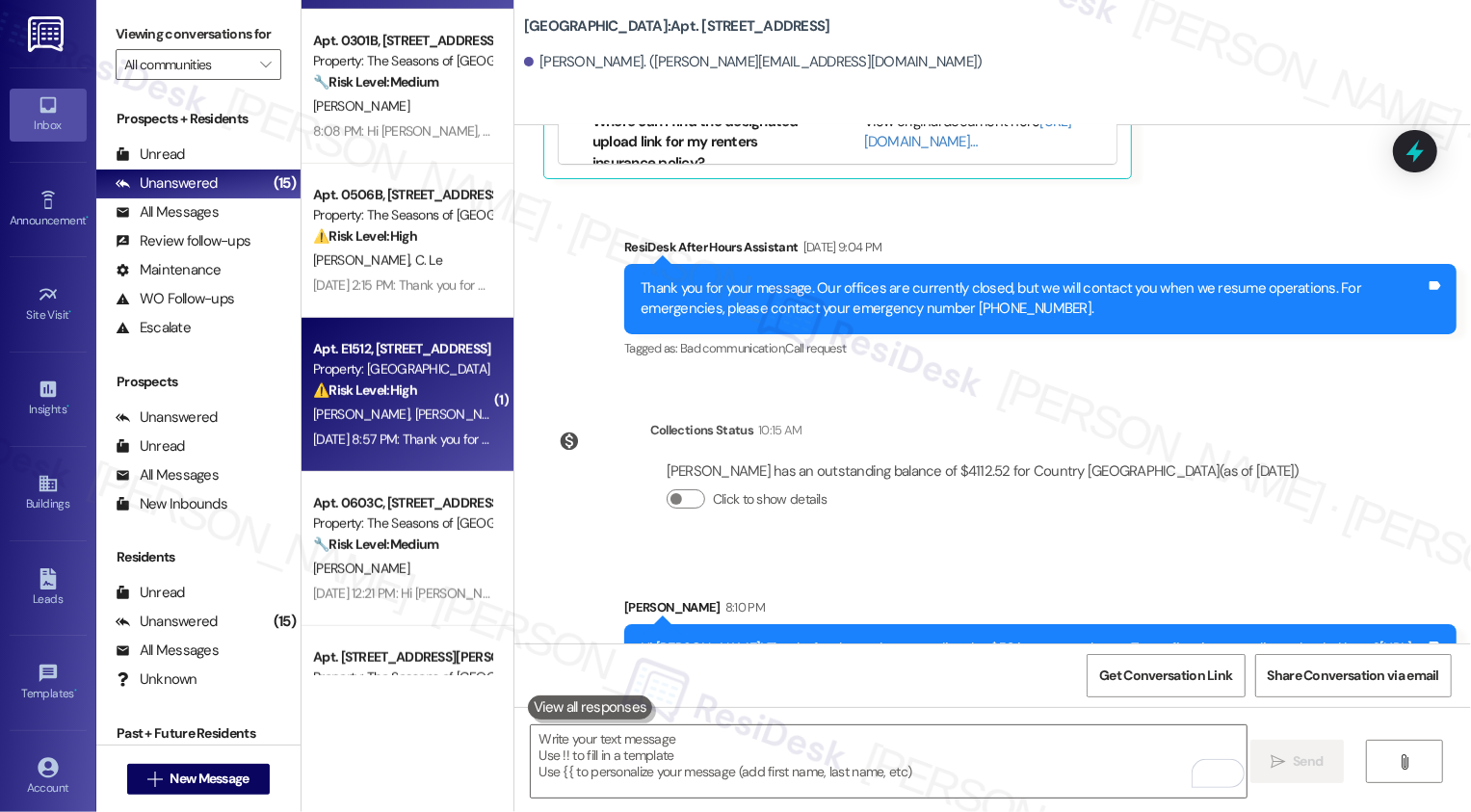
click at [403, 325] on div "Apt. E1512, [STREET_ADDRESS] Property: Country Club Towers ⚠️ Risk Level: High …" at bounding box center [408, 394] width 212 height 154
type textarea "Fetching suggested responses. Please feel free to read through the conversation…"
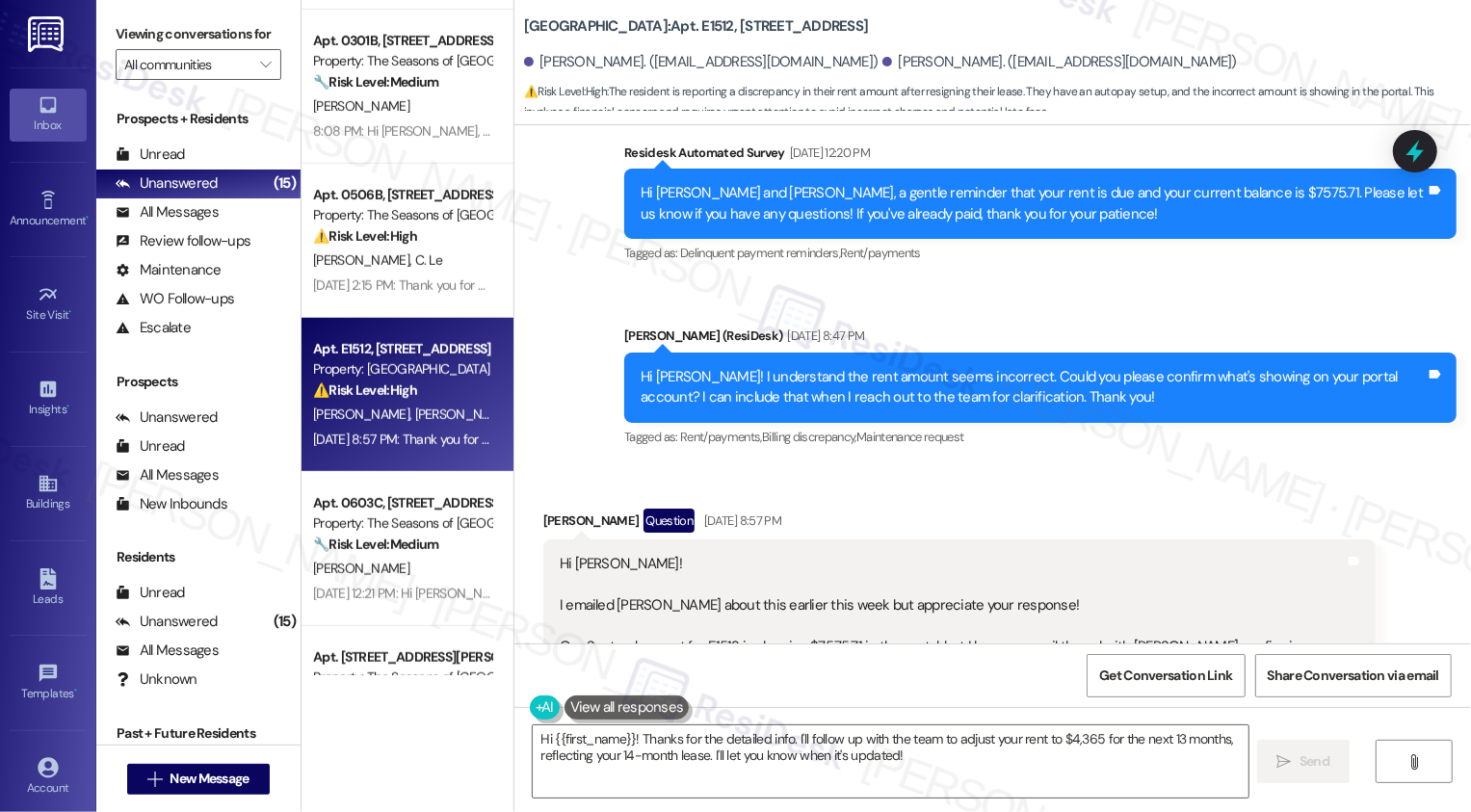
scroll to position [851, 0]
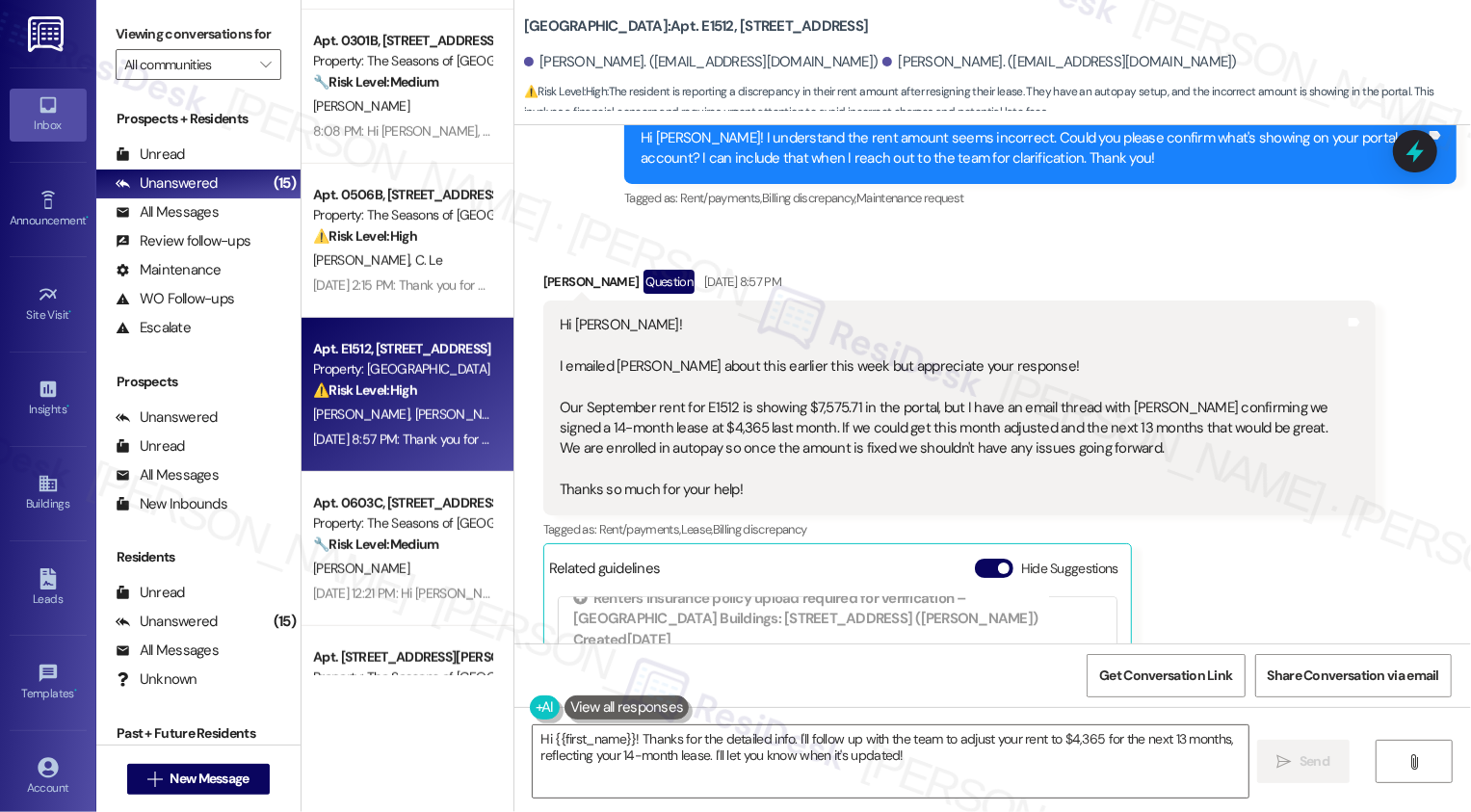
click at [549, 256] on div "Received via SMS [PERSON_NAME] Question [DATE] 8:57 PM Hi [PERSON_NAME]! I emai…" at bounding box center [960, 594] width 861 height 677
copy div "Celina"
click at [605, 734] on textarea "Hi {{first_name}}! Thanks for the detailed info. I'll follow up with the team t…" at bounding box center [891, 761] width 716 height 72
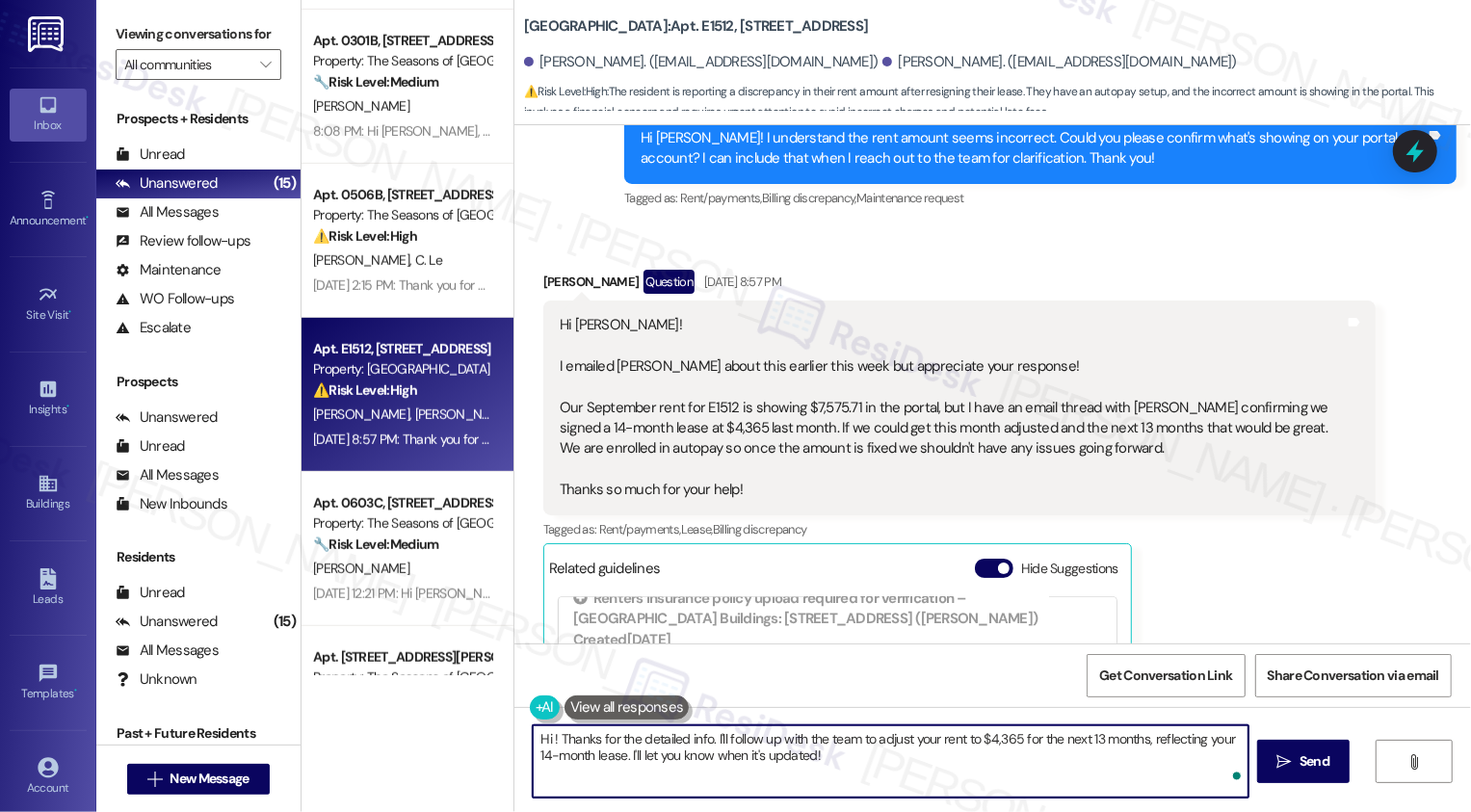
paste textarea "Celina"
click at [732, 740] on textarea "Hi [PERSON_NAME]! Thanks for the detailed info. I'll follow up with the team to…" at bounding box center [889, 761] width 716 height 72
click at [801, 742] on textarea "Hi [PERSON_NAME]! Thanks for the detailed info. I'll follow up with the team to…" at bounding box center [889, 761] width 716 height 72
drag, startPoint x: 737, startPoint y: 735, endPoint x: 914, endPoint y: 769, distance: 180.2
click at [914, 769] on textarea "Hi [PERSON_NAME]! Thanks for the detailed info. I'll follow up with the team to…" at bounding box center [889, 761] width 716 height 72
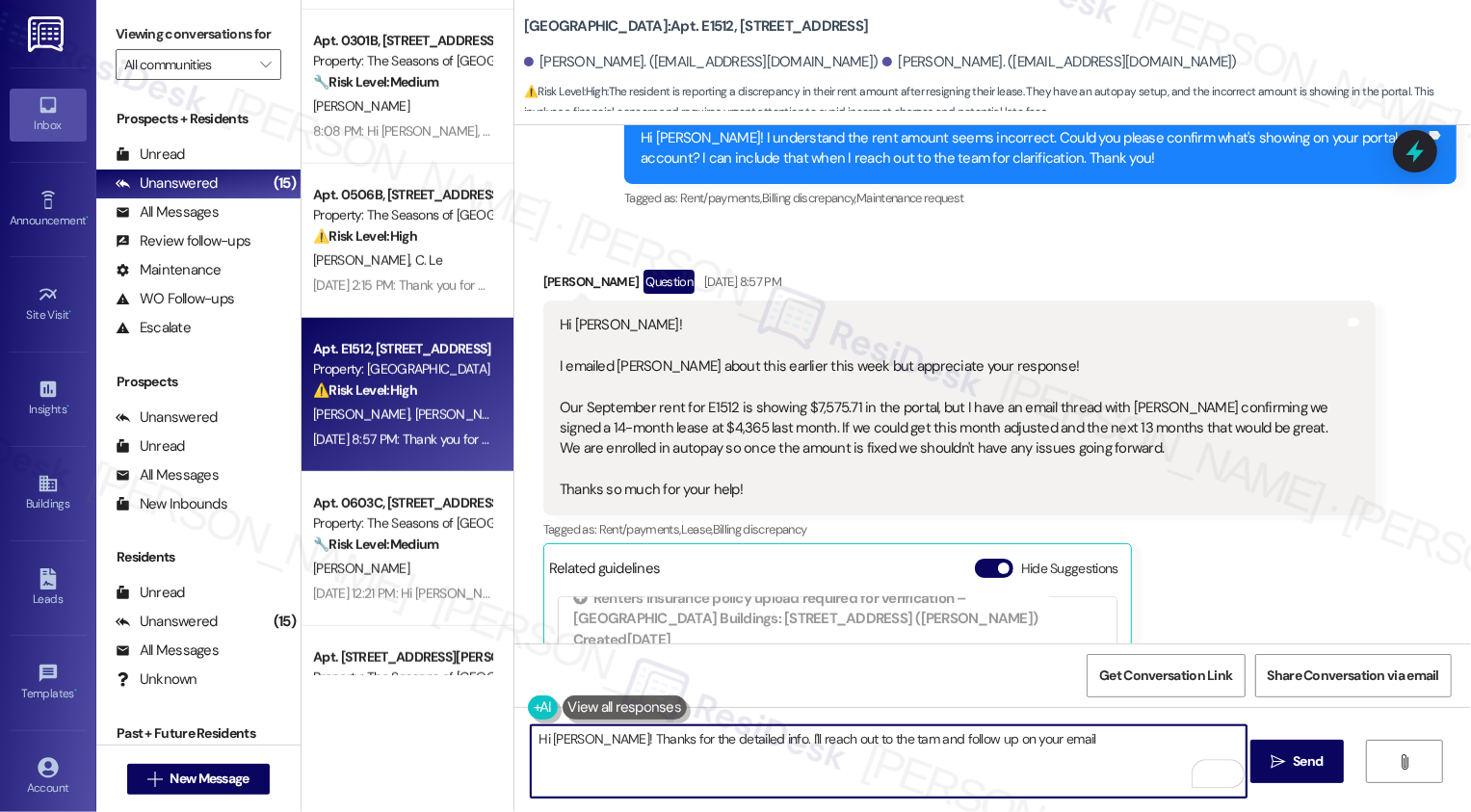
click at [732, 737] on textarea "Hi [PERSON_NAME]! Thanks for the detailed info. I'll reach out to the tam and f…" at bounding box center [889, 761] width 716 height 72
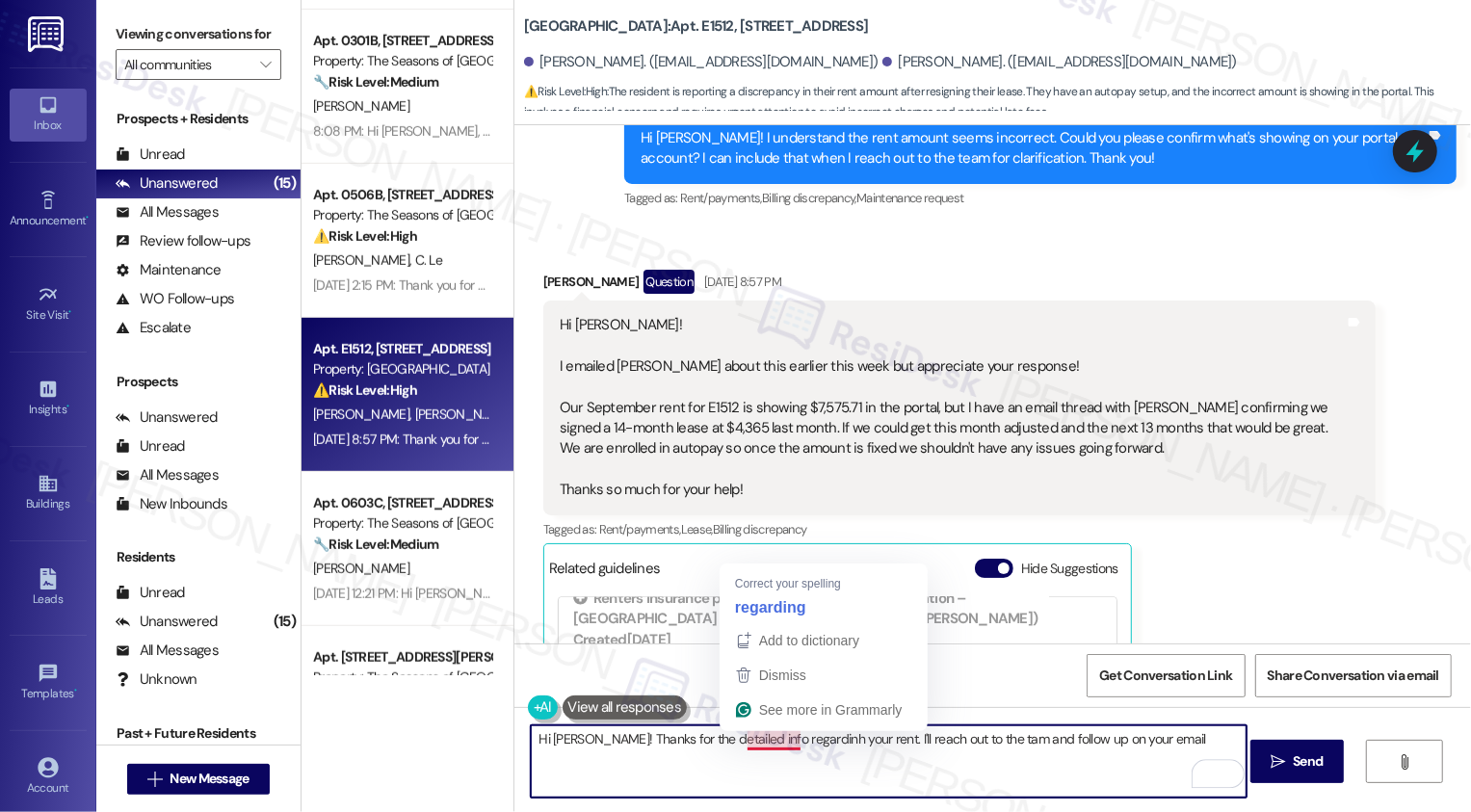
click at [788, 737] on textarea "Hi [PERSON_NAME]! Thanks for the detailed info regardinh your rent. I'll reach …" at bounding box center [889, 761] width 716 height 72
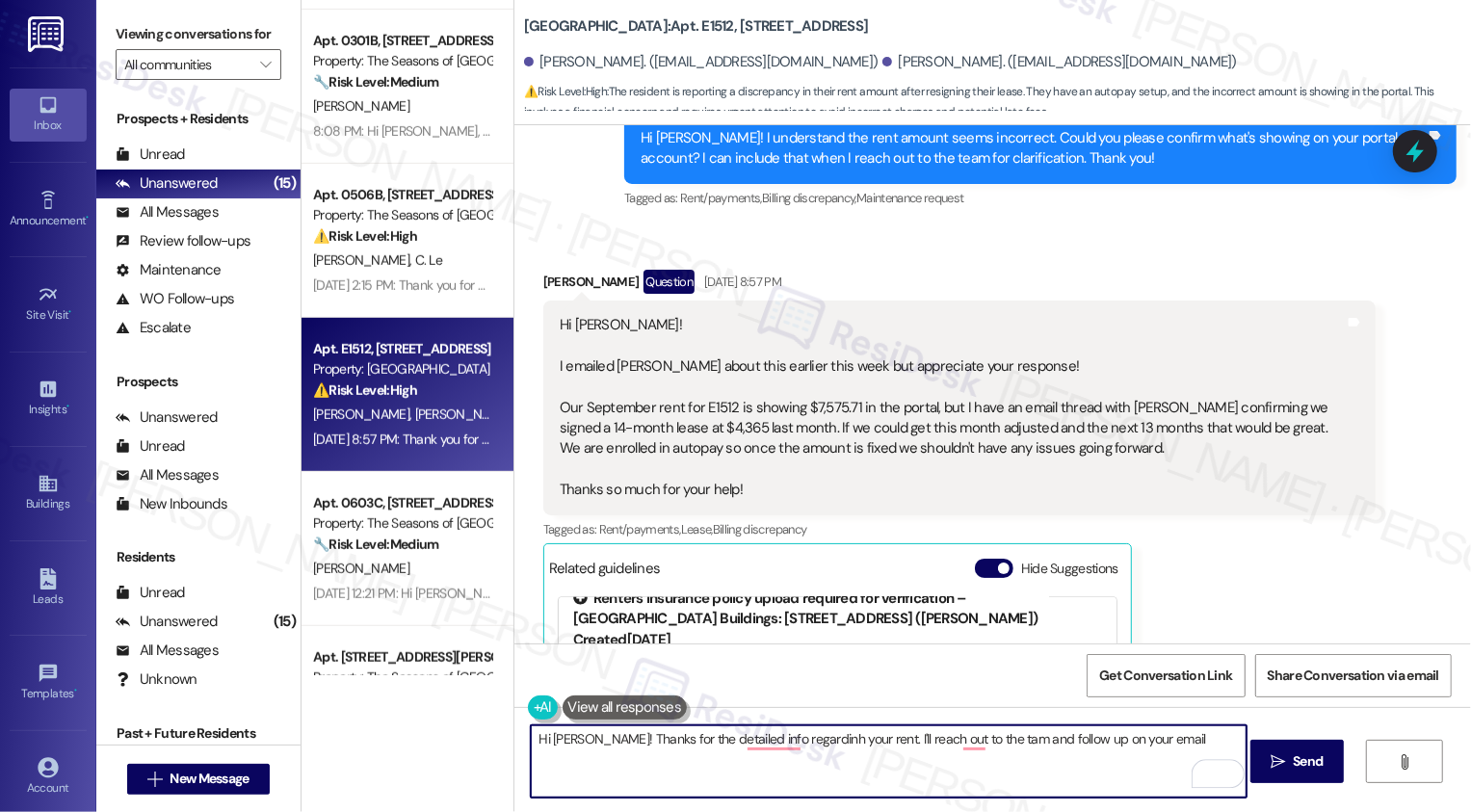
click at [794, 594] on div "Renters insurance policy upload required for verification – [GEOGRAPHIC_DATA] B…" at bounding box center [838, 609] width 529 height 41
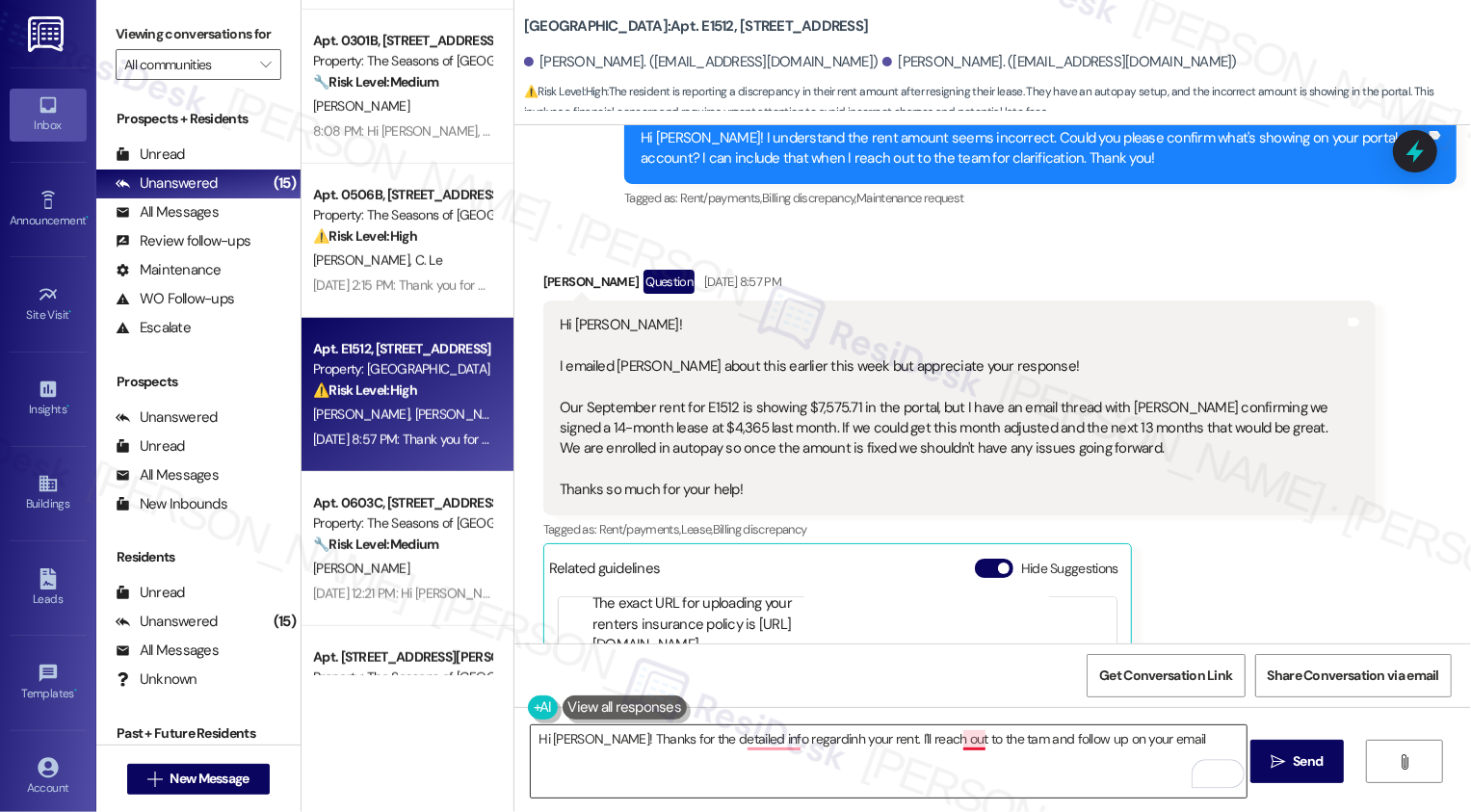
click at [972, 745] on textarea "Hi [PERSON_NAME]! Thanks for the detailed info regardinh your rent. I'll reach …" at bounding box center [889, 761] width 716 height 72
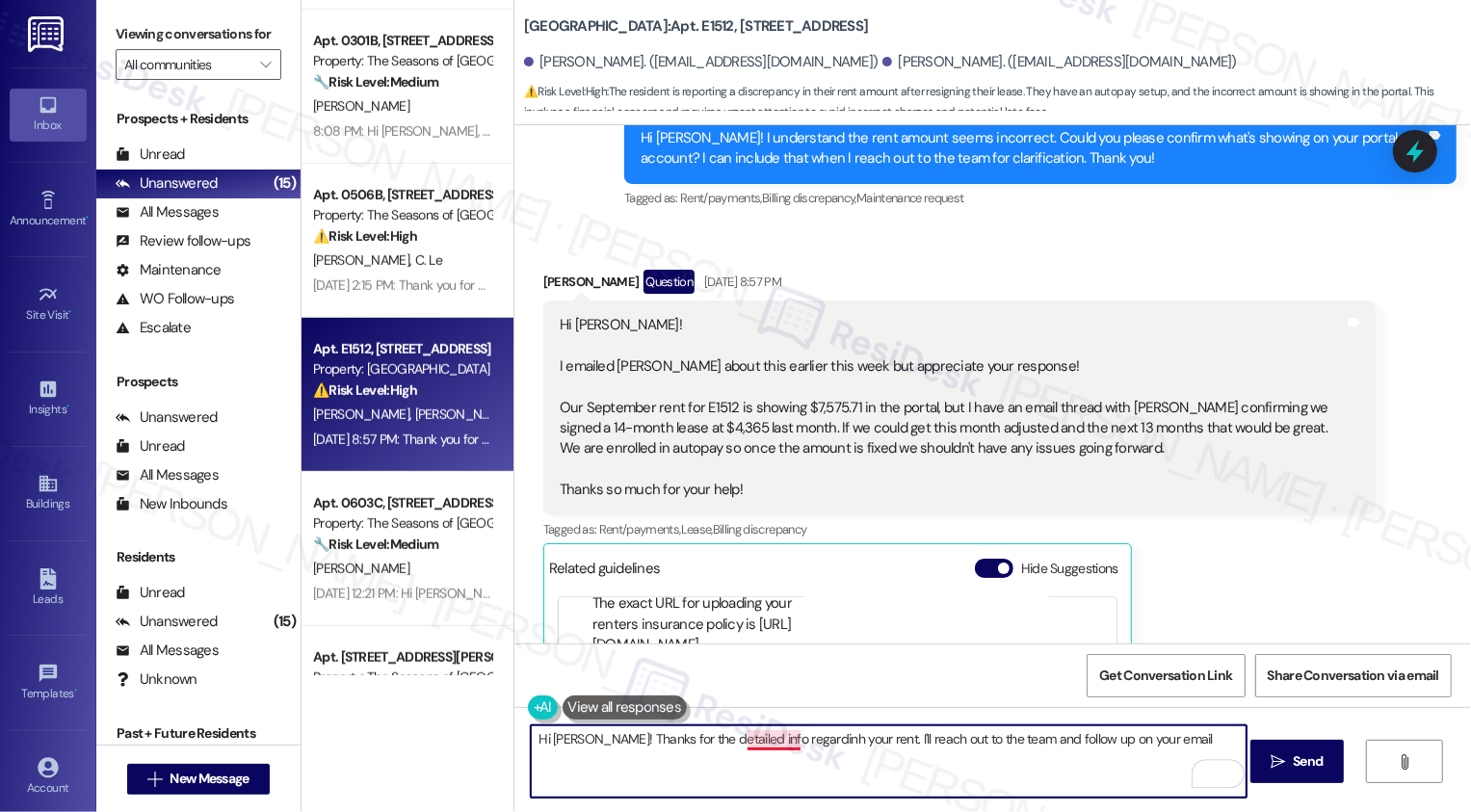
click at [782, 737] on textarea "Hi [PERSON_NAME]! Thanks for the detailed info regardinh your rent. I'll reach …" at bounding box center [889, 761] width 716 height 72
click at [1141, 738] on textarea "Hi [PERSON_NAME]! Thanks for the detailed info regarding your rent. I'll reach …" at bounding box center [889, 761] width 716 height 72
type textarea "Hi [PERSON_NAME]! Thanks for the detailed info regarding your rent. I'll reach …"
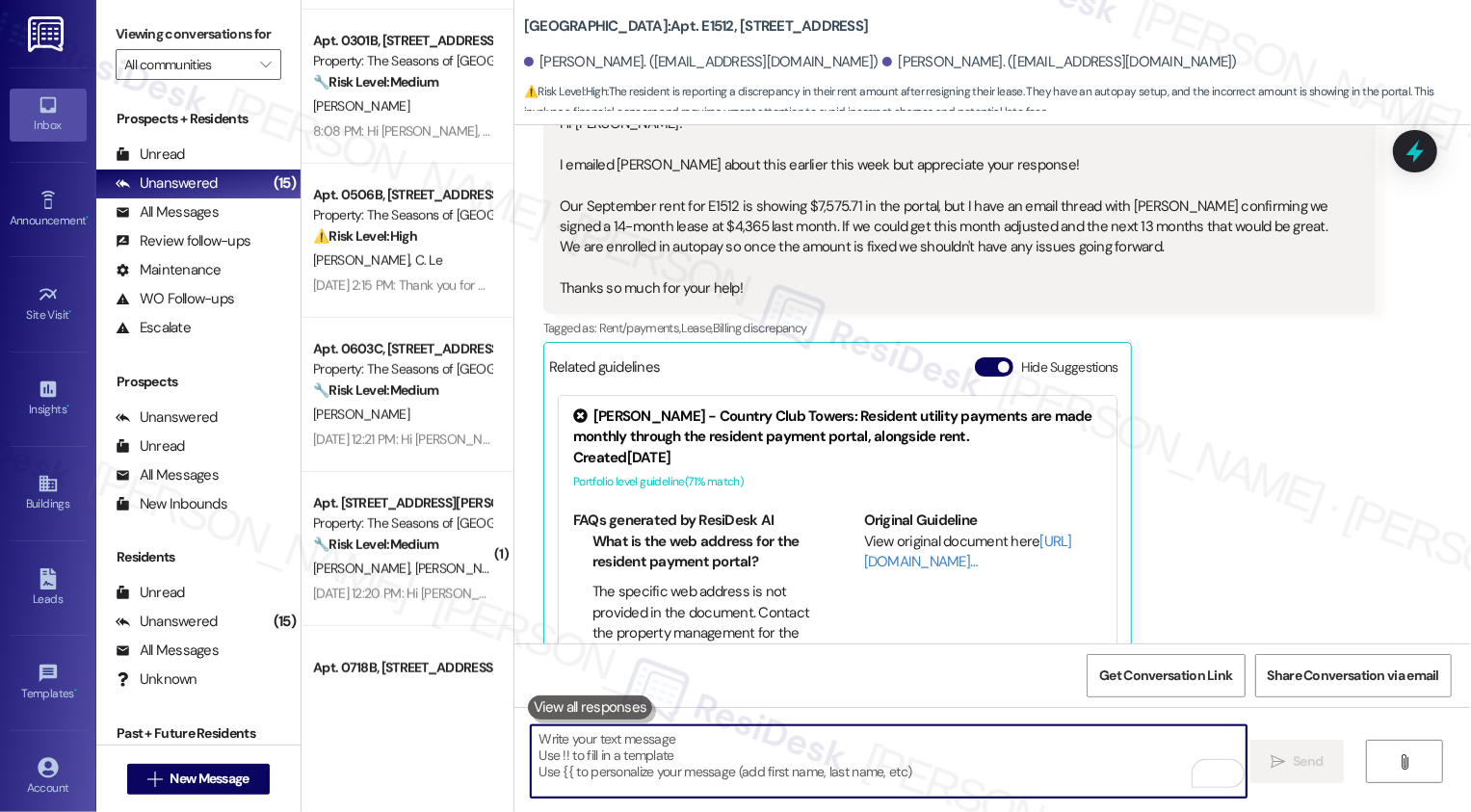
scroll to position [1050, 0]
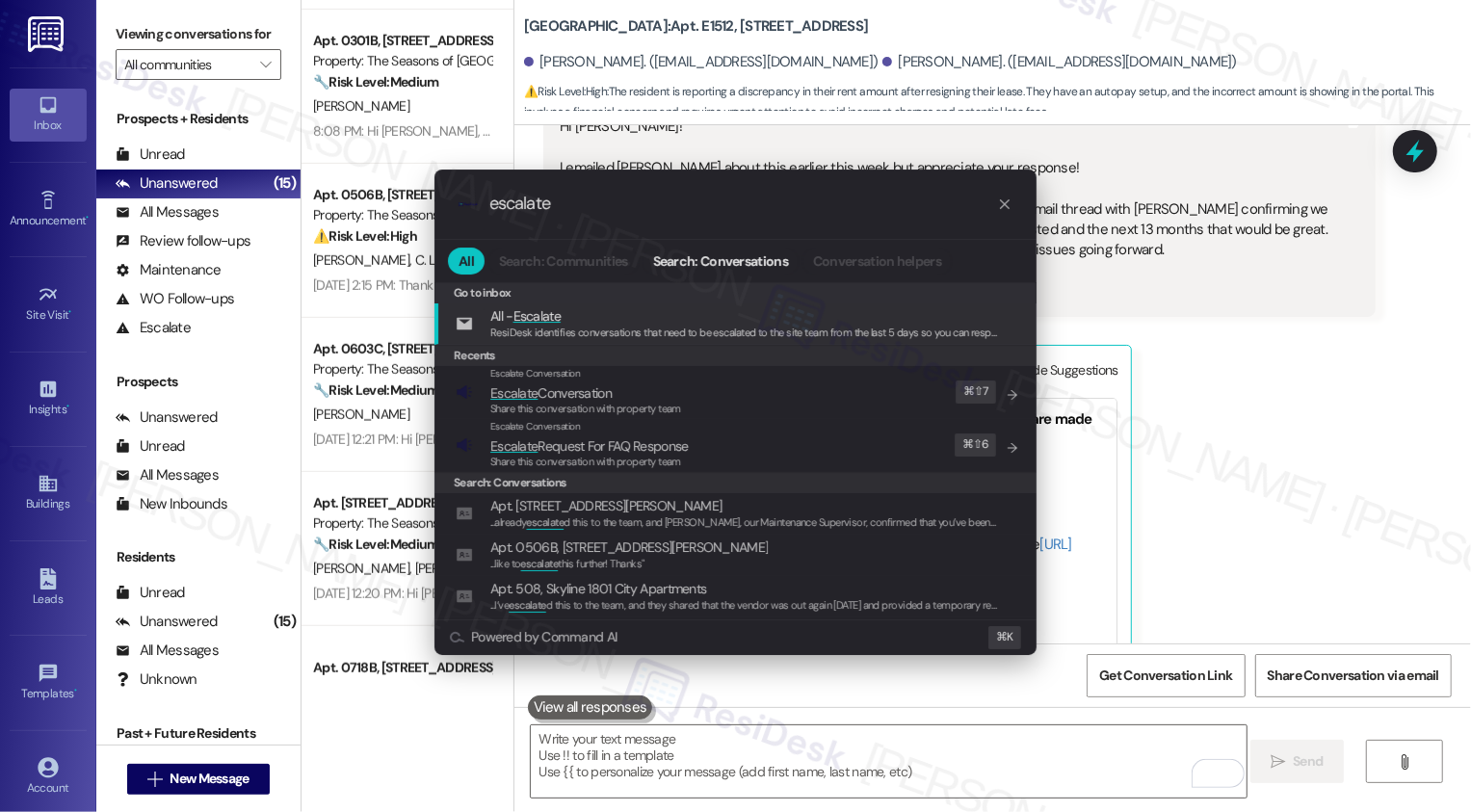
type input "escalate"
click at [540, 394] on span "Escalate Conversation" at bounding box center [551, 393] width 121 height 18
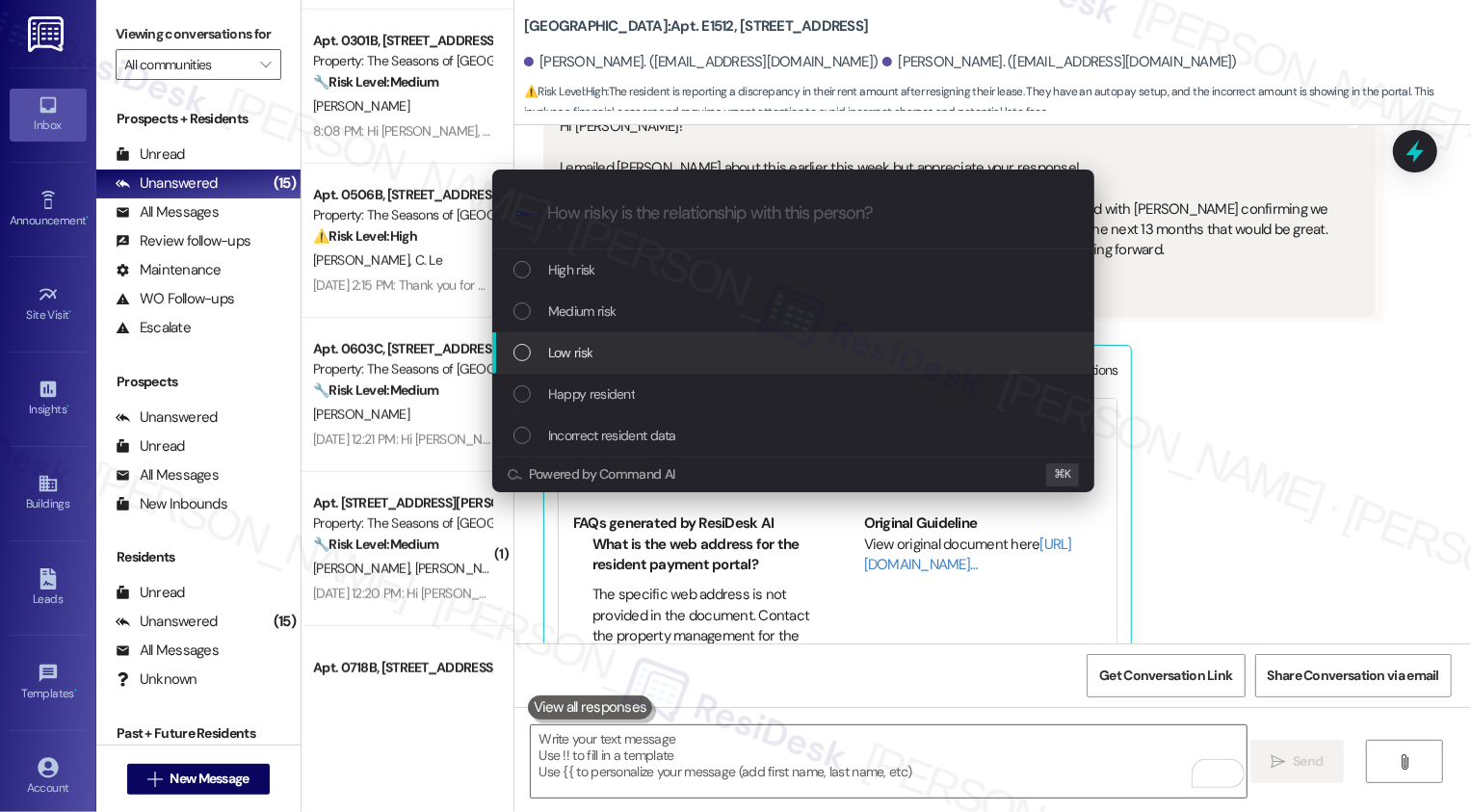
click at [575, 358] on span "Low risk" at bounding box center [569, 353] width 44 height 22
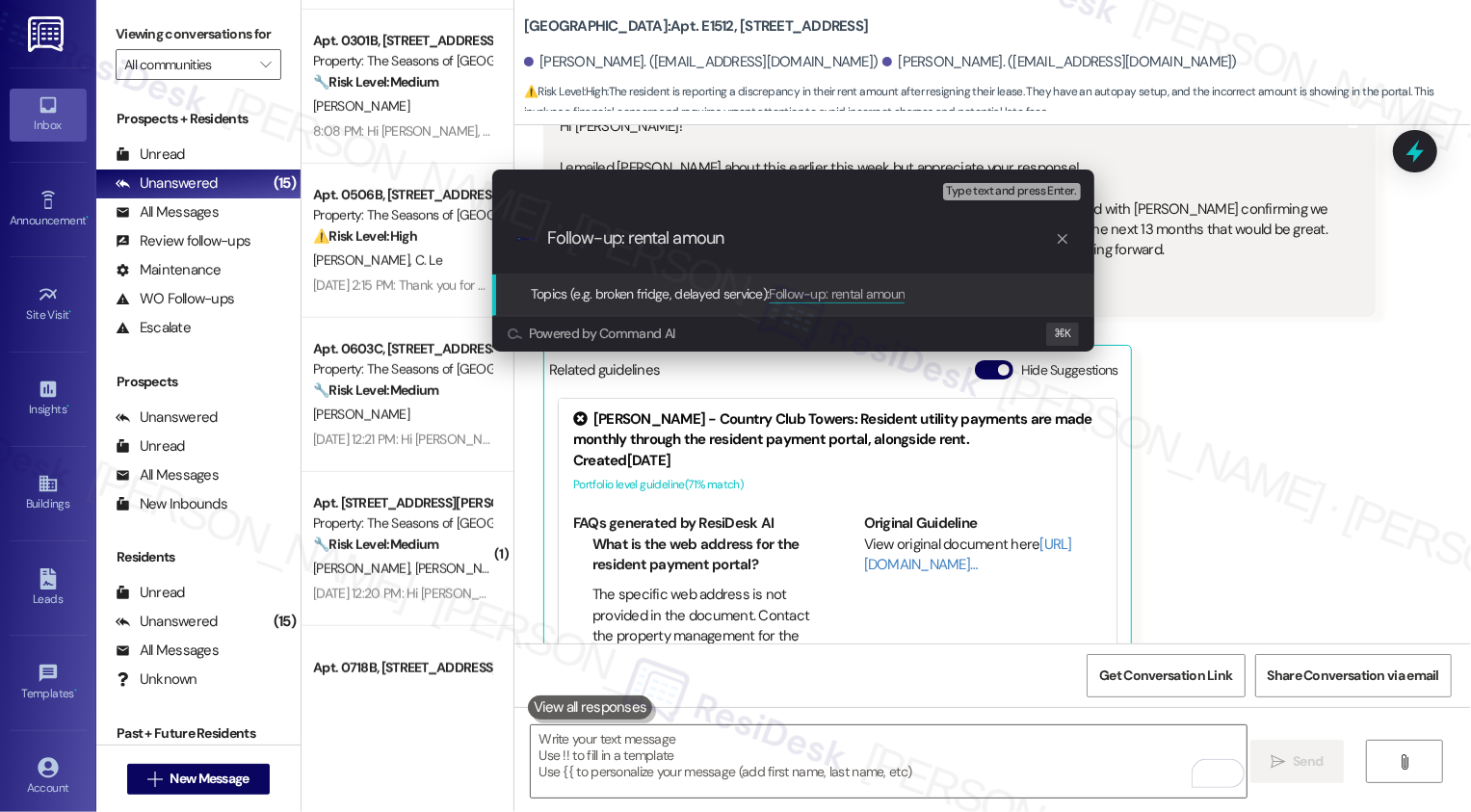
type input "Follow-up: rental amount"
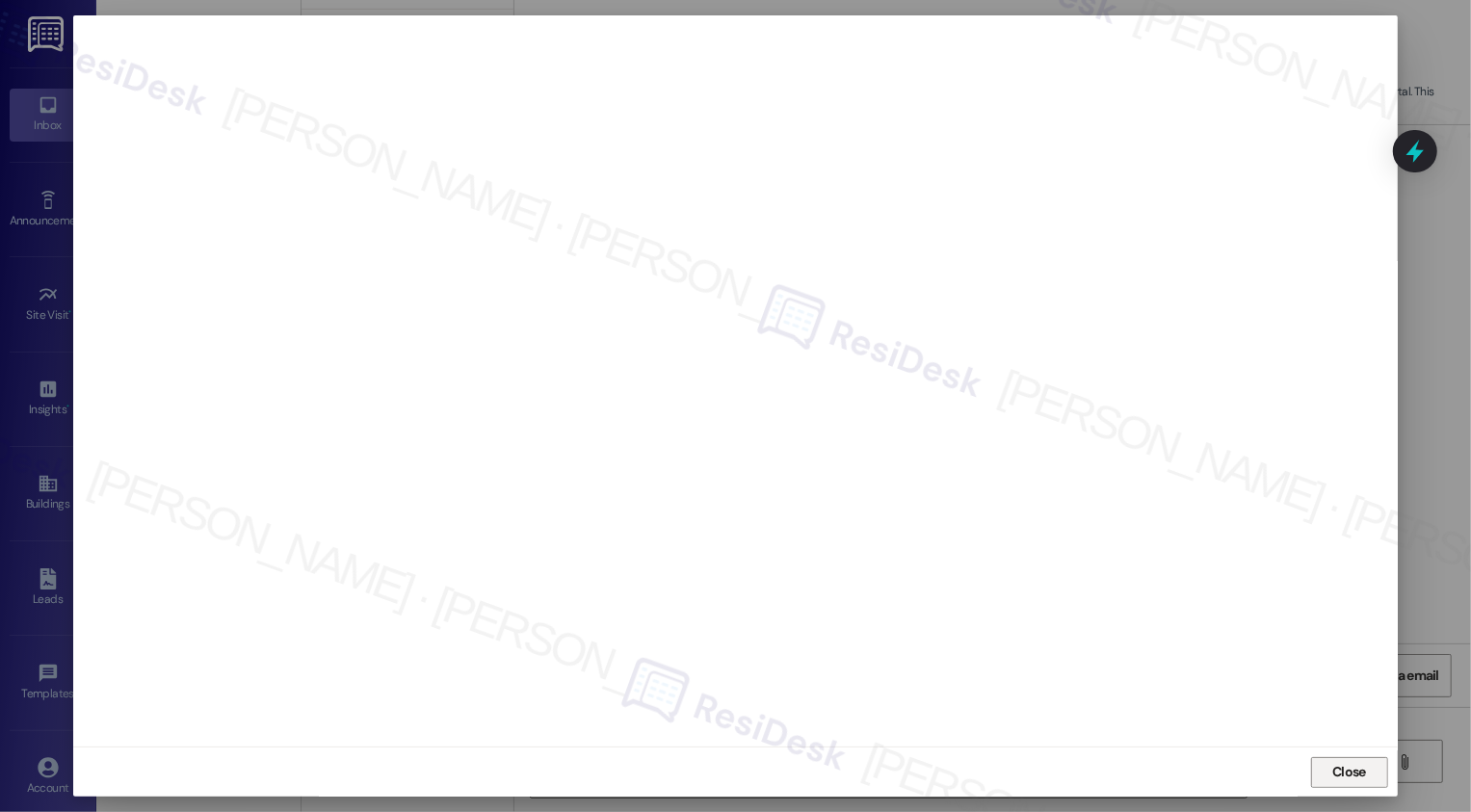
click at [1340, 778] on button "Close" at bounding box center [1349, 772] width 77 height 30
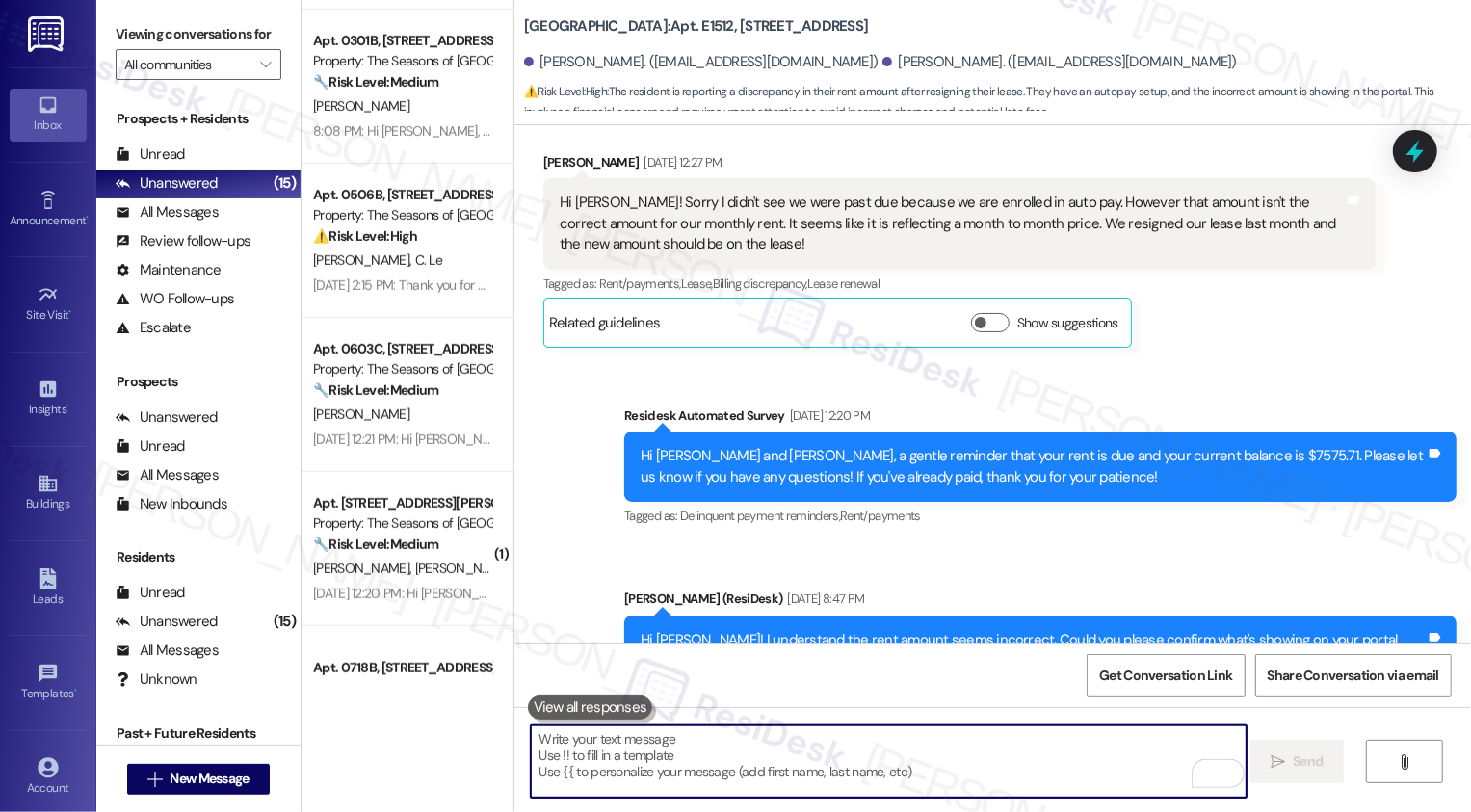
scroll to position [338, 0]
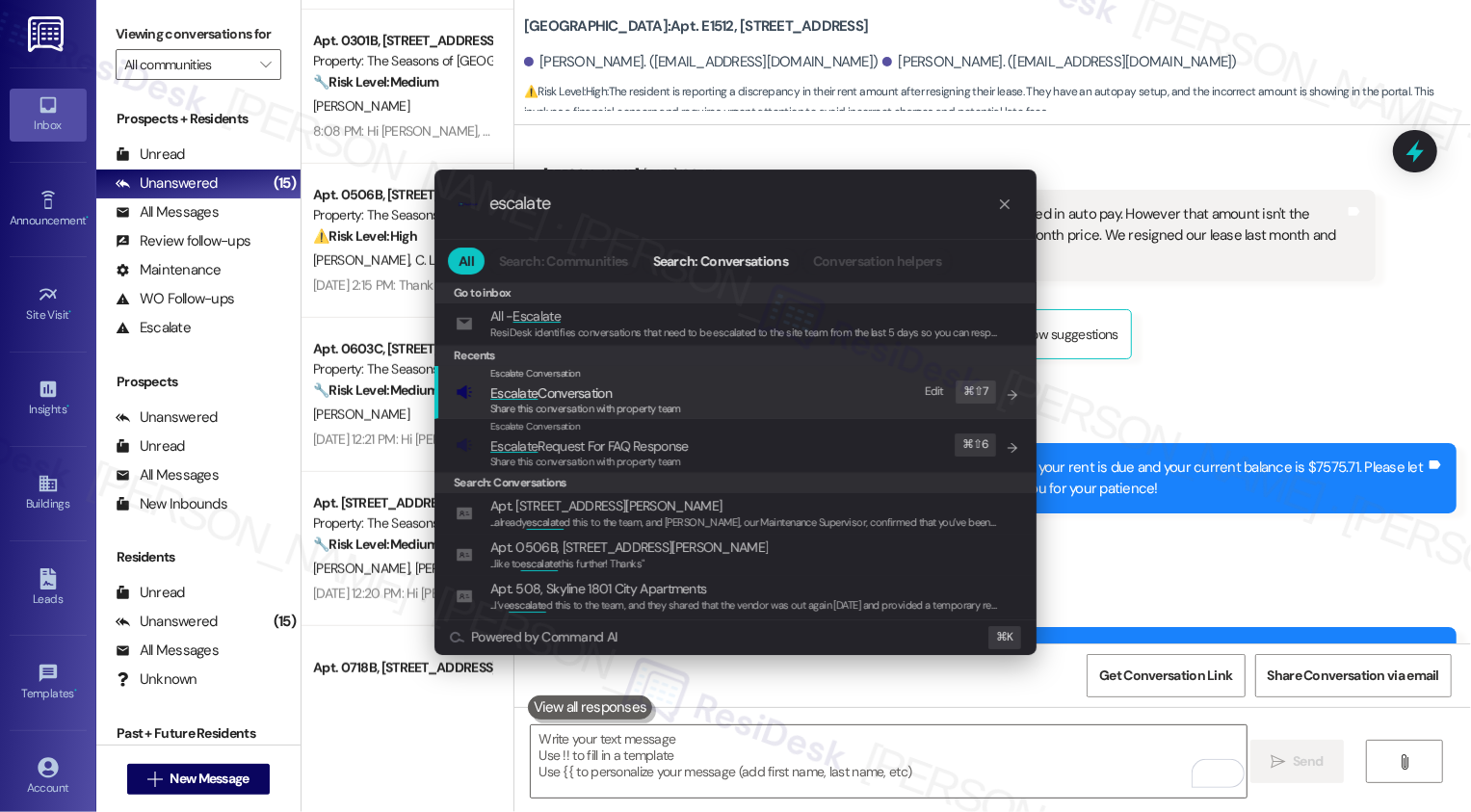
type input "escalate"
click at [598, 393] on span "Escalate Conversation" at bounding box center [551, 393] width 121 height 18
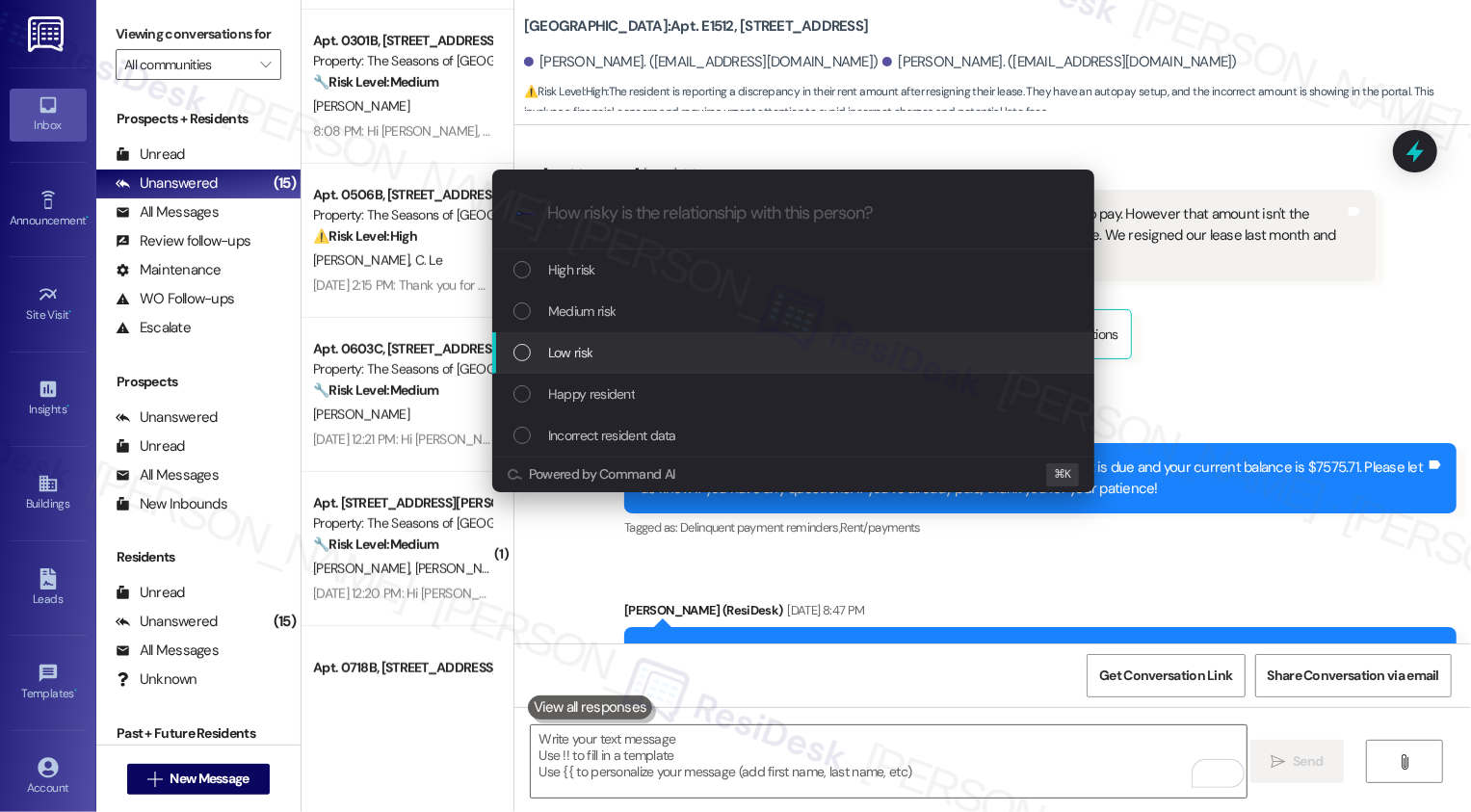
click at [591, 356] on span "Low risk" at bounding box center [569, 353] width 44 height 22
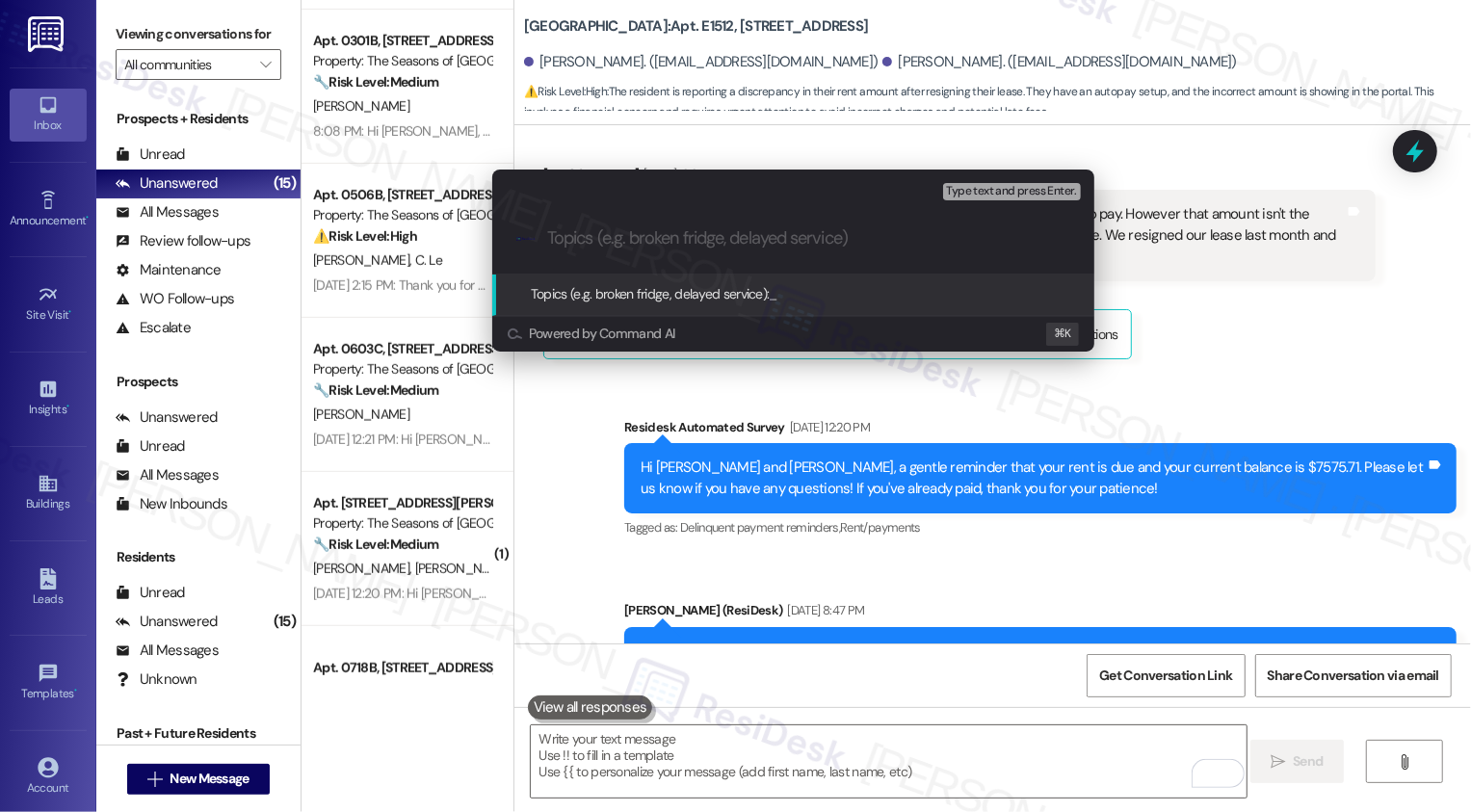
paste input "Follow-up: rental amount"
type input "Follow-up: rental amount"
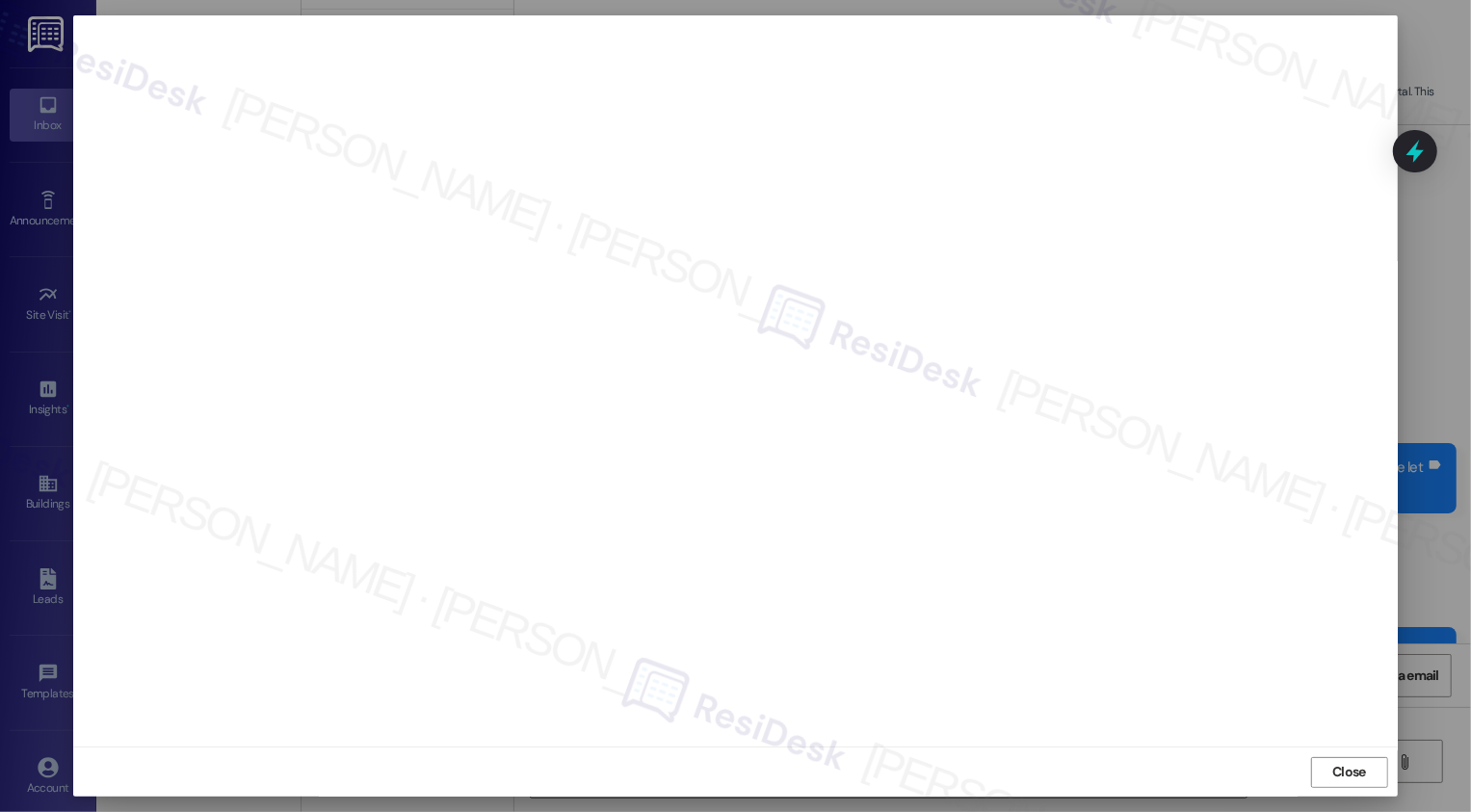
scroll to position [0, 0]
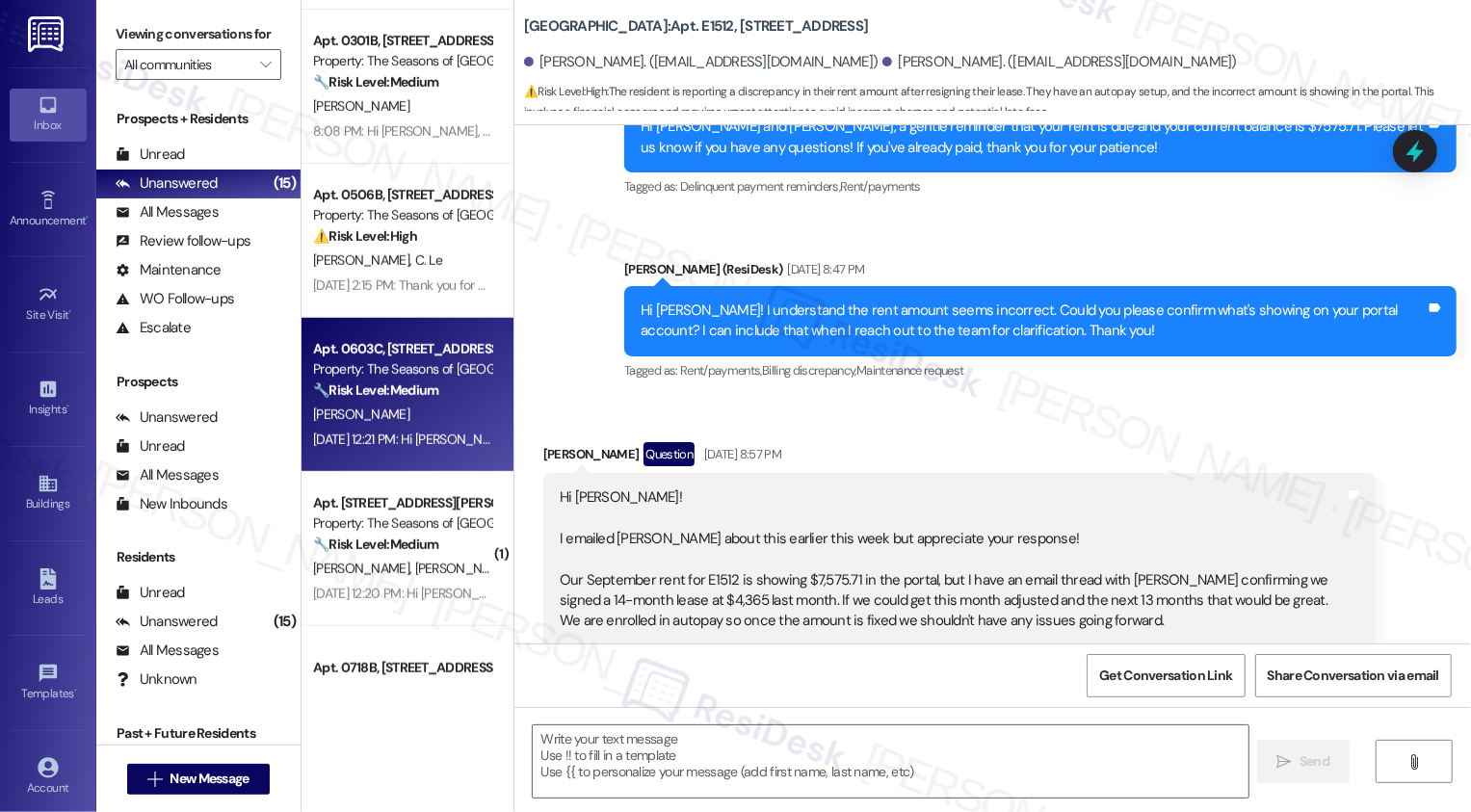
type textarea "Fetching suggested responses. Please feel free to read through the conversation…"
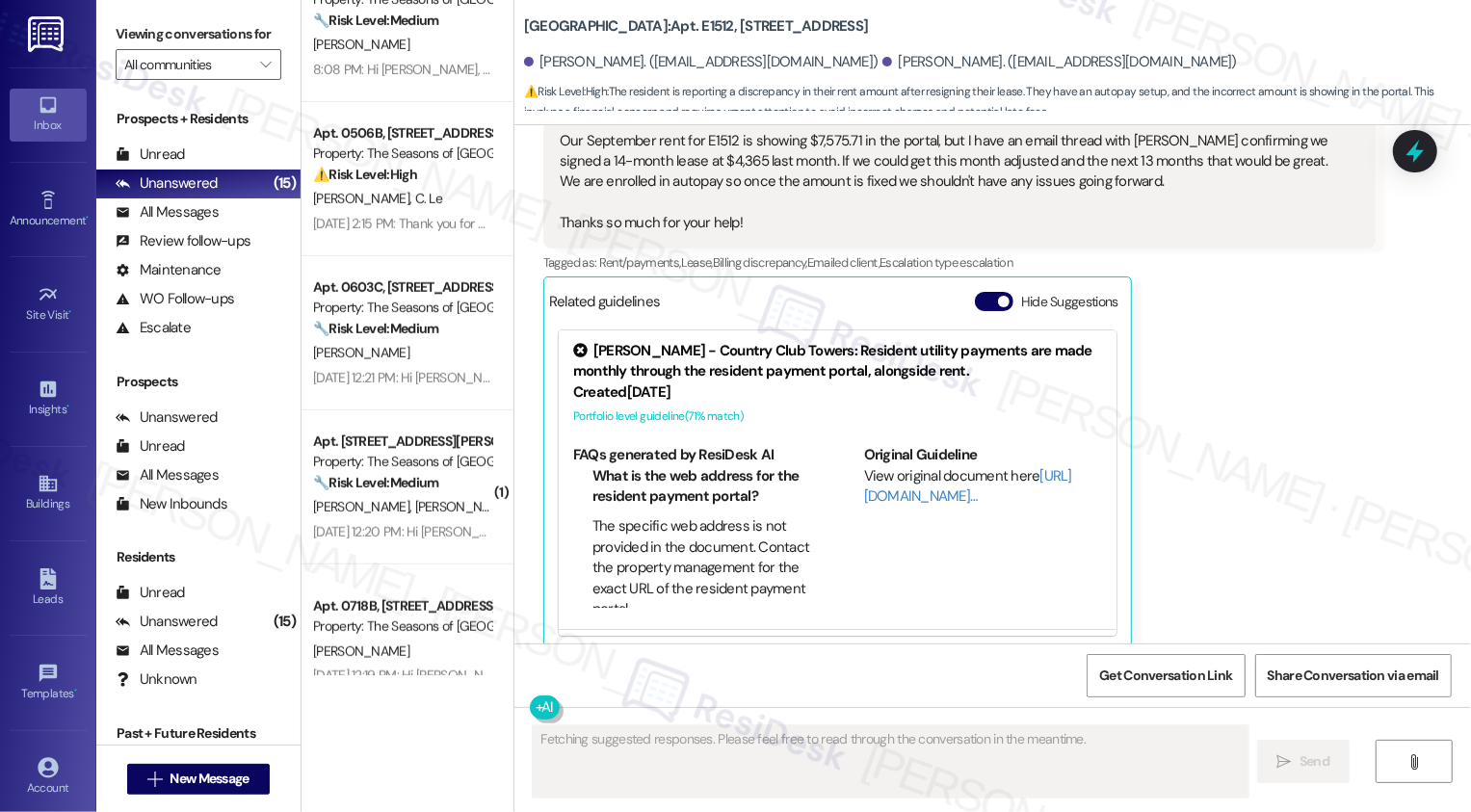
scroll to position [851, 0]
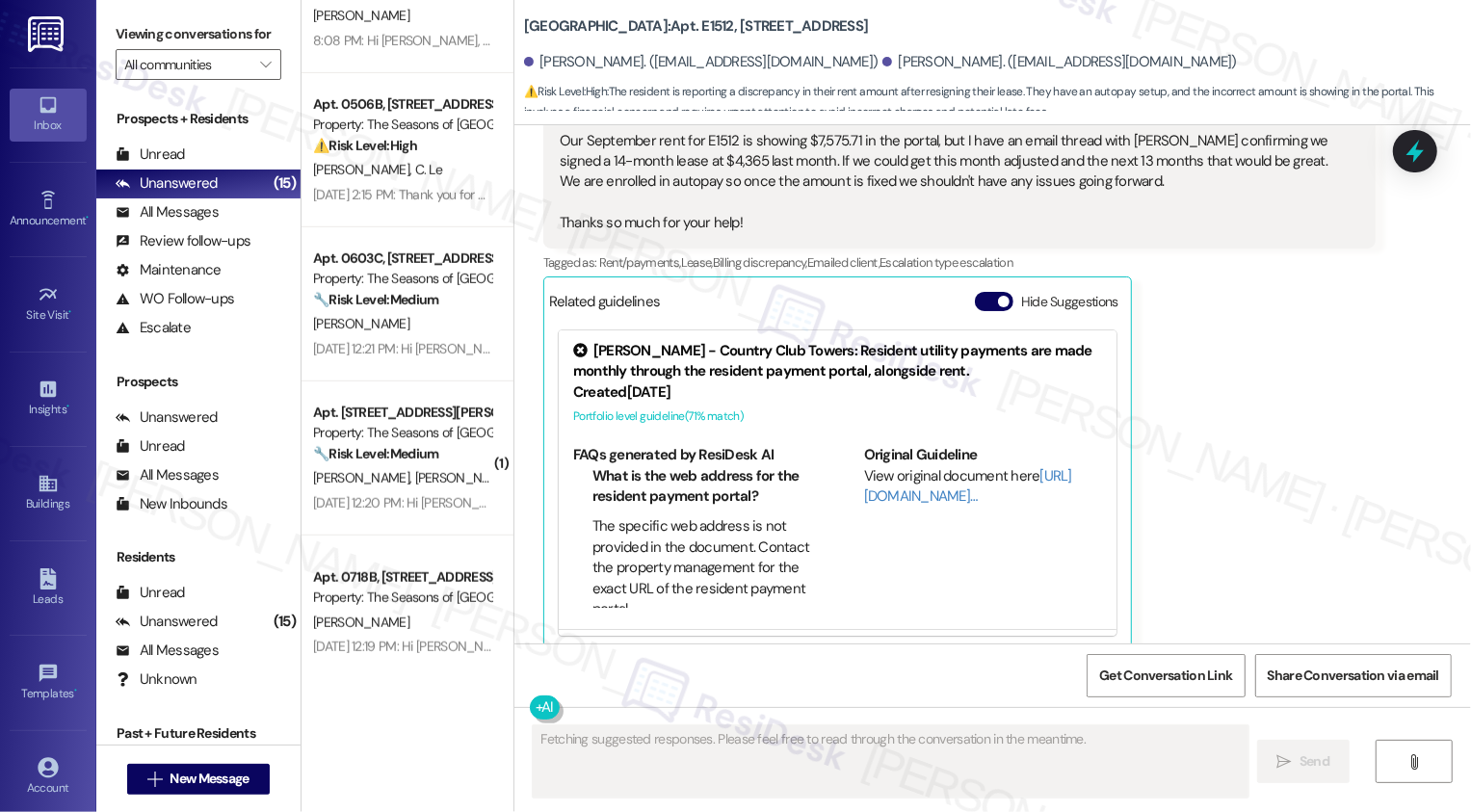
click at [398, 364] on div "Apt. [STREET_ADDRESS] Property: Country Club Towers ❓ Risk Level: Investigate […" at bounding box center [408, 337] width 212 height 675
click at [398, 364] on div "Apt. 0603C, [STREET_ADDRESS][PERSON_NAME] Property: The Seasons of Cherry Creek…" at bounding box center [408, 304] width 212 height 154
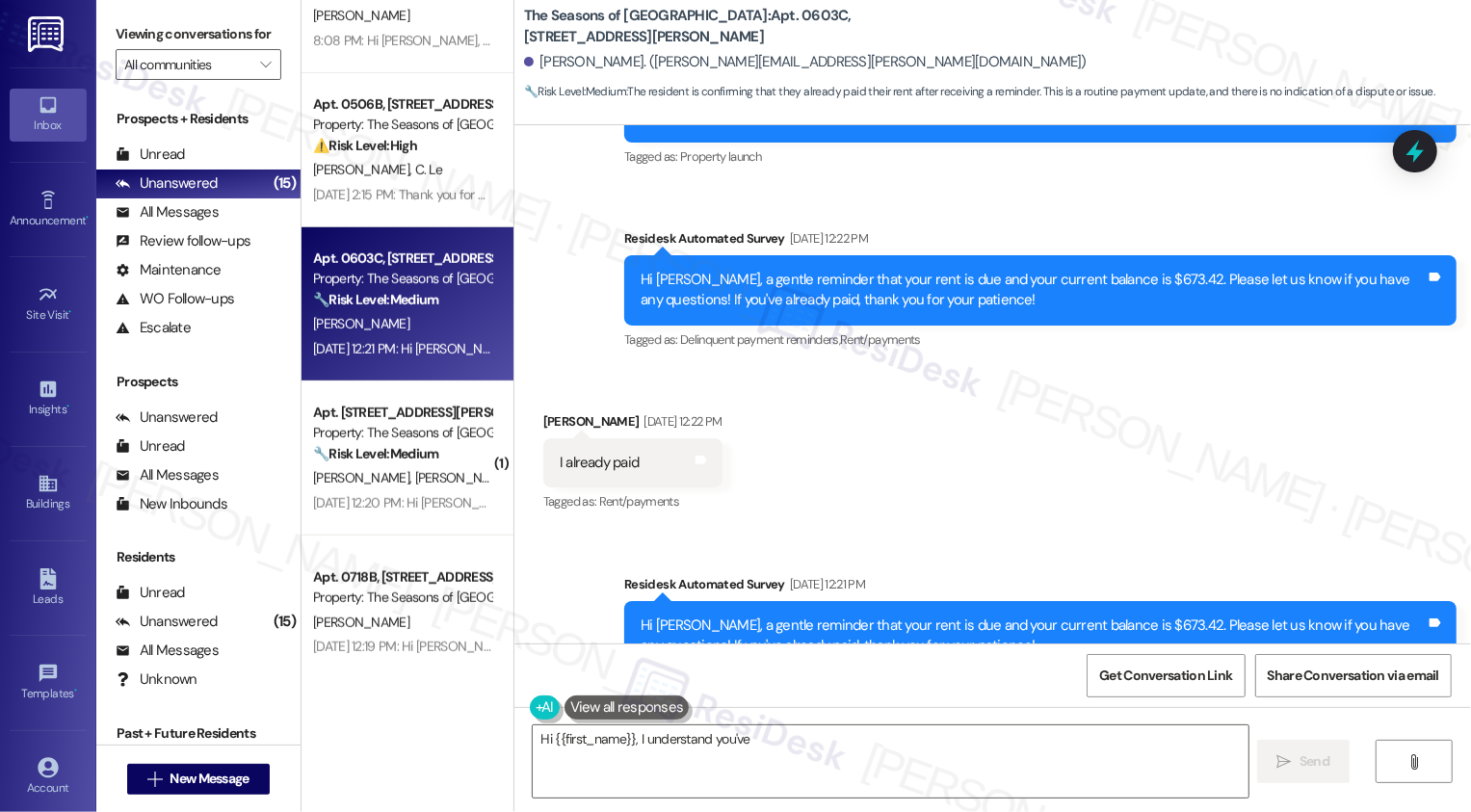
scroll to position [276, 0]
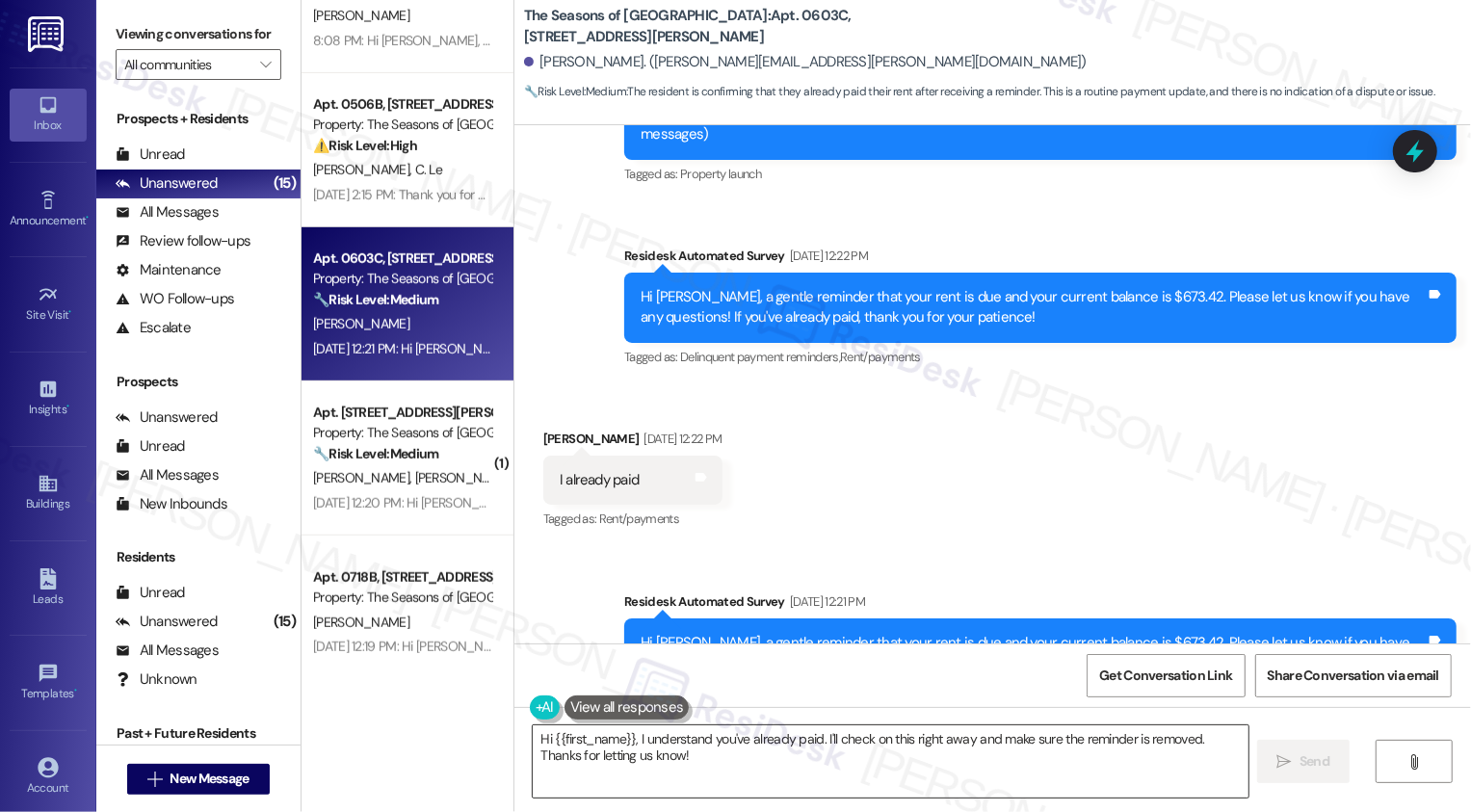
click at [827, 760] on textarea "Hi {{first_name}}, I understand you've already paid. I'll check on this right a…" at bounding box center [891, 761] width 716 height 72
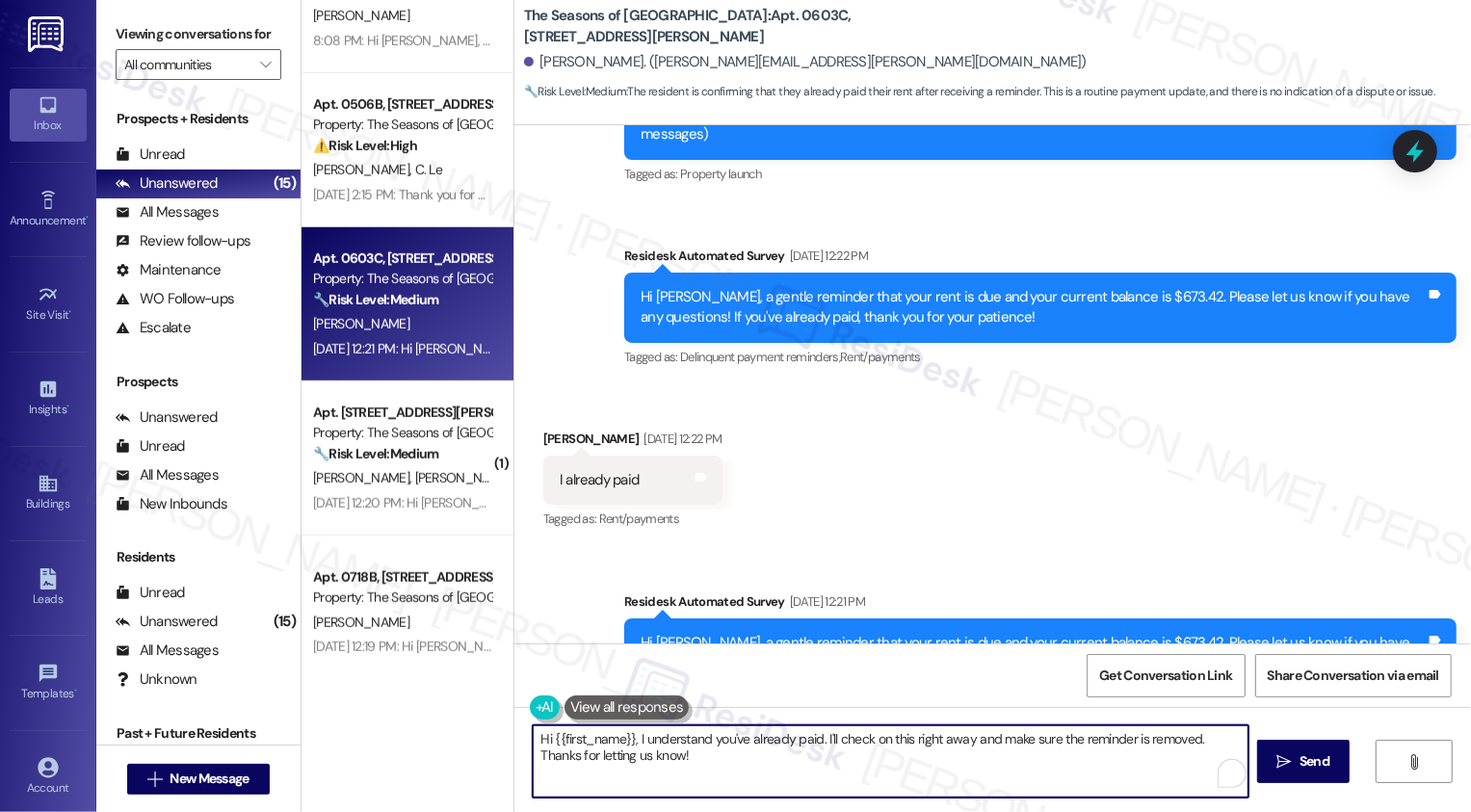
drag, startPoint x: 822, startPoint y: 734, endPoint x: 855, endPoint y: 775, distance: 52.6
click at [855, 775] on textarea "Hi {{first_name}}, I understand you've already paid. I'll check on this right a…" at bounding box center [891, 761] width 716 height 72
type textarea "Hi {{first_name}}, I understand you've already paid. Thanks for letting me know…"
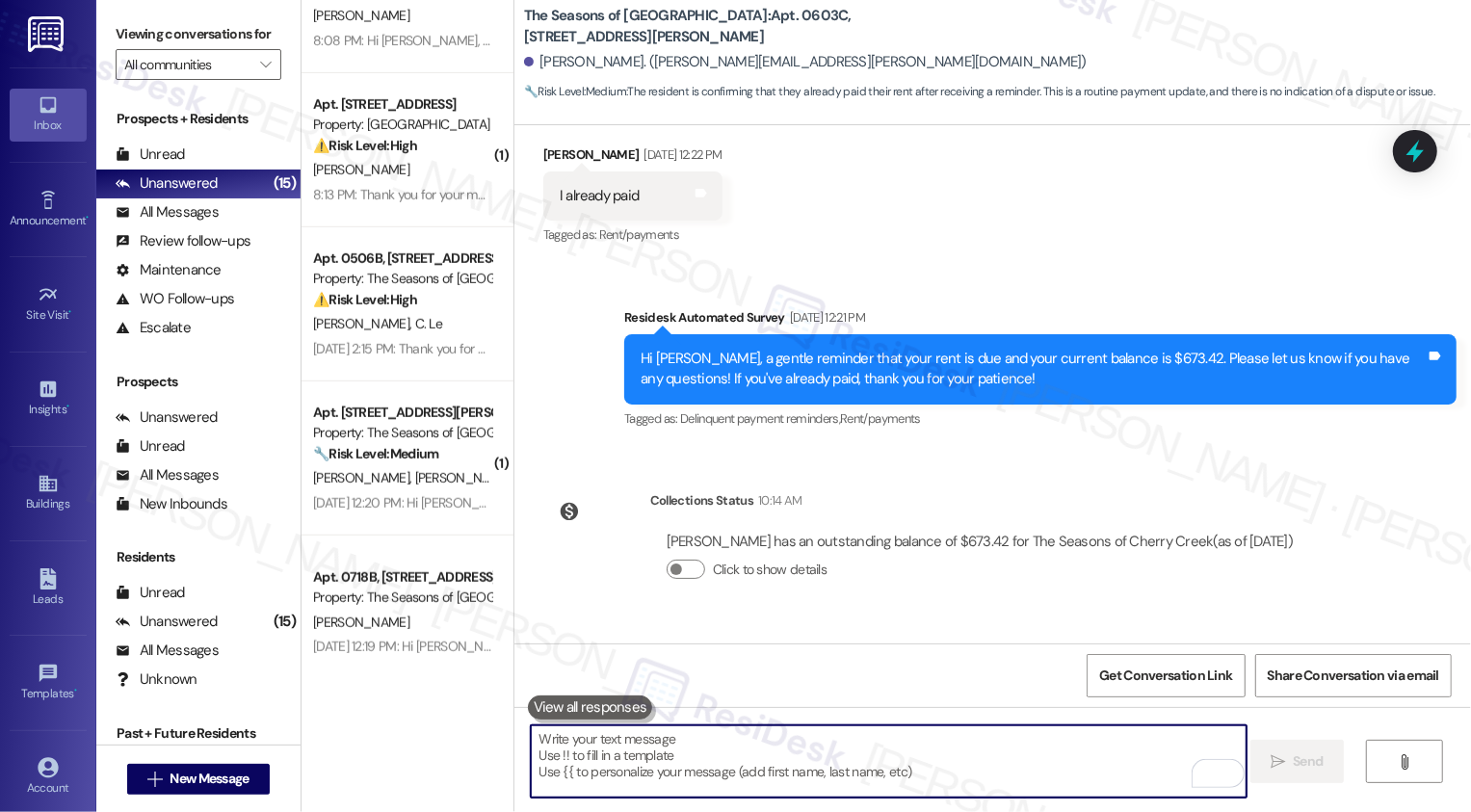
scroll to position [689, 0]
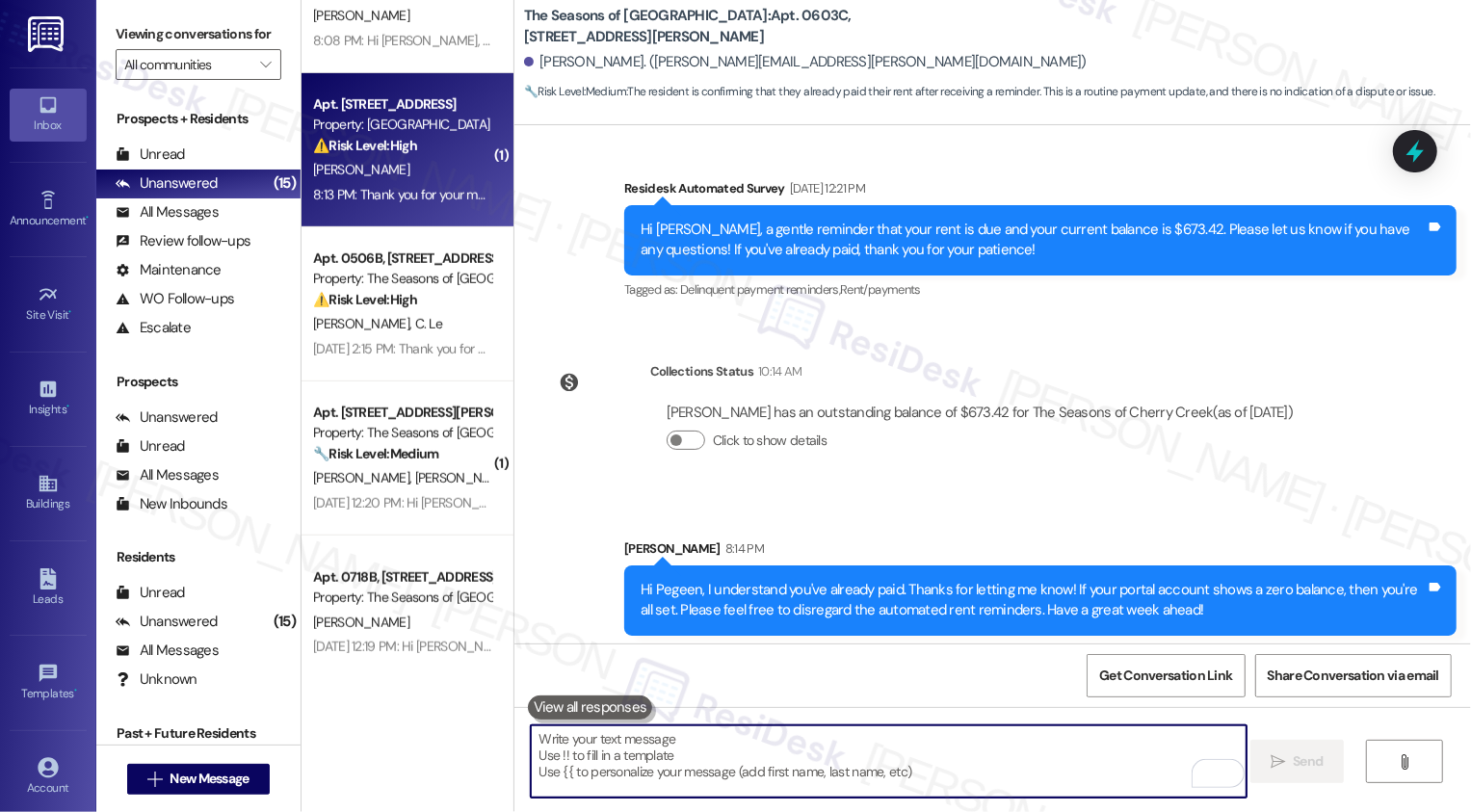
click at [415, 207] on div "Apt. [STREET_ADDRESS] Property: Country Club Towers ⚠️ Risk Level: High The res…" at bounding box center [408, 149] width 212 height 154
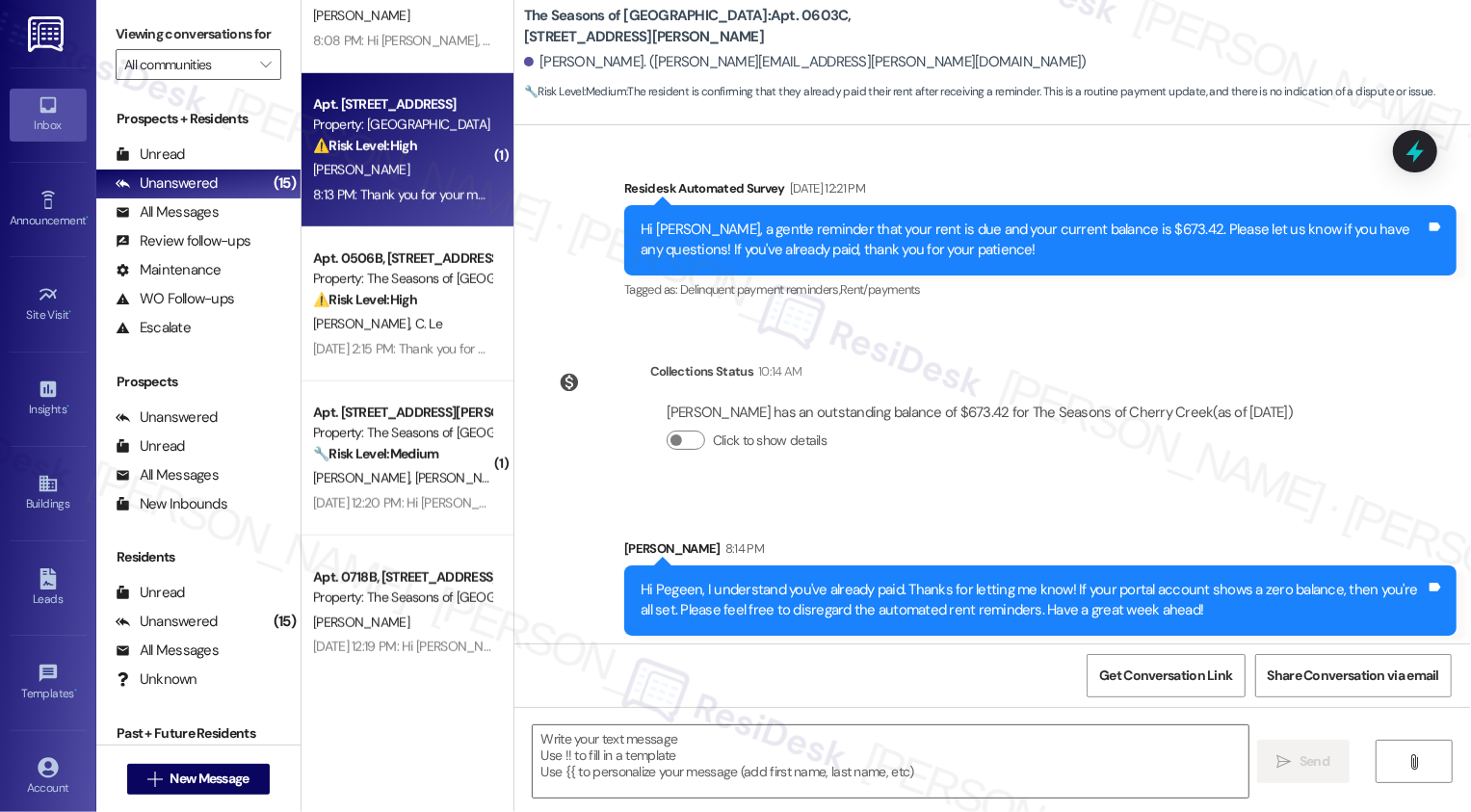
click at [415, 207] on div "Apt. [STREET_ADDRESS] Property: Country Club Towers ⚠️ Risk Level: High The res…" at bounding box center [408, 149] width 212 height 154
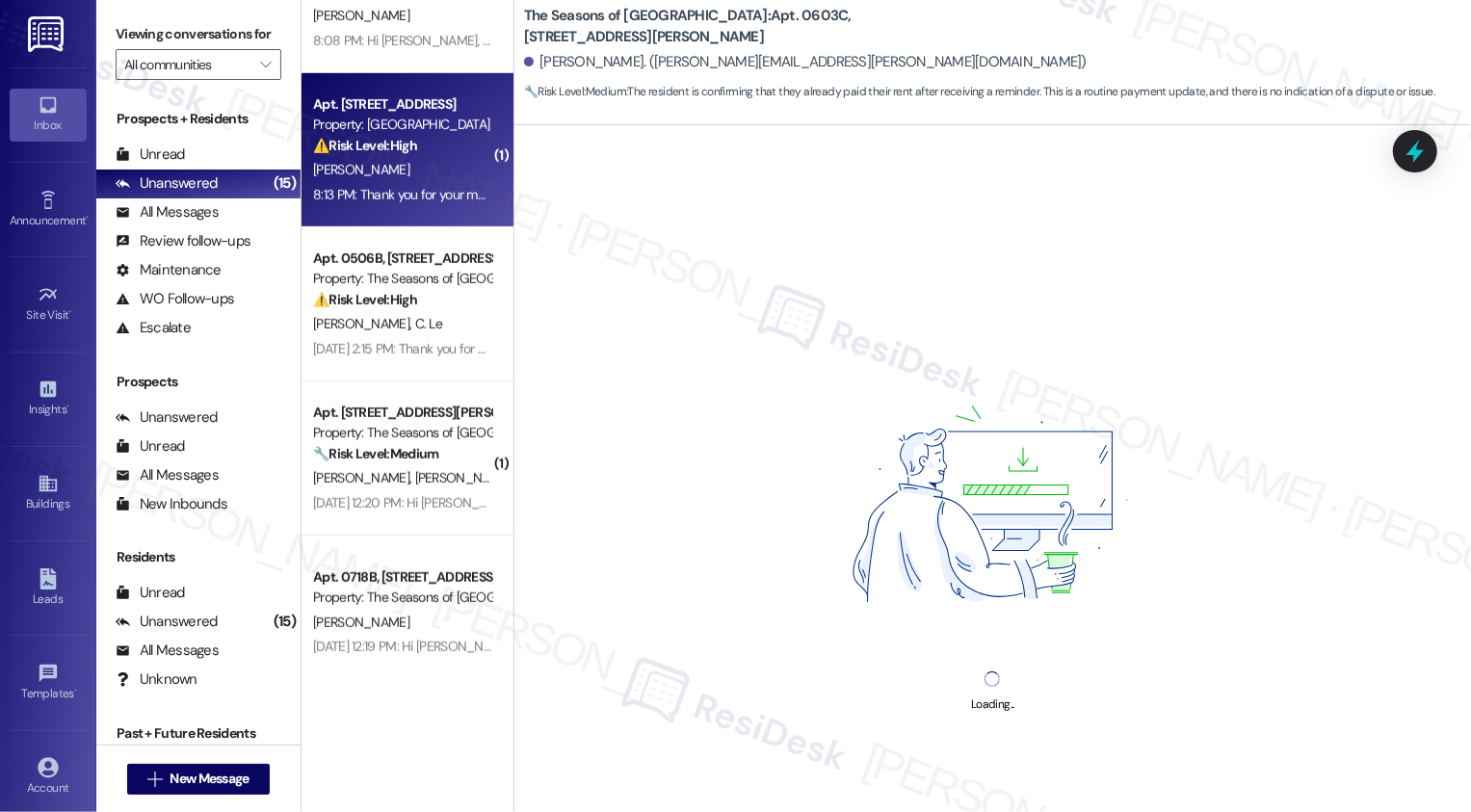
click at [415, 207] on div "Apt. [STREET_ADDRESS] Property: Country Club Towers ⚠️ Risk Level: High The res…" at bounding box center [408, 149] width 212 height 154
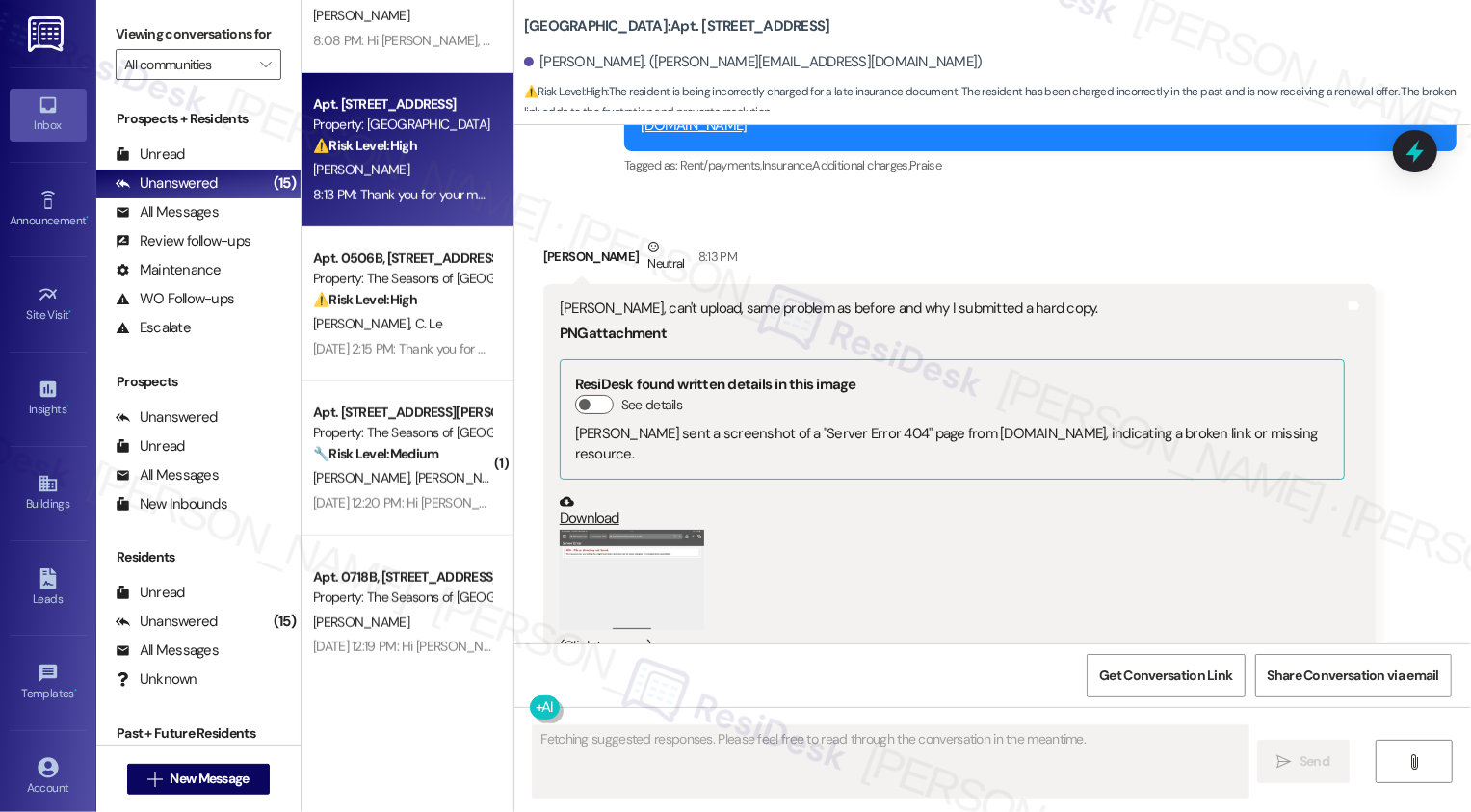
scroll to position [6460, 0]
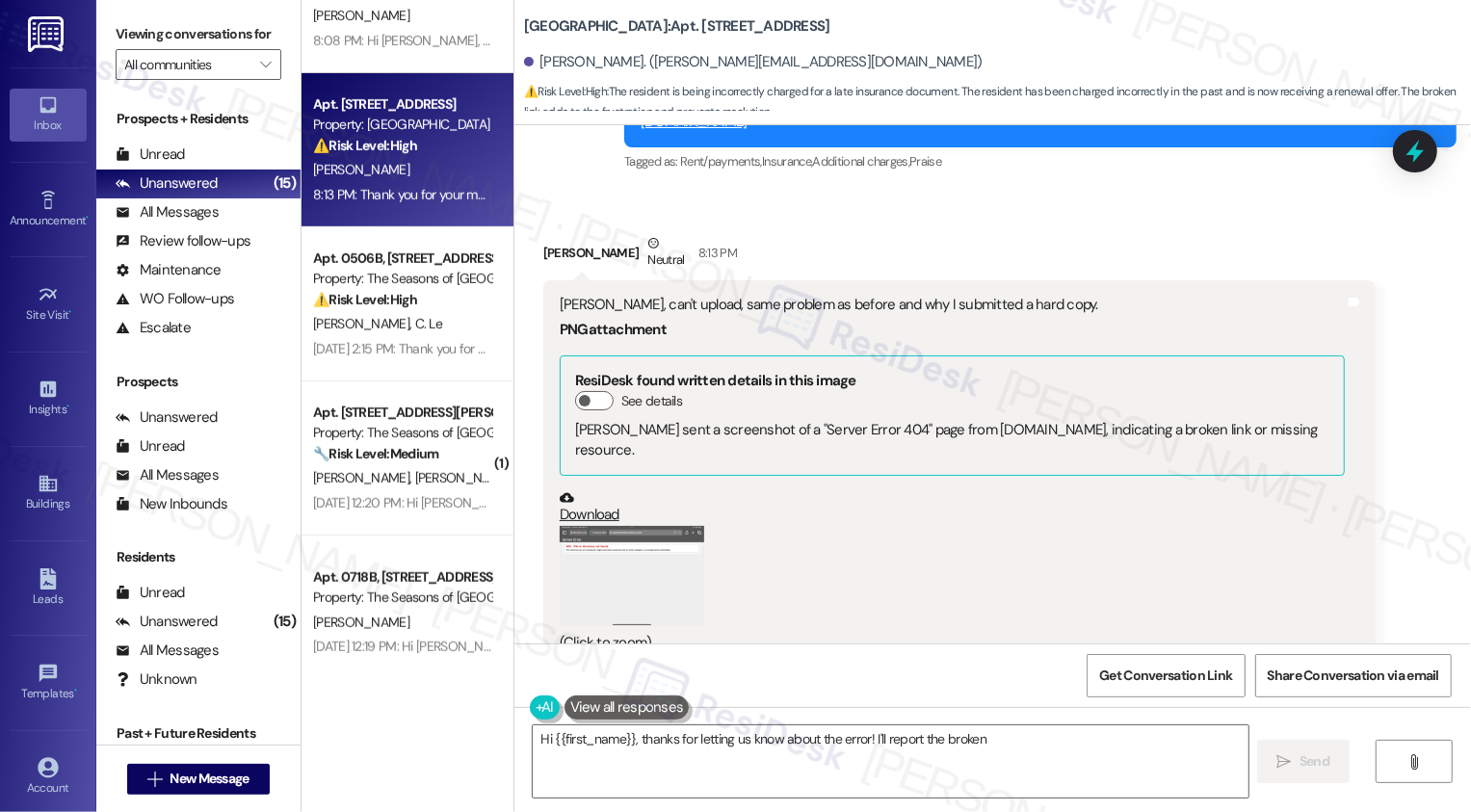
click at [595, 526] on button "Zoom image" at bounding box center [631, 576] width 145 height 100
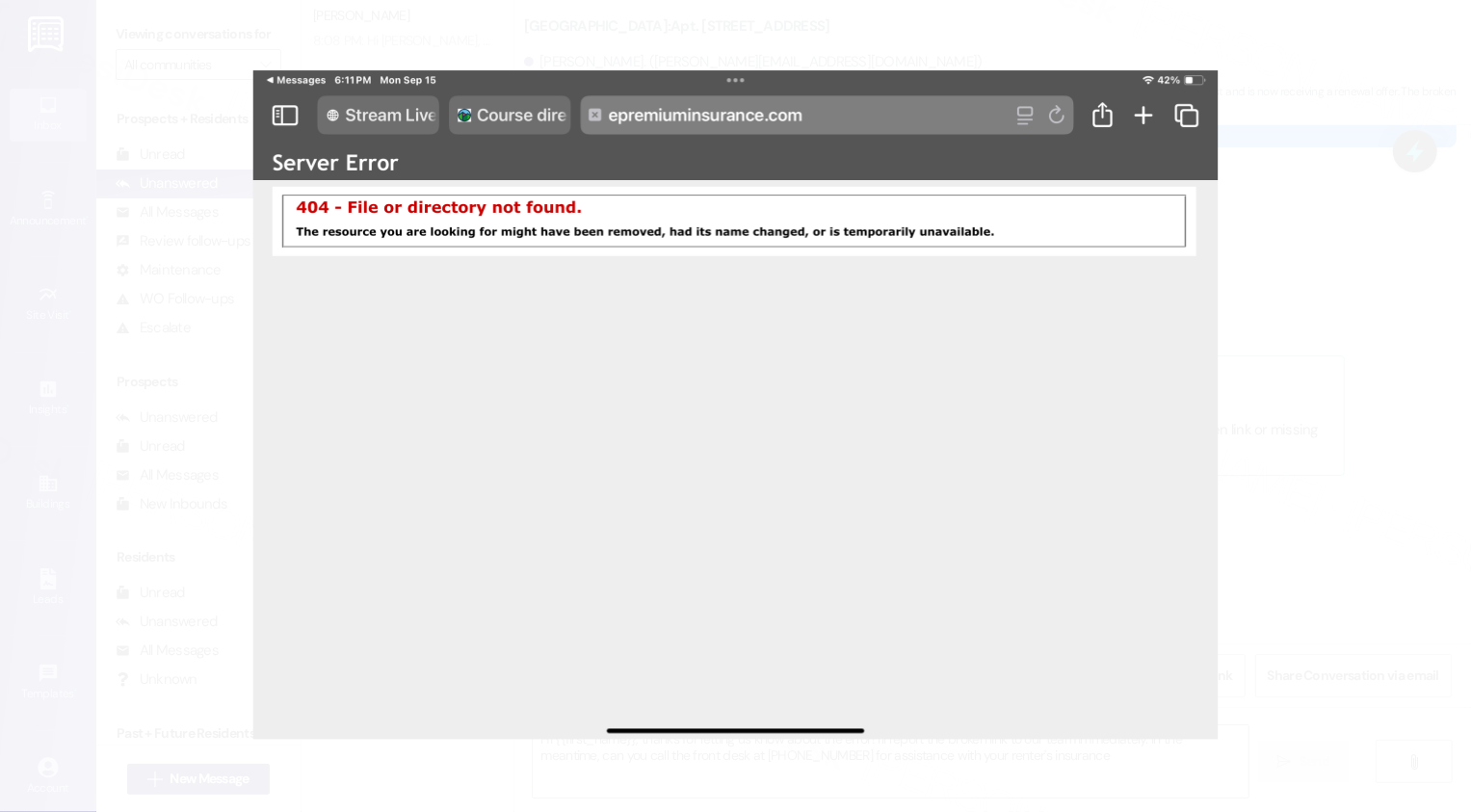
type textarea "Hi {{first_name}}, thanks for letting us know about the error! I'll report the …"
click at [1295, 464] on button "Unzoom image" at bounding box center [736, 406] width 1471 height 812
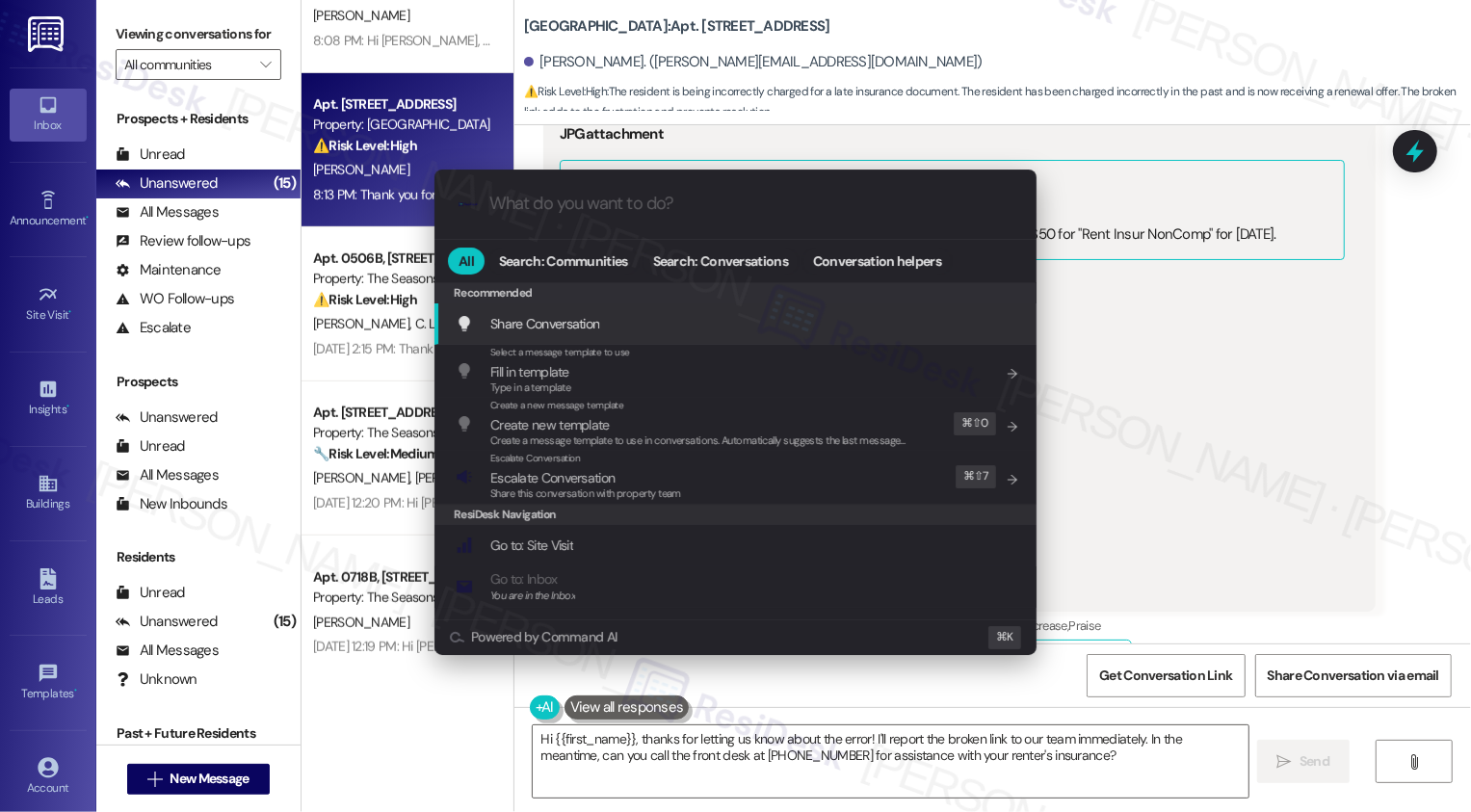
scroll to position [5394, 0]
type input "e"
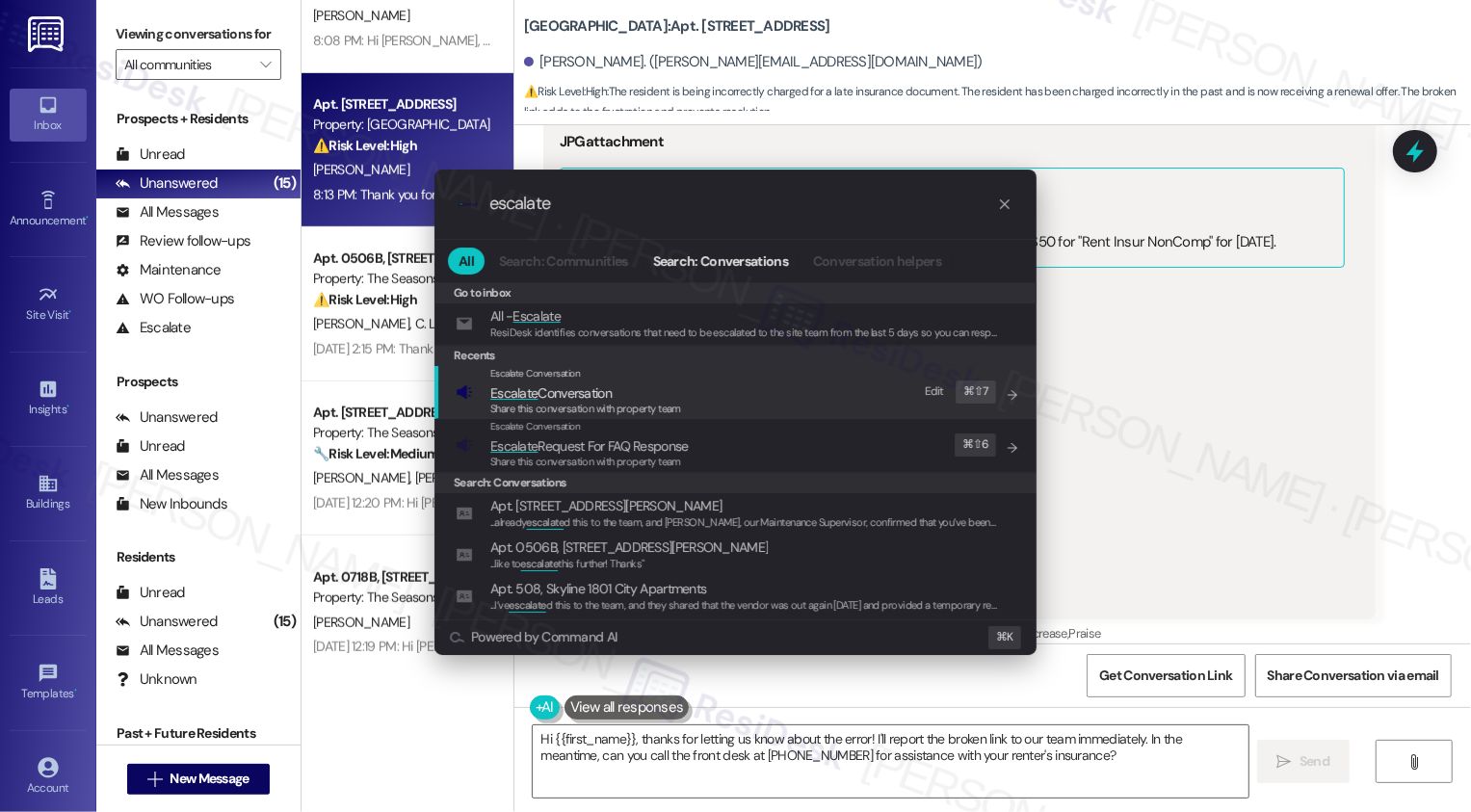
click at [1380, 455] on div ".cls-1{fill:#0a055f;}.cls-2{fill:#0cc4c4;} resideskLogoBlueOrange escalate All …" at bounding box center [736, 406] width 1471 height 812
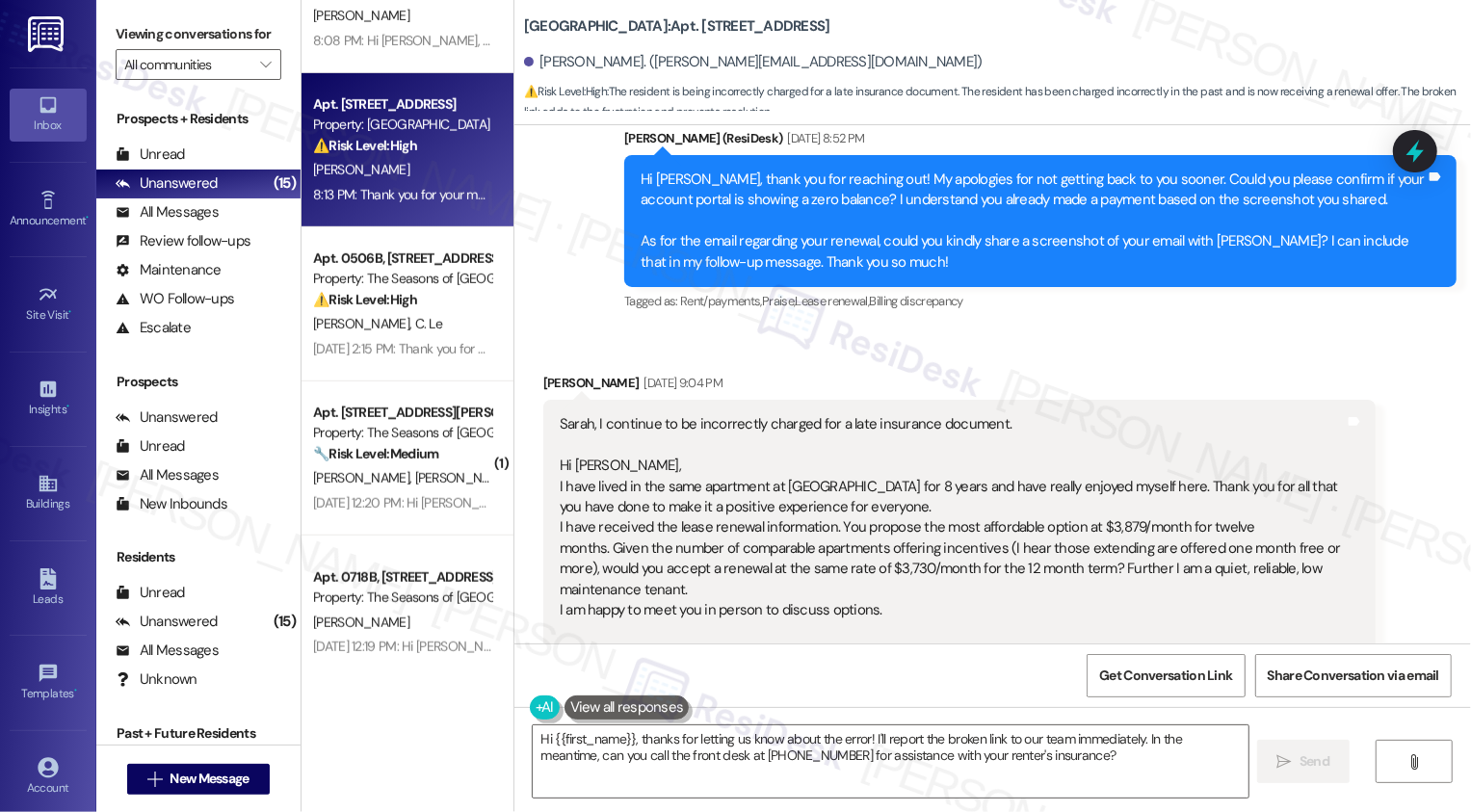
scroll to position [4830, 0]
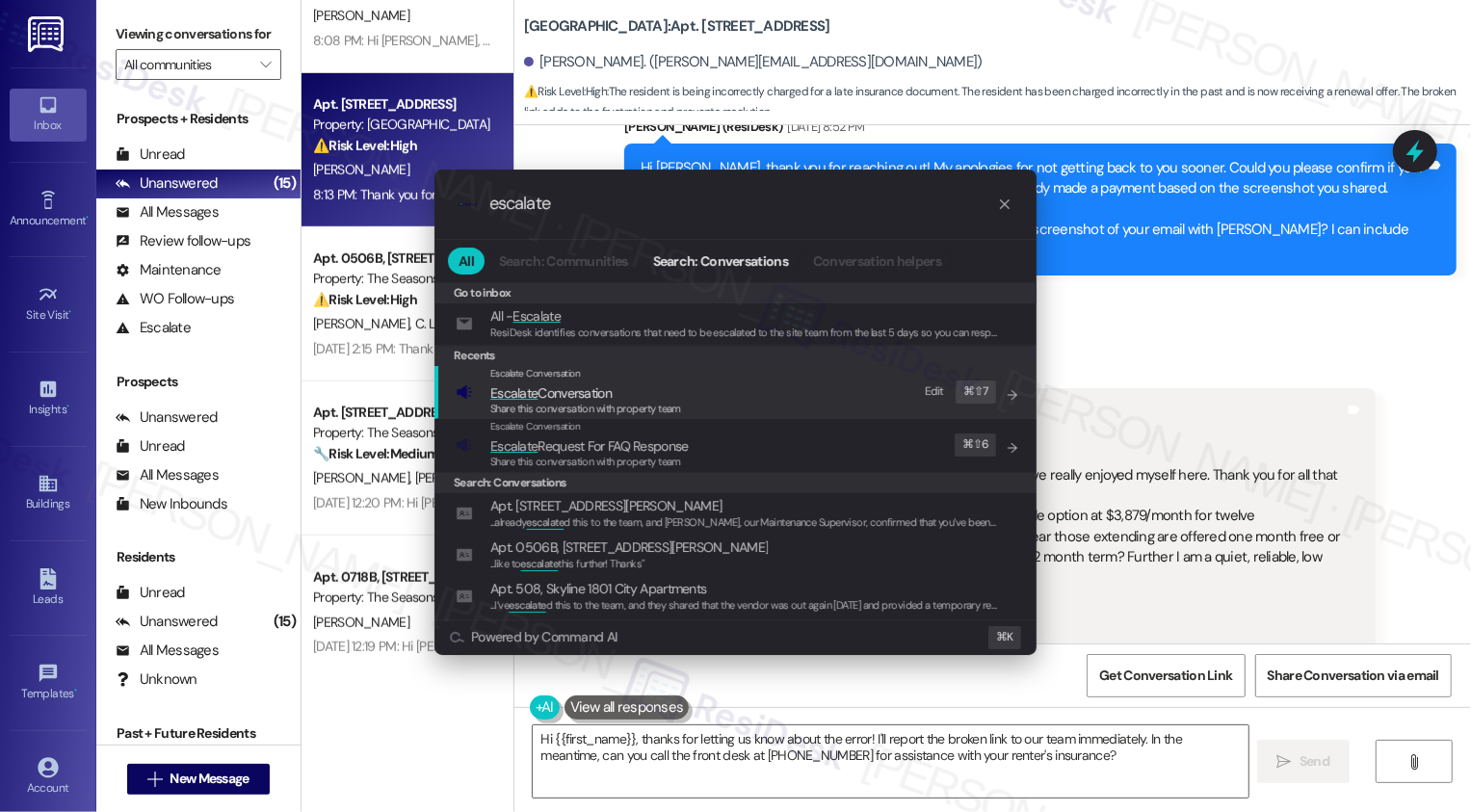
type input "escalate"
click at [596, 394] on span "Escalate Conversation" at bounding box center [551, 393] width 121 height 18
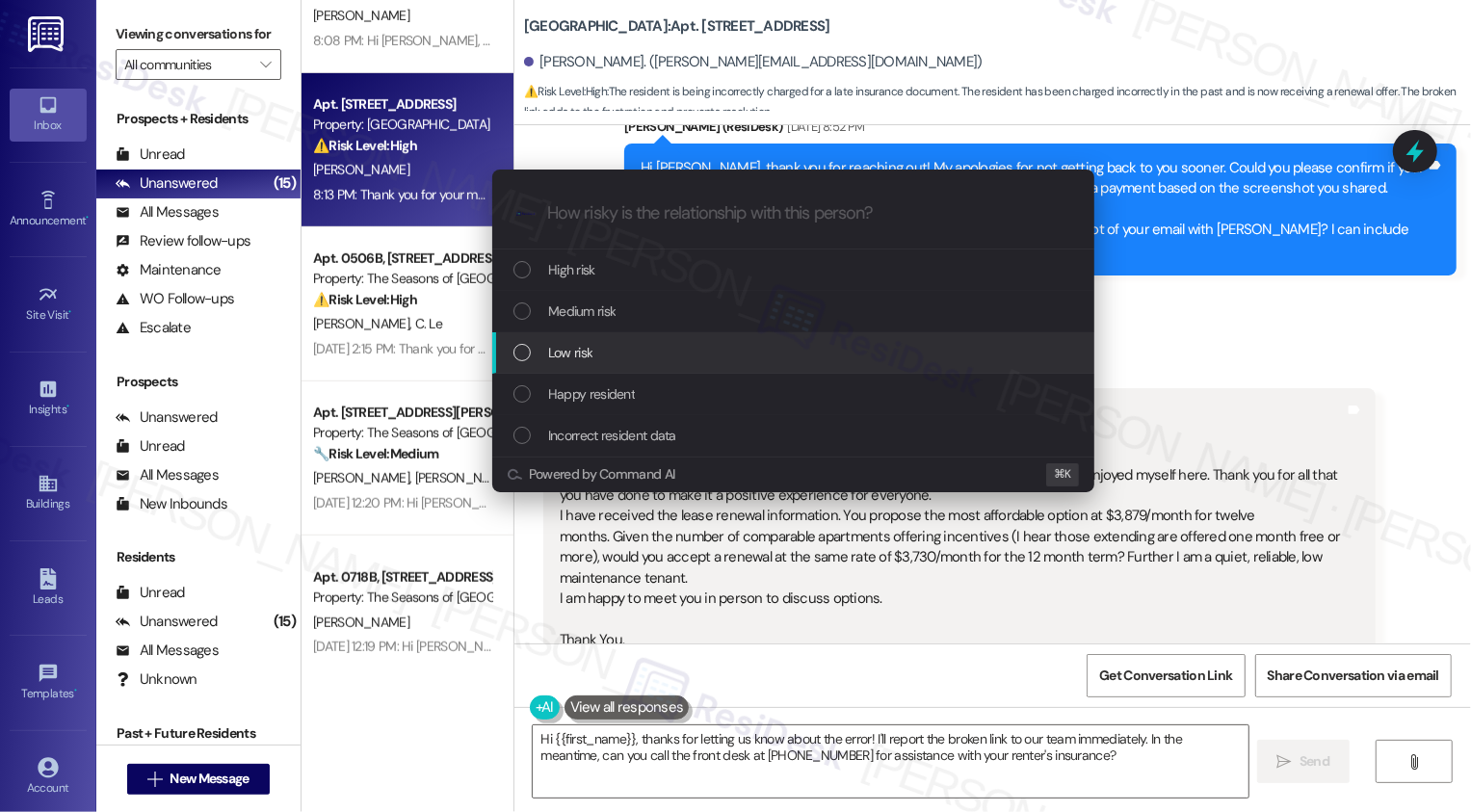
click at [600, 353] on div "Low risk" at bounding box center [794, 353] width 563 height 22
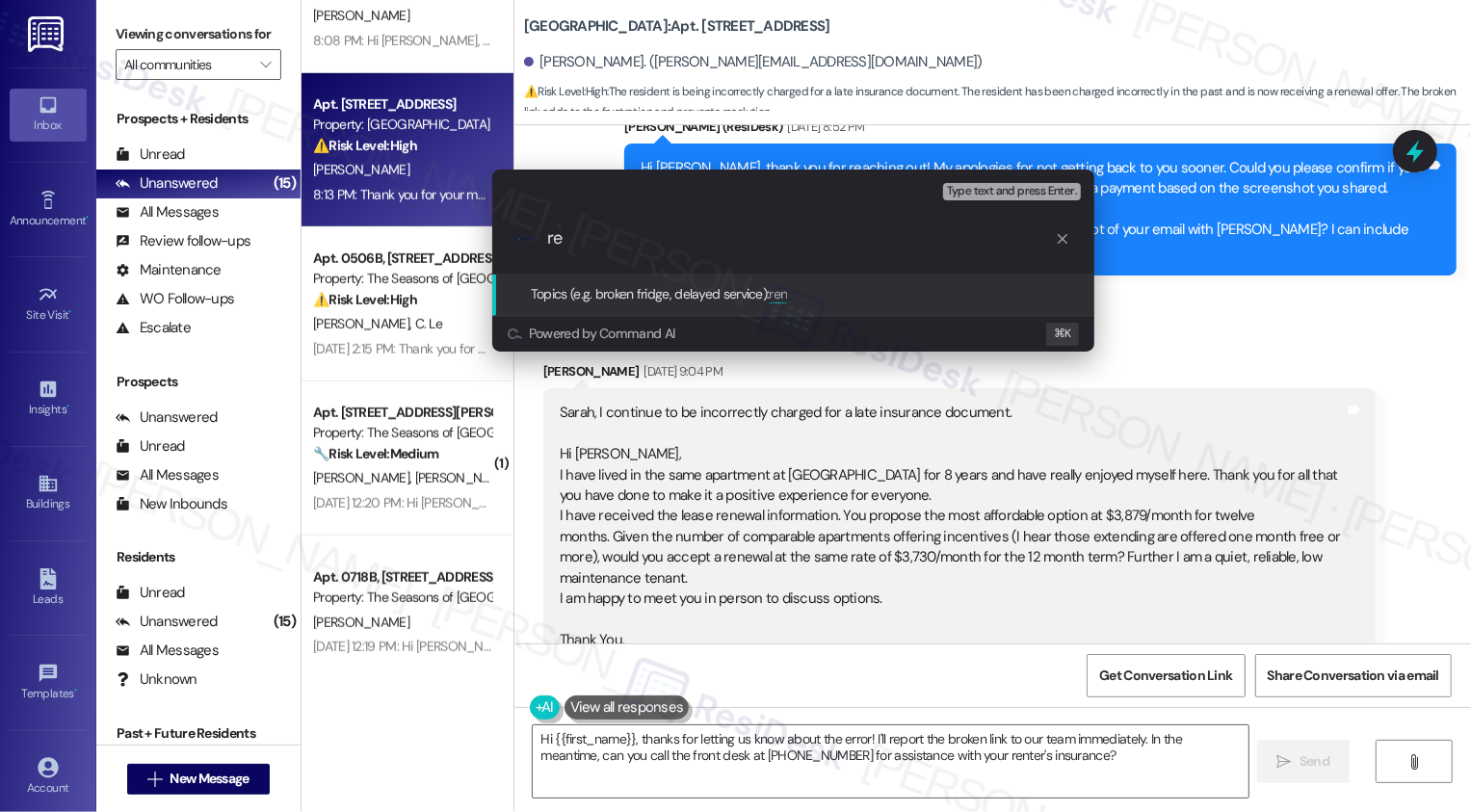
type input "r"
click at [709, 247] on input "renters insurance concern and renewal concern" at bounding box center [800, 238] width 507 height 21
type input "renters insurance issue and renewal concern"
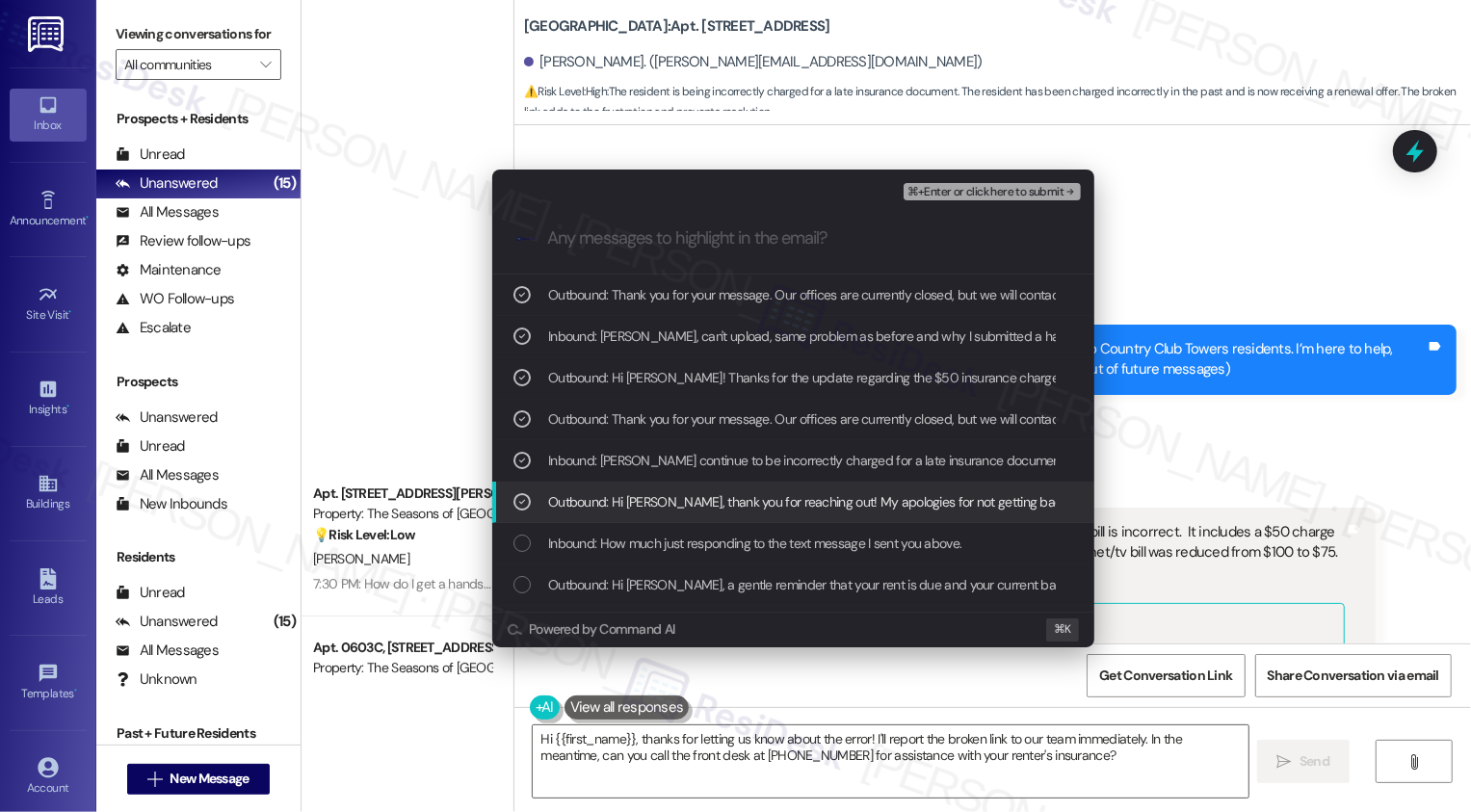
scroll to position [4830, 0]
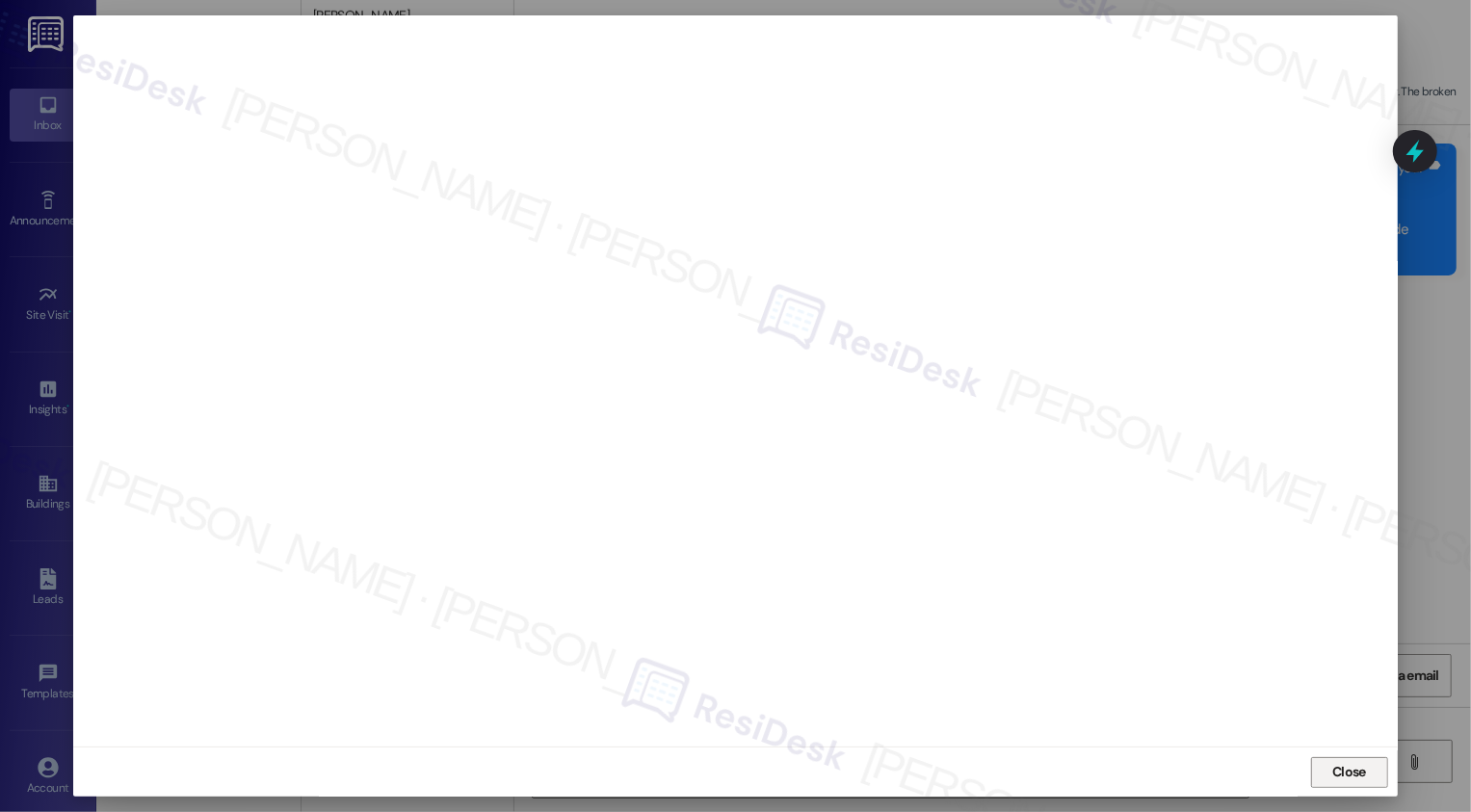
click at [1369, 772] on button "Close" at bounding box center [1349, 772] width 77 height 30
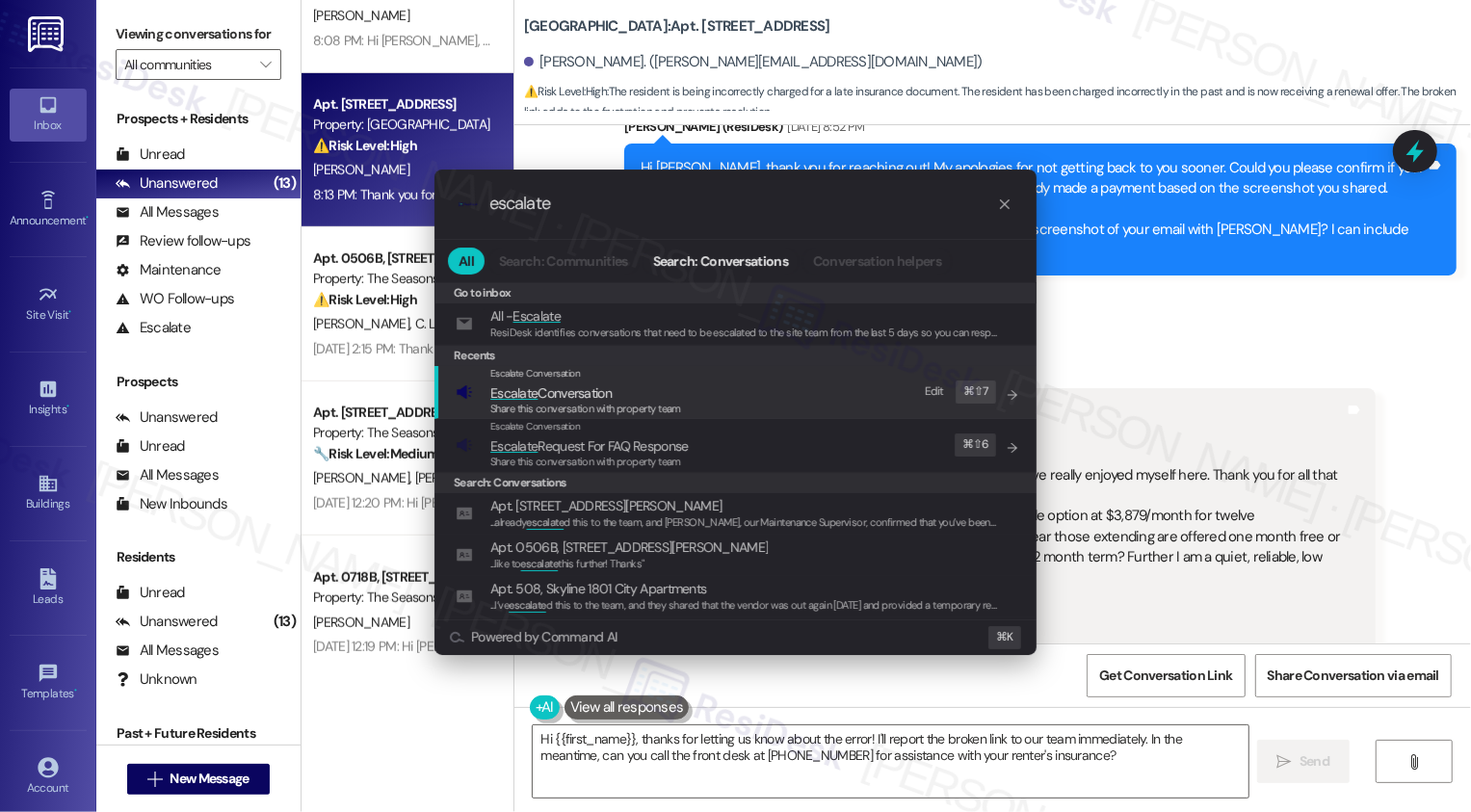
type input "escalate"
click at [670, 405] on span "Share this conversation with property team" at bounding box center [586, 409] width 191 height 14
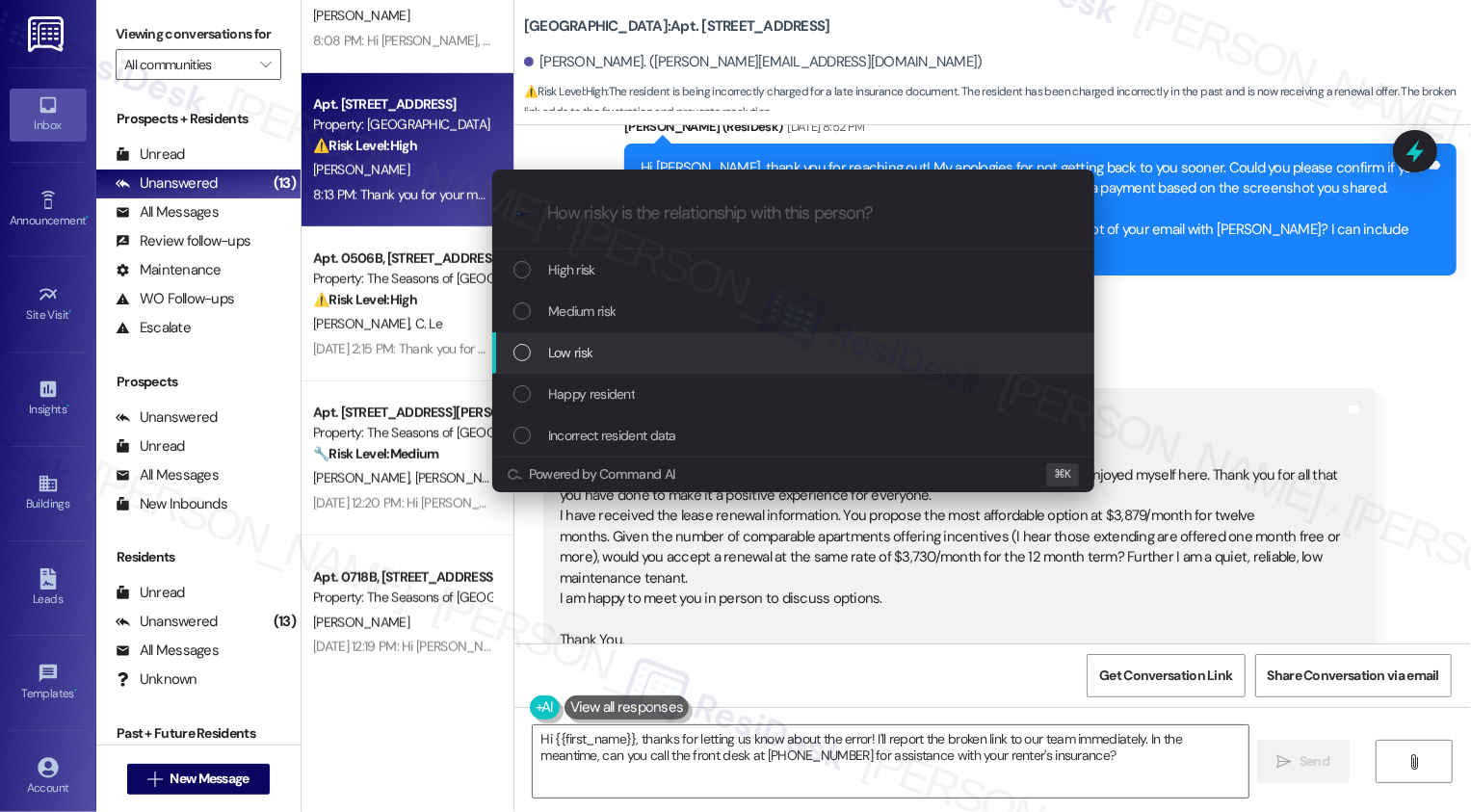
click at [558, 354] on span "Low risk" at bounding box center [569, 353] width 44 height 22
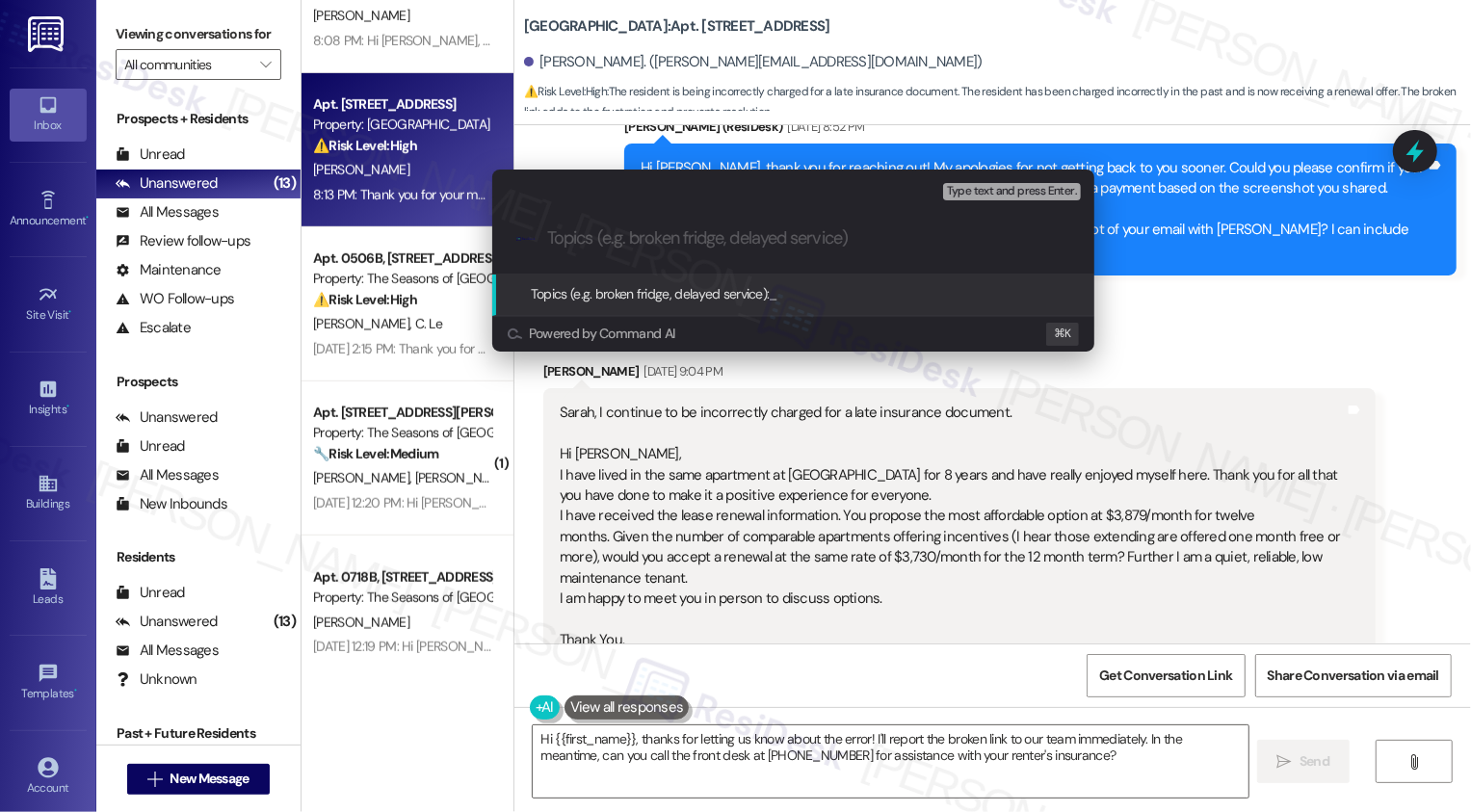
paste input "renters insurance issue and renewal concern"
type input "renters insurance issue and renewal concern"
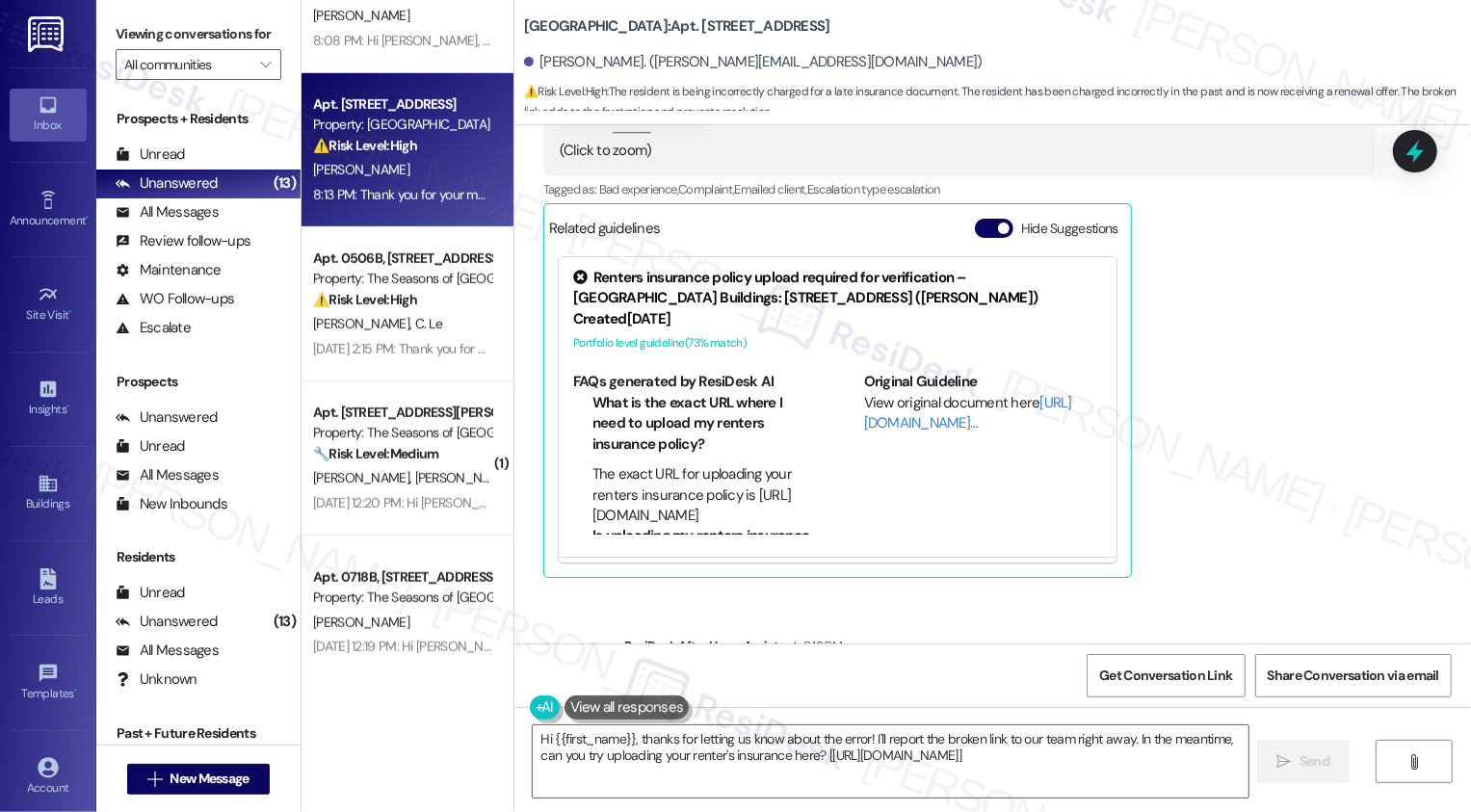
scroll to position [6989, 0]
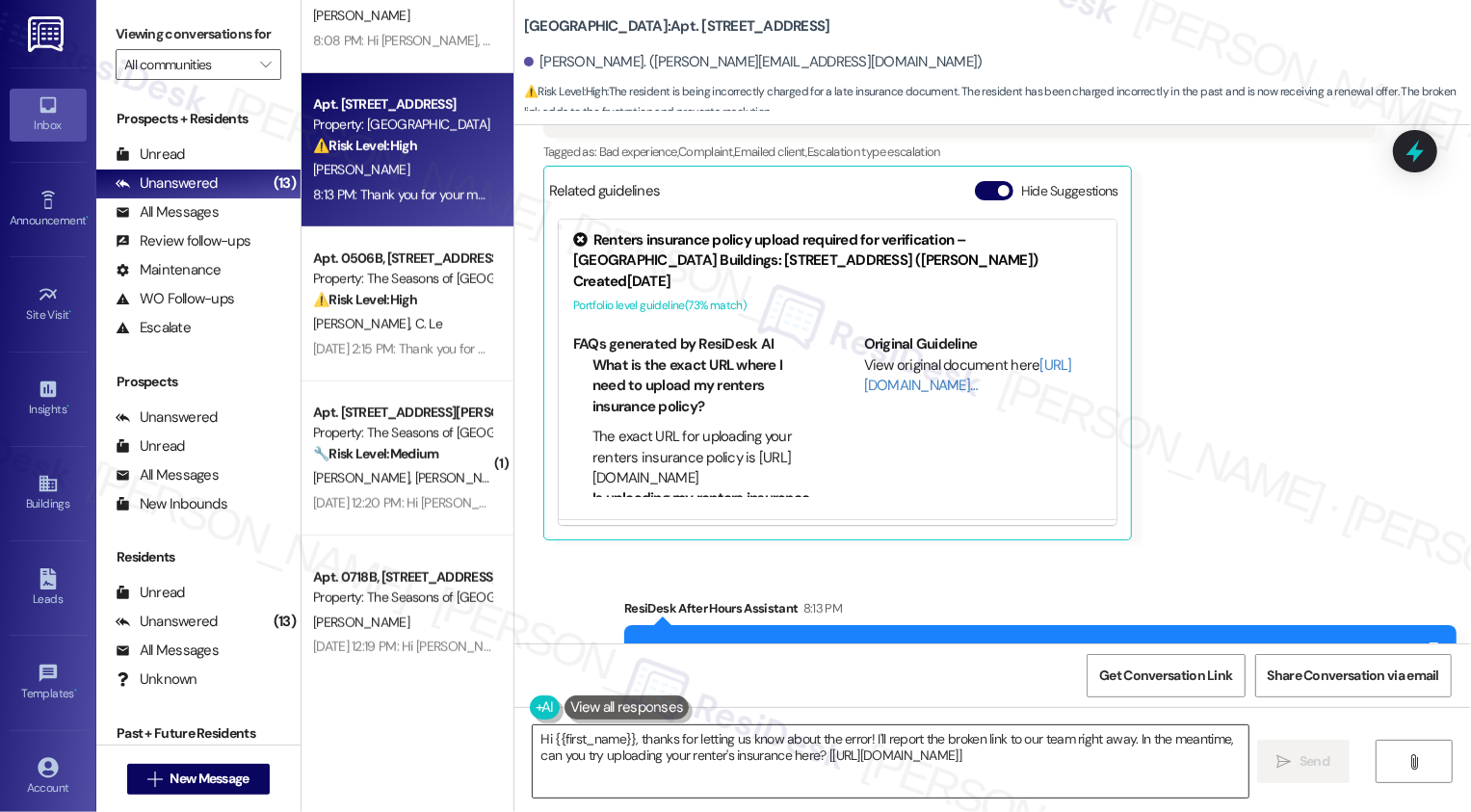
click at [893, 734] on textarea "Hi {{first_name}}, thanks for letting us know about the error! I'll report the …" at bounding box center [891, 761] width 716 height 72
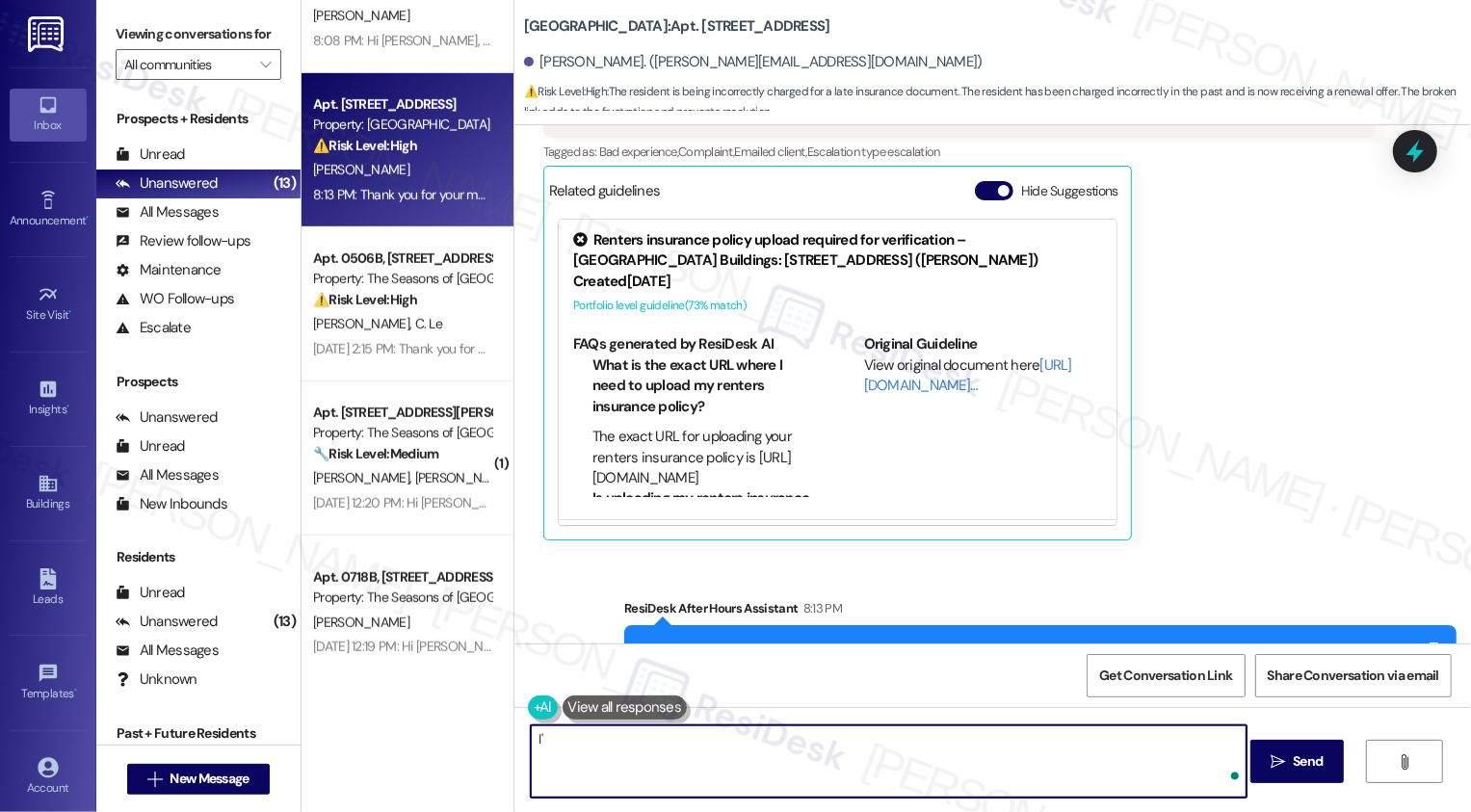
type textarea "I"
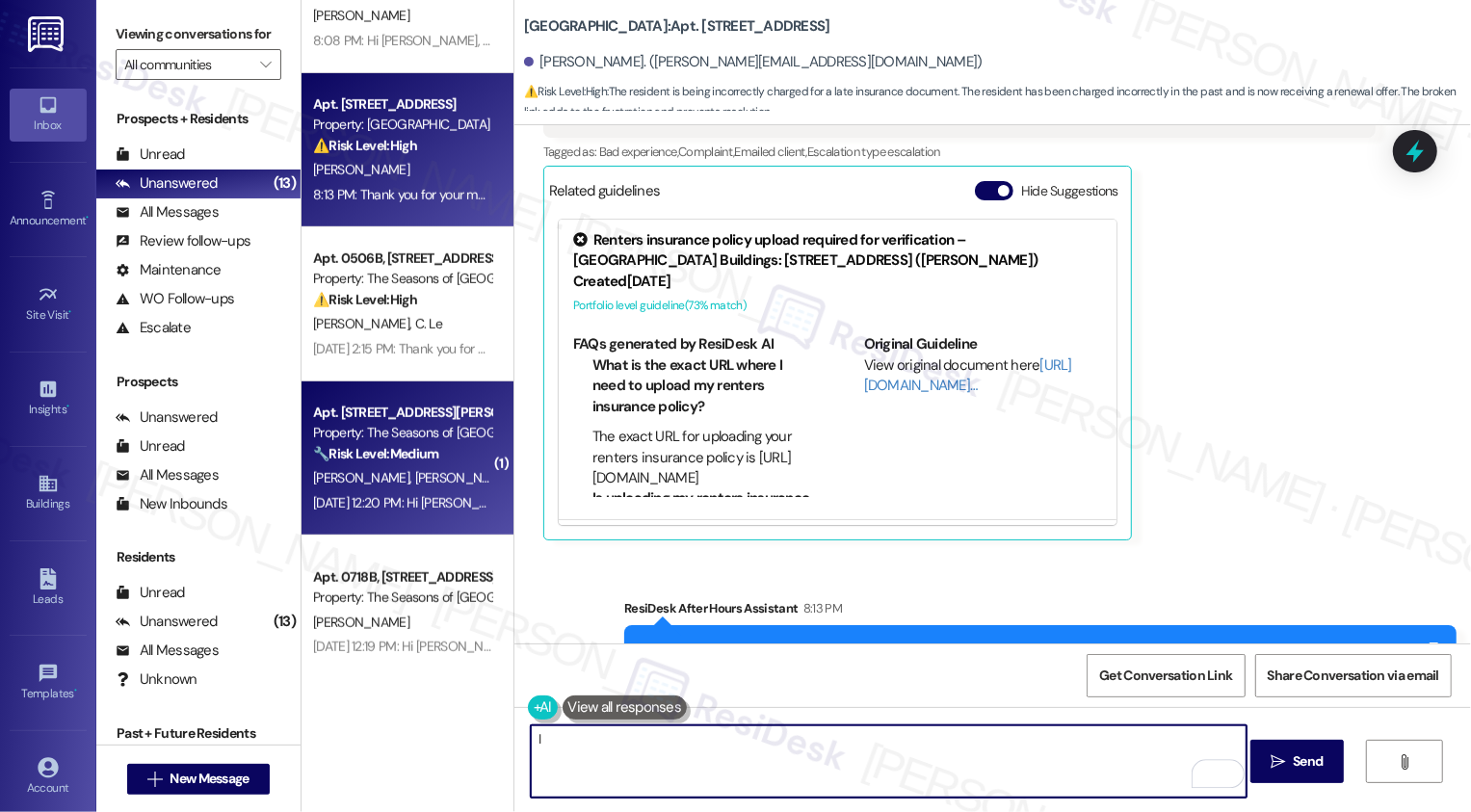
click at [414, 471] on span "[PERSON_NAME]" at bounding box center [462, 478] width 96 height 18
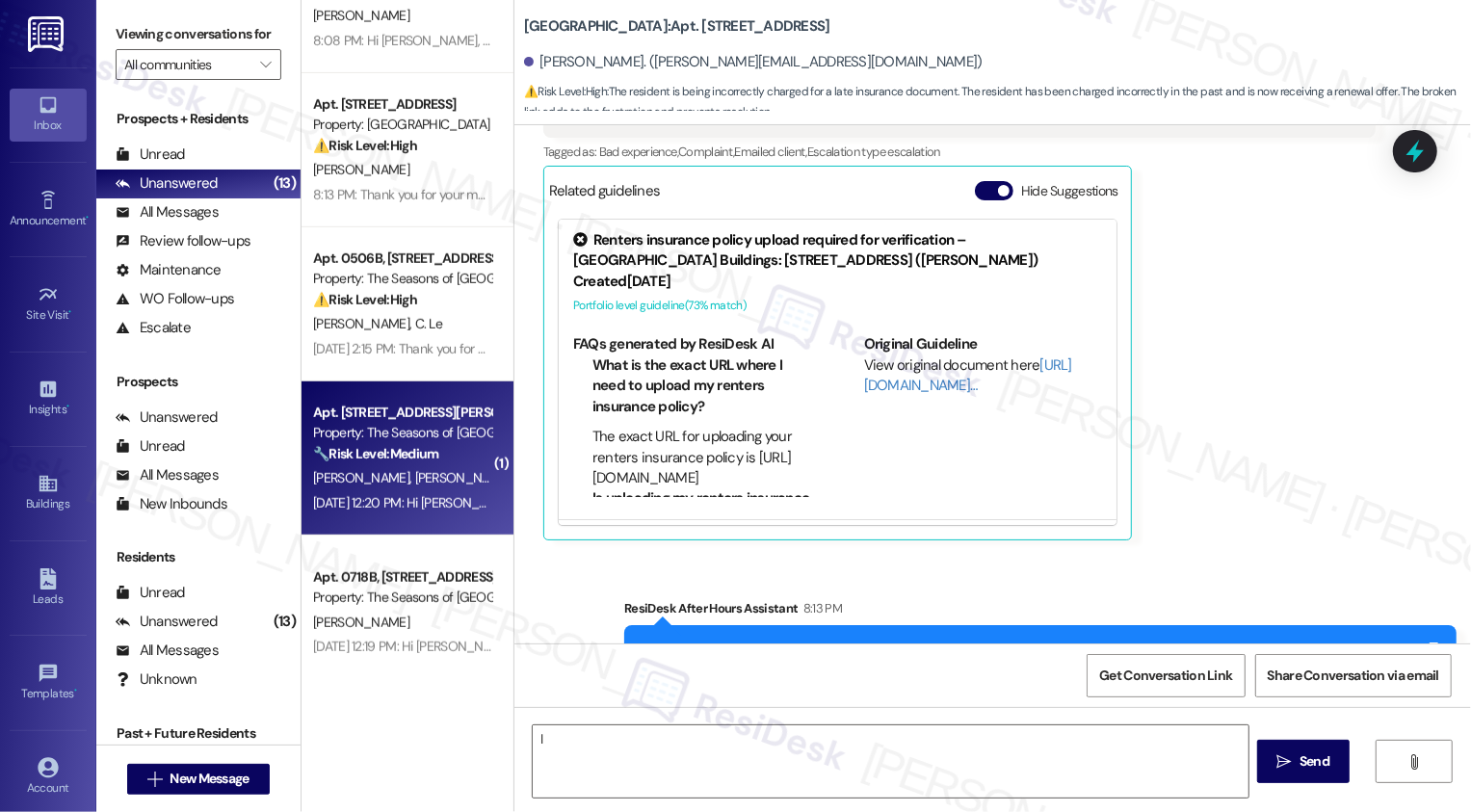
click at [414, 471] on span "[PERSON_NAME]" at bounding box center [462, 478] width 96 height 18
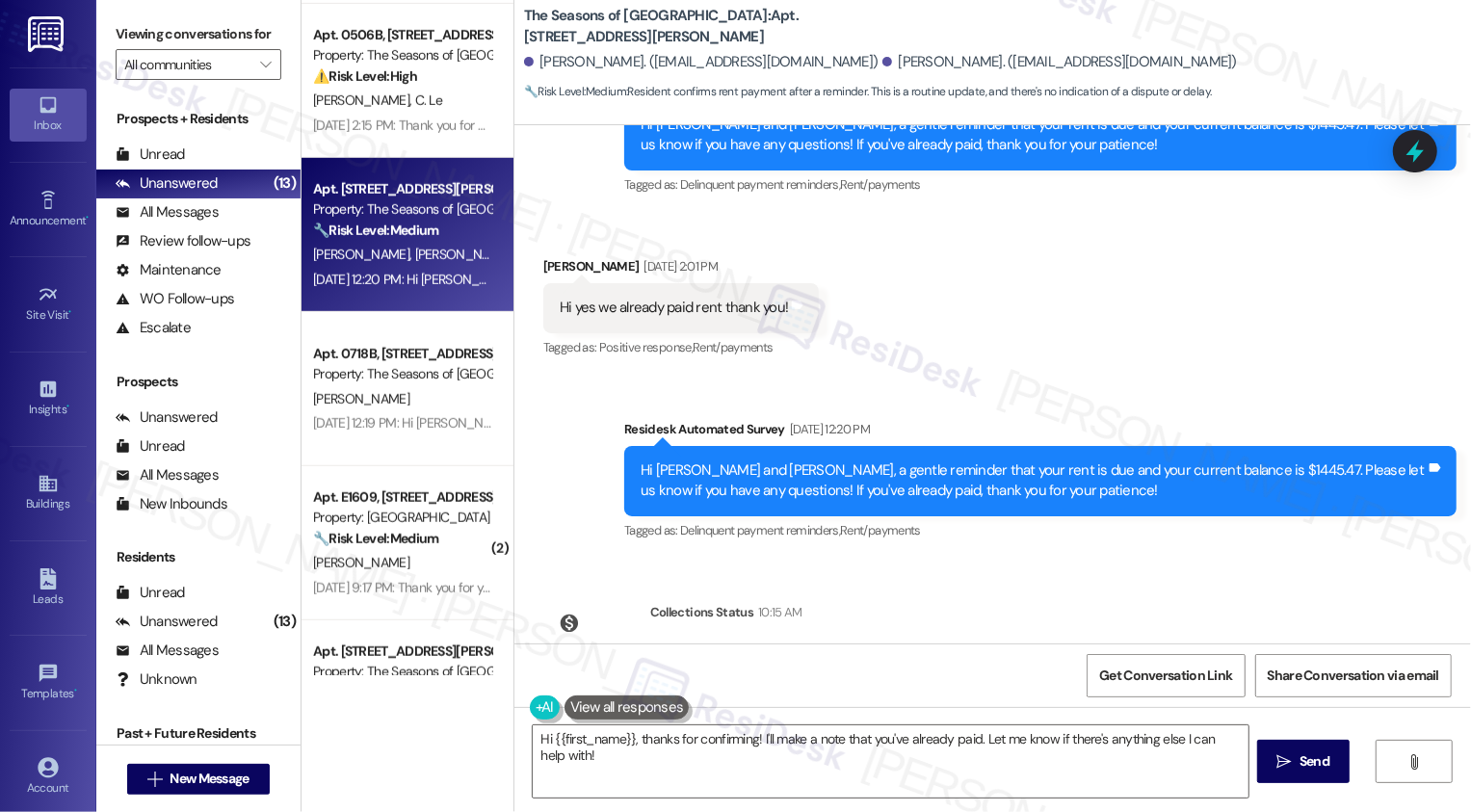
scroll to position [602, 0]
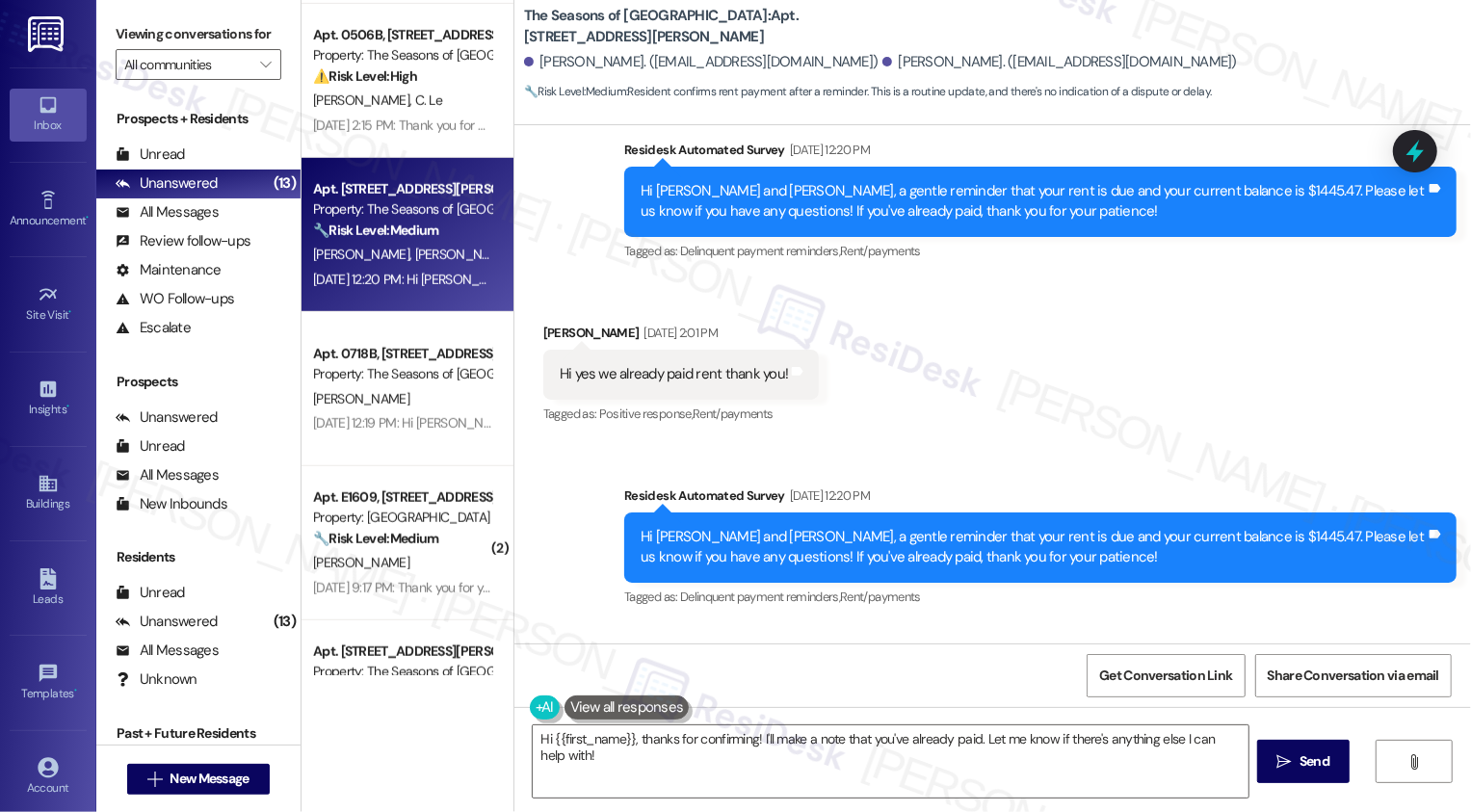
click at [555, 324] on div "[PERSON_NAME] [DATE] 2:01 PM" at bounding box center [681, 335] width 276 height 27
copy div "[PERSON_NAME]"
click at [597, 742] on textarea "Hi {{first_name}}, thanks for confirming! I'll make a note that you've already …" at bounding box center [891, 761] width 716 height 72
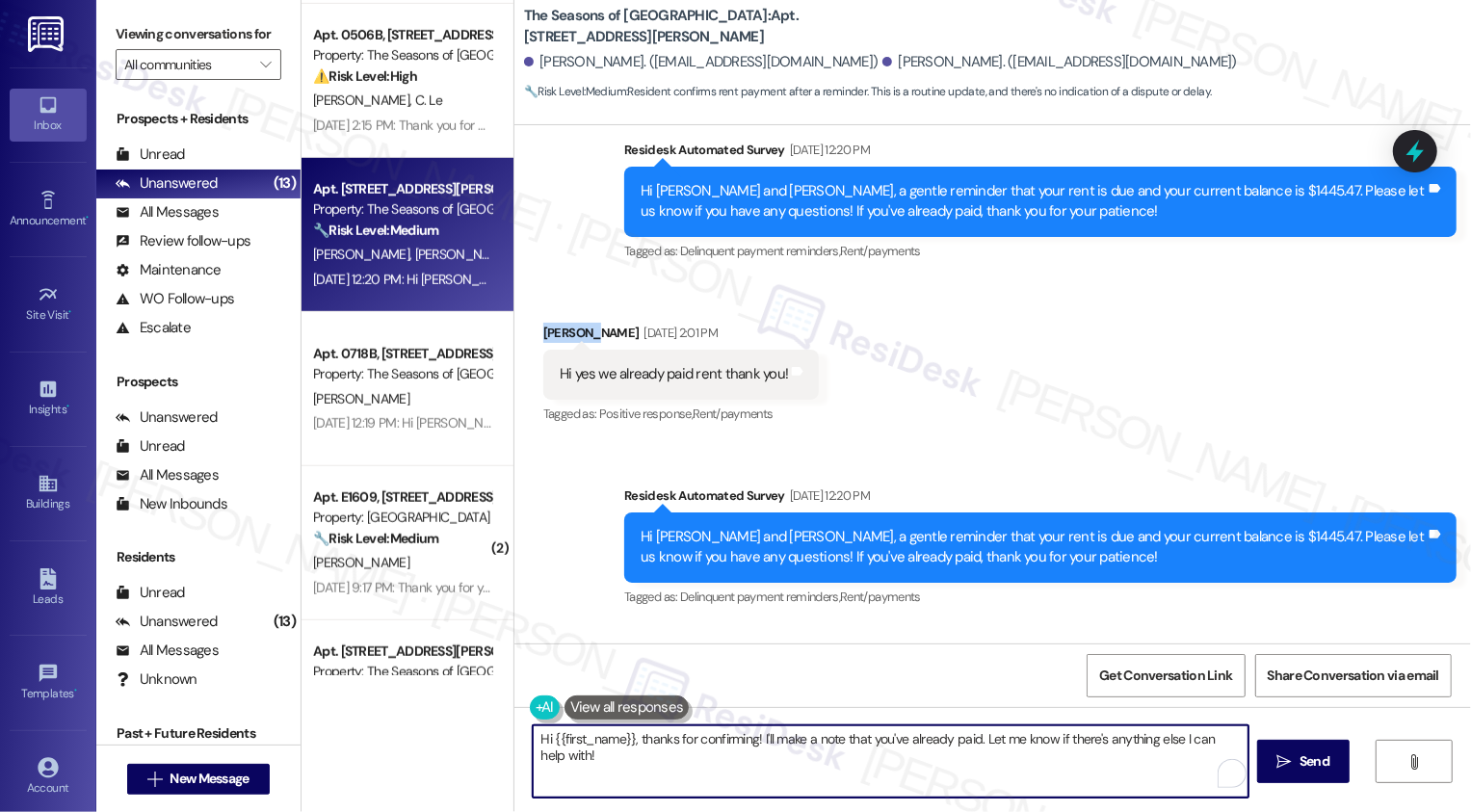
click at [597, 742] on textarea "Hi {{first_name}}, thanks for confirming! I'll make a note that you've already …" at bounding box center [891, 761] width 716 height 72
paste textarea "[PERSON_NAME]"
click at [735, 737] on textarea "Hi [PERSON_NAME], thanks for confirming! I'll make a note that you've already p…" at bounding box center [889, 761] width 716 height 72
drag, startPoint x: 735, startPoint y: 737, endPoint x: 763, endPoint y: 762, distance: 37.5
click at [763, 763] on textarea "Hi [PERSON_NAME], thanks for confirming! I'll make a note that you've already p…" at bounding box center [889, 761] width 716 height 72
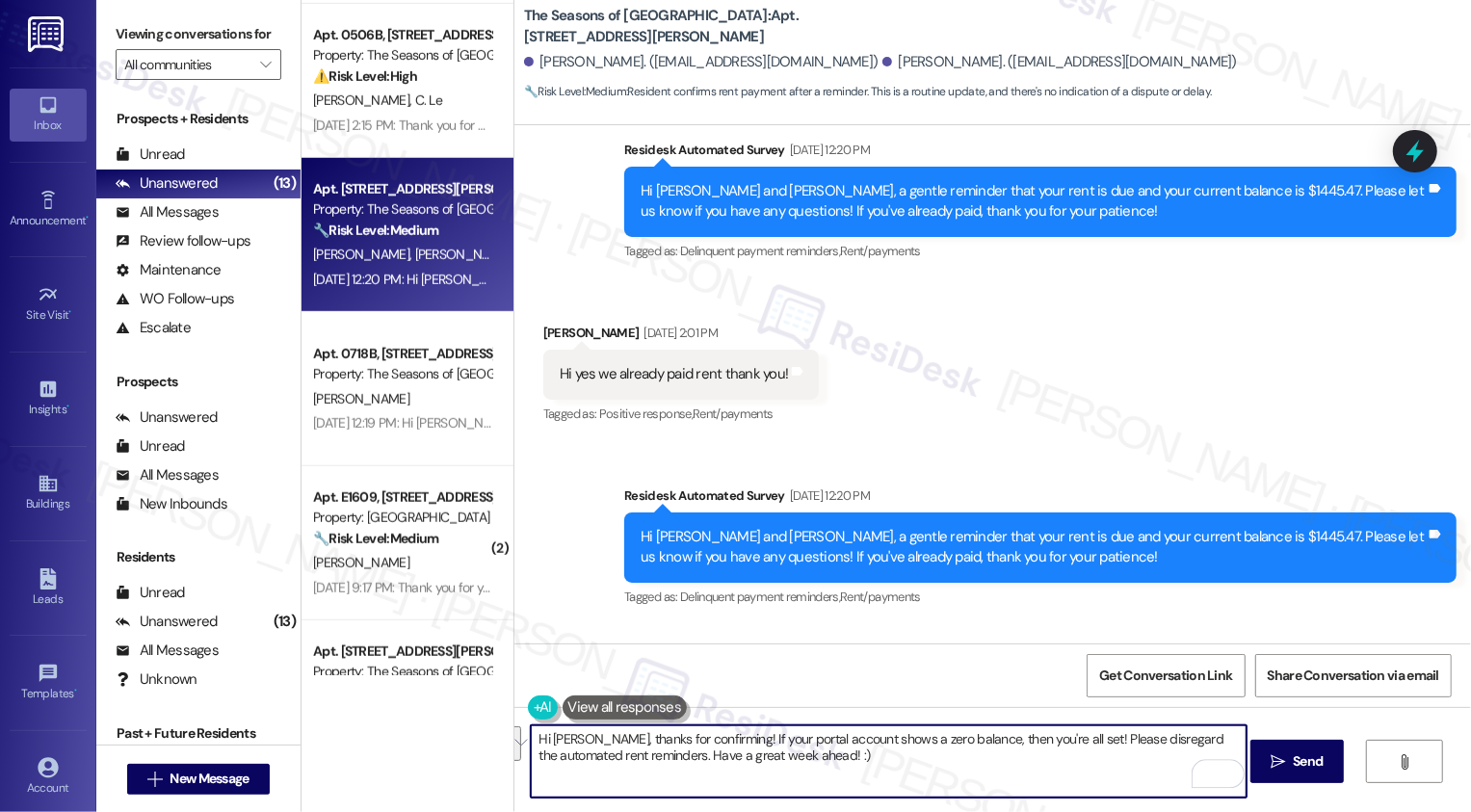
click at [672, 758] on textarea "Hi [PERSON_NAME], thanks for confirming! If your portal account shows a zero ba…" at bounding box center [889, 761] width 716 height 72
type textarea "Hi [PERSON_NAME], thanks for confirming! If your portal account shows a zero ba…"
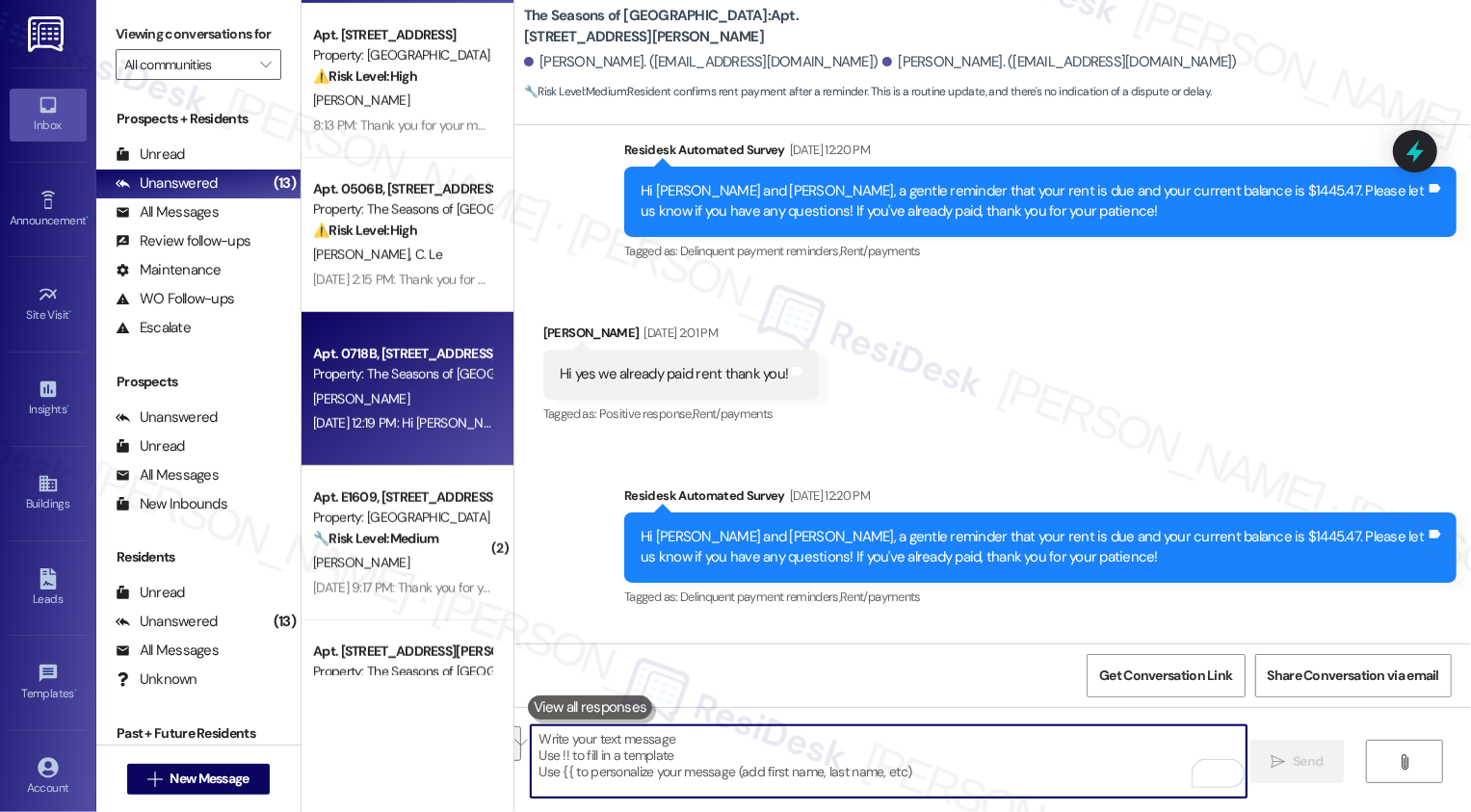
click at [404, 389] on div "[PERSON_NAME]" at bounding box center [401, 399] width 182 height 24
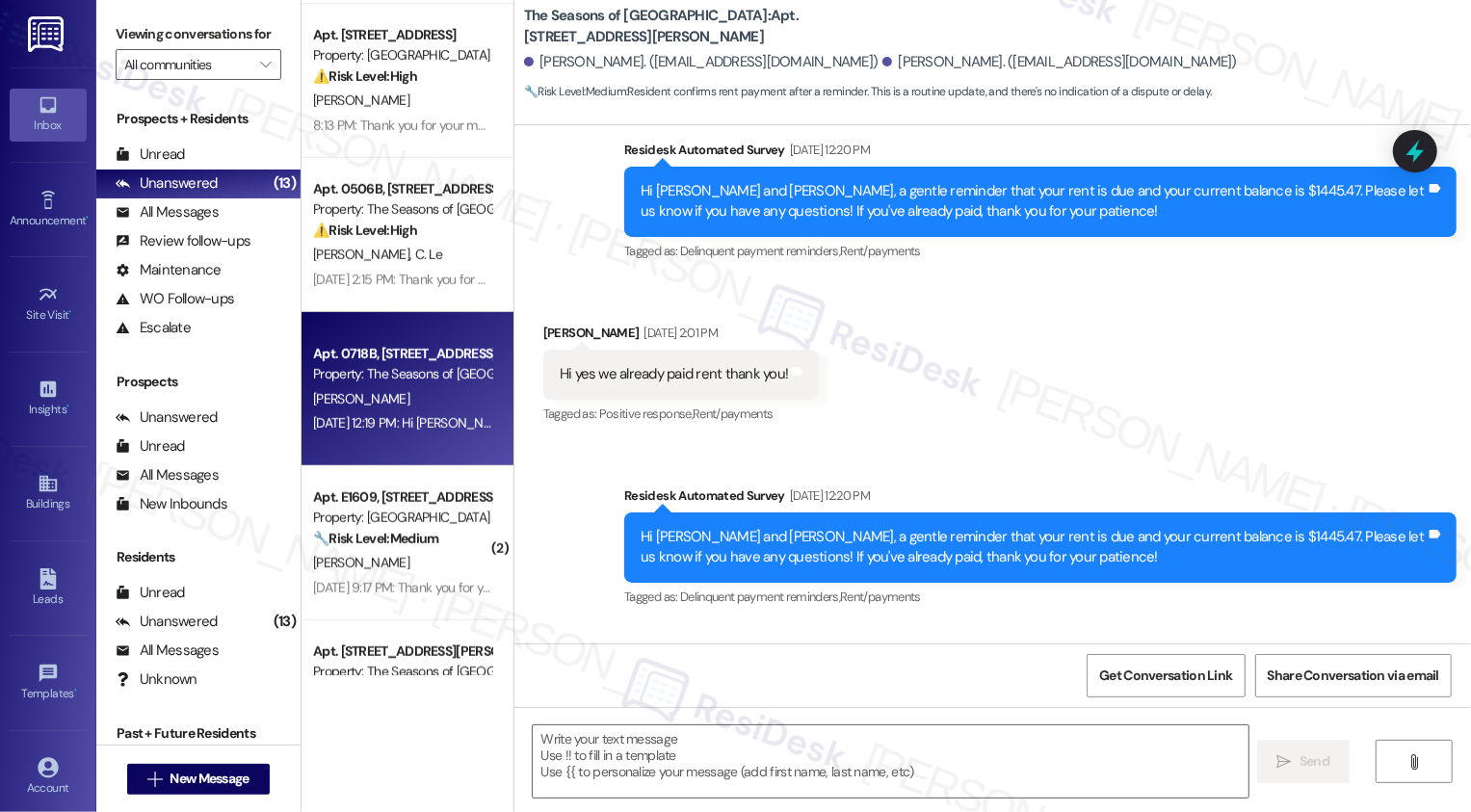
click at [404, 389] on div "[PERSON_NAME]" at bounding box center [401, 399] width 182 height 24
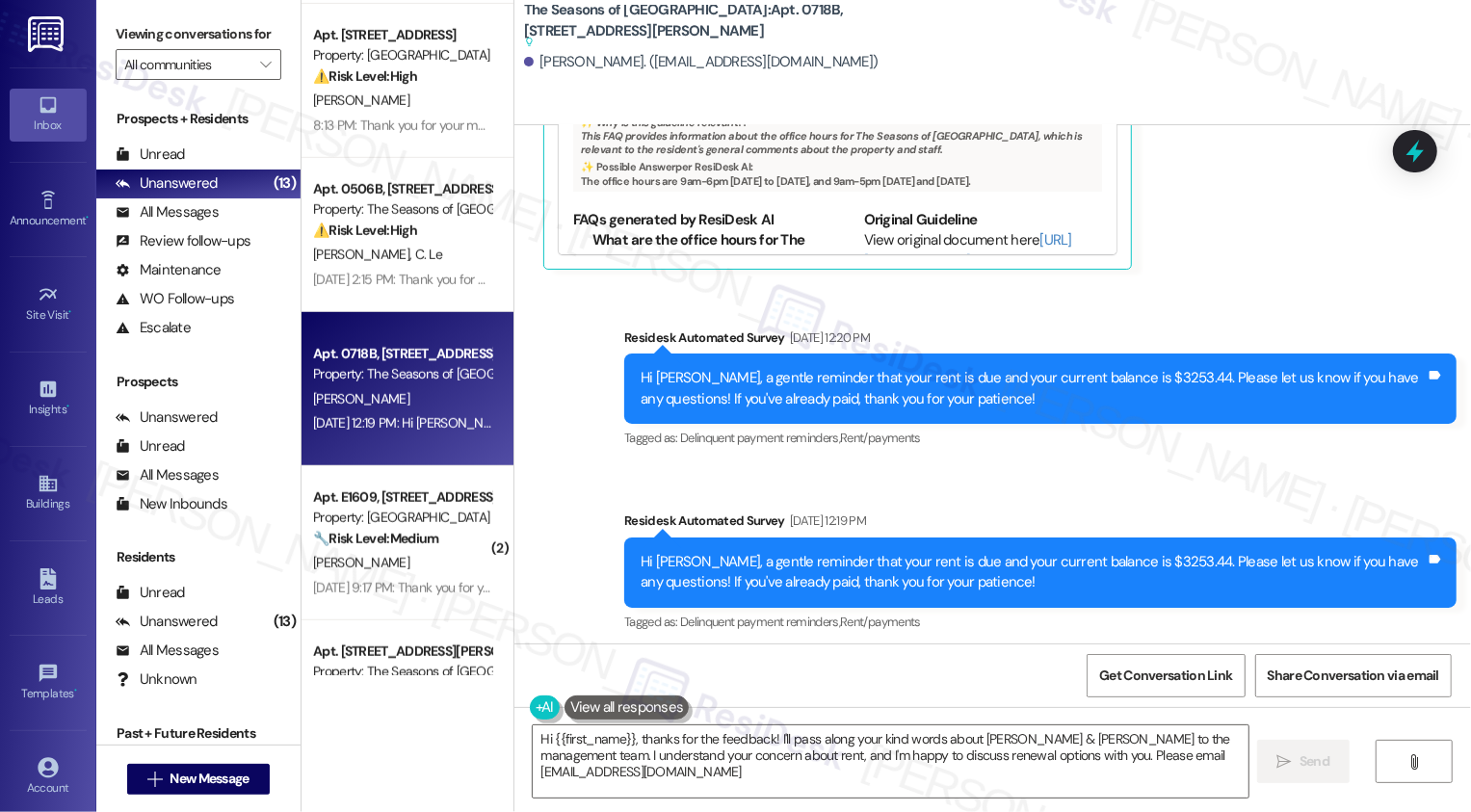
type textarea "Hi {{first_name}}, thanks for the feedback! I'll pass along your kind words abo…"
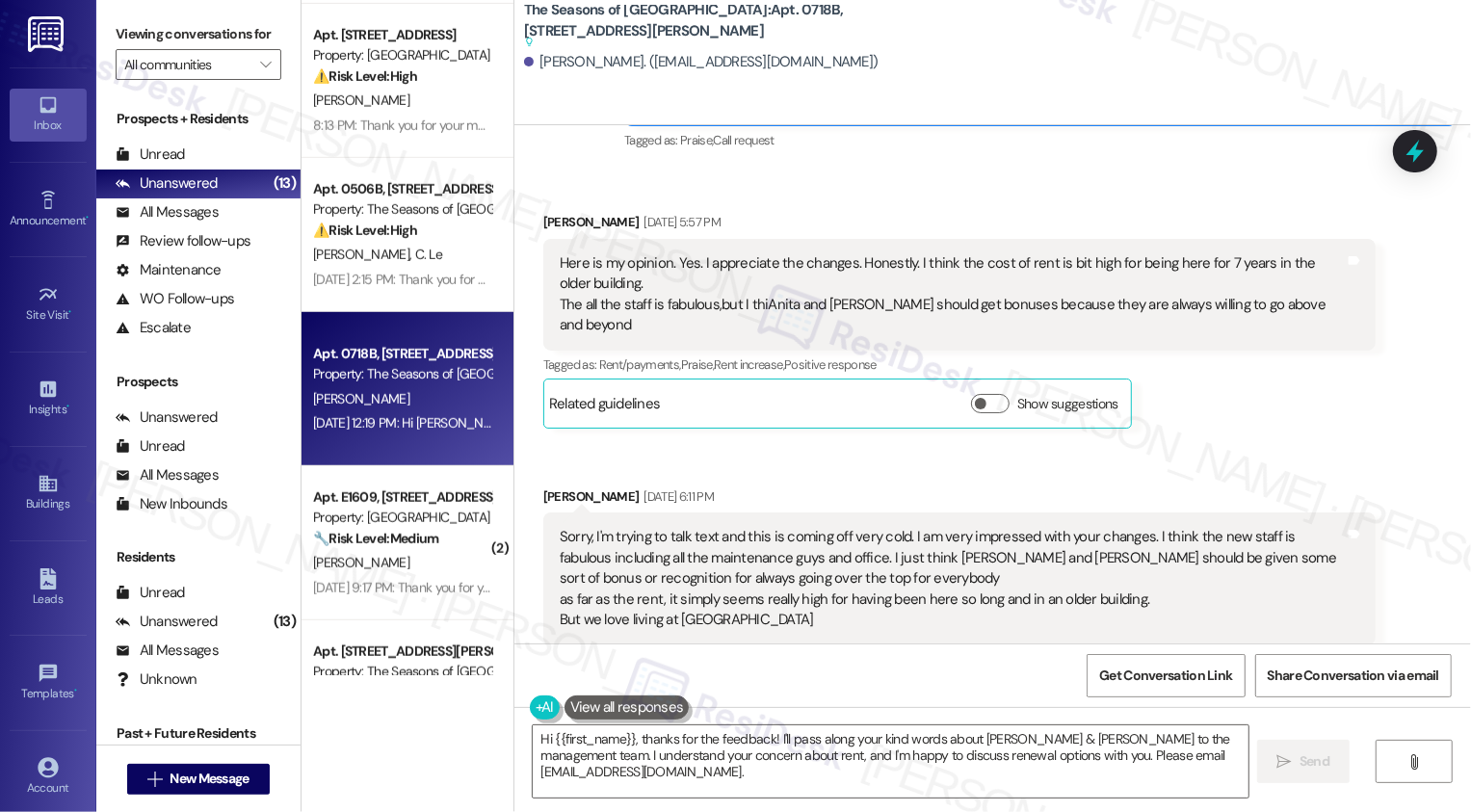
scroll to position [634, 0]
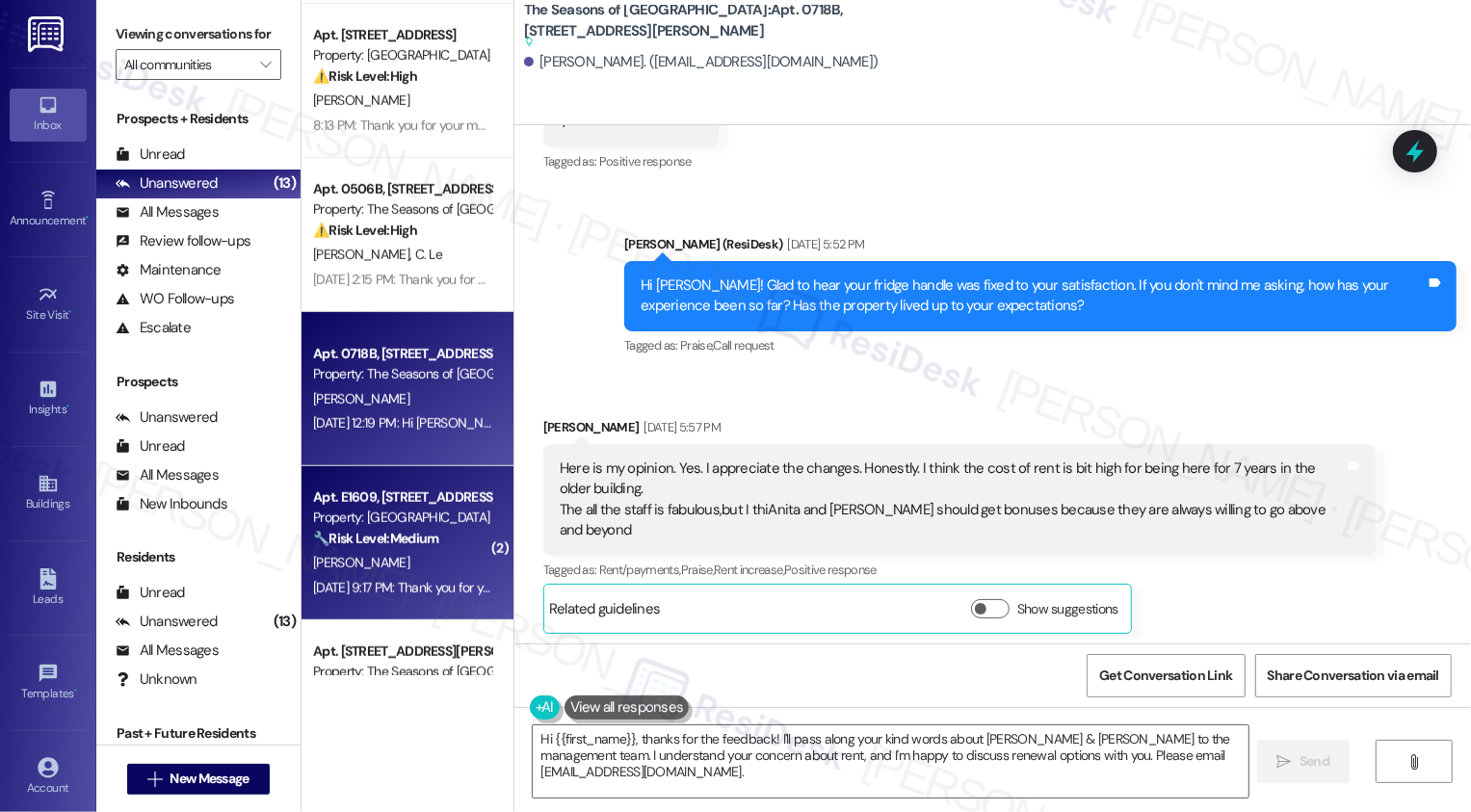
click at [397, 511] on div "Property: [GEOGRAPHIC_DATA]" at bounding box center [401, 517] width 178 height 21
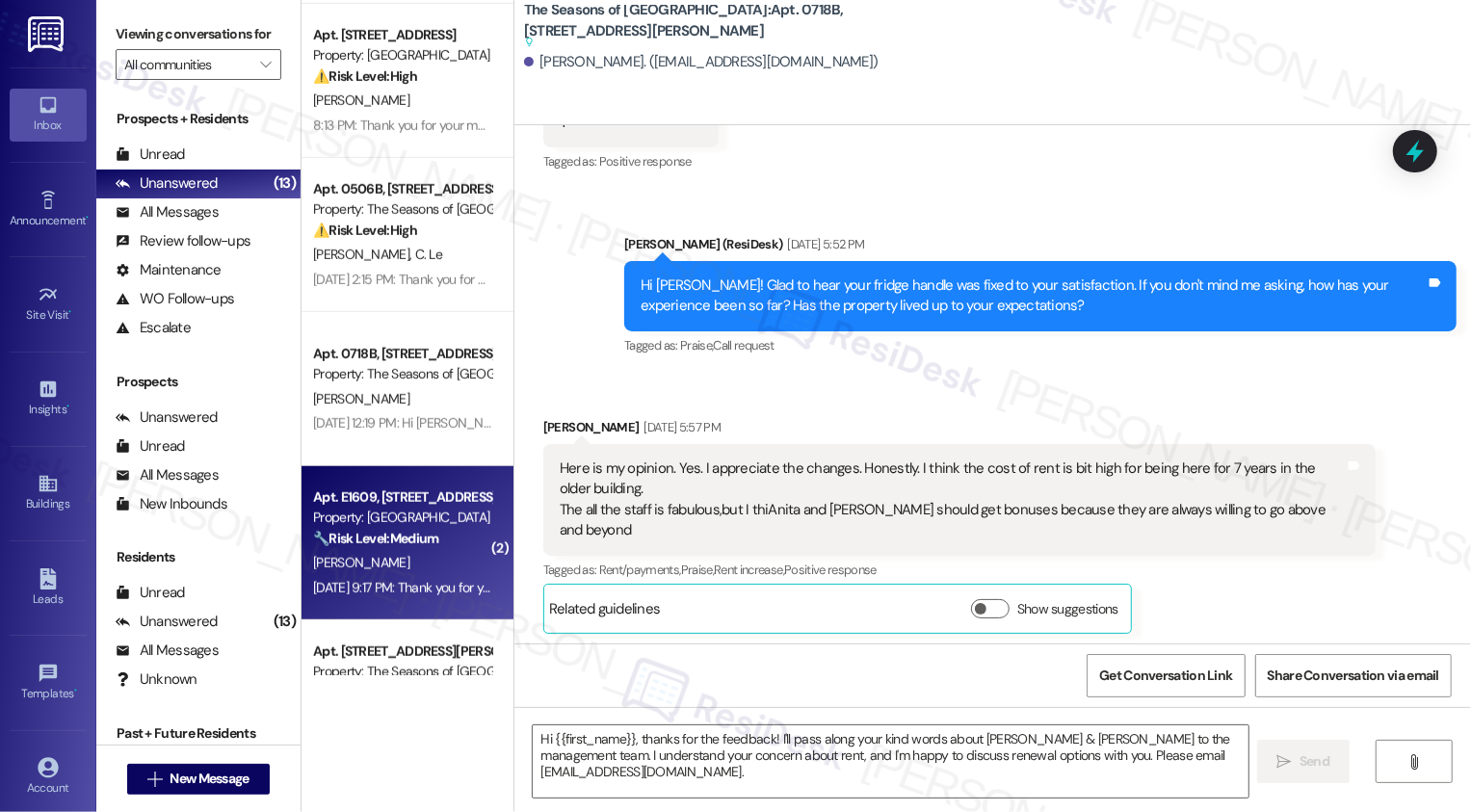
type textarea "Fetching suggested responses. Please feel free to read through the conversation…"
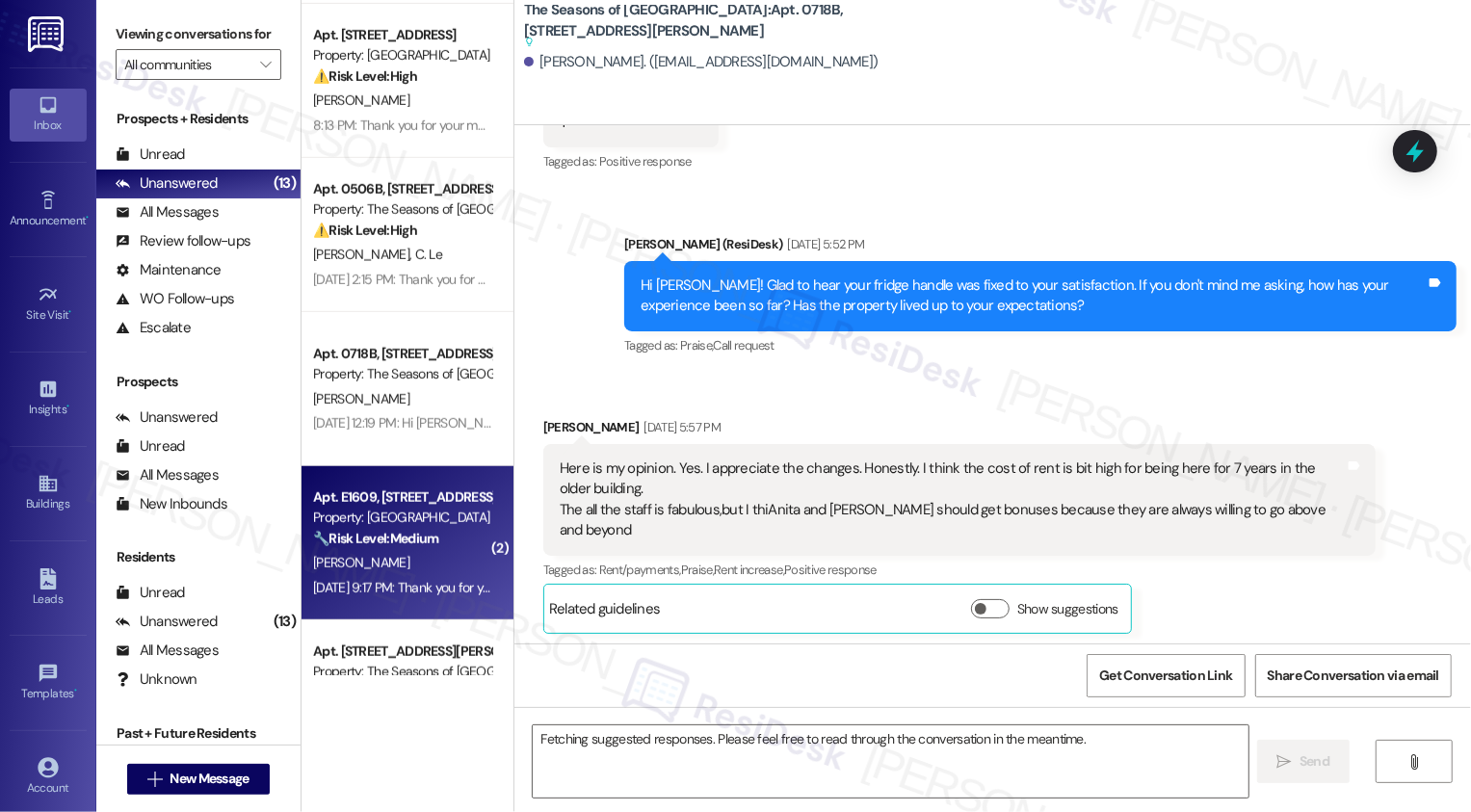
click at [397, 511] on div "Property: [GEOGRAPHIC_DATA]" at bounding box center [401, 517] width 178 height 21
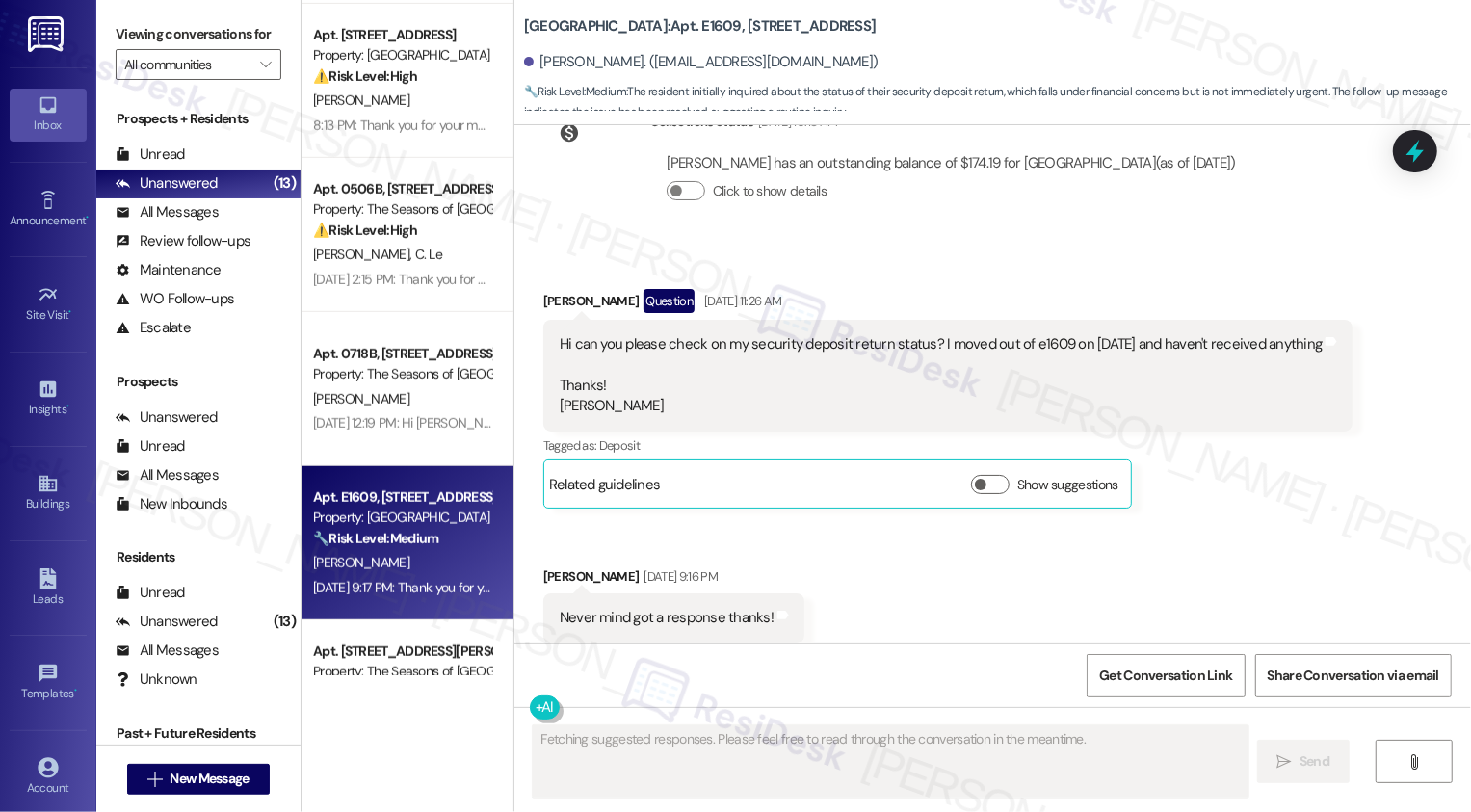
scroll to position [2986, 0]
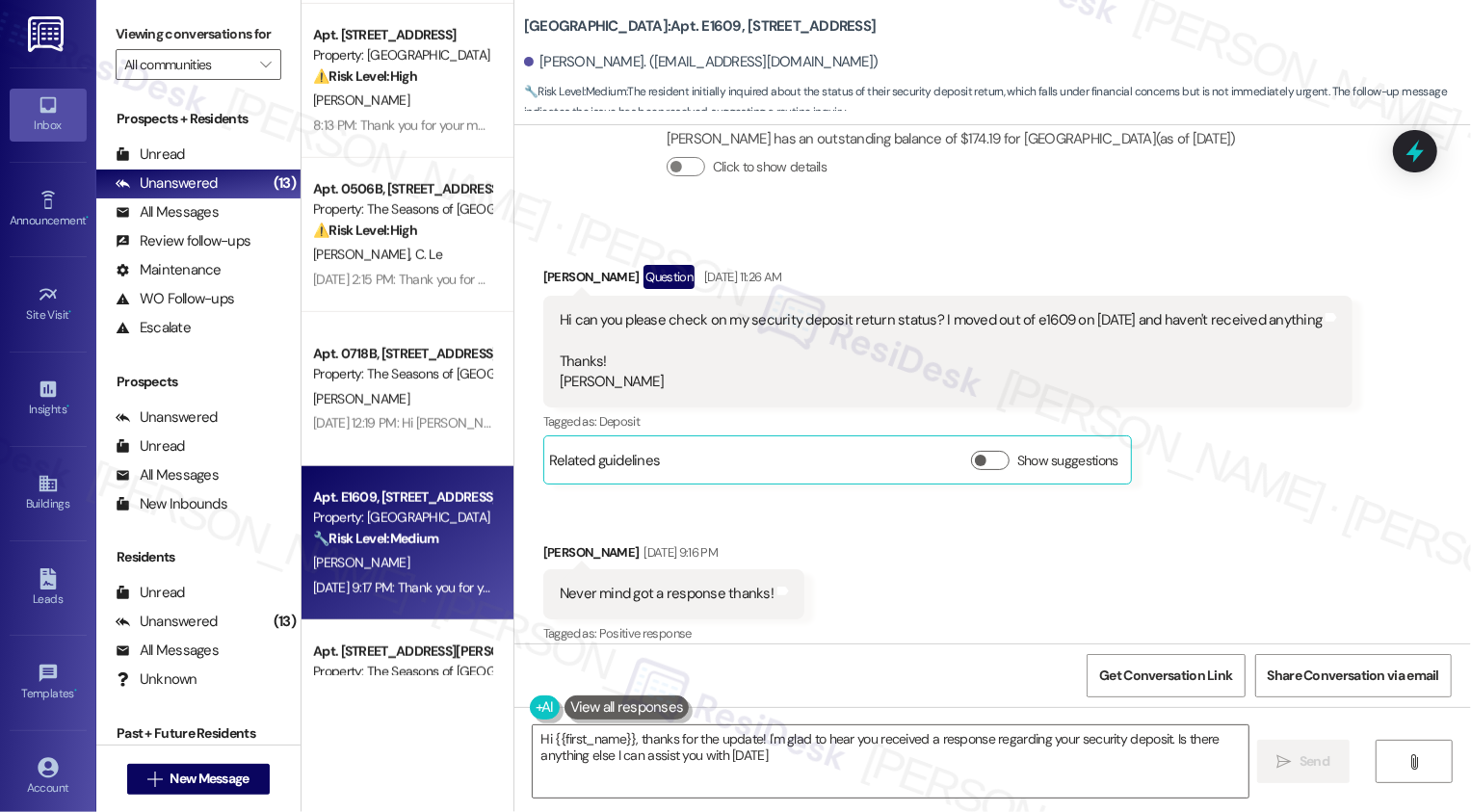
type textarea "Hi {{first_name}}, thanks for the update! I'm glad to hear you received a respo…"
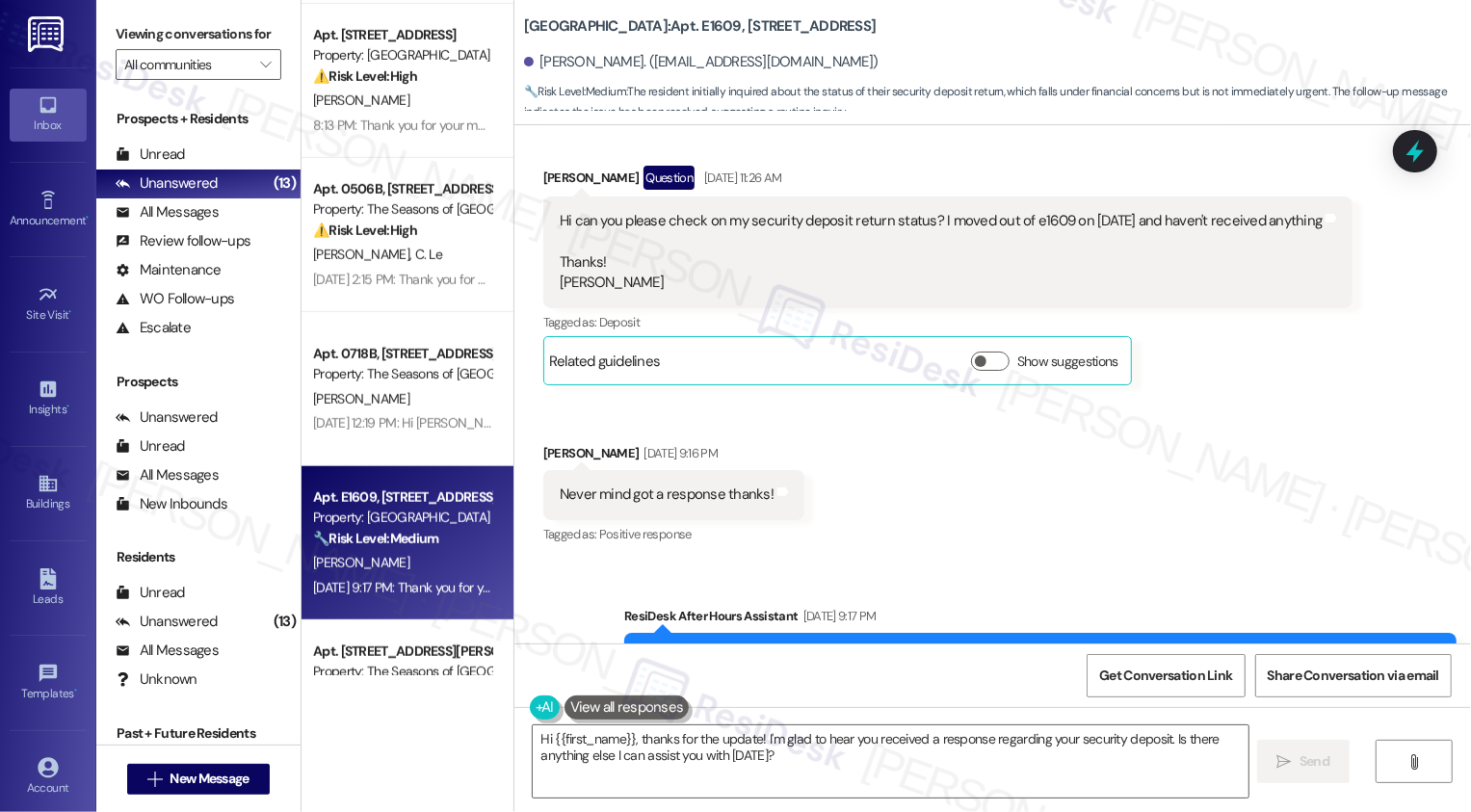
scroll to position [3146, 0]
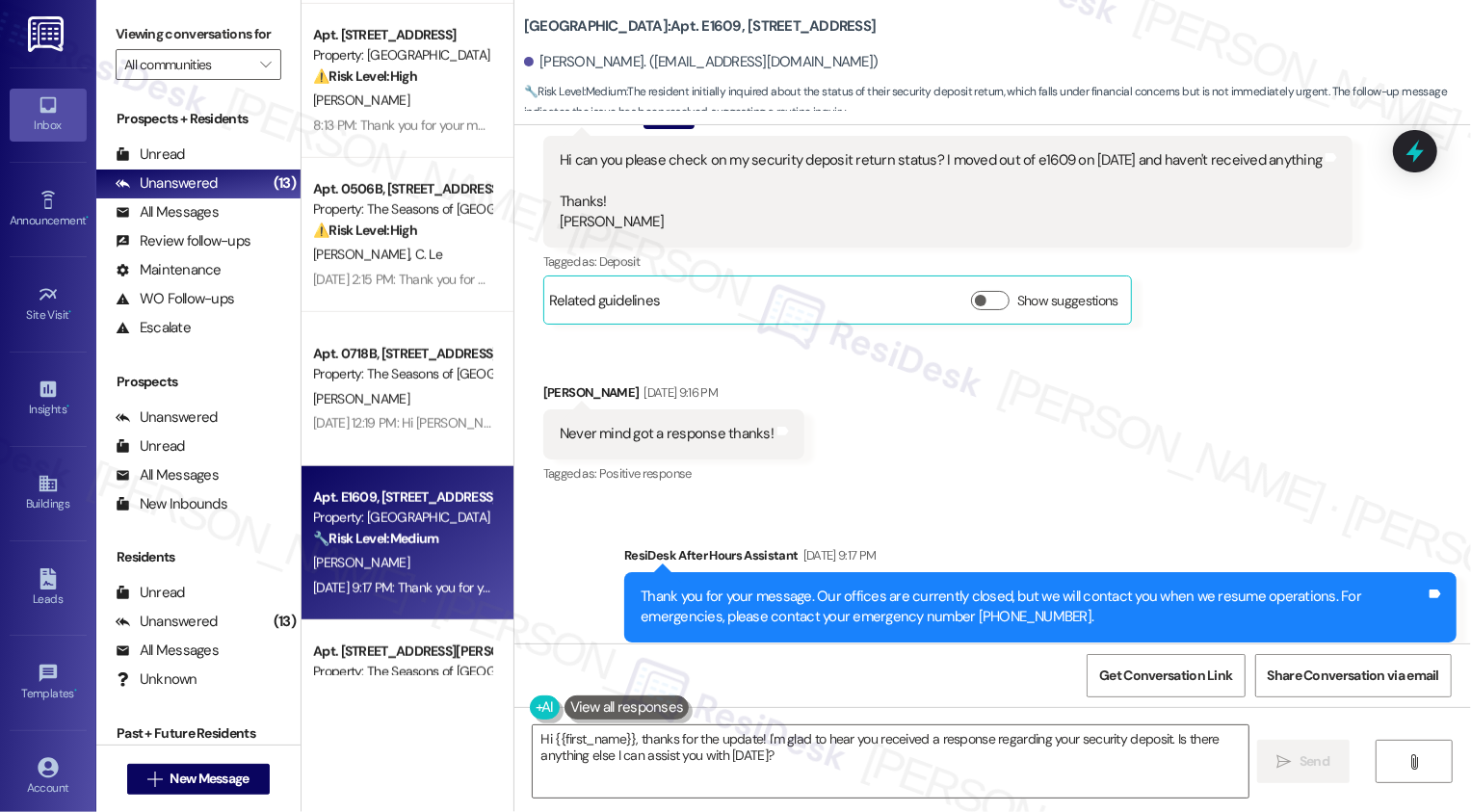
click at [1147, 387] on div "Received via SMS [PERSON_NAME] Question [DATE] 11:26 AM Hi can you please check…" at bounding box center [992, 282] width 957 height 440
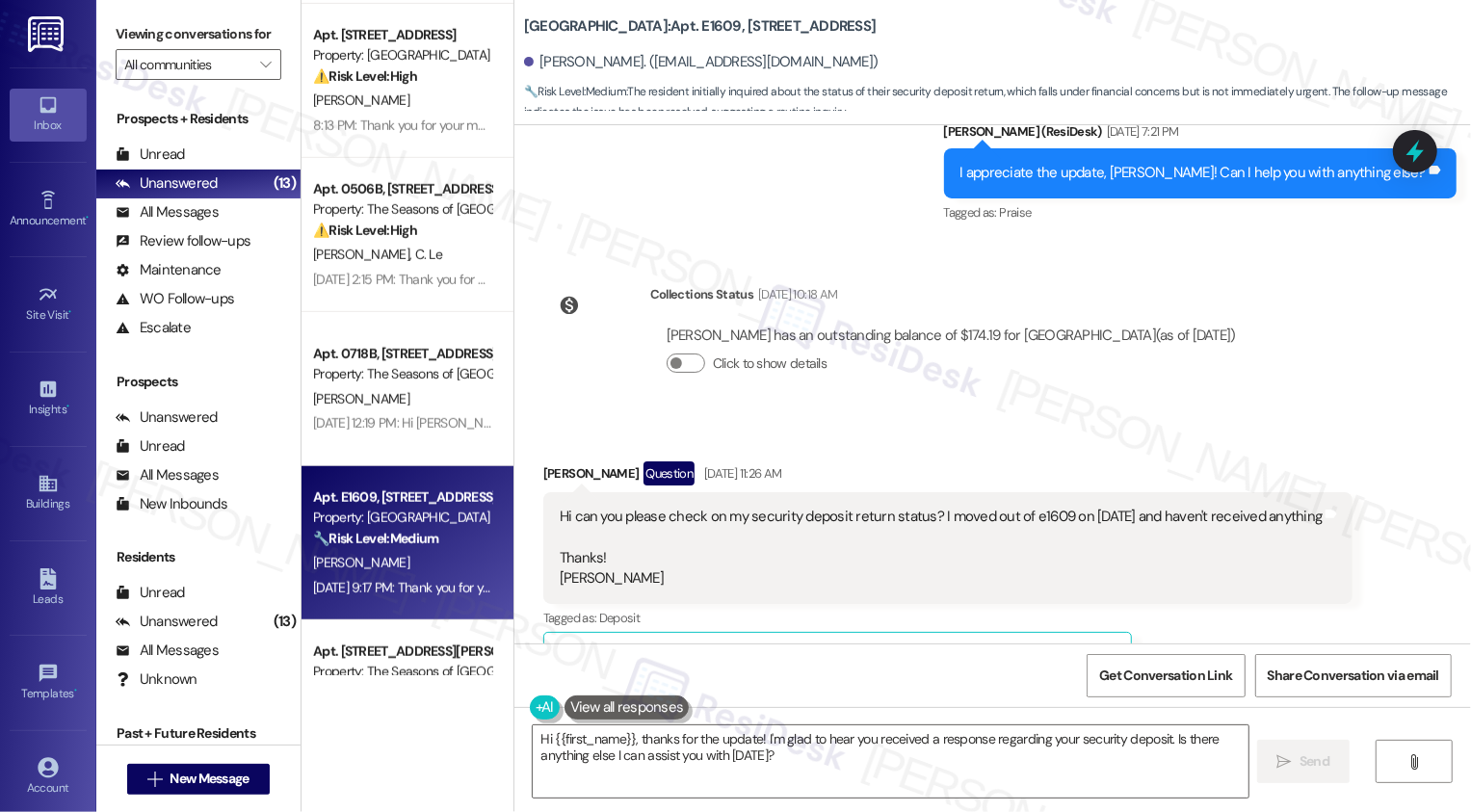
scroll to position [2730, 0]
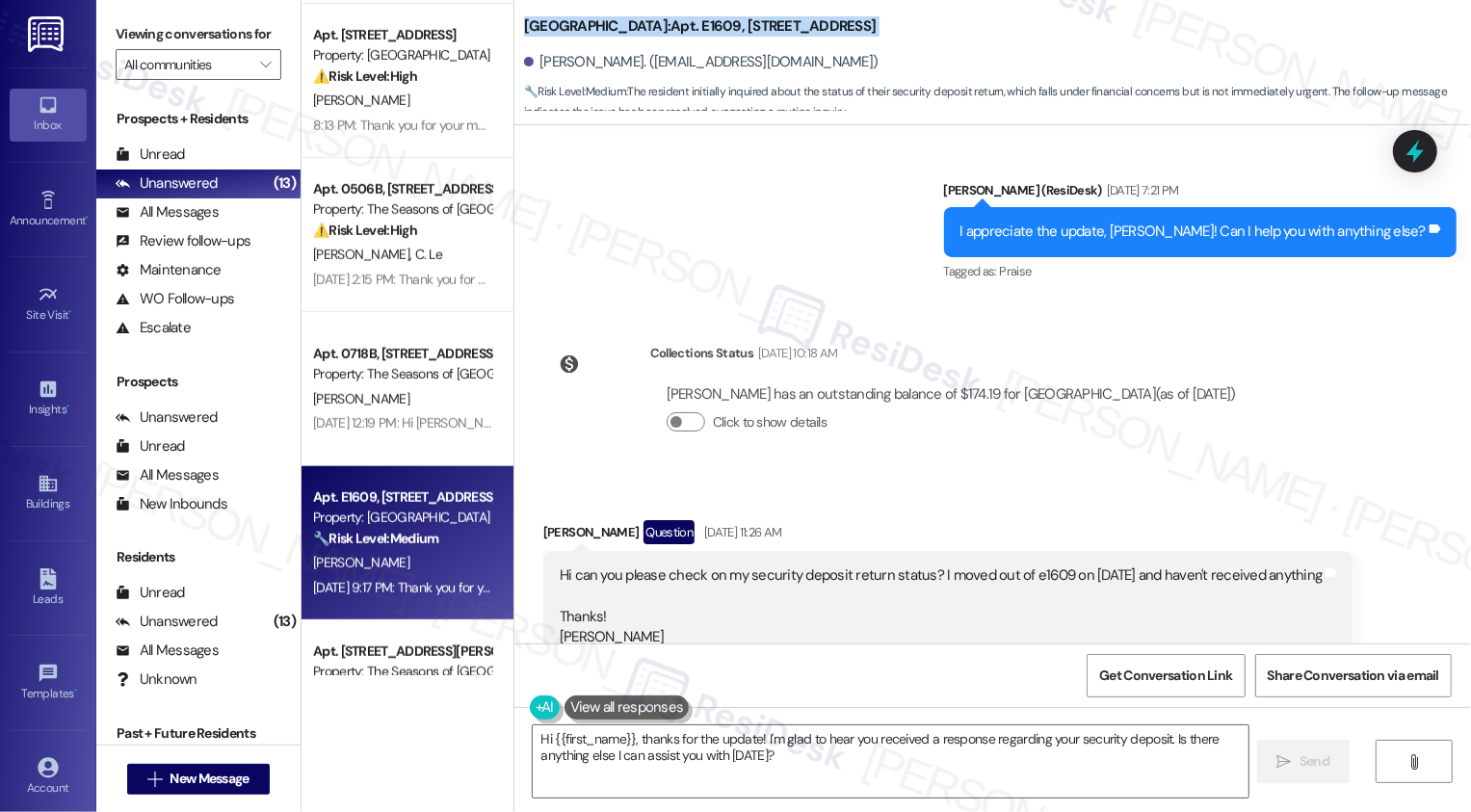
drag, startPoint x: 512, startPoint y: 24, endPoint x: 934, endPoint y: 36, distance: 422.2
click at [934, 36] on div "Country Club Towers: Apt. [STREET_ADDRESS][PERSON_NAME] ([EMAIL_ADDRESS][DOMAIN…" at bounding box center [997, 58] width 947 height 106
copy b "Country Club Towers: Apt. E1609, [STREET_ADDRESS]"
drag, startPoint x: 527, startPoint y: 61, endPoint x: 575, endPoint y: 63, distance: 48.0
click at [575, 63] on div "[PERSON_NAME]. ([EMAIL_ADDRESS][DOMAIN_NAME])" at bounding box center [701, 62] width 355 height 21
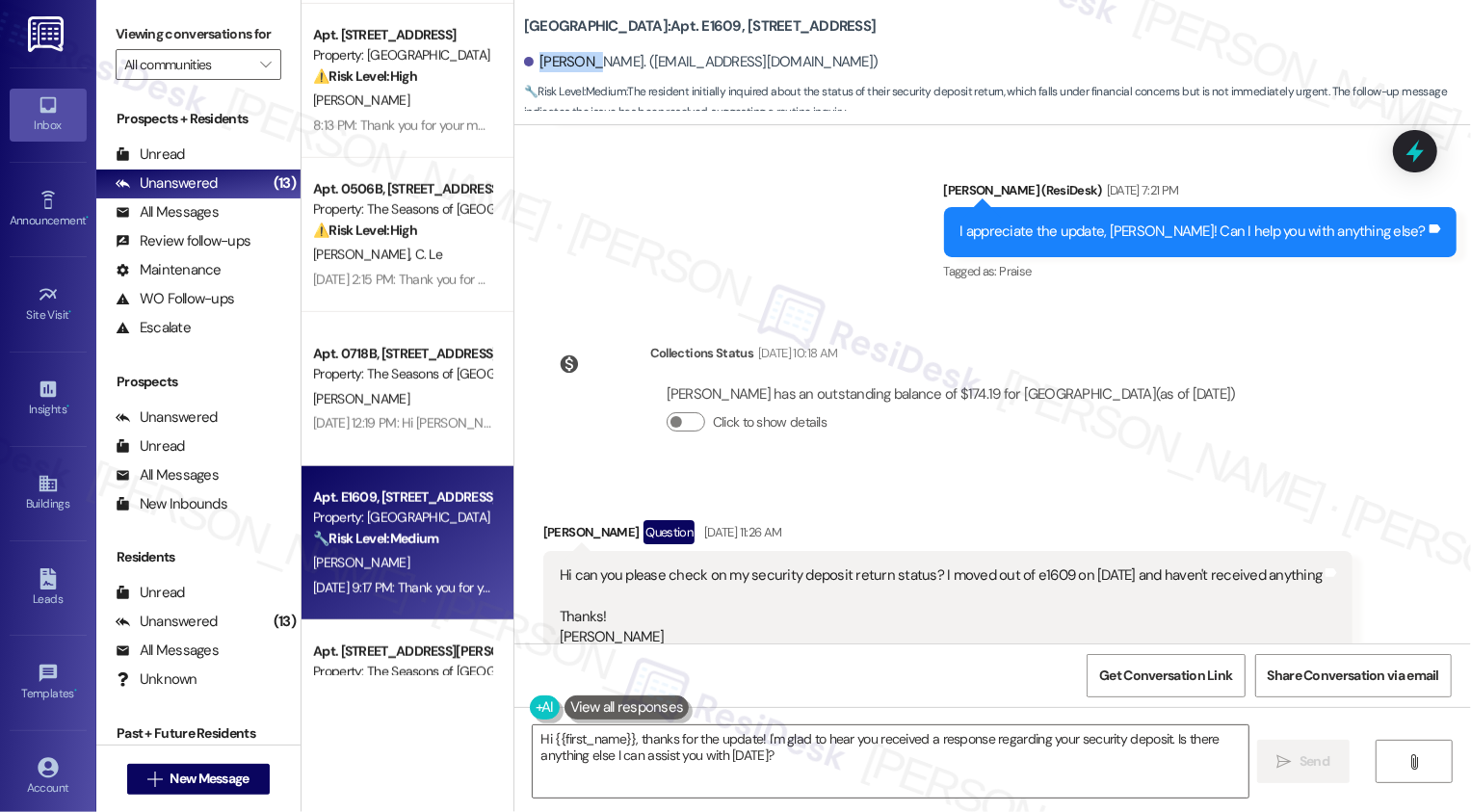
copy div "[PERSON_NAME]"
click at [742, 404] on div "Click to show details" at bounding box center [951, 425] width 569 height 42
click at [1186, 672] on span "Get Conversation Link" at bounding box center [1165, 675] width 133 height 21
click at [1232, 477] on div "Received via SMS [PERSON_NAME] Question [DATE] 11:26 AM Hi can you please check…" at bounding box center [992, 697] width 957 height 440
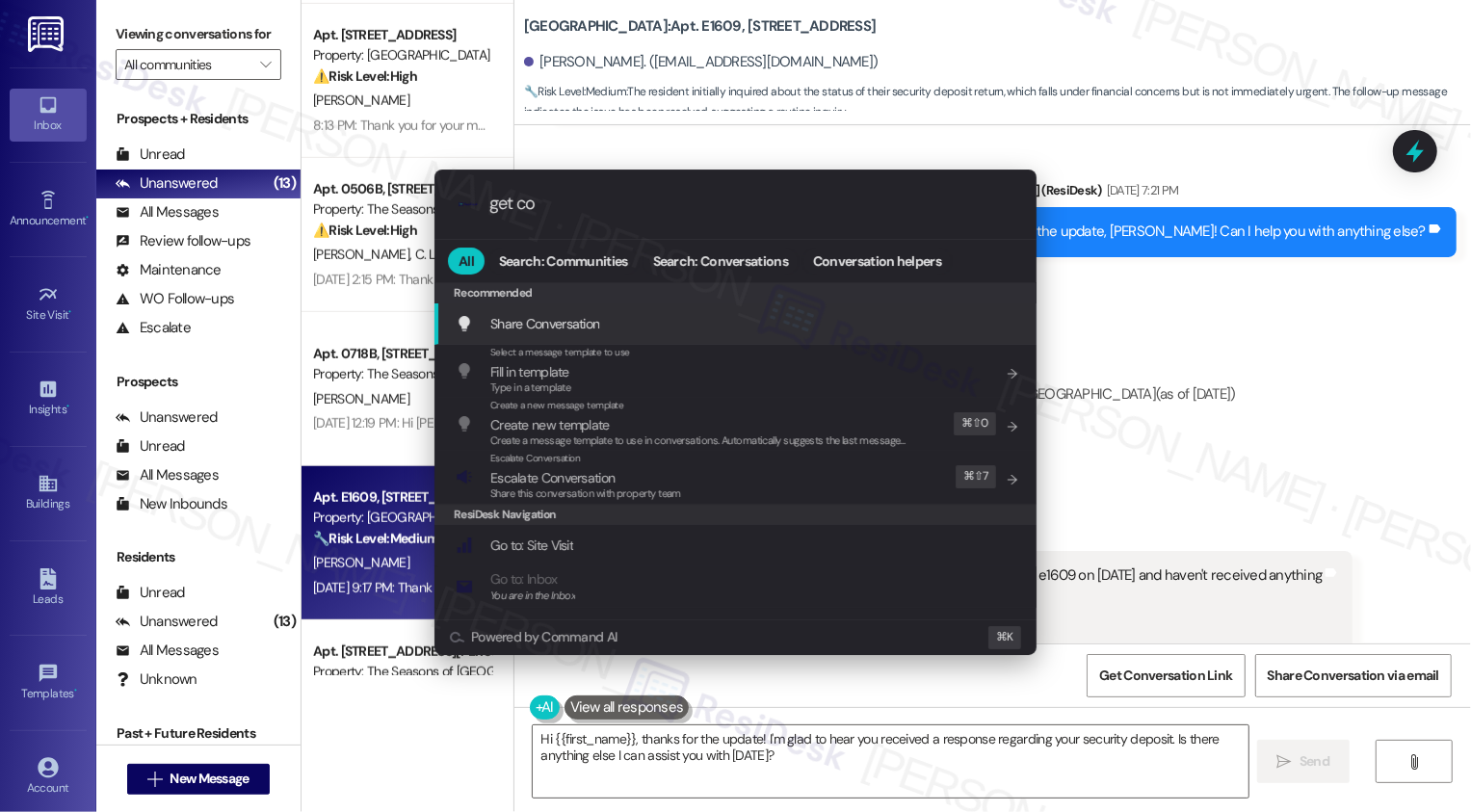
type input "get con"
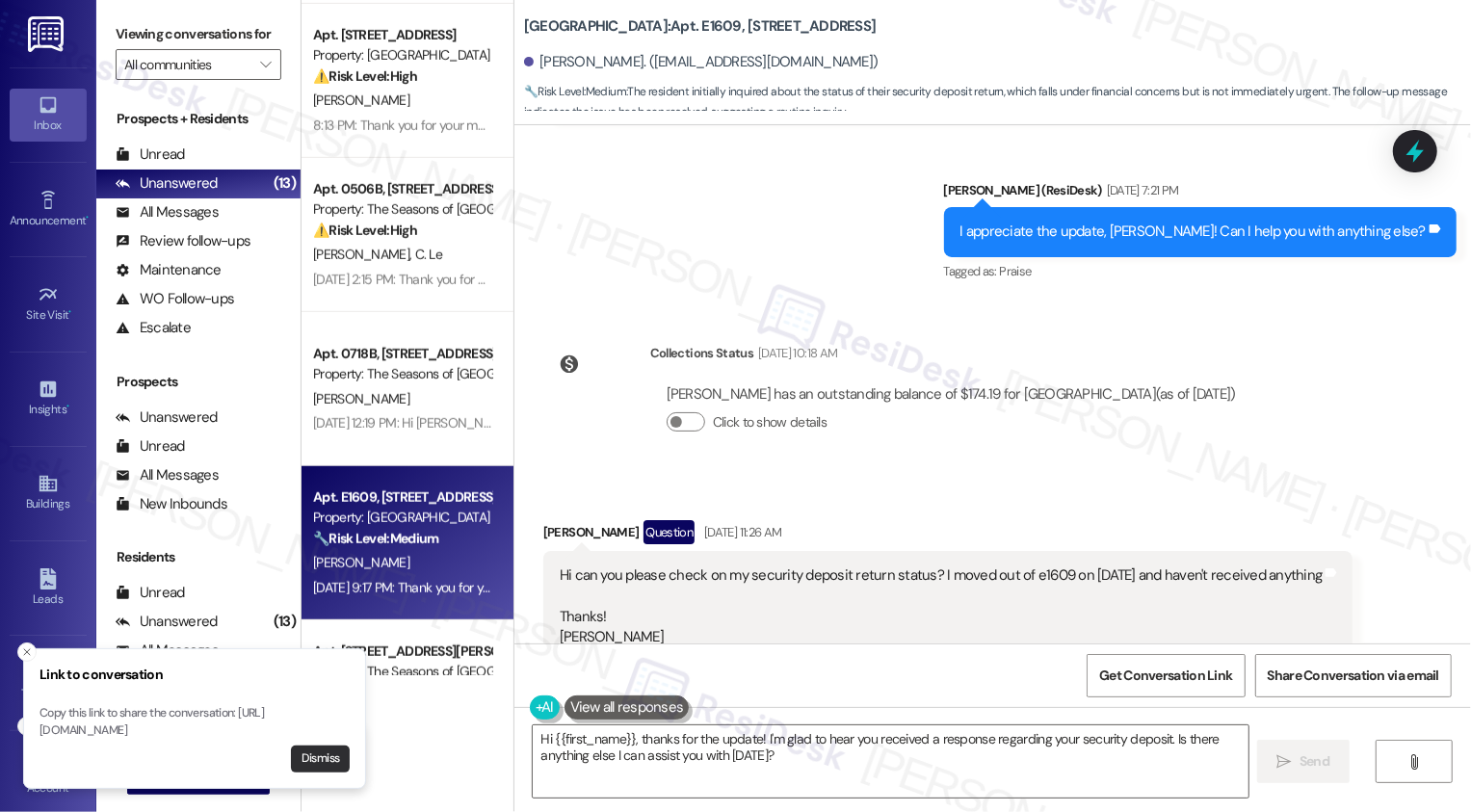
click at [311, 757] on button "Dismiss" at bounding box center [321, 758] width 59 height 27
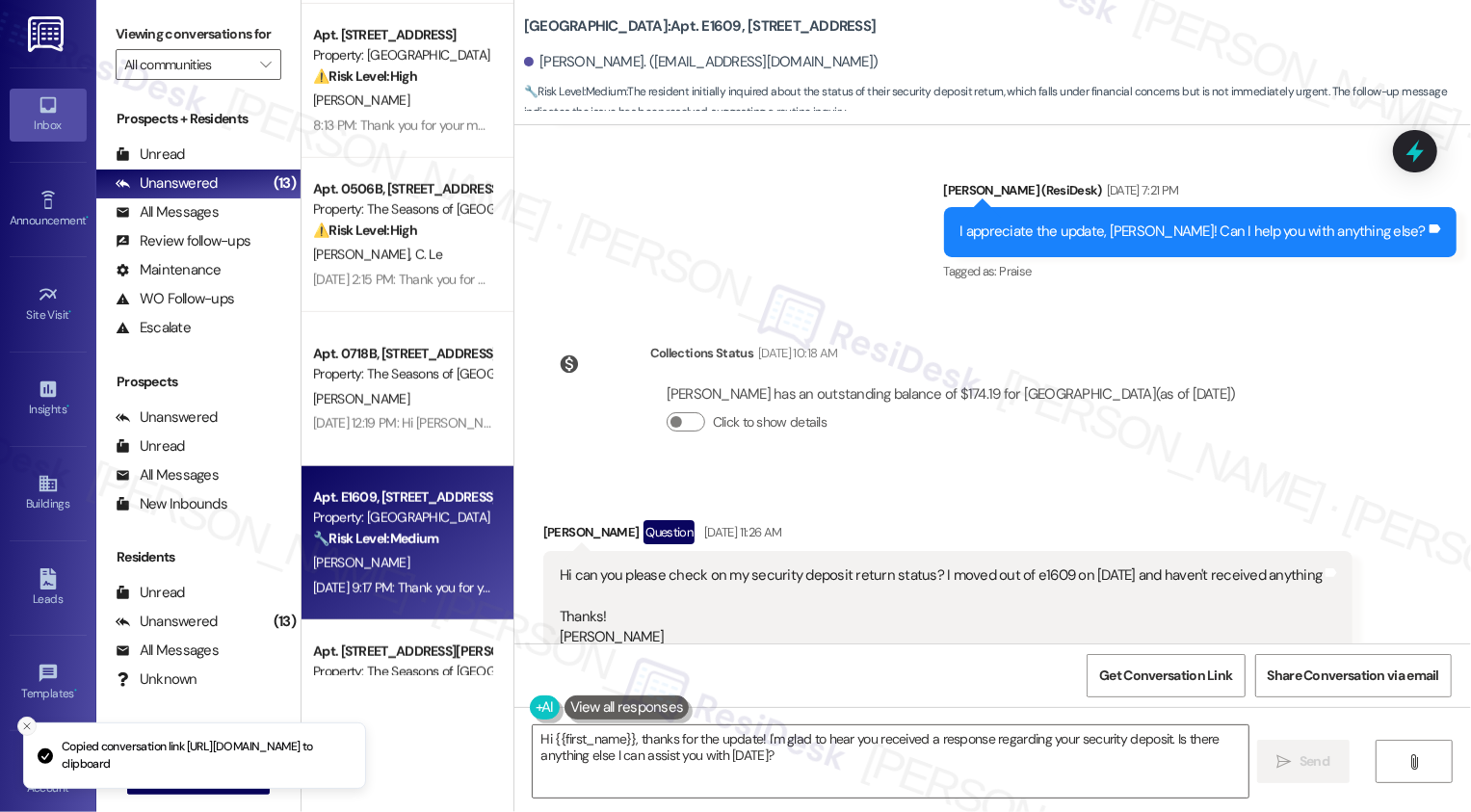
click at [25, 717] on button "Close toast" at bounding box center [28, 726] width 20 height 20
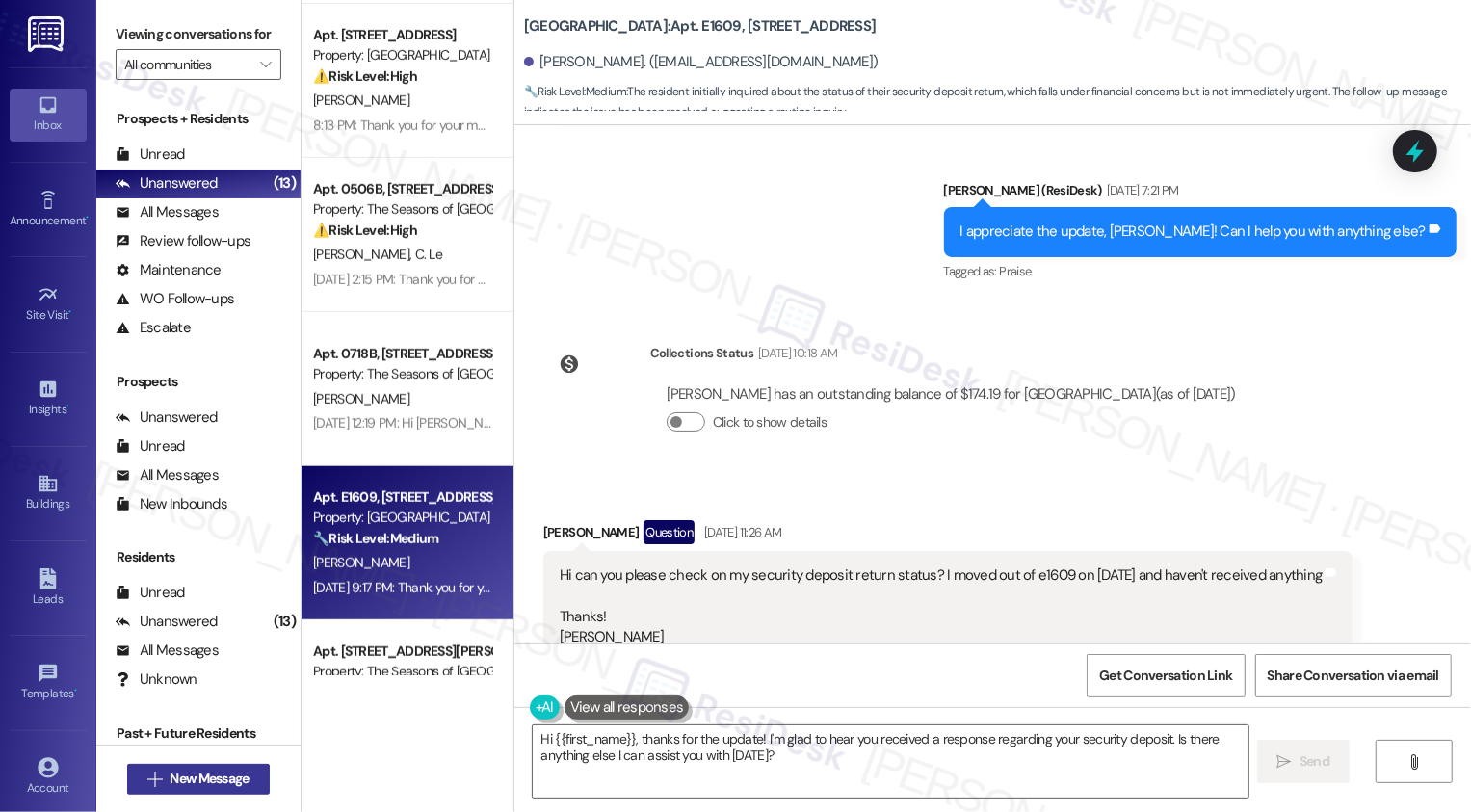
click at [216, 783] on span "New Message" at bounding box center [208, 779] width 79 height 21
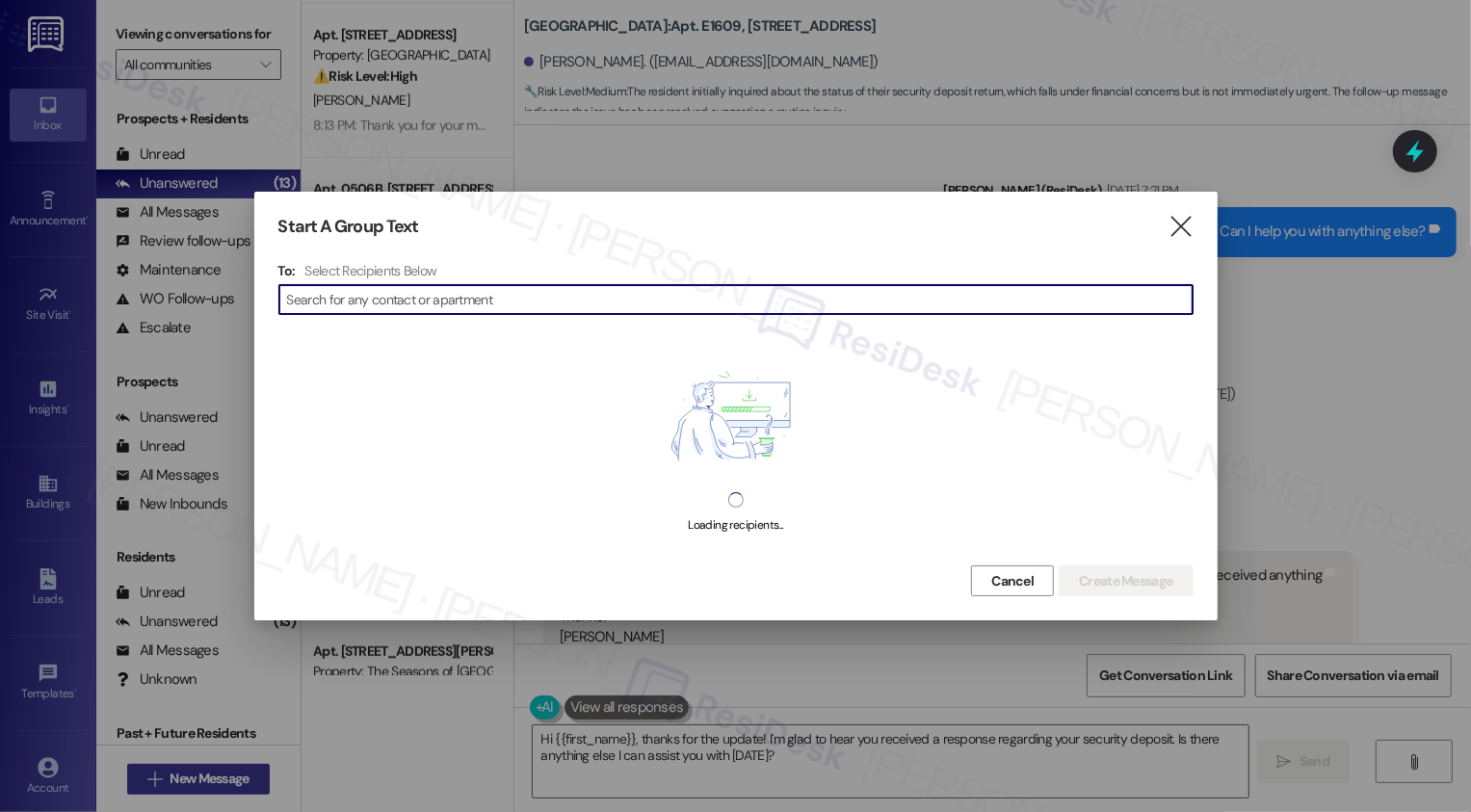
type input "[PERSON_NAME]"
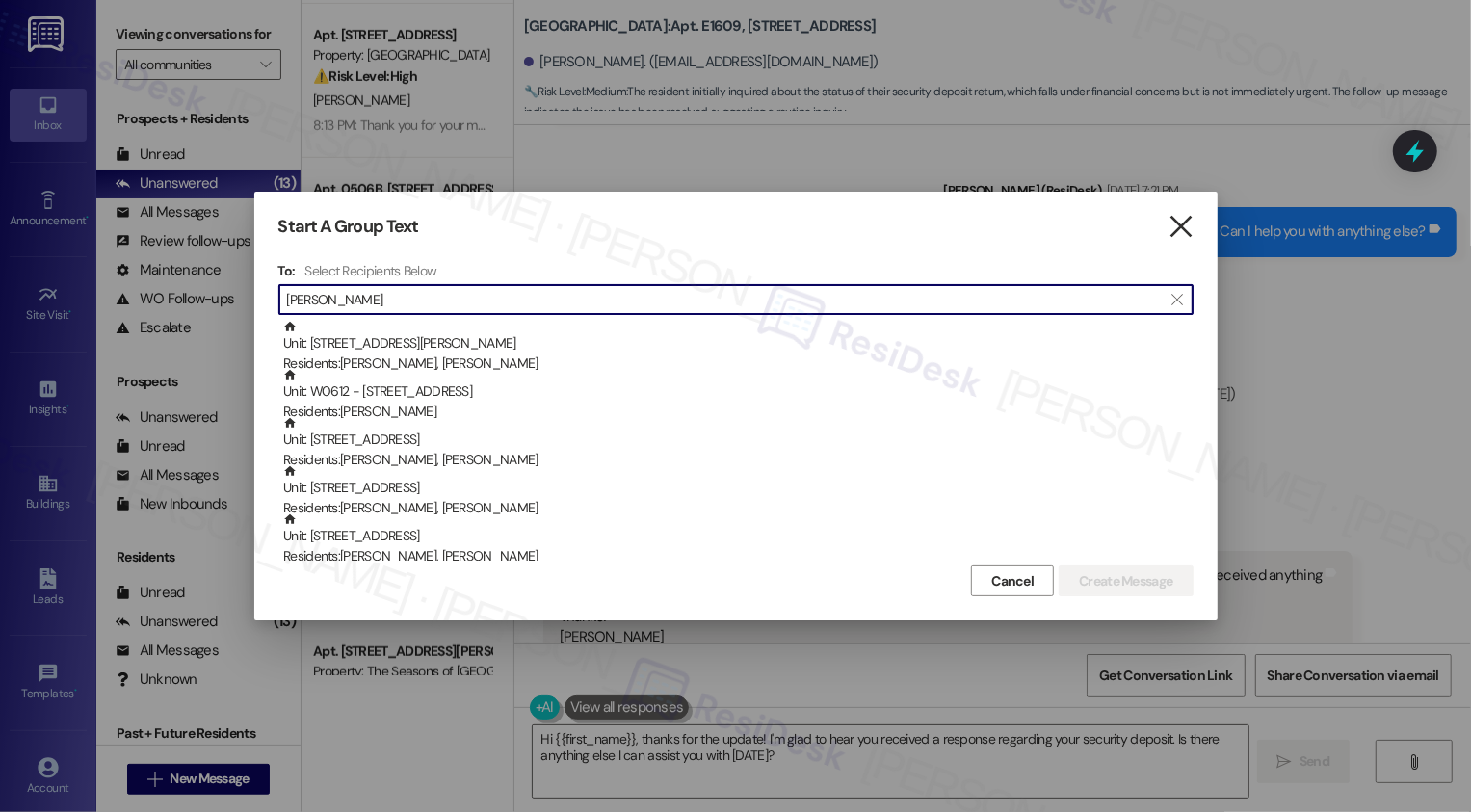
click at [1183, 229] on icon "" at bounding box center [1180, 226] width 26 height 21
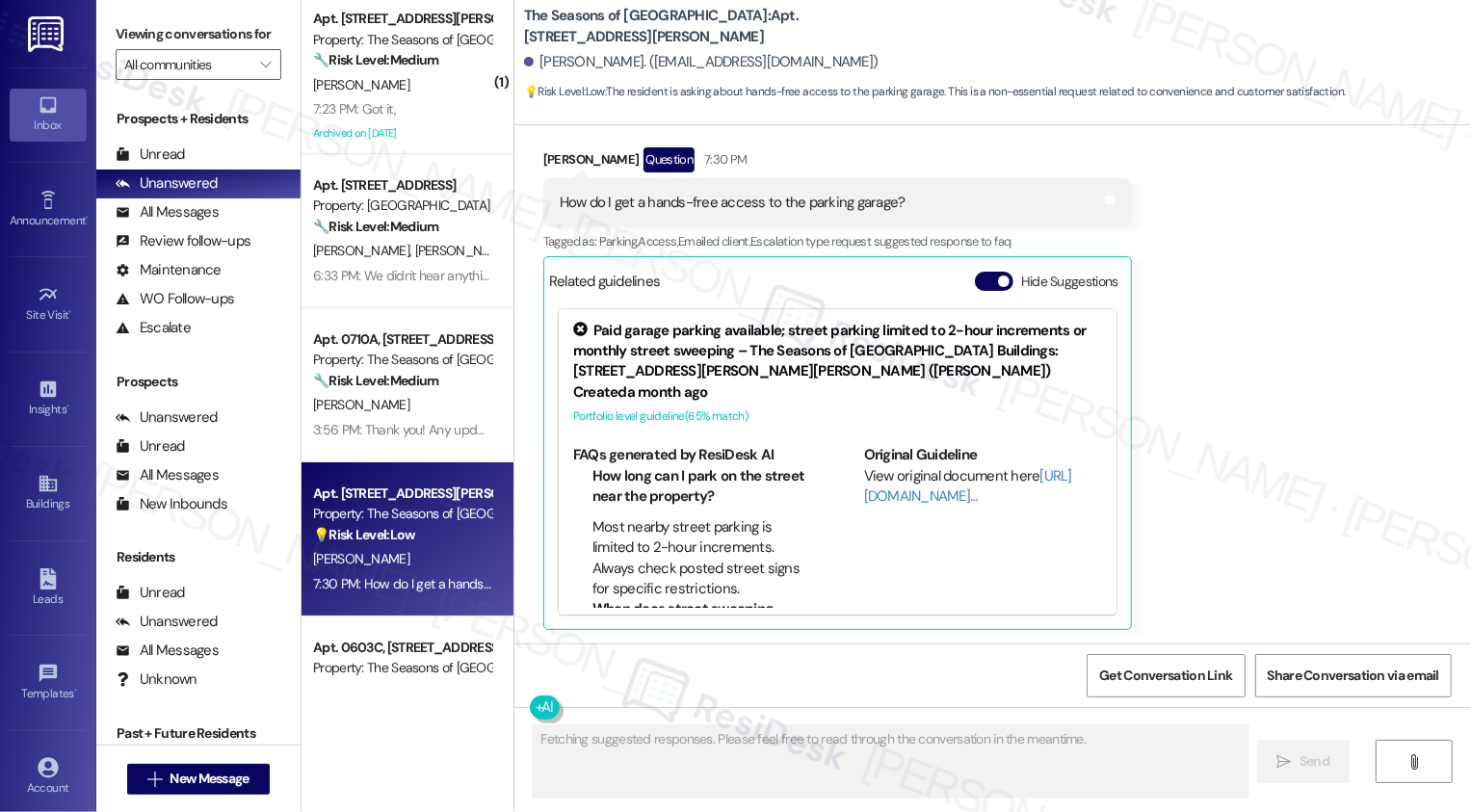
scroll to position [1341, 0]
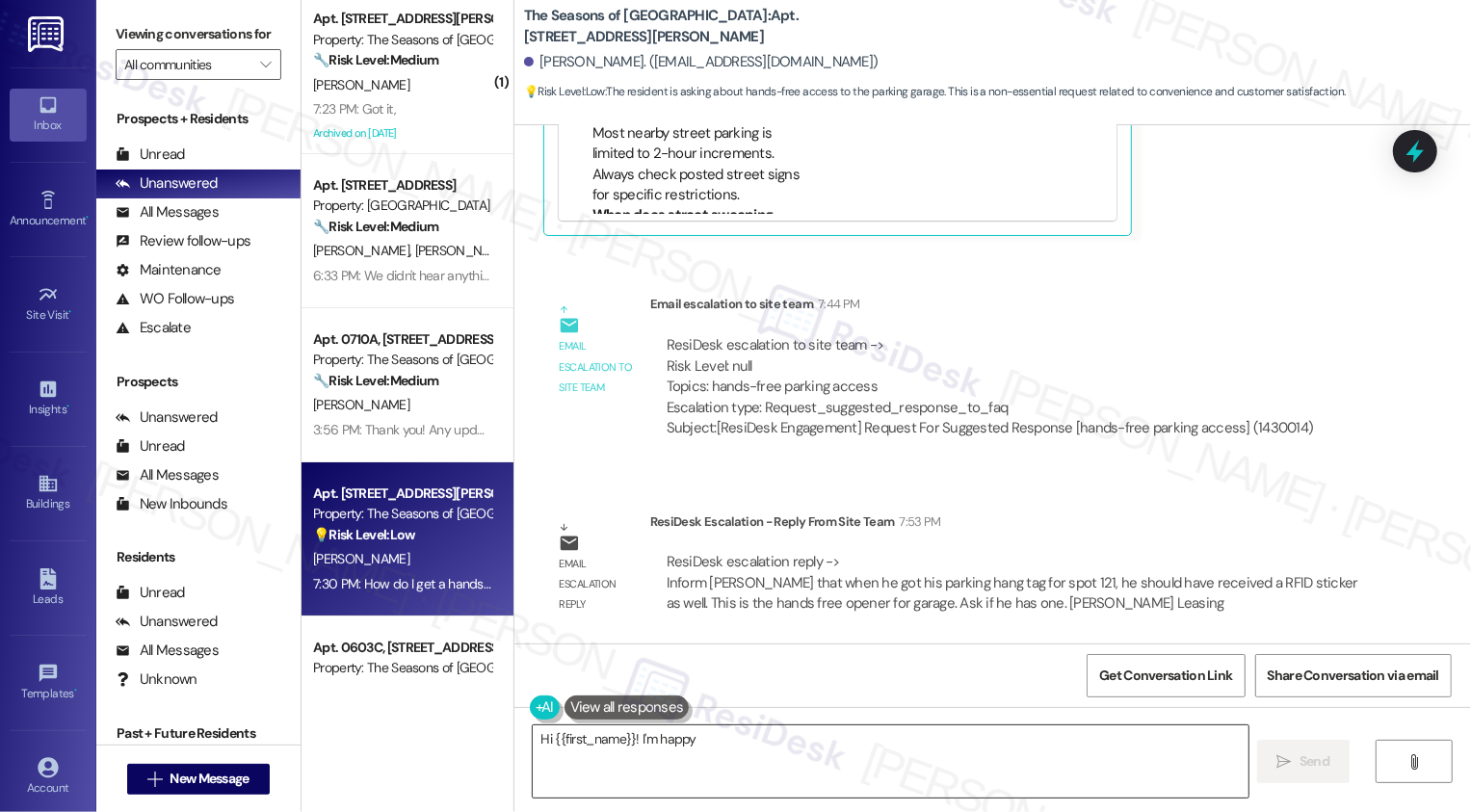
click at [670, 748] on textarea "Hi" at bounding box center [891, 761] width 716 height 72
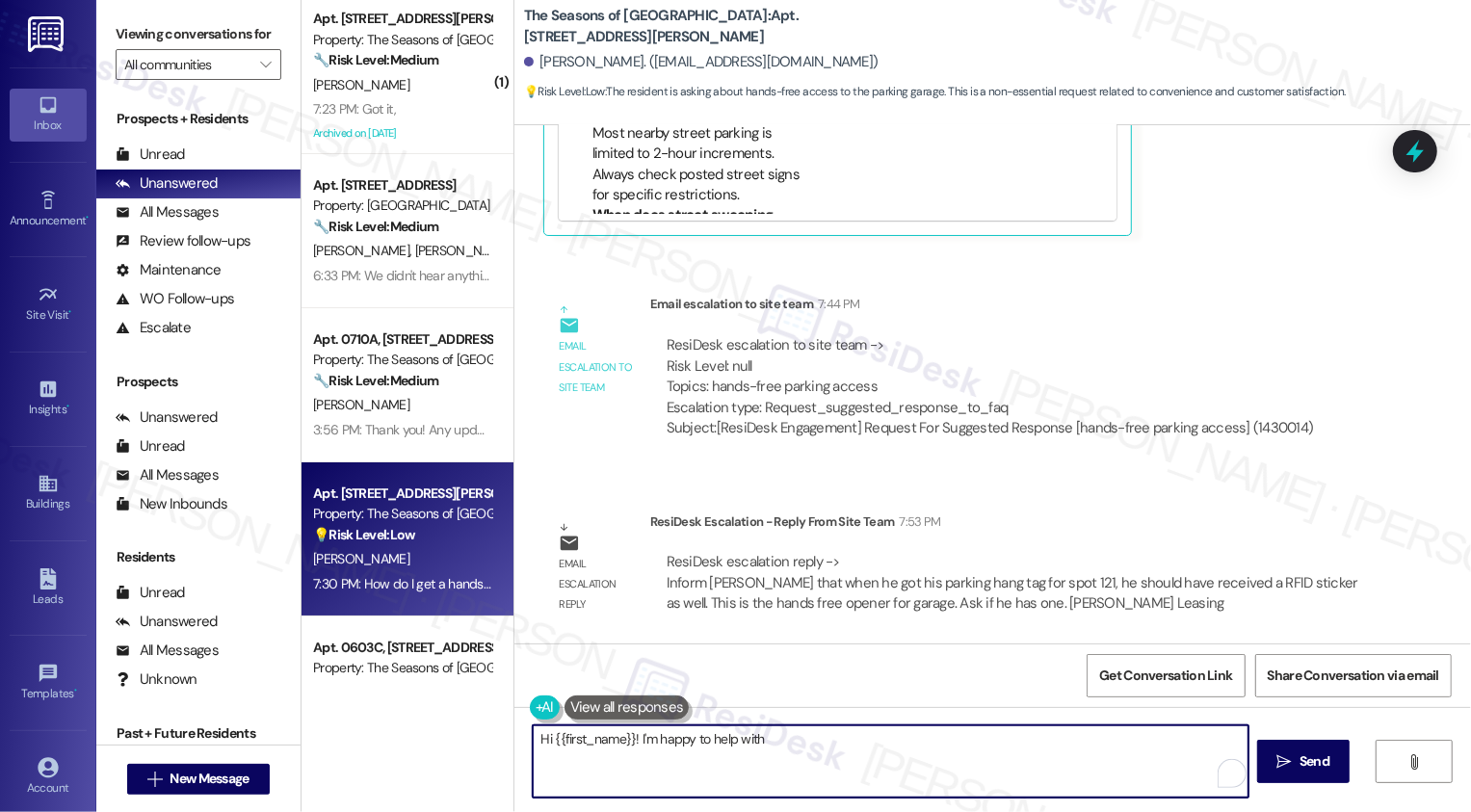
click at [744, 740] on textarea "Hi {{first_name}}! I'm happy to help with" at bounding box center [891, 761] width 716 height 72
type textarea "h"
paste textarea "[PERSON_NAME] that when he got his parking hang tag for spot 121, he should hav…"
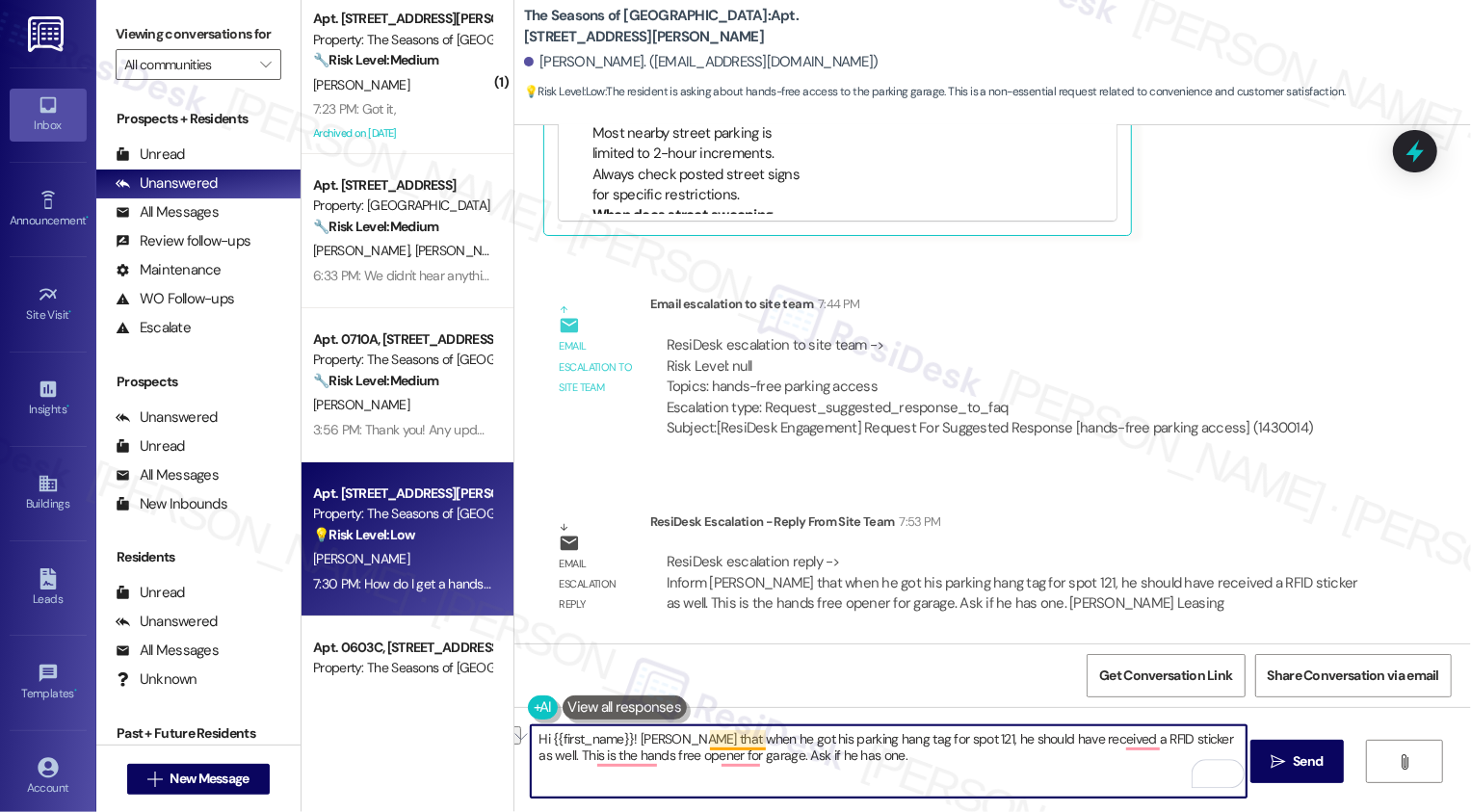
drag, startPoint x: 627, startPoint y: 738, endPoint x: 747, endPoint y: 739, distance: 120.0
click at [747, 739] on textarea "Hi {{first_name}}! [PERSON_NAME] that when he got his parking hang tag for spot…" at bounding box center [889, 761] width 716 height 72
drag, startPoint x: 1141, startPoint y: 741, endPoint x: 1209, endPoint y: 733, distance: 68.5
click at [1209, 733] on textarea "Hi {{first_name}}! You should have received n he got his parking hang tag for s…" at bounding box center [889, 761] width 716 height 72
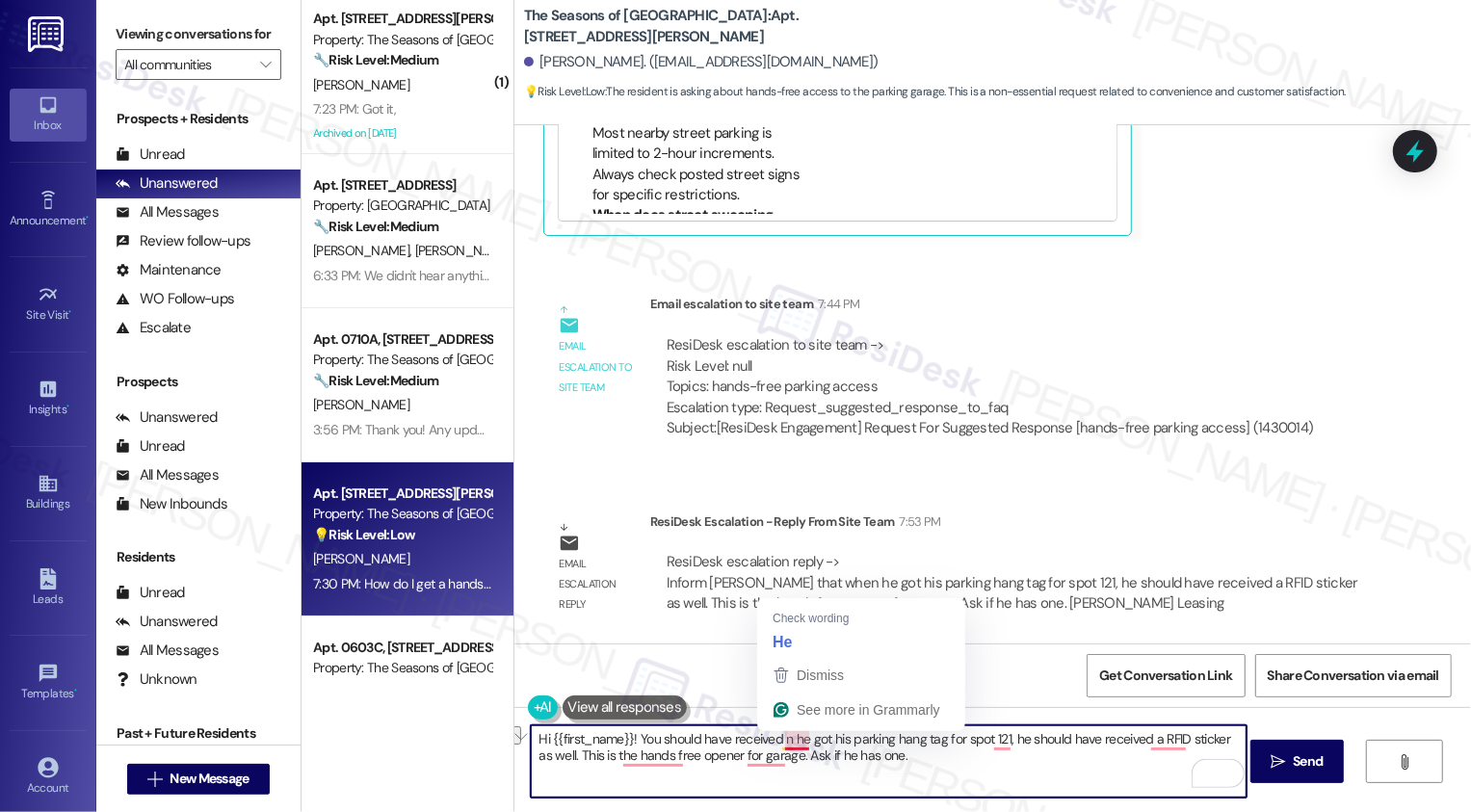
click at [779, 738] on textarea "Hi {{first_name}}! You should have received n he got his parking hang tag for s…" at bounding box center [889, 761] width 716 height 72
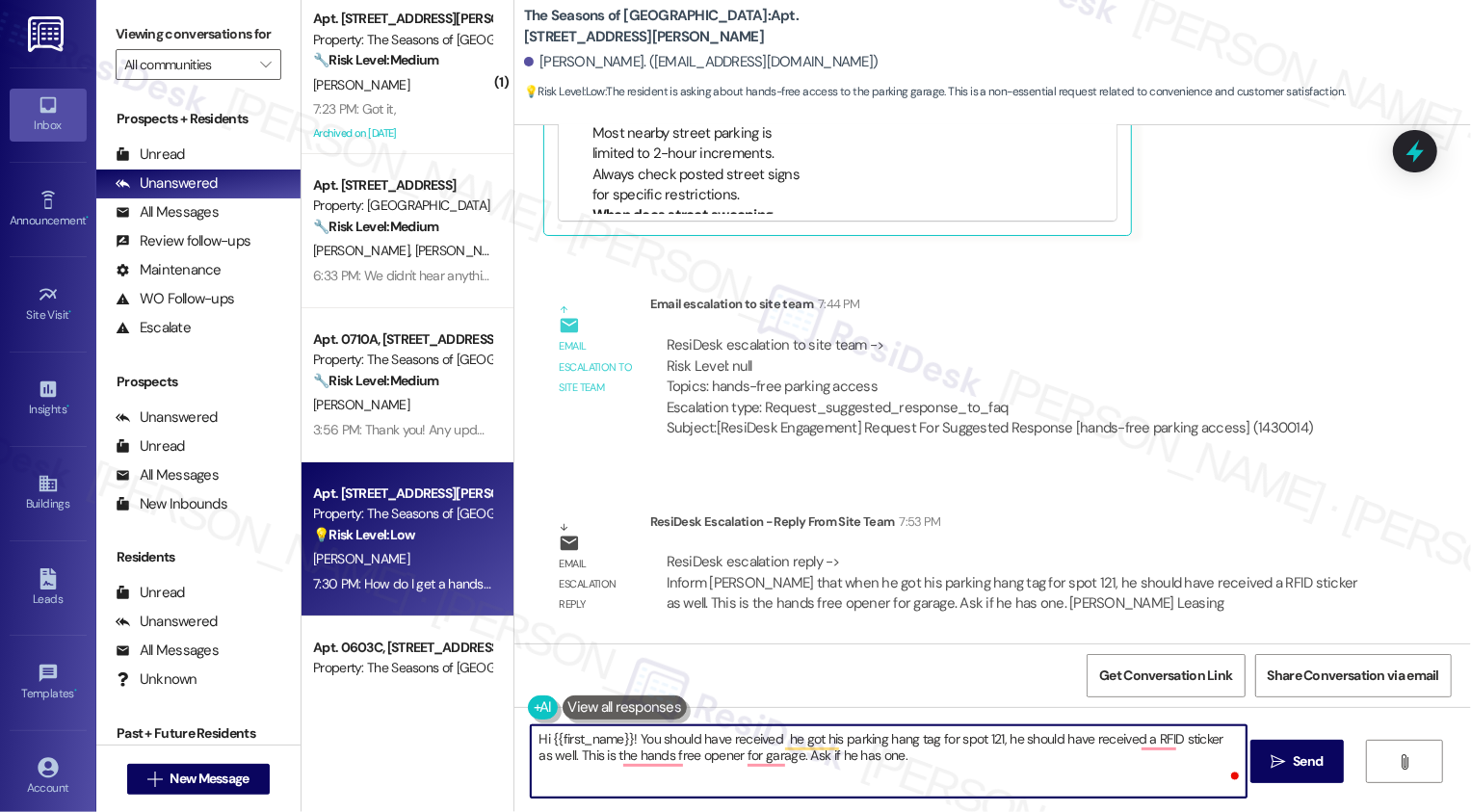
paste textarea "a RFID sticke"
click at [779, 737] on textarea "Hi {{first_name}}! You should have received a RFID sticke he got his parking ha…" at bounding box center [889, 761] width 716 height 72
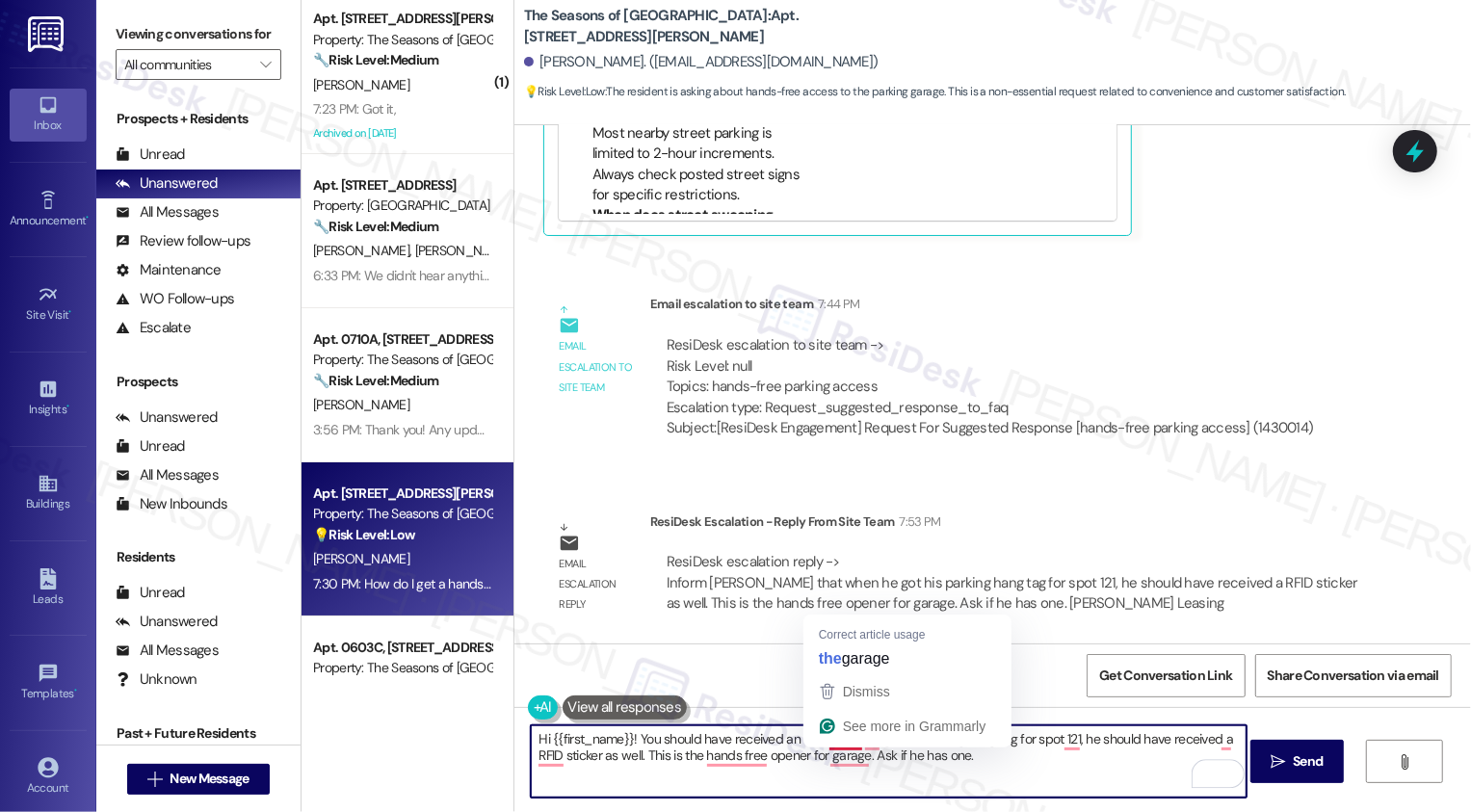
click at [770, 739] on textarea "Hi {{first_name}}! You should have received an RFID sticke he got his parking h…" at bounding box center [889, 761] width 716 height 72
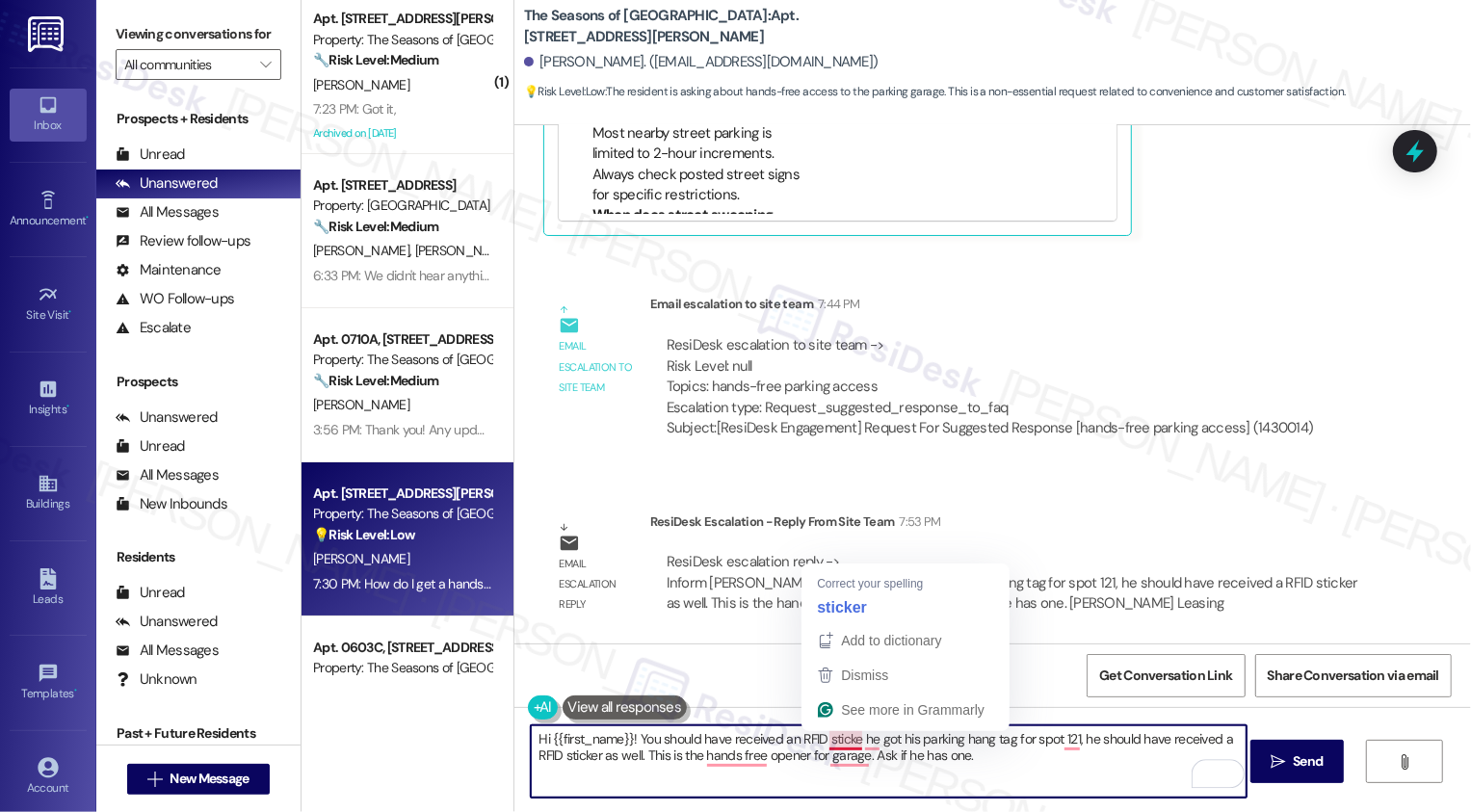
click at [849, 740] on textarea "Hi {{first_name}}! You should have received an RFID sticke he got his parking h…" at bounding box center [889, 761] width 716 height 72
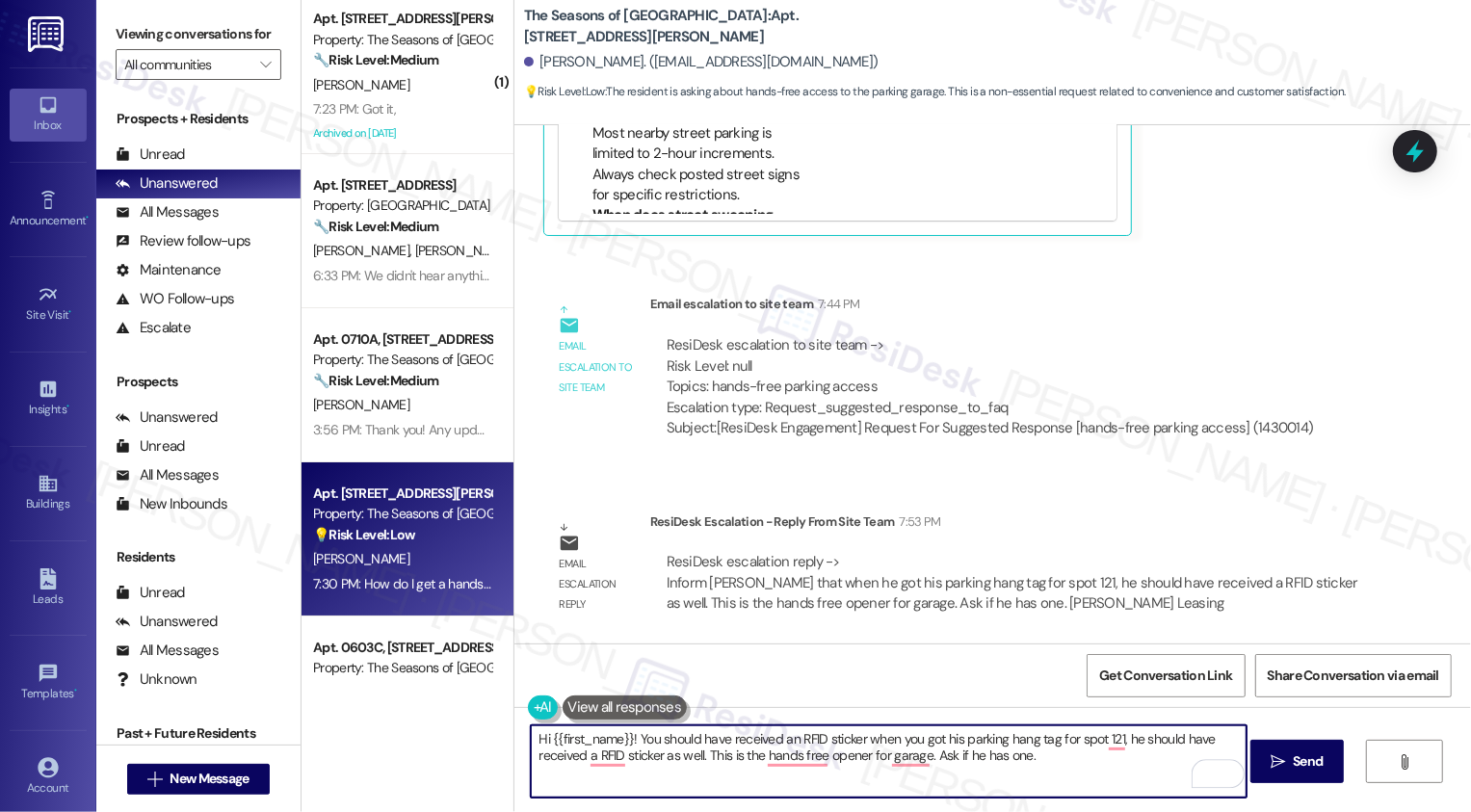
click at [945, 738] on textarea "Hi {{first_name}}! You should have received an RFID sticker when you got his pa…" at bounding box center [889, 761] width 716 height 72
drag, startPoint x: 1120, startPoint y: 739, endPoint x: 695, endPoint y: 757, distance: 425.4
click at [695, 757] on textarea "Hi {{first_name}}! You should have received an RFID sticker when you got your p…" at bounding box center [889, 761] width 716 height 72
drag, startPoint x: 1164, startPoint y: 737, endPoint x: 582, endPoint y: 746, distance: 582.1
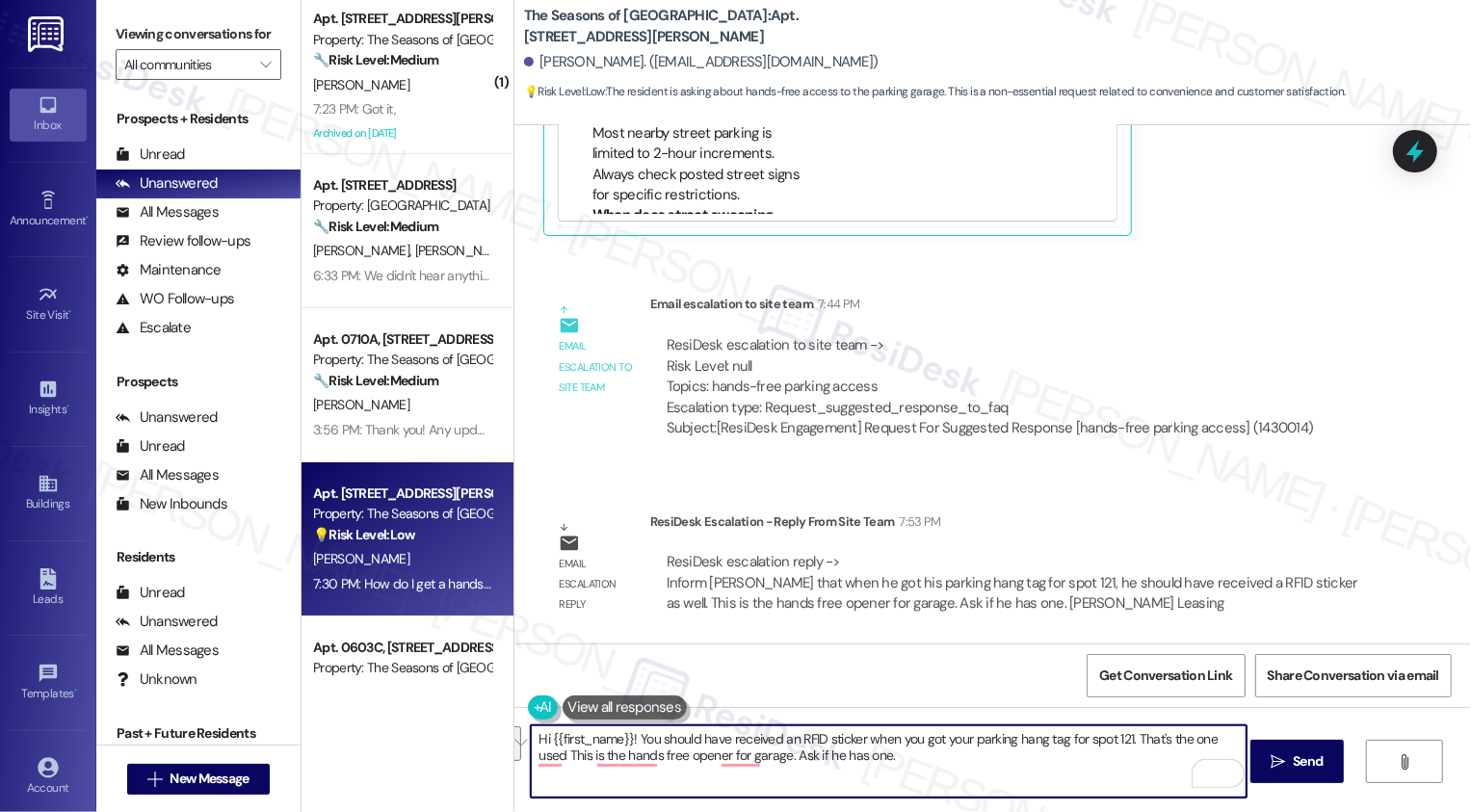
click at [582, 749] on textarea "Hi {{first_name}}! You should have received an RFID sticker when you got your p…" at bounding box center [889, 761] width 716 height 72
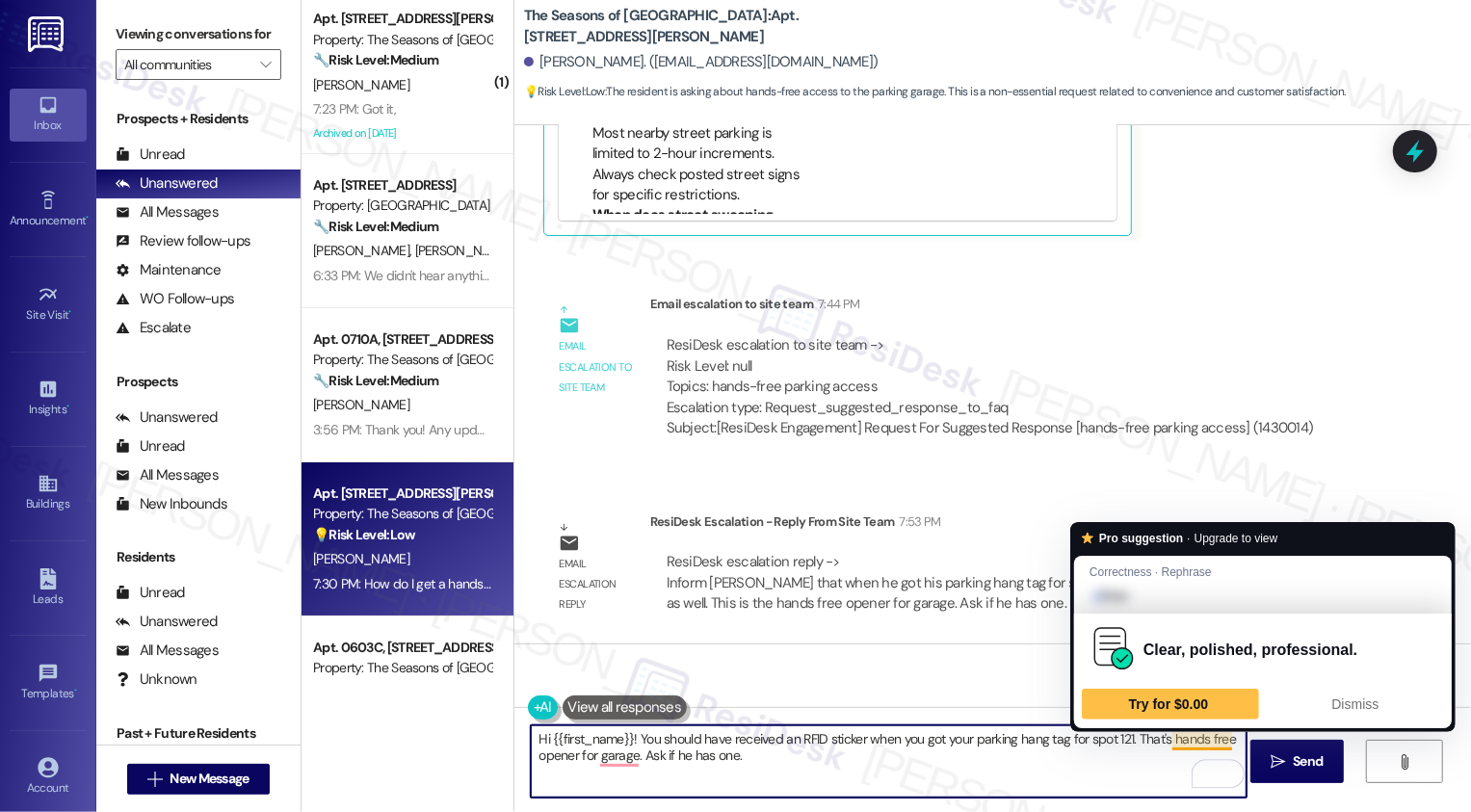
click at [1194, 740] on textarea "Hi {{first_name}}! You should have received an RFID sticker when you got your p…" at bounding box center [889, 761] width 716 height 72
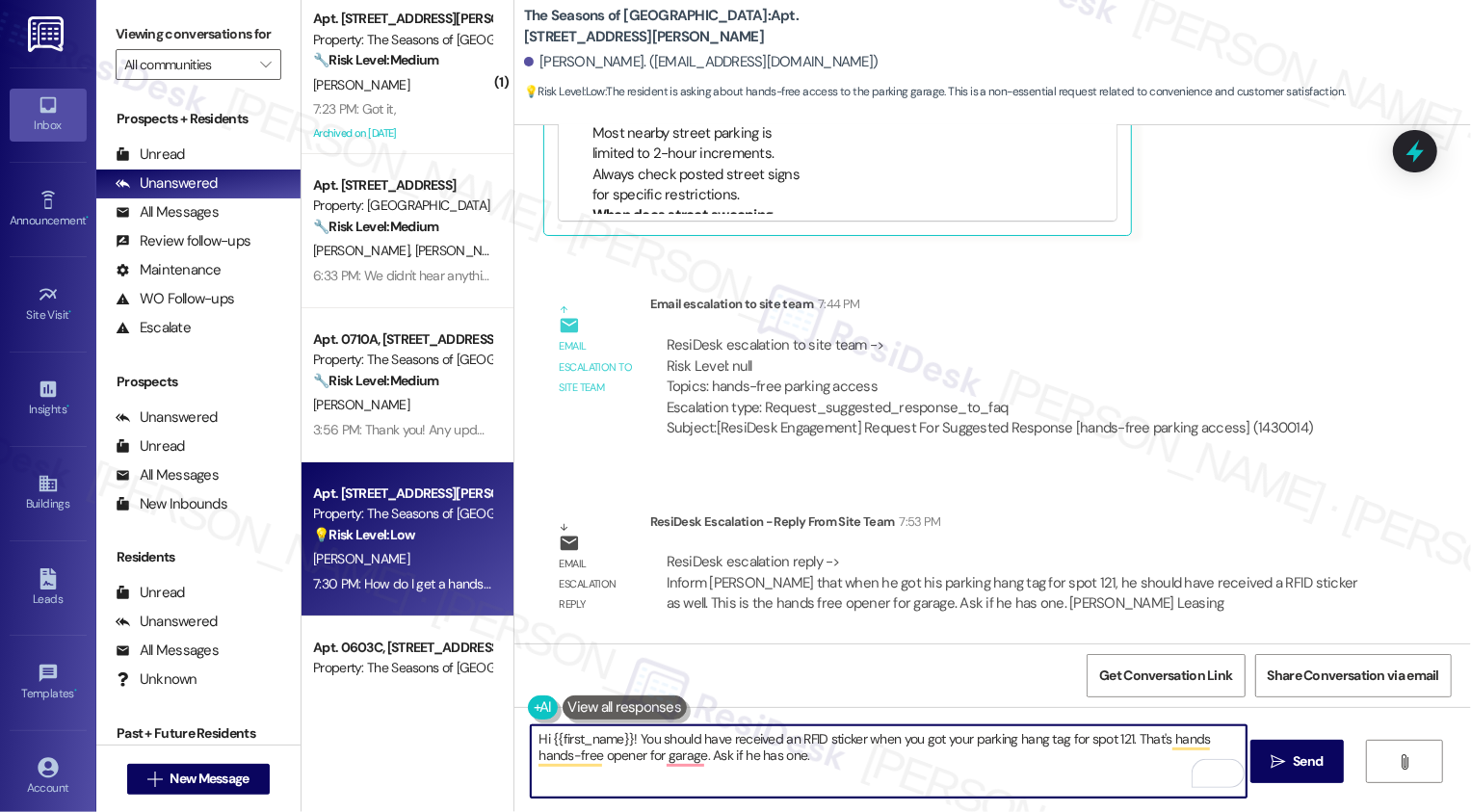
click at [619, 760] on textarea "Hi {{first_name}}! You should have received an RFID sticker when you got your p…" at bounding box center [889, 761] width 716 height 72
click at [667, 763] on textarea "Hi {{first_name}}! You should have received an RFID sticker when you got your p…" at bounding box center [889, 761] width 716 height 72
drag, startPoint x: 723, startPoint y: 756, endPoint x: 900, endPoint y: 772, distance: 177.7
click at [900, 773] on textarea "Hi {{first_name}}! You should have received an RFID sticker when you got your p…" at bounding box center [889, 761] width 716 height 72
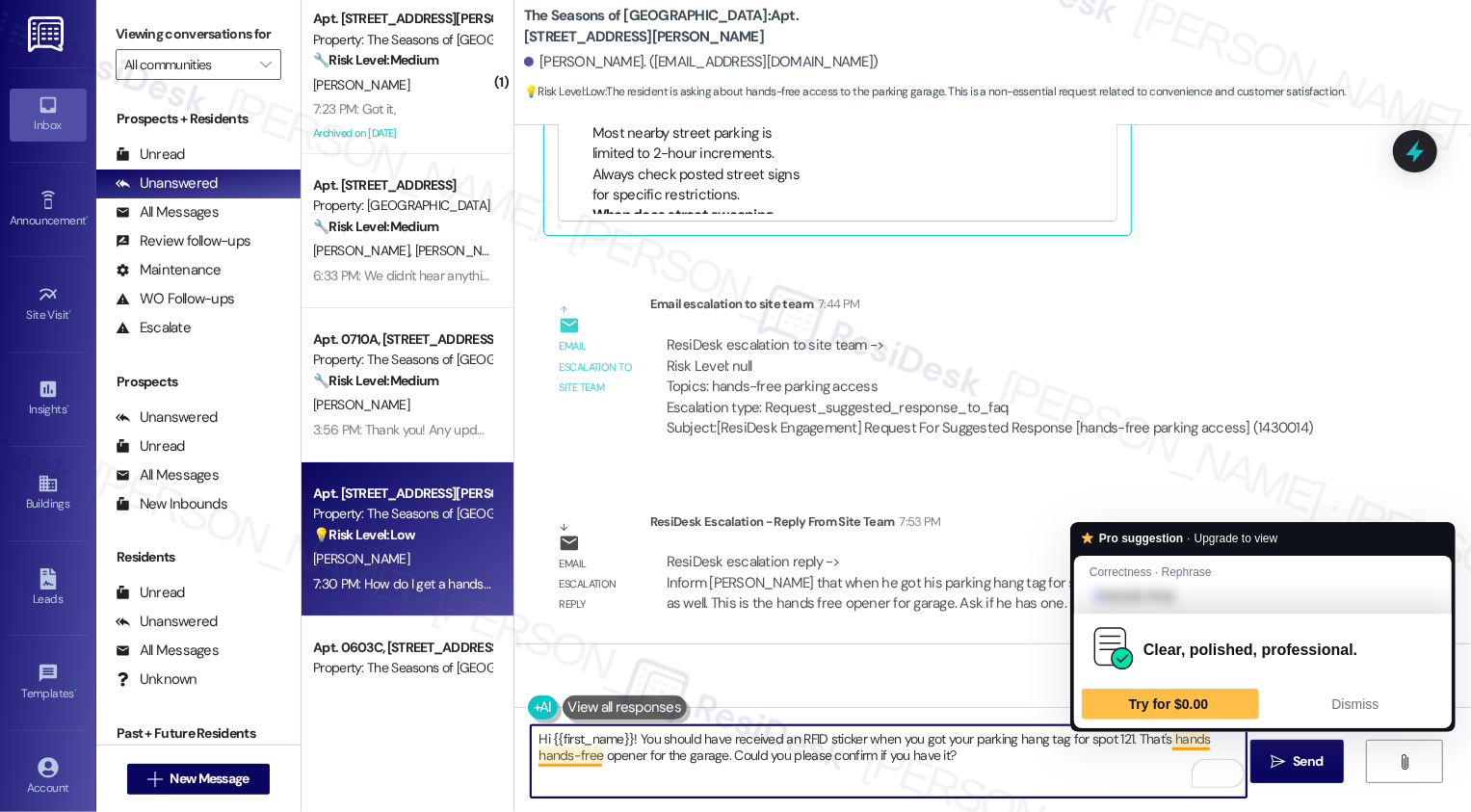
click at [1155, 741] on textarea "Hi {{first_name}}! You should have received an RFID sticker when you got your p…" at bounding box center [889, 761] width 716 height 72
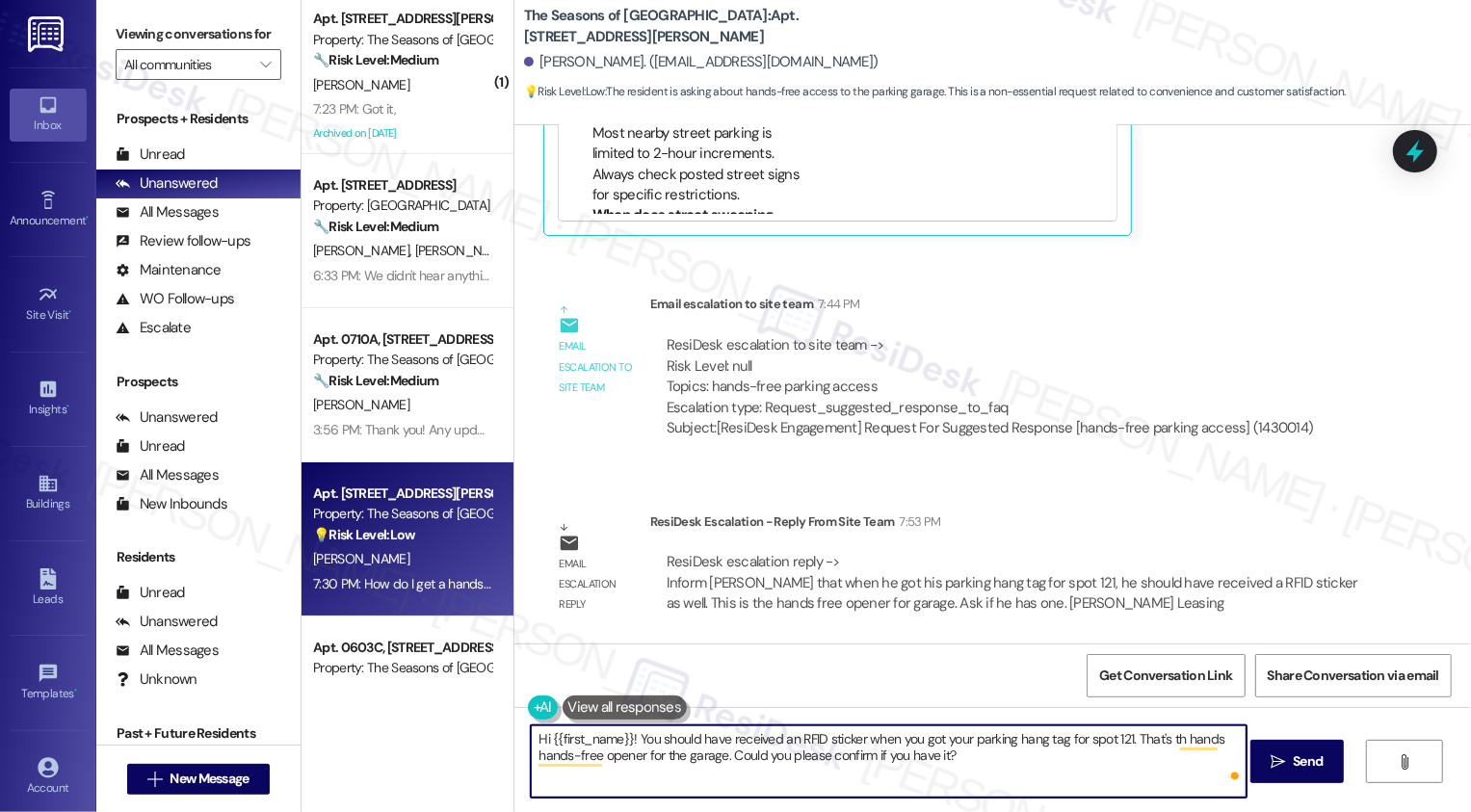
type textarea "Hi {{first_name}}! You should have received an RFID sticker when you got your p…"
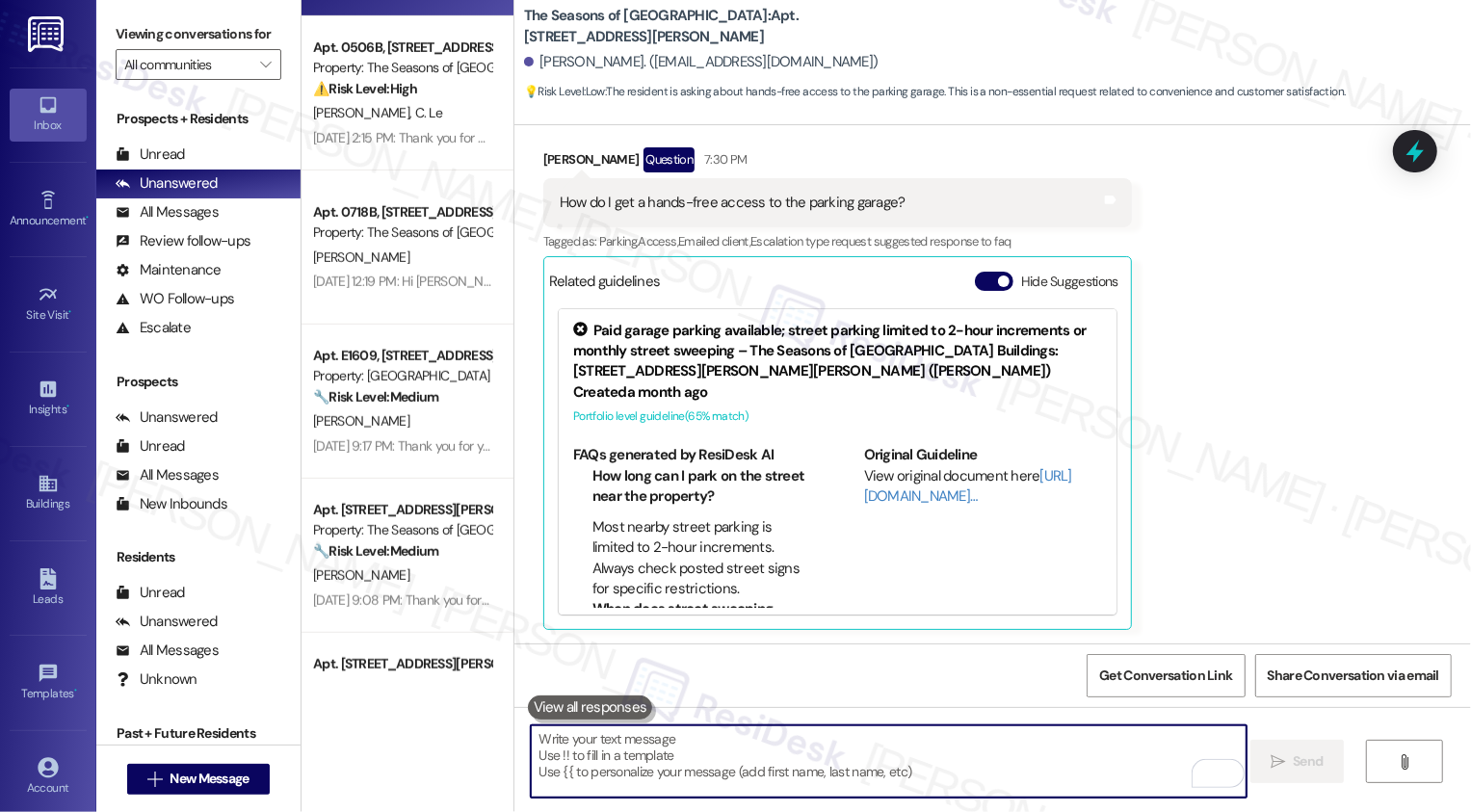
scroll to position [753, 0]
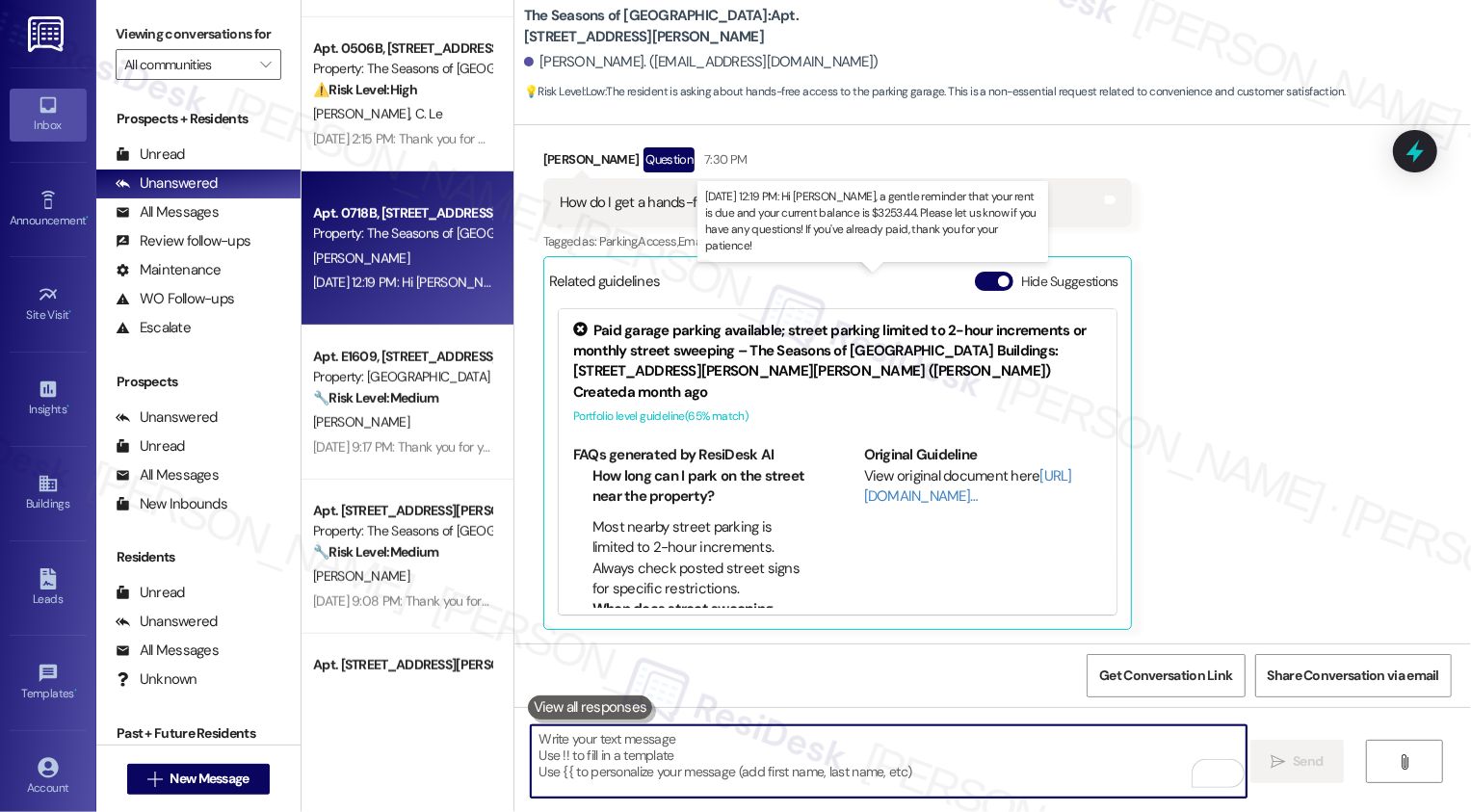
click at [425, 284] on div "[DATE] 12:19 PM: Hi [PERSON_NAME], a gentle reminder that your rent is due and …" at bounding box center [898, 282] width 1171 height 18
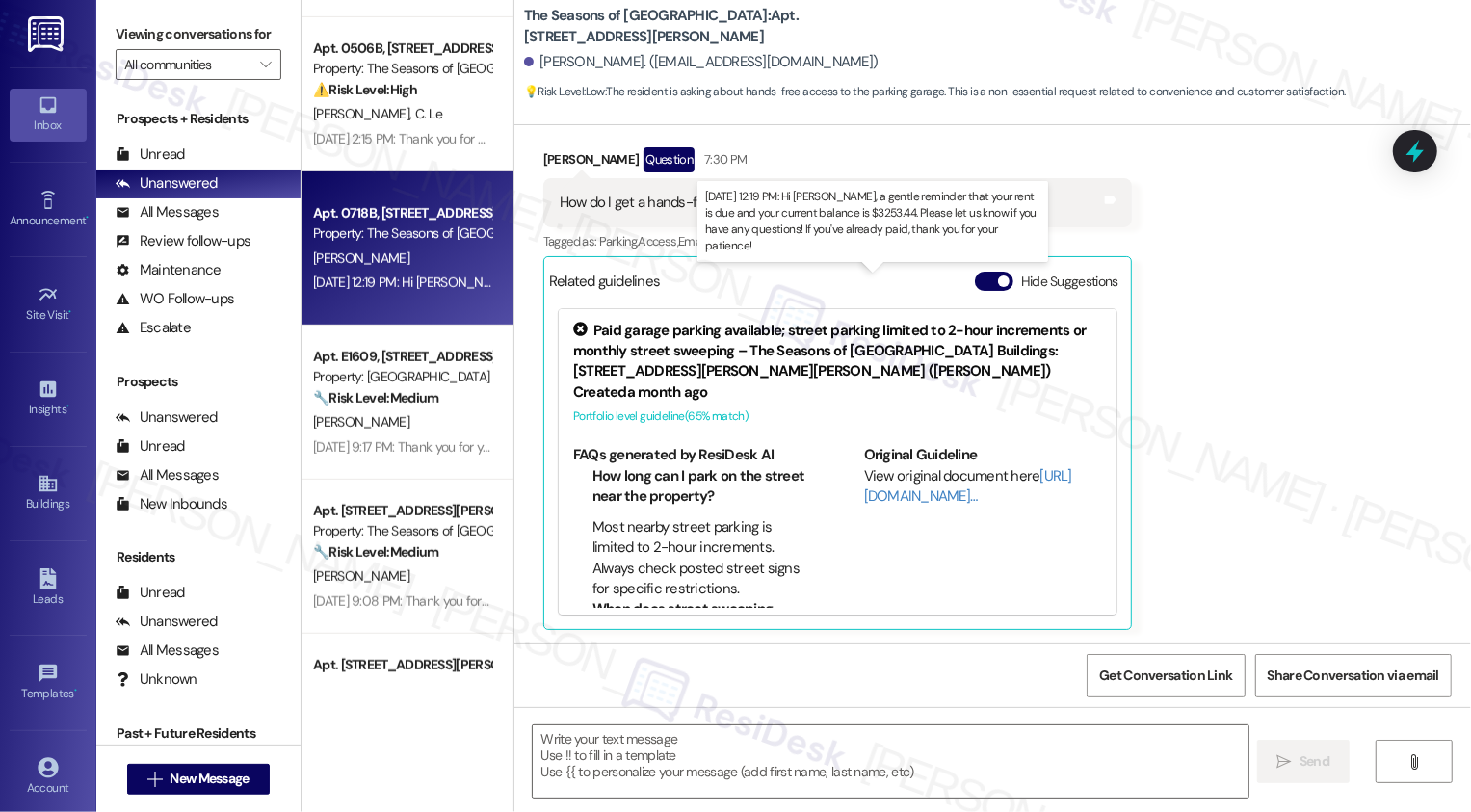
type textarea "Fetching suggested responses. Please feel free to read through the conversation…"
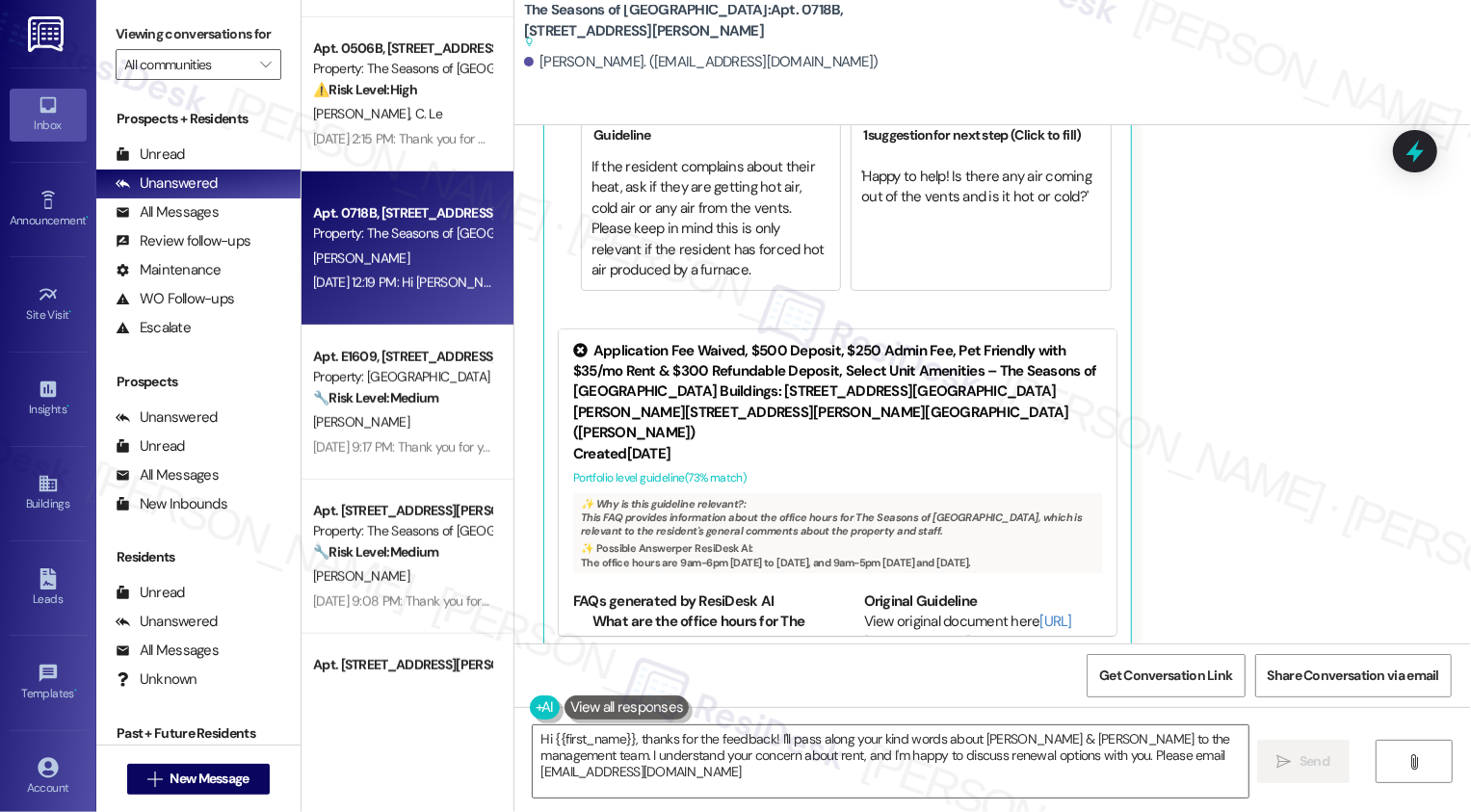
type textarea "Hi {{first_name}}, thanks for the feedback! I'll pass along your kind words abo…"
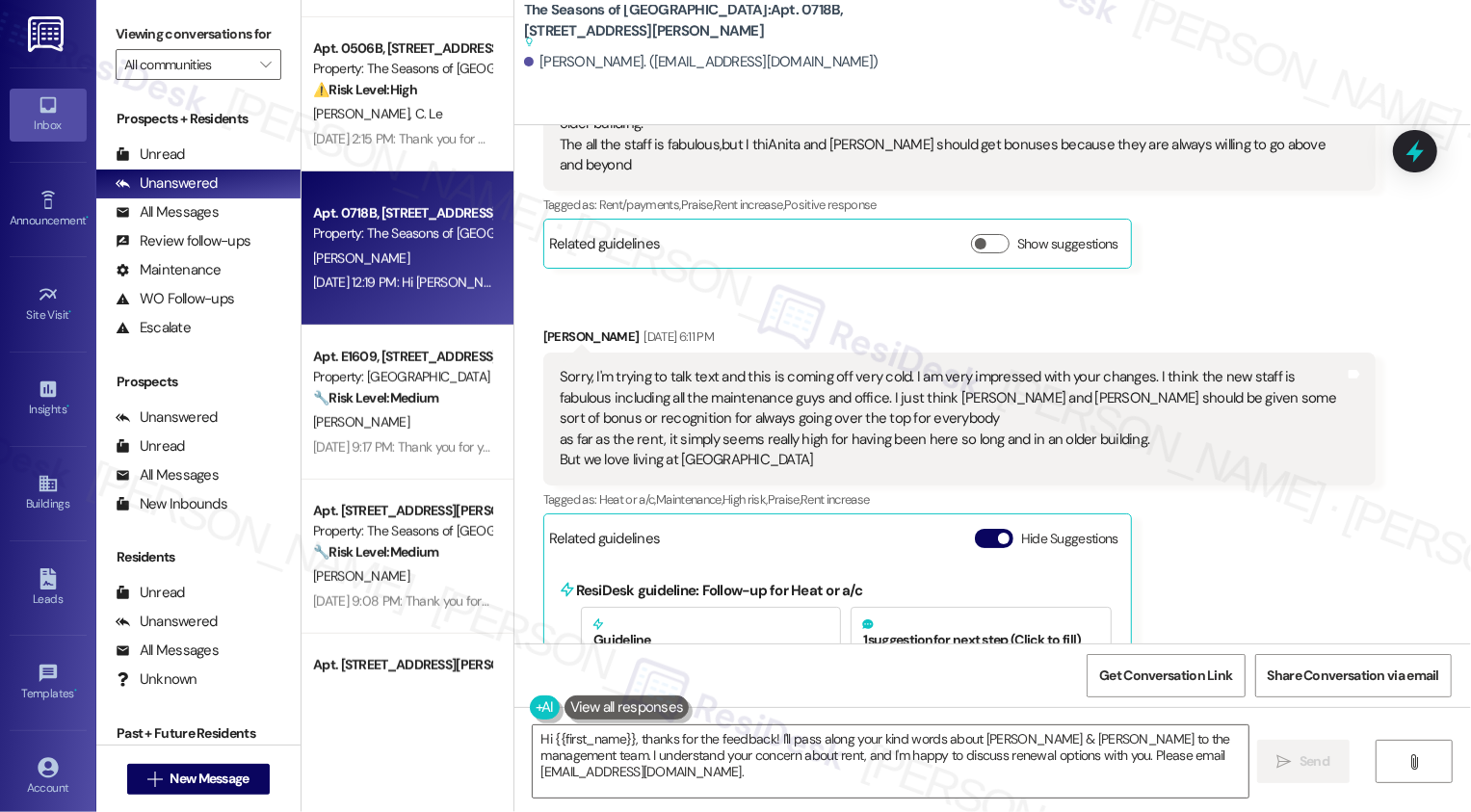
scroll to position [764, 0]
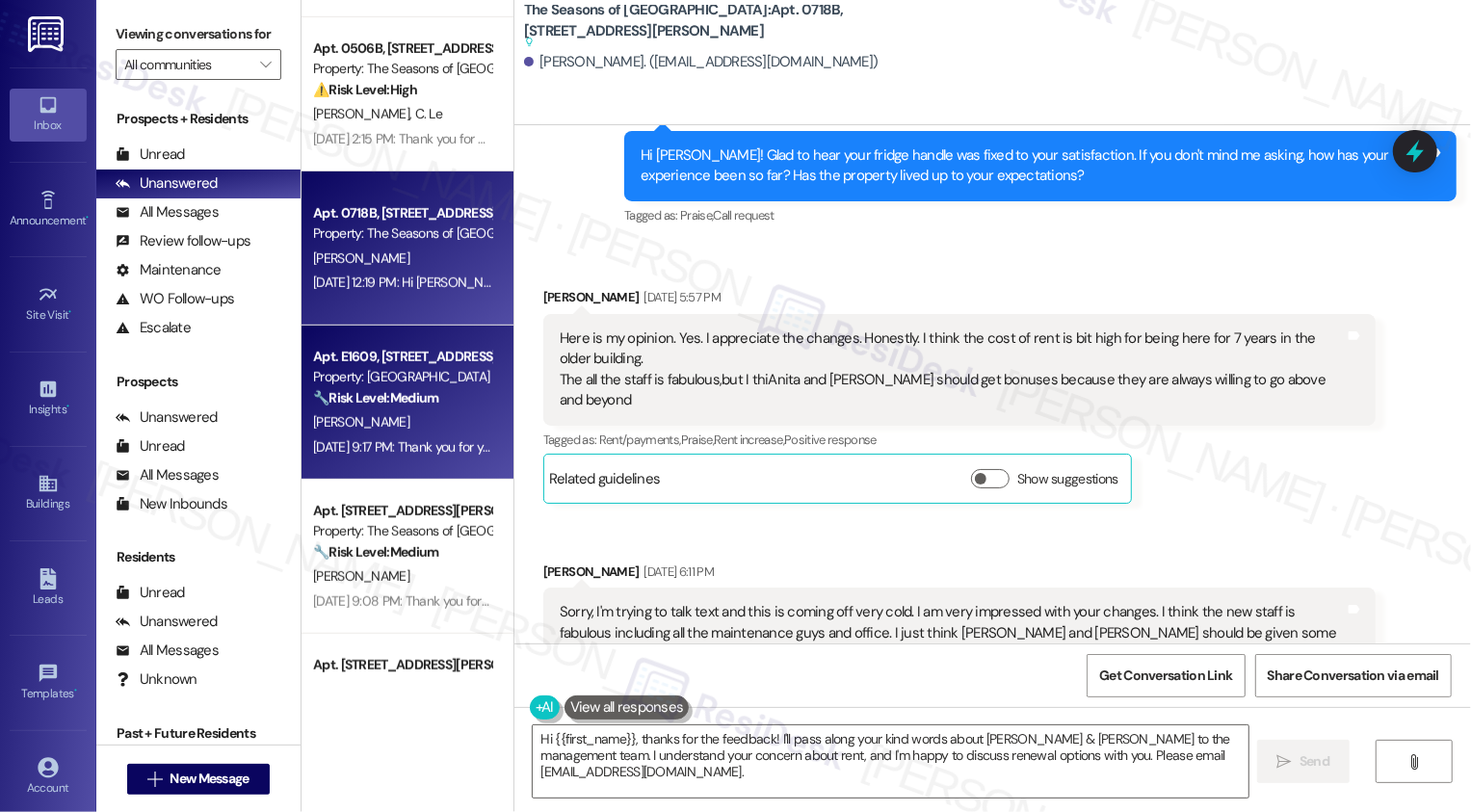
click at [360, 465] on div "Apt. E1609, [STREET_ADDRESS] Property: Country Club Towers 🔧 Risk Level: Medium…" at bounding box center [408, 402] width 212 height 154
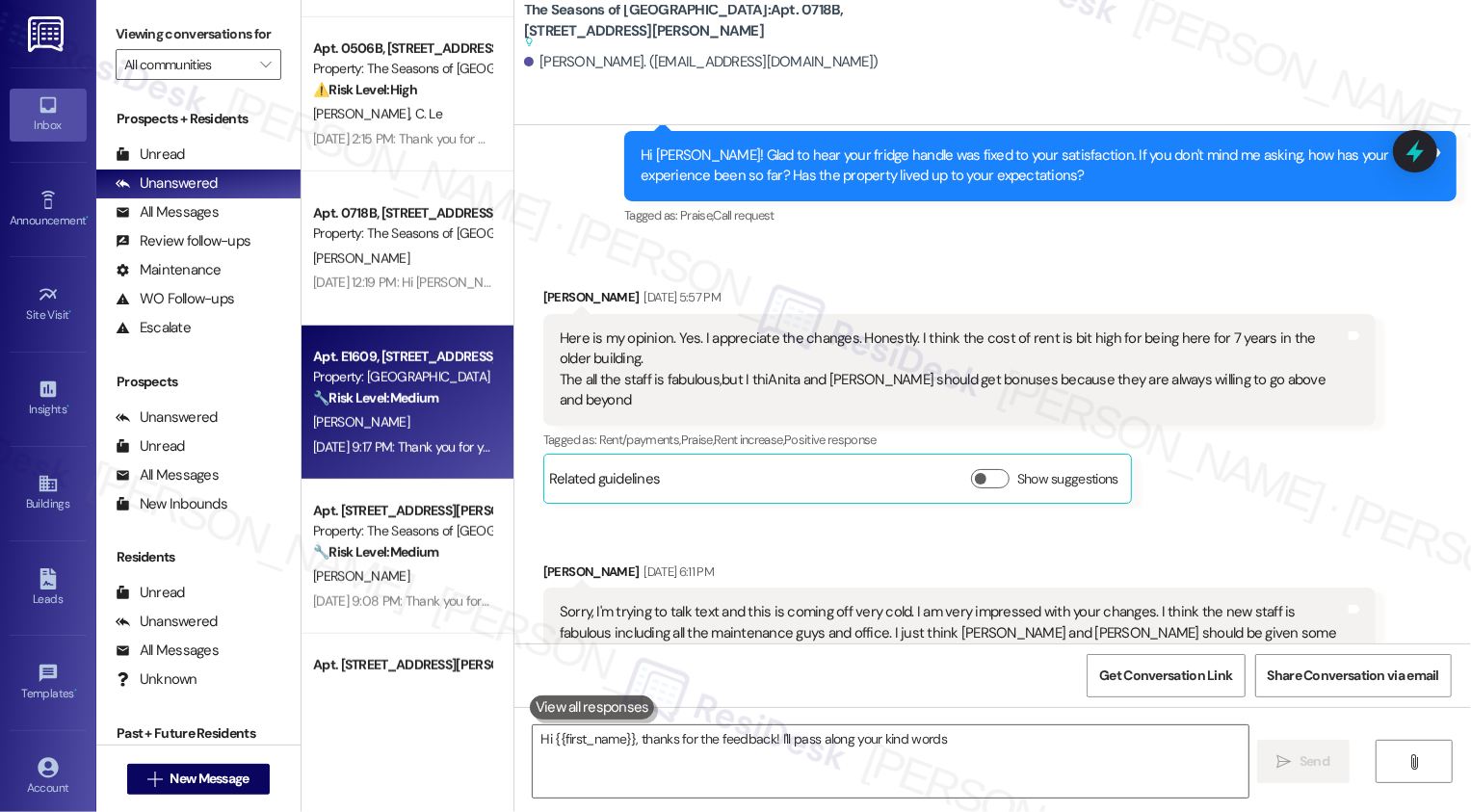
click at [360, 465] on div "Apt. E1609, [STREET_ADDRESS] Property: Country Club Towers 🔧 Risk Level: Medium…" at bounding box center [408, 402] width 212 height 154
type textarea "Hi {{first_name}}, thanks for the feedback! I'll pass along your kind words abo…"
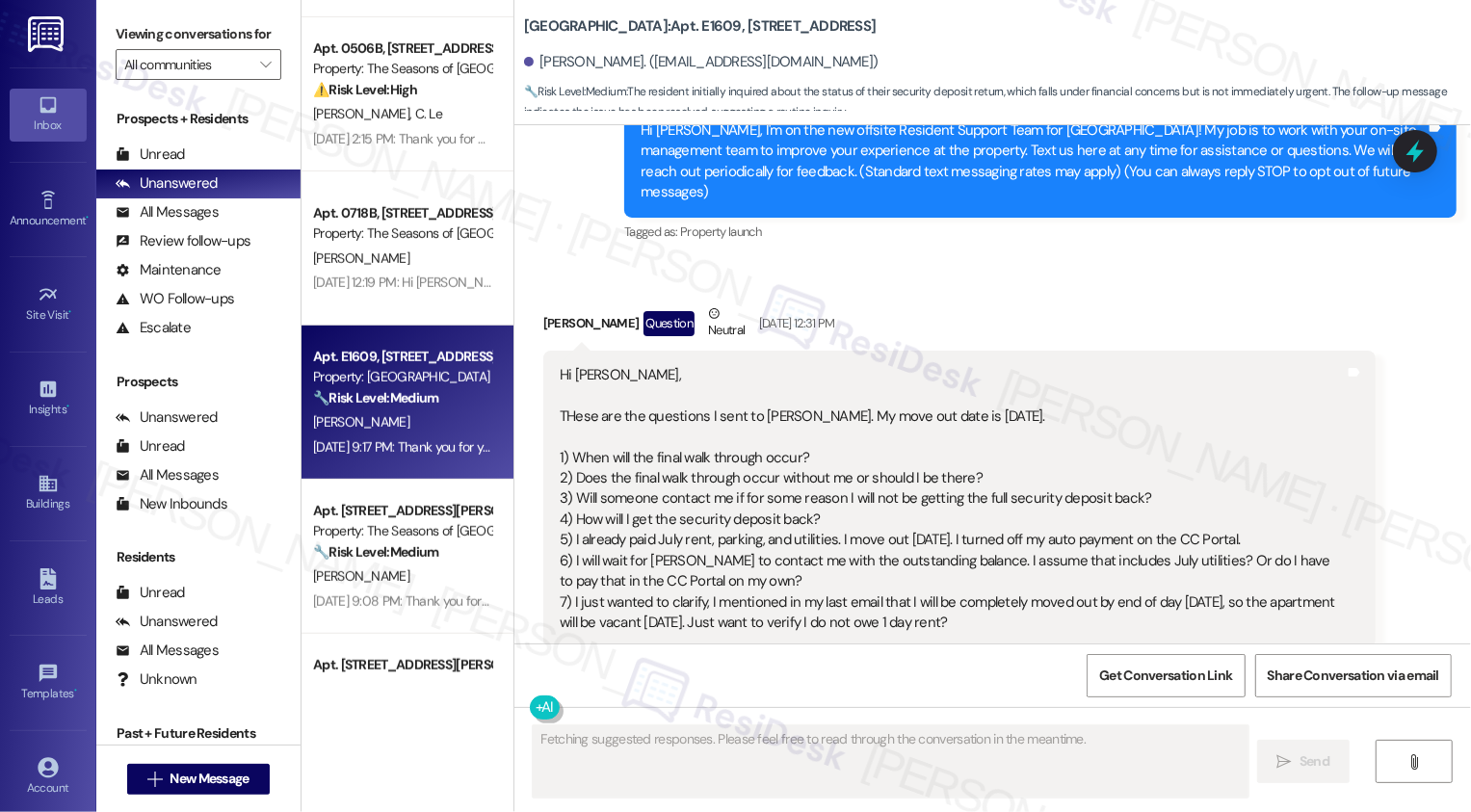
type textarea "Fetching suggested responses. Please feel free to read through the conversation…"
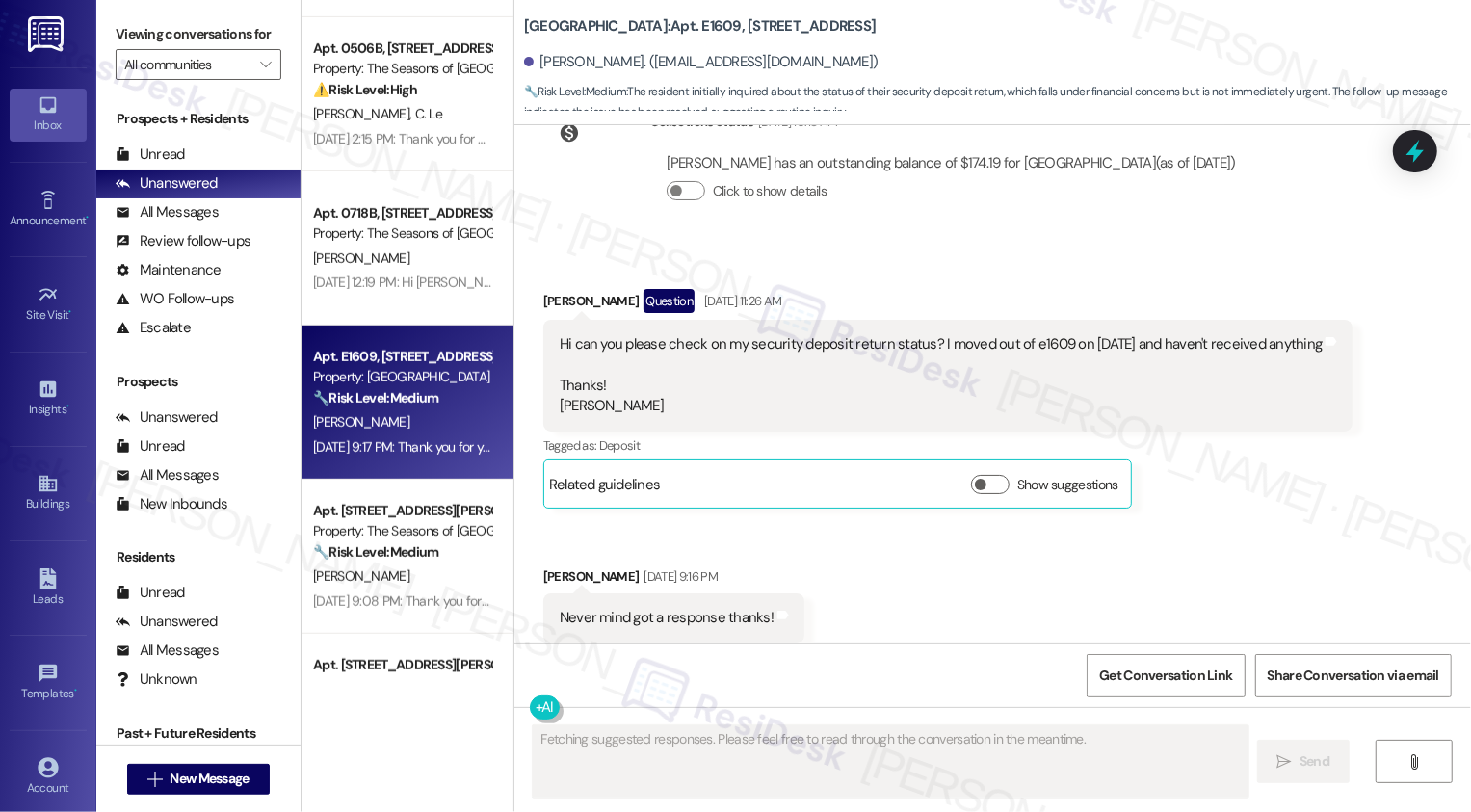
scroll to position [3146, 0]
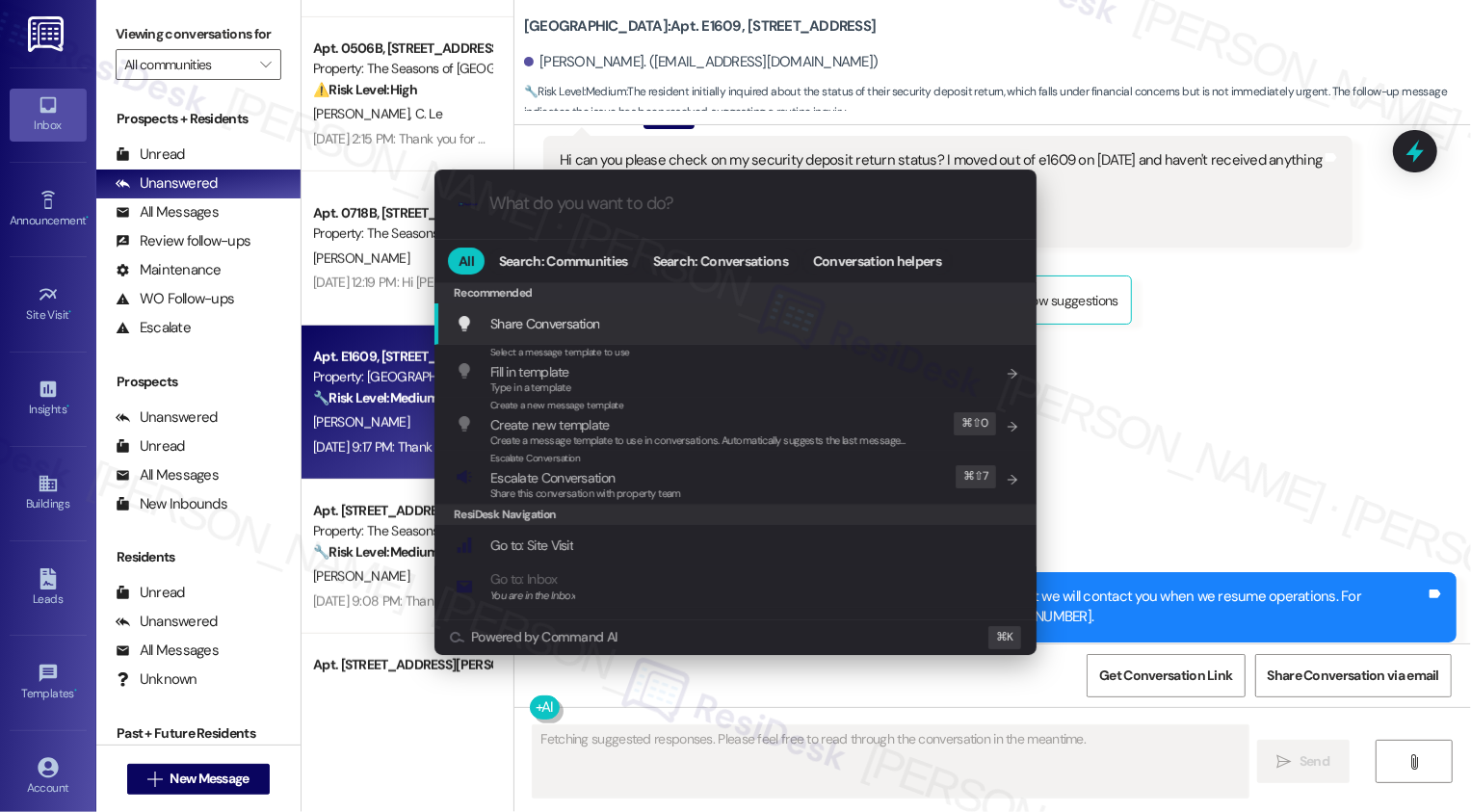
type input "a"
type textarea "Hey"
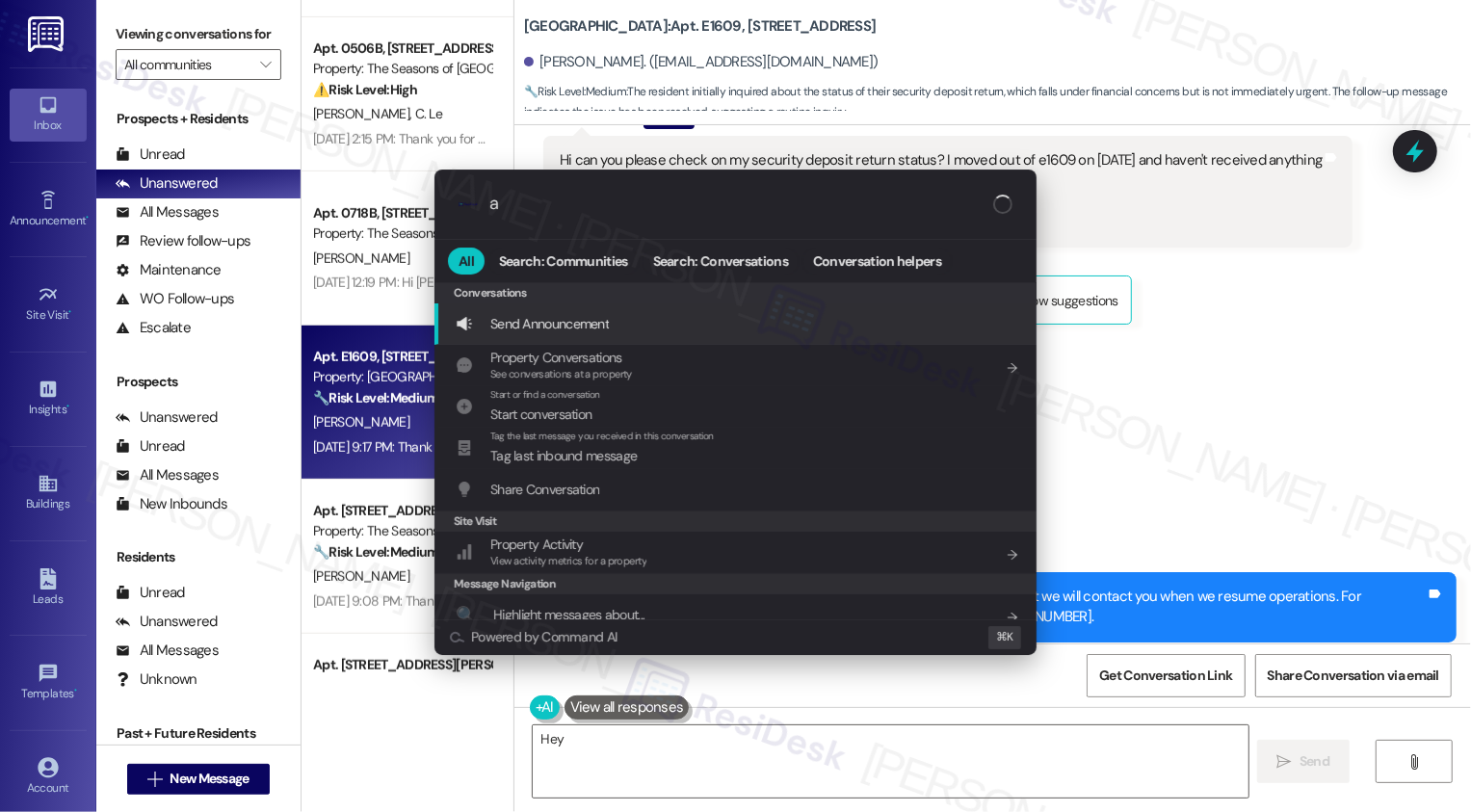
type input "ar"
type textarea "Hey"
type input "arch"
type textarea "Hey {{first_name}}"
type input "archi"
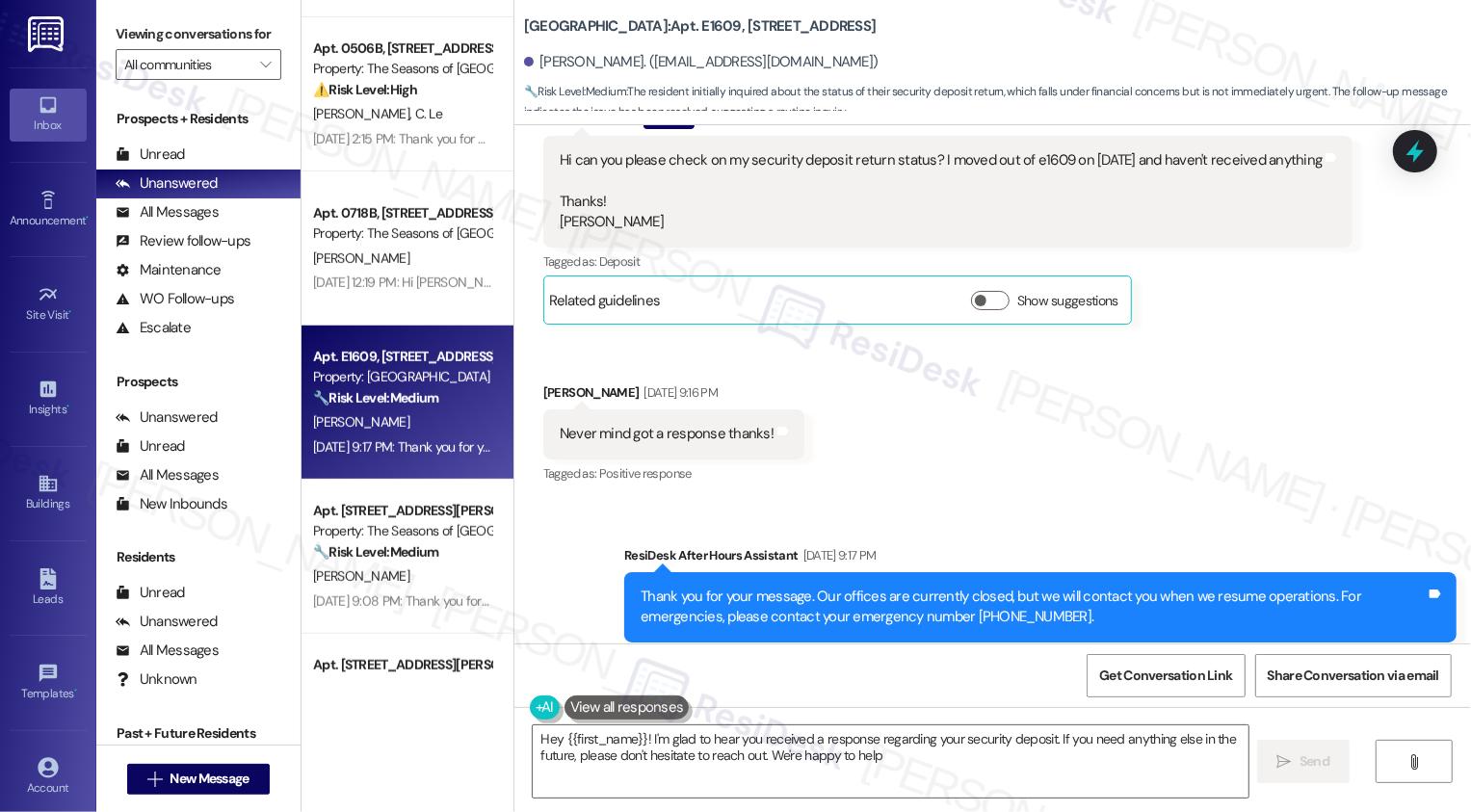
type textarea "Hey {{first_name}}! I'm glad to hear you received a response regarding your sec…"
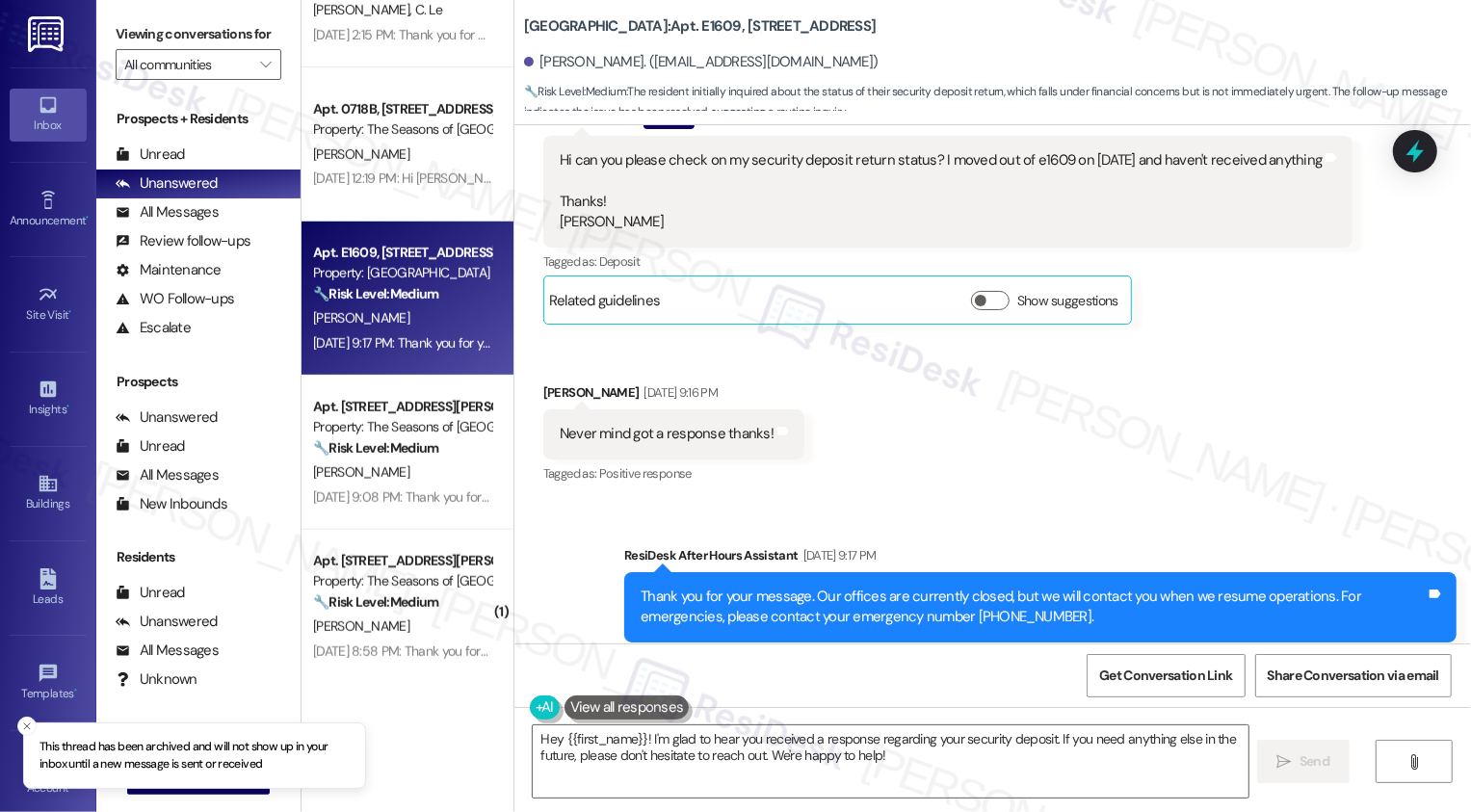
scroll to position [907, 0]
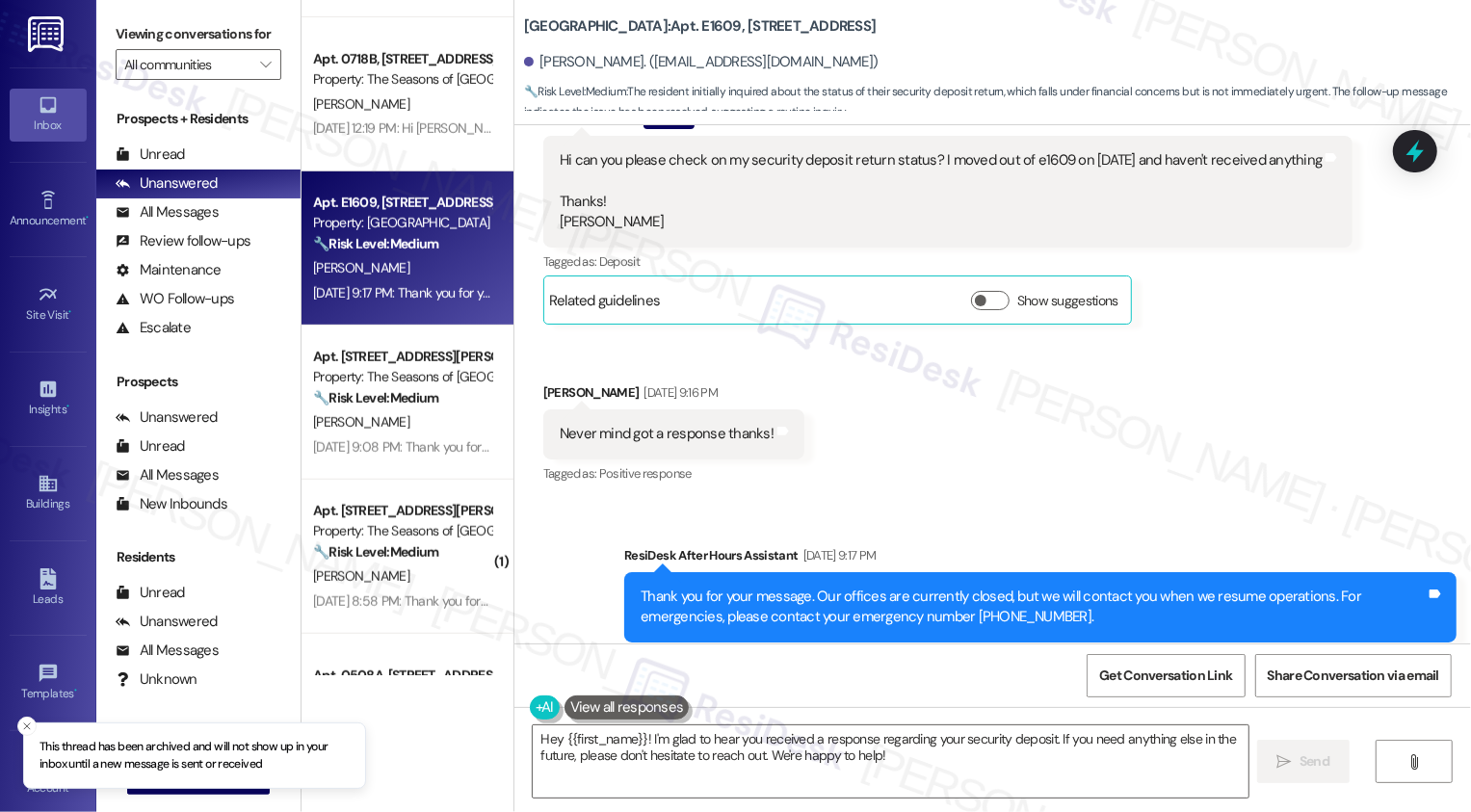
click at [425, 467] on div "Apt. [STREET_ADDRESS][PERSON_NAME] Property: The Seasons of Cherry Creek 🔧 Risk…" at bounding box center [408, 402] width 212 height 154
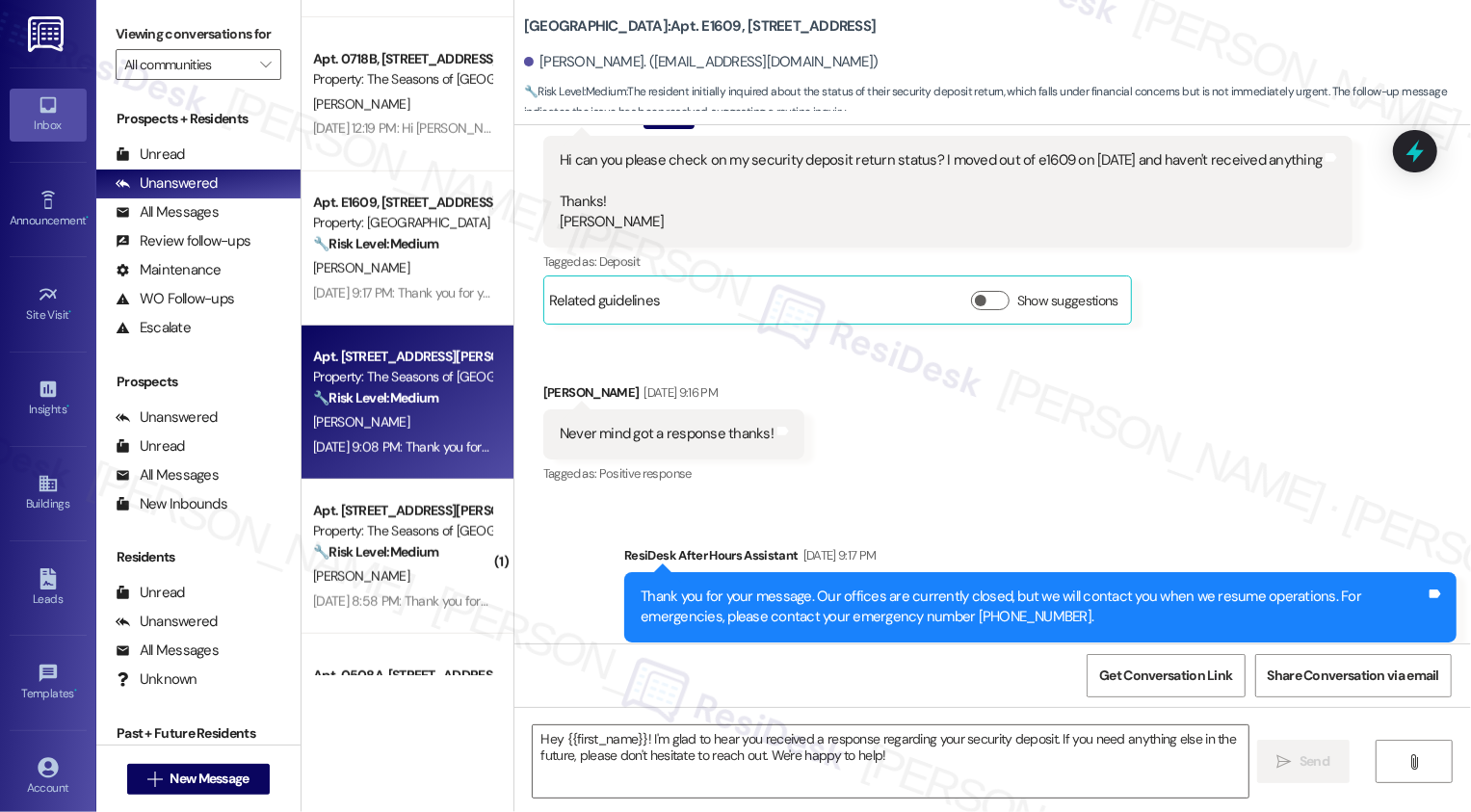
click at [425, 467] on div "Apt. [STREET_ADDRESS][PERSON_NAME] Property: The Seasons of Cherry Creek 🔧 Risk…" at bounding box center [408, 402] width 212 height 154
type textarea "Fetching suggested responses. Please feel free to read through the conversation…"
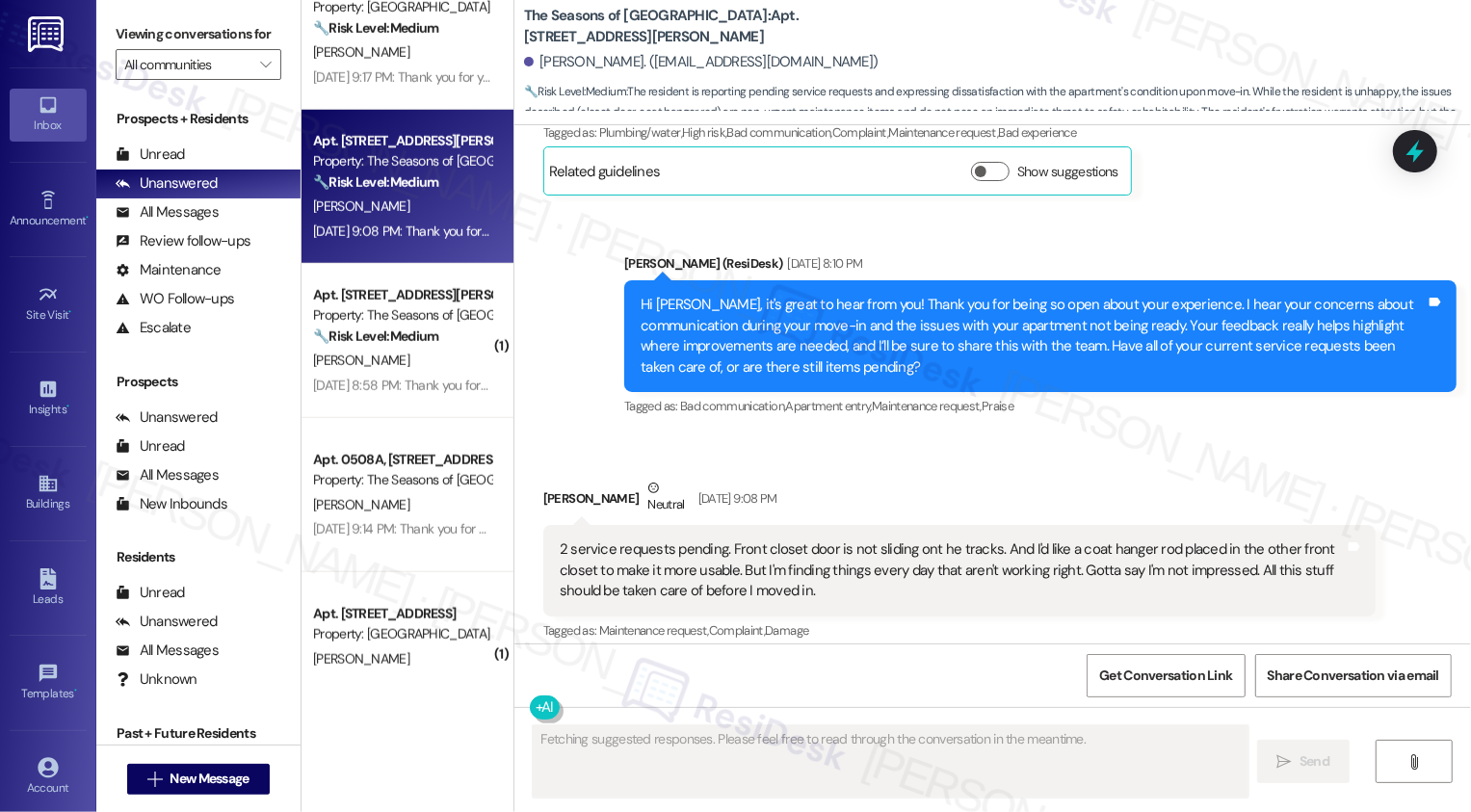
scroll to position [1174, 0]
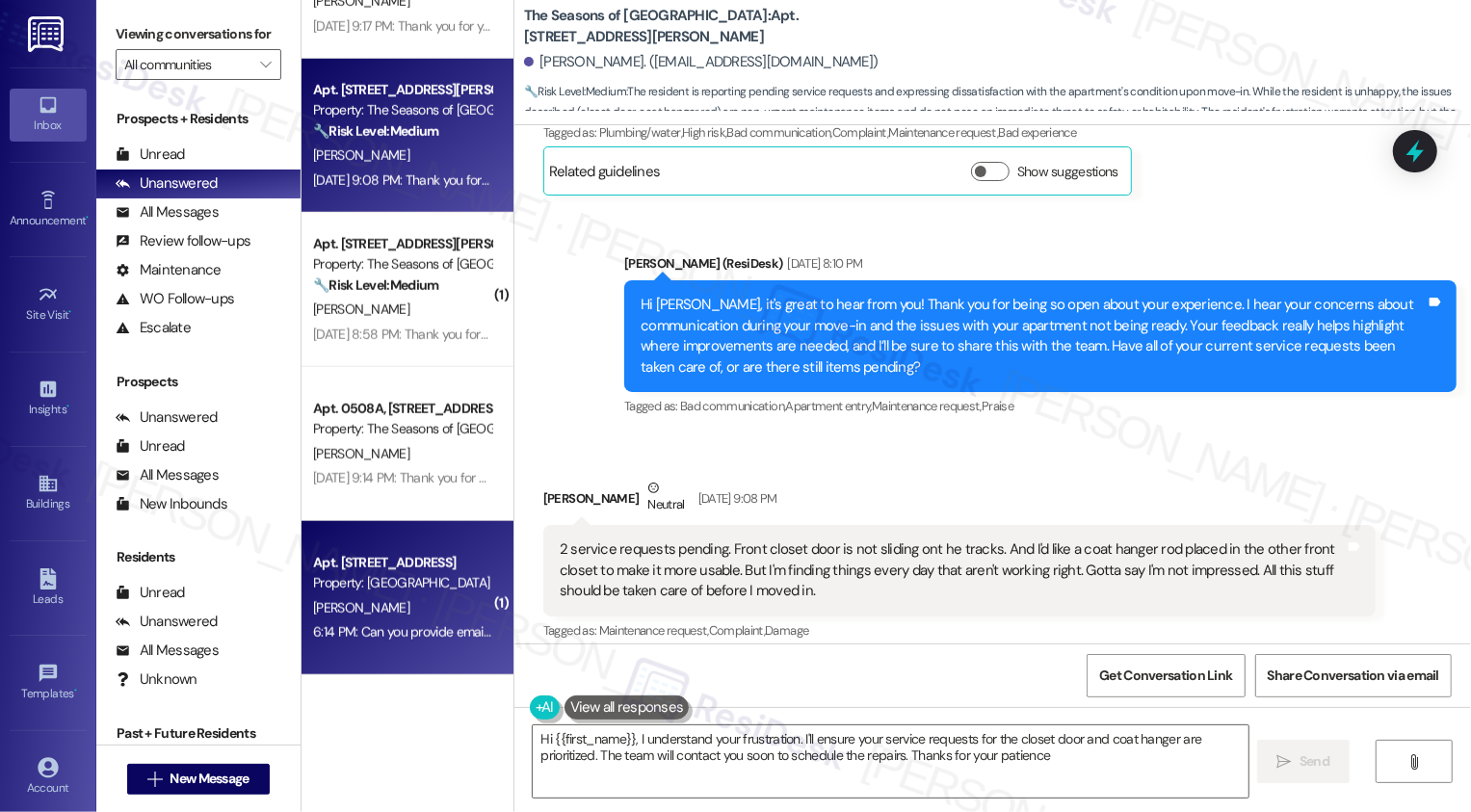
type textarea "Hi {{first_name}}, I understand your frustration. I'll ensure your service requ…"
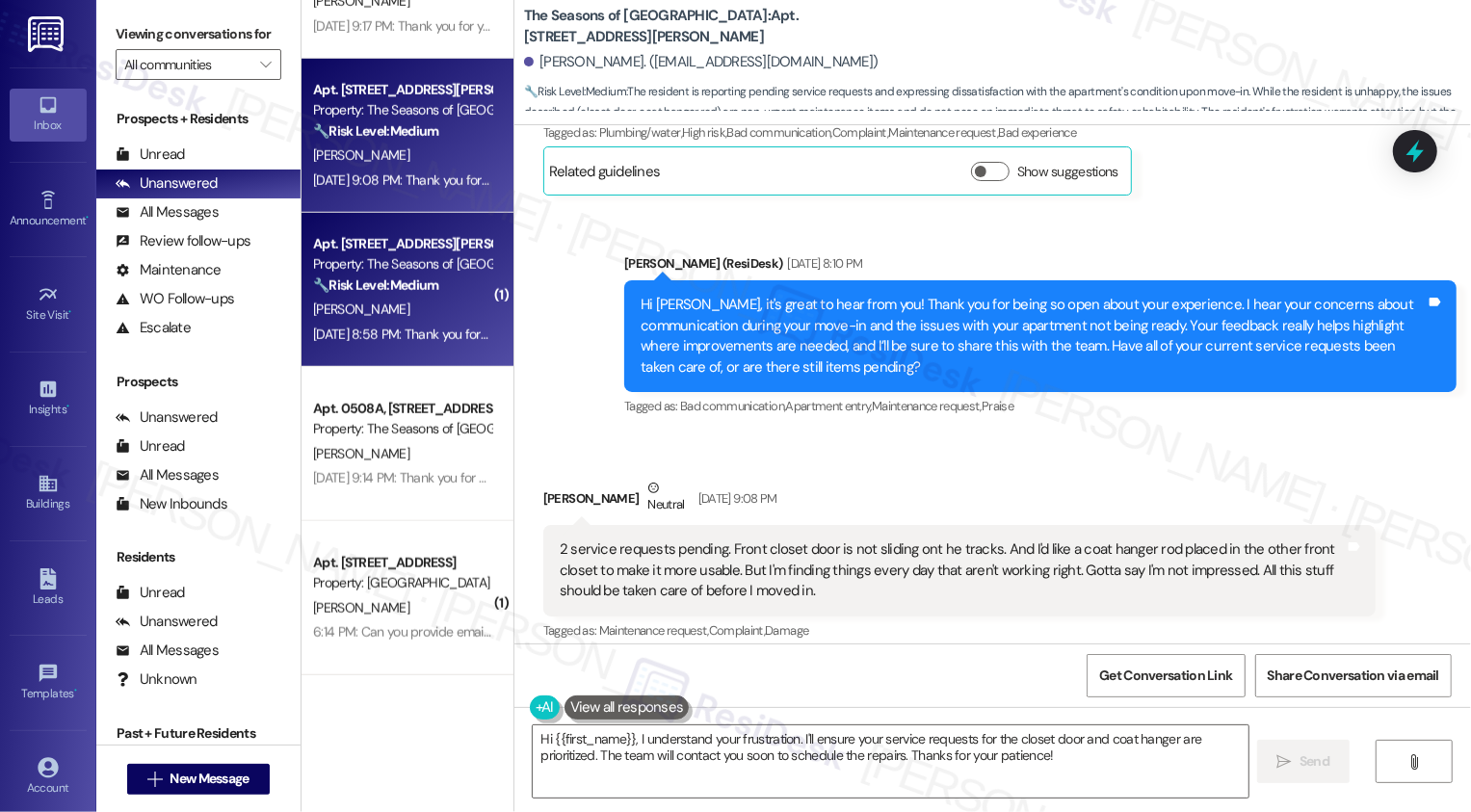
click at [437, 328] on div "[DATE] 8:58 PM: Thank you for your message. Our offices are currently closed, b…" at bounding box center [897, 334] width 1168 height 18
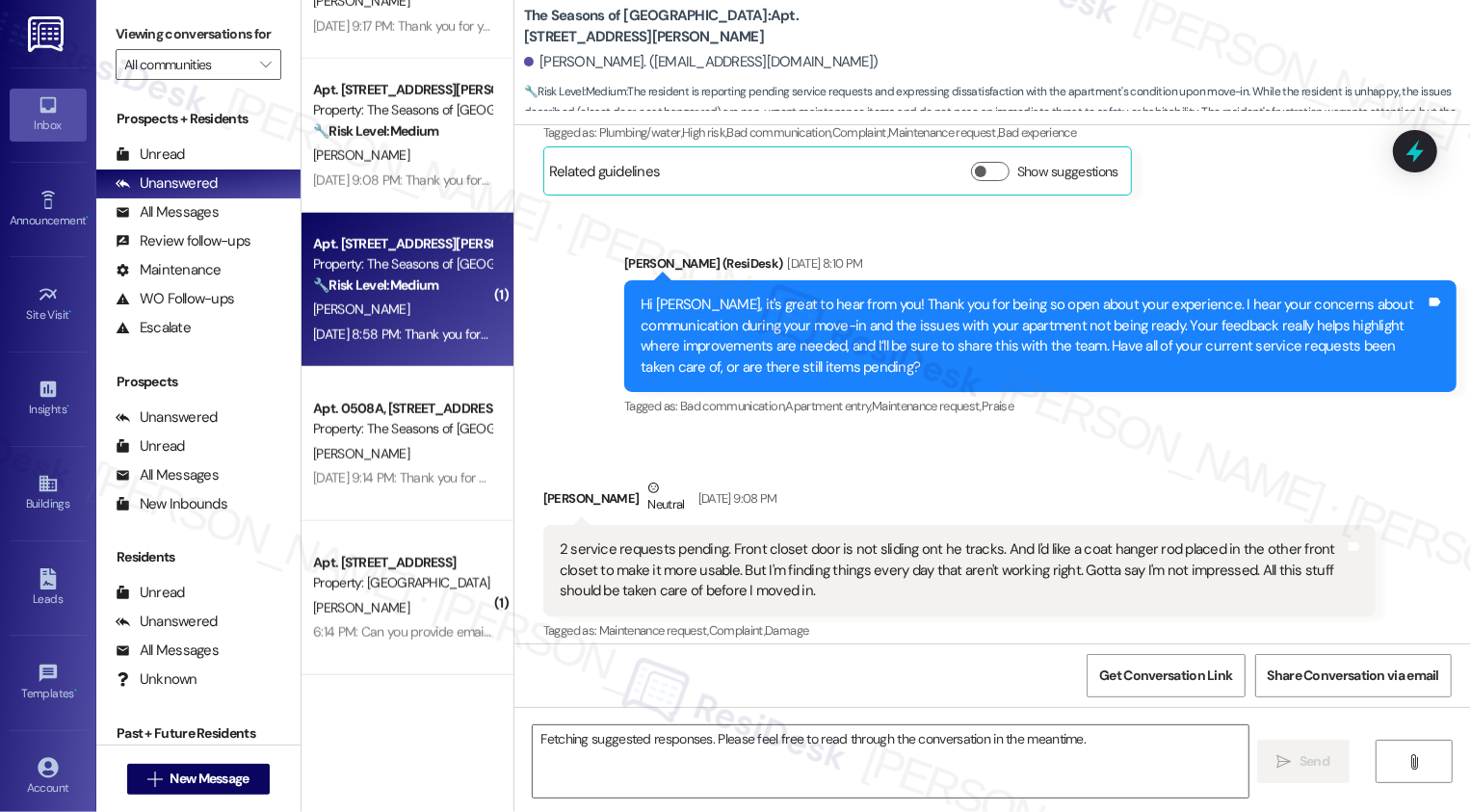
click at [437, 328] on div "[DATE] 8:58 PM: Thank you for your message. Our offices are currently closed, b…" at bounding box center [897, 334] width 1168 height 18
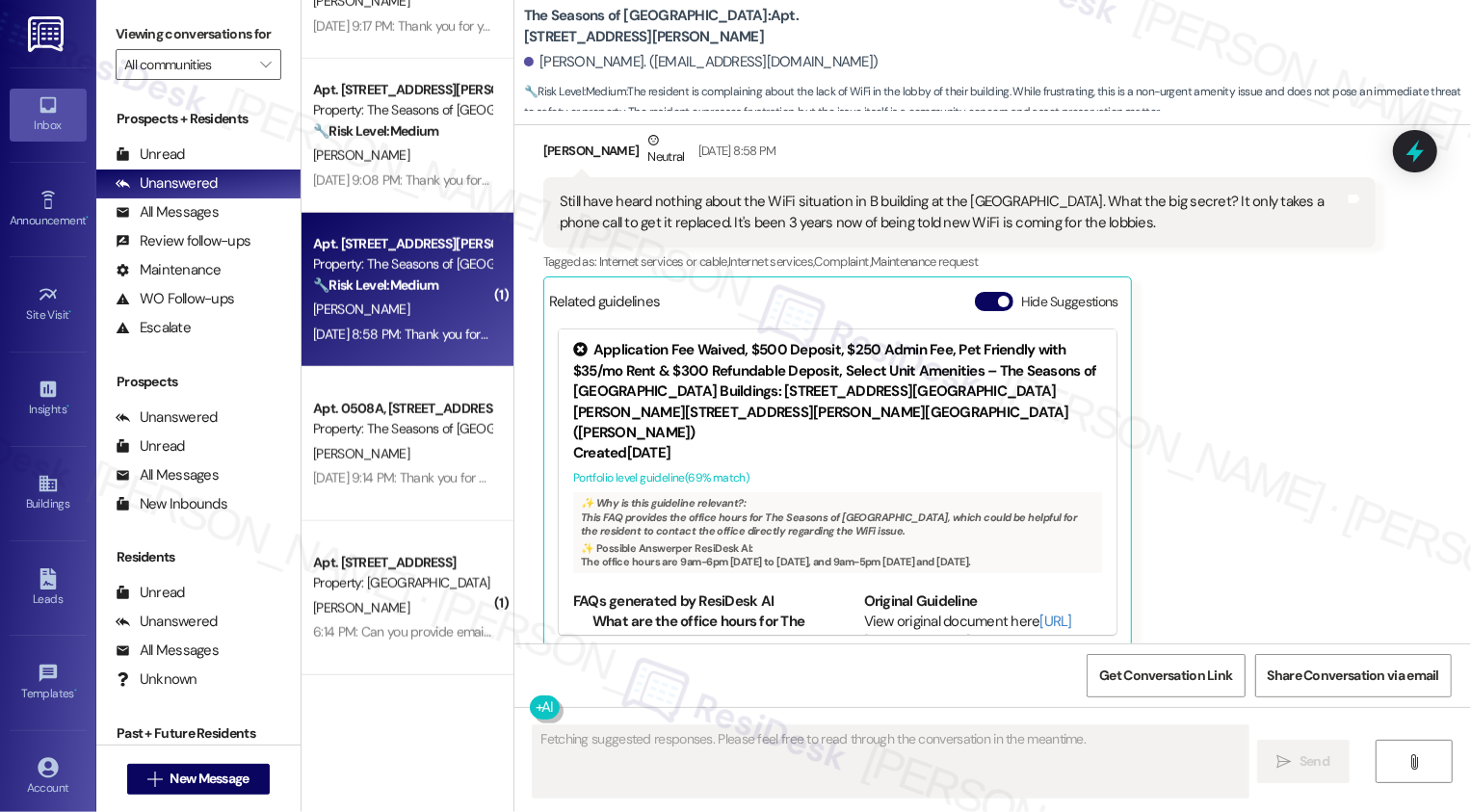
scroll to position [1019, 0]
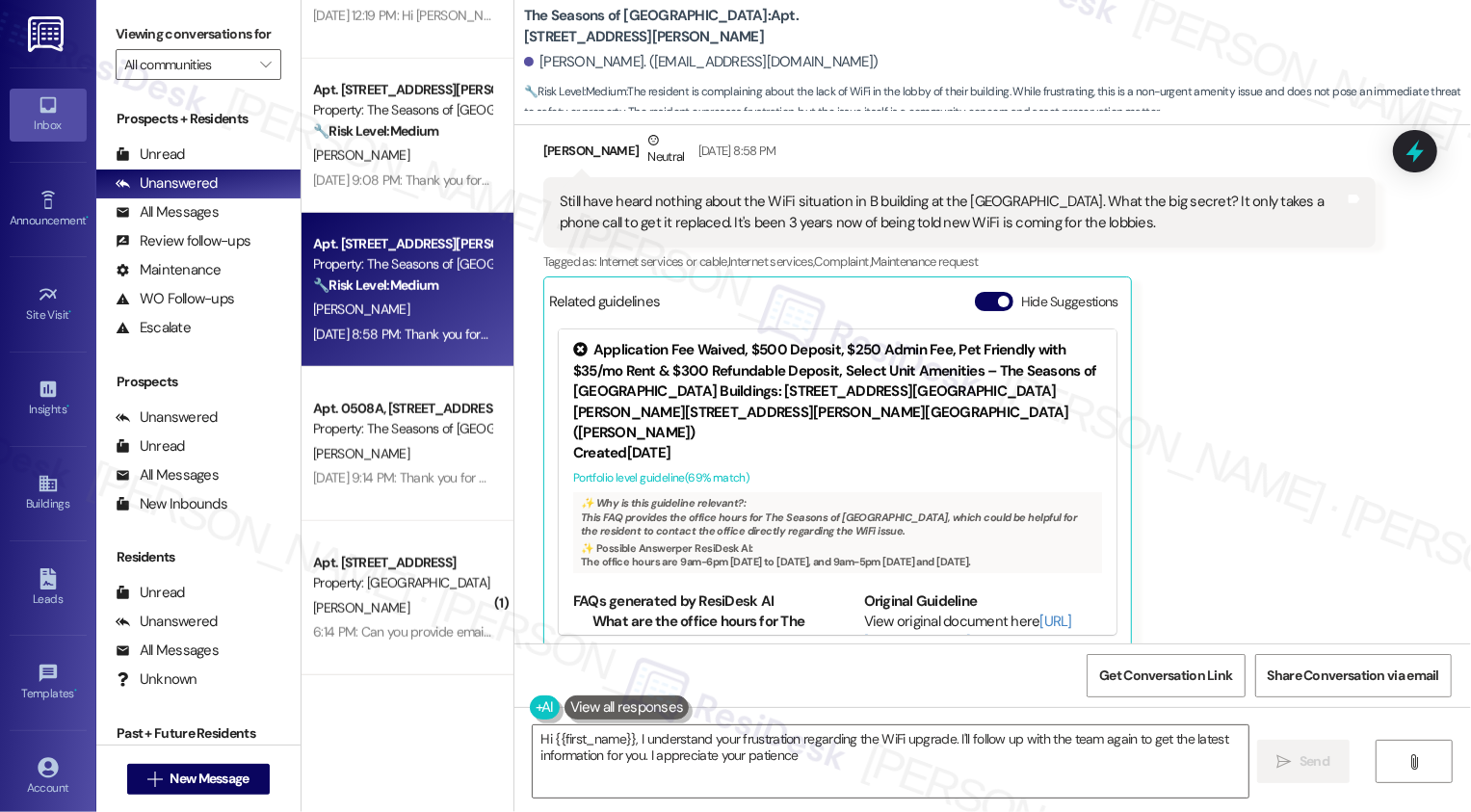
type textarea "Hi {{first_name}}, I understand your frustration regarding the WiFi upgrade. I'…"
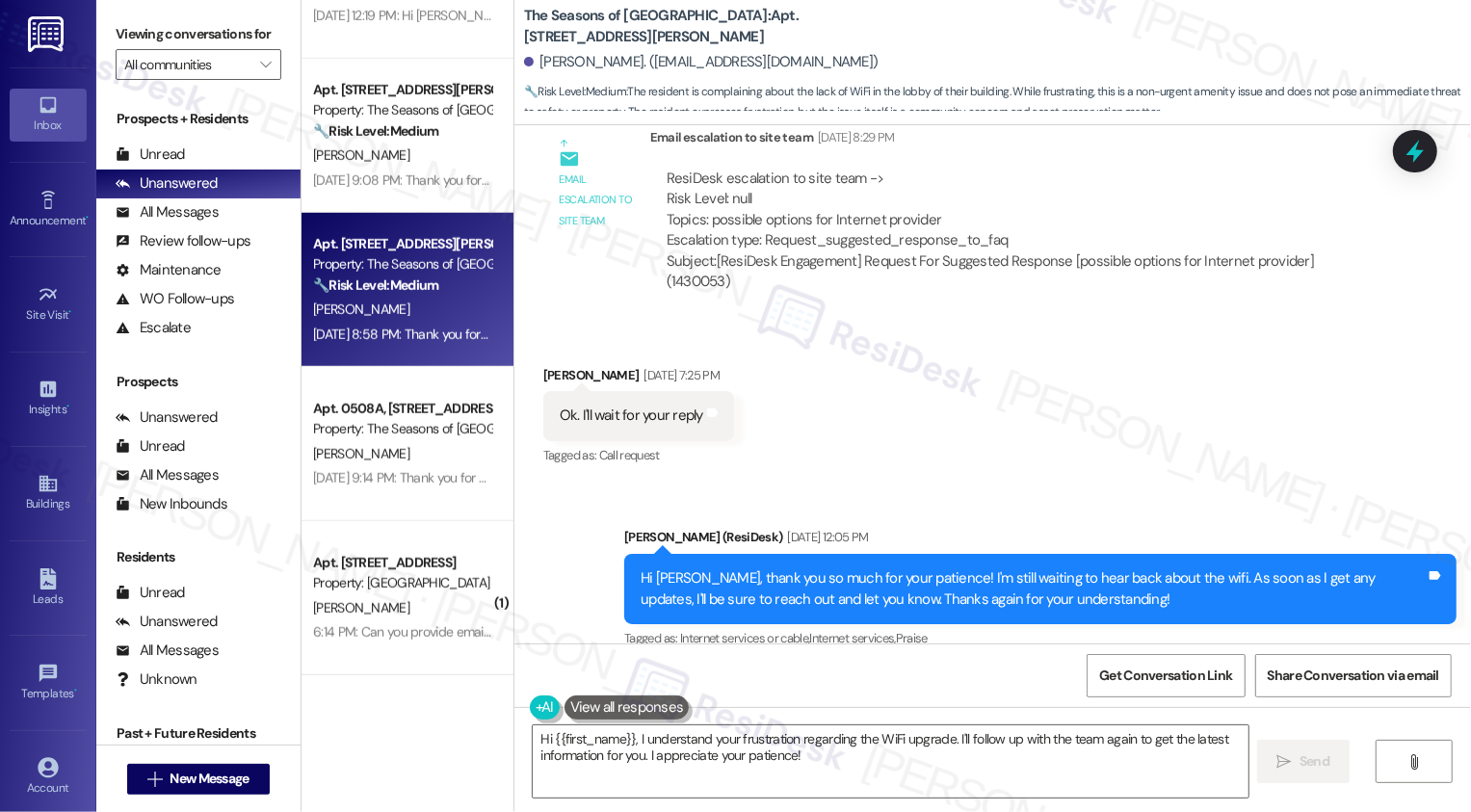
scroll to position [1189, 0]
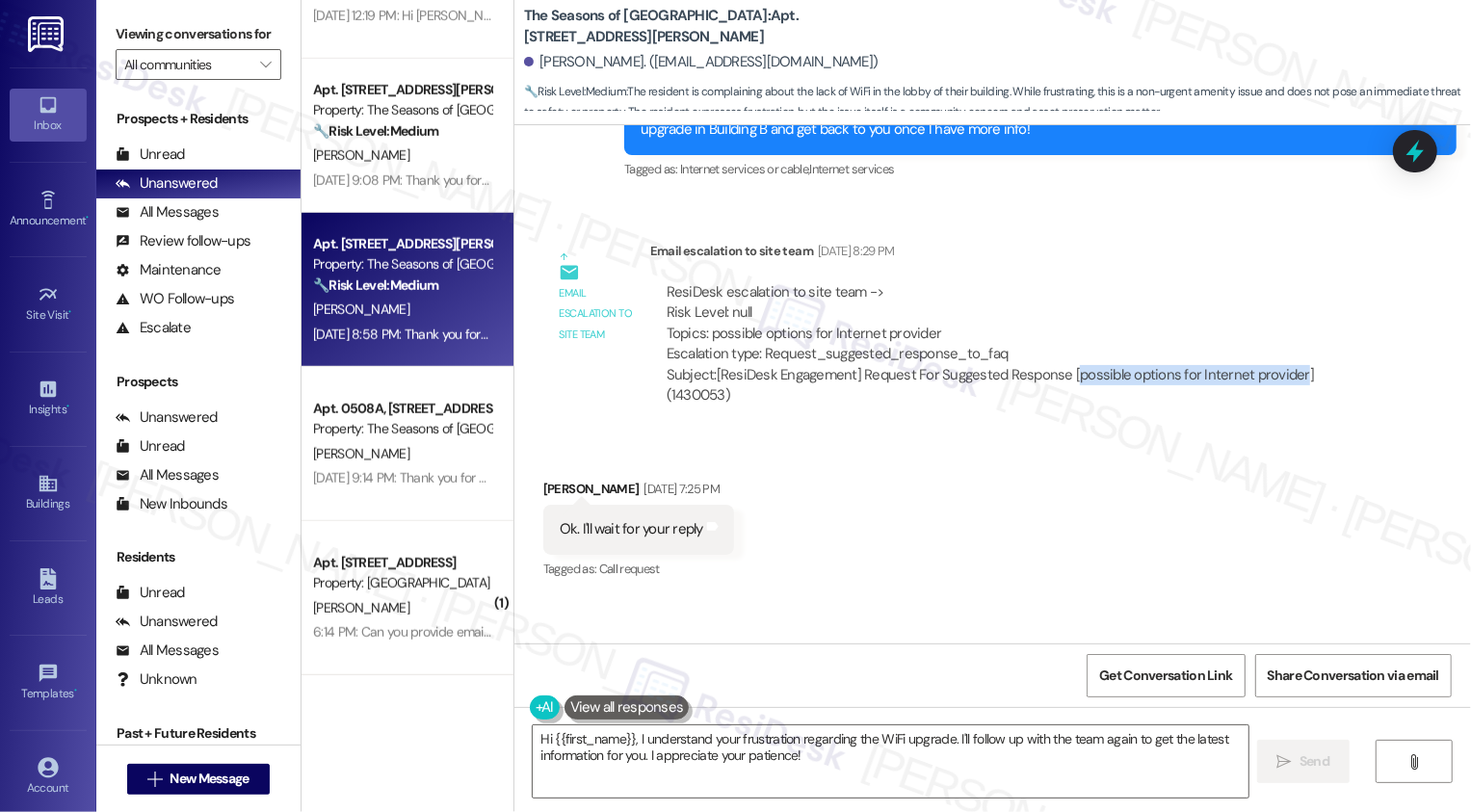
drag, startPoint x: 1060, startPoint y: 371, endPoint x: 1278, endPoint y: 372, distance: 218.0
click at [1278, 372] on div "Subject: [ResiDesk Engagement] Request For Suggested Response [possible options…" at bounding box center [1013, 385] width 692 height 41
copy div "possible options for Internet provider"
click at [1231, 462] on div "Received via SMS [PERSON_NAME] [DATE] 7:25 PM Ok. I'll wait for your reply Tags…" at bounding box center [992, 517] width 957 height 163
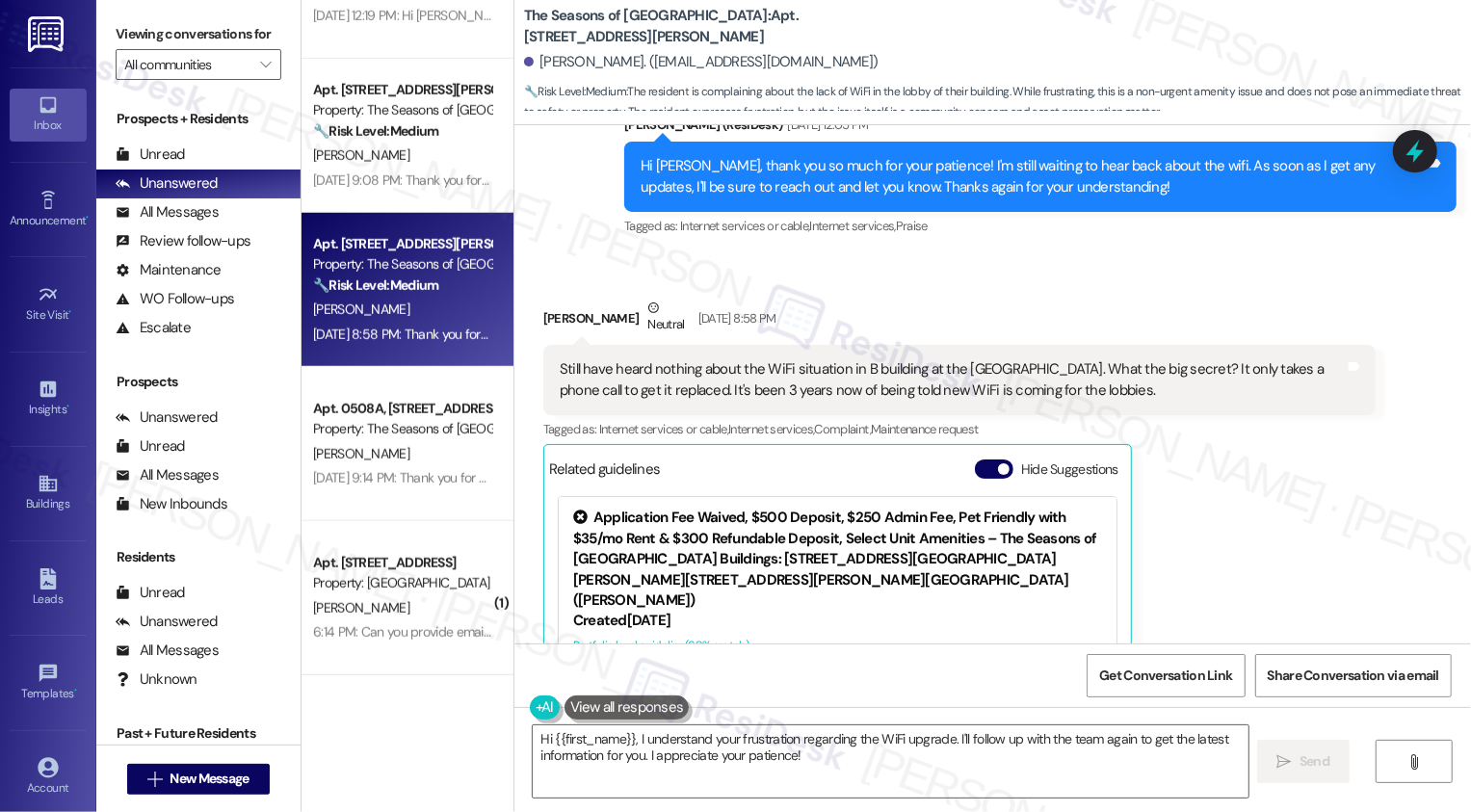
scroll to position [1735, 0]
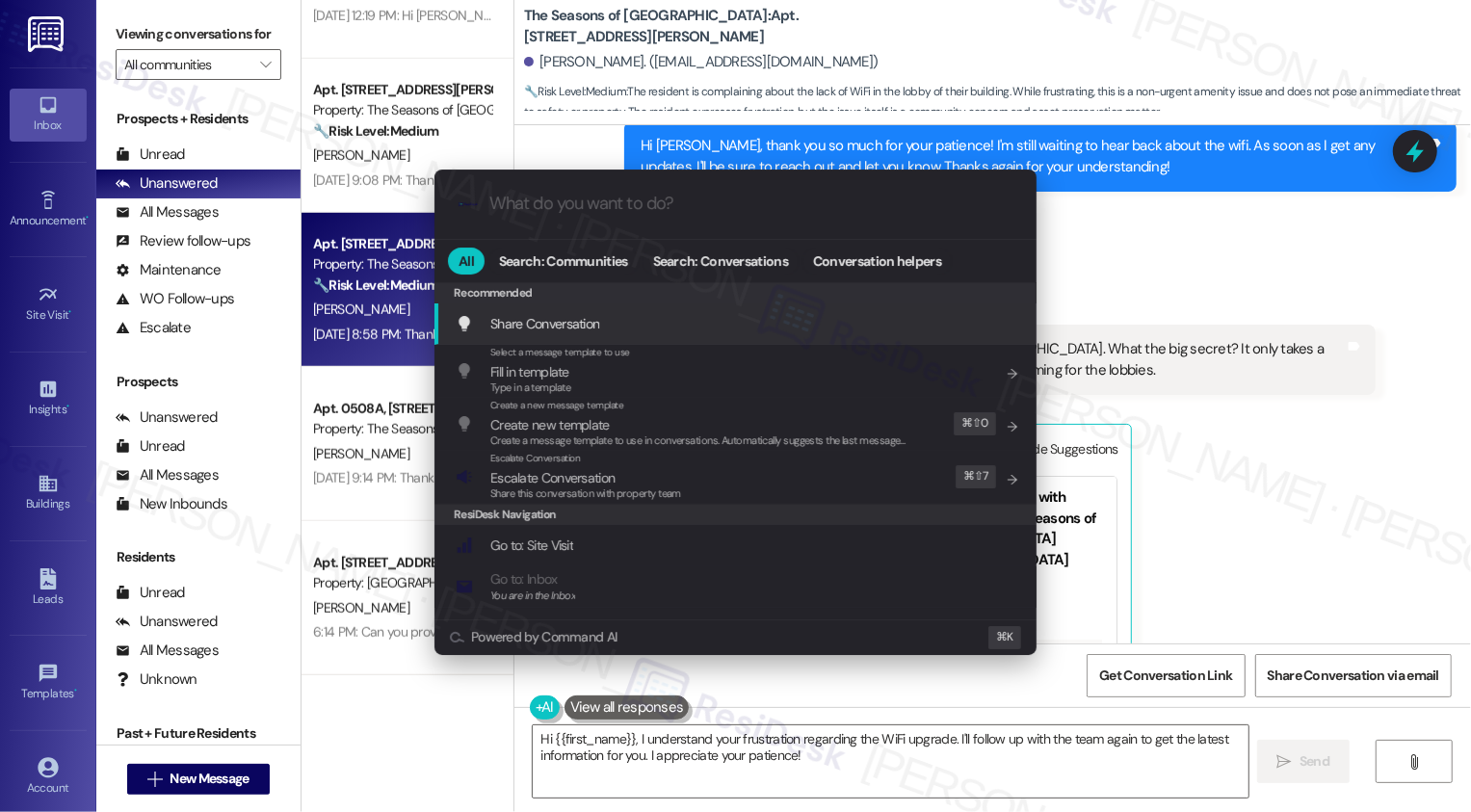
click at [1373, 481] on div ".cls-1{fill:#0a055f;}.cls-2{fill:#0cc4c4;} resideskLogoBlueOrange All Search: C…" at bounding box center [736, 406] width 1471 height 812
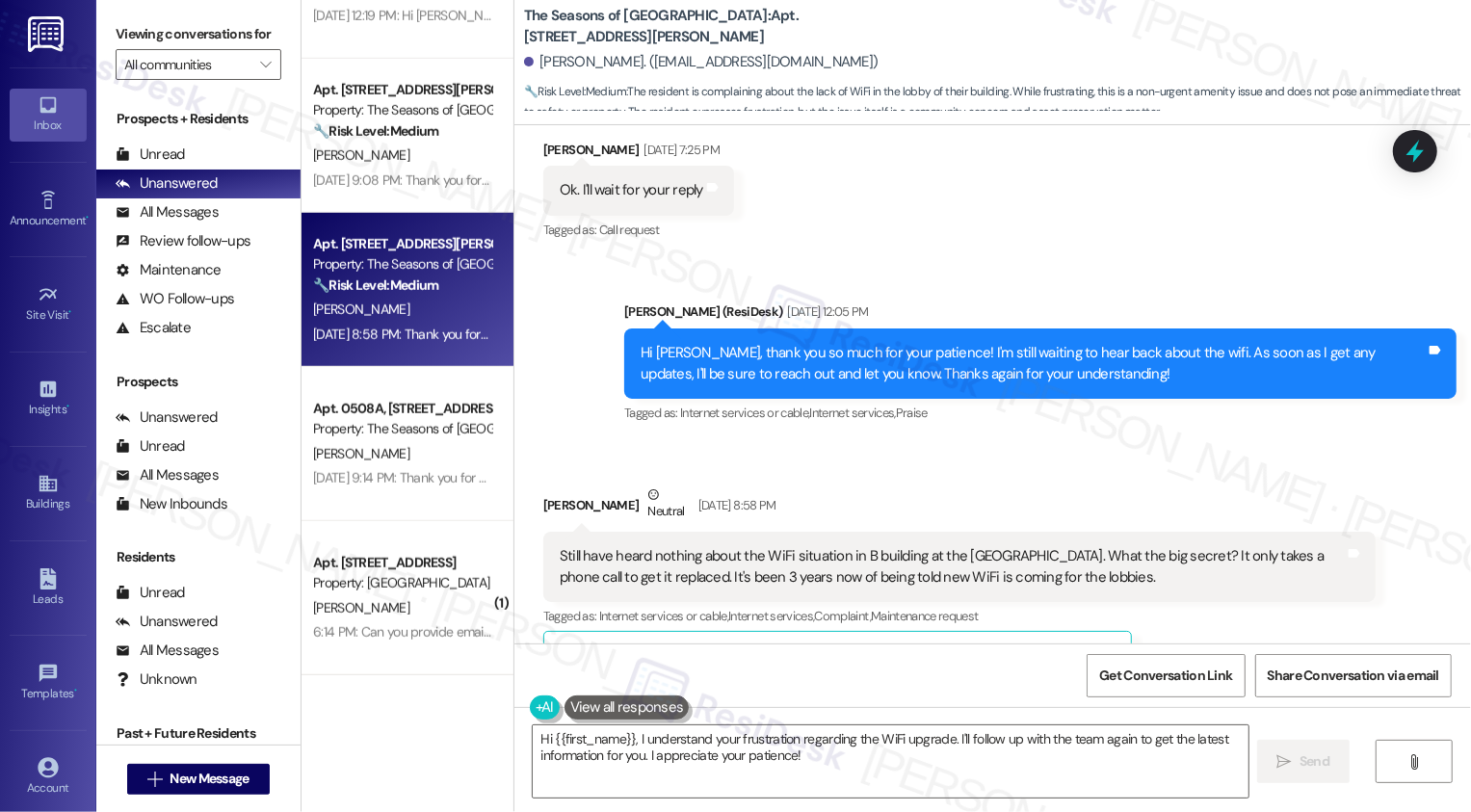
scroll to position [2244, 0]
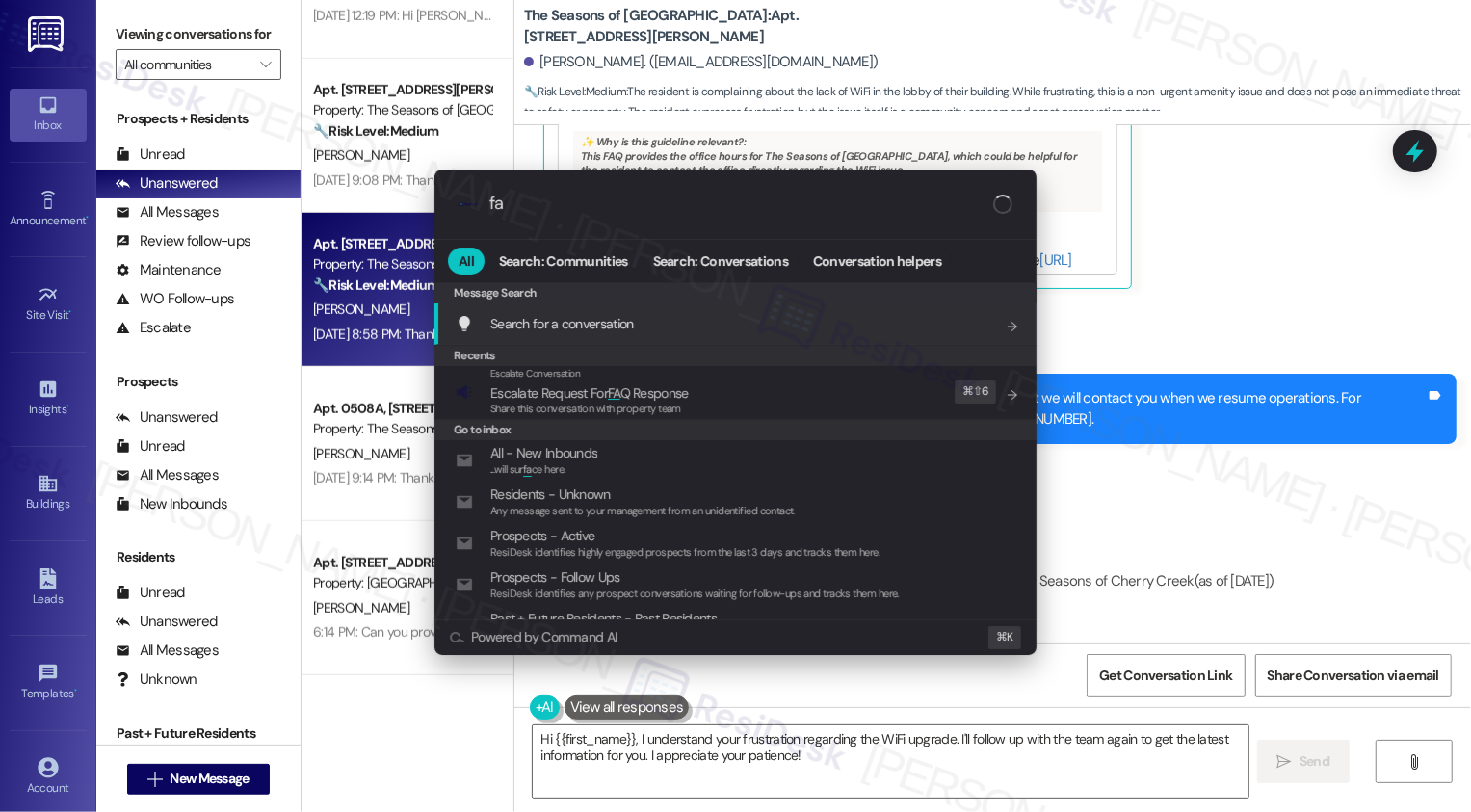
type input "faq"
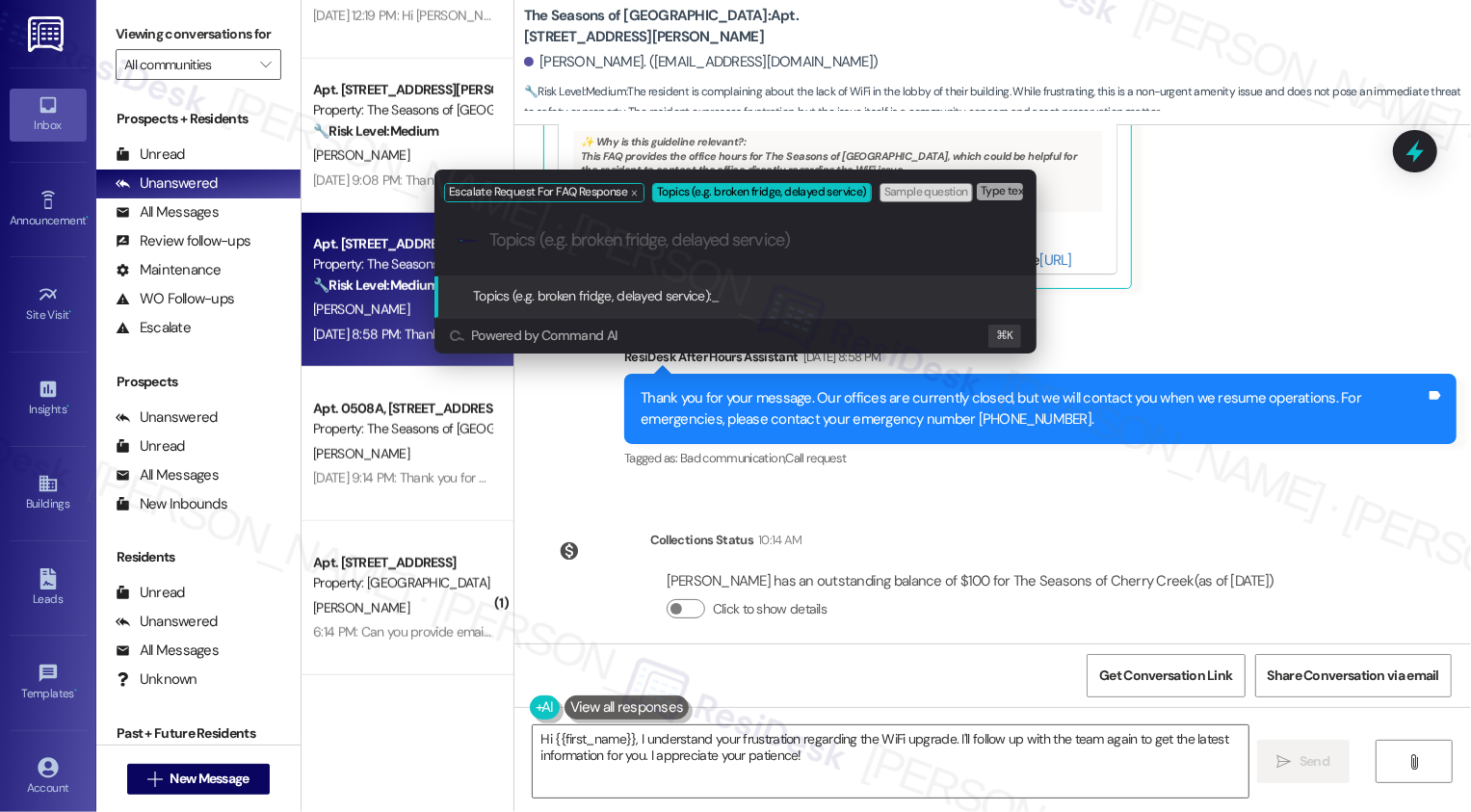
paste input "possible options for Internet provider"
click at [484, 238] on div ".cls-1{fill:#0a055f;}.cls-2{fill:#0cc4c4;} resideskLogoBlueOrange possible opti…" at bounding box center [736, 241] width 602 height 69
click at [490, 240] on input "possible options for Internet provider" at bounding box center [743, 240] width 507 height 21
type input "Follow-up: possible options for Internet provider"
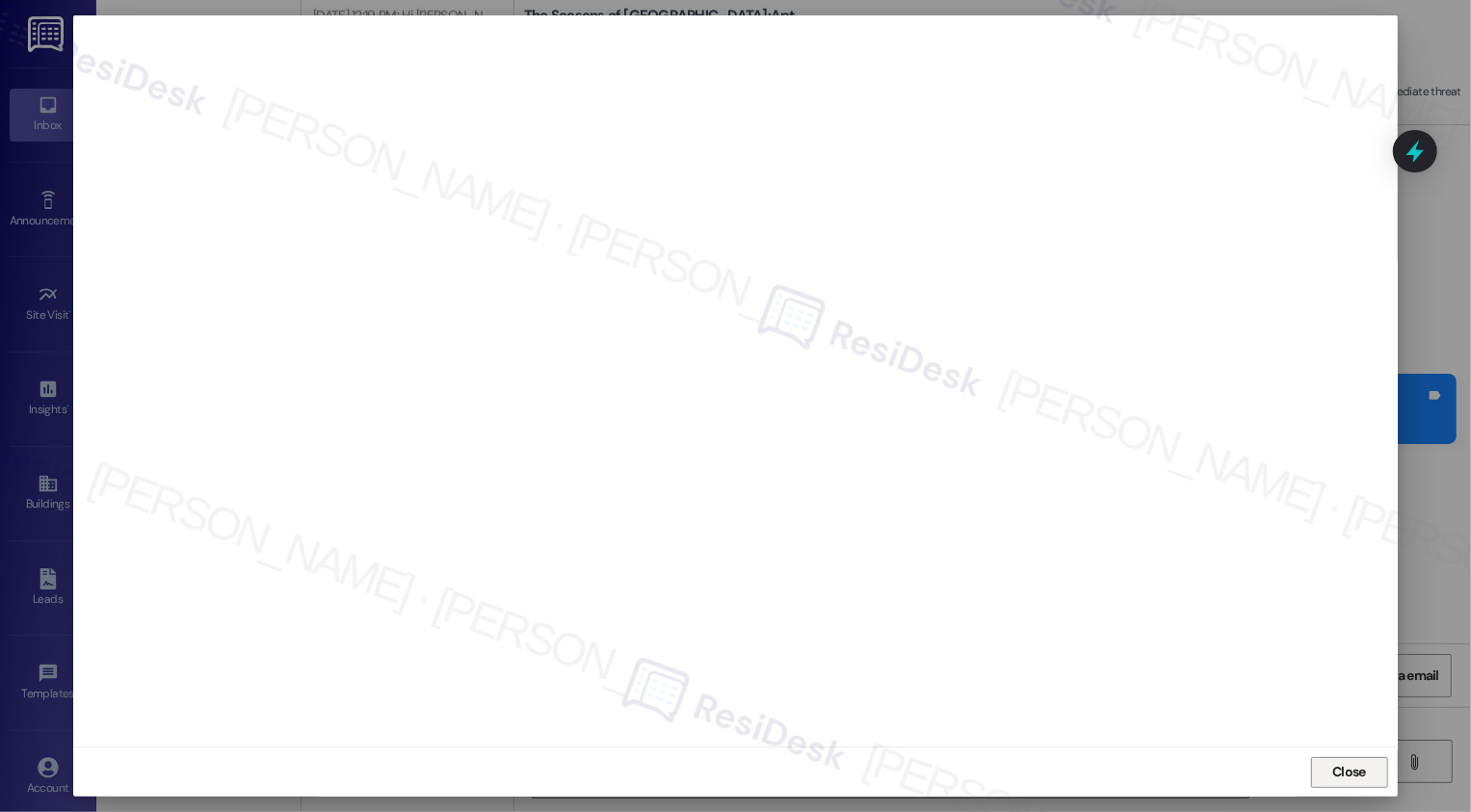
click at [1347, 766] on span "Close" at bounding box center [1349, 772] width 33 height 21
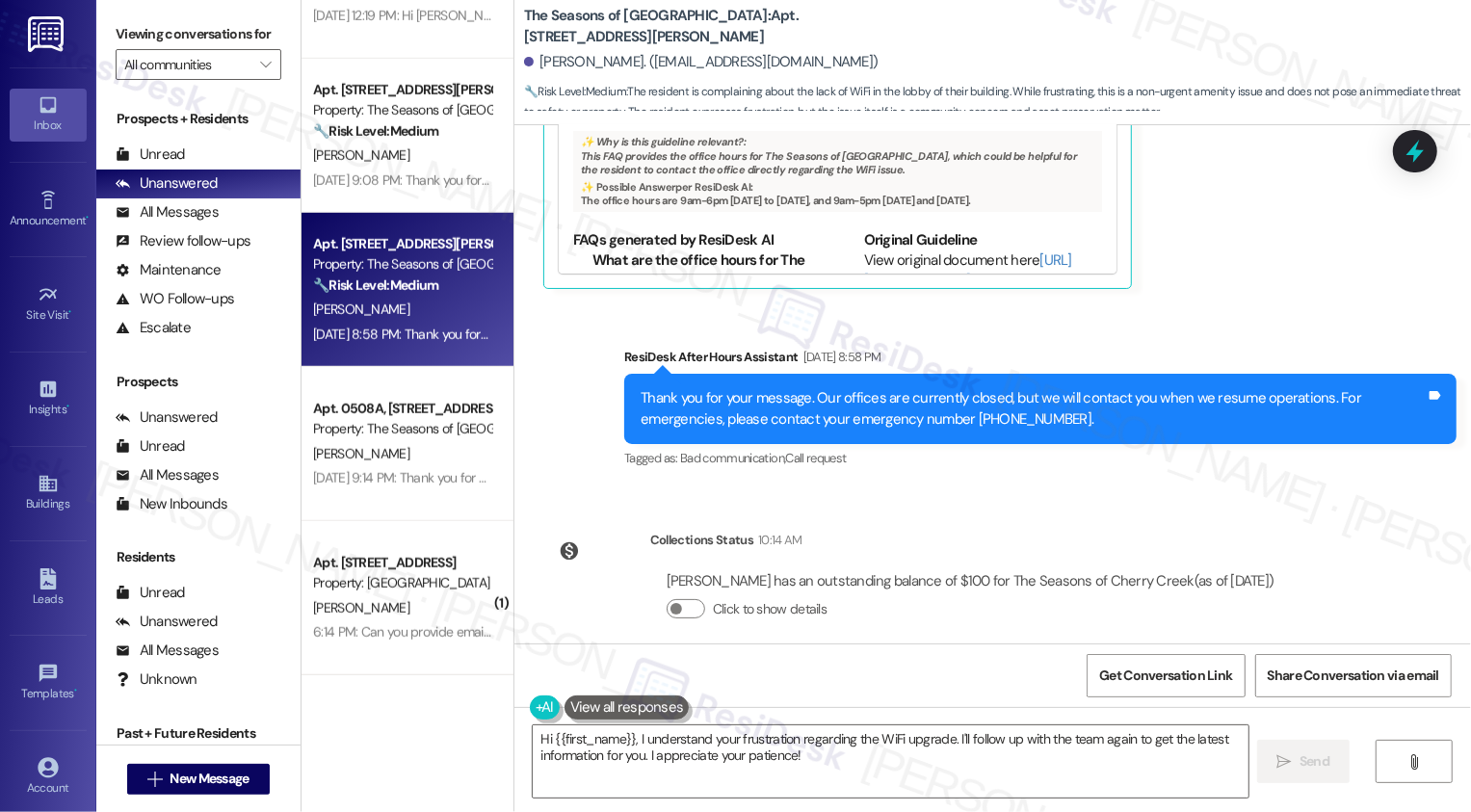
click at [1291, 569] on div "[PERSON_NAME] has an outstanding balance of $100 for The Seasons of [GEOGRAPHIC…" at bounding box center [970, 603] width 640 height 92
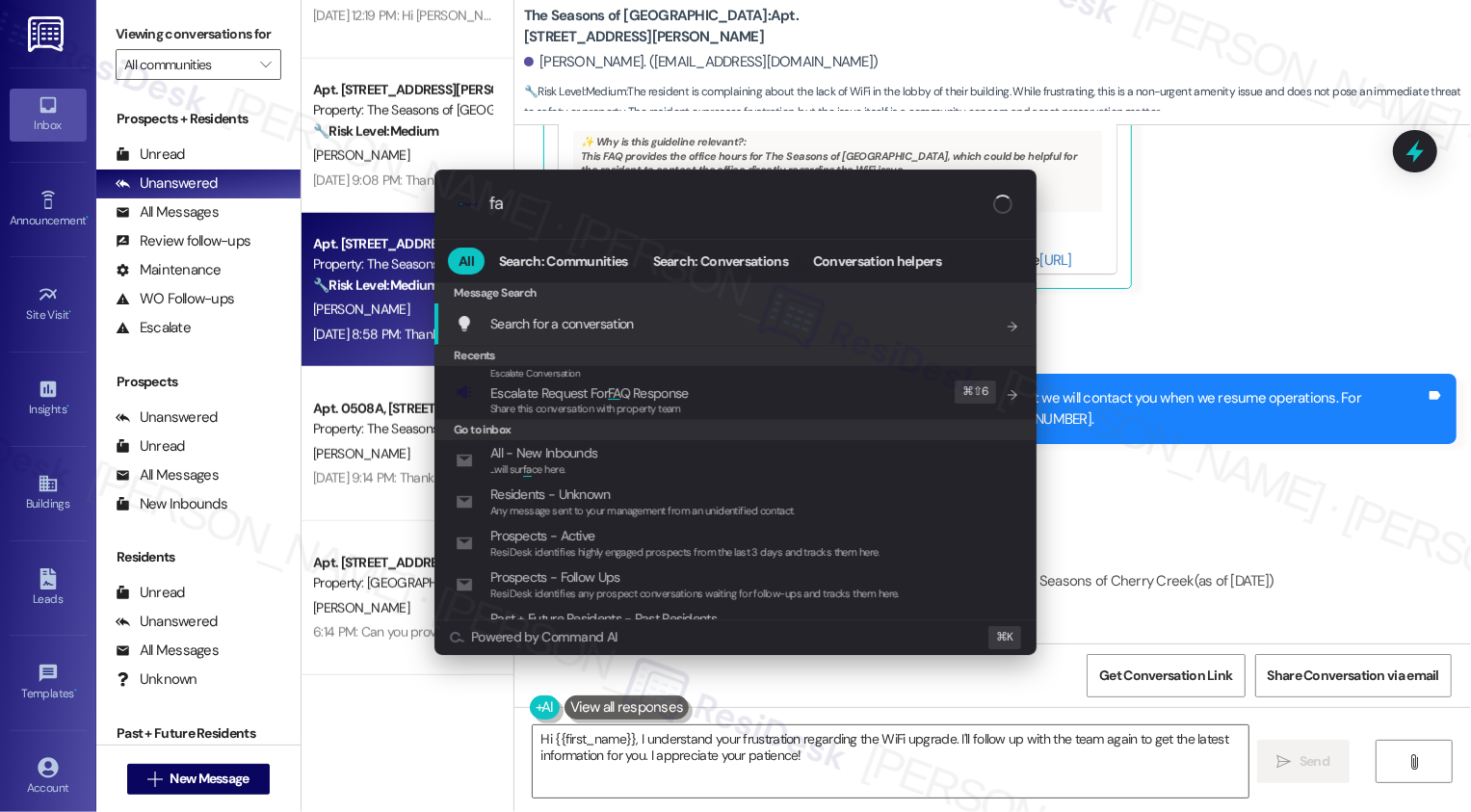
type input "faq"
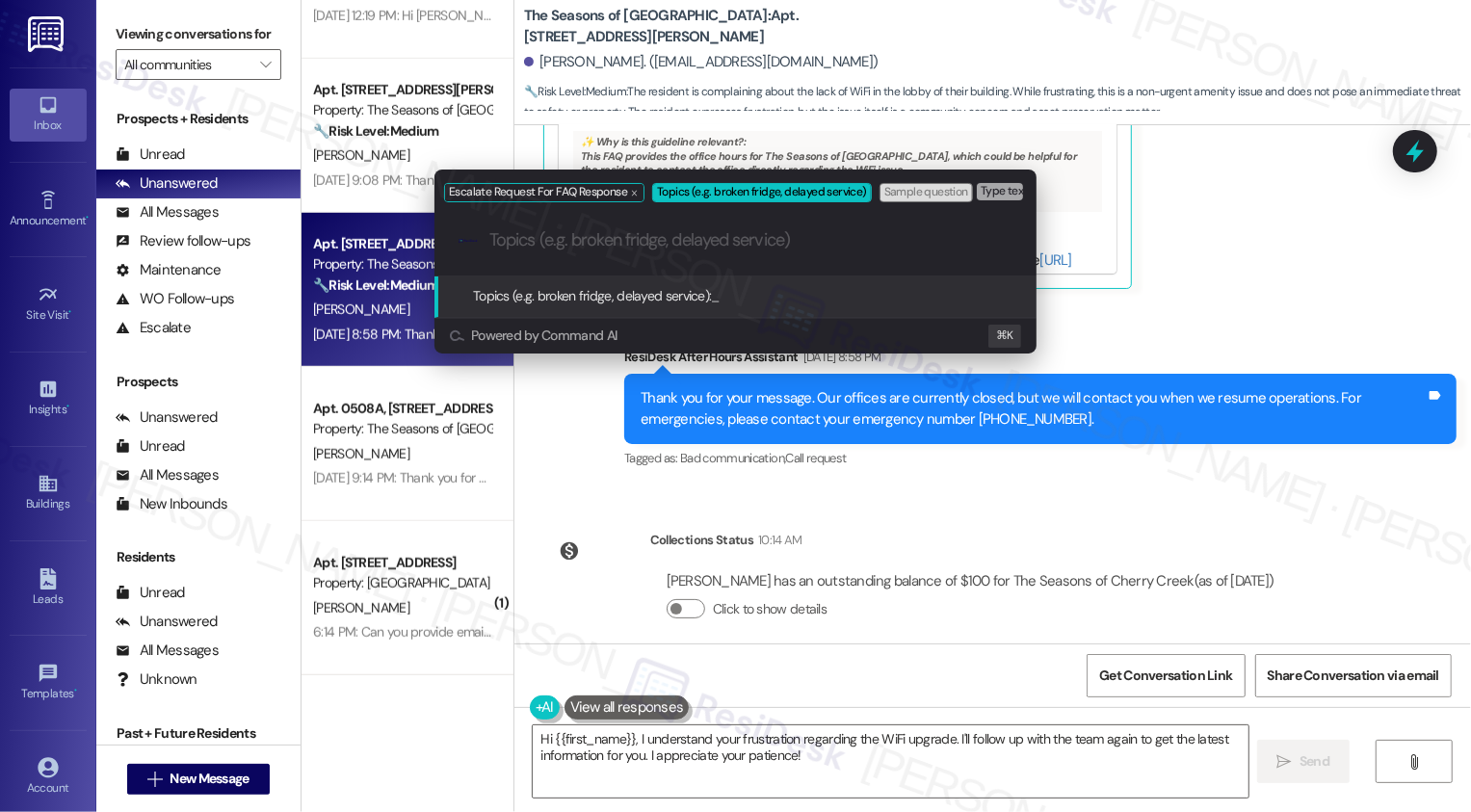
paste input "Follow-up: possible options for Internet provider"
type input "Follow-up: possible options for Internet provider"
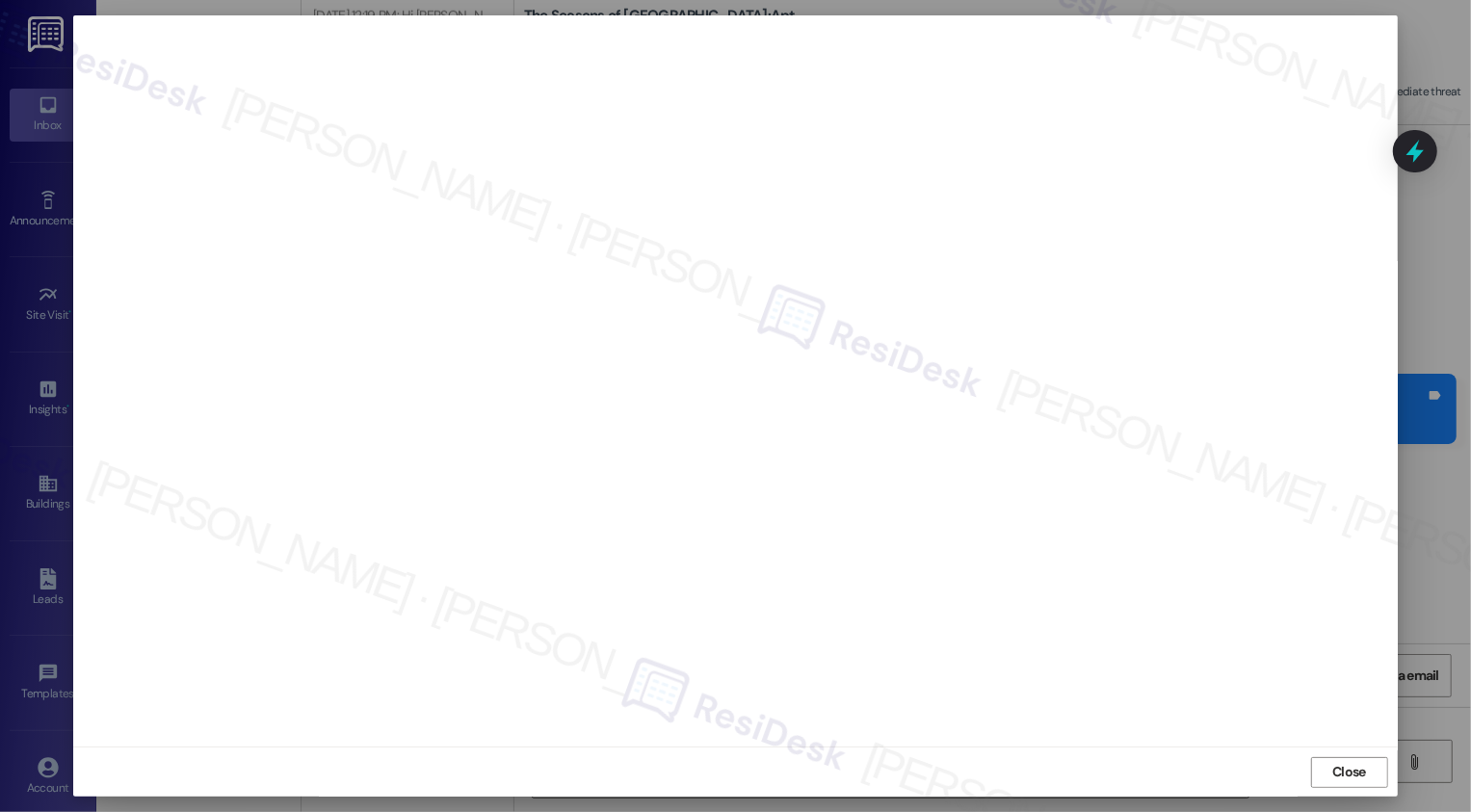
scroll to position [0, 0]
click at [1350, 783] on button "Close" at bounding box center [1349, 772] width 77 height 30
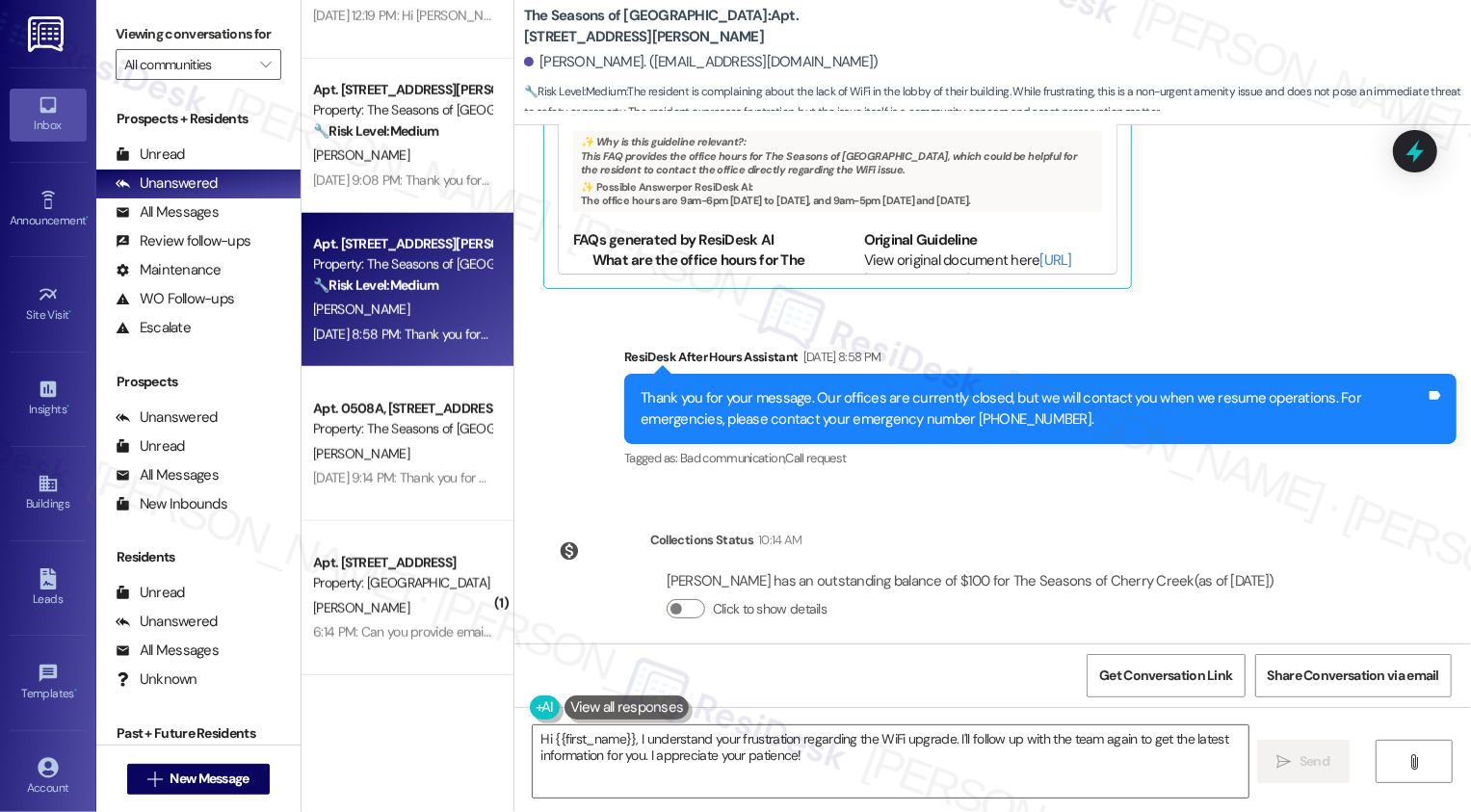
click at [1267, 571] on div "[PERSON_NAME] has an outstanding balance of $100 for The Seasons of Cherry Cree…" at bounding box center [971, 581] width 608 height 21
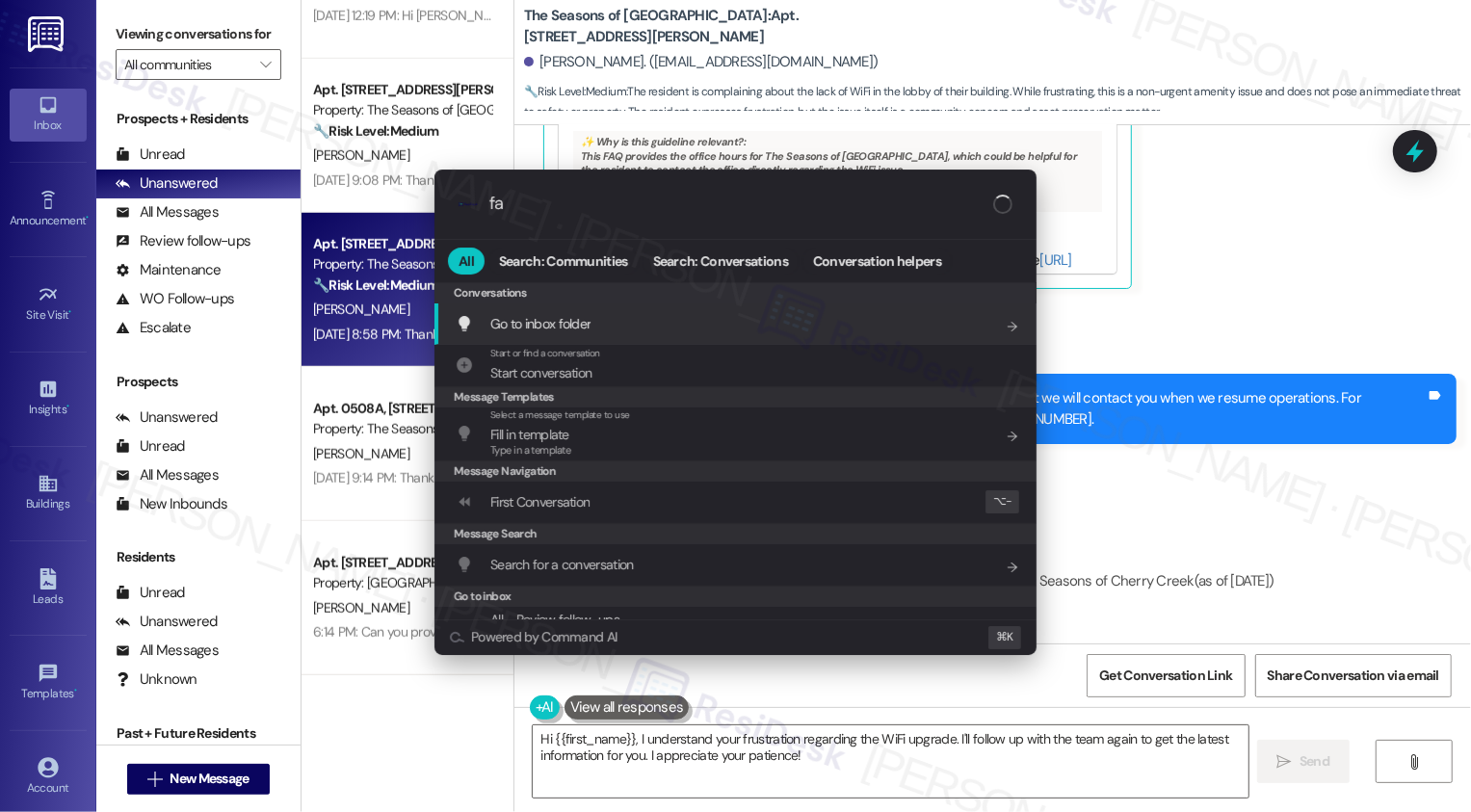
type input "faq"
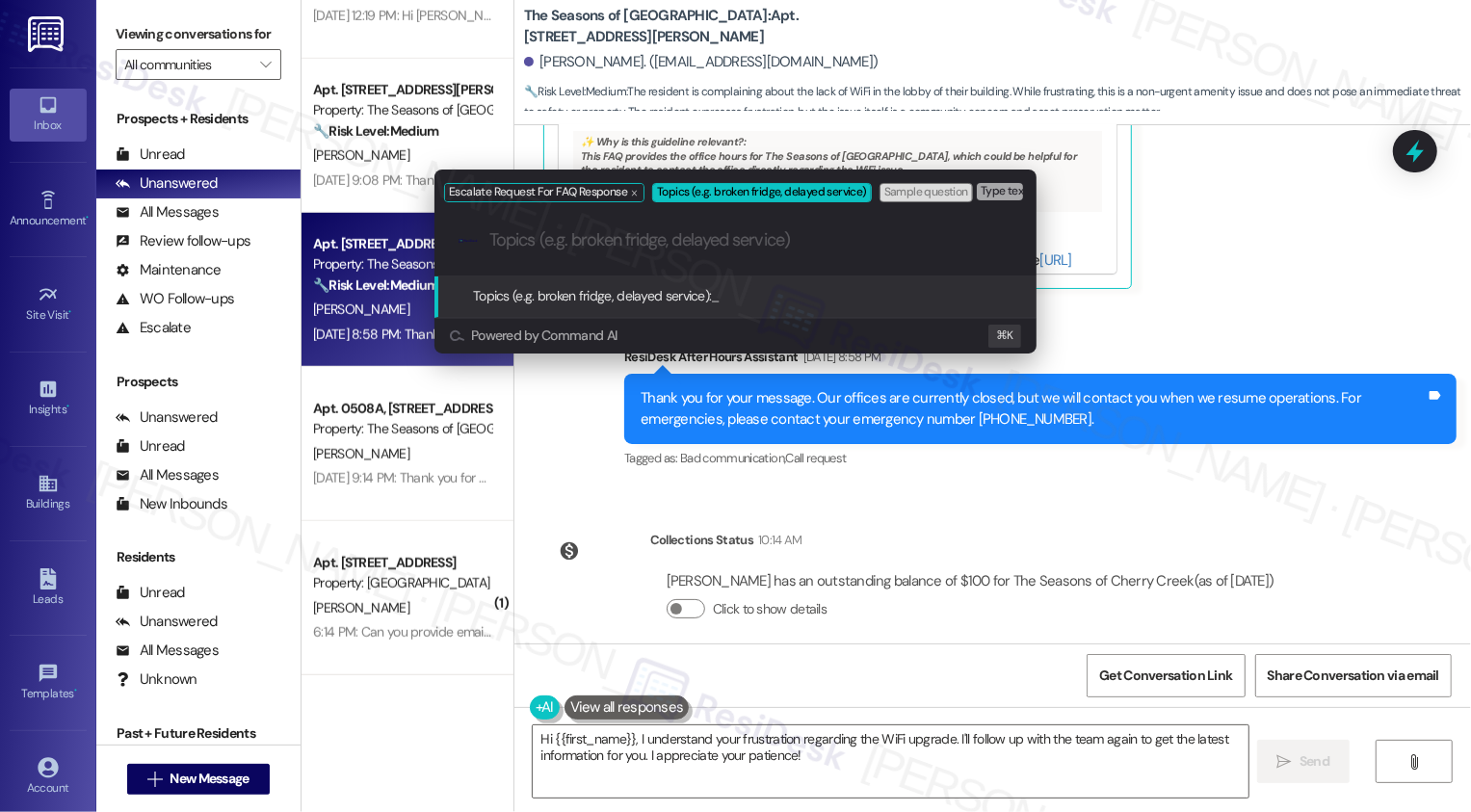
paste input "Follow-up: possible options for Internet provider"
type input "Follow-up: possible options for Internet provider"
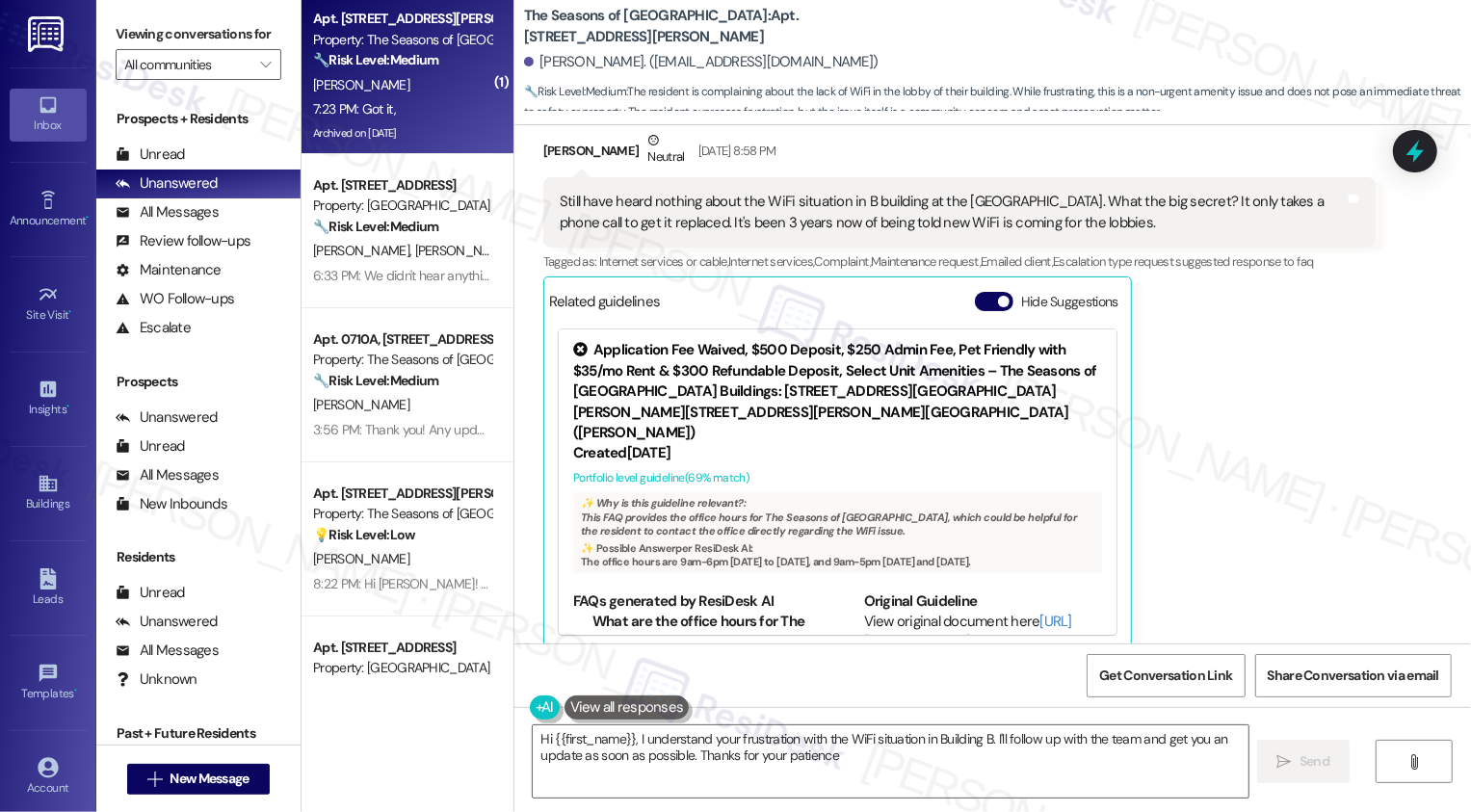
type textarea "Hi {{first_name}}, I understand your frustration with the WiFi situation in Bui…"
click at [401, 103] on div "7:23 PM: Got it, 7:23 PM: Got it," at bounding box center [401, 109] width 182 height 24
type textarea "Fetching suggested responses. Please feel free to read through the conversation…"
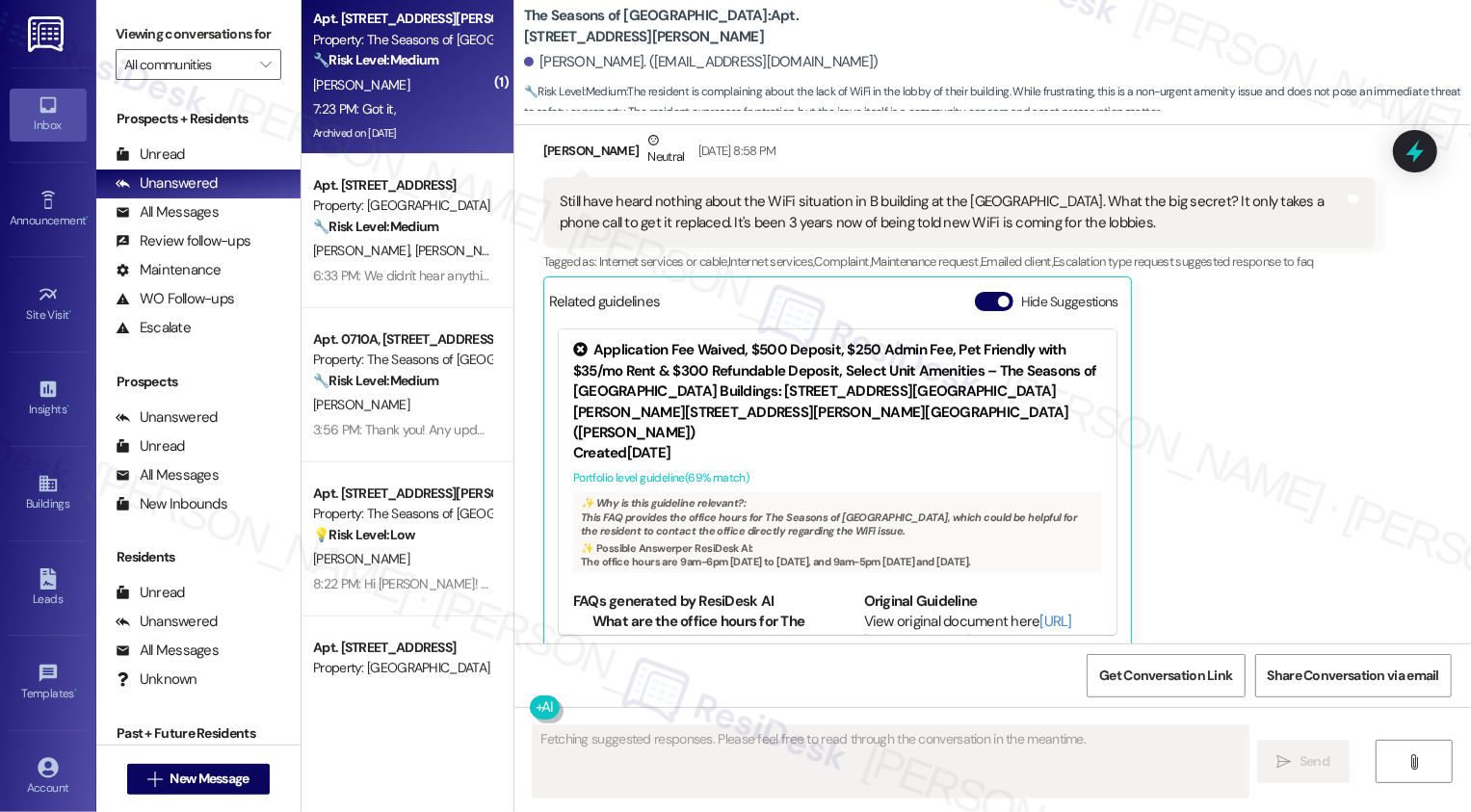
click at [401, 103] on div "7:23 PM: Got it, 7:23 PM: Got it," at bounding box center [401, 109] width 182 height 24
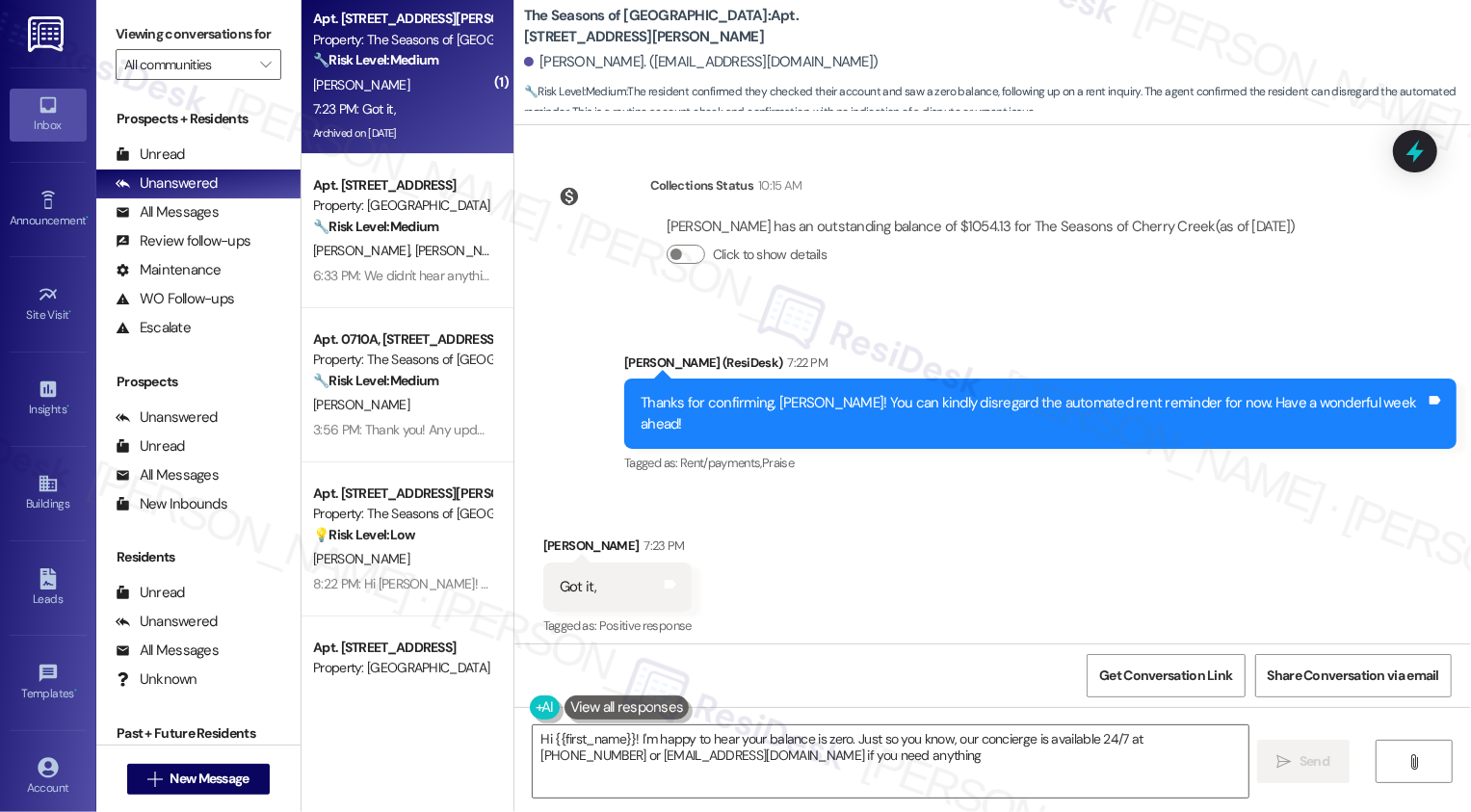
type textarea "Hi {{first_name}}! I'm happy to hear your balance is zero. Just so you know, ou…"
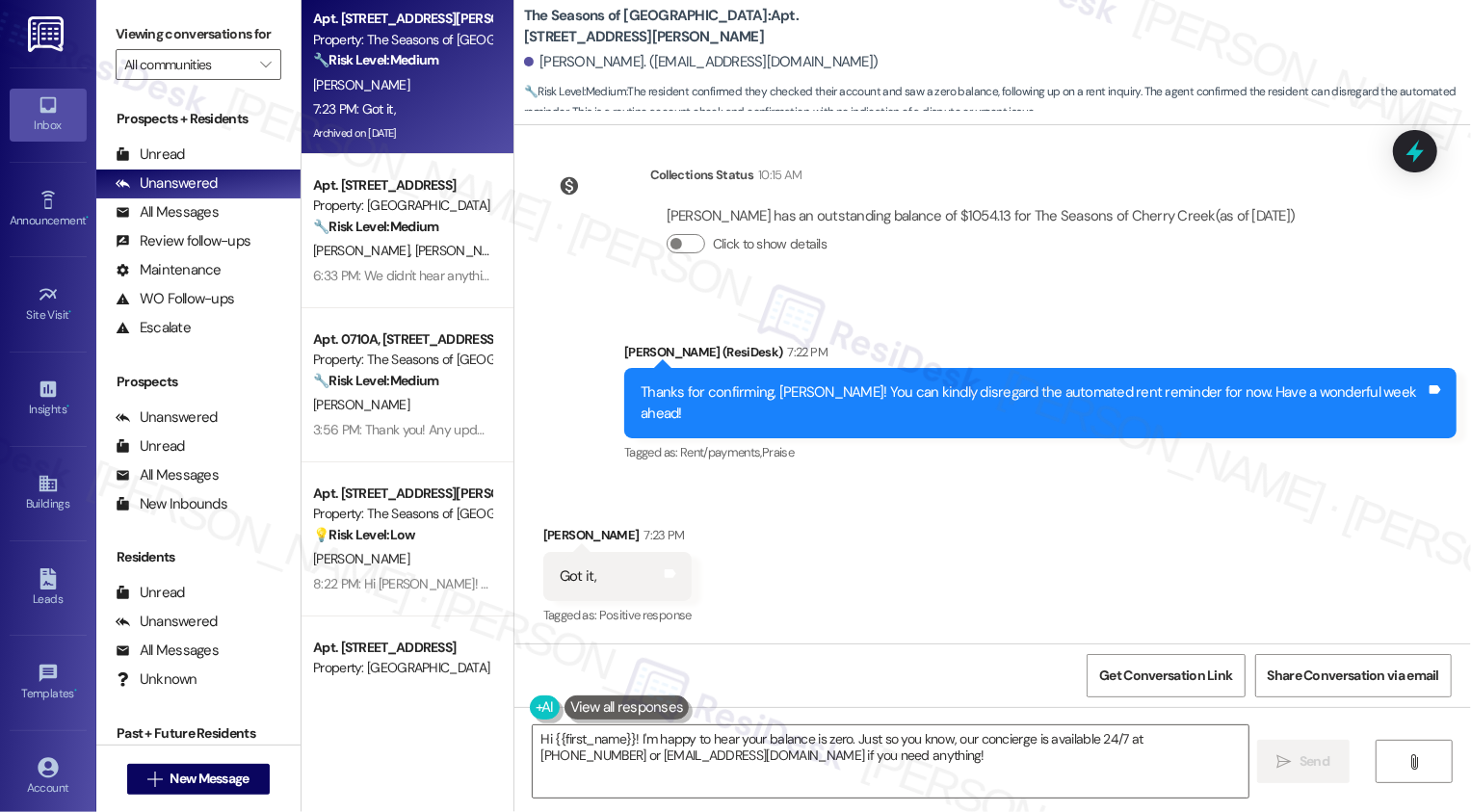
scroll to position [2432, 0]
click at [814, 746] on textarea "Hi {{first_name}}! I'm happy to hear your balance is zero. Just so you know, ou…" at bounding box center [891, 761] width 716 height 72
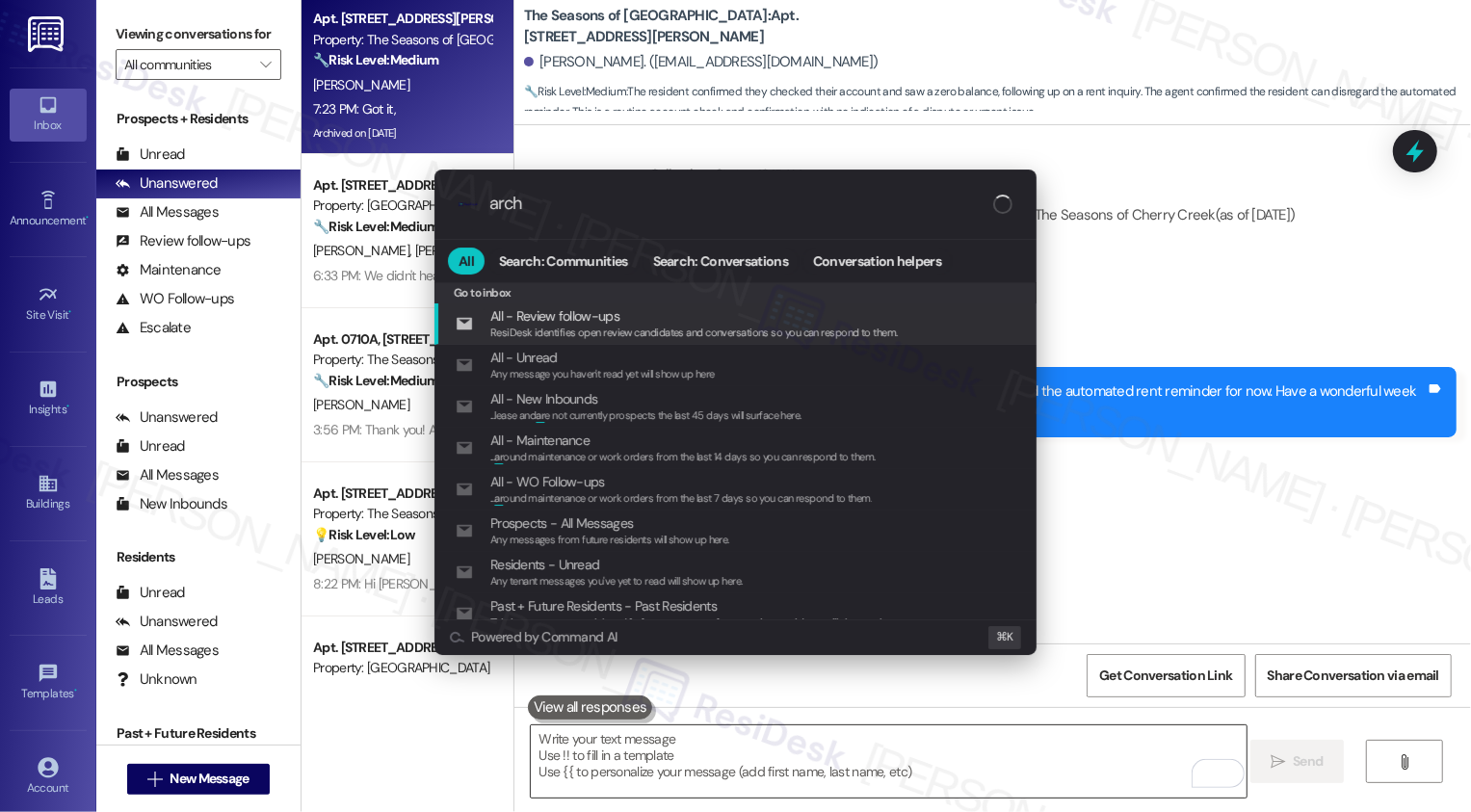
type input "archi"
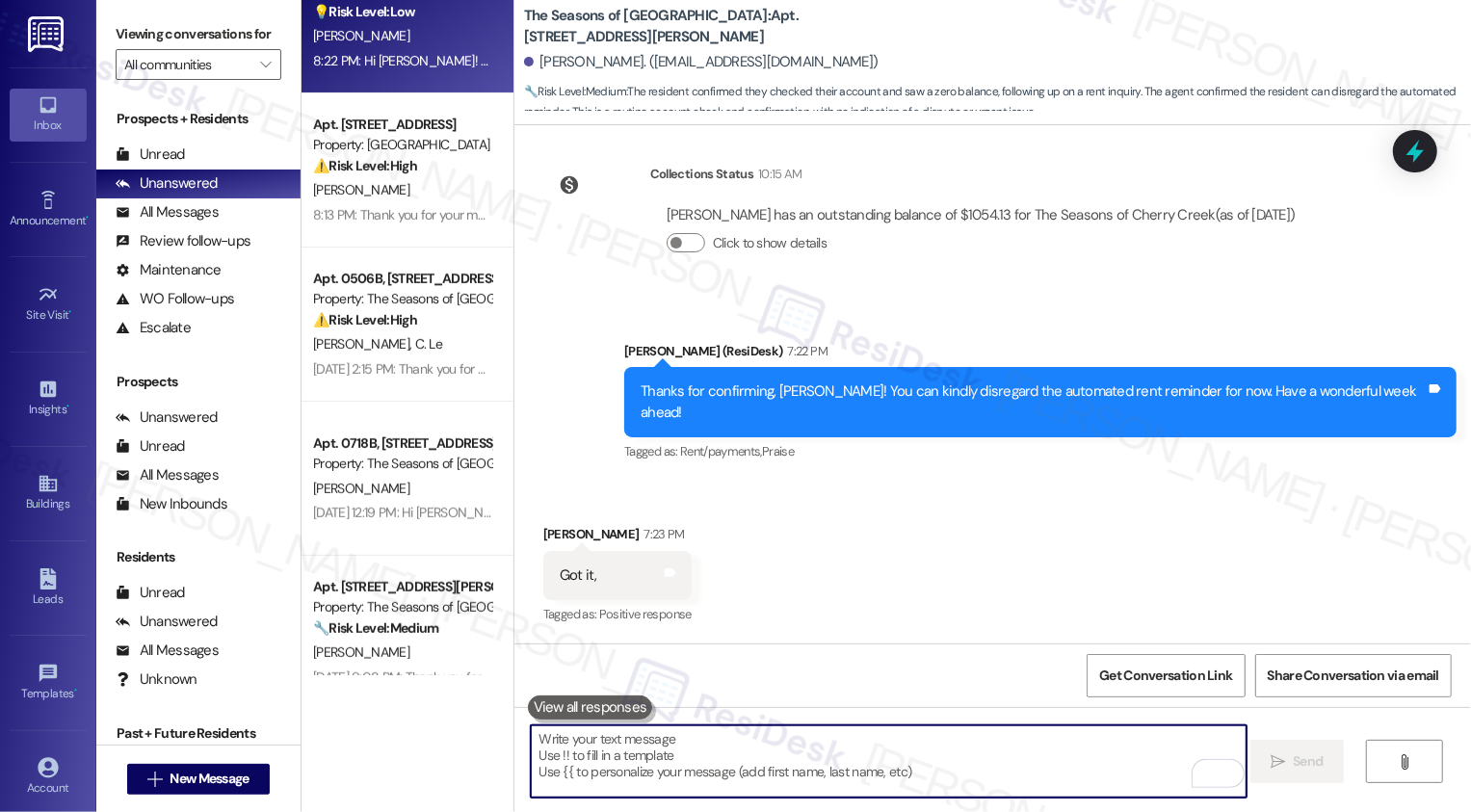
scroll to position [1019, 0]
